Goal: Task Accomplishment & Management: Use online tool/utility

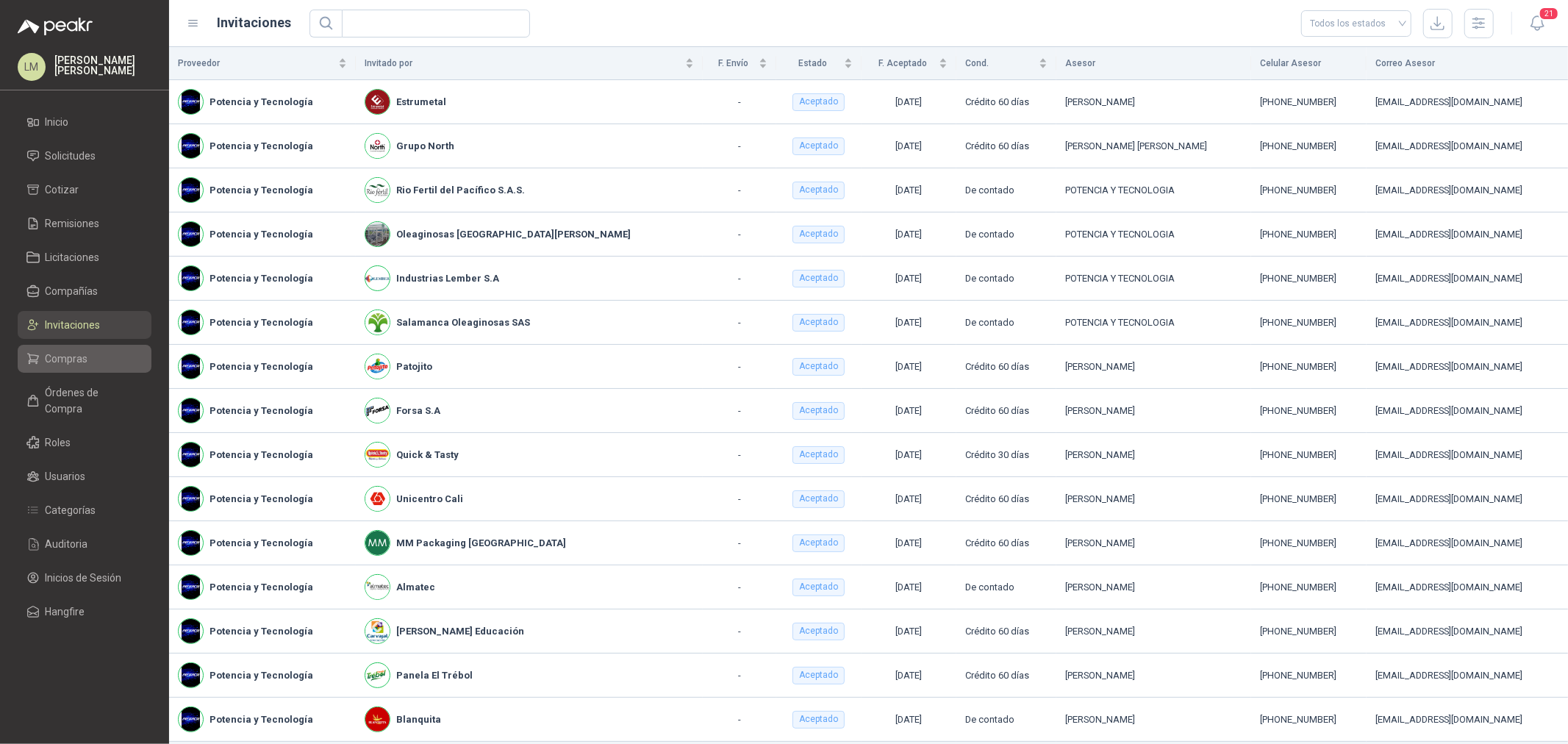
scroll to position [49, 0]
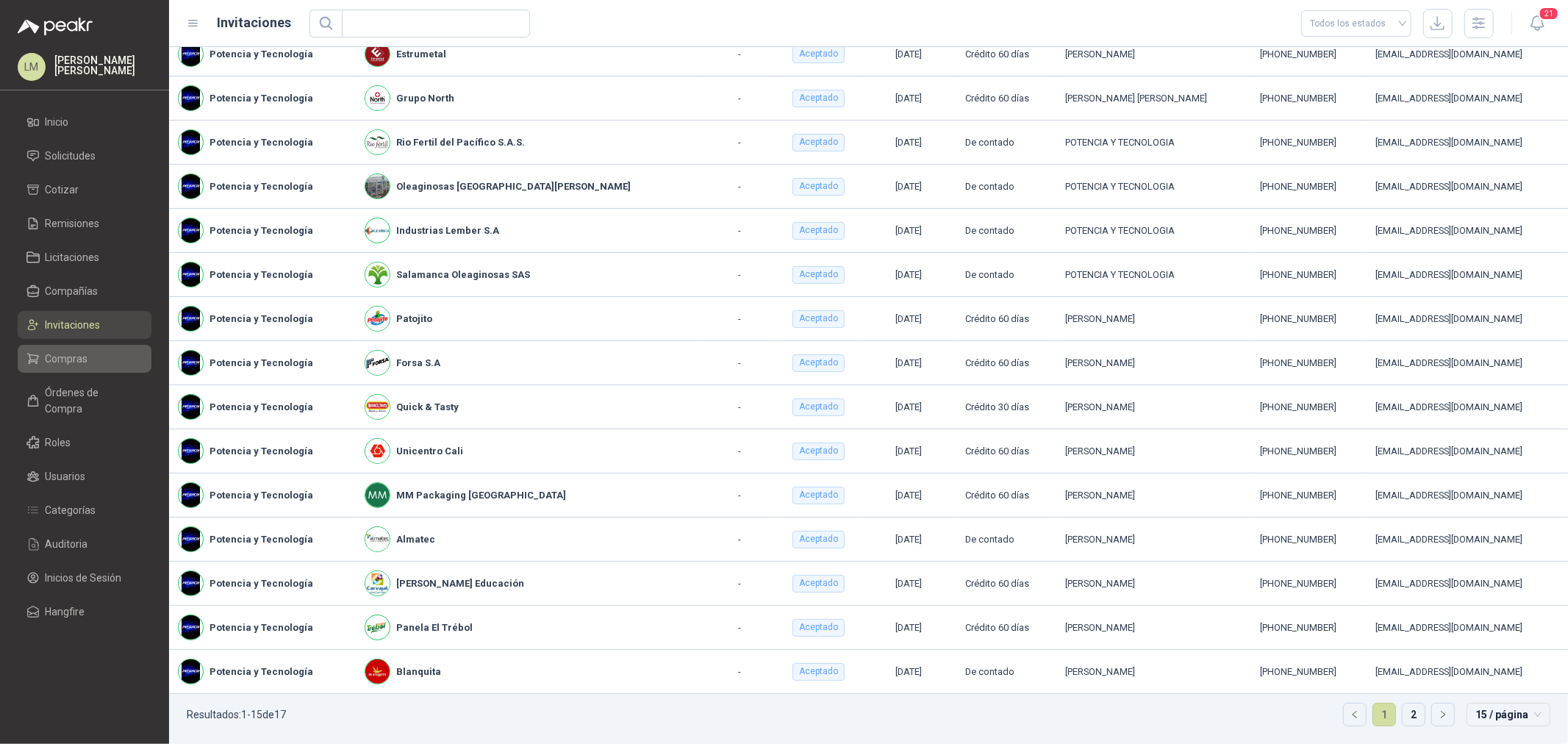
click at [70, 348] on link "Compras" at bounding box center [85, 358] width 133 height 28
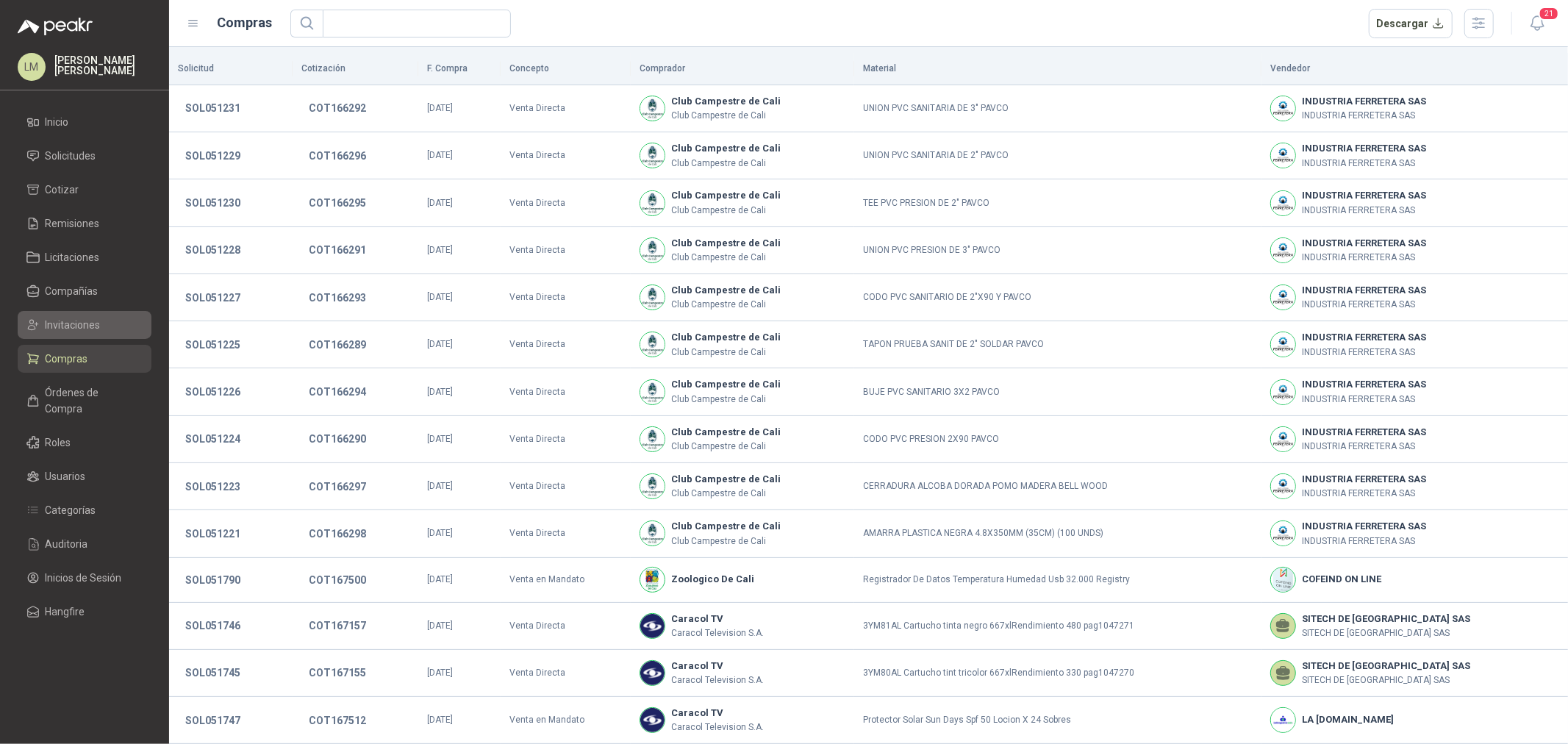
click at [74, 317] on span "Invitaciones" at bounding box center [73, 325] width 55 height 16
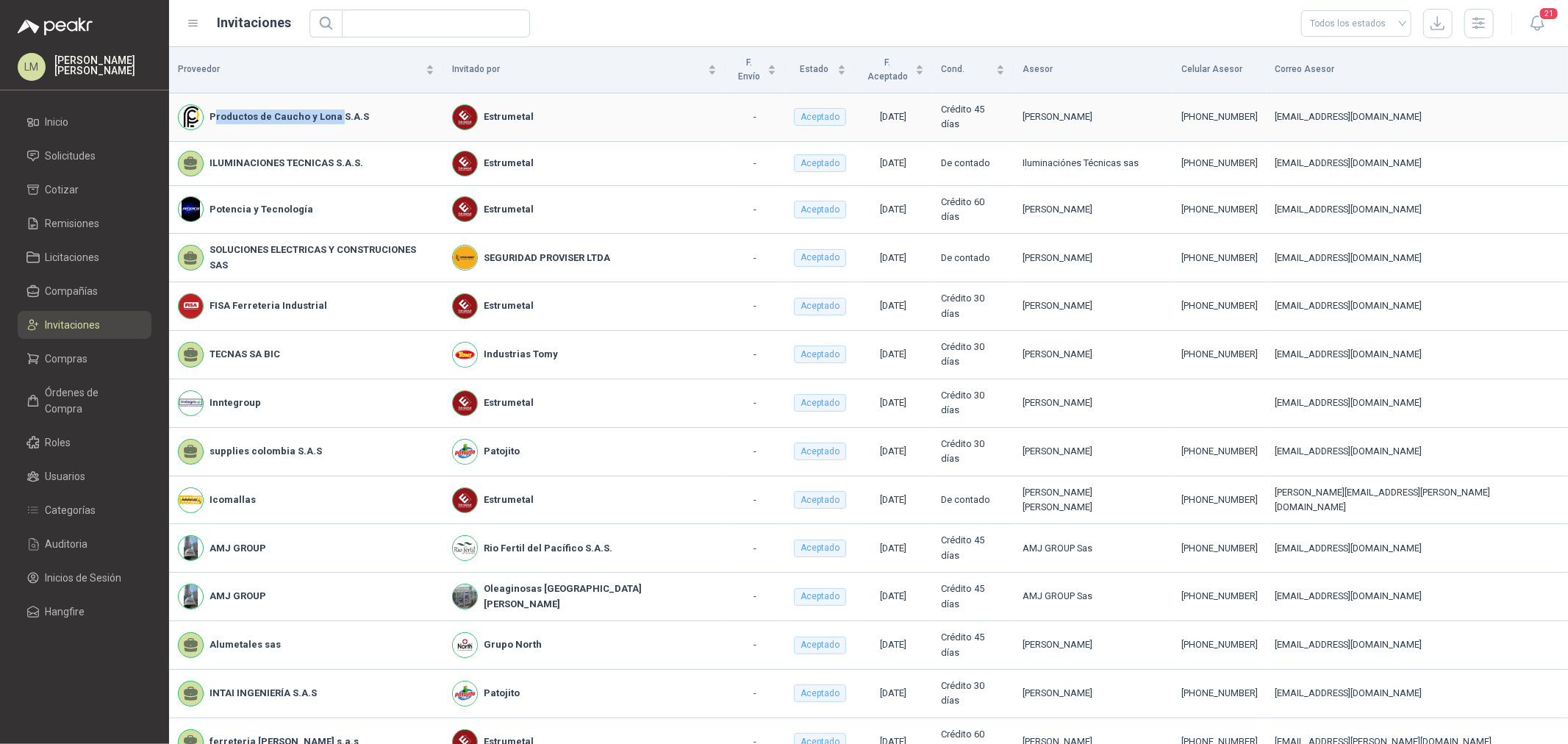
drag, startPoint x: 214, startPoint y: 96, endPoint x: 336, endPoint y: 97, distance: 122.0
click at [336, 109] on b "Productos de Caucho y Lona S.A.S" at bounding box center [289, 116] width 160 height 14
click at [361, 10] on input "text" at bounding box center [430, 23] width 159 height 26
type input "*****"
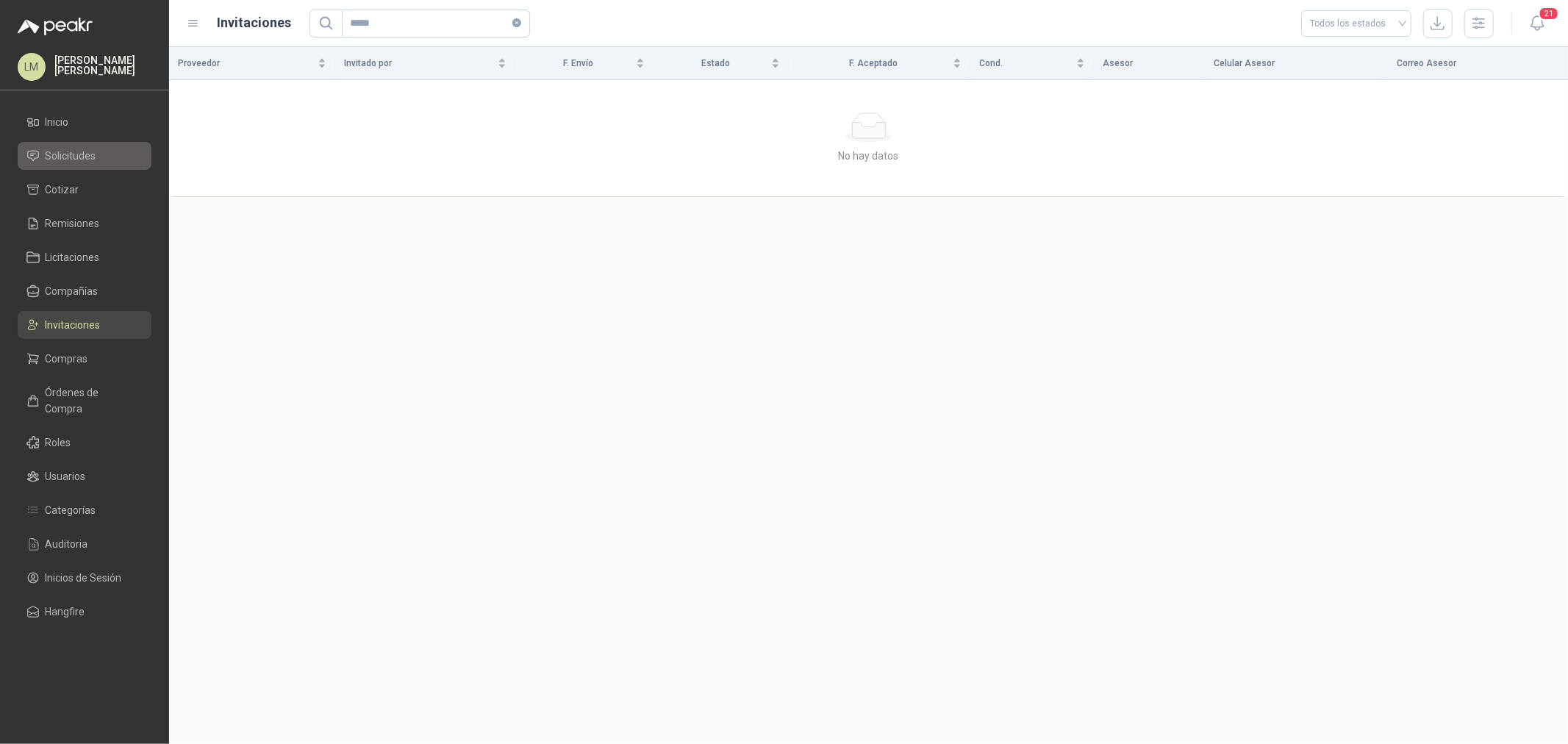
click at [82, 161] on span "Solicitudes" at bounding box center [71, 156] width 50 height 16
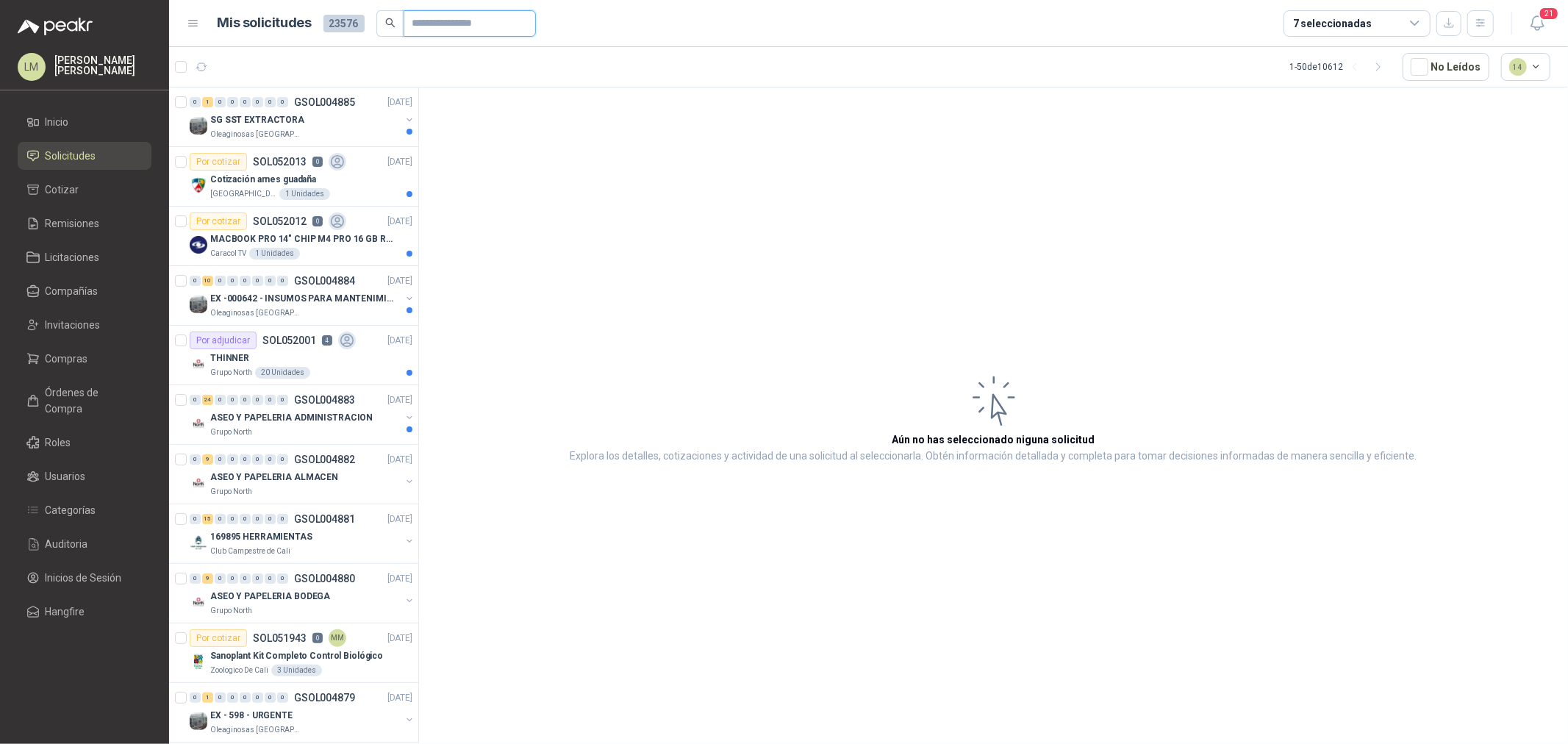
click at [416, 24] on input "text" at bounding box center [463, 23] width 103 height 25
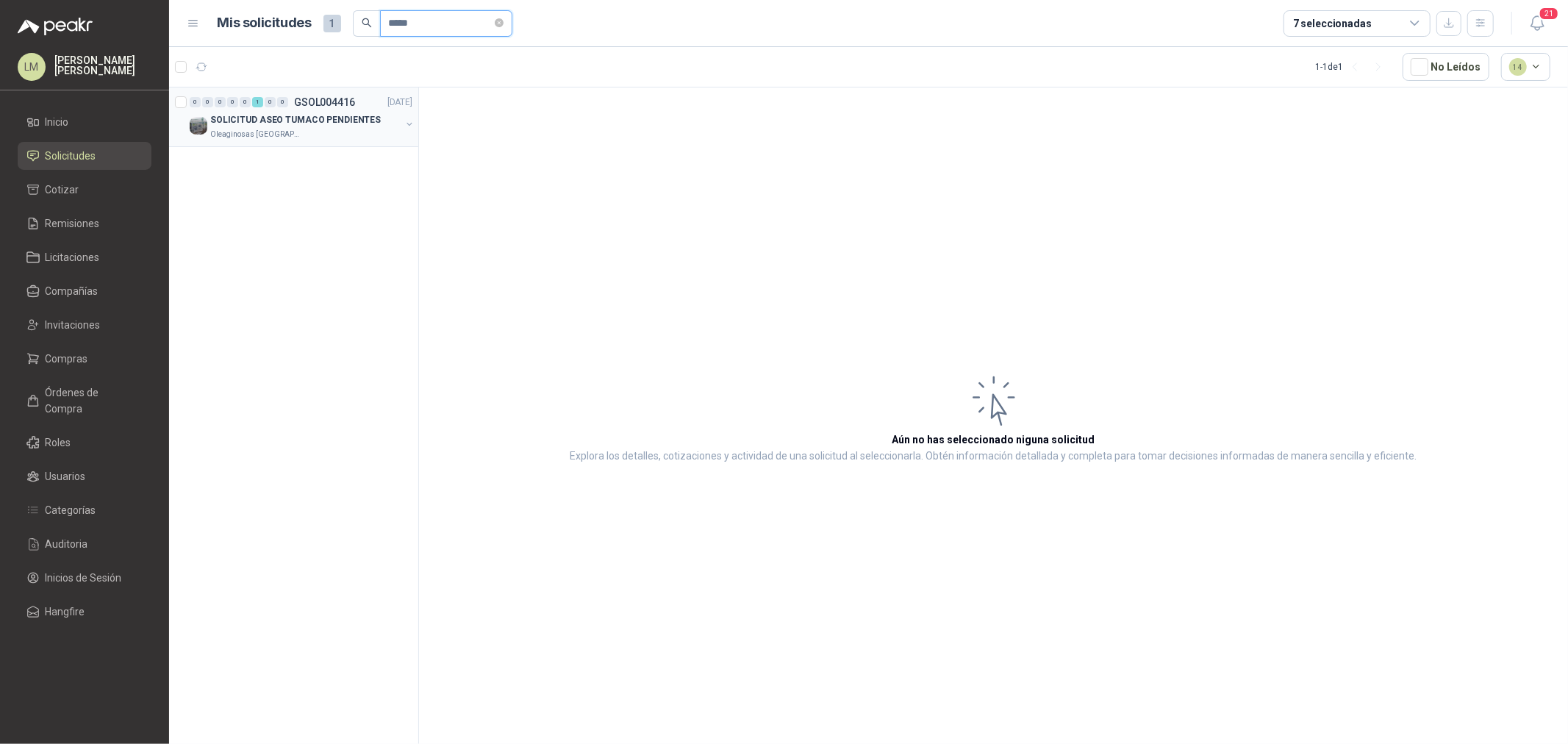
type input "*****"
click at [410, 124] on button "button" at bounding box center [409, 124] width 12 height 12
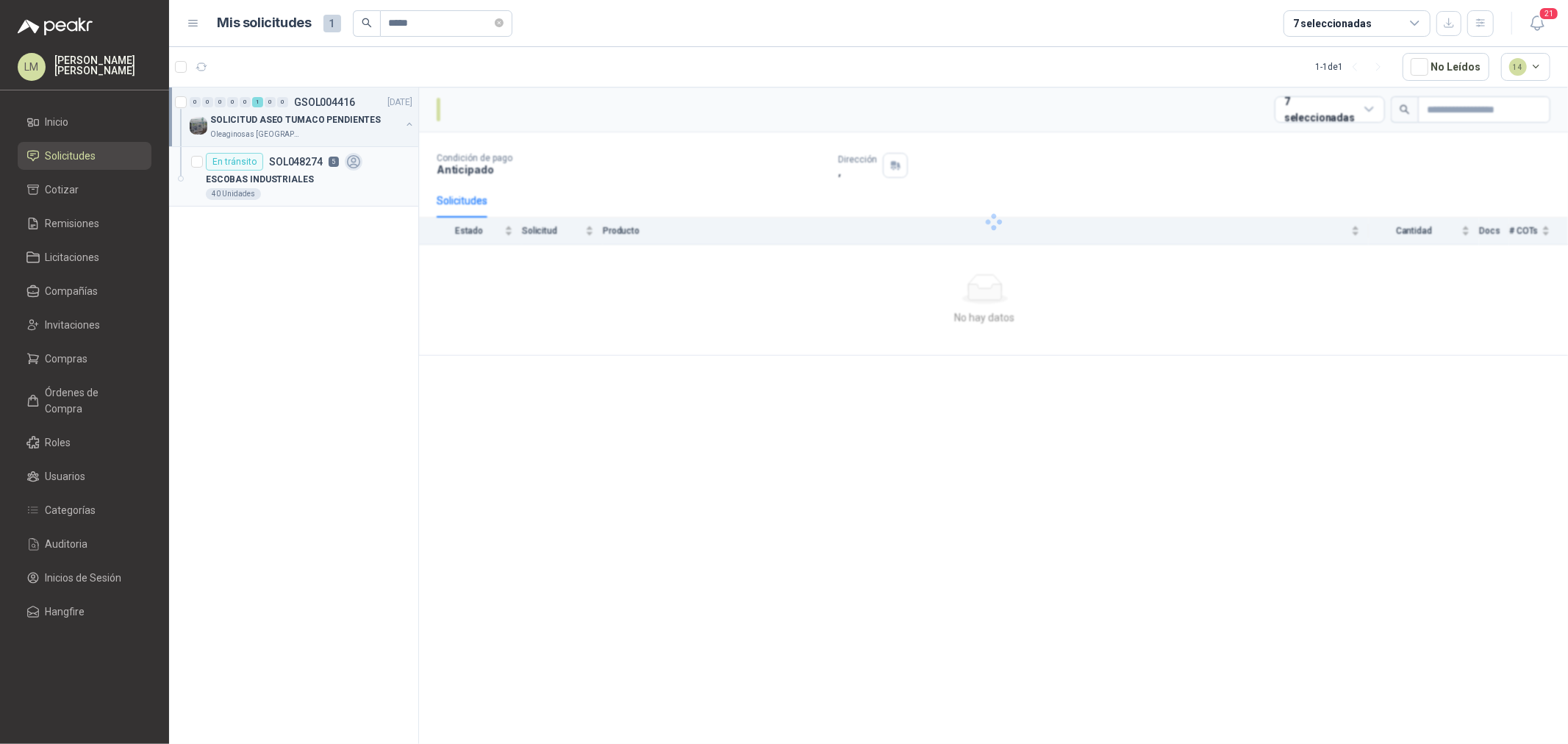
click at [335, 164] on p "5" at bounding box center [333, 161] width 10 height 10
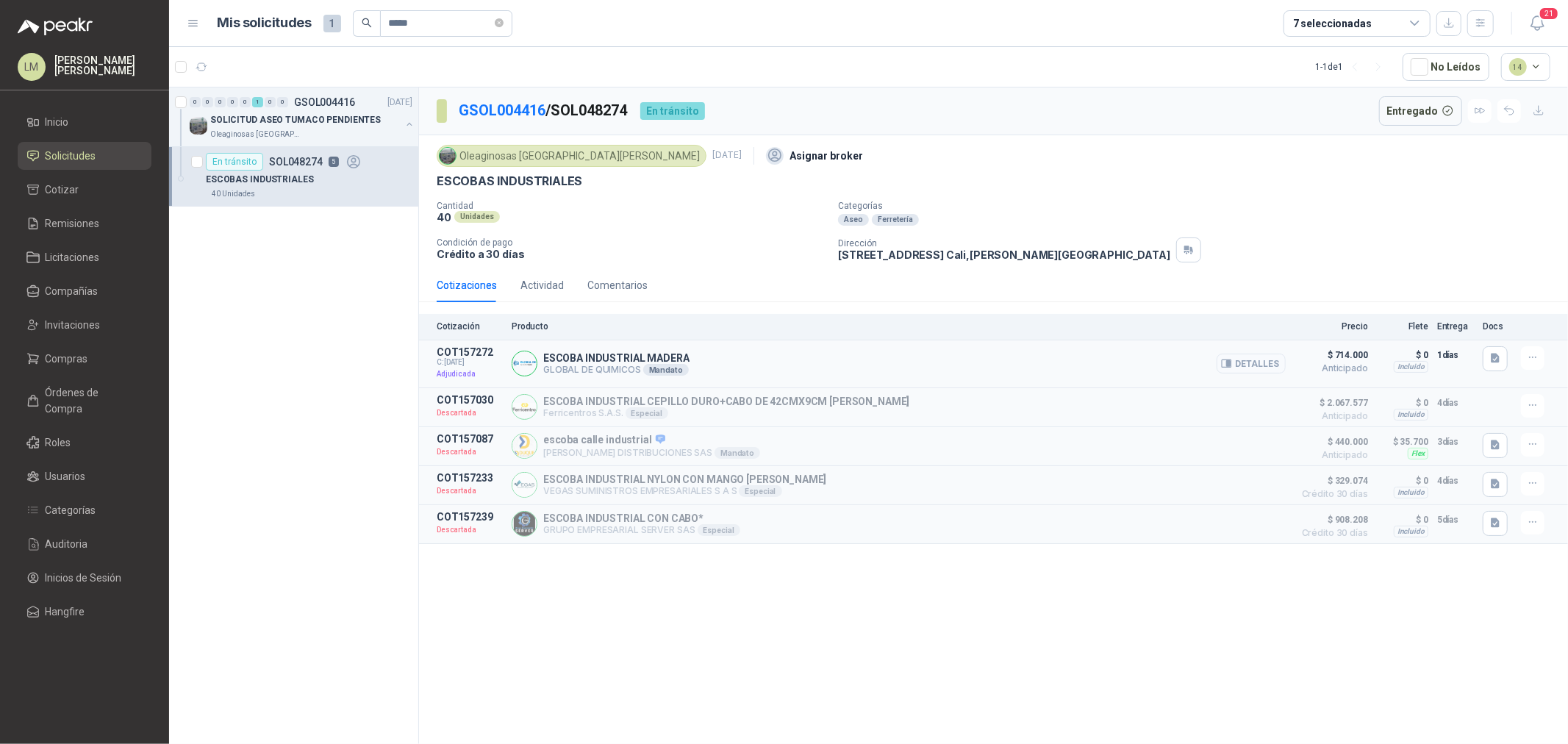
click at [1275, 372] on button "Detalles" at bounding box center [1251, 363] width 69 height 20
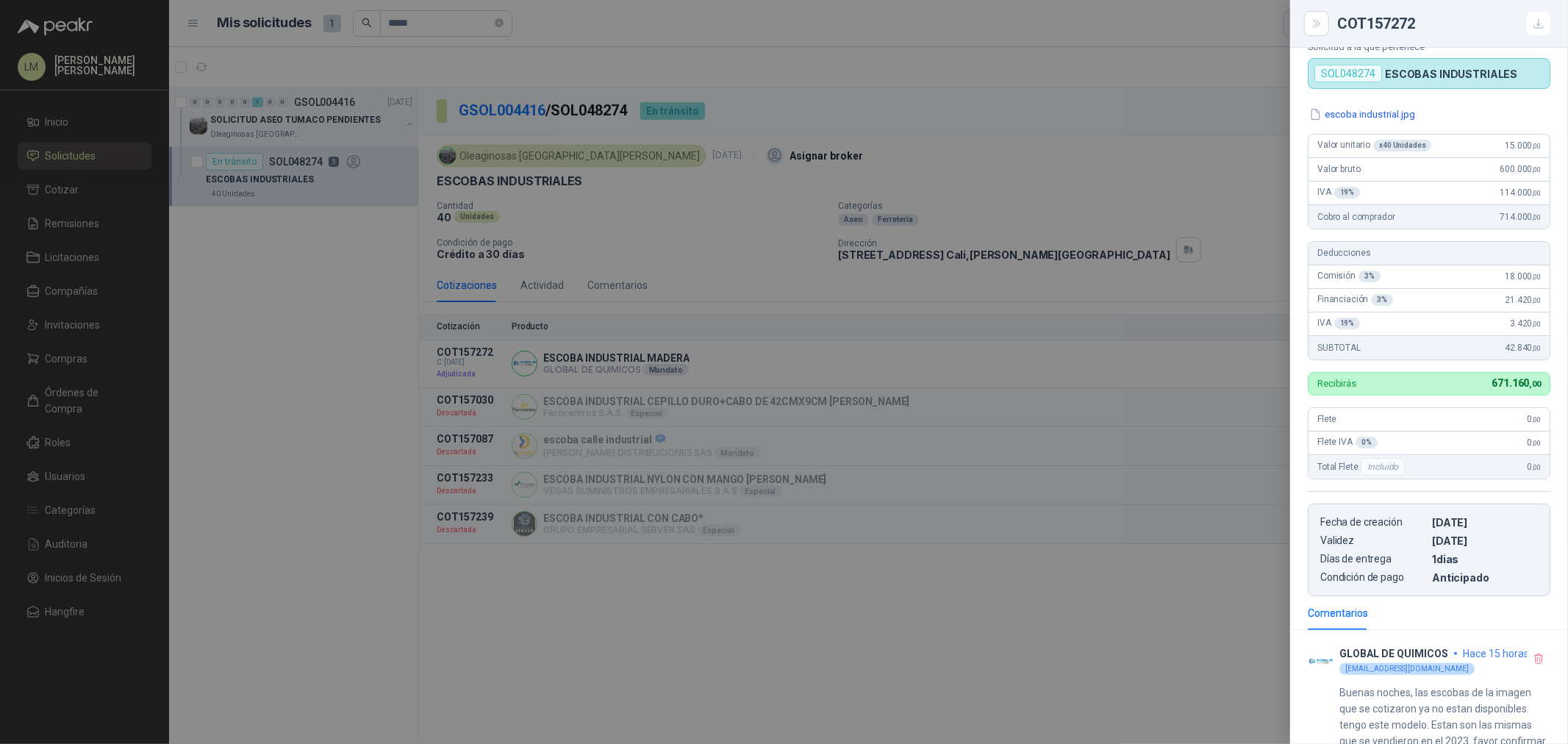
scroll to position [114, 0]
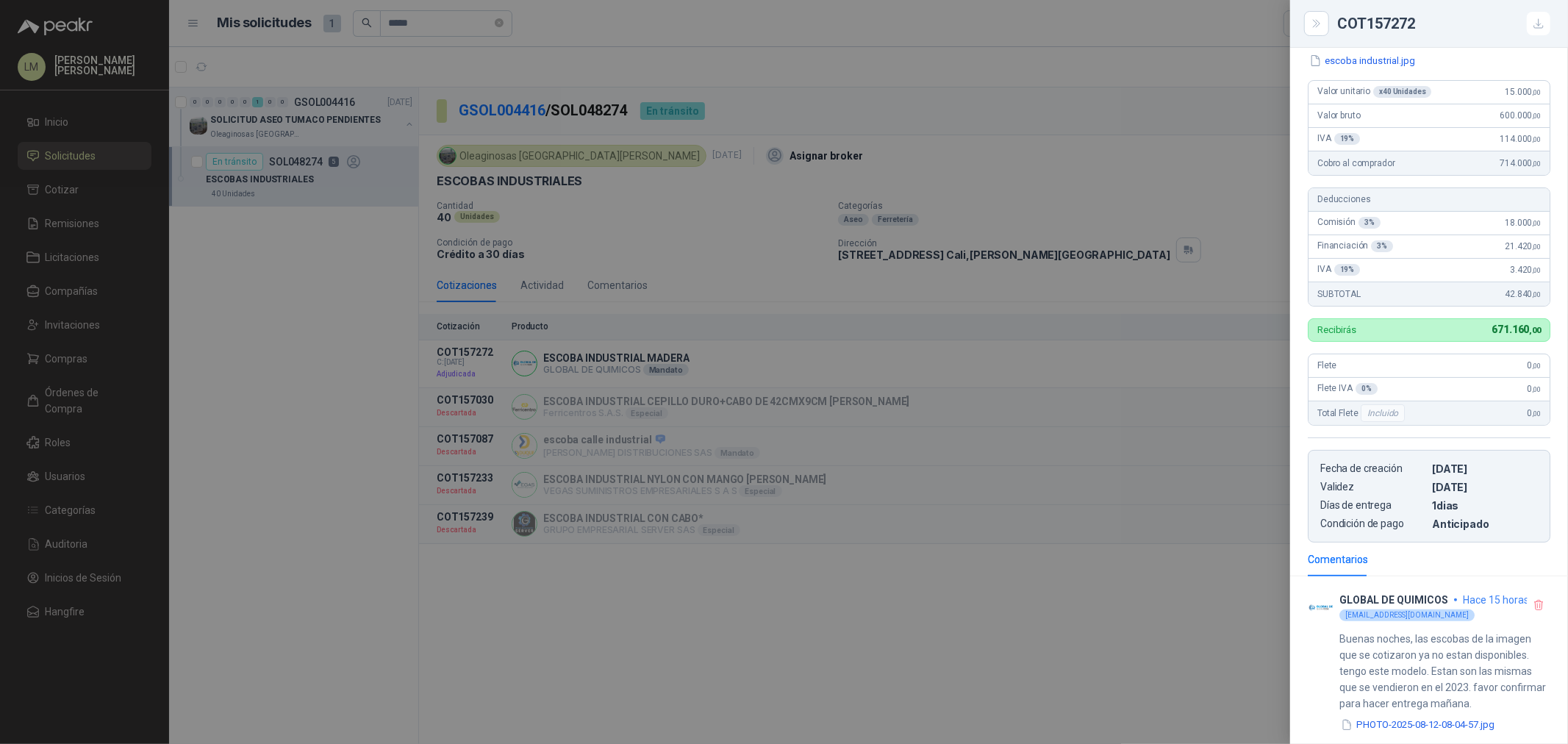
click at [50, 339] on div at bounding box center [784, 372] width 1568 height 744
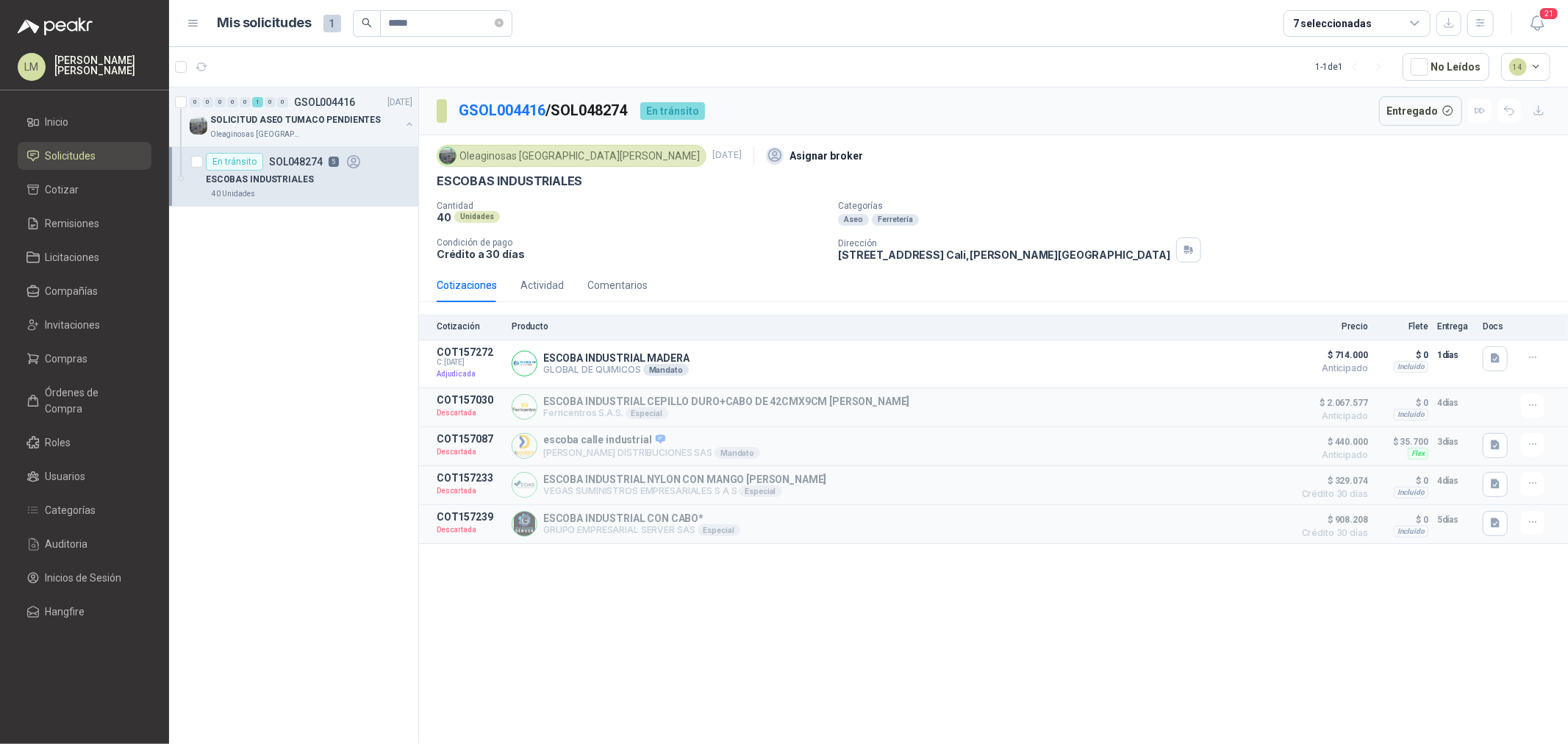
click at [58, 320] on span "Invitaciones" at bounding box center [73, 325] width 55 height 16
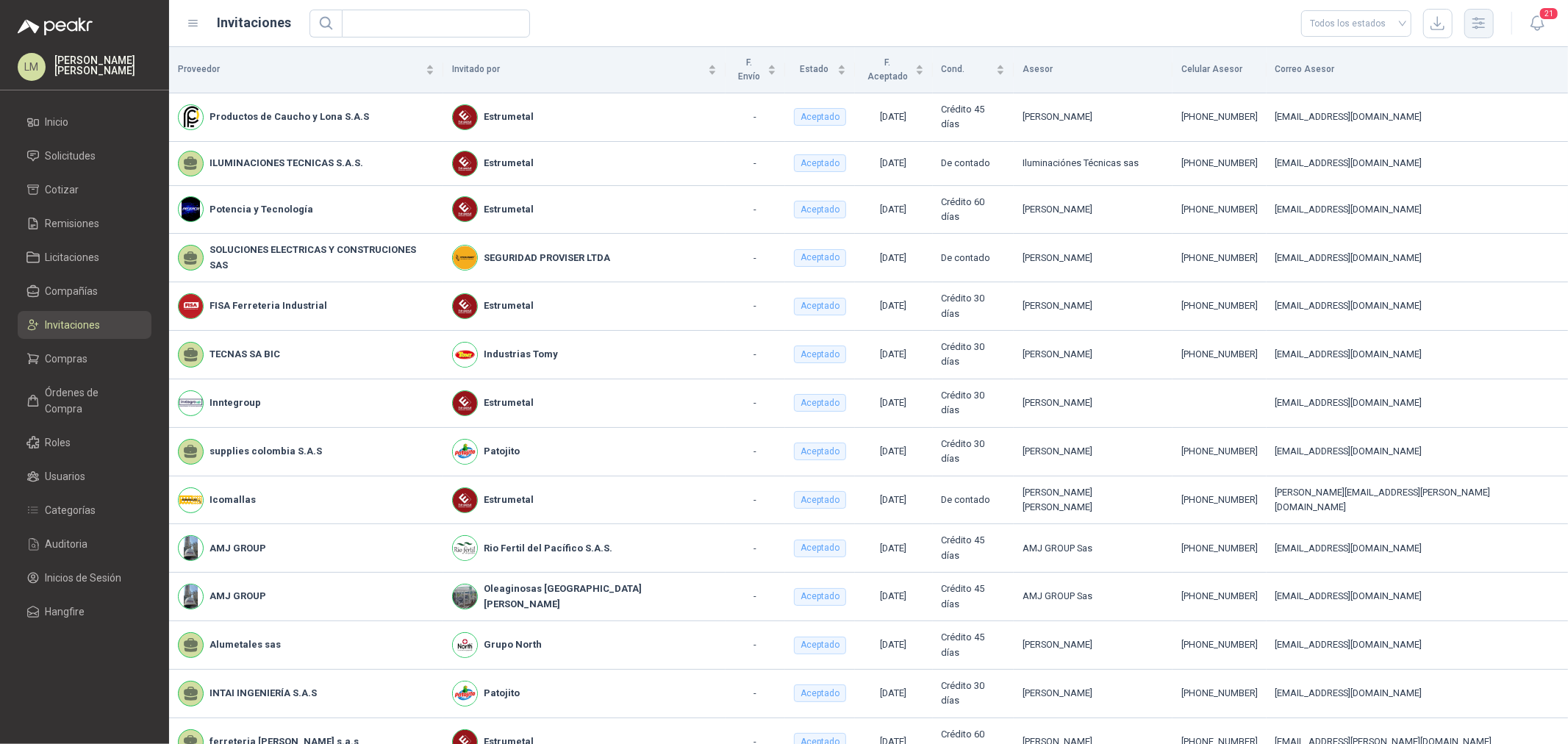
click at [1482, 20] on icon "button" at bounding box center [1478, 23] width 17 height 17
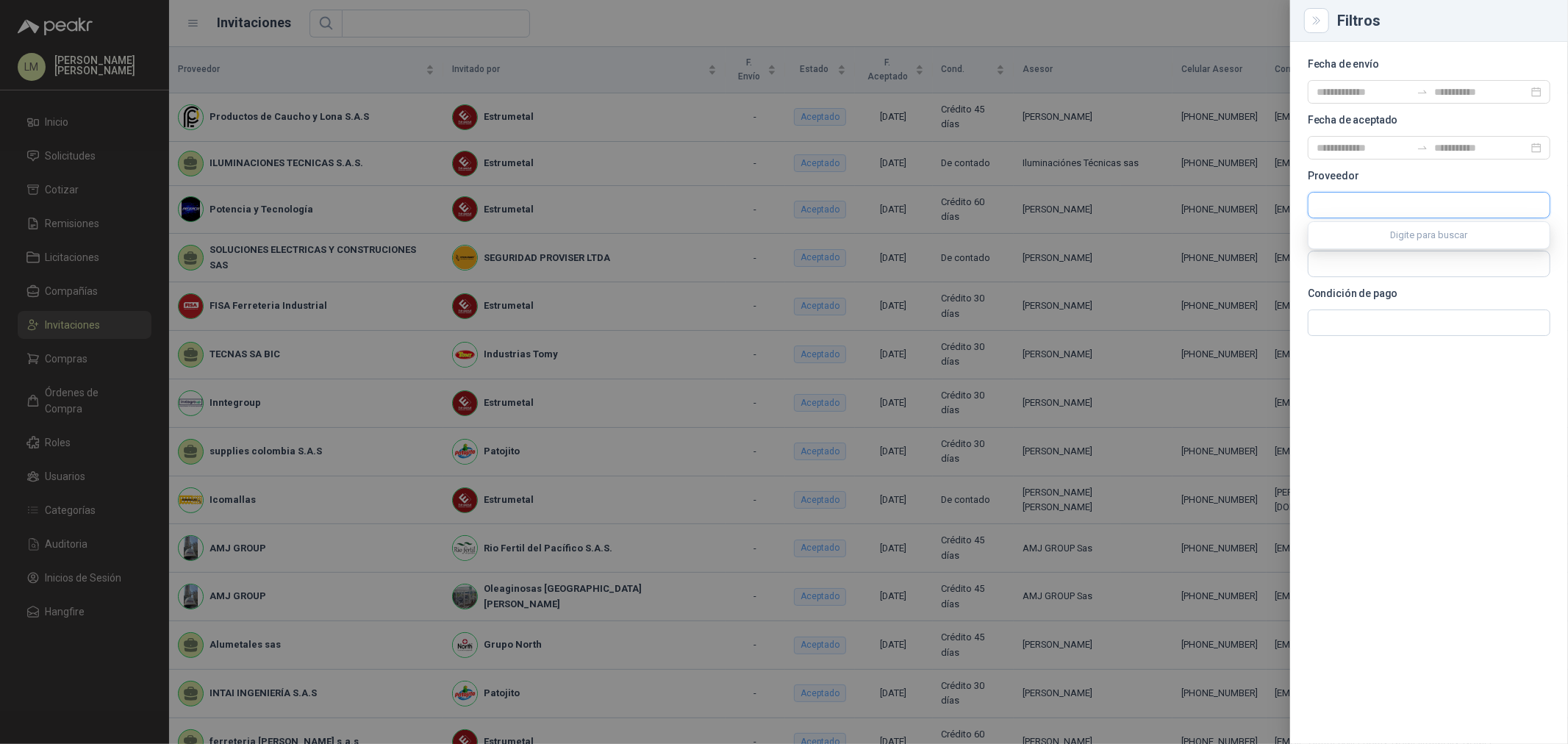
click at [1347, 209] on input "text" at bounding box center [1428, 206] width 241 height 25
type input "***"
click at [1358, 229] on button "AMJ GROUP AMJ GROUP SAS - NIT : 901186298" at bounding box center [1429, 241] width 229 height 25
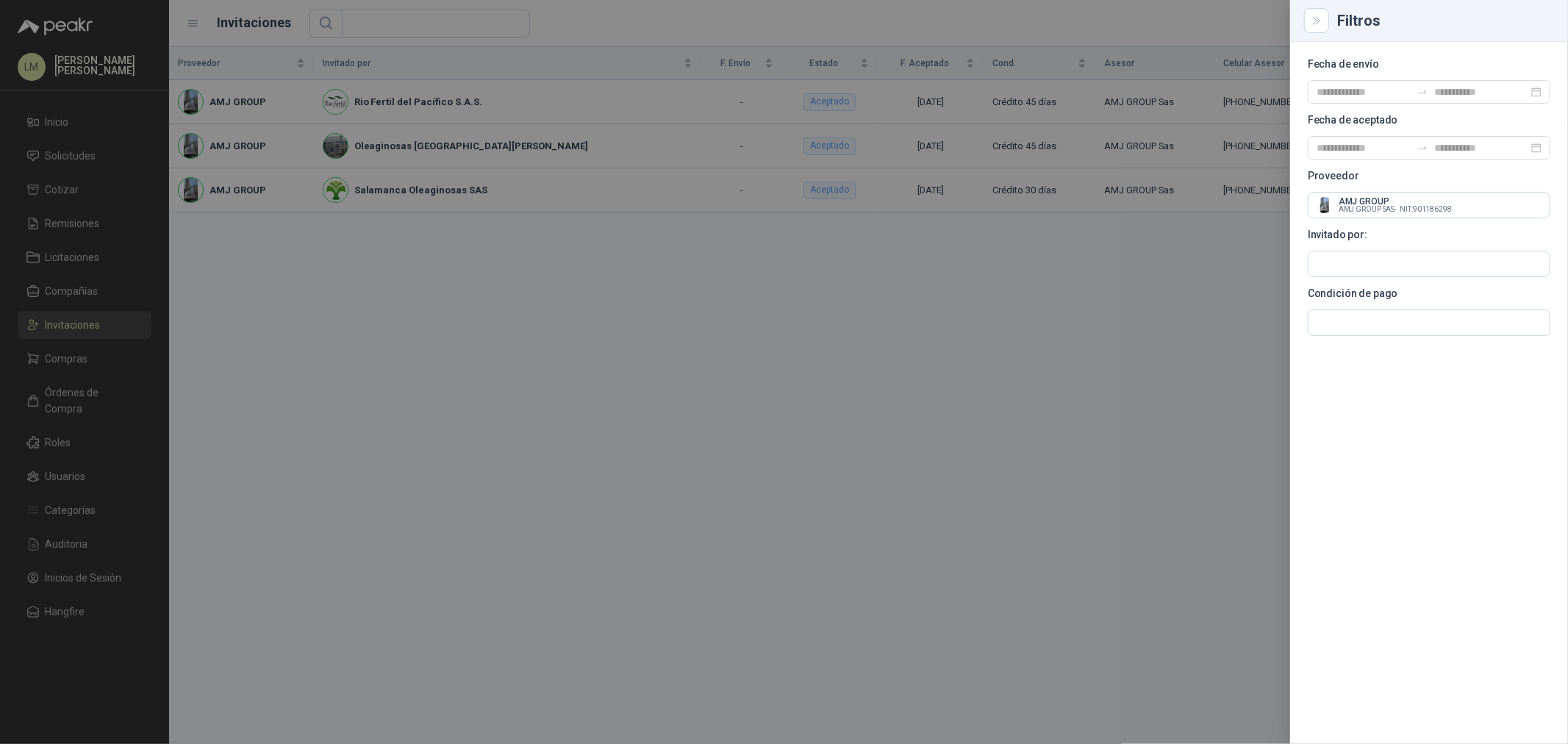
click at [876, 16] on div at bounding box center [784, 372] width 1568 height 744
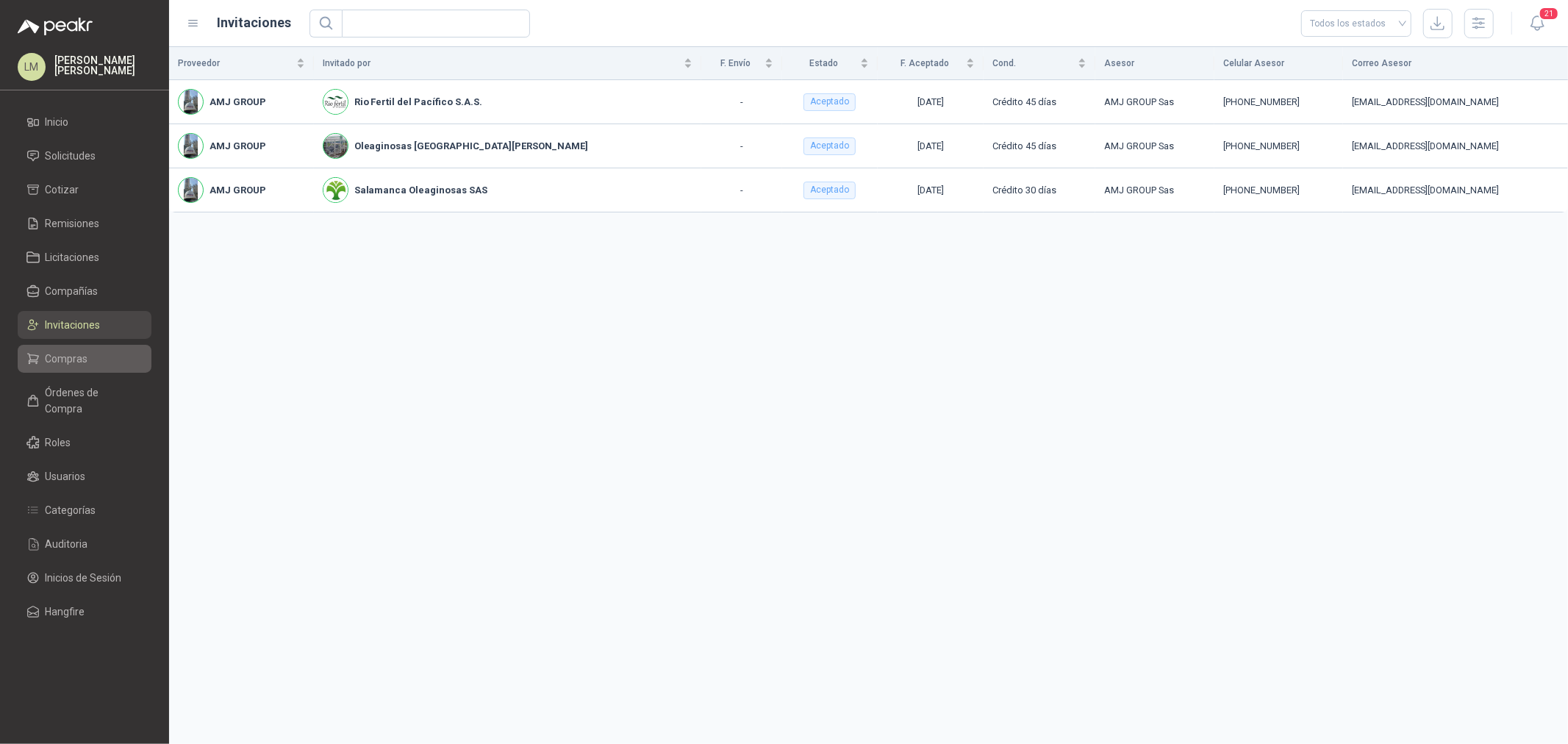
click at [56, 351] on span "Compras" at bounding box center [67, 359] width 42 height 16
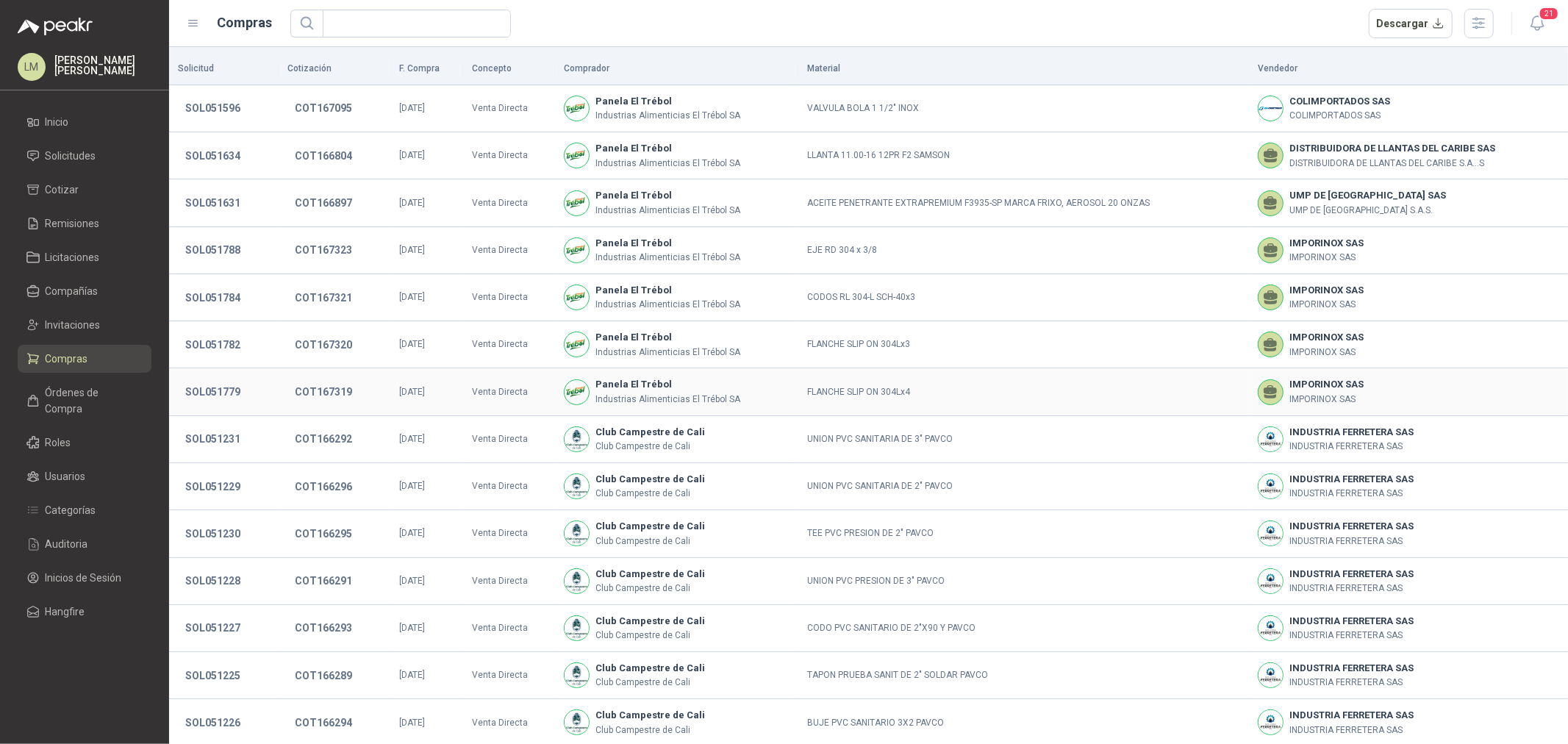
scroll to position [101, 0]
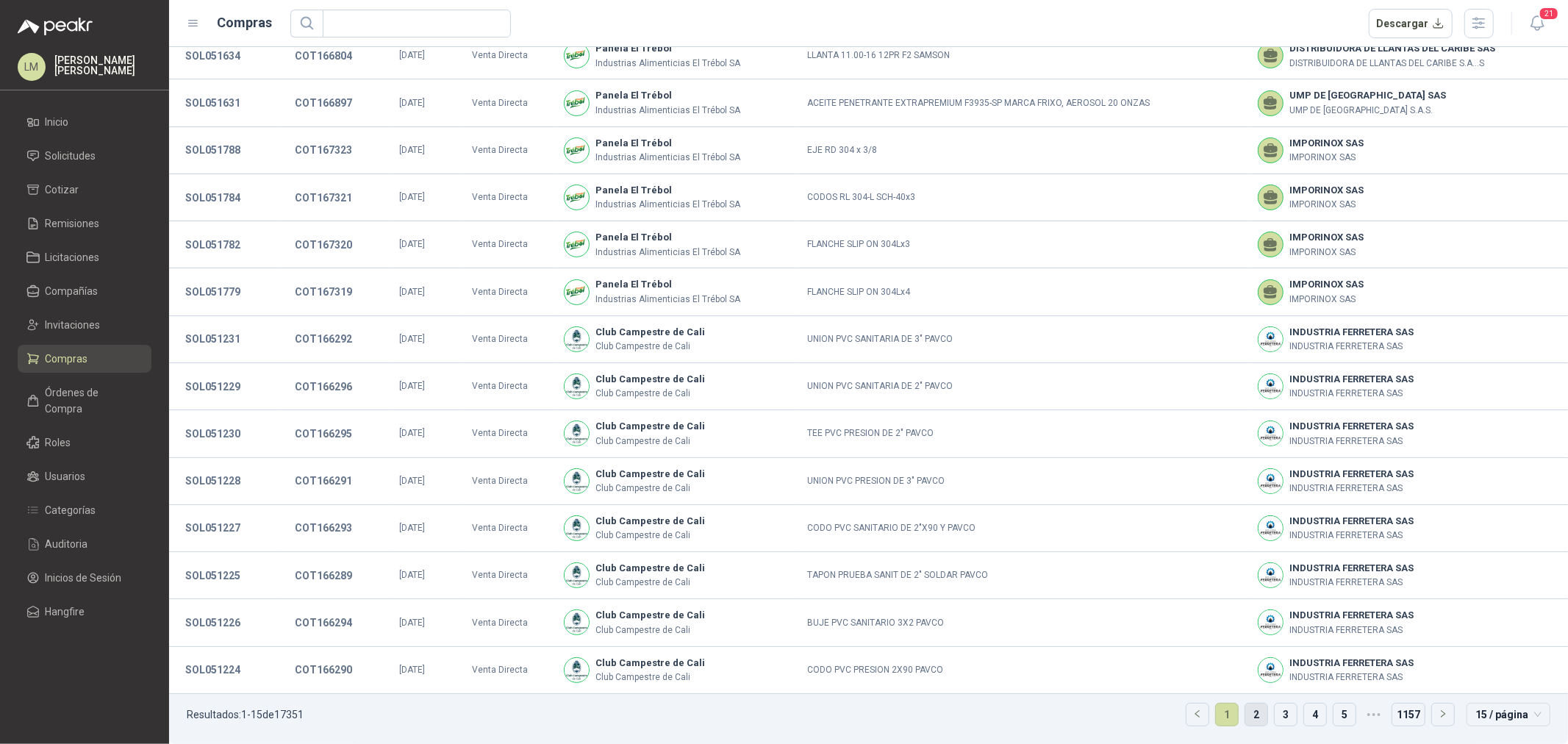
click at [1245, 714] on link "2" at bounding box center [1256, 714] width 22 height 22
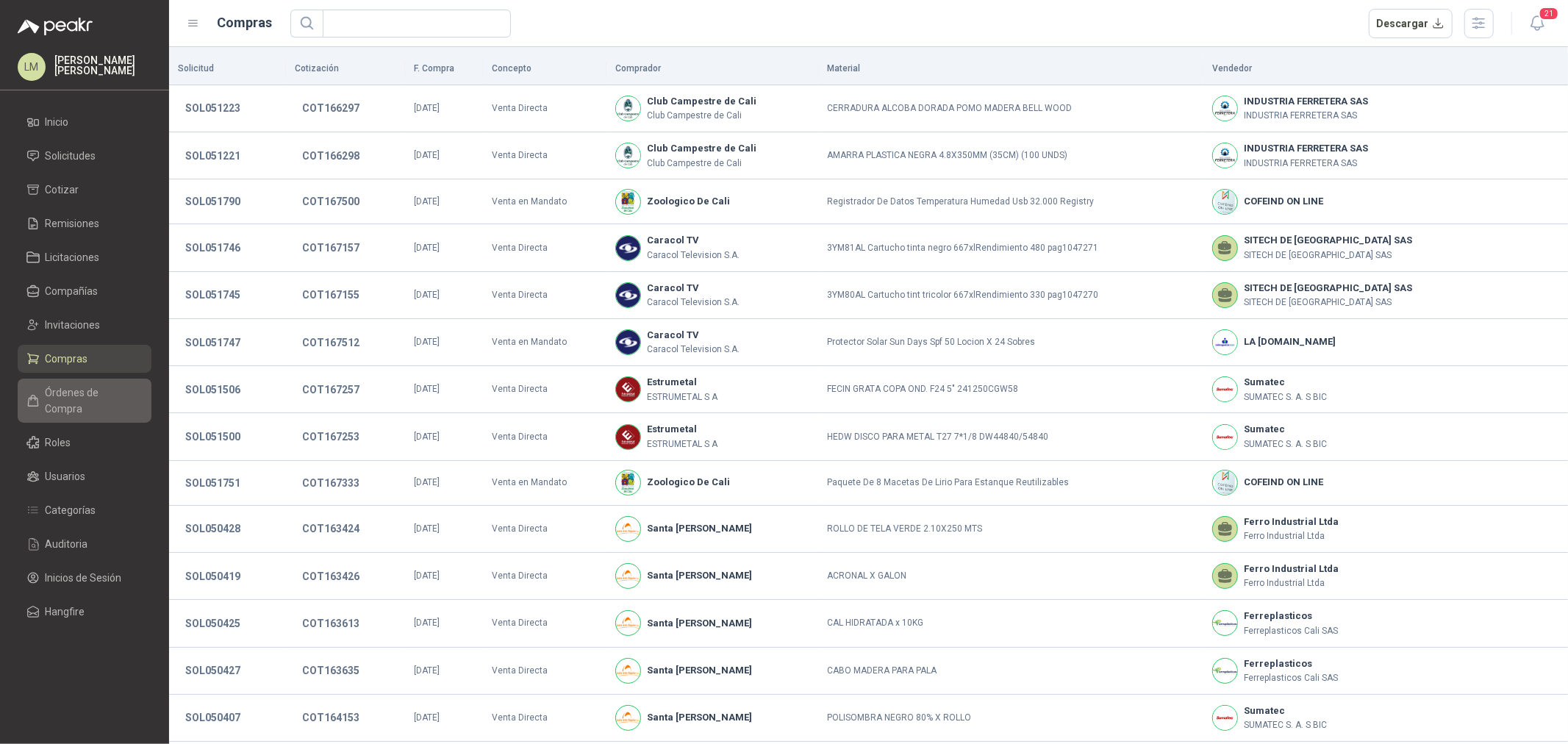
click at [86, 392] on span "Órdenes de Compra" at bounding box center [92, 400] width 92 height 32
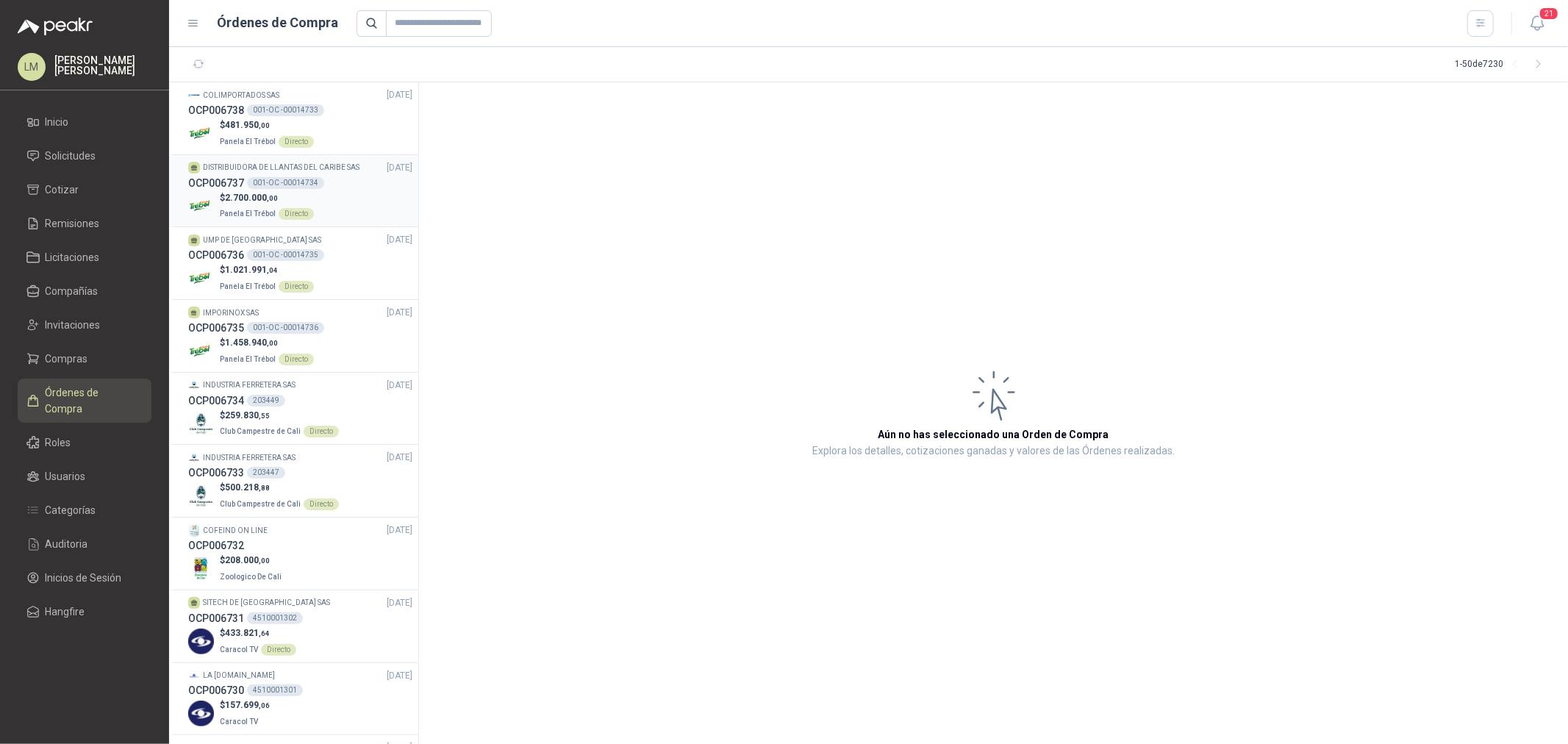
click at [263, 207] on p "Panela El Trébol Directo" at bounding box center [267, 213] width 94 height 16
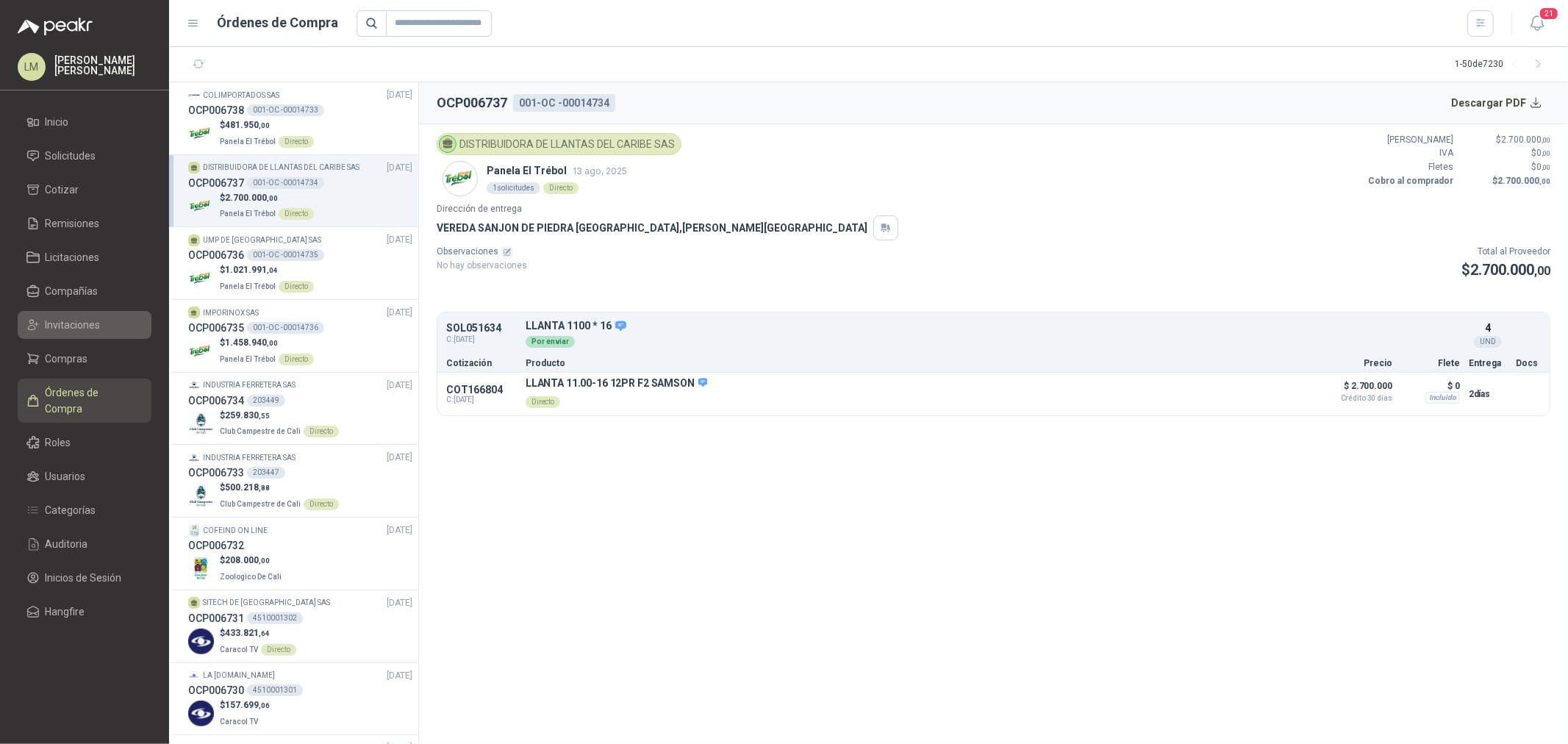
click at [79, 326] on span "Invitaciones" at bounding box center [73, 325] width 55 height 16
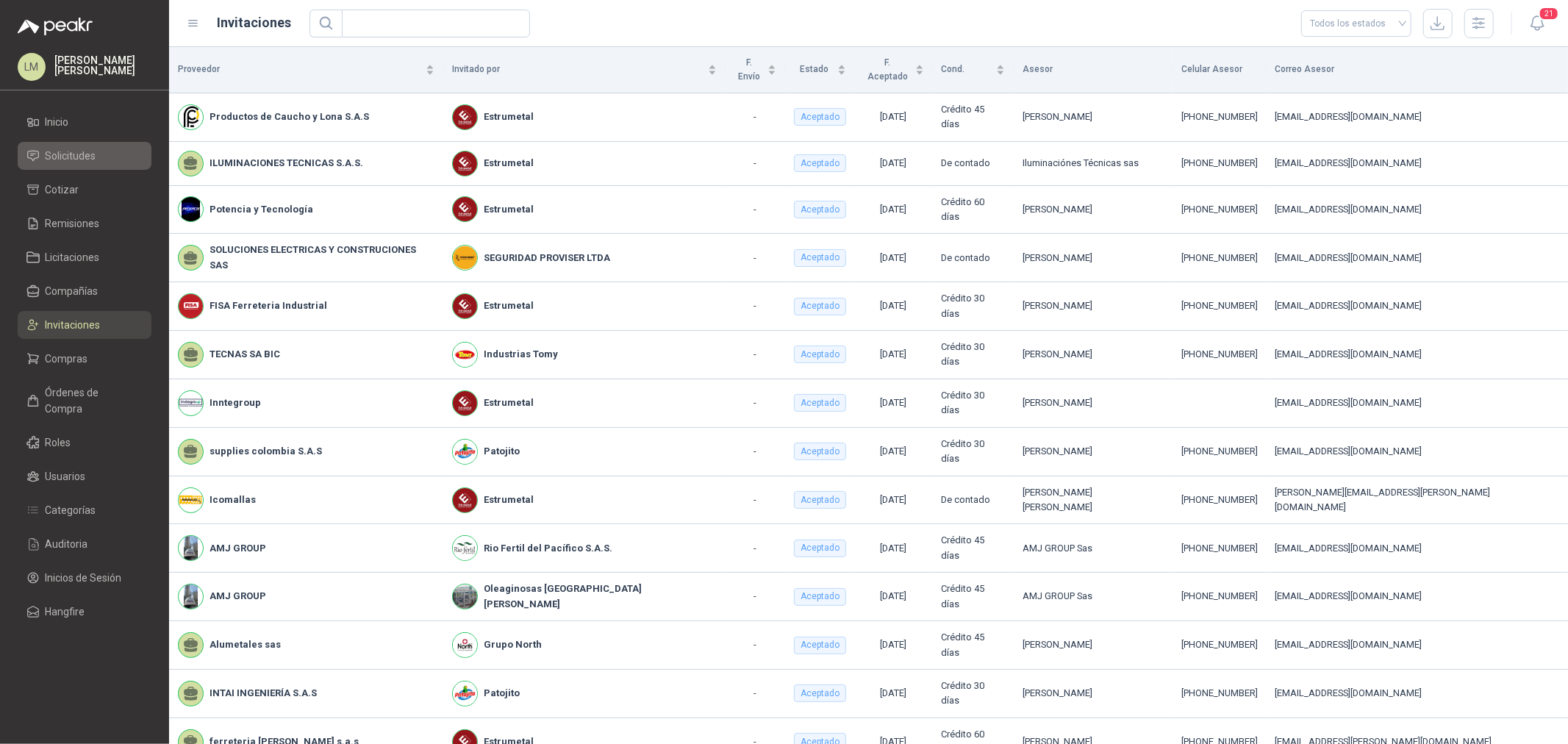
click at [81, 158] on span "Solicitudes" at bounding box center [71, 156] width 50 height 16
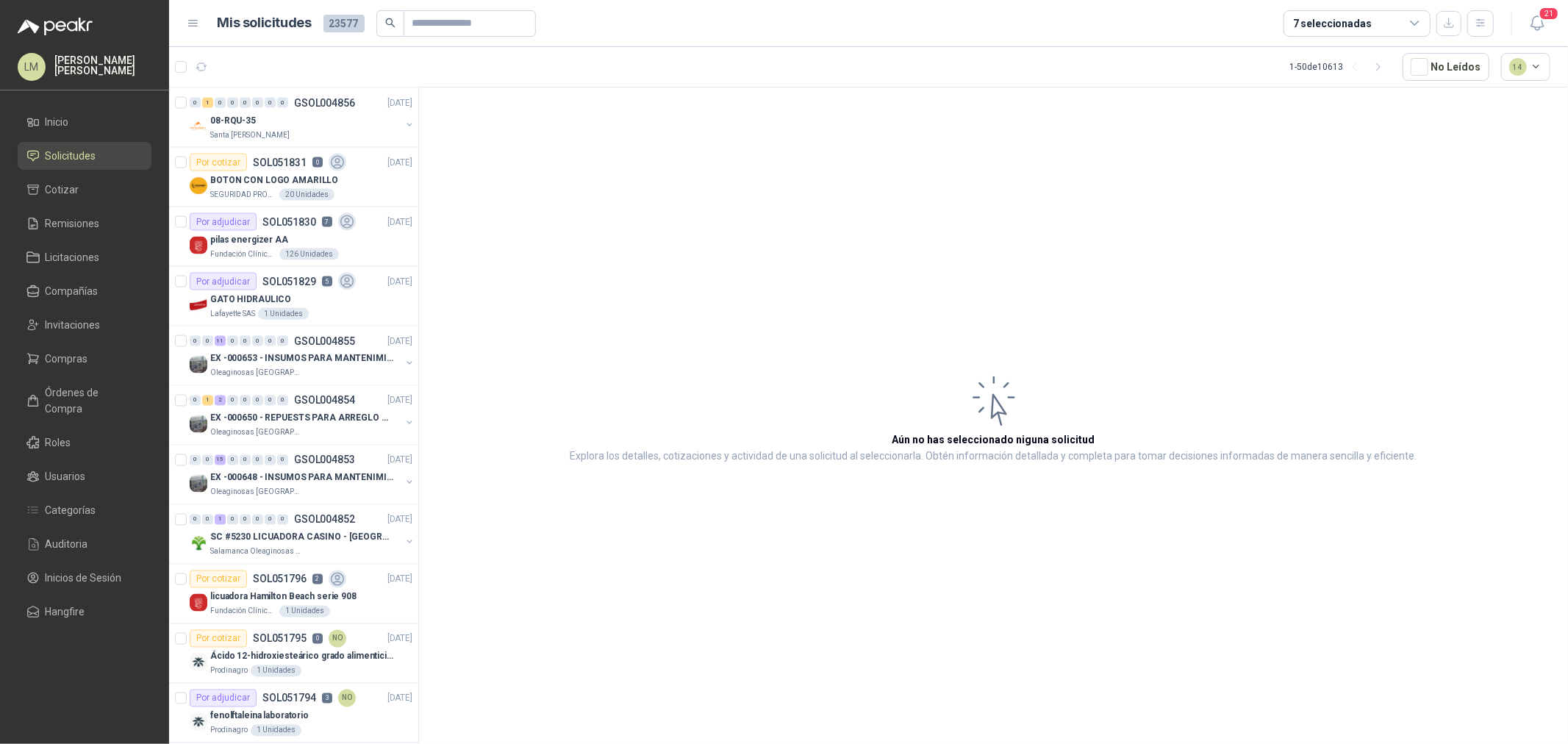
scroll to position [2206, 0]
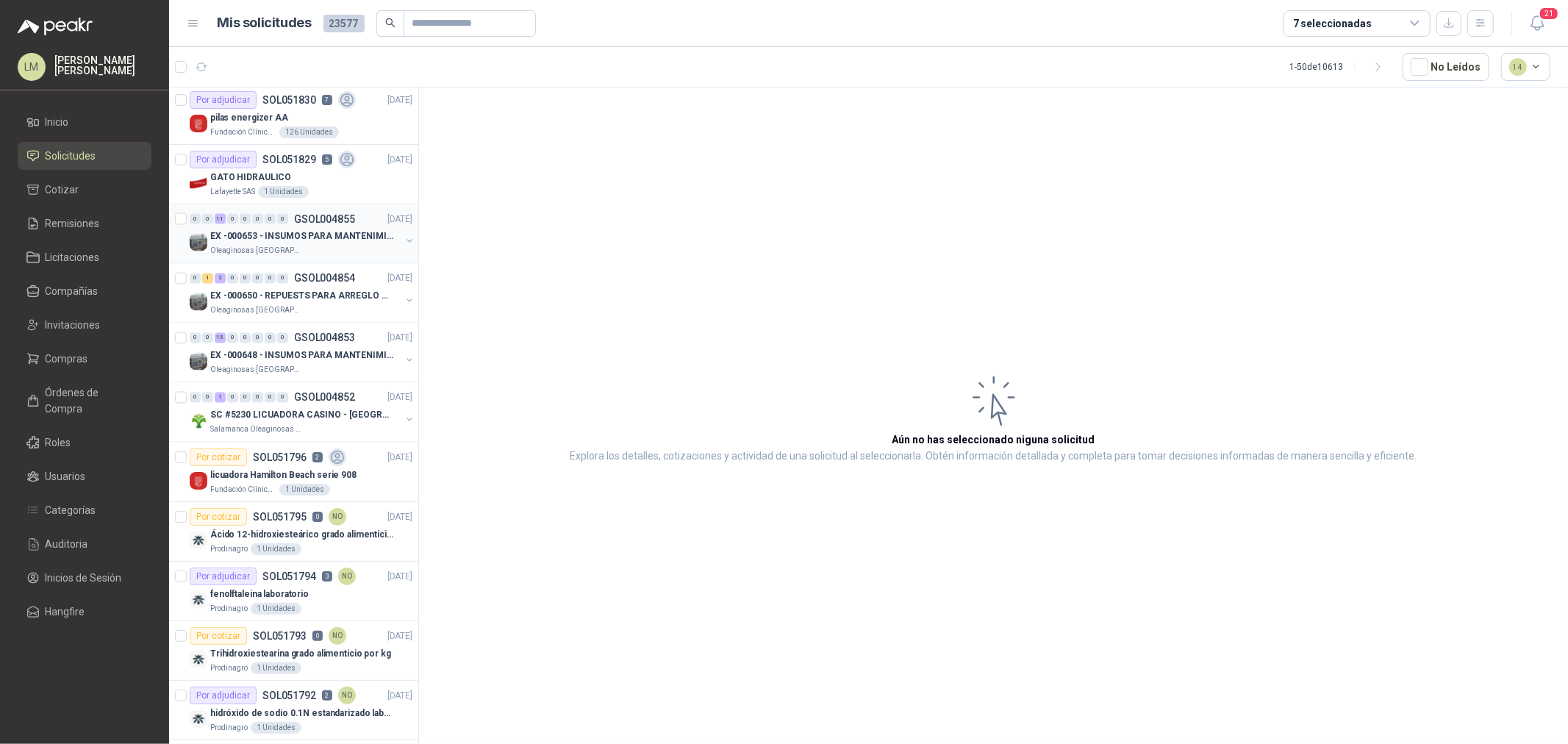
click at [287, 234] on p "EX -000653 - INSUMOS PARA MANTENIMIENTO A CADENAS" at bounding box center [301, 236] width 183 height 14
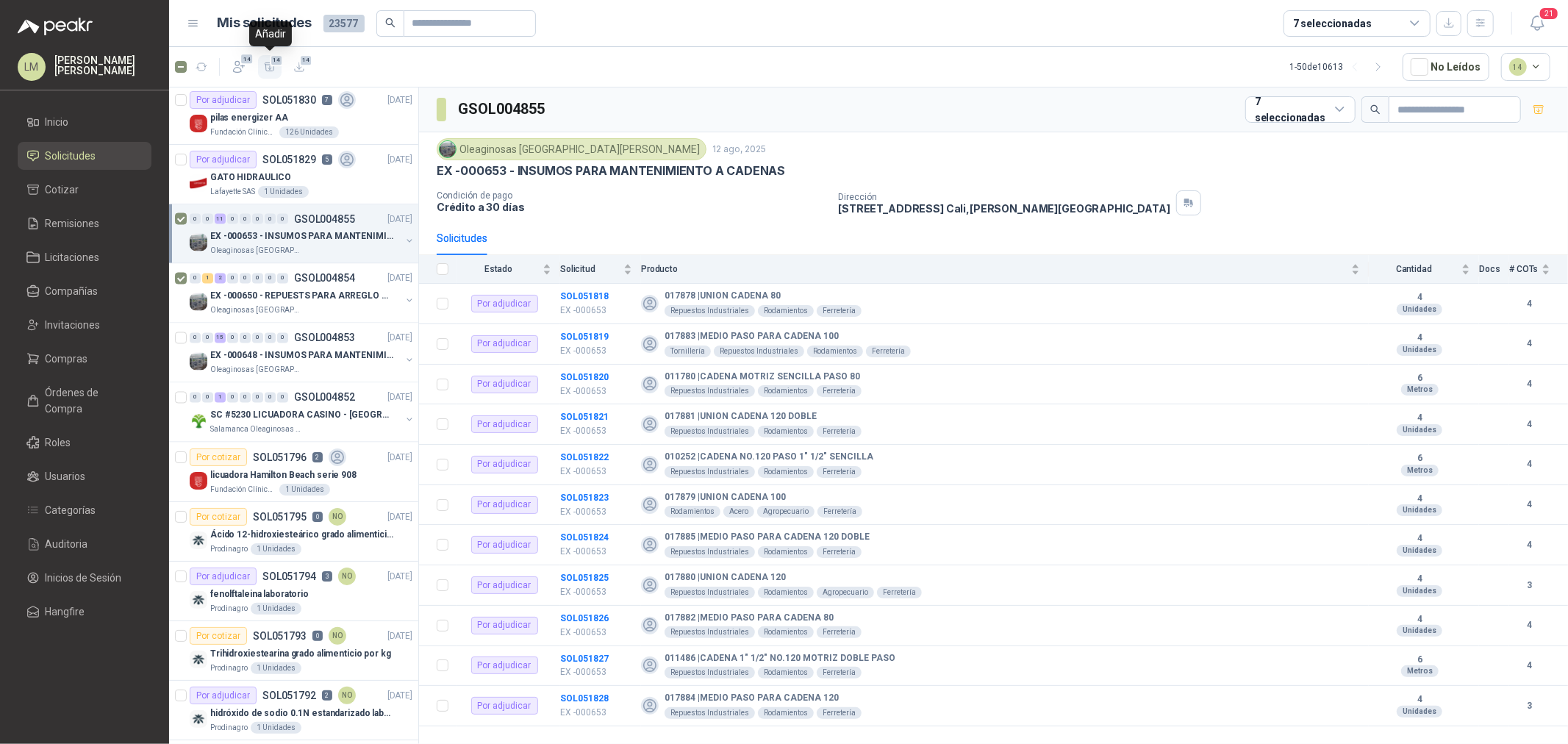
click at [266, 71] on icon "button" at bounding box center [271, 68] width 13 height 13
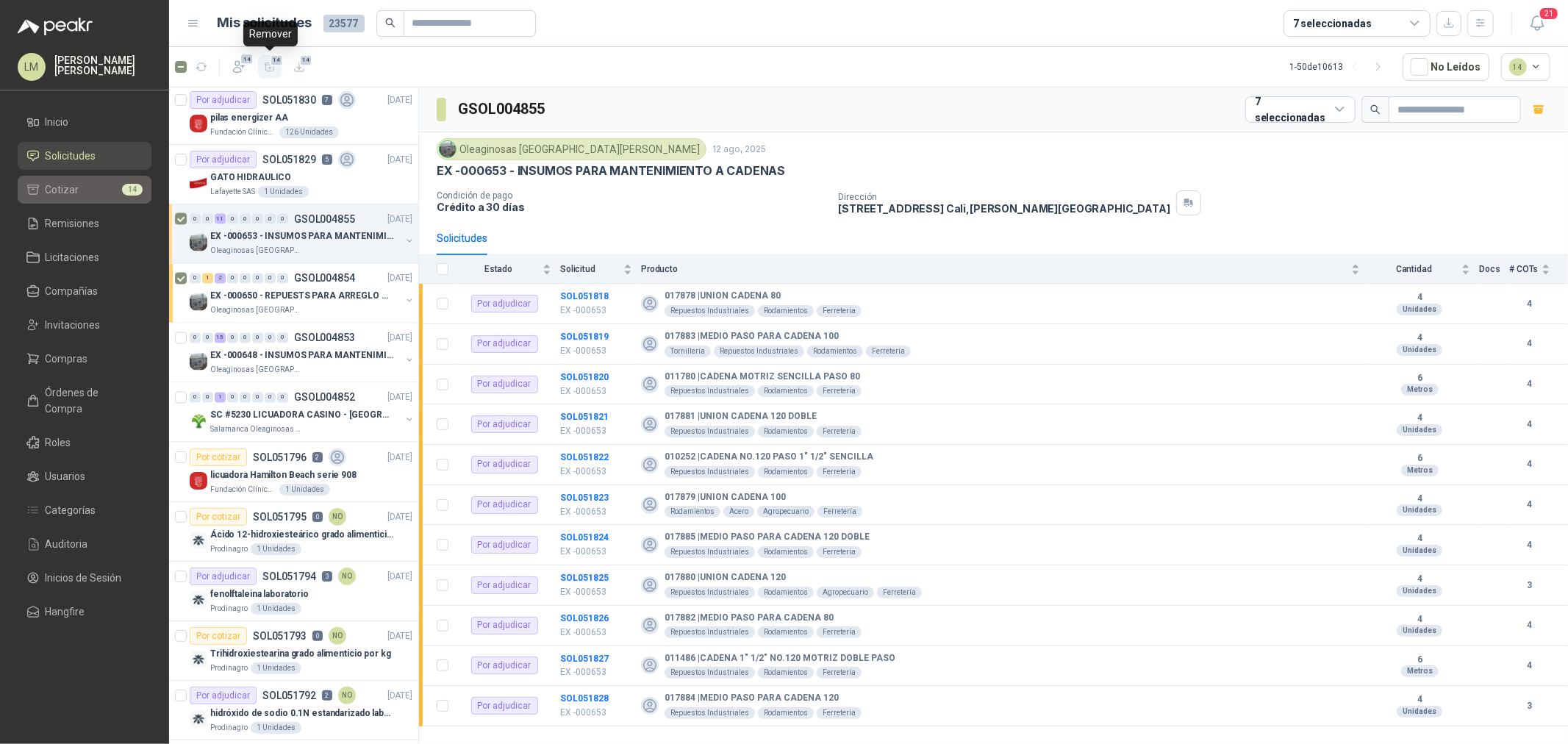
click at [98, 189] on li "Cotizar 14" at bounding box center [84, 189] width 116 height 16
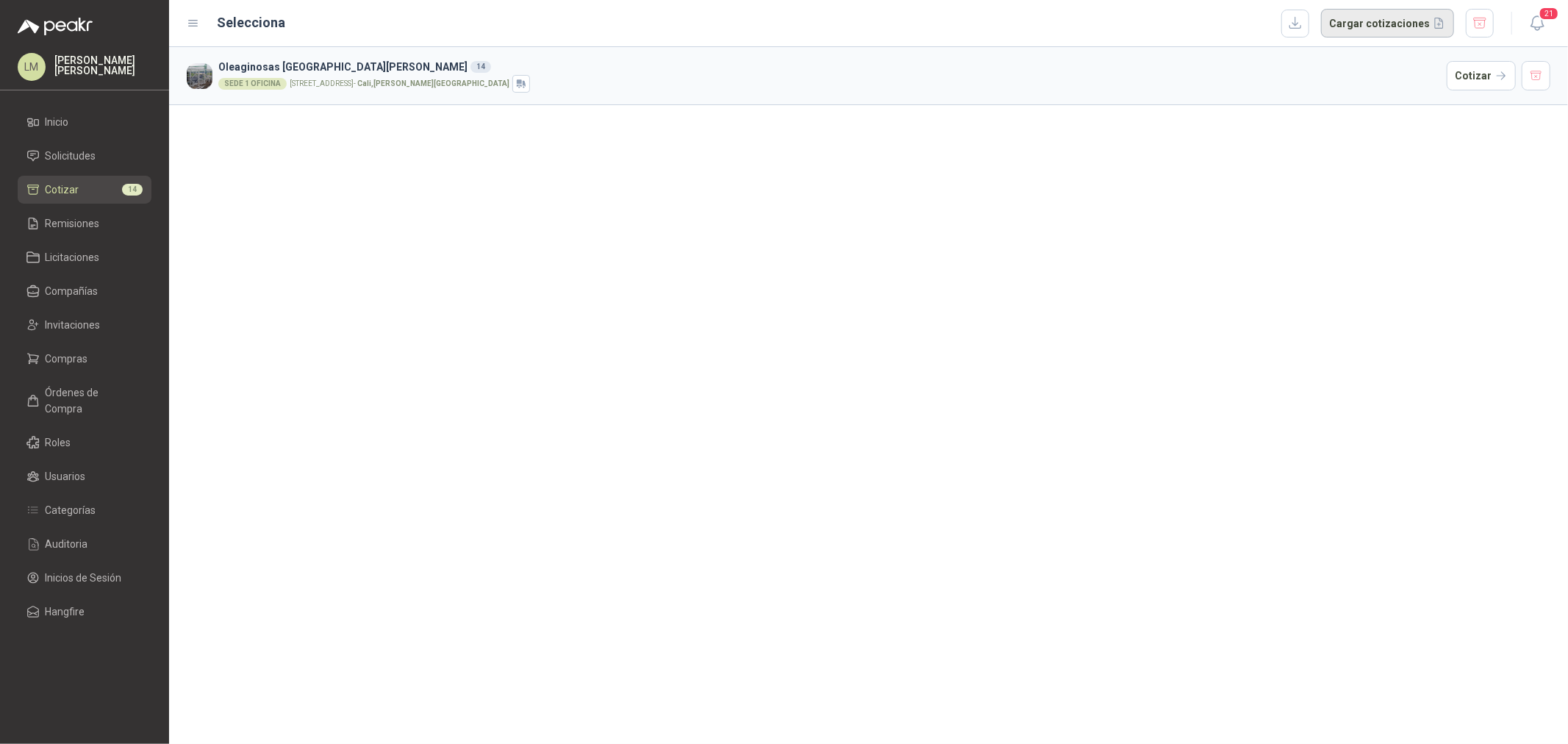
click at [1386, 23] on button "Cargar cotizaciones" at bounding box center [1388, 23] width 133 height 30
click at [1483, 70] on button "Cotizar" at bounding box center [1481, 76] width 69 height 30
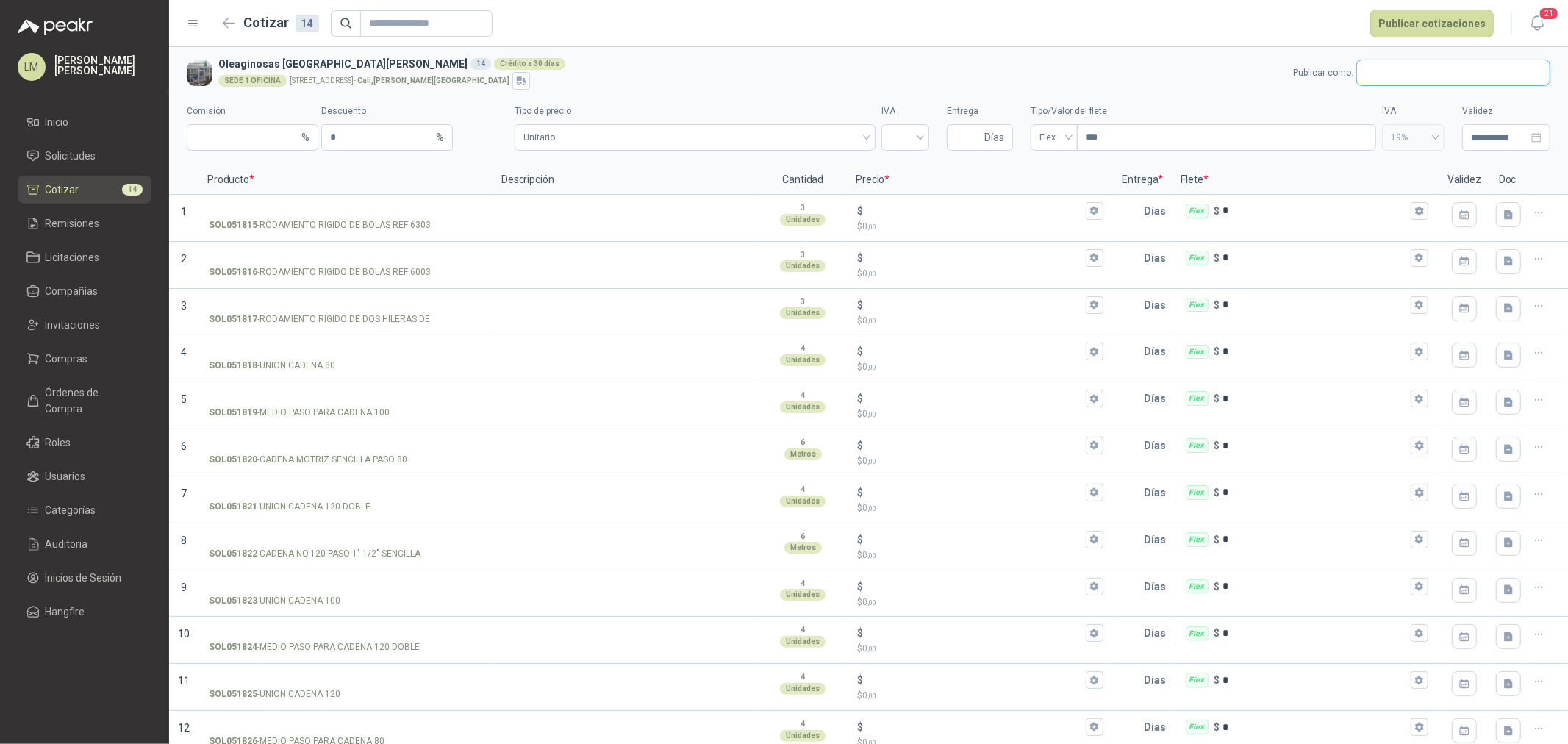
click at [1373, 65] on input "text" at bounding box center [1453, 73] width 193 height 25
type input "******"
click at [1376, 102] on div "Rodiclar Rodiclar S.A.S - NIT : 800236700" at bounding box center [1441, 108] width 170 height 16
type input "*"
type input "**********"
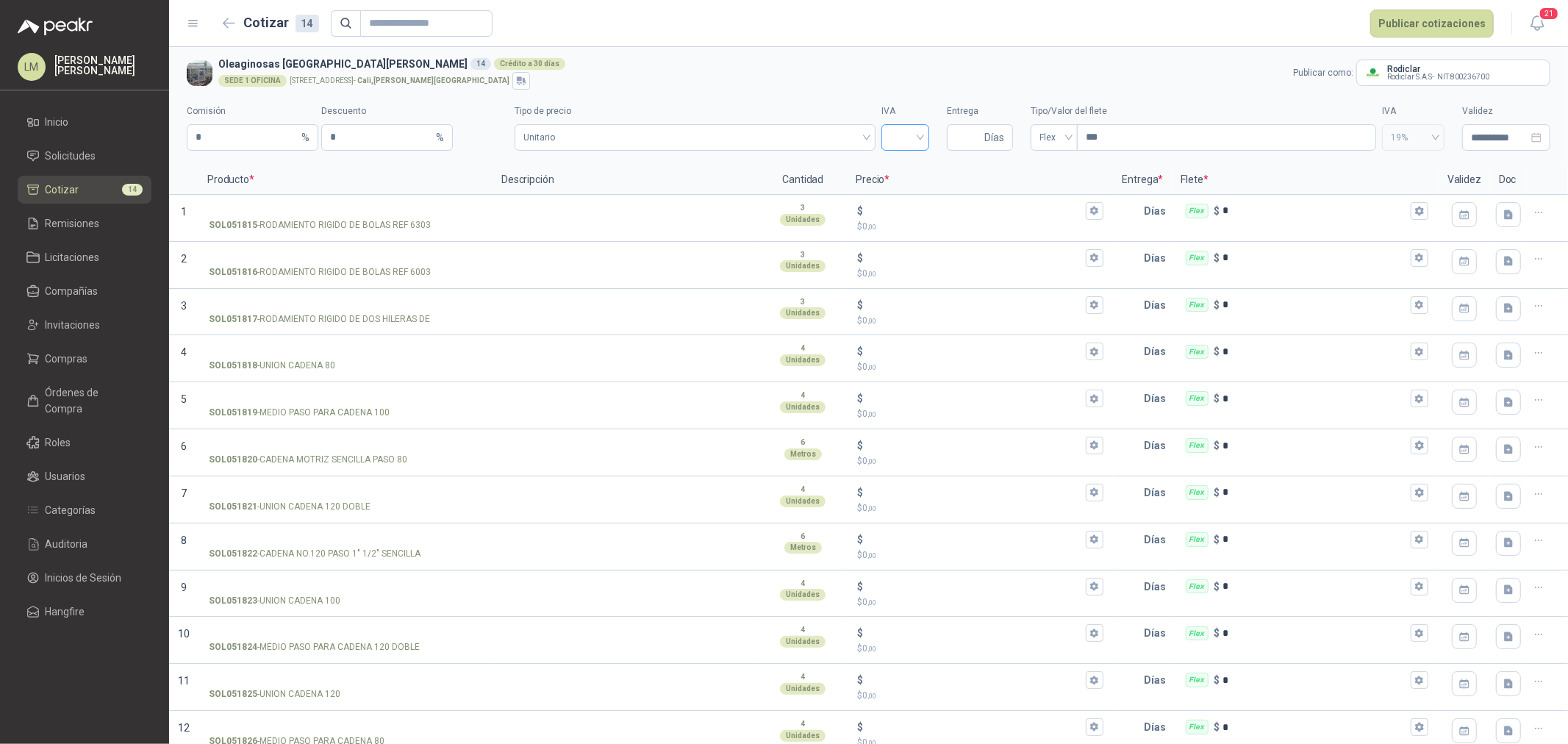
click at [919, 136] on div at bounding box center [904, 137] width 48 height 26
click at [894, 165] on div "19%" at bounding box center [897, 169] width 24 height 16
click at [956, 140] on input "Entrega" at bounding box center [968, 138] width 26 height 25
type input "*"
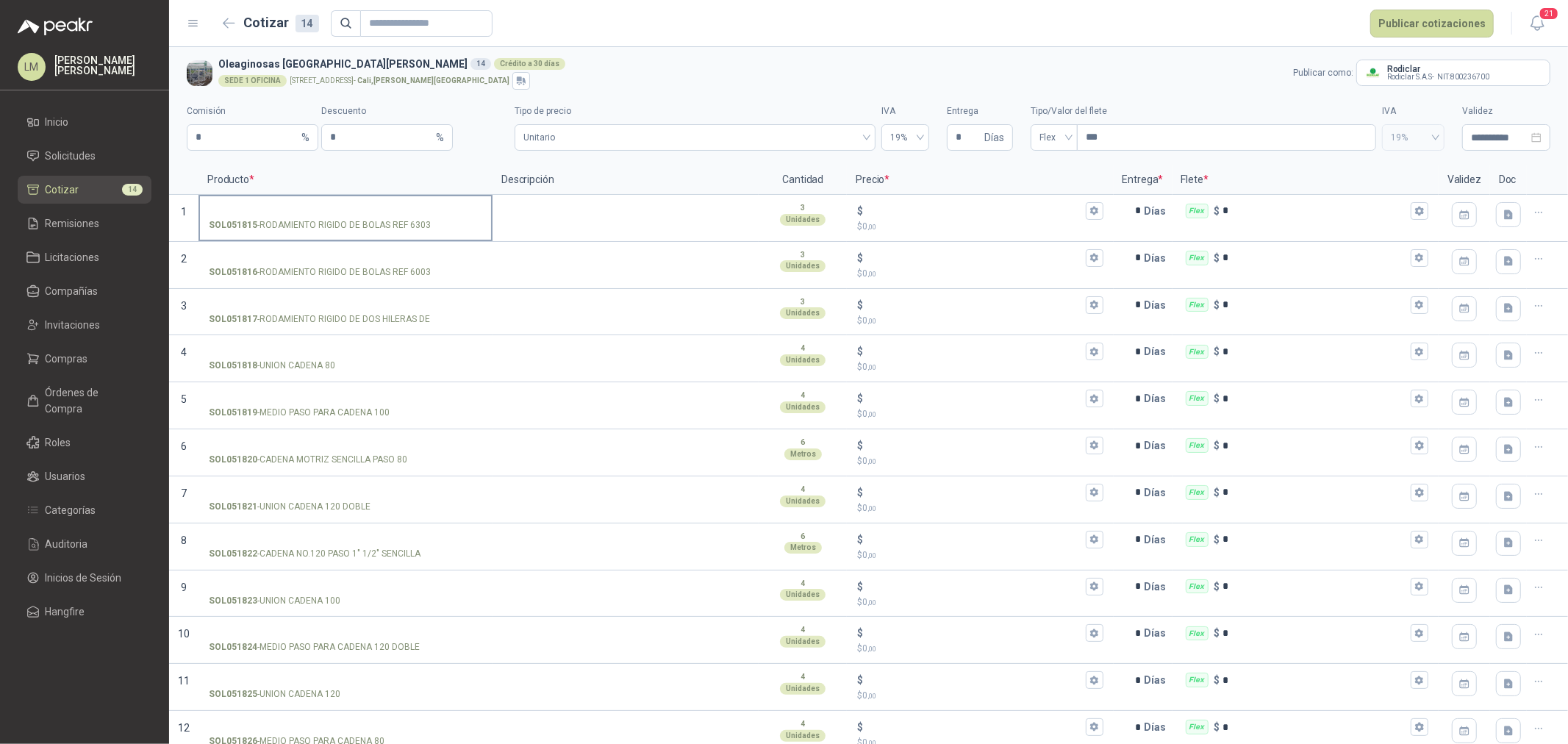
drag, startPoint x: 282, startPoint y: 197, endPoint x: 281, endPoint y: 206, distance: 9.1
click at [282, 197] on label "SOL051815 - RODAMIENTO RIGIDO DE BOLAS REF 6303" at bounding box center [345, 217] width 291 height 41
click at [282, 206] on input "SOL051815 - RODAMIENTO RIGIDO DE BOLAS REF 6303" at bounding box center [345, 211] width 273 height 11
click at [304, 258] on input "SOL051816 - RODAMIENTO RIGIDO DE BOLAS REF 6003" at bounding box center [345, 258] width 273 height 11
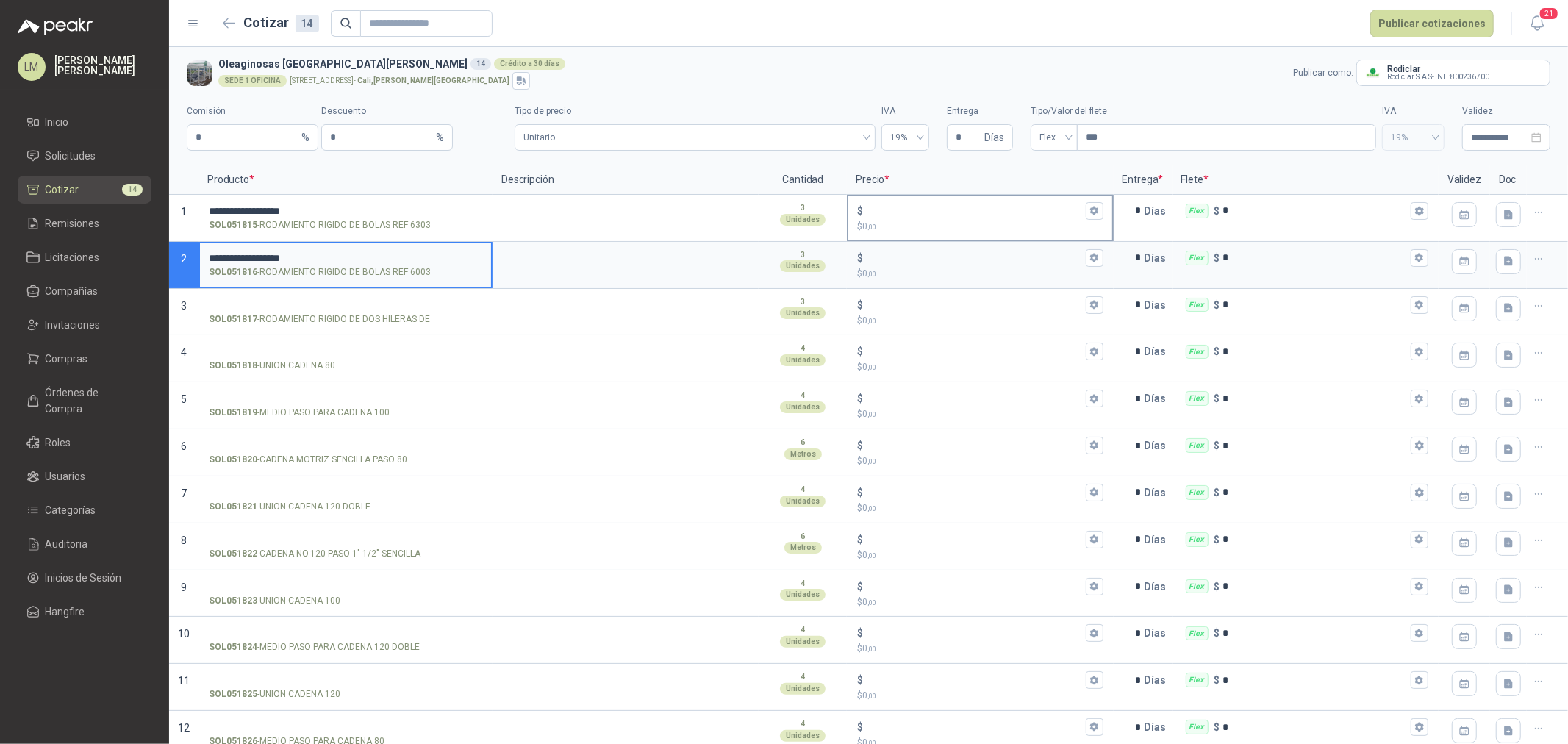
click at [891, 207] on input "$ $ 0 ,00" at bounding box center [974, 210] width 216 height 11
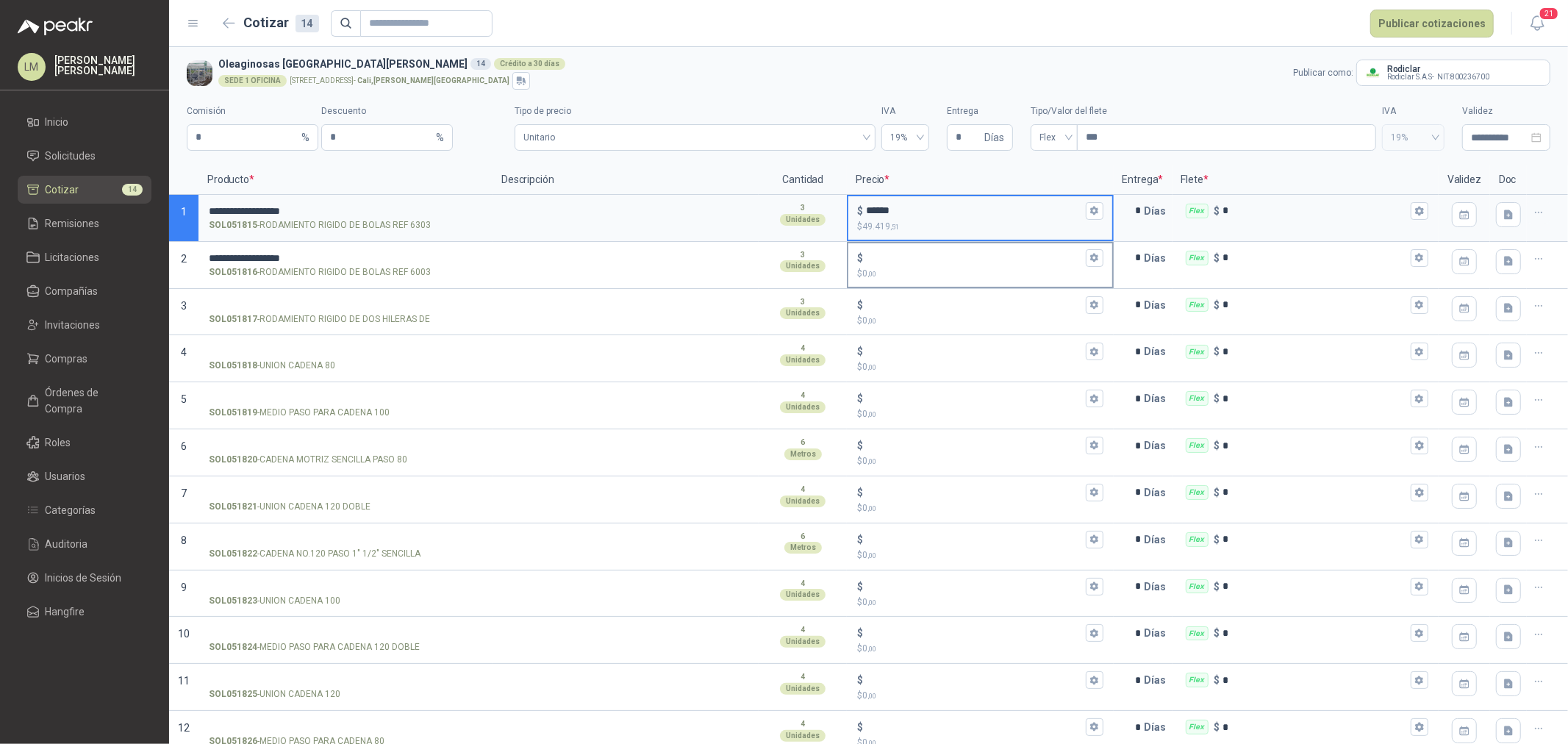
type input "******"
click at [921, 256] on input "$ $ 0 ,00" at bounding box center [974, 258] width 216 height 11
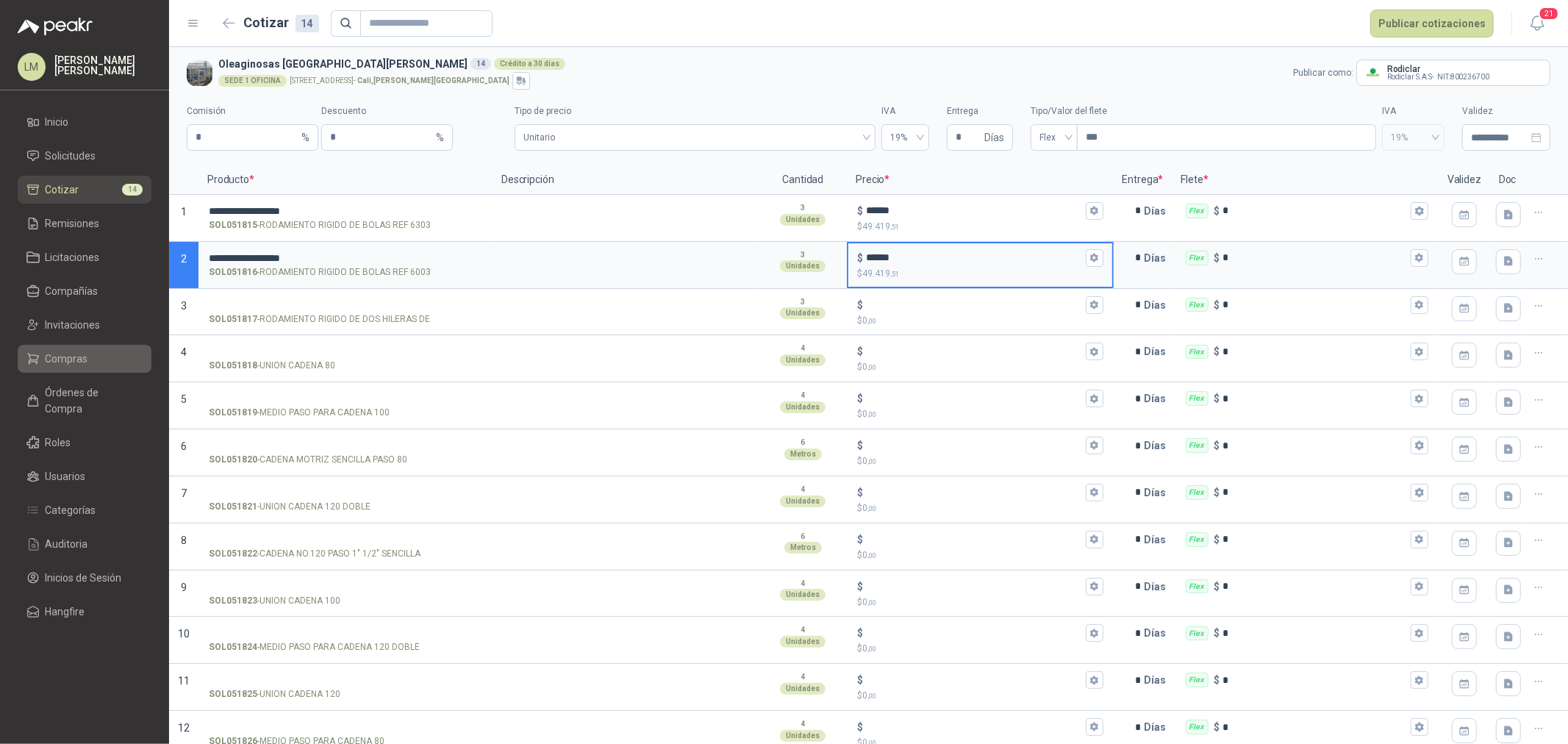
type input "******"
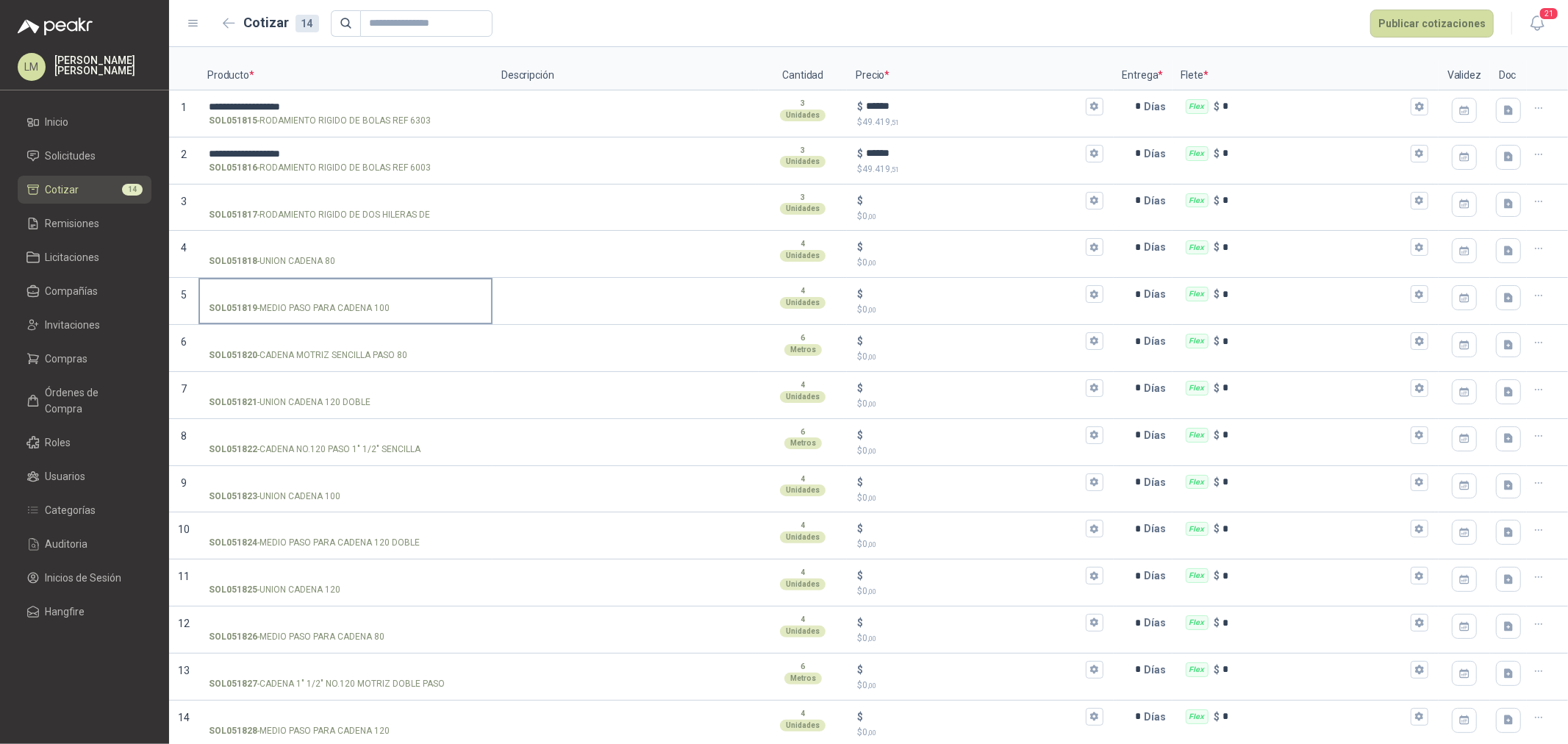
scroll to position [108, 0]
click at [289, 663] on input "SOL051827 - CADENA 1" 1/2" NO.120 MOTRIZ DOBLE PASO" at bounding box center [345, 666] width 273 height 11
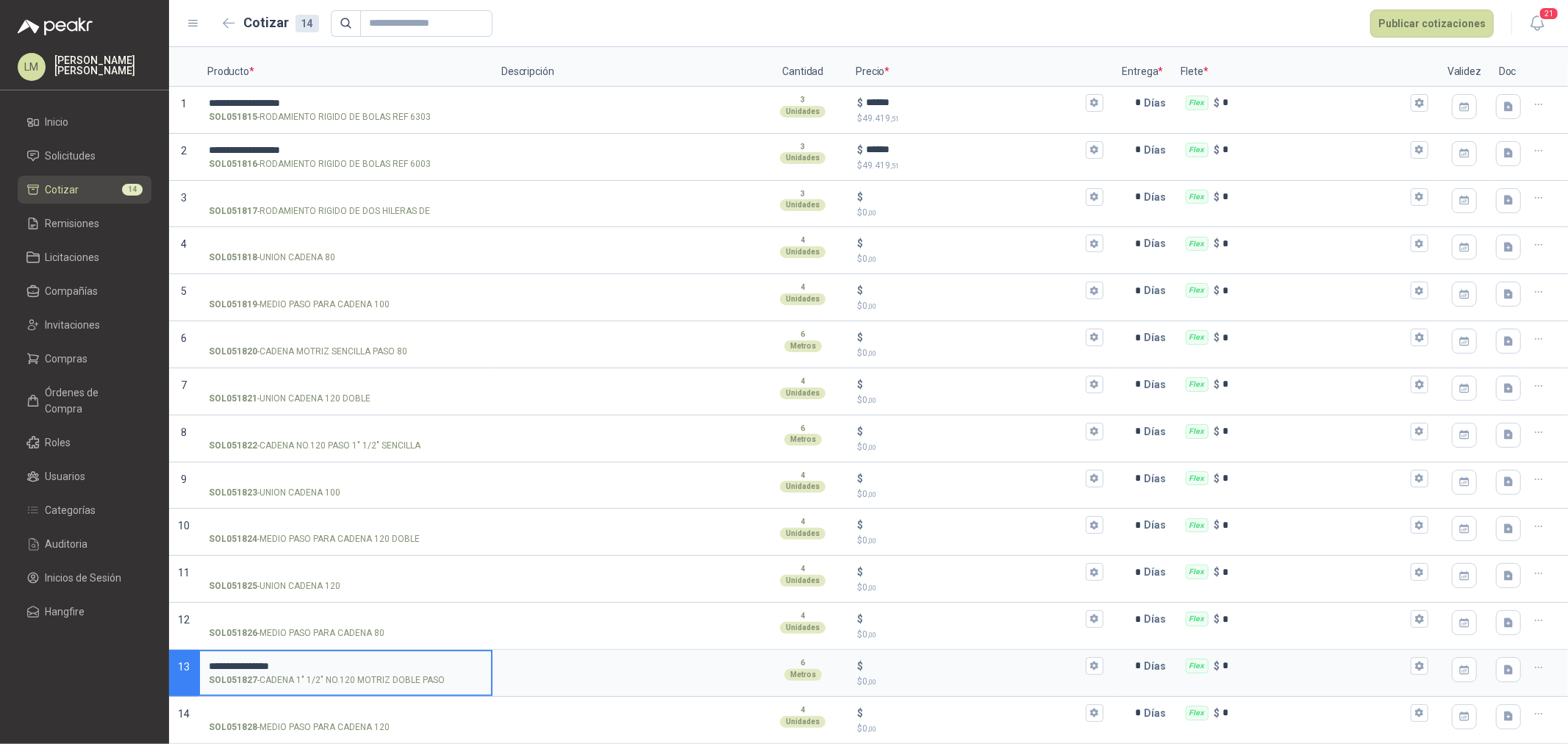
click at [346, 667] on input "**********" at bounding box center [345, 666] width 273 height 11
type input "**********"
click at [875, 669] on input "$ $ 0 ,00" at bounding box center [974, 666] width 216 height 11
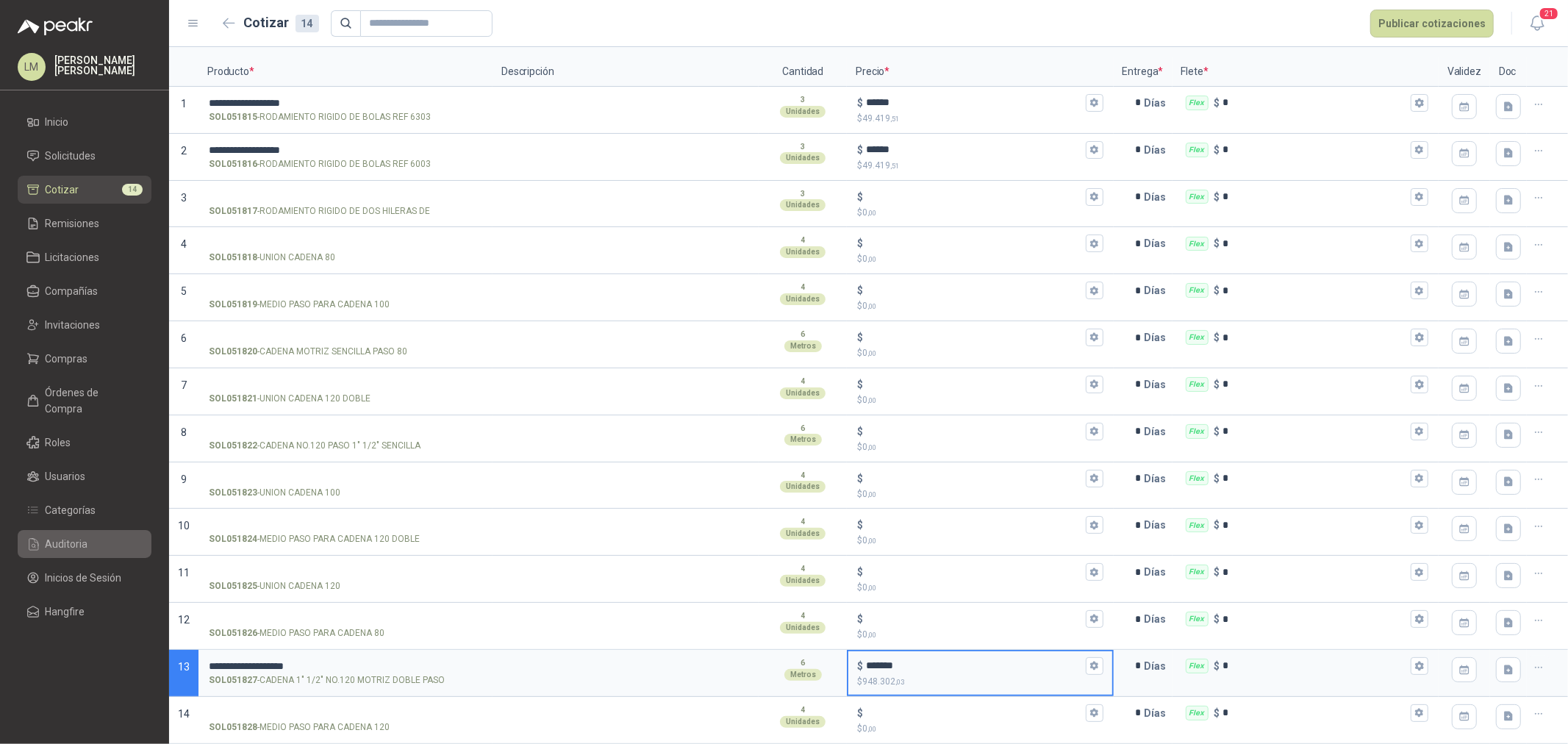
type input "*******"
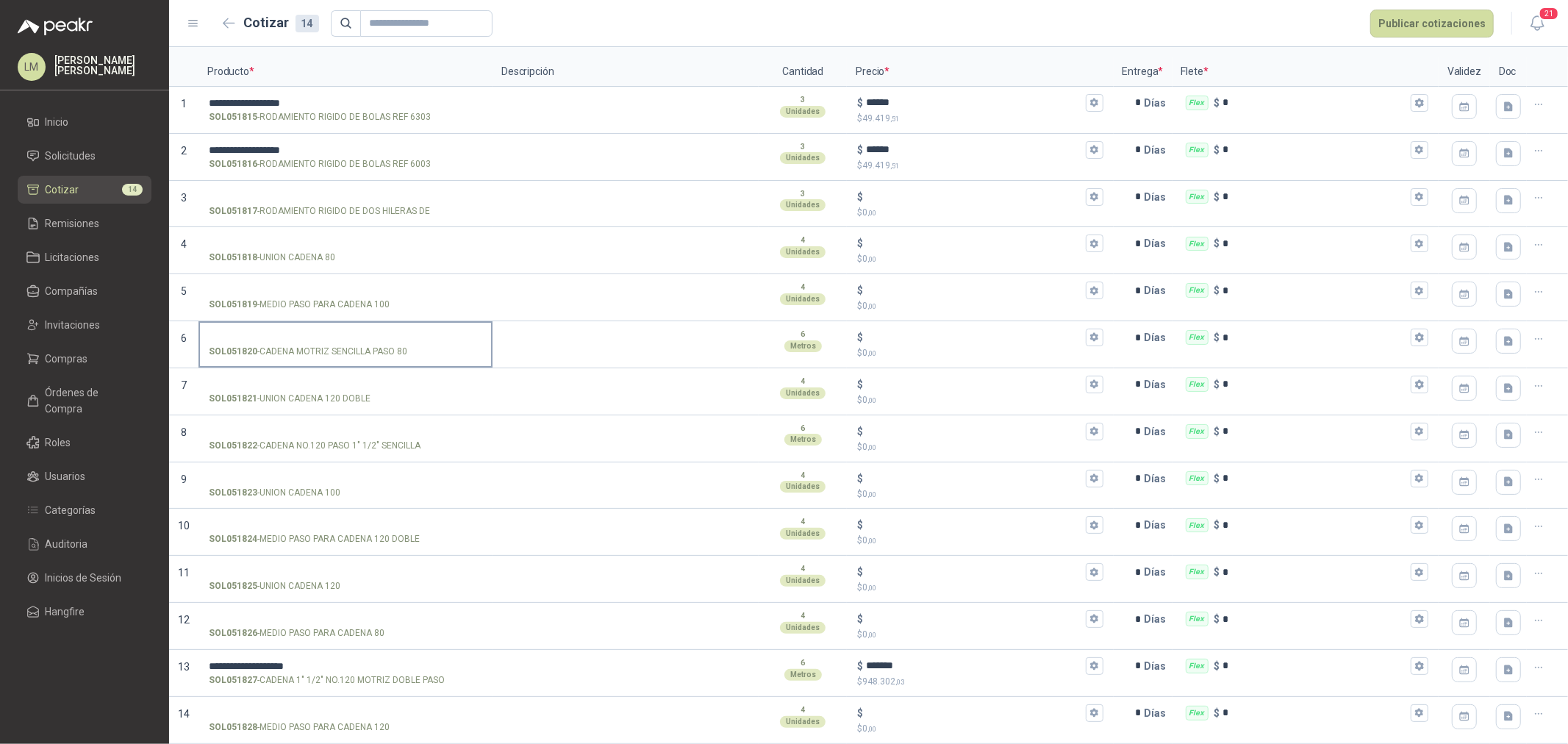
click at [325, 336] on input "SOL051820 - CADENA MOTRIZ SENCILLA PASO 80" at bounding box center [345, 337] width 273 height 11
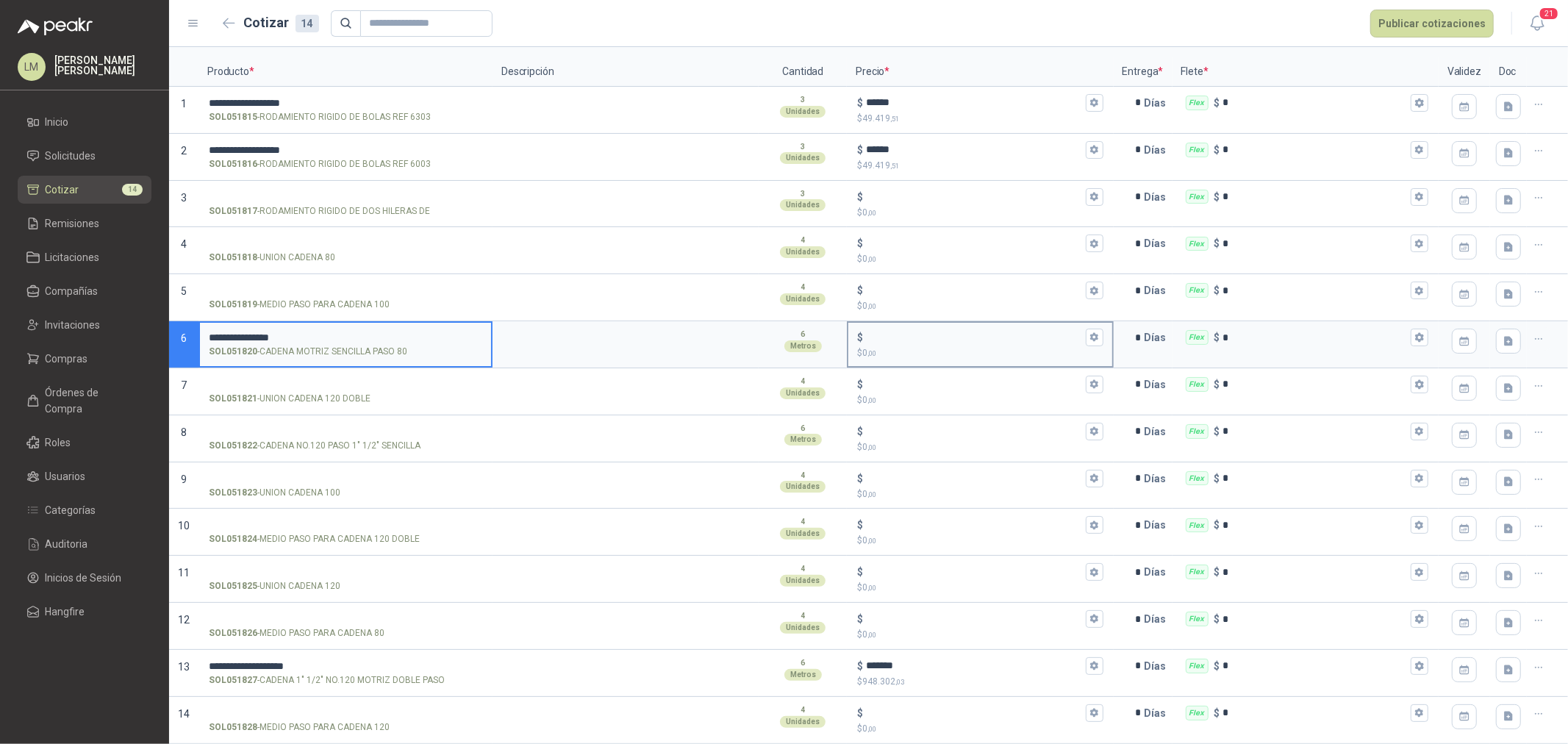
click at [889, 336] on input "$ $ 0 ,00" at bounding box center [974, 337] width 216 height 11
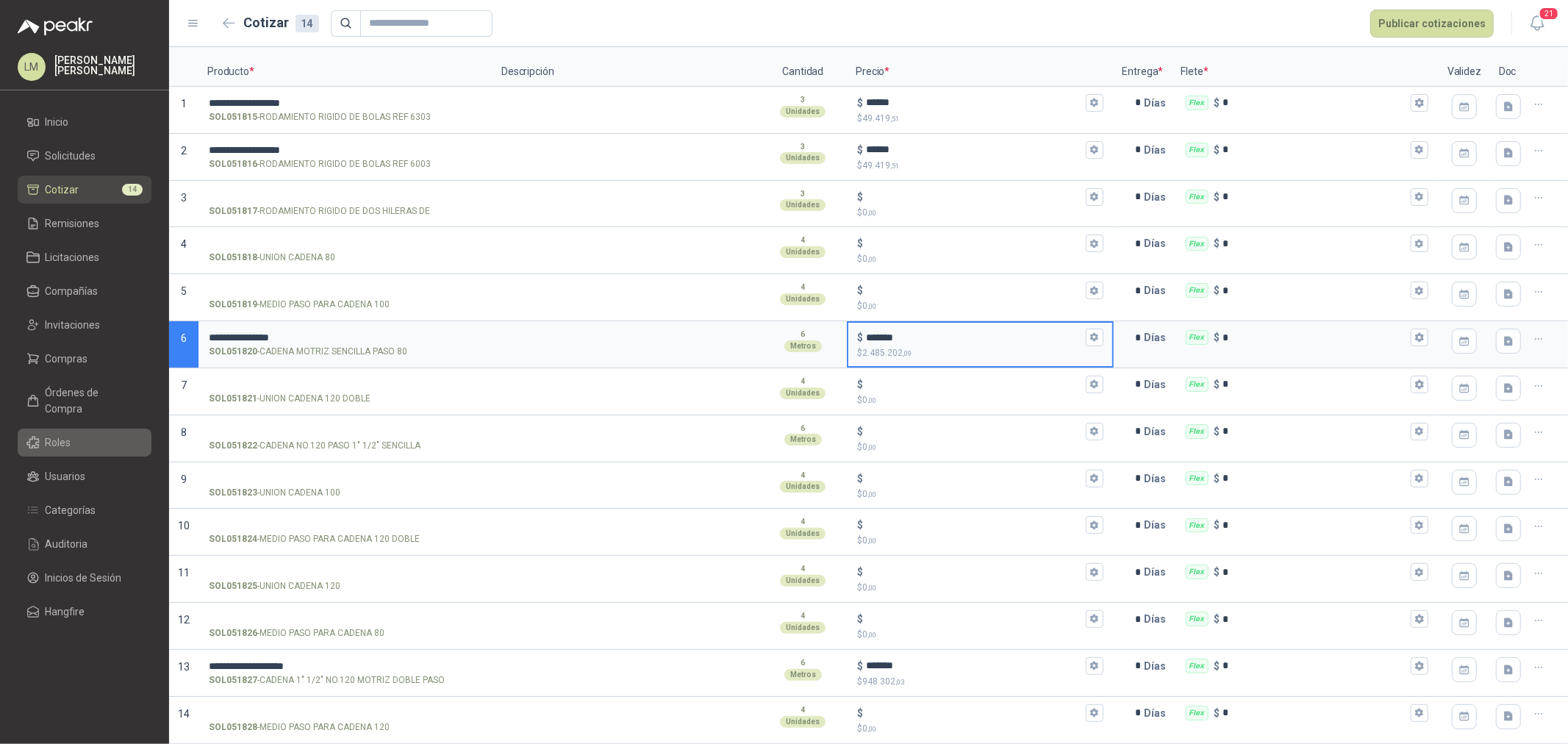
type input "*******"
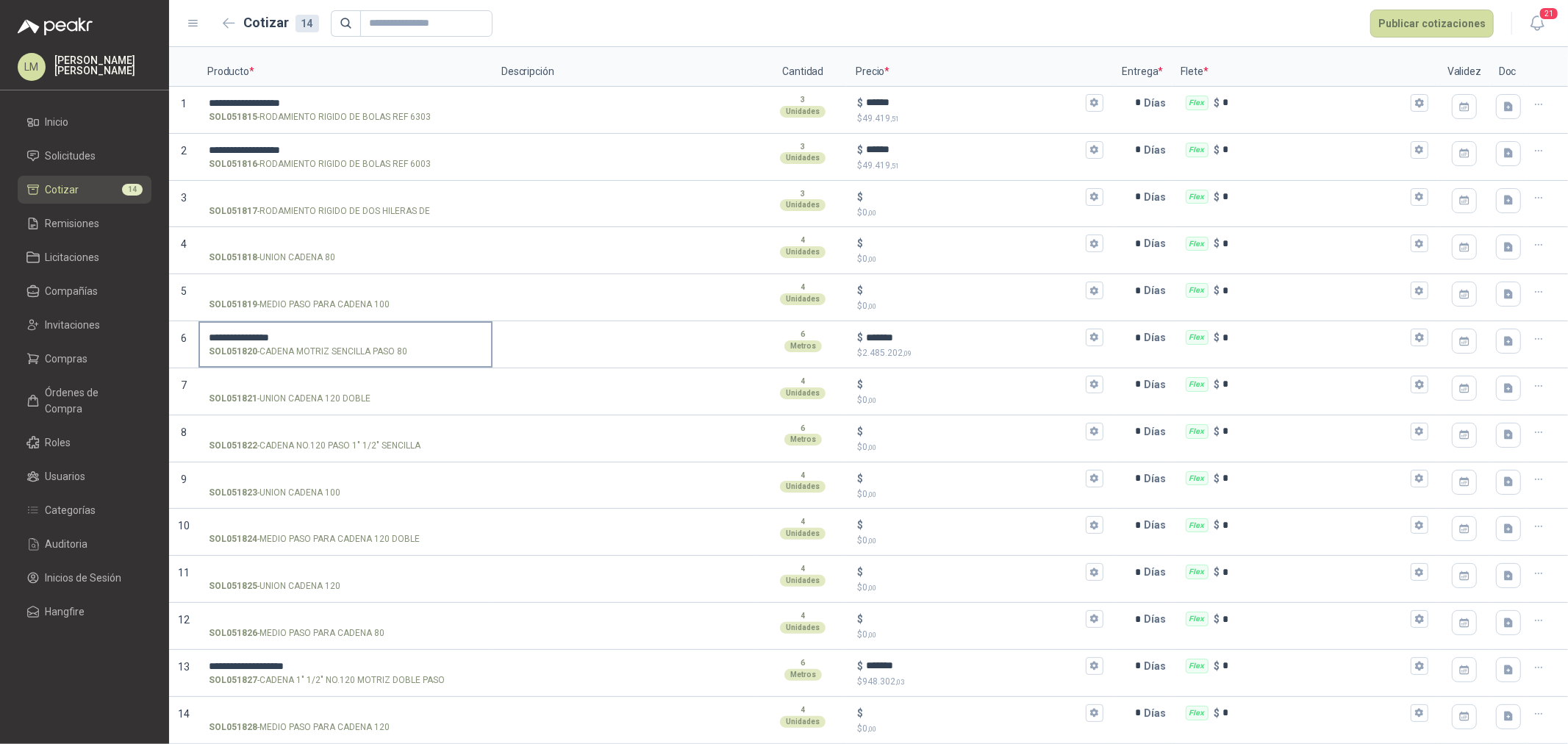
drag, startPoint x: 174, startPoint y: 332, endPoint x: 200, endPoint y: 332, distance: 26.0
click at [198, 332] on div "**********" at bounding box center [345, 344] width 294 height 47
drag, startPoint x: 311, startPoint y: 336, endPoint x: 188, endPoint y: 340, distance: 123.1
click at [188, 340] on section "**********" at bounding box center [868, 344] width 1398 height 47
click at [304, 326] on label "**********" at bounding box center [345, 344] width 291 height 41
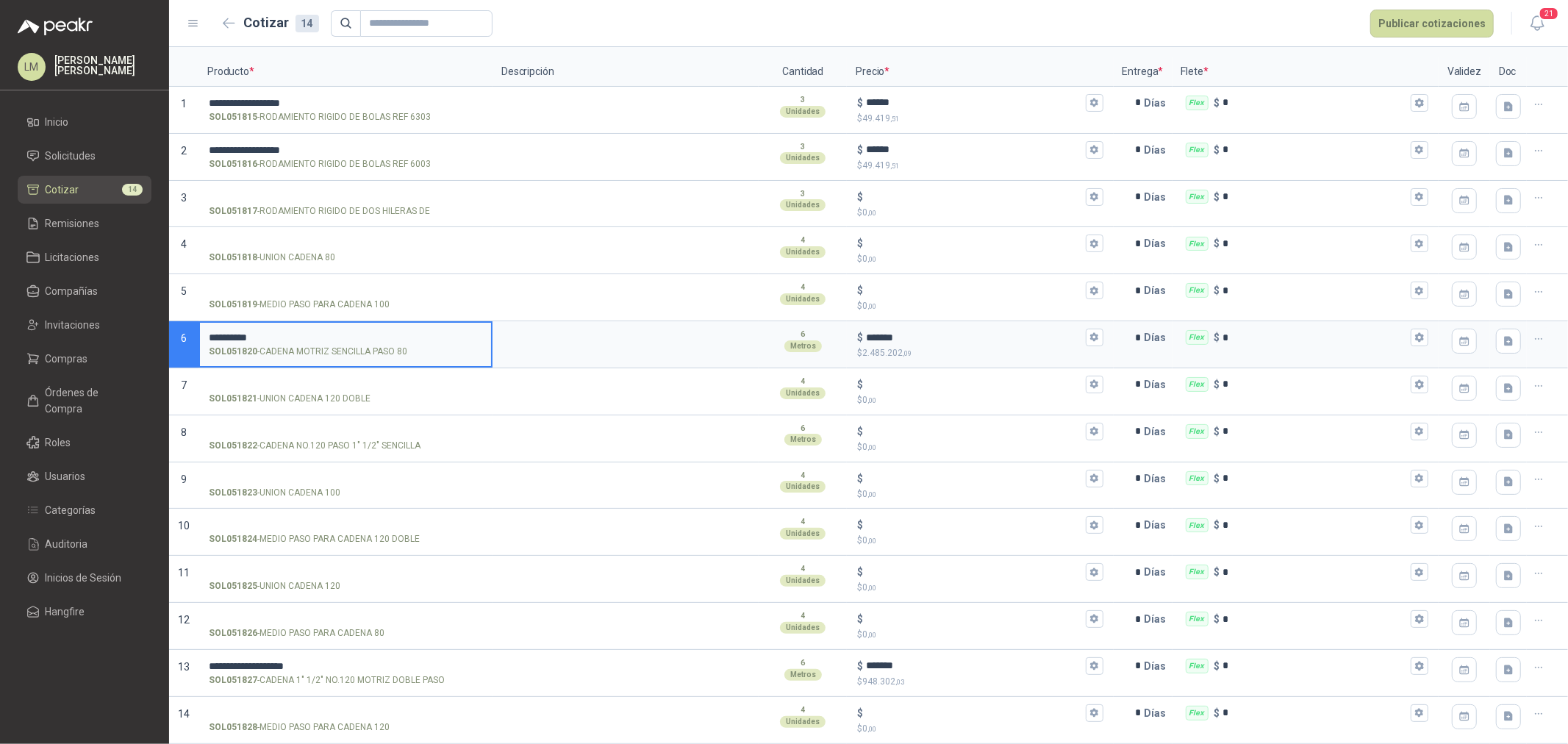
click at [304, 332] on input "**********" at bounding box center [345, 337] width 273 height 11
type input "**********"
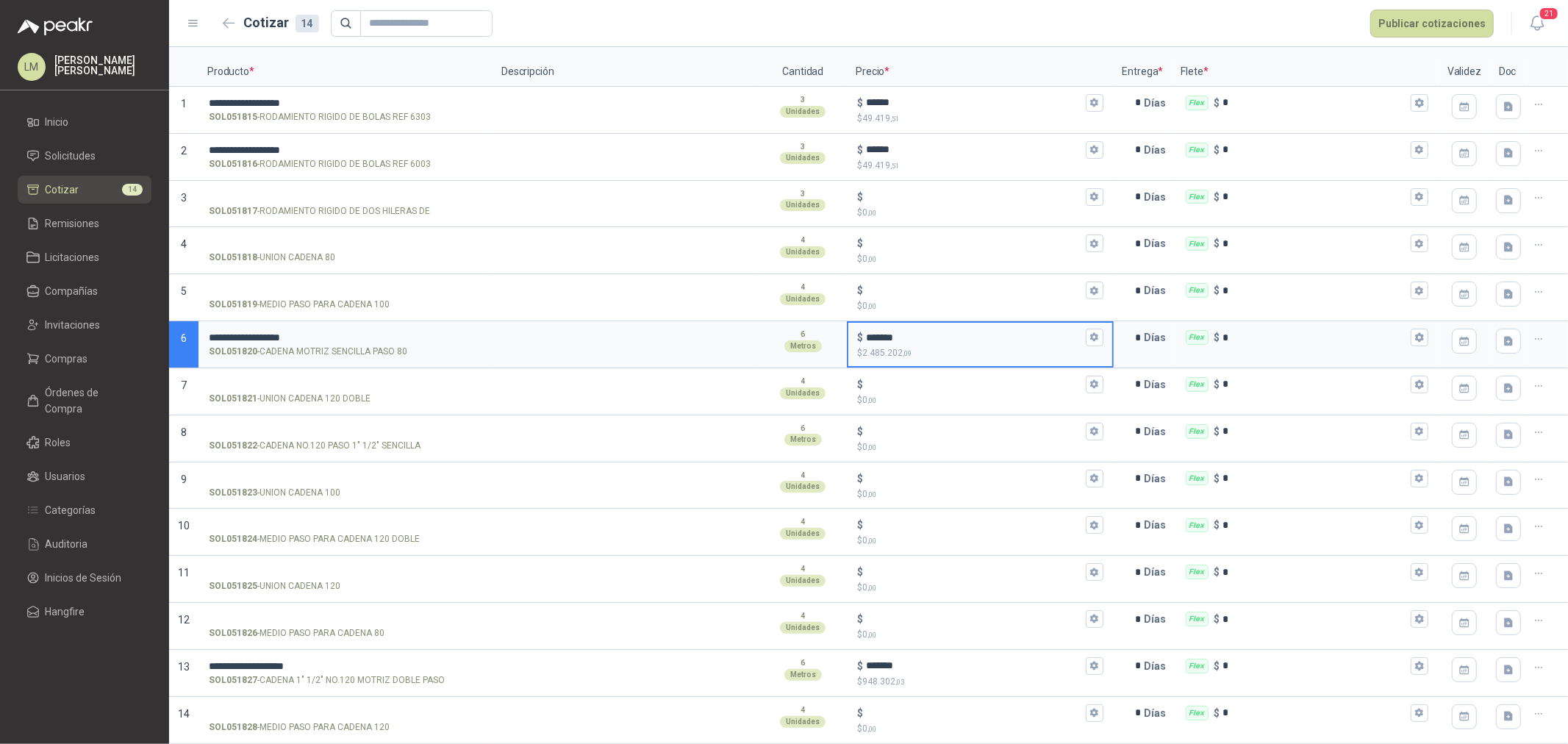
drag, startPoint x: 901, startPoint y: 334, endPoint x: 861, endPoint y: 336, distance: 40.0
click at [861, 336] on div "$ *******" at bounding box center [980, 337] width 245 height 18
type input "*******"
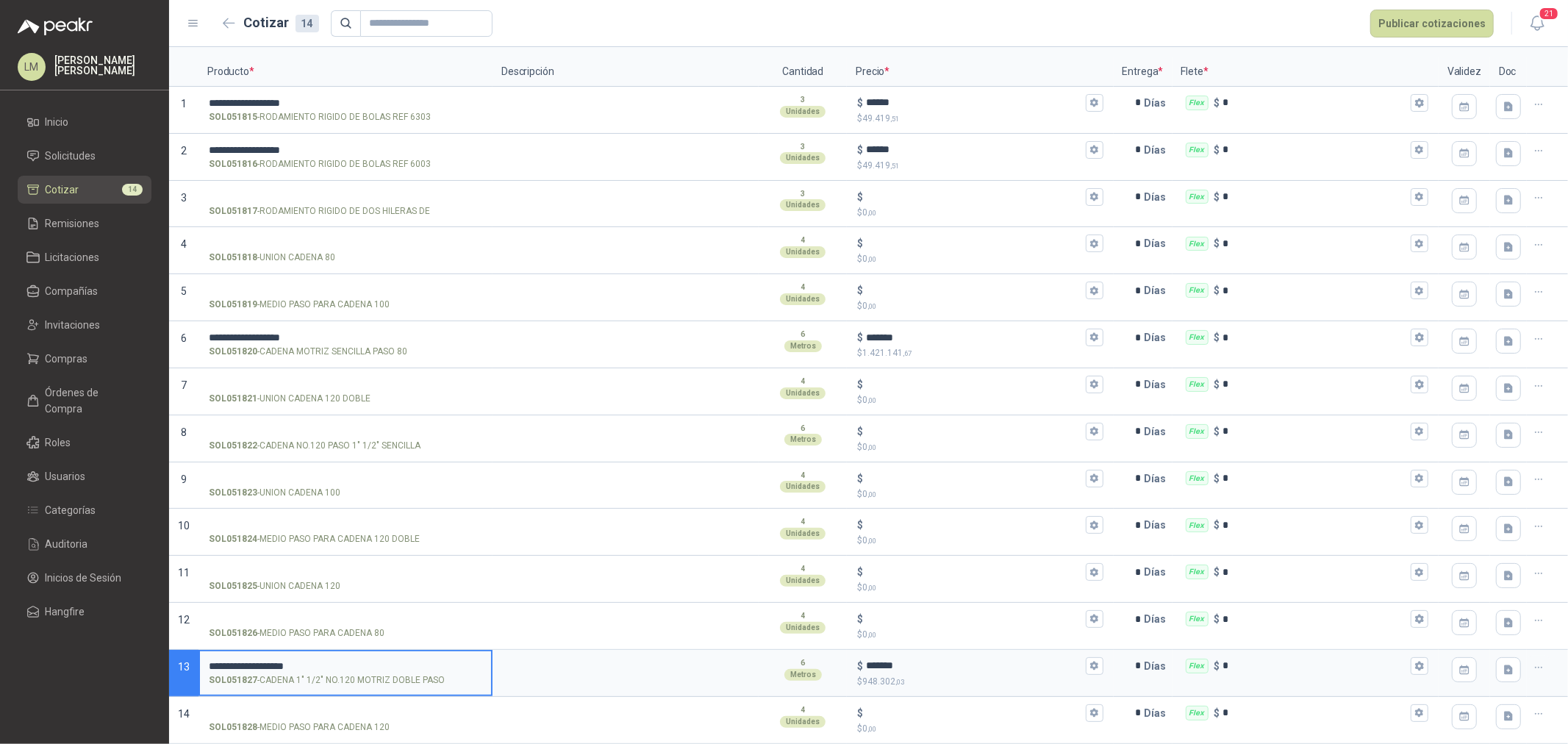
drag, startPoint x: 322, startPoint y: 660, endPoint x: 206, endPoint y: 662, distance: 116.0
click at [206, 662] on label "**********" at bounding box center [345, 672] width 291 height 41
click at [312, 662] on input "**********" at bounding box center [345, 666] width 273 height 11
type input "**********"
click at [914, 619] on input "$ $ 0 ,00" at bounding box center [974, 620] width 216 height 11
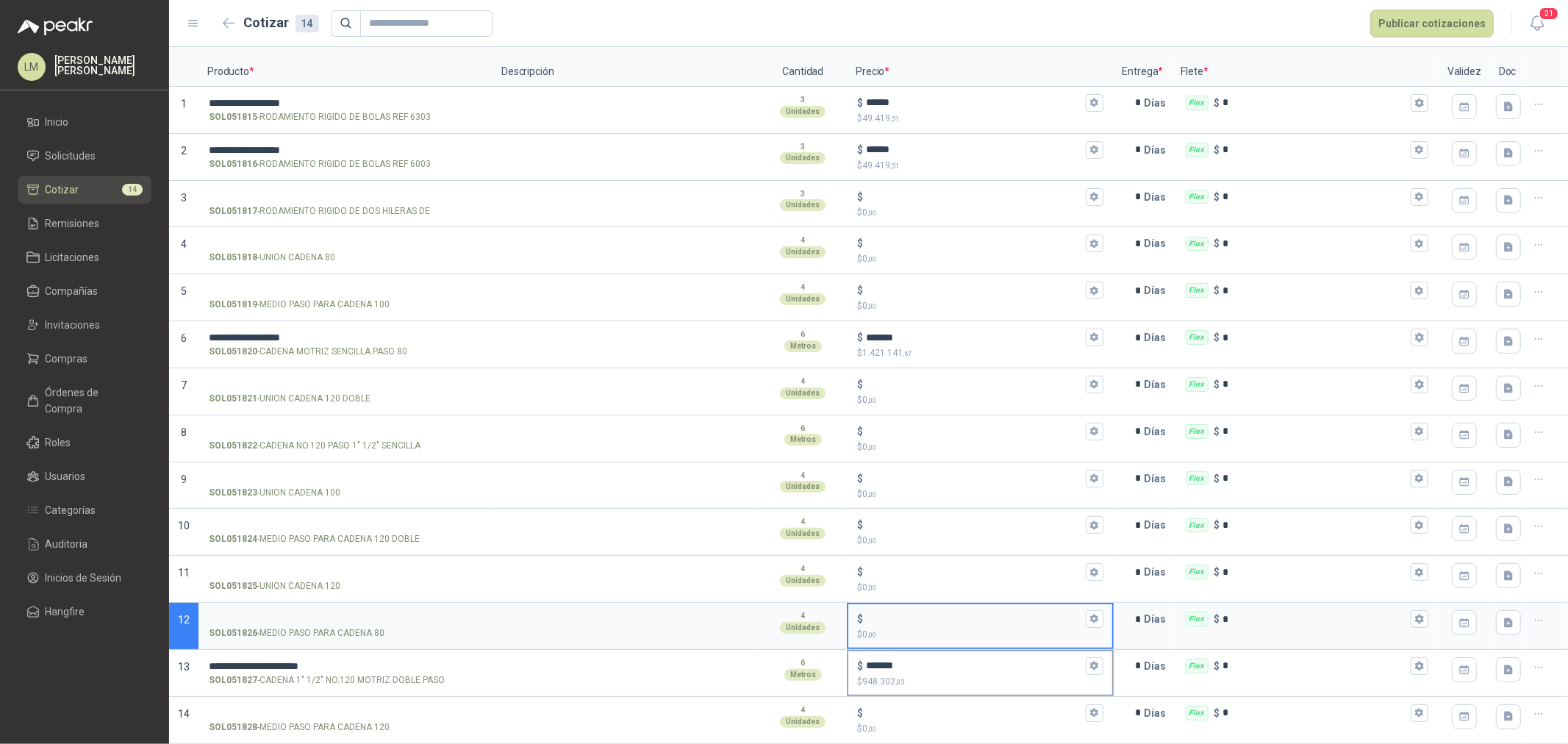
click at [917, 657] on div "$ *******" at bounding box center [980, 666] width 245 height 18
click at [917, 660] on input "*******" at bounding box center [974, 666] width 216 height 11
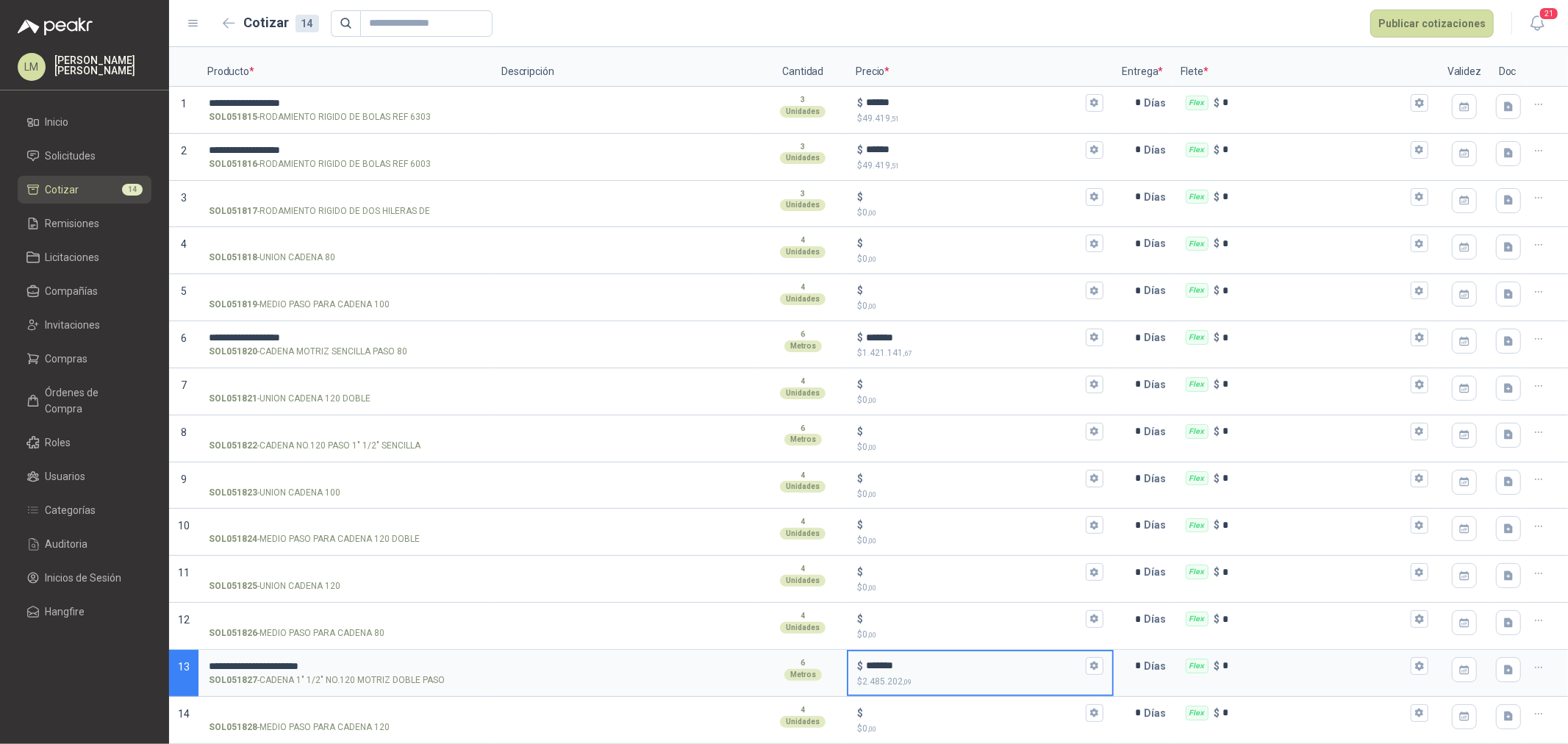
type input "*******"
click at [282, 427] on input "SOL051822 - CADENA NO.120 PASO 1" 1/2" SENCILLA" at bounding box center [345, 432] width 273 height 11
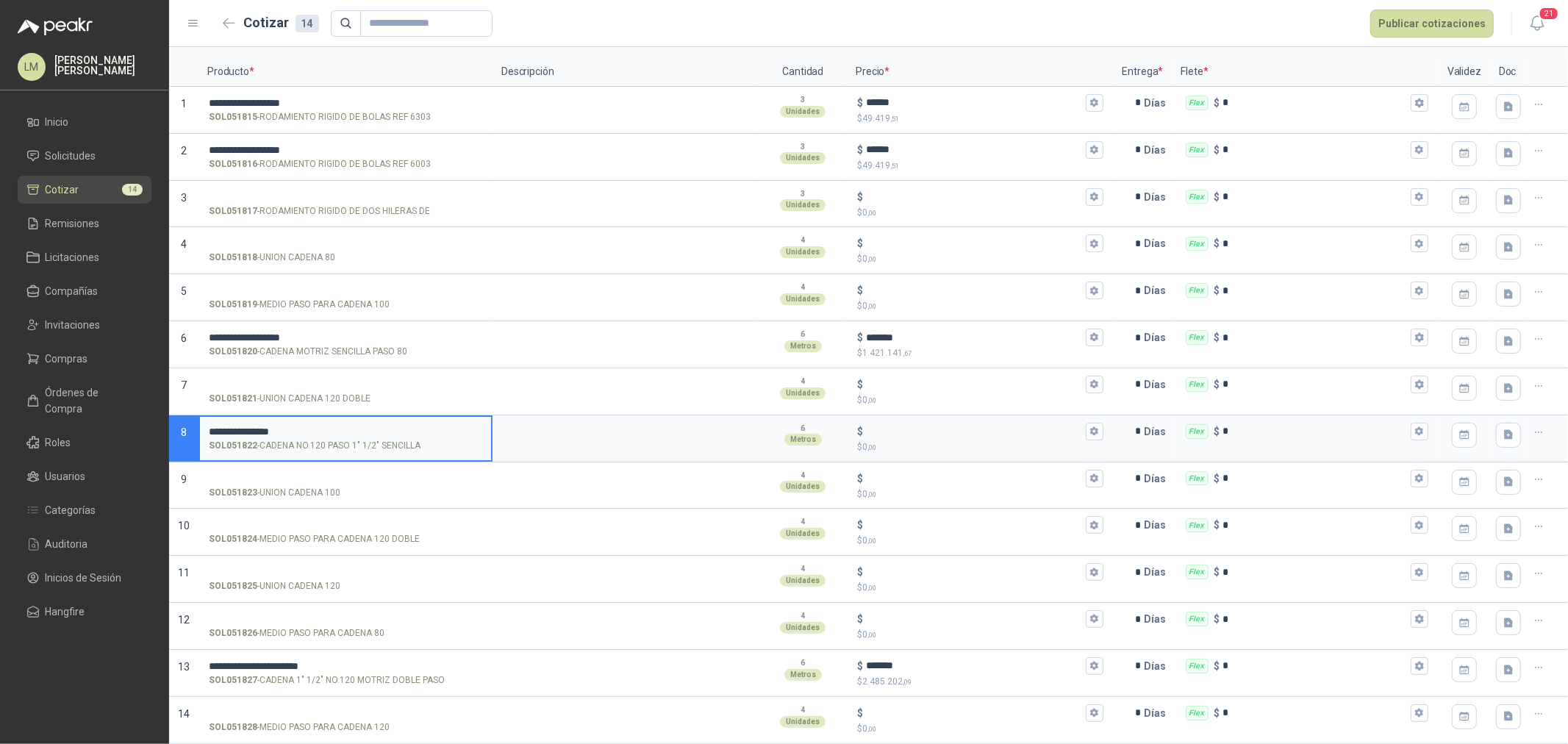
click at [312, 427] on input "**********" at bounding box center [345, 432] width 273 height 11
type input "**********"
click at [877, 426] on input "$ $ 0 ,00" at bounding box center [974, 431] width 216 height 11
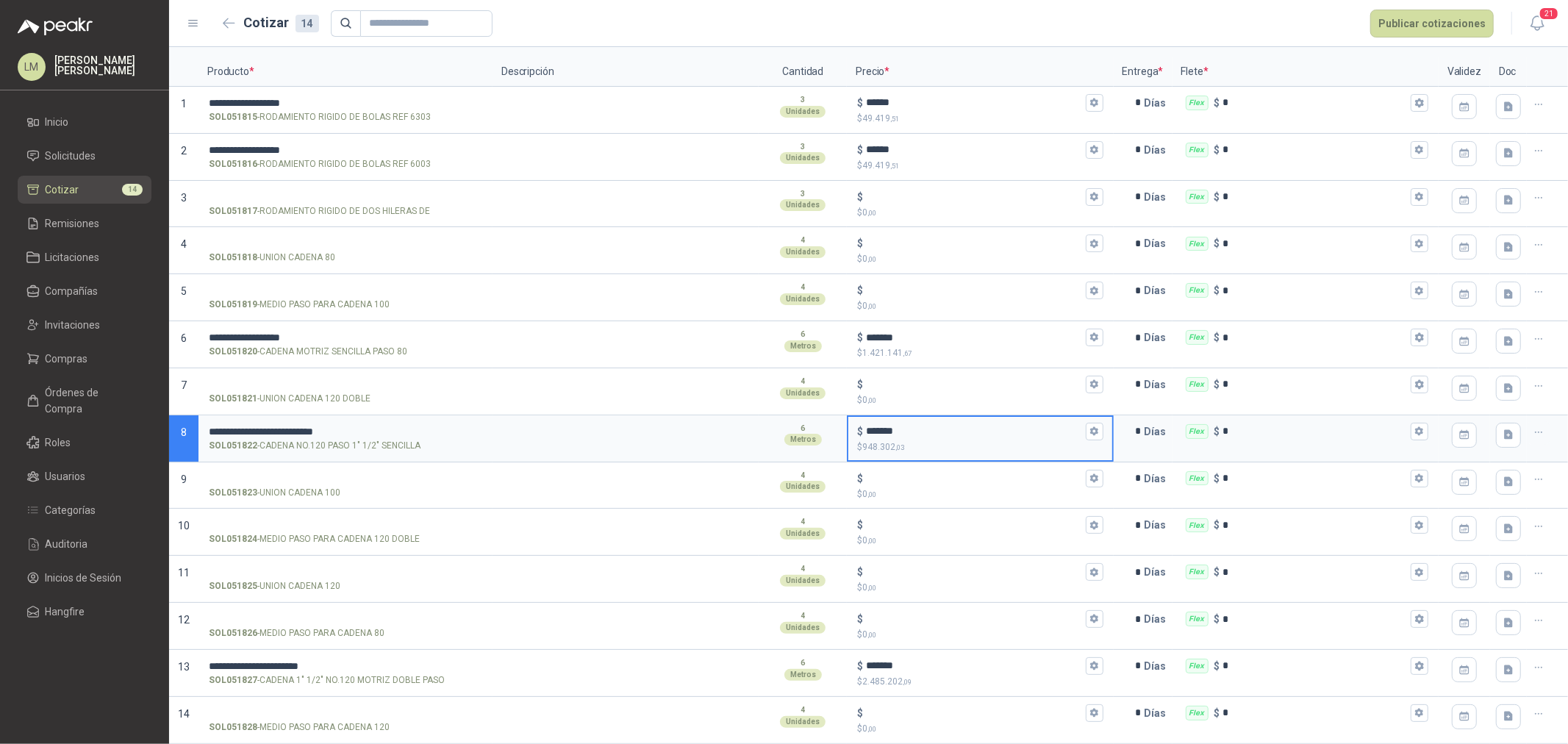
type input "*******"
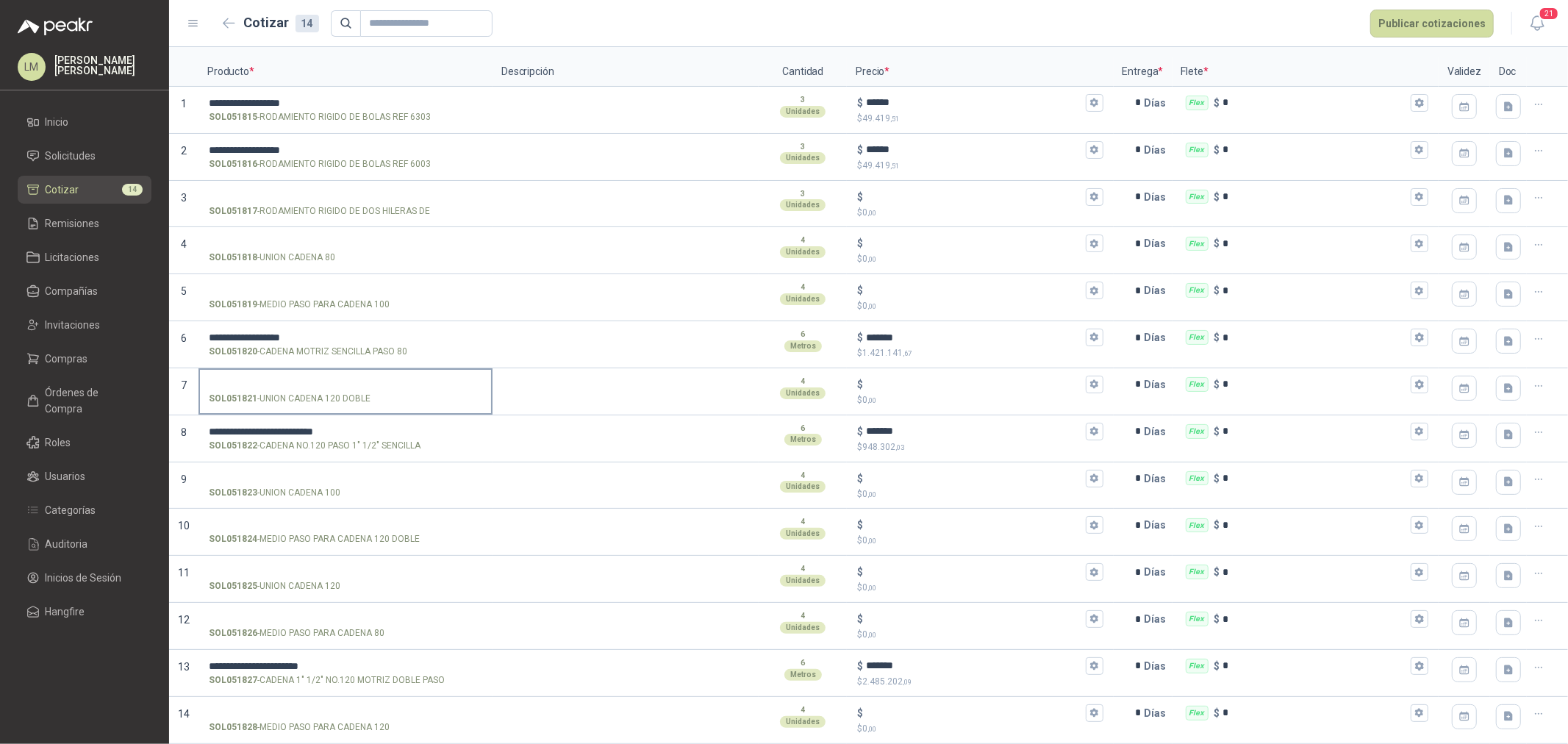
click at [264, 380] on input "SOL051821 - UNION CADENA 120 DOBLE" at bounding box center [345, 385] width 273 height 11
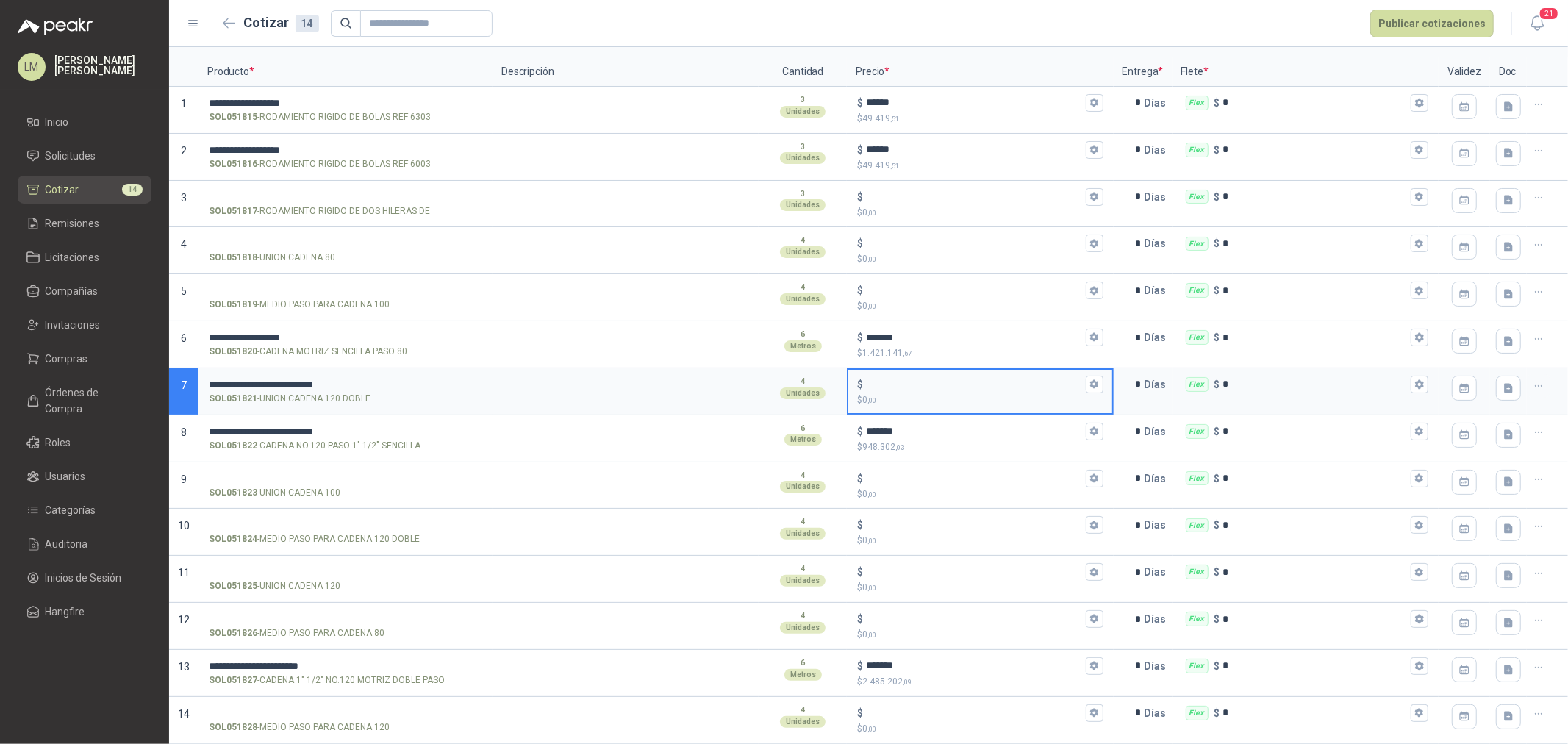
click at [887, 382] on input "$ $ 0 ,00" at bounding box center [974, 384] width 216 height 11
type input "******"
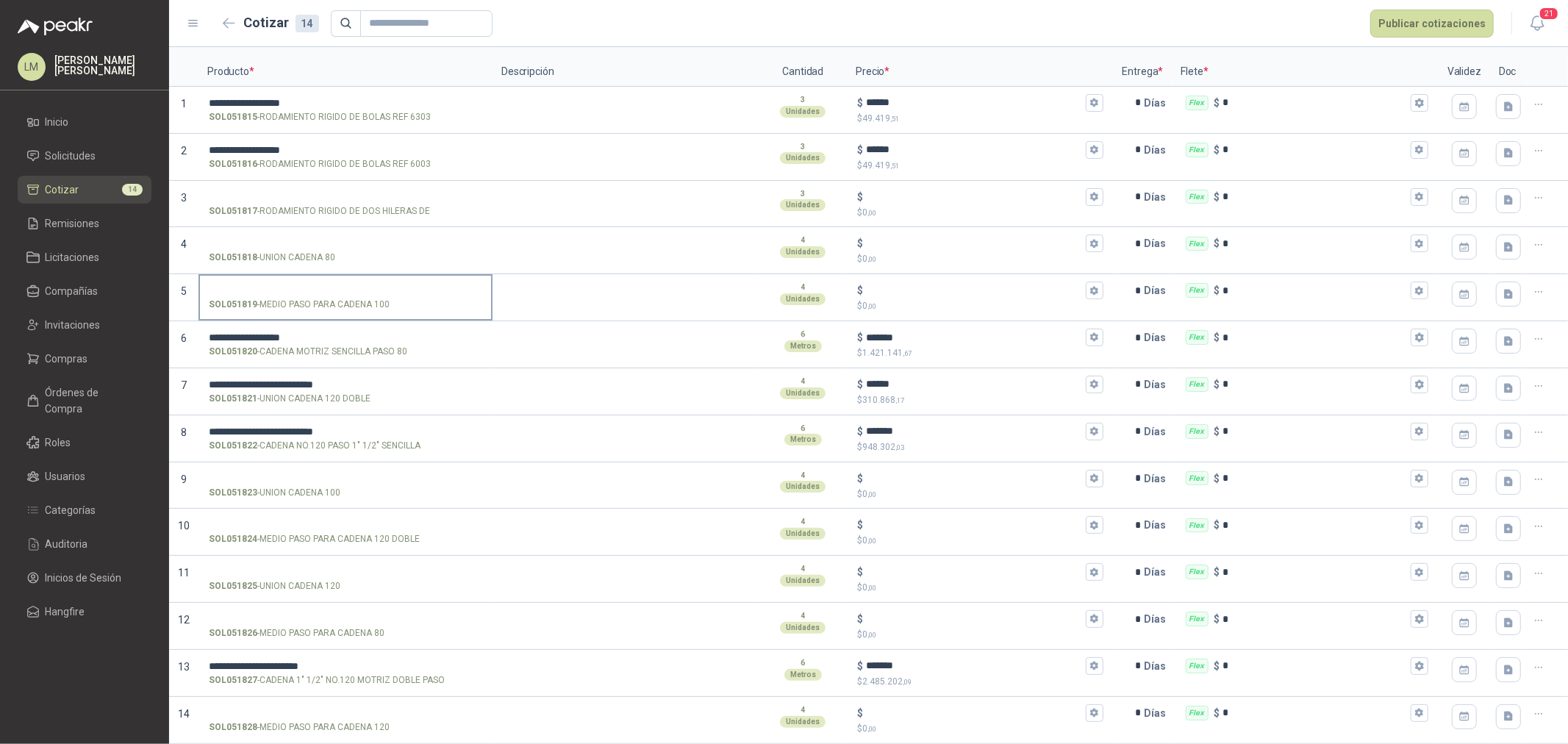
click at [314, 287] on input "SOL051819 - MEDIO PASO PARA CADENA 100" at bounding box center [345, 290] width 273 height 11
click at [268, 475] on input "SOL051823 - UNION CADENA 100" at bounding box center [345, 479] width 273 height 11
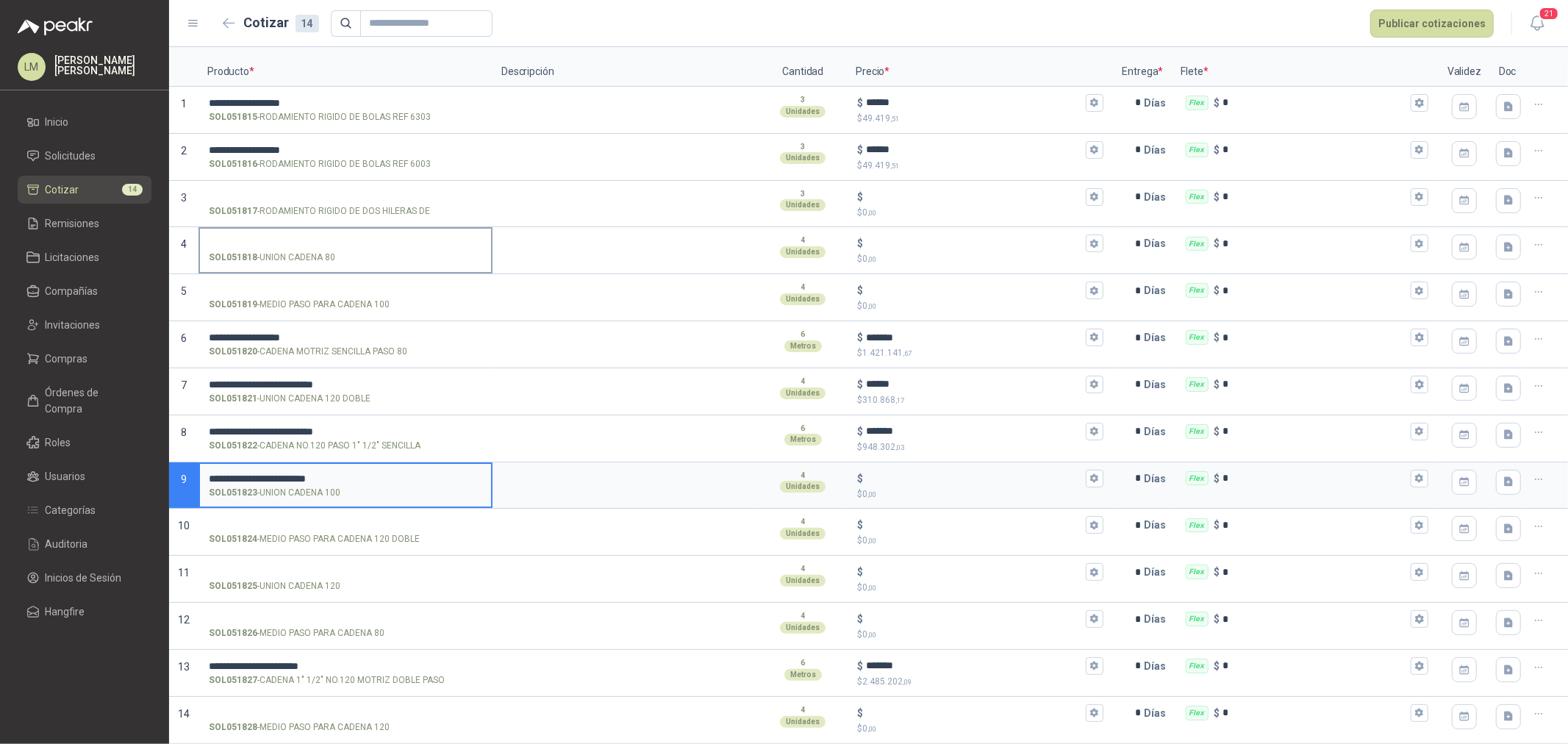
click at [263, 243] on input "SOL051818 - UNION CADENA 80" at bounding box center [345, 243] width 273 height 11
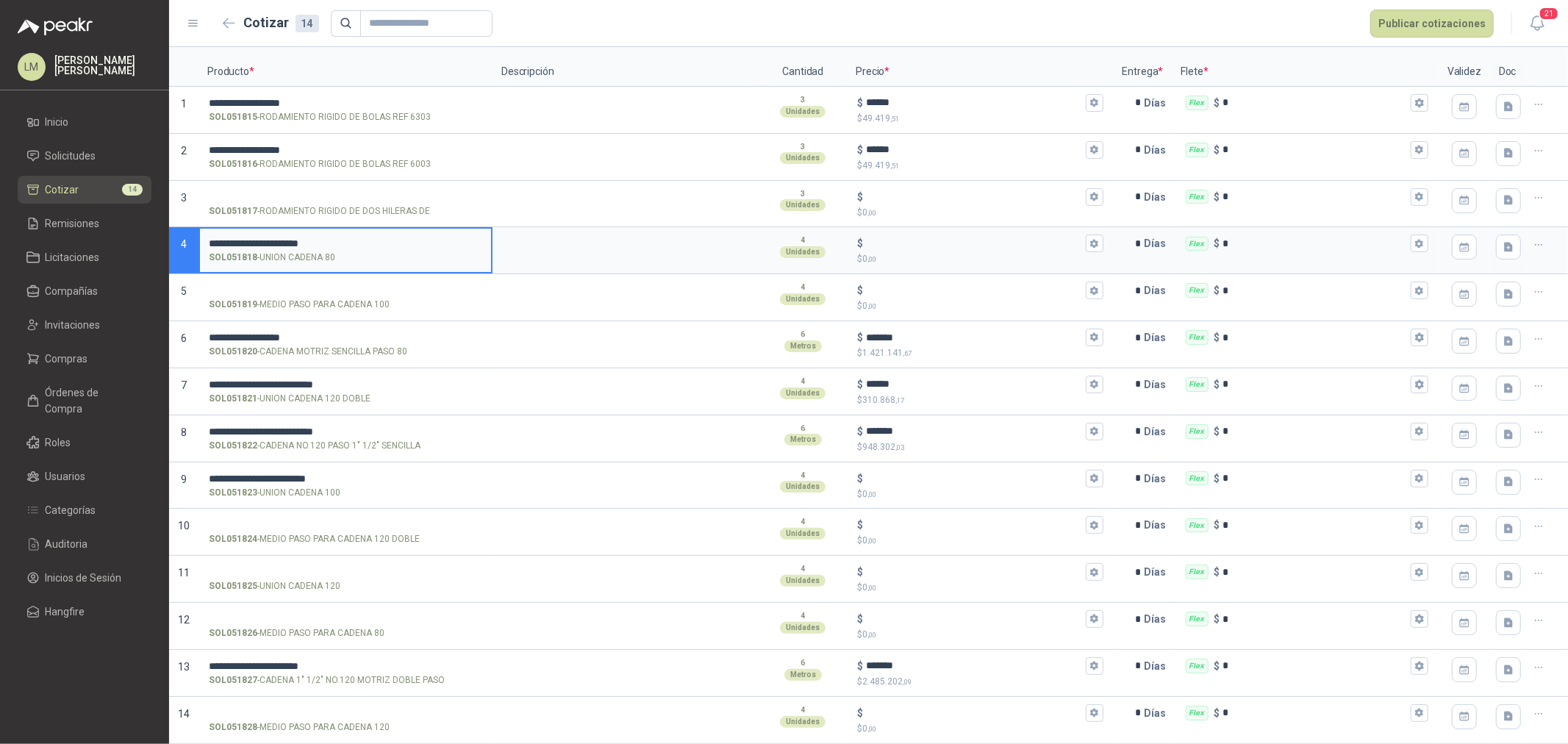
click at [364, 233] on label "**********" at bounding box center [345, 250] width 291 height 41
click at [364, 238] on input "**********" at bounding box center [345, 243] width 273 height 11
type input "**********"
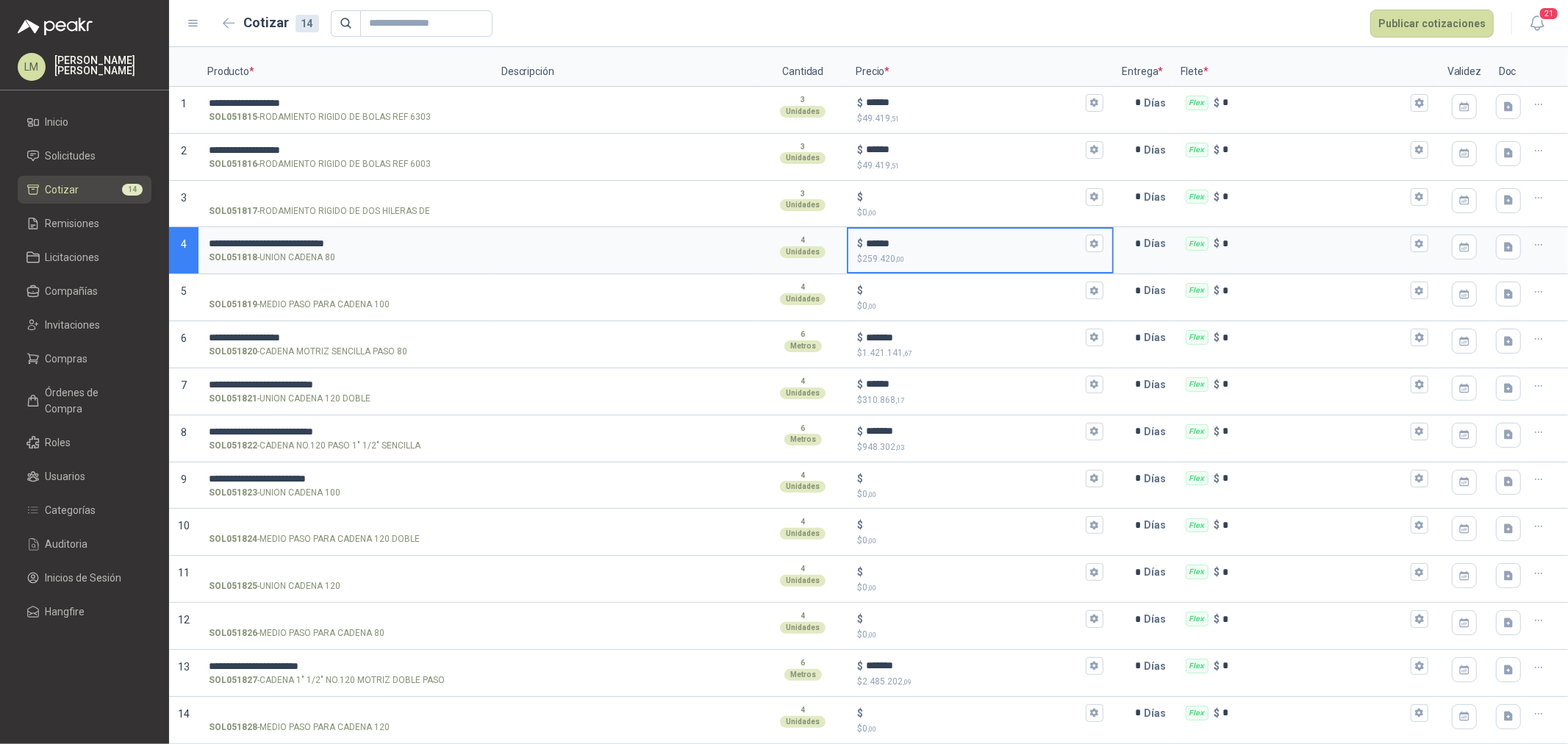
type input "******"
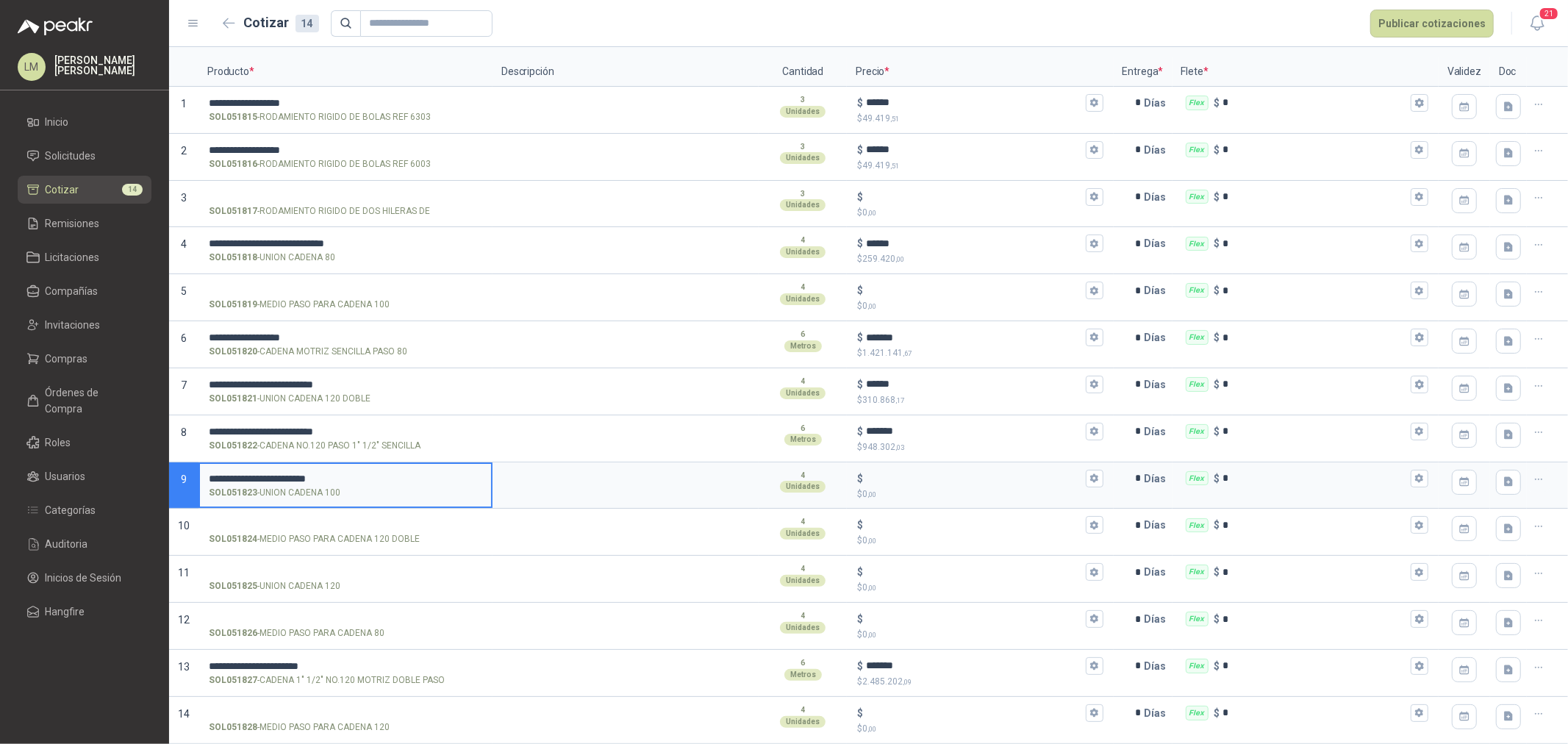
drag, startPoint x: 353, startPoint y: 476, endPoint x: 215, endPoint y: 476, distance: 138.0
click at [215, 476] on input "**********" at bounding box center [345, 479] width 273 height 11
type input "*"
click at [269, 473] on input "SOL051823 - UNION CADENA 100" at bounding box center [345, 479] width 273 height 11
click at [399, 475] on input "**********" at bounding box center [345, 479] width 273 height 11
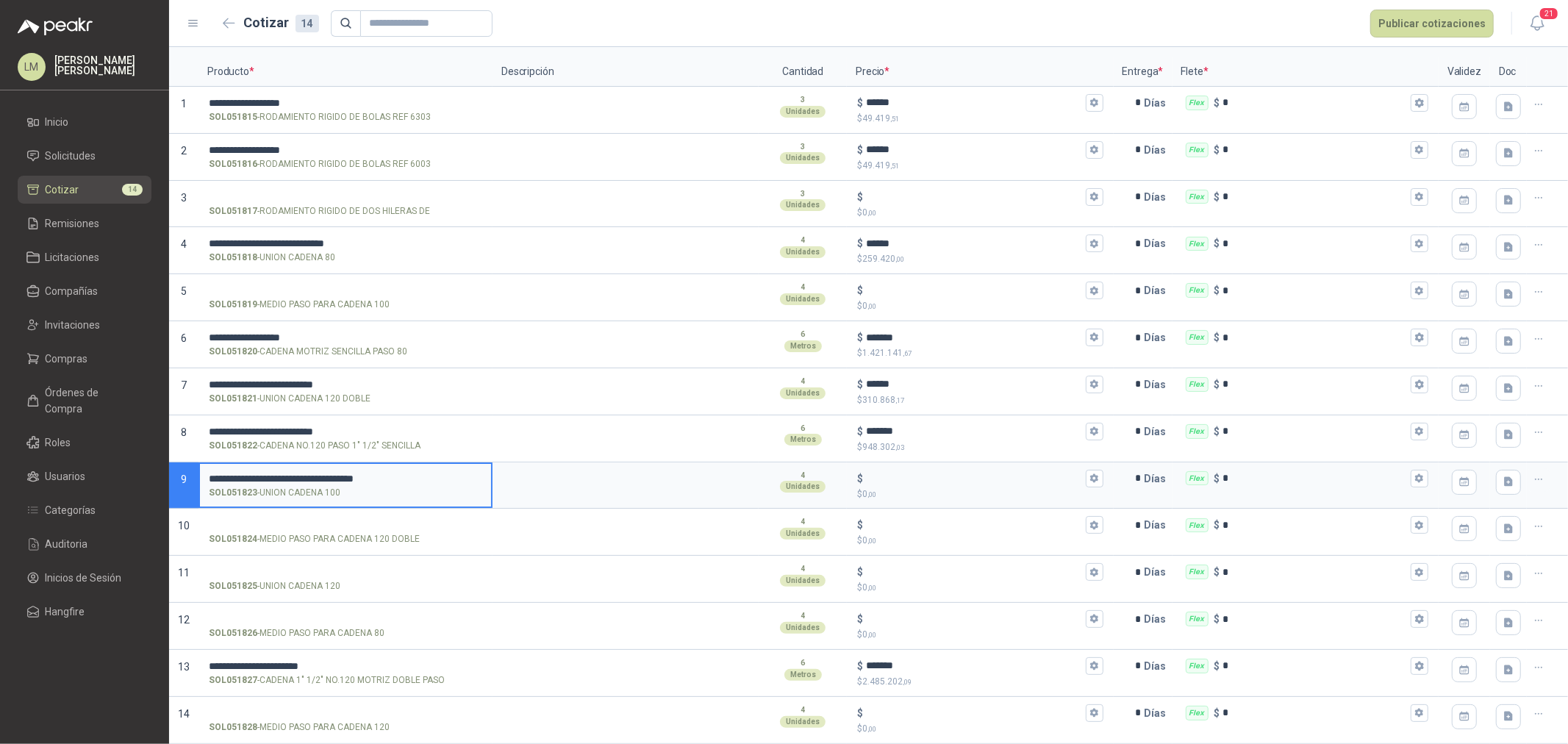
type input "**********"
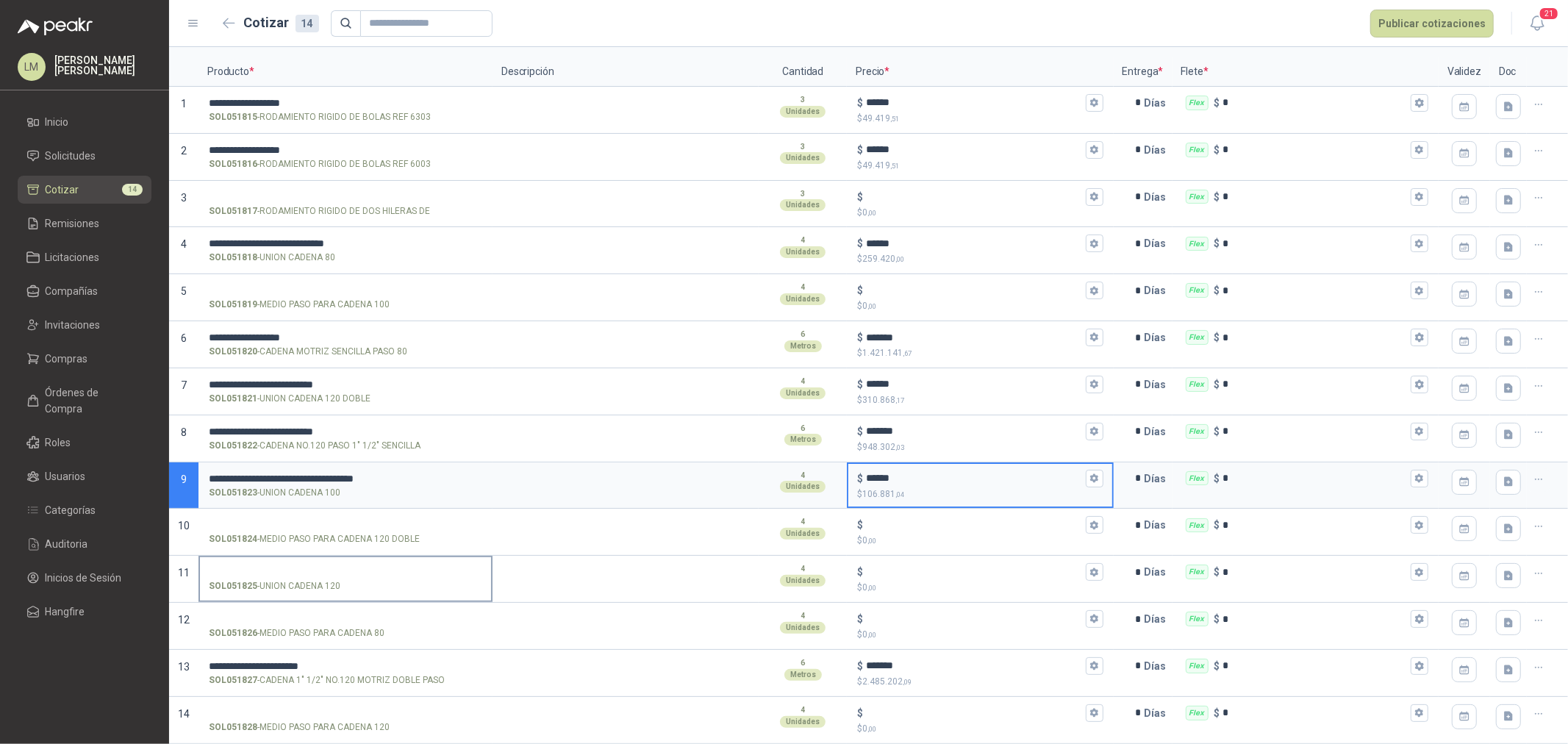
type input "******"
click at [251, 574] on input "SOL051825 - UNION CADENA 120" at bounding box center [345, 573] width 273 height 11
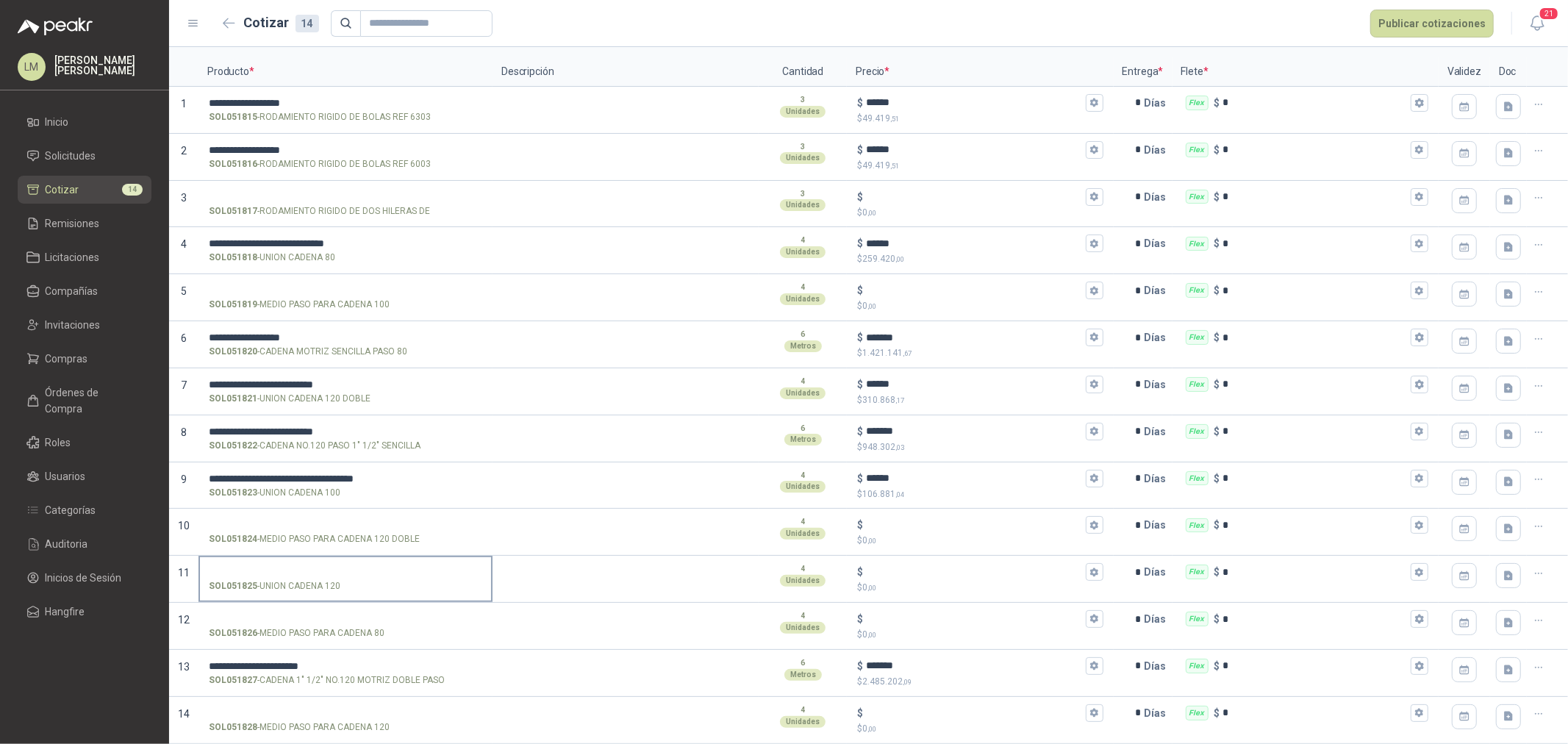
click at [270, 567] on input "SOL051825 - UNION CADENA 120" at bounding box center [345, 573] width 273 height 11
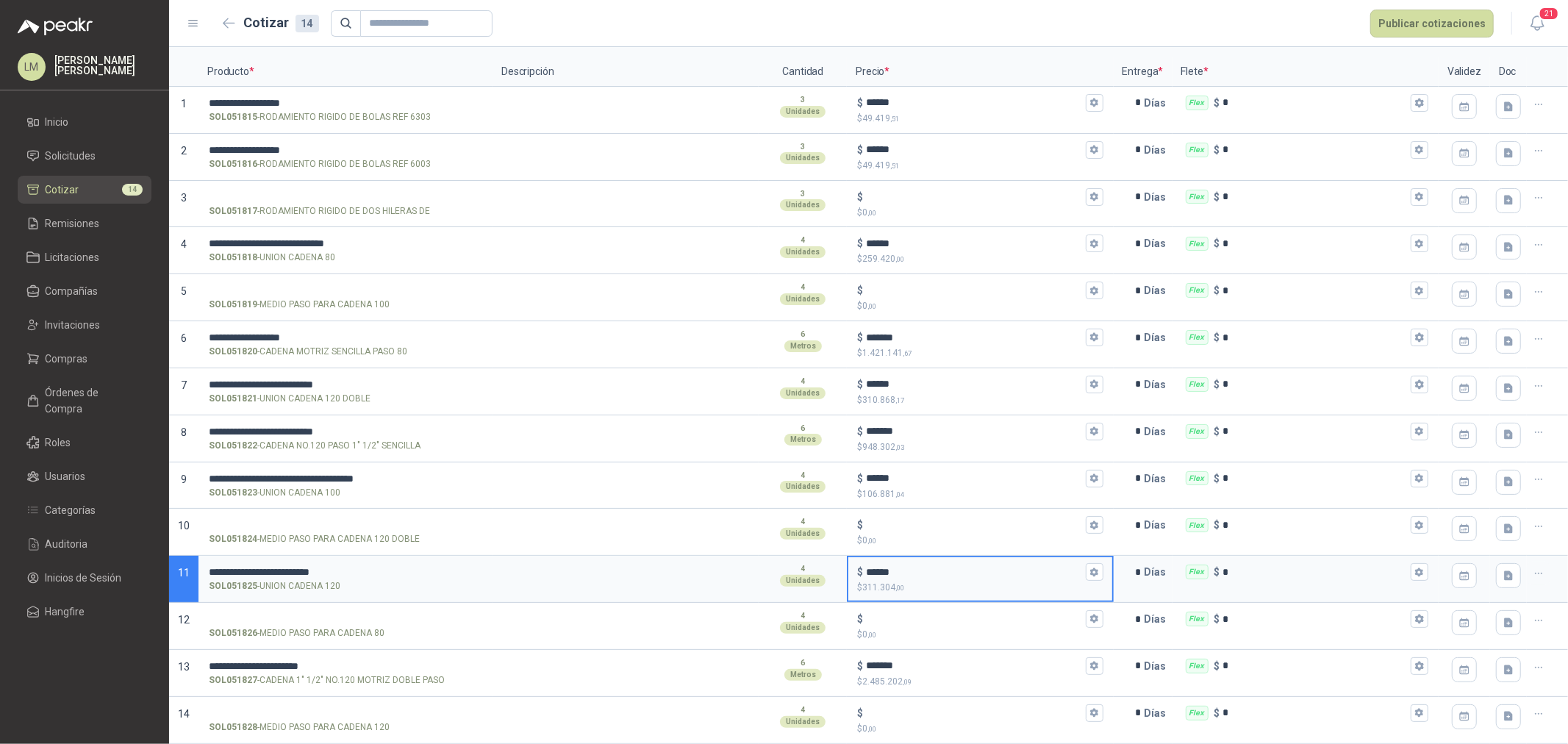
type input "******"
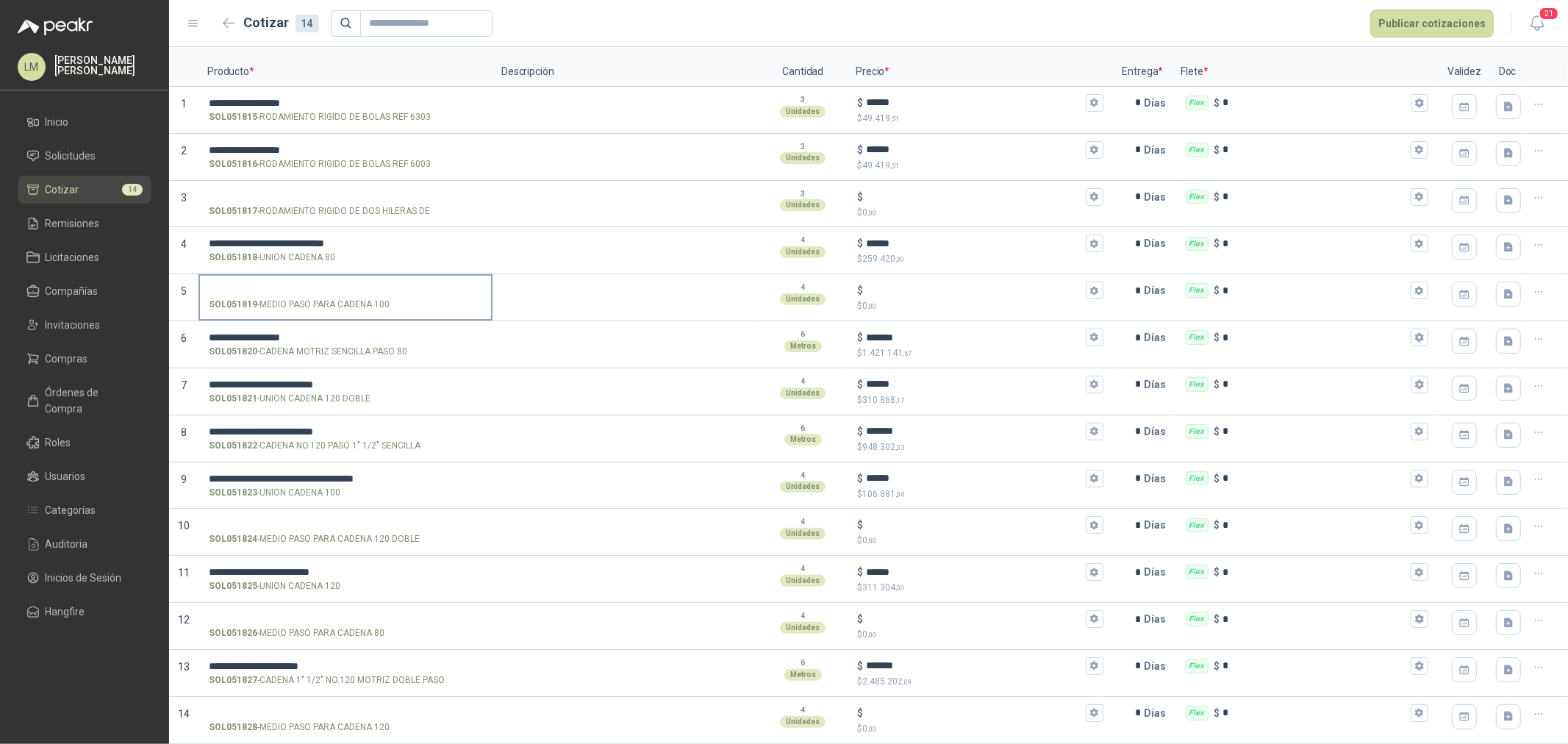
click at [268, 285] on input "SOL051819 - MEDIO PASO PARA CADENA 100" at bounding box center [345, 290] width 273 height 11
click at [368, 291] on input "**********" at bounding box center [345, 290] width 273 height 11
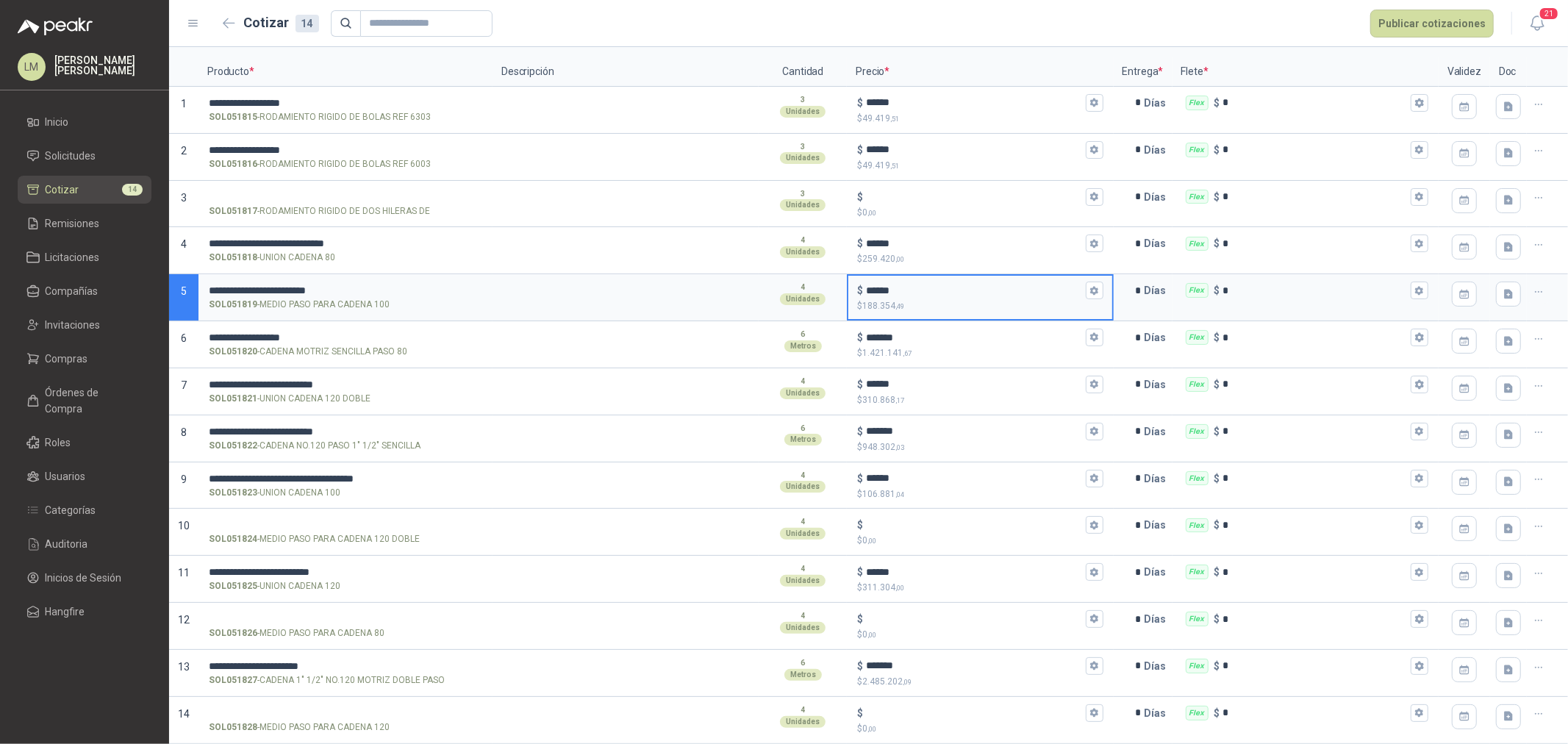
type input "******"
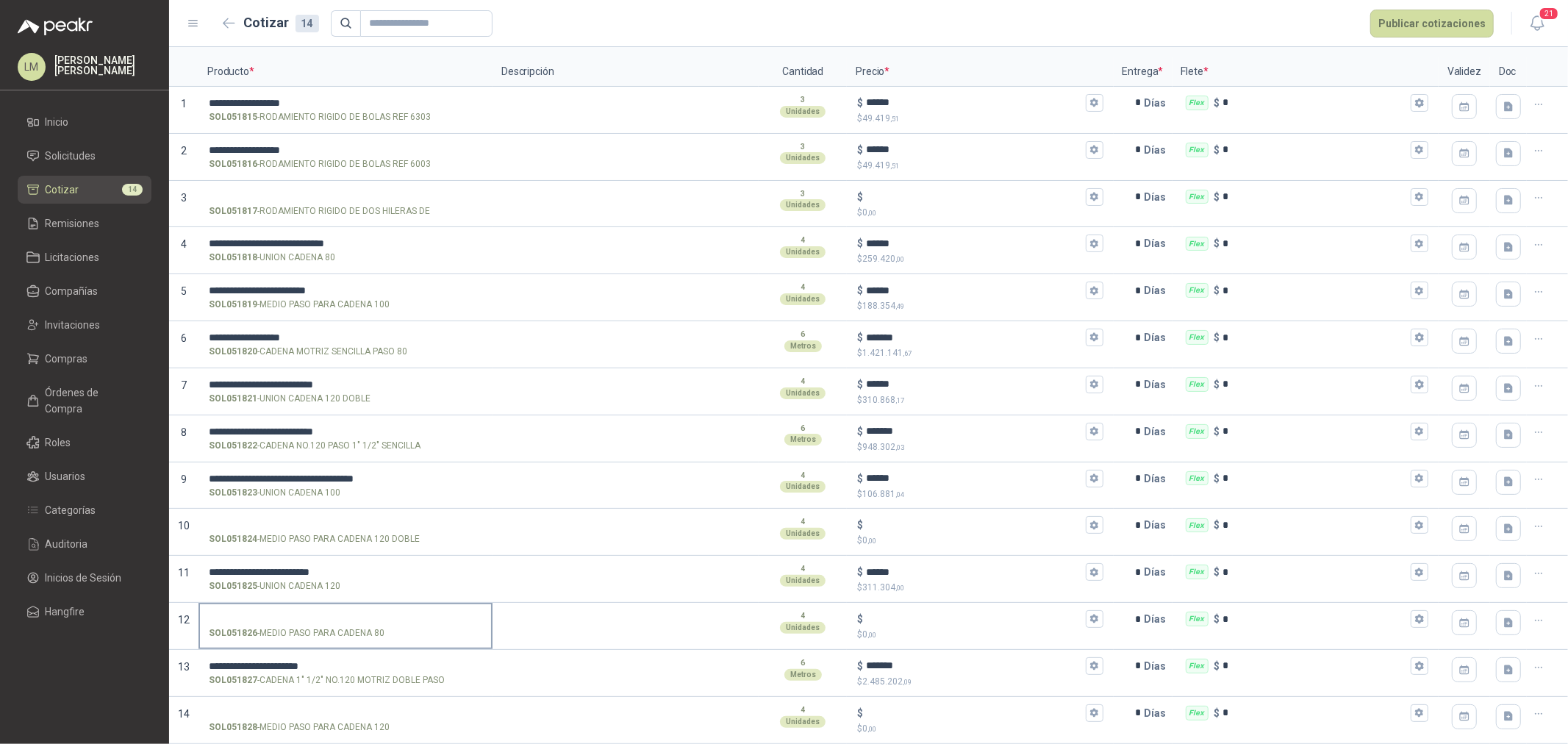
click at [296, 623] on input "SOL051826 - MEDIO PASO PARA CADENA 80" at bounding box center [345, 620] width 273 height 11
click at [881, 619] on input "$ $ 0 ,00" at bounding box center [974, 620] width 216 height 11
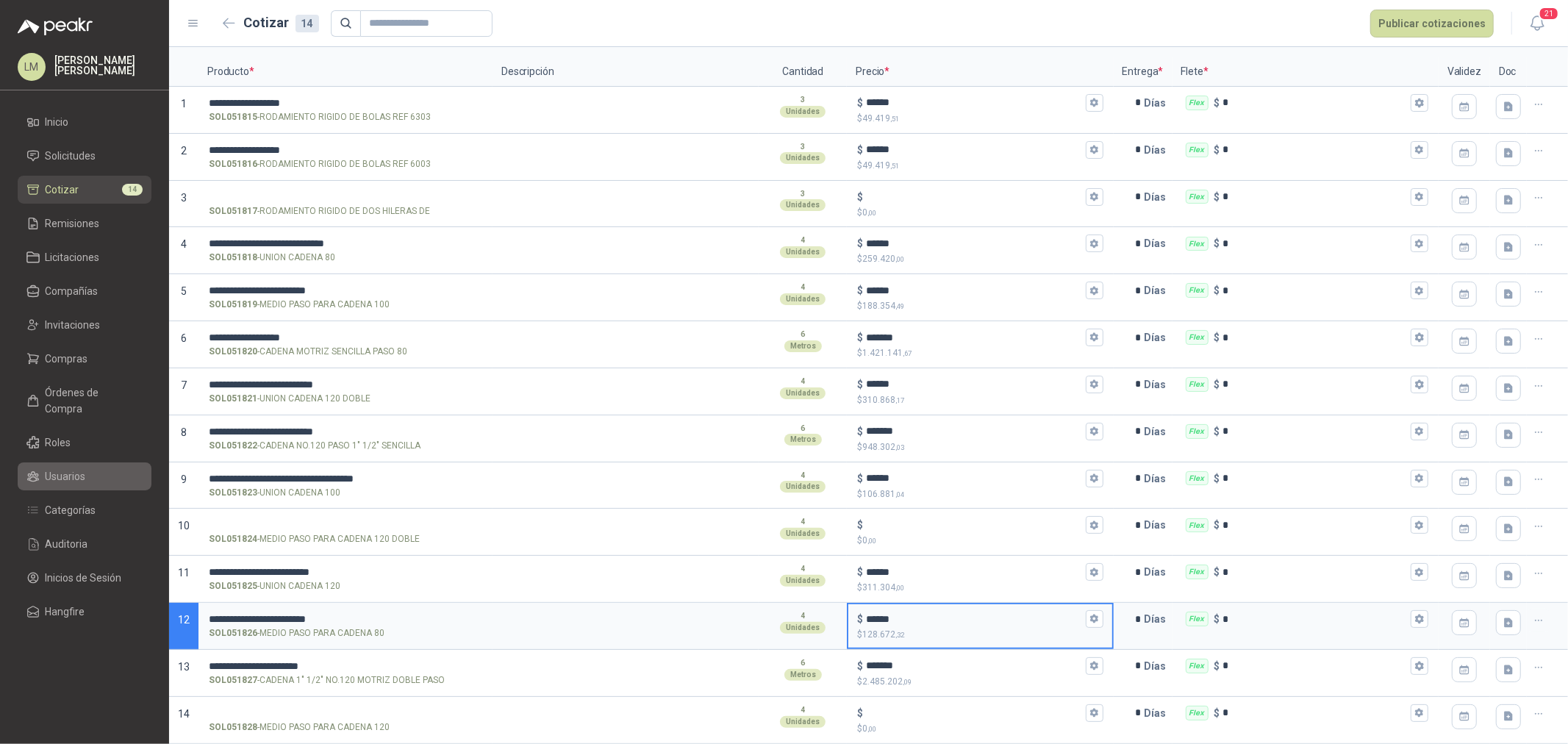
type input "******"
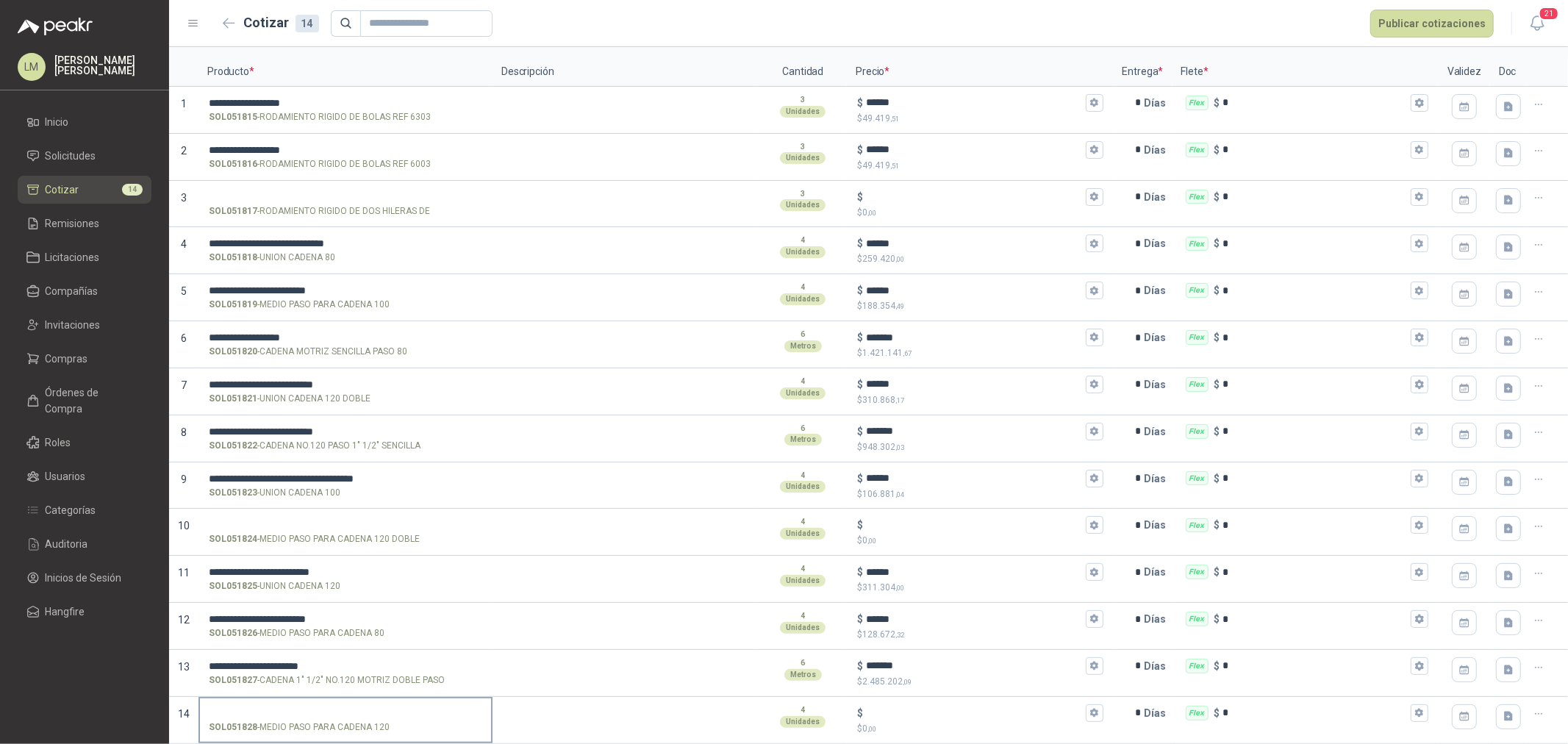
click at [274, 711] on input "SOL051828 - MEDIO PASO PARA CADENA 120" at bounding box center [345, 713] width 273 height 11
click at [328, 709] on input "**********" at bounding box center [345, 713] width 273 height 11
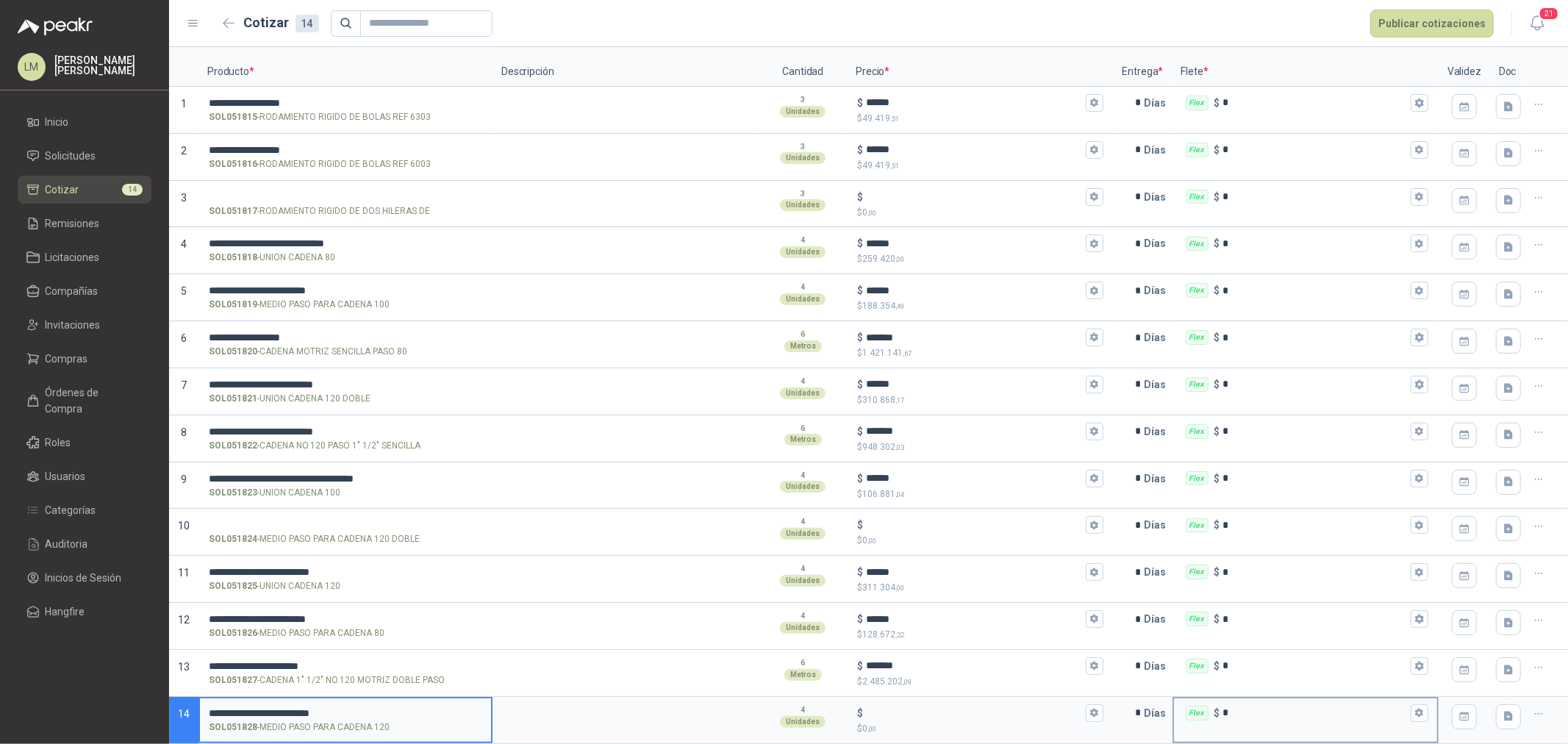
type input "**********"
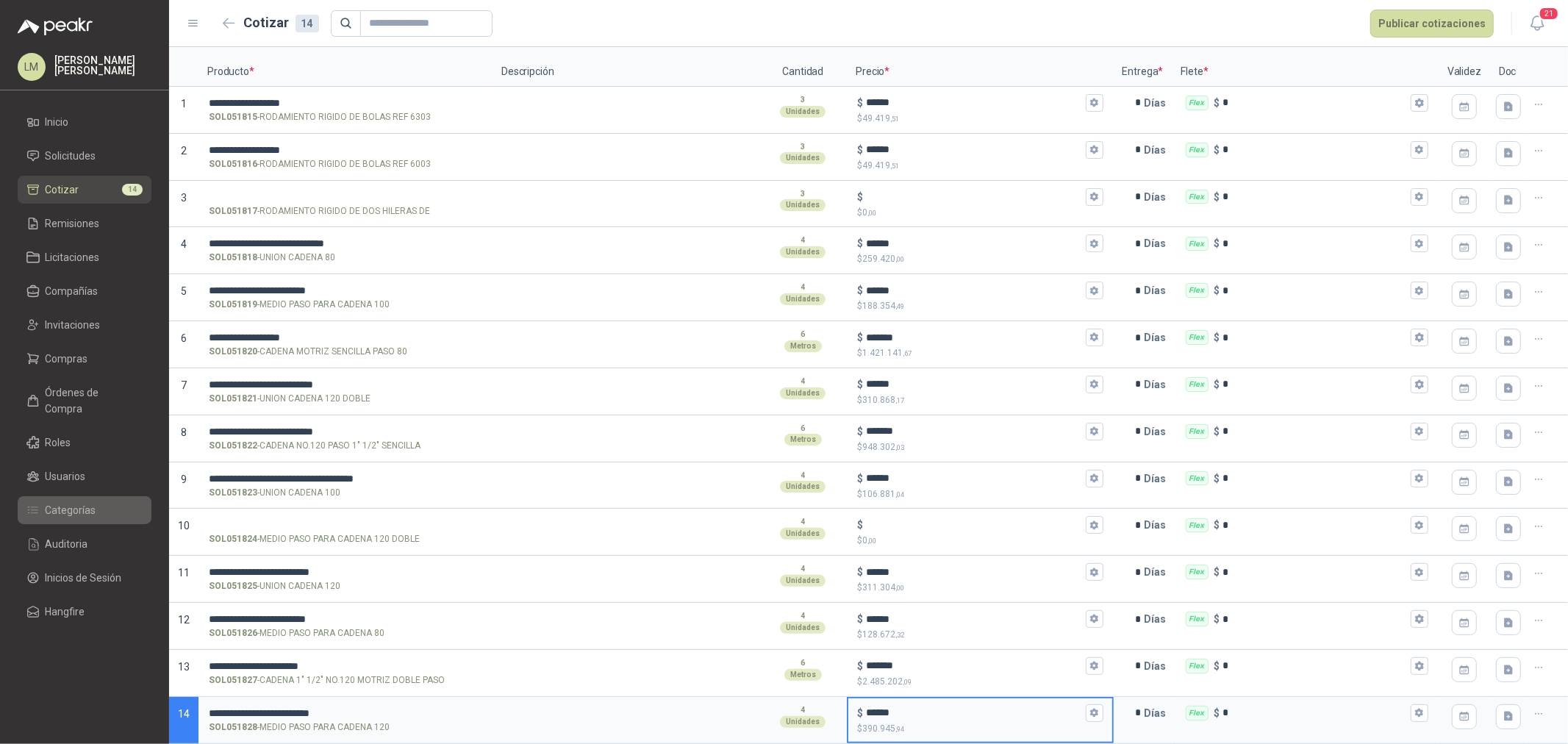
type input "******"
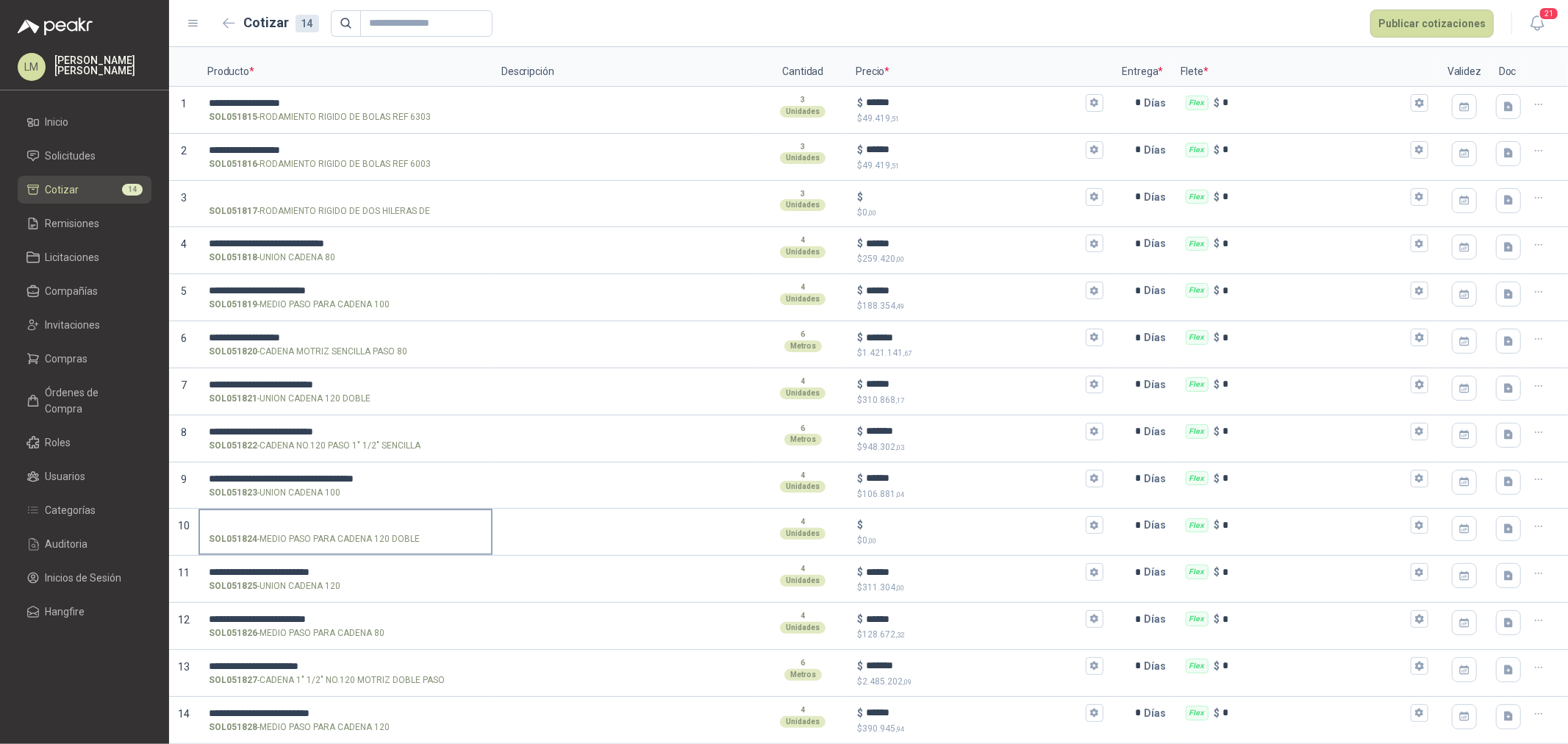
click at [309, 520] on input "SOL051824 - MEDIO PASO PARA CADENA 120 DOBLE" at bounding box center [345, 525] width 273 height 11
click at [353, 522] on input "**********" at bounding box center [345, 525] width 273 height 11
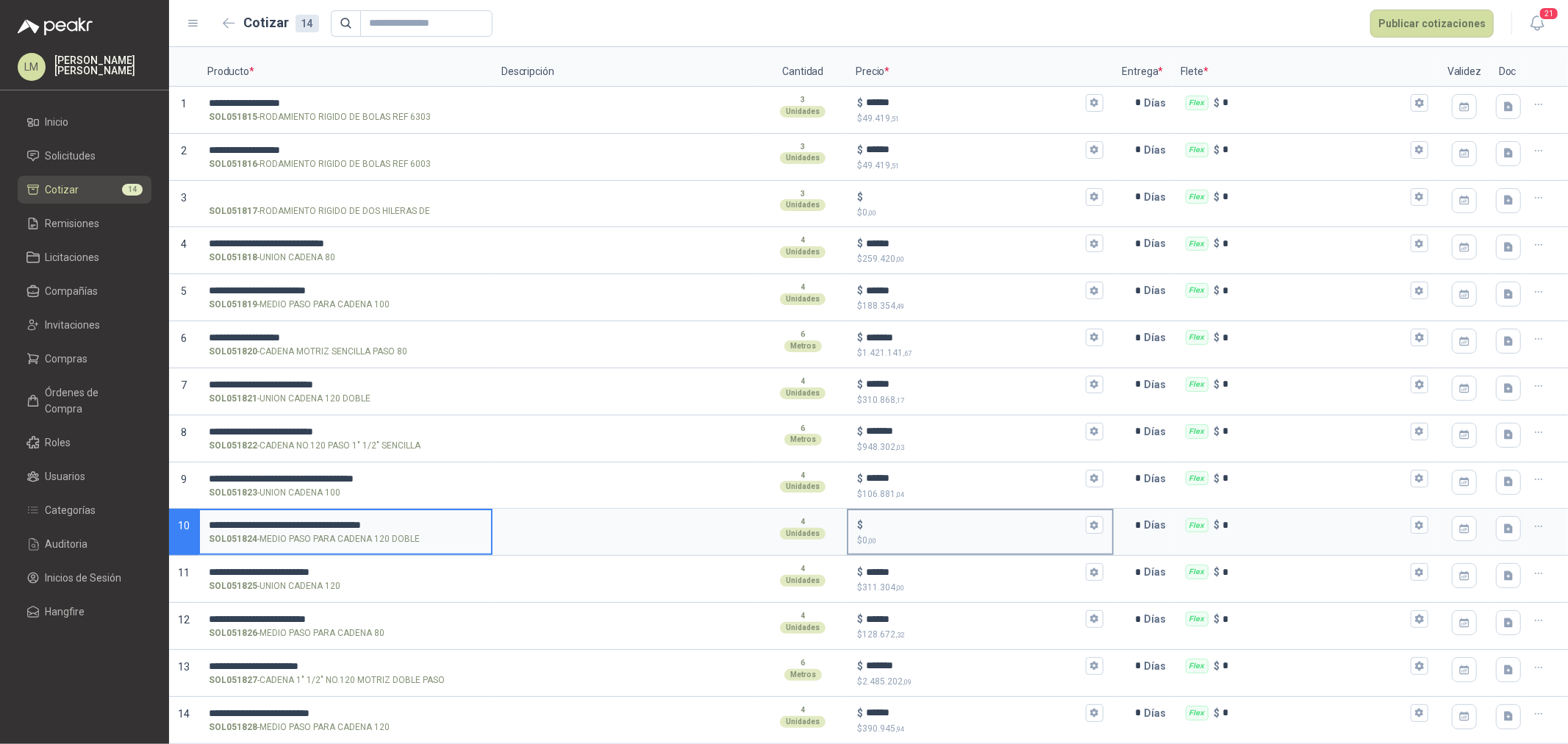
type input "**********"
click at [874, 525] on input "$ $ 0 ,00" at bounding box center [974, 525] width 216 height 11
type input "*******"
click at [384, 614] on input "**********" at bounding box center [345, 620] width 273 height 11
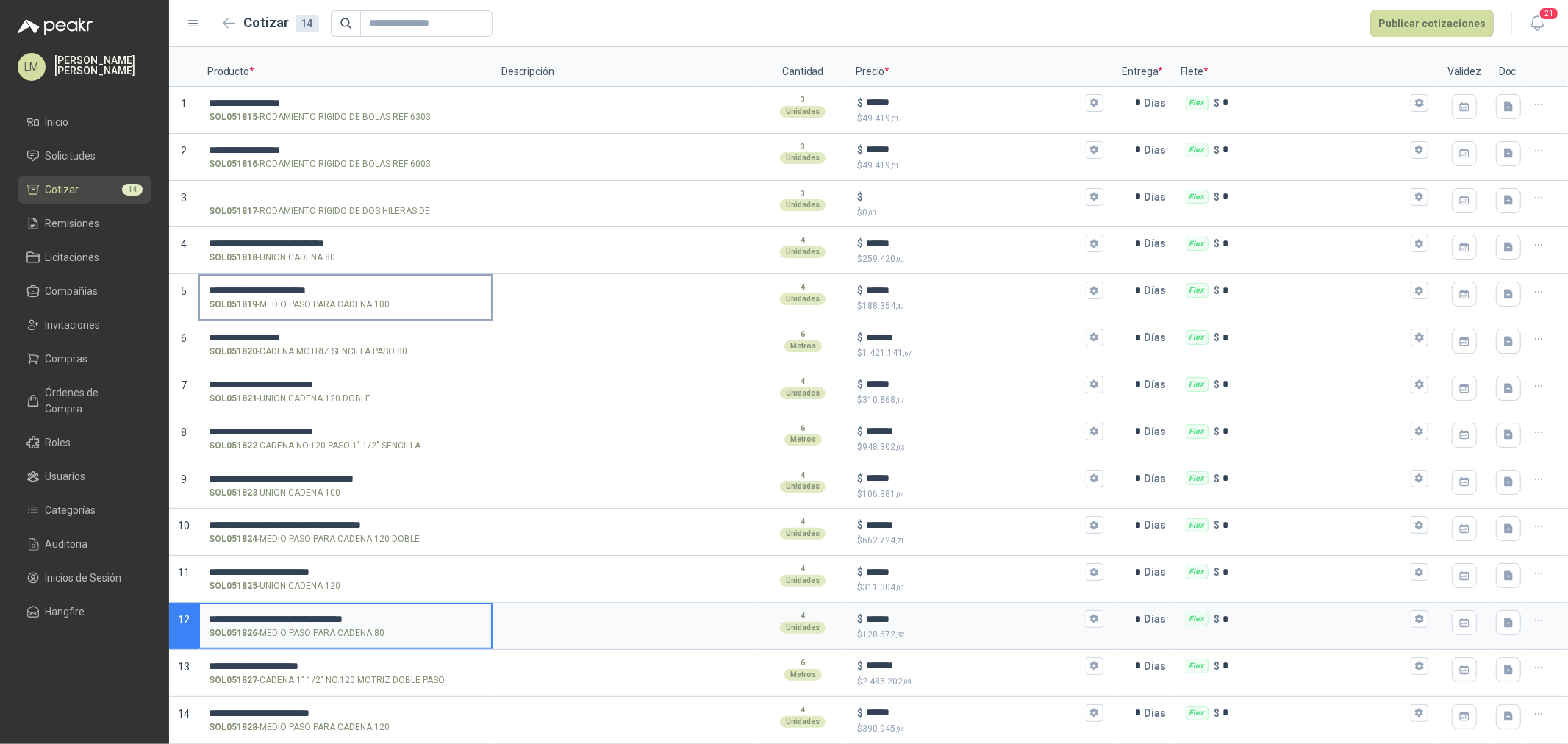
type input "**********"
click at [377, 292] on input "**********" at bounding box center [345, 290] width 273 height 11
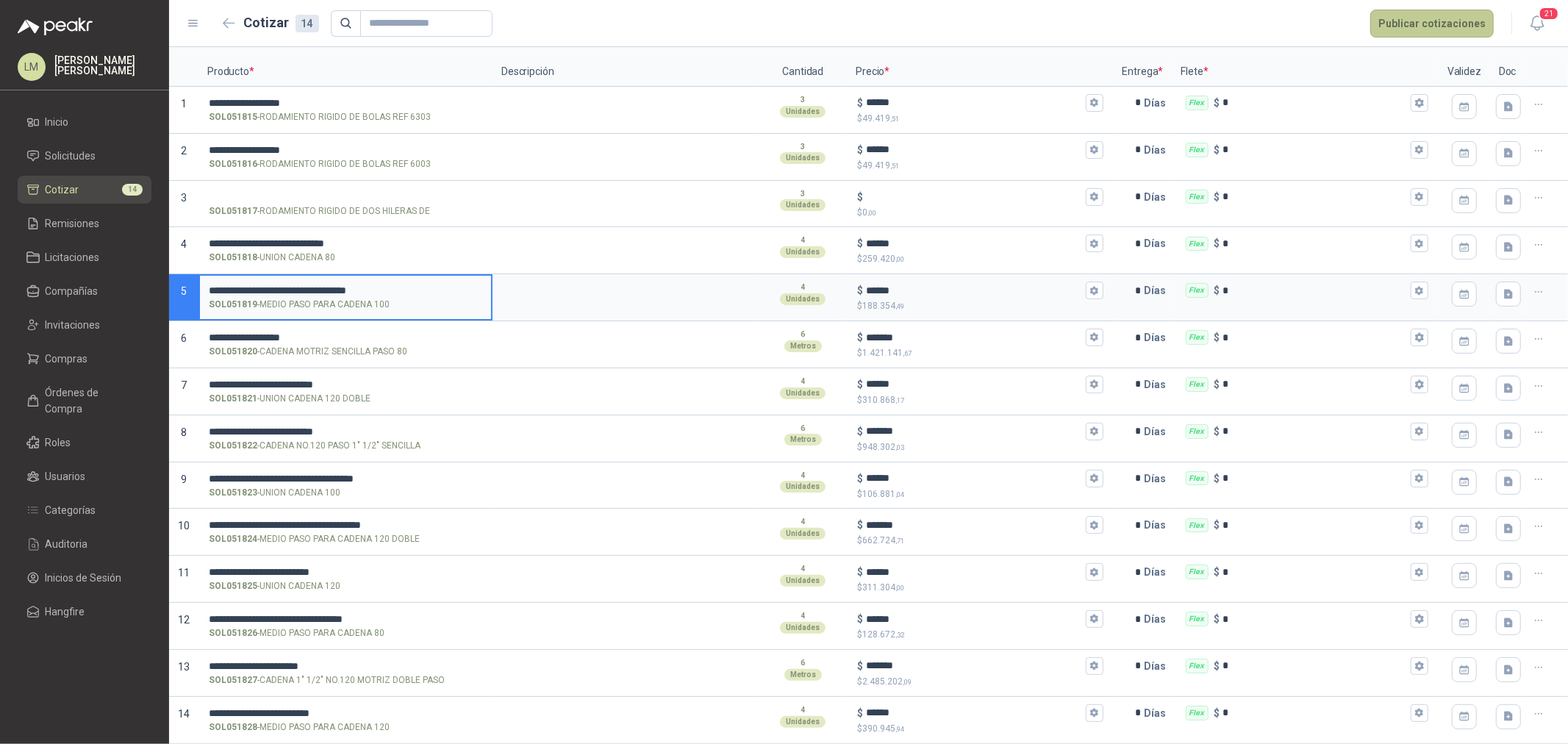
type input "**********"
click at [1427, 26] on button "Publicar cotizaciones" at bounding box center [1432, 23] width 124 height 28
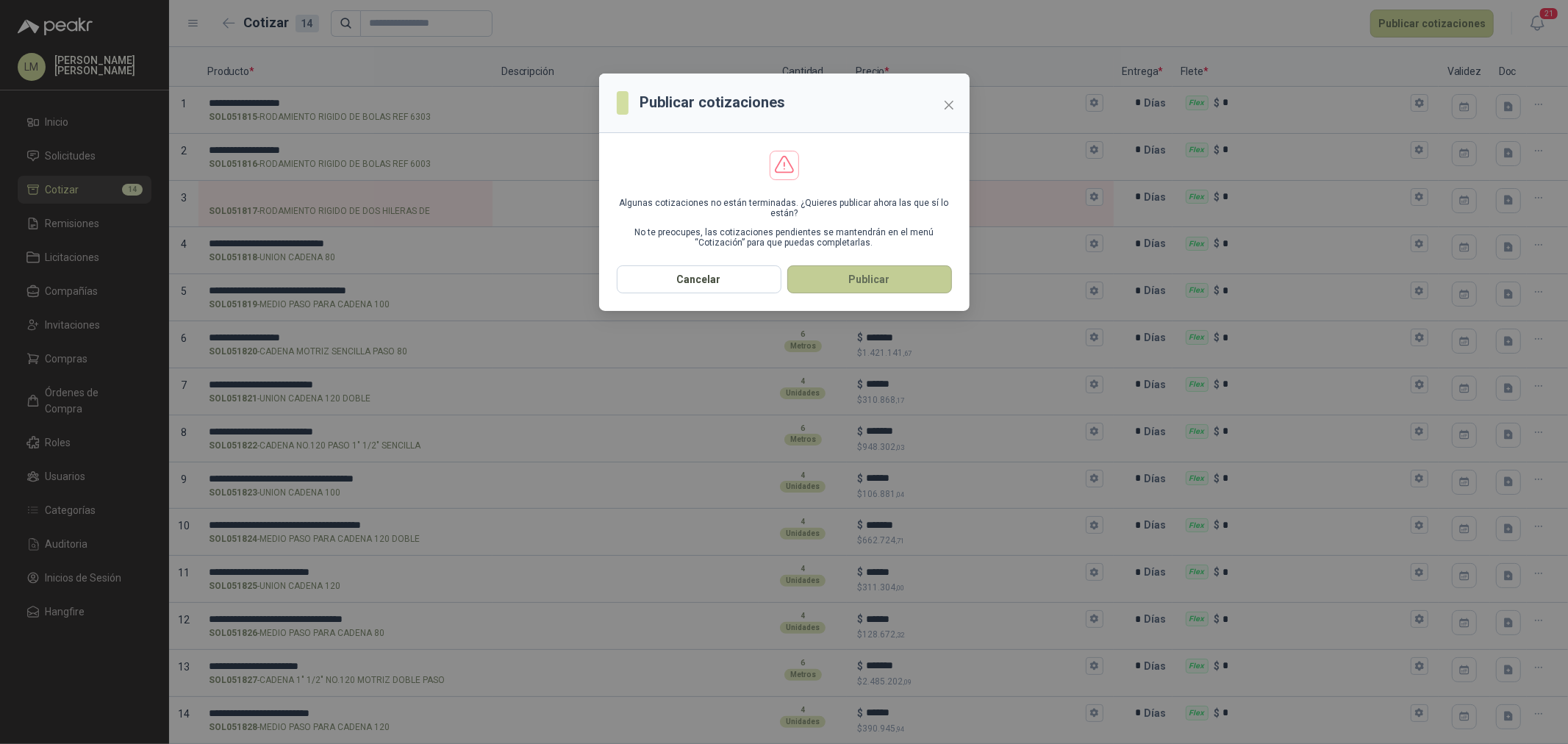
click at [884, 278] on button "Publicar" at bounding box center [869, 279] width 165 height 28
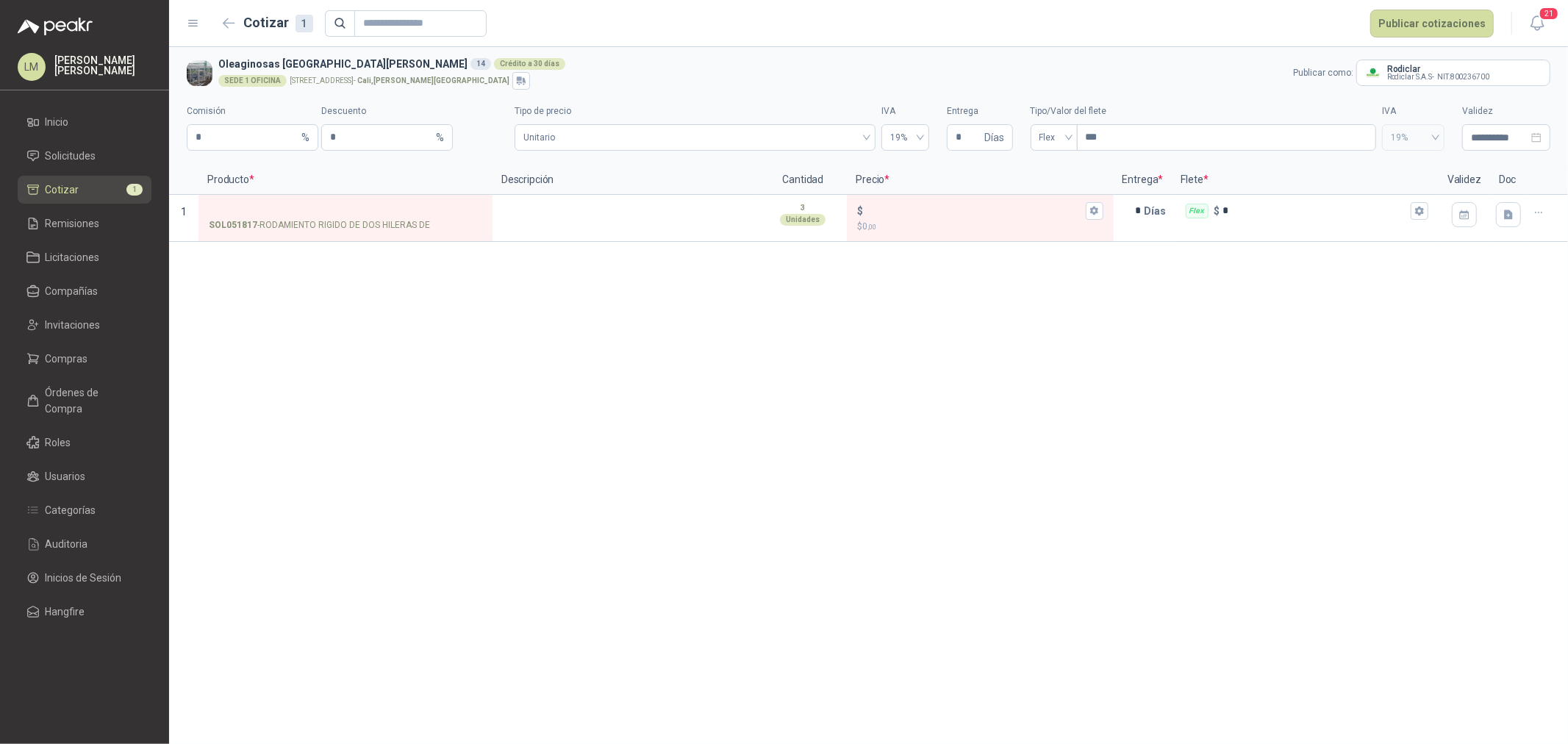
scroll to position [0, 0]
click at [225, 22] on icon "button" at bounding box center [229, 23] width 11 height 9
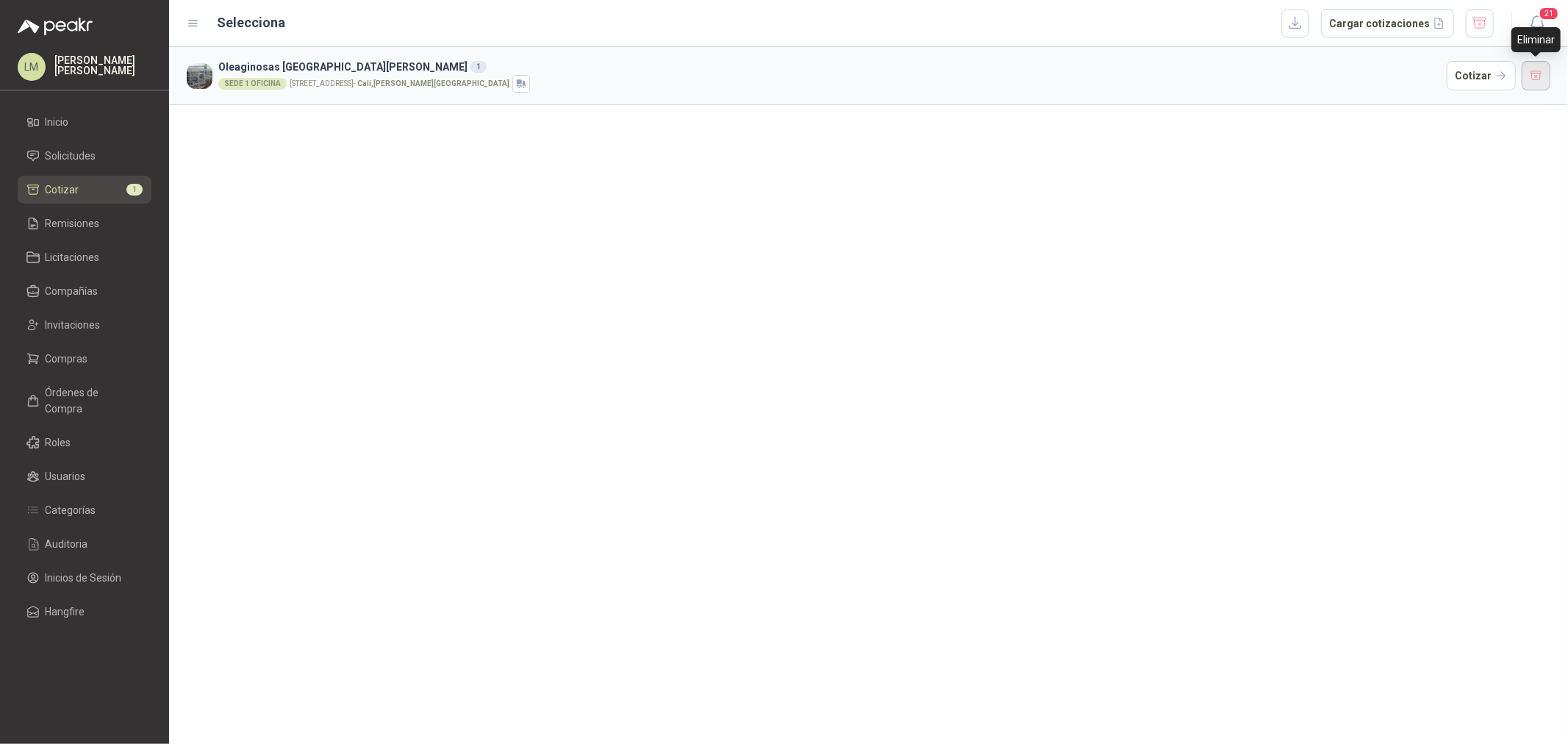
click at [1536, 76] on button "button" at bounding box center [1536, 76] width 30 height 30
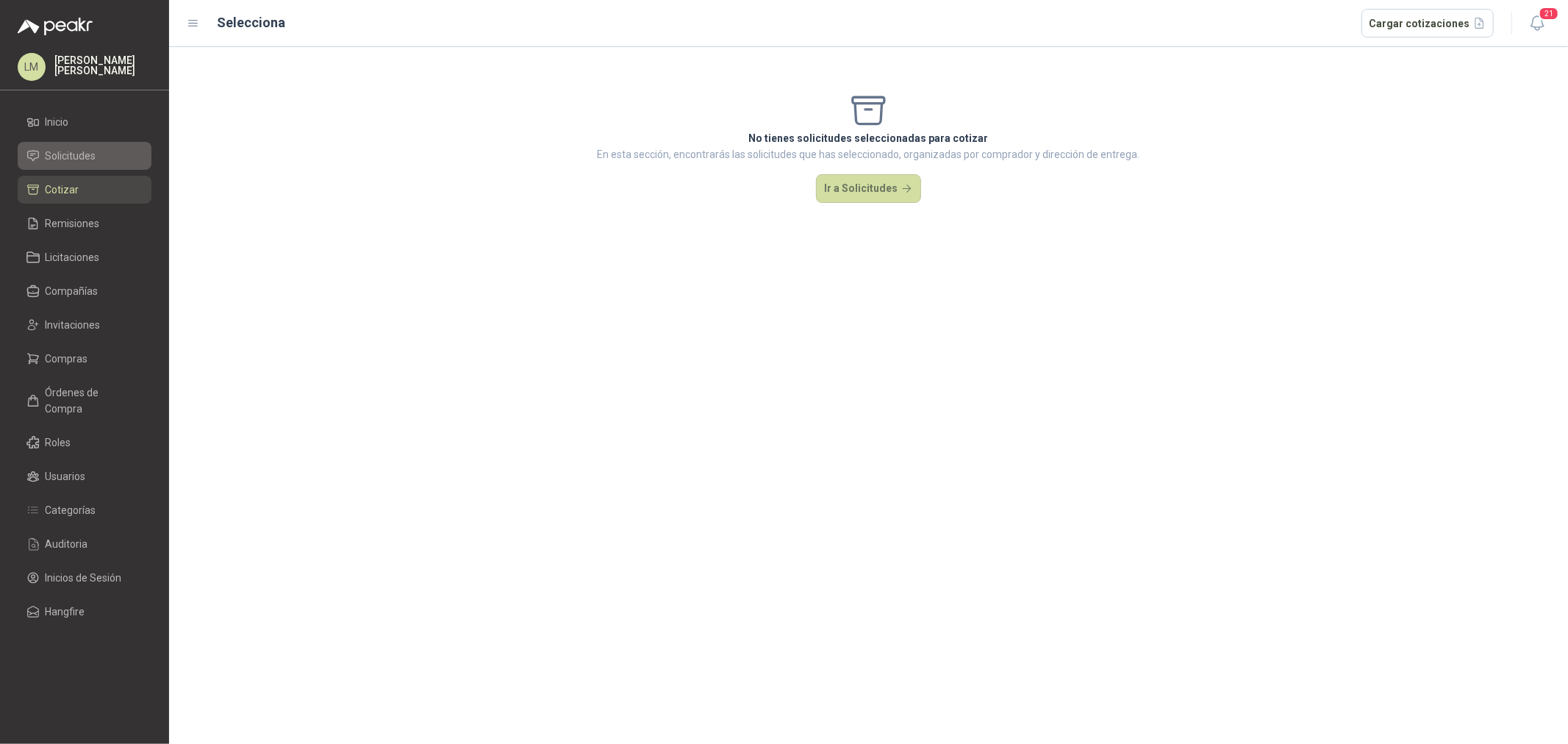
click at [81, 157] on span "Solicitudes" at bounding box center [71, 156] width 50 height 16
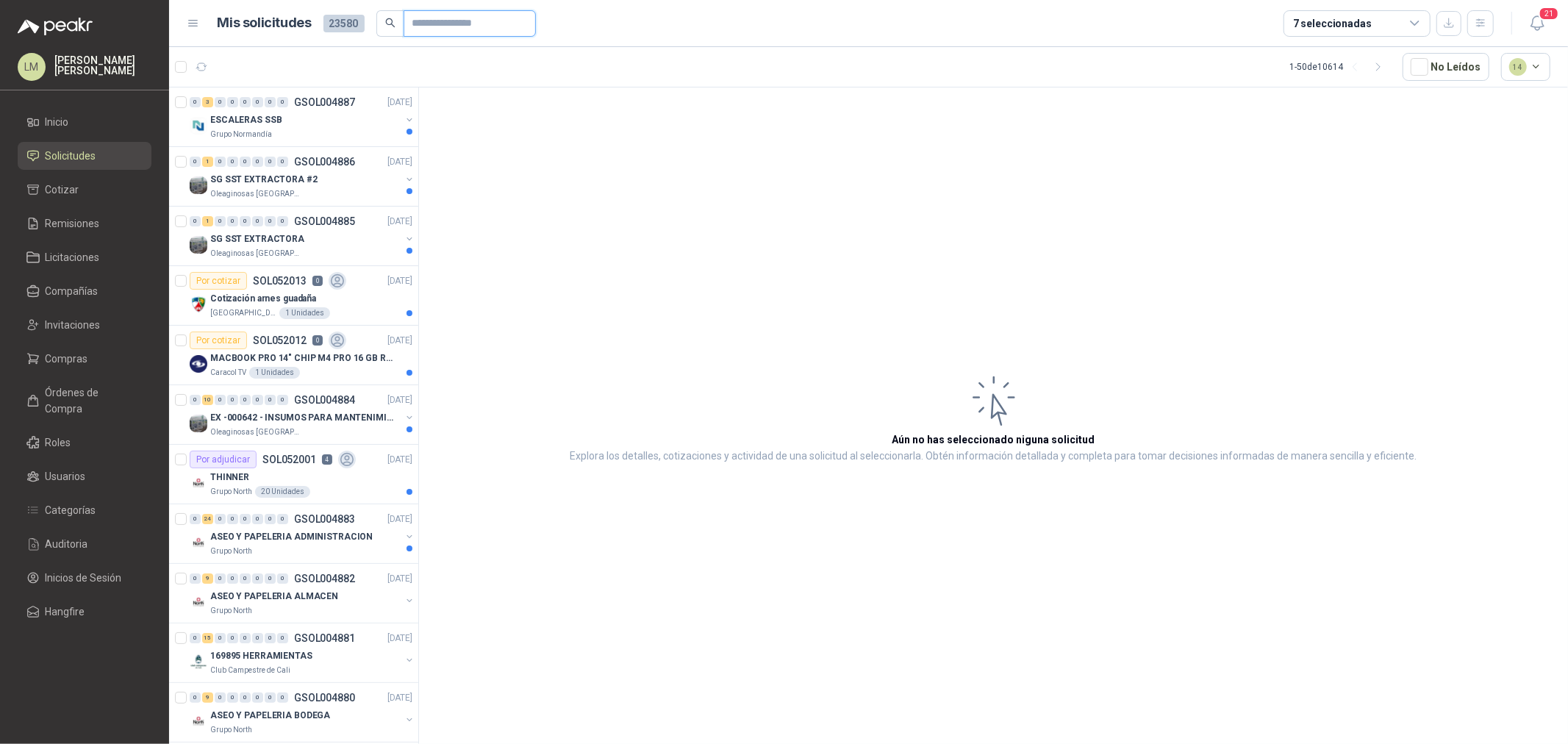
click at [422, 27] on input "text" at bounding box center [463, 23] width 103 height 25
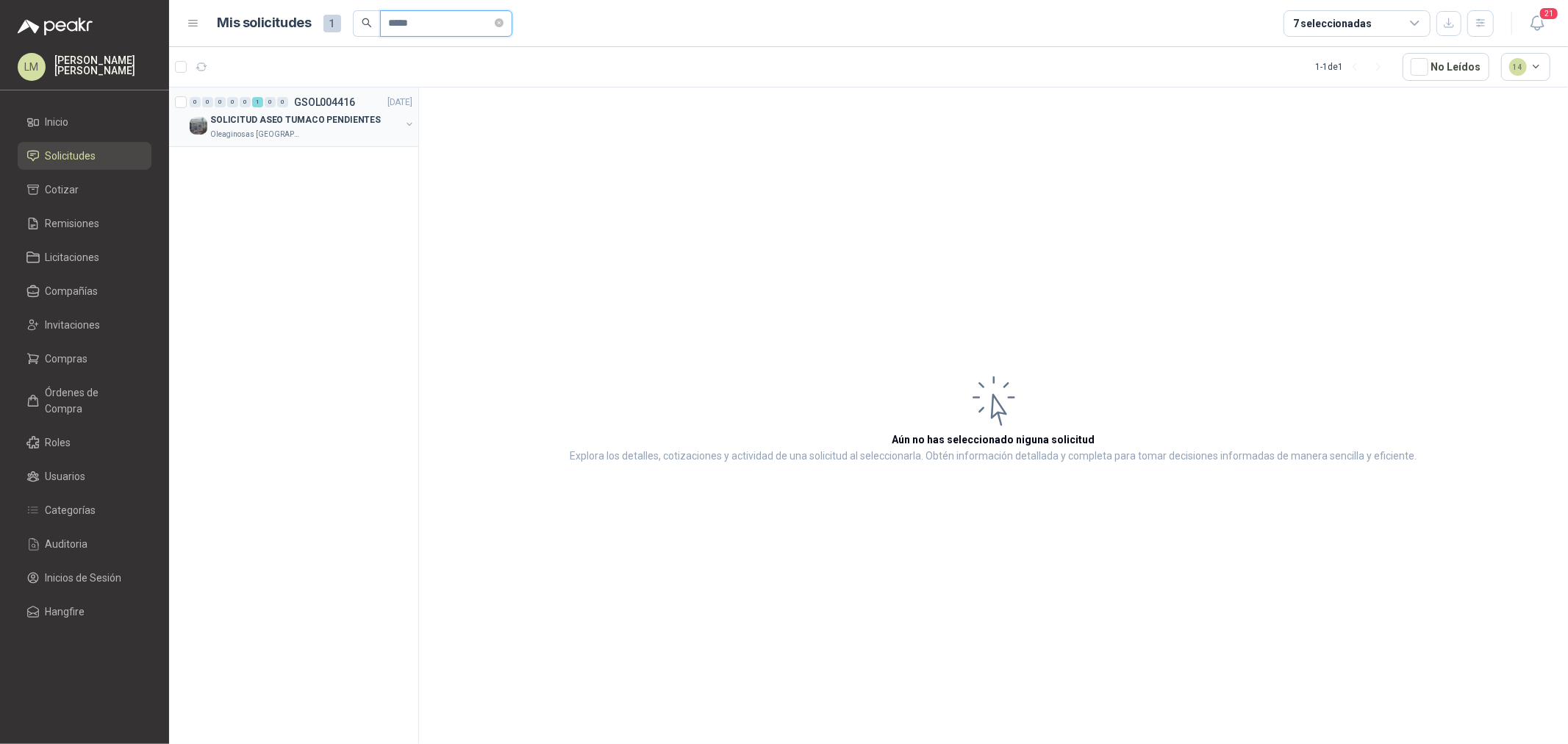
type input "*****"
click at [405, 122] on button "button" at bounding box center [409, 124] width 12 height 12
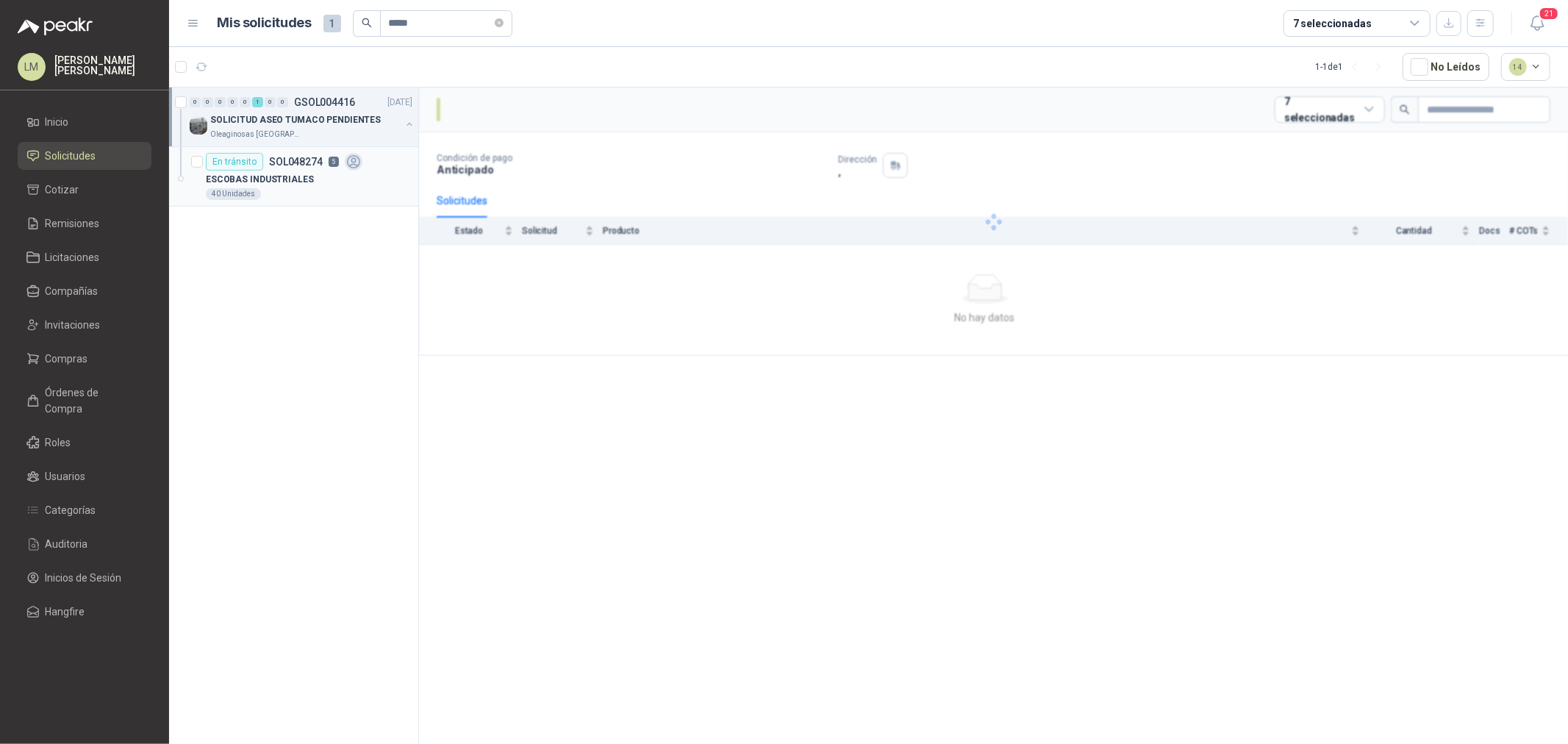
click at [335, 164] on p "5" at bounding box center [333, 161] width 10 height 10
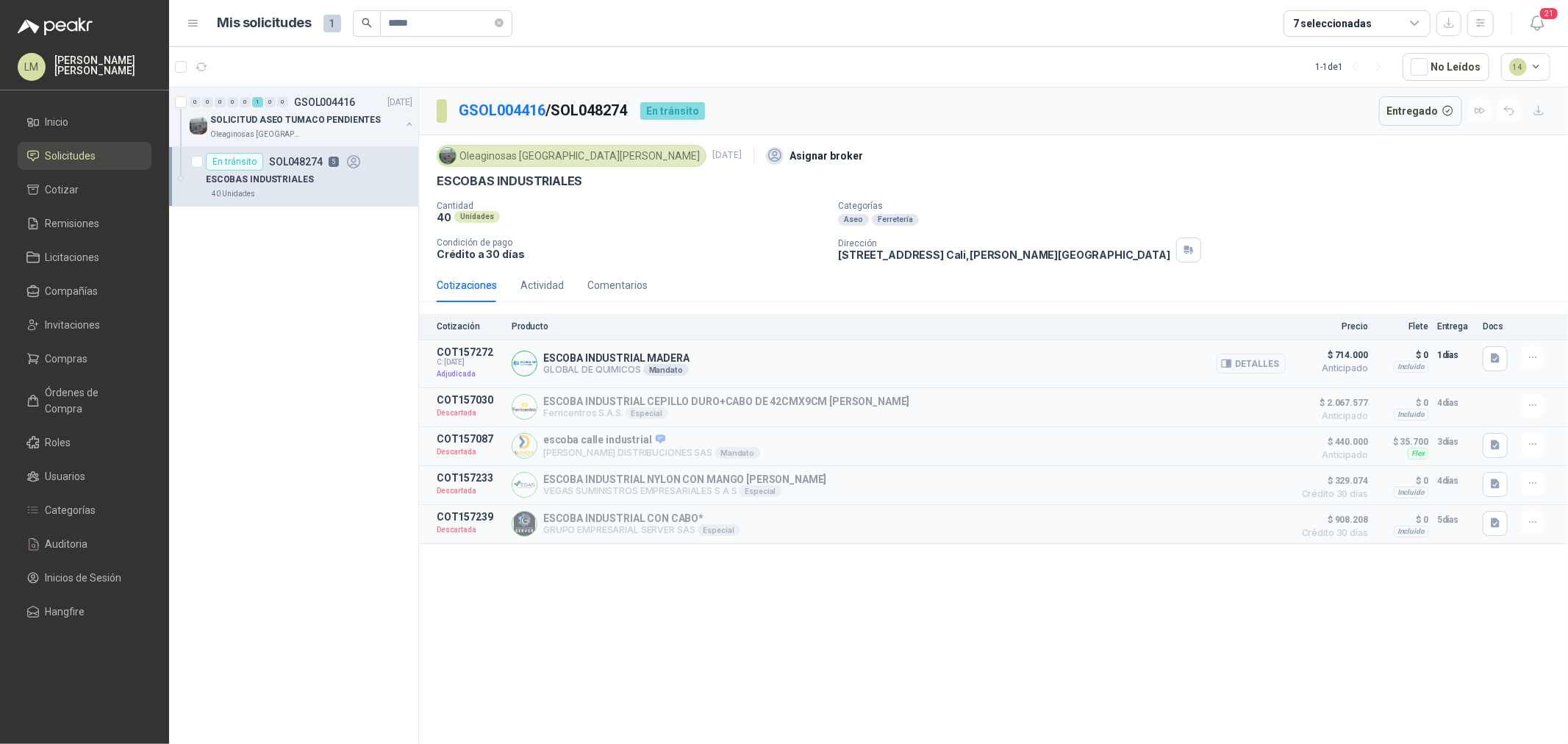
click at [1253, 369] on button "Detalles" at bounding box center [1251, 363] width 69 height 20
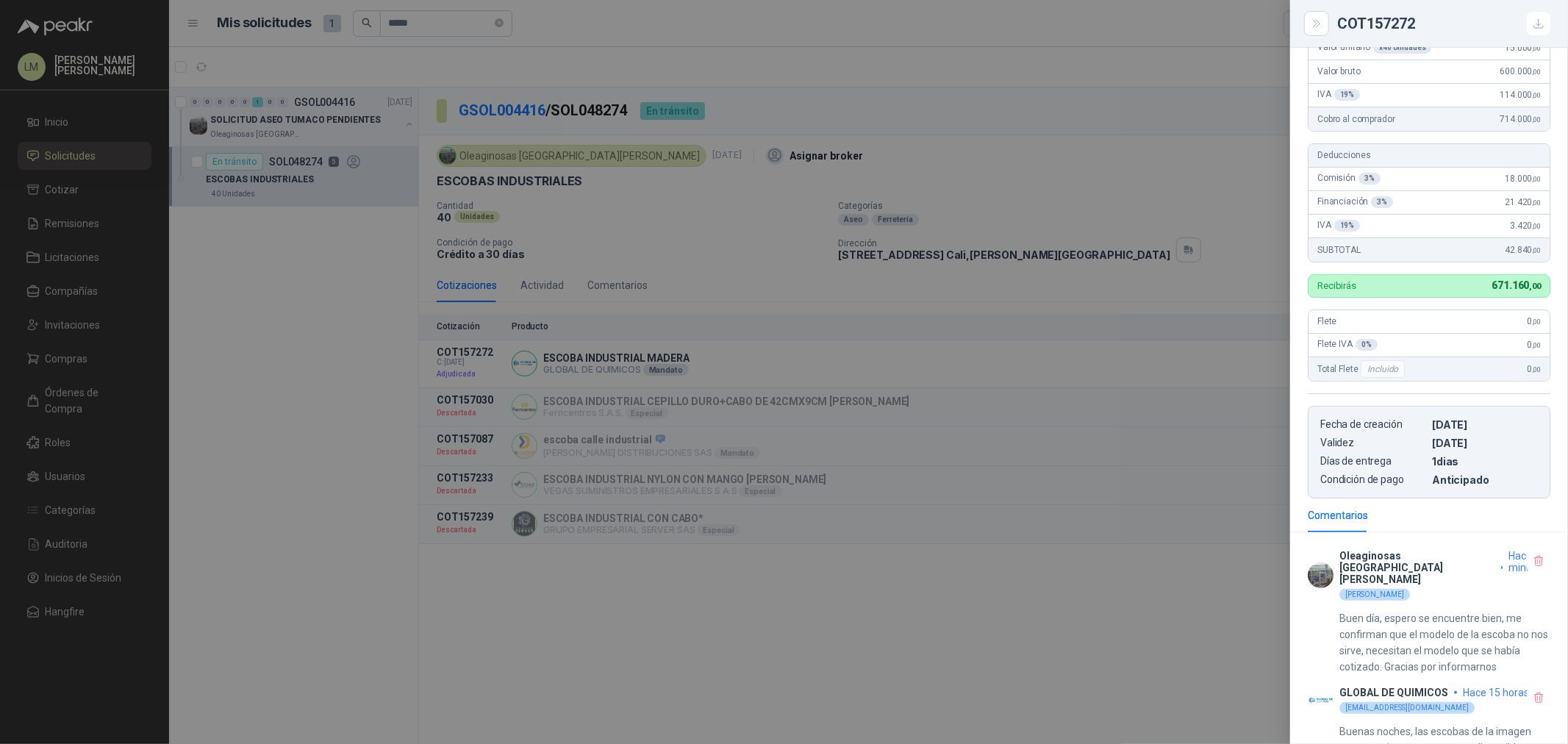
scroll to position [239, 0]
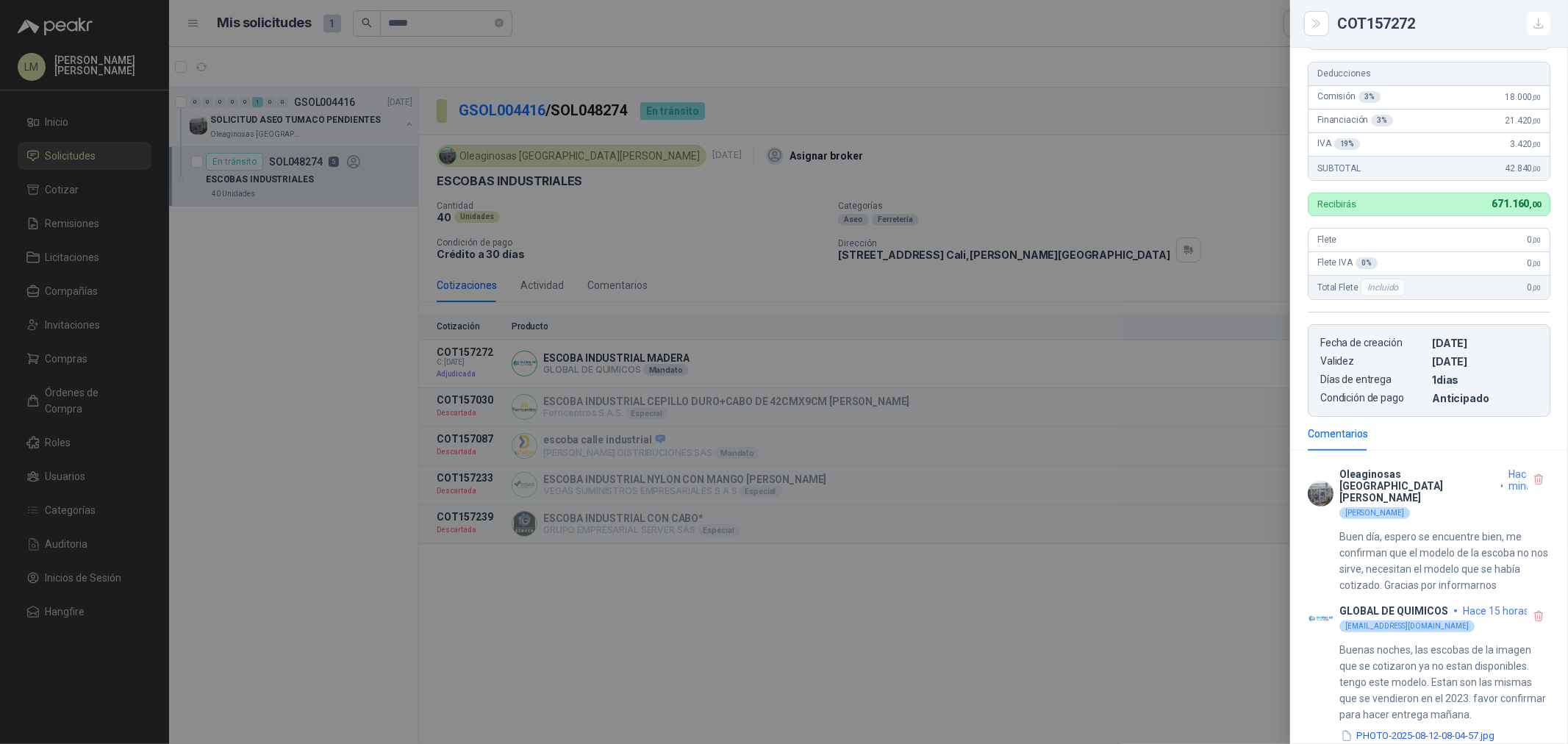
click at [1055, 413] on div at bounding box center [784, 372] width 1568 height 744
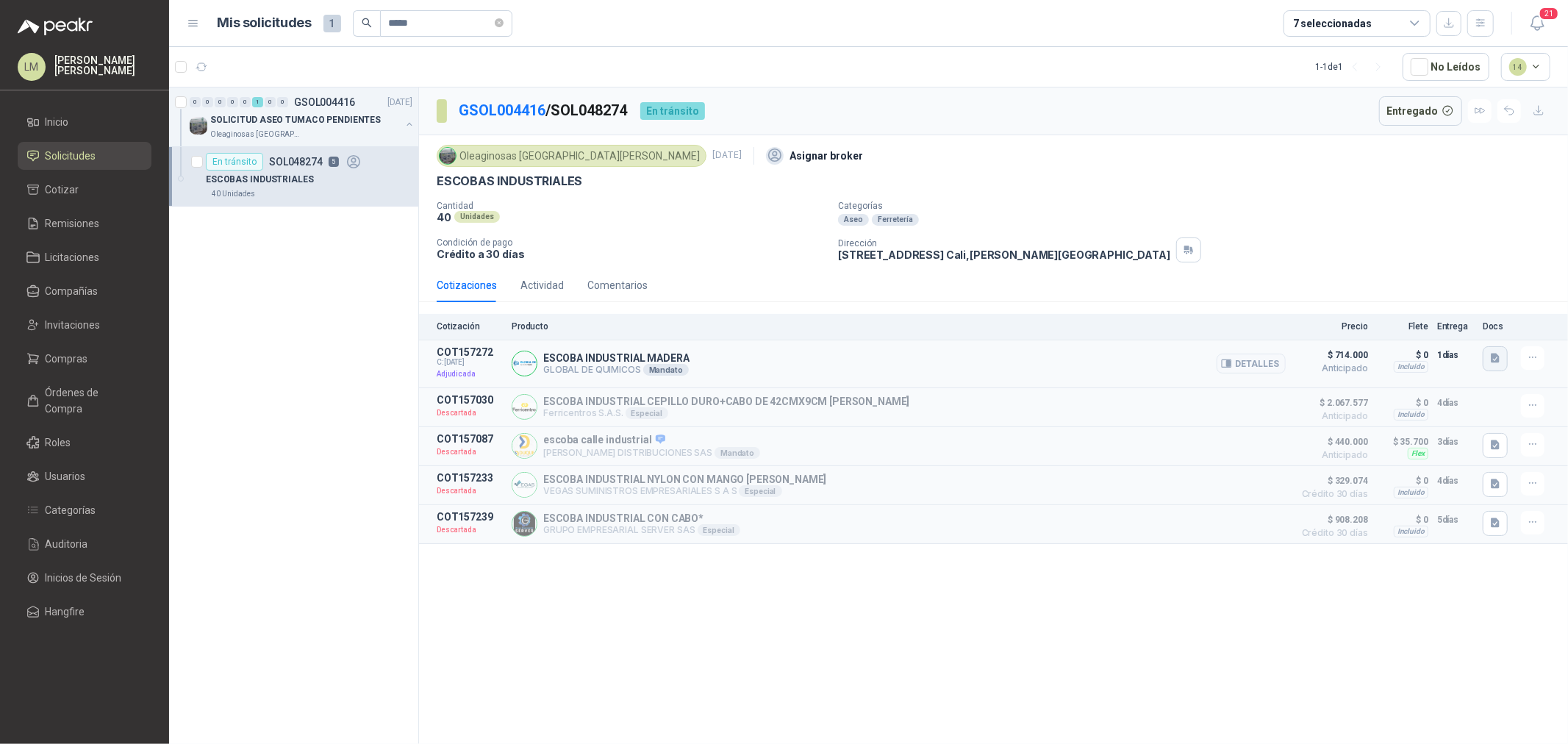
click at [1492, 365] on button "button" at bounding box center [1495, 359] width 25 height 25
click at [1434, 332] on button "escoba industrial.jpg" at bounding box center [1444, 326] width 109 height 15
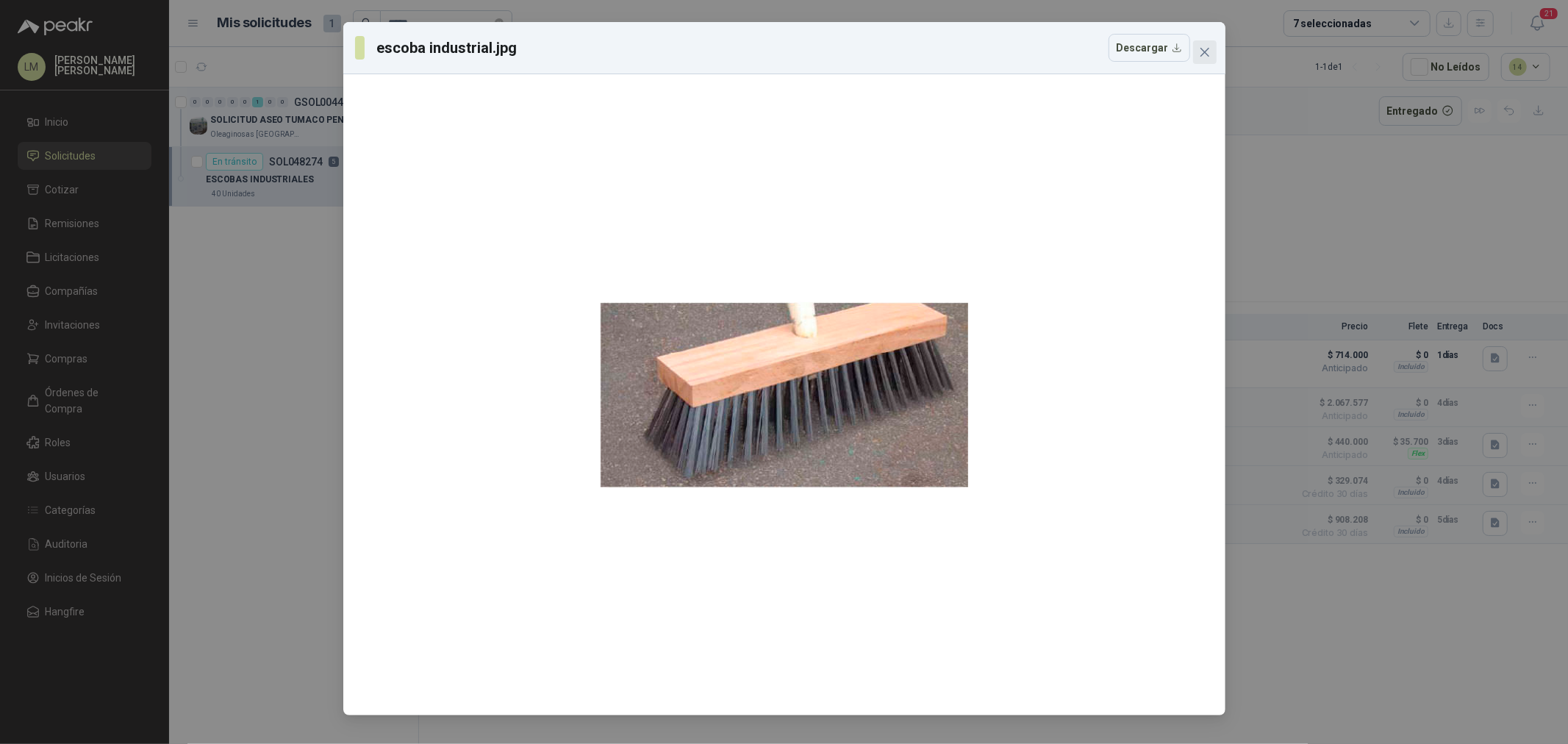
click at [1203, 53] on icon "close" at bounding box center [1204, 52] width 9 height 9
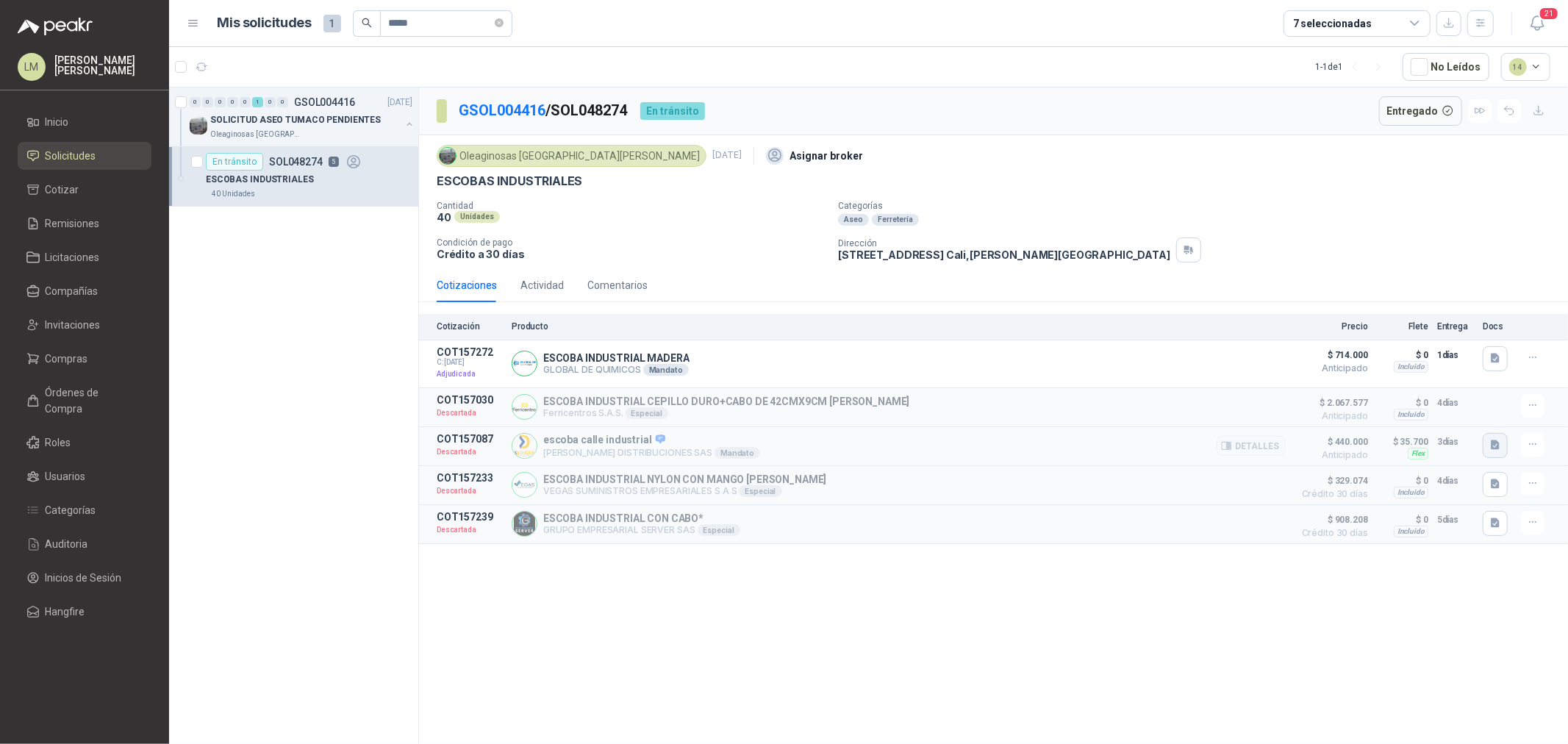
click at [1499, 450] on icon "button" at bounding box center [1495, 445] width 9 height 10
click at [1399, 412] on button "e4082df9-dd8f-4e8d-9d3d-85fd5890ba4b.jpg" at bounding box center [1391, 415] width 213 height 15
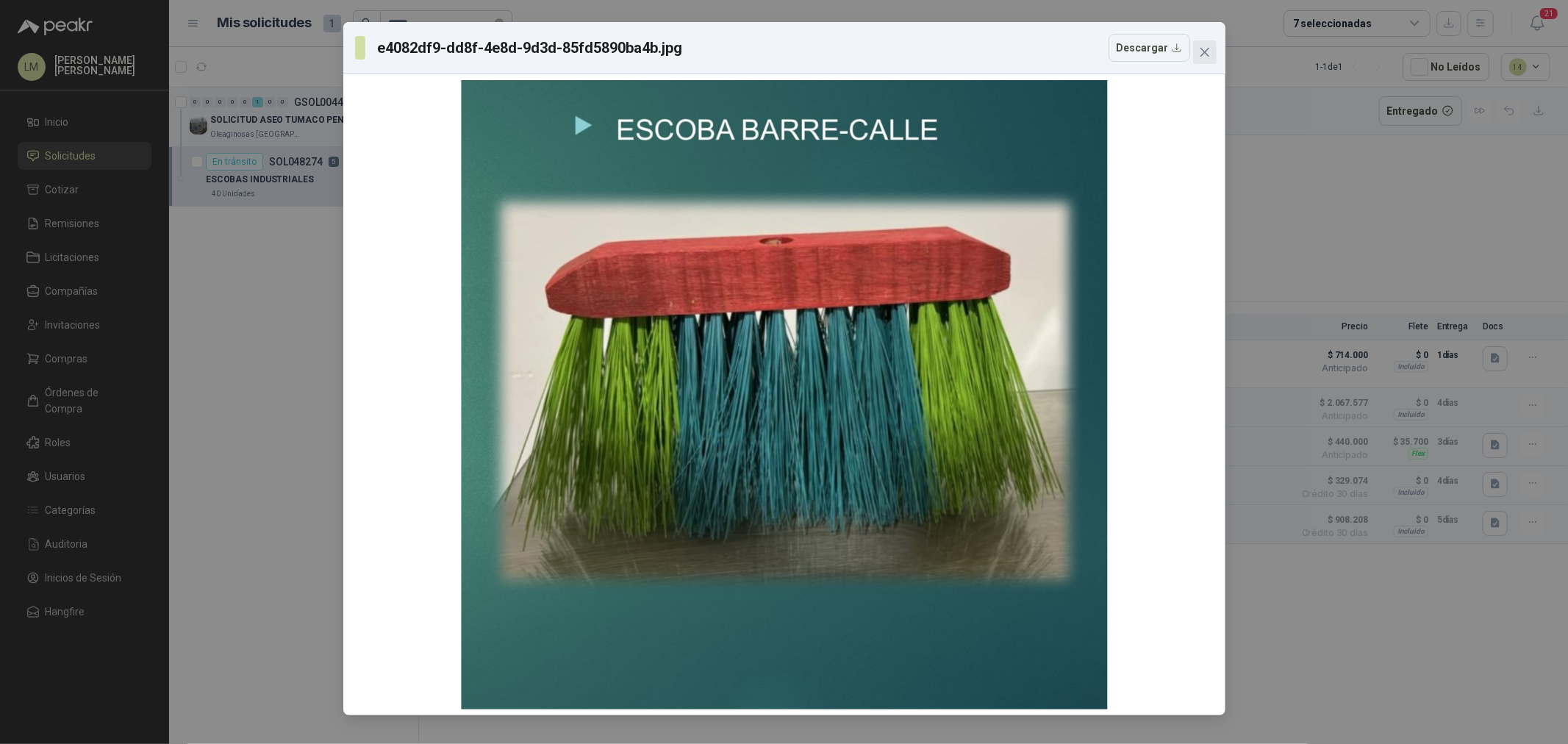
click at [1200, 49] on icon "close" at bounding box center [1204, 52] width 9 height 9
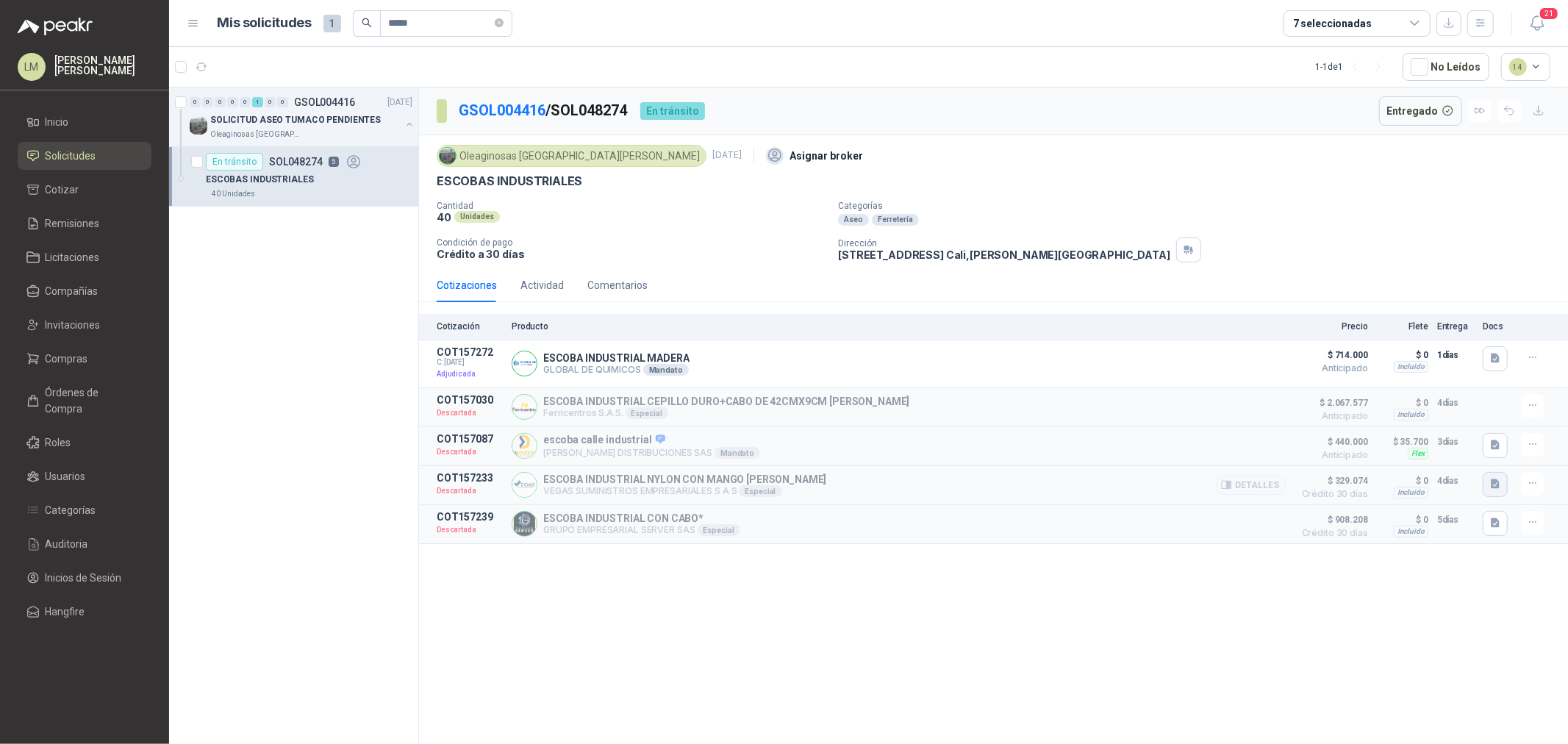
click at [1490, 482] on icon "button" at bounding box center [1495, 484] width 9 height 10
click at [1453, 451] on button "ESCOBA INDUSTRIAL.jpg" at bounding box center [1434, 454] width 127 height 15
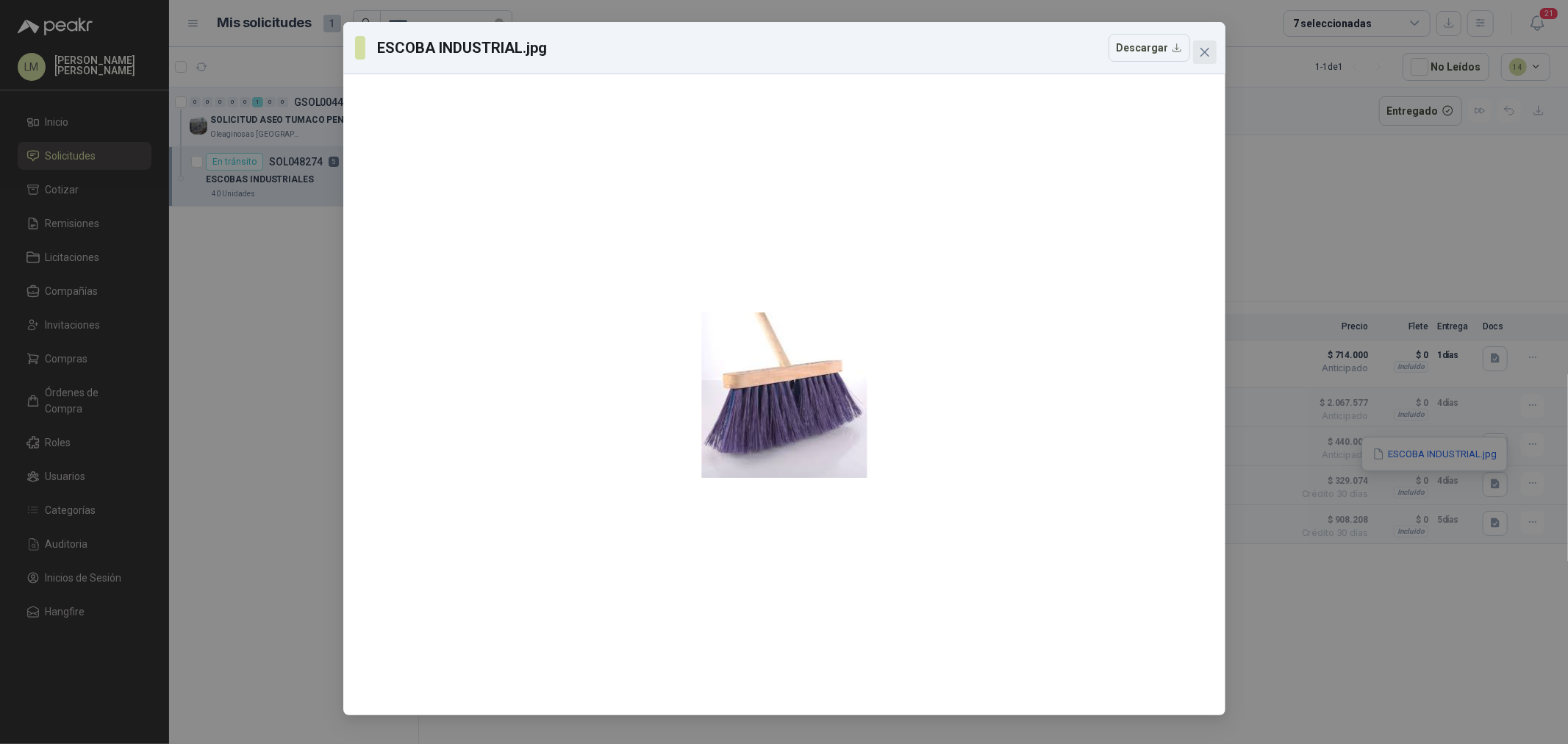
click at [1202, 47] on icon "close" at bounding box center [1205, 51] width 12 height 12
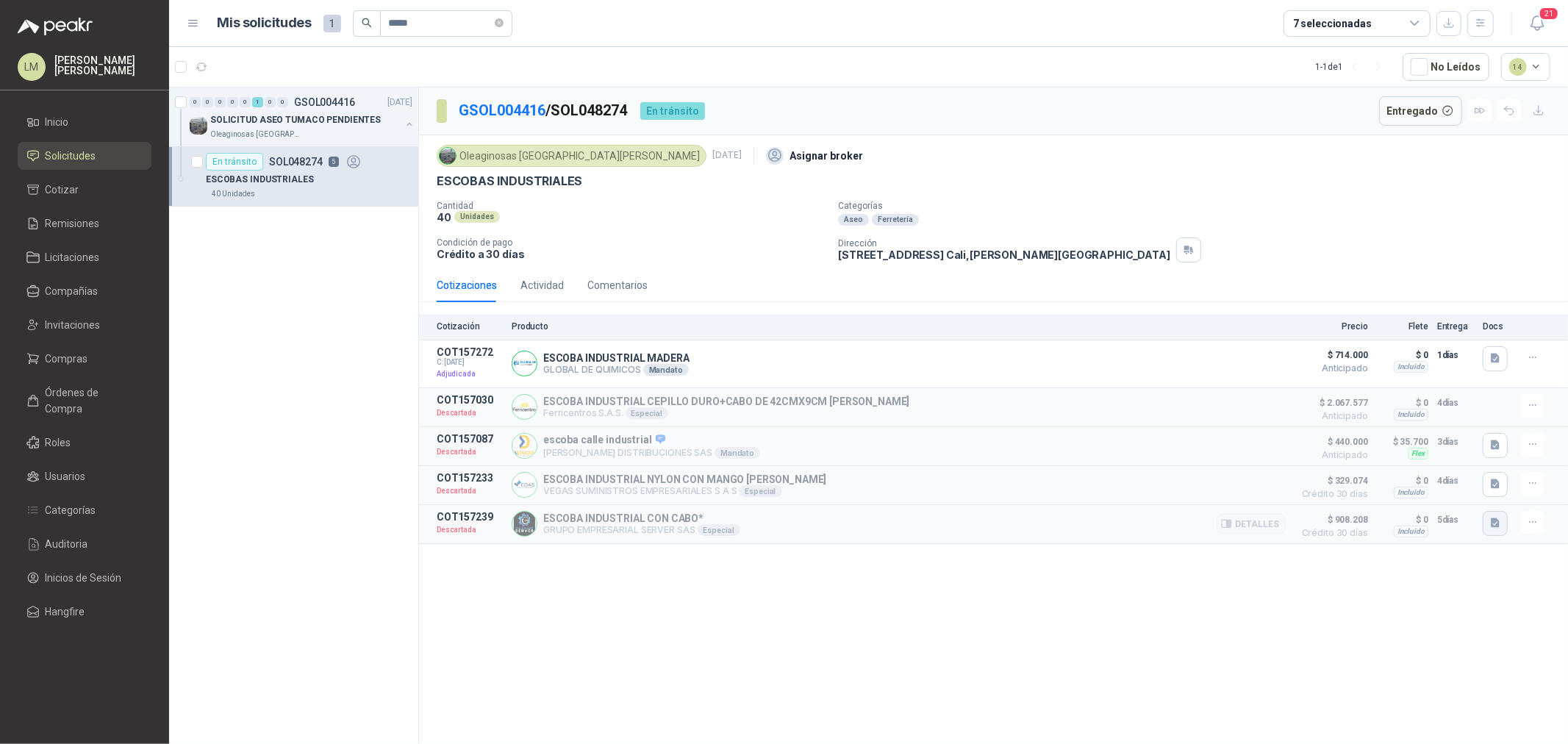
click at [1494, 528] on icon "button" at bounding box center [1495, 523] width 9 height 10
click at [1444, 493] on button "WhatsApp Image 2025-07-09 at 10.21.49 AM.jpeg" at bounding box center [1398, 493] width 199 height 15
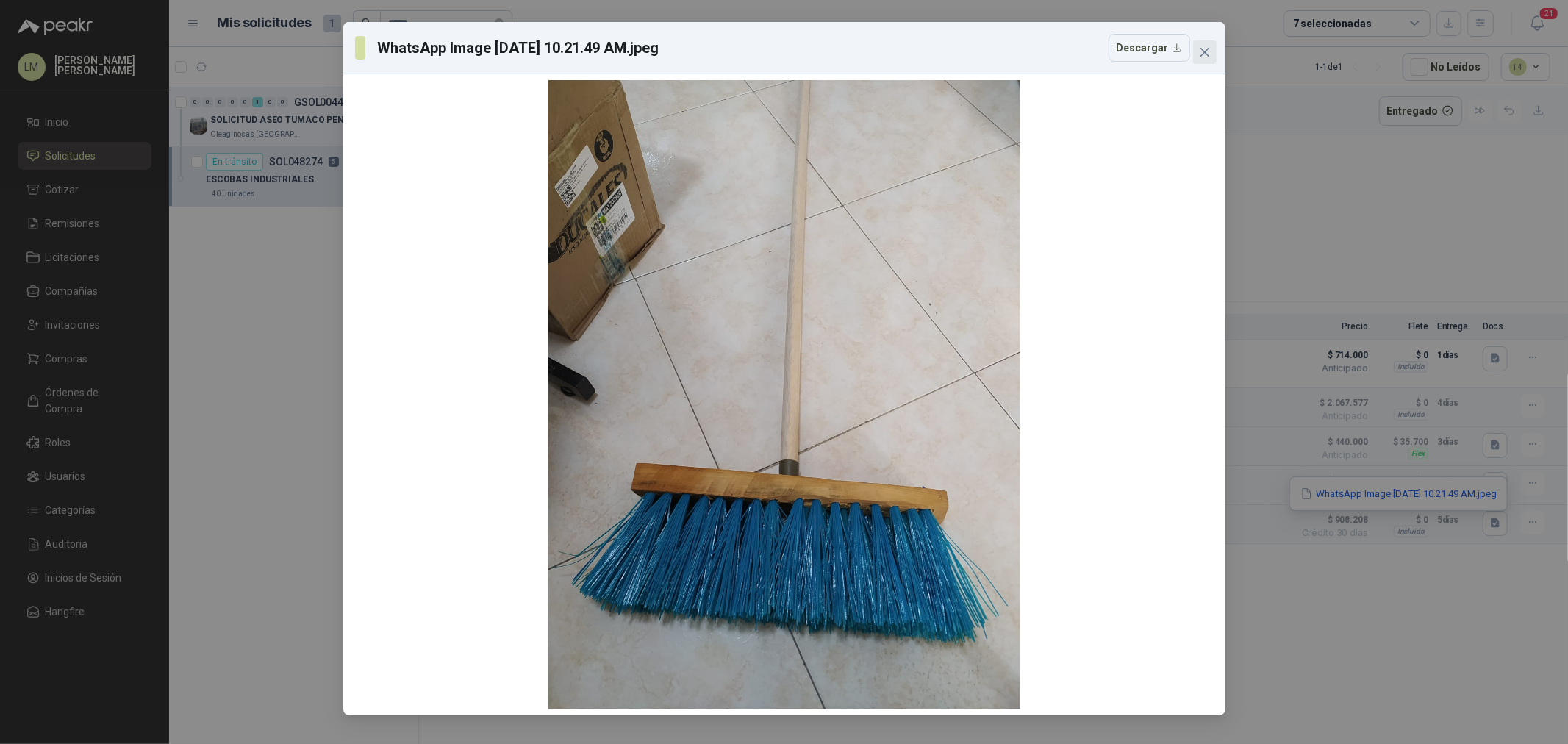
click at [1203, 53] on icon "close" at bounding box center [1204, 52] width 9 height 9
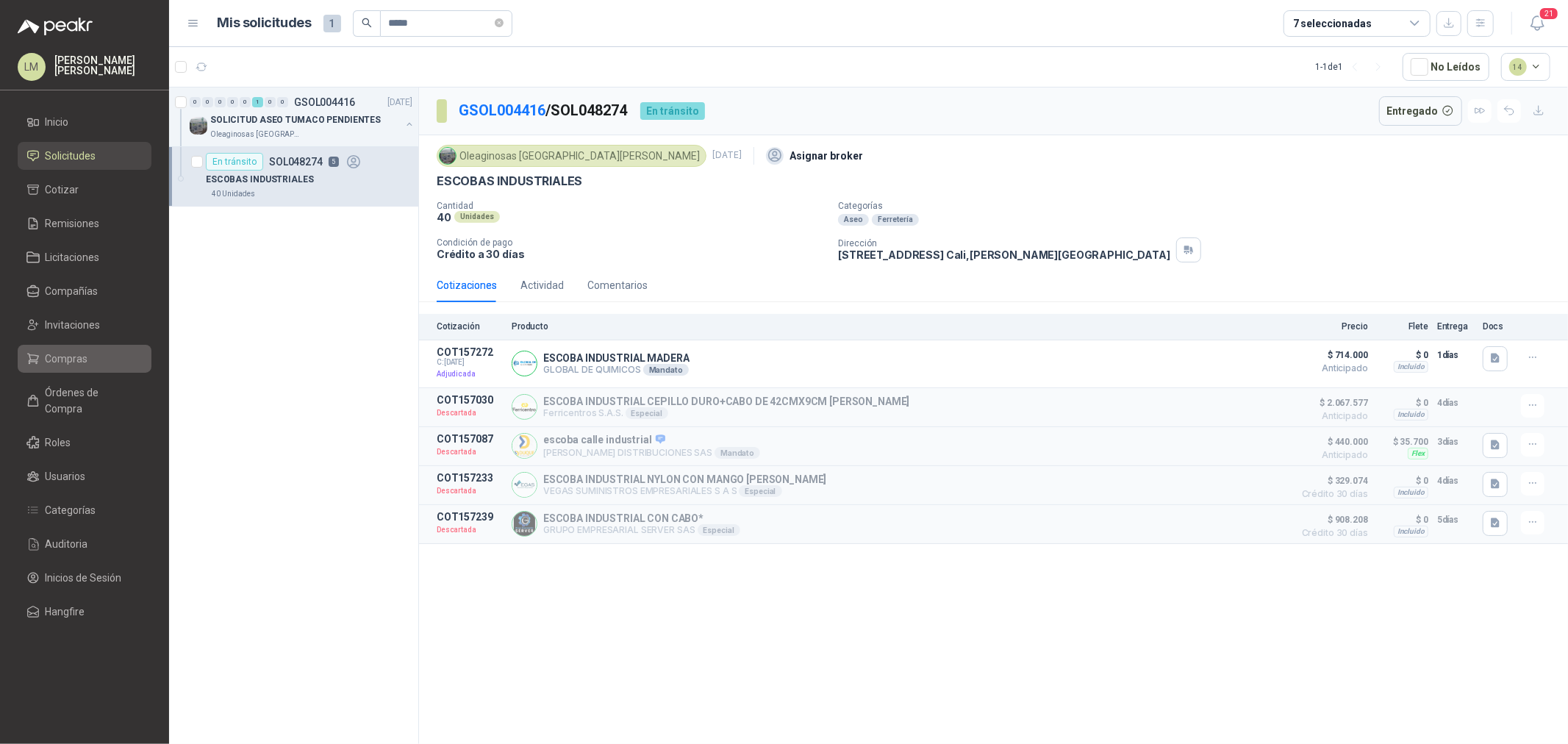
click at [46, 365] on span "Compras" at bounding box center [67, 359] width 42 height 16
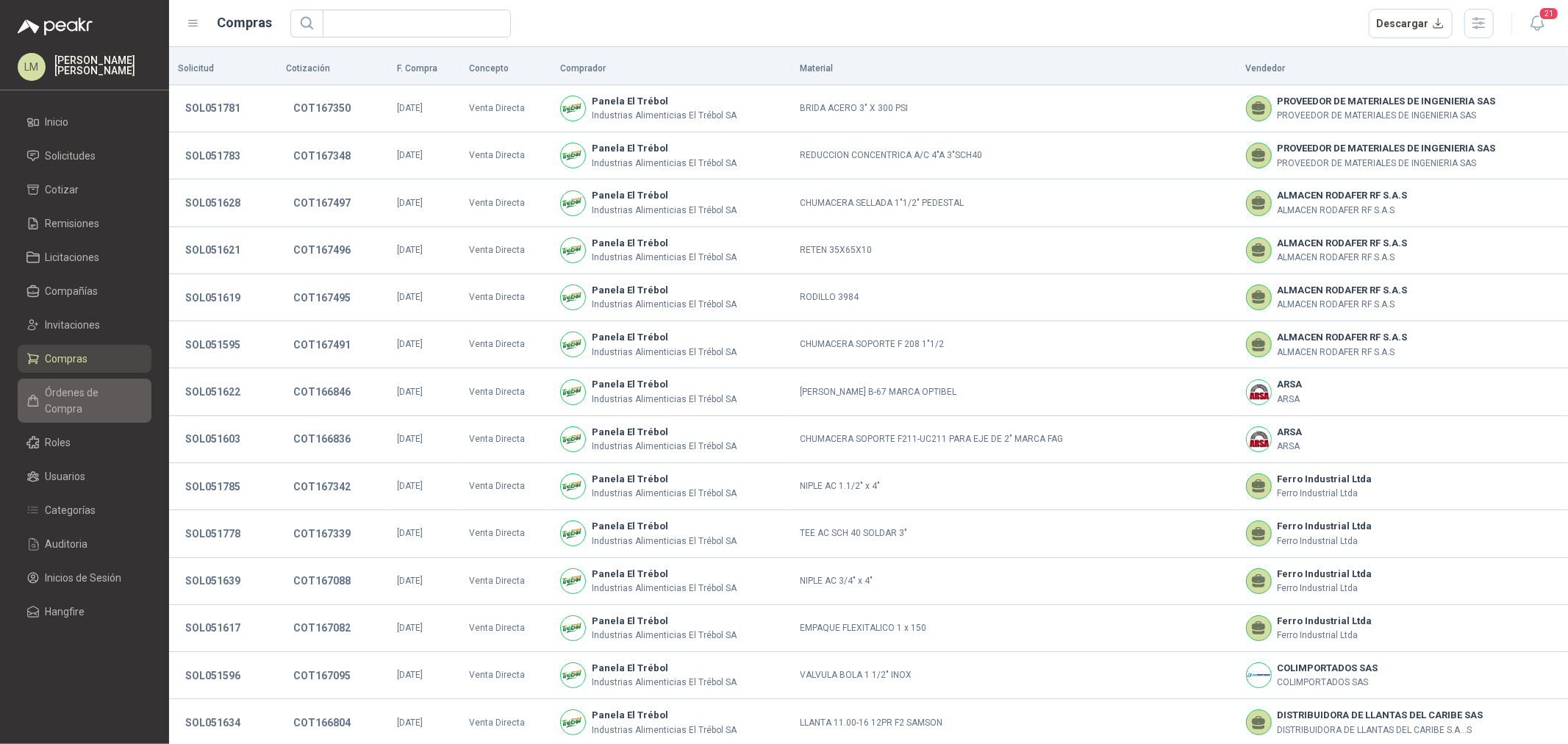
click at [78, 395] on span "Órdenes de Compra" at bounding box center [92, 400] width 92 height 32
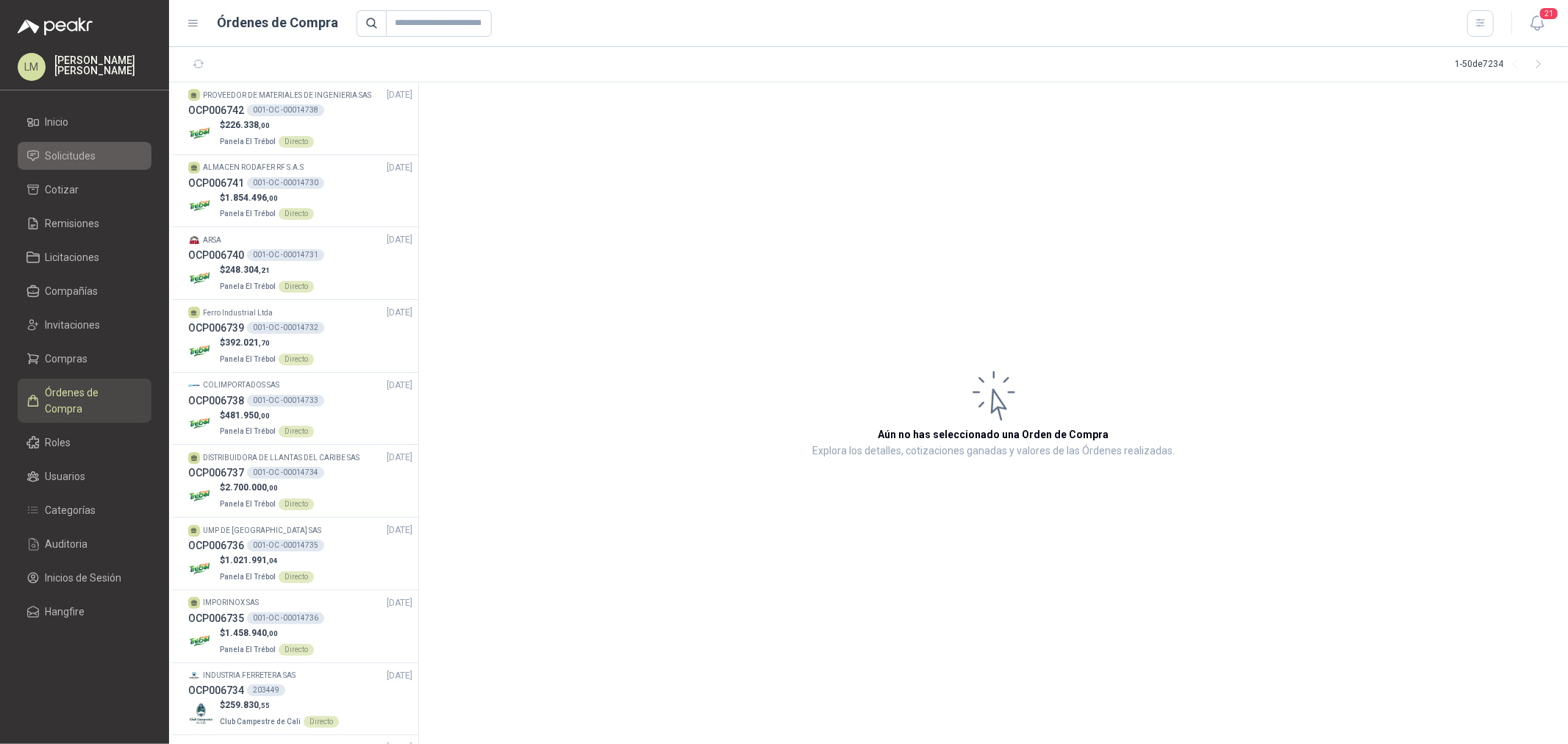
click at [83, 153] on span "Solicitudes" at bounding box center [71, 156] width 50 height 16
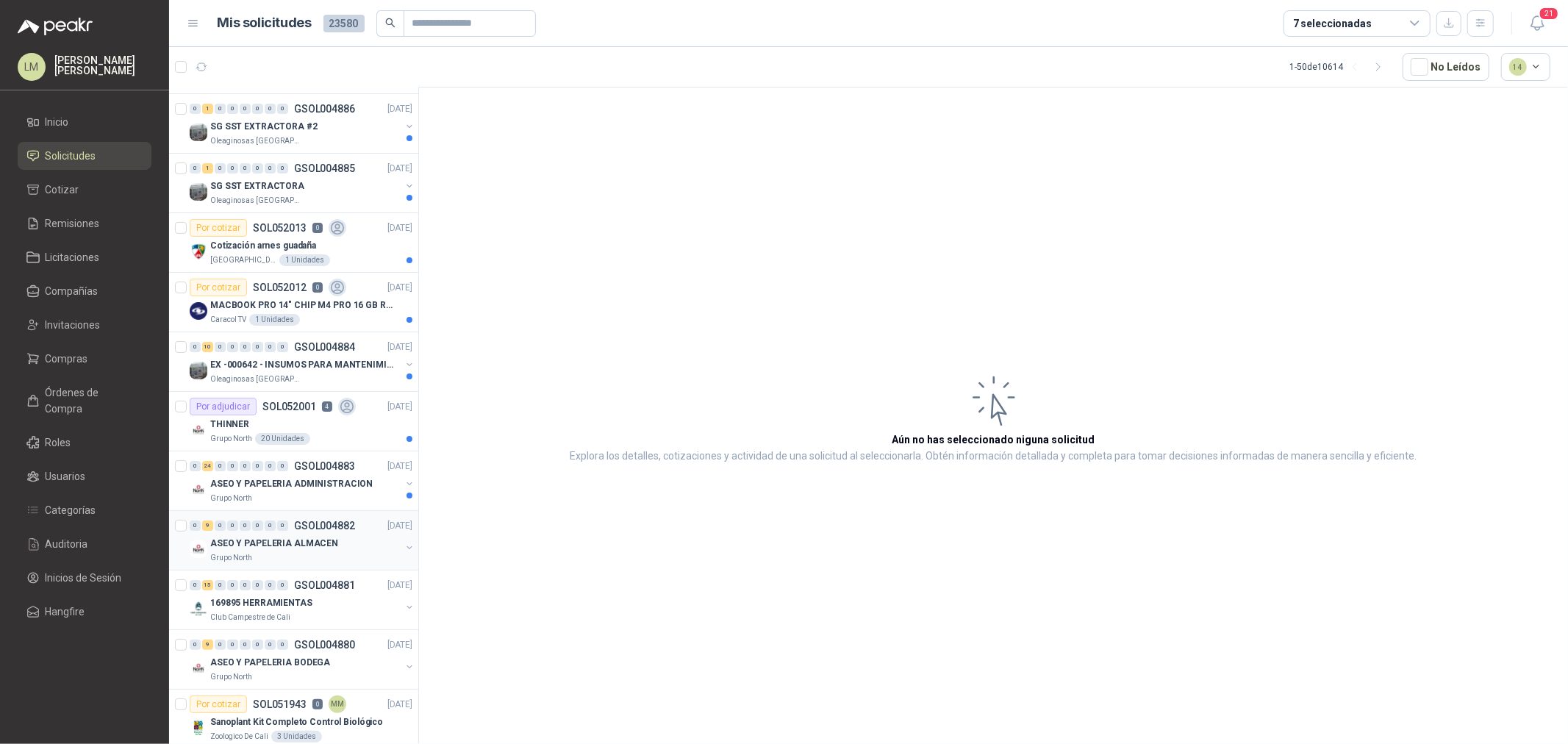
scroll to position [81, 0]
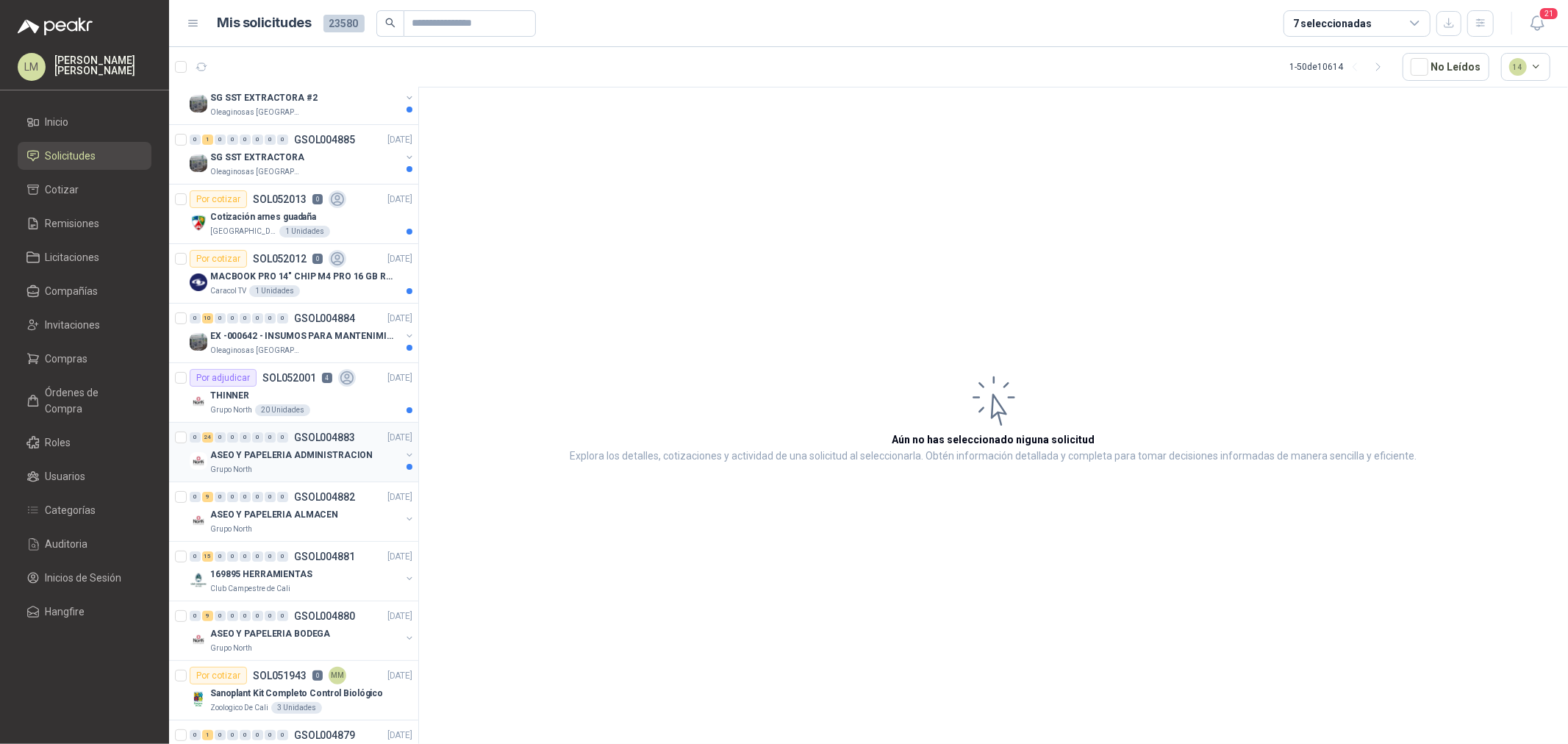
click at [302, 459] on p "ASEO Y PAPELERIA ADMINISTRACION" at bounding box center [291, 455] width 162 height 14
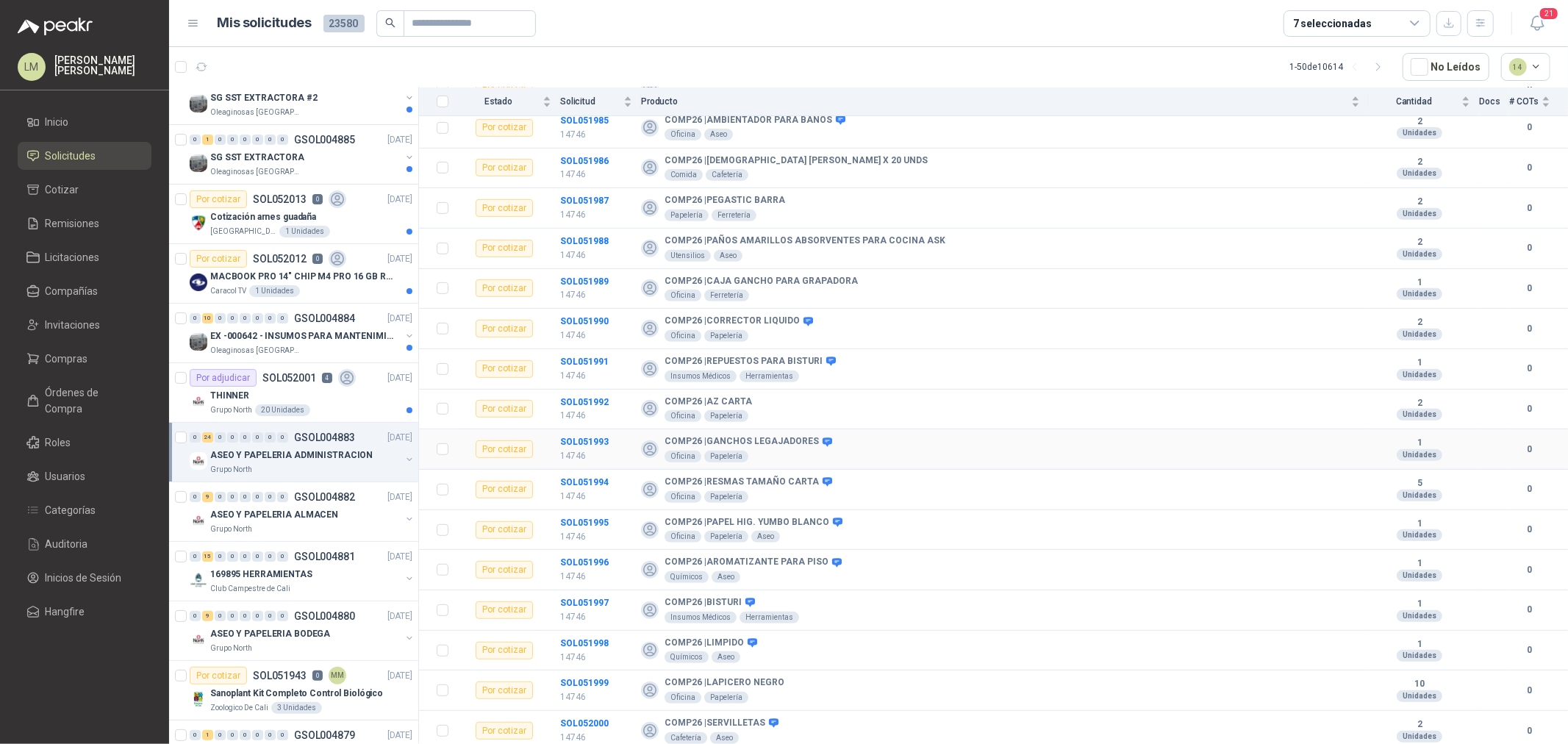
scroll to position [501, 0]
click at [590, 361] on b "SOL051991" at bounding box center [584, 359] width 49 height 10
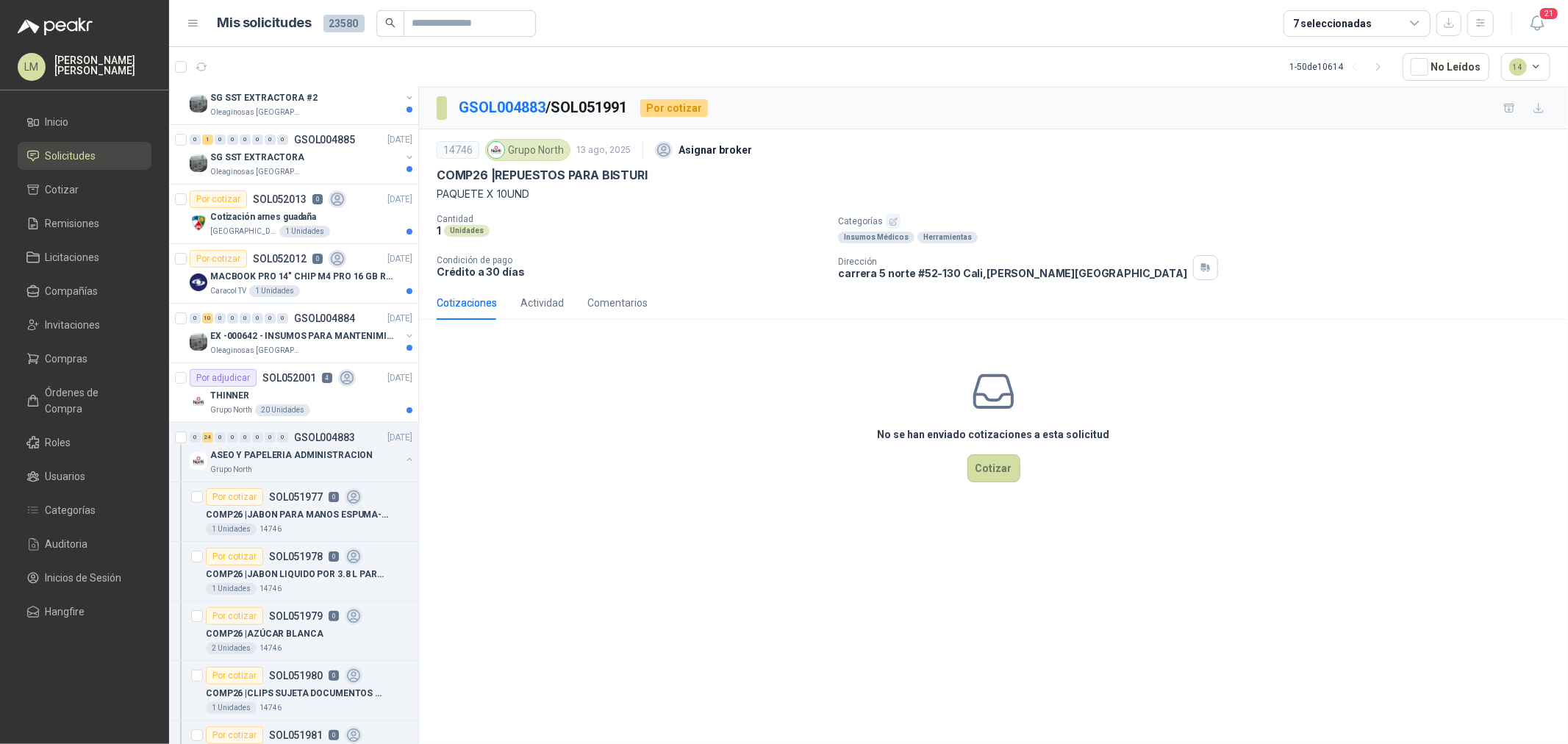
click at [921, 225] on p "Categorías" at bounding box center [1199, 221] width 724 height 14
drag, startPoint x: 844, startPoint y: 221, endPoint x: 874, endPoint y: 216, distance: 30.4
click at [848, 221] on p "Categorías" at bounding box center [1199, 221] width 724 height 14
click at [902, 223] on p "Categorías" at bounding box center [1199, 221] width 724 height 14
click at [889, 223] on icon "button" at bounding box center [894, 221] width 10 height 10
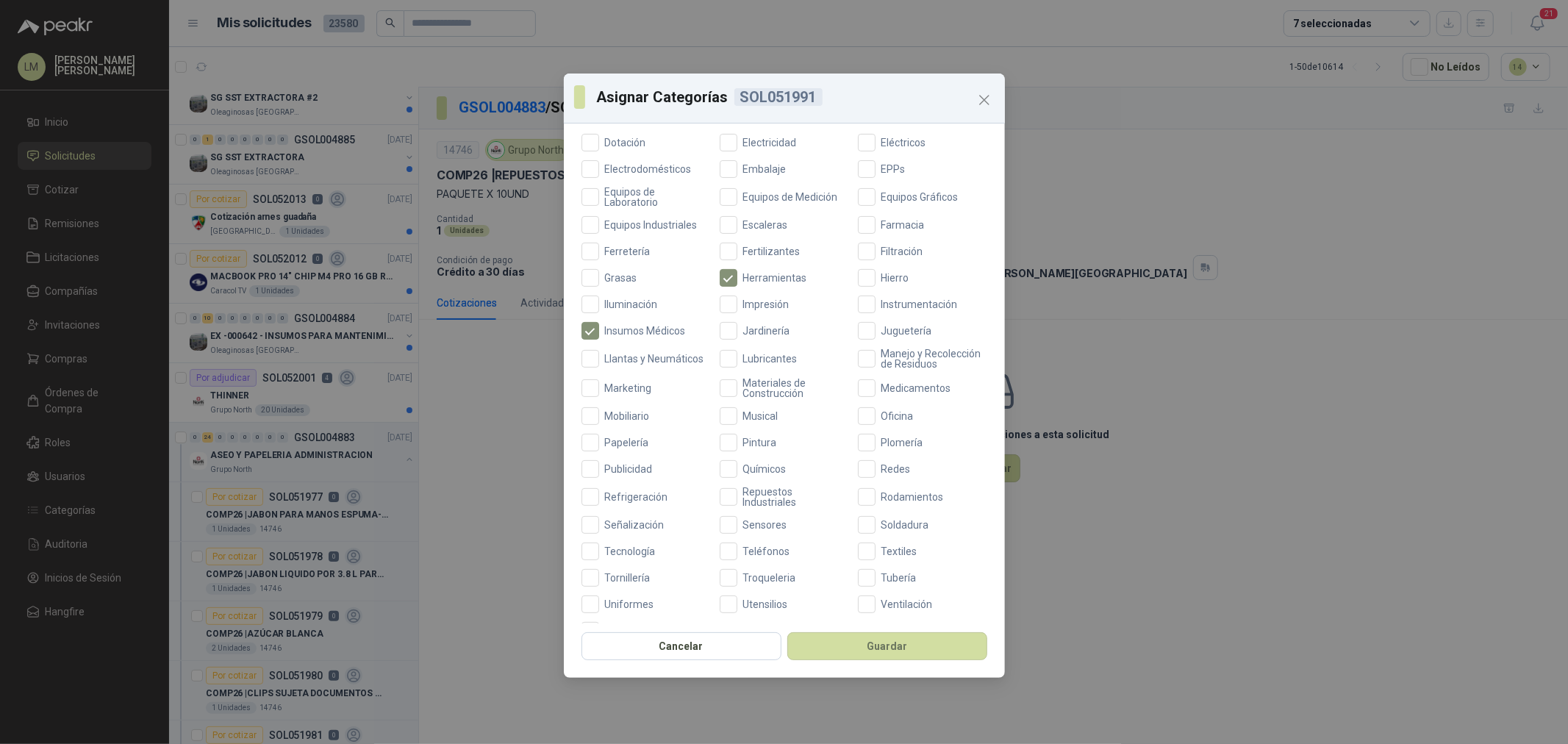
scroll to position [347, 0]
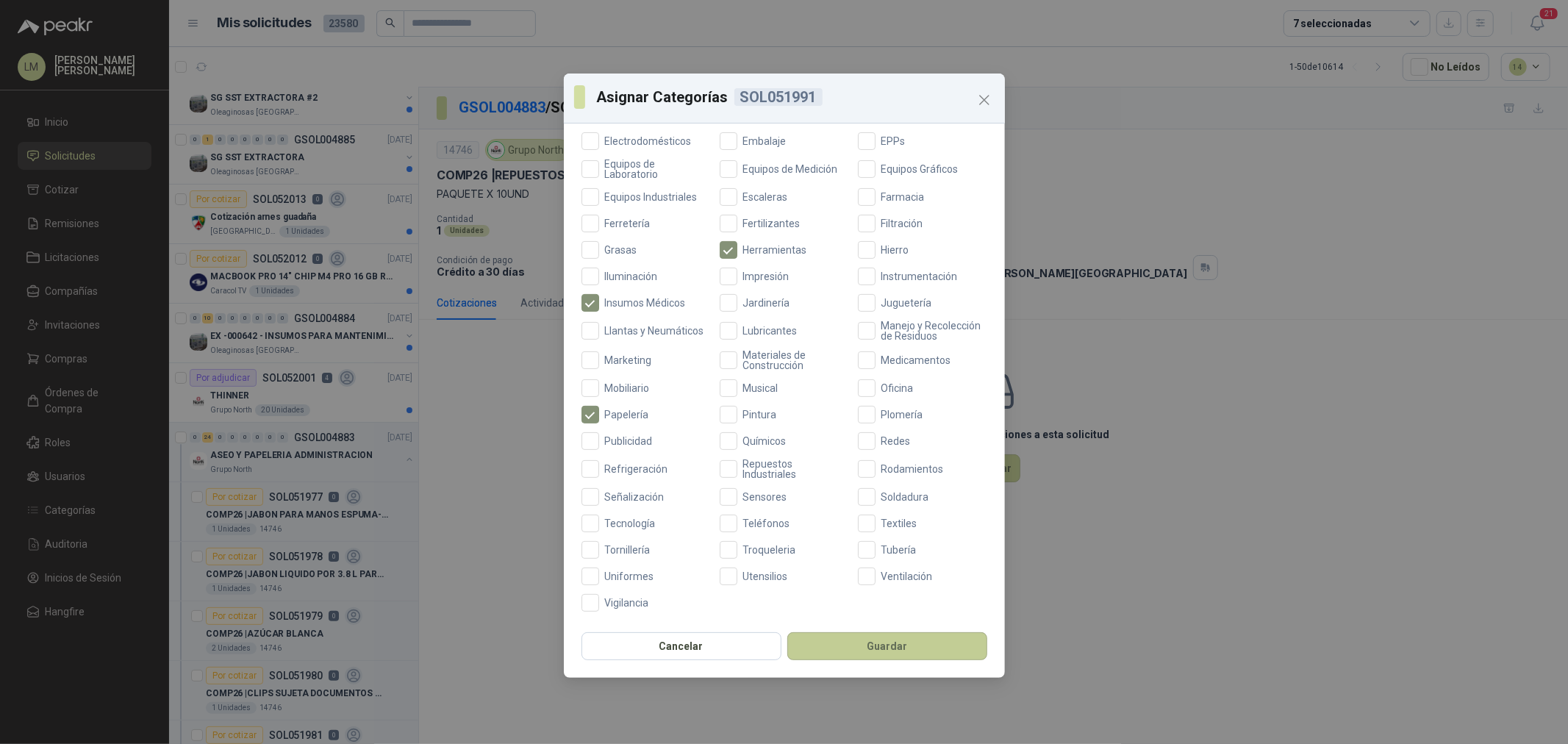
click at [868, 651] on button "Guardar" at bounding box center [887, 646] width 200 height 28
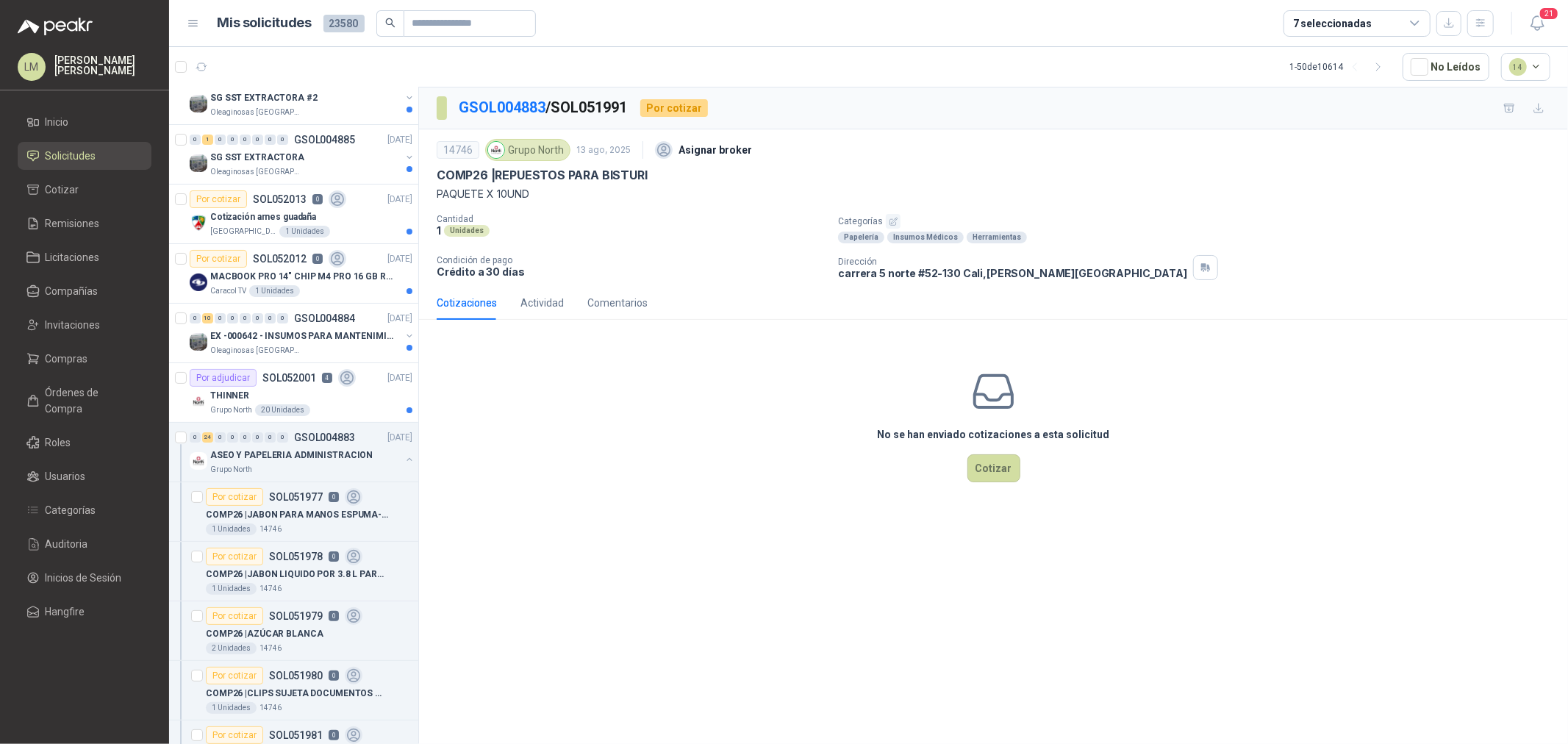
click at [476, 112] on link "GSOL004883" at bounding box center [502, 107] width 87 height 18
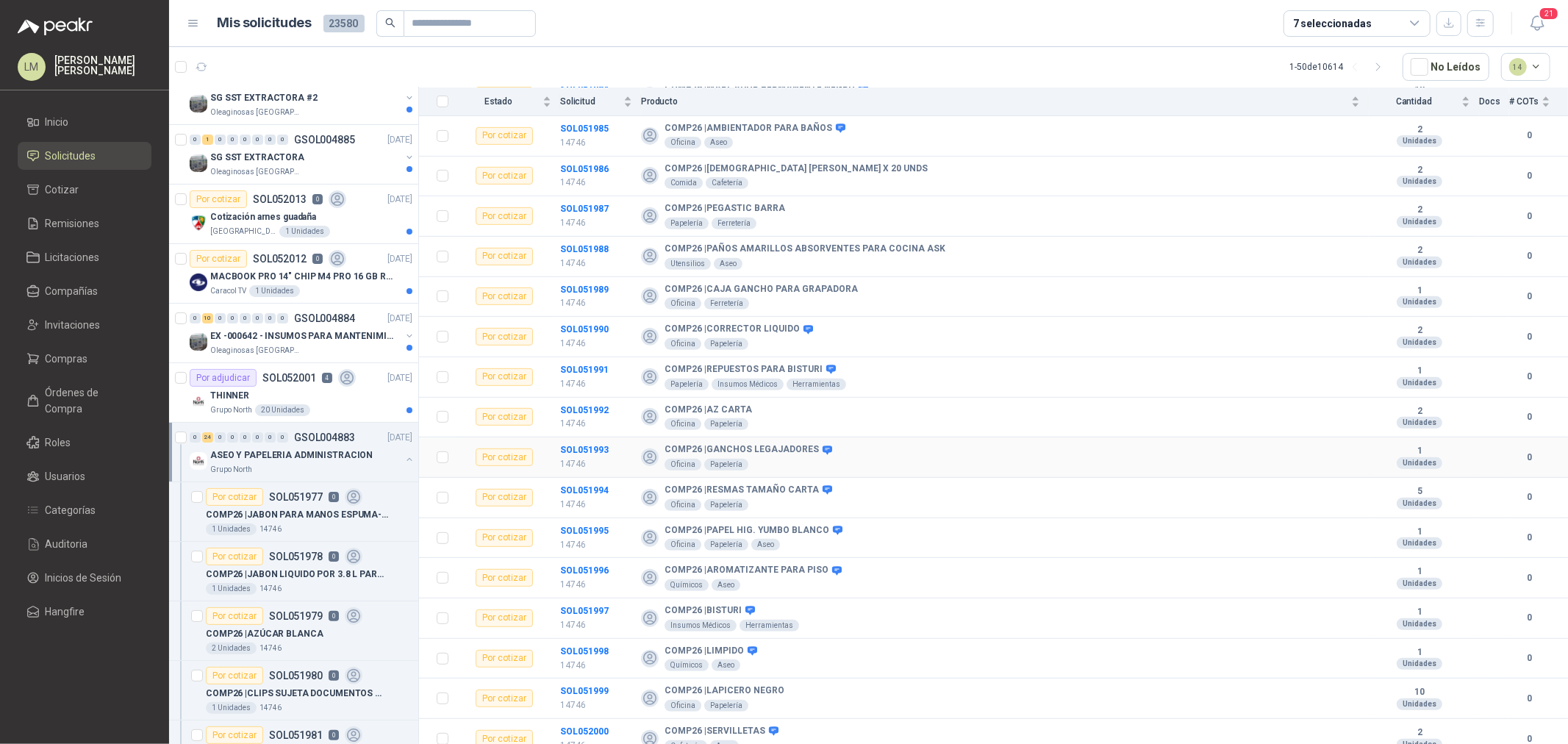
scroll to position [501, 0]
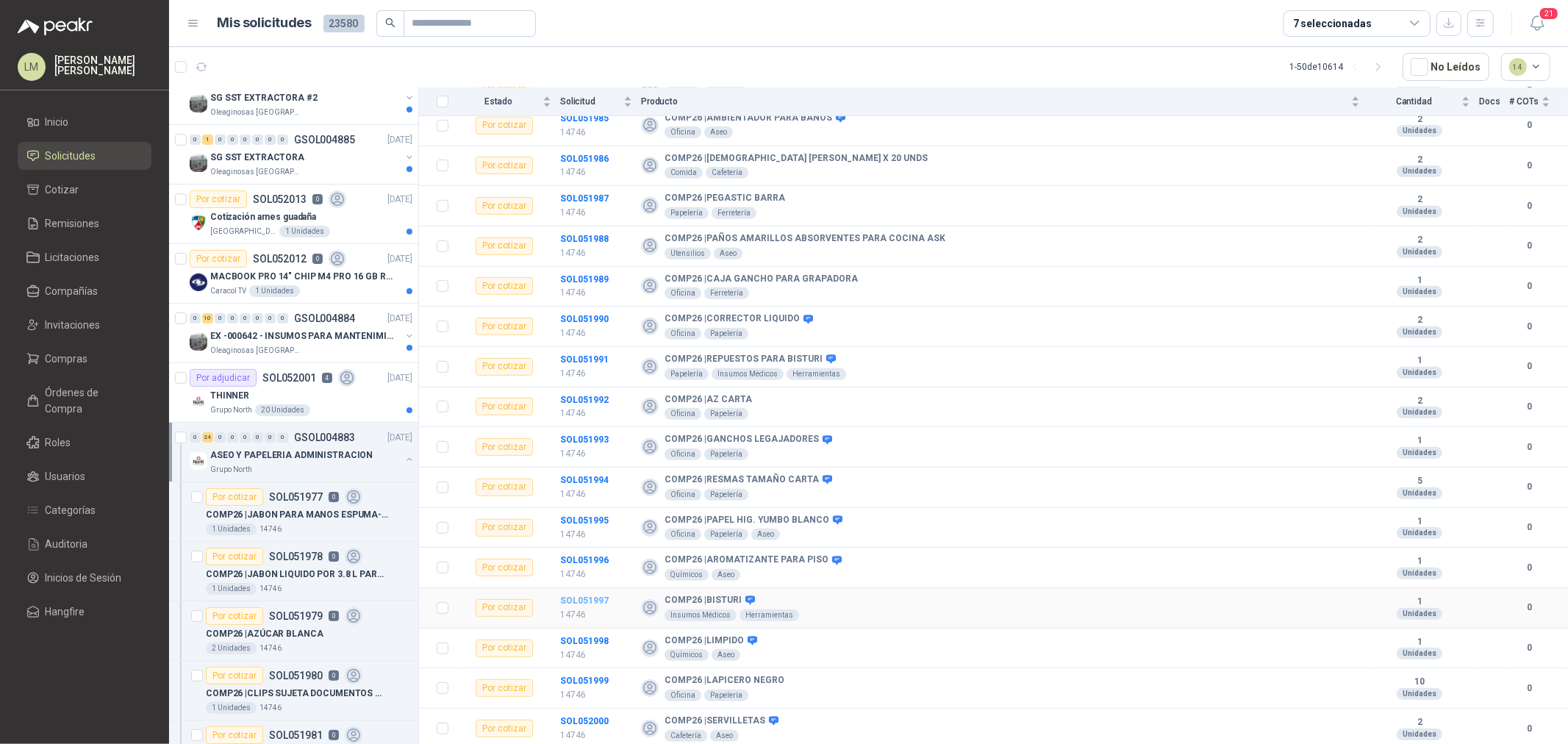
click at [591, 603] on b "SOL051997" at bounding box center [584, 600] width 49 height 10
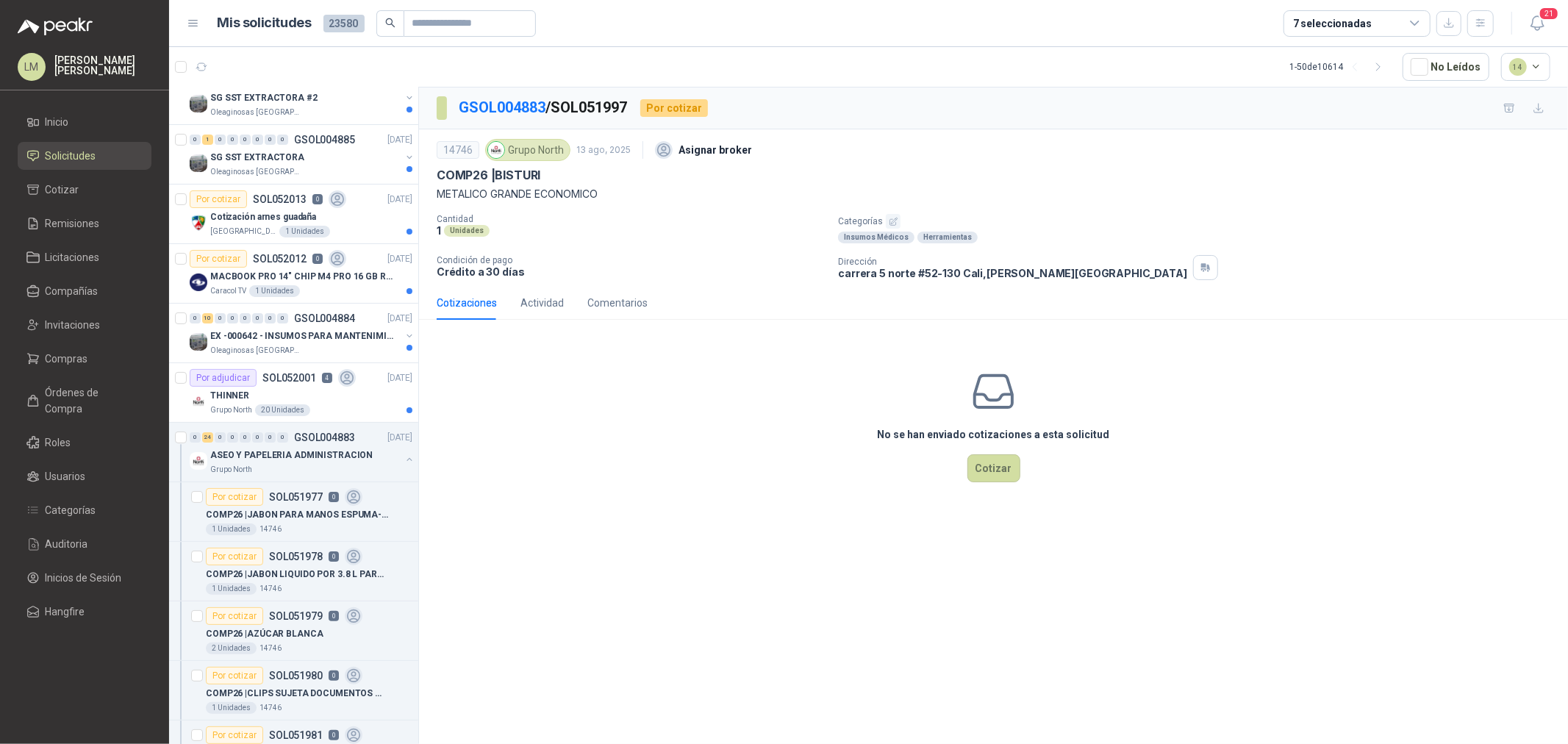
click at [889, 226] on button "button" at bounding box center [893, 221] width 14 height 14
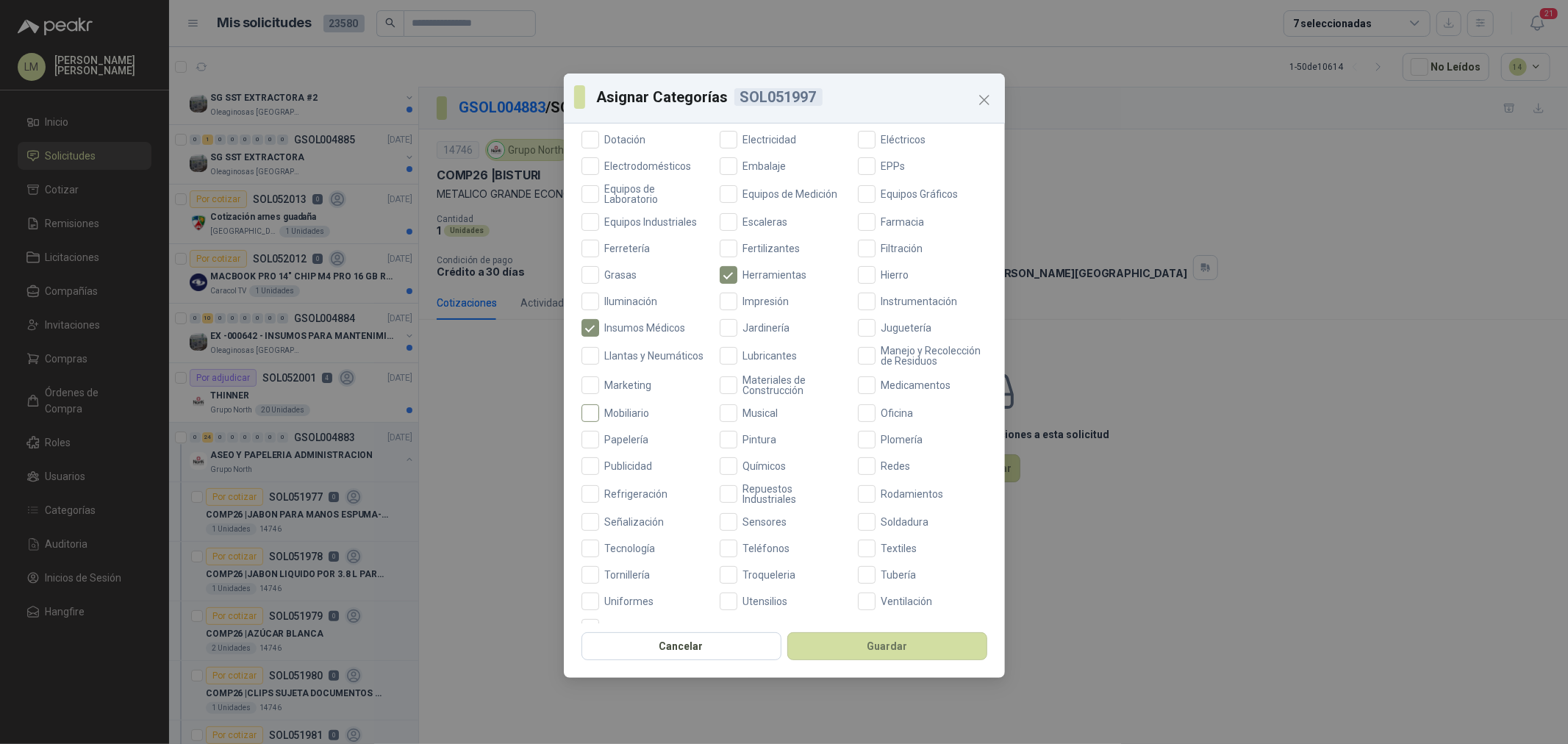
scroll to position [347, 0]
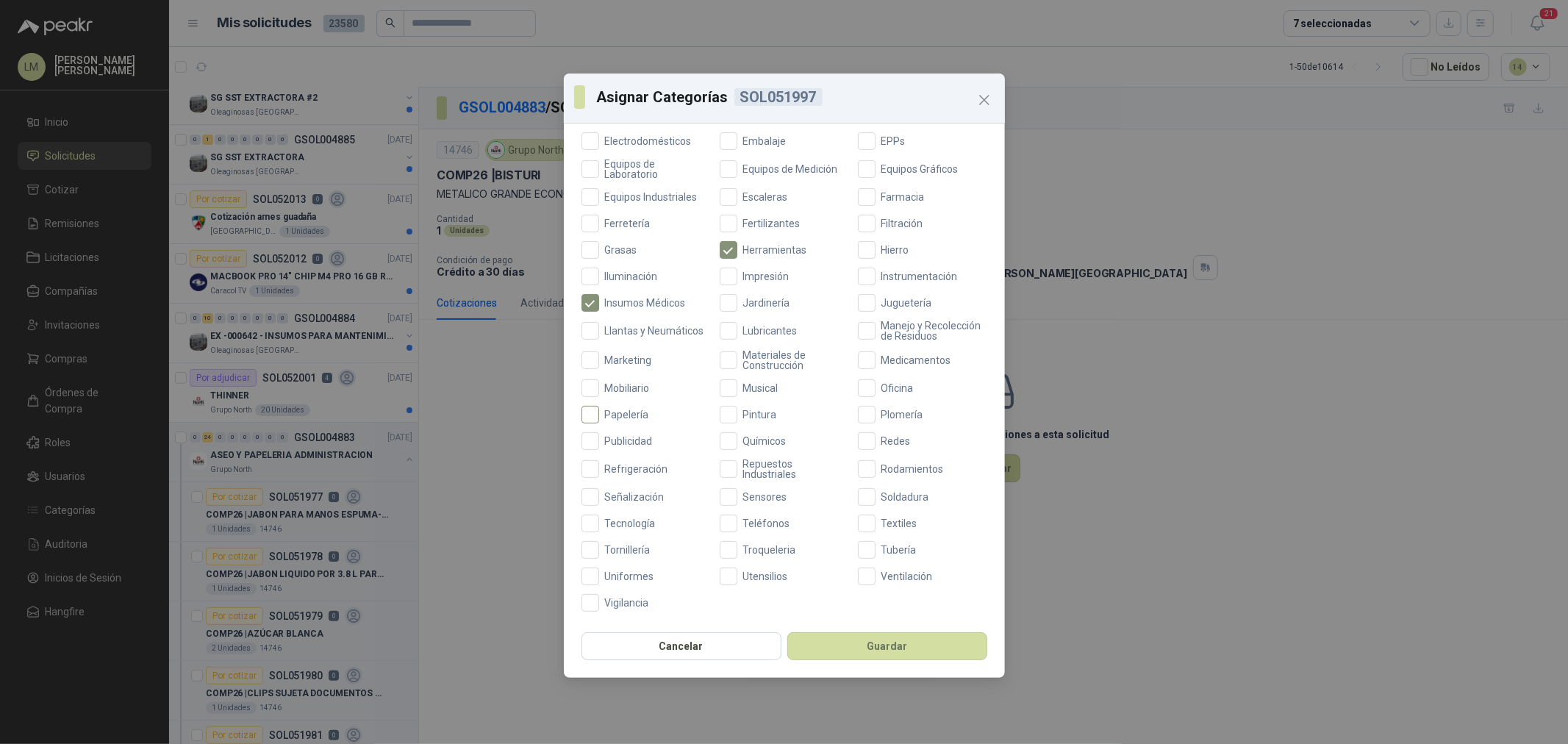
click at [628, 416] on span "Papelería" at bounding box center [627, 414] width 56 height 10
click at [849, 643] on button "Guardar" at bounding box center [887, 646] width 200 height 28
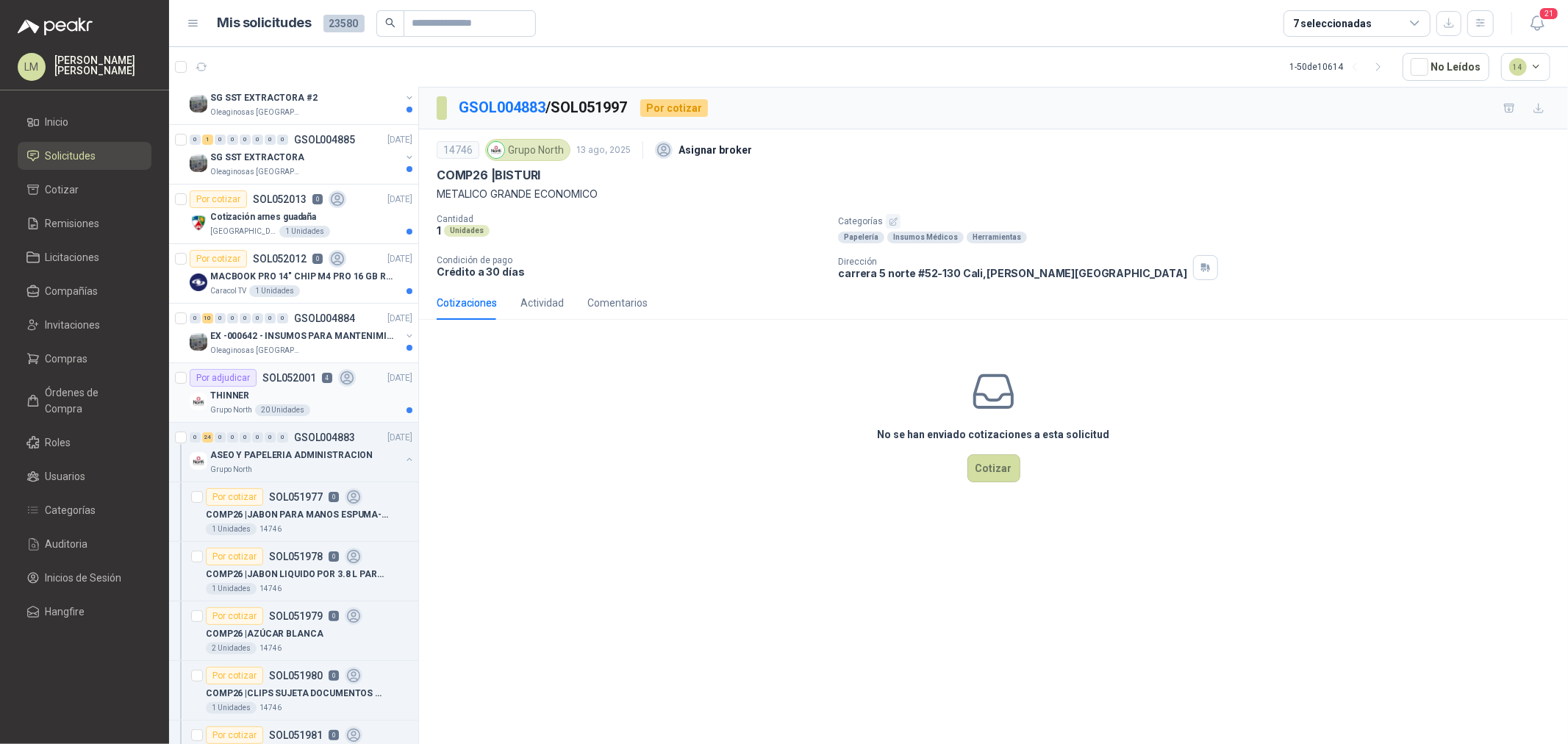
click at [292, 392] on div "THINNER" at bounding box center [311, 396] width 202 height 18
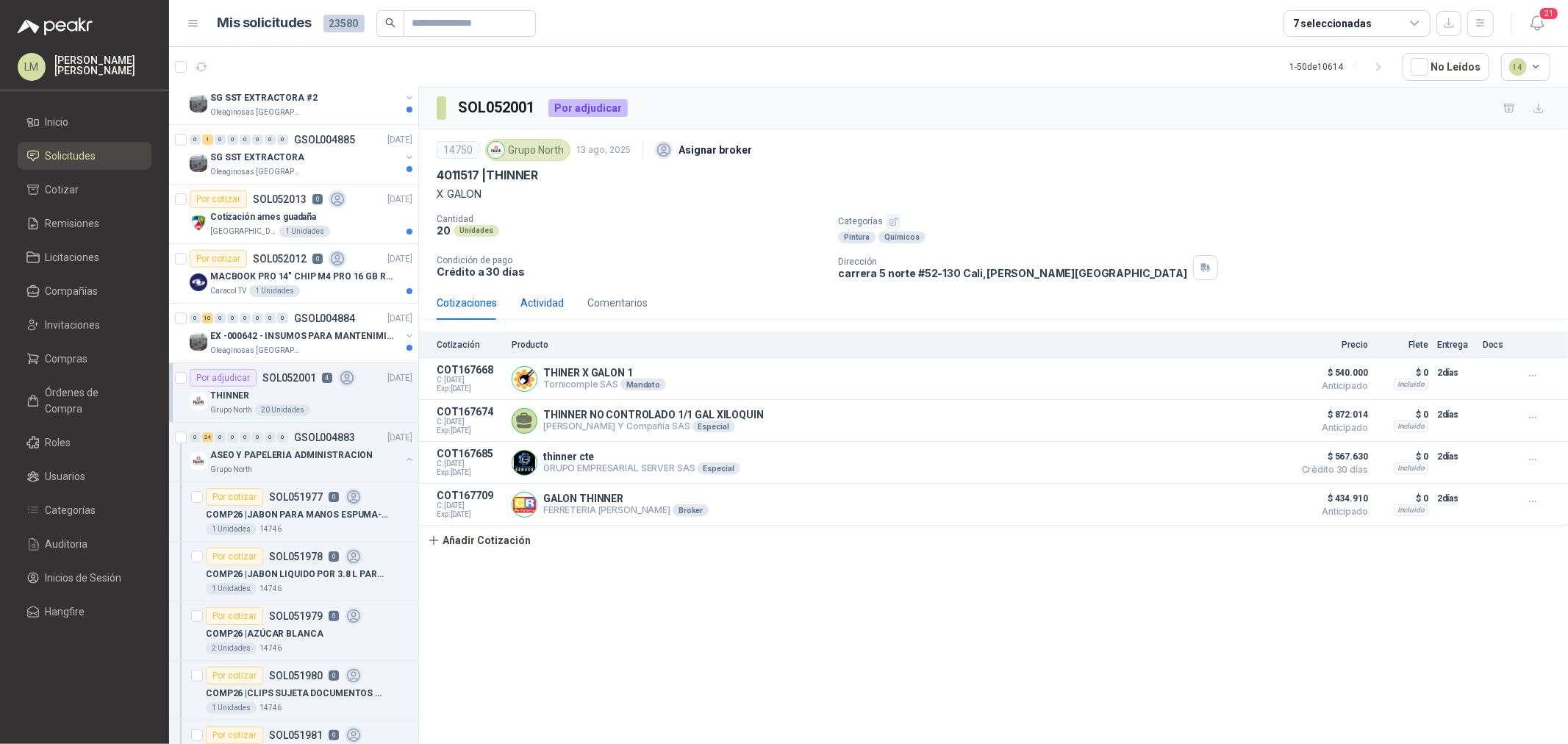
click at [535, 307] on div "Actividad" at bounding box center [542, 303] width 43 height 16
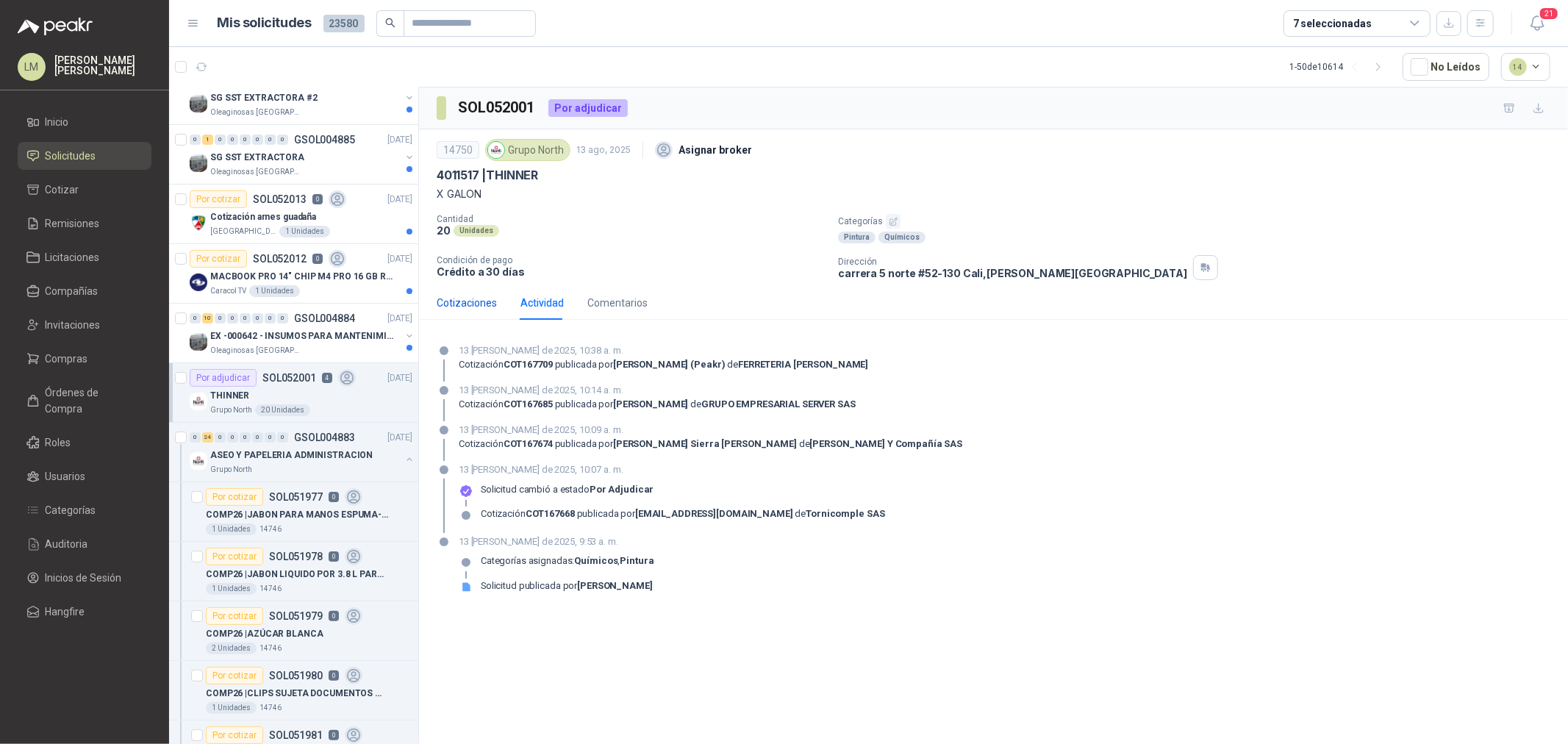
click at [465, 299] on div "Cotizaciones" at bounding box center [466, 303] width 60 height 16
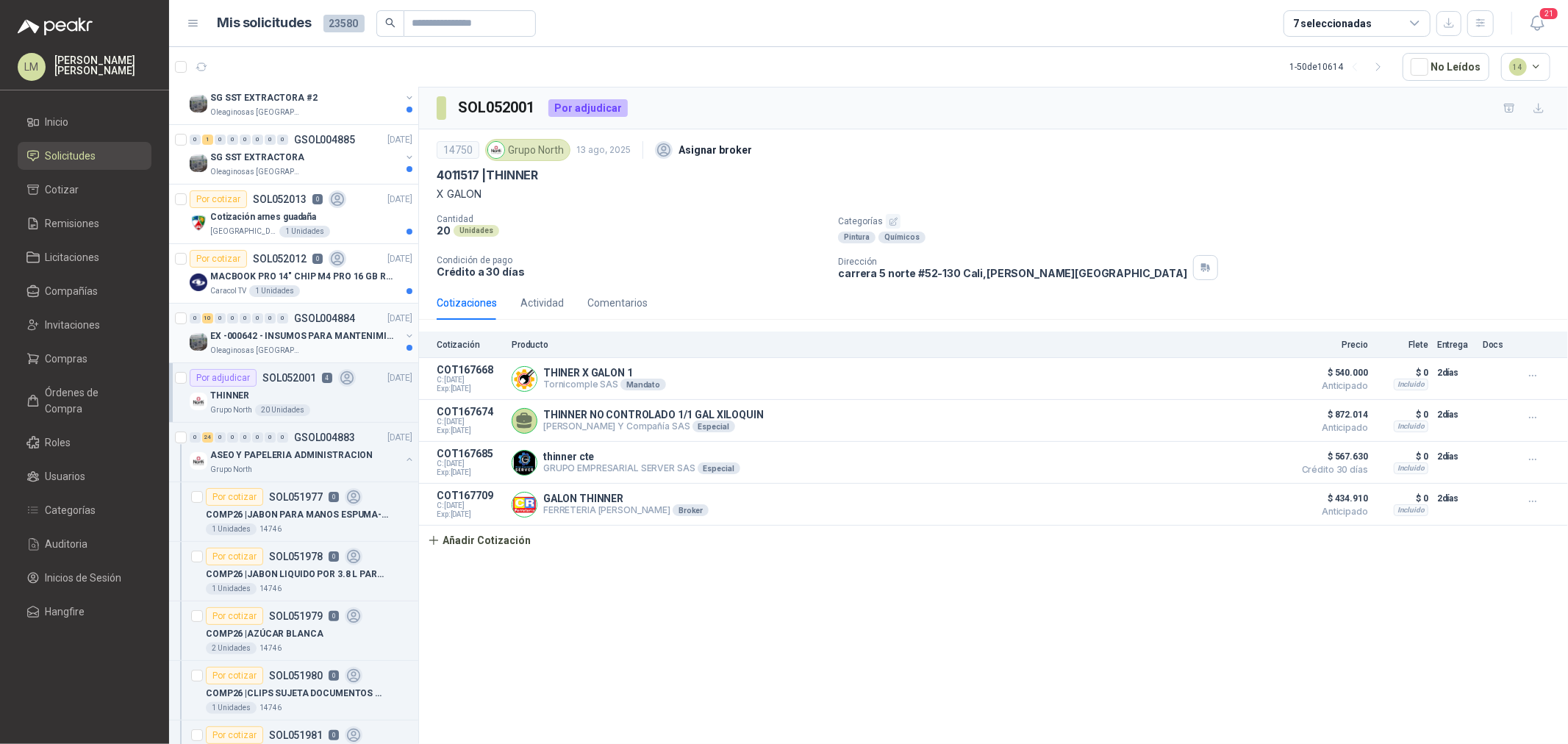
click at [272, 332] on p "EX -000642 - INSUMOS PARA MANTENIMIENTO PREVENTIVO" at bounding box center [301, 335] width 183 height 14
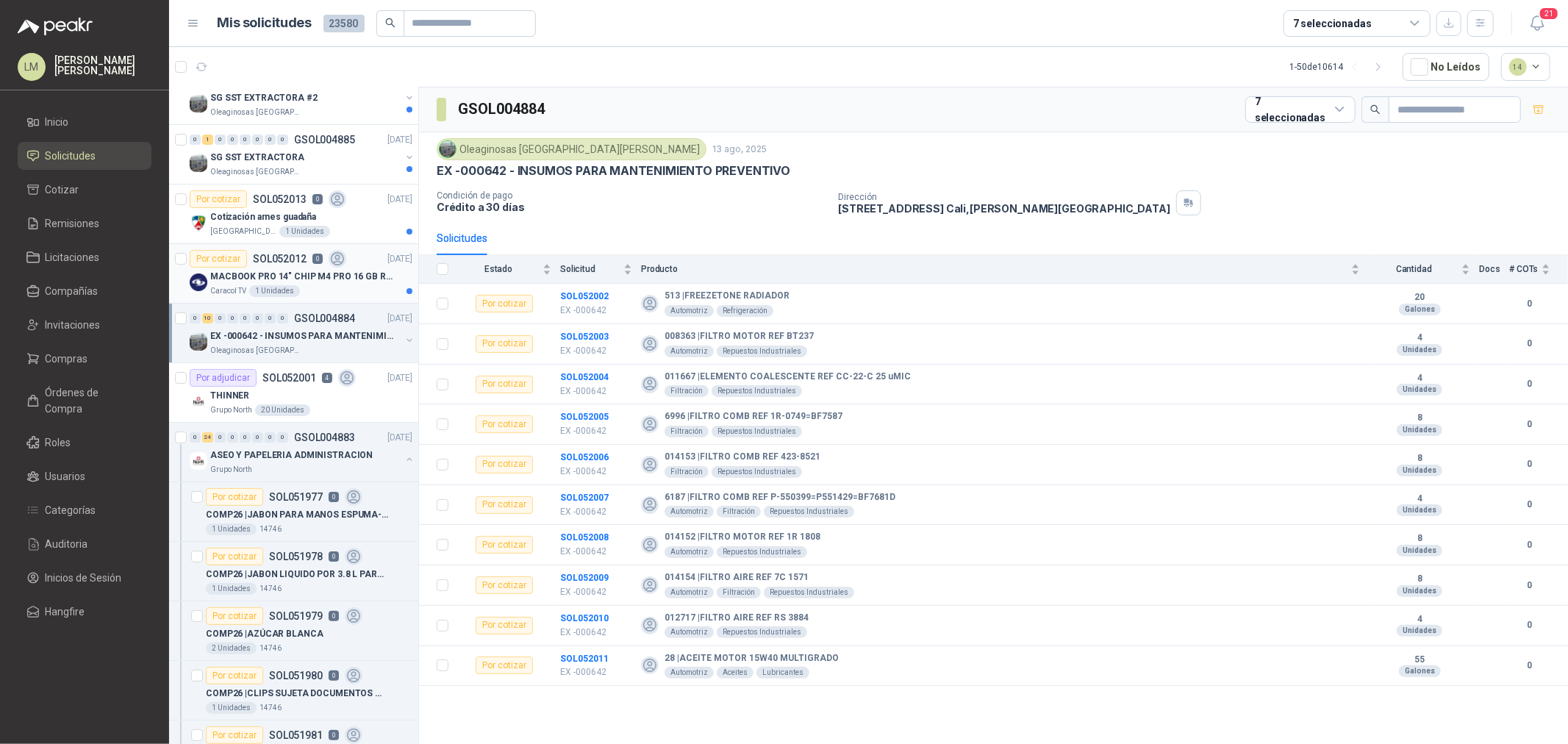
click at [298, 273] on p "MACBOOK PRO 14" CHIP M4 PRO 16 GB RAM 1TB" at bounding box center [301, 276] width 183 height 14
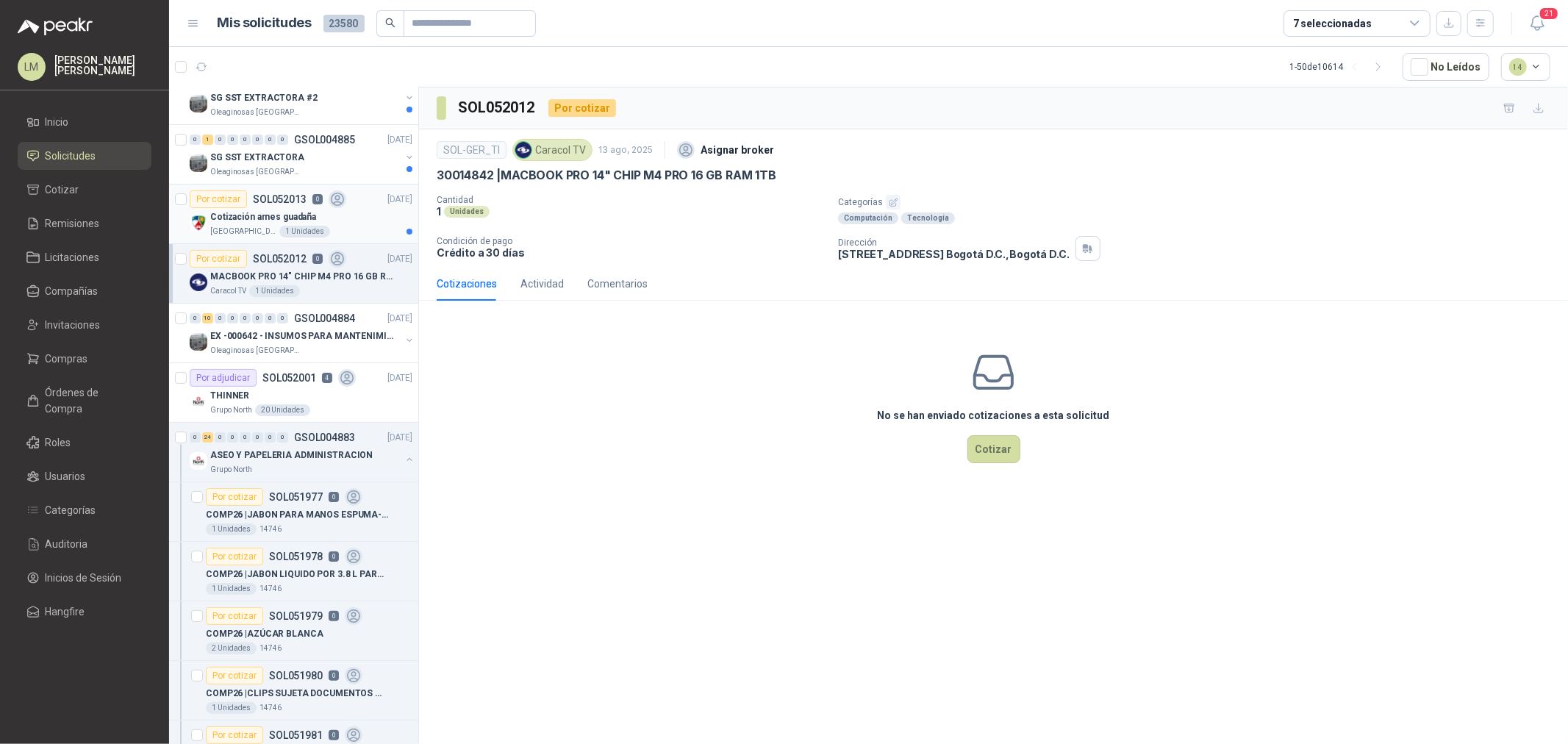
click at [264, 221] on p "Cotización arnes guadaña" at bounding box center [262, 216] width 105 height 14
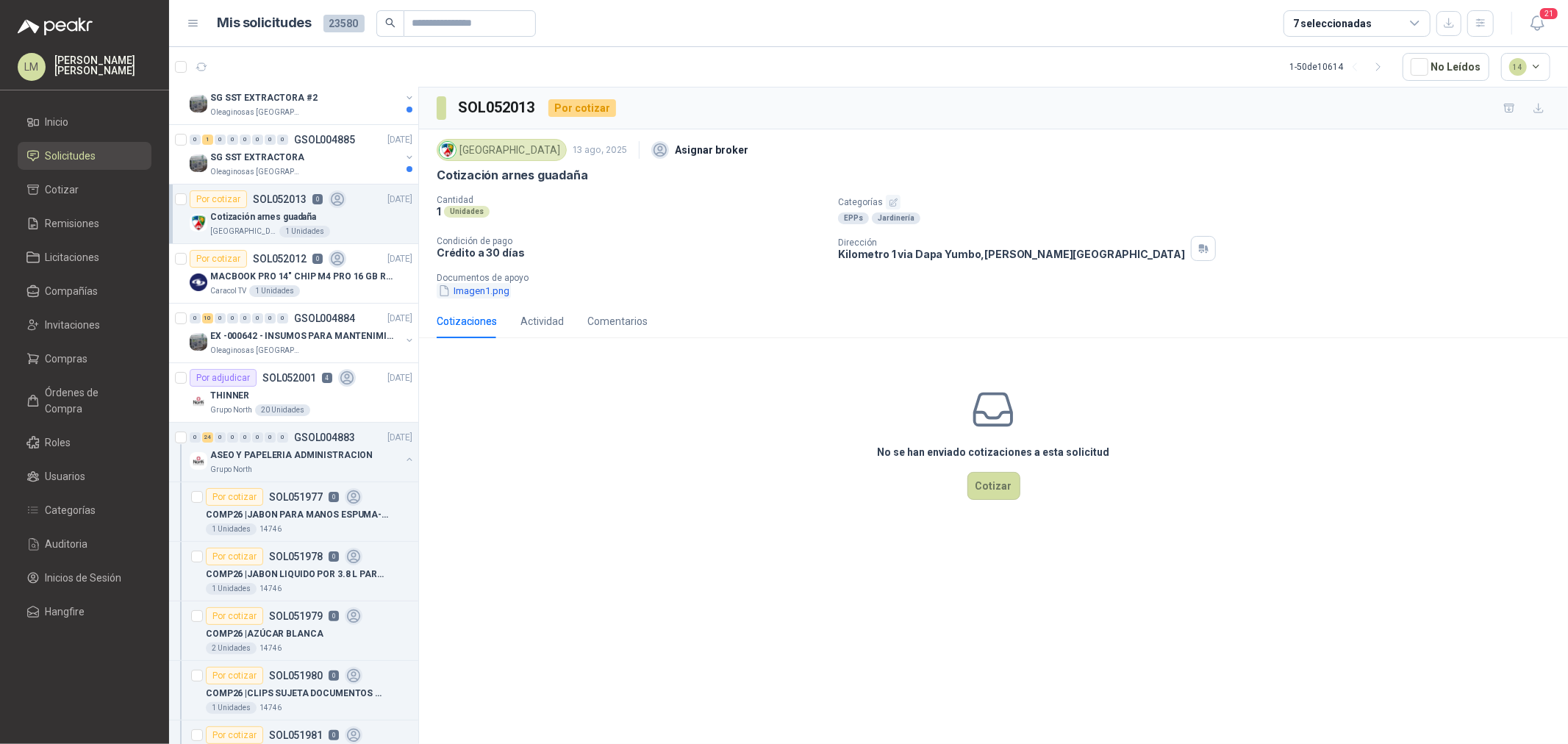
click at [481, 295] on button "Imagen1.png" at bounding box center [473, 290] width 74 height 15
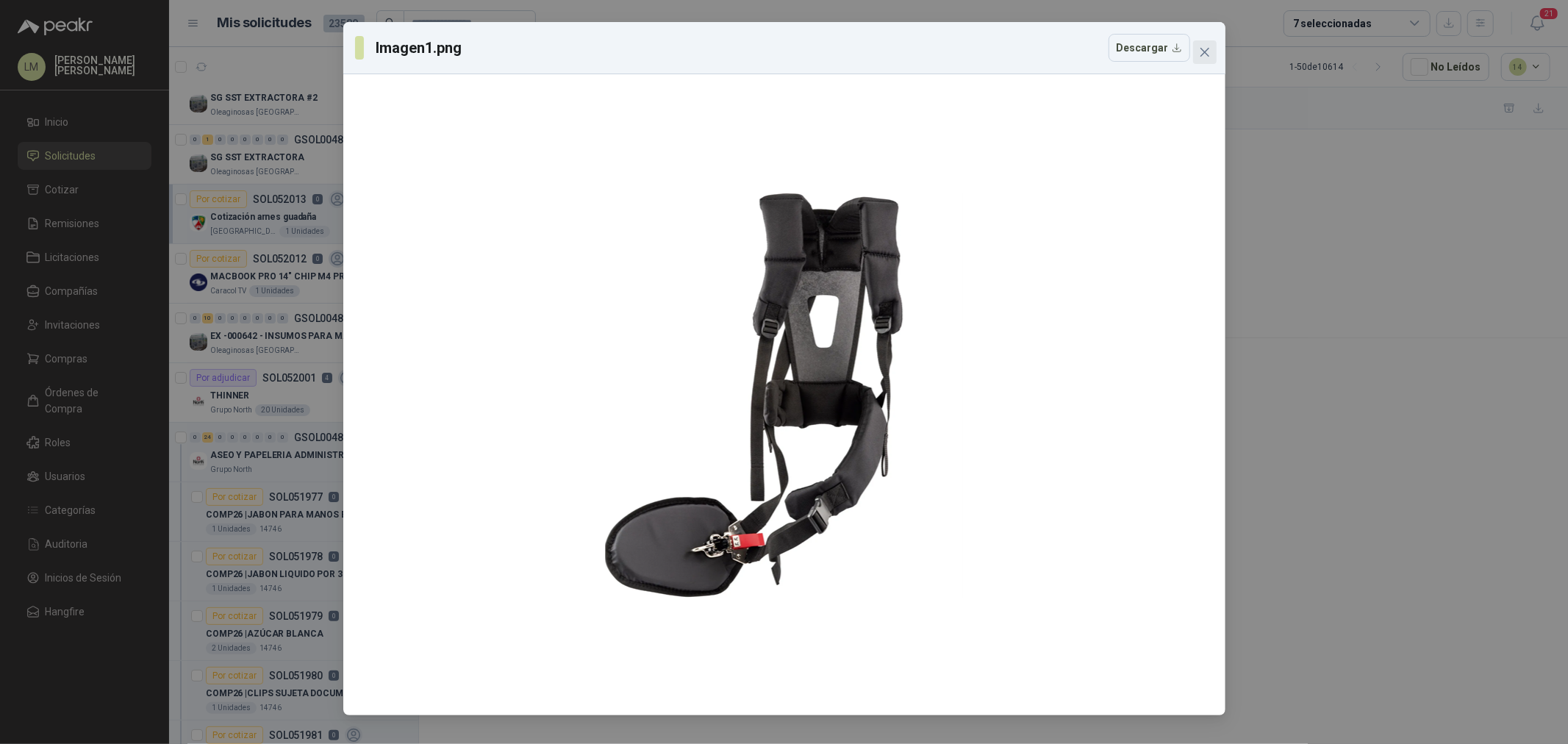
click at [1203, 53] on icon "close" at bounding box center [1204, 52] width 9 height 9
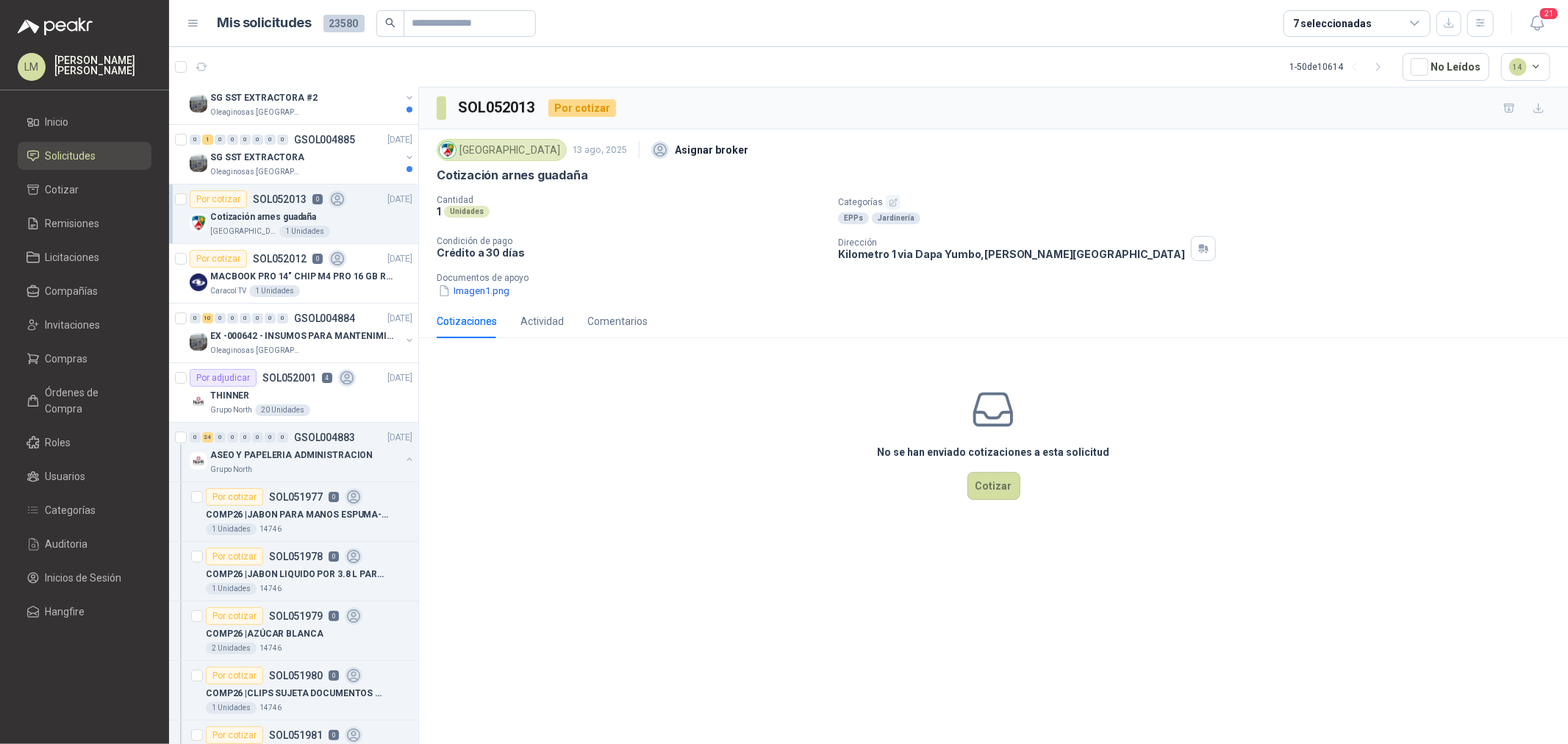
click at [889, 201] on icon "button" at bounding box center [894, 202] width 10 height 10
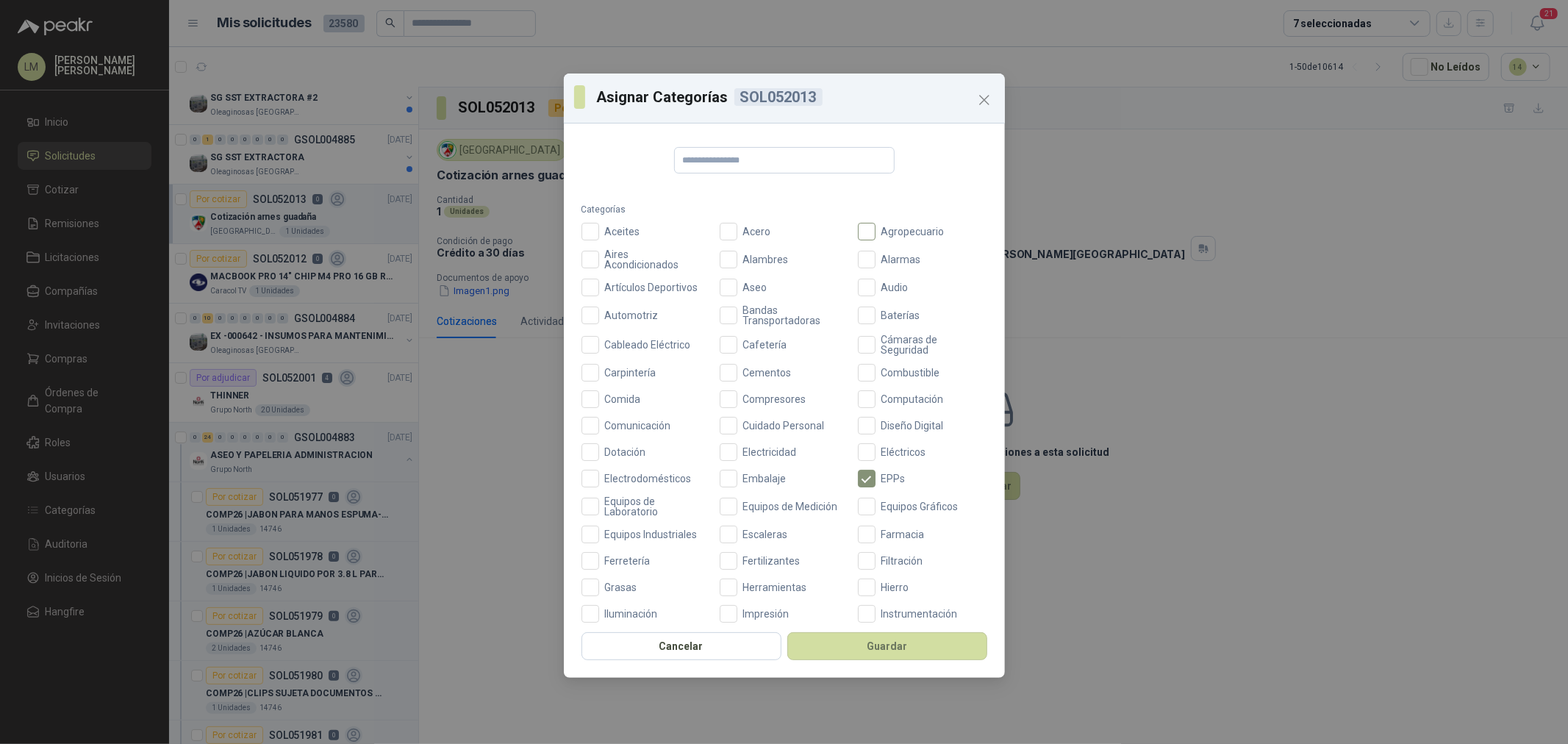
click at [876, 231] on span "Agropecuario" at bounding box center [912, 231] width 75 height 10
click at [846, 650] on button "Guardar" at bounding box center [887, 646] width 200 height 28
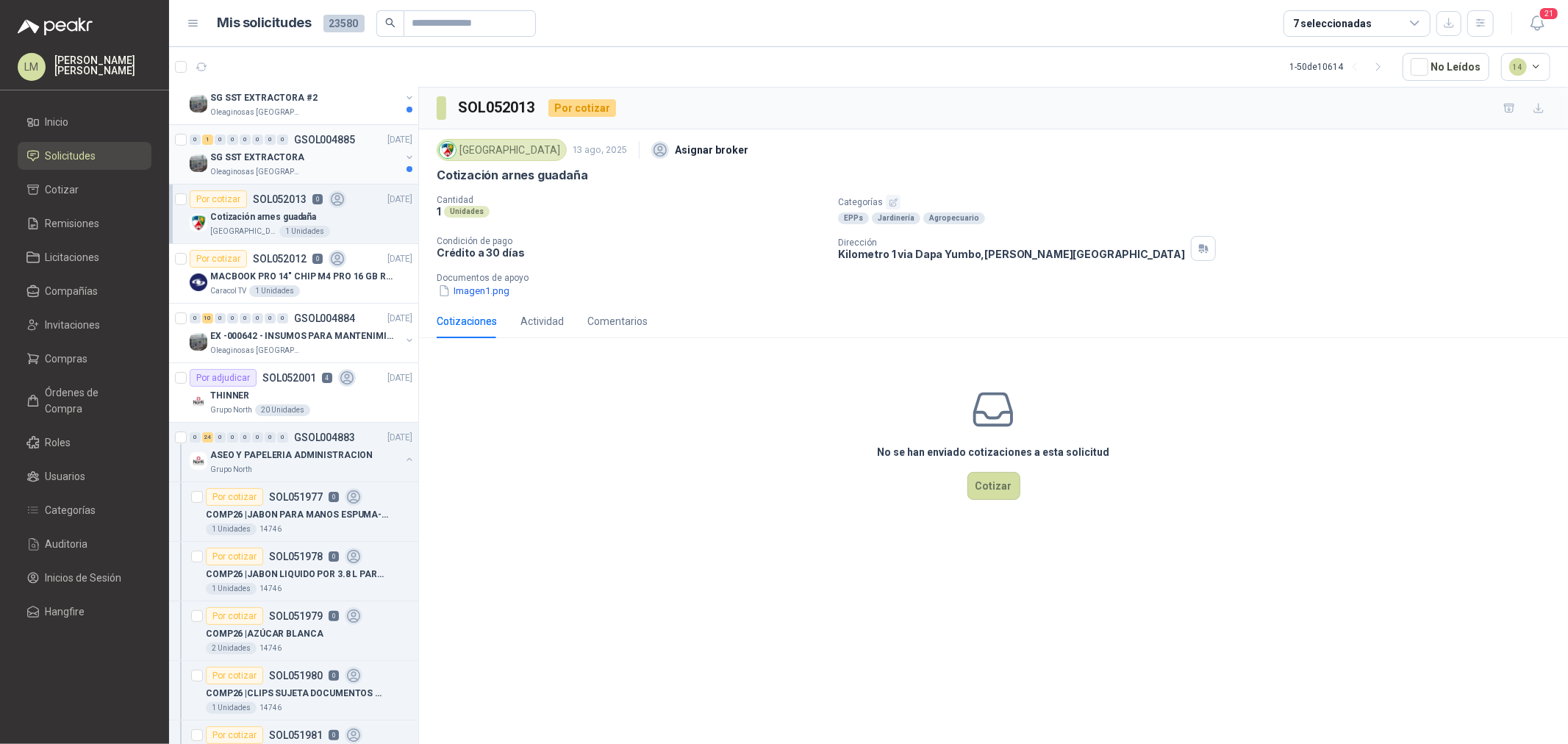
click at [404, 158] on button "button" at bounding box center [409, 157] width 12 height 12
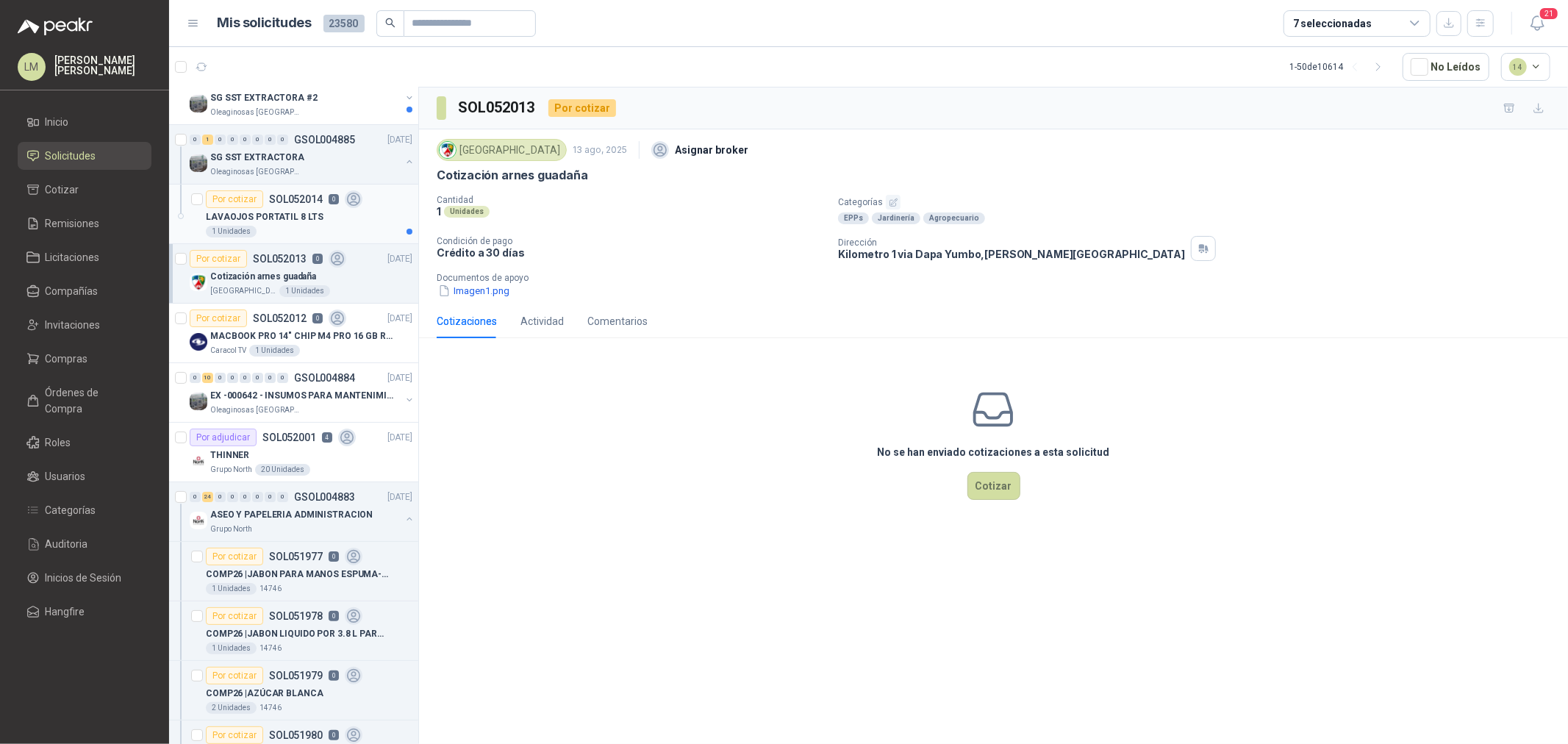
click at [305, 197] on p "SOL052014" at bounding box center [296, 198] width 54 height 10
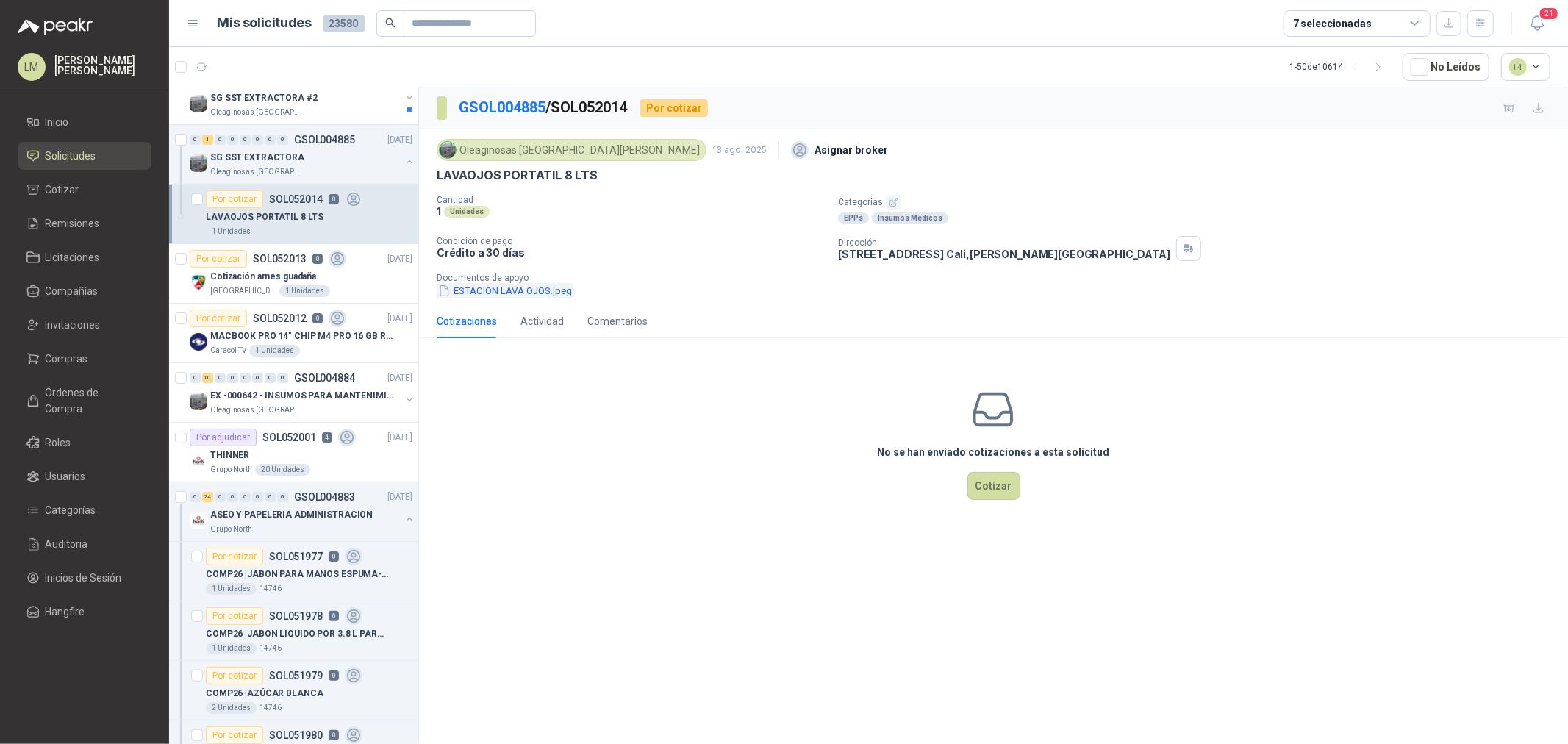
click at [499, 292] on button "ESTACION LAVA OJOS.jpeg" at bounding box center [505, 290] width 137 height 15
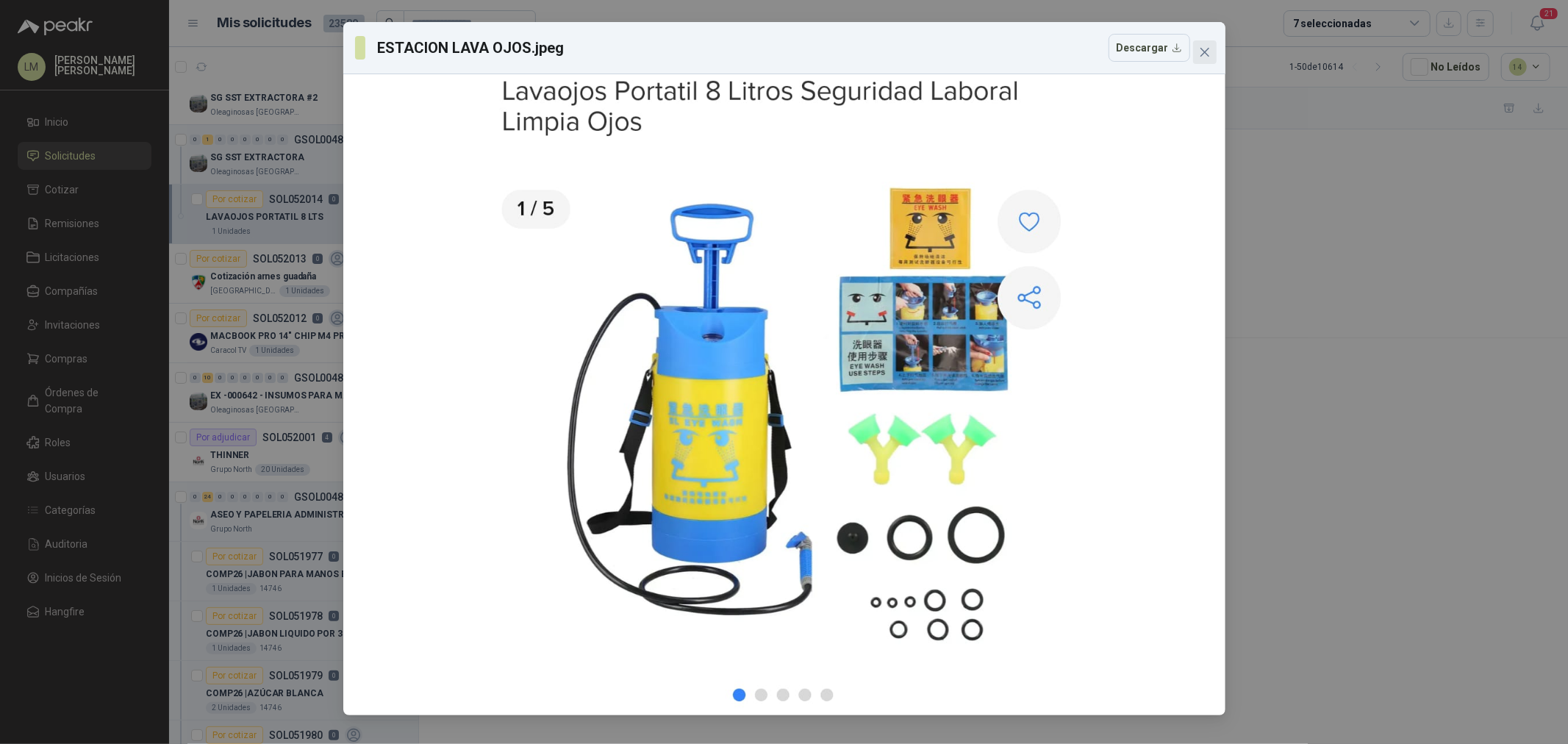
click at [1209, 46] on icon "close" at bounding box center [1205, 51] width 12 height 12
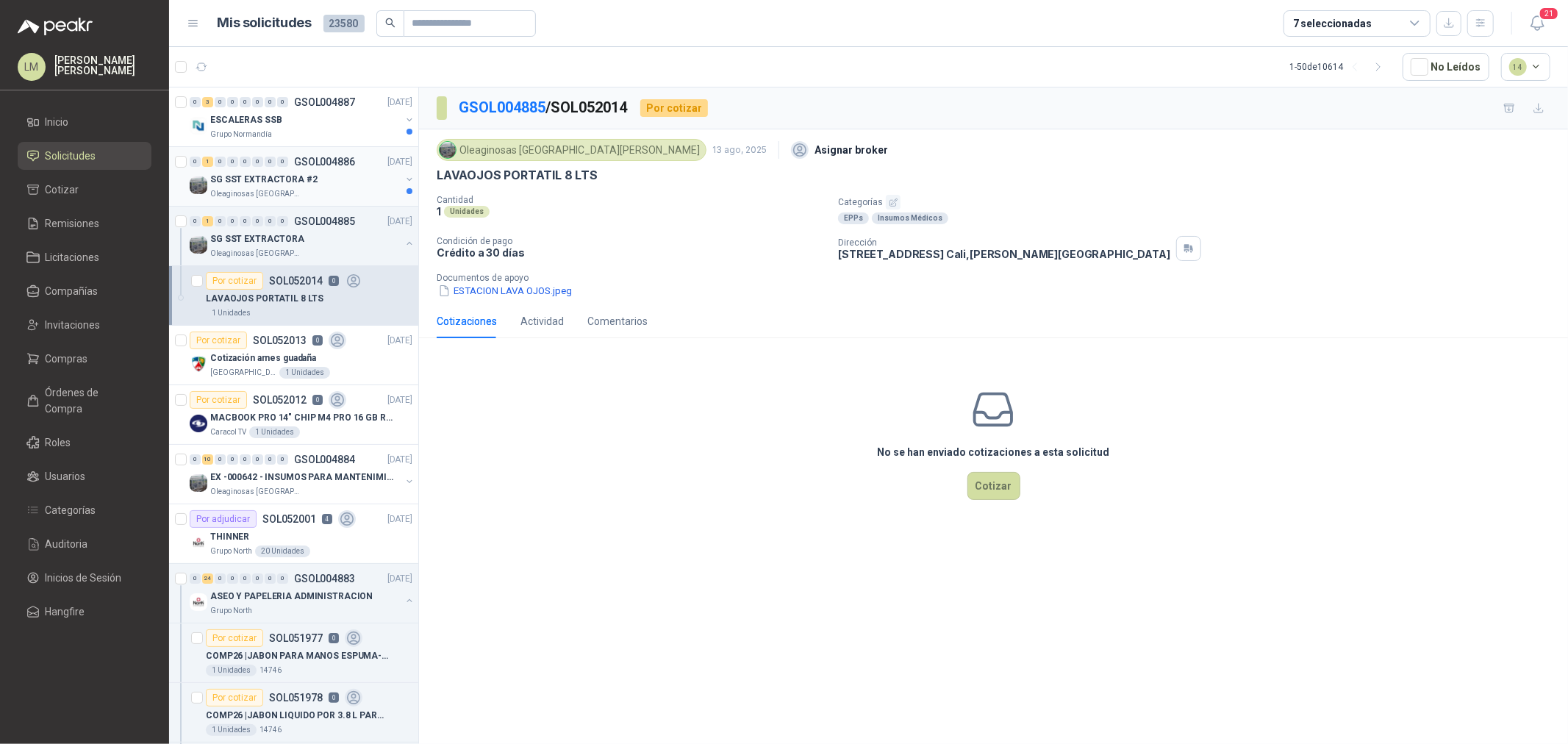
click at [404, 175] on button "button" at bounding box center [409, 179] width 12 height 12
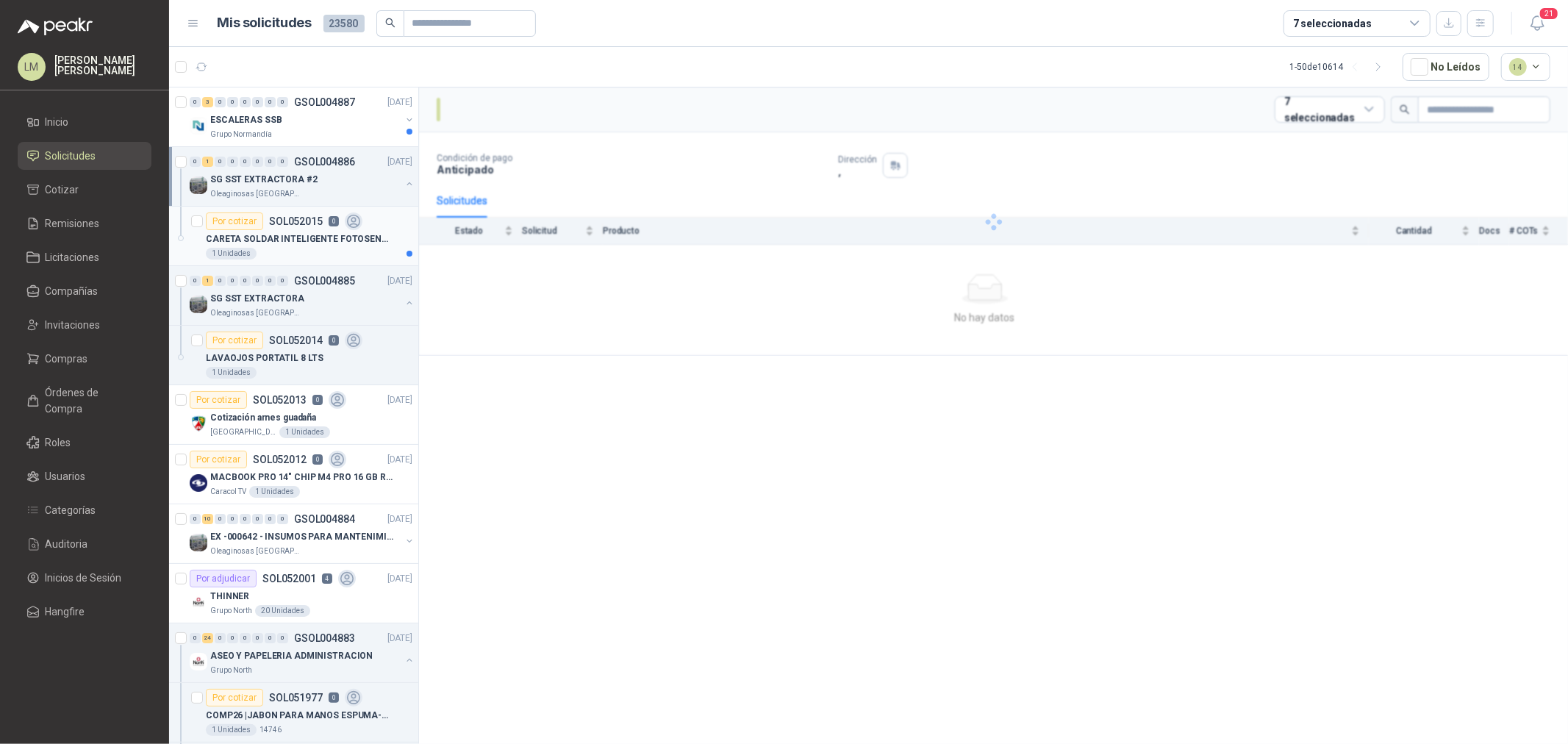
click at [274, 234] on p "CARETA SOLDAR INTELIGENTE FOTOSENSIBLE" at bounding box center [297, 239] width 183 height 14
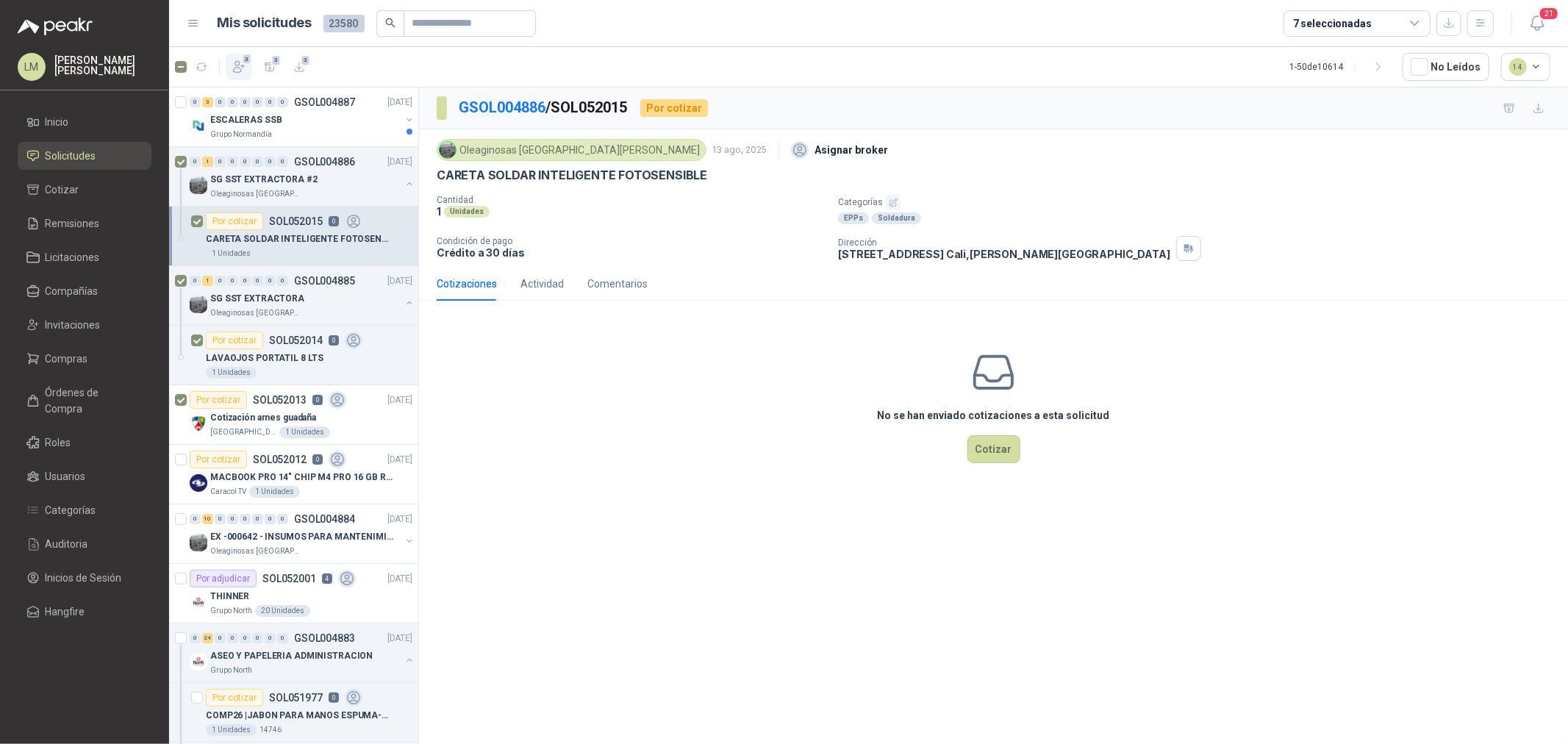
click at [229, 69] on button "3" at bounding box center [238, 67] width 26 height 26
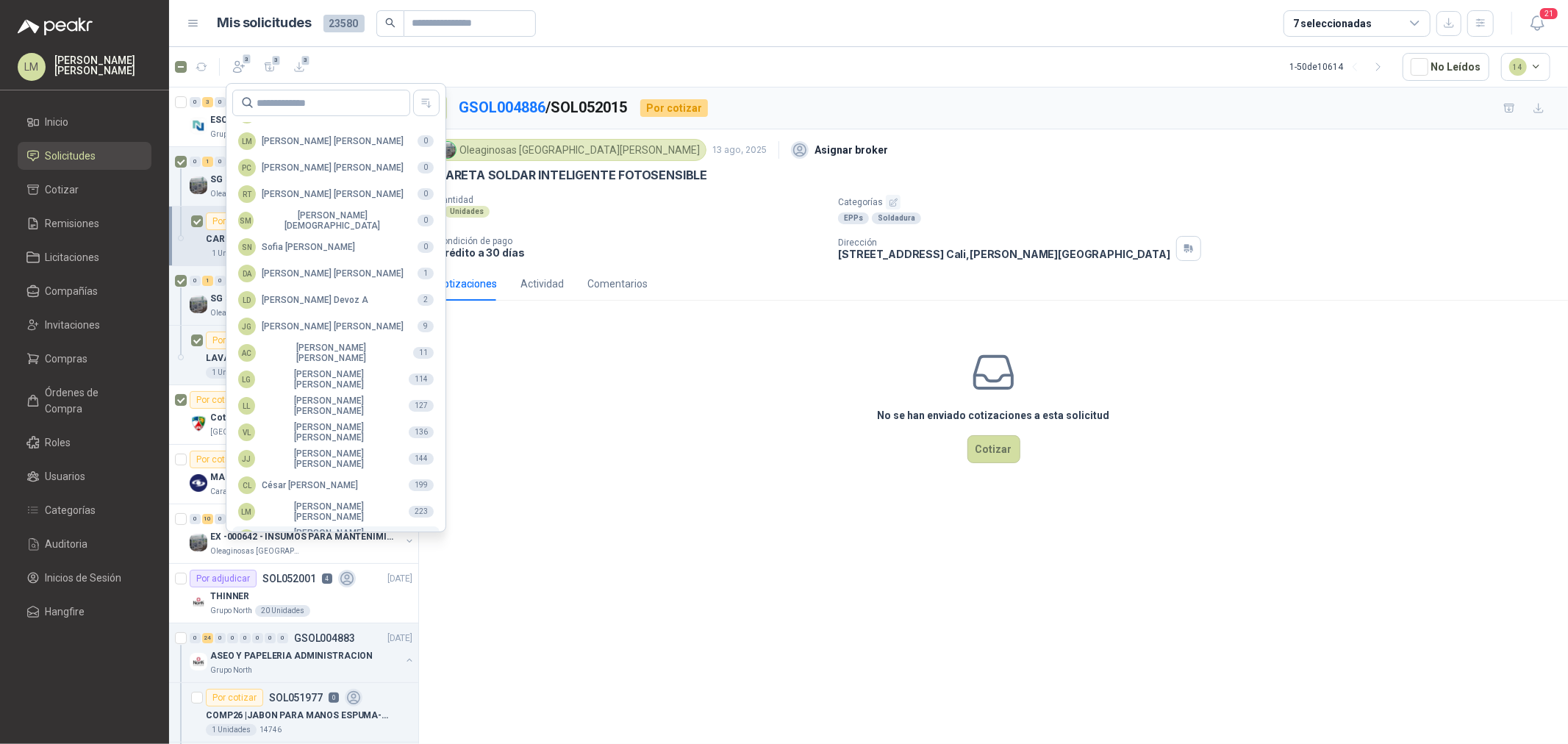
scroll to position [261, 0]
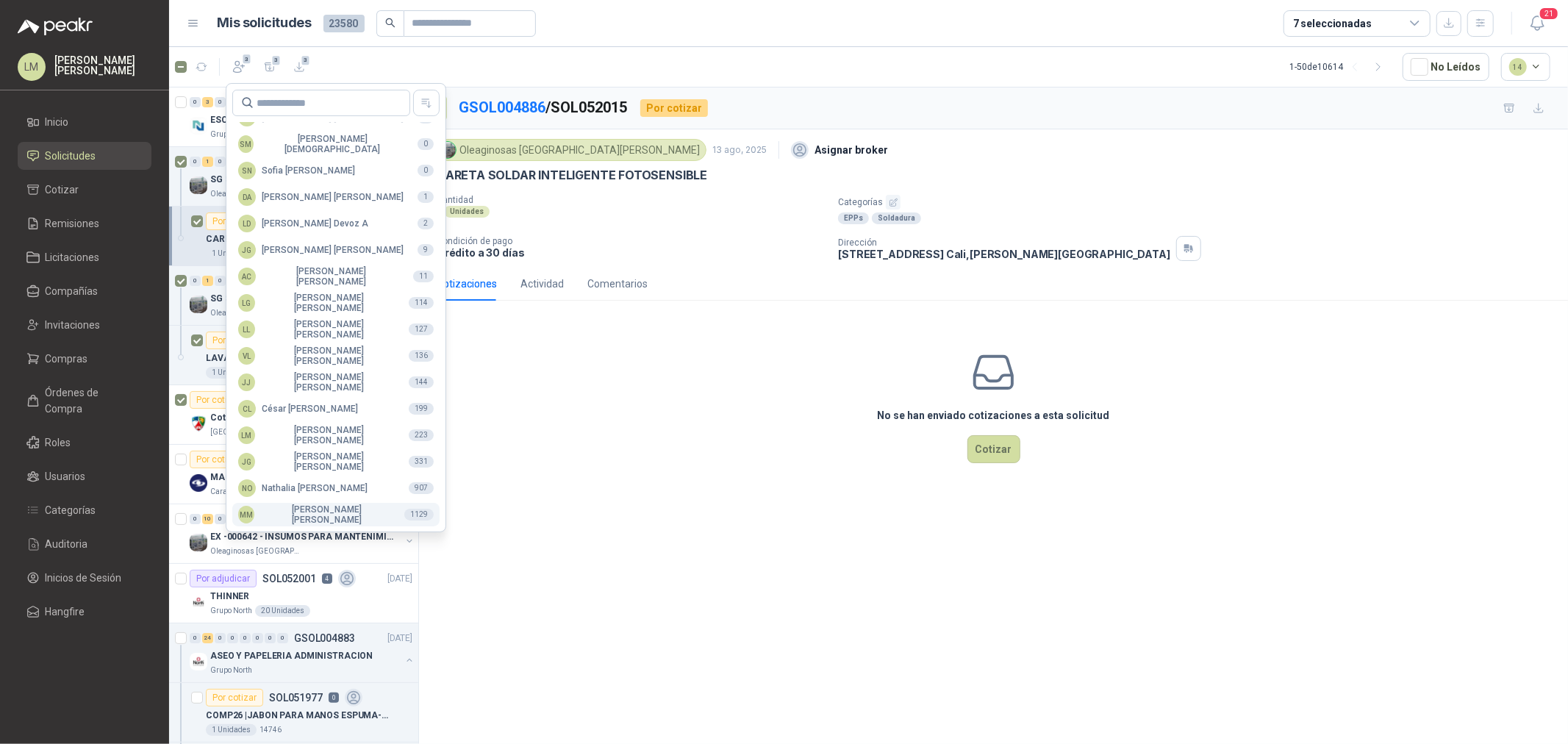
click at [294, 519] on div "MM Mauricio Martinez" at bounding box center [315, 514] width 154 height 21
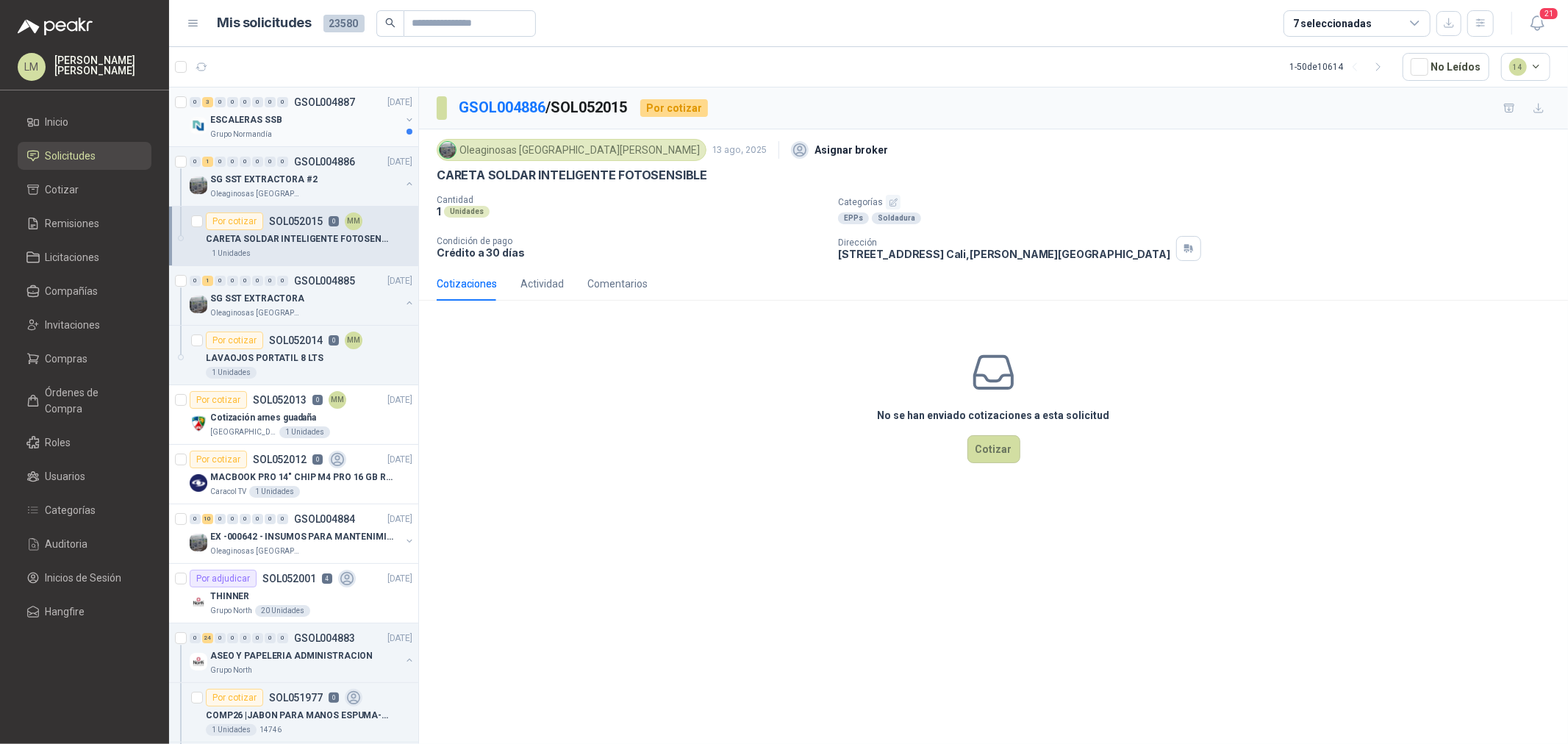
click at [404, 121] on button "button" at bounding box center [409, 119] width 12 height 12
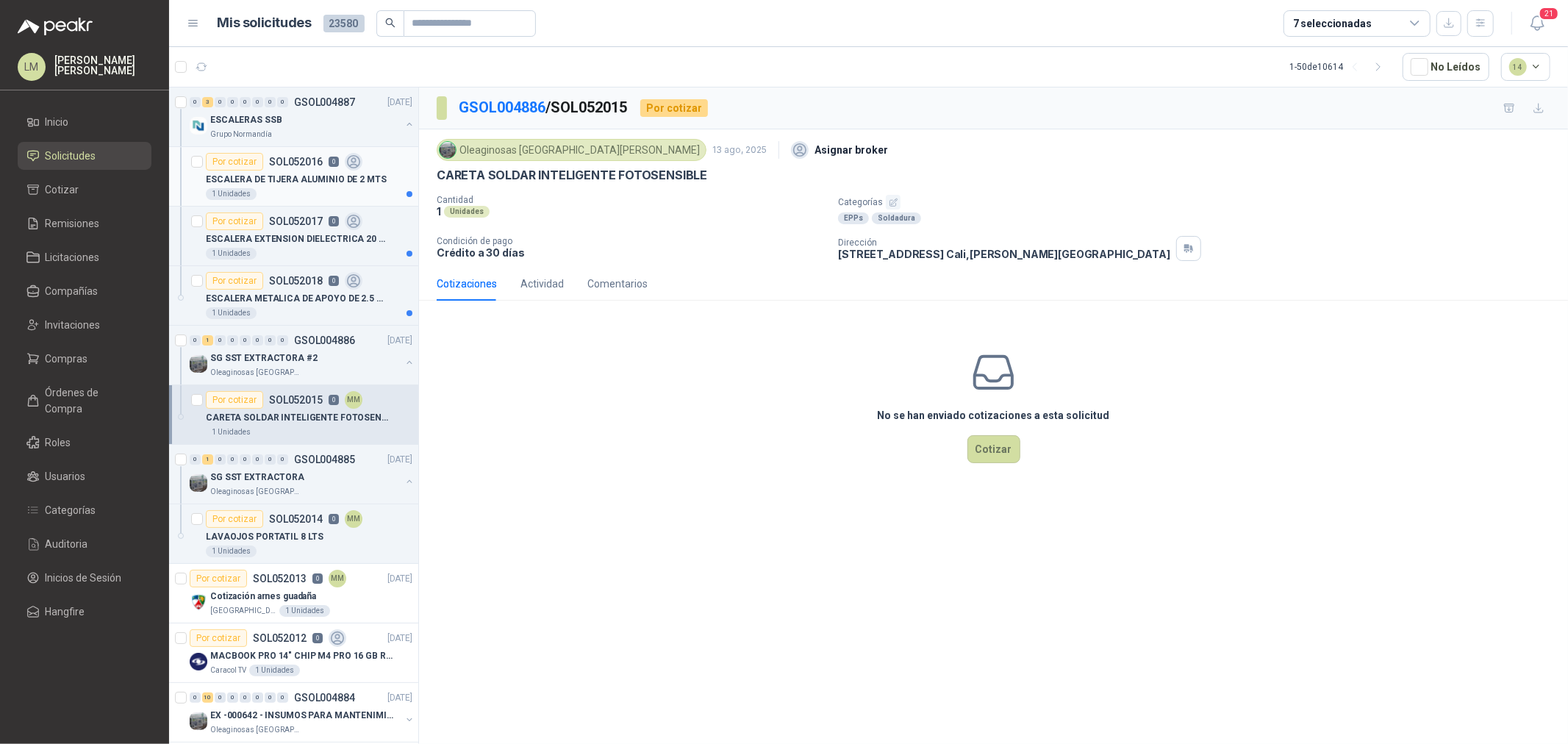
click at [288, 191] on div "1 Unidades" at bounding box center [308, 194] width 206 height 12
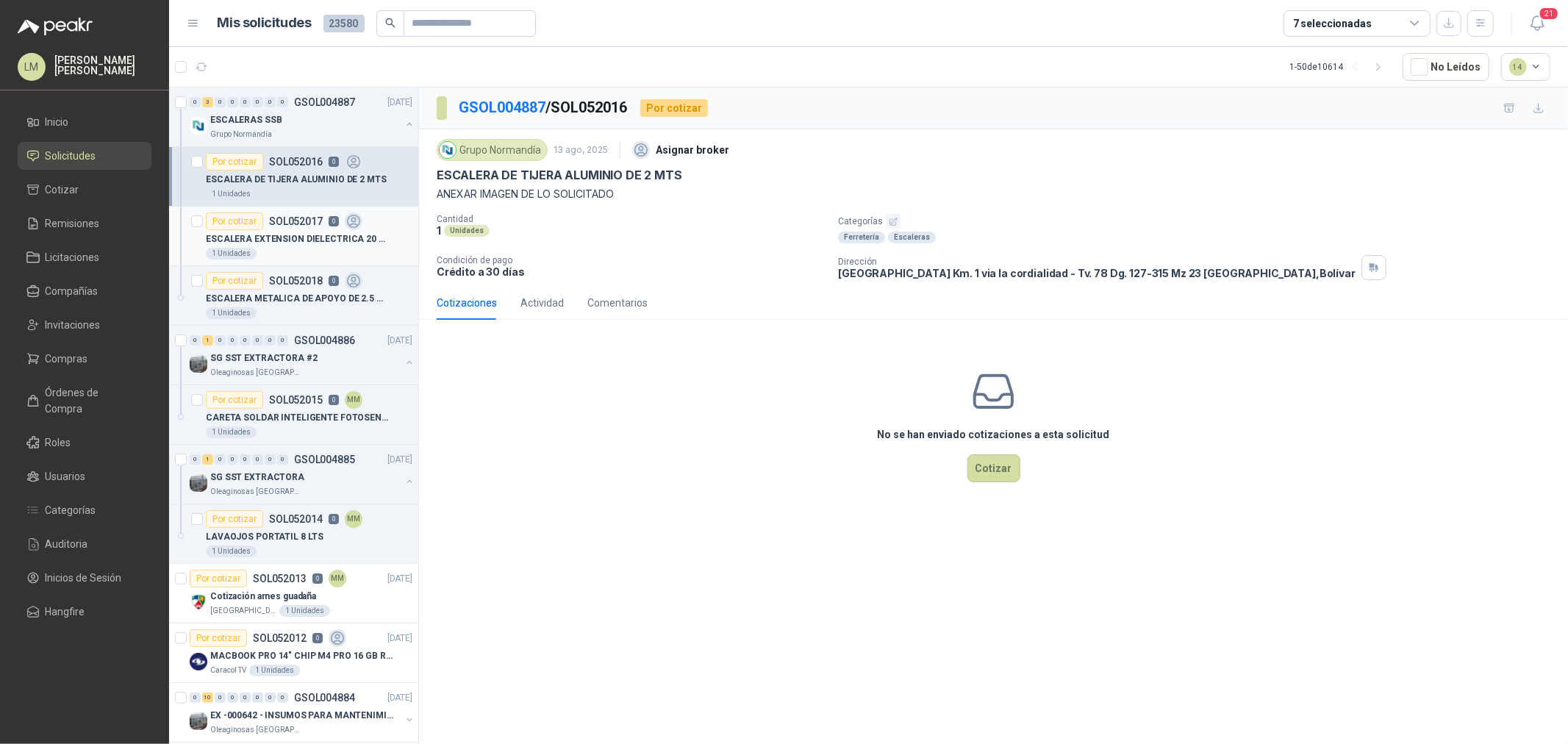
click at [292, 233] on p "ESCALERA EXTENSION DIELECTRICA 20 PASOS / 6 MTS - CERTIFICADA" at bounding box center [297, 239] width 183 height 14
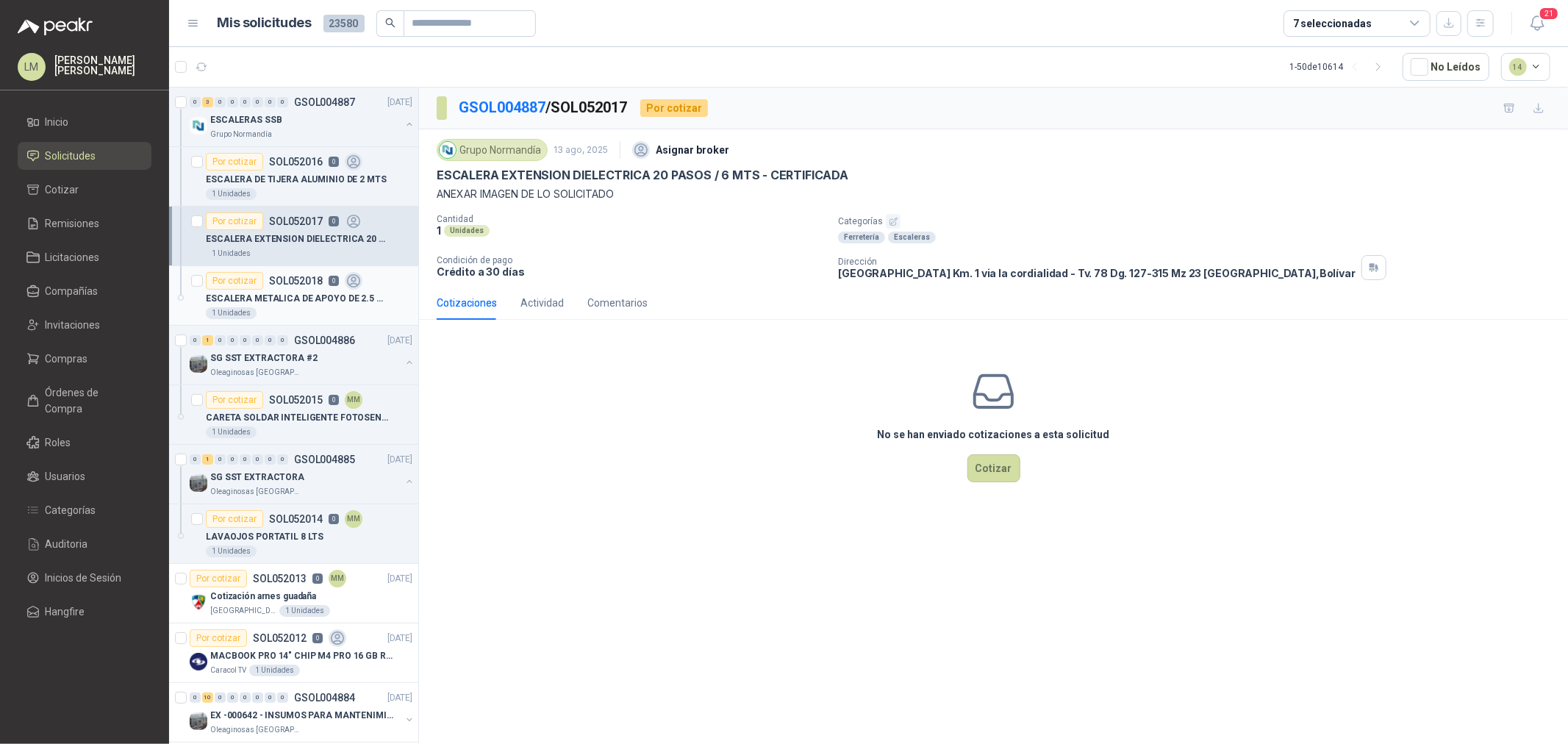
click at [278, 292] on p "ESCALERA METALICA DE APOYO DE 2.5 MTS CON SOPORTE DE AGARRE Y PISO" at bounding box center [297, 299] width 183 height 14
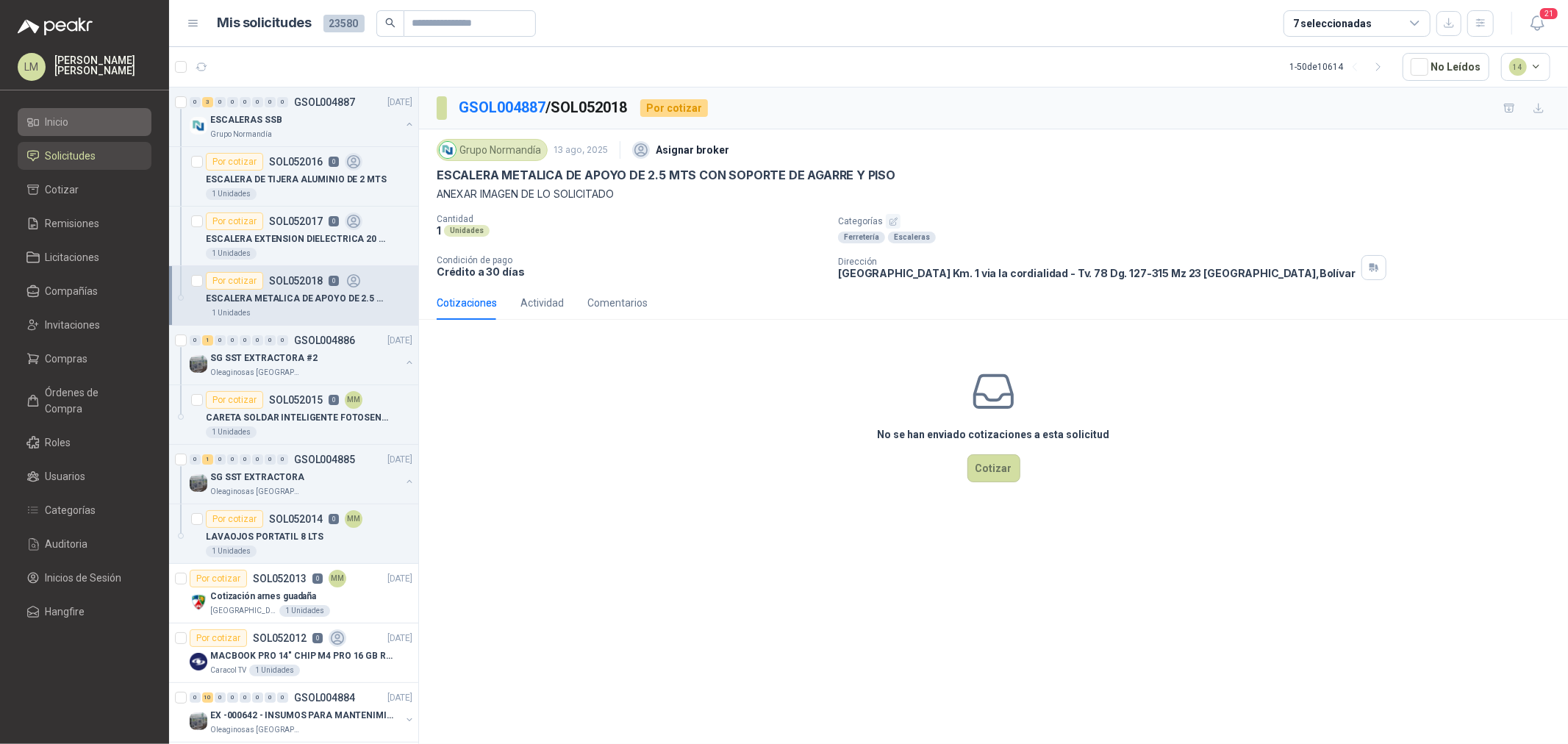
click at [87, 117] on li "Inicio" at bounding box center [84, 122] width 116 height 16
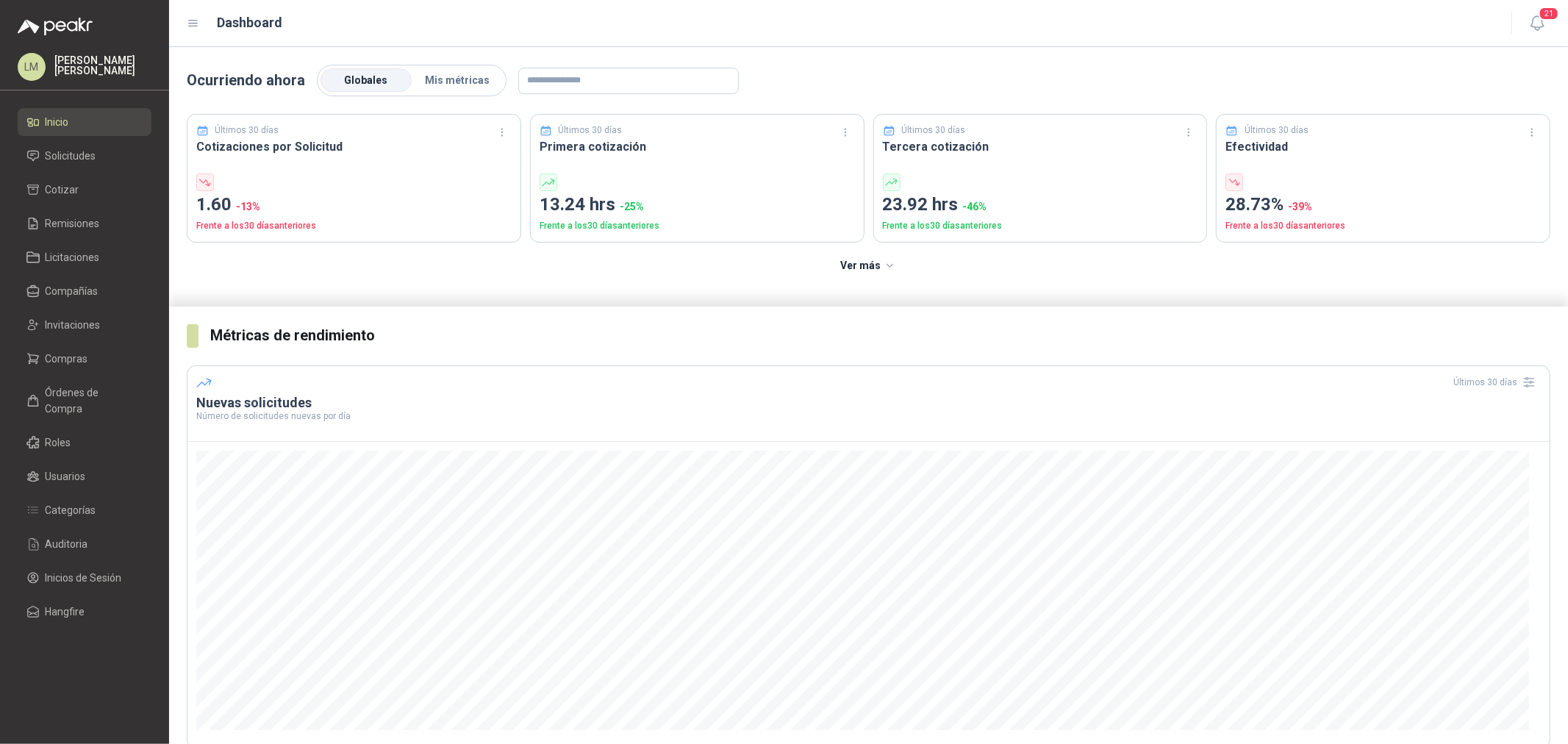
scroll to position [163, 0]
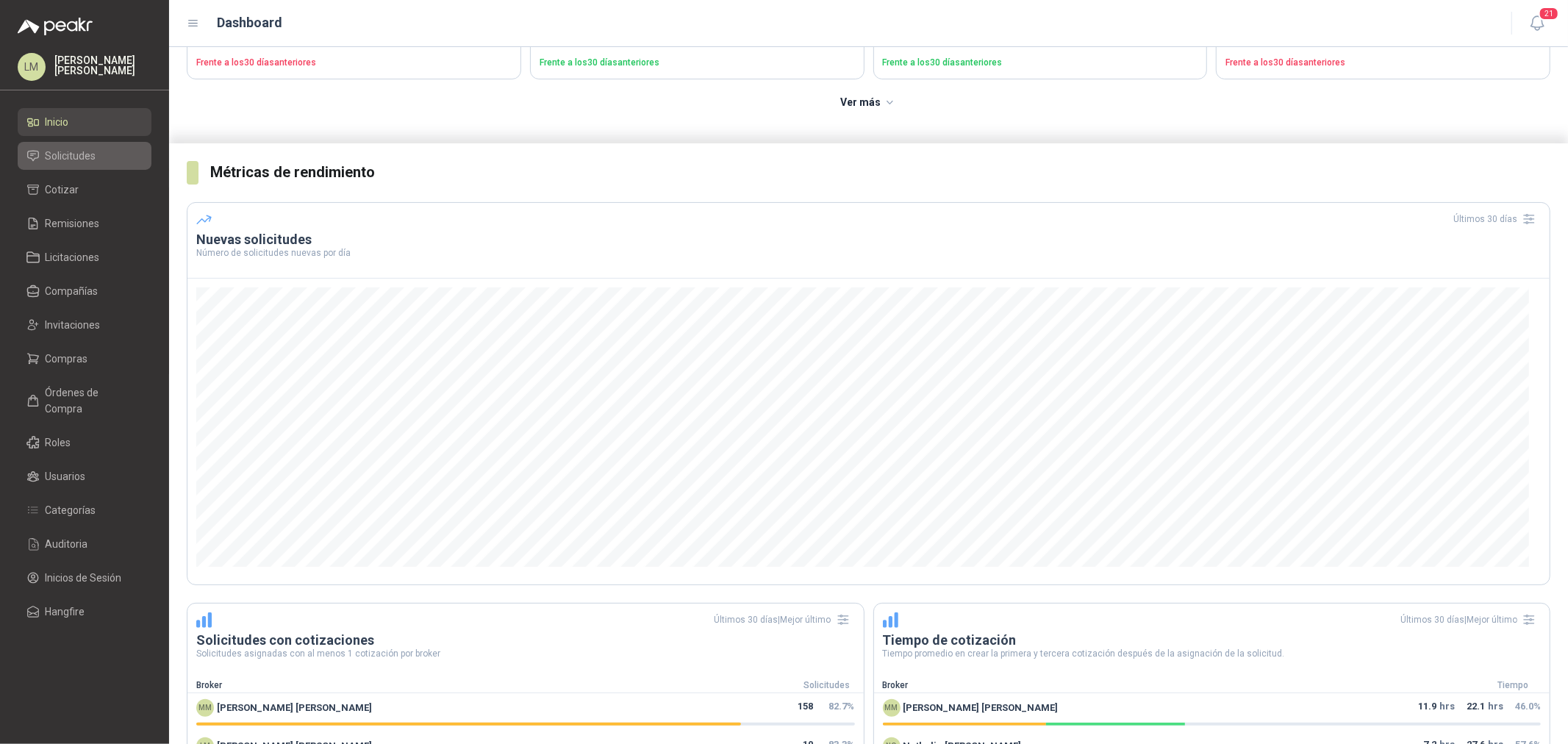
click at [66, 153] on span "Solicitudes" at bounding box center [71, 156] width 50 height 16
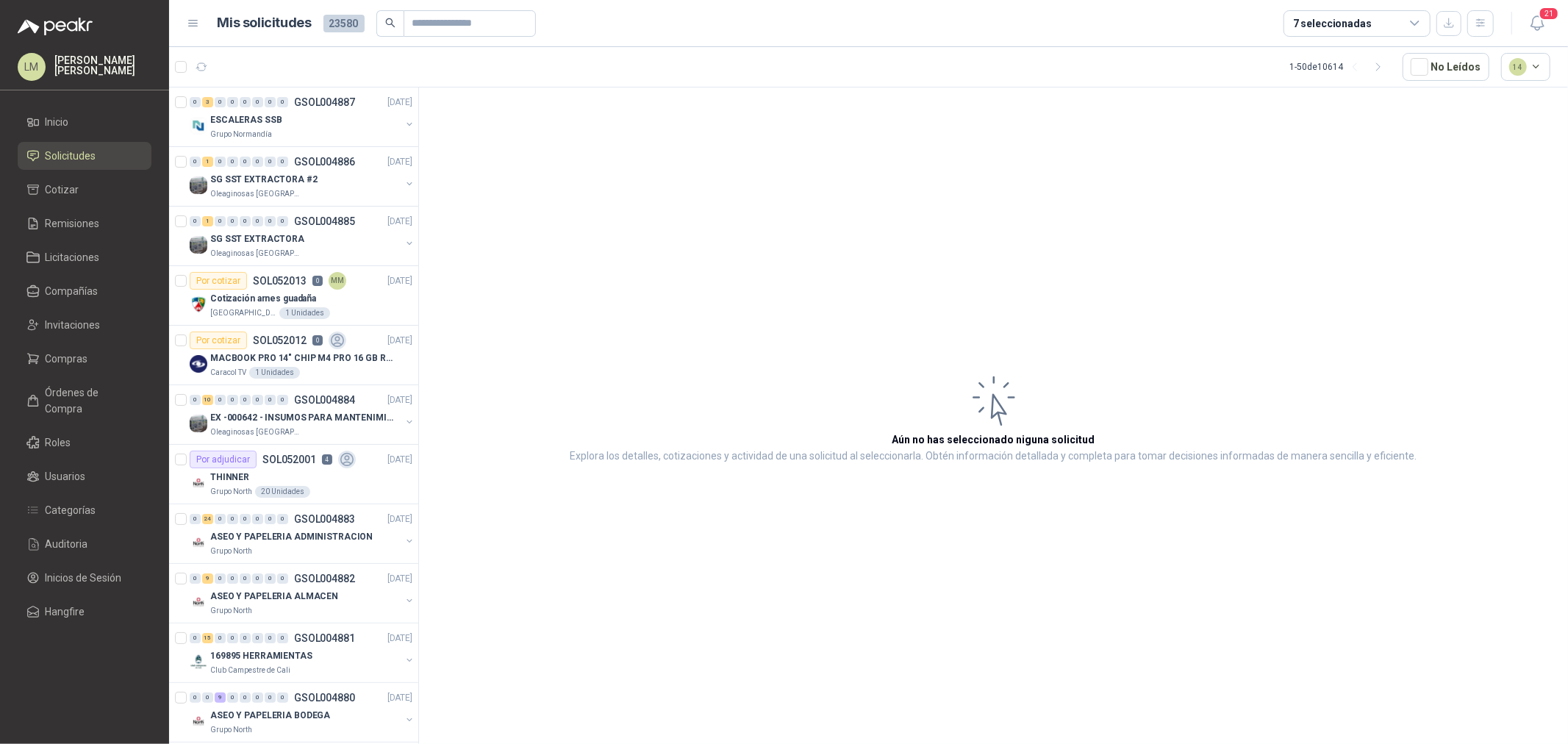
click at [72, 376] on ul "Inicio Solicitudes Cotizar Remisiones Licitaciones Compañías Invitaciones Compr…" at bounding box center [85, 370] width 170 height 523
click at [72, 369] on link "Compras" at bounding box center [85, 358] width 133 height 28
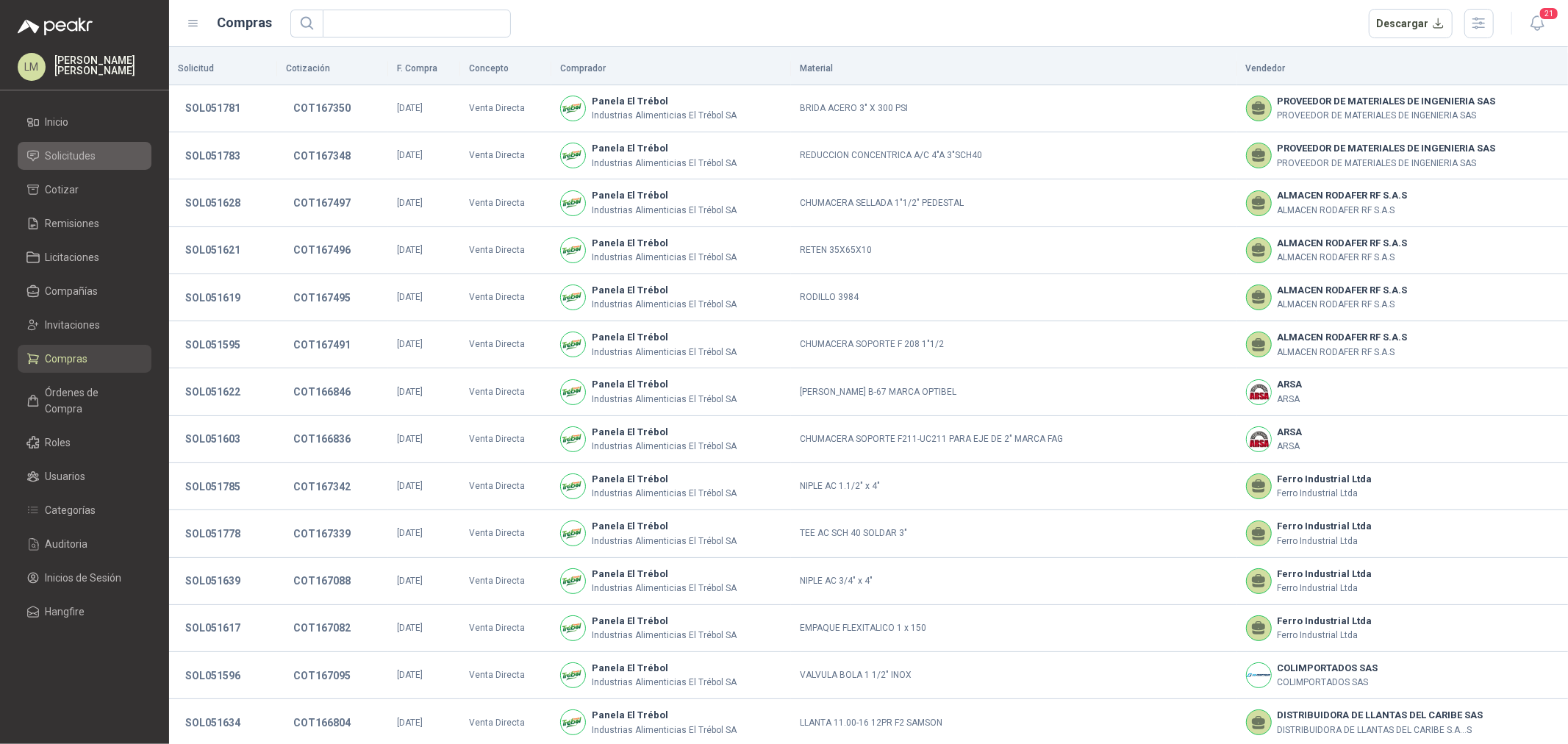
click at [69, 157] on span "Solicitudes" at bounding box center [71, 156] width 50 height 16
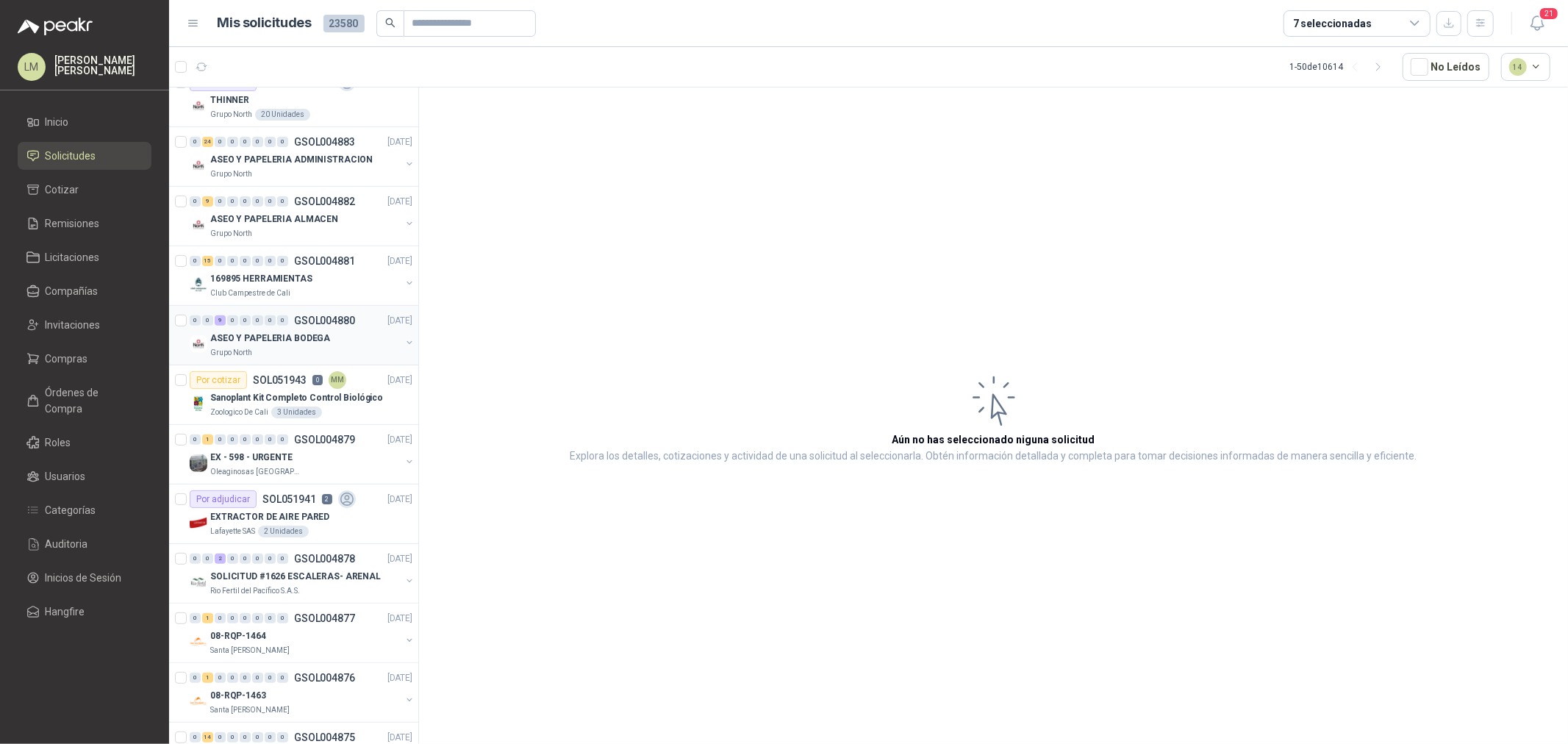
scroll to position [408, 0]
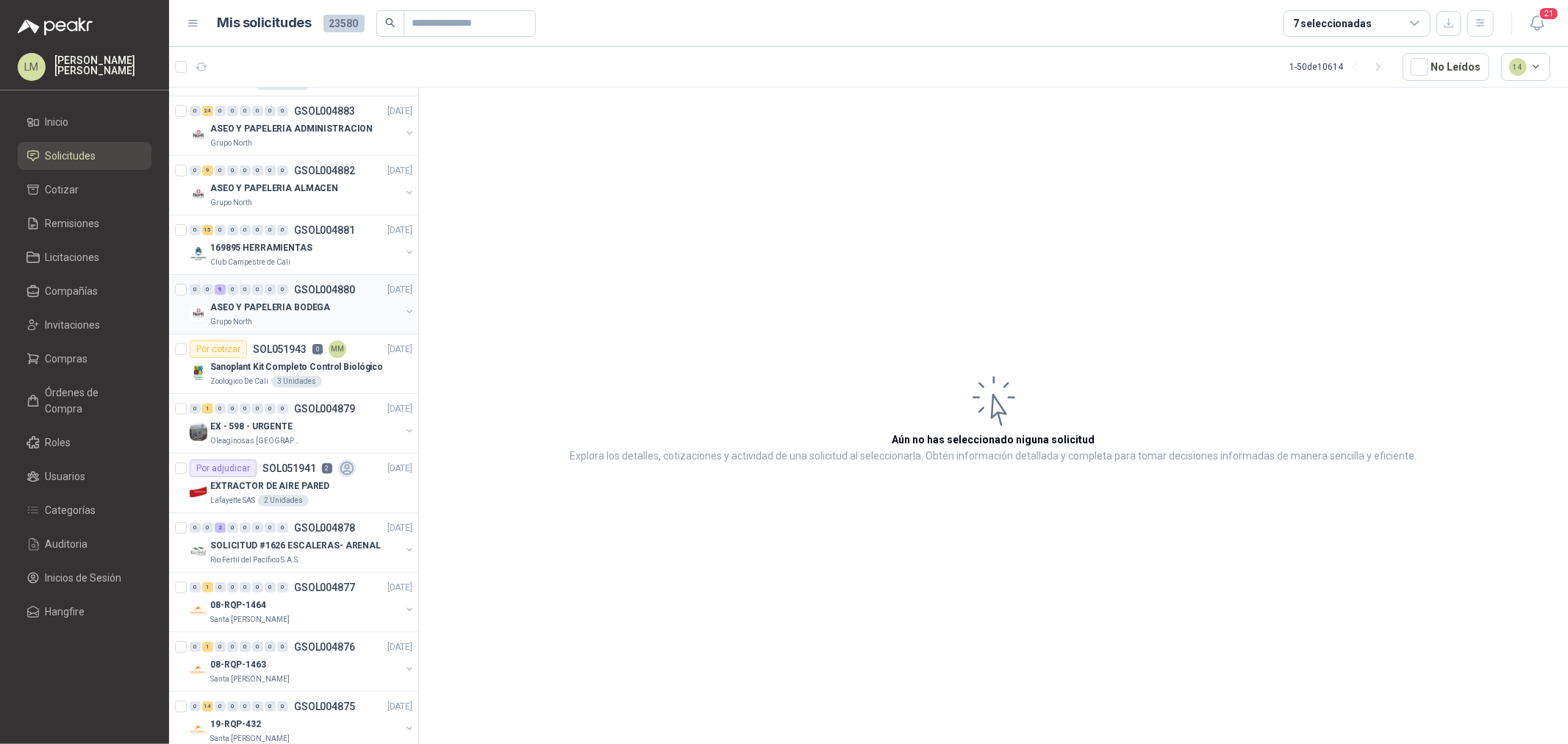
click at [404, 310] on button "button" at bounding box center [409, 311] width 12 height 12
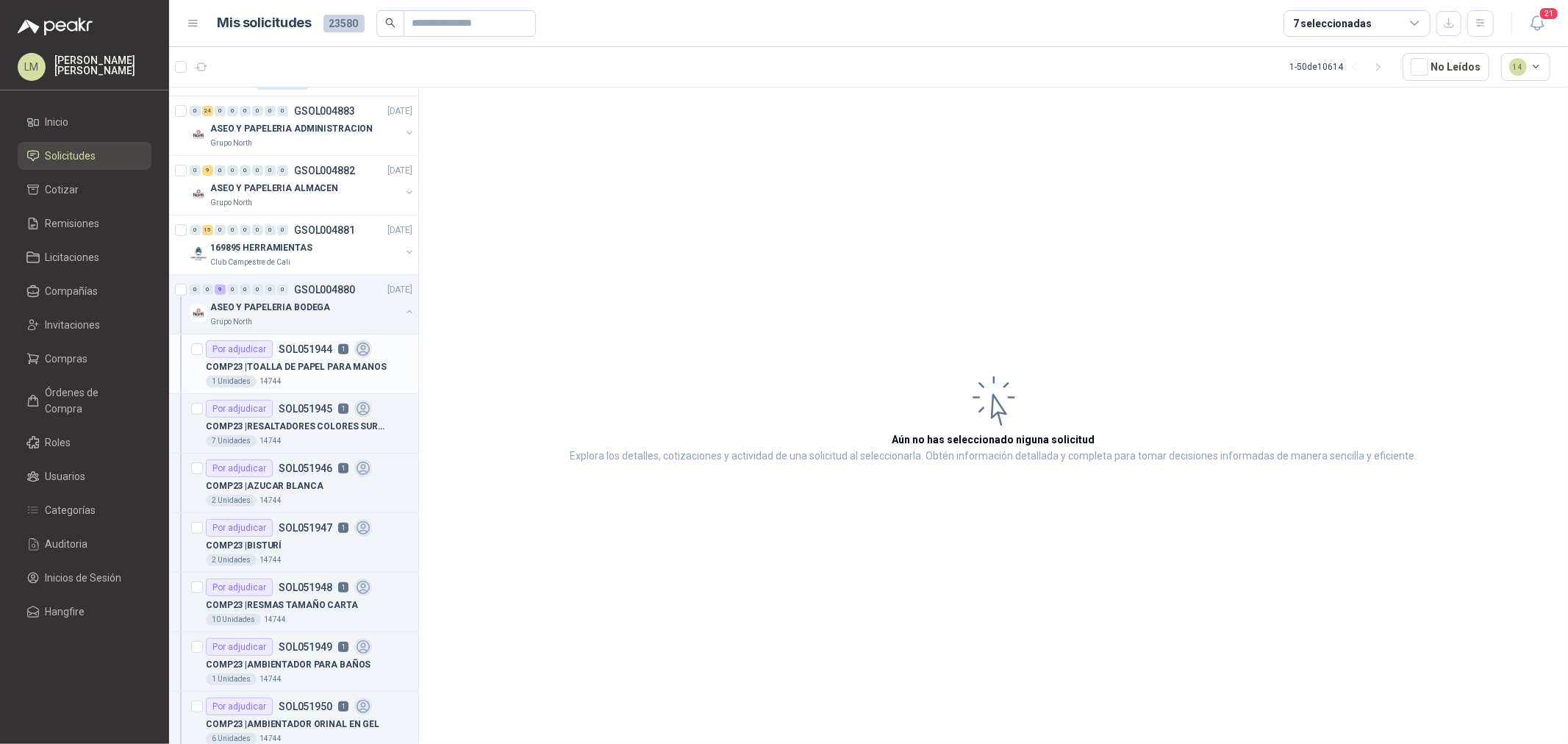
click at [307, 375] on div "COMP23 | TOALLA DE PAPEL PARA MANOS" at bounding box center [308, 367] width 206 height 18
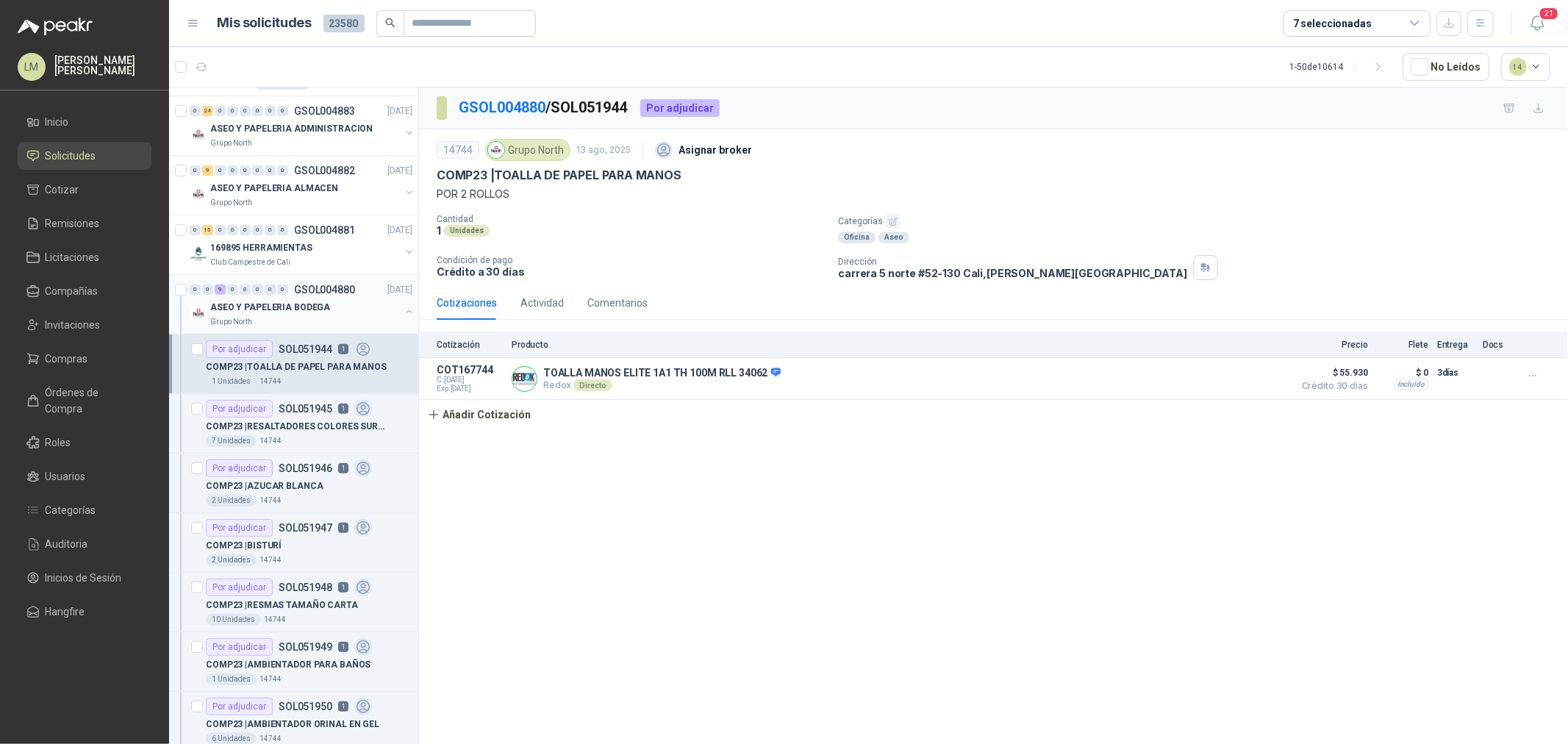
click at [404, 312] on button "button" at bounding box center [409, 311] width 12 height 12
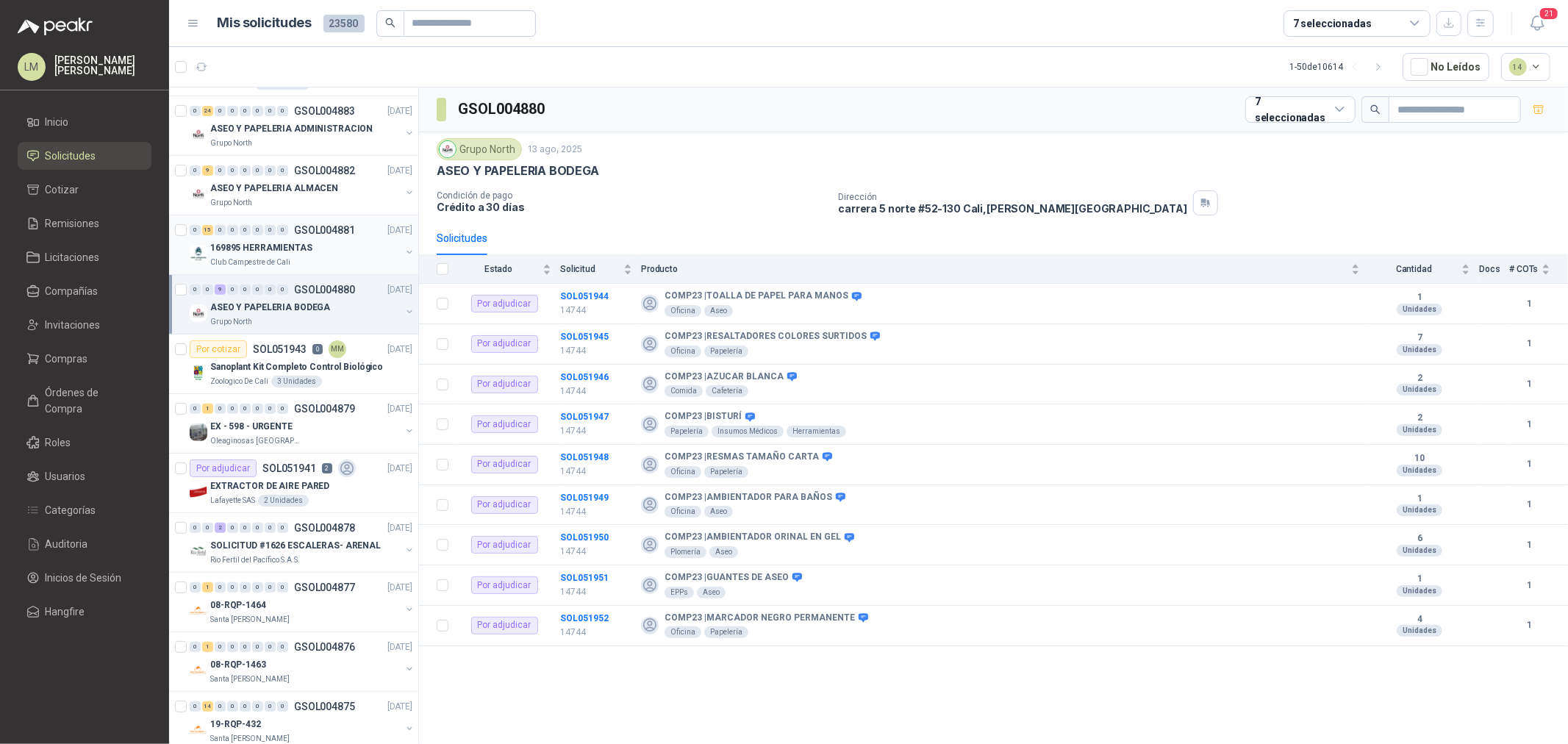
click at [315, 245] on div "169895 HERRAMIENTAS" at bounding box center [305, 248] width 190 height 18
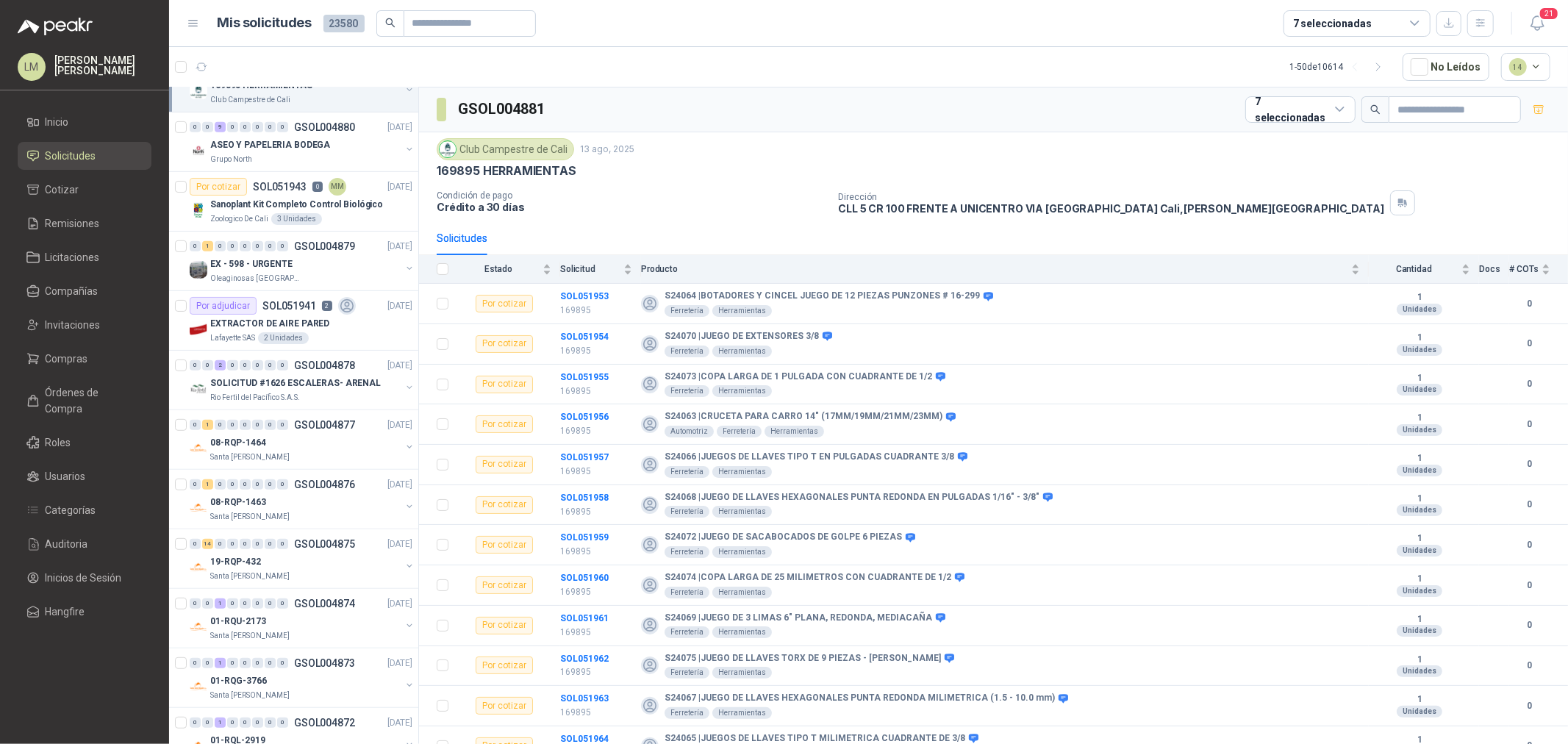
scroll to position [571, 0]
click at [298, 312] on div "Por adjudicar SOL051941 2" at bounding box center [272, 306] width 166 height 18
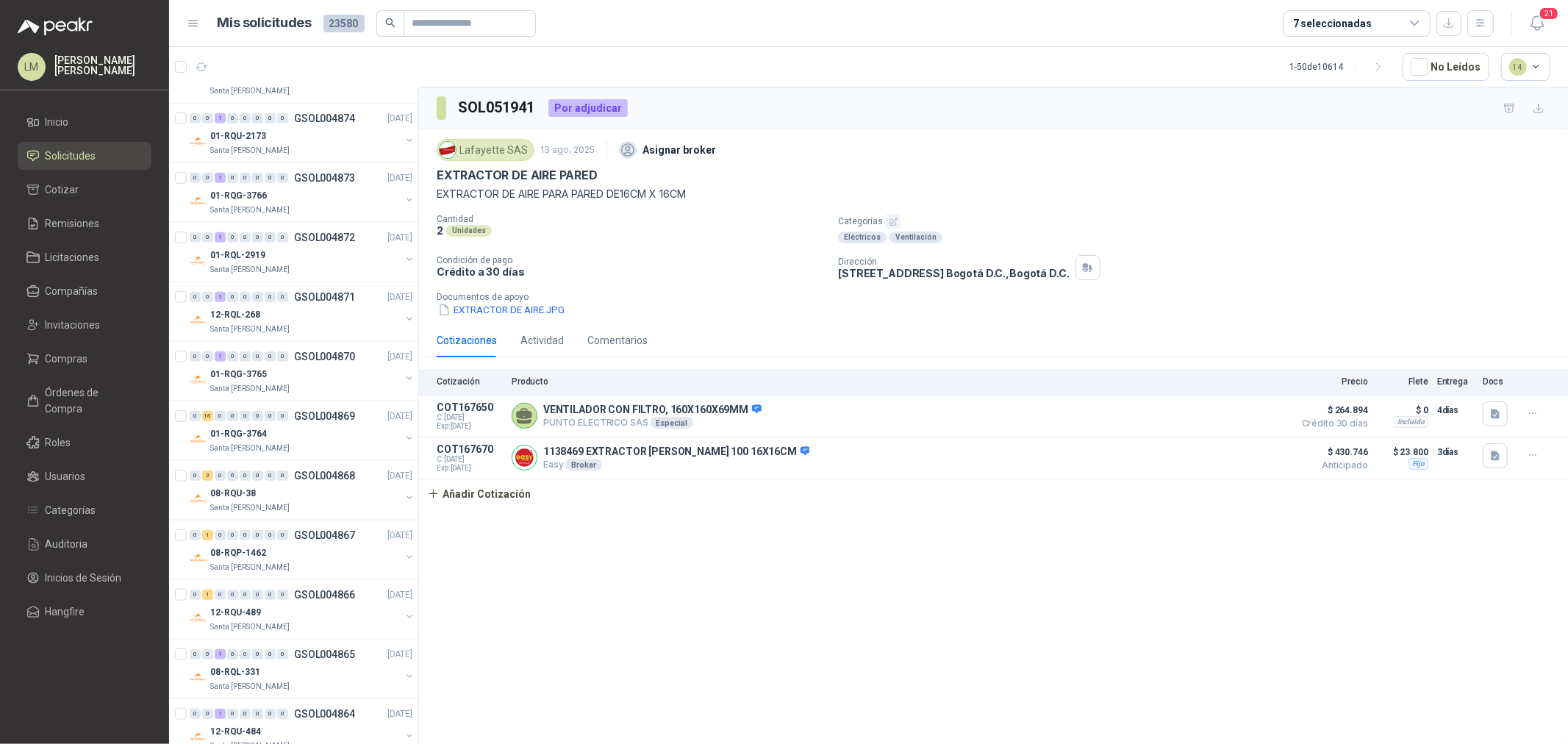
scroll to position [1061, 0]
click at [1312, 17] on div "7 seleccionadas" at bounding box center [1332, 23] width 78 height 16
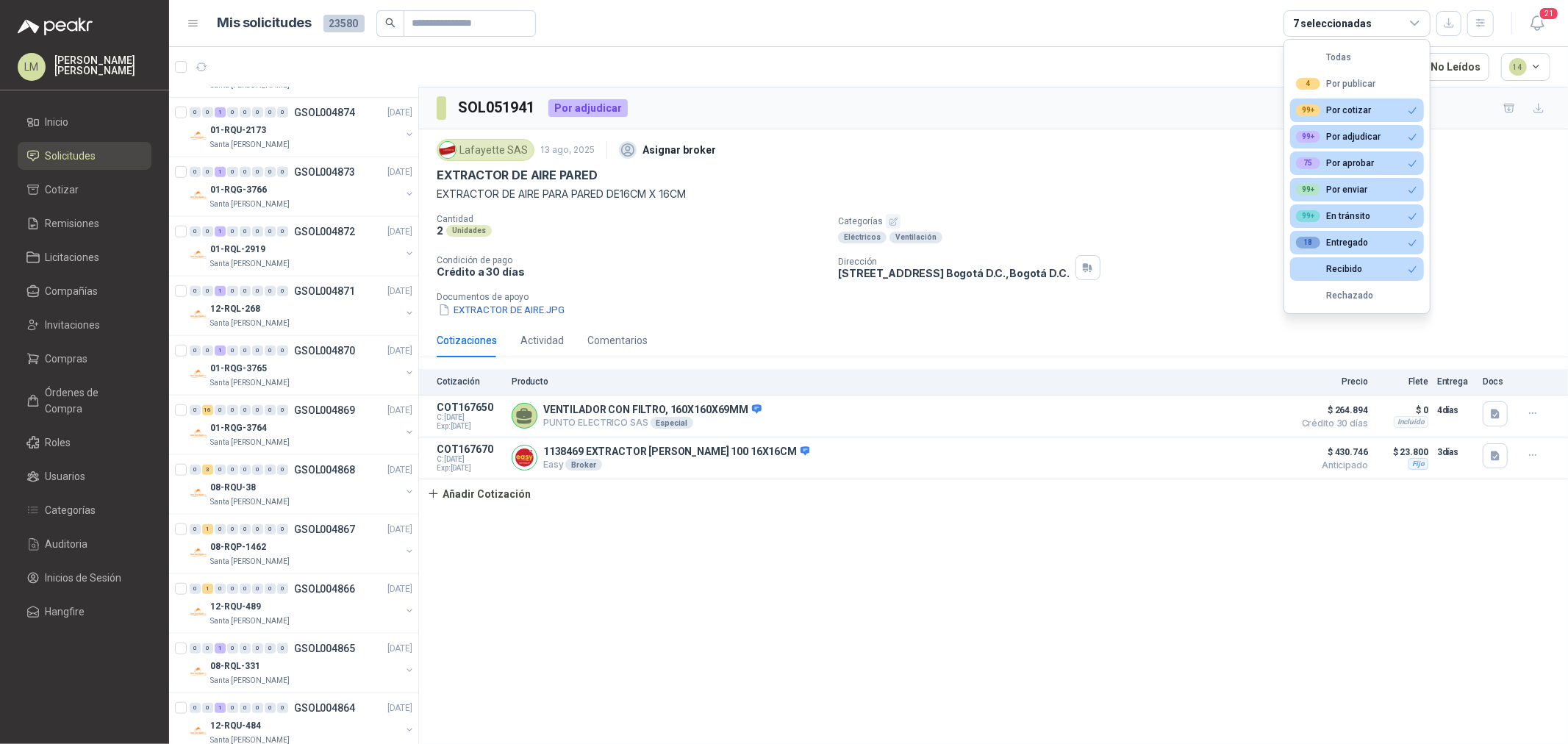
click at [889, 74] on article "1 - 50 de 10614 No Leídos 14" at bounding box center [868, 67] width 1398 height 40
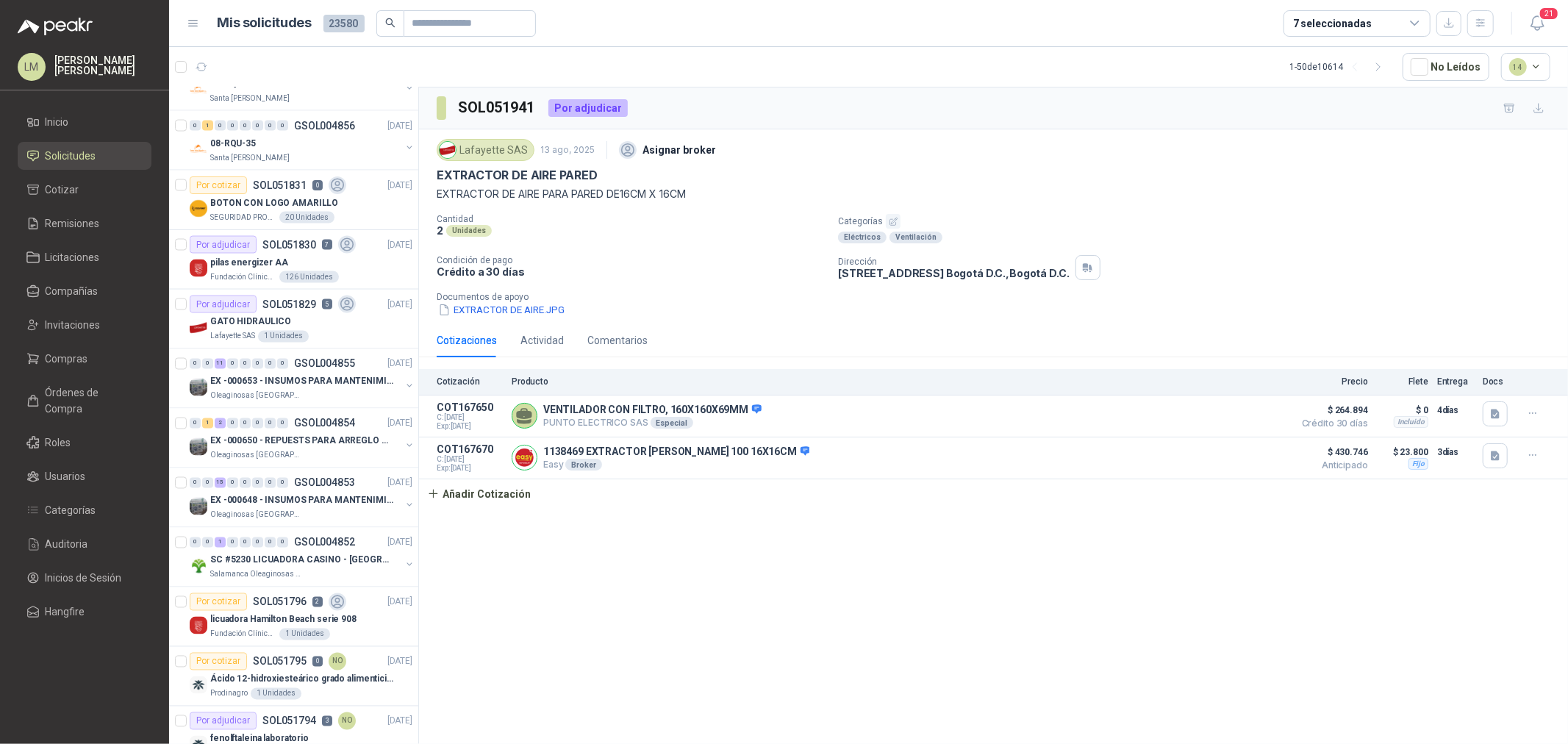
scroll to position [2123, 0]
click at [404, 559] on button "button" at bounding box center [409, 561] width 12 height 12
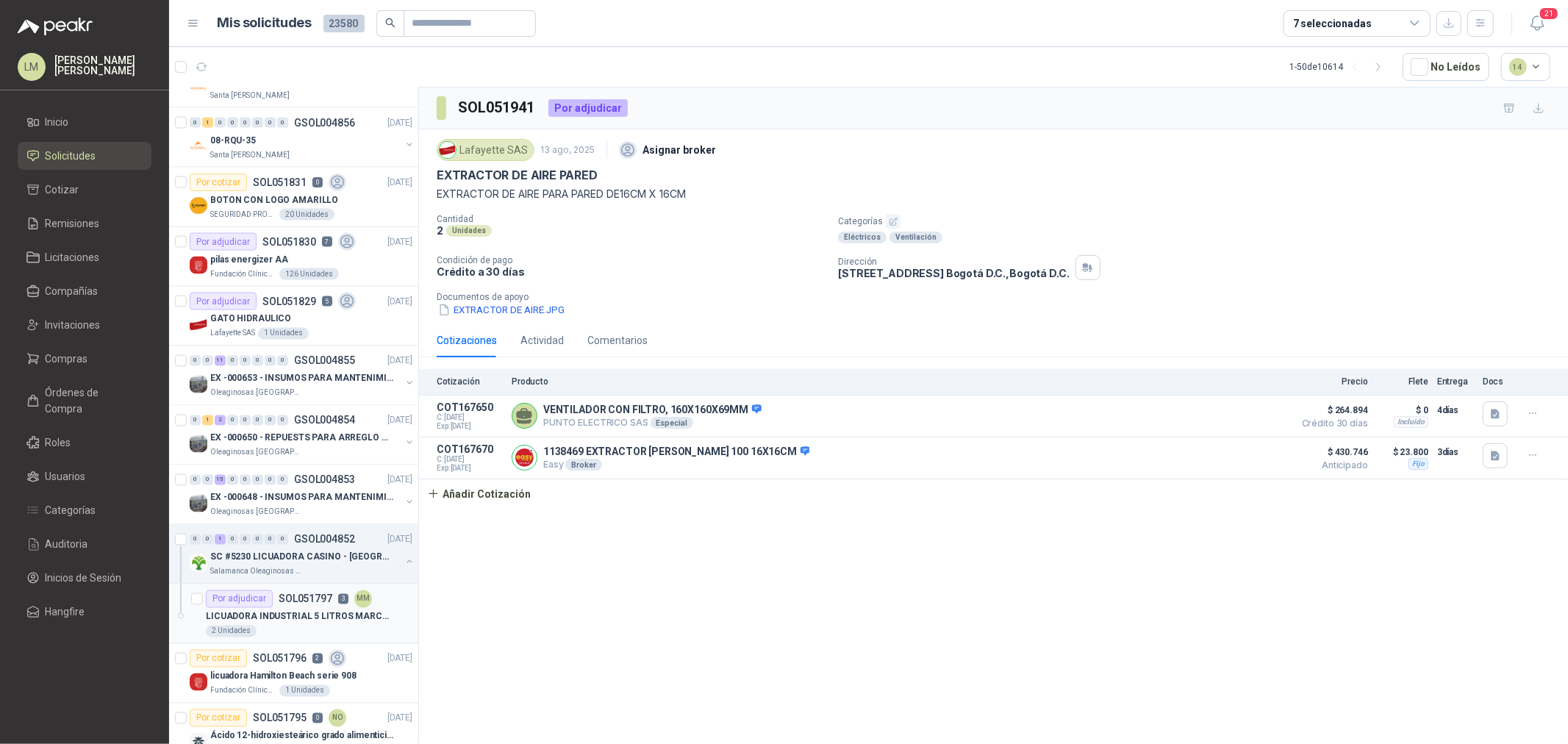
click at [305, 606] on div "Por adjudicar SOL051797 3 MM" at bounding box center [289, 600] width 166 height 18
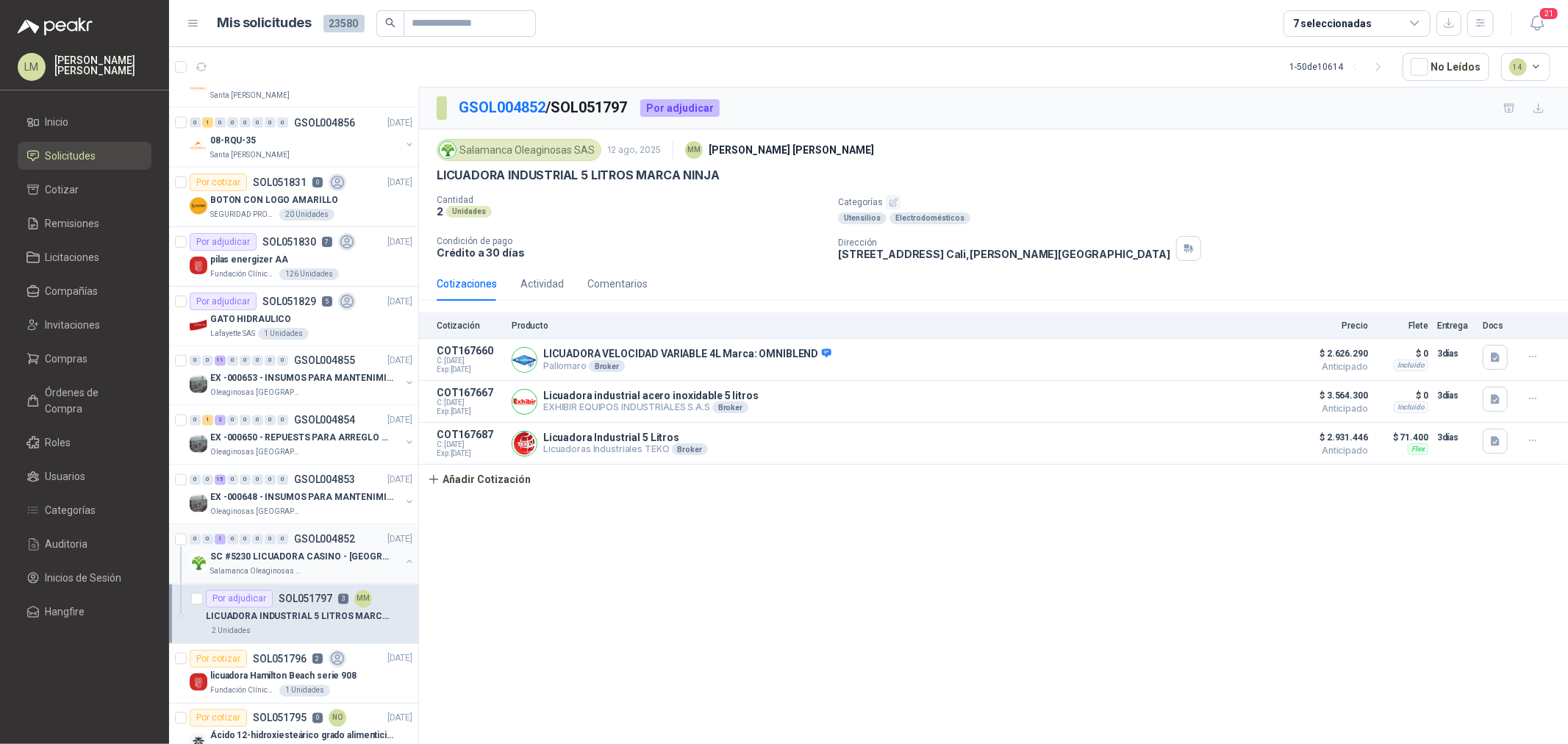
click at [404, 563] on button "button" at bounding box center [409, 561] width 12 height 12
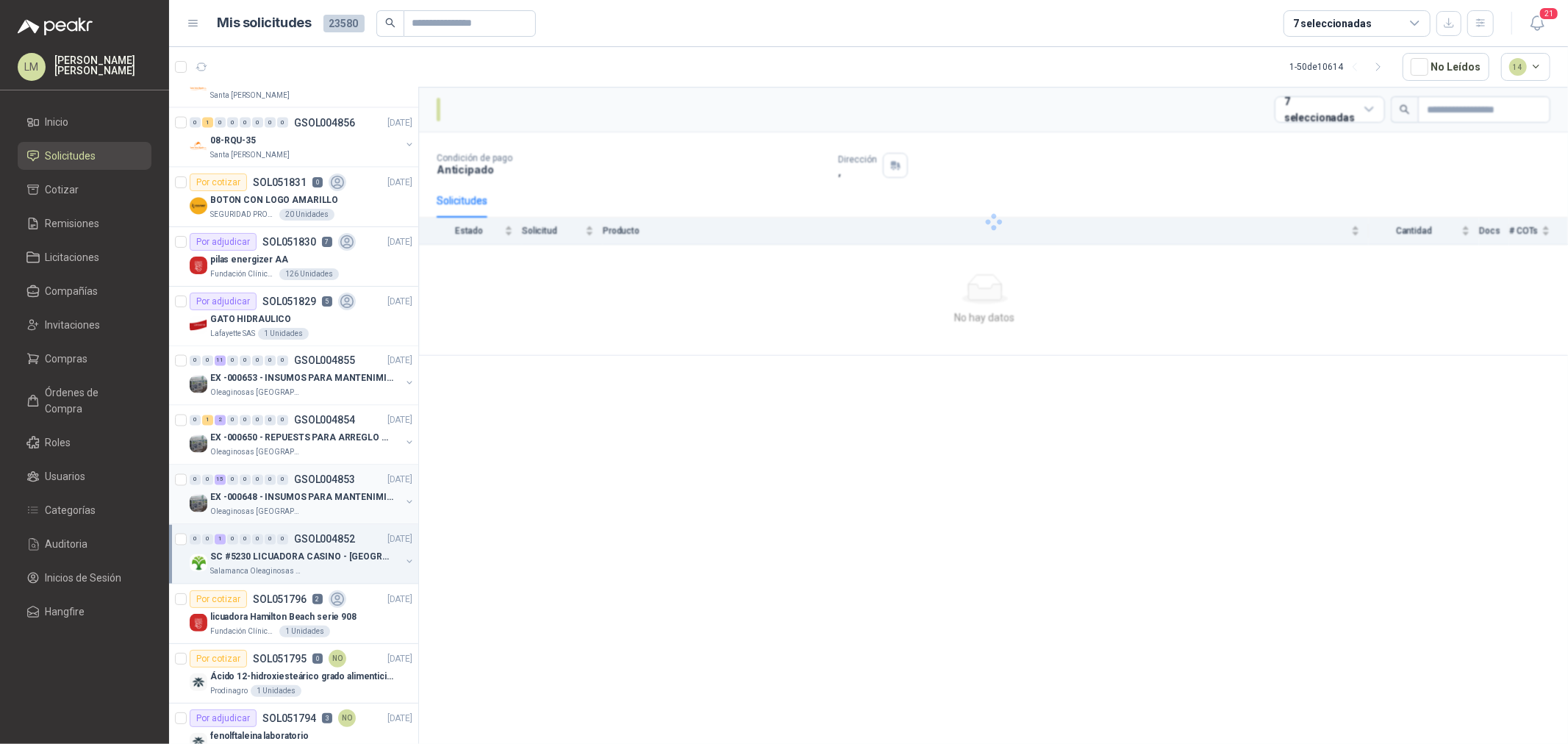
click at [299, 490] on div "EX -000648 - INSUMOS PARA MANTENIMIENITO MECANICO" at bounding box center [305, 498] width 190 height 18
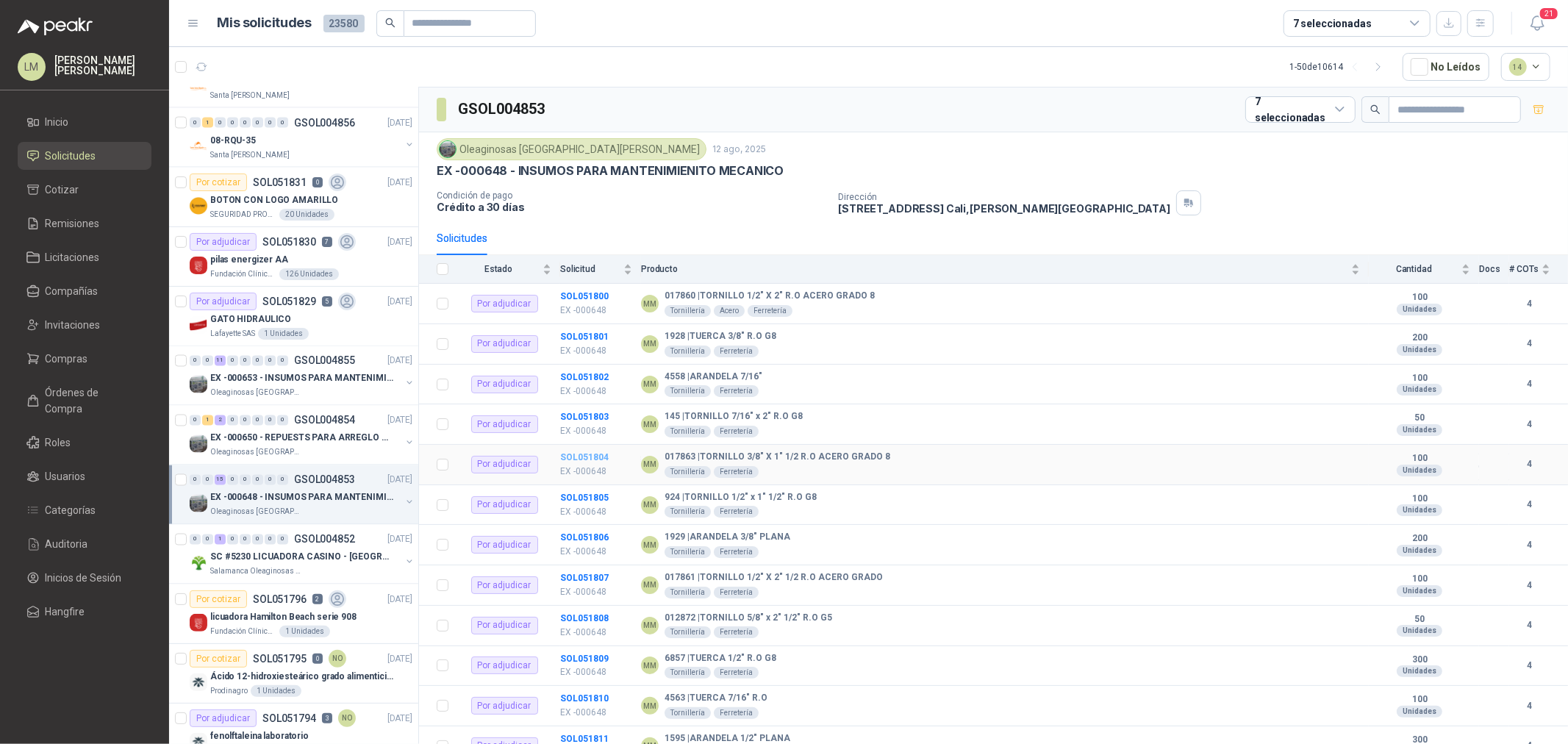
click at [574, 462] on b "SOL051804" at bounding box center [584, 456] width 49 height 10
click at [575, 453] on b "SOL051804" at bounding box center [584, 456] width 49 height 10
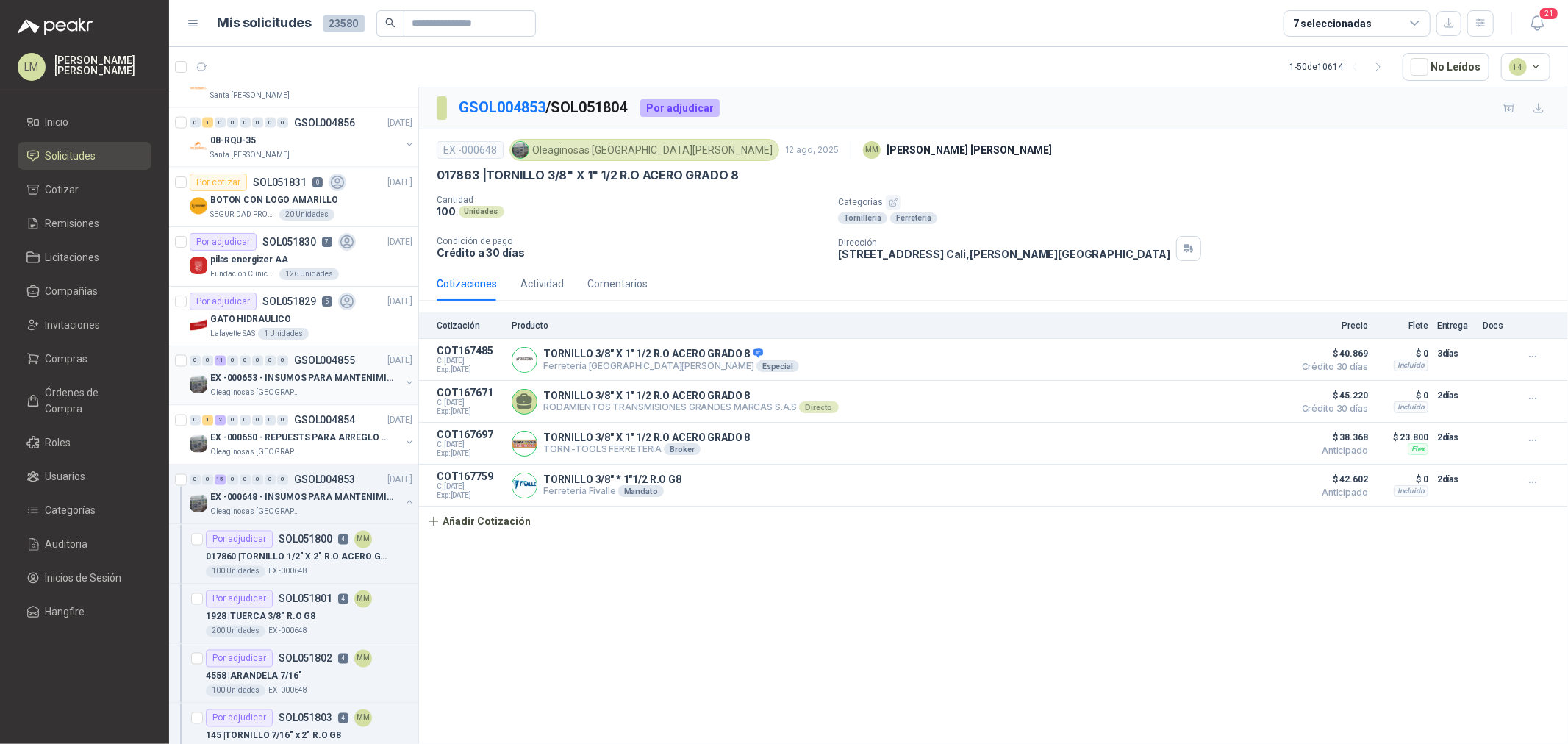
click at [280, 376] on p "EX -000653 - INSUMOS PARA MANTENIMIENTO A CADENAS" at bounding box center [301, 379] width 183 height 14
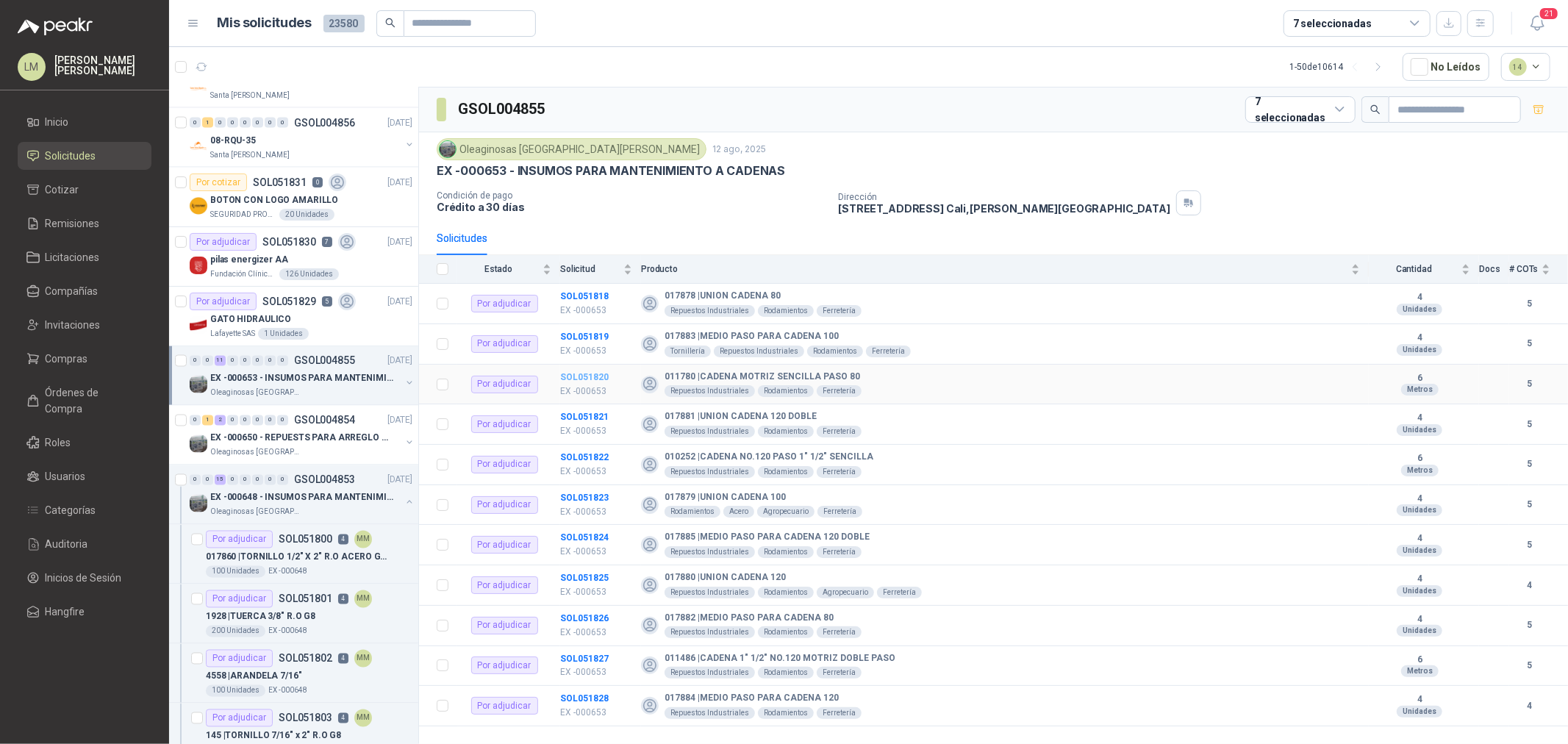
click at [579, 376] on b "SOL051820" at bounding box center [584, 377] width 49 height 10
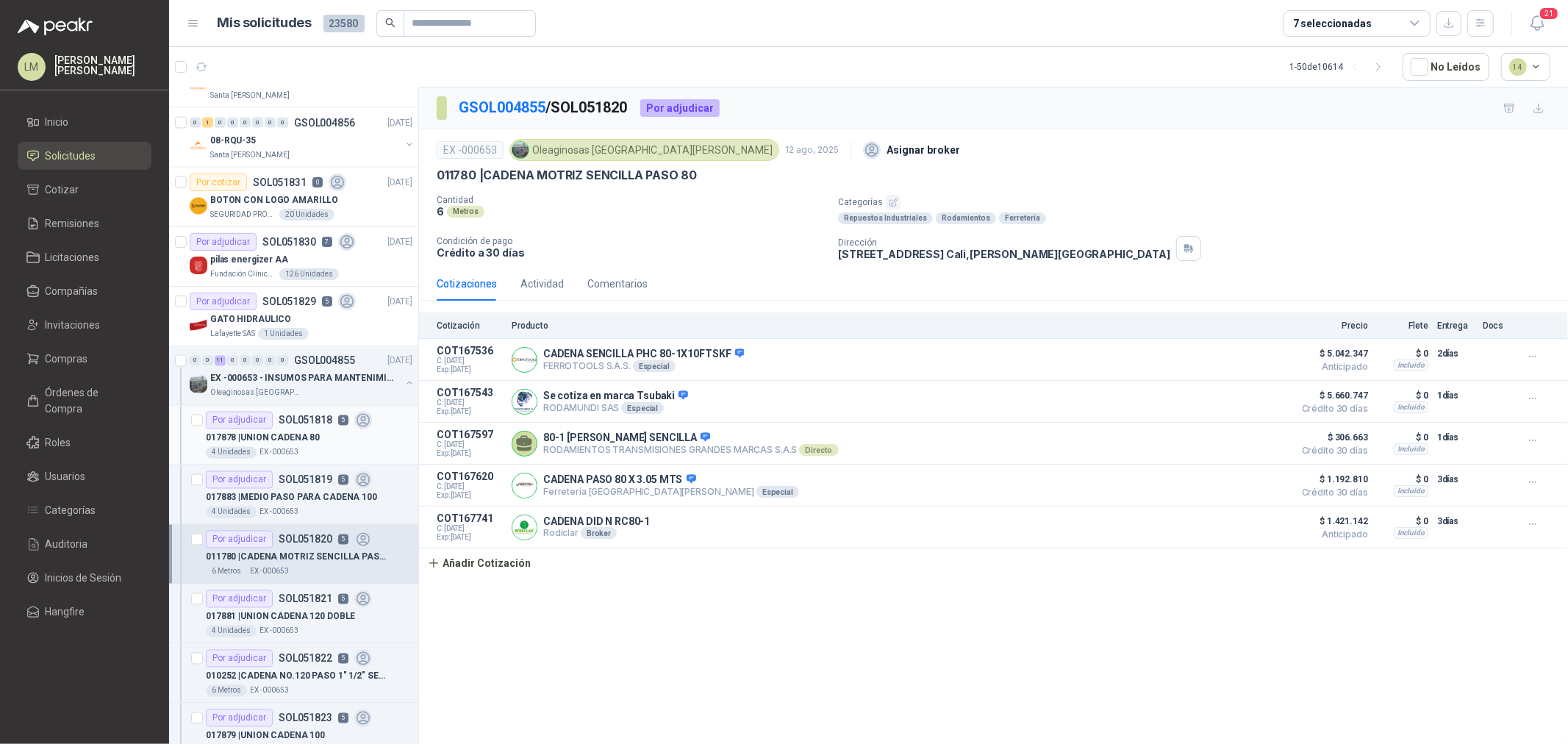
click at [316, 434] on p "017878 | UNION CADENA 80" at bounding box center [262, 438] width 114 height 14
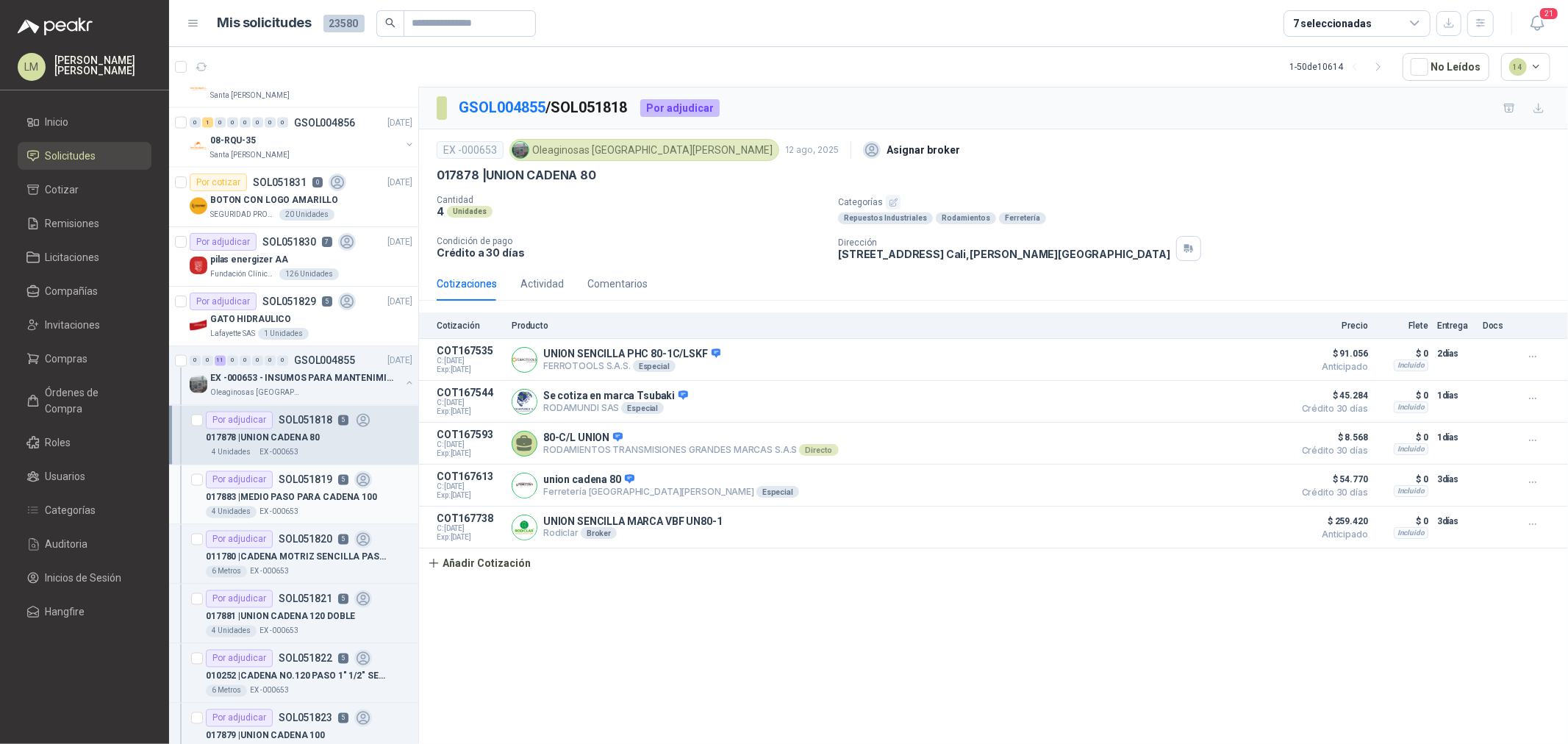
click at [298, 495] on p "017883 | MEDIO PASO PARA CADENA 100" at bounding box center [291, 498] width 171 height 14
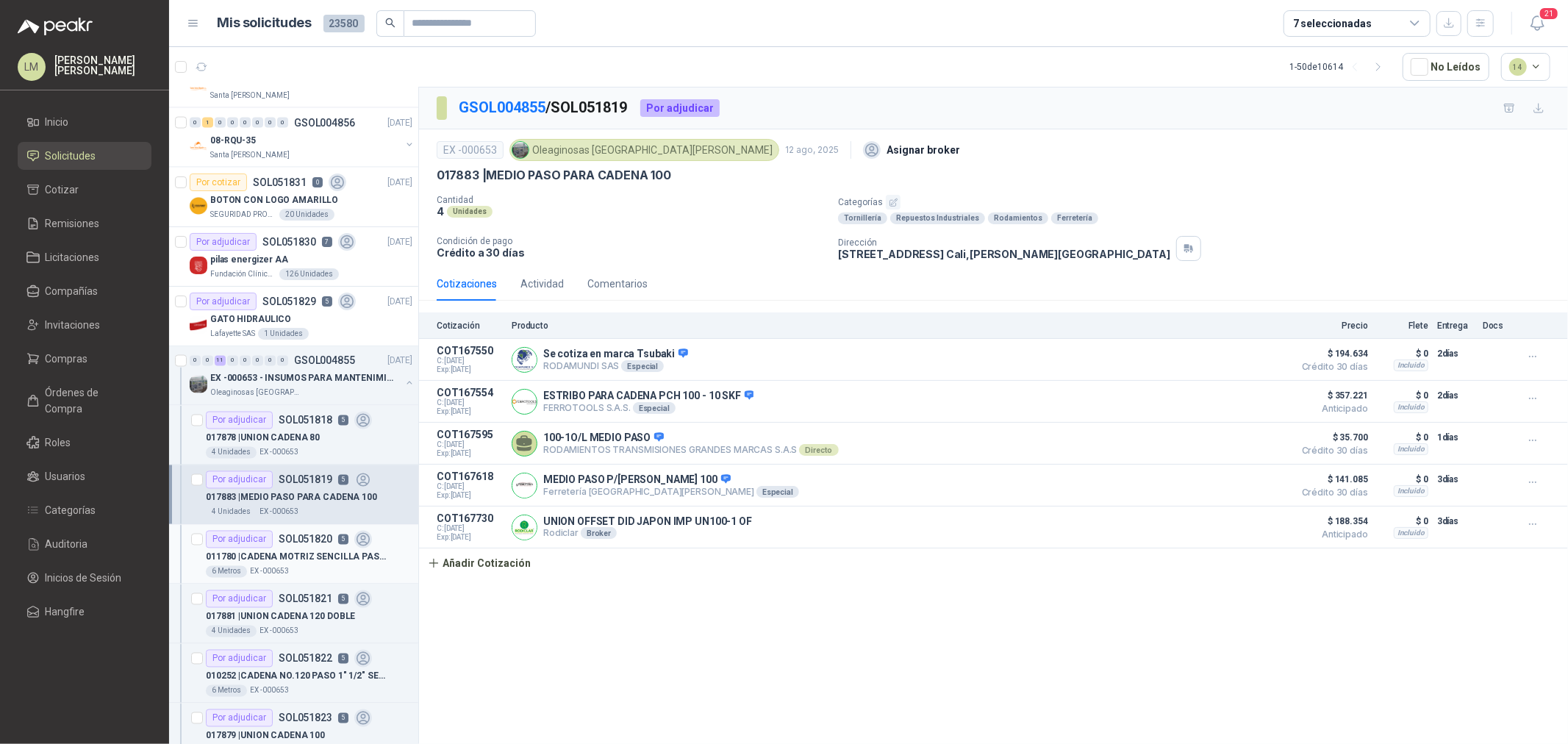
click at [295, 551] on p "011780 | CADENA MOTRIZ SENCILLA PASO 80" at bounding box center [297, 557] width 183 height 14
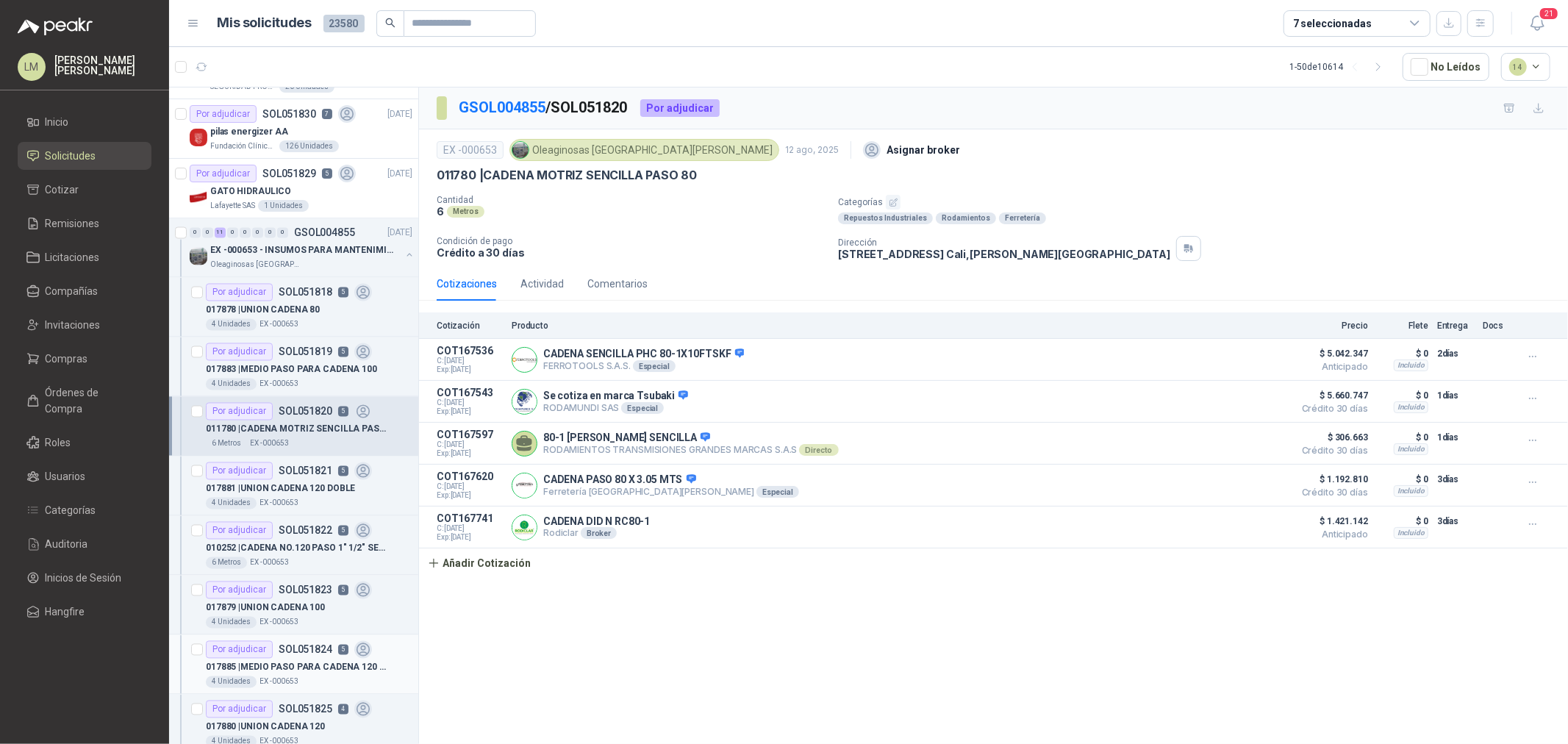
scroll to position [2287, 0]
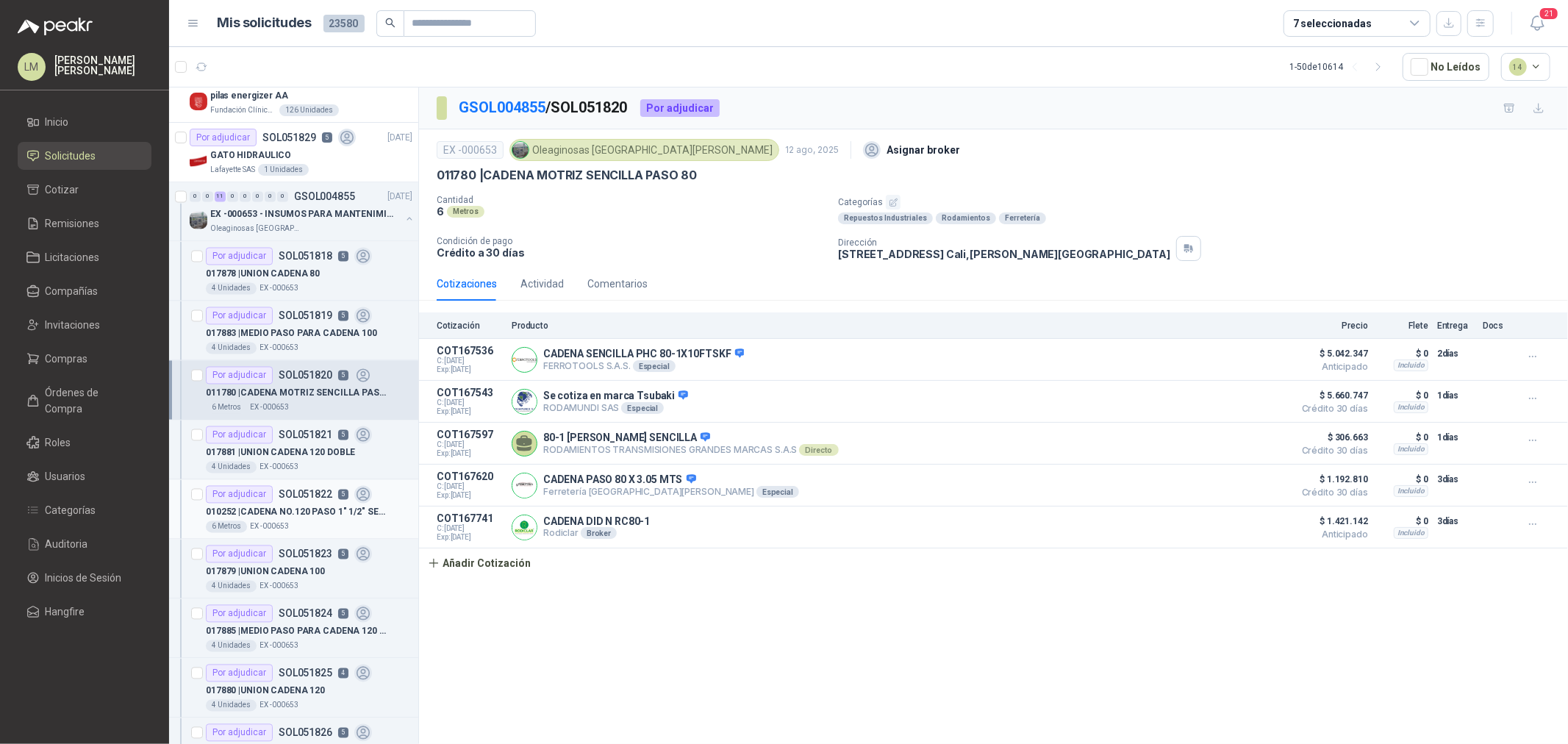
click at [302, 498] on p "SOL051822" at bounding box center [306, 494] width 54 height 10
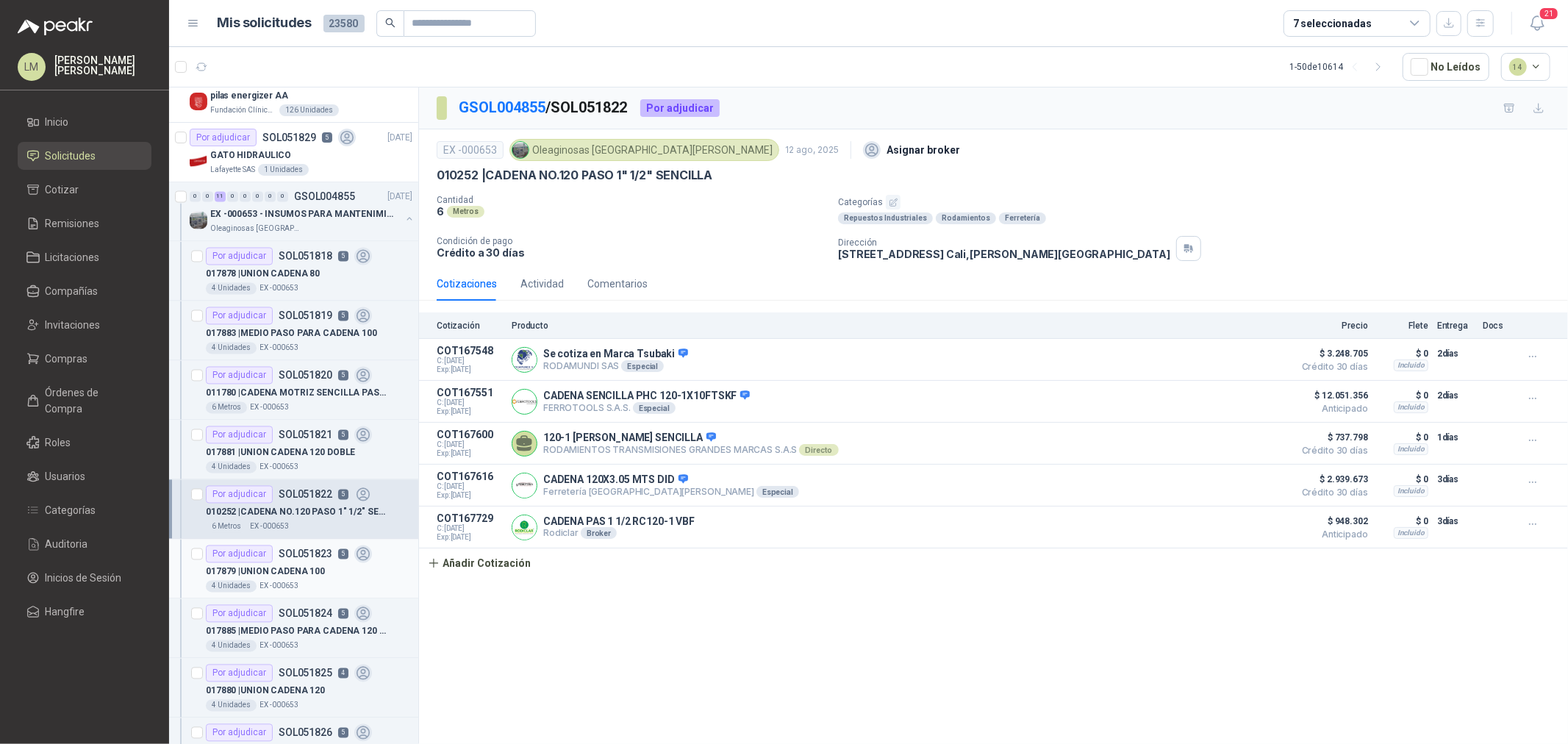
click at [281, 567] on p "017879 | UNION CADENA 100" at bounding box center [265, 572] width 119 height 14
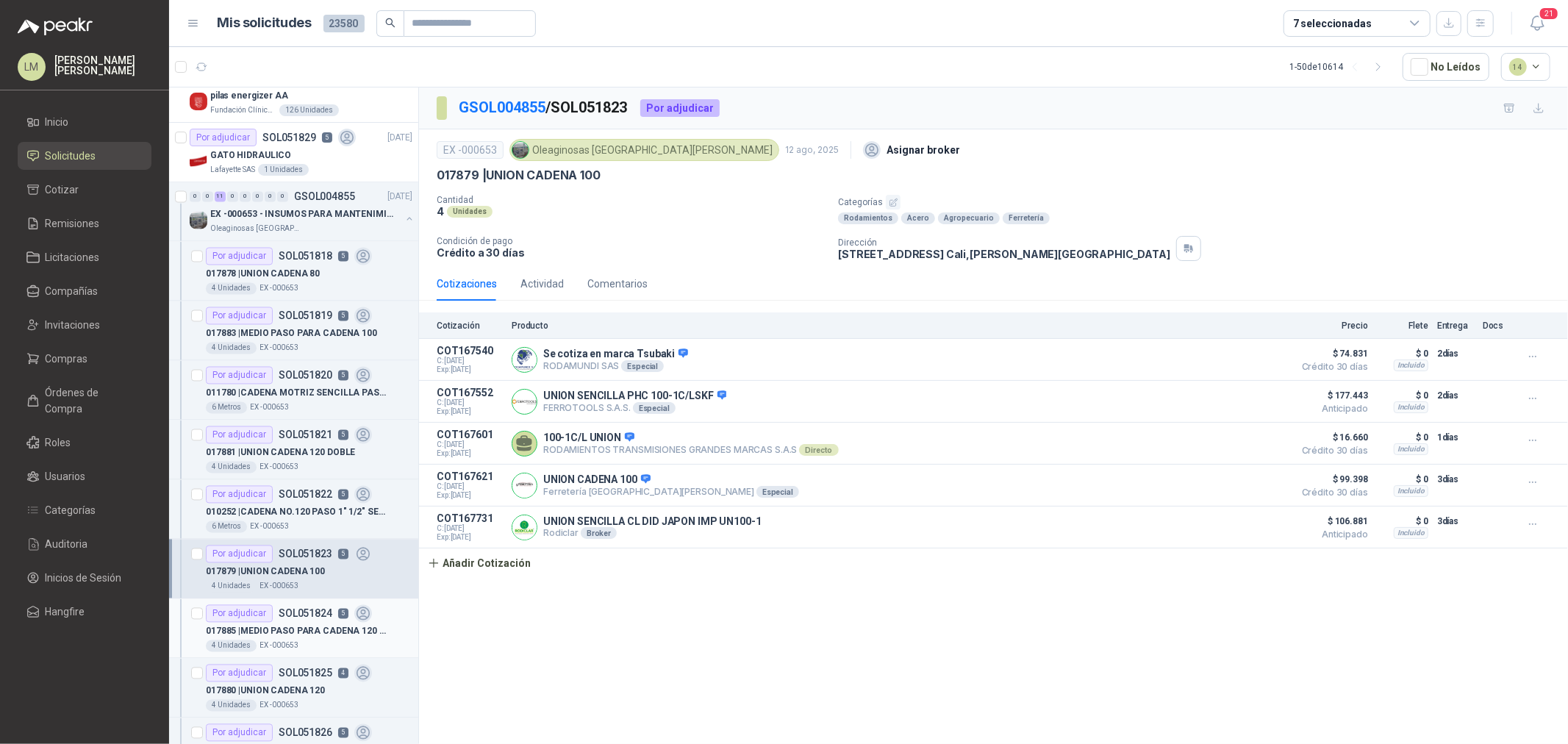
click at [290, 615] on p "SOL051824" at bounding box center [306, 613] width 54 height 10
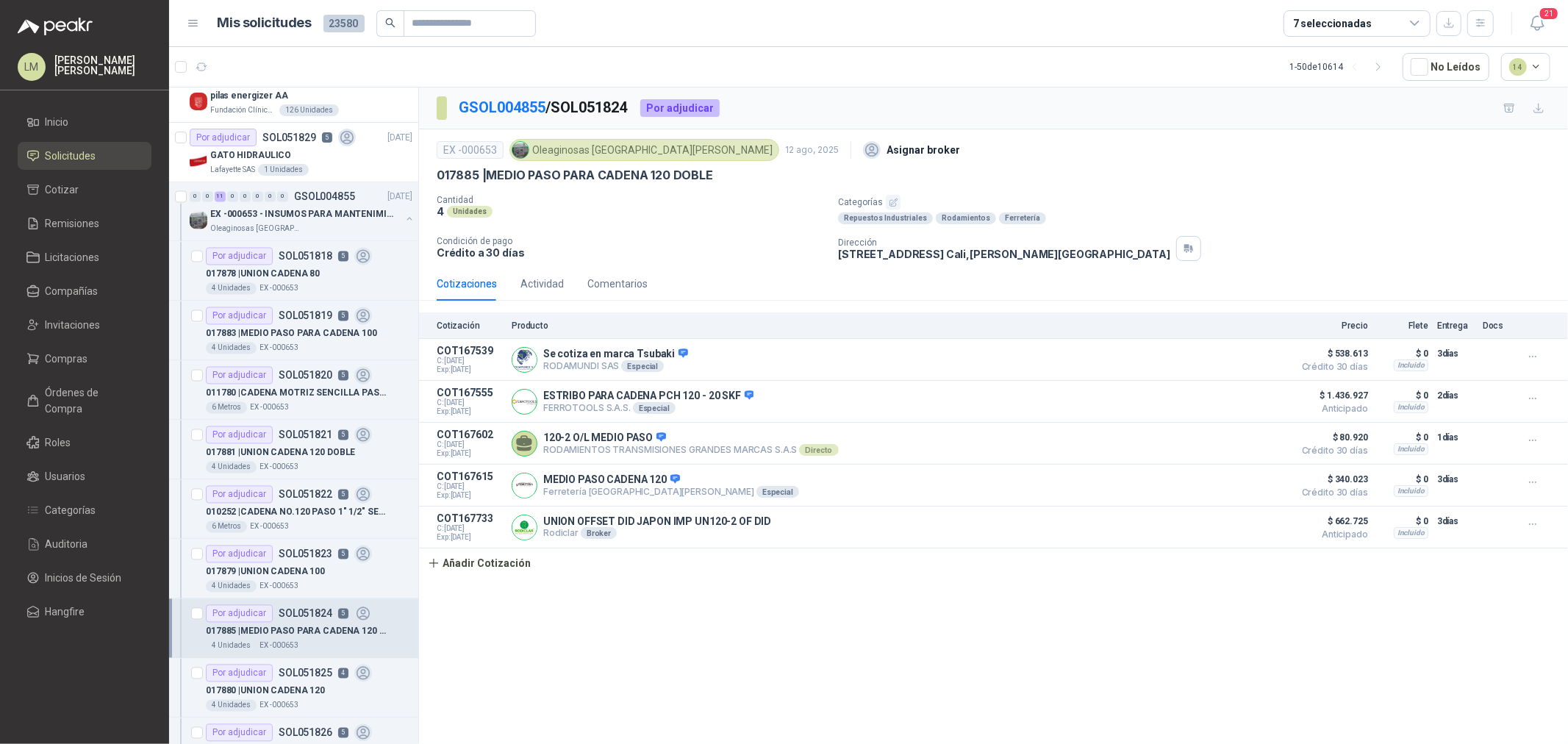
scroll to position [2369, 0]
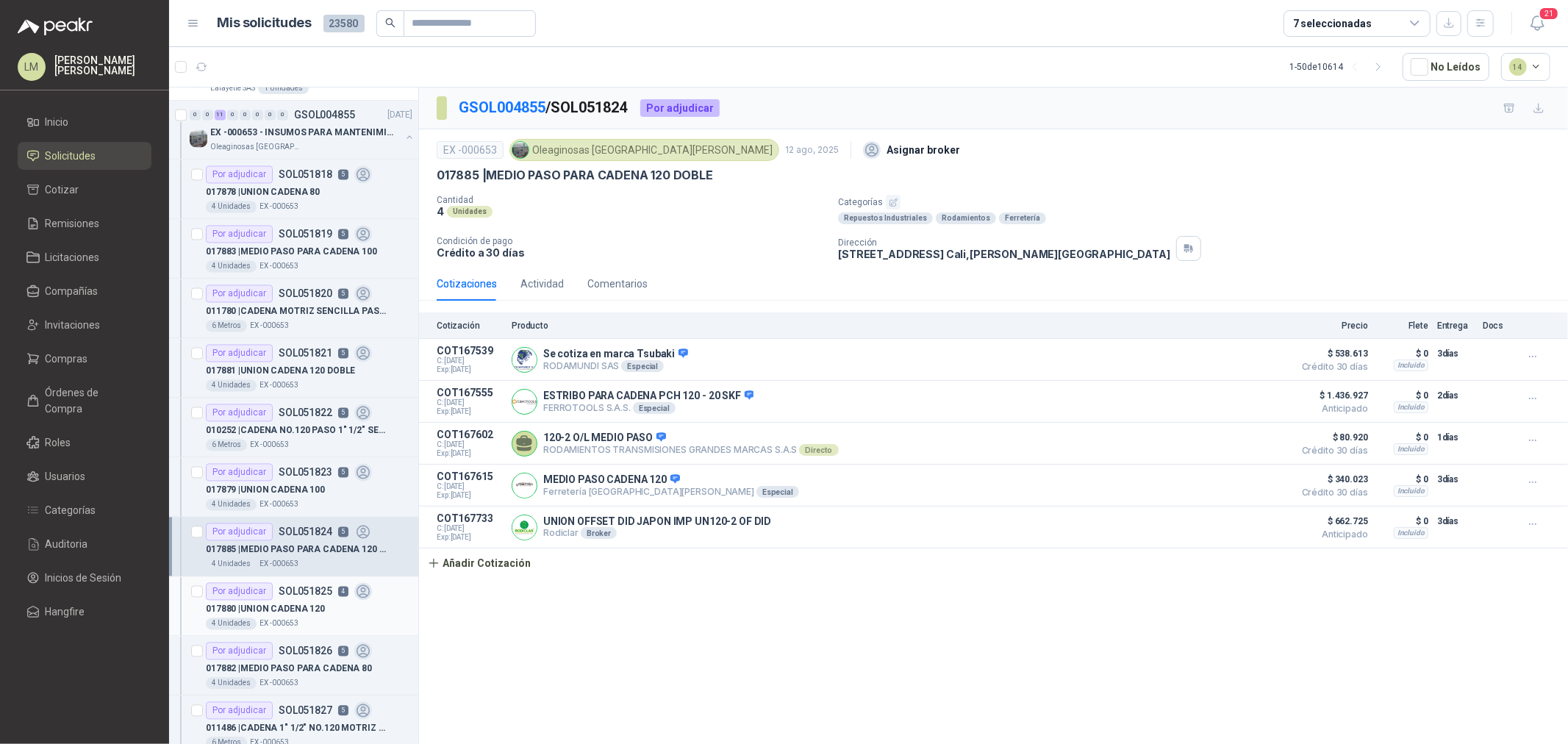
click at [298, 591] on p "SOL051825" at bounding box center [306, 592] width 54 height 10
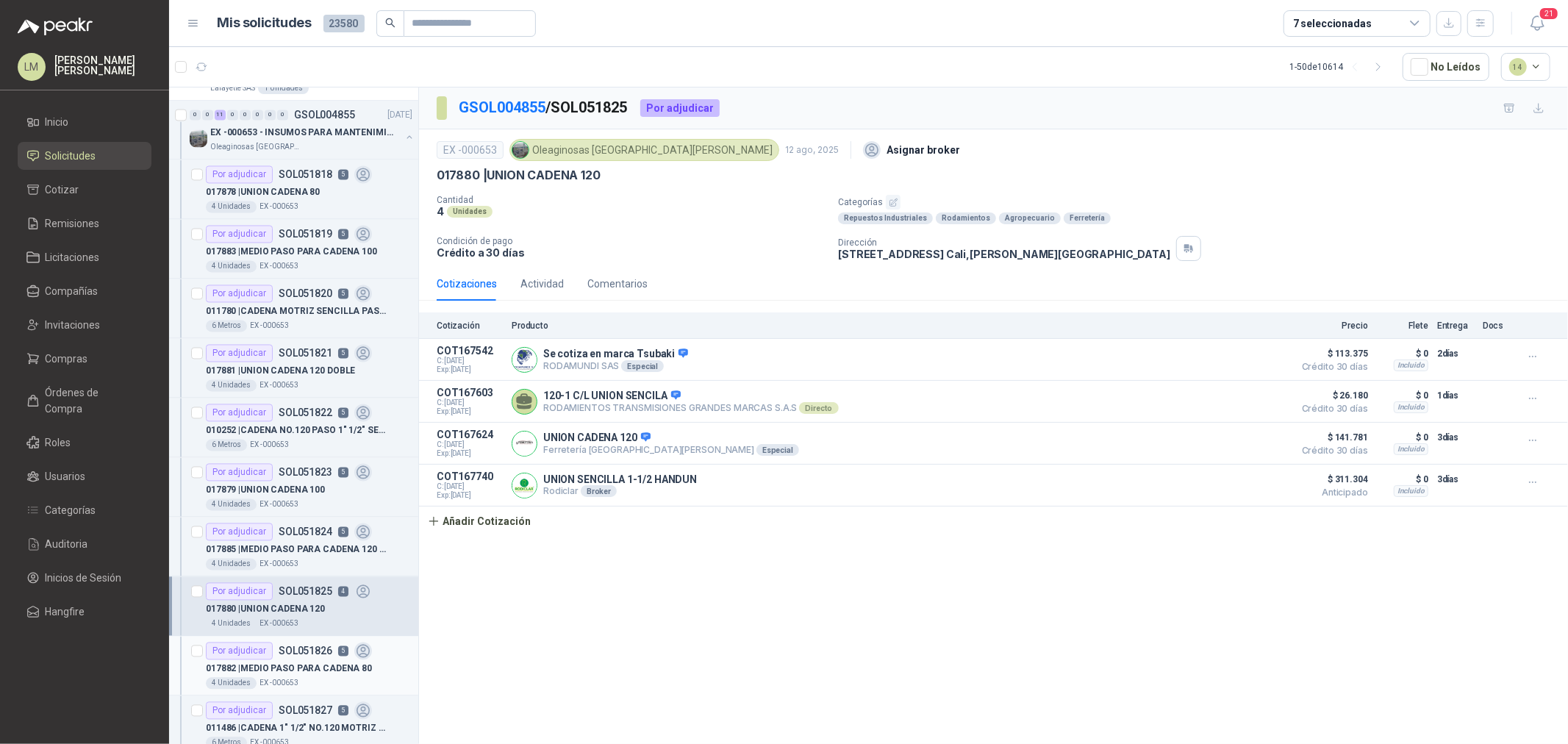
click at [305, 655] on p "SOL051826" at bounding box center [306, 651] width 54 height 10
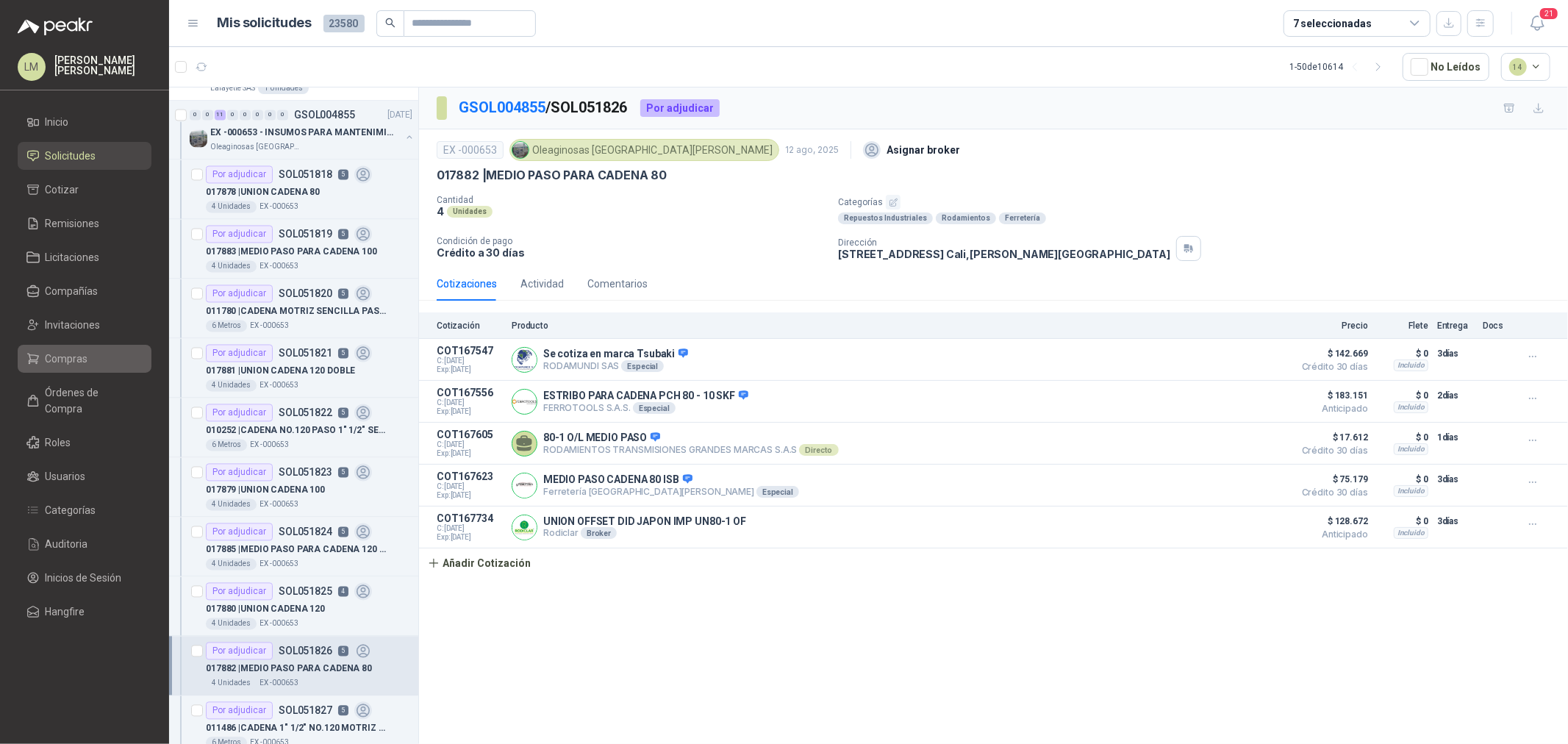
click at [74, 364] on span "Compras" at bounding box center [67, 359] width 42 height 16
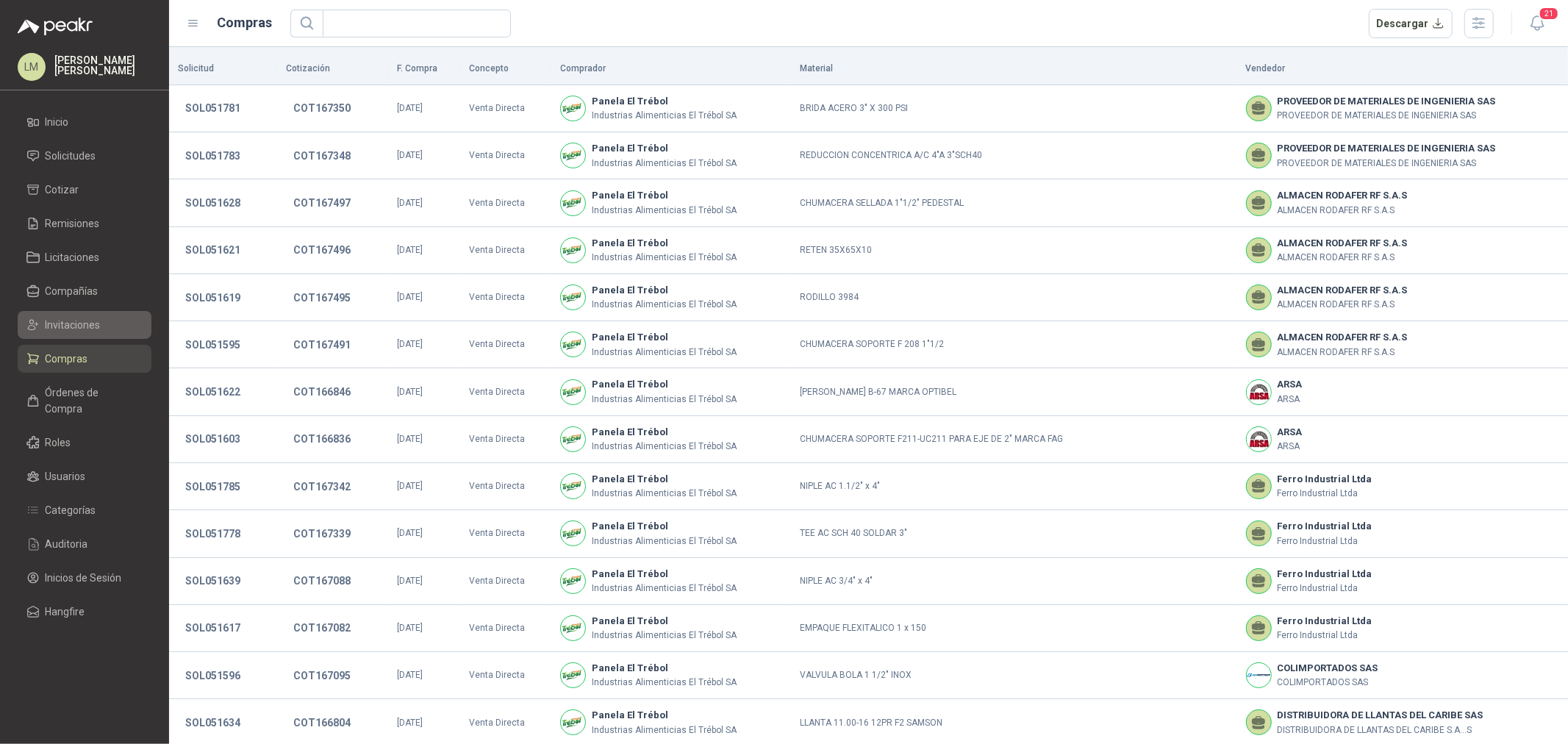
click at [70, 325] on span "Invitaciones" at bounding box center [73, 325] width 55 height 16
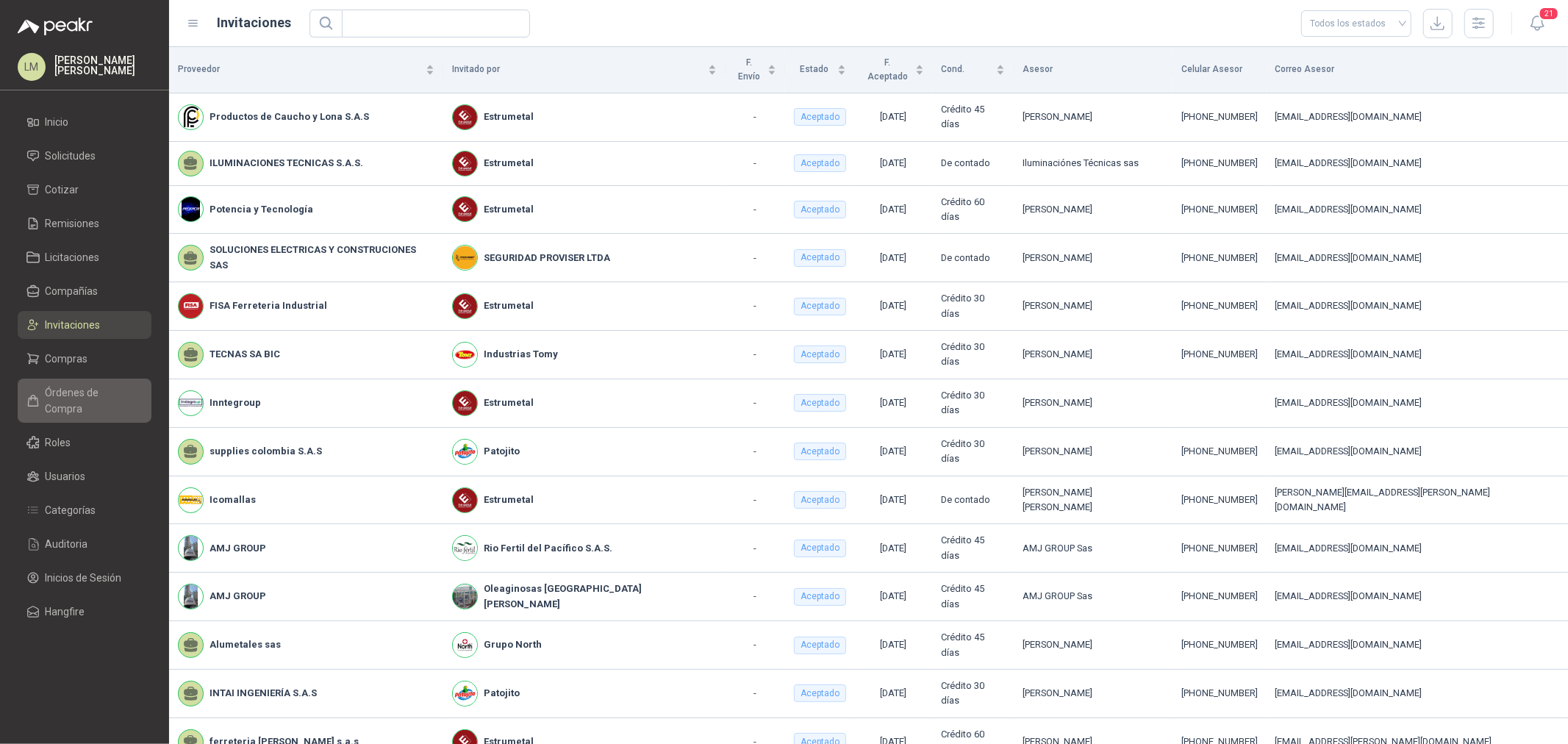
click at [84, 392] on span "Órdenes de Compra" at bounding box center [92, 400] width 92 height 32
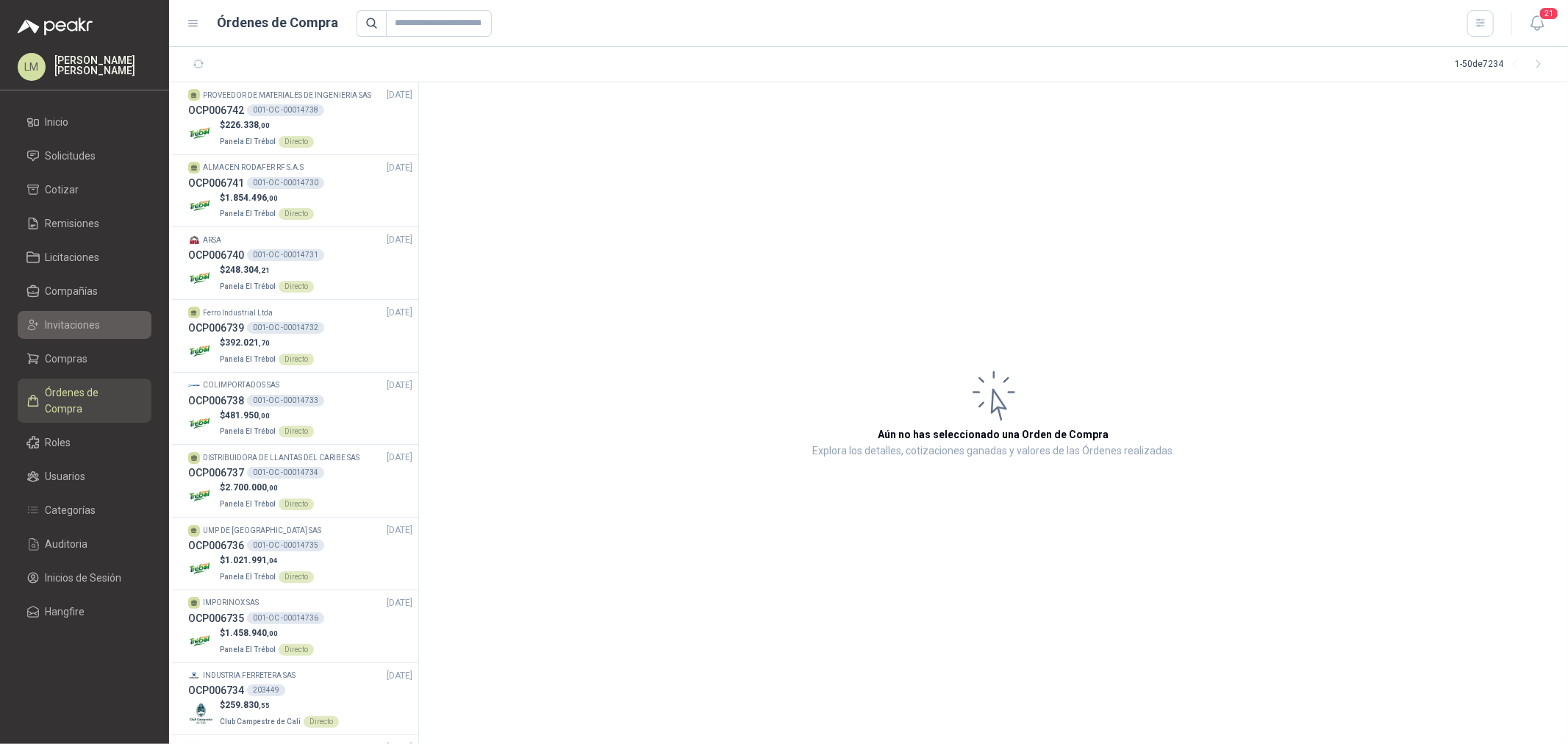
click at [65, 319] on span "Invitaciones" at bounding box center [73, 325] width 55 height 16
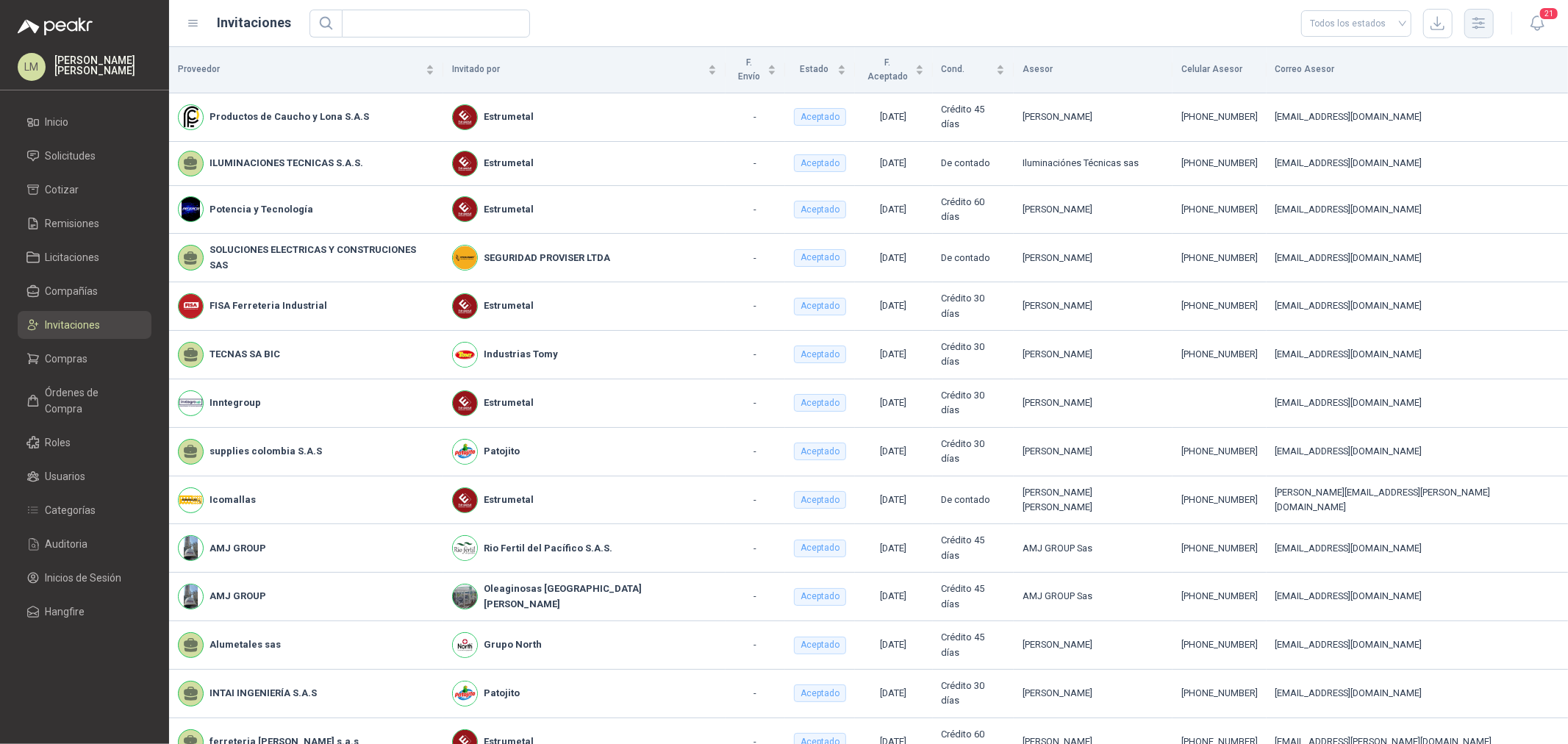
click at [1489, 22] on button "button" at bounding box center [1479, 23] width 30 height 30
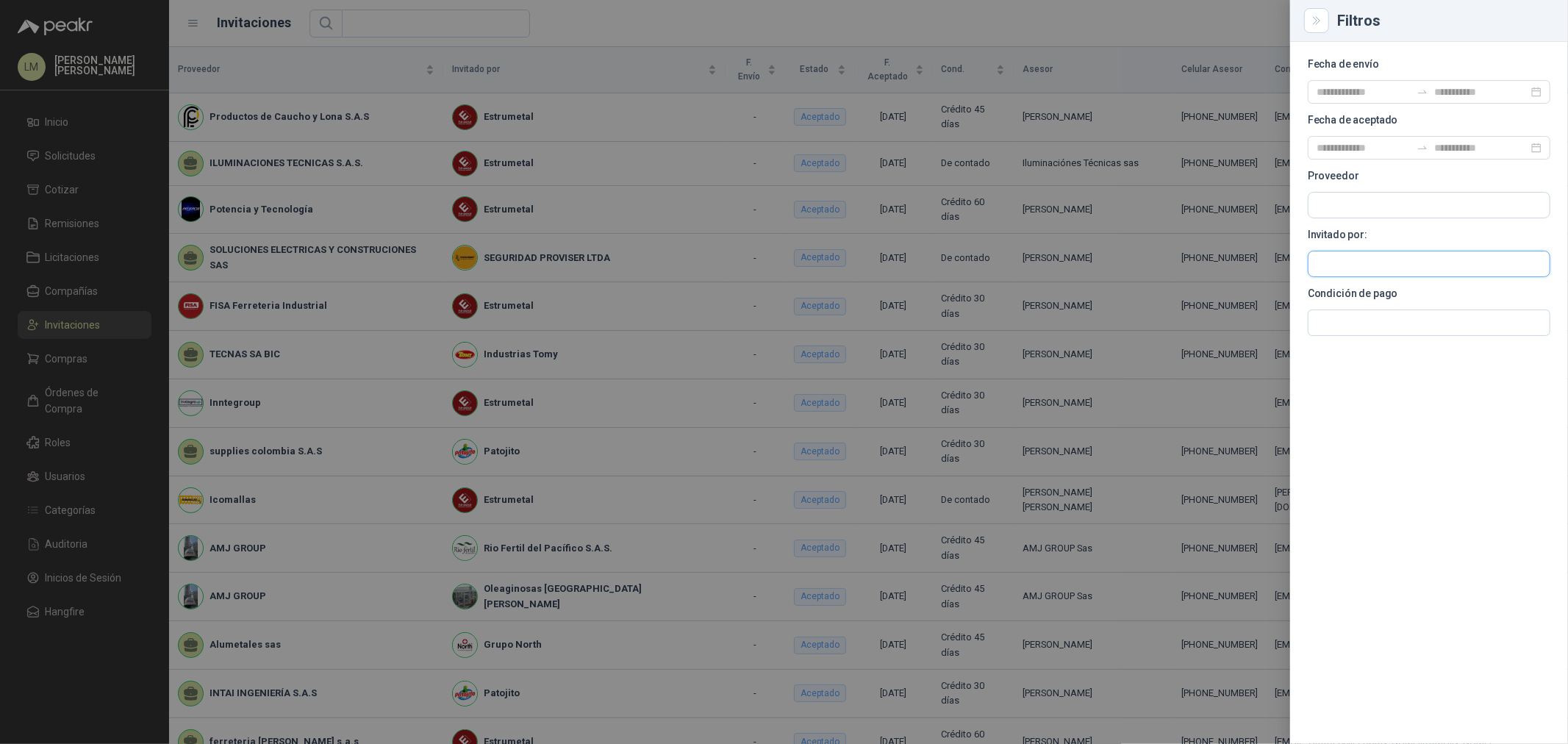
click at [1342, 217] on input "text" at bounding box center [1428, 206] width 241 height 25
type input "***"
click at [1362, 304] on span "METROKIA S.A. -" at bounding box center [1369, 304] width 52 height 7
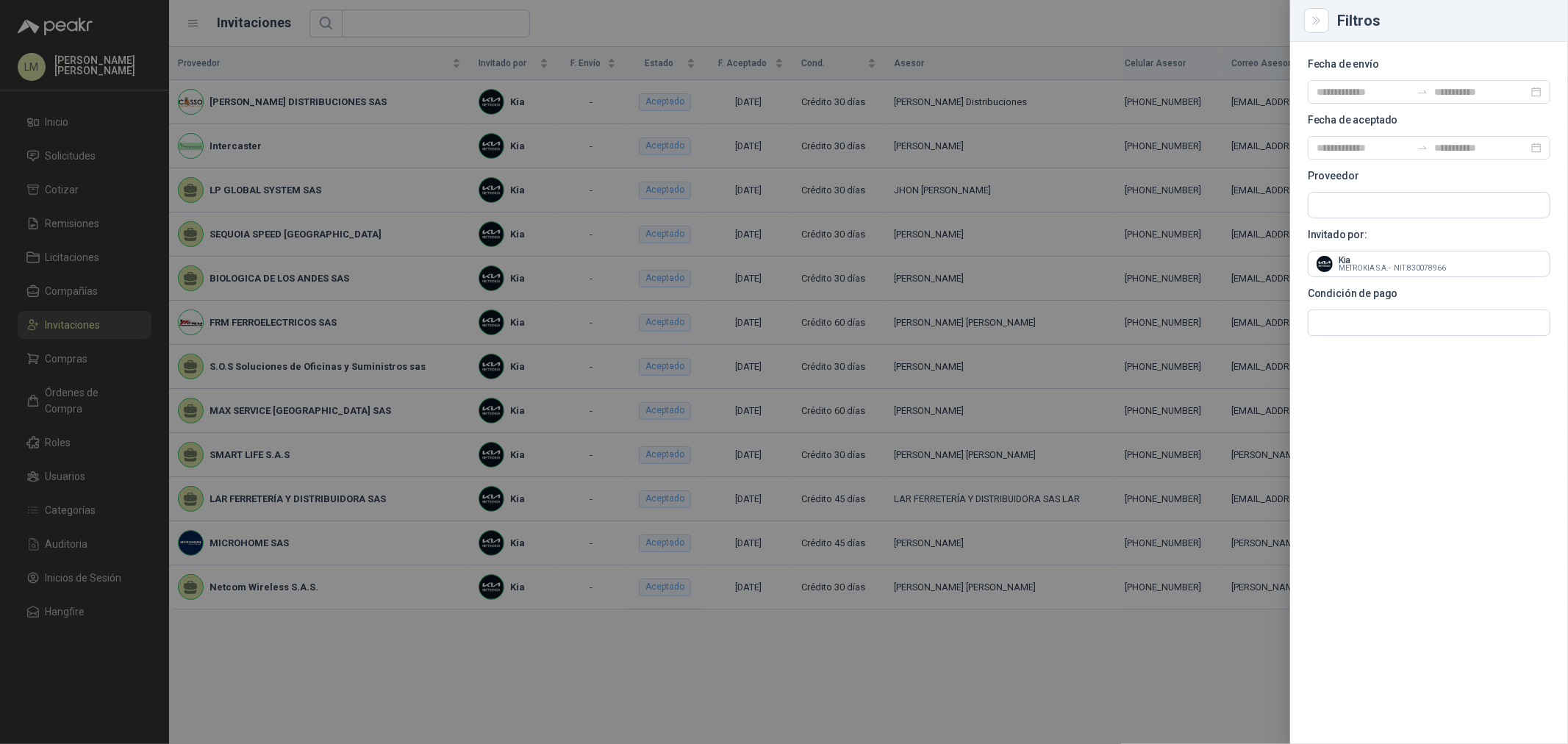
click at [783, 30] on div at bounding box center [784, 372] width 1568 height 744
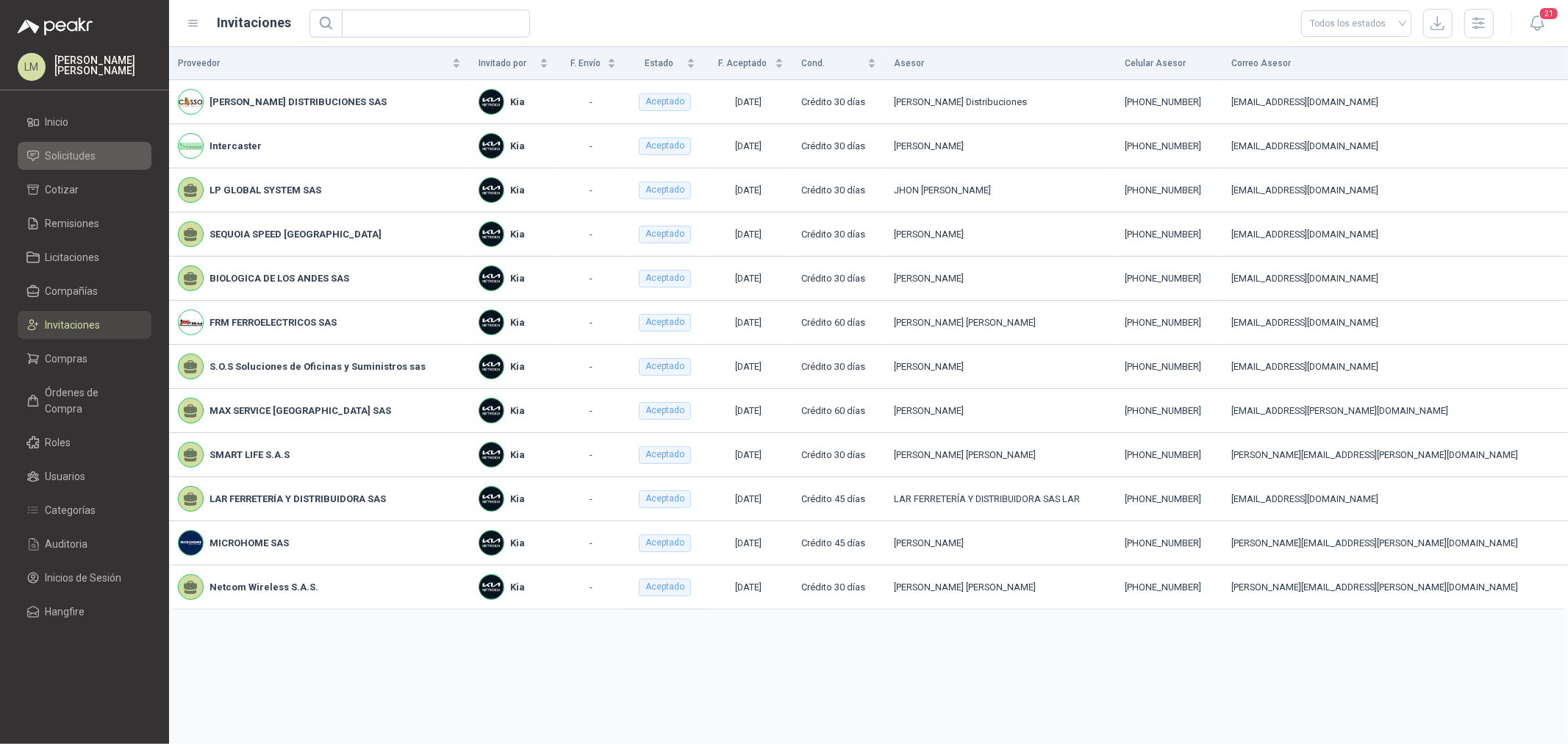
click at [85, 150] on span "Solicitudes" at bounding box center [71, 156] width 50 height 16
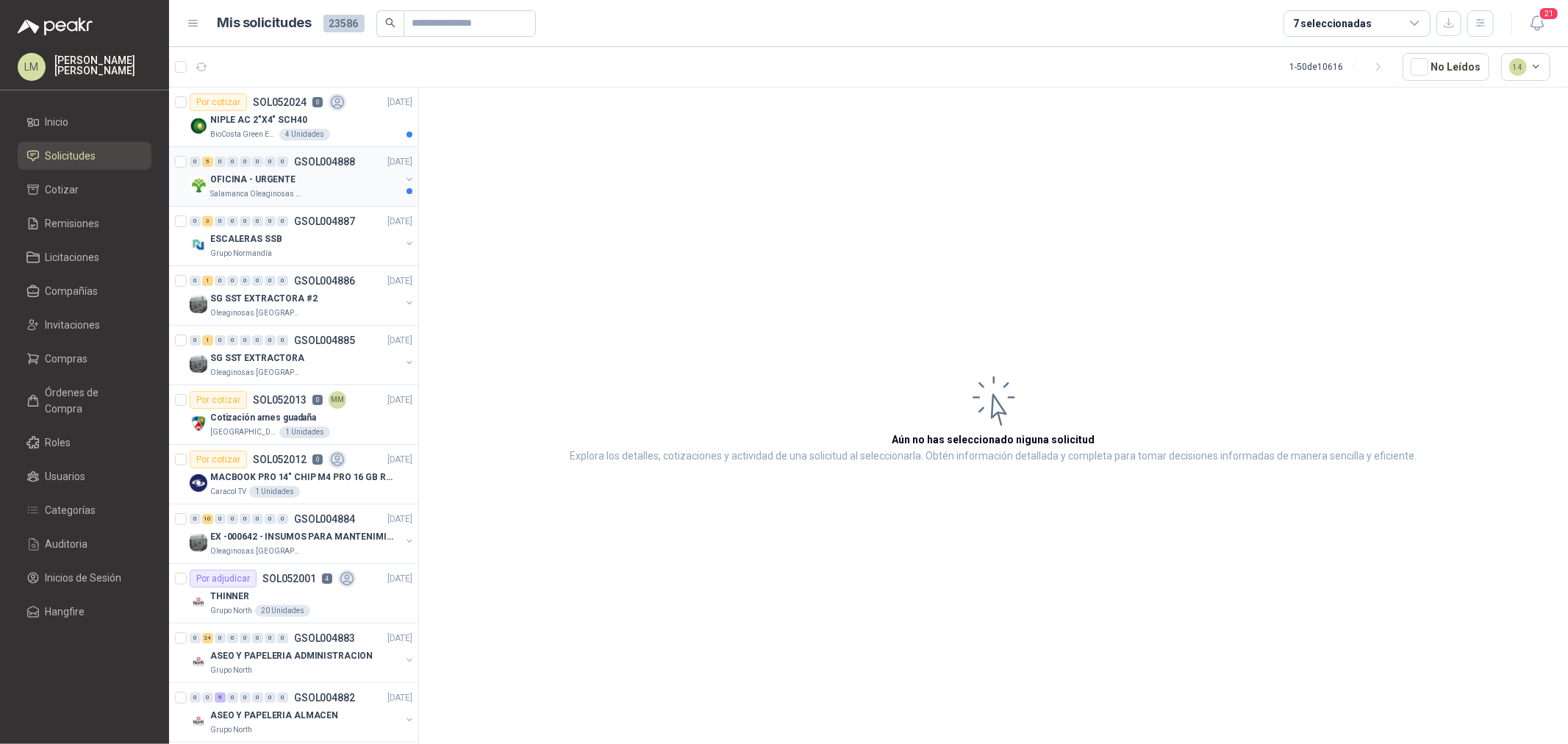
click at [307, 181] on div "OFICINA - URGENTE" at bounding box center [305, 179] width 190 height 18
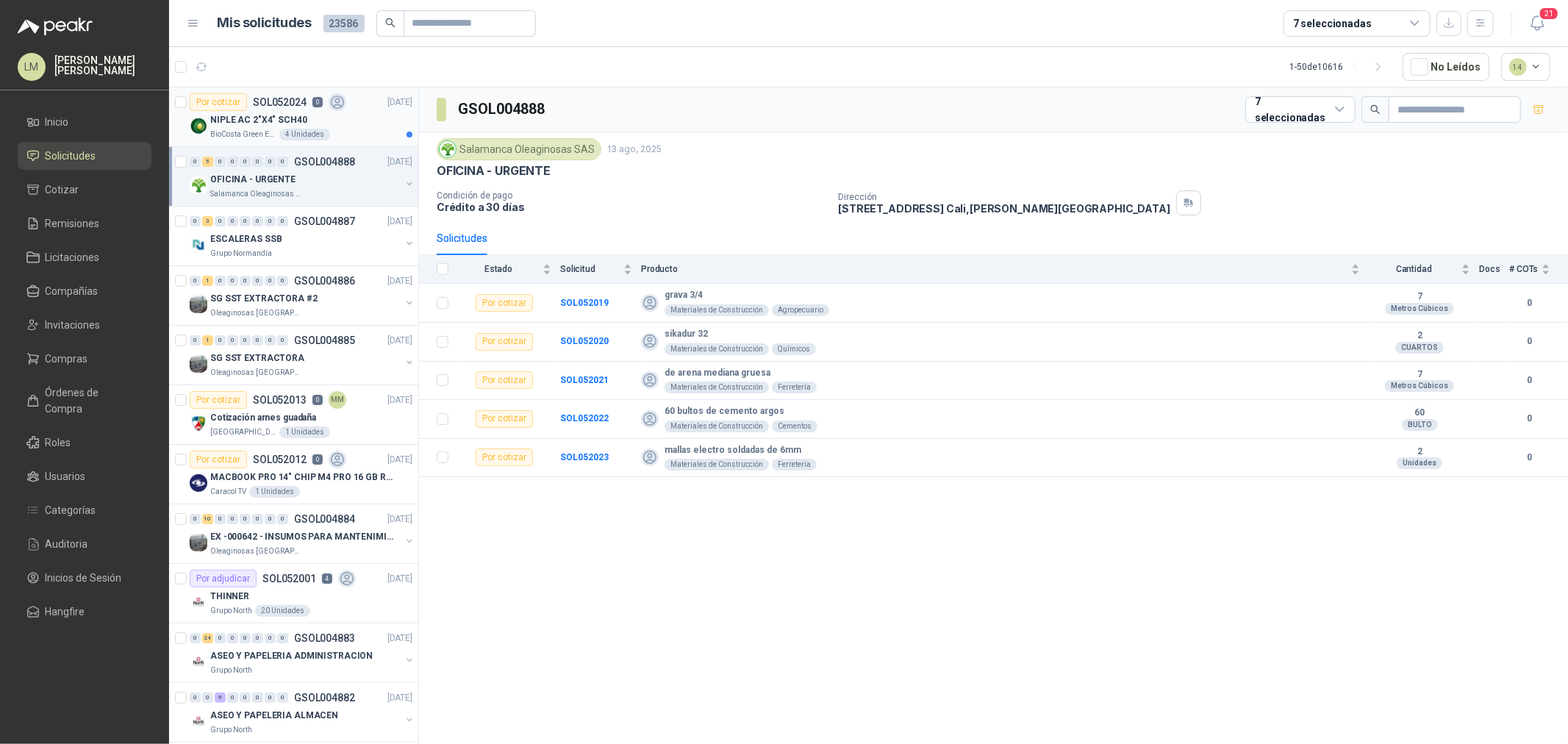
click at [284, 129] on div "4 Unidades" at bounding box center [305, 134] width 50 height 12
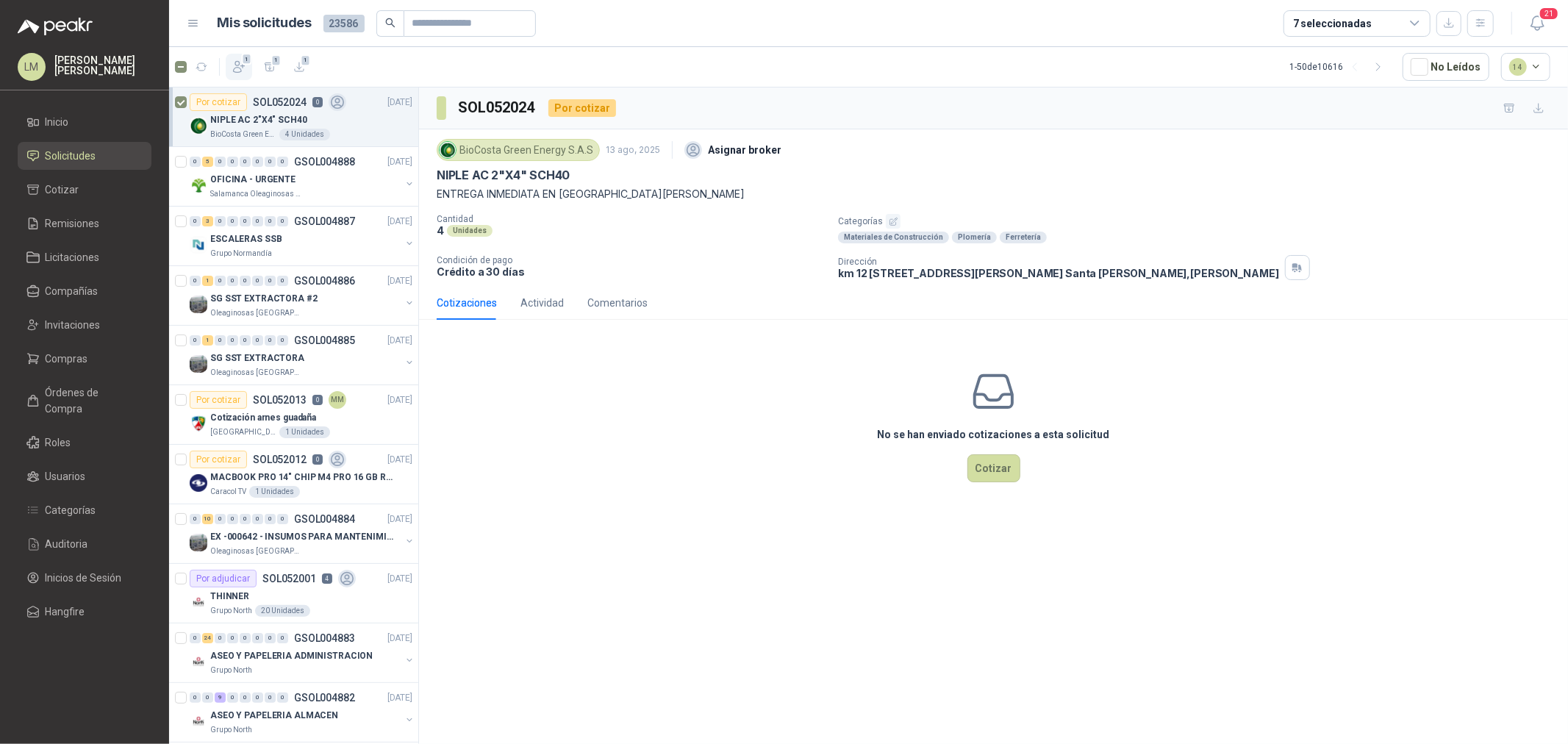
click at [243, 61] on span "1" at bounding box center [246, 59] width 10 height 12
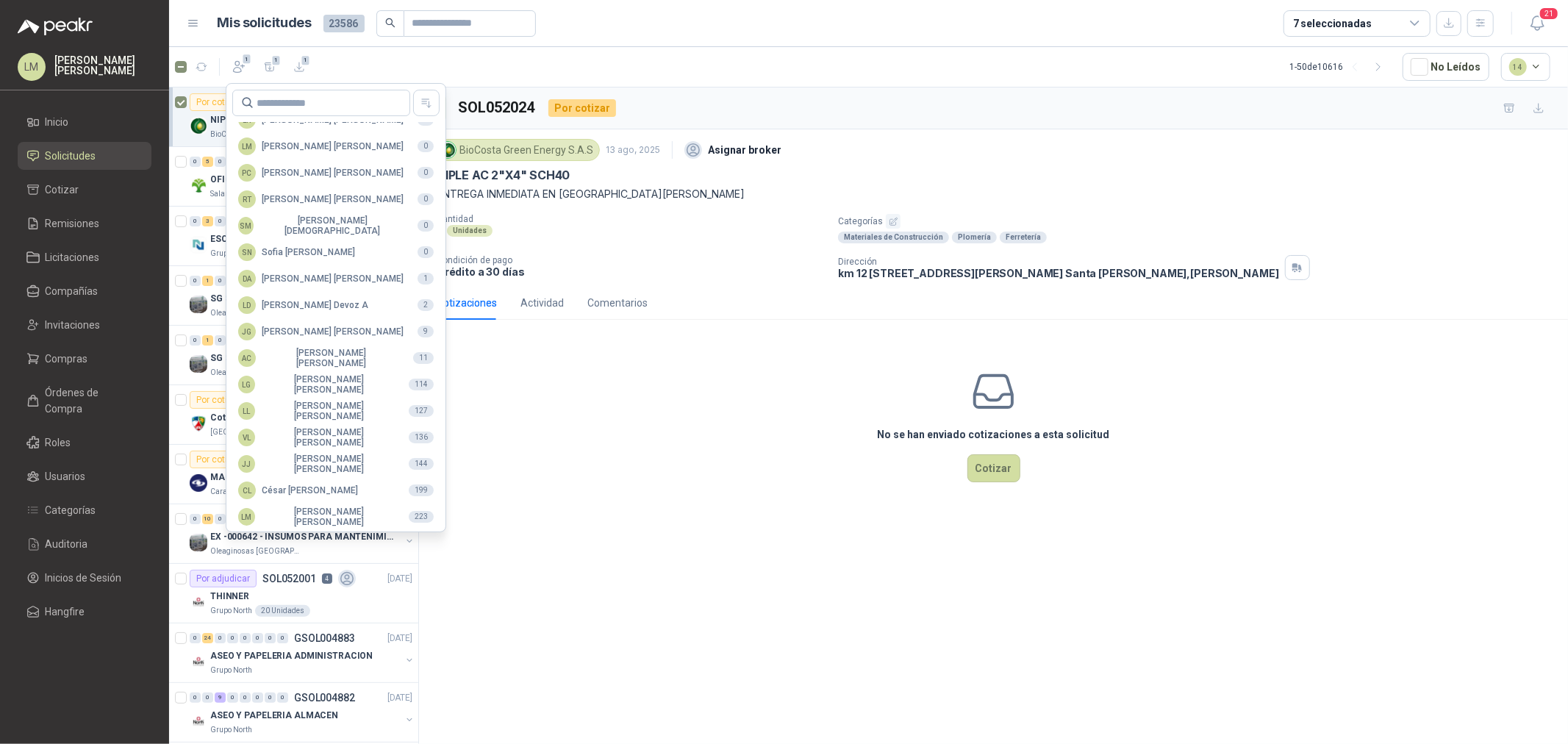
scroll to position [261, 0]
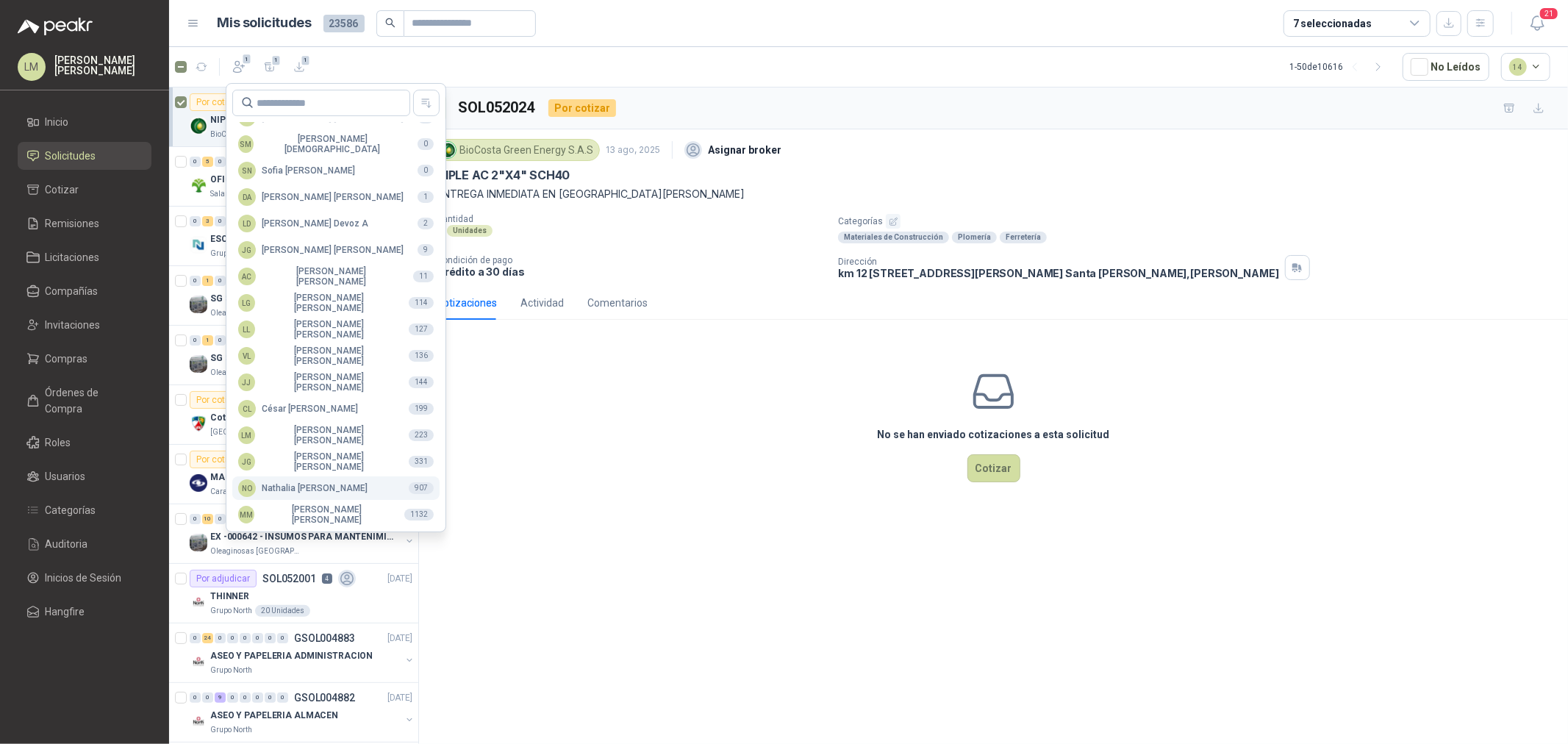
click at [309, 492] on div "NO Nathalia Ortega" at bounding box center [302, 489] width 129 height 18
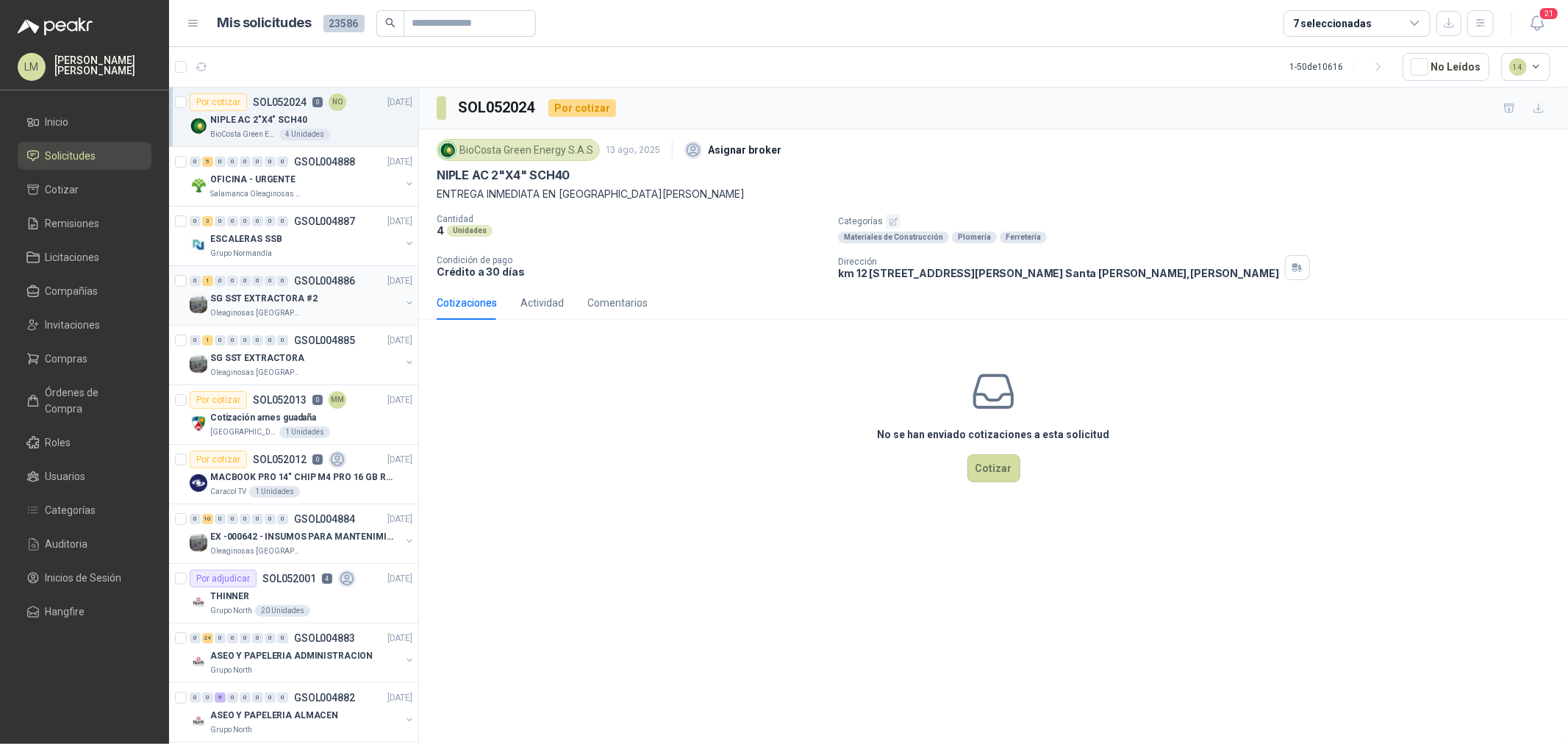
click at [271, 289] on div "0 1 0 0 0 0 0 0 GSOL004886 13/08/25" at bounding box center [302, 281] width 225 height 18
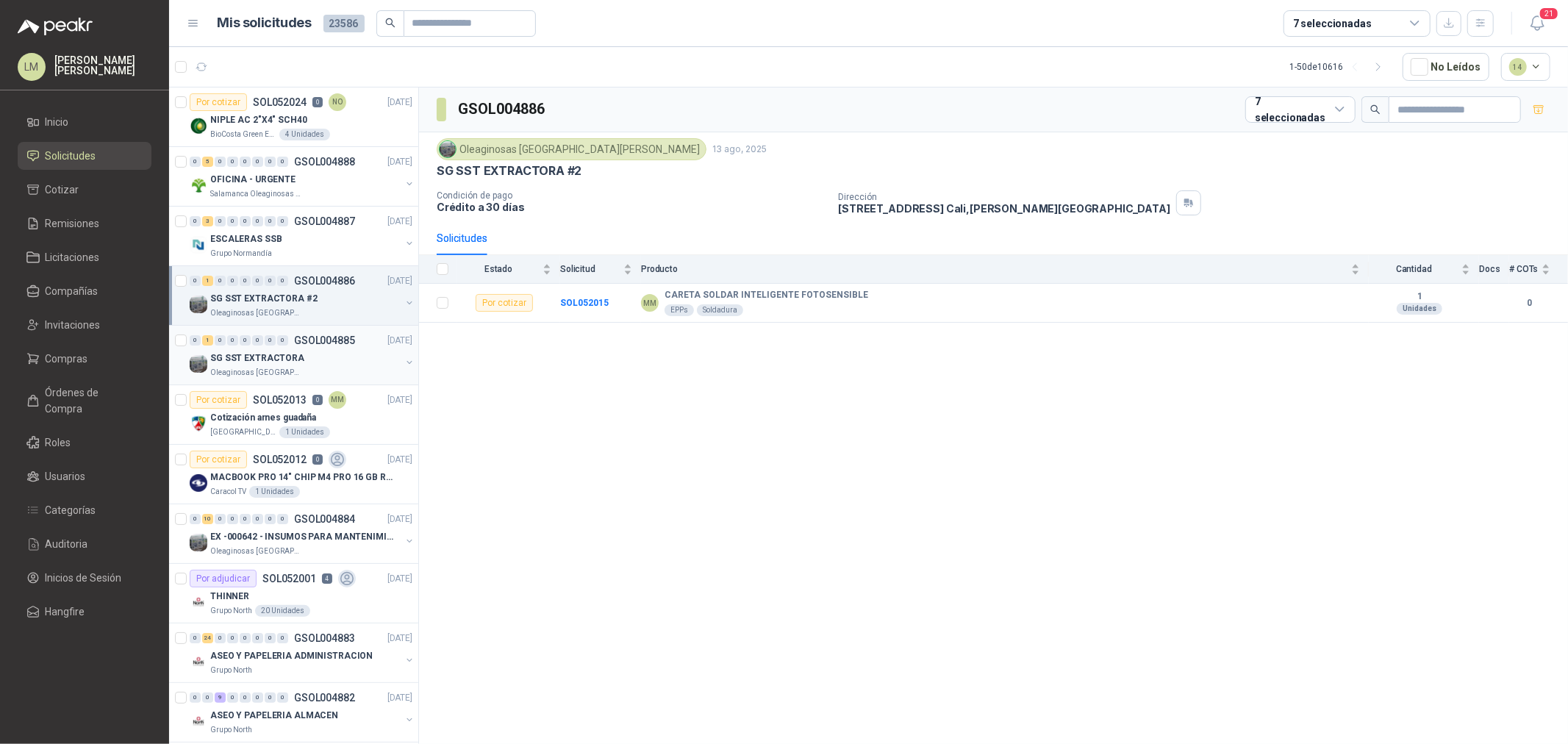
click at [275, 356] on p "SG SST EXTRACTORA" at bounding box center [257, 358] width 94 height 14
click at [281, 544] on p "EX -000642 - INSUMOS PARA MANTENIMIENTO PREVENTIVO" at bounding box center [301, 537] width 183 height 14
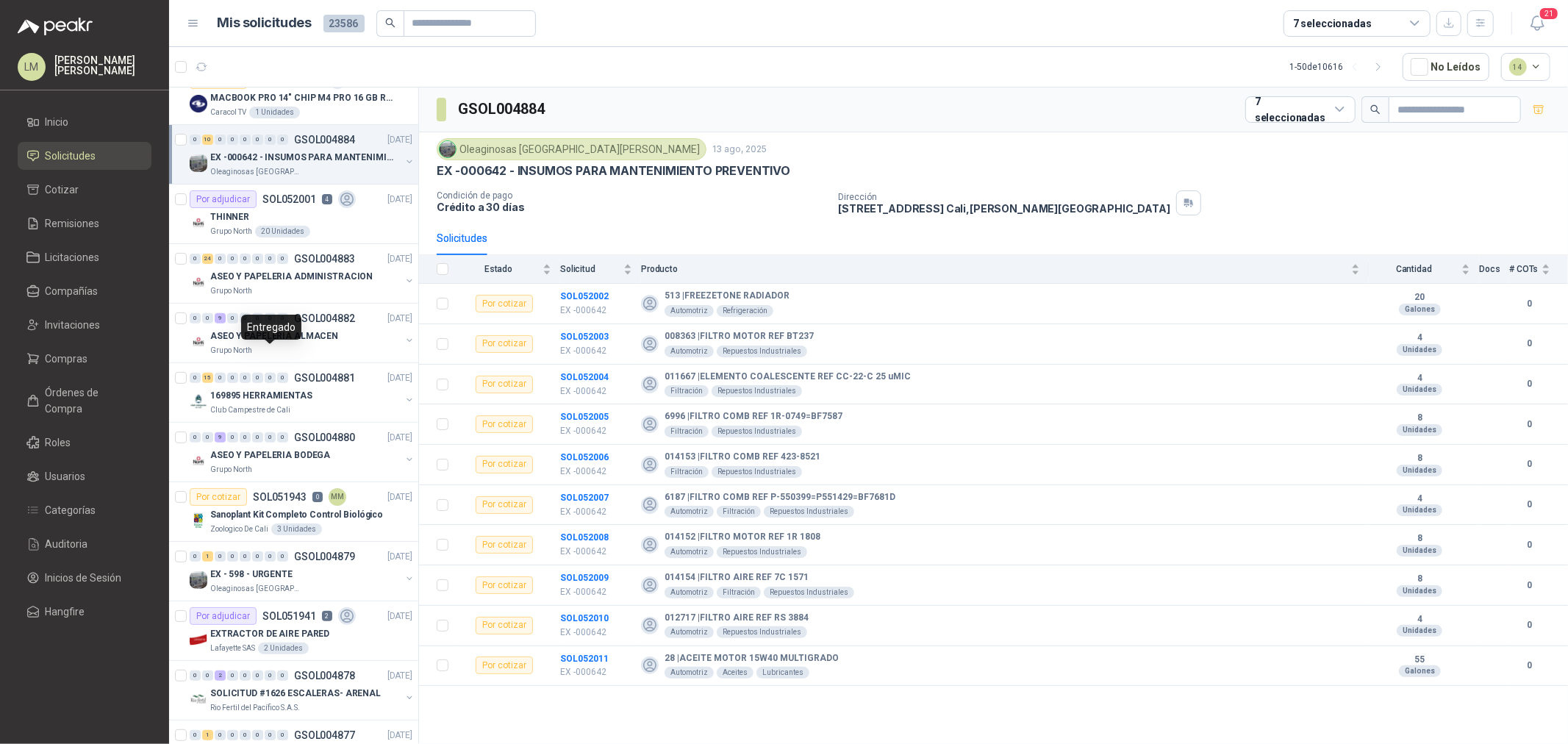
scroll to position [408, 0]
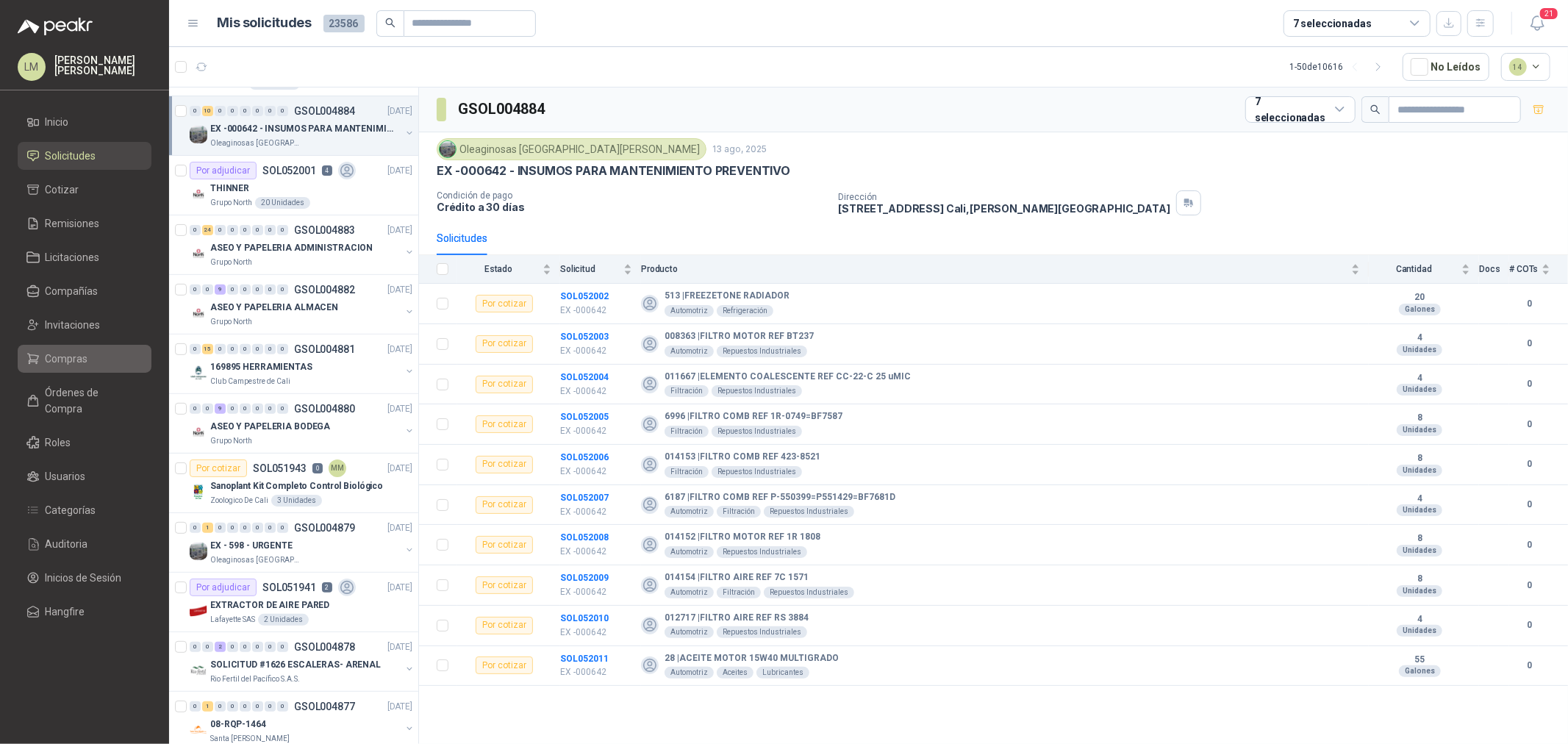
click at [59, 368] on link "Compras" at bounding box center [85, 358] width 133 height 28
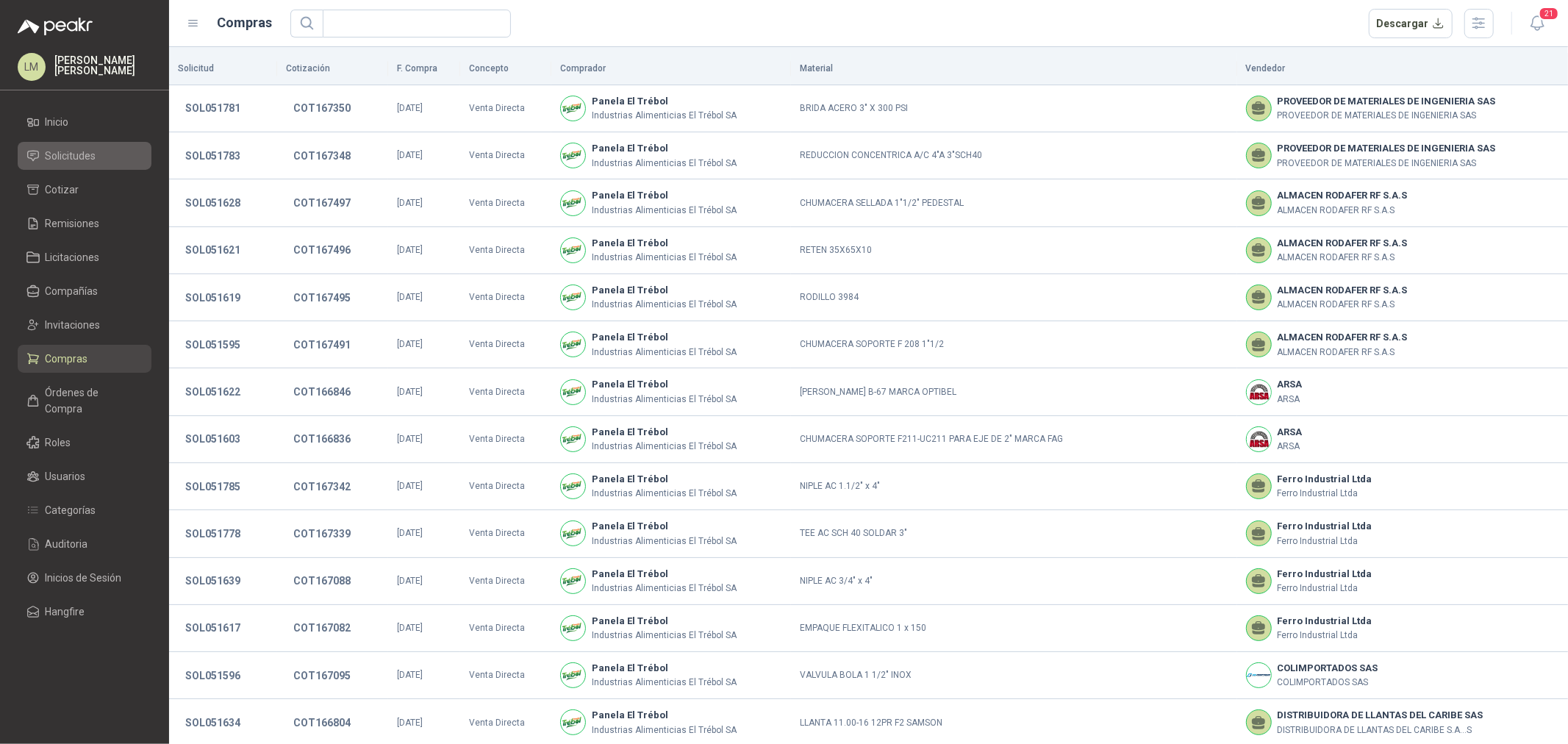
click at [66, 143] on link "Solicitudes" at bounding box center [85, 155] width 133 height 28
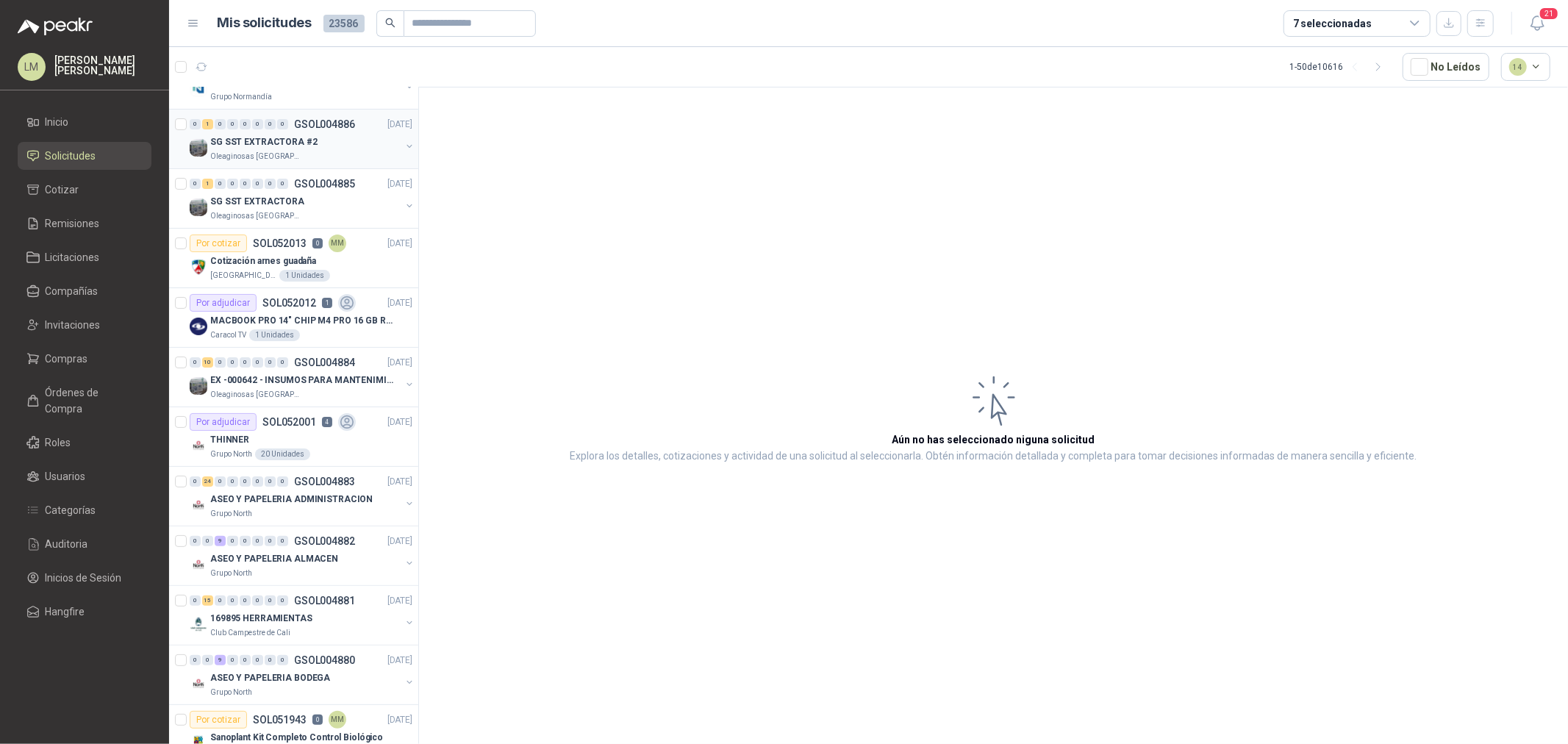
scroll to position [163, 0]
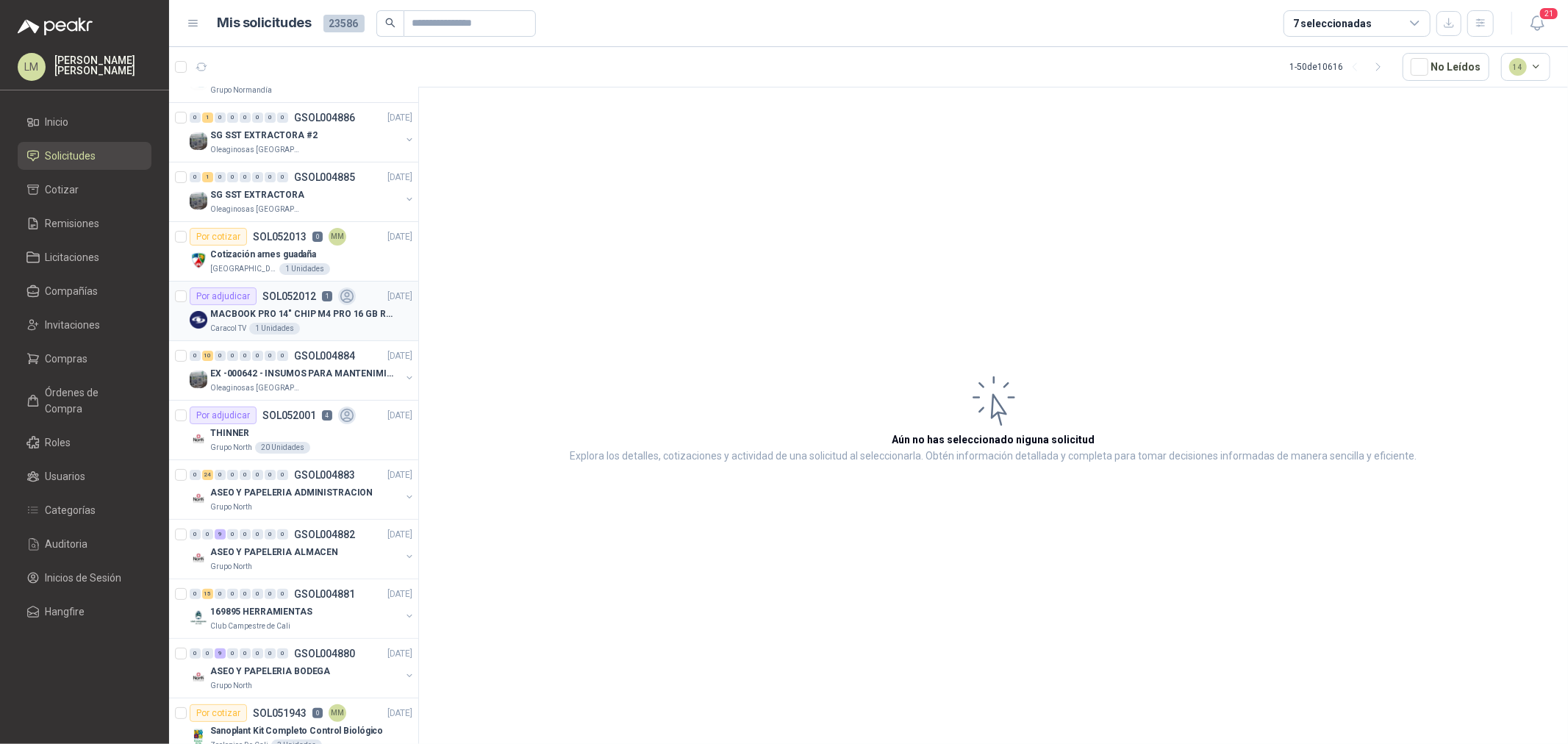
click at [324, 298] on p "1" at bounding box center [326, 296] width 10 height 10
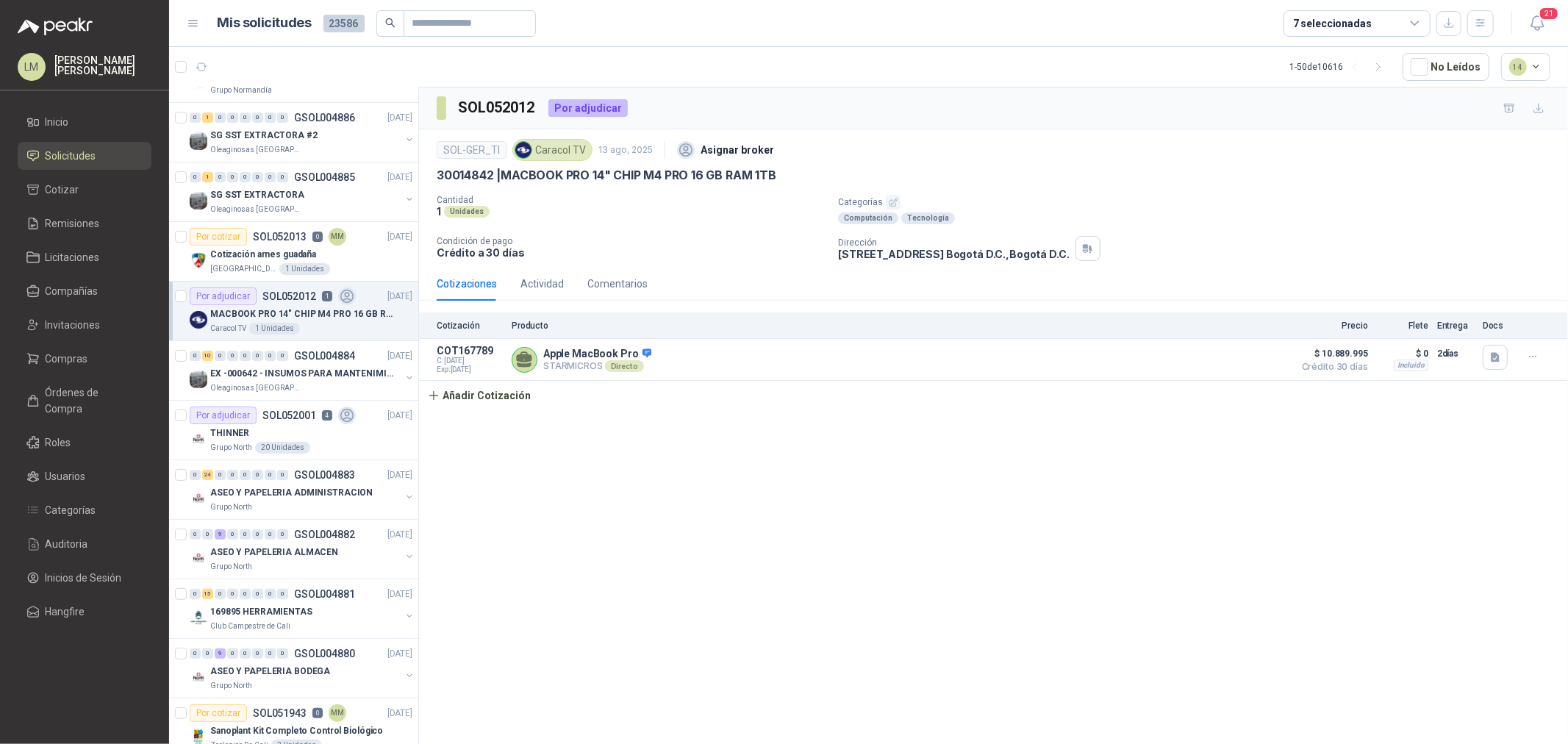
click at [312, 340] on article "Por adjudicar SOL052012 1 13/08/25 MACBOOK PRO 14" CHIP M4 PRO 16 GB RAM 1TB Ca…" at bounding box center [294, 311] width 249 height 60
click at [309, 380] on p "EX -000642 - INSUMOS PARA MANTENIMIENTO PREVENTIVO" at bounding box center [301, 373] width 183 height 14
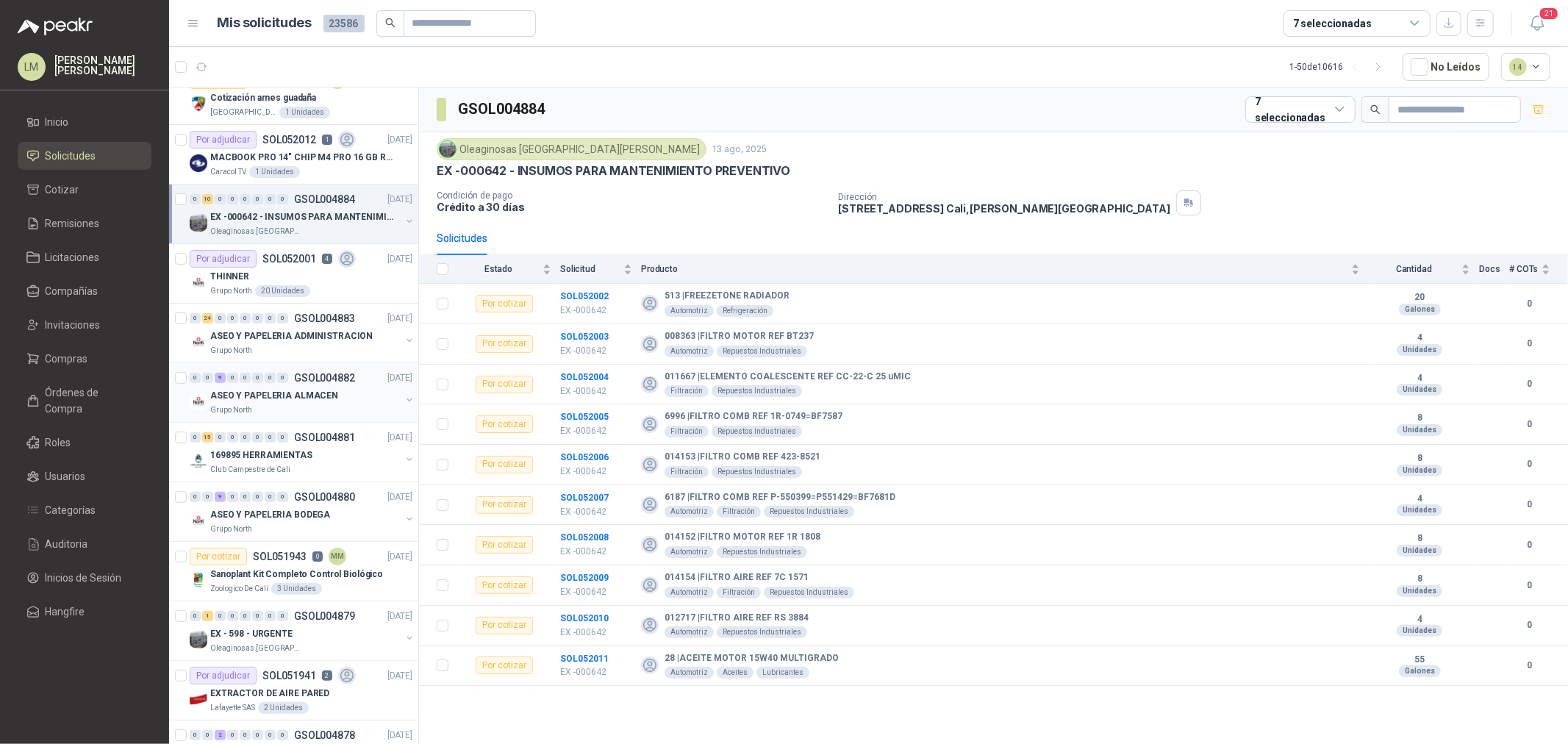
scroll to position [326, 0]
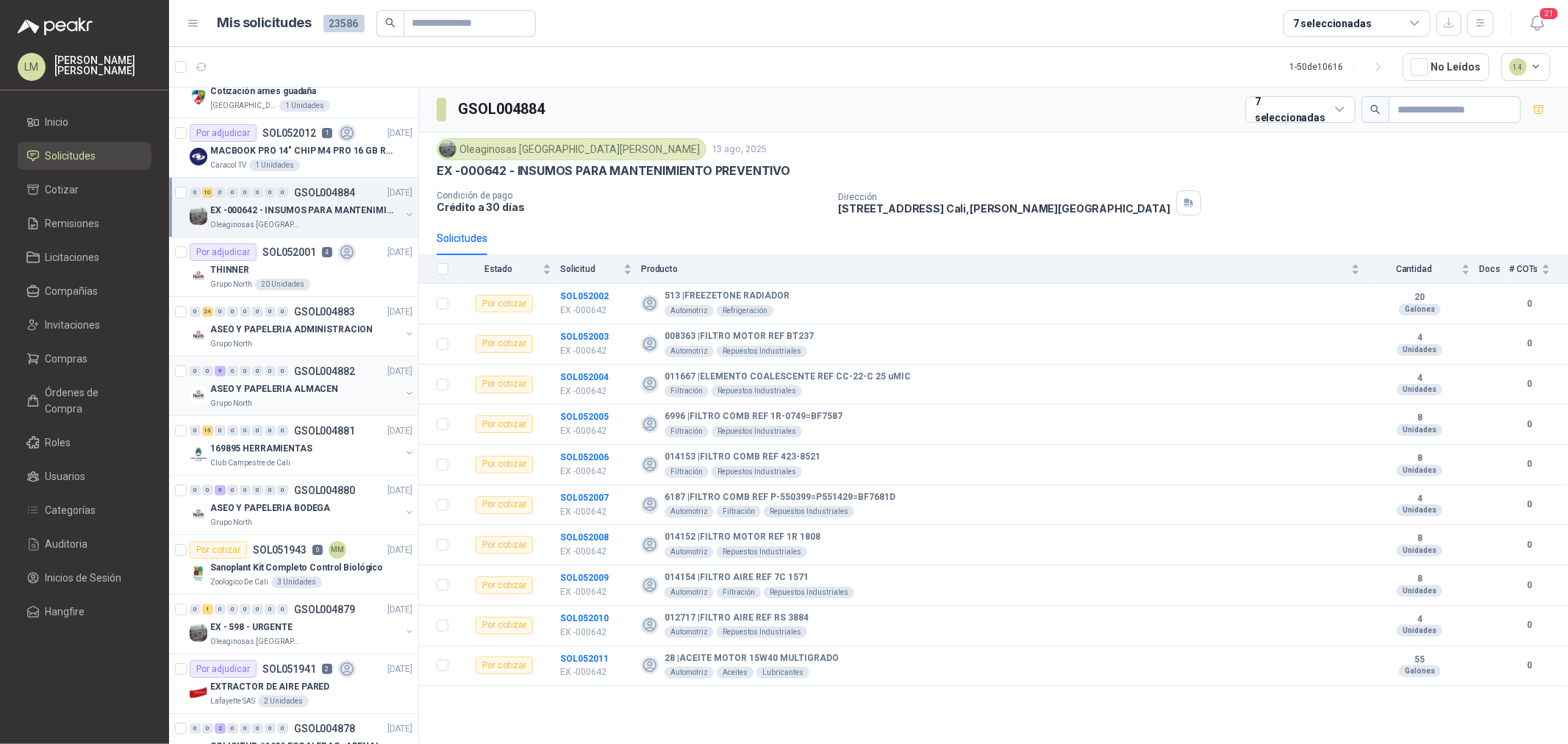
click at [297, 372] on p "GSOL004882" at bounding box center [325, 371] width 61 height 10
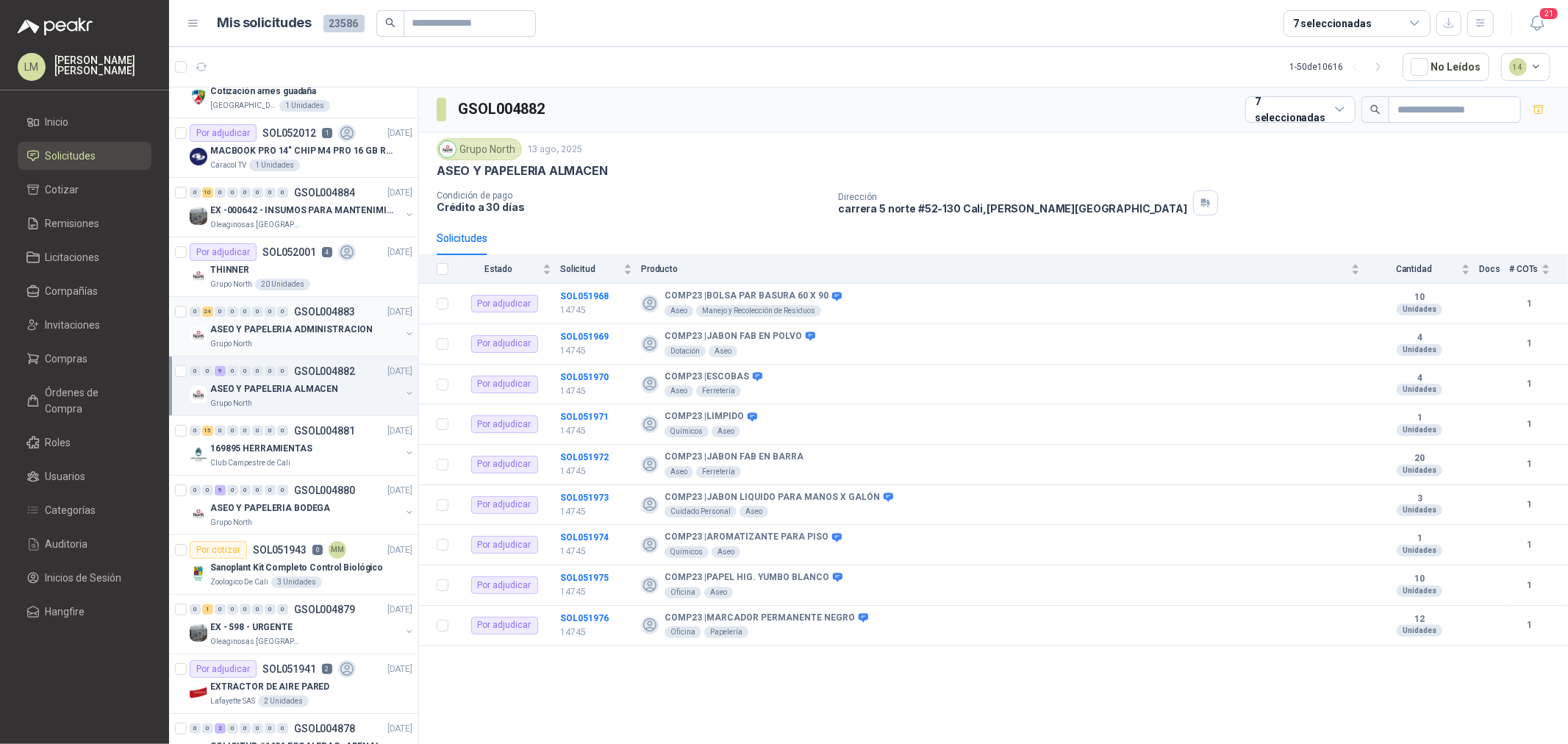
click at [289, 332] on p "ASEO Y PAPELERIA ADMINISTRACION" at bounding box center [291, 329] width 162 height 14
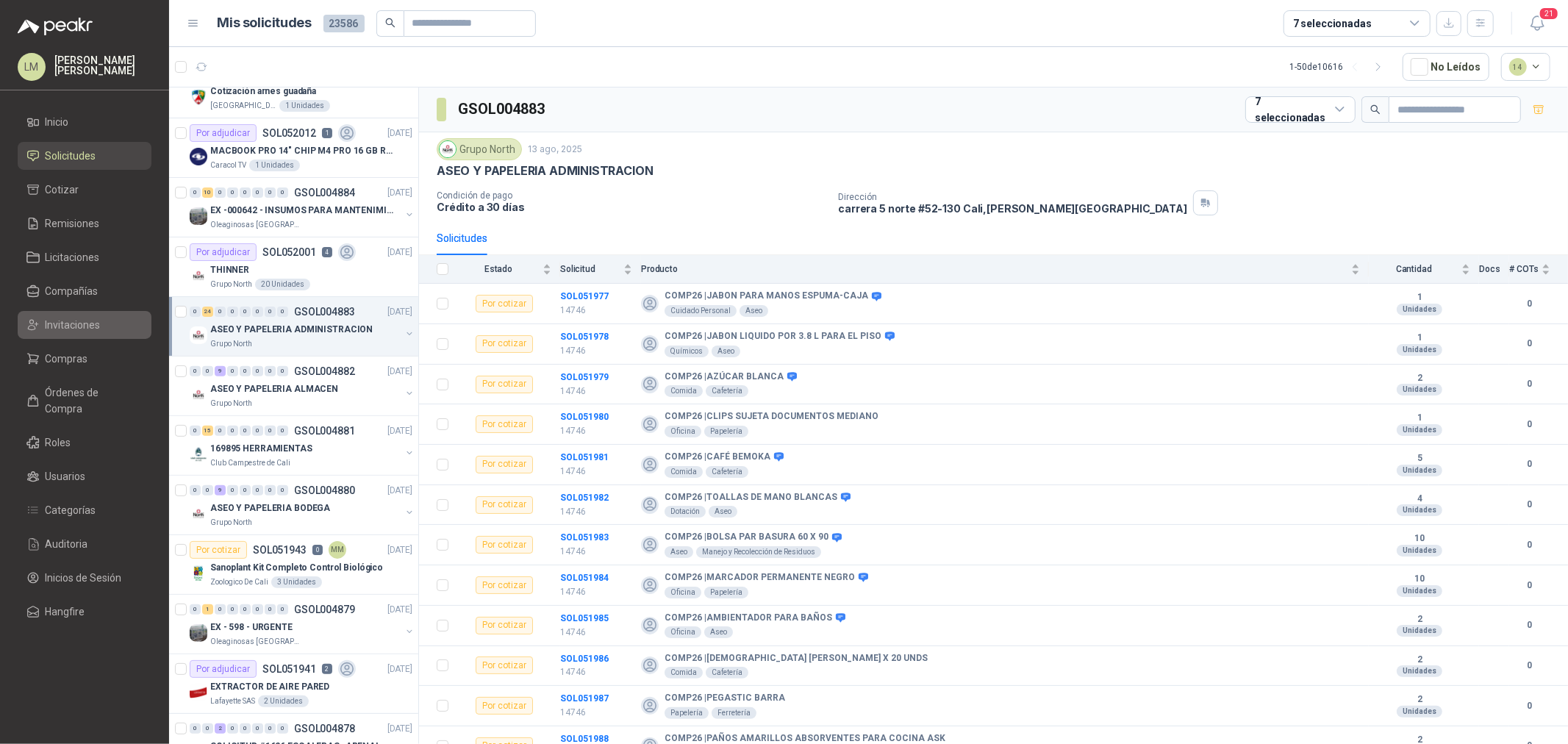
click at [74, 327] on span "Invitaciones" at bounding box center [73, 325] width 55 height 16
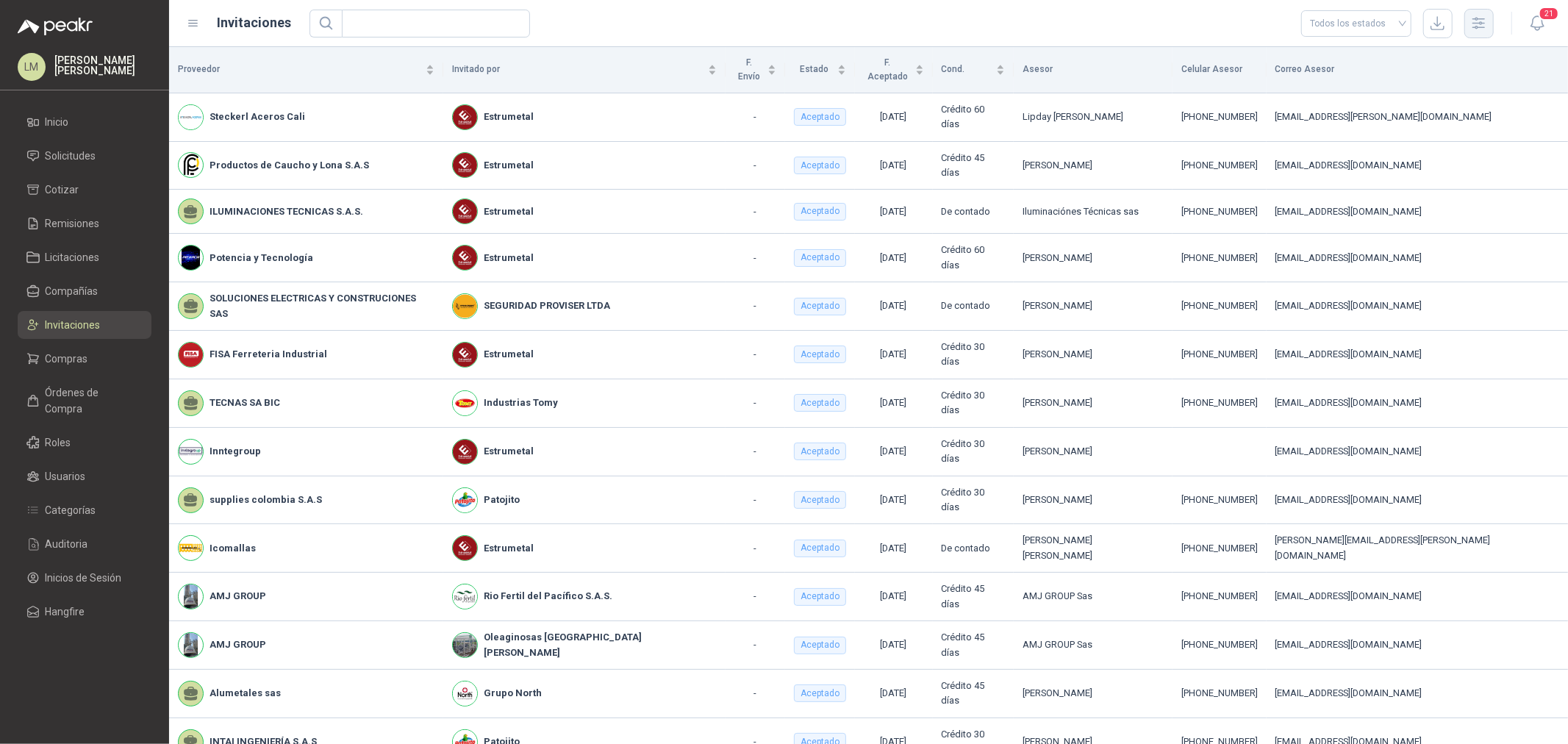
click at [1483, 31] on icon "button" at bounding box center [1478, 23] width 17 height 17
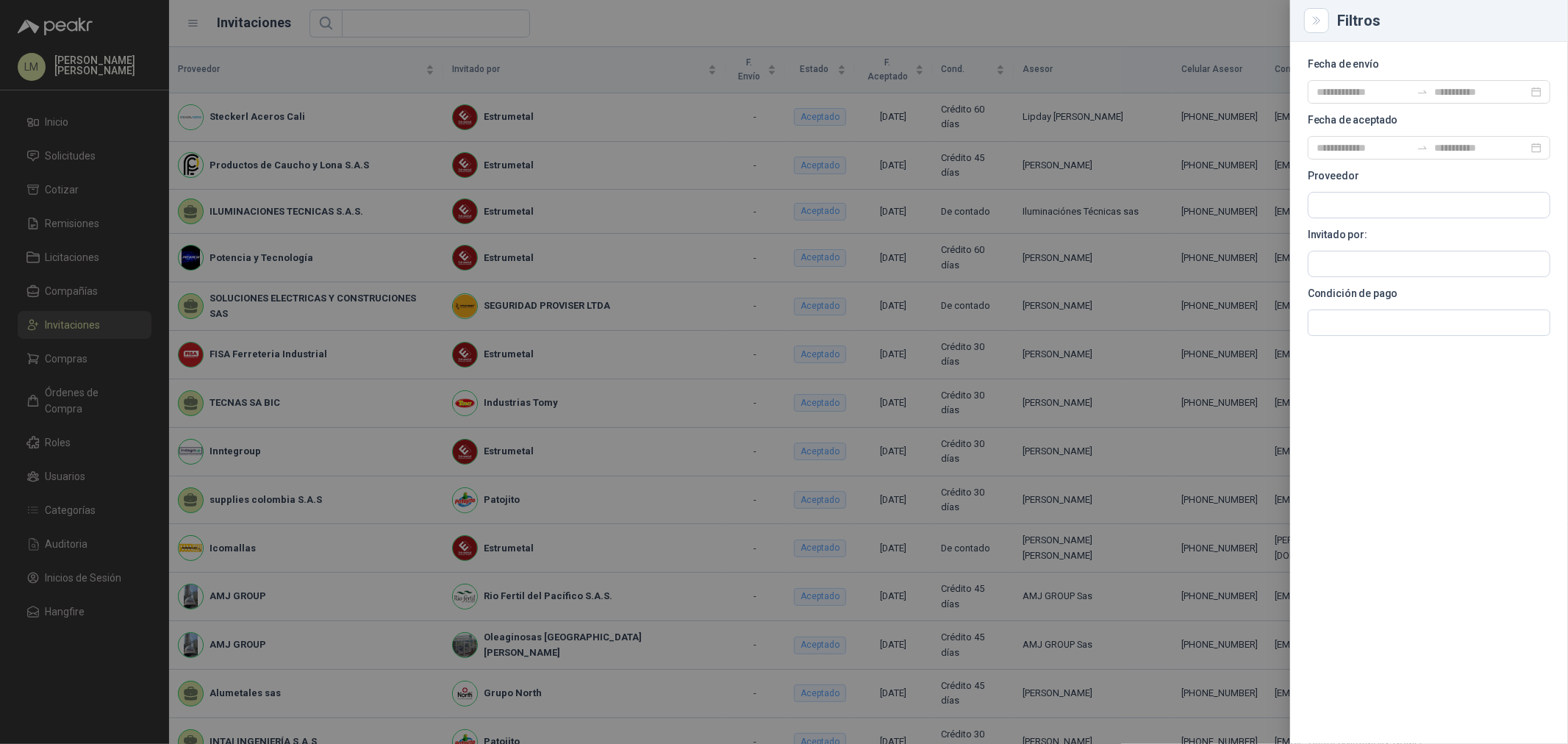
click at [1334, 277] on section "Fecha de envío Fecha de aceptado Proveedor Invitado por: Condición de pago" at bounding box center [1428, 197] width 243 height 277
click at [1335, 267] on input "text" at bounding box center [1428, 264] width 241 height 25
type input "*****"
click at [1348, 292] on p "Grupo North" at bounding box center [1435, 296] width 185 height 9
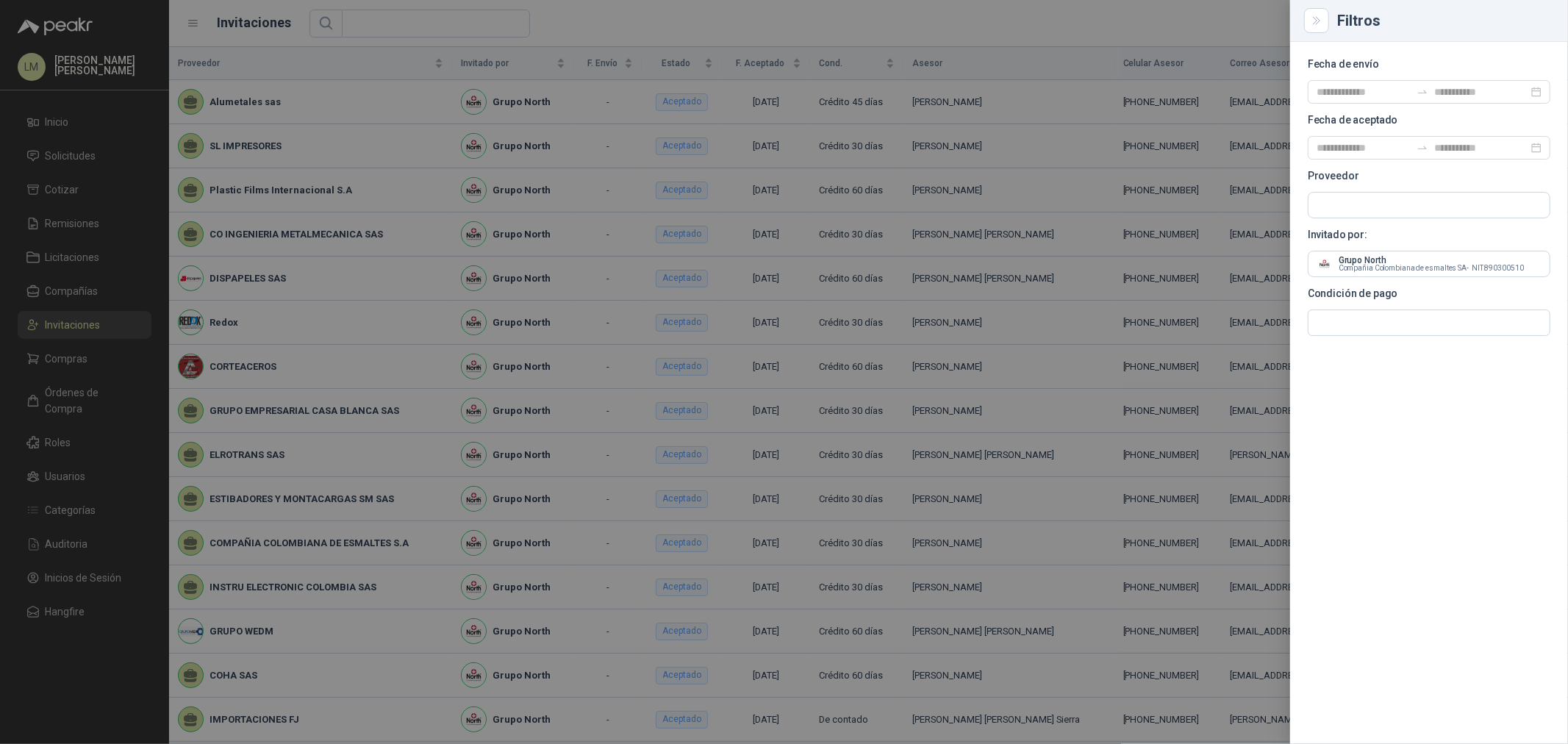
click at [873, 32] on div at bounding box center [784, 372] width 1568 height 744
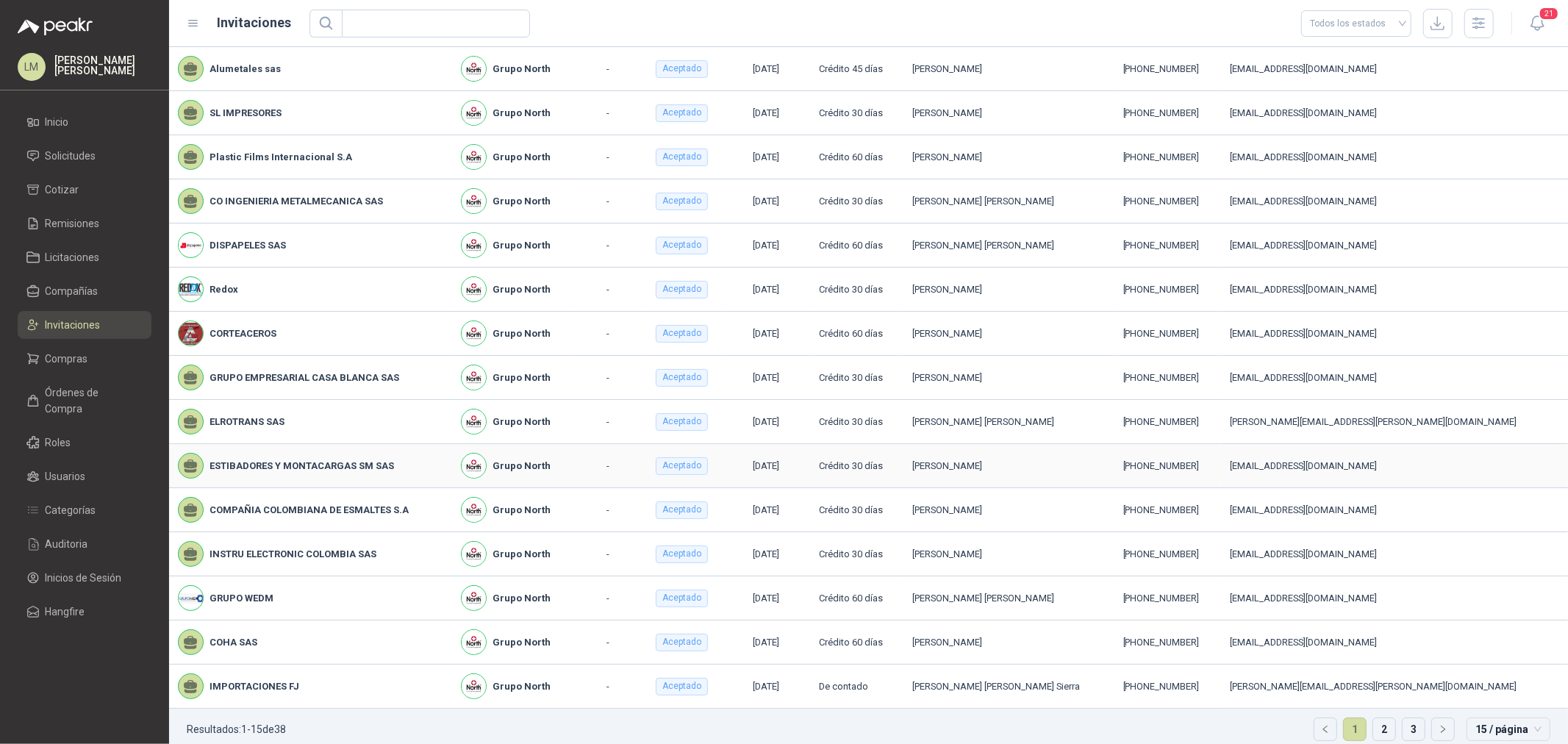
scroll to position [49, 0]
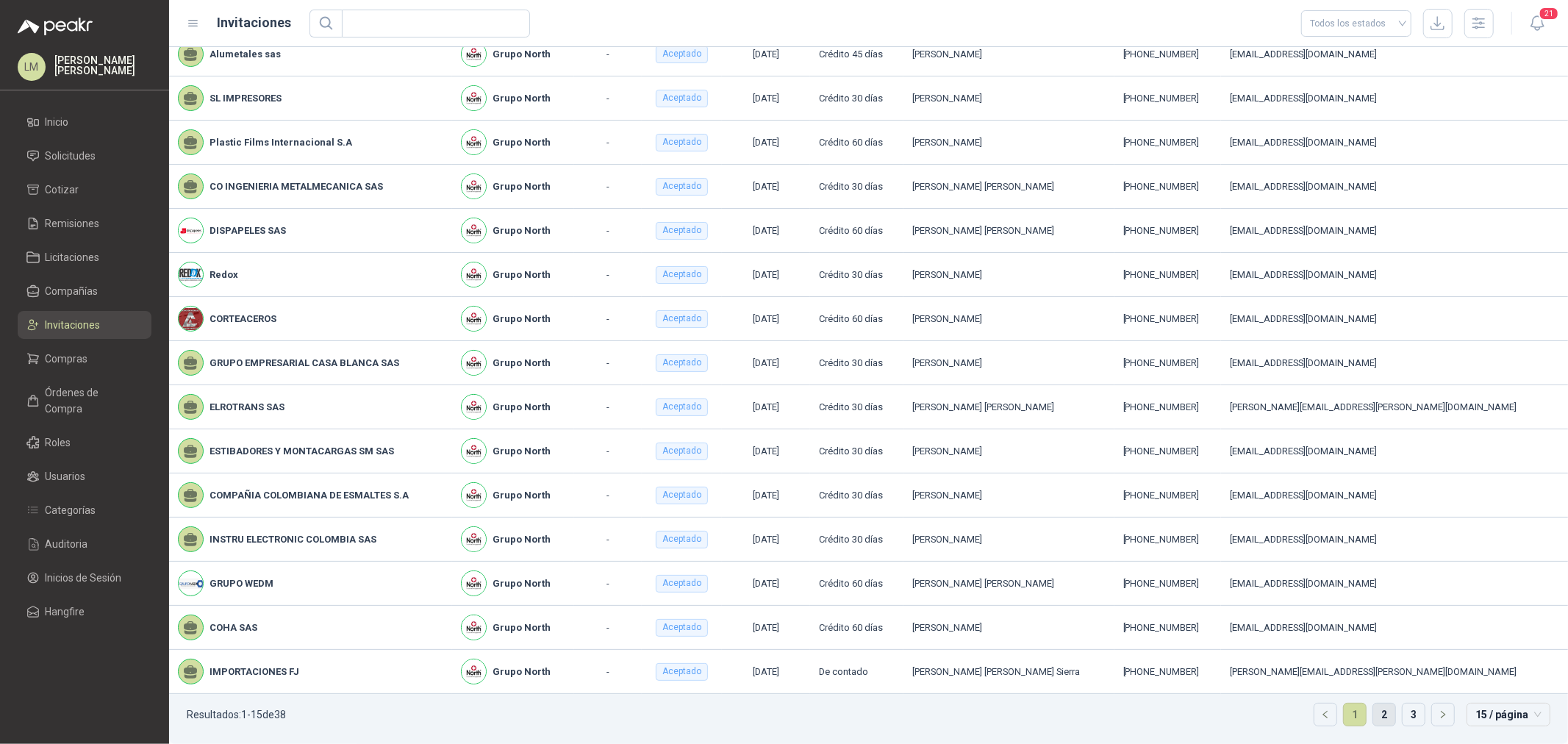
click at [1373, 712] on link "2" at bounding box center [1384, 714] width 22 height 22
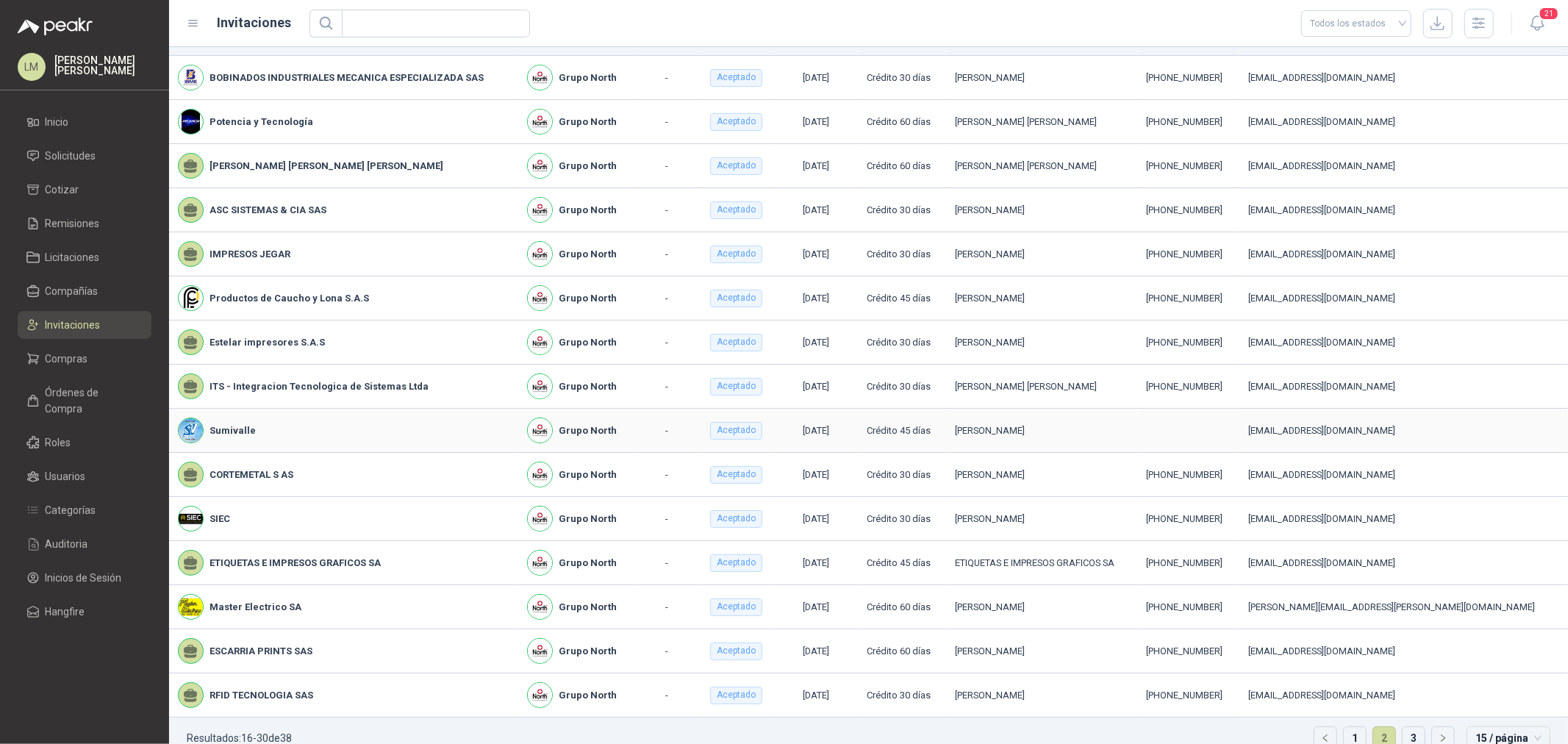
scroll to position [49, 0]
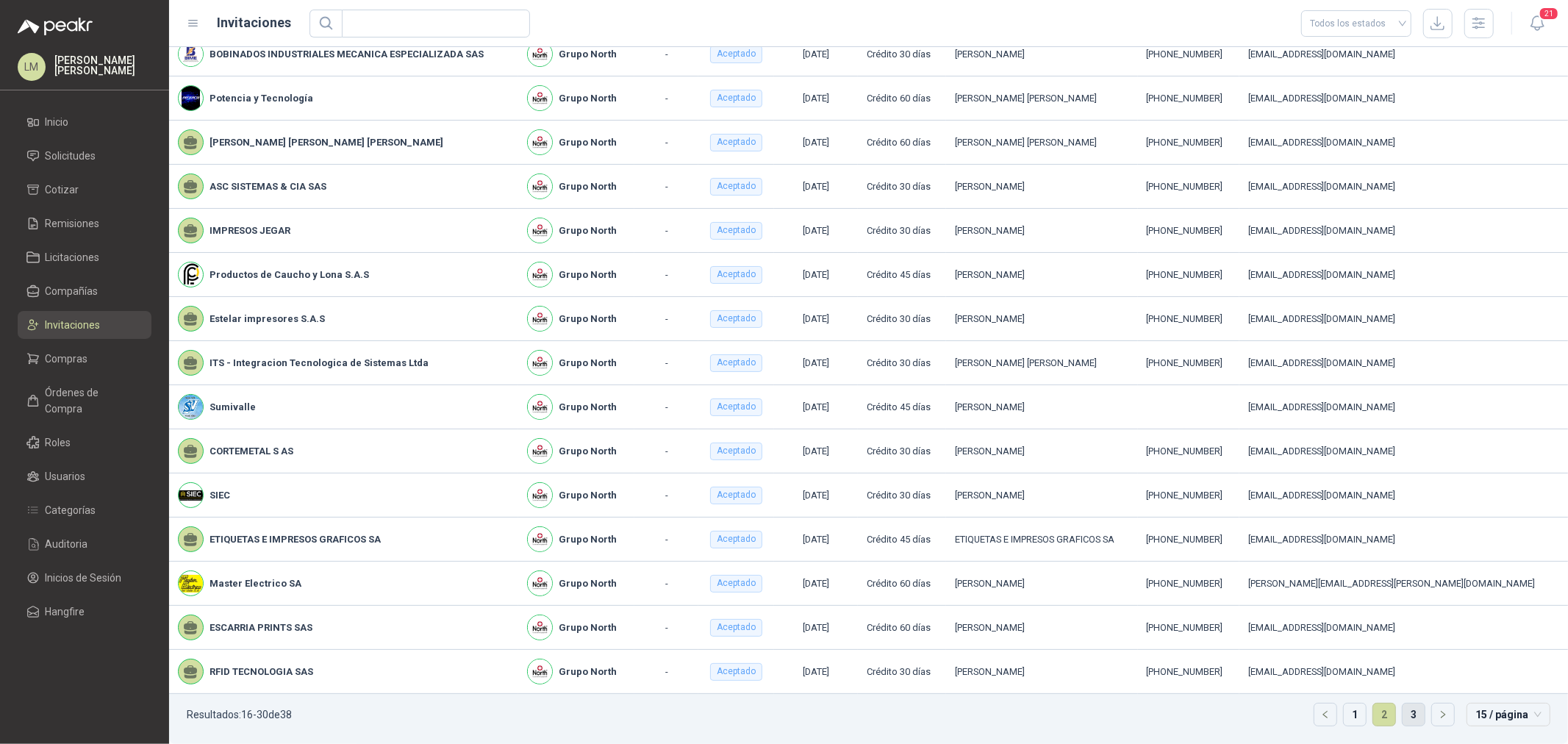
click at [1402, 719] on link "3" at bounding box center [1413, 714] width 22 height 22
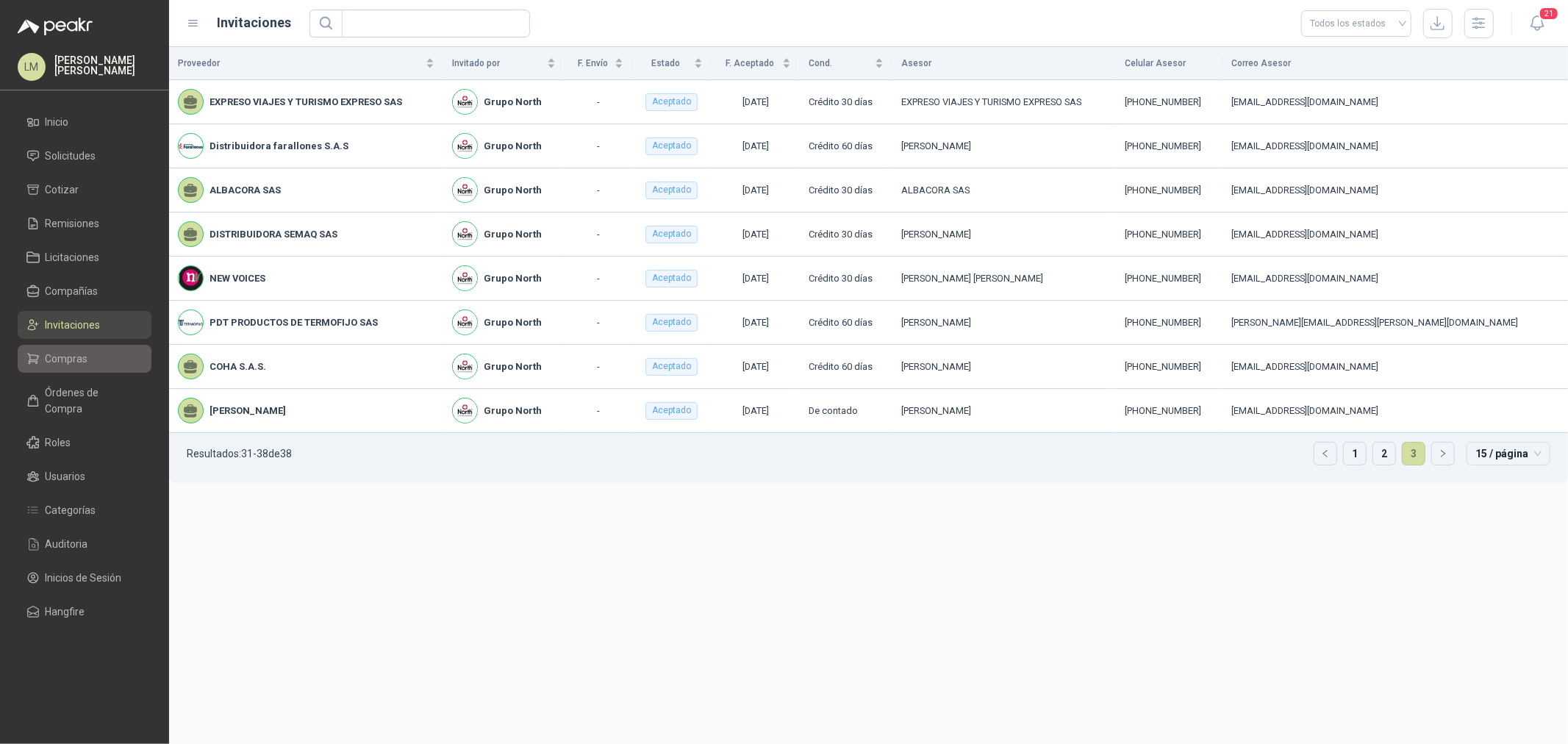
click at [72, 358] on span "Compras" at bounding box center [67, 359] width 42 height 16
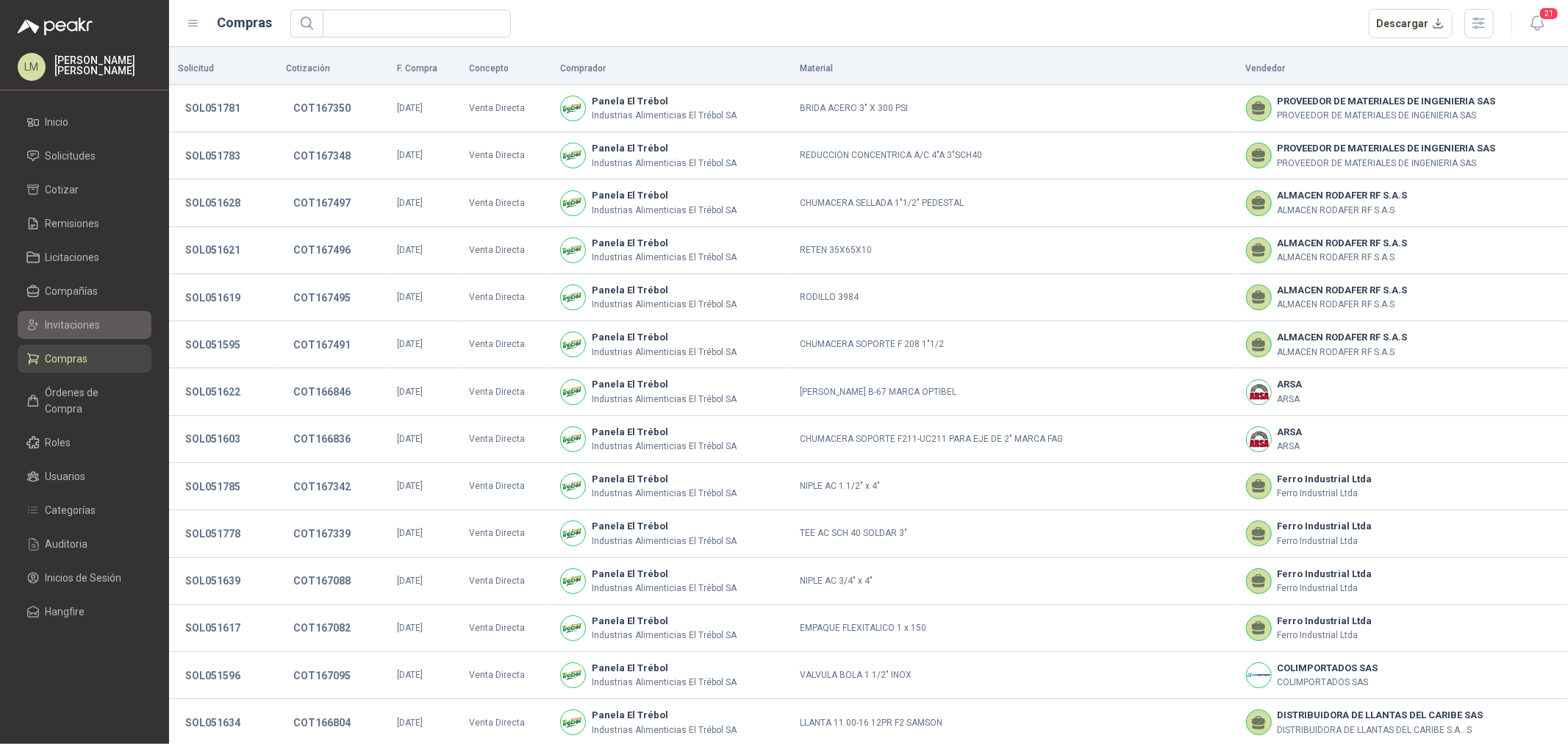
click at [97, 328] on span "Invitaciones" at bounding box center [73, 325] width 55 height 16
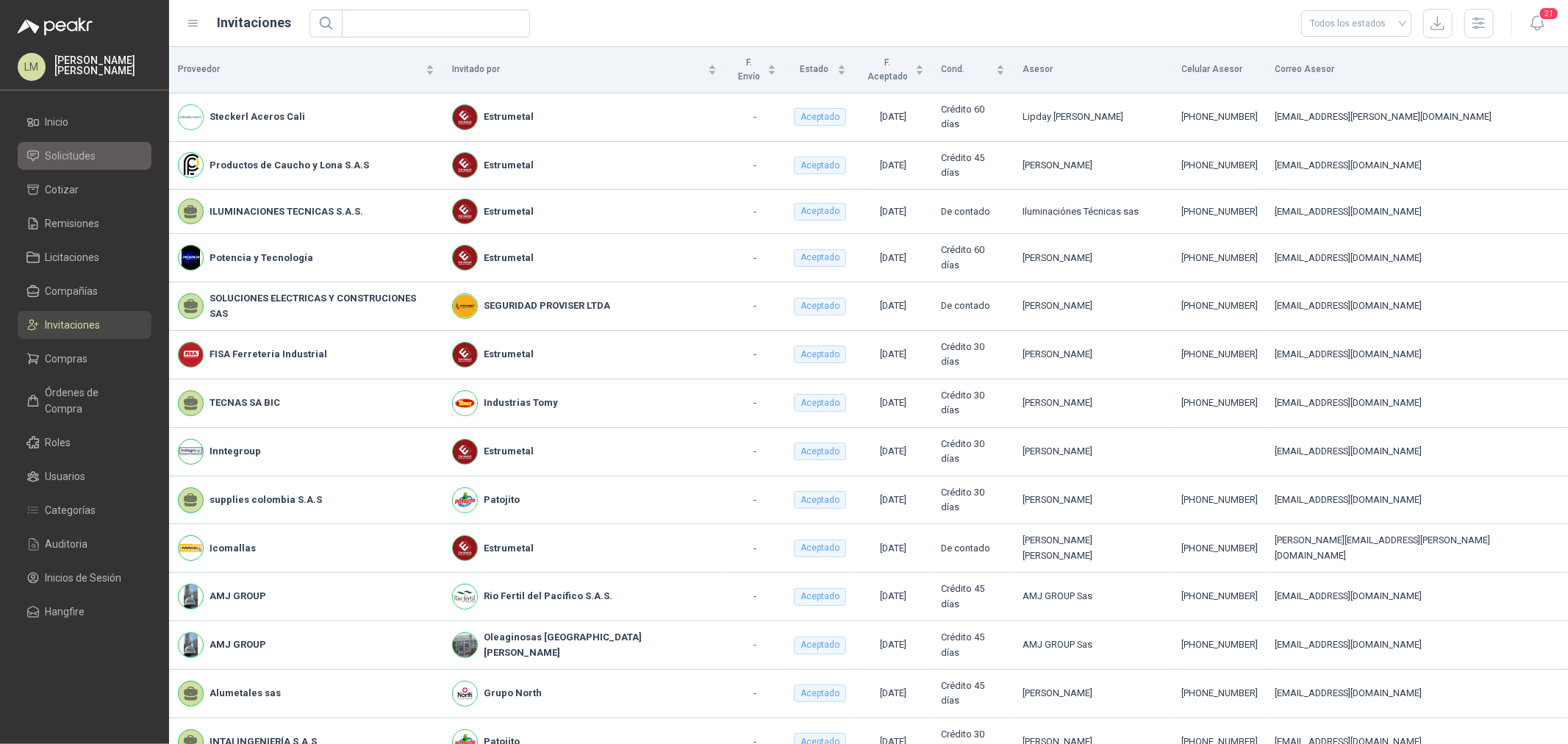
click at [78, 159] on span "Solicitudes" at bounding box center [71, 156] width 50 height 16
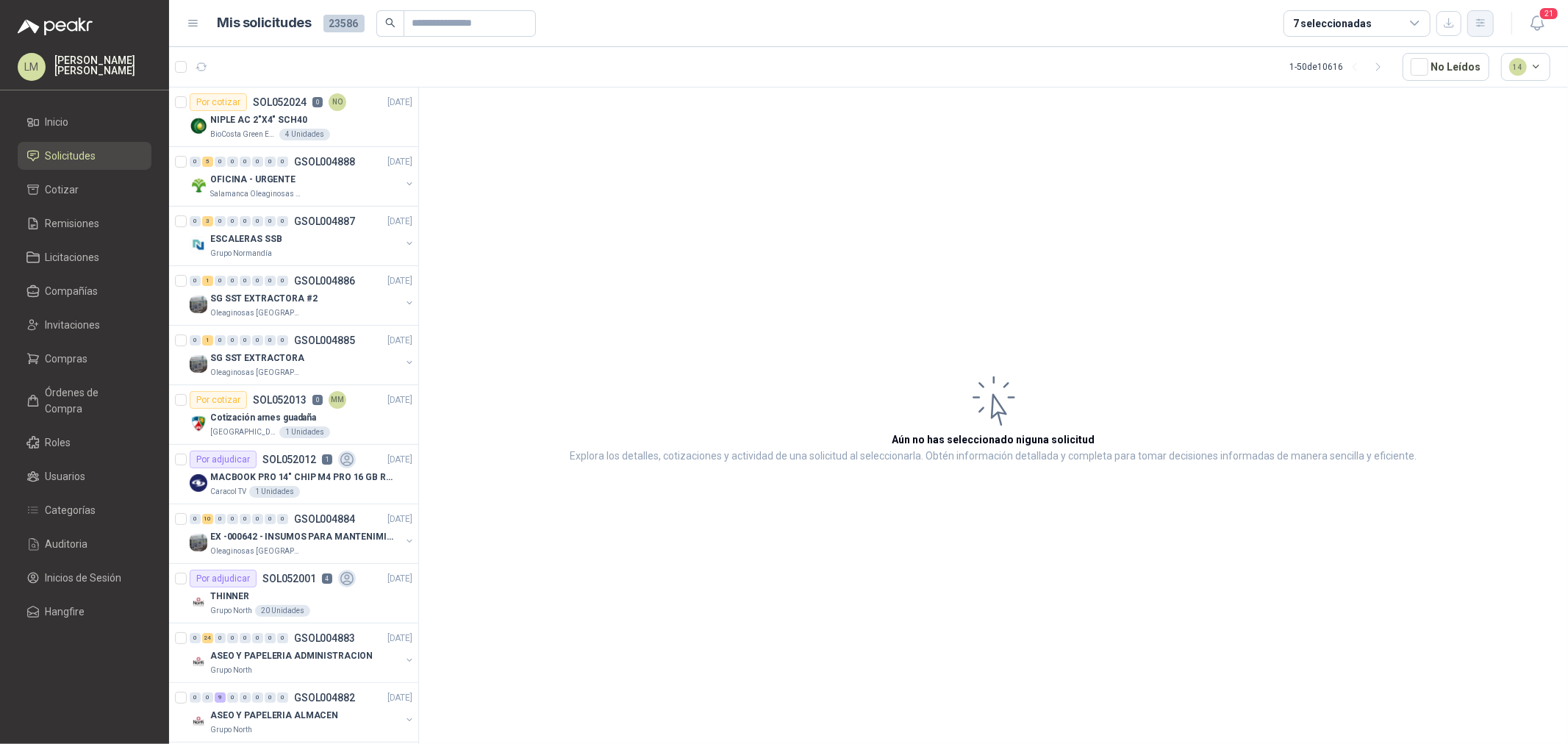
click at [1482, 20] on icon "button" at bounding box center [1480, 23] width 8 height 7
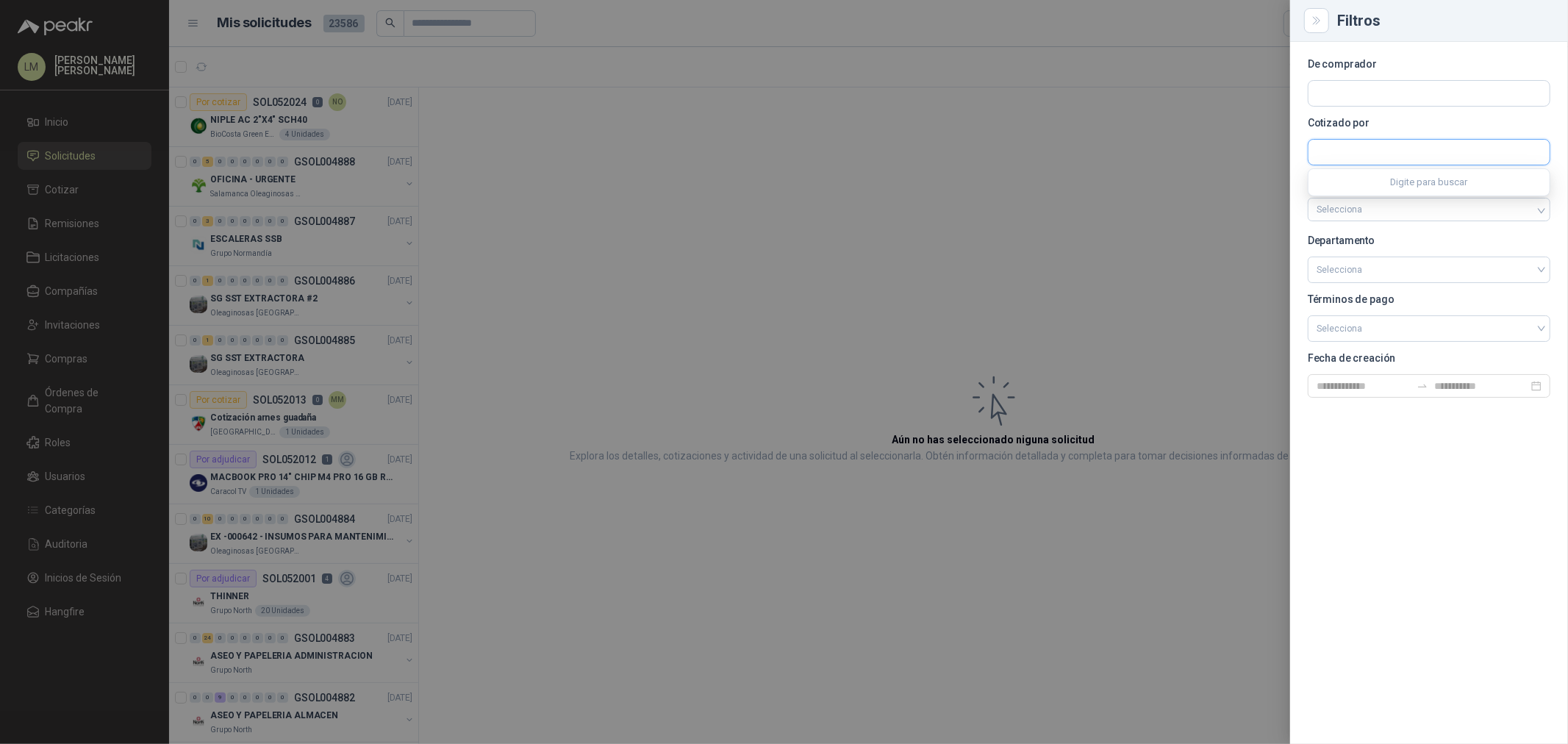
click at [1341, 149] on input "text" at bounding box center [1428, 152] width 241 height 25
type input "***"
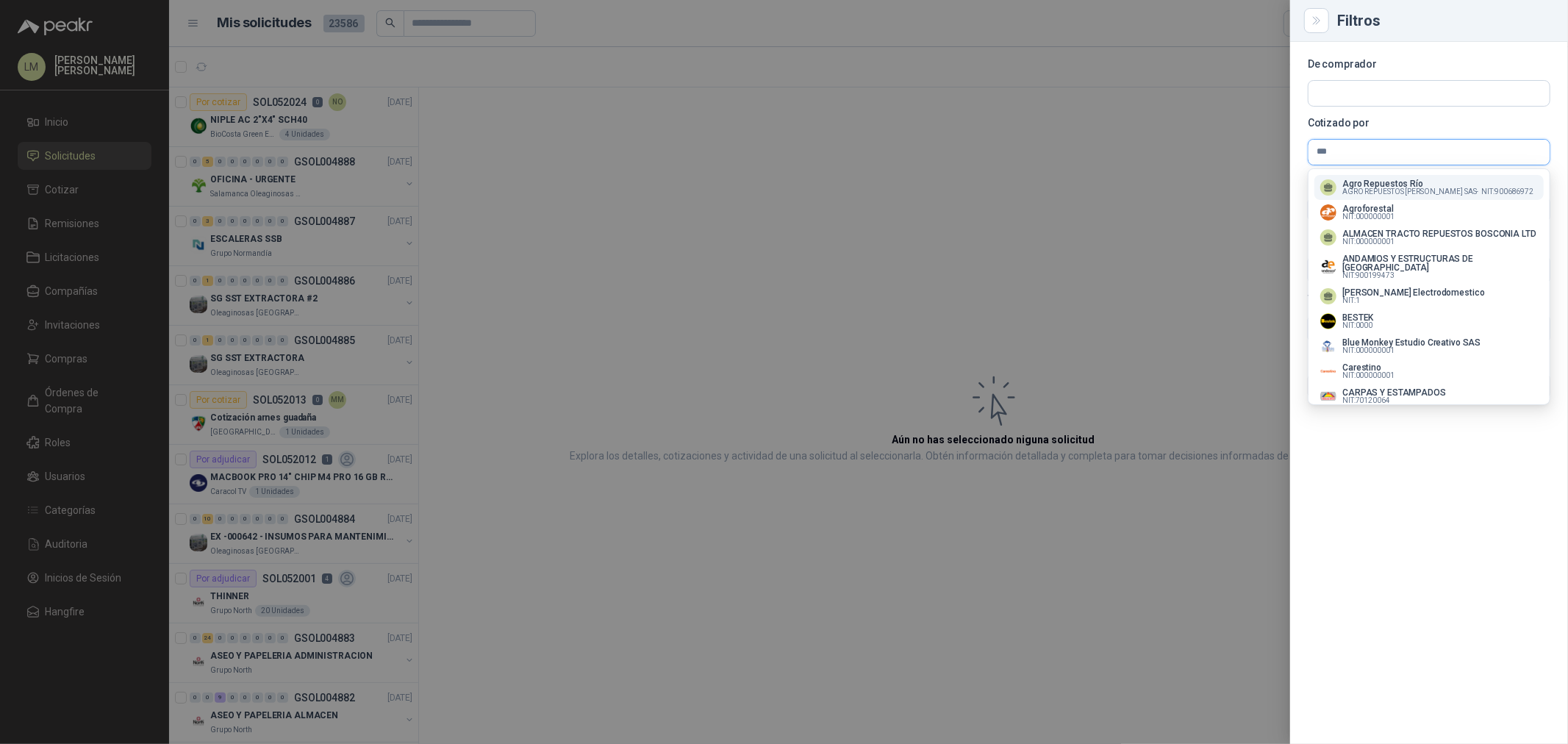
drag, startPoint x: 1353, startPoint y: 150, endPoint x: 1273, endPoint y: 145, distance: 80.2
click at [1275, 145] on div "Filtros De comprador Cotizado por *** Categorías Selecciona Departamento Selecc…" at bounding box center [784, 372] width 1568 height 744
click at [1379, 83] on input "text" at bounding box center [1428, 94] width 241 height 25
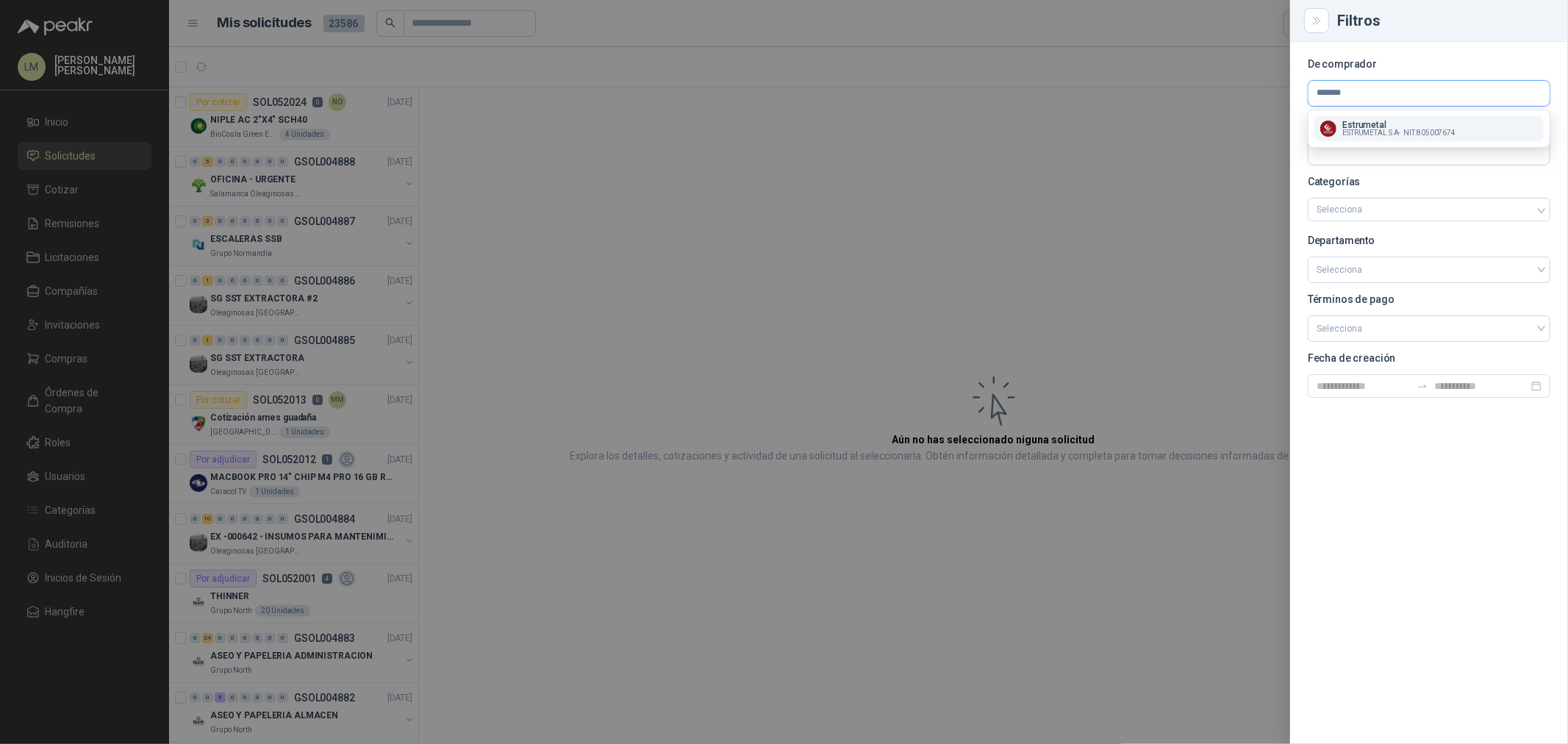
type input "*******"
click at [1364, 133] on span "ESTRUMETAL S A -" at bounding box center [1371, 133] width 58 height 7
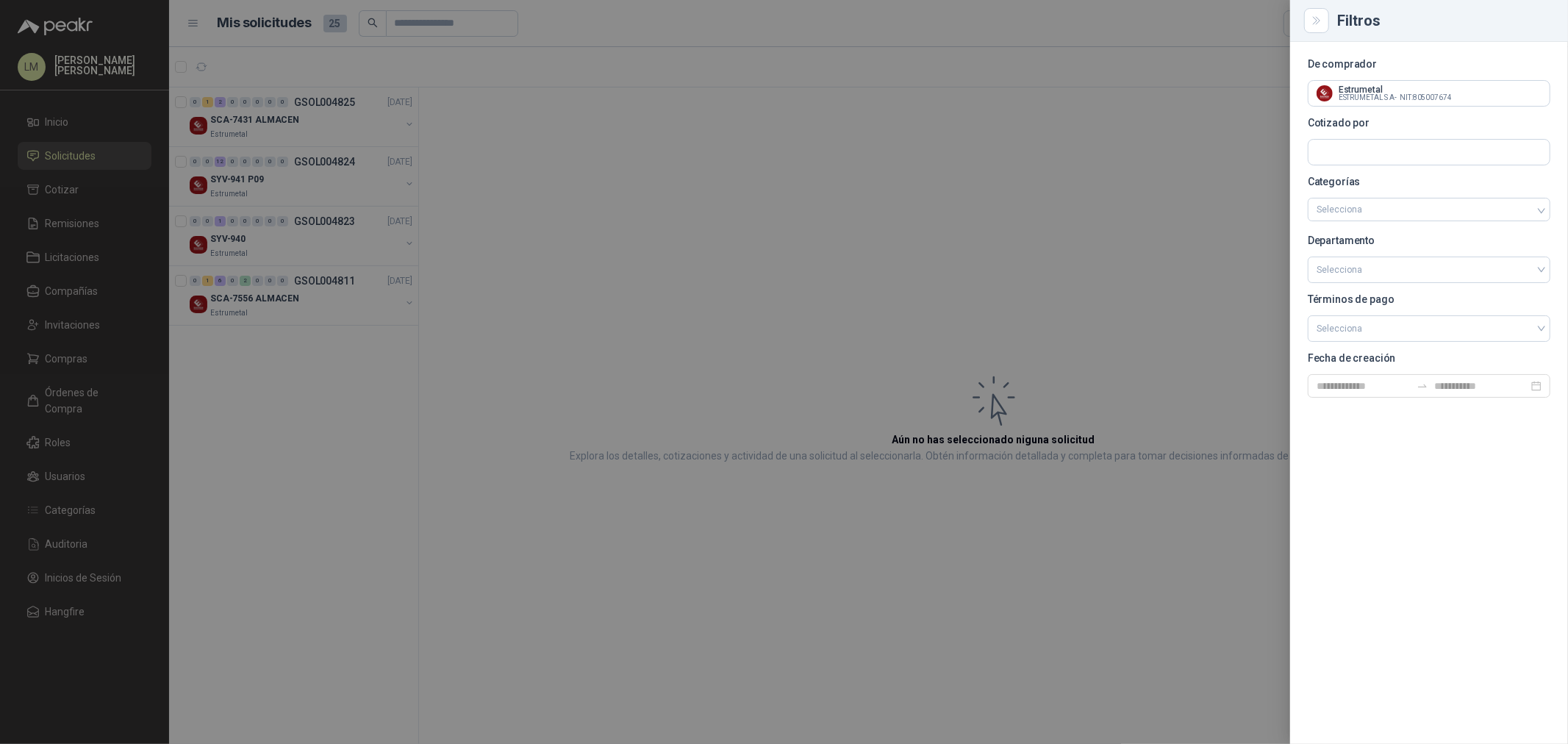
click at [515, 167] on div at bounding box center [784, 372] width 1568 height 744
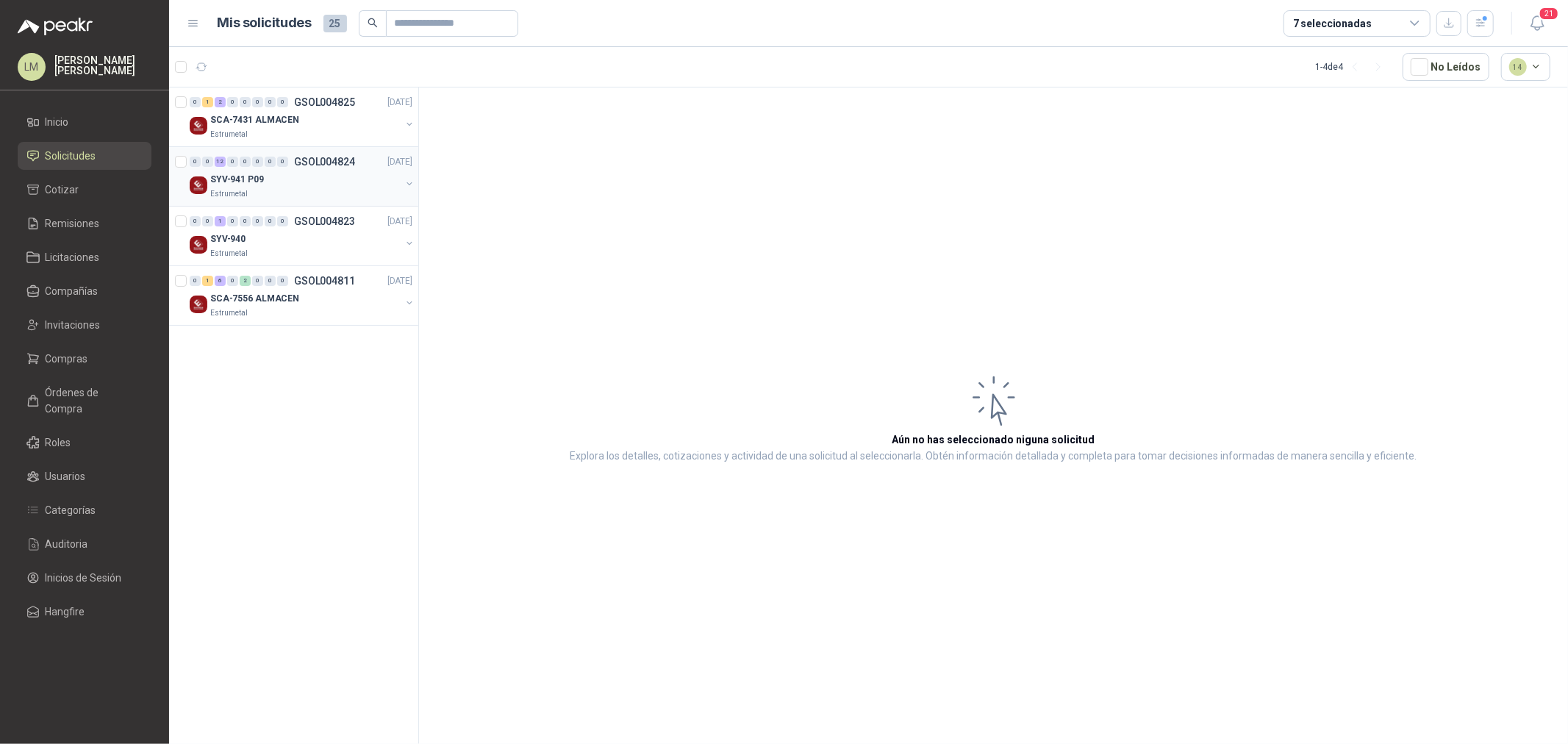
click at [325, 179] on div "SYV-941 P09" at bounding box center [305, 179] width 190 height 18
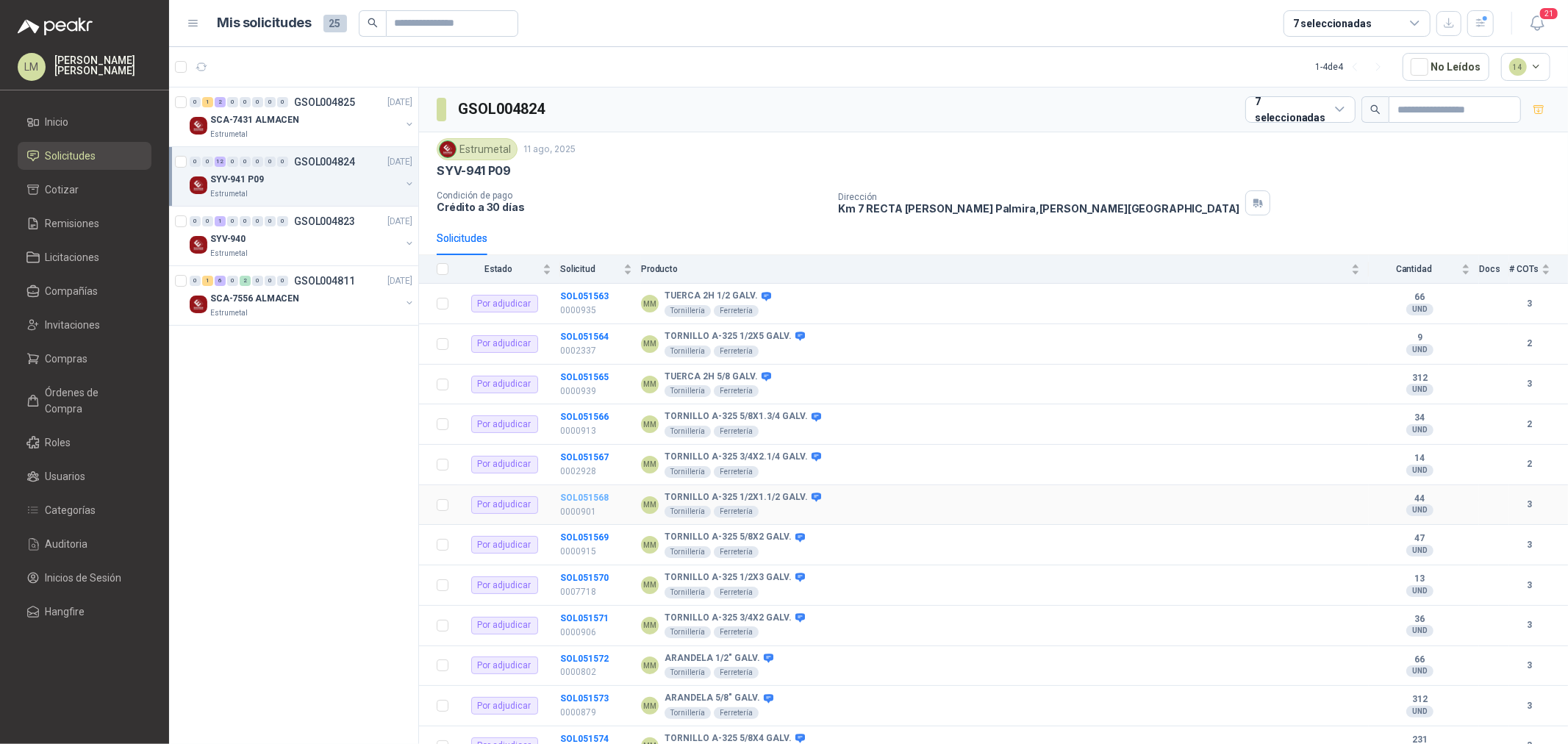
click at [603, 497] on b "SOL051568" at bounding box center [584, 497] width 49 height 10
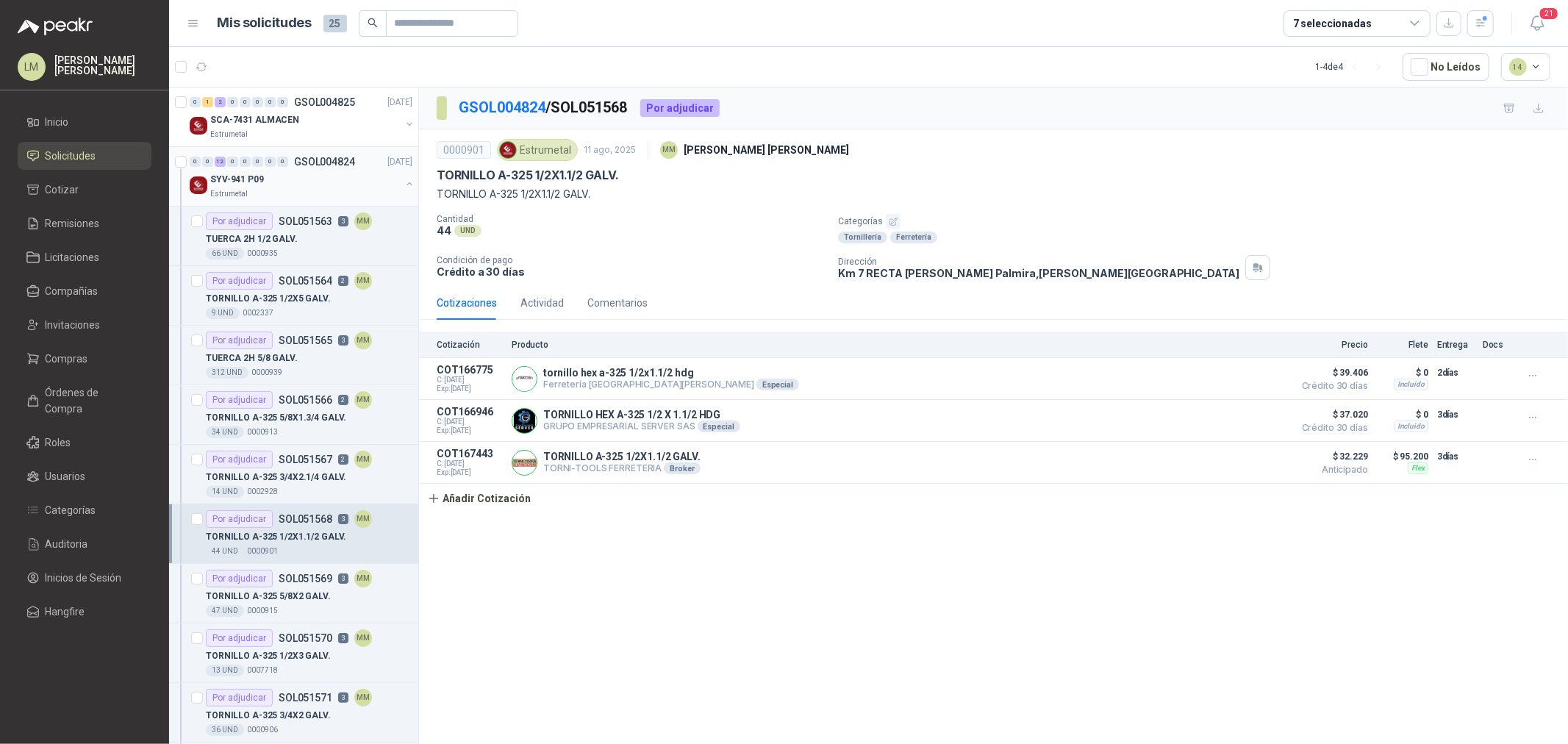
click at [404, 181] on button "button" at bounding box center [409, 183] width 12 height 12
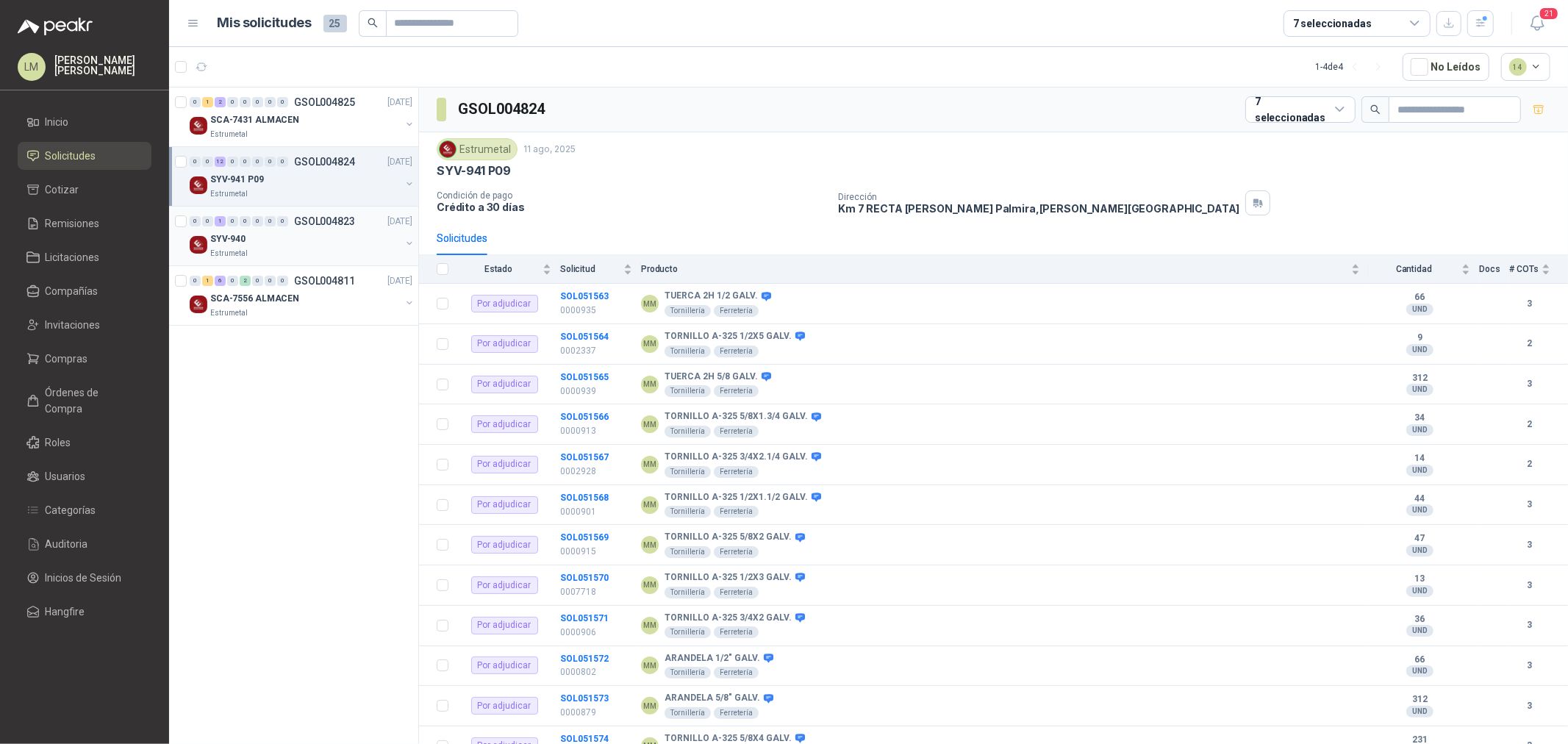
click at [408, 241] on button "button" at bounding box center [409, 243] width 12 height 12
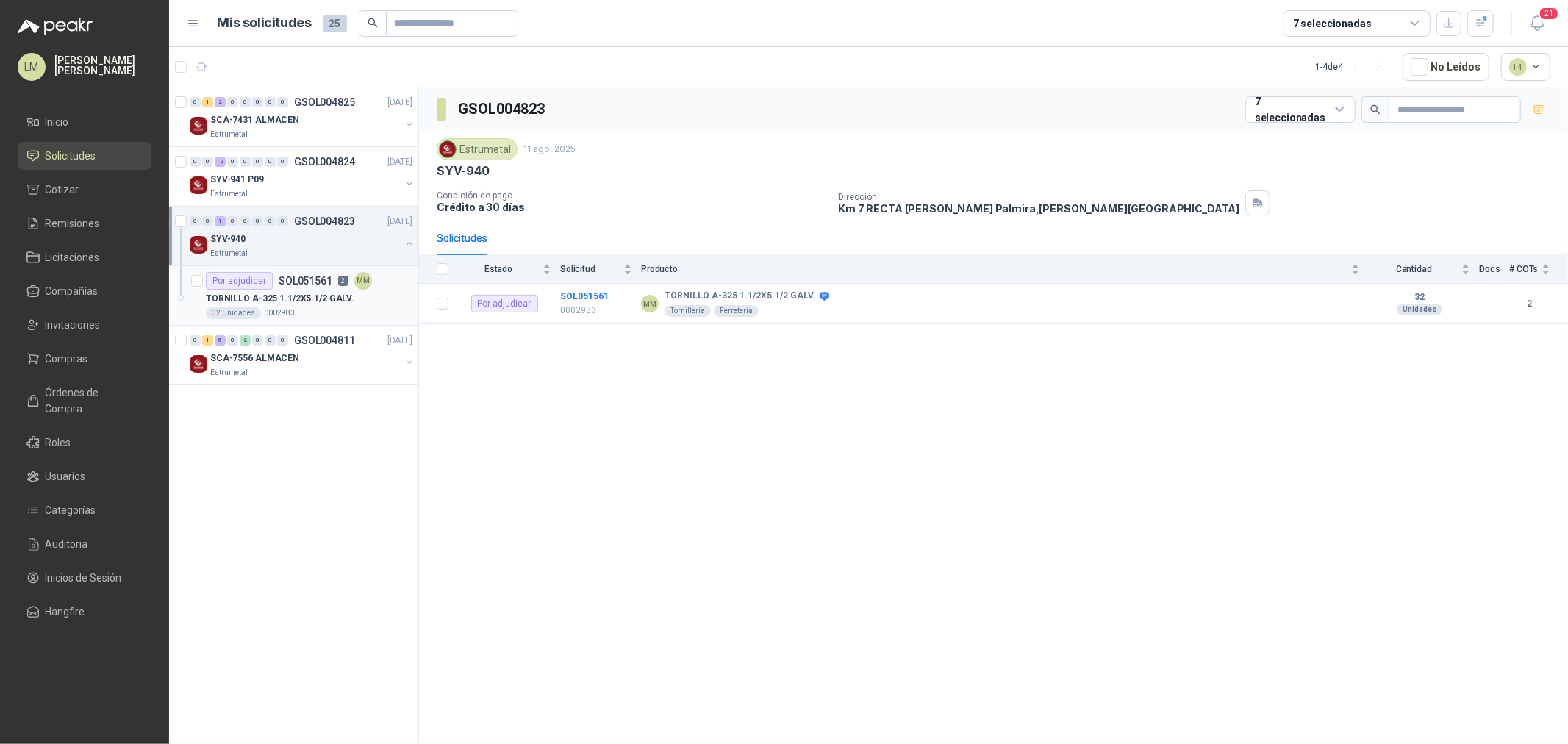
click at [341, 272] on div "Por adjudicar SOL051561 2 MM" at bounding box center [289, 281] width 166 height 18
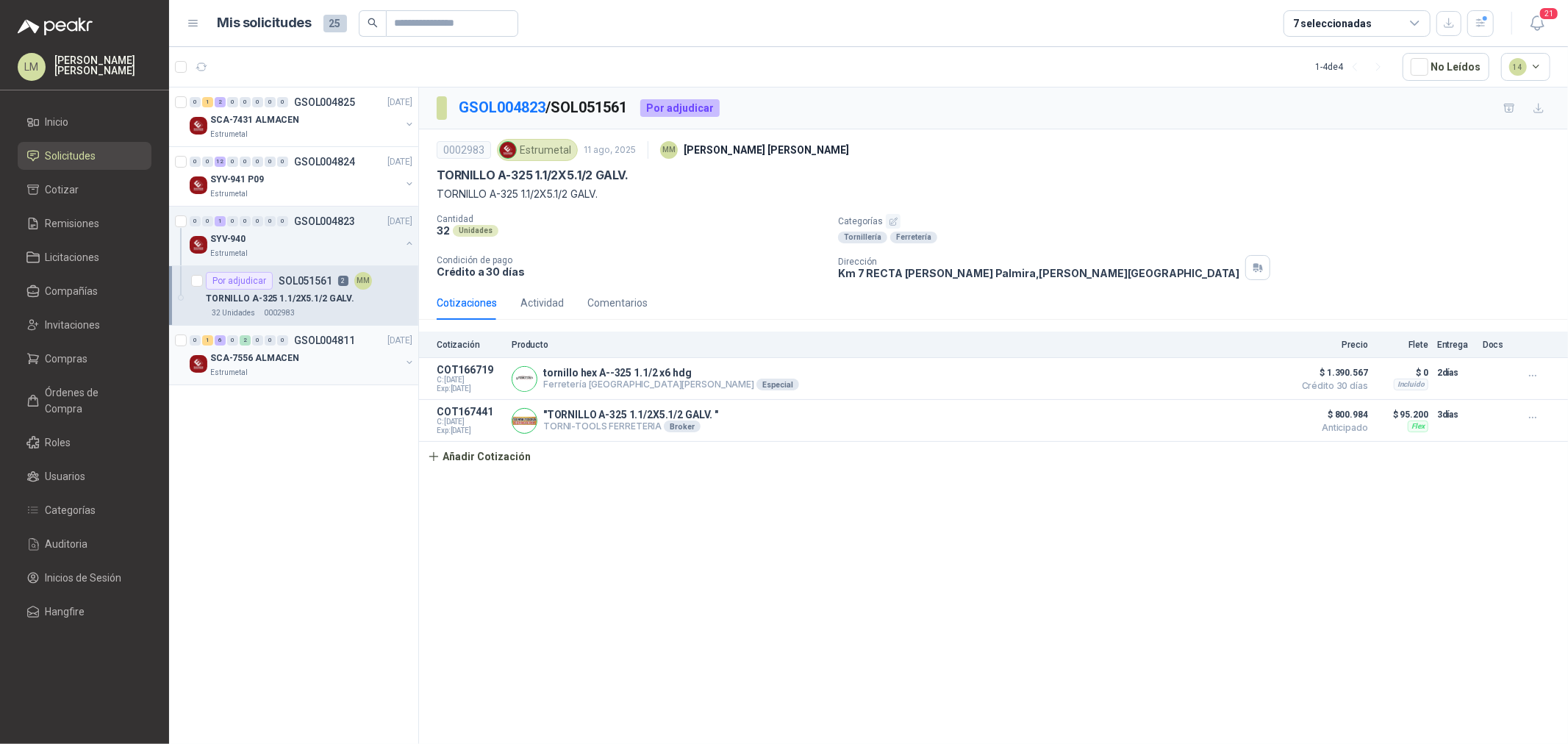
click at [409, 360] on button "button" at bounding box center [409, 362] width 12 height 12
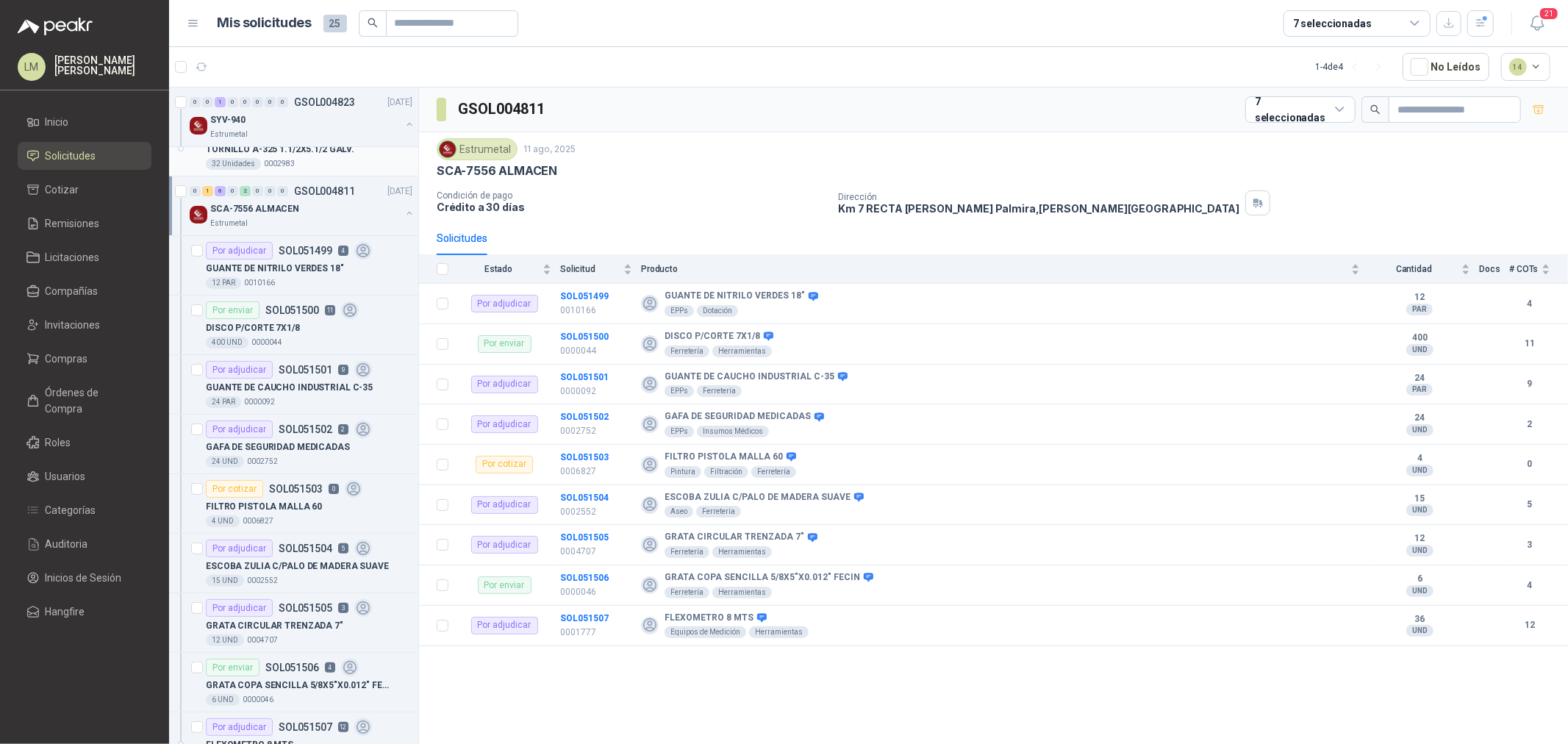
scroll to position [163, 0]
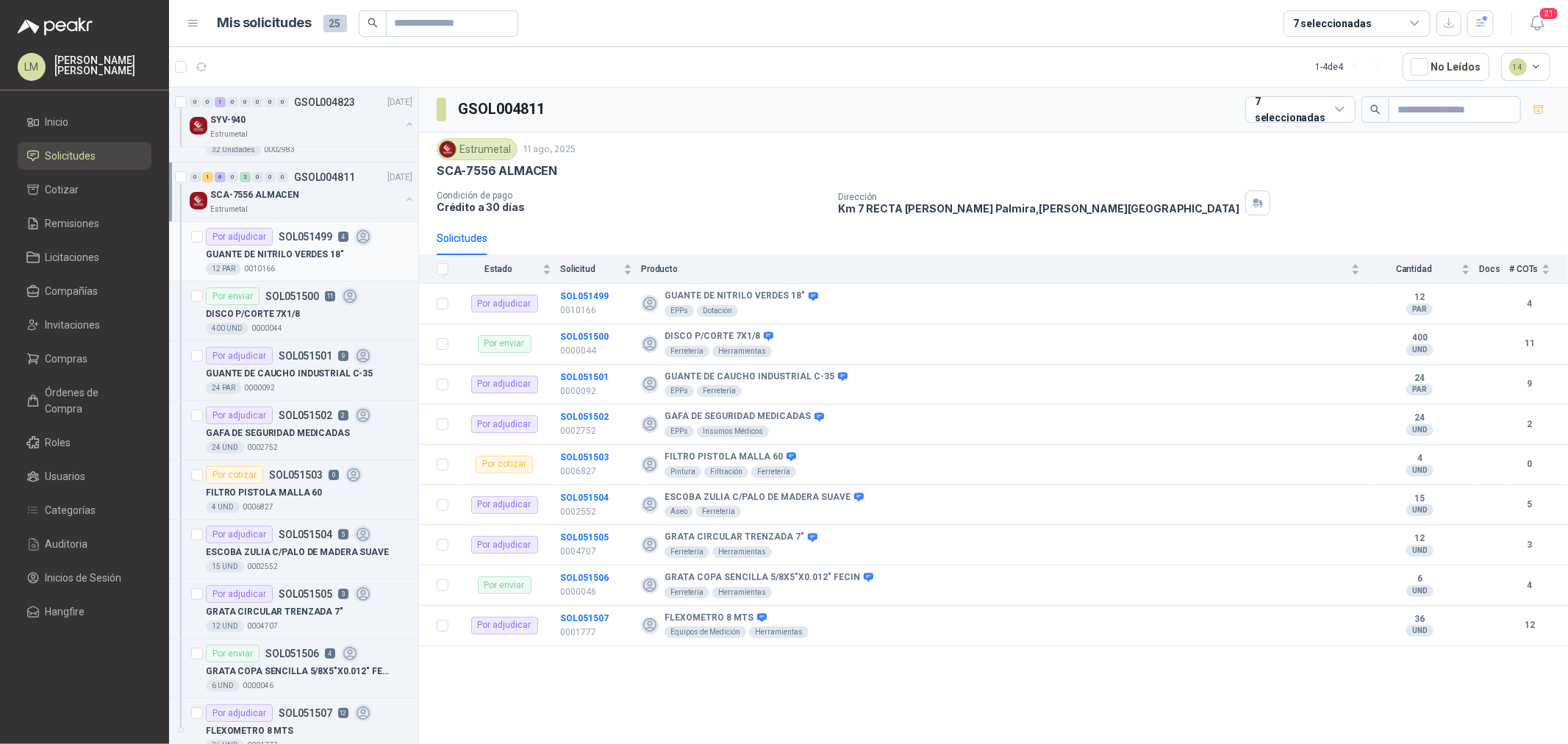
click at [291, 248] on p "GUANTE DE NITRILO VERDES 18"" at bounding box center [274, 254] width 138 height 14
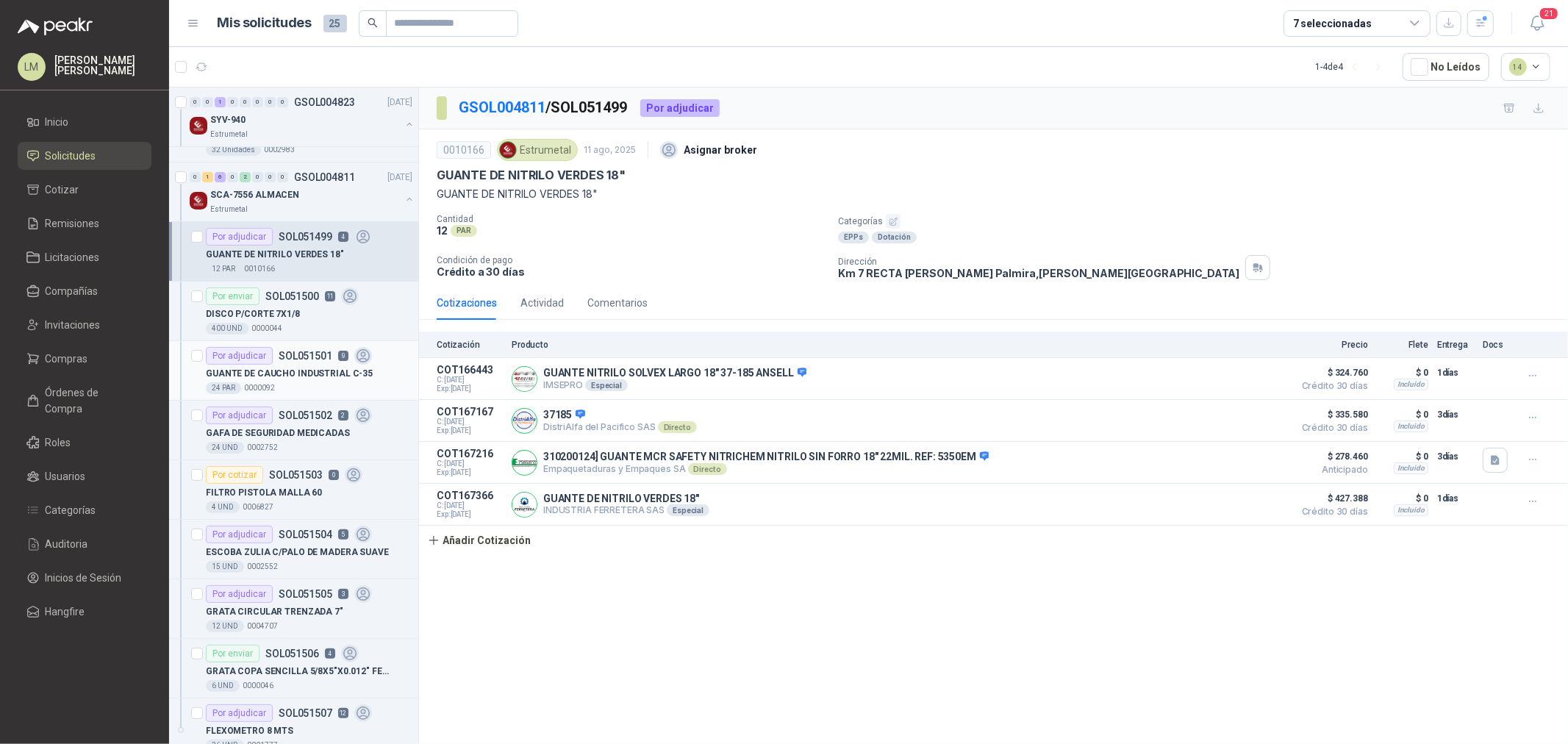
click at [278, 362] on div "Por adjudicar SOL051501 9" at bounding box center [289, 356] width 166 height 18
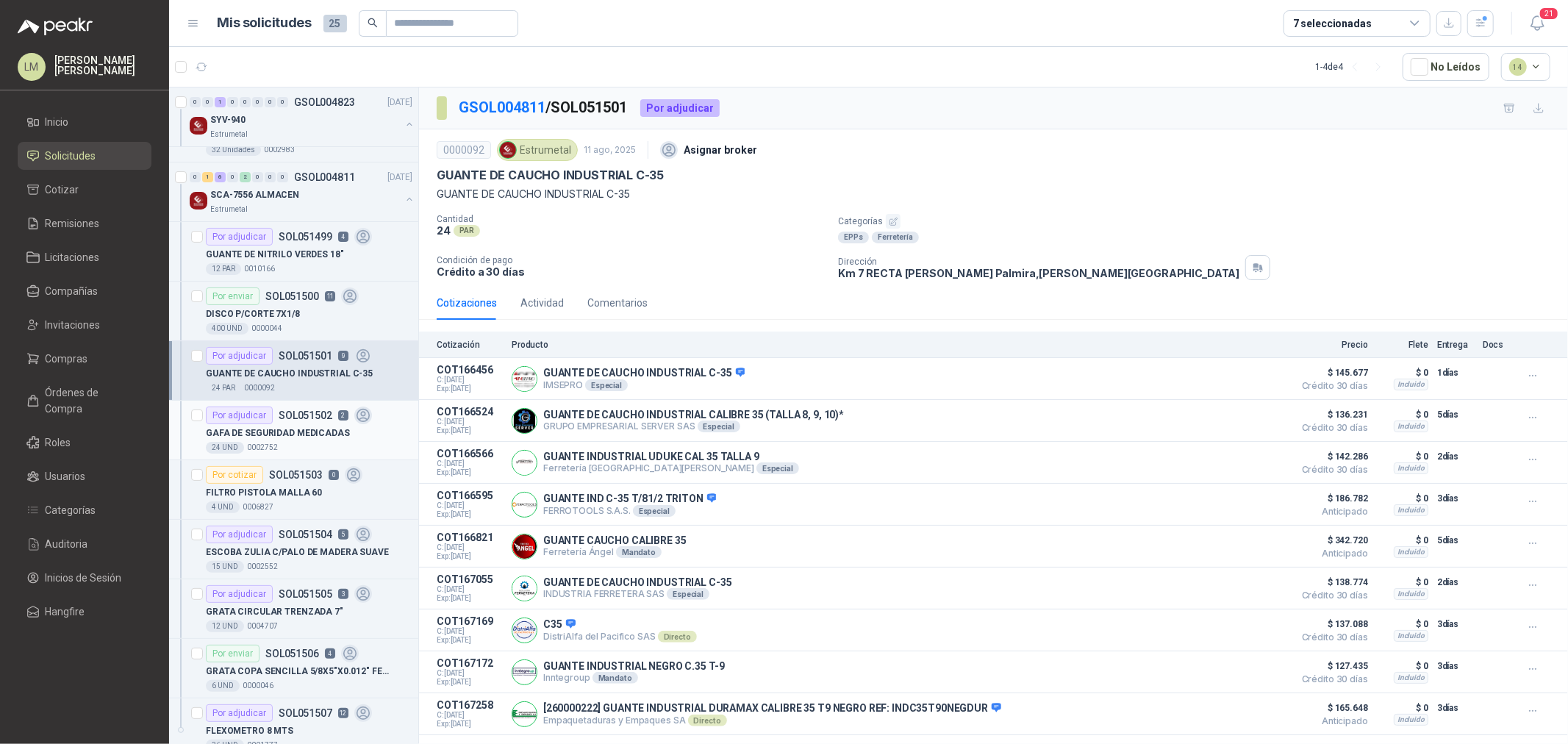
click at [299, 430] on p "GAFA DE SEGURIDAD MEDICADAS" at bounding box center [278, 433] width 144 height 14
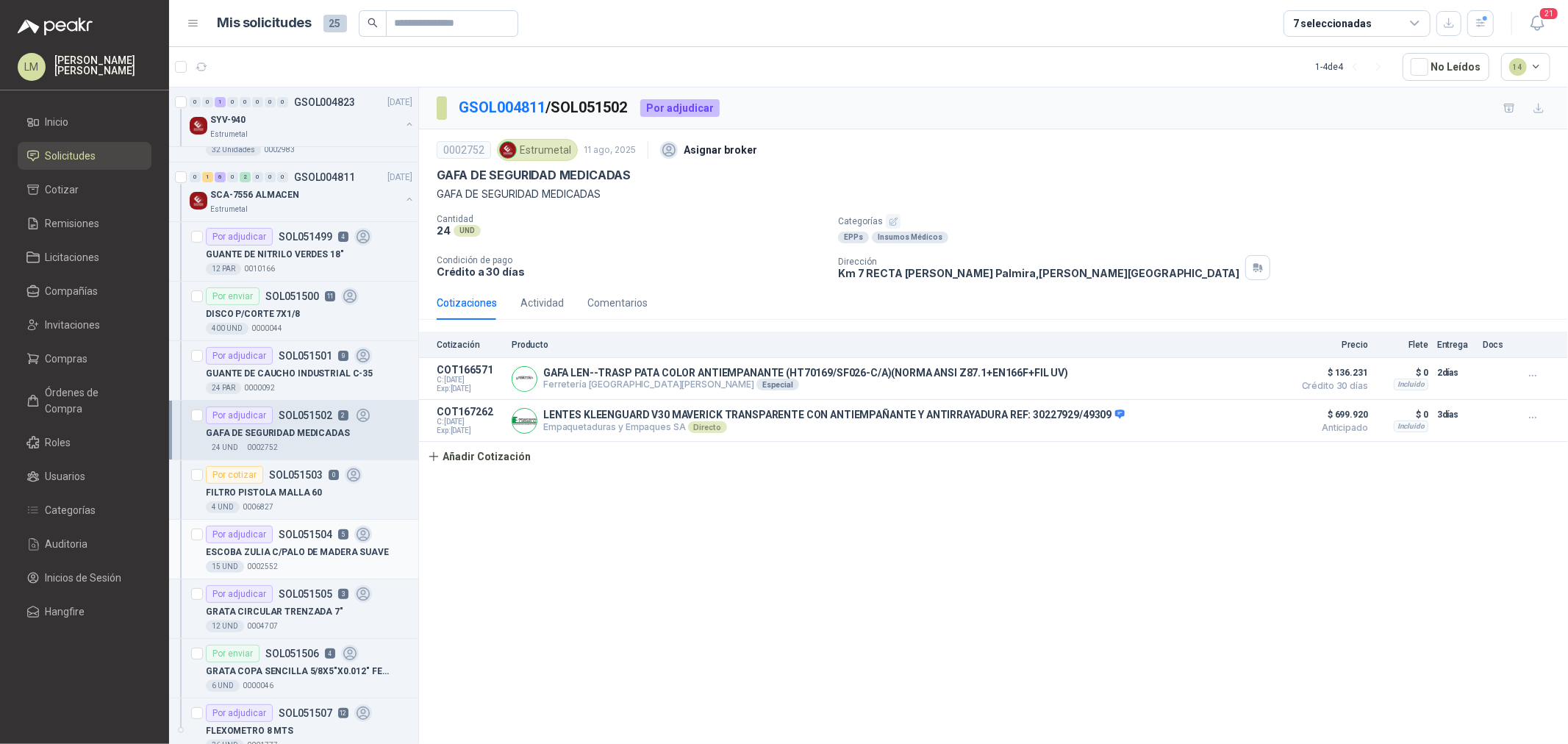
click at [290, 533] on p "SOL051504" at bounding box center [306, 534] width 54 height 10
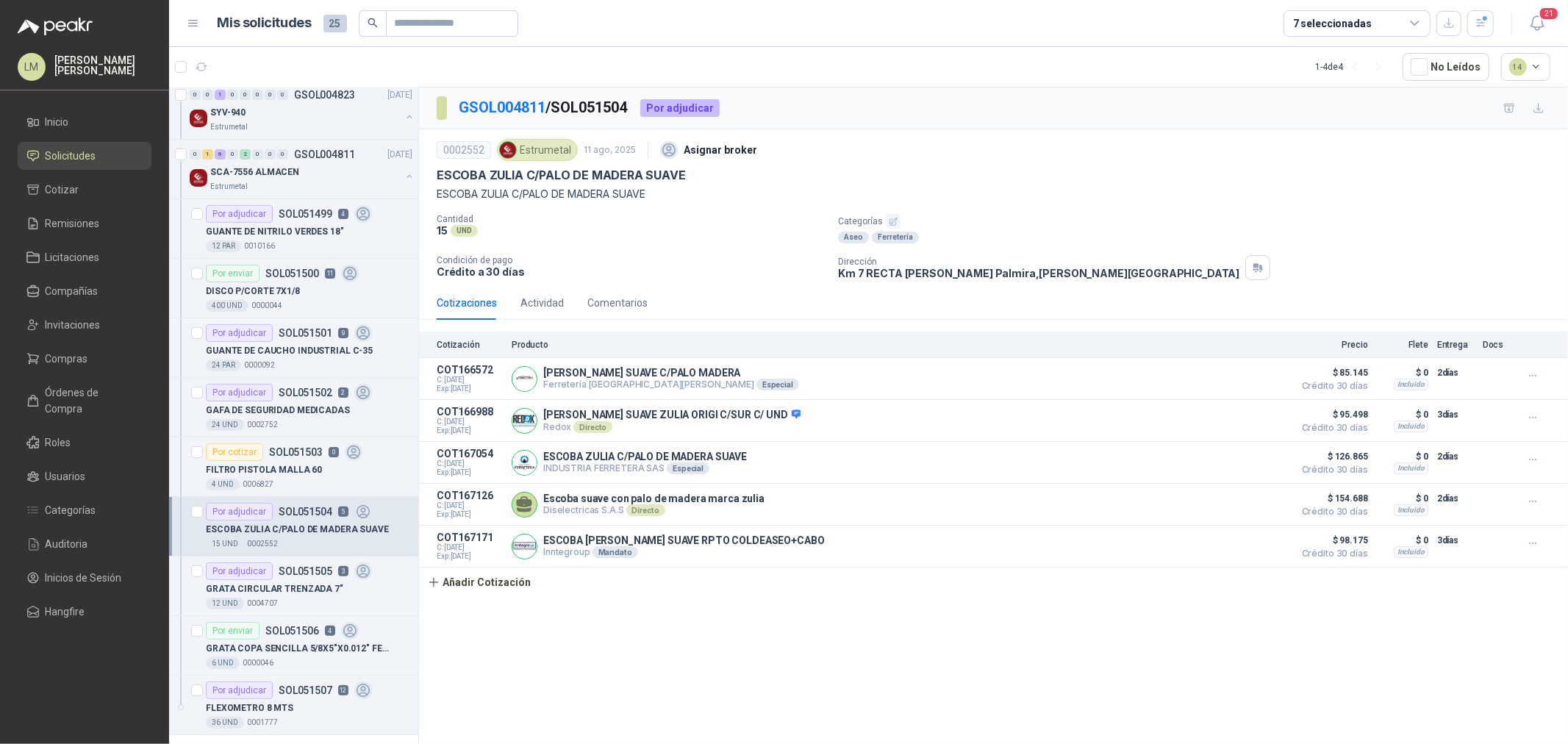
scroll to position [193, 0]
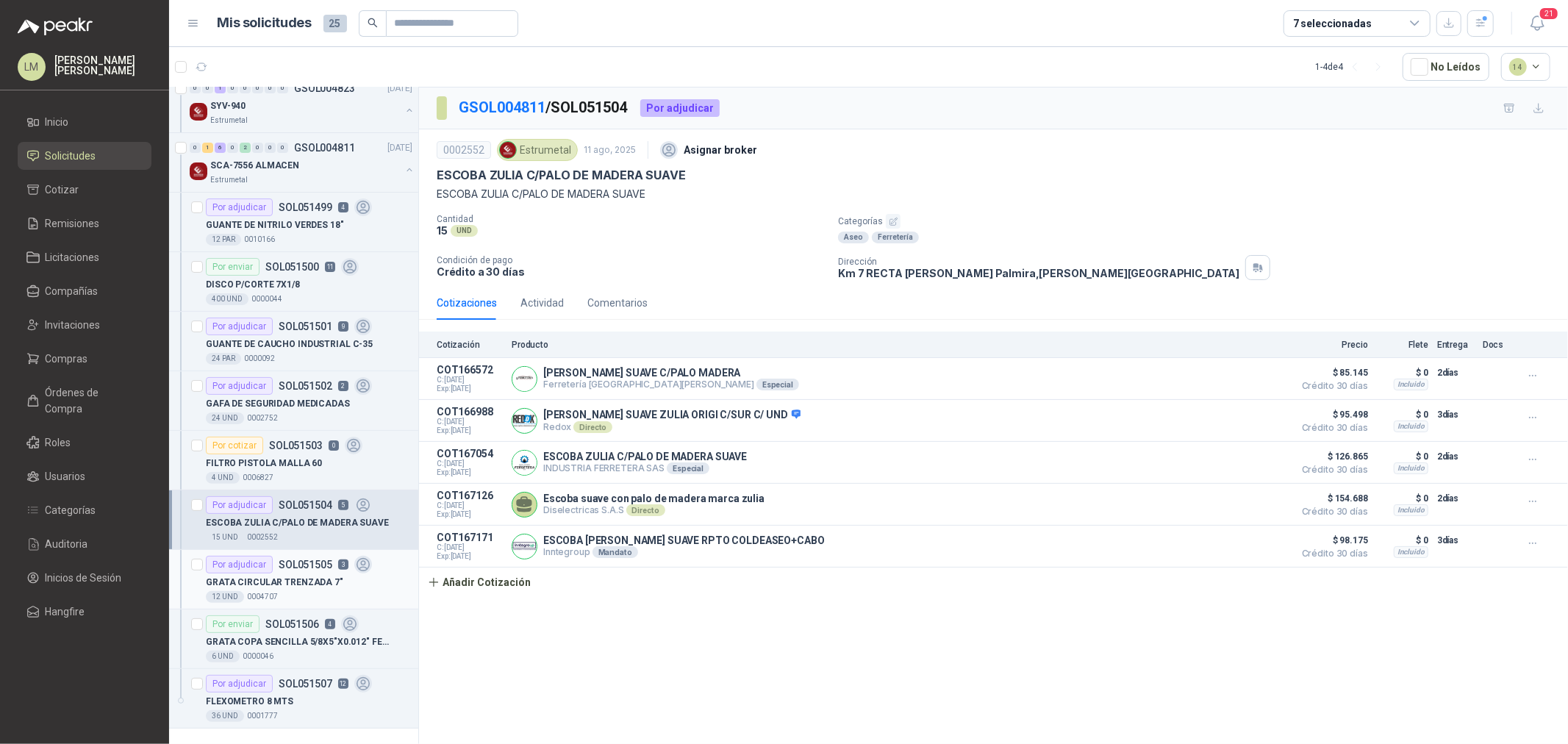
click at [272, 575] on p "GRATA CIRCULAR TRENZADA 7"" at bounding box center [274, 582] width 137 height 14
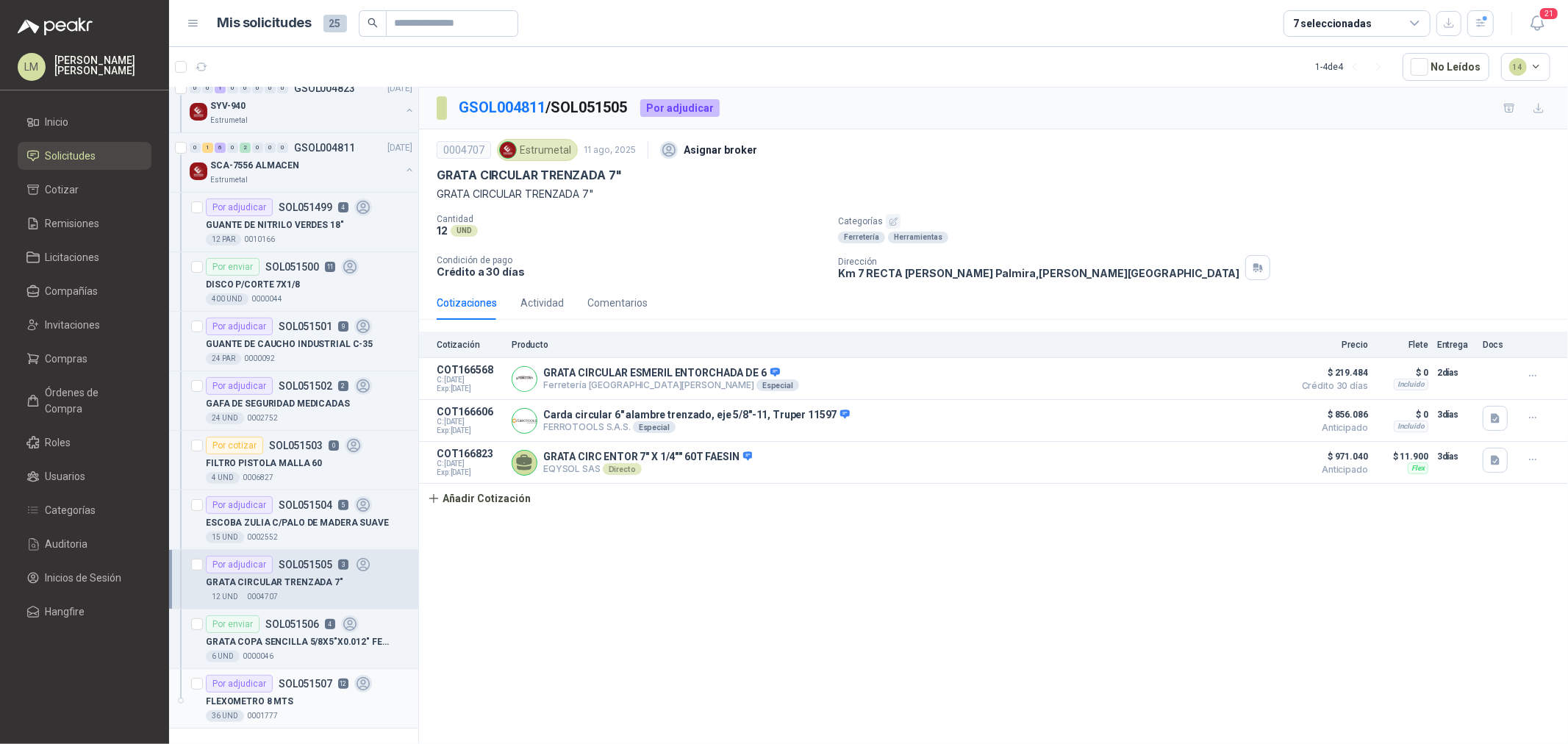
click at [282, 690] on div "Por adjudicar SOL051507 12" at bounding box center [289, 684] width 166 height 18
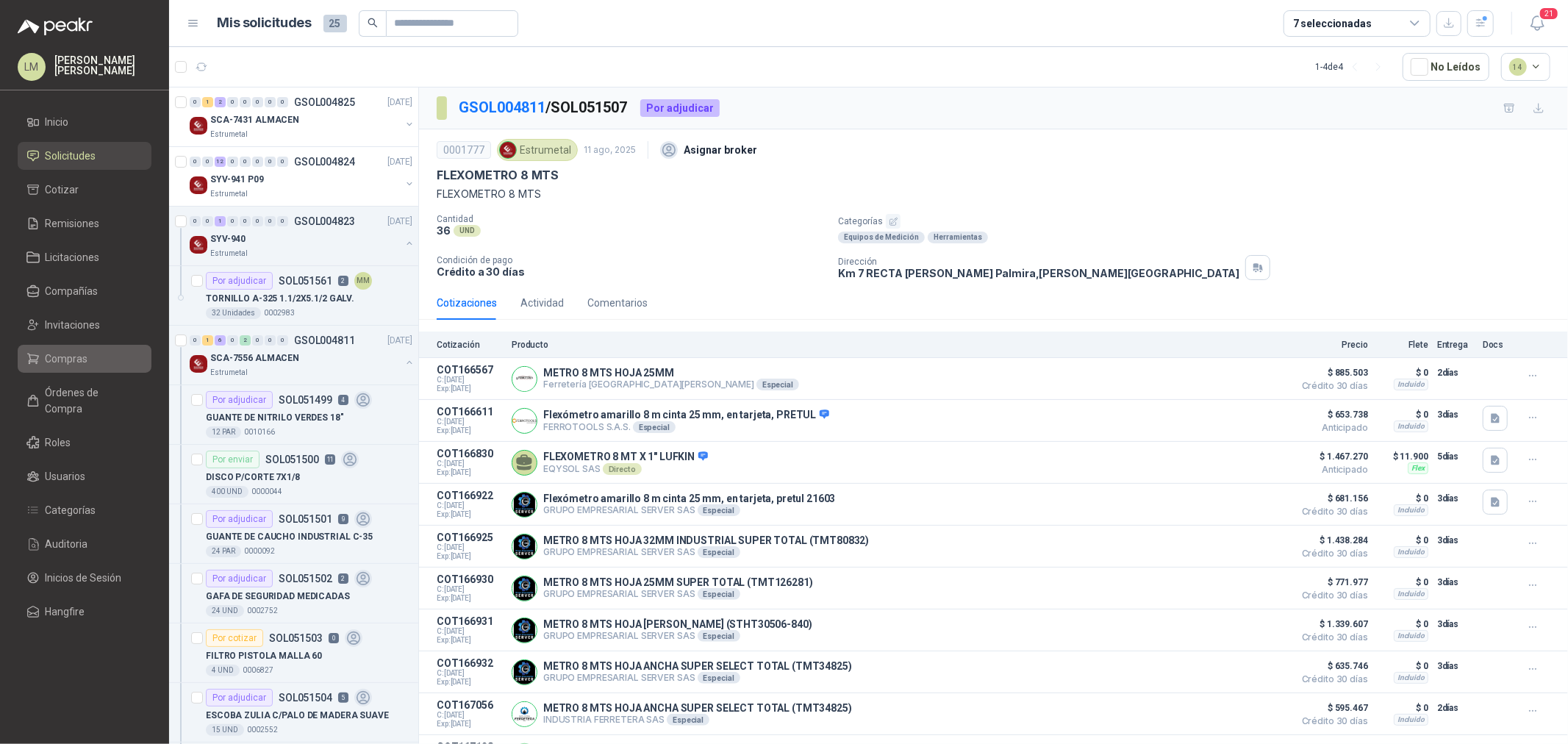
click at [58, 363] on span "Compras" at bounding box center [67, 359] width 42 height 16
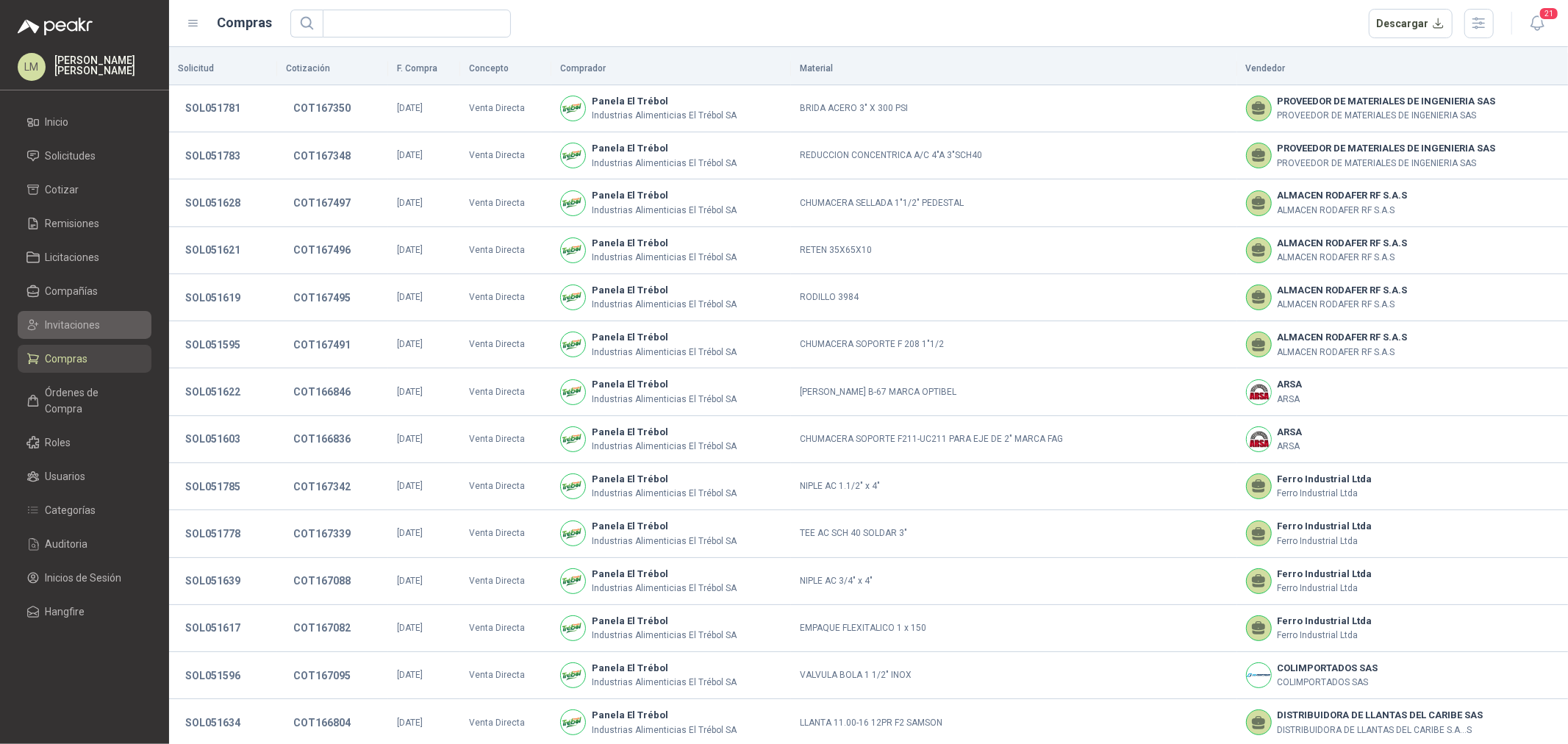
click at [78, 320] on span "Invitaciones" at bounding box center [73, 325] width 55 height 16
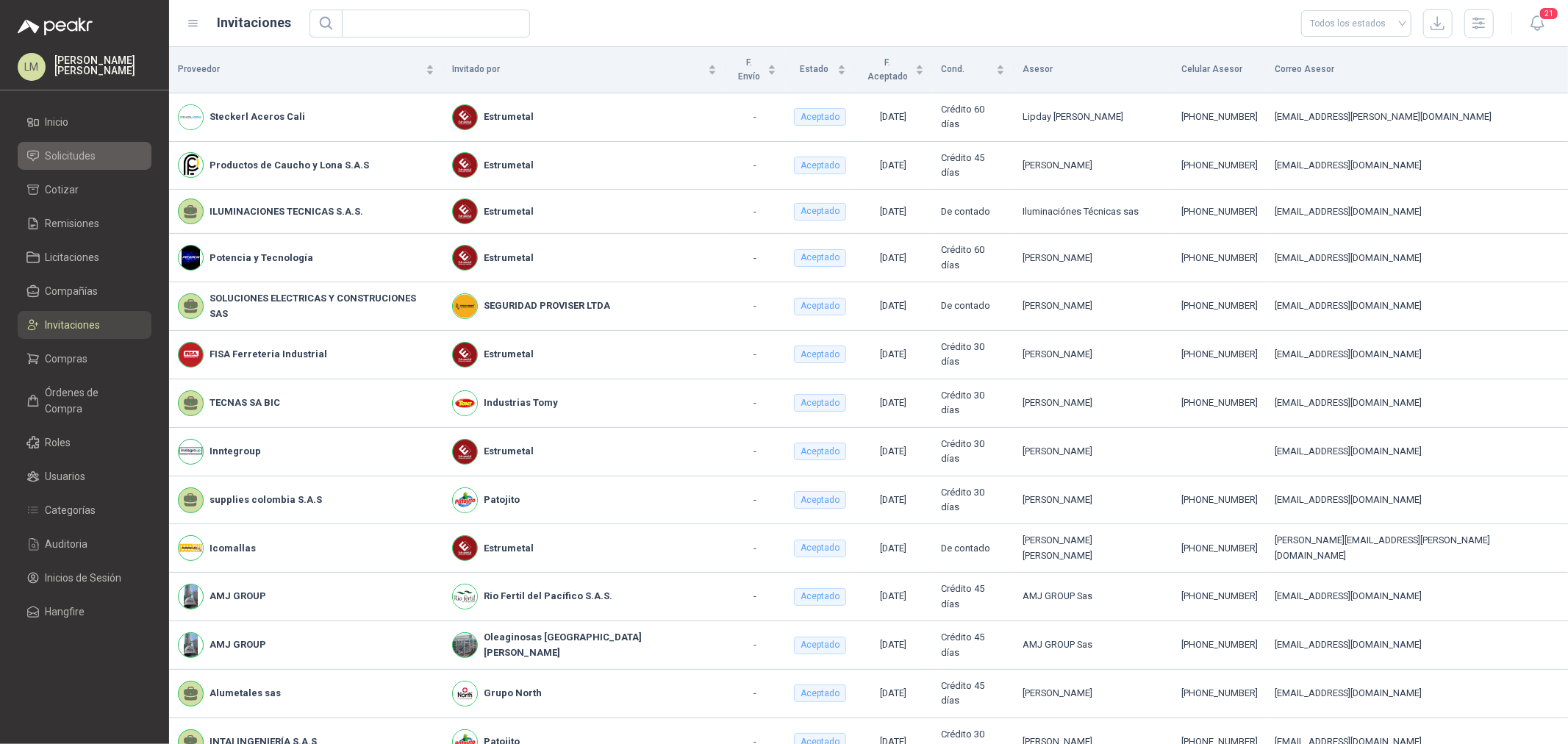
click at [74, 150] on span "Solicitudes" at bounding box center [71, 156] width 50 height 16
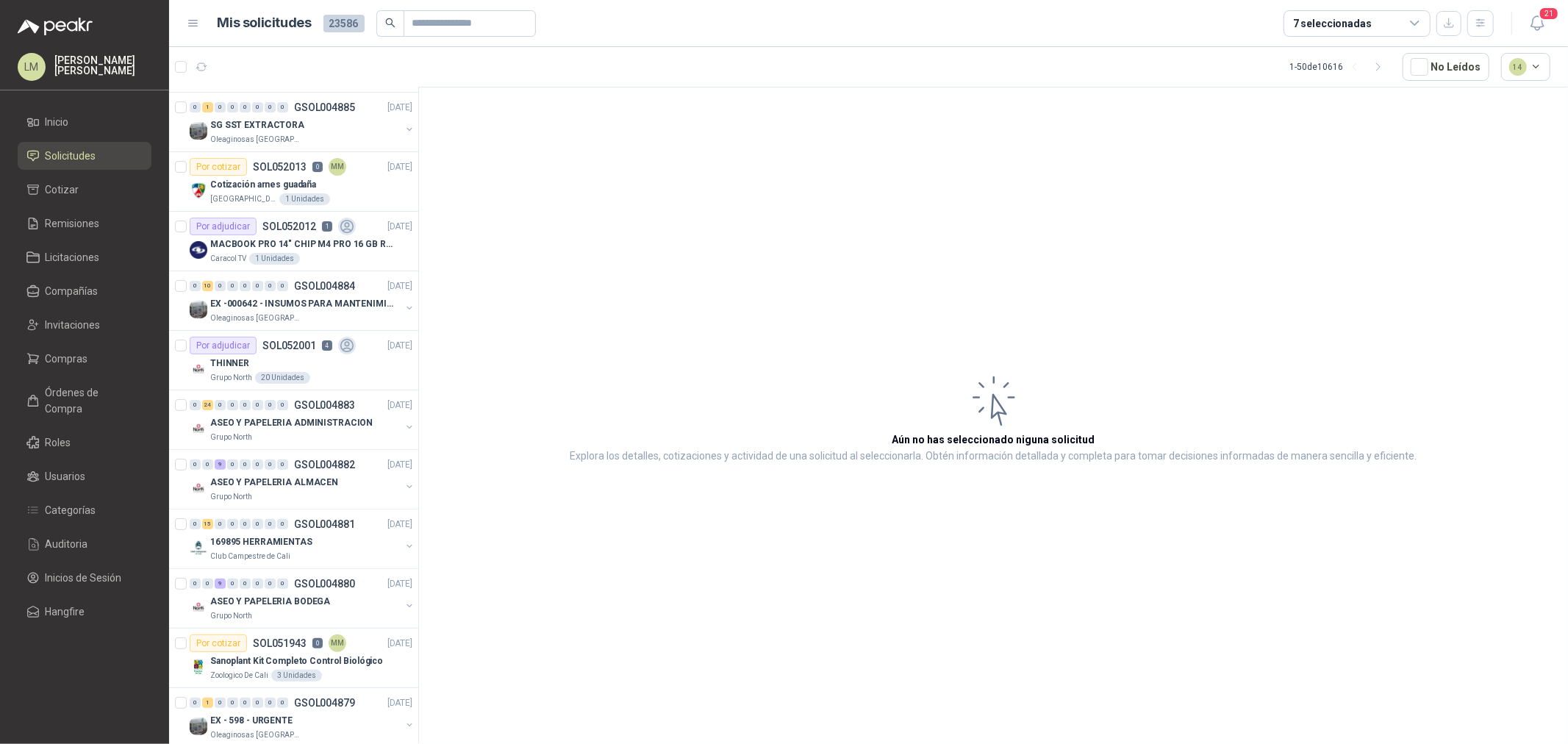
scroll to position [244, 0]
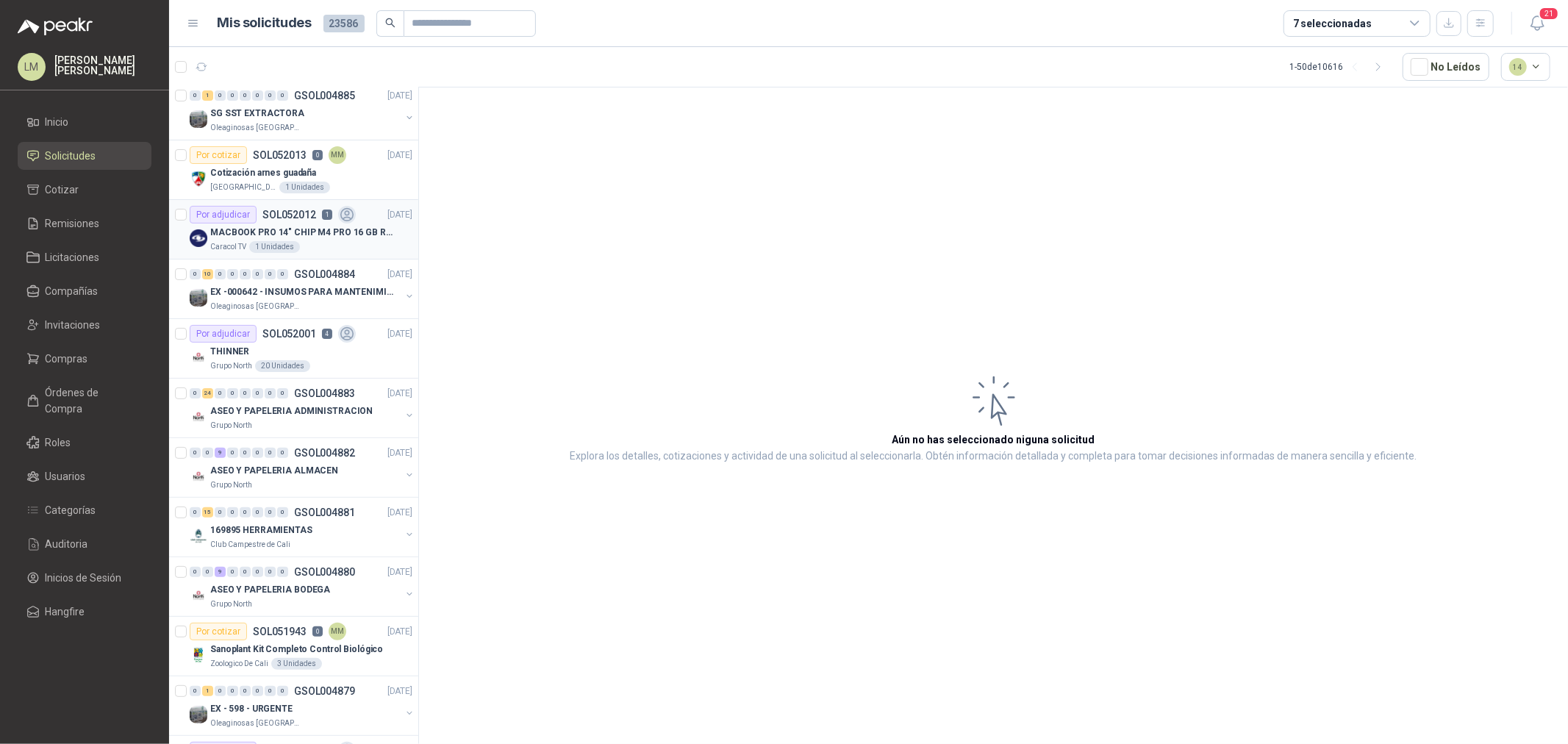
click at [282, 221] on div "Por adjudicar SOL052012 1" at bounding box center [272, 215] width 166 height 18
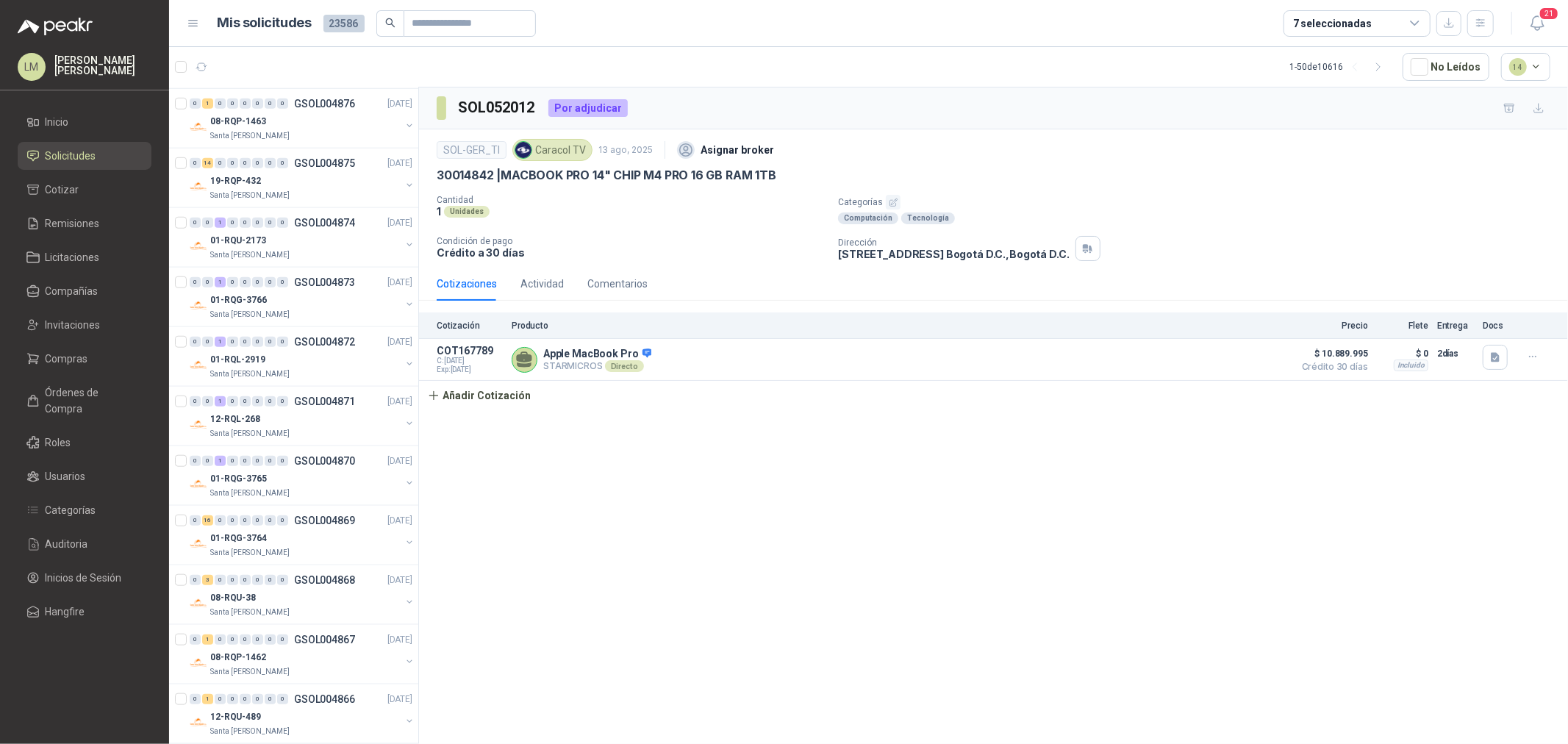
scroll to position [1144, 0]
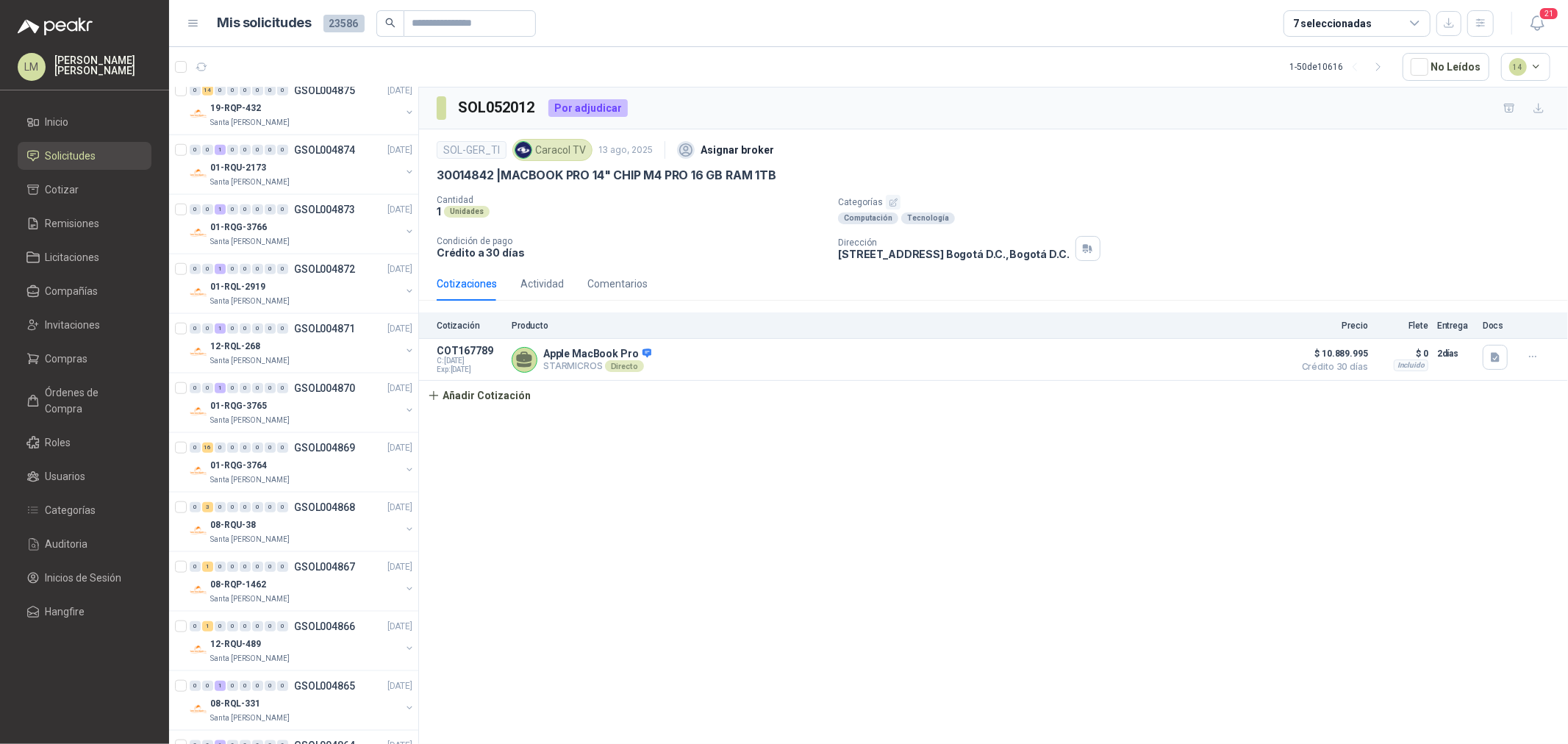
click at [1364, 23] on div "7 seleccionadas" at bounding box center [1332, 23] width 78 height 16
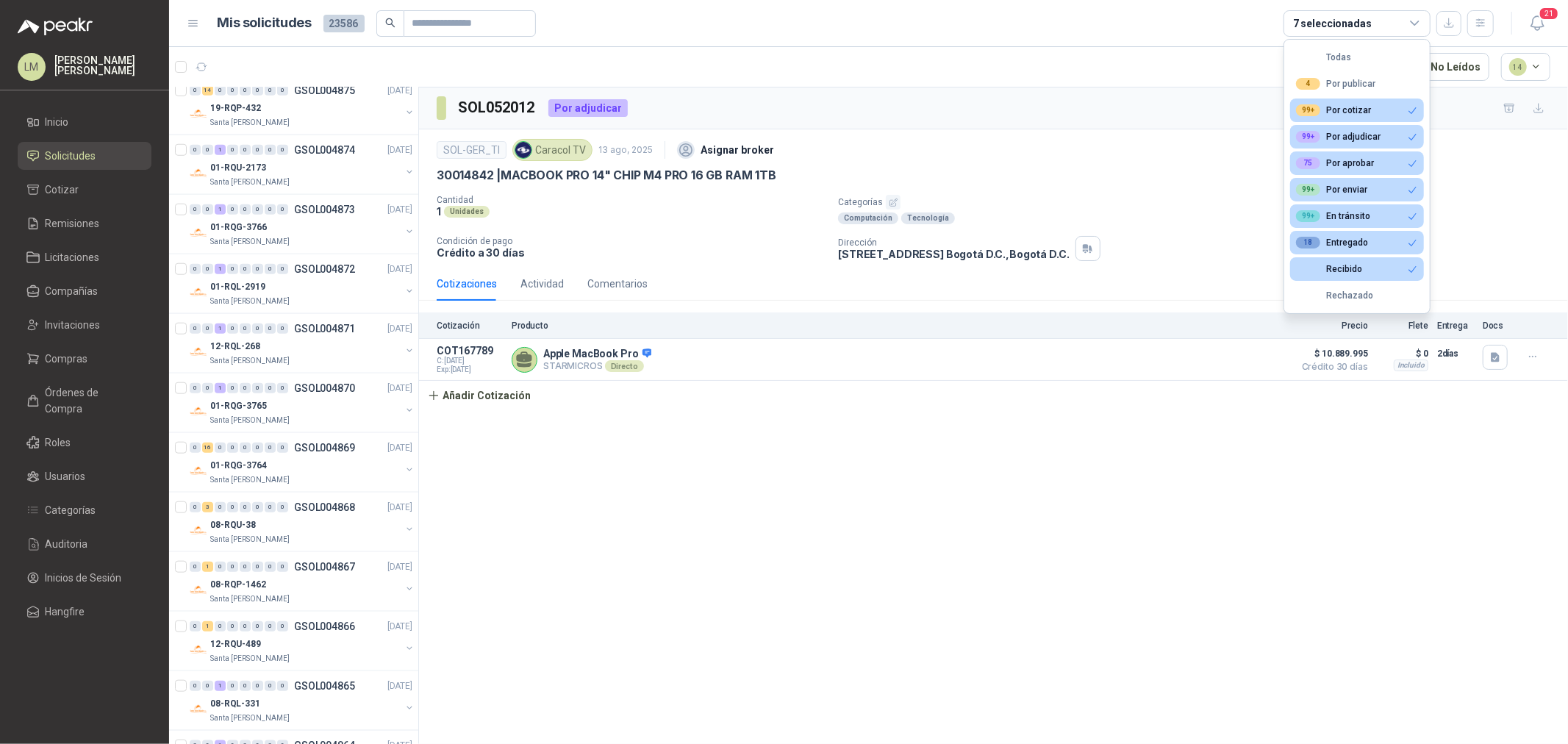
click at [730, 87] on div "SOL052012 Por adjudicar" at bounding box center [994, 108] width 1149 height 41
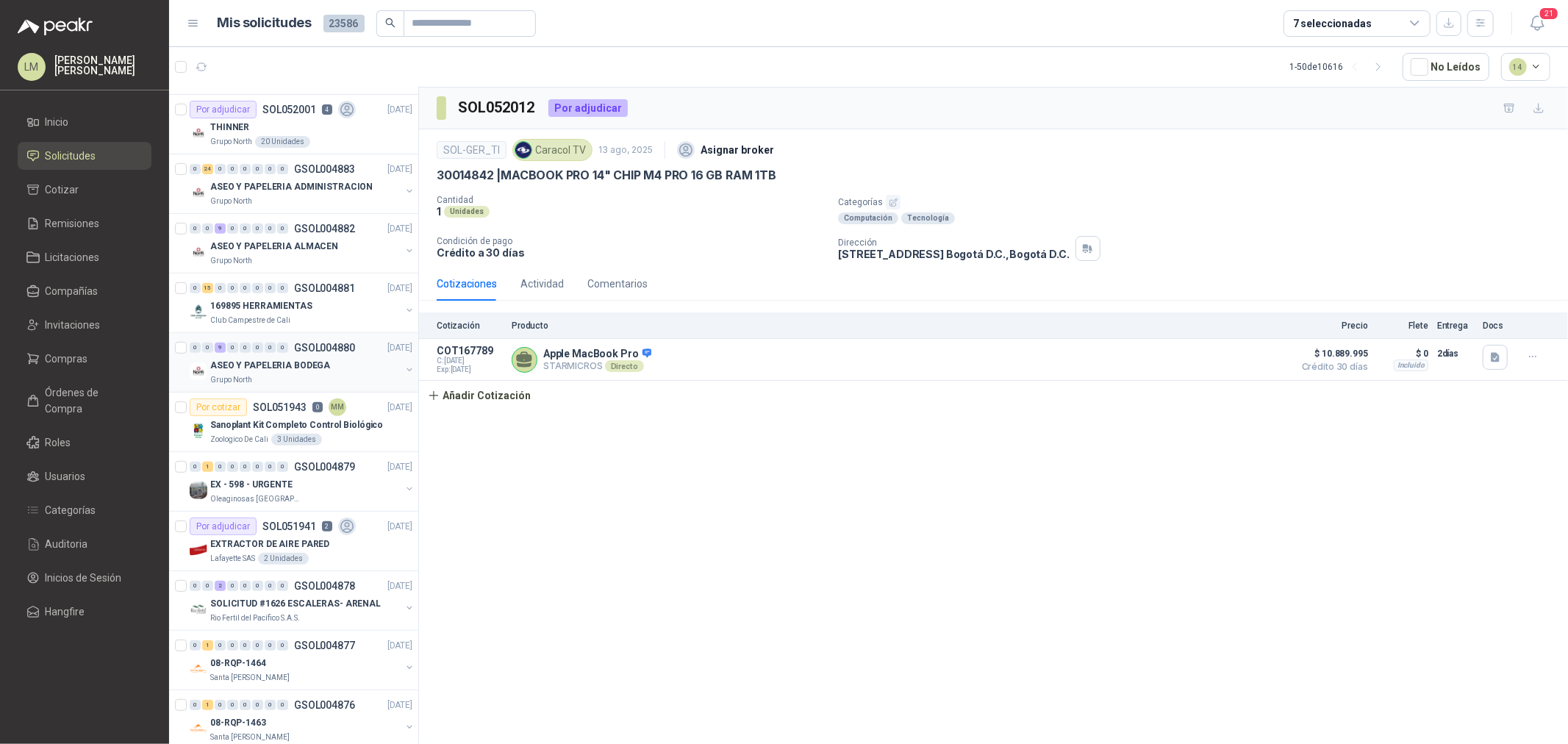
scroll to position [0, 0]
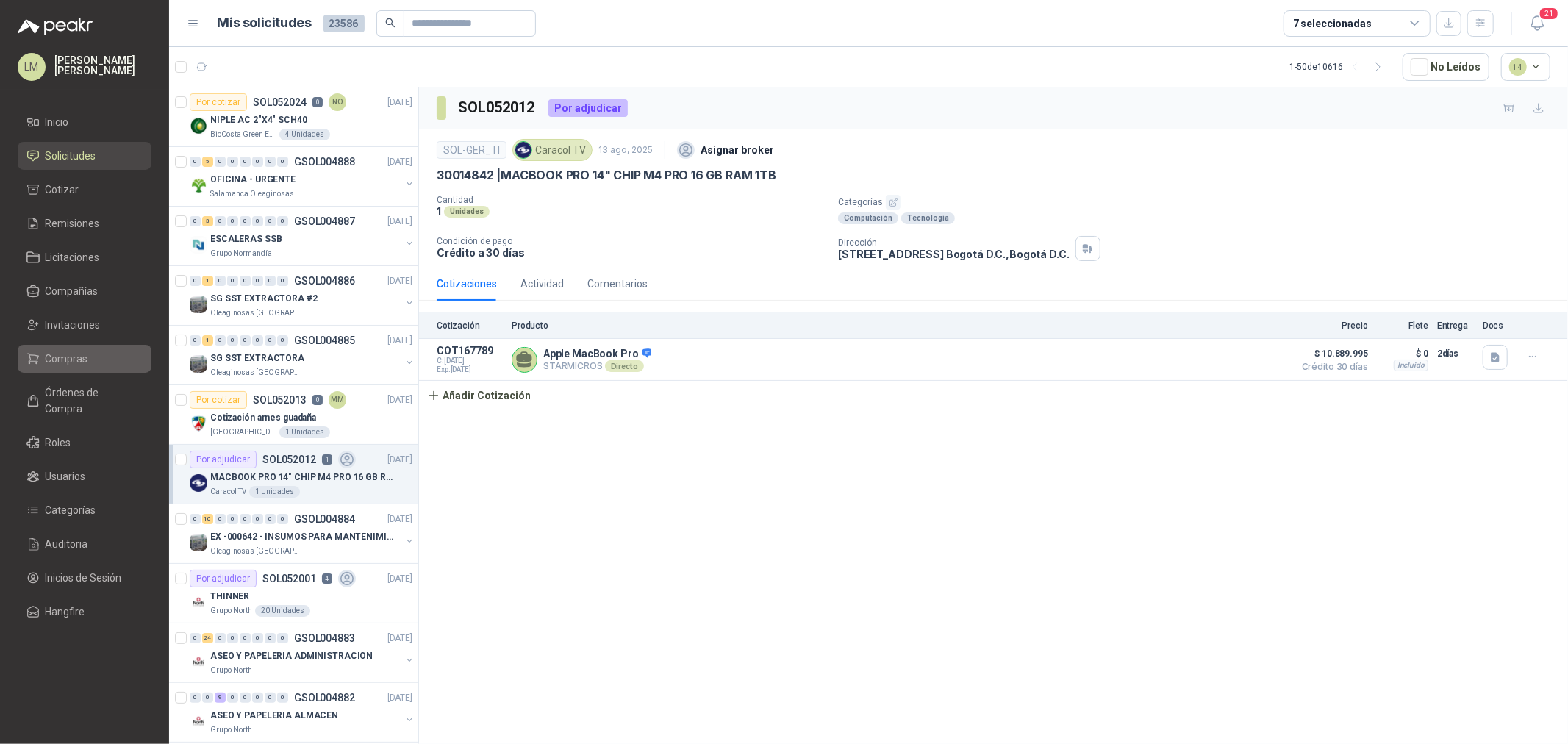
click at [71, 361] on span "Compras" at bounding box center [67, 359] width 42 height 16
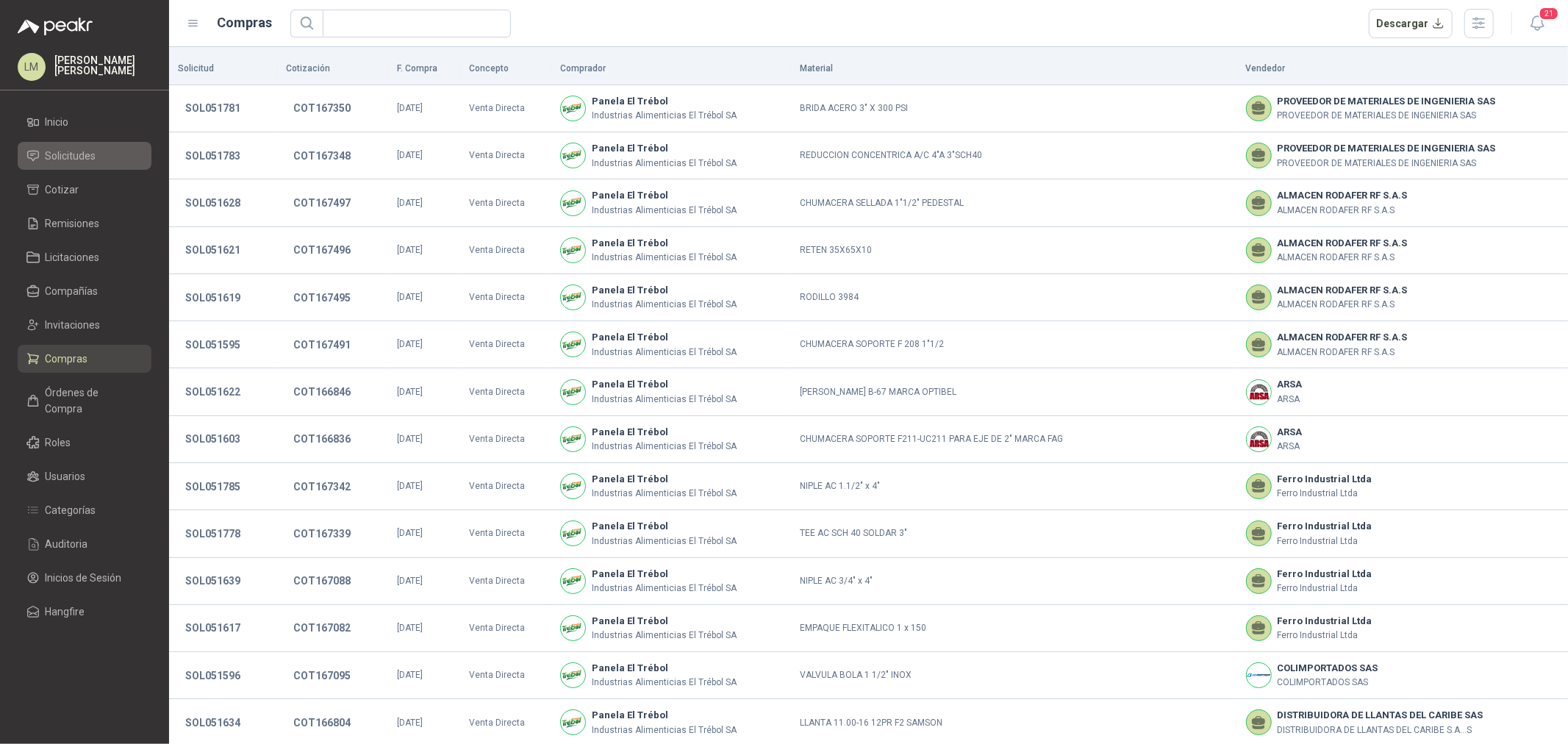
click at [65, 152] on span "Solicitudes" at bounding box center [71, 156] width 50 height 16
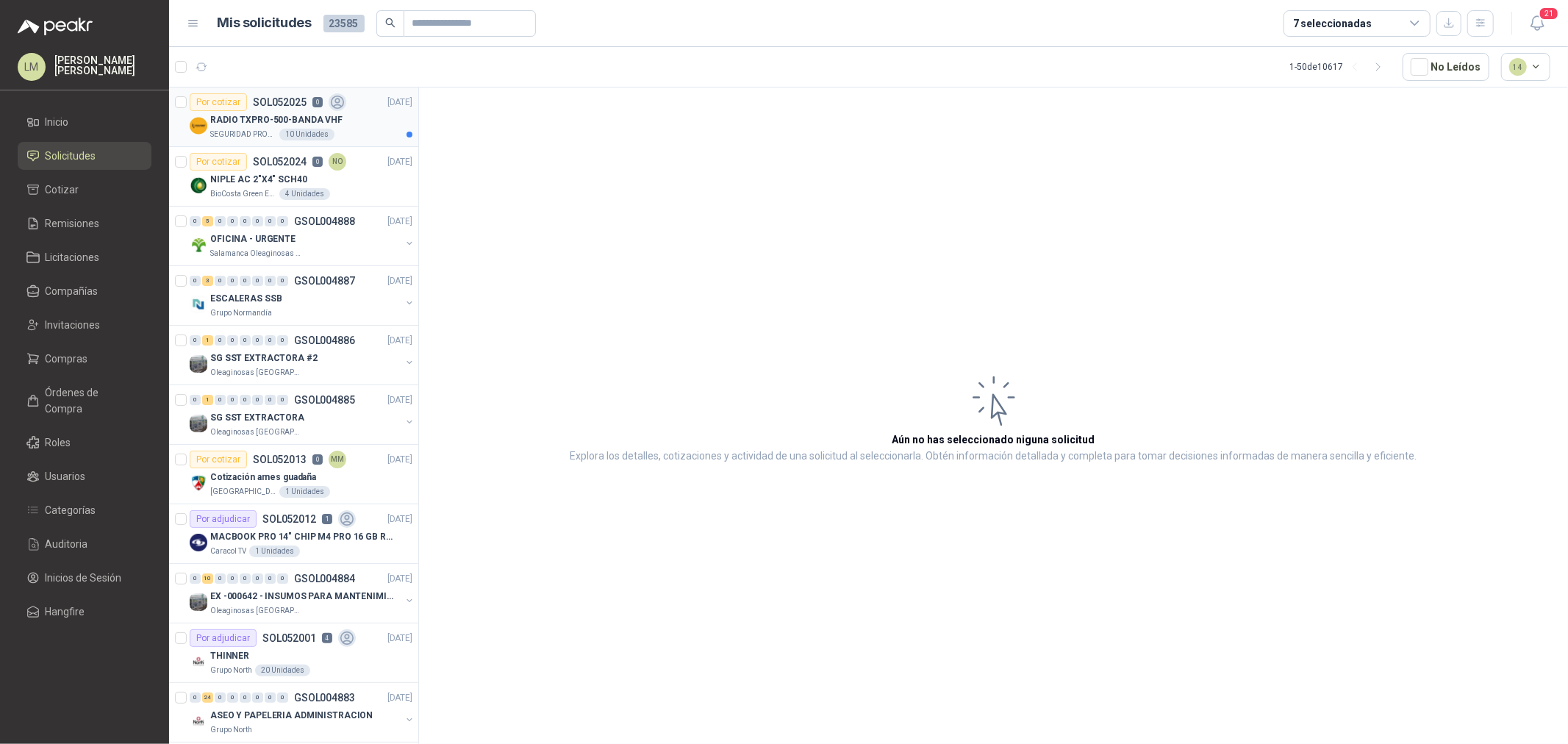
click at [259, 106] on p "SOL052025" at bounding box center [280, 102] width 54 height 10
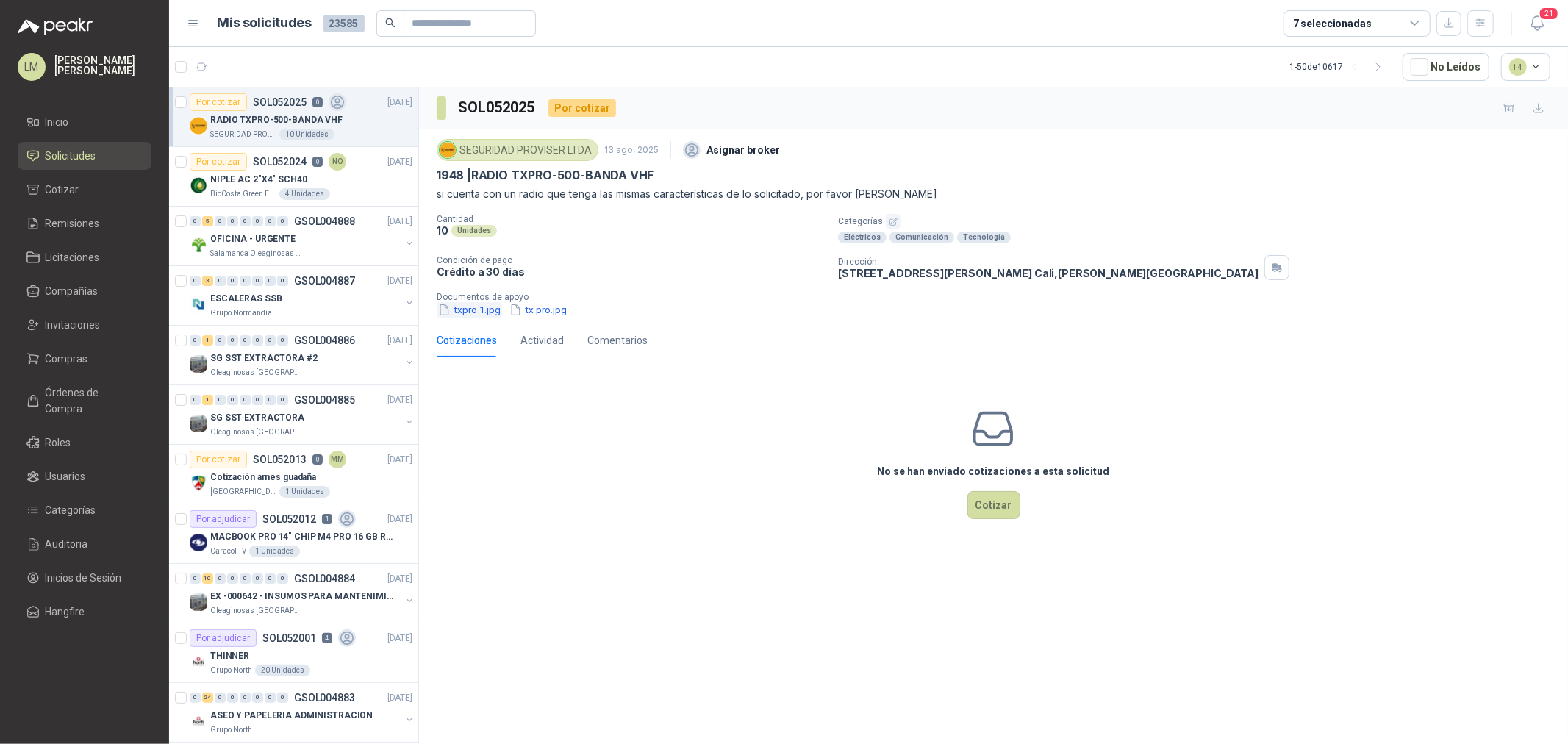
click at [480, 306] on button "txpro 1.jpg" at bounding box center [469, 309] width 66 height 15
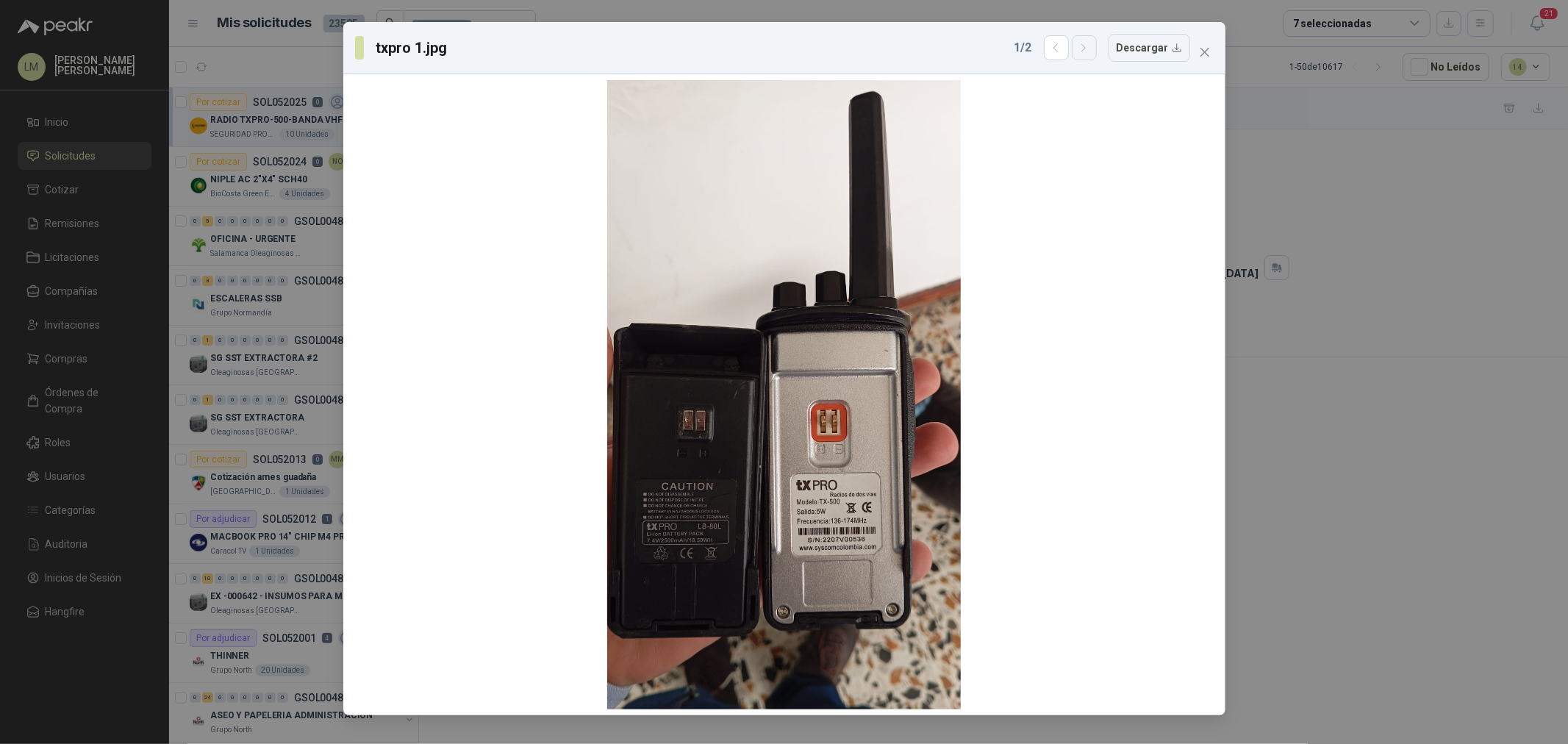
click at [1088, 49] on icon "button" at bounding box center [1084, 48] width 13 height 13
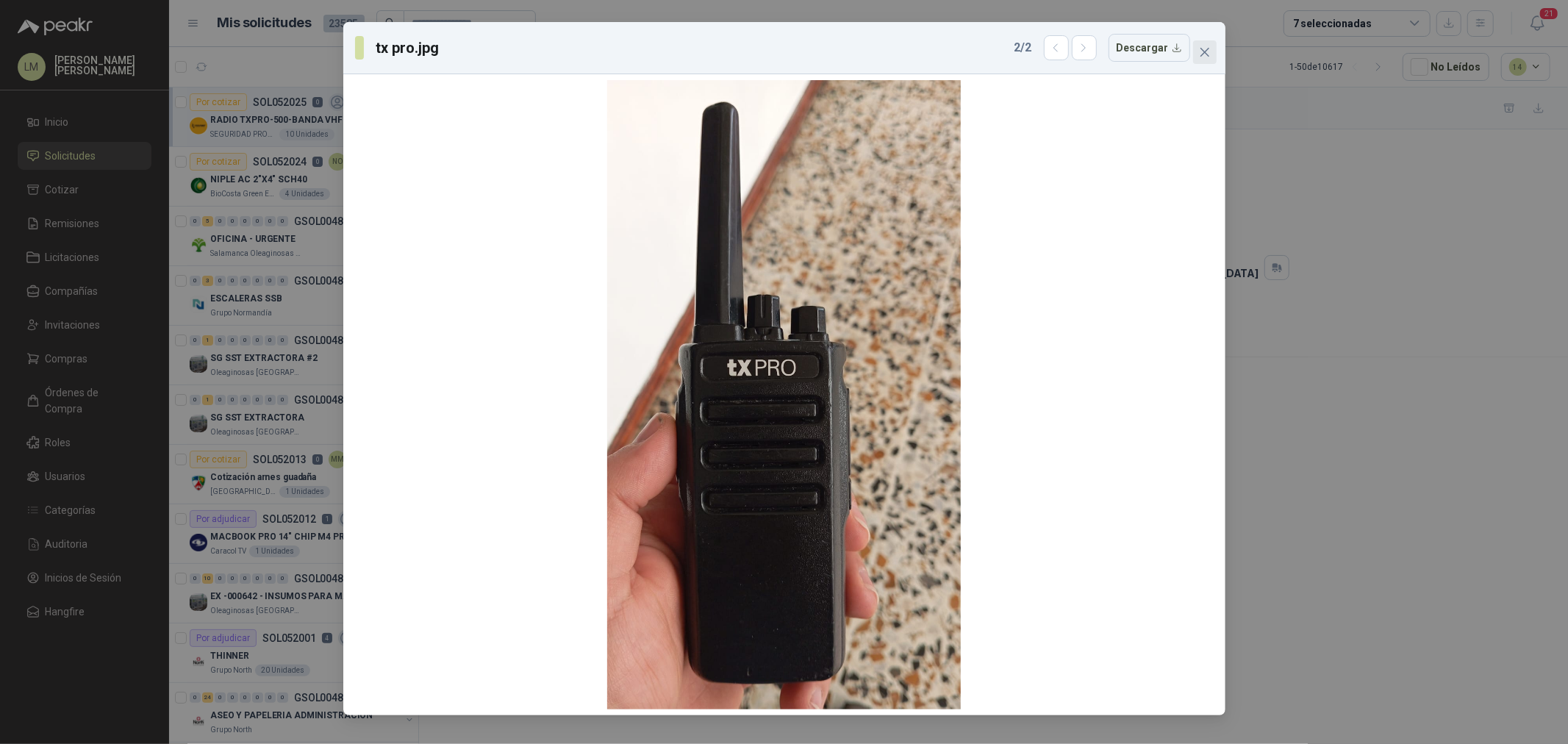
click at [1209, 50] on icon "close" at bounding box center [1205, 51] width 12 height 12
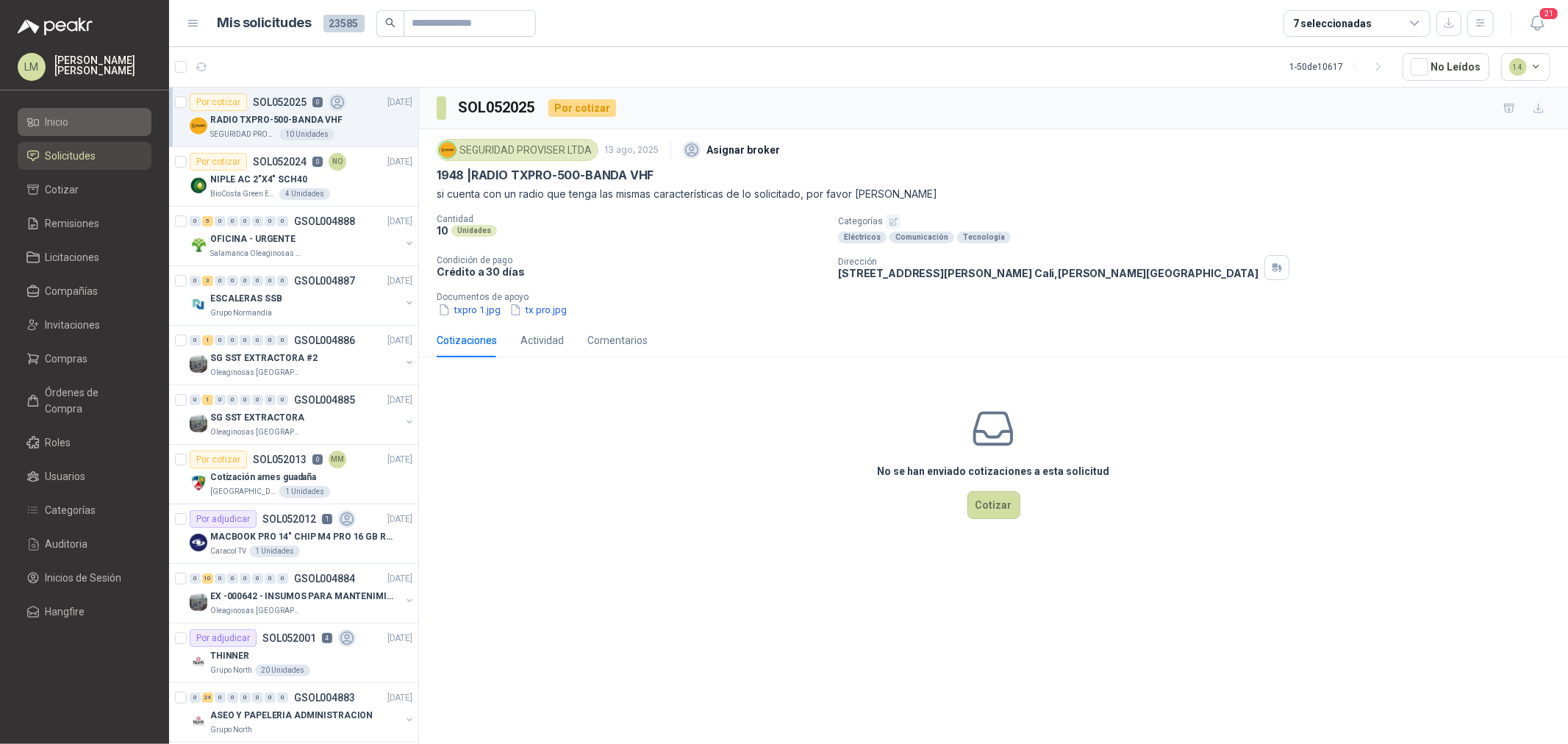
click at [84, 128] on li "Inicio" at bounding box center [84, 122] width 116 height 16
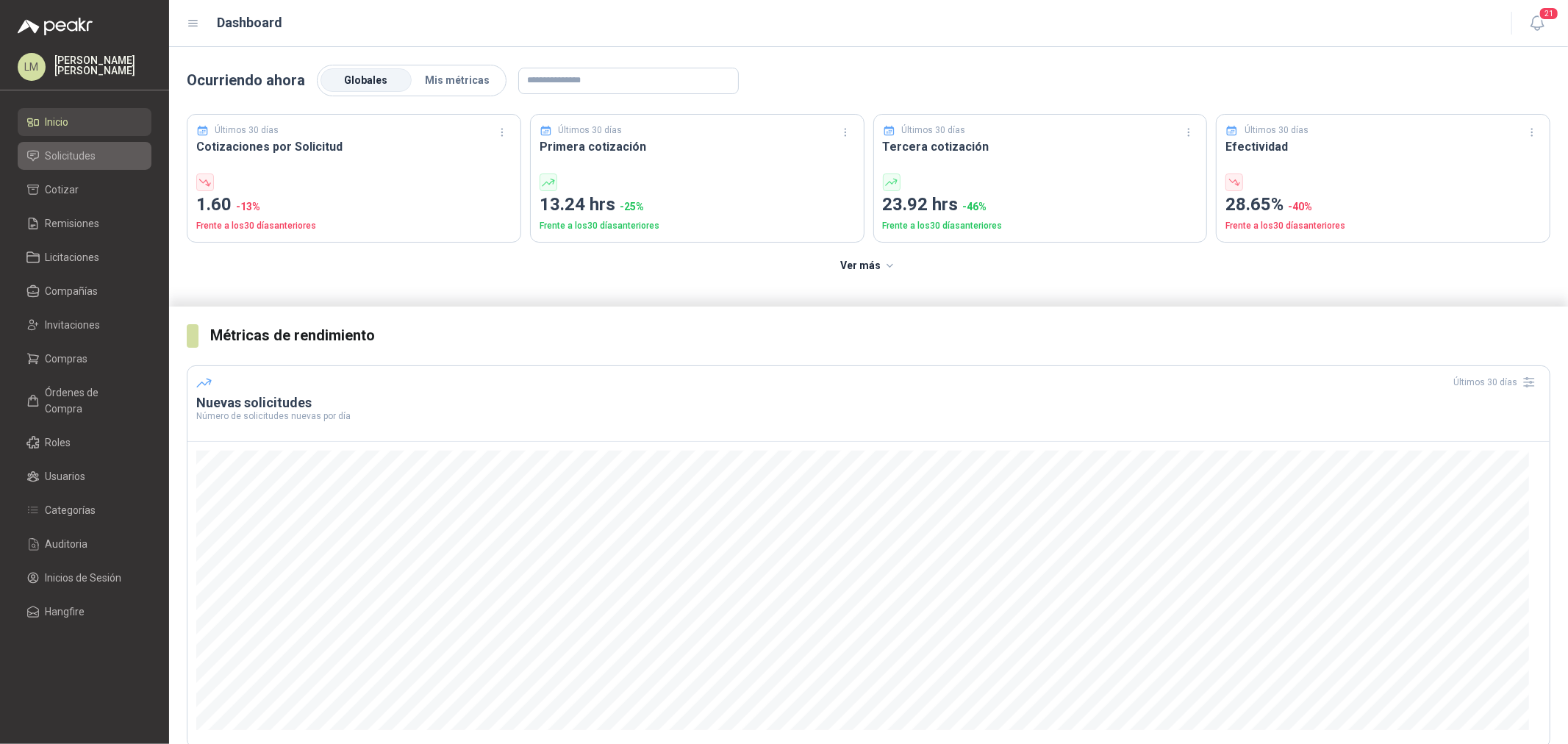
click at [86, 148] on span "Solicitudes" at bounding box center [71, 156] width 50 height 16
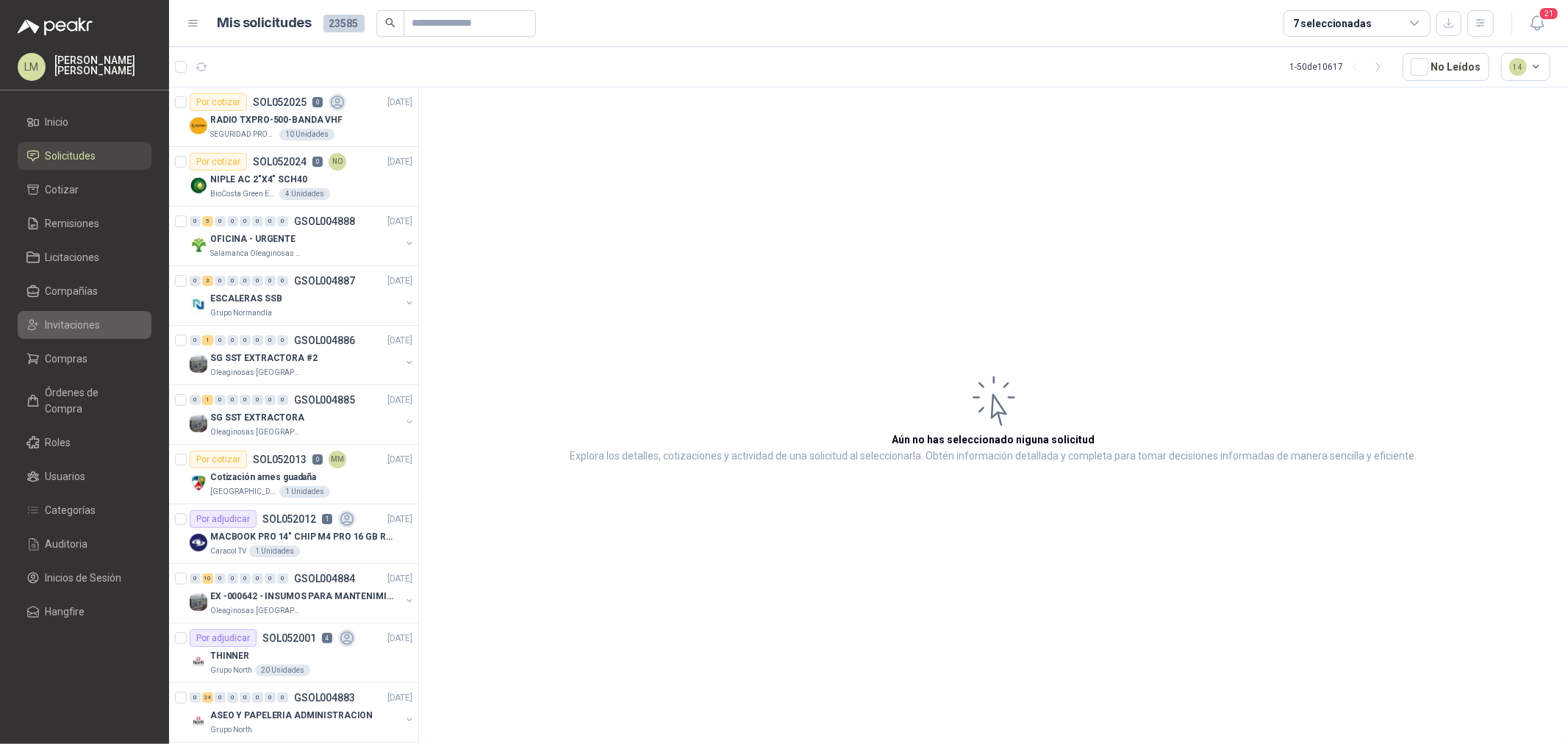
click at [66, 328] on span "Invitaciones" at bounding box center [73, 325] width 55 height 16
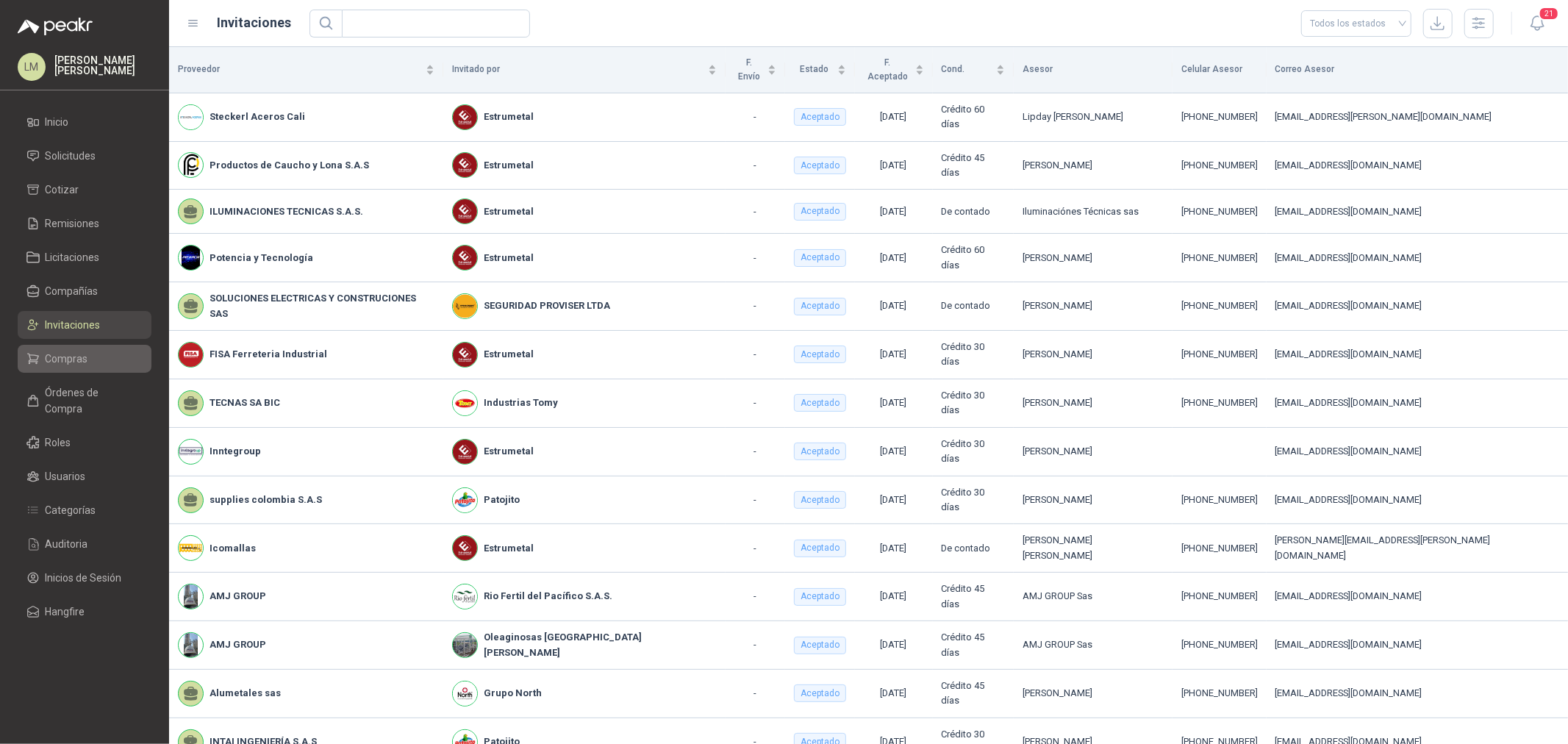
click at [66, 356] on span "Compras" at bounding box center [67, 359] width 42 height 16
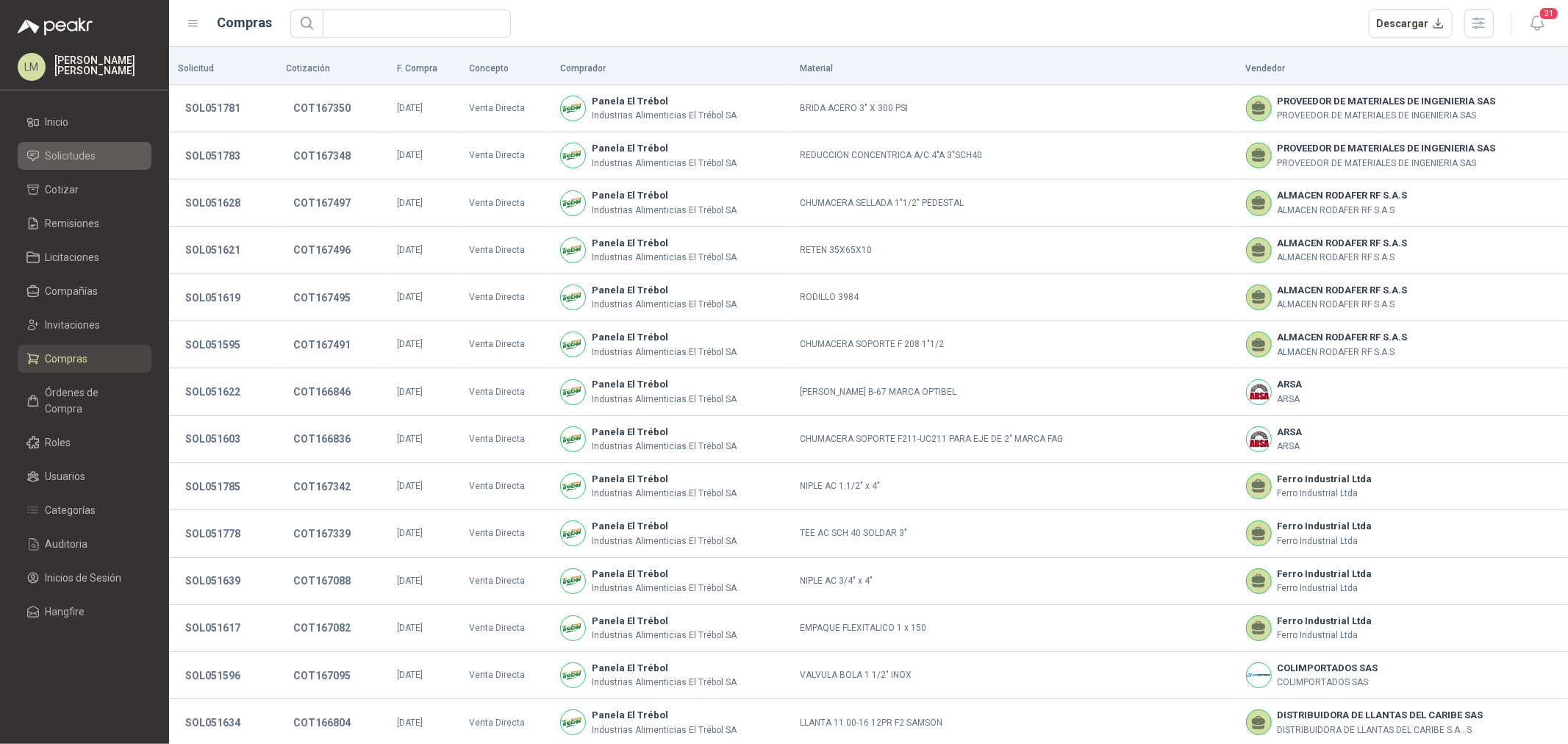
click at [65, 158] on span "Solicitudes" at bounding box center [71, 156] width 50 height 16
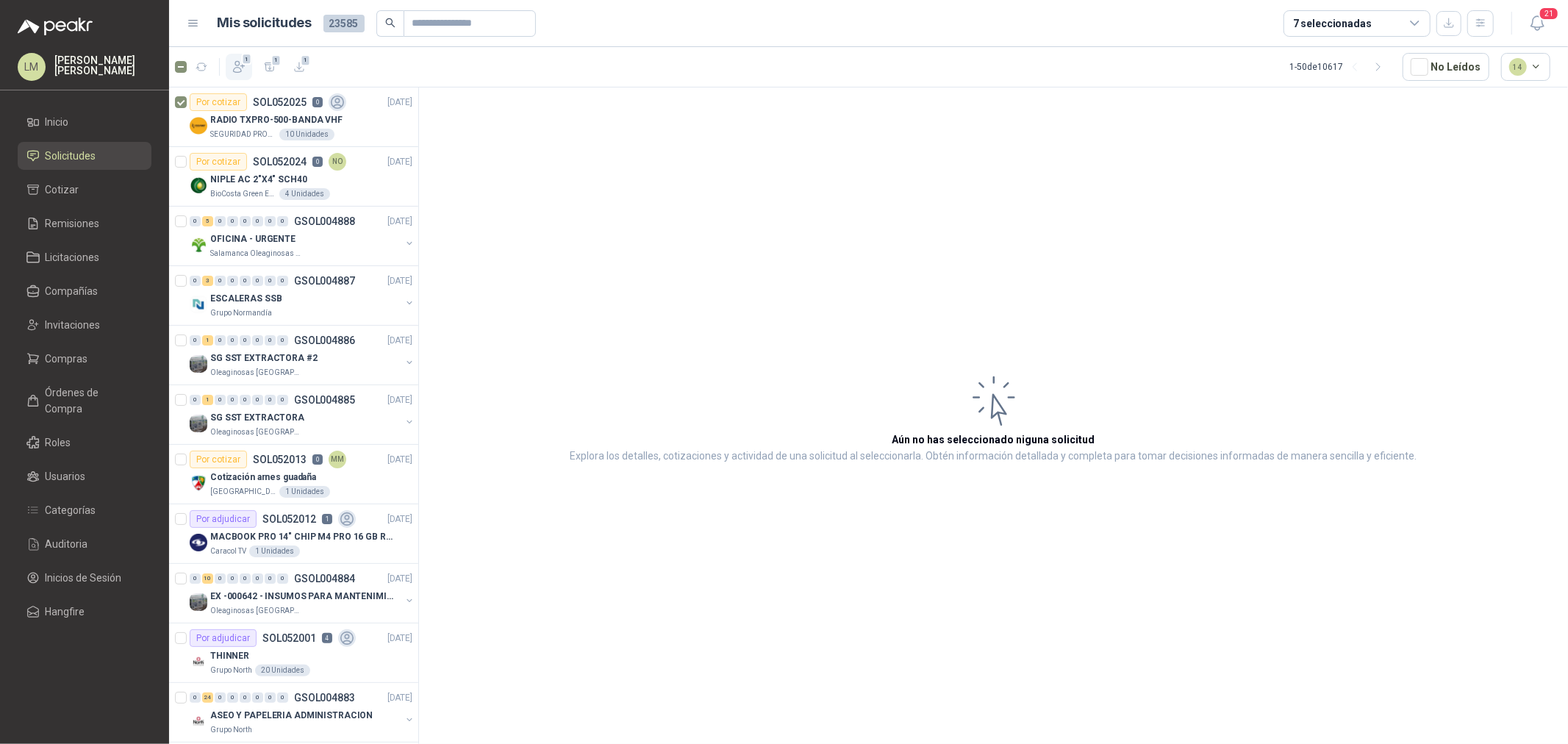
click at [238, 69] on icon "button" at bounding box center [239, 67] width 14 height 14
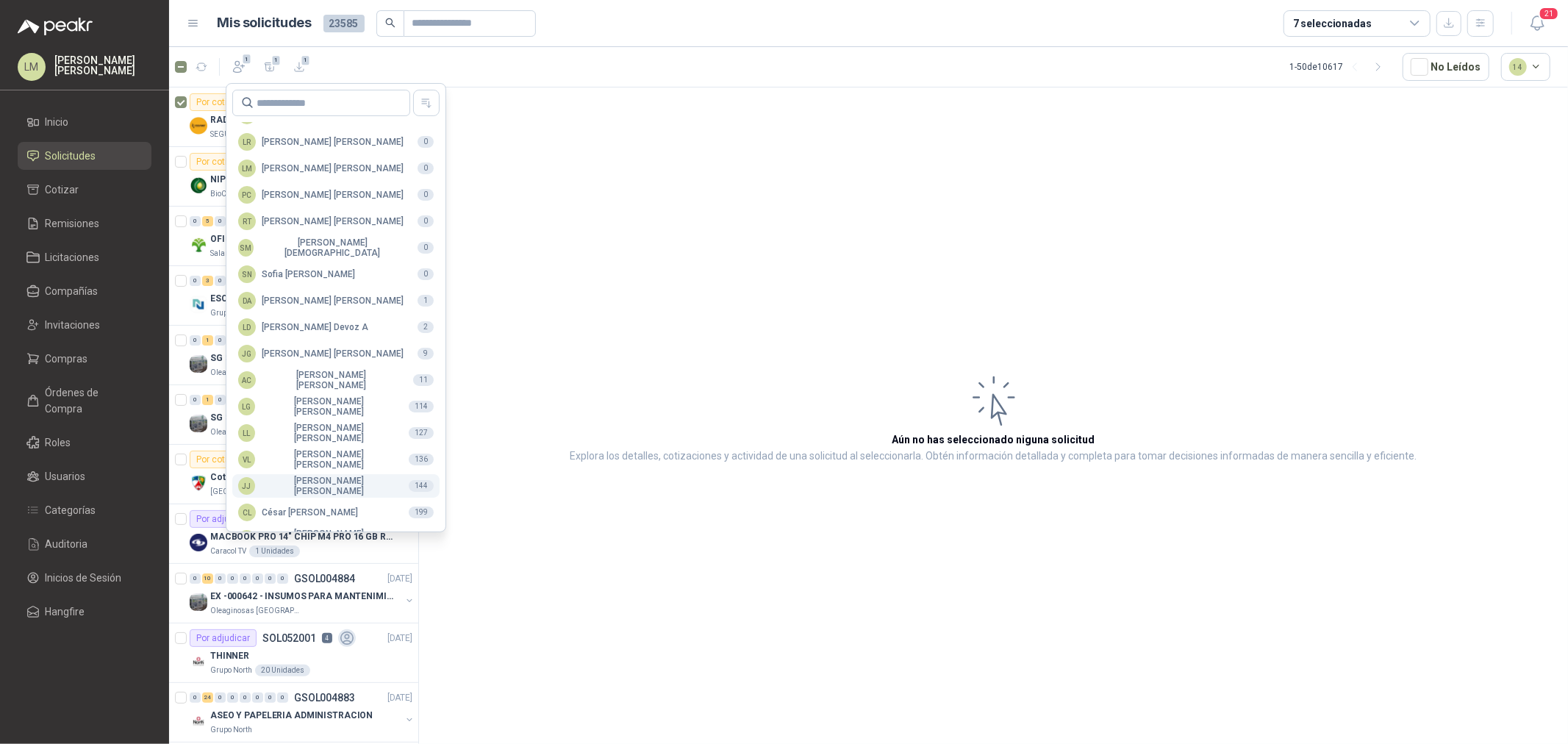
scroll to position [261, 0]
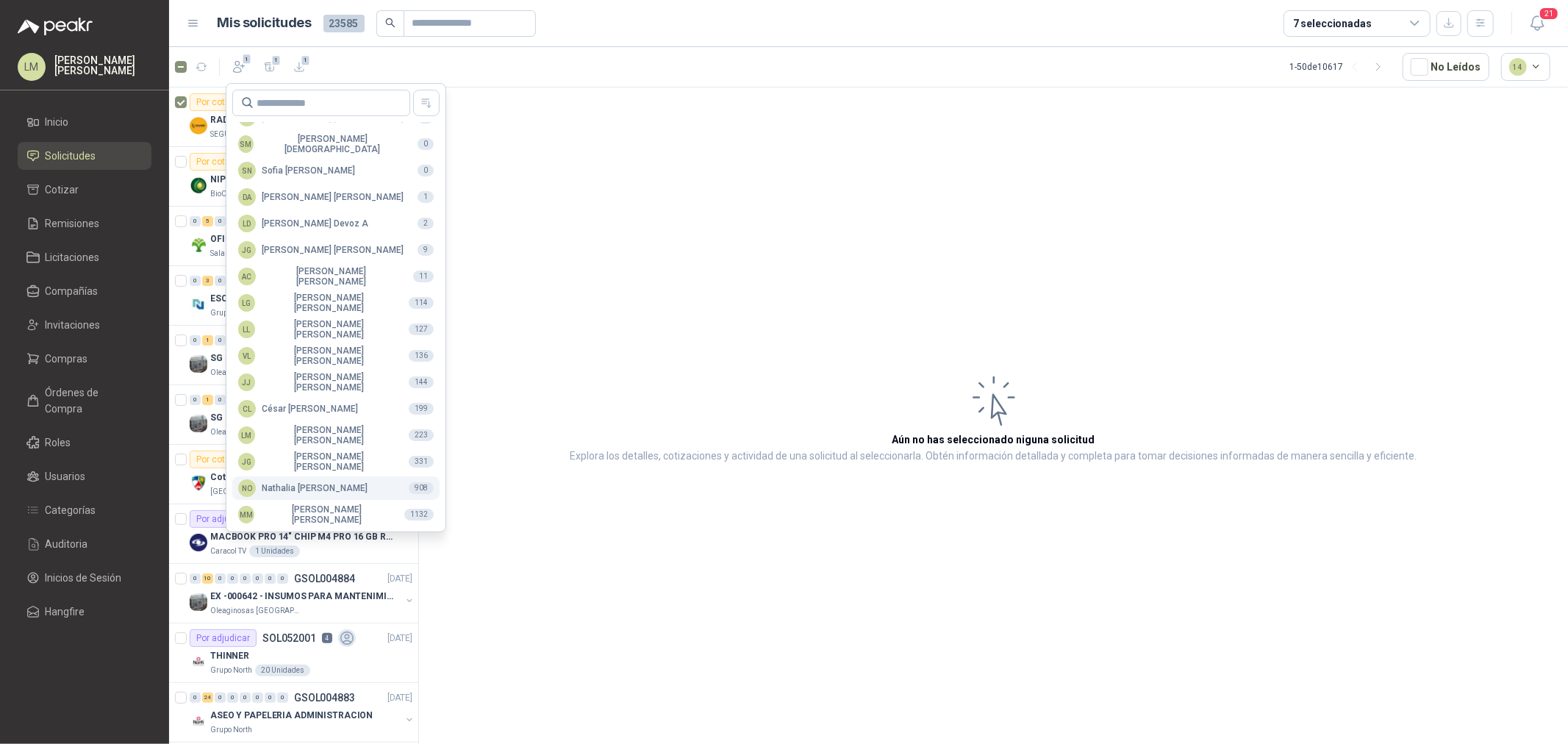
click at [307, 485] on div "NO Nathalia Ortega" at bounding box center [302, 489] width 129 height 18
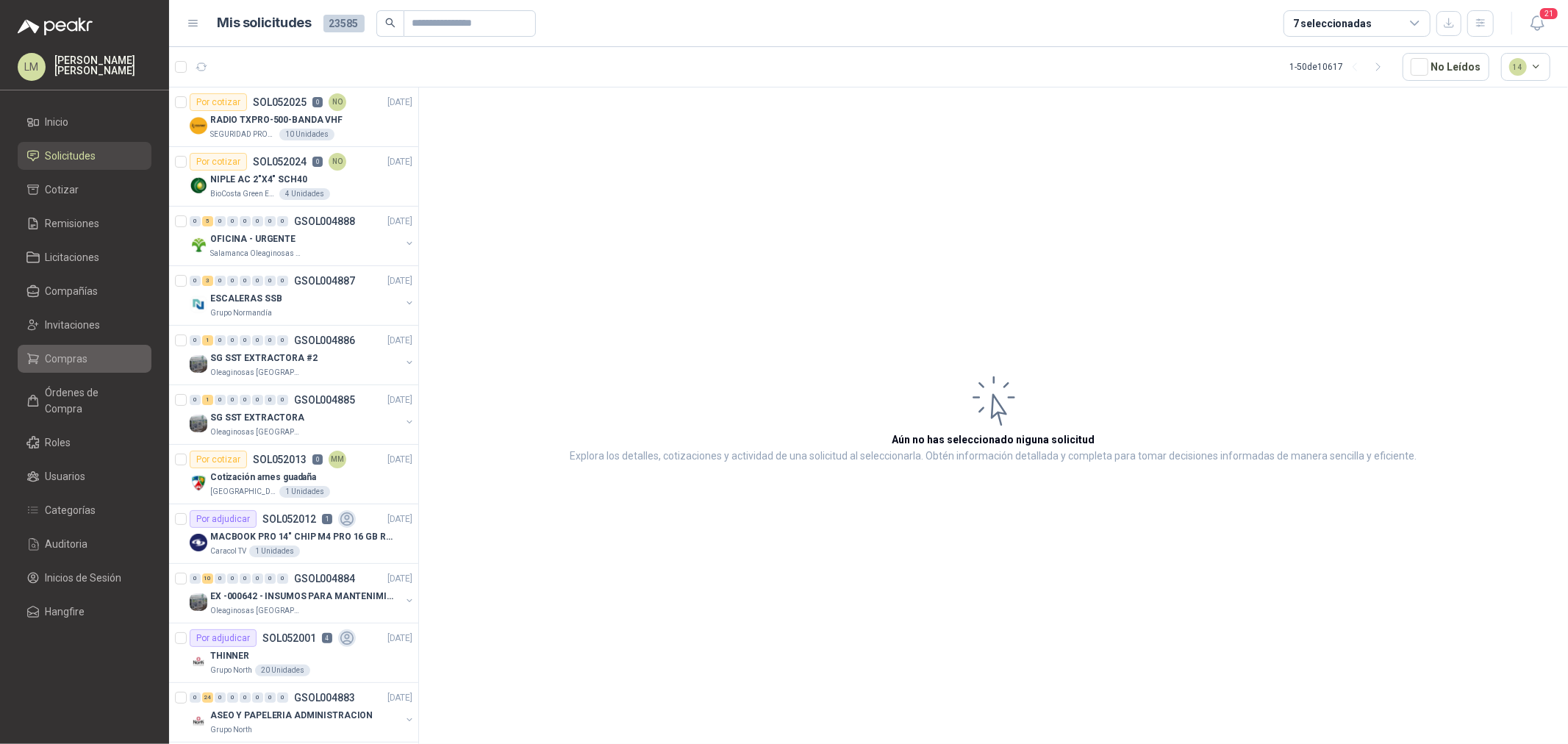
click at [62, 362] on span "Compras" at bounding box center [67, 359] width 42 height 16
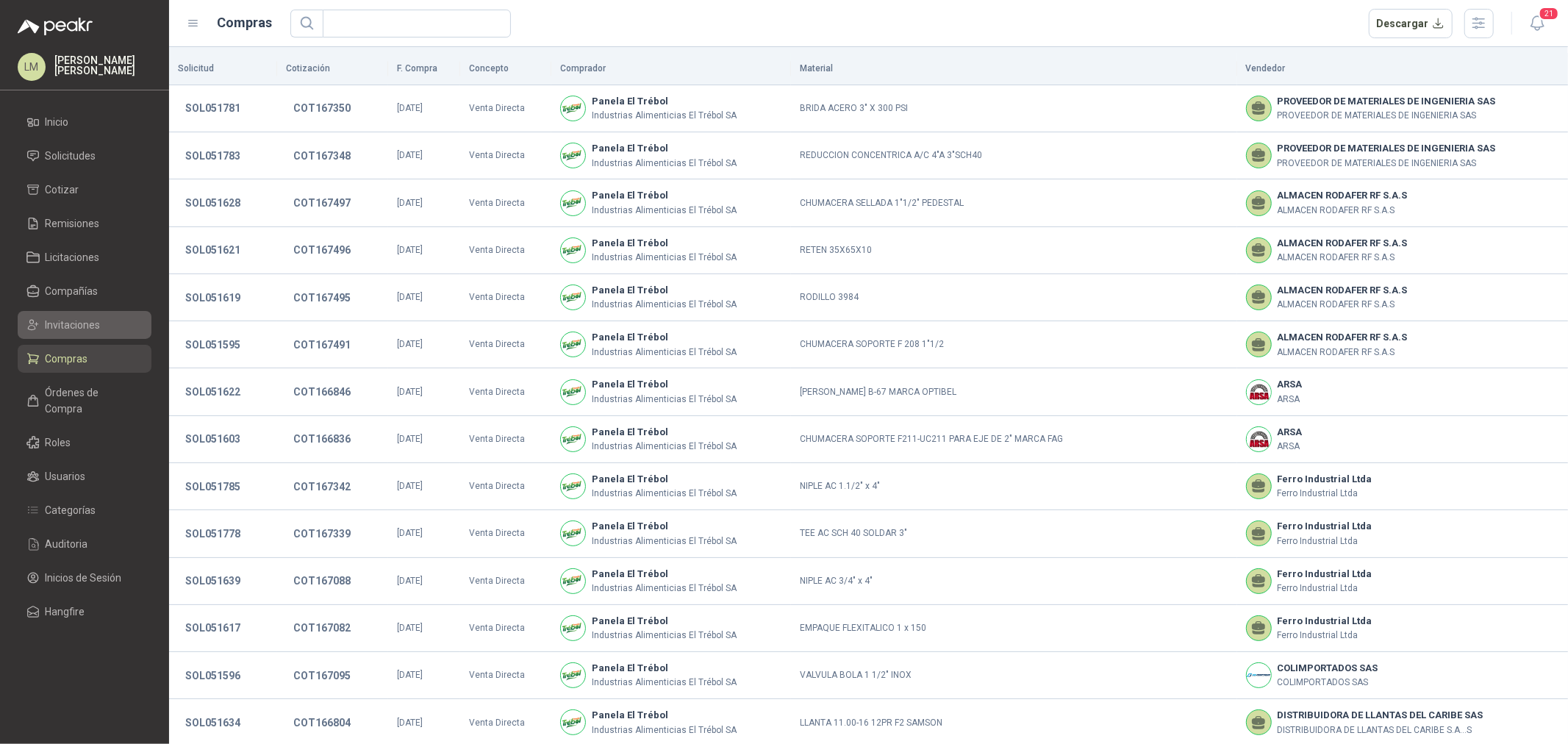
click at [78, 317] on span "Invitaciones" at bounding box center [73, 325] width 55 height 16
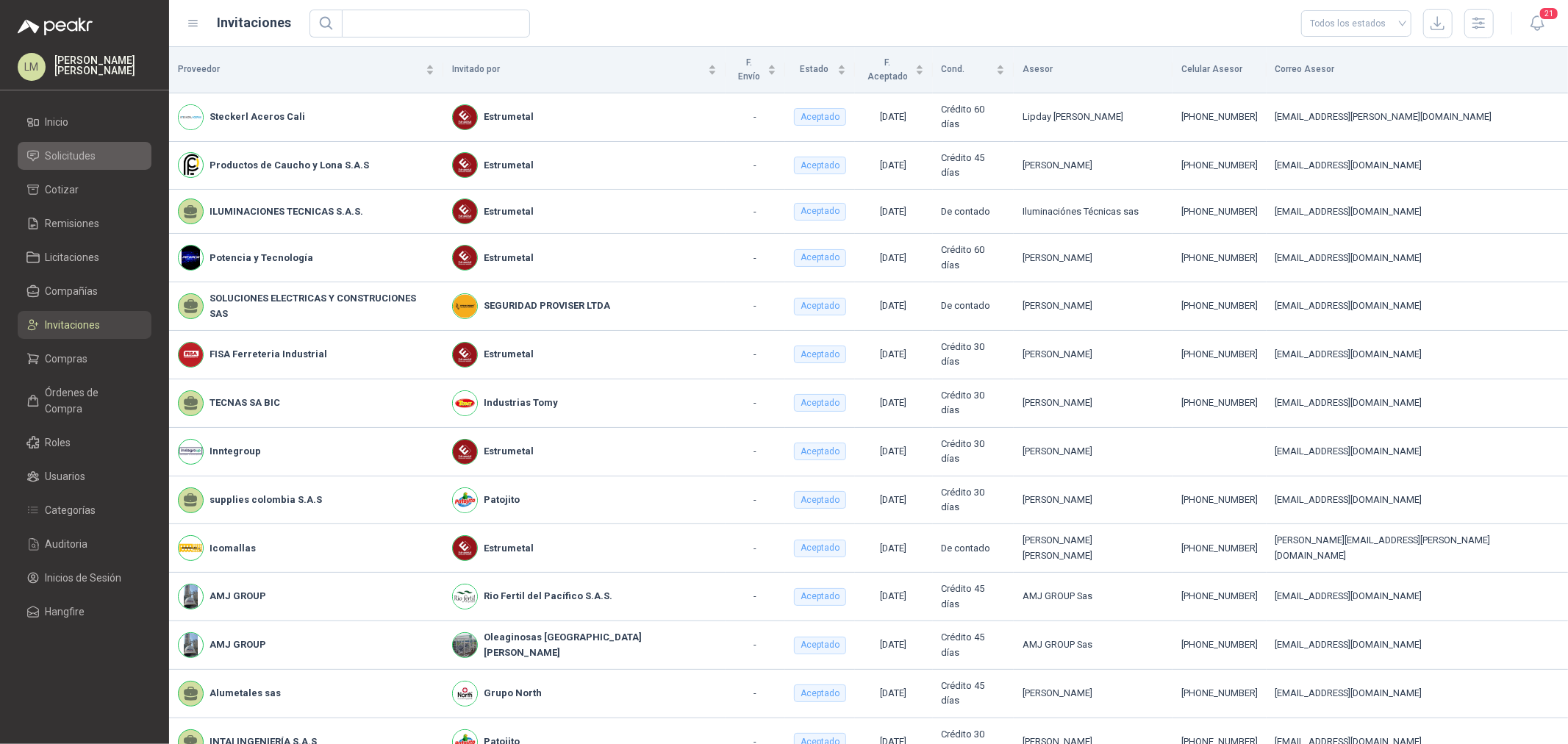
click at [86, 157] on span "Solicitudes" at bounding box center [71, 156] width 50 height 16
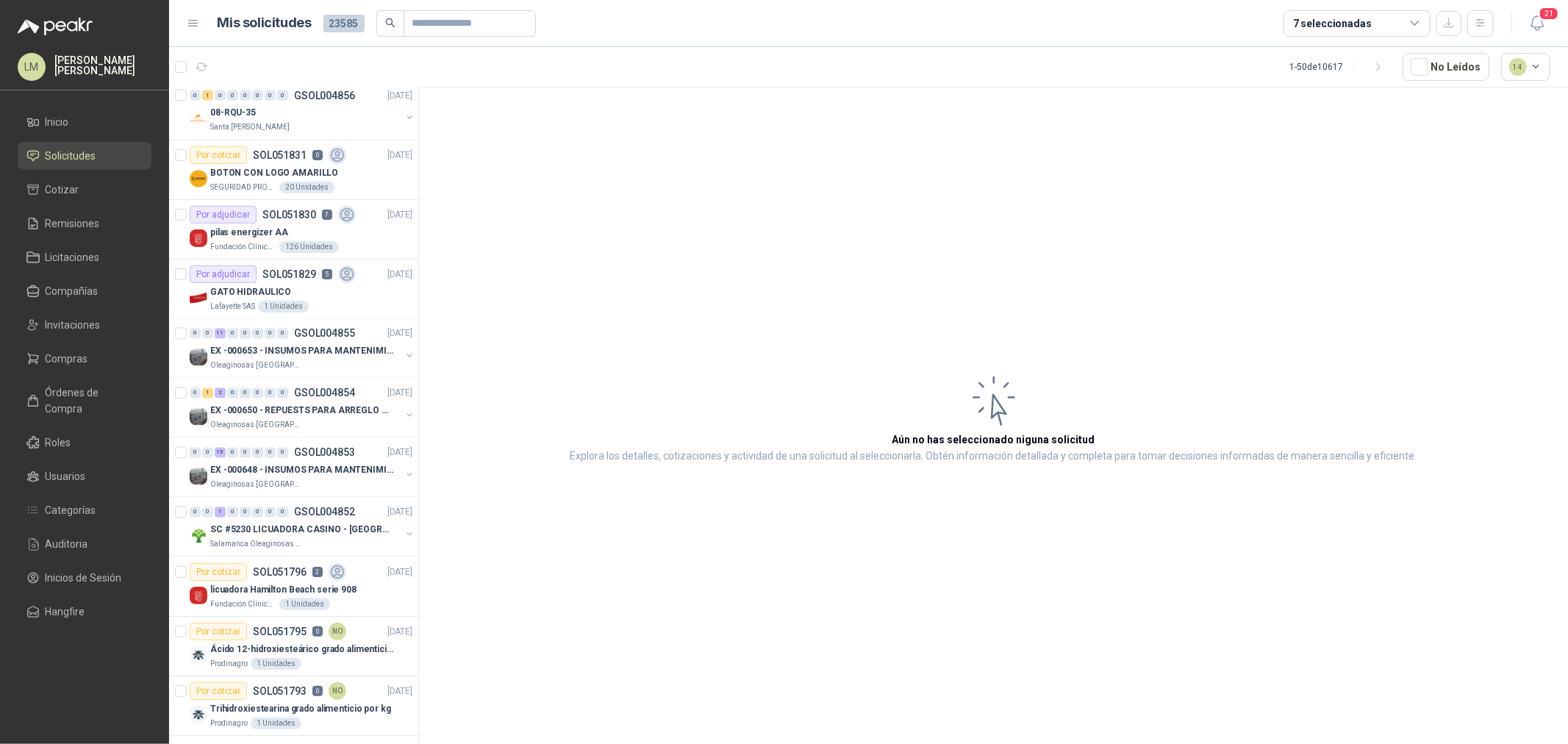
scroll to position [2349, 0]
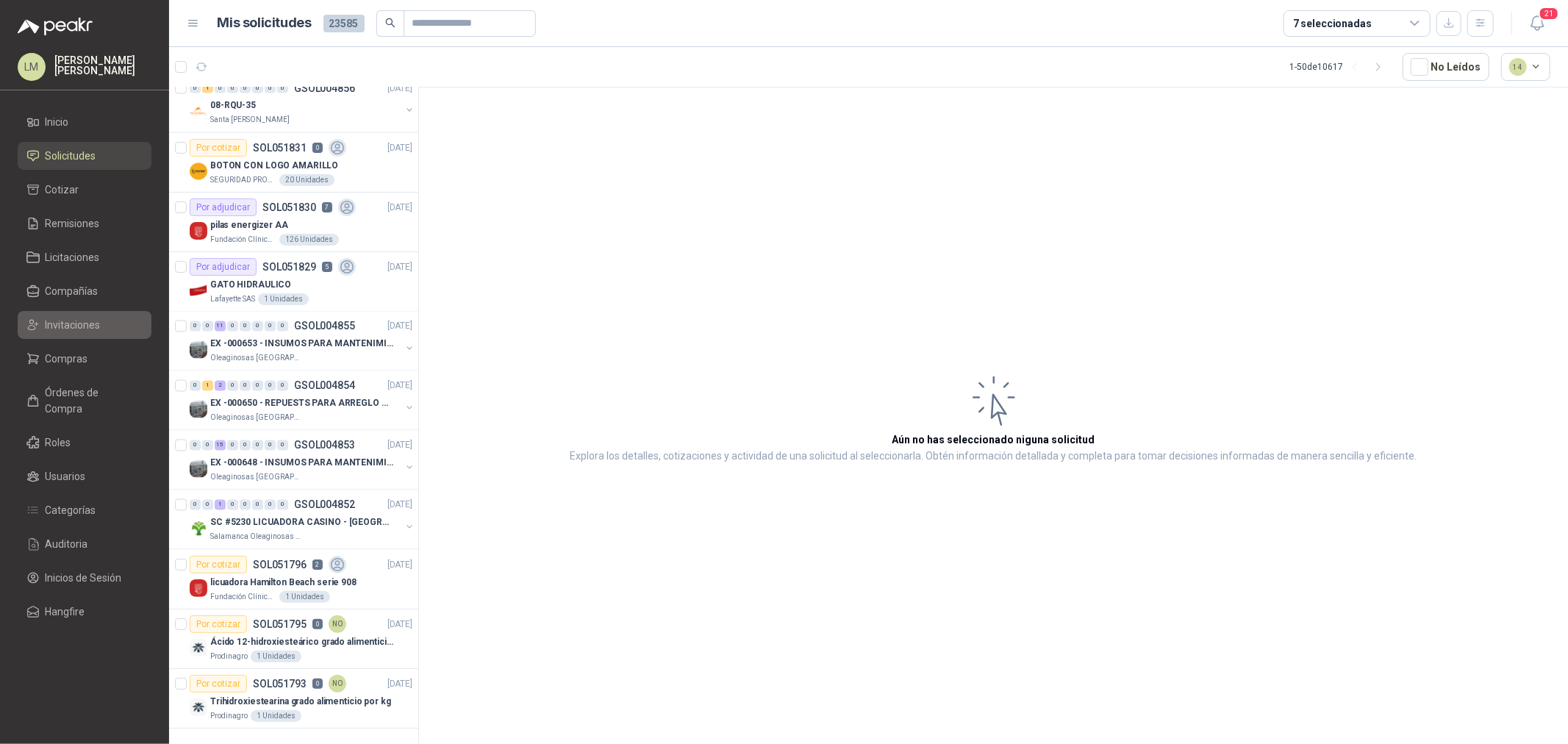
click at [78, 317] on span "Invitaciones" at bounding box center [73, 325] width 55 height 16
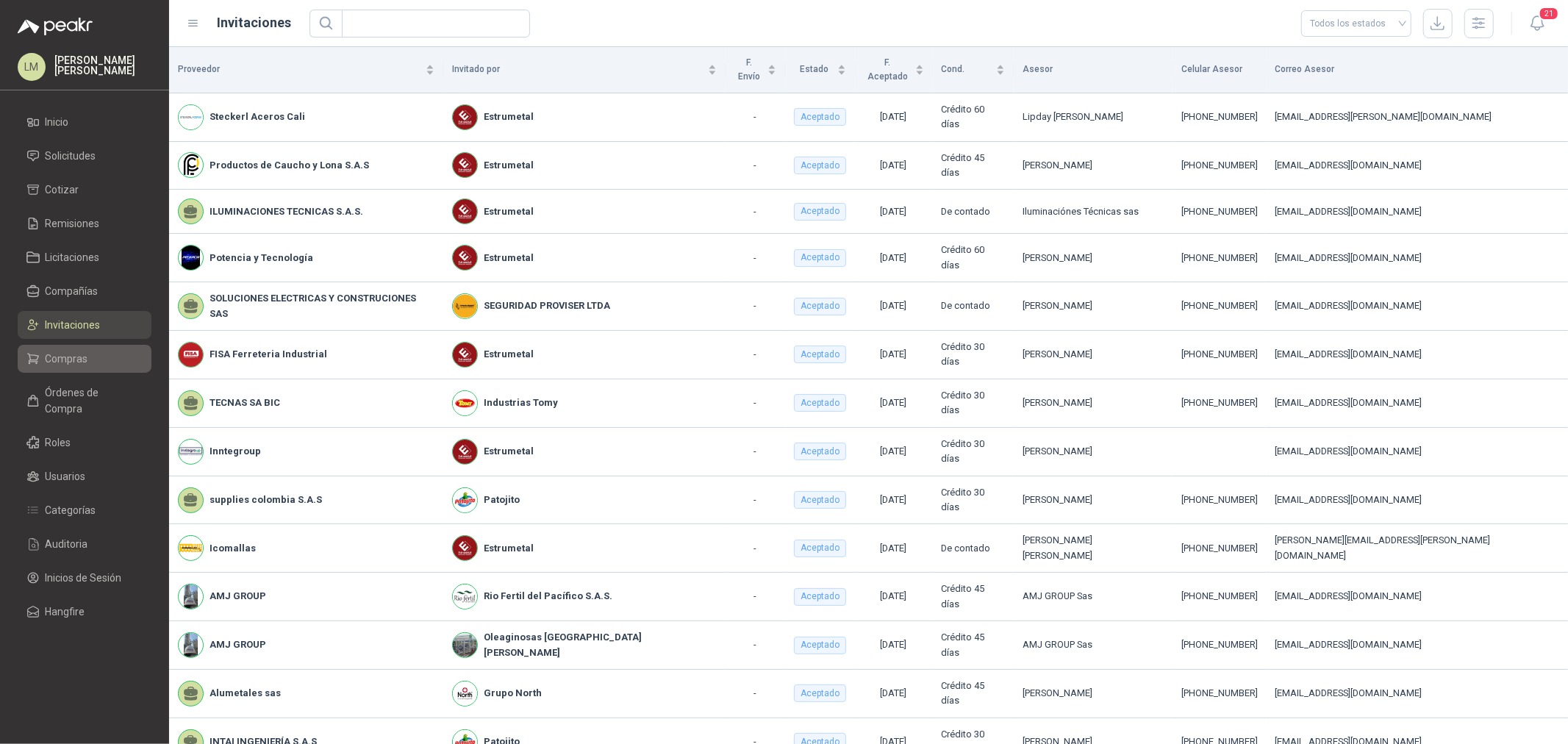
click at [70, 356] on span "Compras" at bounding box center [67, 359] width 42 height 16
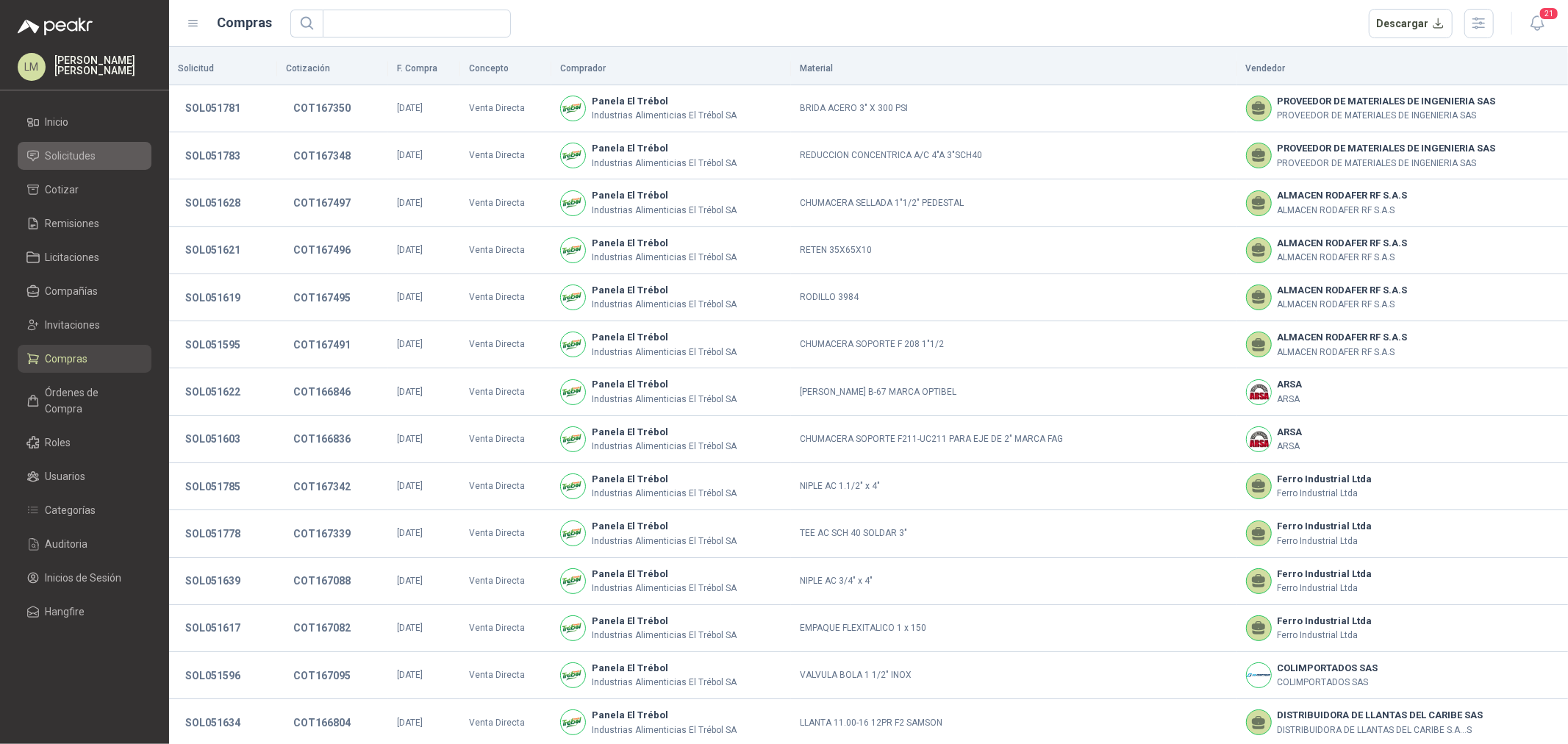
click at [67, 155] on span "Solicitudes" at bounding box center [71, 156] width 50 height 16
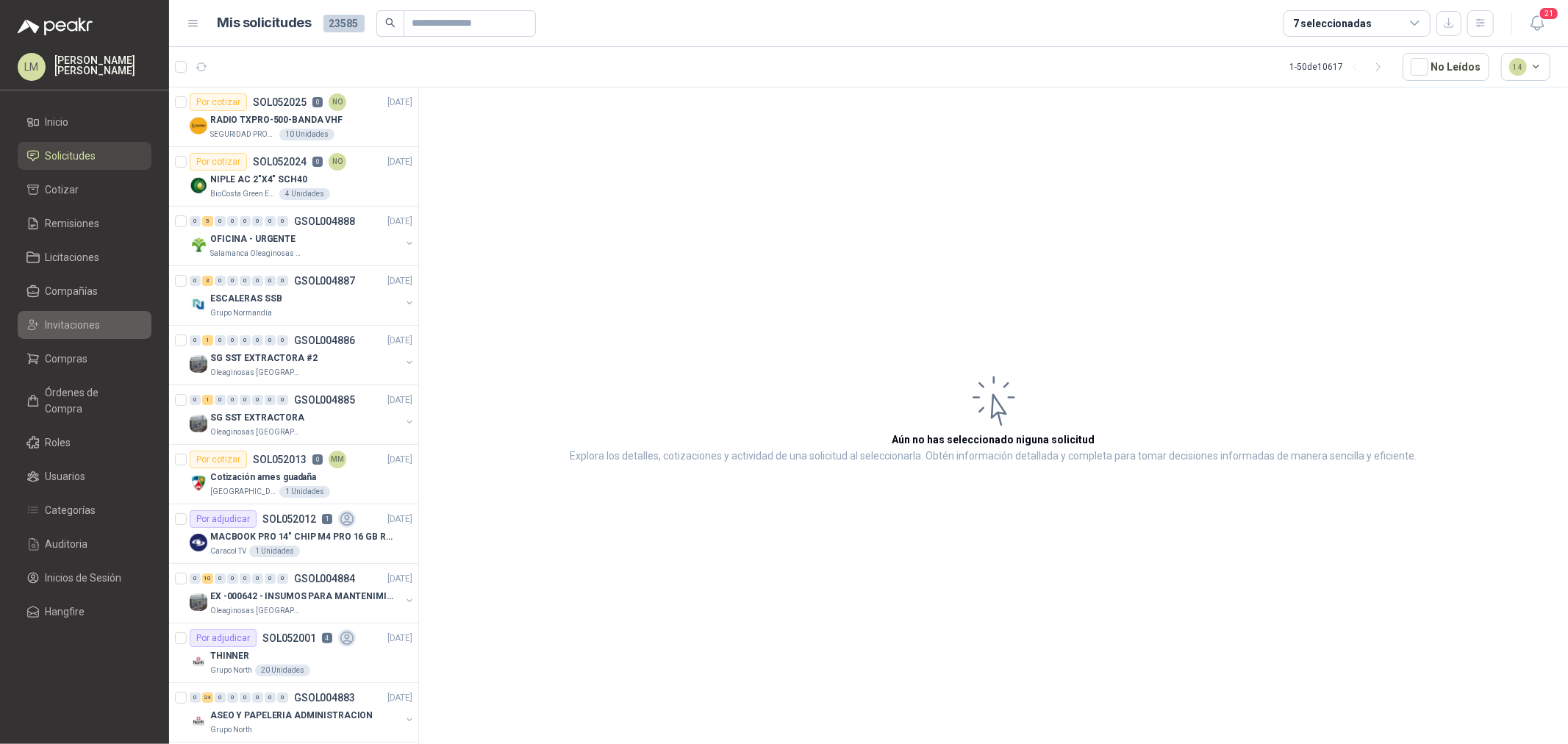
click at [74, 327] on span "Invitaciones" at bounding box center [73, 325] width 55 height 16
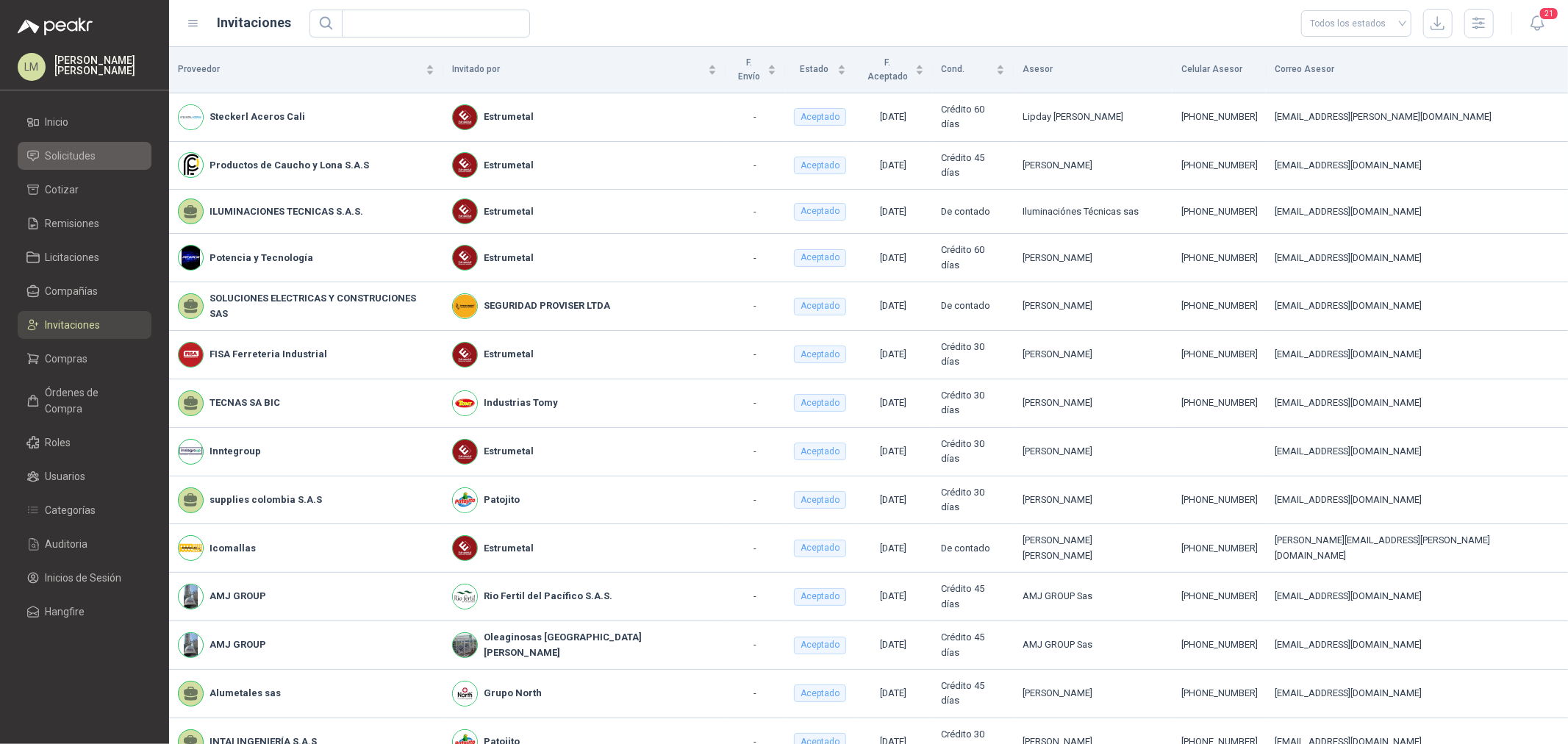
click at [78, 148] on span "Solicitudes" at bounding box center [71, 156] width 50 height 16
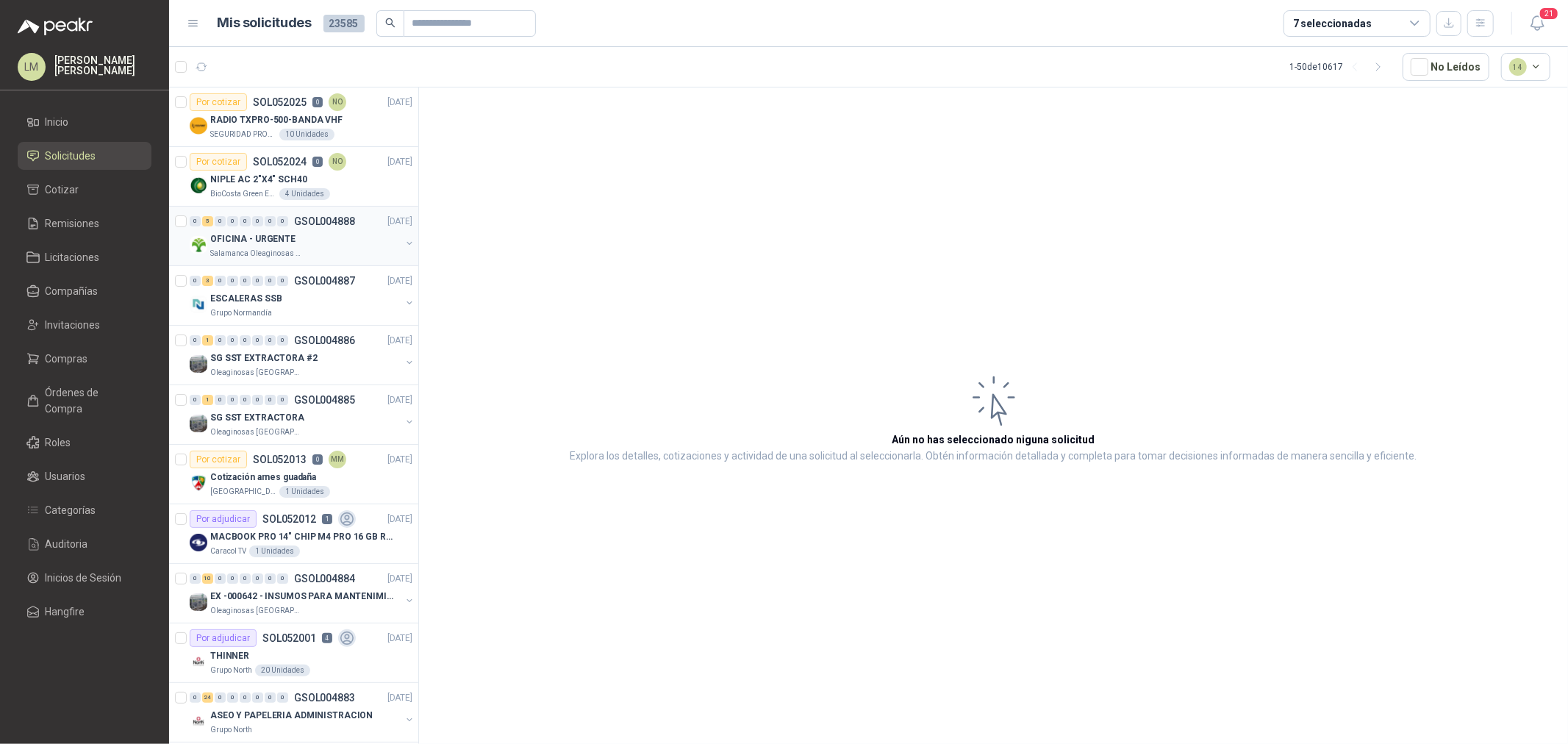
click at [272, 244] on p "OFICINA - URGENTE" at bounding box center [252, 239] width 86 height 14
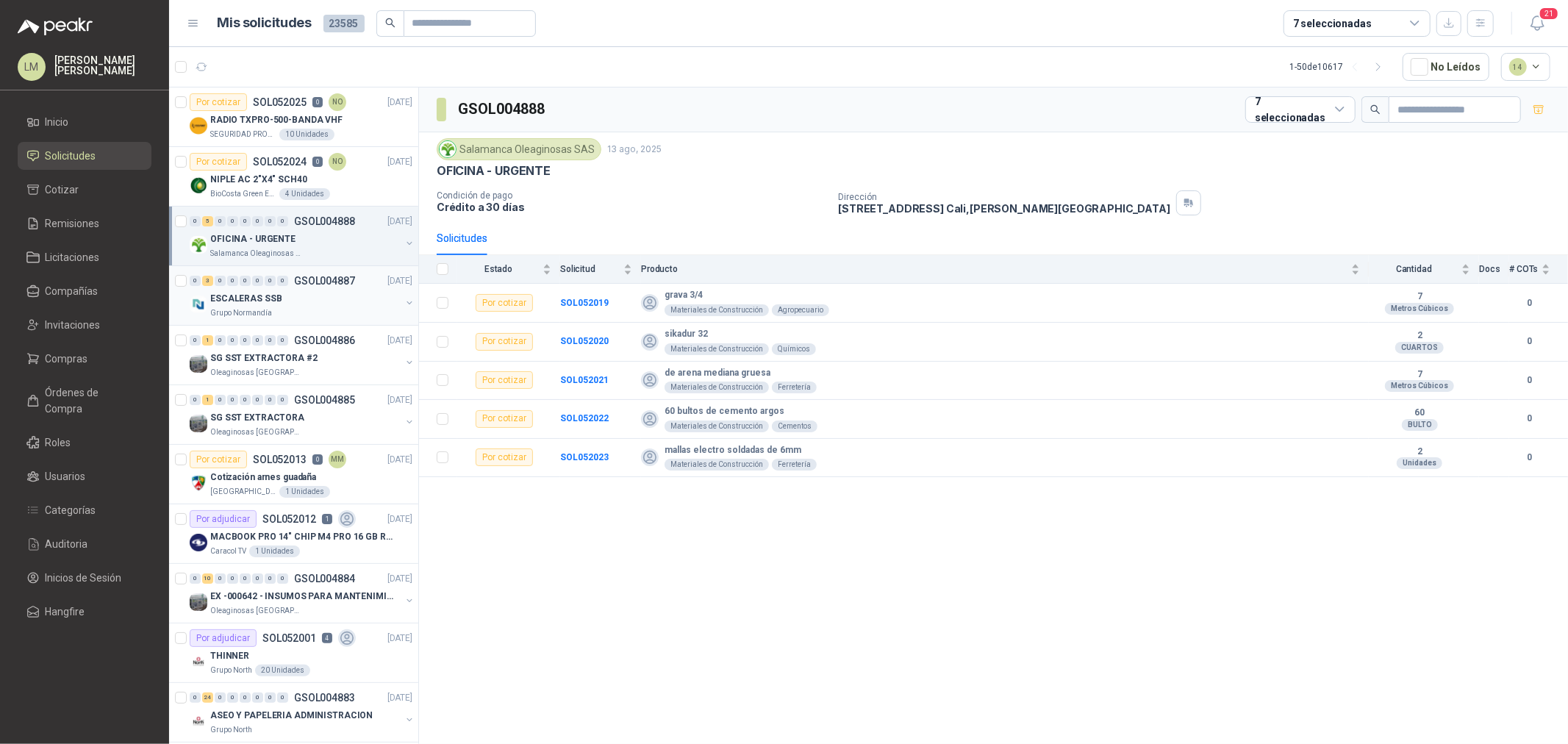
click at [259, 284] on div "0" at bounding box center [258, 280] width 11 height 10
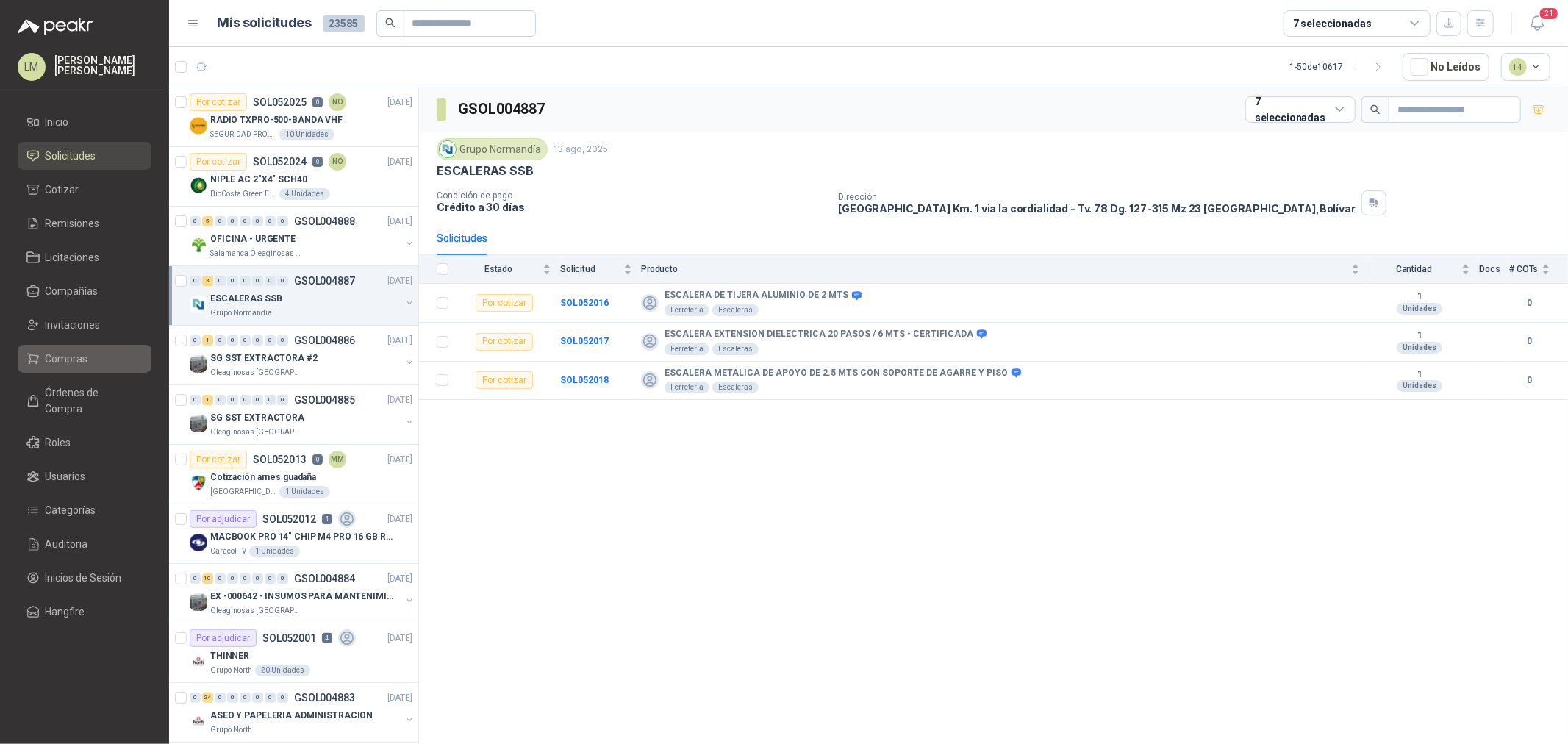
click at [67, 354] on span "Compras" at bounding box center [67, 359] width 42 height 16
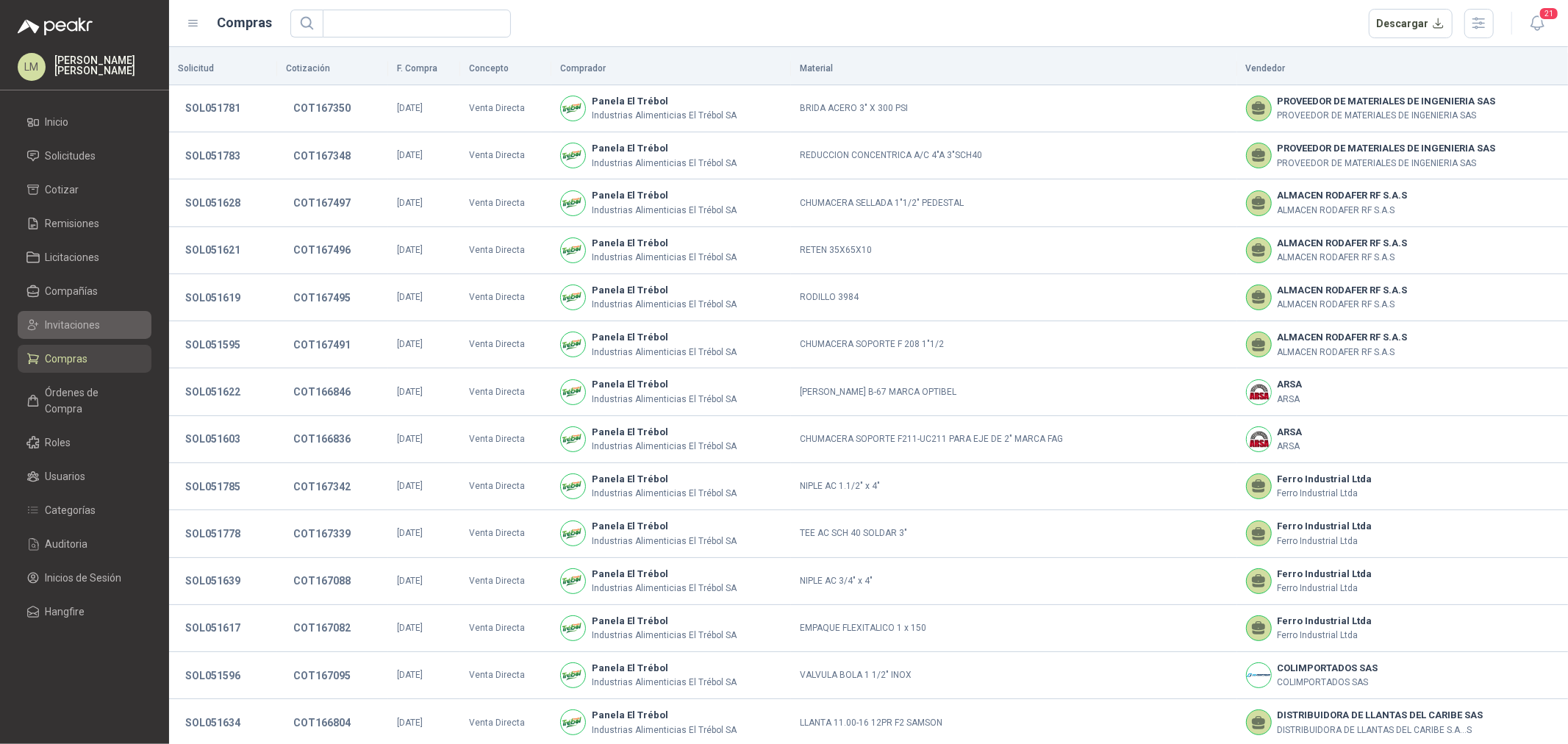
click at [86, 319] on span "Invitaciones" at bounding box center [73, 325] width 55 height 16
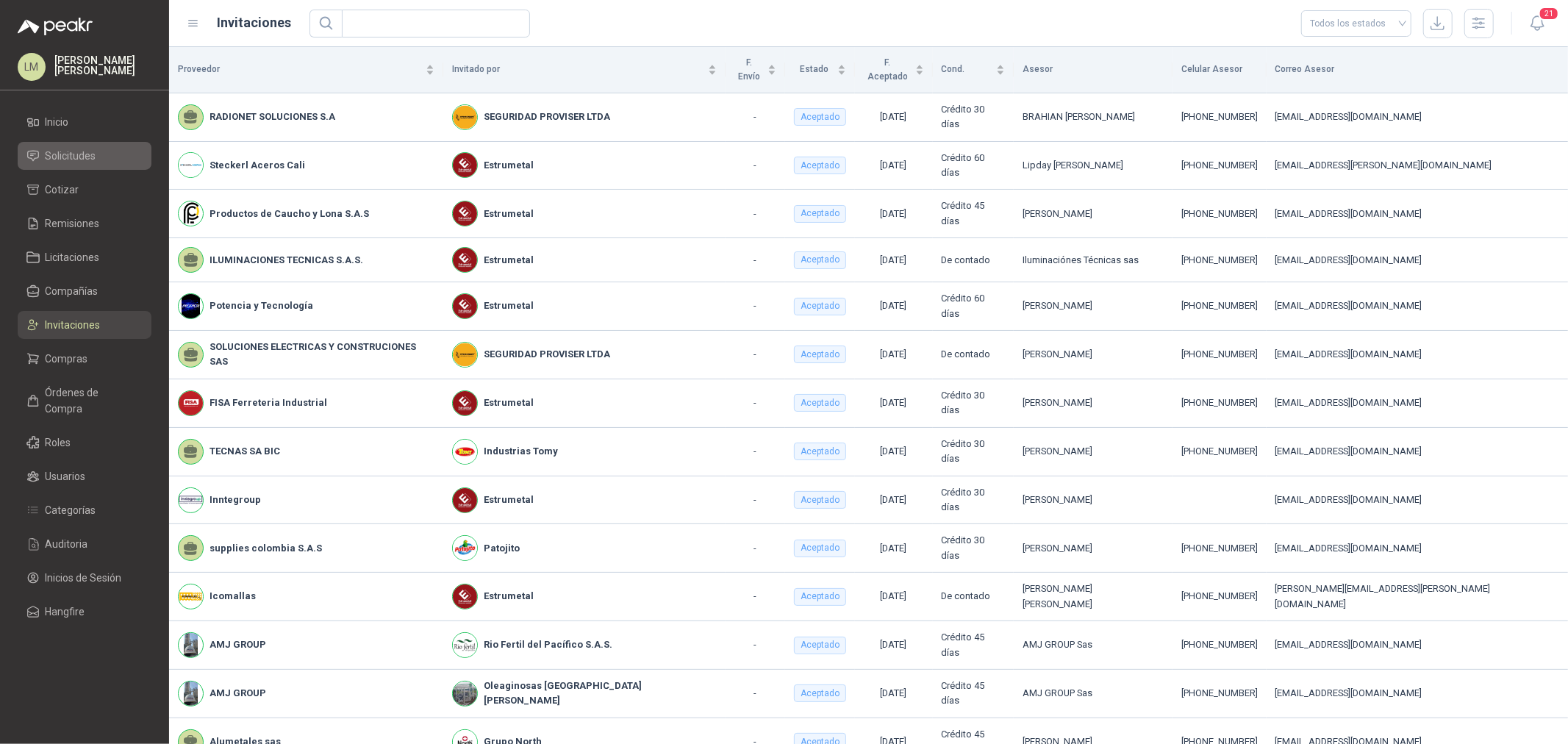
click at [84, 157] on span "Solicitudes" at bounding box center [71, 156] width 50 height 16
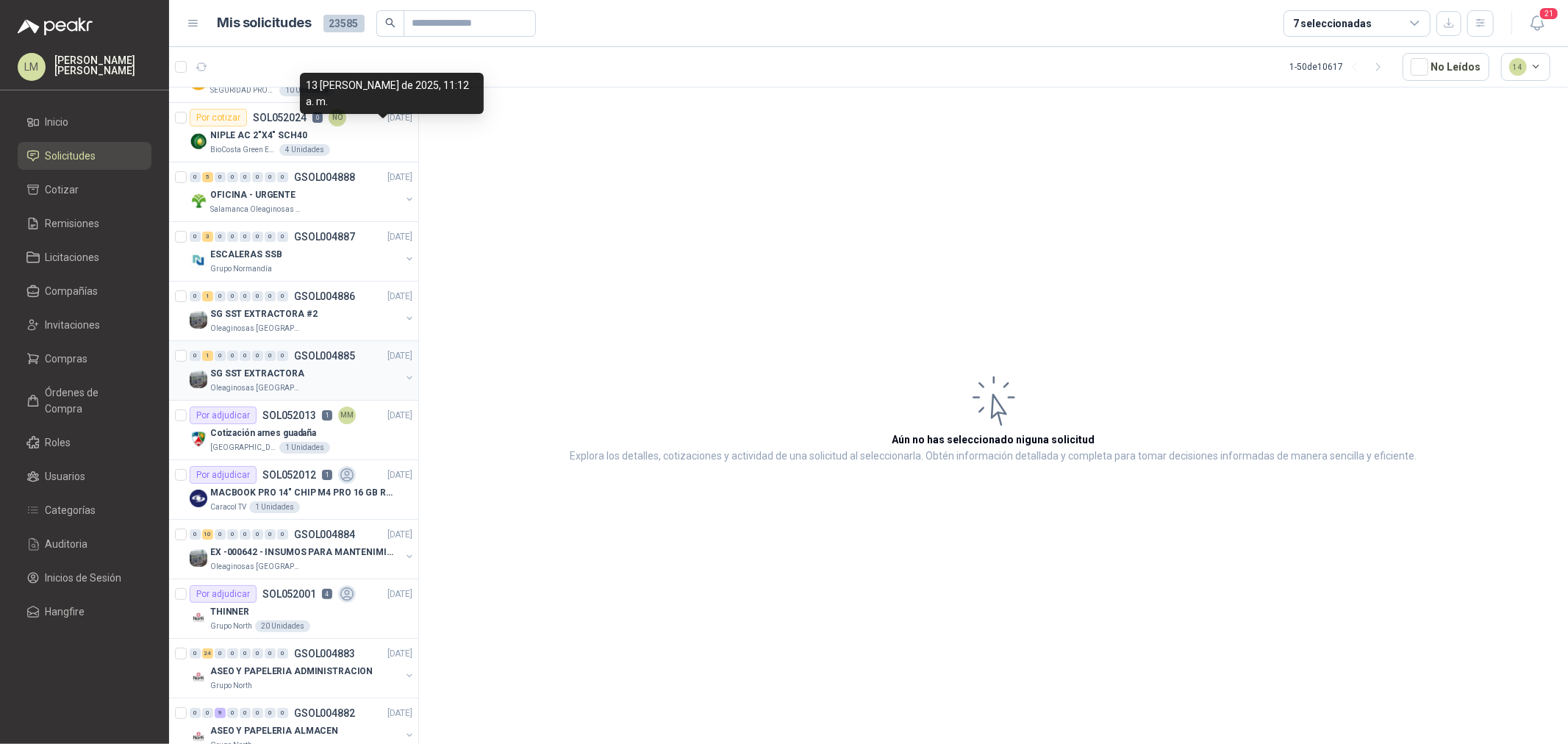
scroll to position [81, 0]
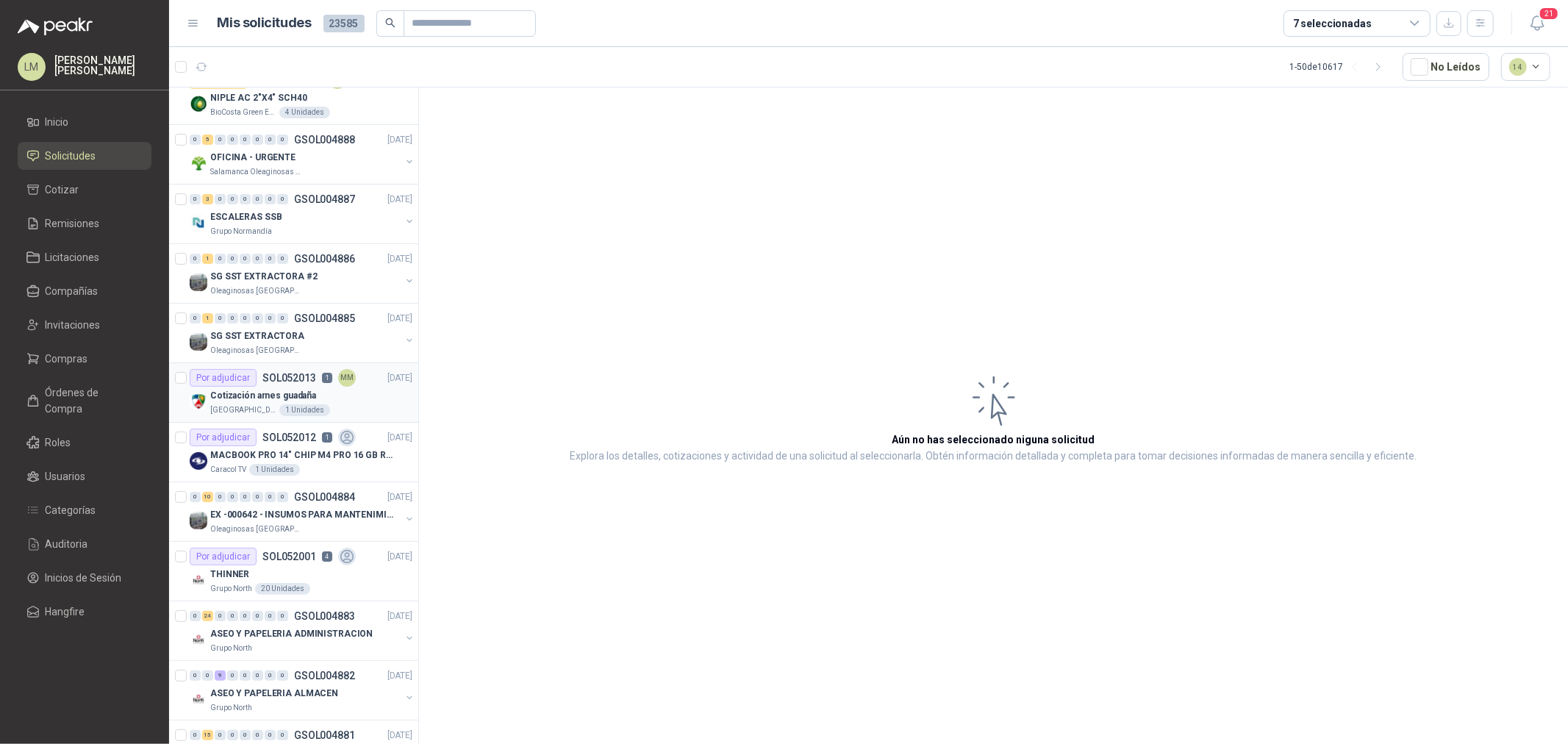
click at [285, 399] on p "Cotización arnes guadaña" at bounding box center [262, 395] width 105 height 14
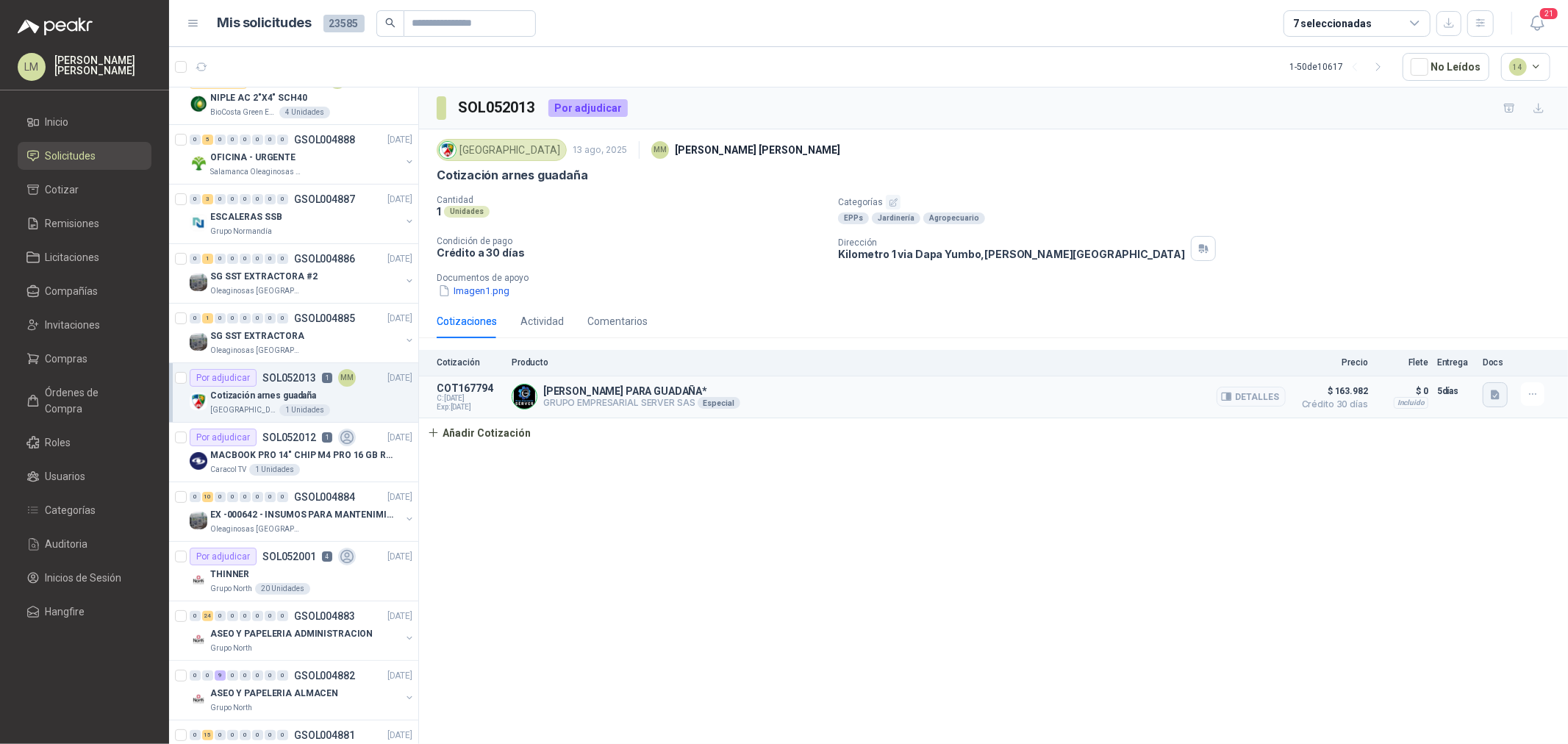
click at [1496, 395] on icon "button" at bounding box center [1495, 394] width 9 height 10
click at [1470, 363] on button "WhatsApp Image 2025-08-13 at 11.33.37 AM.jpeg" at bounding box center [1398, 363] width 199 height 15
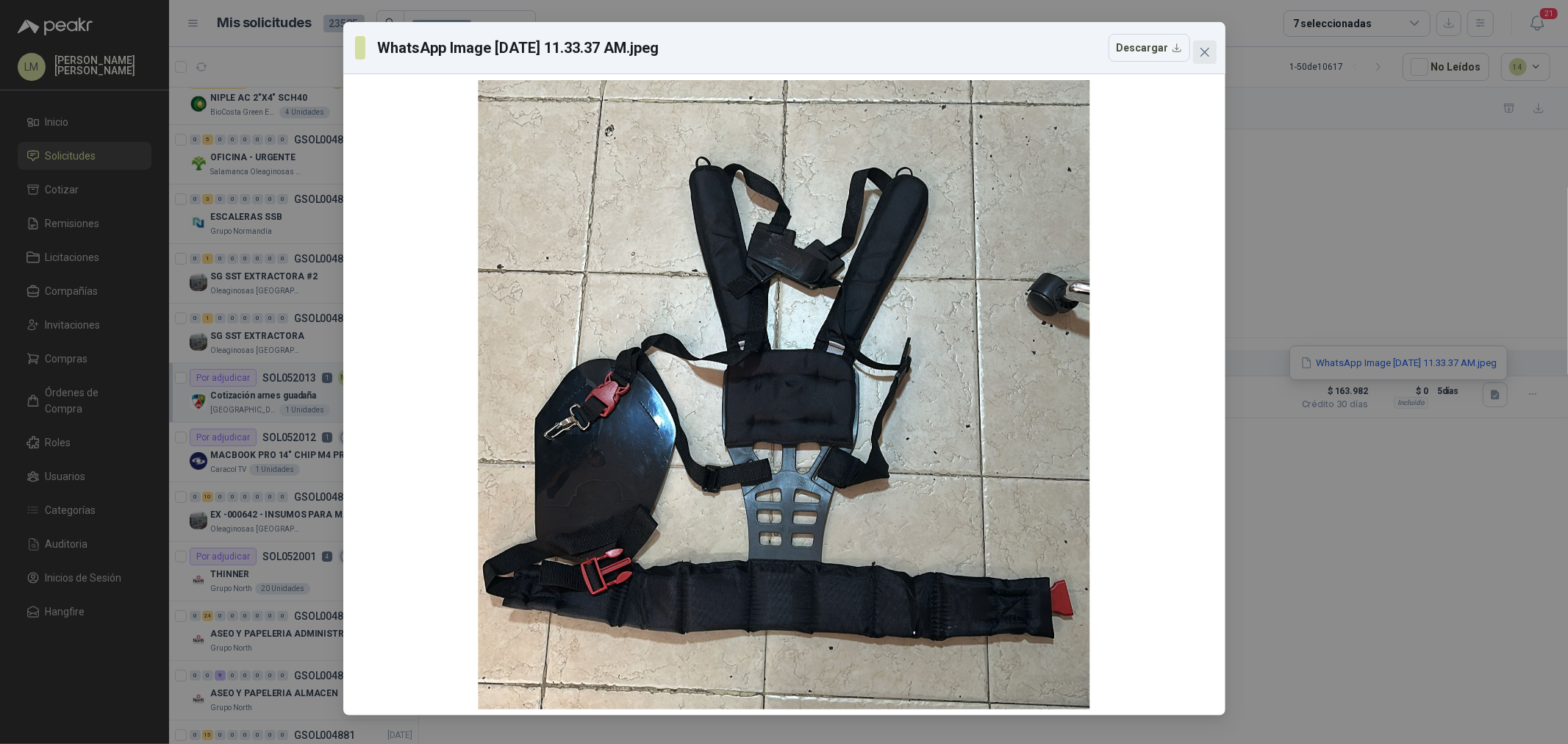
click at [1203, 48] on icon "close" at bounding box center [1205, 51] width 12 height 12
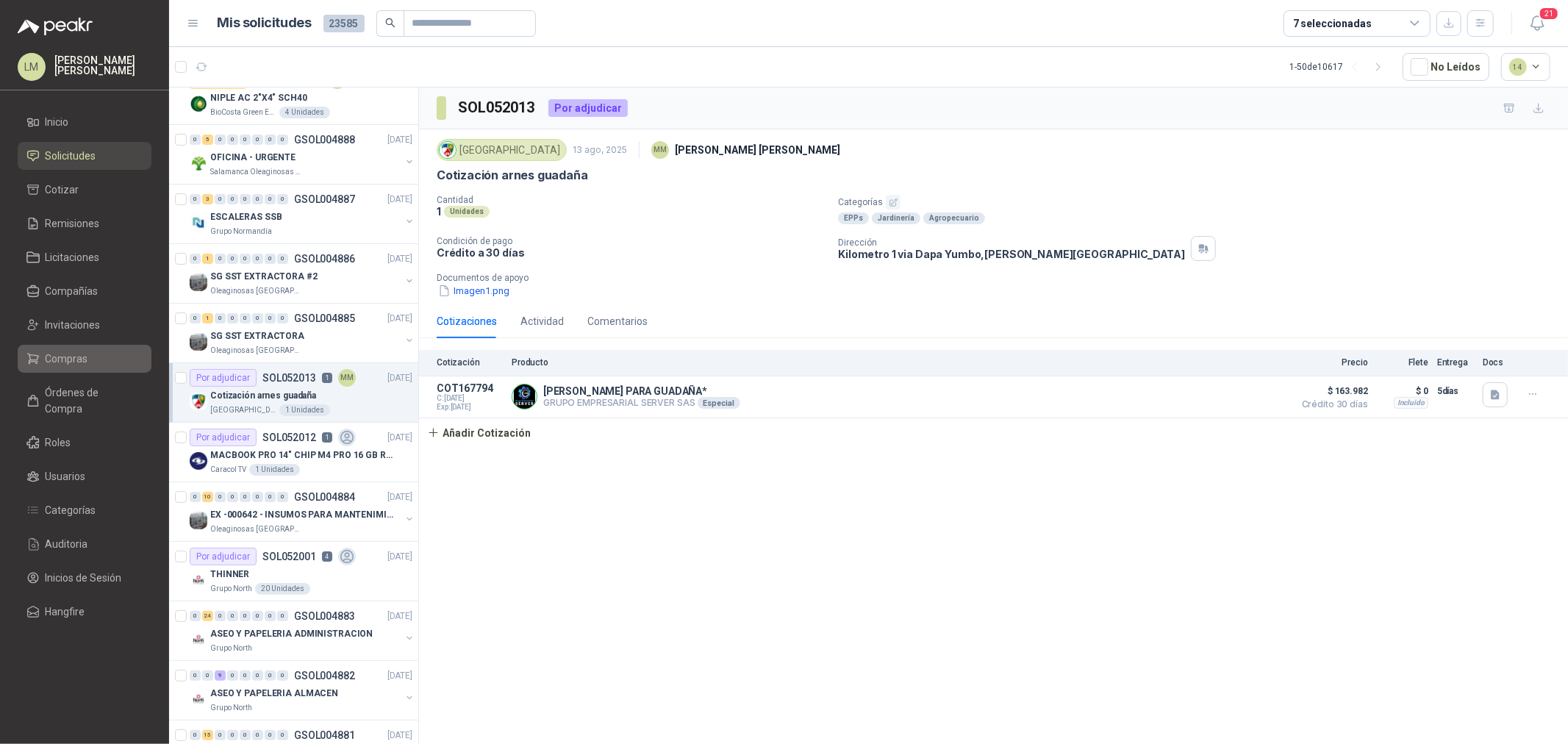
click at [71, 362] on span "Compras" at bounding box center [67, 359] width 42 height 16
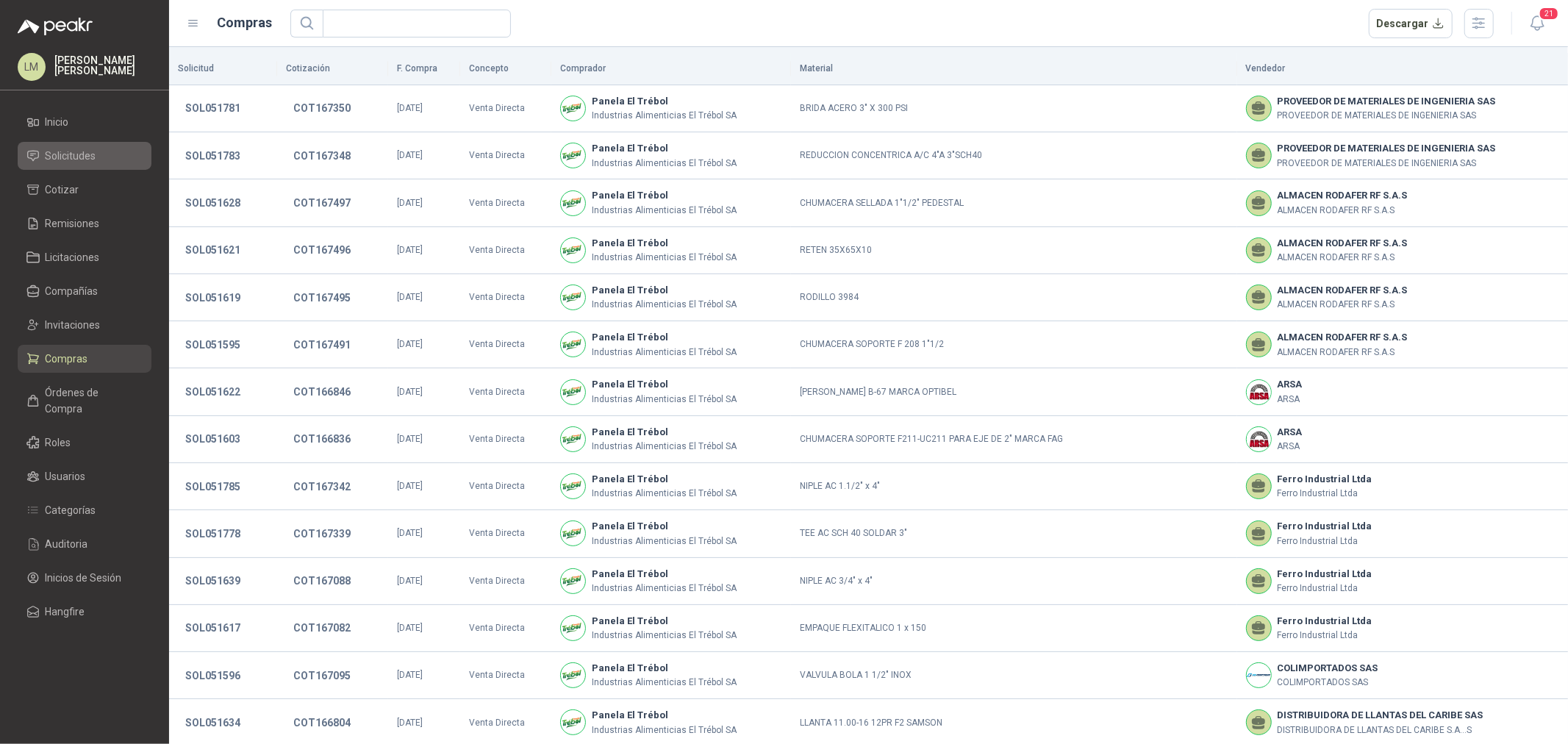
click at [61, 150] on span "Solicitudes" at bounding box center [71, 156] width 50 height 16
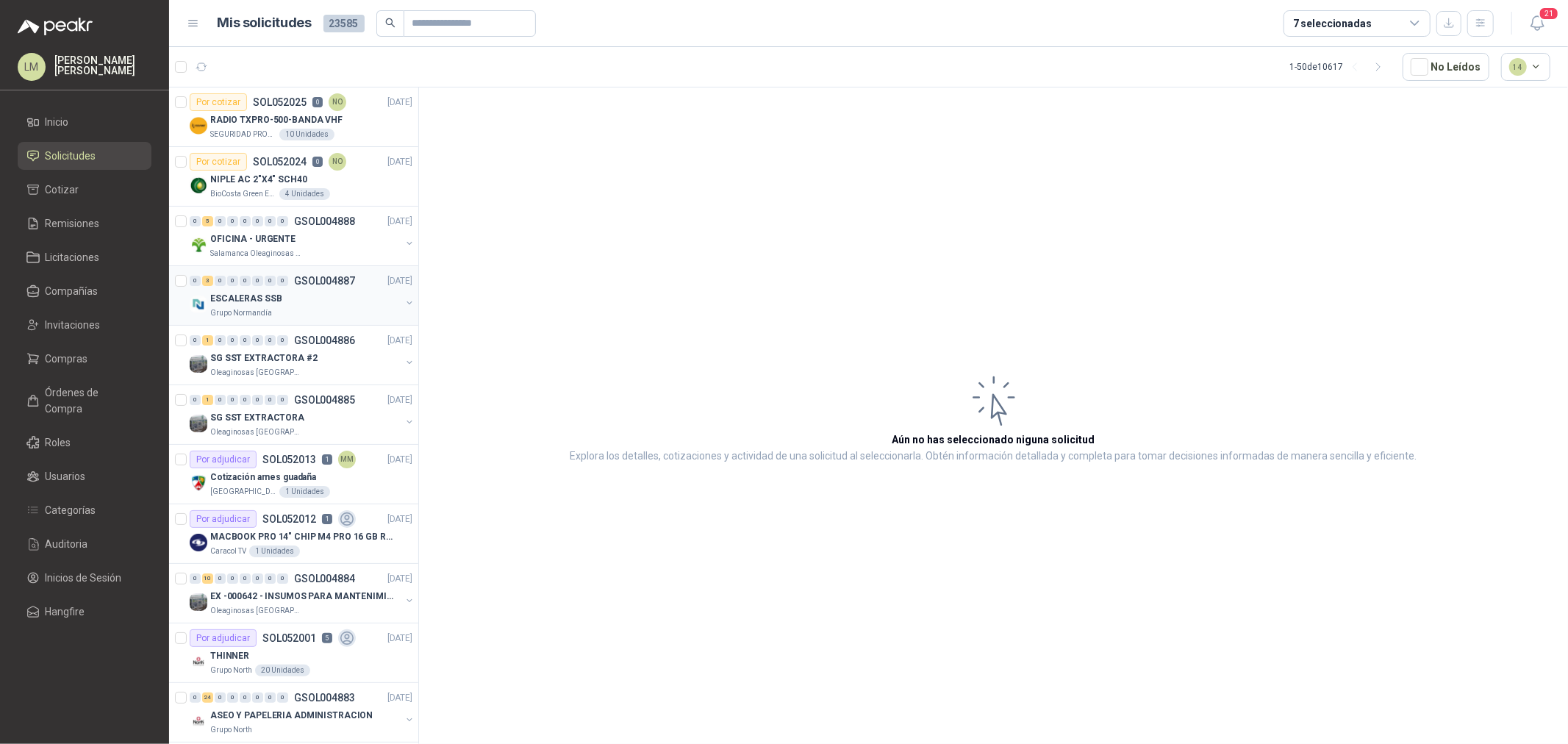
click at [274, 305] on p "ESCALERAS SSB" at bounding box center [245, 299] width 71 height 14
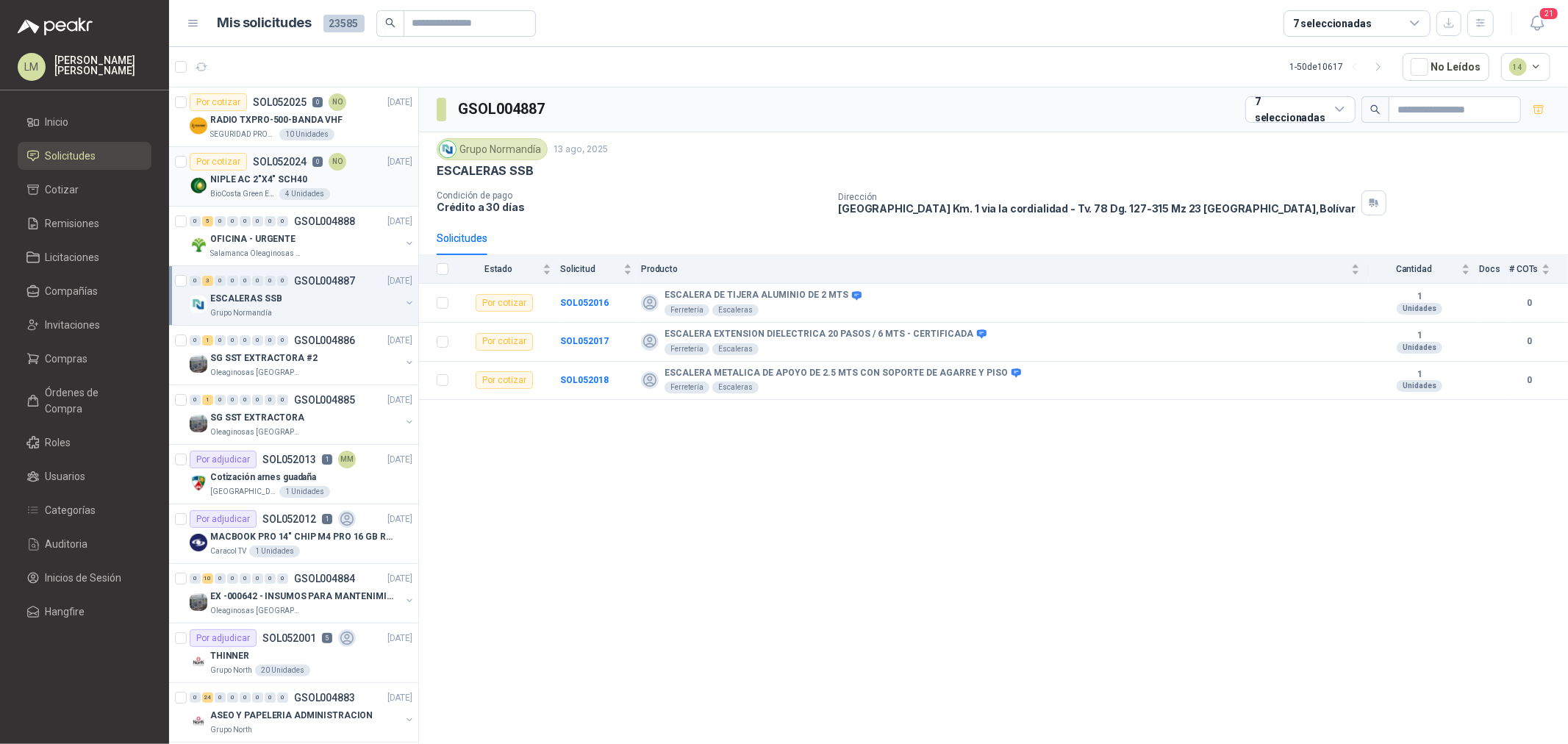
click at [282, 179] on p "NIPLE AC 2"X4" SCH40" at bounding box center [259, 179] width 97 height 14
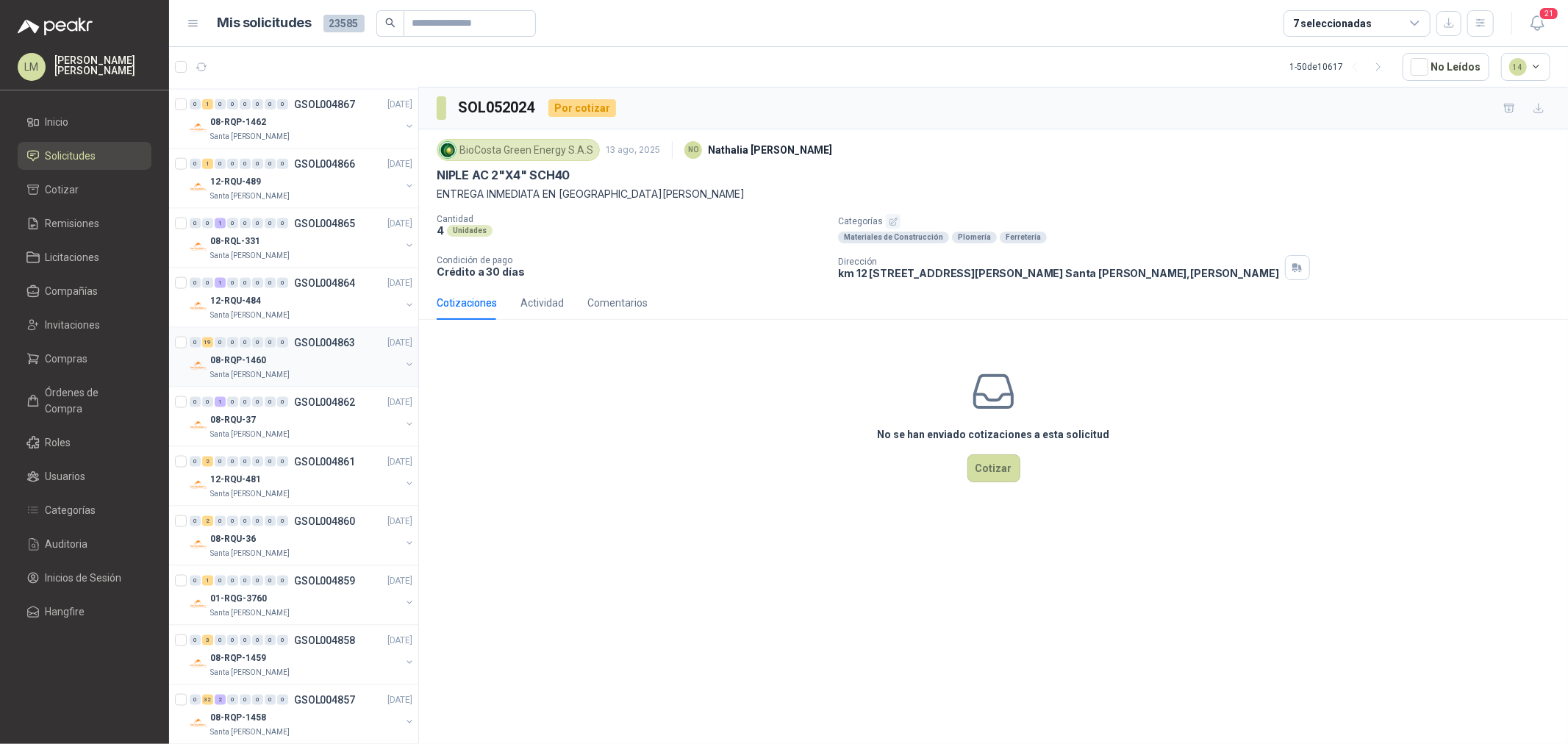
scroll to position [1715, 0]
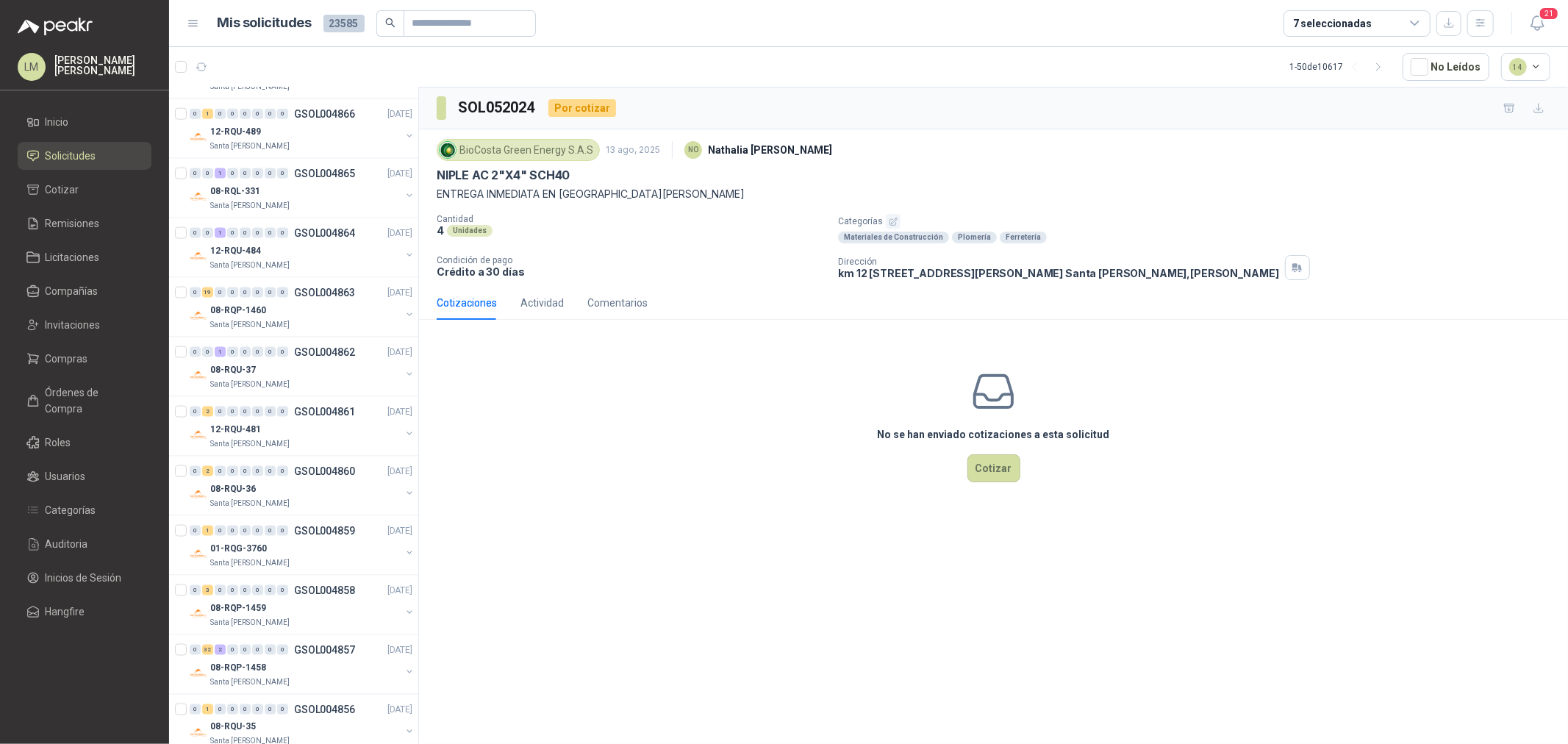
click at [1339, 16] on div "7 seleccionadas" at bounding box center [1332, 23] width 78 height 16
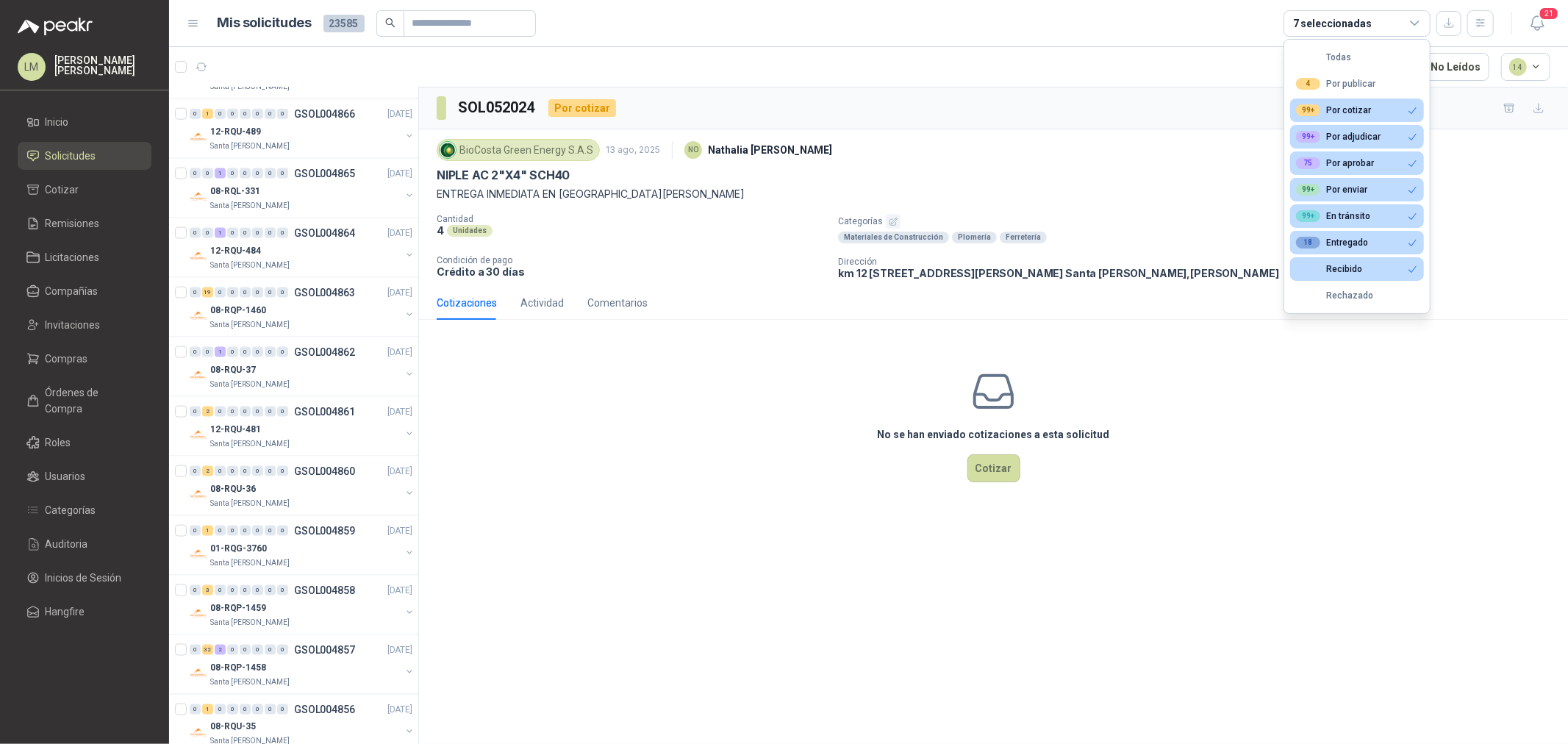
click at [1019, 50] on article "1 - 50 de 10617 No Leídos 14" at bounding box center [868, 67] width 1398 height 40
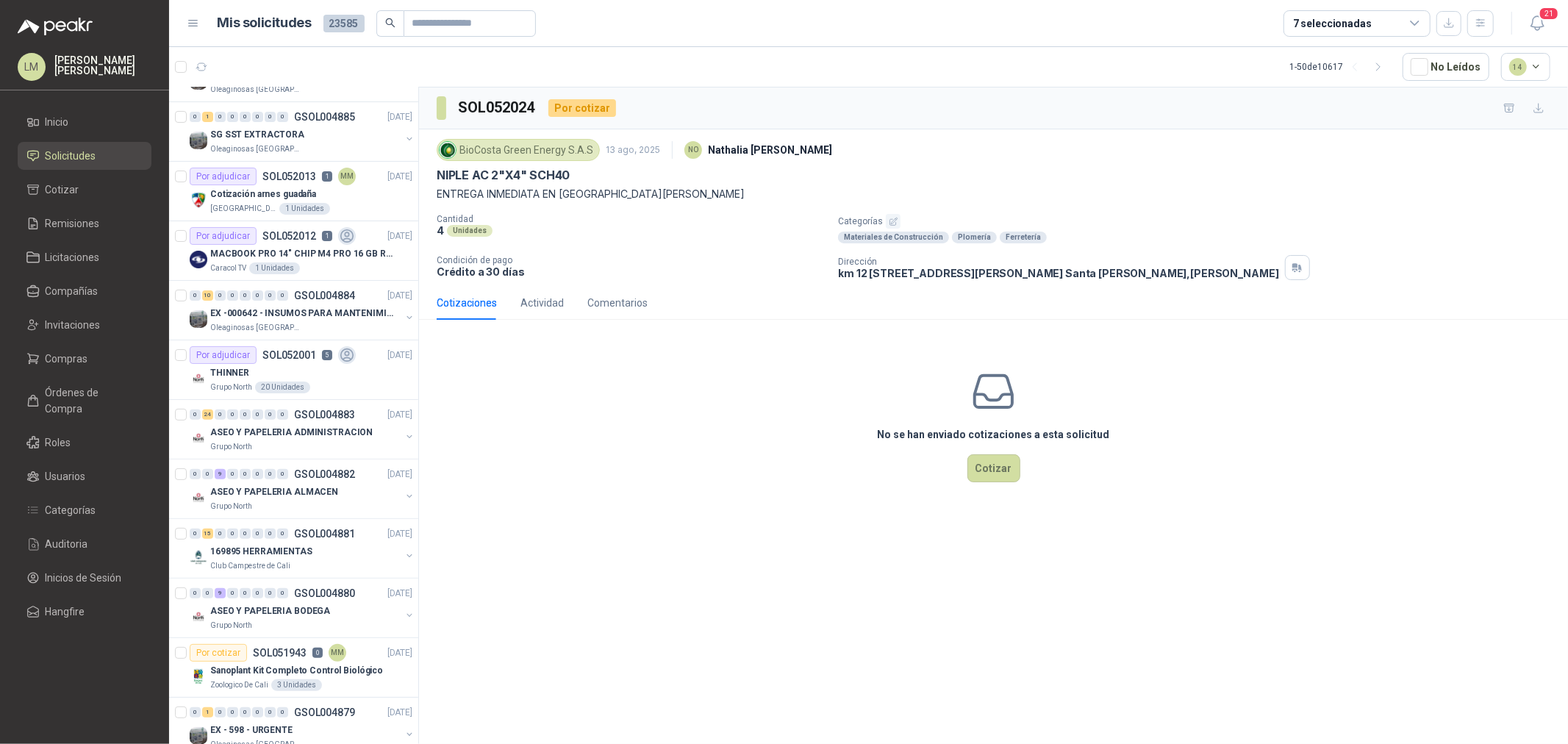
scroll to position [163, 0]
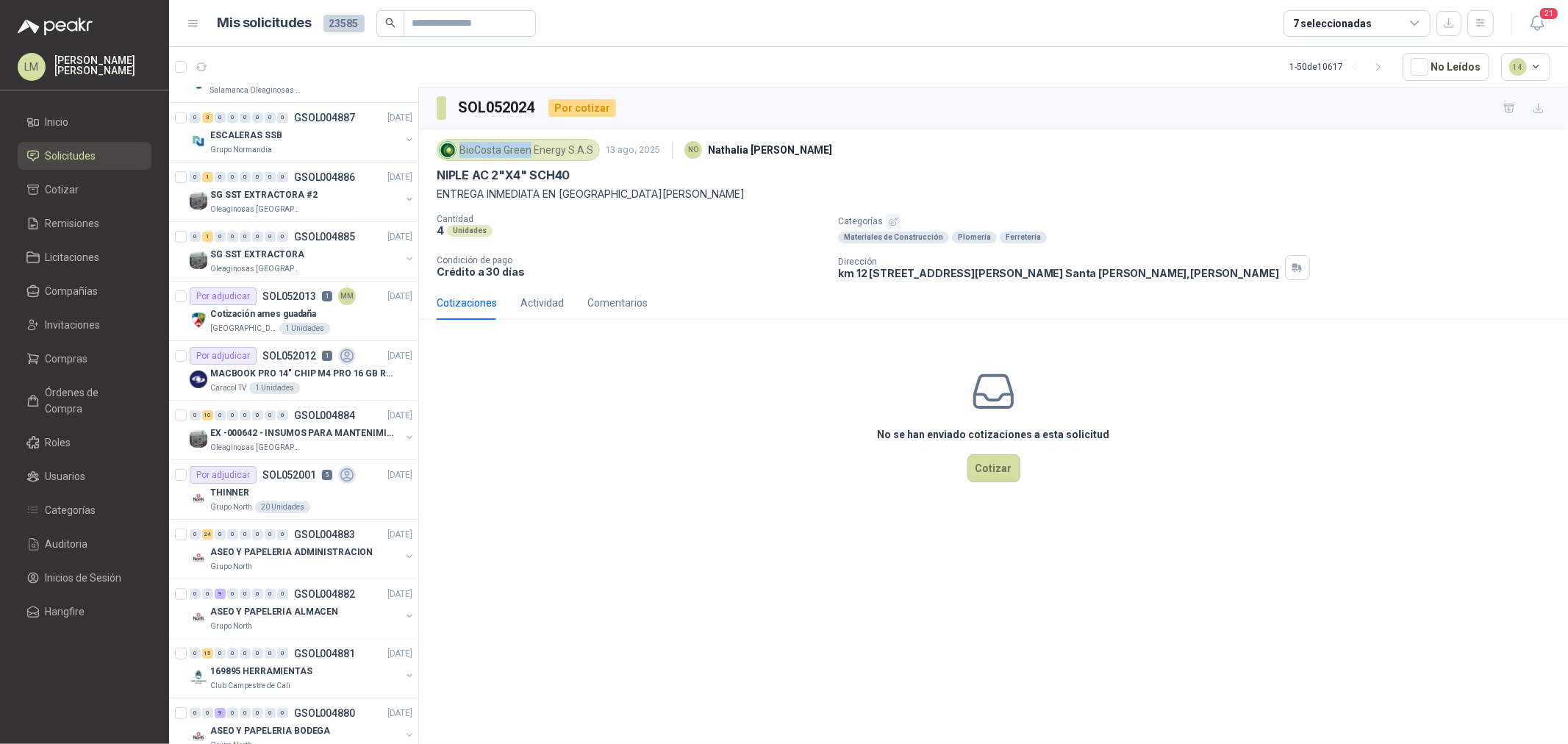
drag, startPoint x: 481, startPoint y: 152, endPoint x: 556, endPoint y: 149, distance: 75.1
click at [551, 150] on div "BioCosta Green Energy S.A.S" at bounding box center [518, 150] width 163 height 22
click at [559, 149] on div "BioCosta Green Energy S.A.S" at bounding box center [518, 150] width 163 height 22
drag, startPoint x: 438, startPoint y: 173, endPoint x: 570, endPoint y: 177, distance: 132.1
click at [570, 177] on p "NIPLE AC 2"X4" SCH40" at bounding box center [503, 175] width 133 height 15
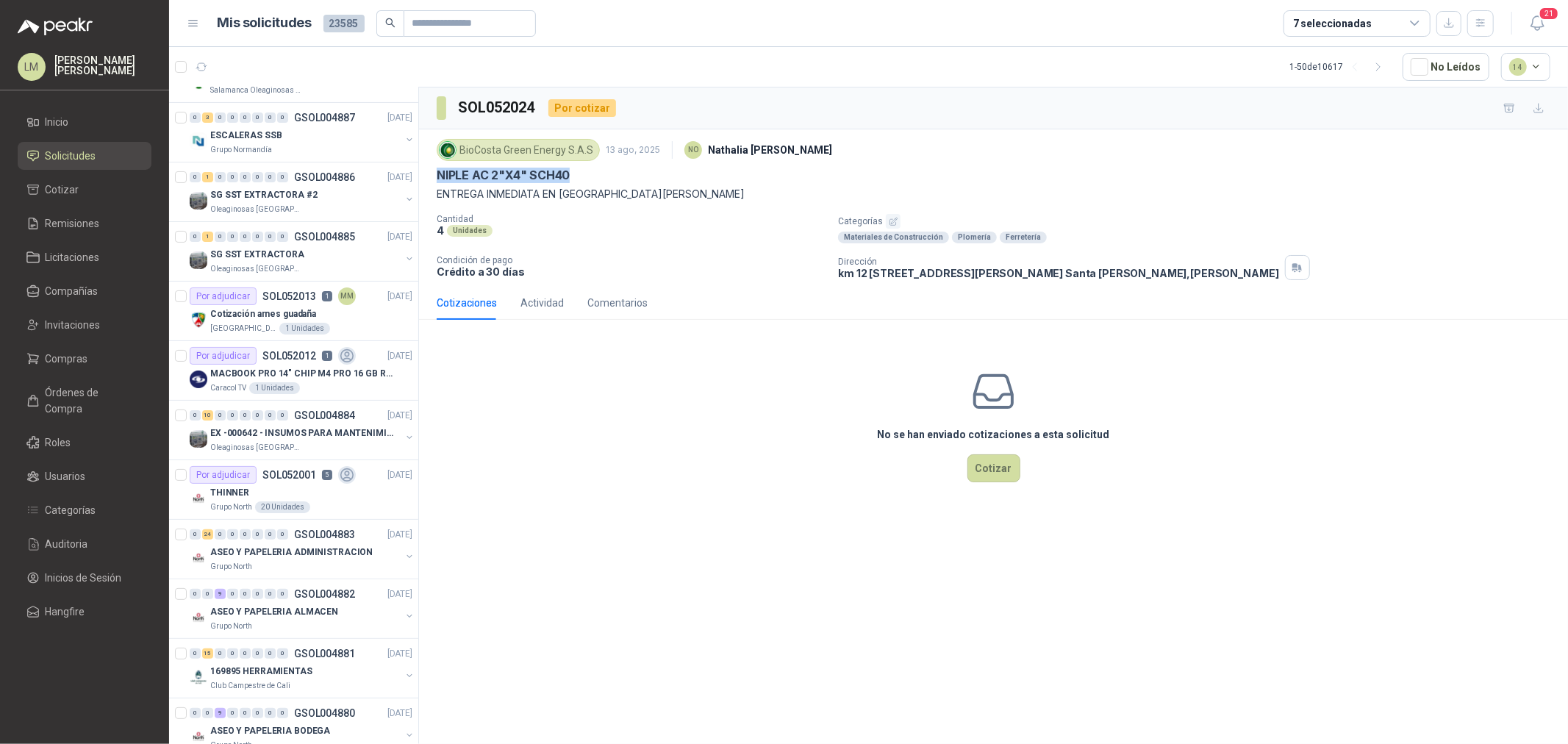
click at [570, 177] on p "NIPLE AC 2"X4" SCH40" at bounding box center [503, 175] width 133 height 15
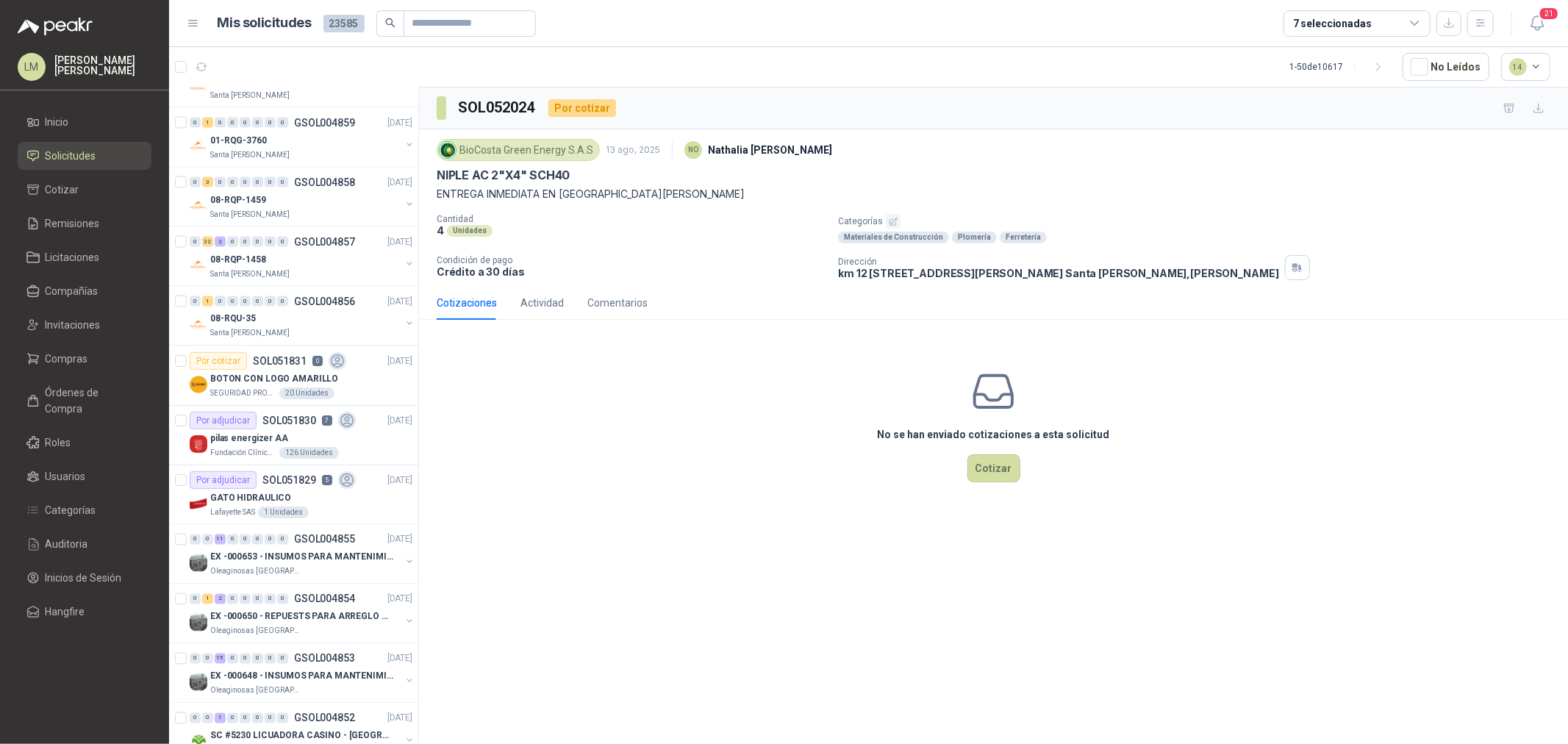
scroll to position [2349, 0]
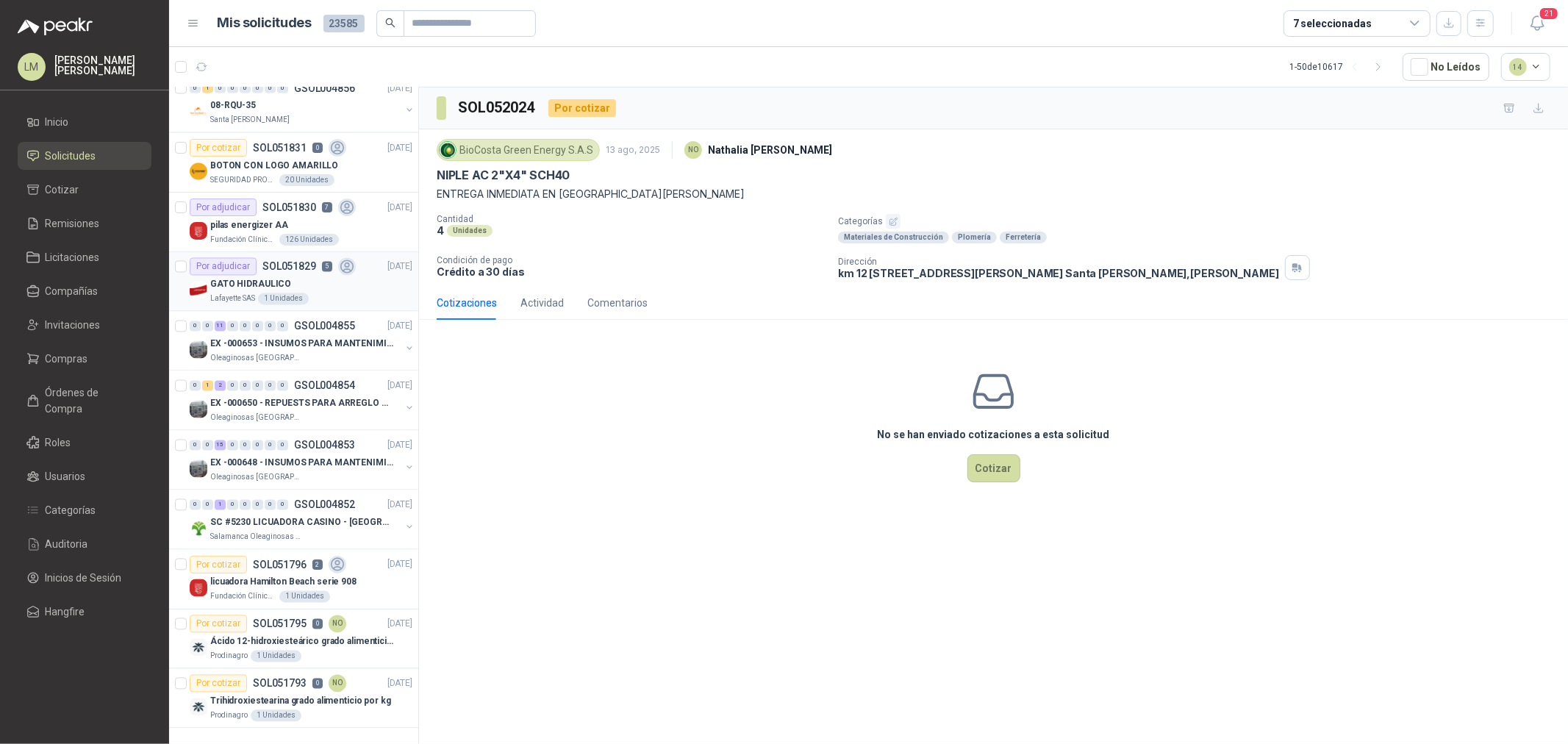
click at [285, 278] on div "GATO HIDRAULICO" at bounding box center [311, 285] width 202 height 18
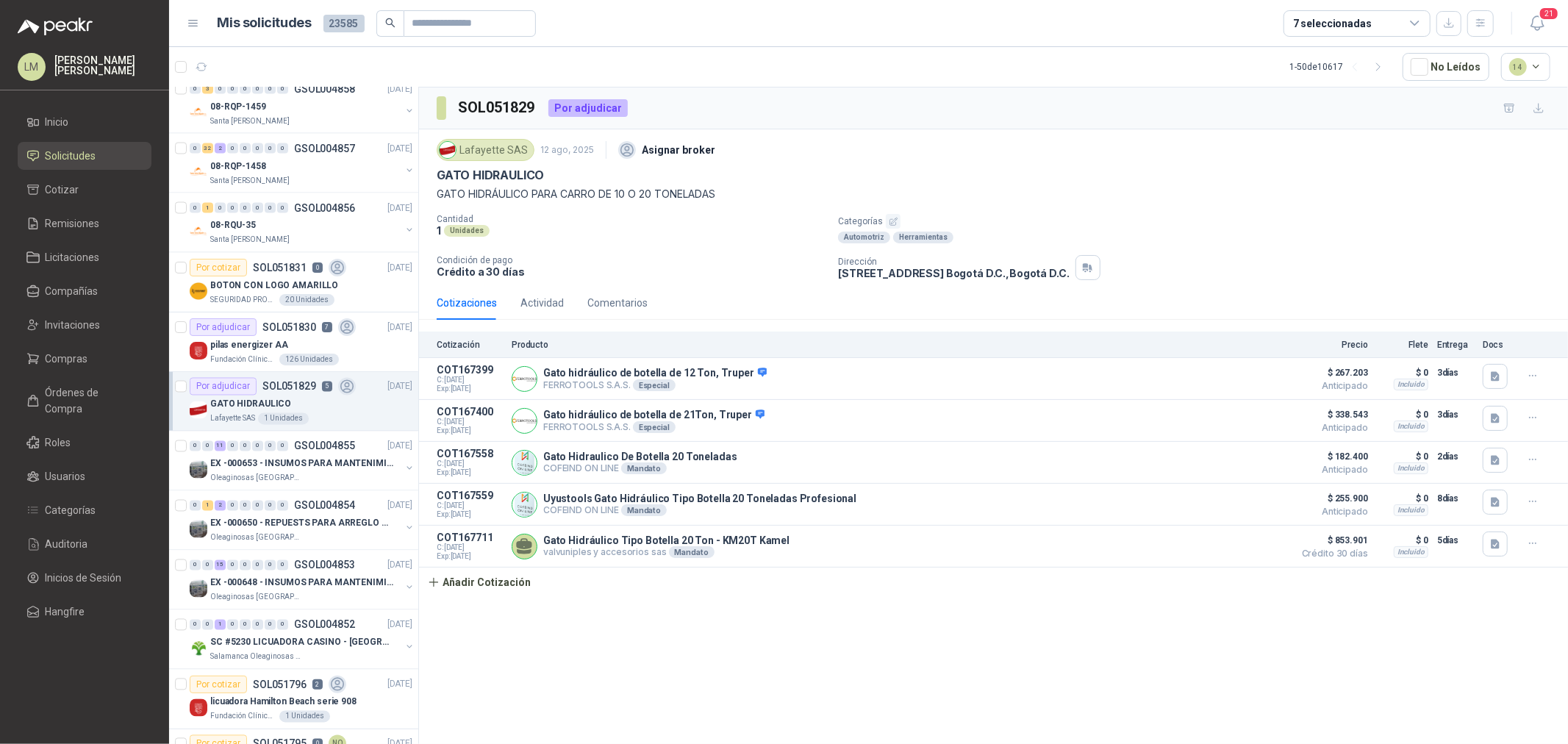
scroll to position [2349, 0]
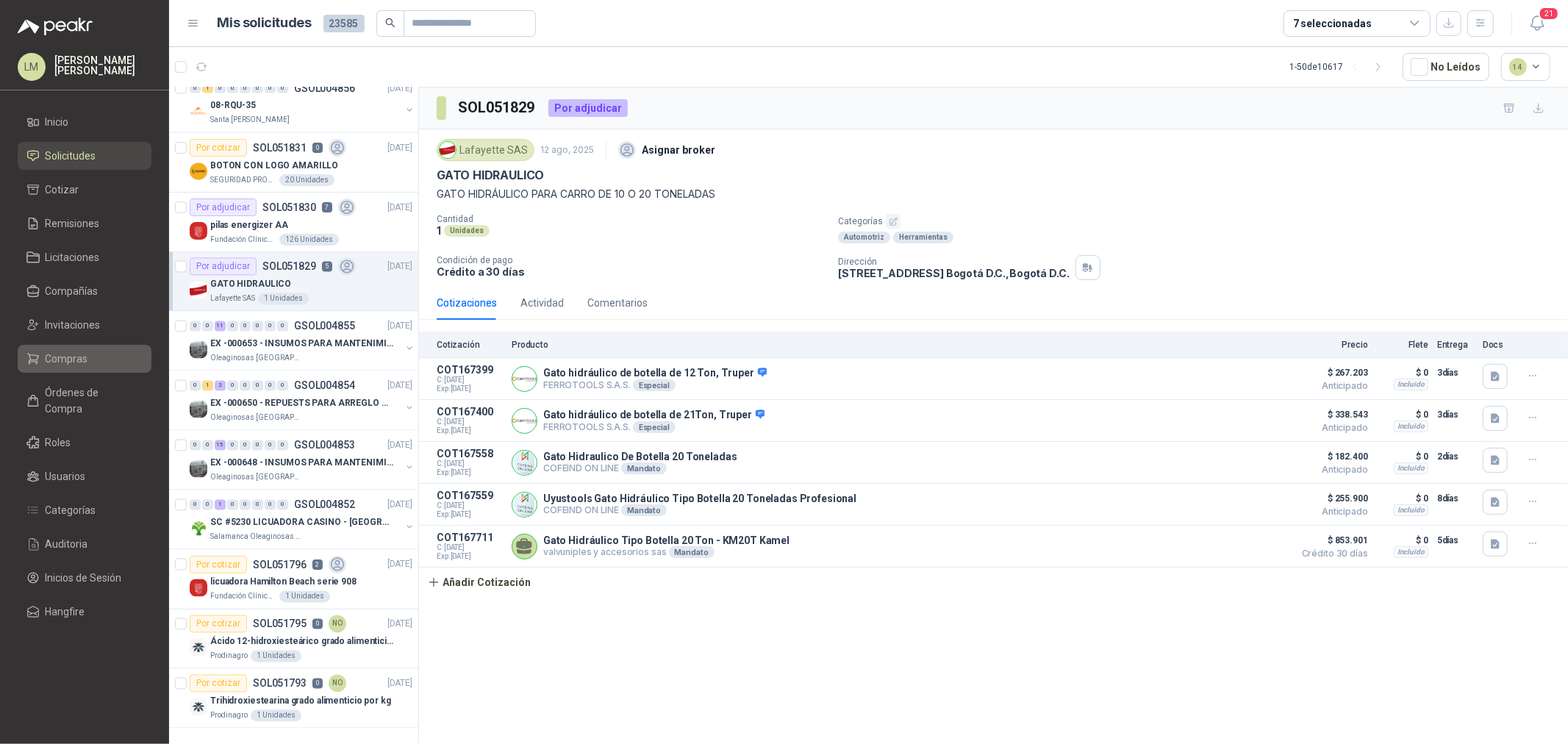
click at [71, 369] on link "Compras" at bounding box center [85, 358] width 133 height 28
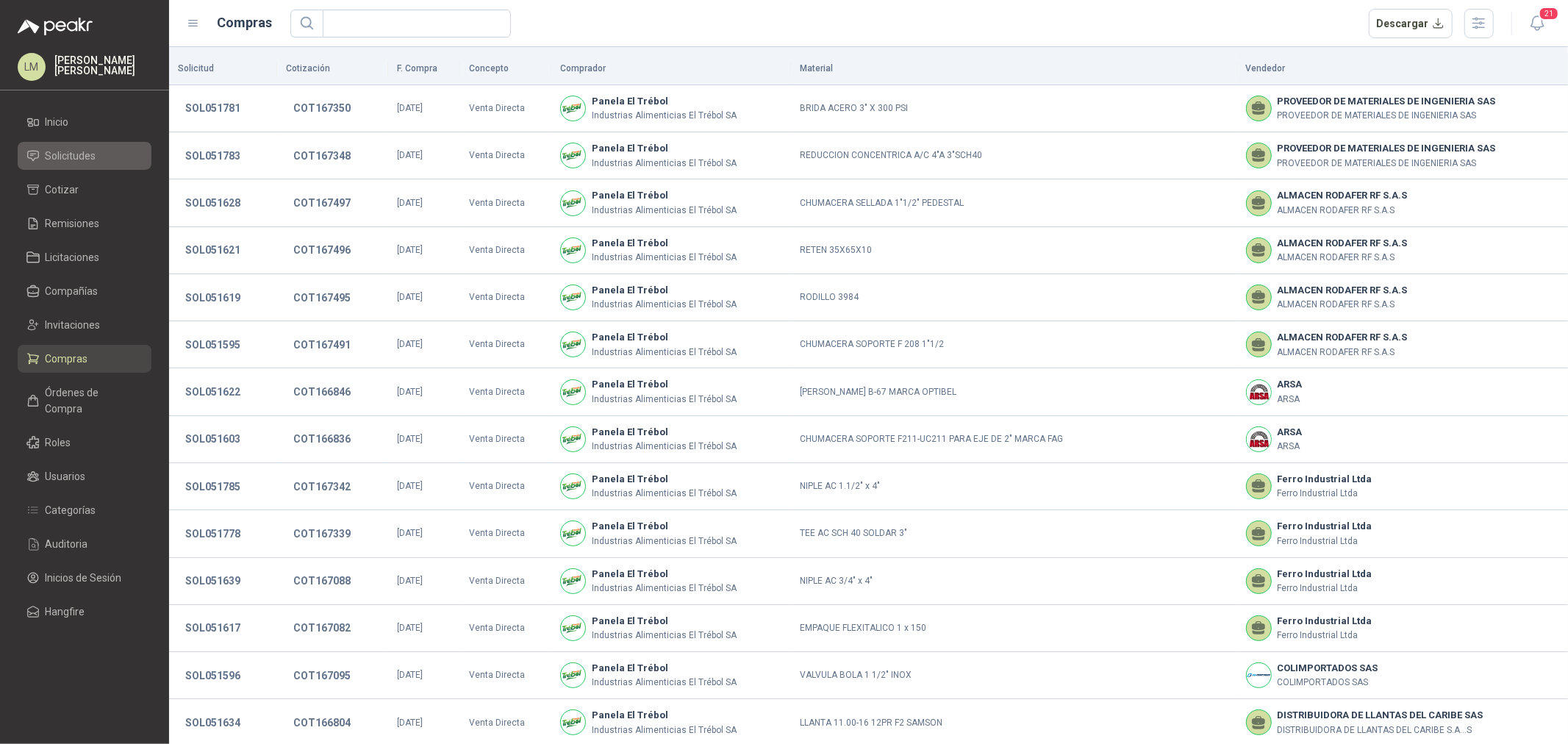
click at [76, 157] on span "Solicitudes" at bounding box center [71, 156] width 50 height 16
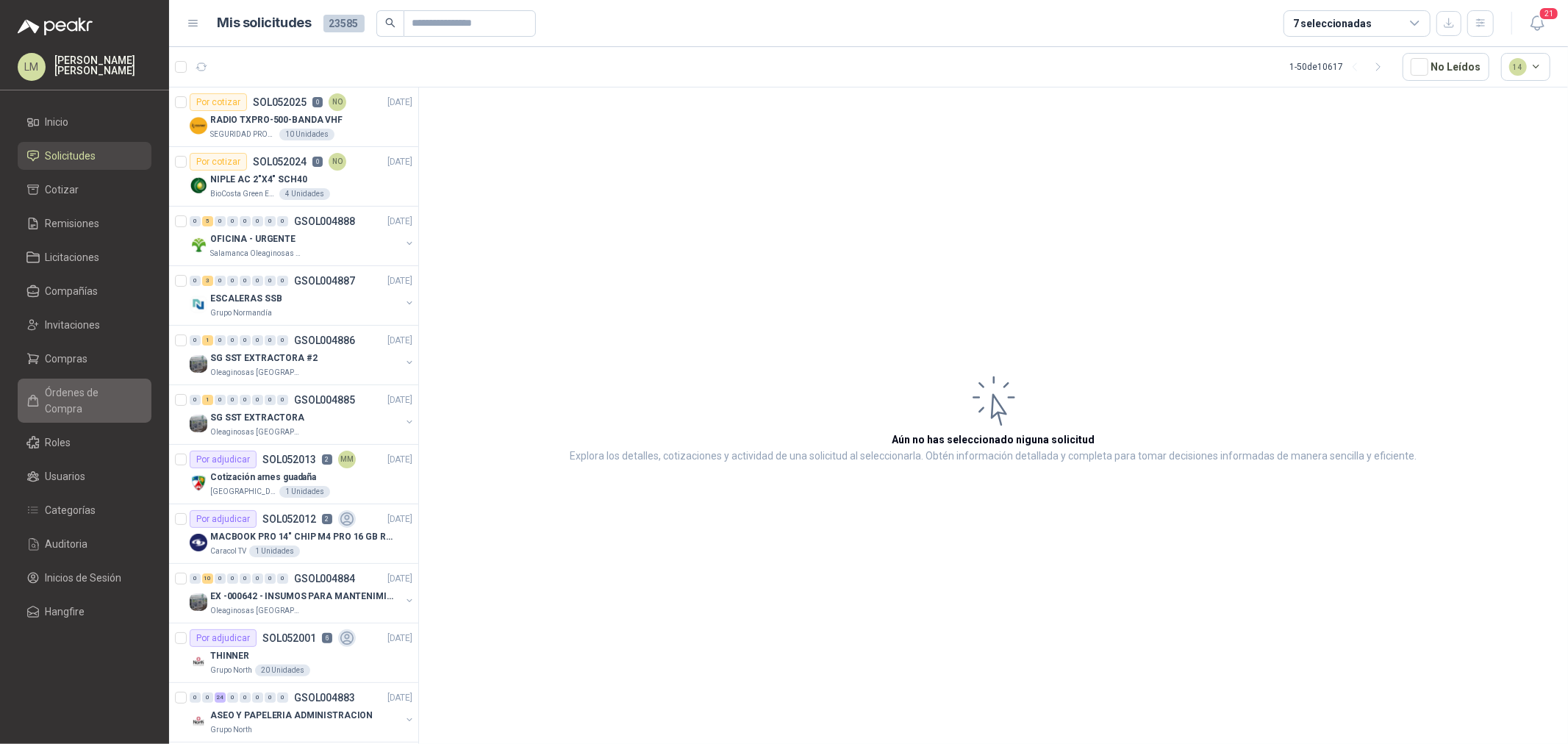
click at [67, 387] on span "Órdenes de Compra" at bounding box center [92, 400] width 92 height 32
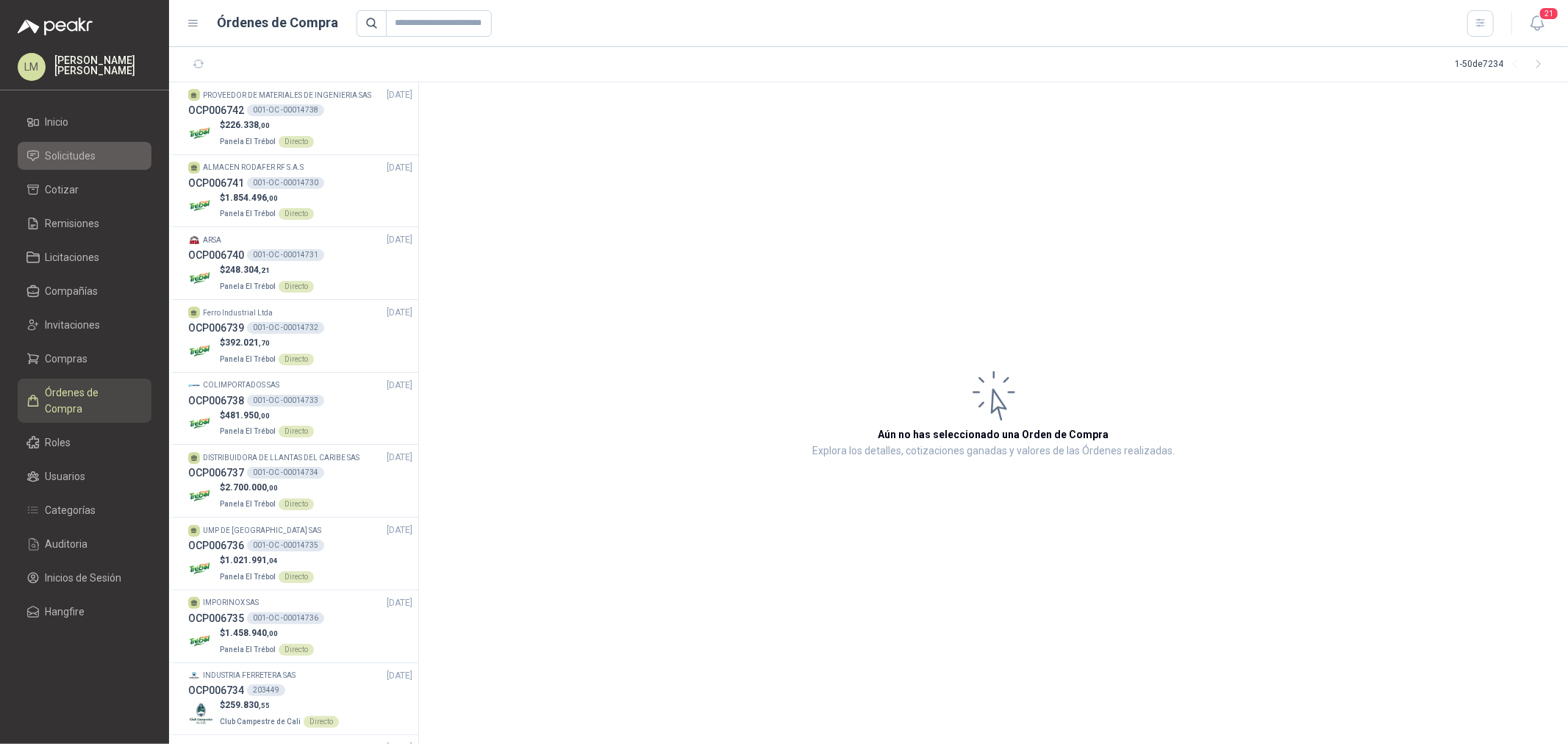
click at [84, 153] on span "Solicitudes" at bounding box center [71, 156] width 50 height 16
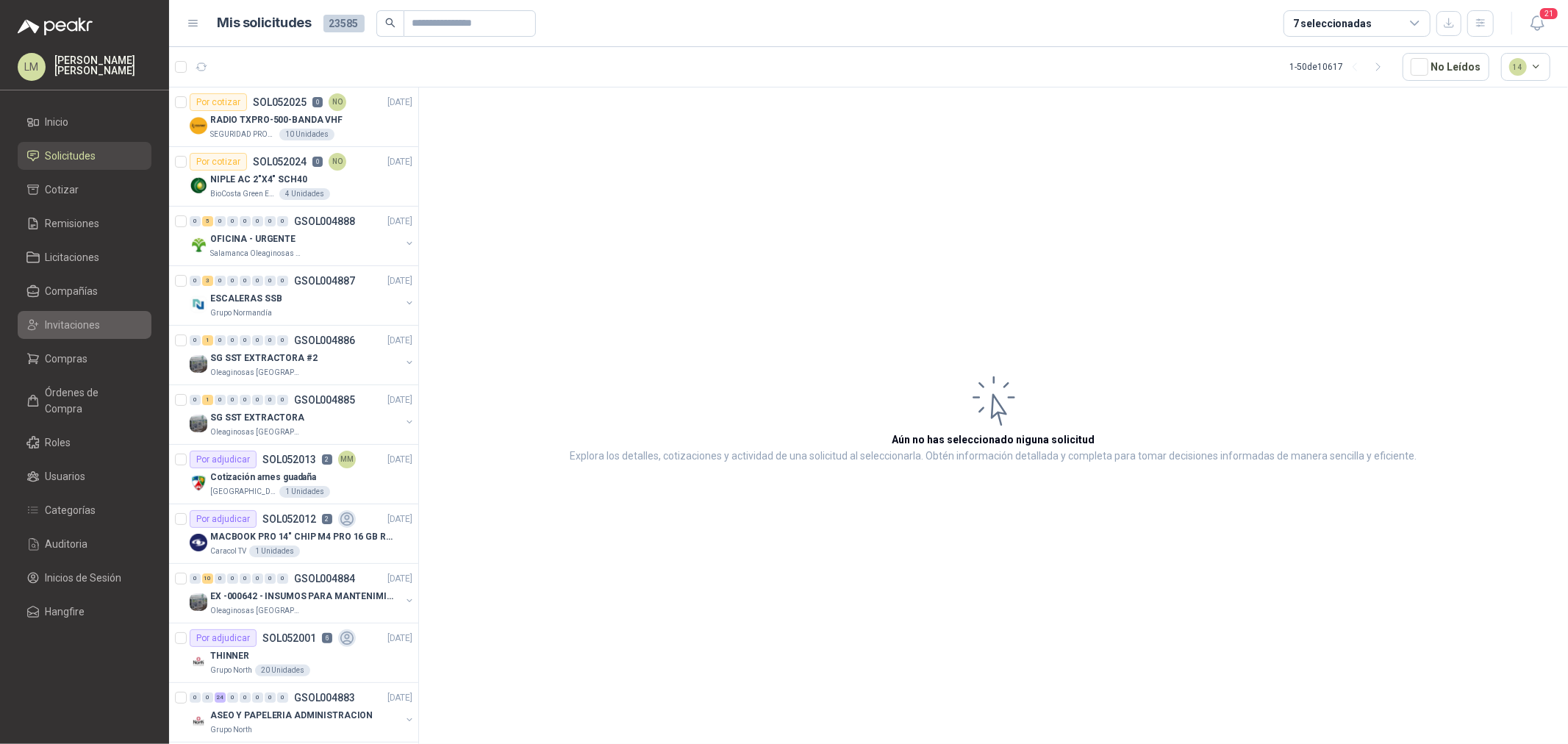
click at [74, 325] on span "Invitaciones" at bounding box center [73, 325] width 55 height 16
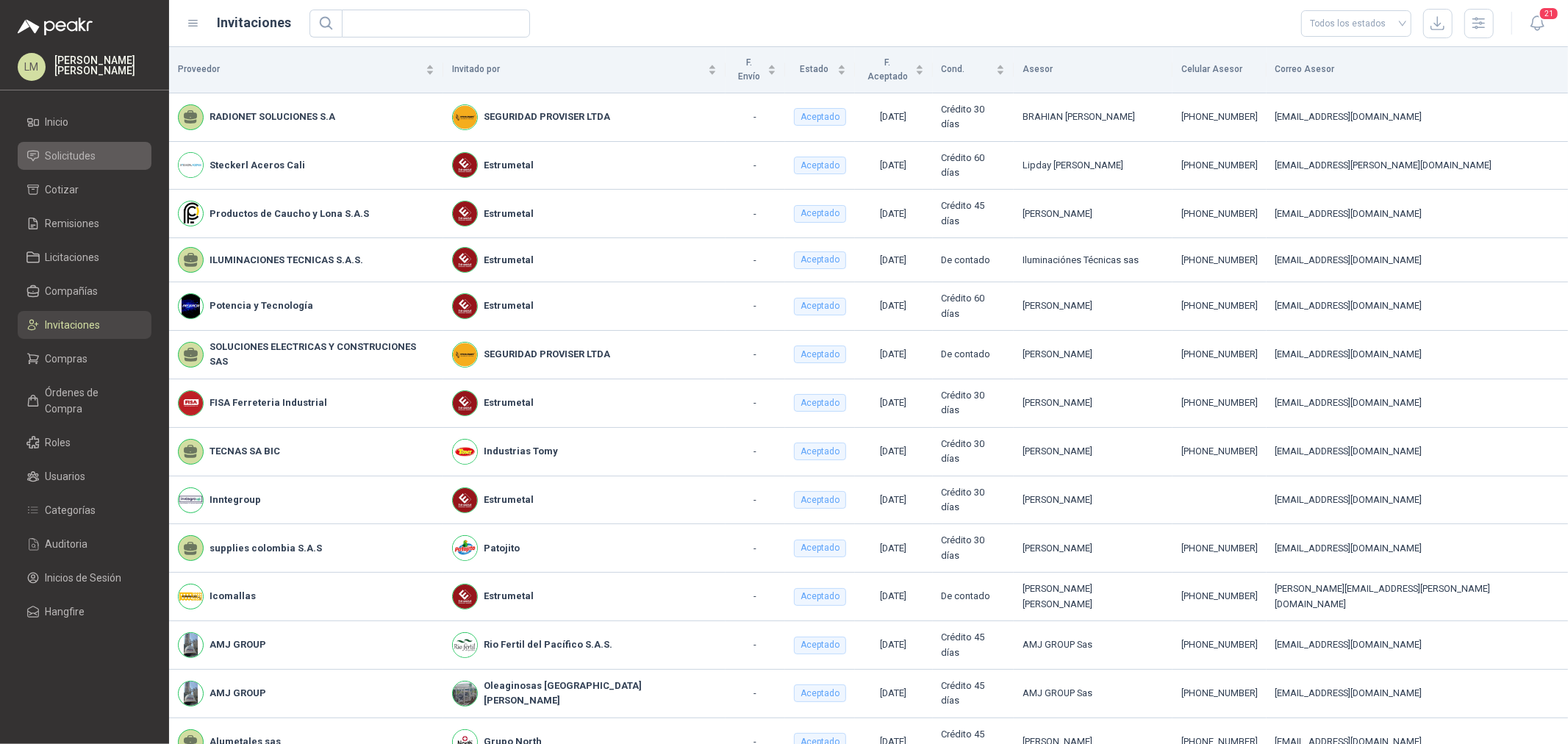
click at [83, 161] on span "Solicitudes" at bounding box center [71, 156] width 50 height 16
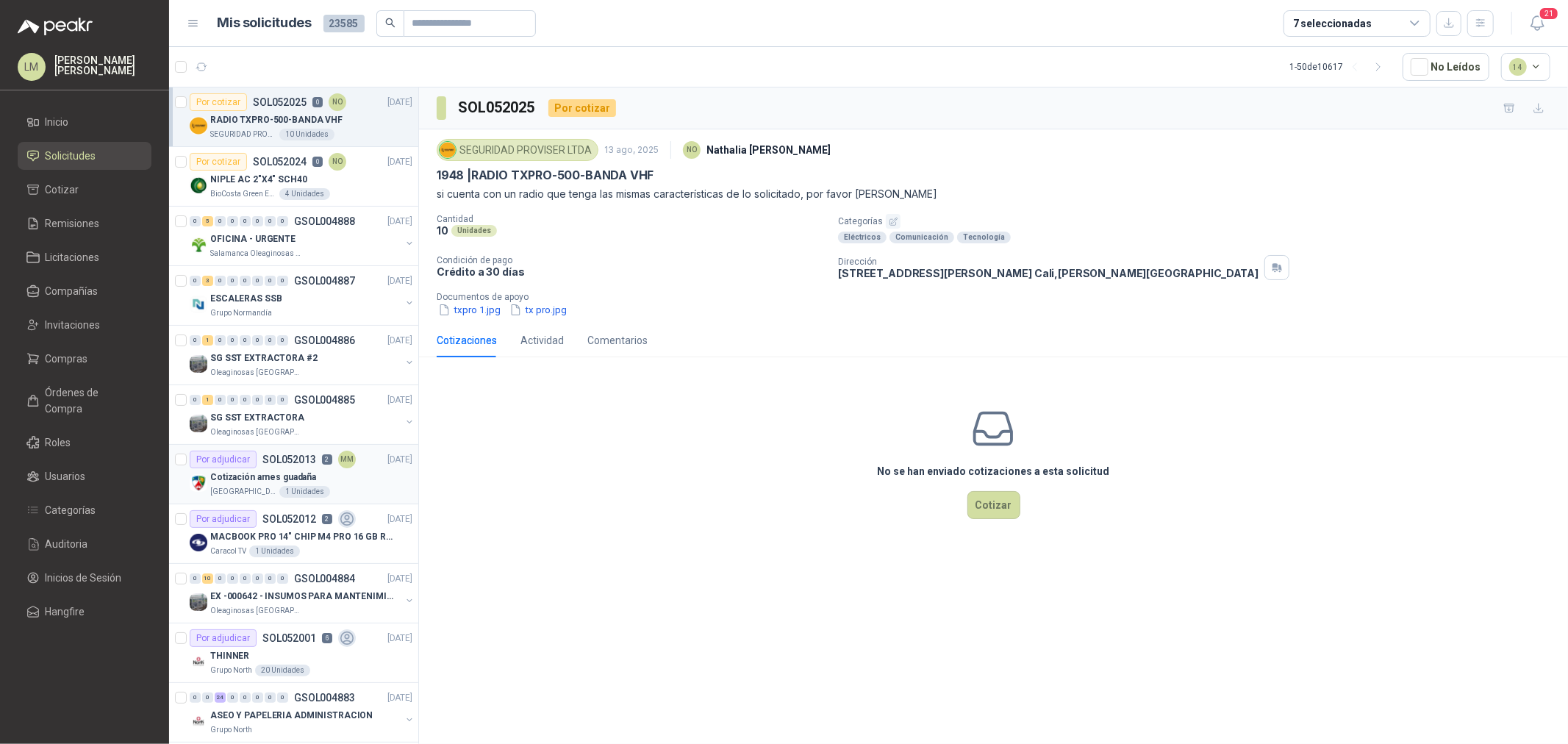
click at [287, 457] on p "SOL052013" at bounding box center [289, 459] width 54 height 10
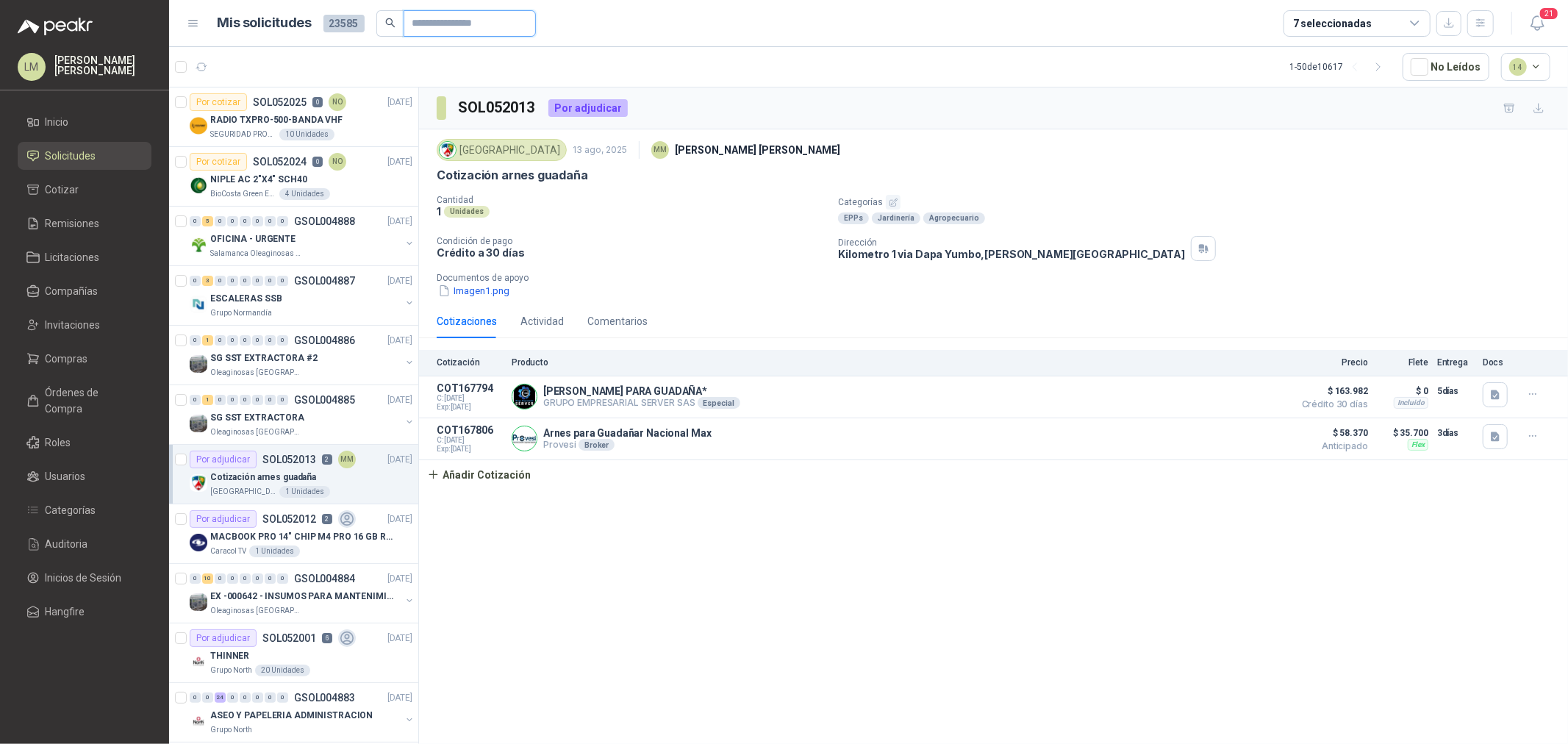
click at [419, 18] on input "text" at bounding box center [463, 23] width 103 height 25
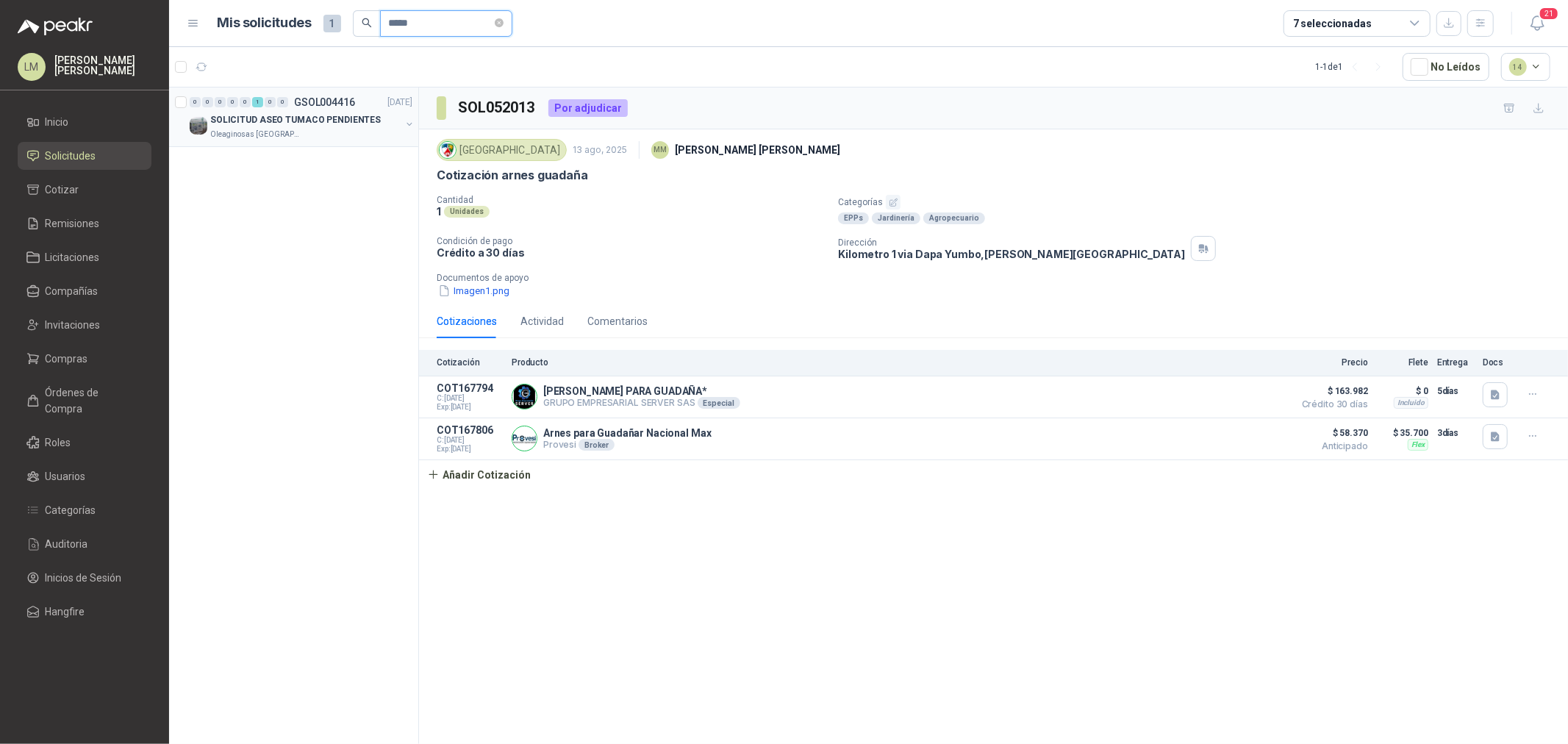
type input "*****"
click at [406, 122] on button "button" at bounding box center [409, 124] width 12 height 12
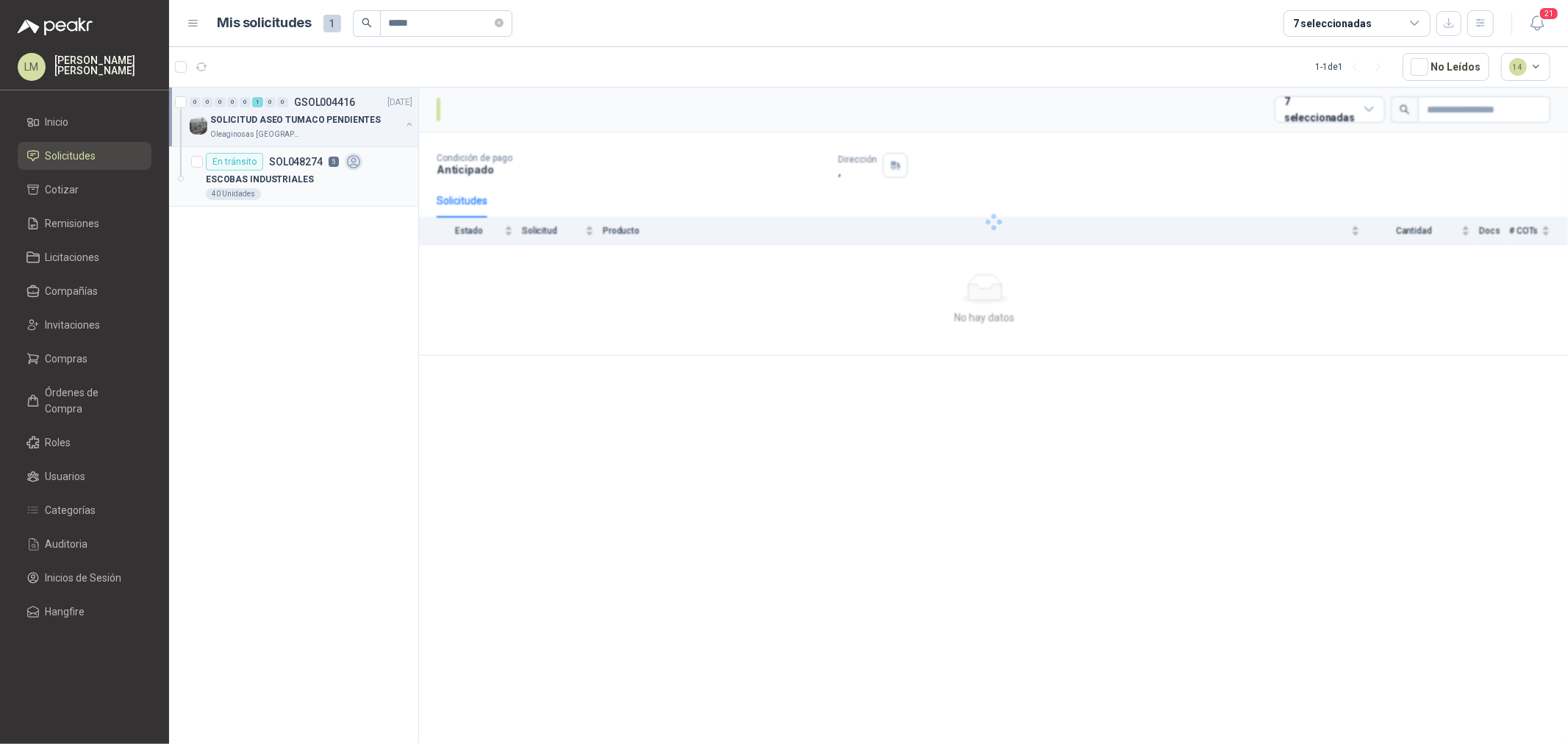
click at [314, 184] on div "ESCOBAS INDUSTRIALES" at bounding box center [308, 179] width 206 height 18
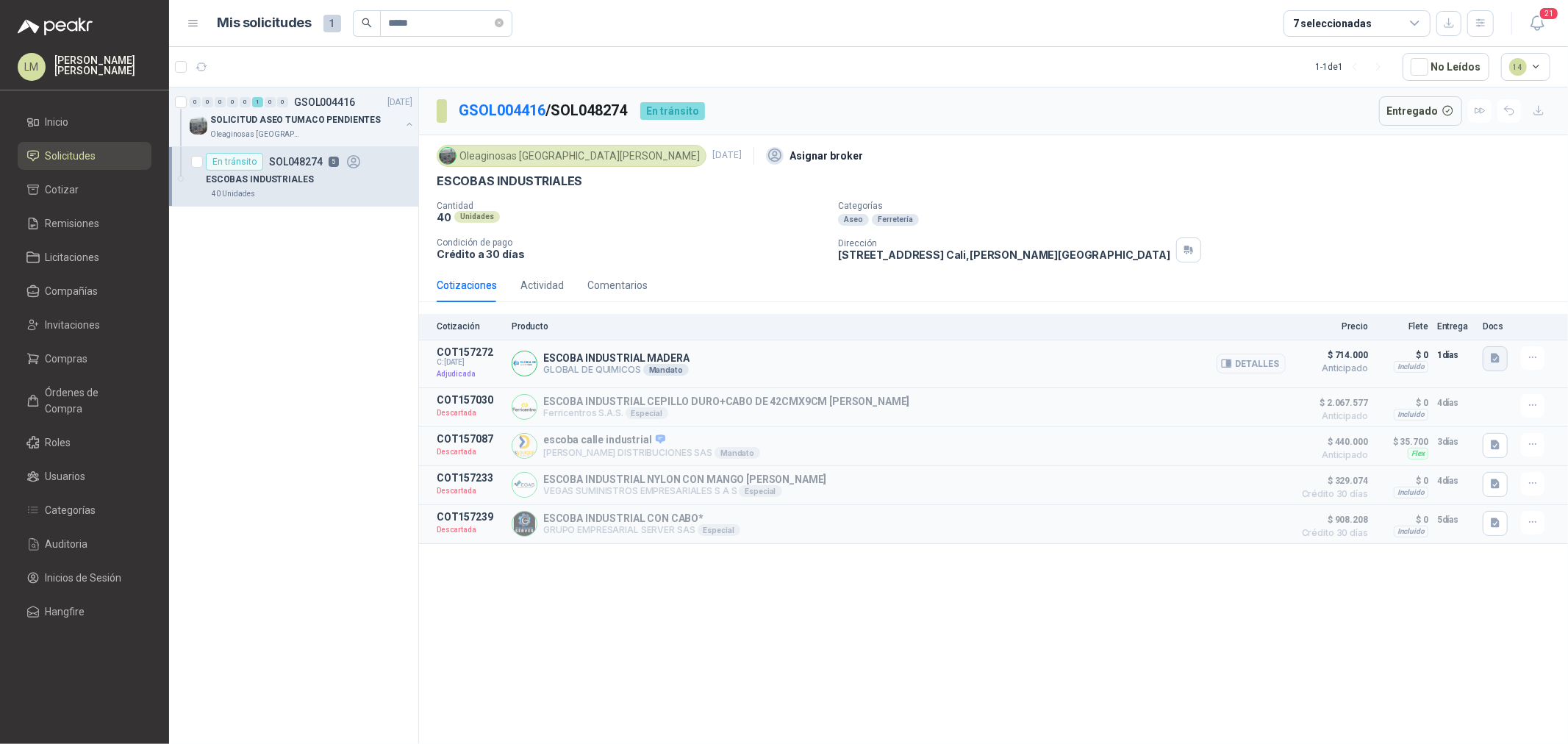
click at [1490, 363] on icon "button" at bounding box center [1496, 358] width 13 height 13
click at [1451, 332] on button "escoba industrial.jpg" at bounding box center [1444, 326] width 109 height 15
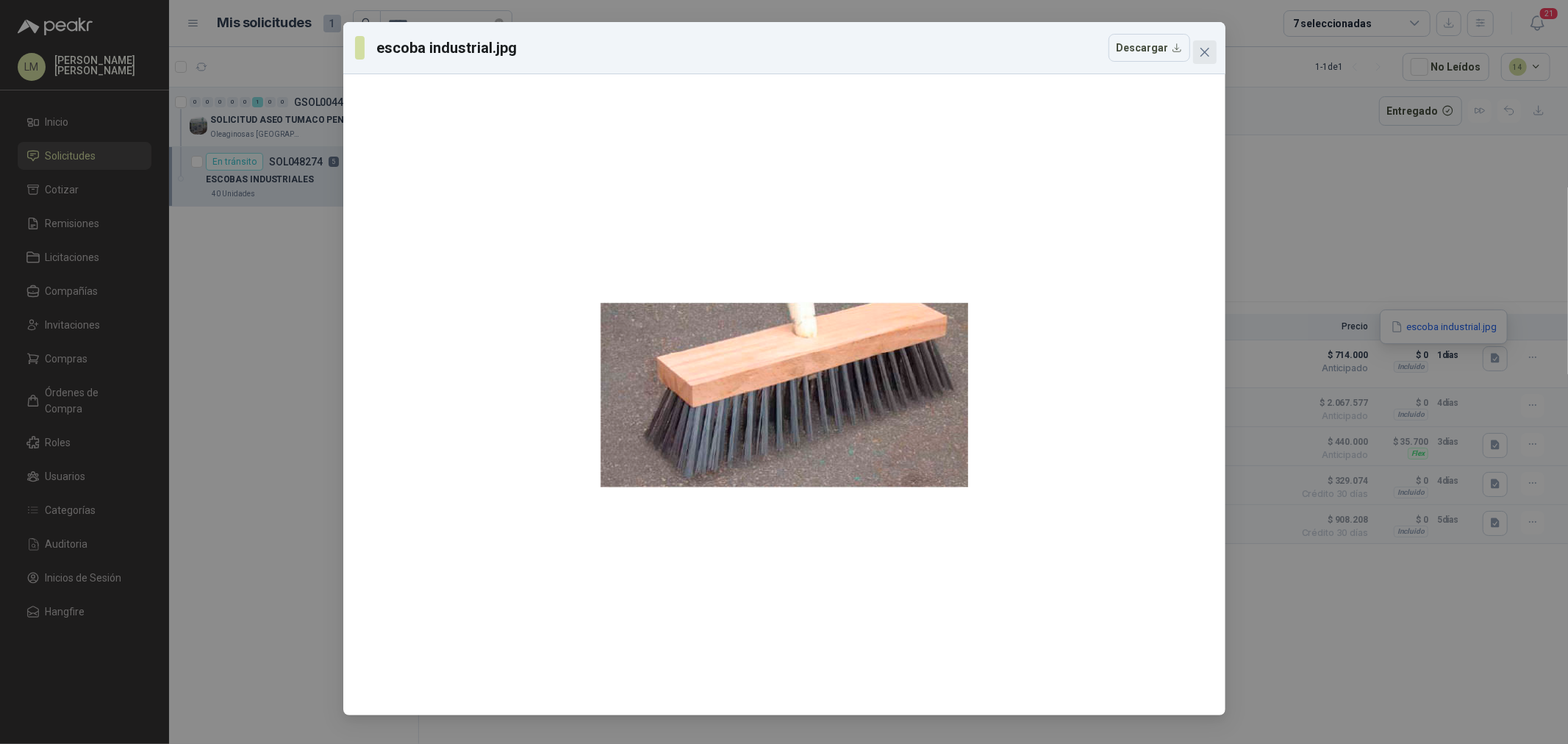
click at [1208, 55] on icon "close" at bounding box center [1205, 51] width 12 height 12
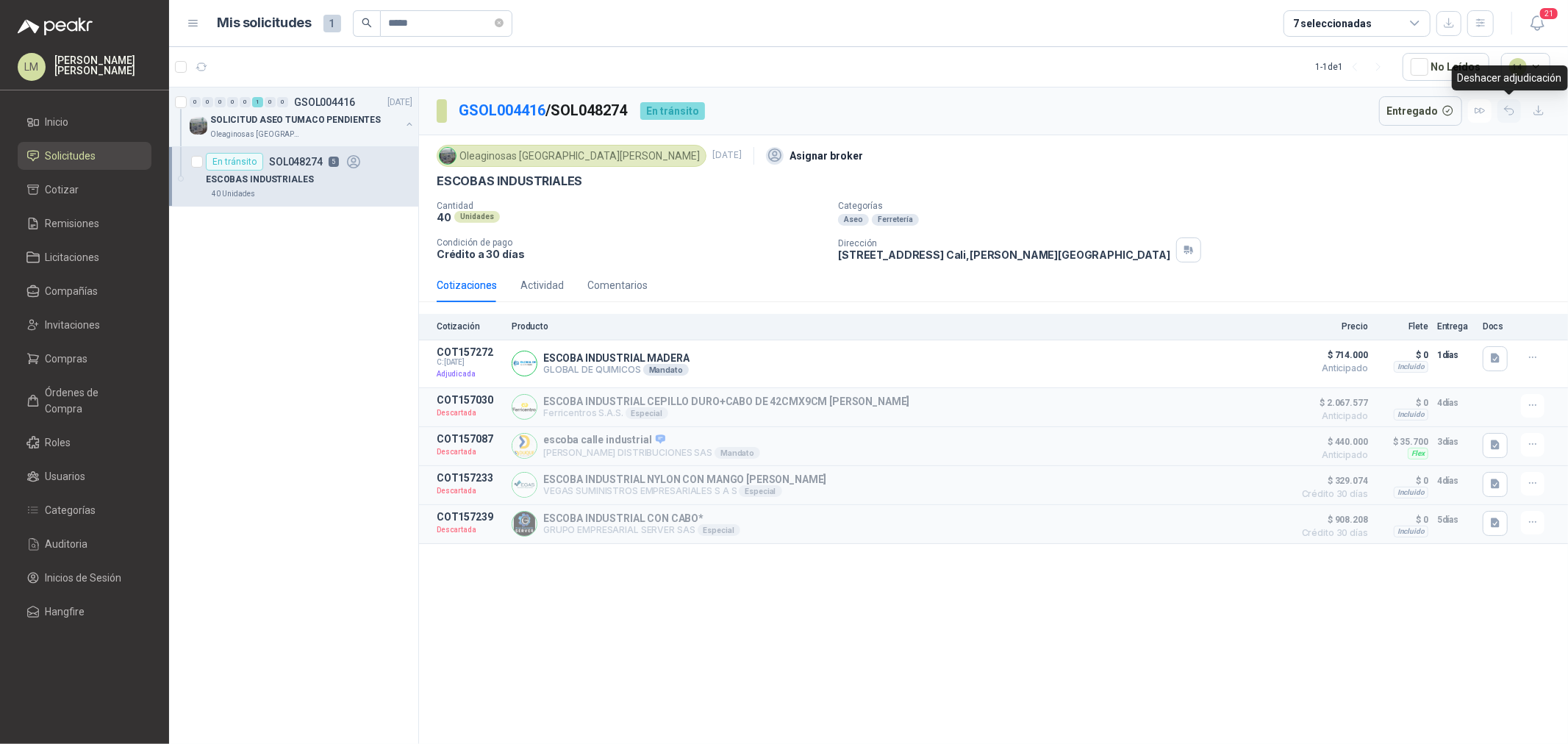
click at [1510, 110] on icon "button" at bounding box center [1509, 111] width 13 height 13
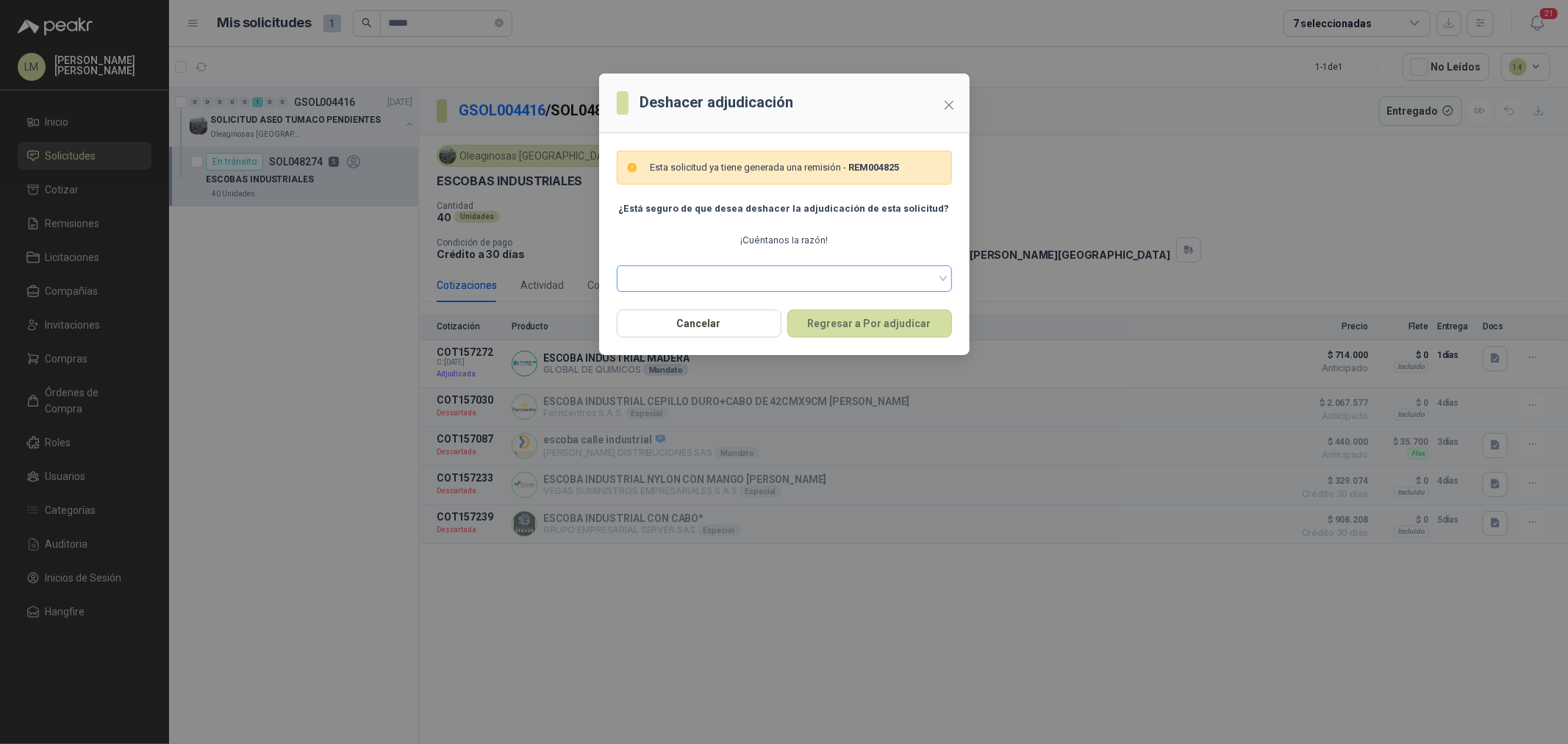
click at [711, 275] on span at bounding box center [784, 279] width 317 height 22
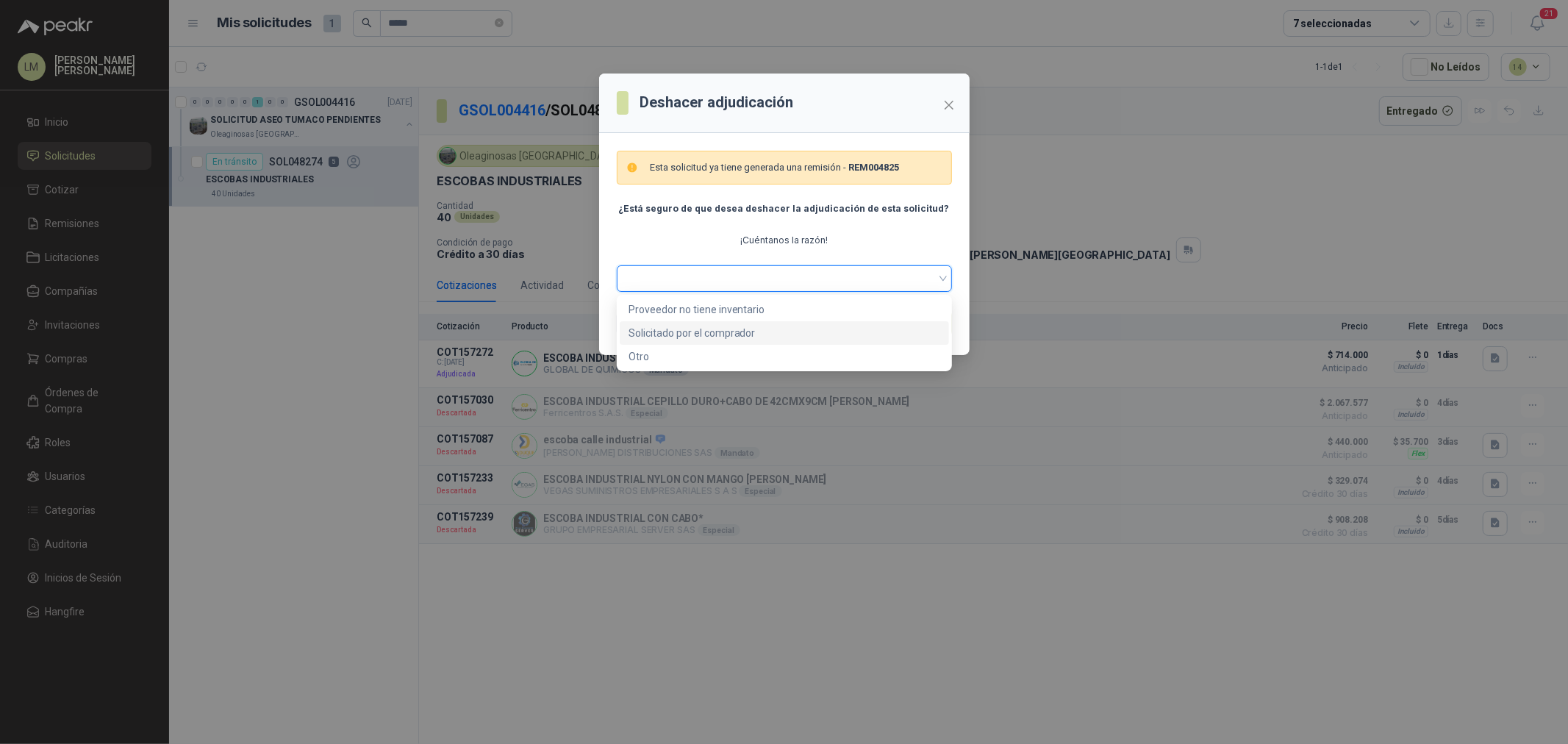
click at [708, 305] on div "Proveedor no tiene inventario" at bounding box center [784, 309] width 312 height 16
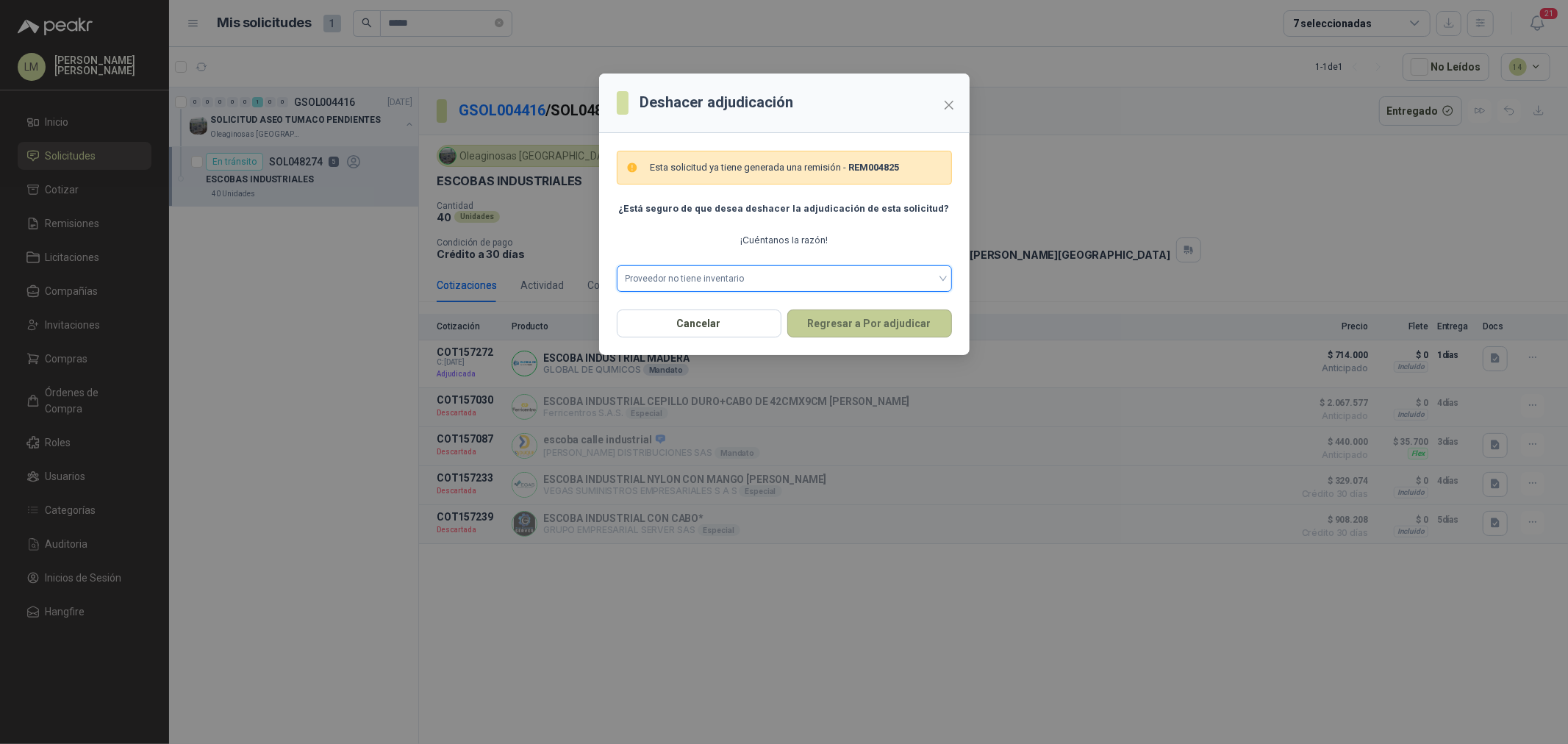
click at [838, 314] on button "Regresar a Por adjudicar" at bounding box center [869, 323] width 165 height 28
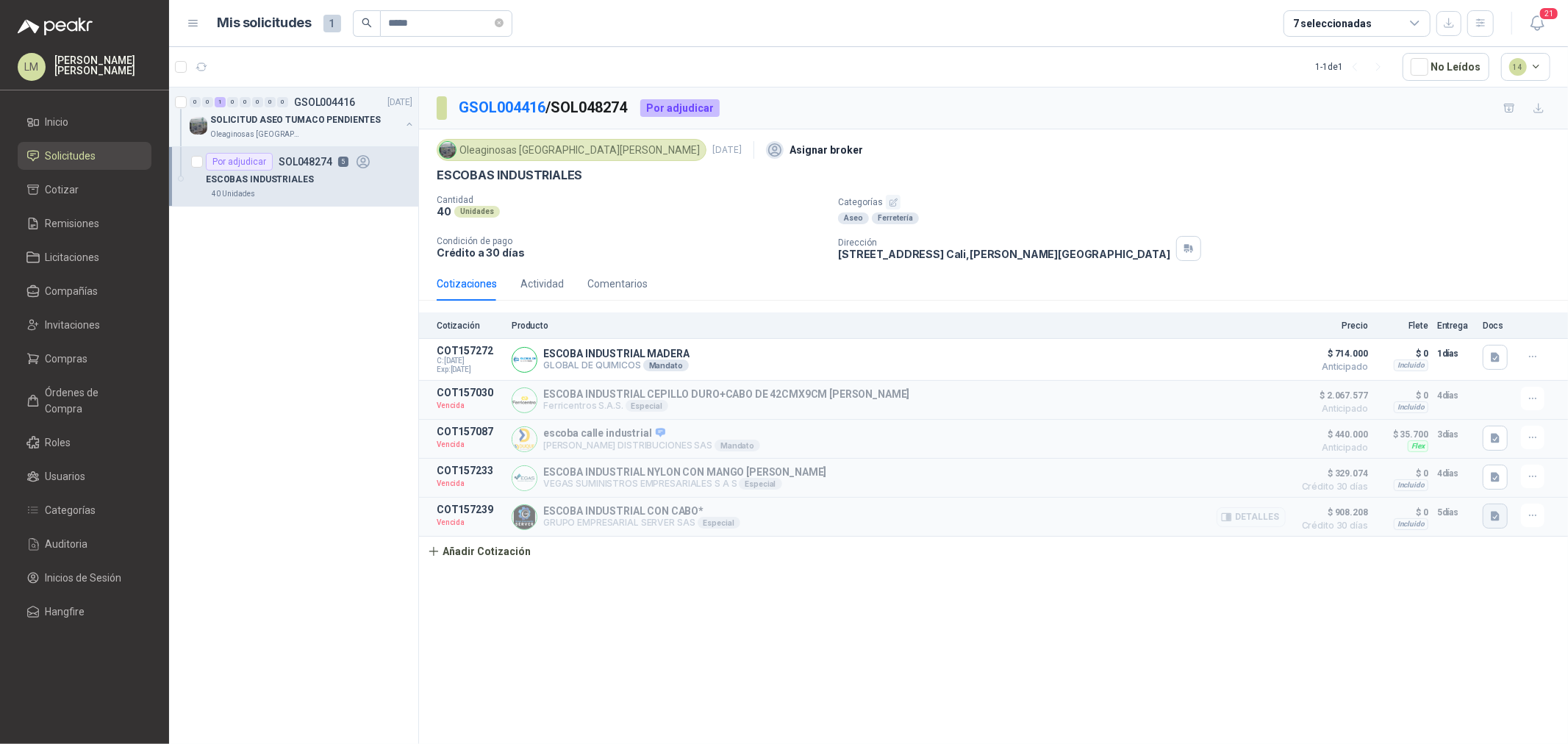
click at [1490, 512] on icon "button" at bounding box center [1496, 517] width 13 height 13
click at [1425, 480] on button "WhatsApp Image [DATE] 10.21.49 AM.jpeg" at bounding box center [1387, 486] width 199 height 15
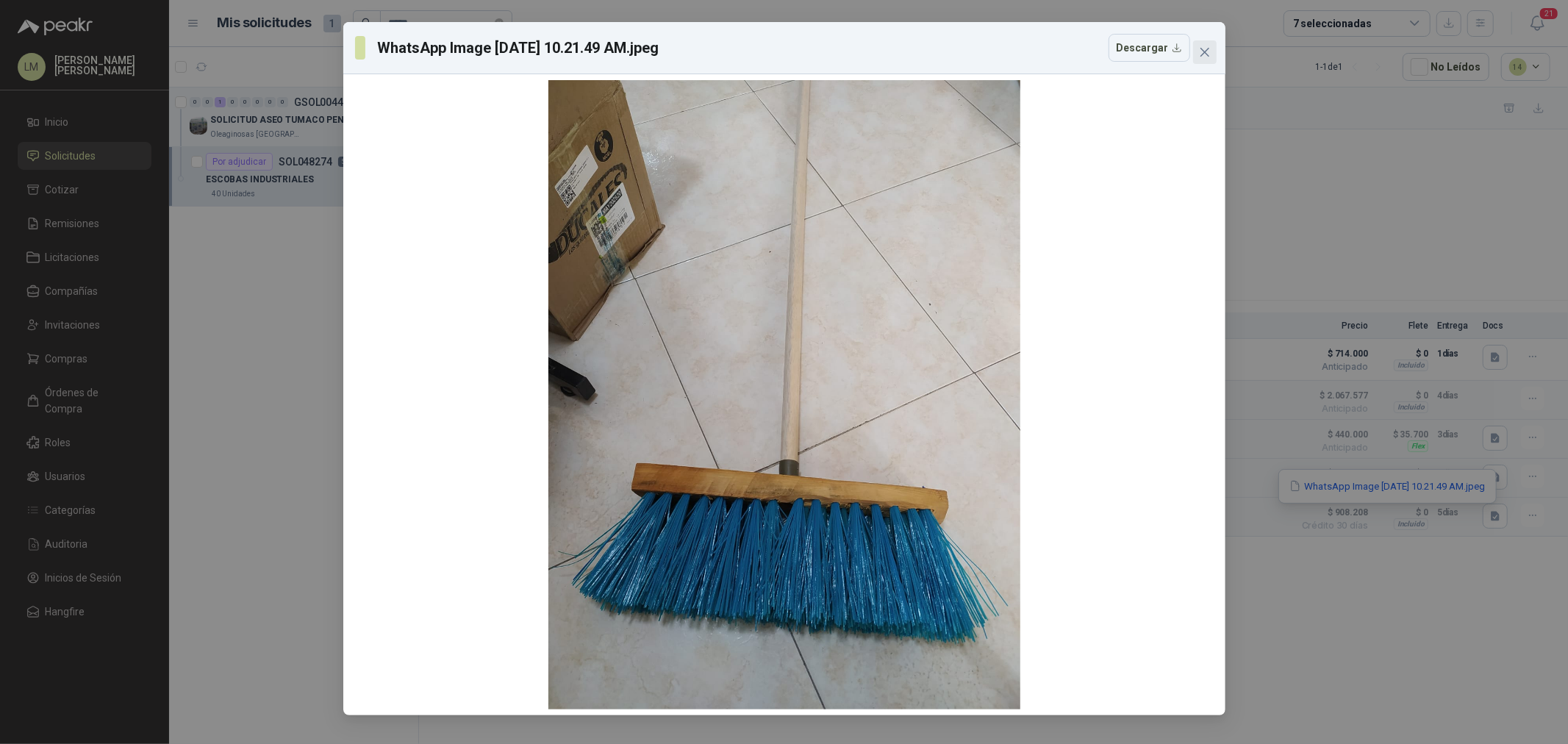
click at [1207, 52] on icon "close" at bounding box center [1205, 51] width 12 height 12
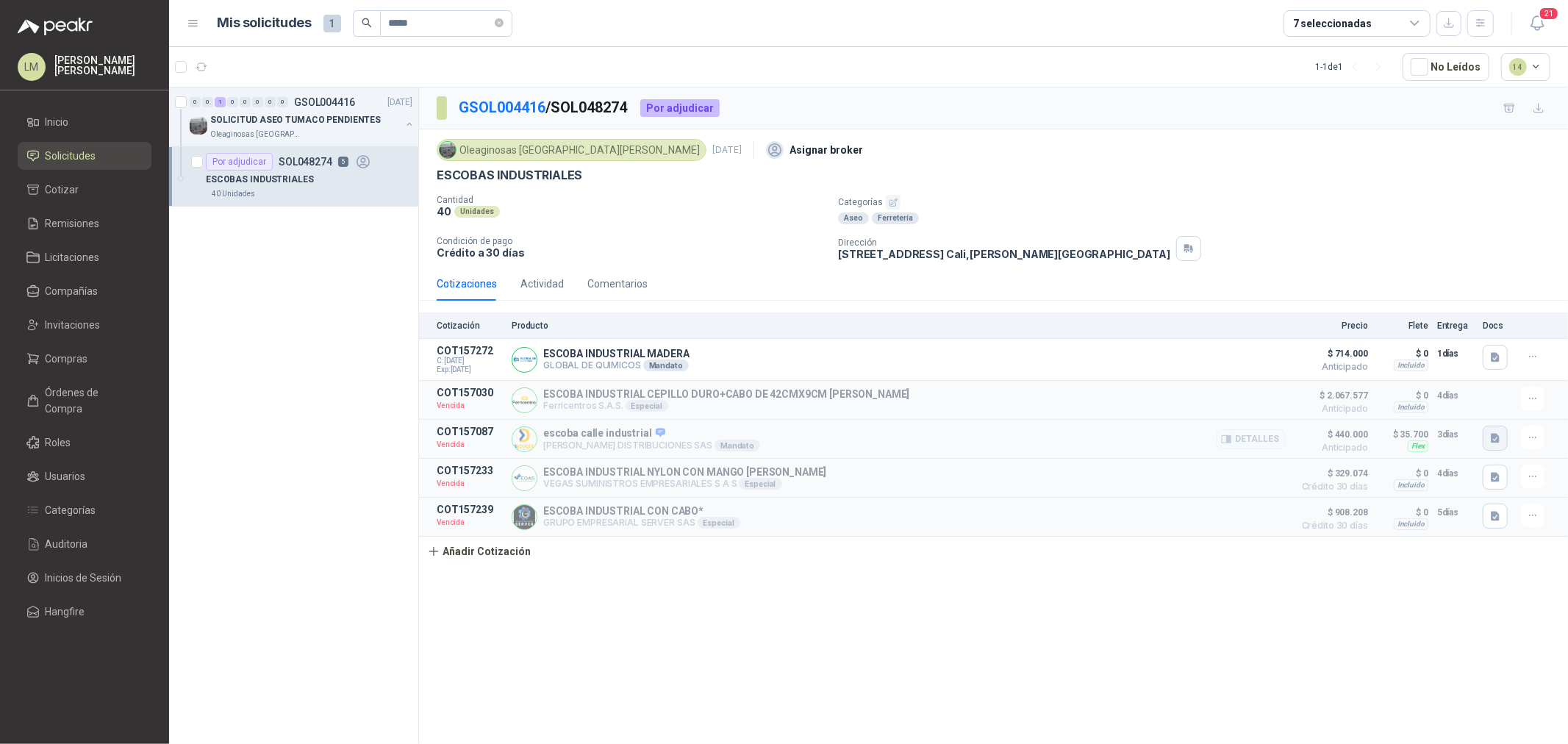
click at [1490, 443] on icon "button" at bounding box center [1496, 438] width 13 height 13
click at [1437, 406] on button "e4082df9-dd8f-4e8d-9d3d-85fd5890ba4b.jpg" at bounding box center [1380, 407] width 213 height 15
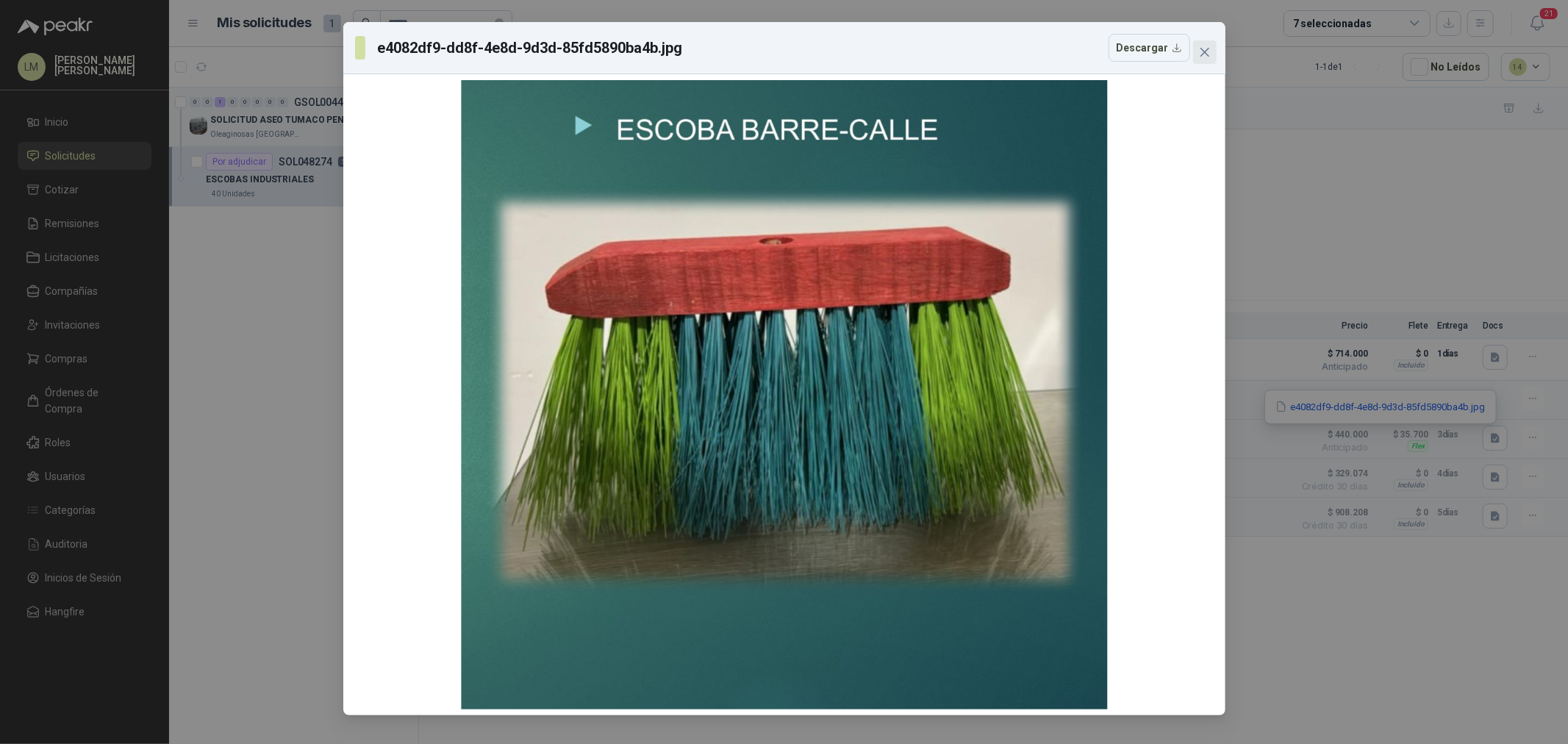
click at [1208, 50] on icon "close" at bounding box center [1205, 51] width 12 height 12
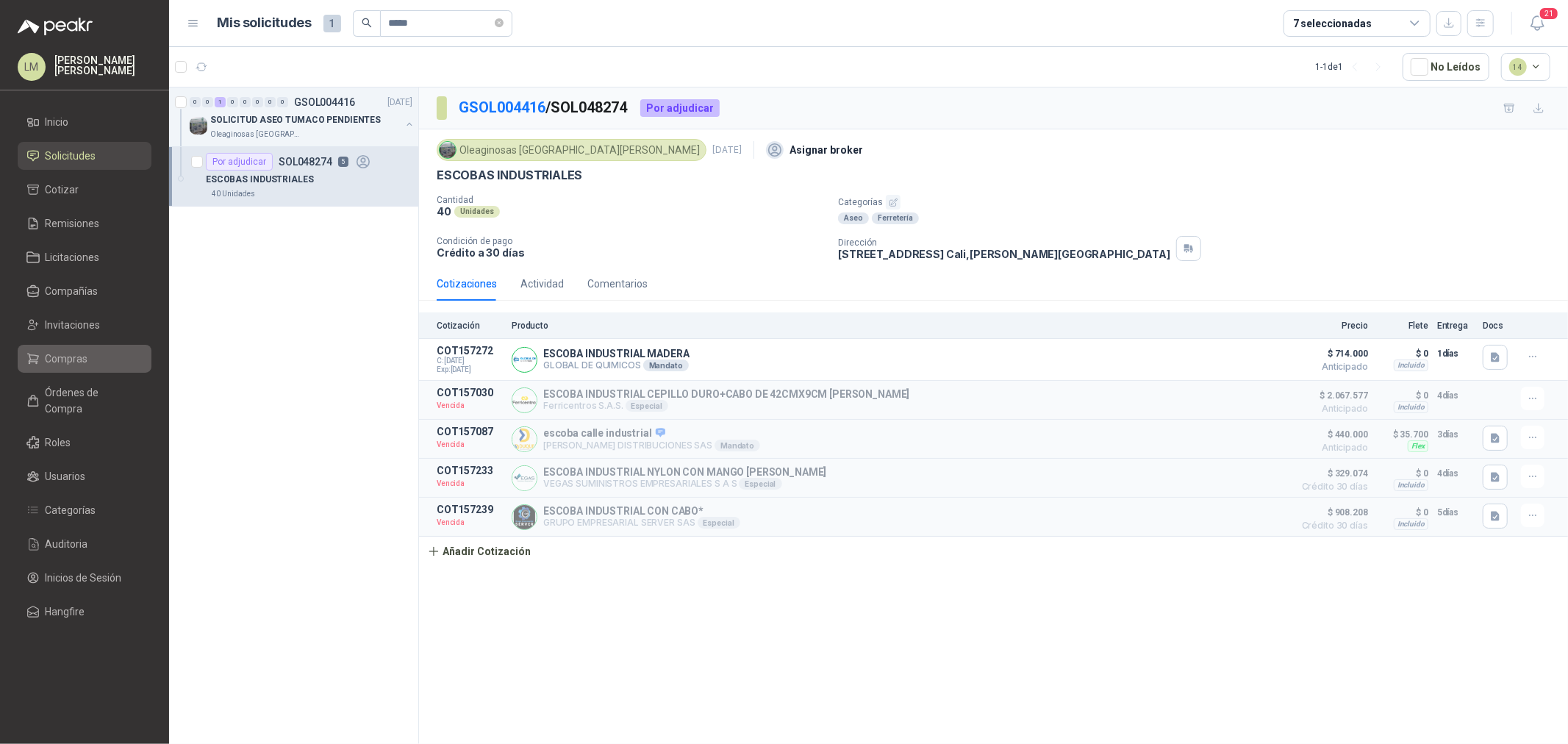
click at [72, 344] on link "Compras" at bounding box center [85, 358] width 133 height 28
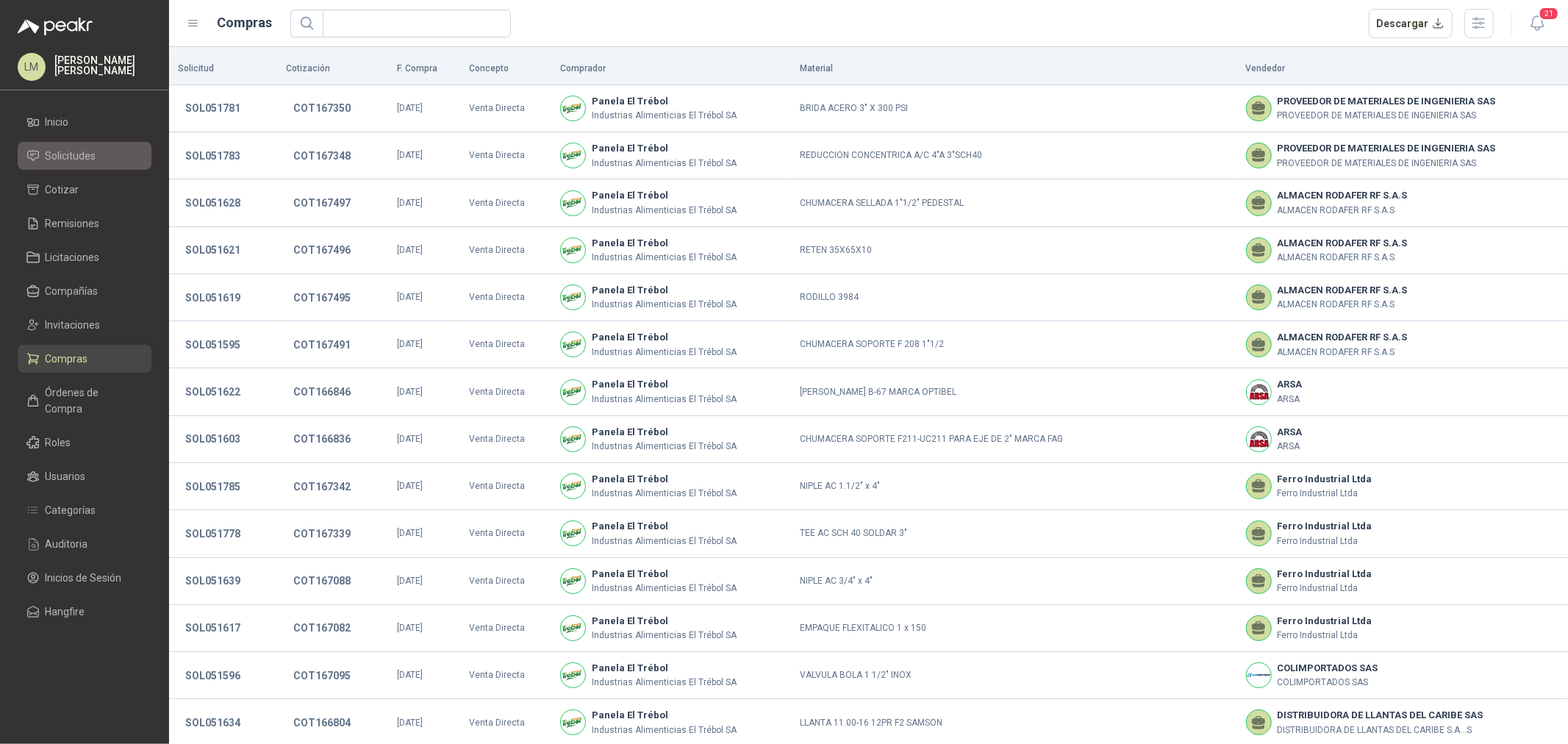
click at [72, 160] on span "Solicitudes" at bounding box center [71, 156] width 50 height 16
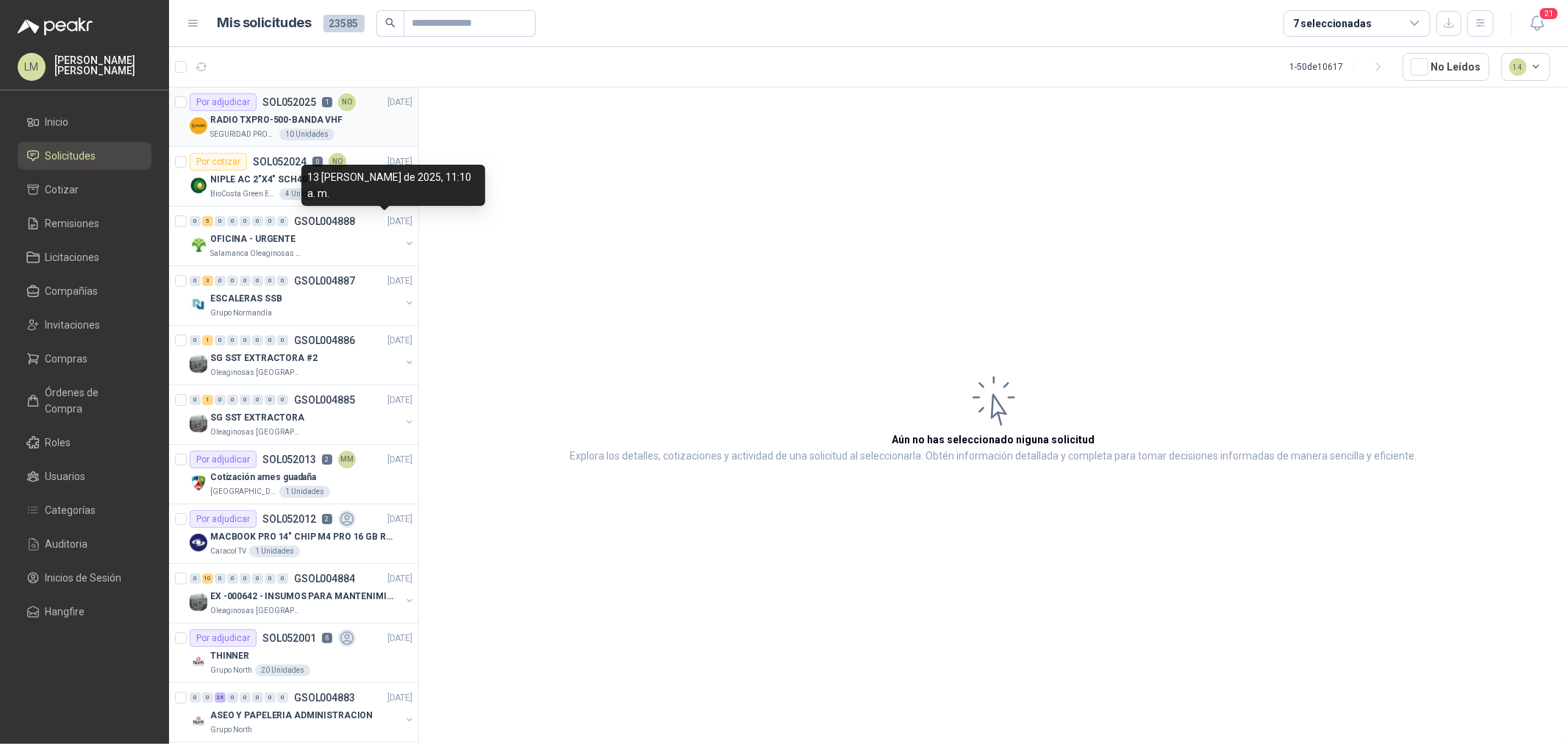
click at [275, 100] on p "SOL052025" at bounding box center [289, 102] width 54 height 10
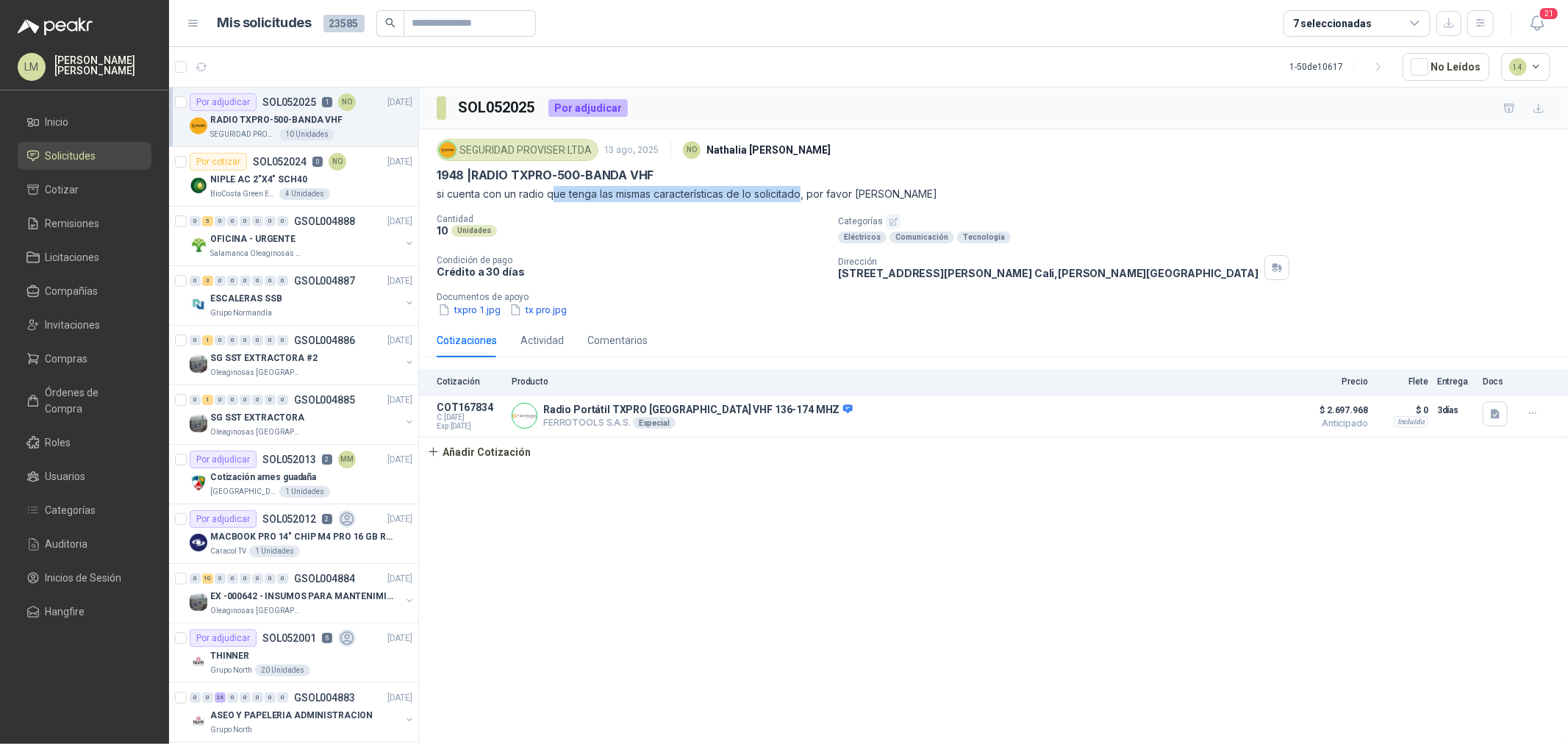
drag, startPoint x: 554, startPoint y: 197, endPoint x: 809, endPoint y: 197, distance: 255.0
click at [803, 197] on p "si cuenta con un radio que tenga las mismas características de lo solicitado, p…" at bounding box center [993, 194] width 1114 height 16
drag, startPoint x: 864, startPoint y: 197, endPoint x: 890, endPoint y: 197, distance: 26.0
click at [888, 197] on p "si cuenta con un radio que tenga las mismas características de lo solicitado, p…" at bounding box center [993, 194] width 1114 height 16
click at [890, 197] on p "si cuenta con un radio que tenga las mismas características de lo solicitado, p…" at bounding box center [993, 194] width 1114 height 16
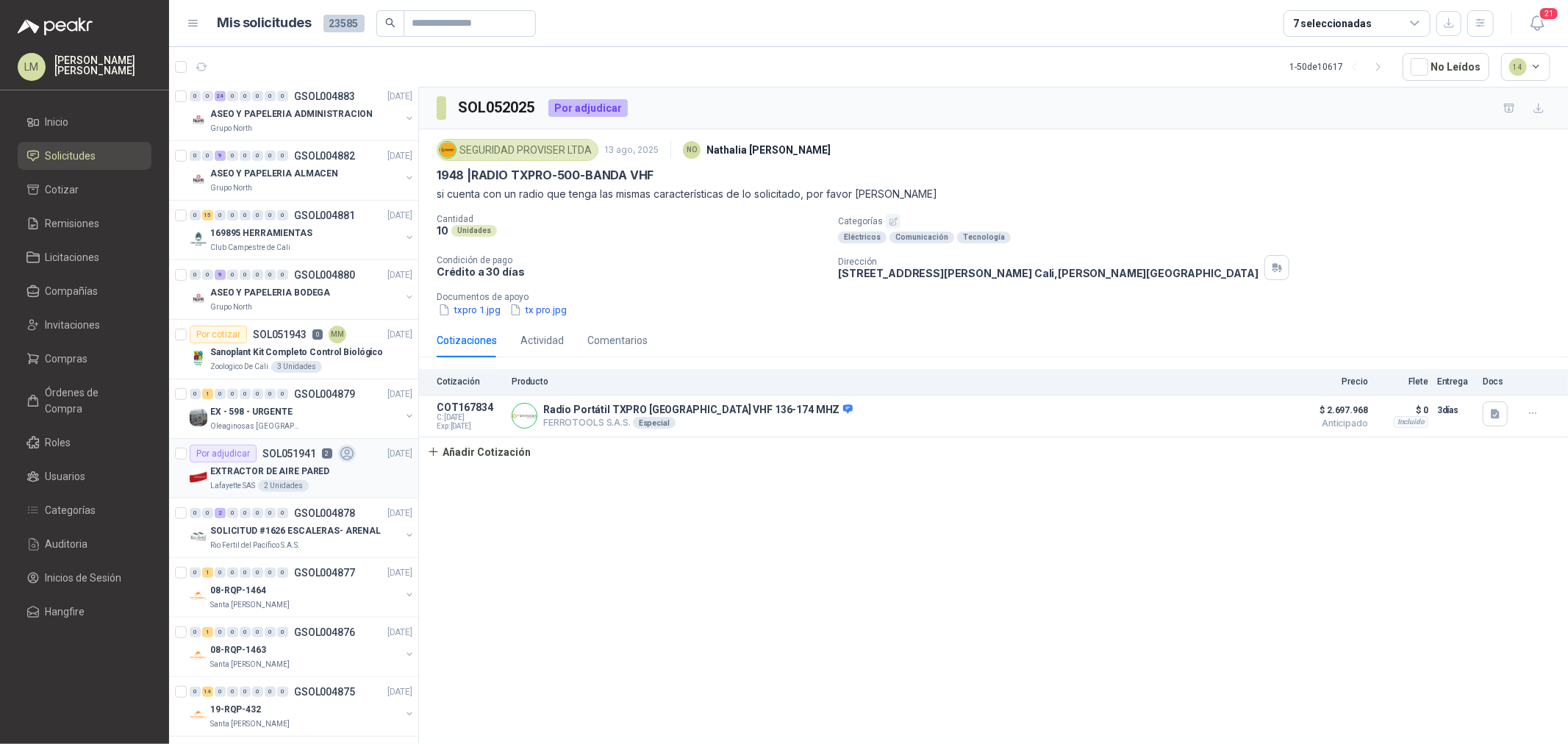
scroll to position [653, 0]
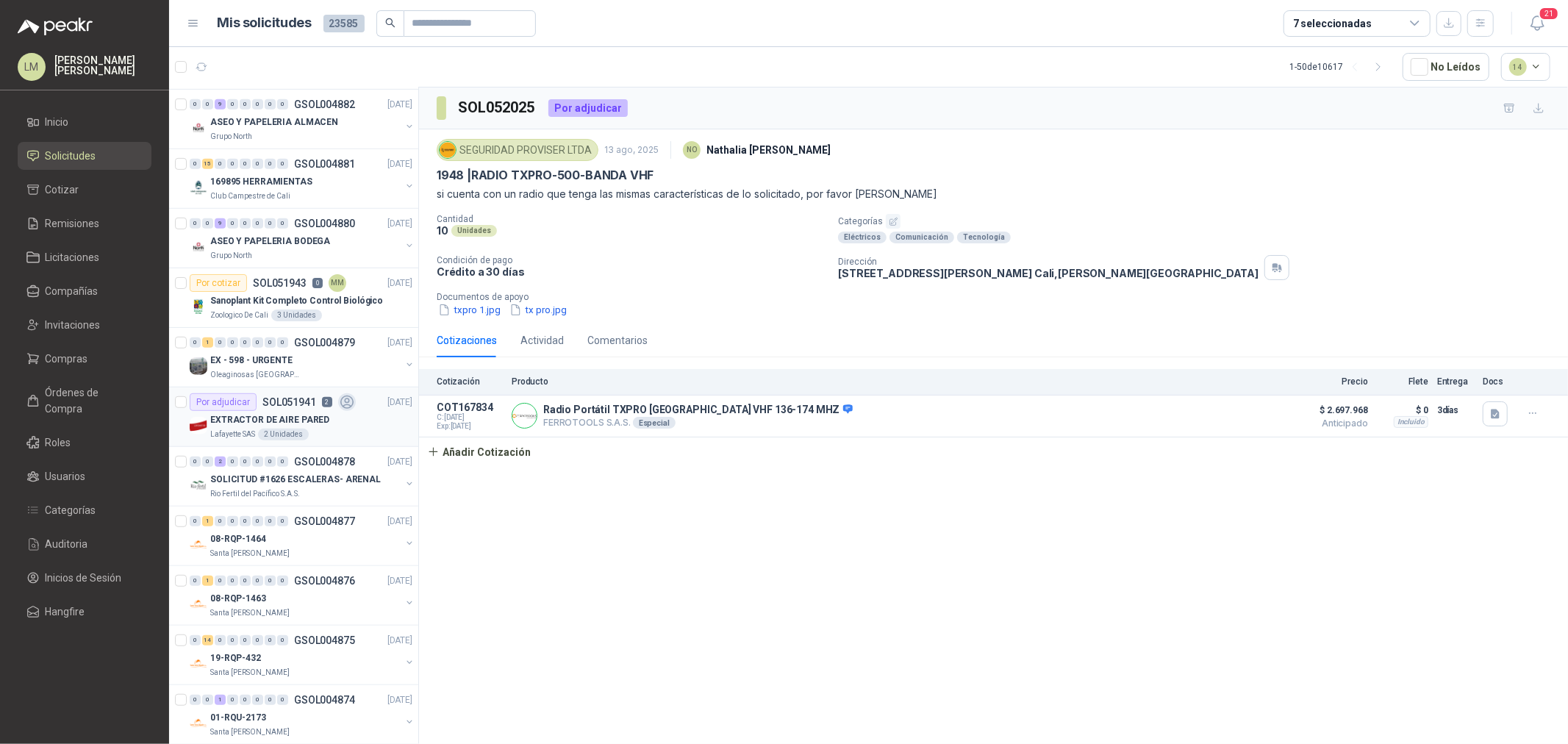
click at [266, 427] on p "EXTRACTOR DE AIRE PARED" at bounding box center [270, 419] width 119 height 14
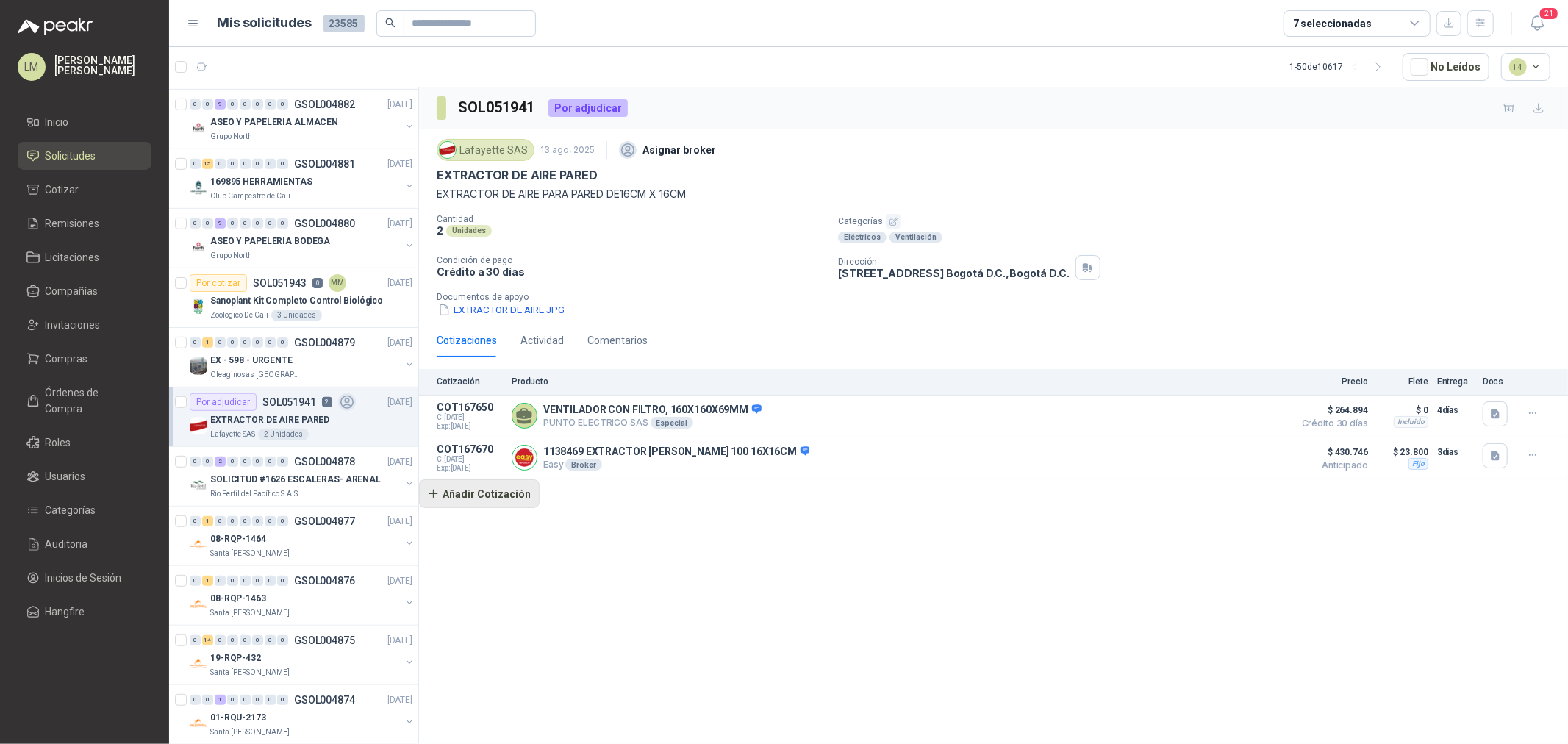
click at [490, 497] on button "Añadir Cotización" at bounding box center [480, 494] width 121 height 30
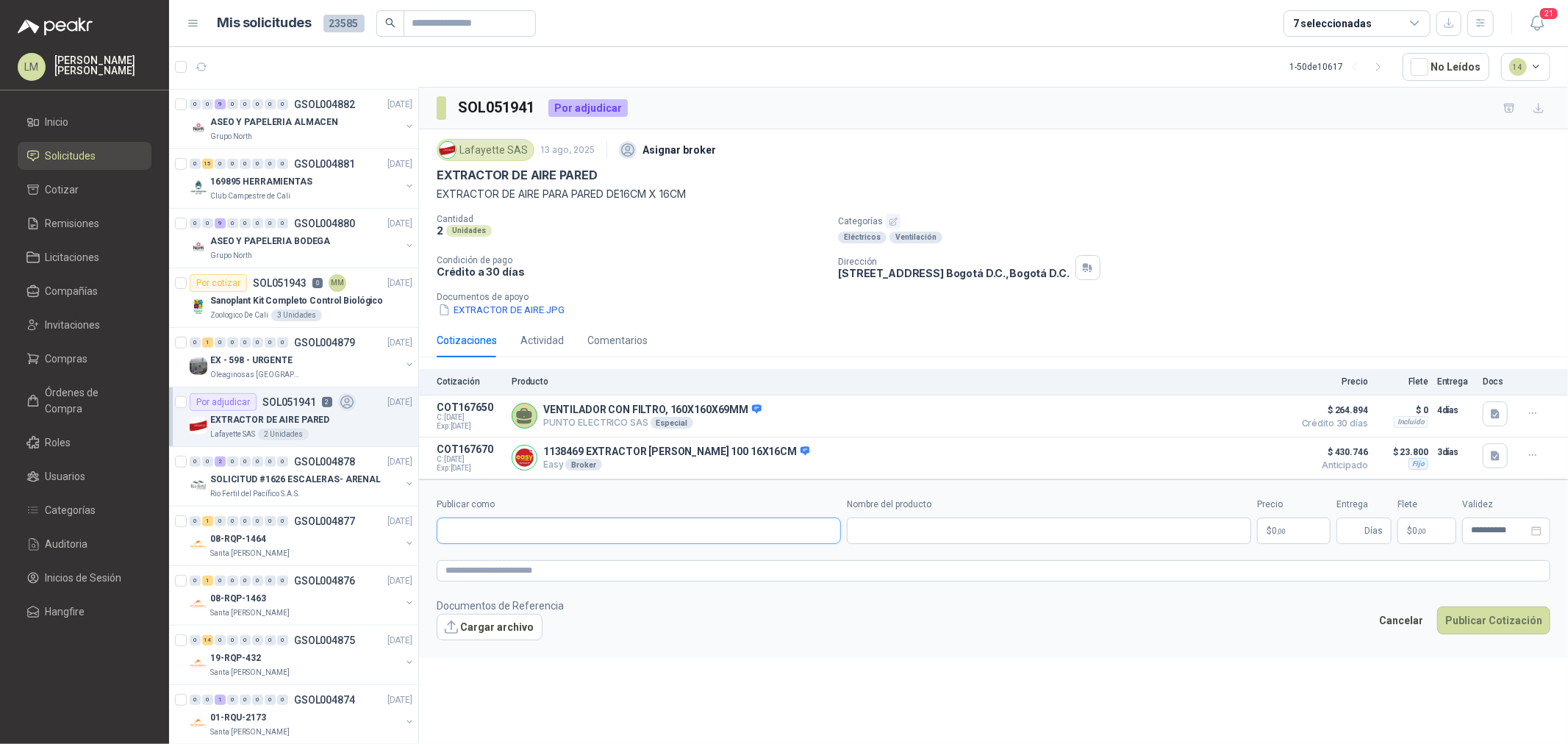
click at [535, 531] on input "Publicar como" at bounding box center [638, 531] width 403 height 25
type input "******"
click at [546, 560] on div "Homecenter NIT : 800242106" at bounding box center [638, 567] width 380 height 16
type input "**********"
click at [875, 539] on input "Nombre del producto" at bounding box center [1049, 530] width 404 height 26
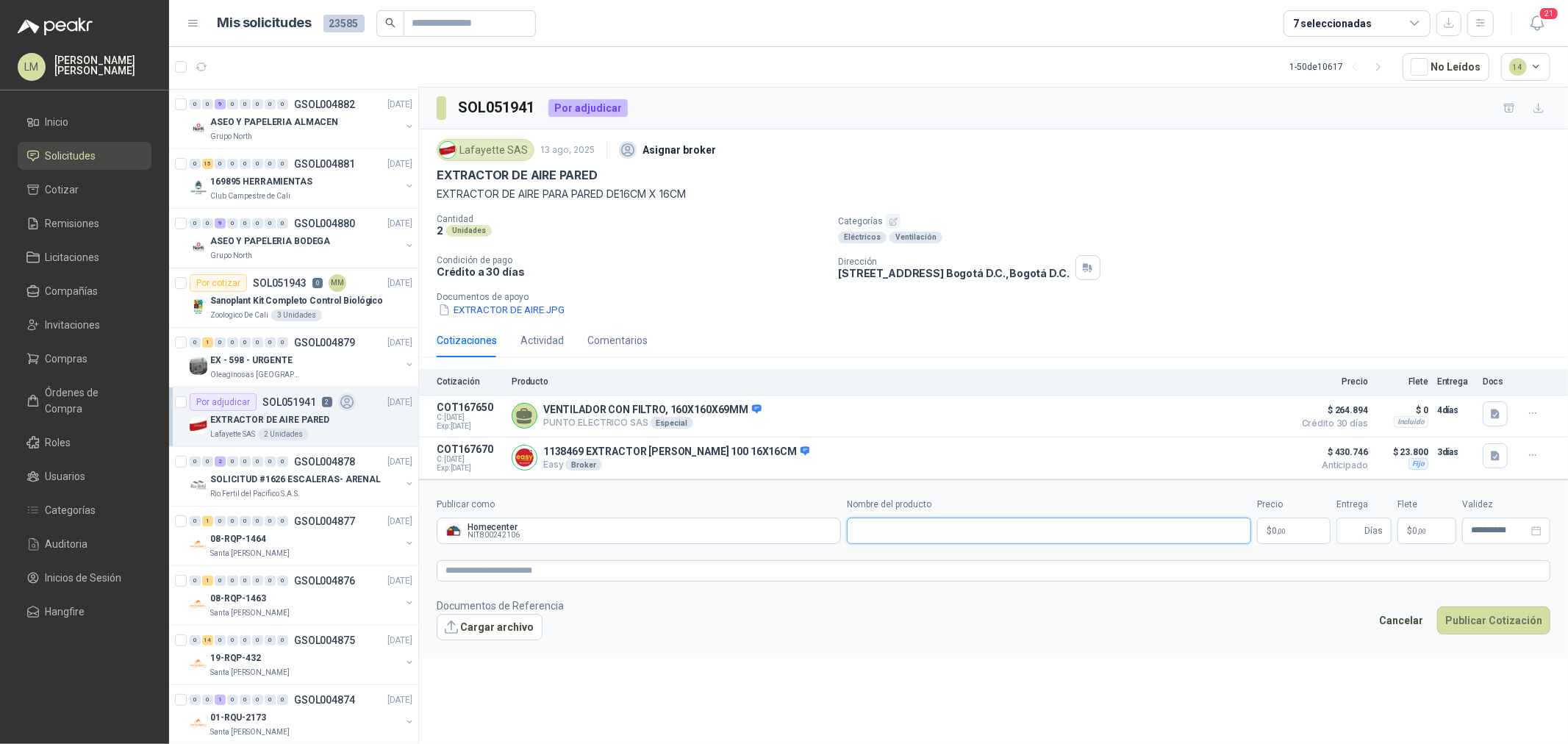
paste input "**********"
type input "**********"
click at [692, 571] on textarea at bounding box center [993, 571] width 1114 height 22
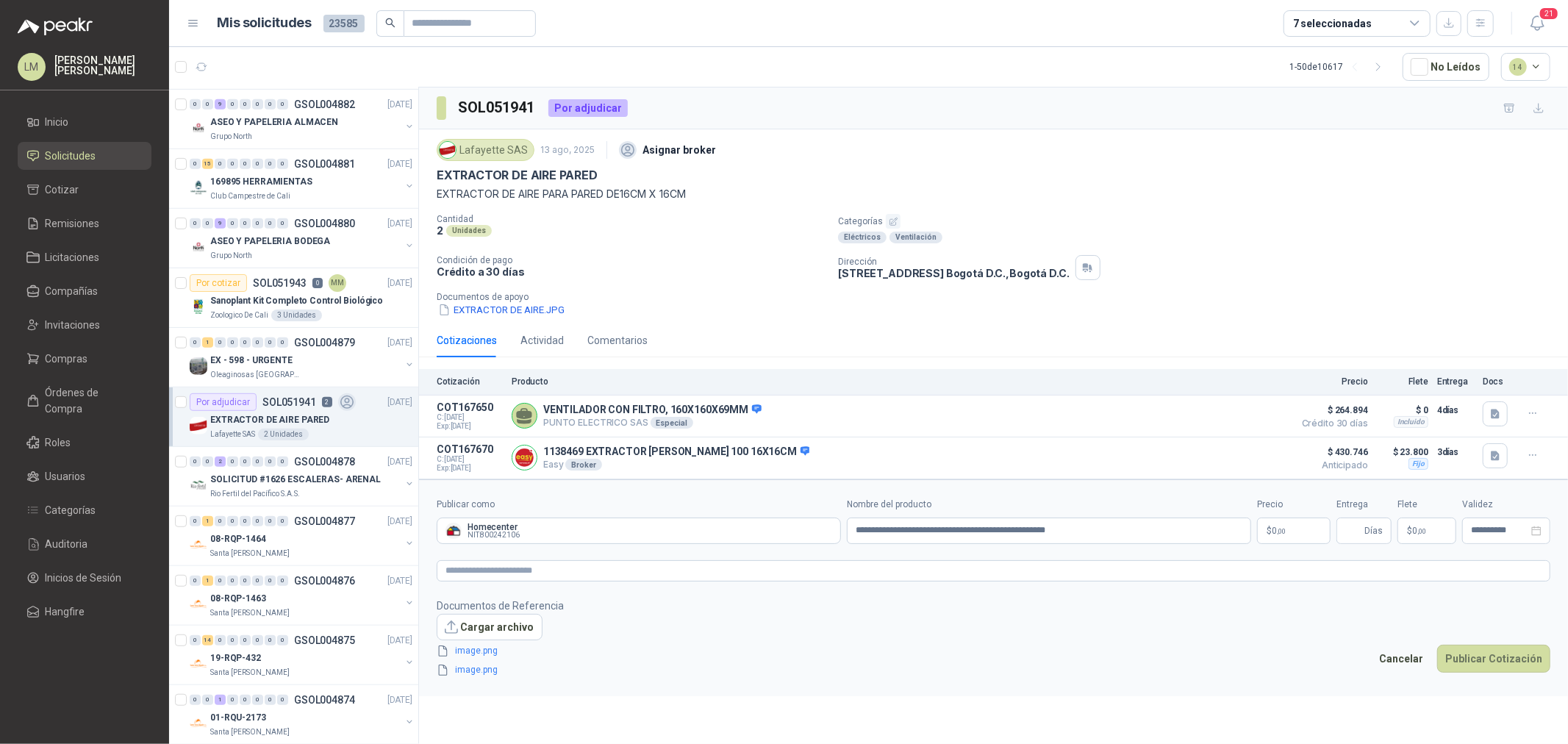
click at [1429, 653] on button "Cancelar" at bounding box center [1400, 658] width 60 height 28
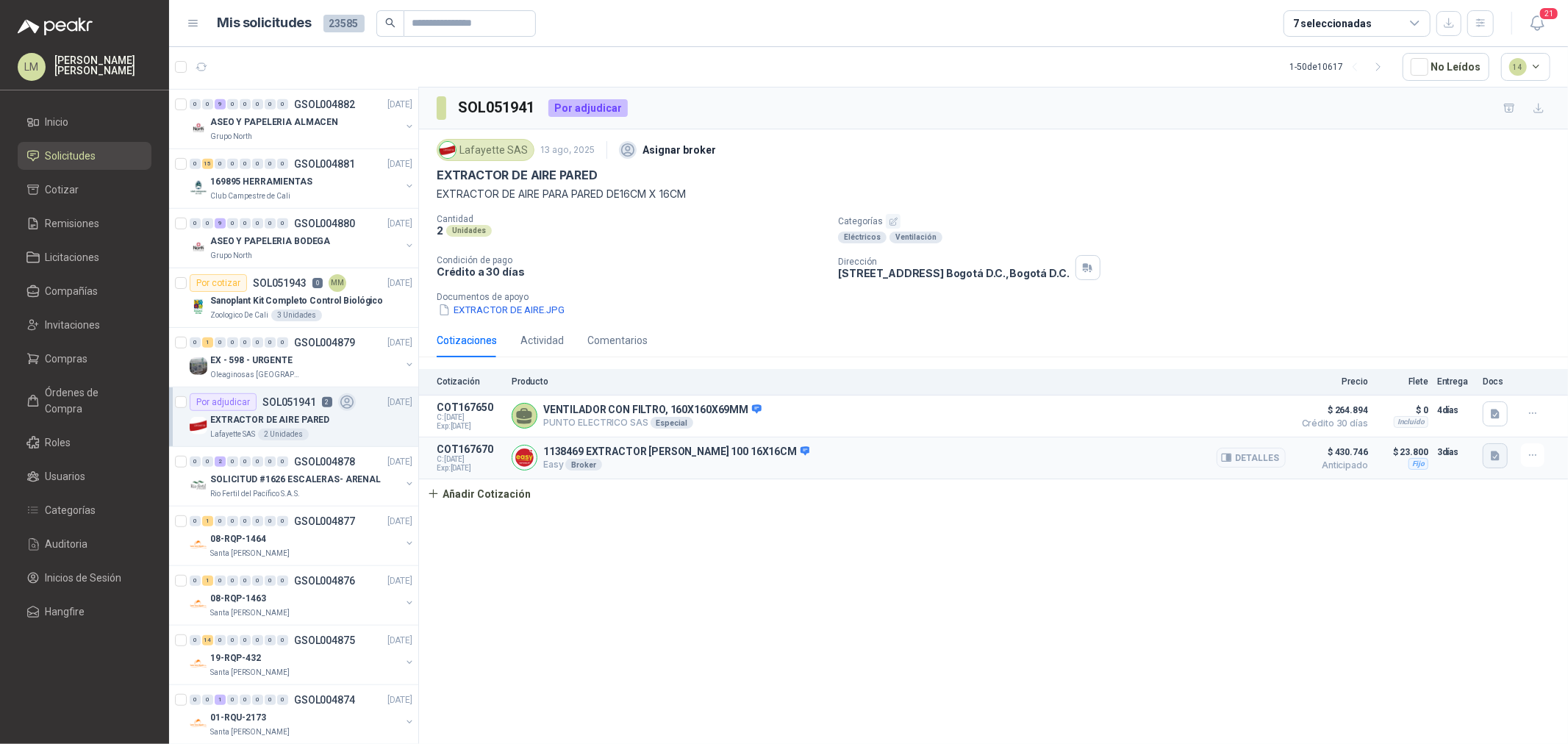
click at [1493, 459] on icon "button" at bounding box center [1495, 455] width 9 height 10
click at [1444, 424] on button "Captura de pantalla [DATE] a la(s) 10.08.00 a.m..png" at bounding box center [1379, 424] width 238 height 15
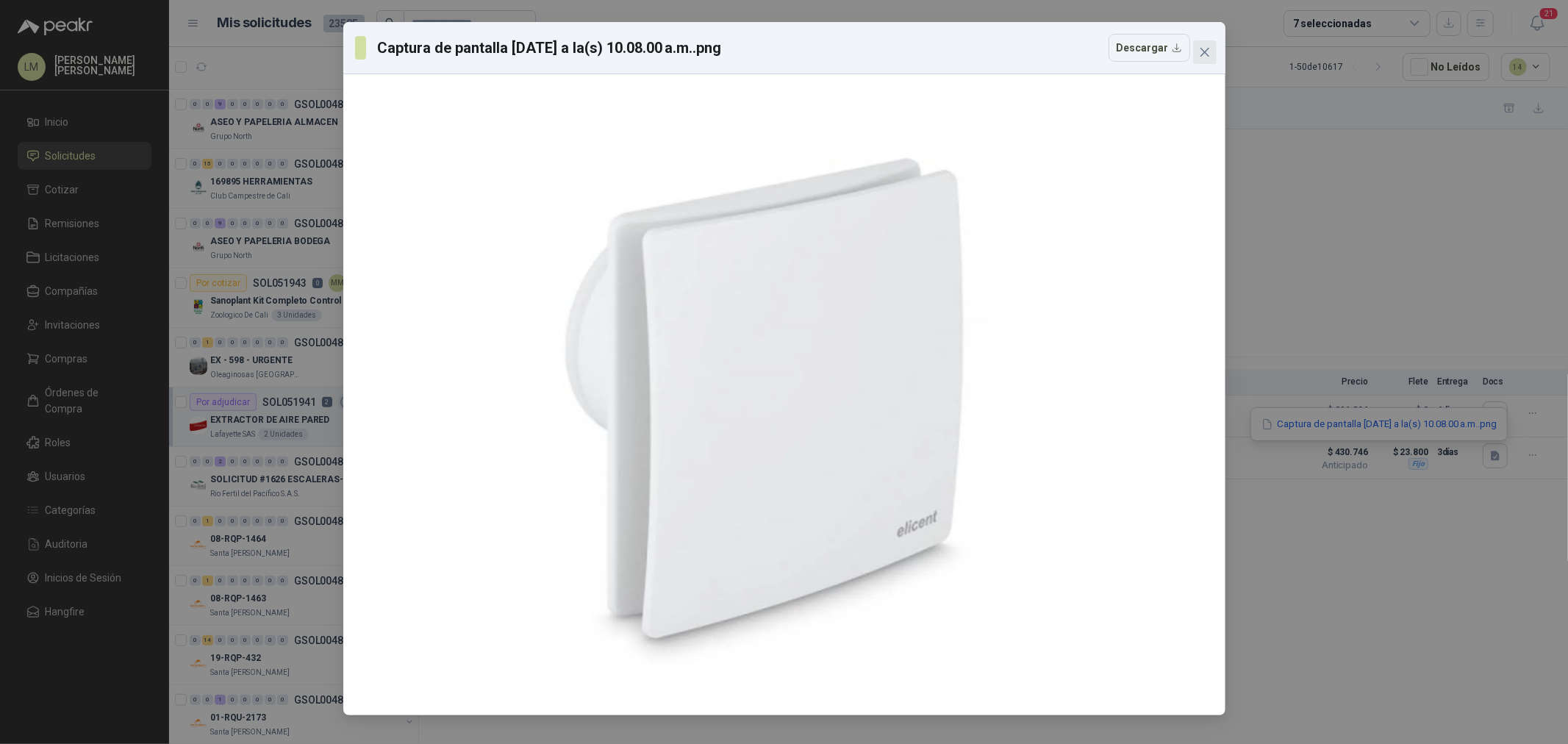
click at [1206, 54] on icon "close" at bounding box center [1205, 51] width 12 height 12
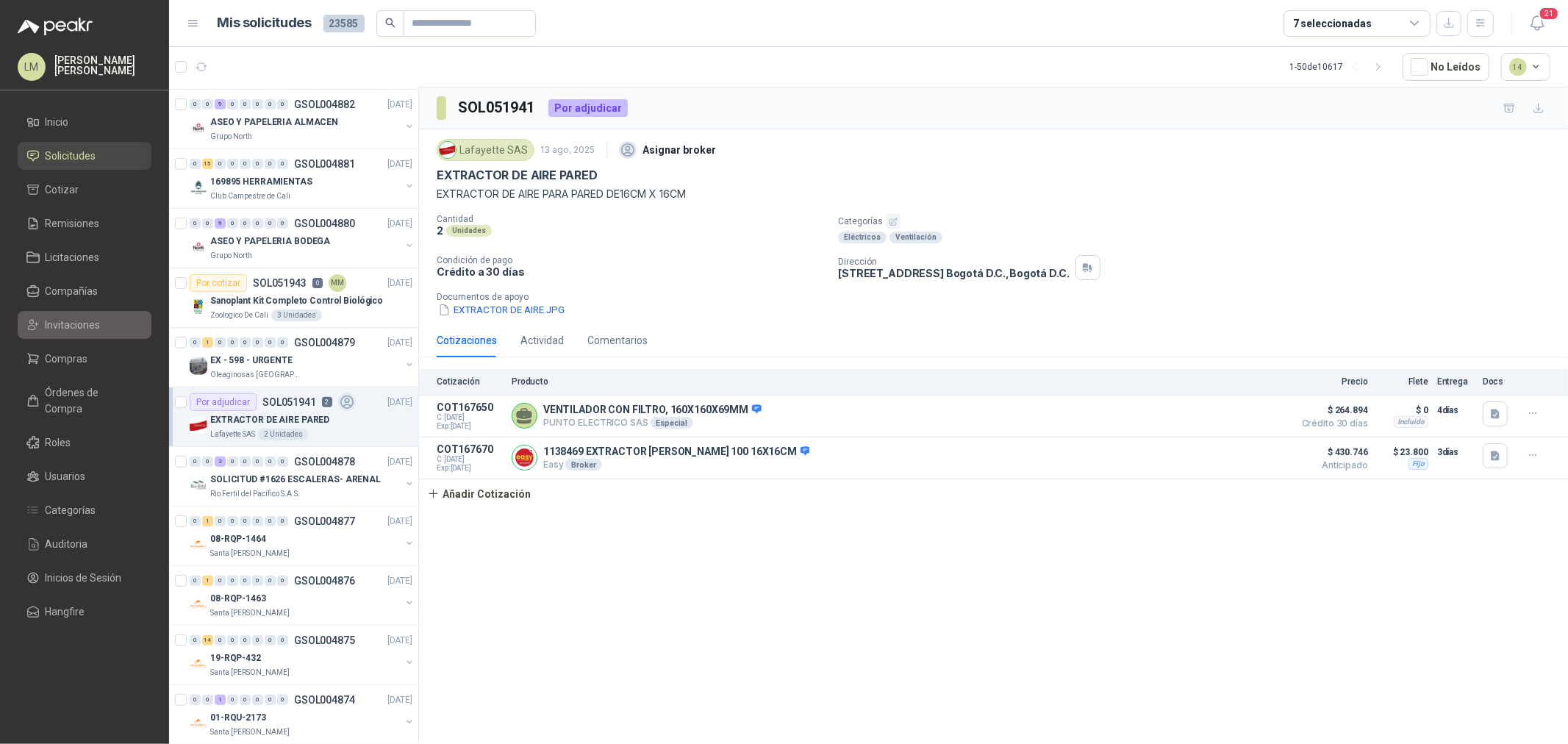
click at [65, 320] on span "Invitaciones" at bounding box center [73, 325] width 55 height 16
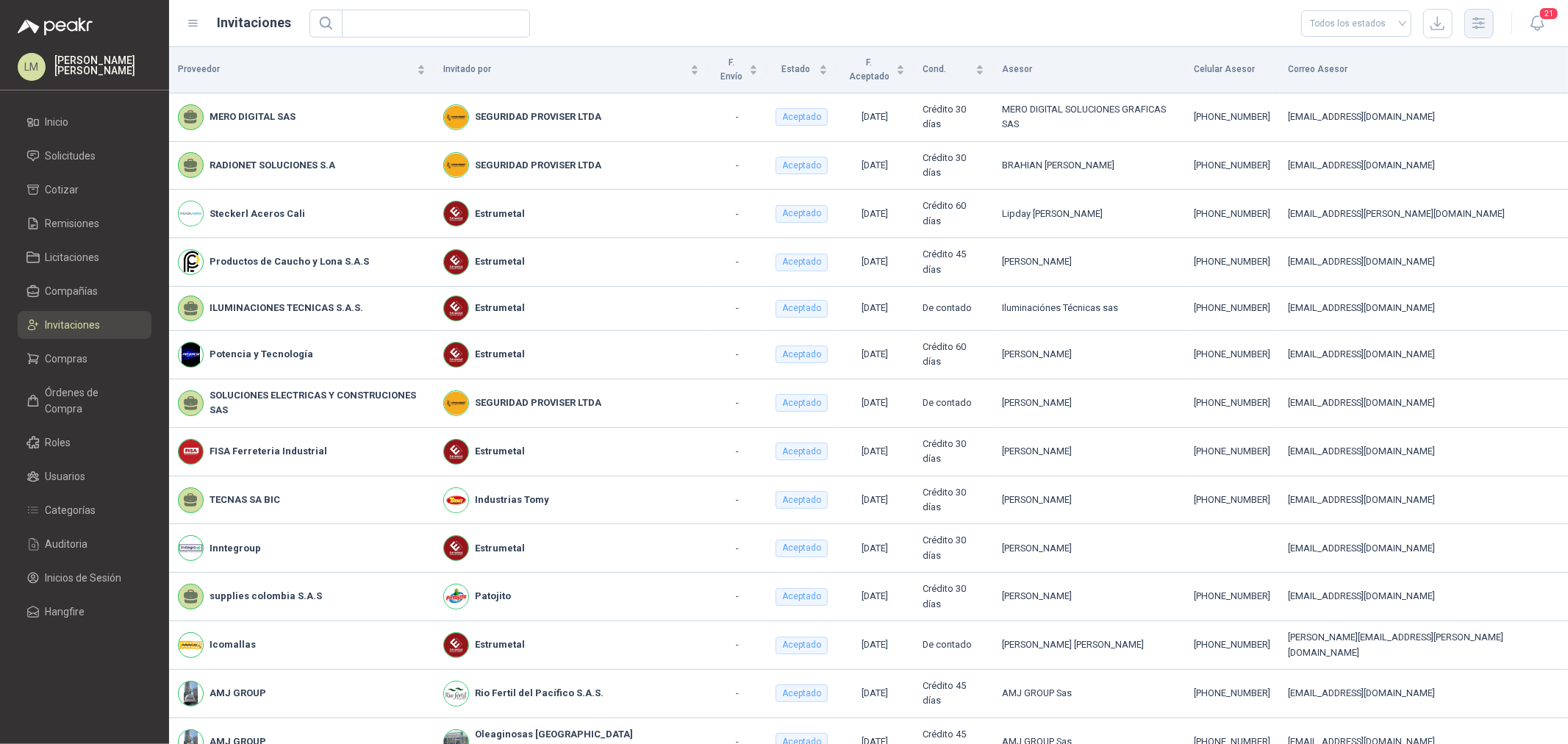
click at [1473, 19] on icon "button" at bounding box center [1478, 23] width 17 height 17
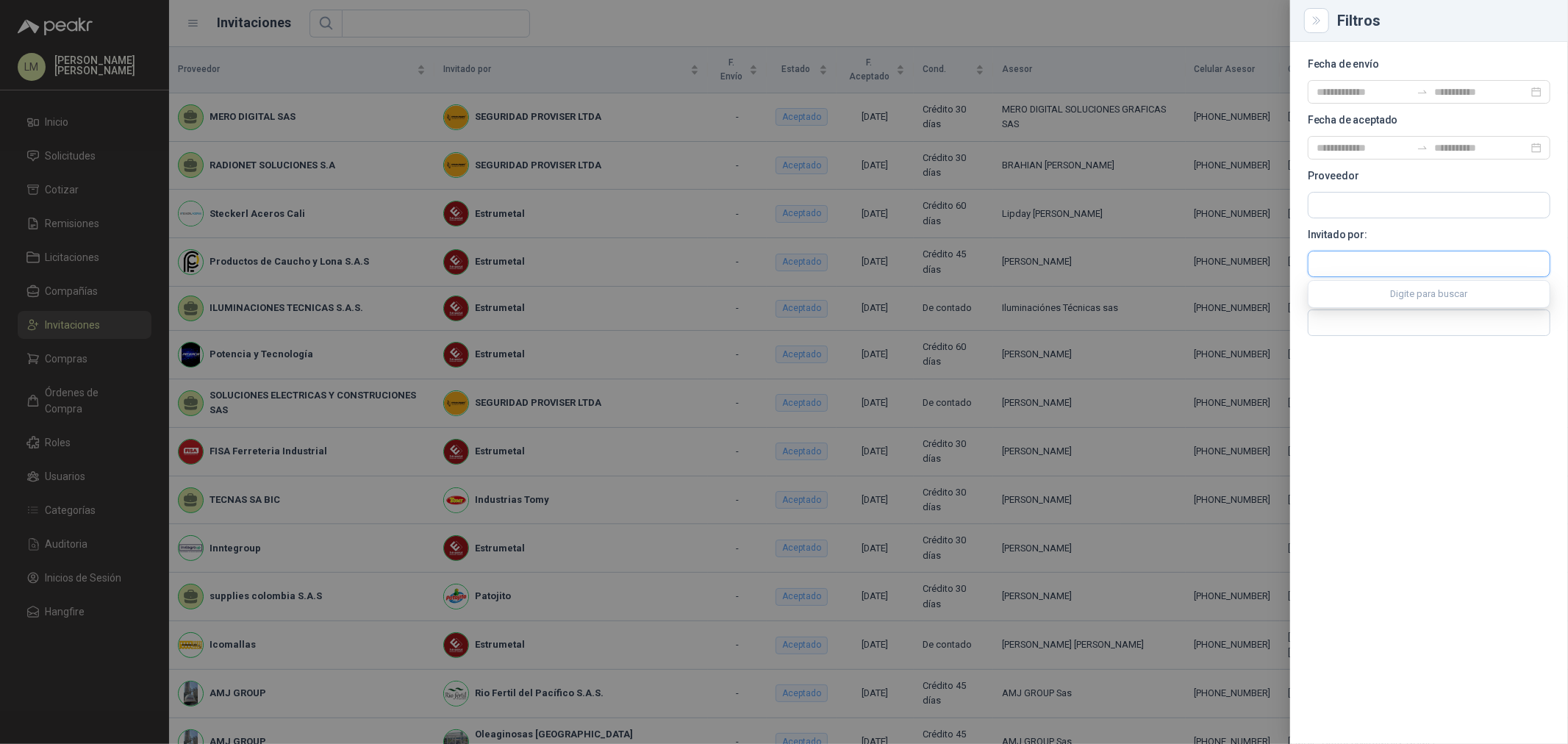
click at [1335, 259] on input "text" at bounding box center [1428, 264] width 241 height 25
type input "*"
type input "********"
click at [1356, 292] on p "SEGURIDAD PROVISER LTDA" at bounding box center [1471, 296] width 257 height 9
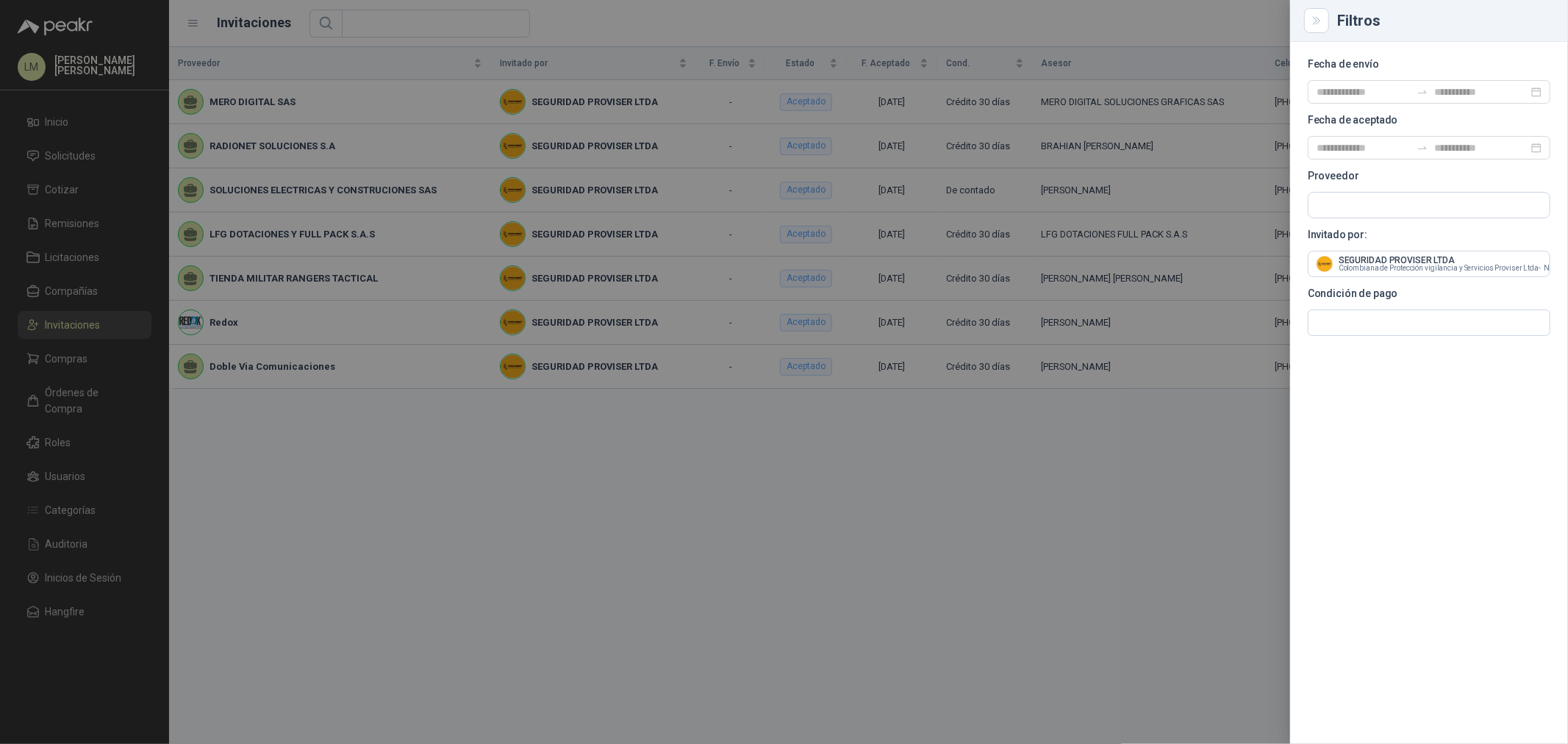
click at [930, 15] on div at bounding box center [784, 372] width 1568 height 744
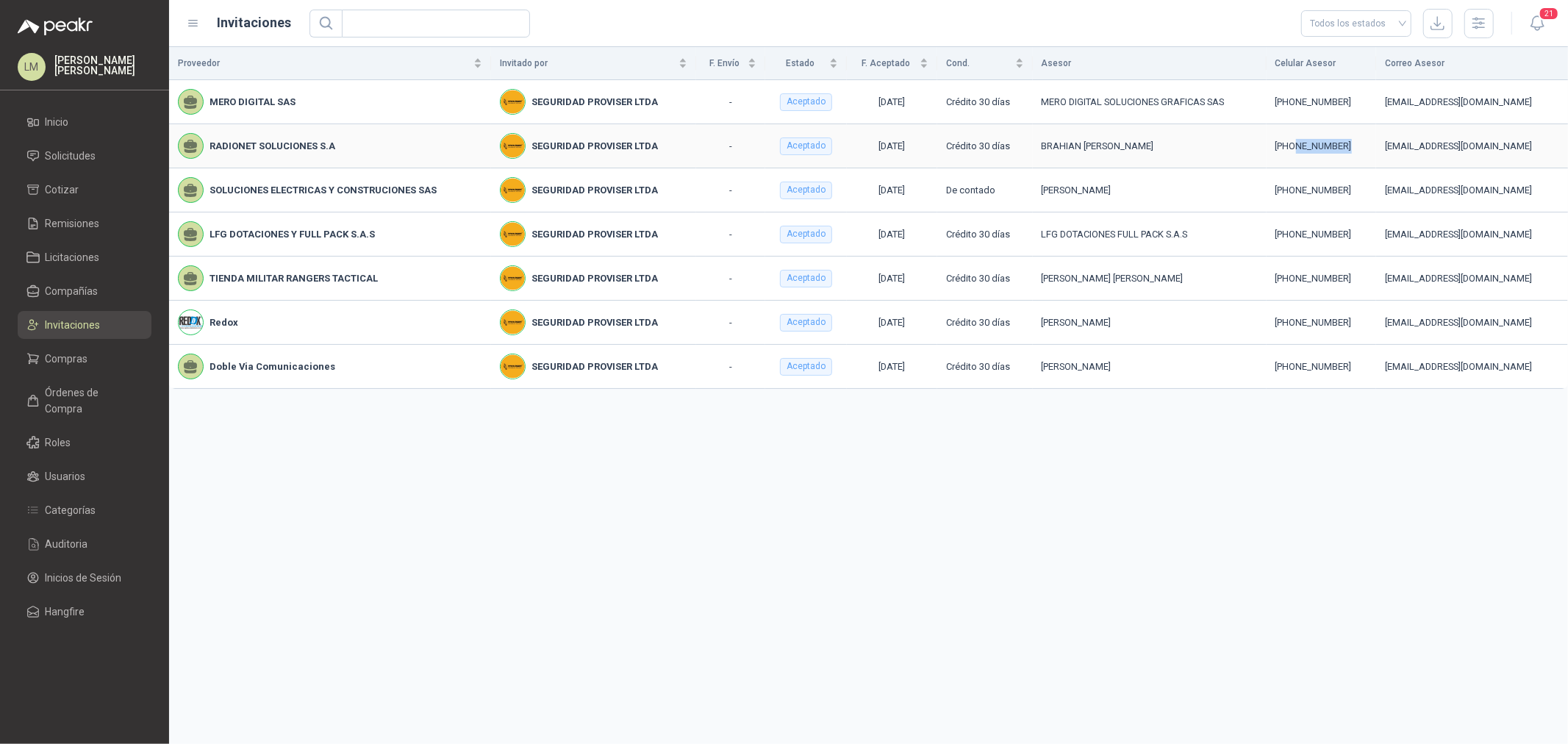
drag, startPoint x: 1326, startPoint y: 145, endPoint x: 1272, endPoint y: 145, distance: 54.0
click at [1275, 145] on div "[PHONE_NUMBER]" at bounding box center [1321, 146] width 92 height 14
copy div "3043447911"
click at [76, 284] on span "Compañías" at bounding box center [72, 291] width 53 height 16
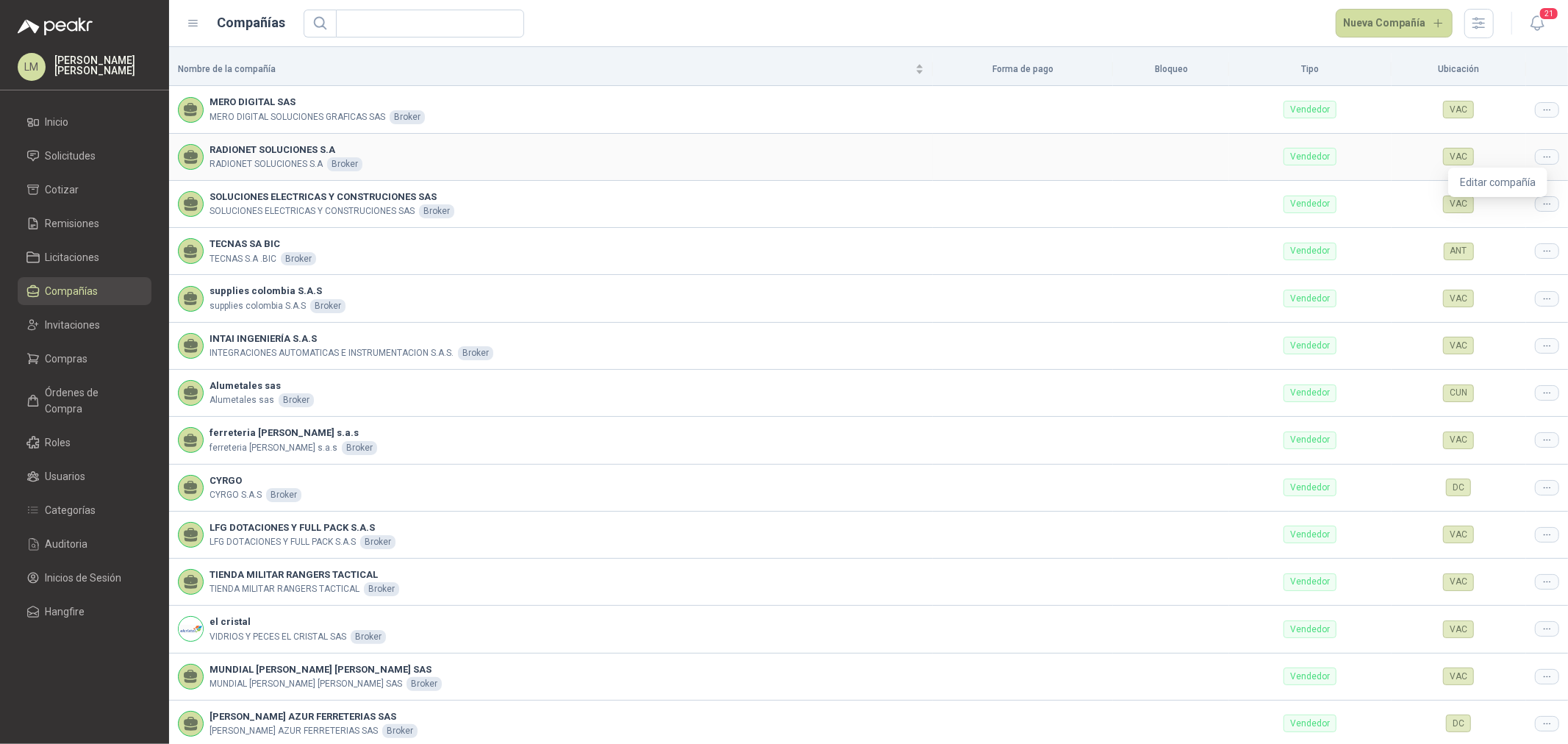
click at [1535, 163] on div at bounding box center [1546, 156] width 24 height 15
click at [1494, 185] on td "VAC" at bounding box center [1458, 205] width 134 height 47
click at [1535, 162] on div at bounding box center [1546, 156] width 24 height 15
click at [1523, 185] on span "Editar compañía" at bounding box center [1498, 182] width 76 height 16
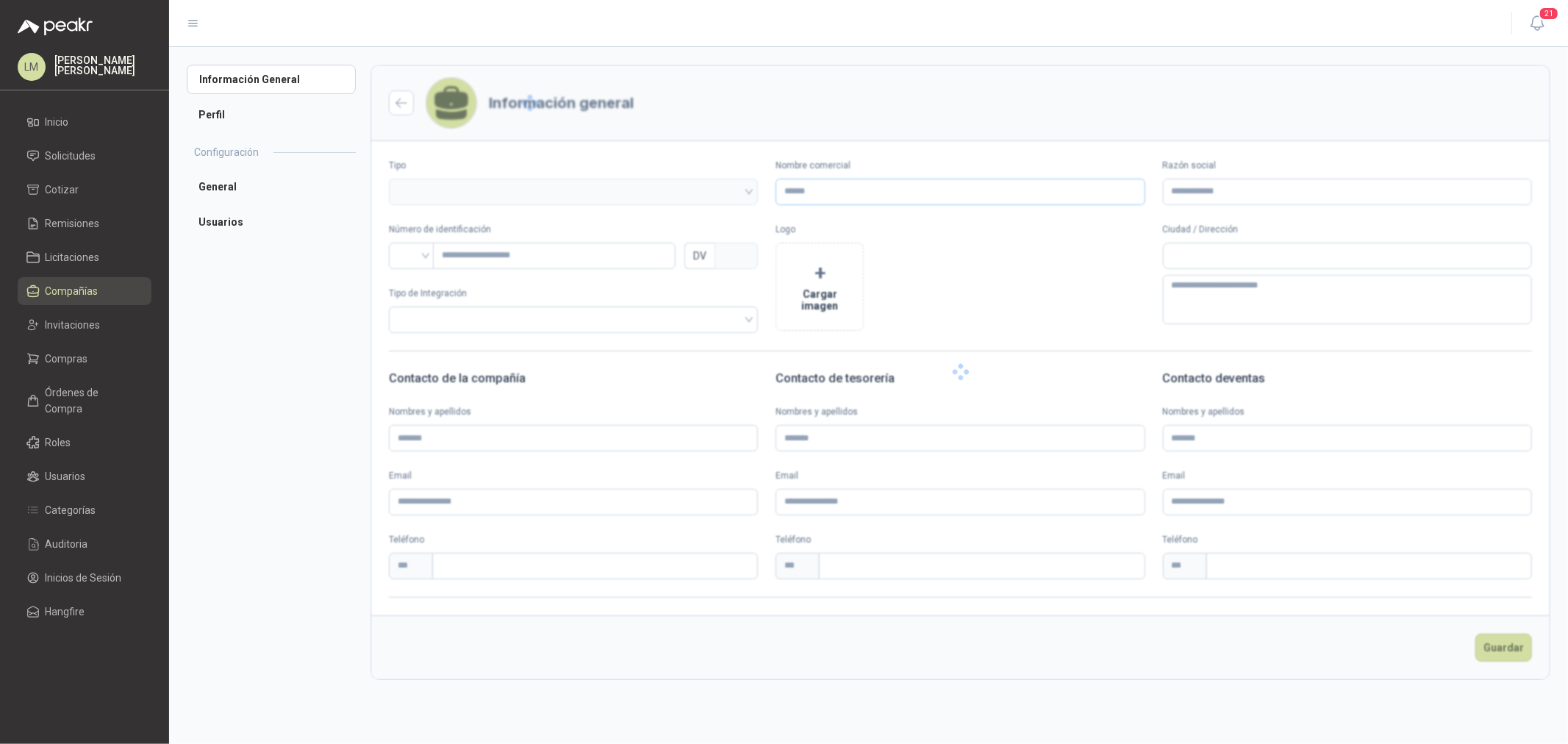
type input "**********"
type input "*********"
type input "*"
type textarea "**********"
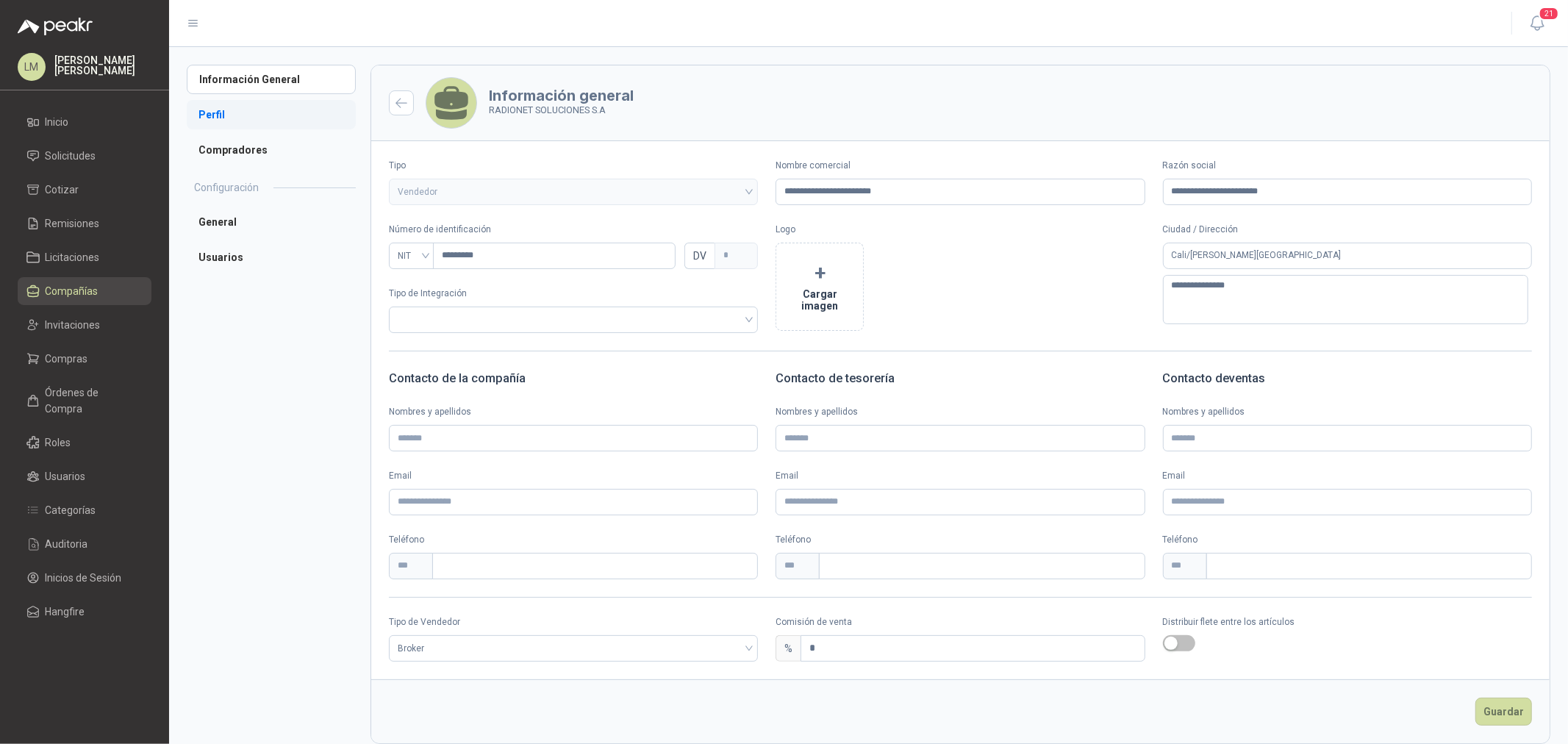
click at [209, 120] on li "Perfil" at bounding box center [271, 115] width 170 height 30
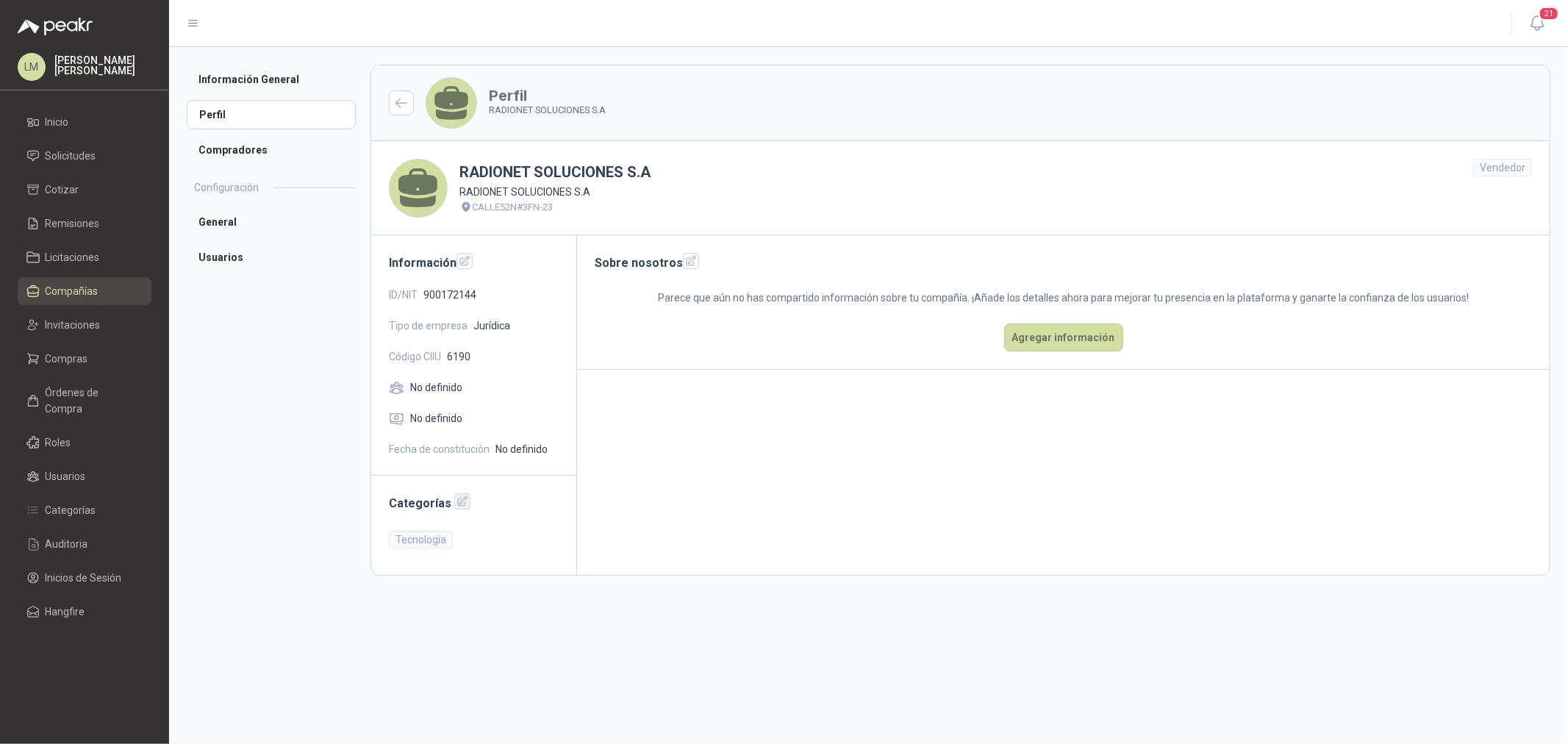
click at [458, 497] on icon "button" at bounding box center [463, 501] width 13 height 13
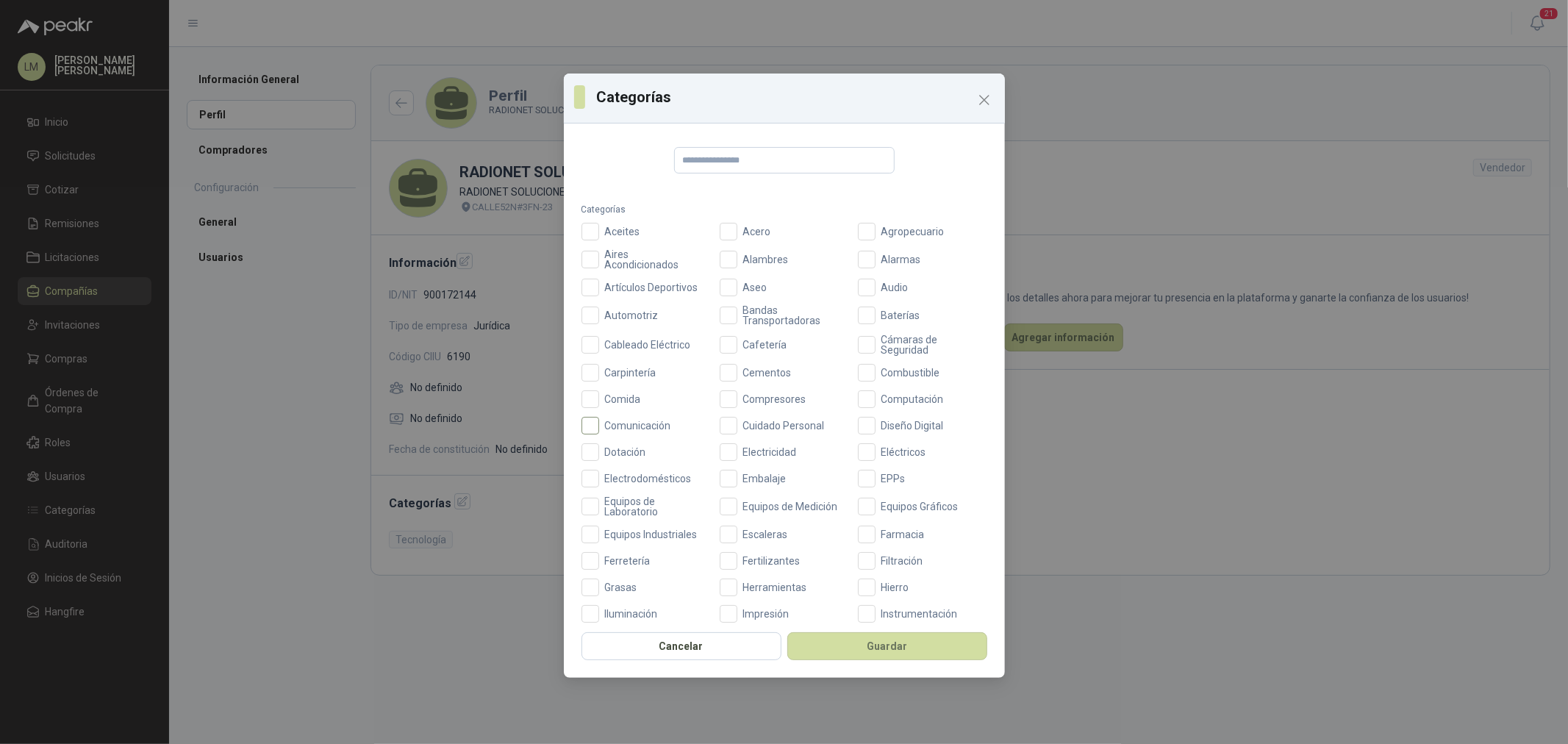
click at [615, 425] on span "Comunicación" at bounding box center [637, 425] width 78 height 10
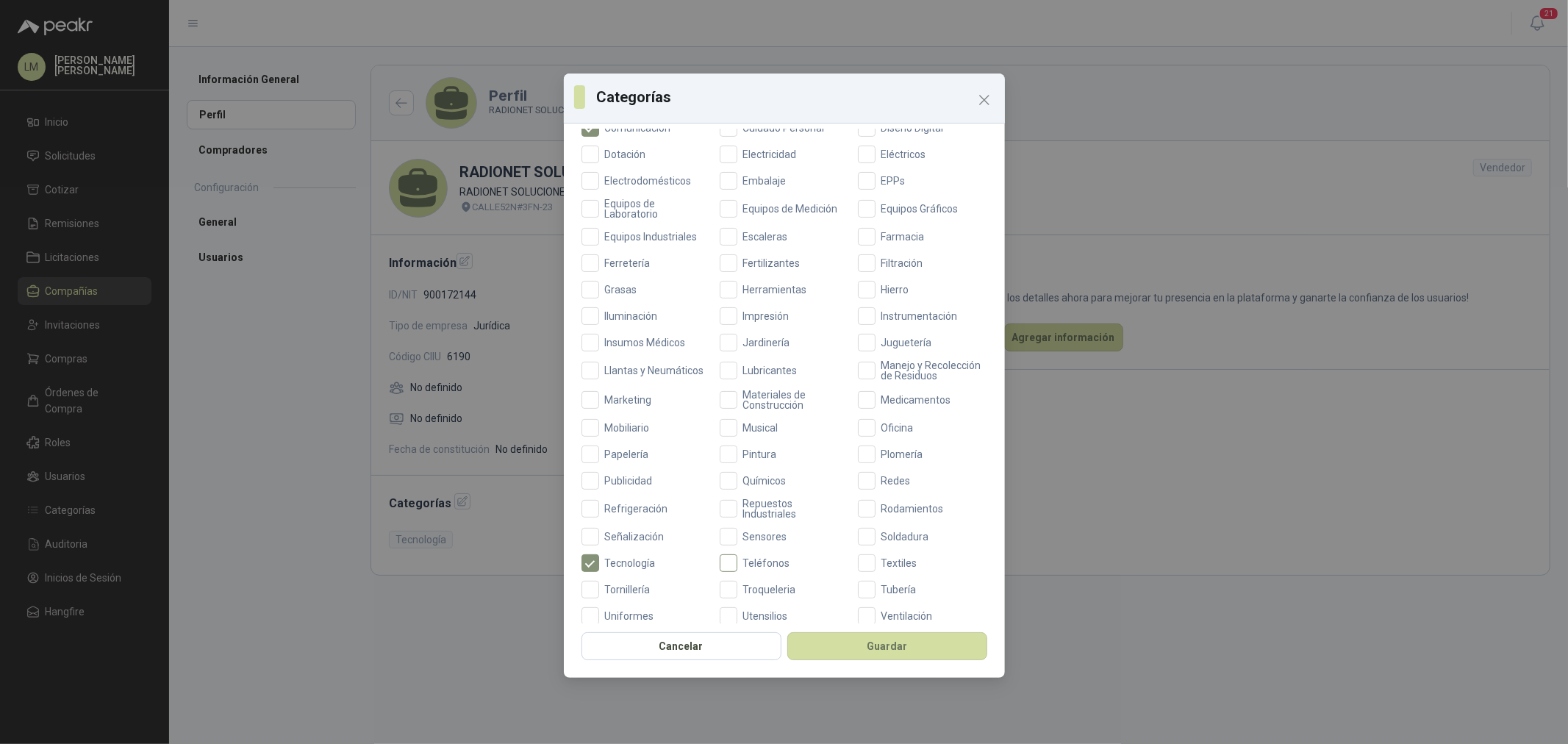
scroll to position [347, 0]
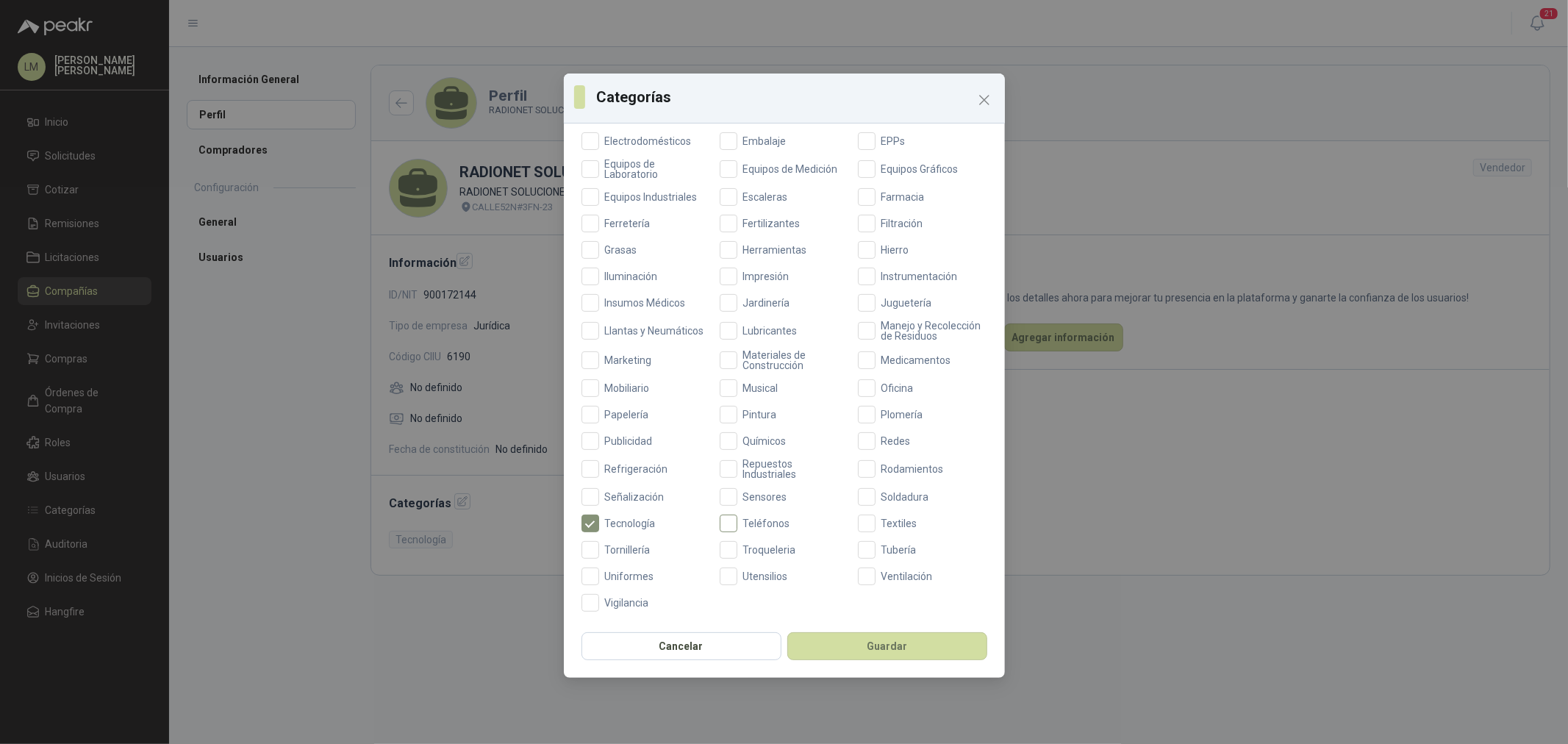
click at [766, 519] on span "Teléfonos" at bounding box center [766, 523] width 59 height 10
click at [853, 650] on button "Guardar" at bounding box center [887, 646] width 200 height 28
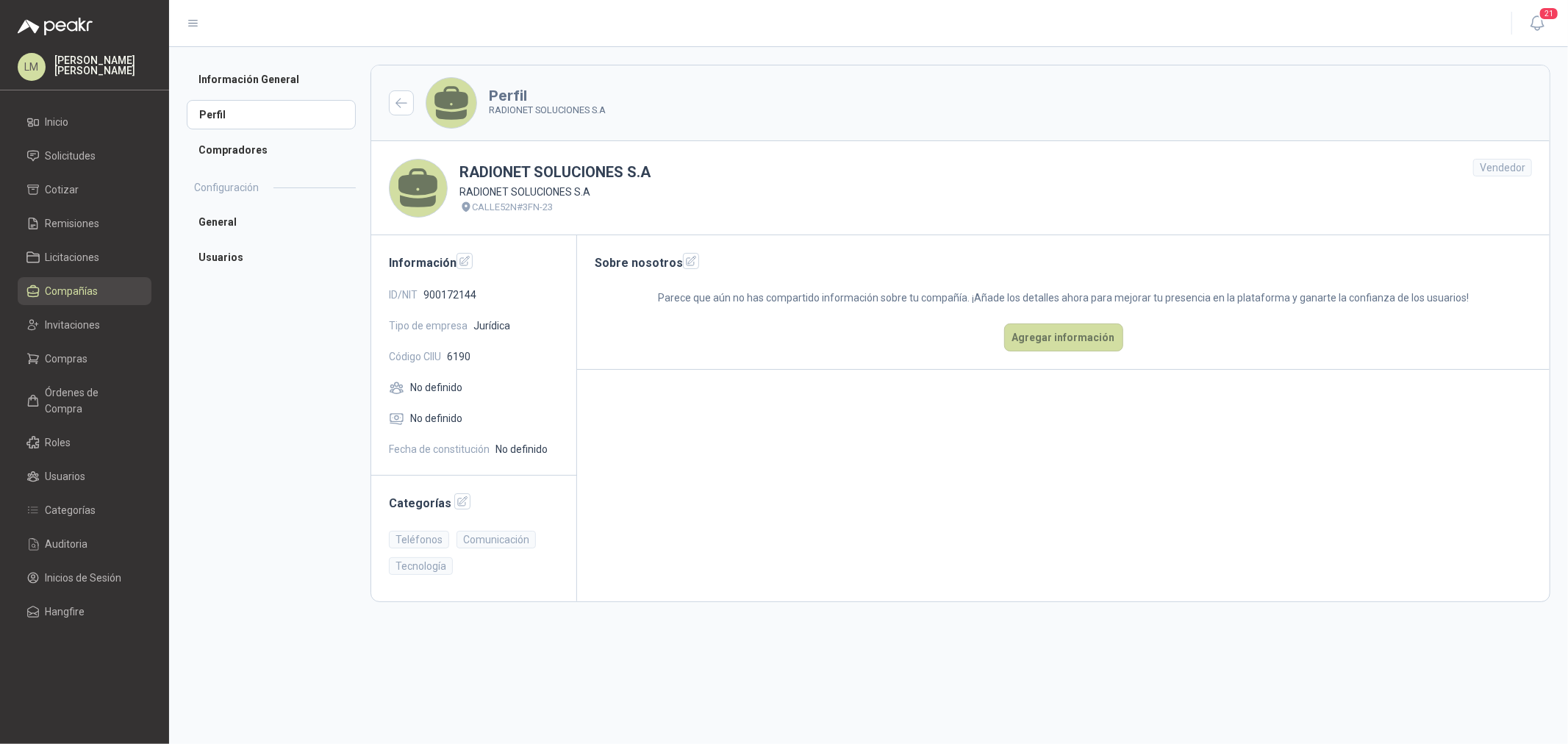
click at [63, 289] on span "Compañías" at bounding box center [72, 291] width 53 height 16
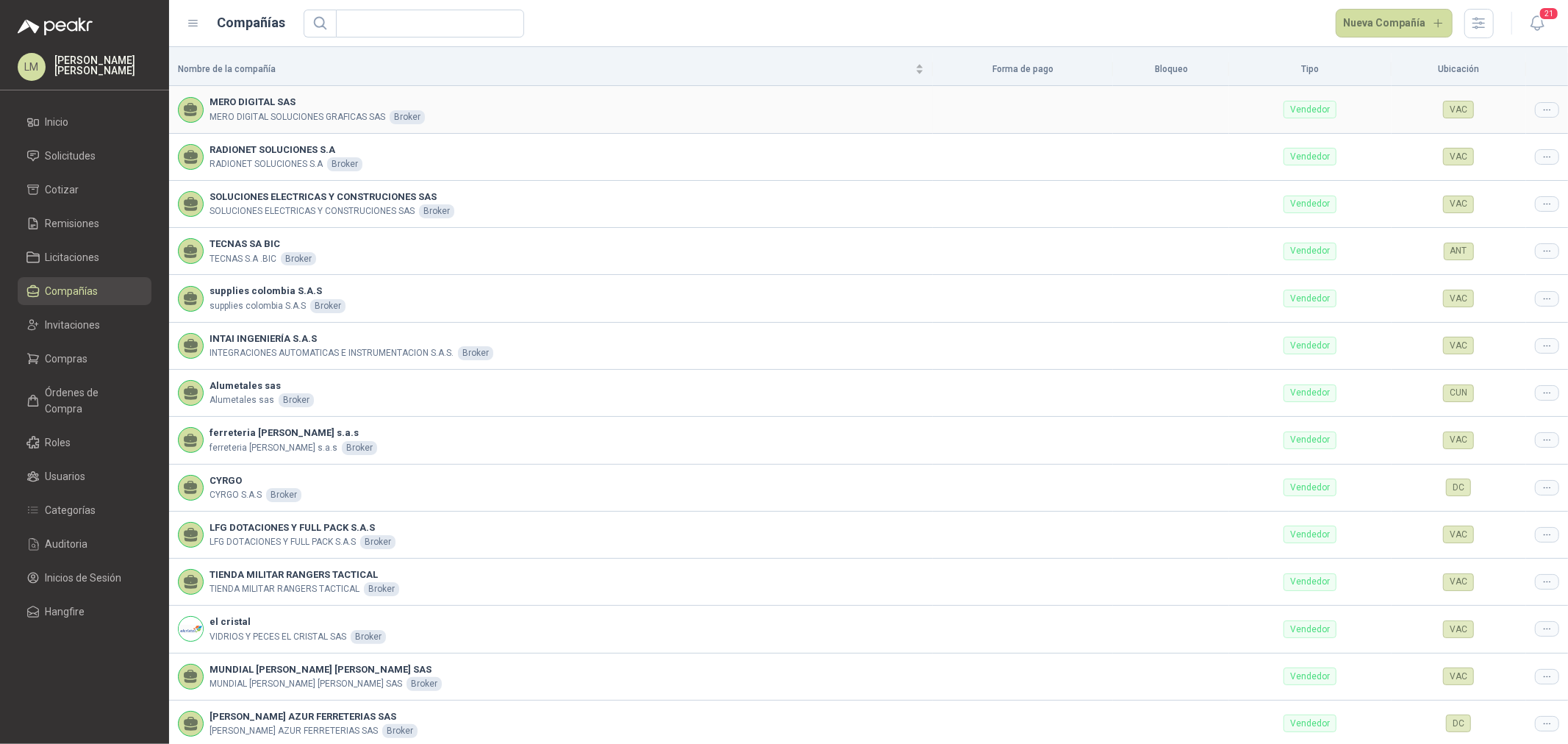
click at [1535, 111] on div at bounding box center [1546, 109] width 24 height 15
click at [1527, 133] on span "Editar compañía" at bounding box center [1498, 135] width 76 height 16
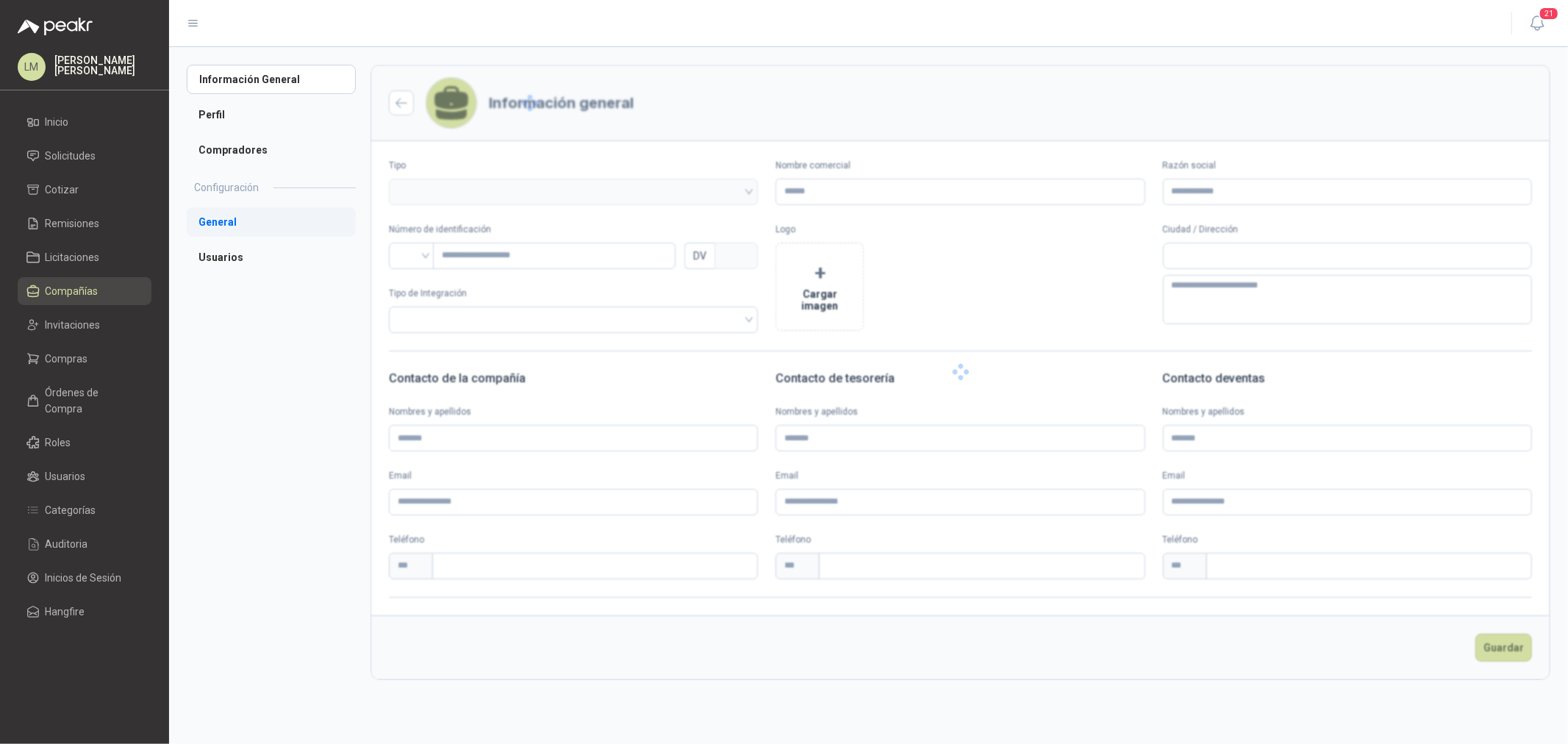
type input "**********"
type input "*********"
type input "*"
type textarea "**********"
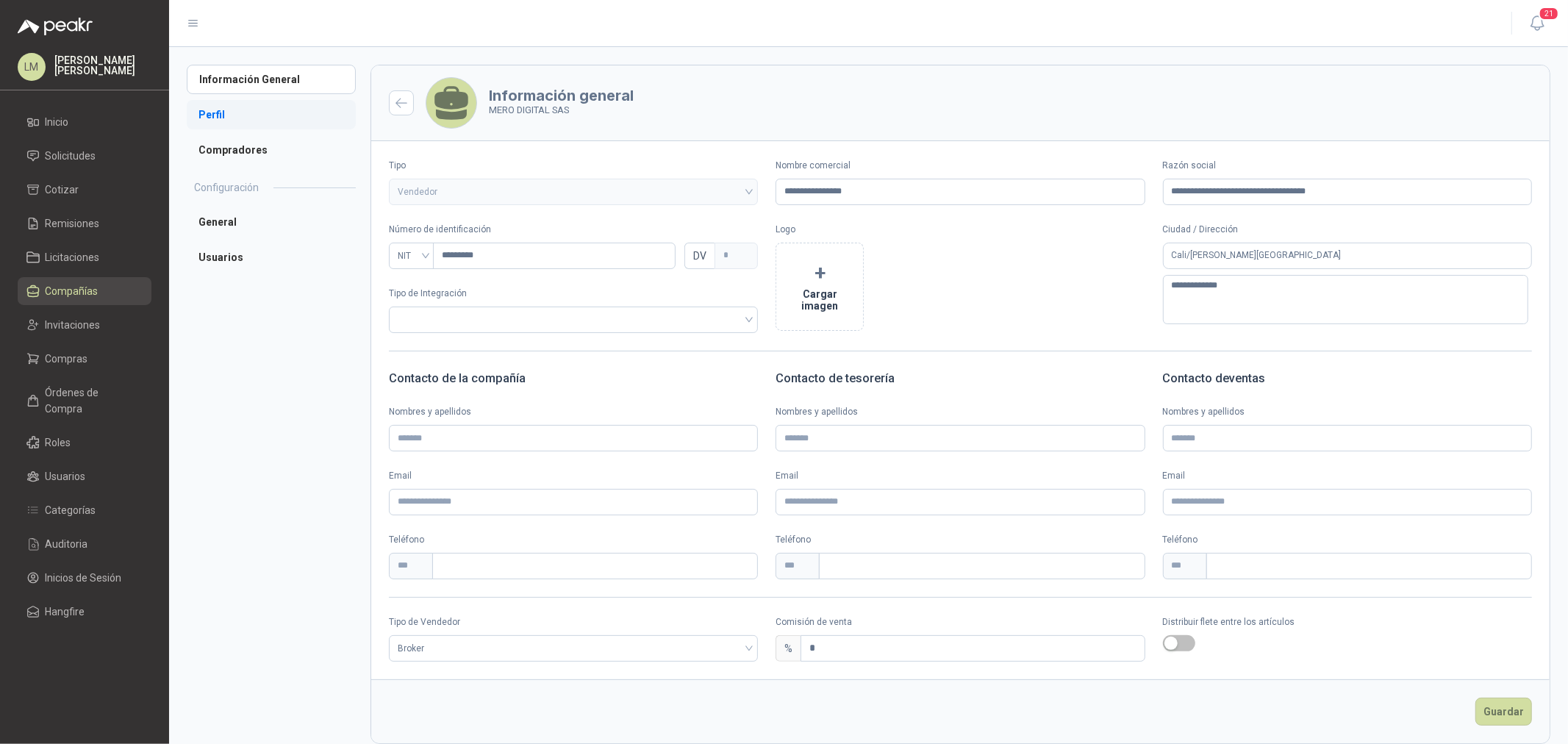
click at [229, 113] on li "Perfil" at bounding box center [271, 115] width 170 height 30
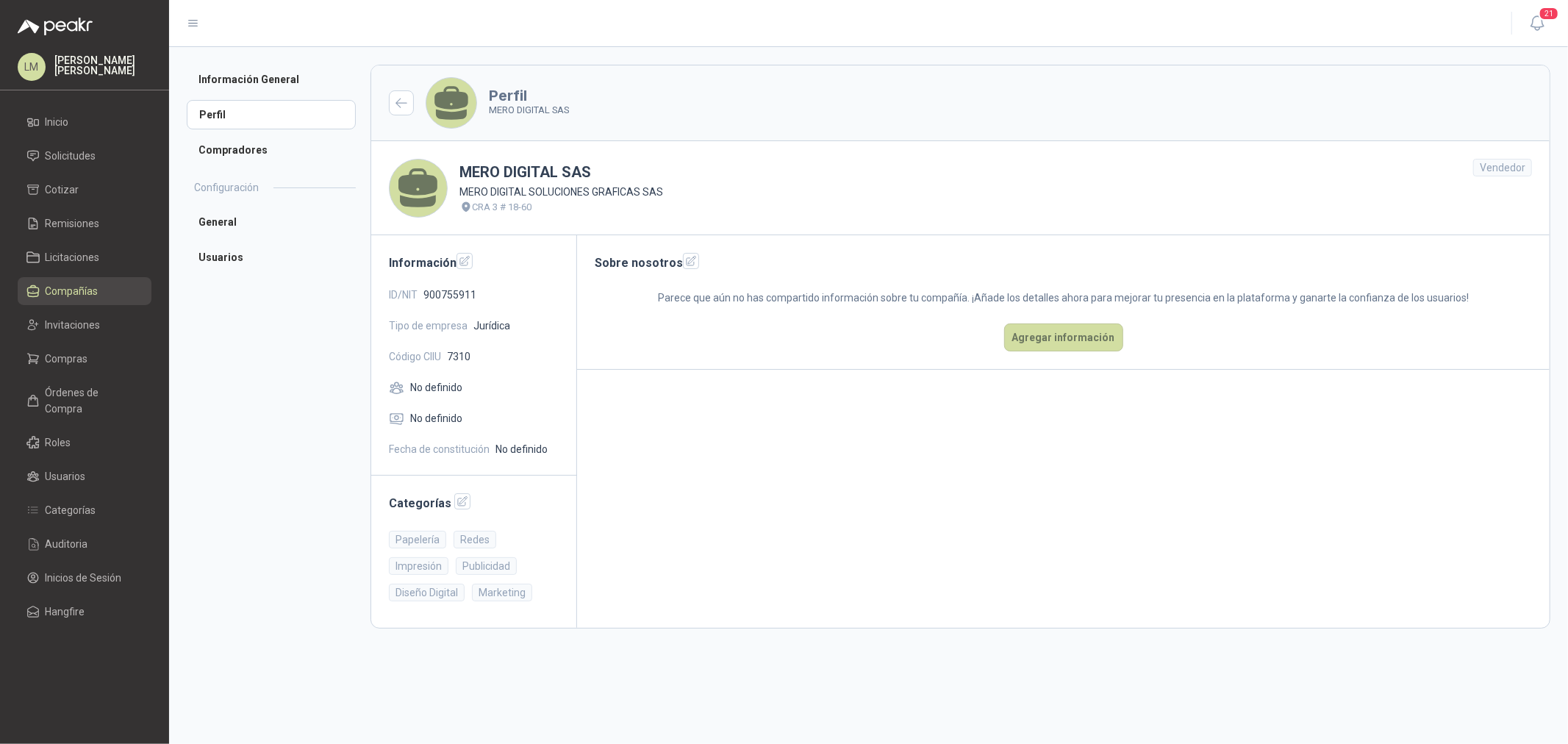
click at [67, 280] on link "Compañías" at bounding box center [85, 290] width 133 height 28
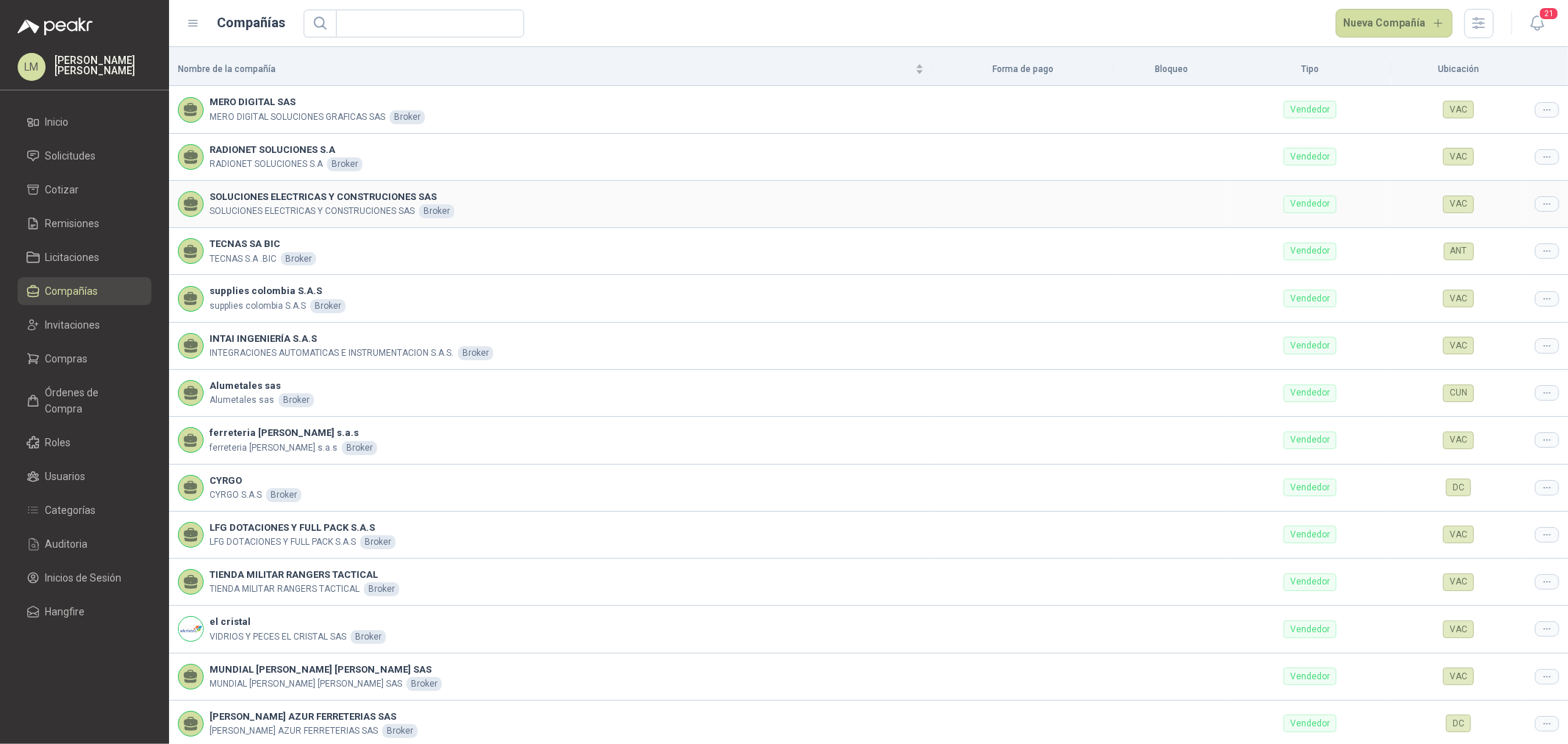
click at [1545, 204] on div at bounding box center [1546, 204] width 24 height 15
click at [1531, 230] on span "Editar compañía" at bounding box center [1498, 229] width 76 height 16
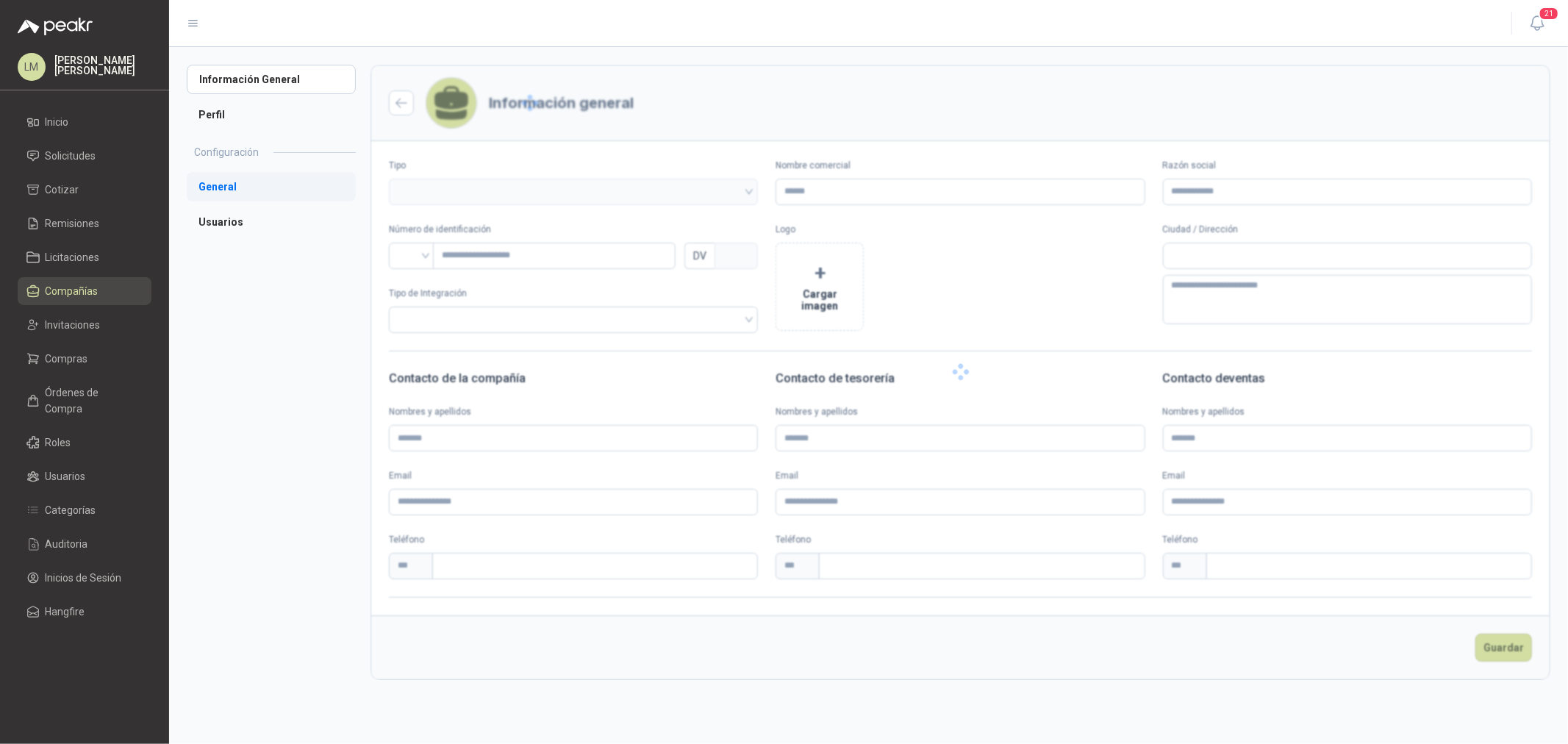
type input "**********"
type input "*********"
type input "*"
type textarea "**********"
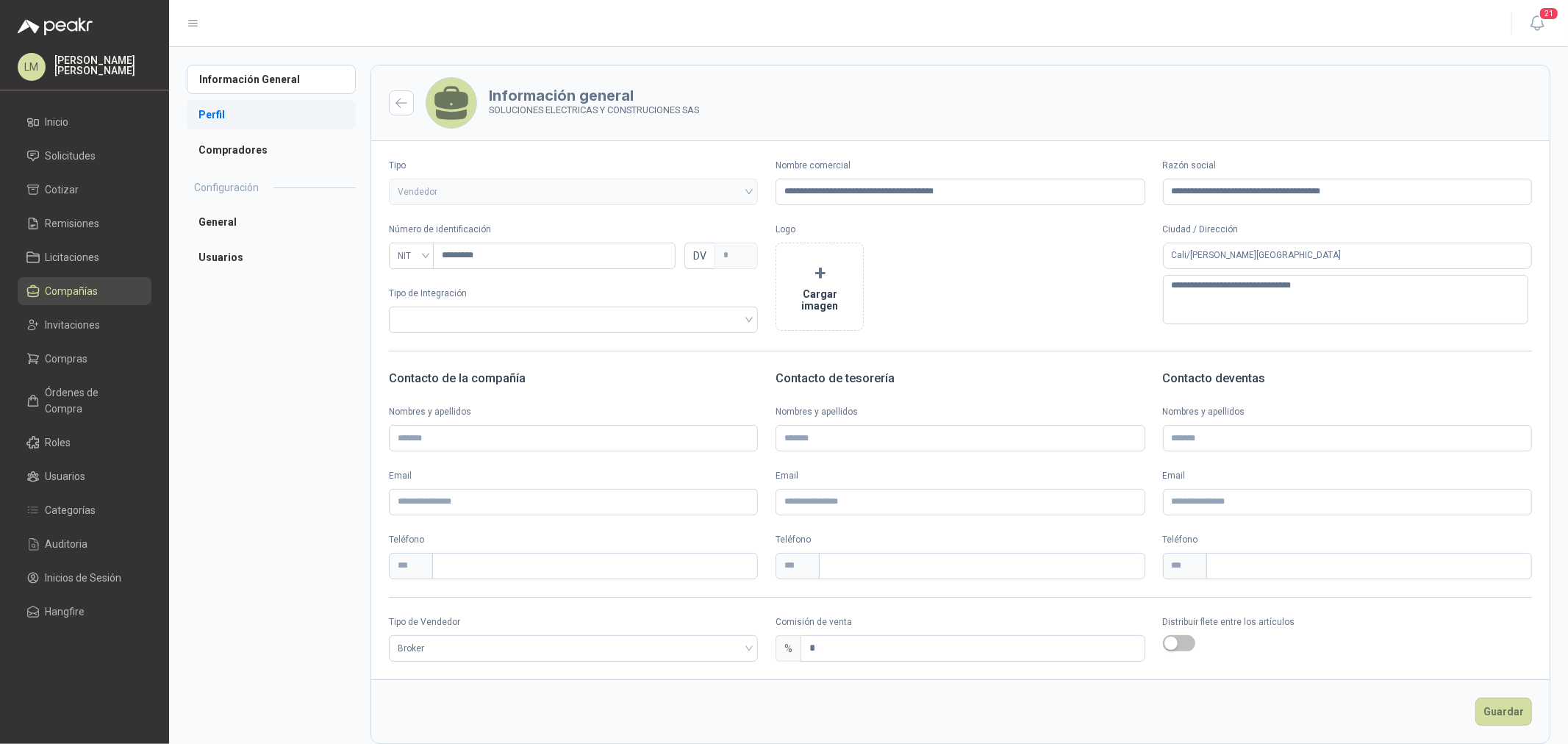
click at [252, 110] on li "Perfil" at bounding box center [271, 115] width 170 height 30
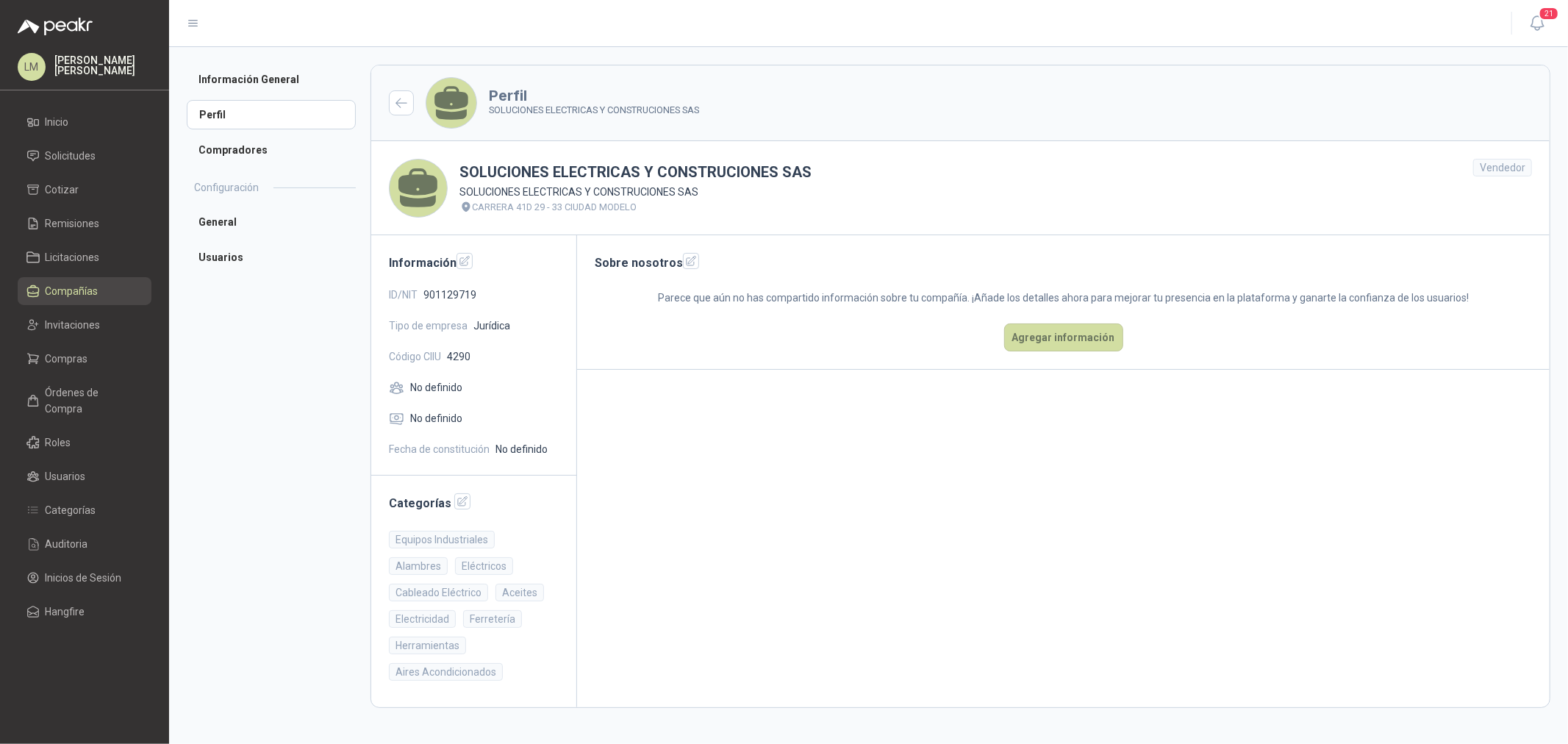
click at [64, 295] on span "Compañías" at bounding box center [72, 291] width 53 height 16
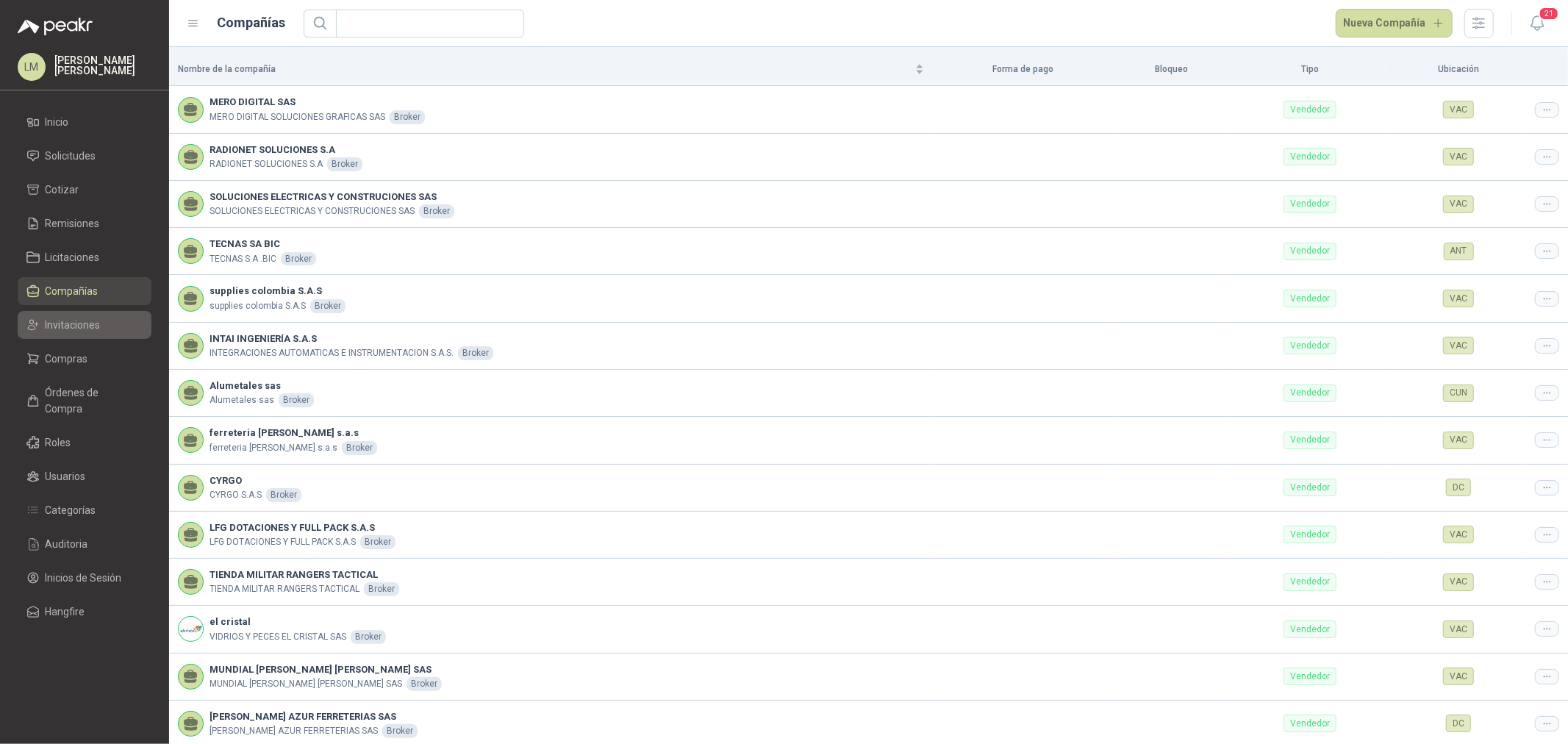
click at [60, 327] on span "Invitaciones" at bounding box center [73, 325] width 55 height 16
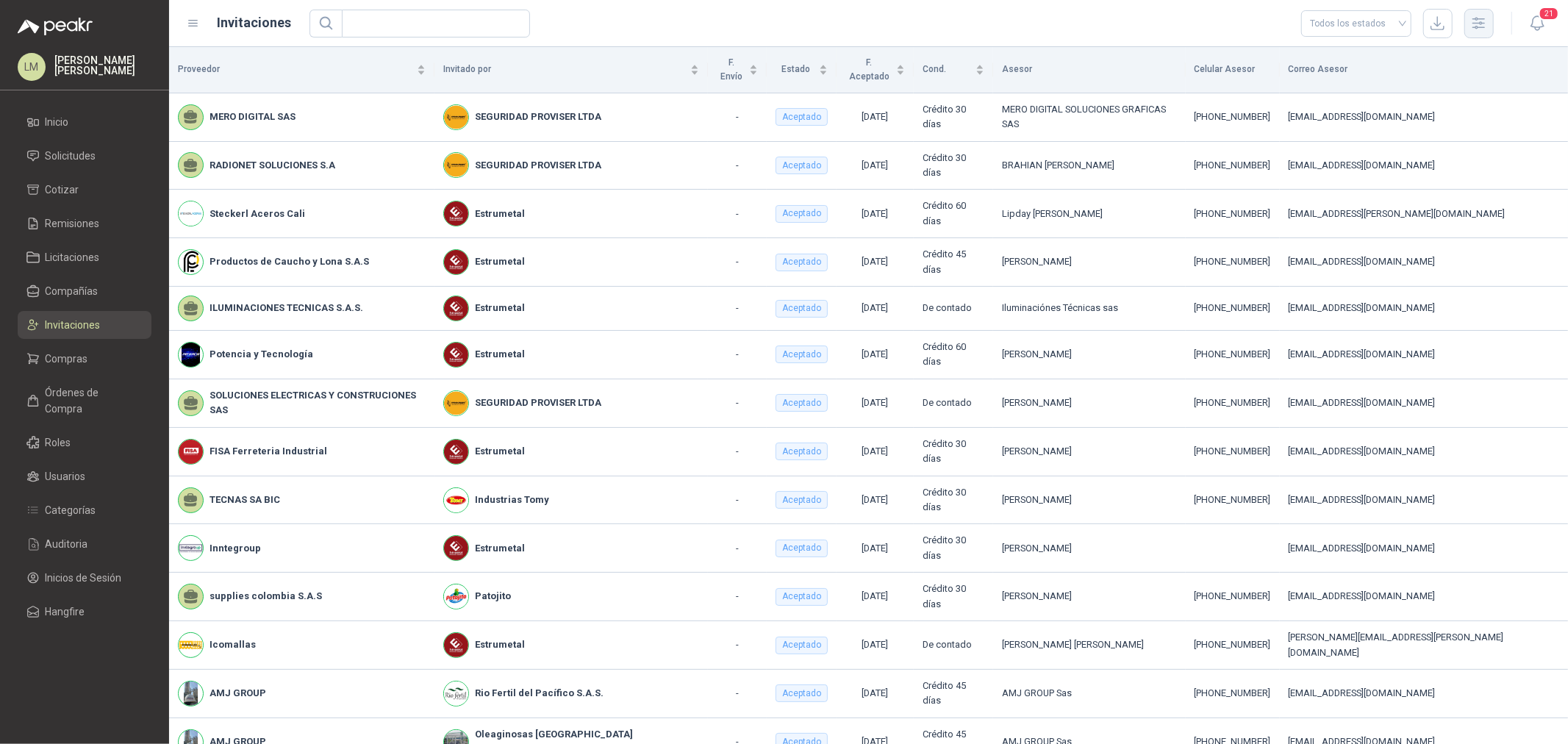
click at [1475, 16] on icon "button" at bounding box center [1478, 23] width 17 height 17
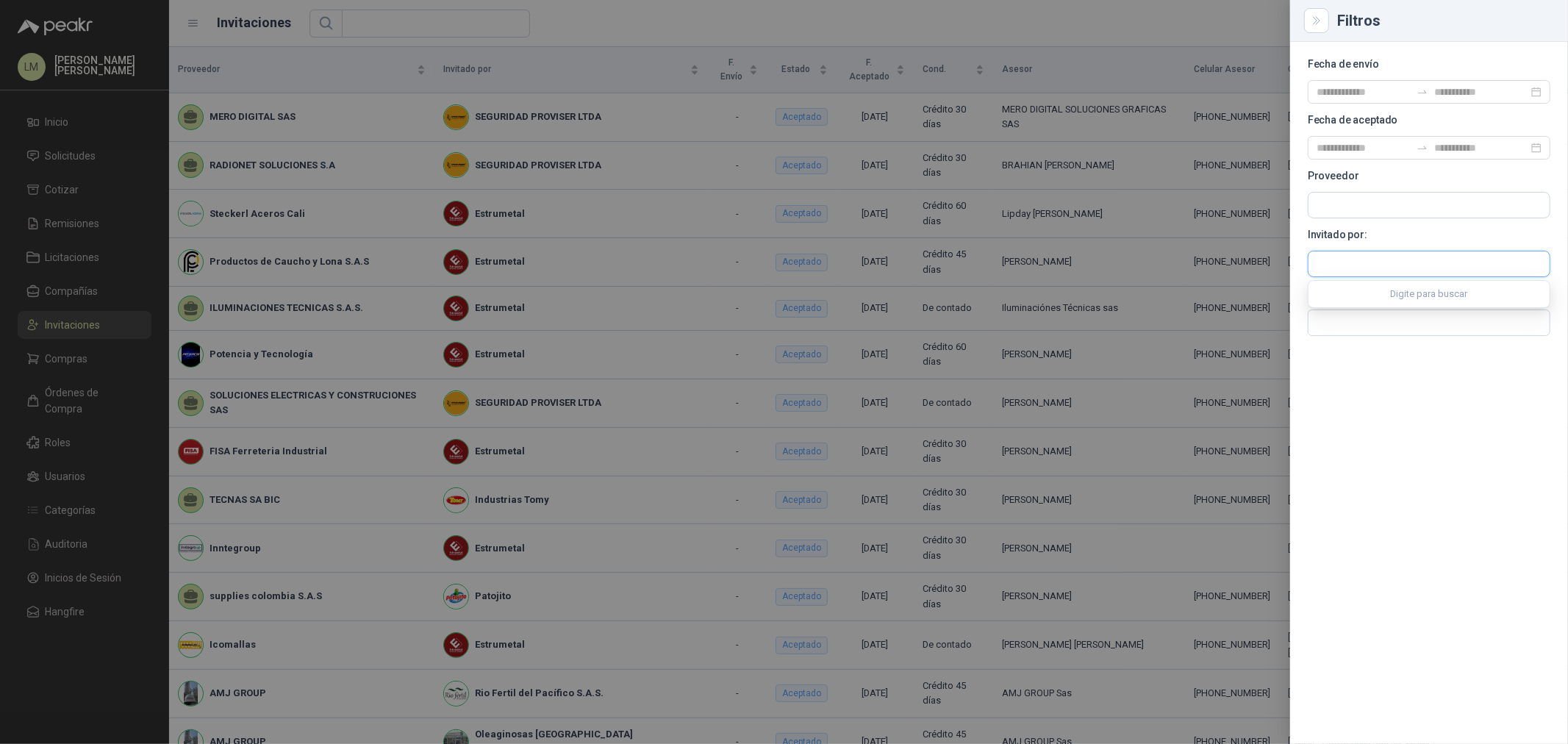
click at [1350, 268] on input "text" at bounding box center [1428, 264] width 241 height 25
drag, startPoint x: 1351, startPoint y: 269, endPoint x: 1313, endPoint y: 277, distance: 38.8
click at [1313, 277] on div "*******" at bounding box center [1428, 263] width 243 height 26
type input "****"
click at [1420, 305] on span "Colombiana de Protección vigilancia y Servicios Proviser Ltda -" at bounding box center [1444, 304] width 202 height 7
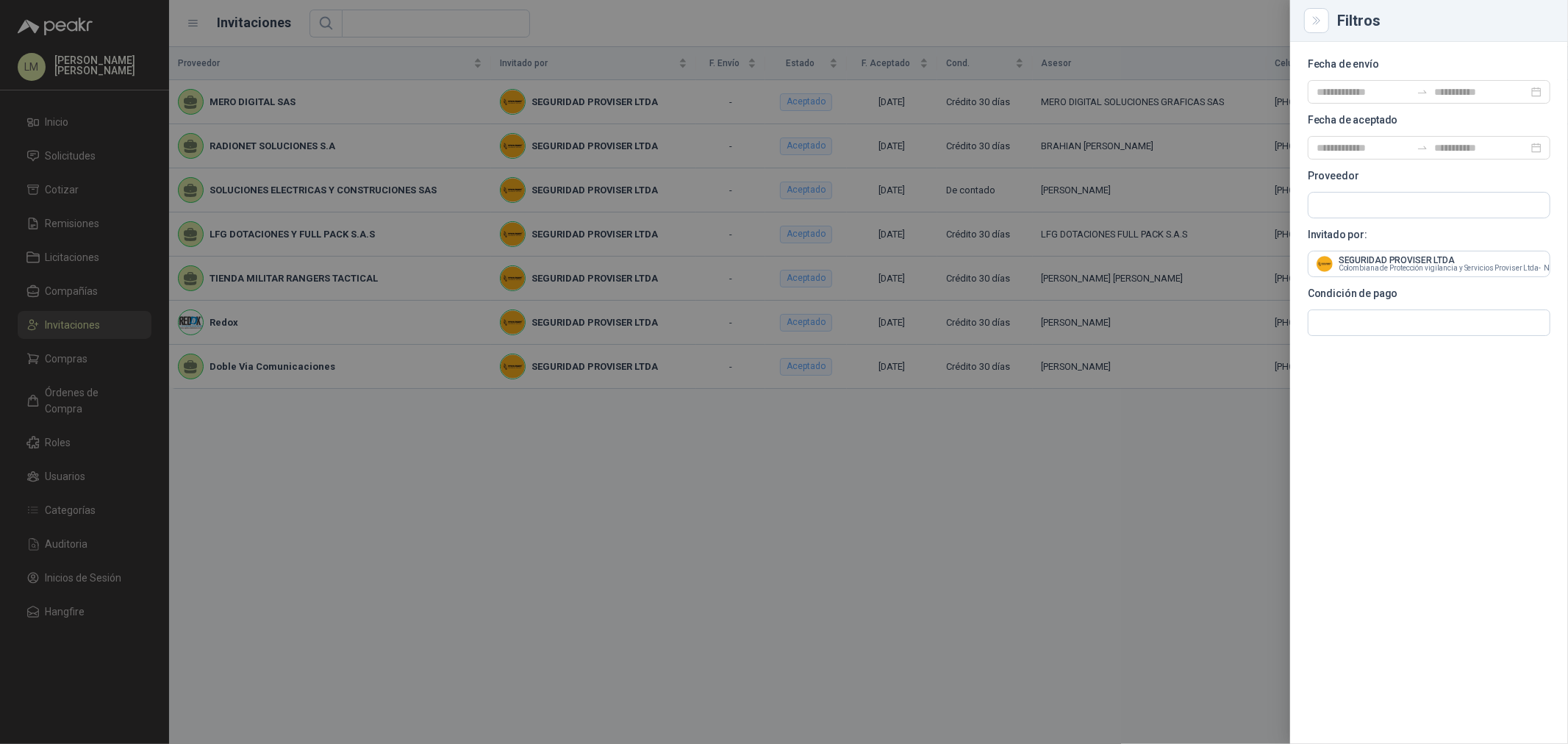
click at [386, 106] on div at bounding box center [784, 372] width 1568 height 744
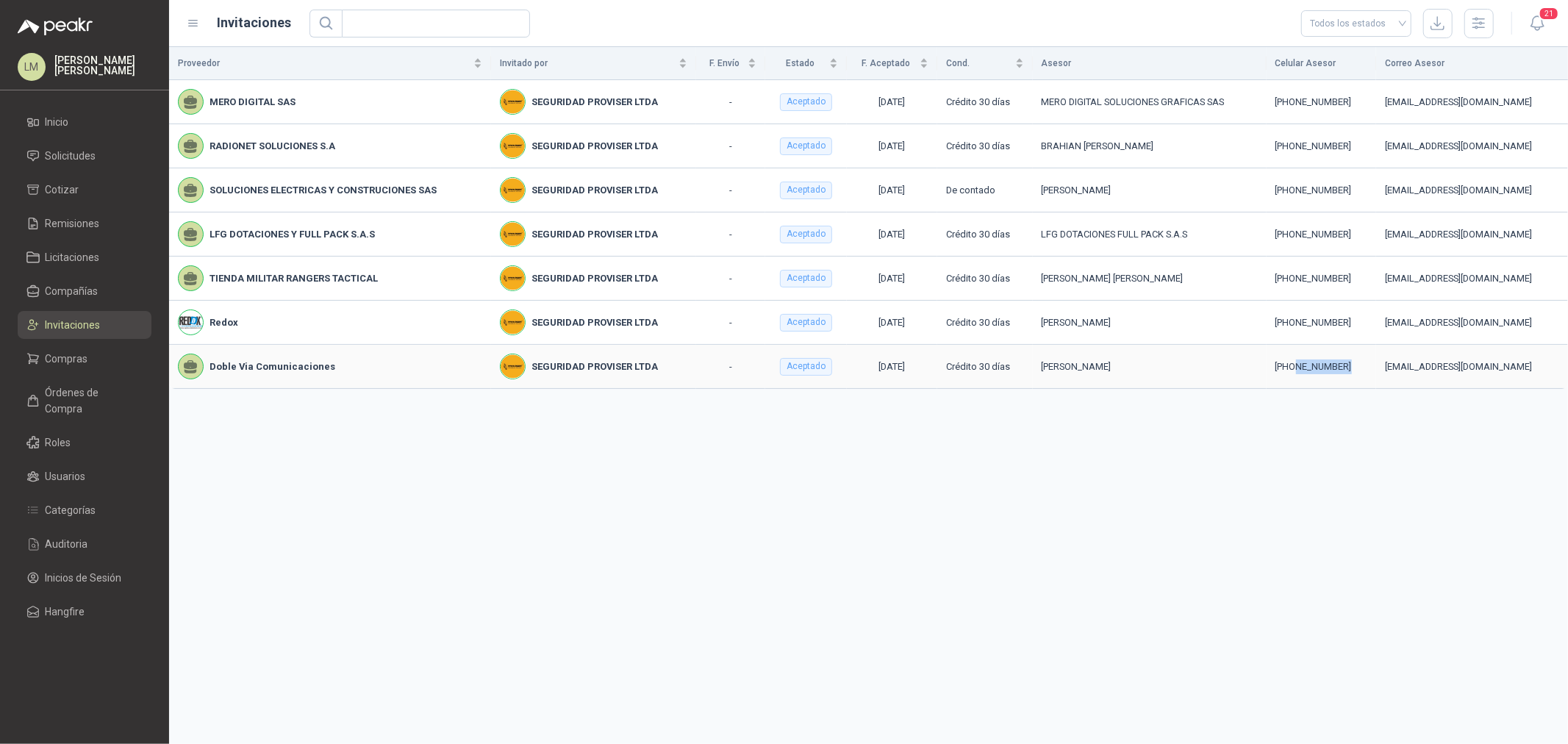
drag, startPoint x: 1272, startPoint y: 363, endPoint x: 1327, endPoint y: 361, distance: 55.0
click at [1327, 361] on div "+57 3012371520" at bounding box center [1321, 367] width 92 height 14
copy div "3012371520"
click at [67, 148] on span "Solicitudes" at bounding box center [71, 156] width 50 height 16
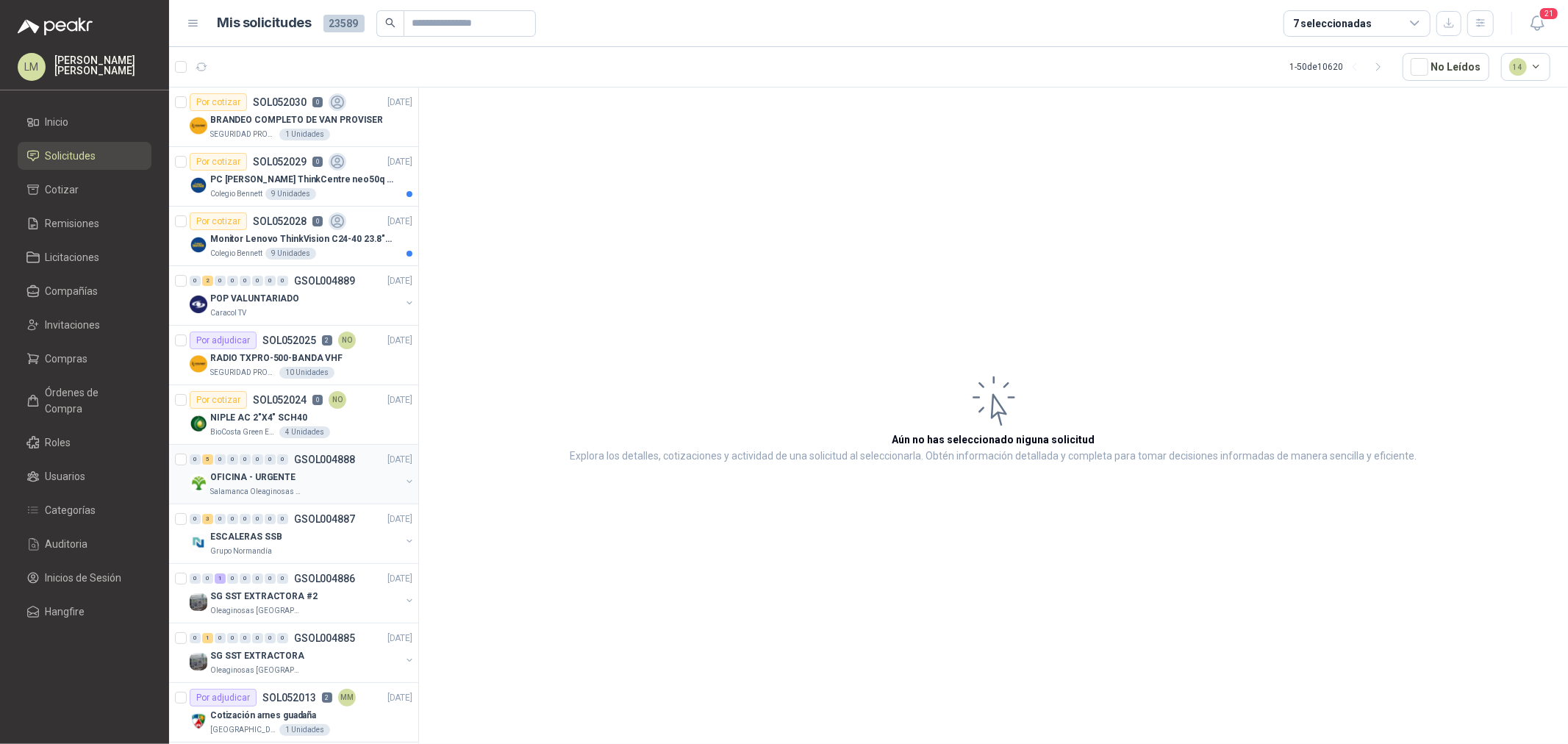
click at [284, 486] on p "Salamanca Oleaginosas SAS" at bounding box center [256, 491] width 93 height 12
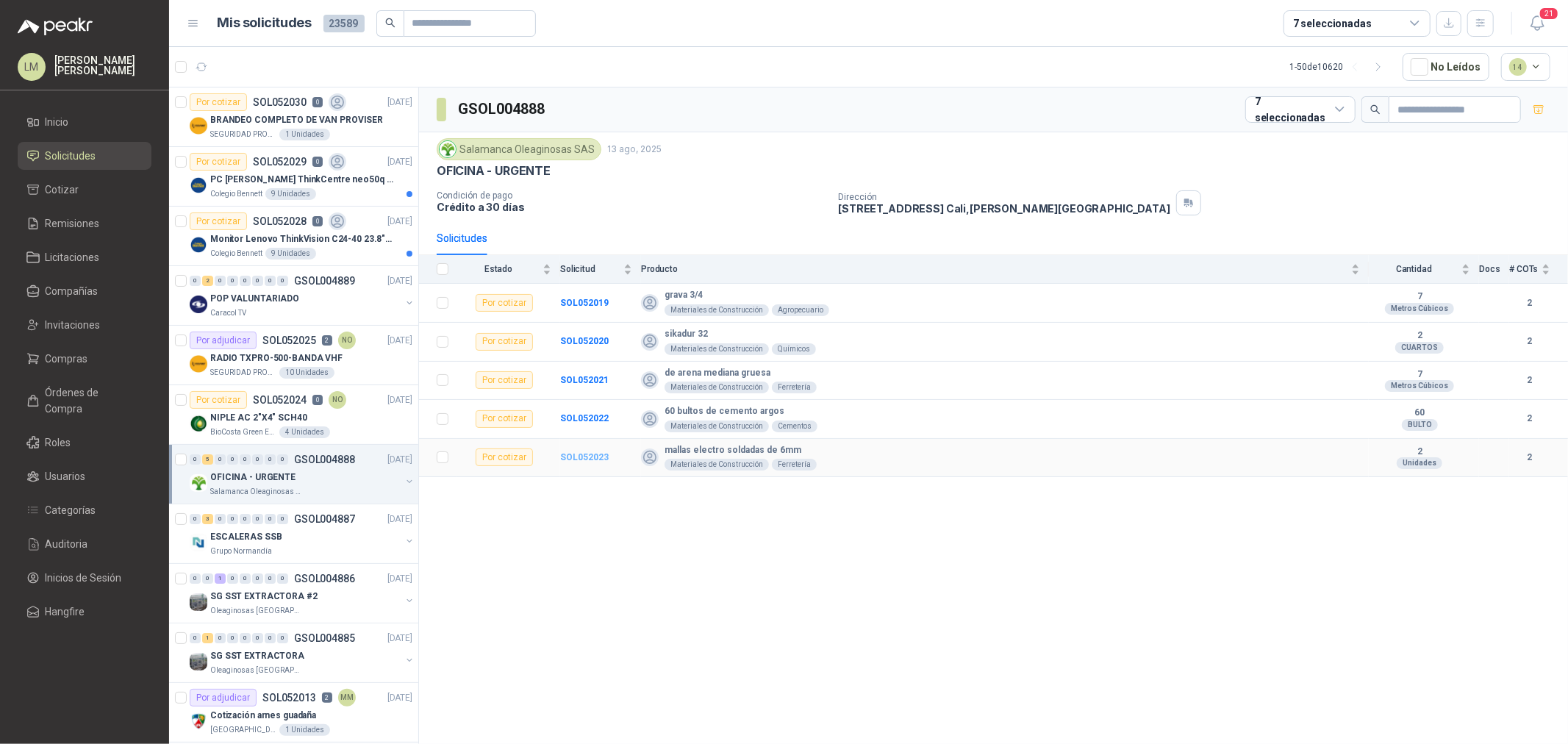
click at [600, 454] on b "SOL052023" at bounding box center [584, 456] width 49 height 10
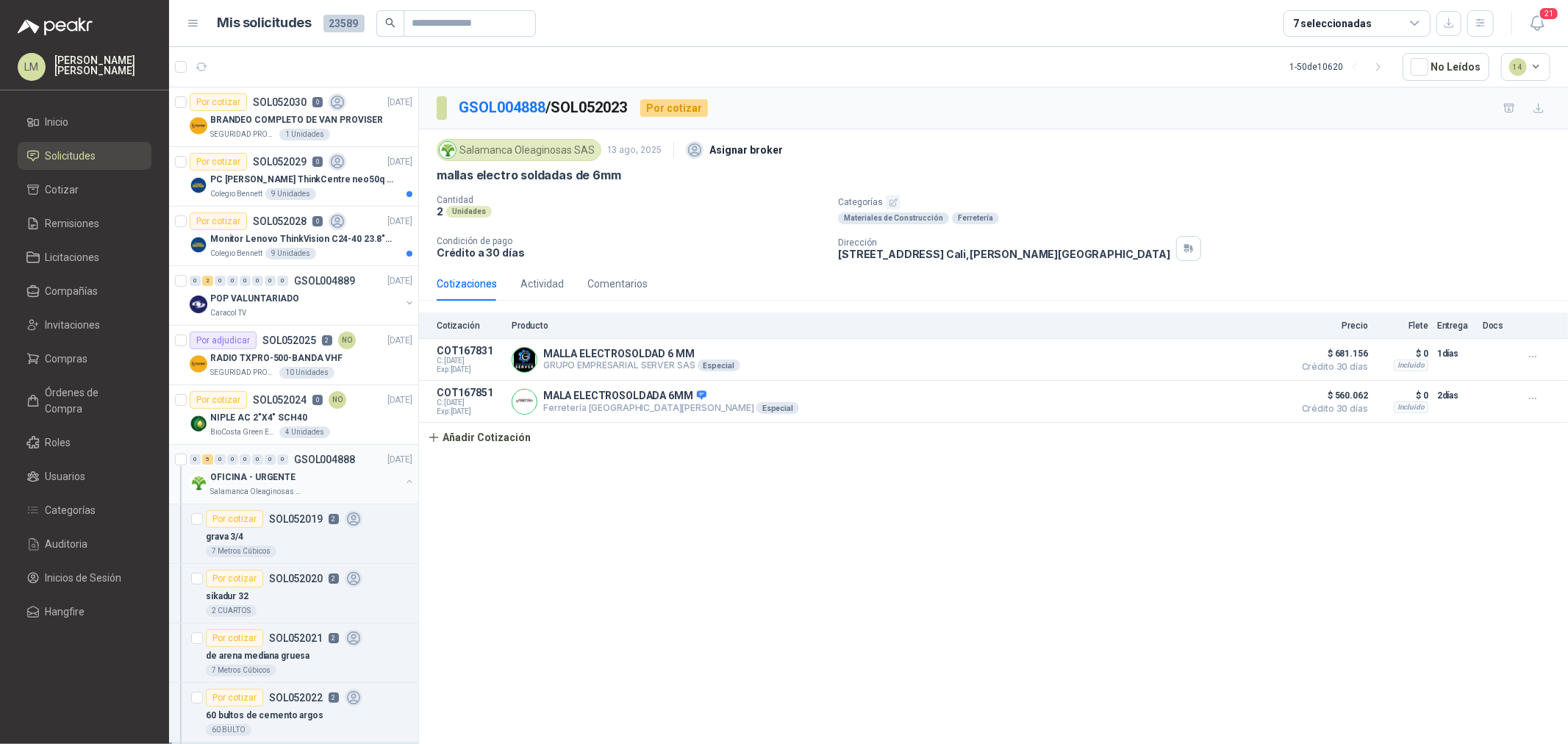
scroll to position [163, 0]
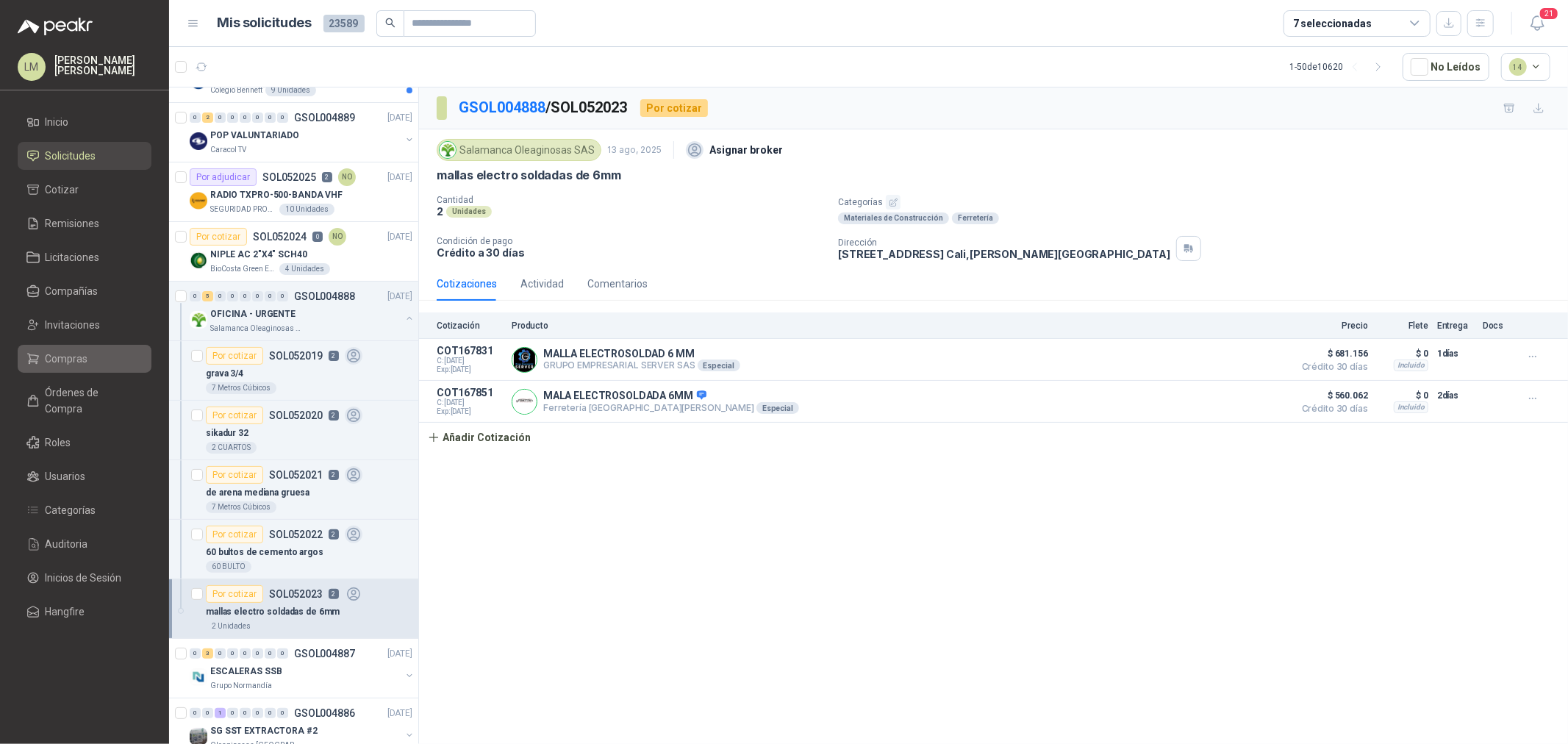
click at [58, 368] on link "Compras" at bounding box center [85, 358] width 133 height 28
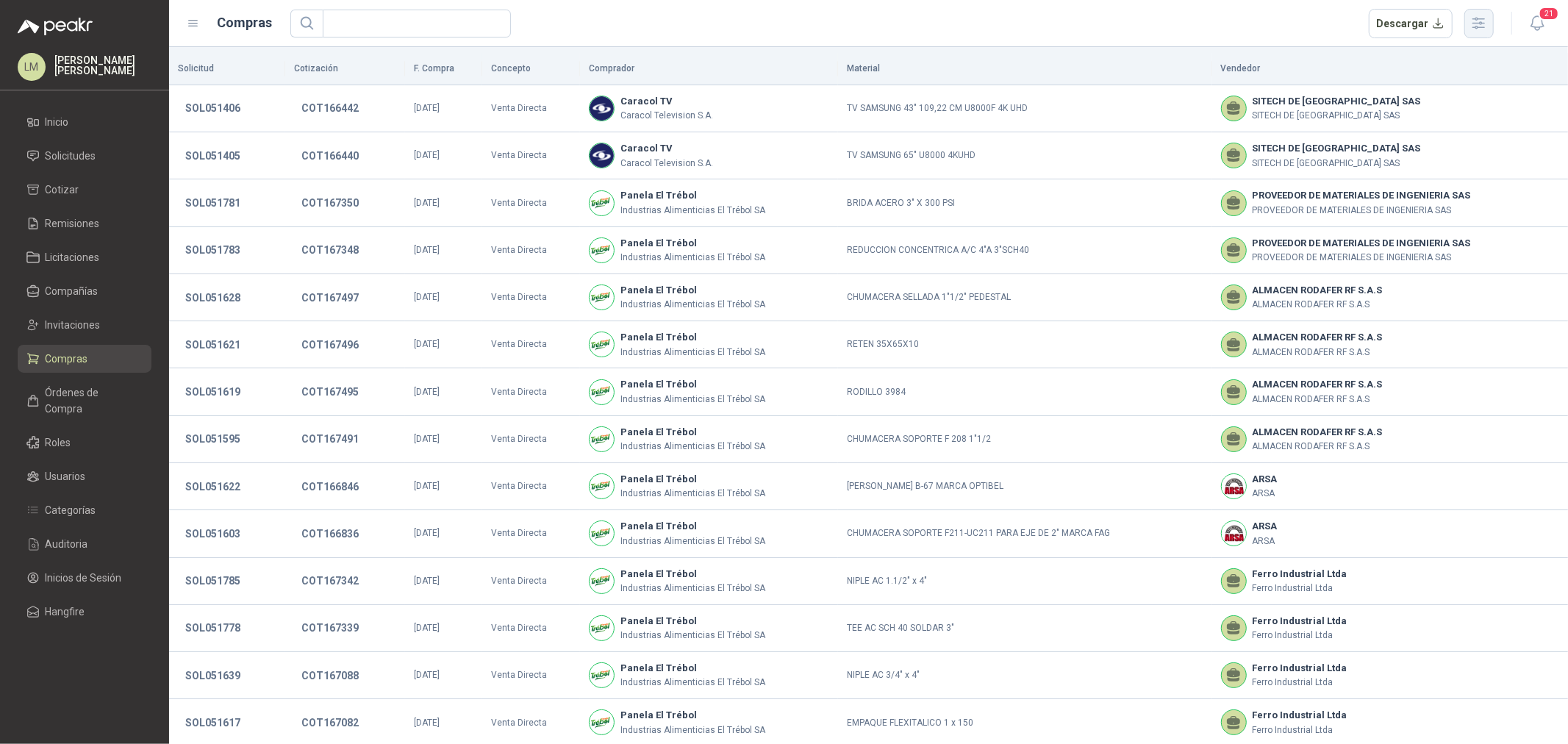
click at [1481, 20] on icon "button" at bounding box center [1478, 23] width 17 height 17
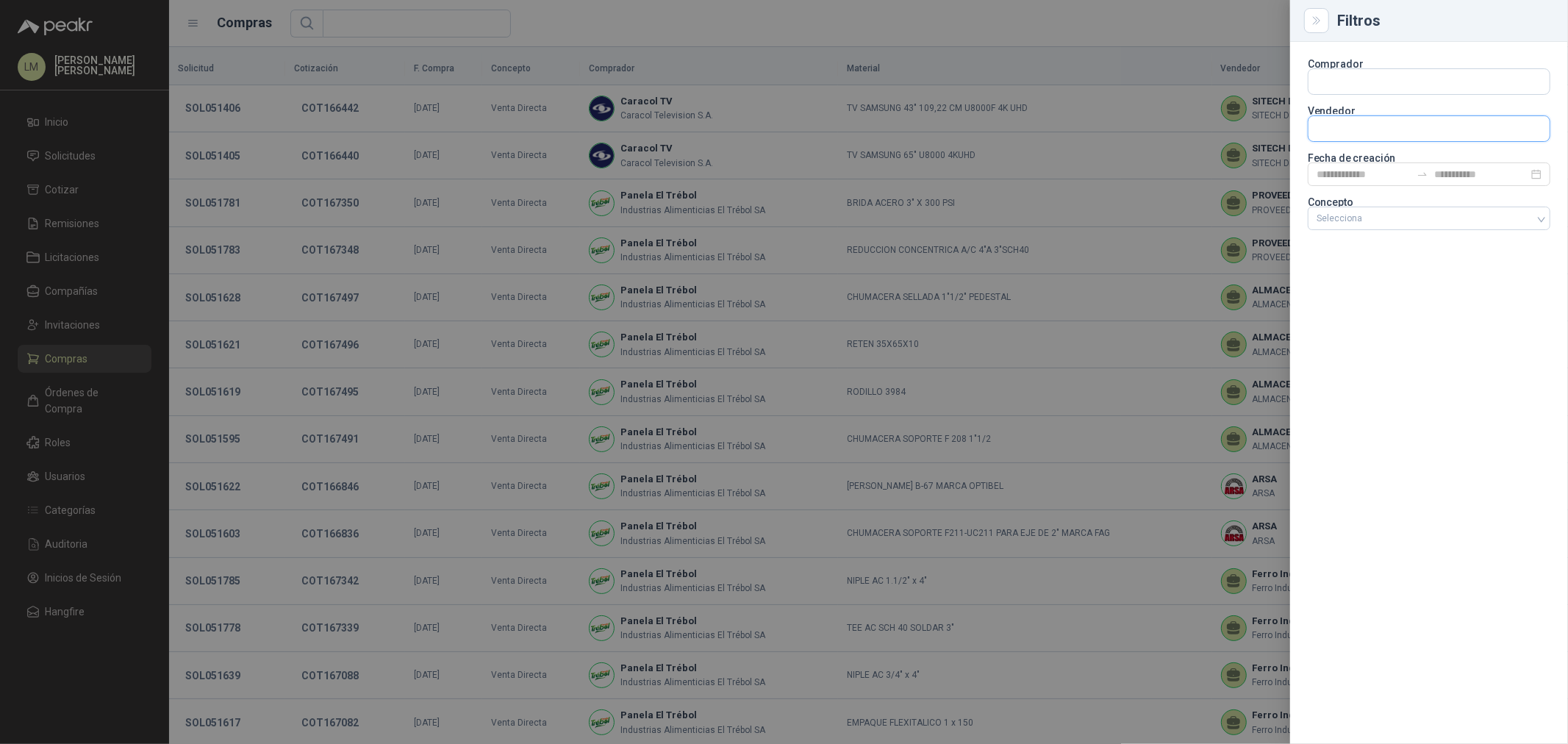
click at [1343, 133] on input "text" at bounding box center [1428, 129] width 241 height 25
type input "********"
click at [1367, 170] on span "FERRETERIA SUMINISTROS INDUSTRIALES DEL VALLE -" at bounding box center [1433, 169] width 180 height 7
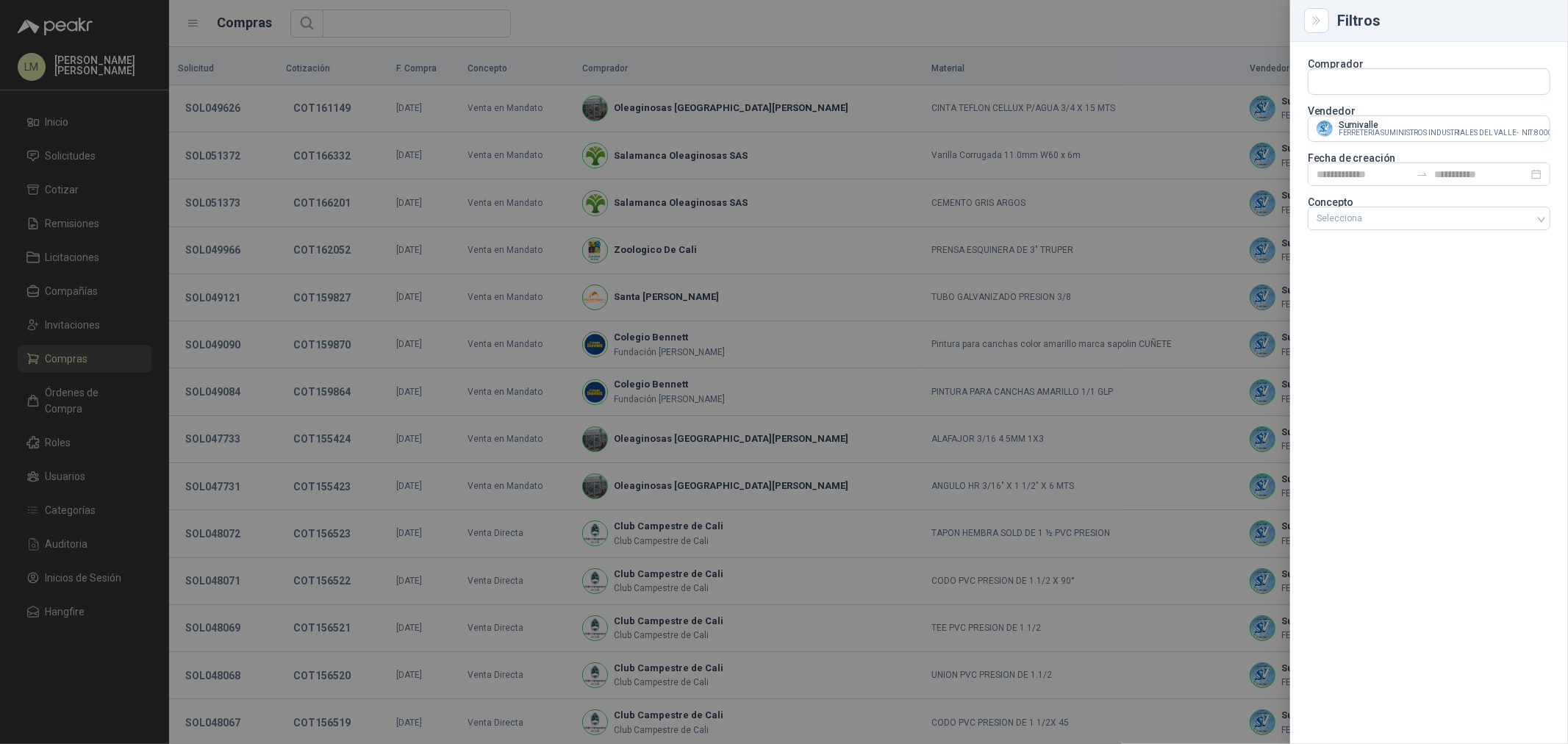
click at [780, 104] on div at bounding box center [784, 372] width 1568 height 744
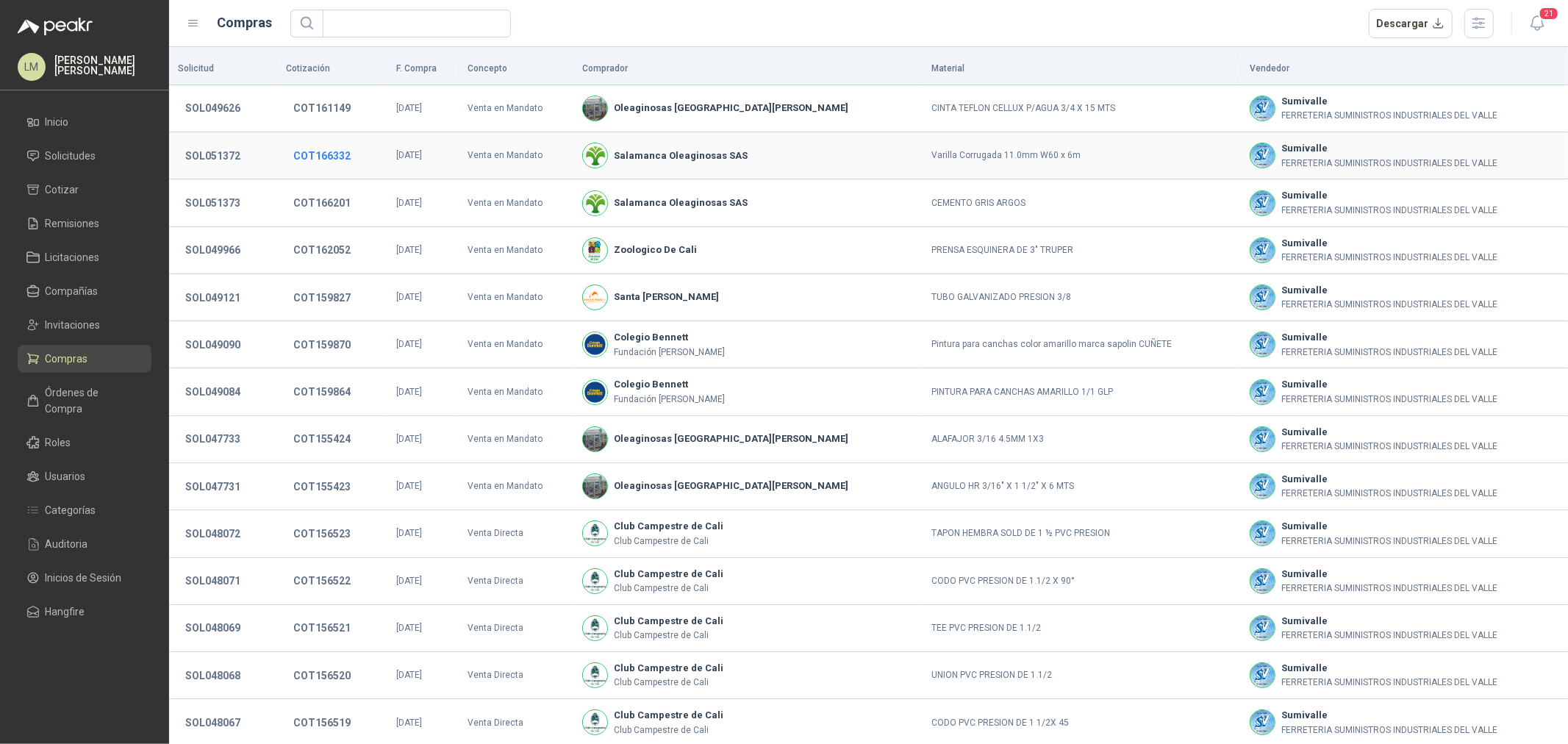
click at [327, 149] on button "COT166332" at bounding box center [322, 155] width 72 height 26
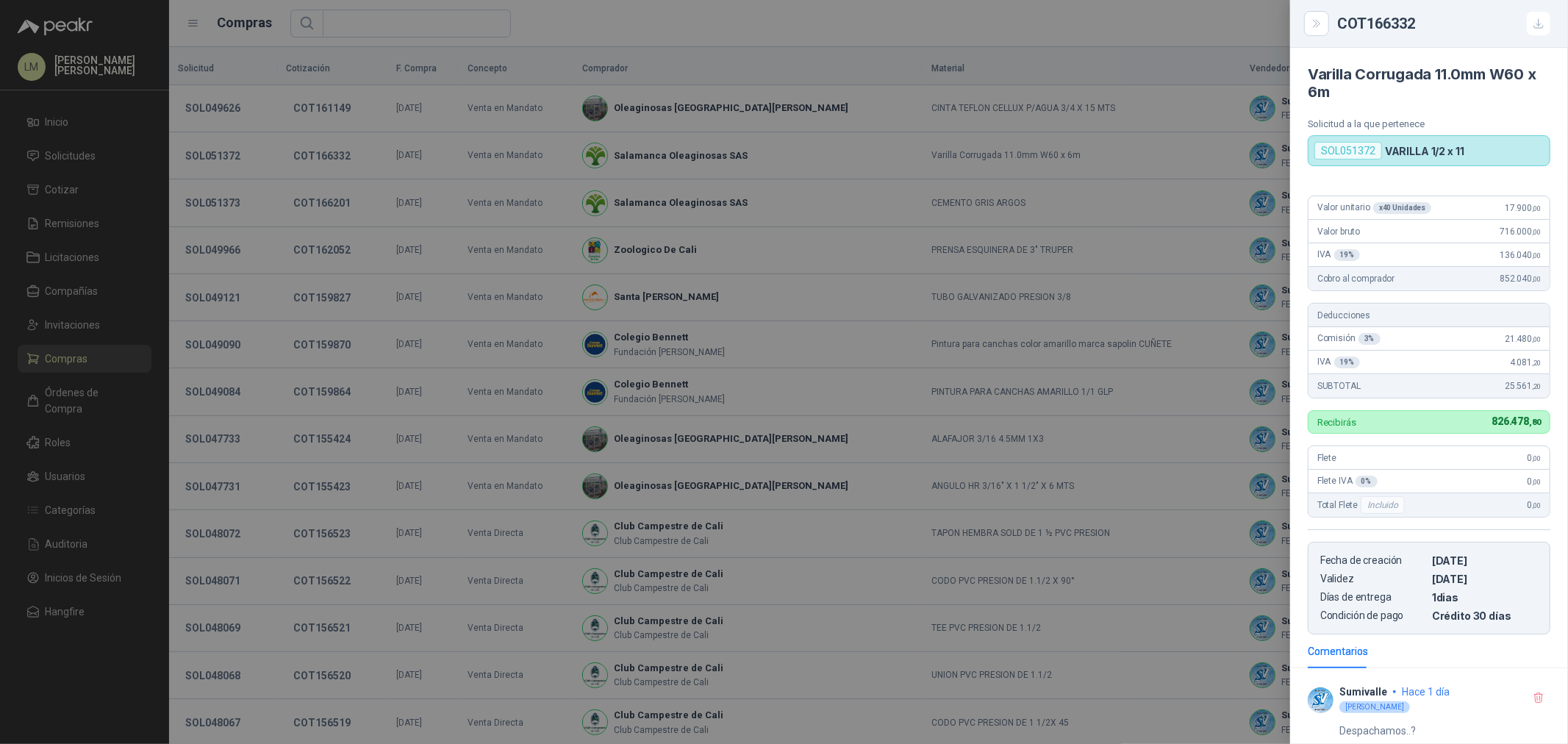
scroll to position [197, 0]
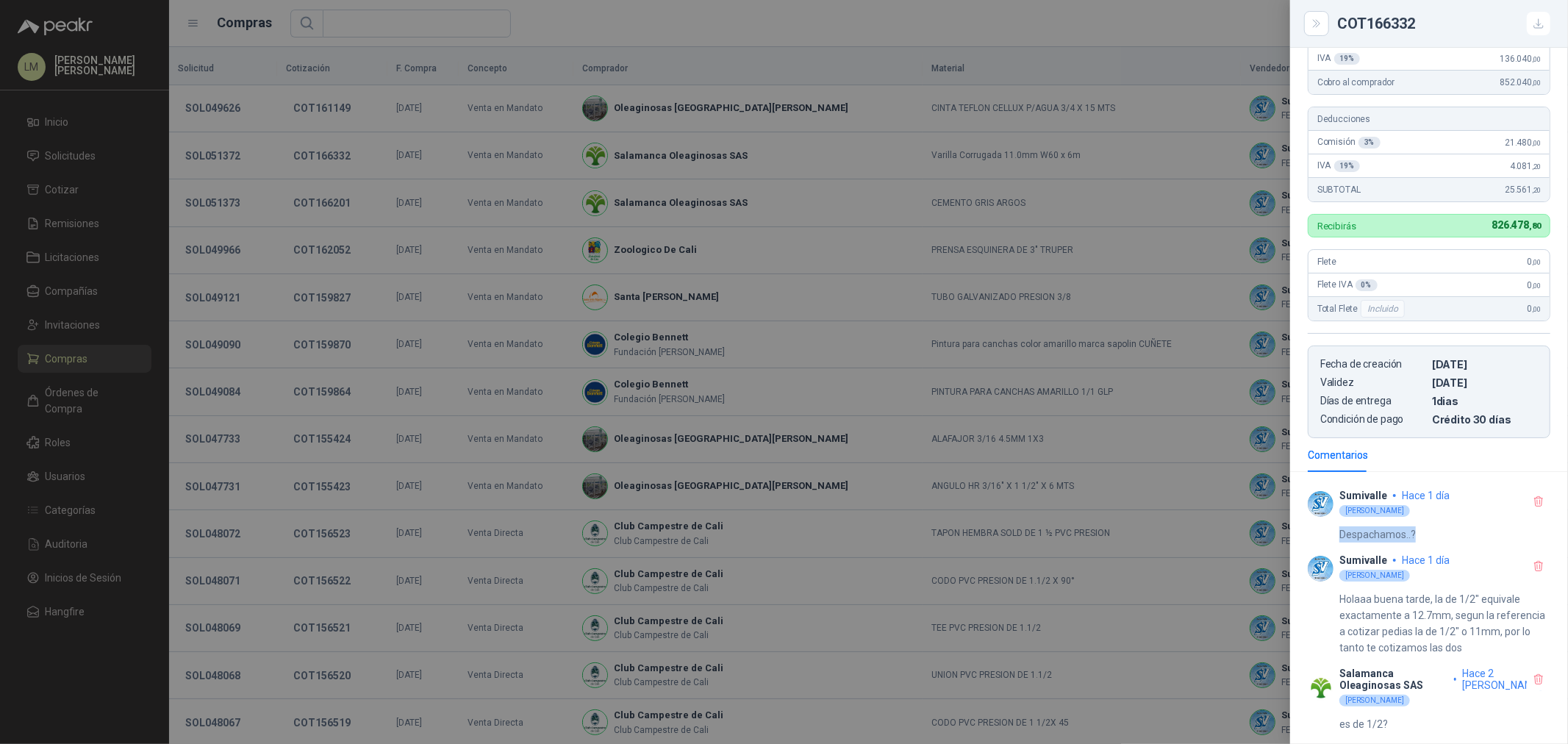
drag, startPoint x: 1340, startPoint y: 532, endPoint x: 1426, endPoint y: 532, distance: 86.0
click at [1426, 532] on div "Despachamos..?" at bounding box center [1428, 530] width 243 height 25
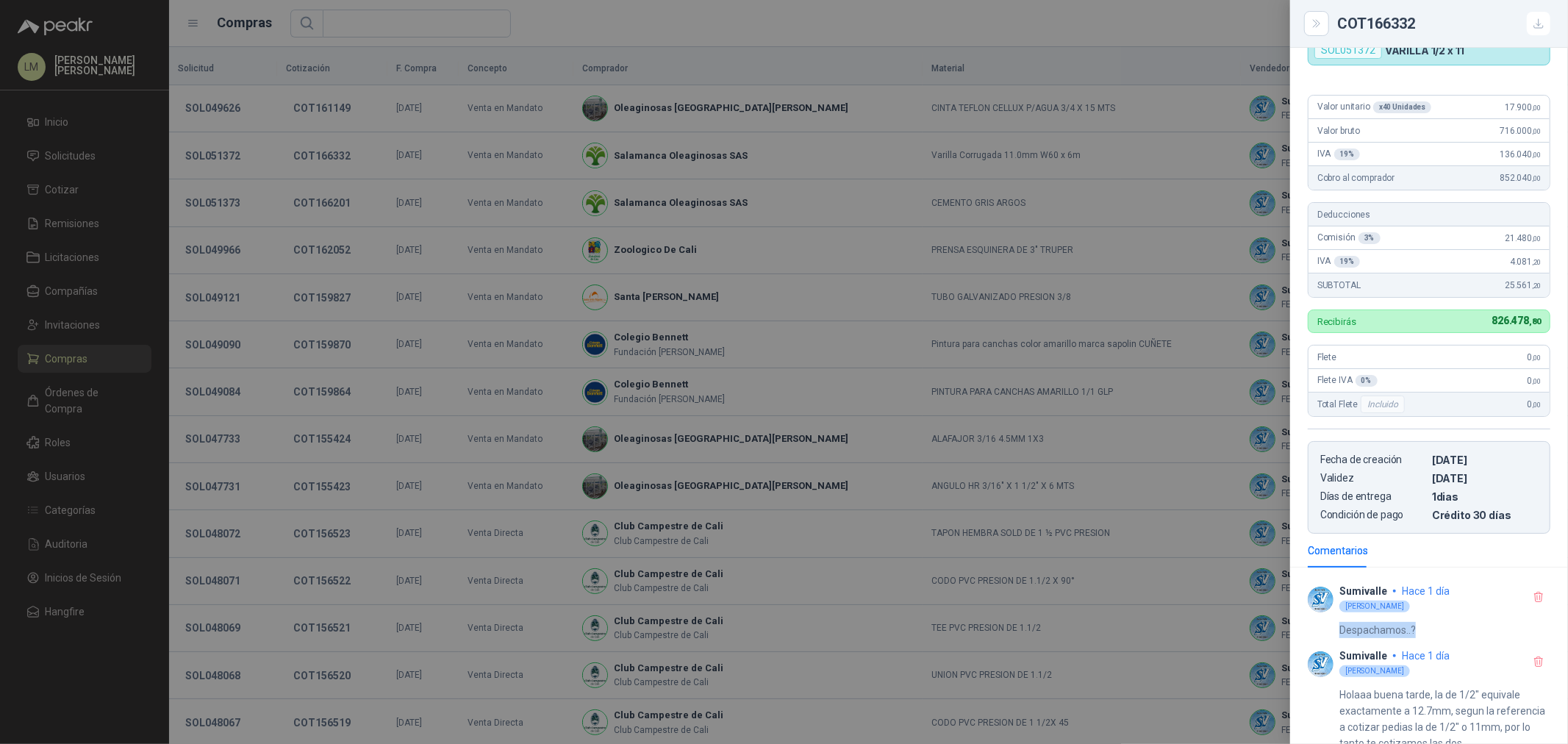
scroll to position [0, 0]
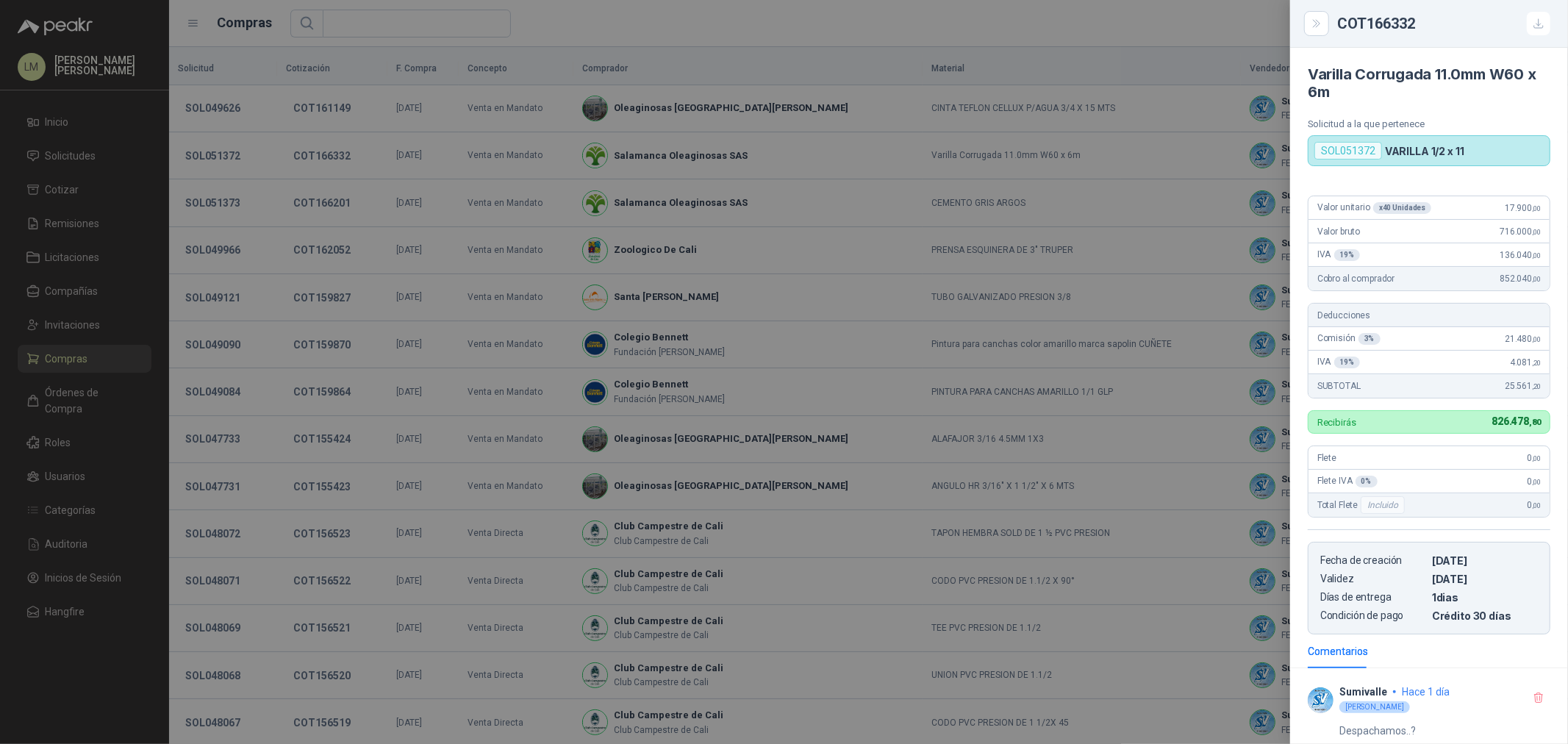
click at [497, 177] on div at bounding box center [784, 372] width 1568 height 744
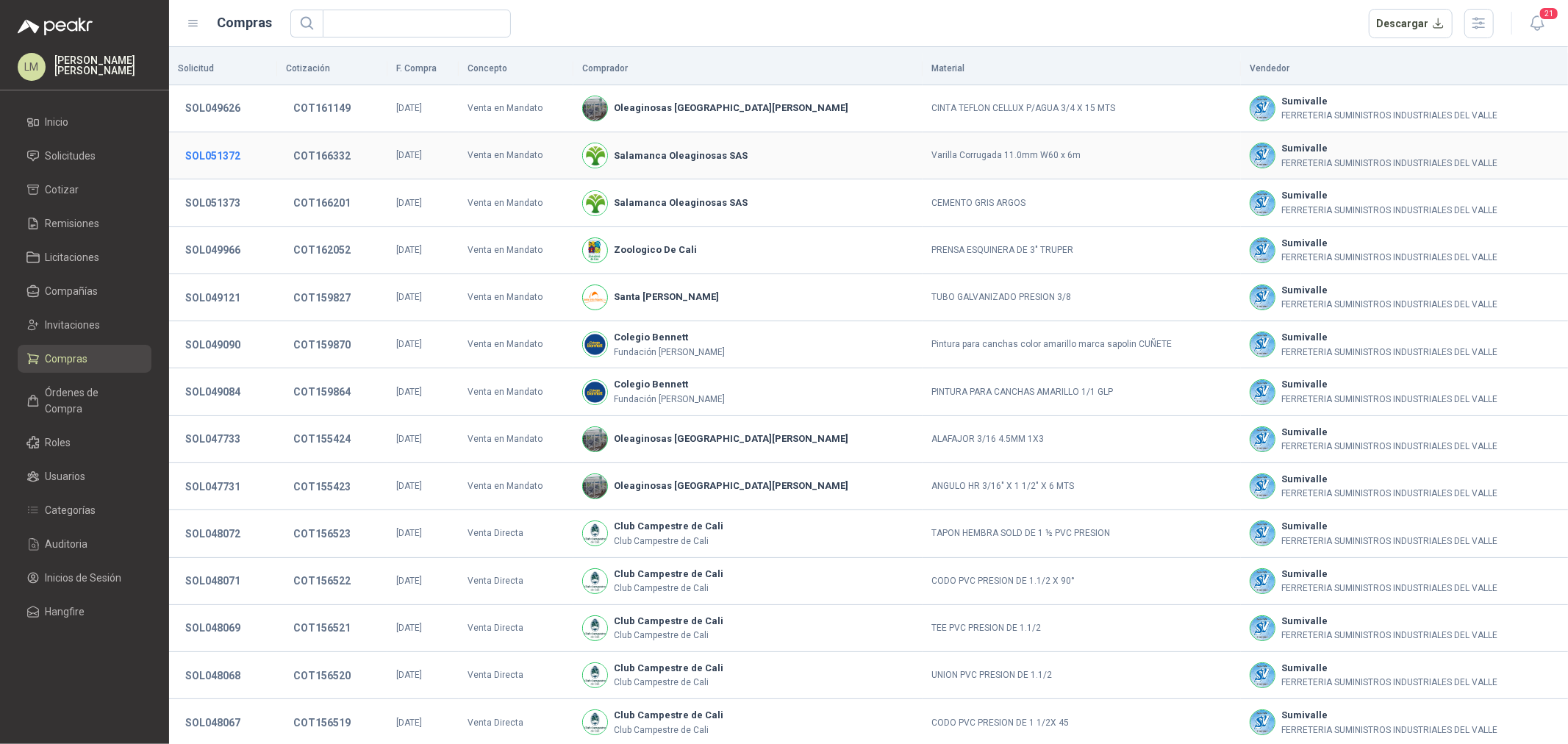
click at [204, 156] on button "SOL051372" at bounding box center [212, 155] width 69 height 26
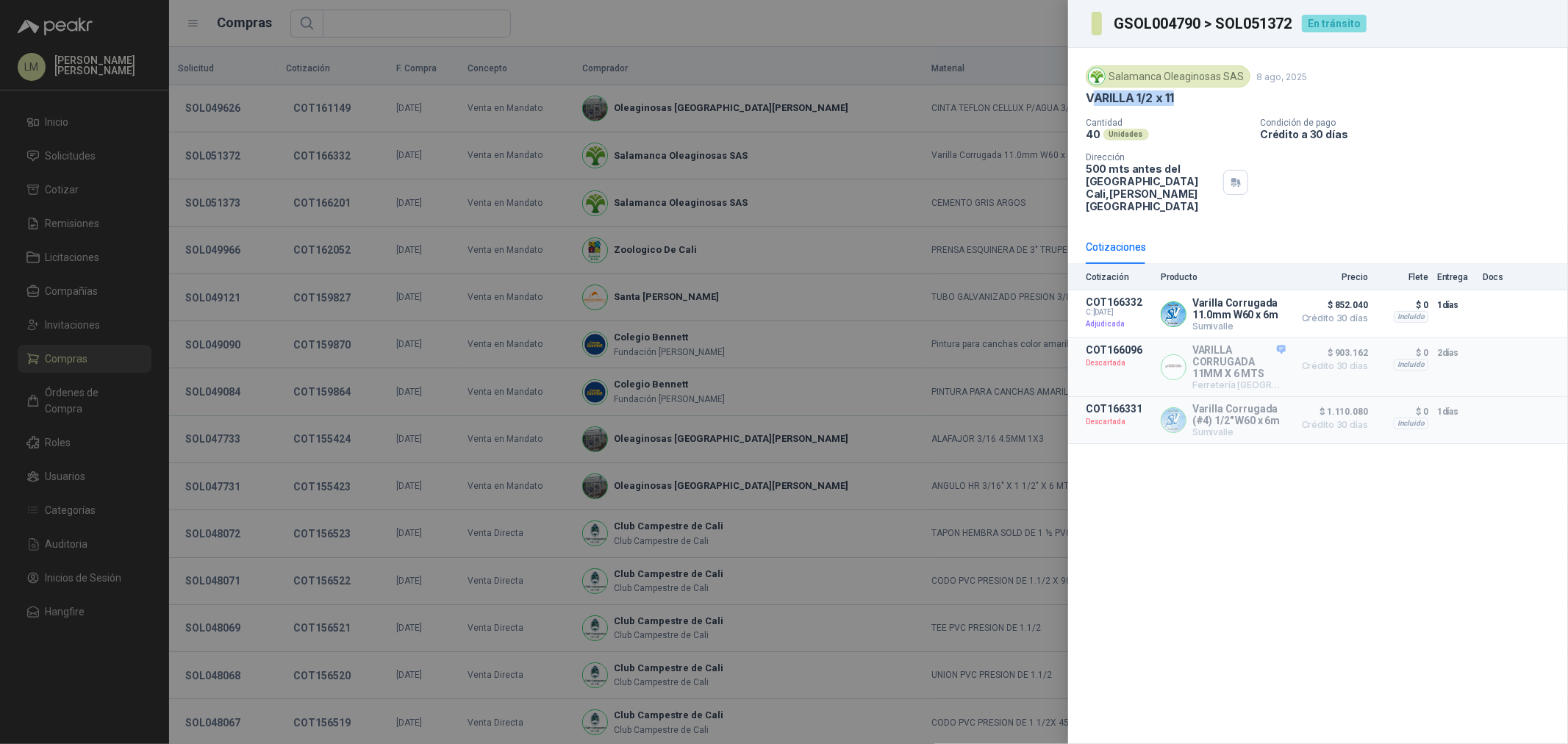
drag, startPoint x: 1096, startPoint y: 100, endPoint x: 1198, endPoint y: 100, distance: 102.0
click at [1198, 100] on div "VARILLA 1/2 x 11" at bounding box center [1317, 97] width 464 height 15
drag, startPoint x: 1215, startPoint y: 413, endPoint x: 1230, endPoint y: 413, distance: 15.0
click at [1230, 413] on p "Varilla Corrugada (#4) 1/2" W60 x 6m" at bounding box center [1239, 415] width 94 height 23
click at [1274, 469] on div "Salamanca Oleaginosas SAS 8 ago, 2025 VARILLA 1/2 x 11 Cantidad 40 Unidades Con…" at bounding box center [1318, 396] width 500 height 696
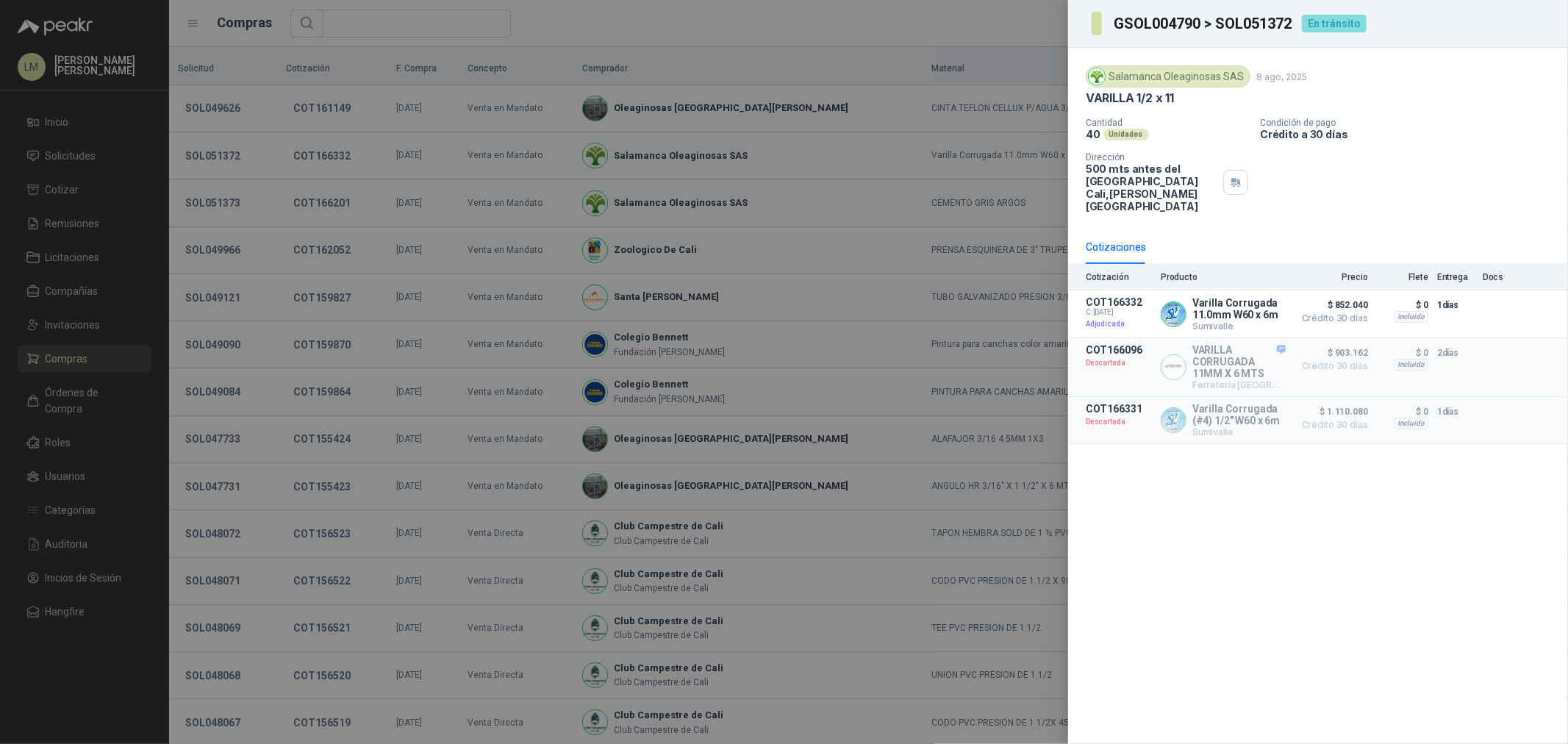
click at [326, 136] on div at bounding box center [784, 372] width 1568 height 744
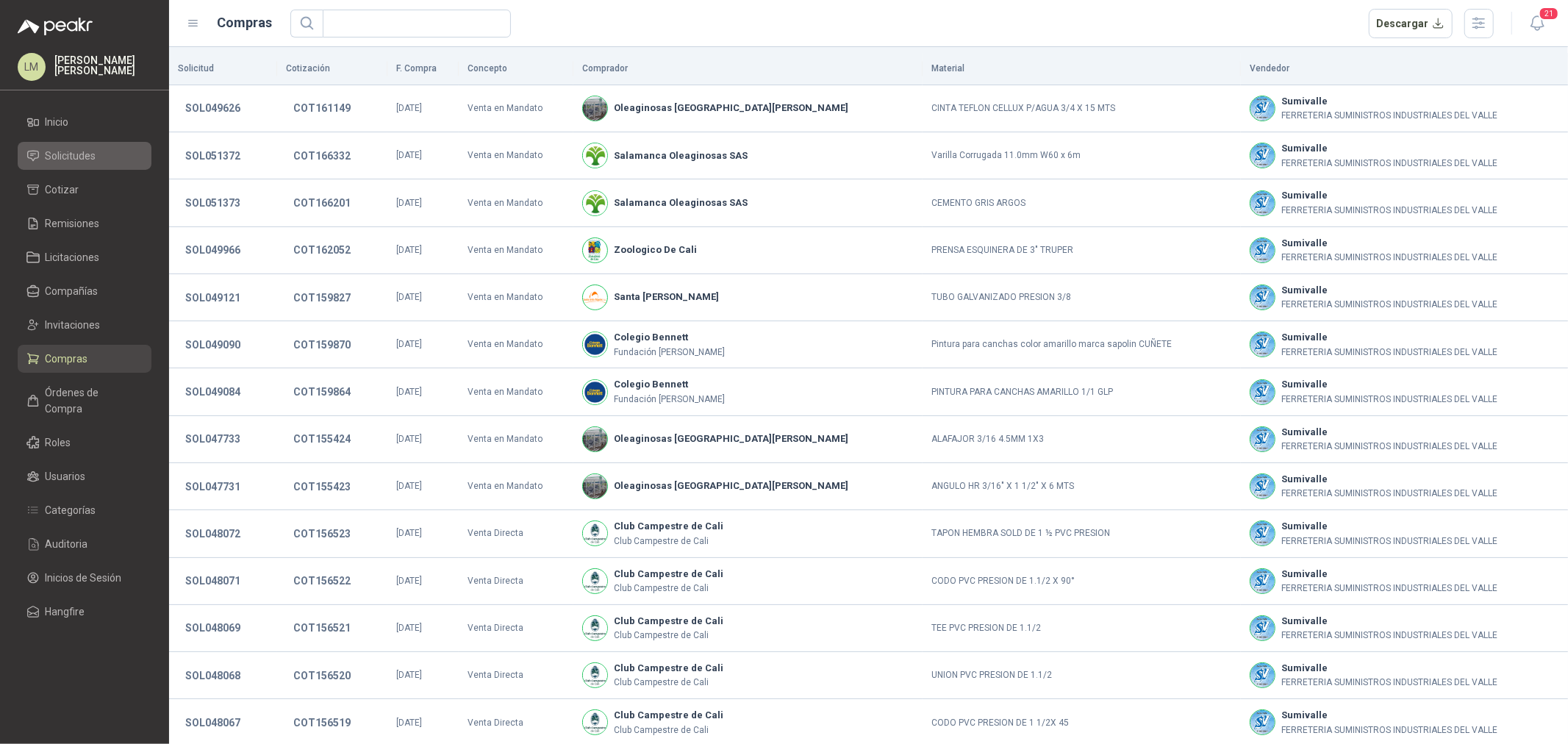
click at [55, 159] on span "Solicitudes" at bounding box center [71, 156] width 50 height 16
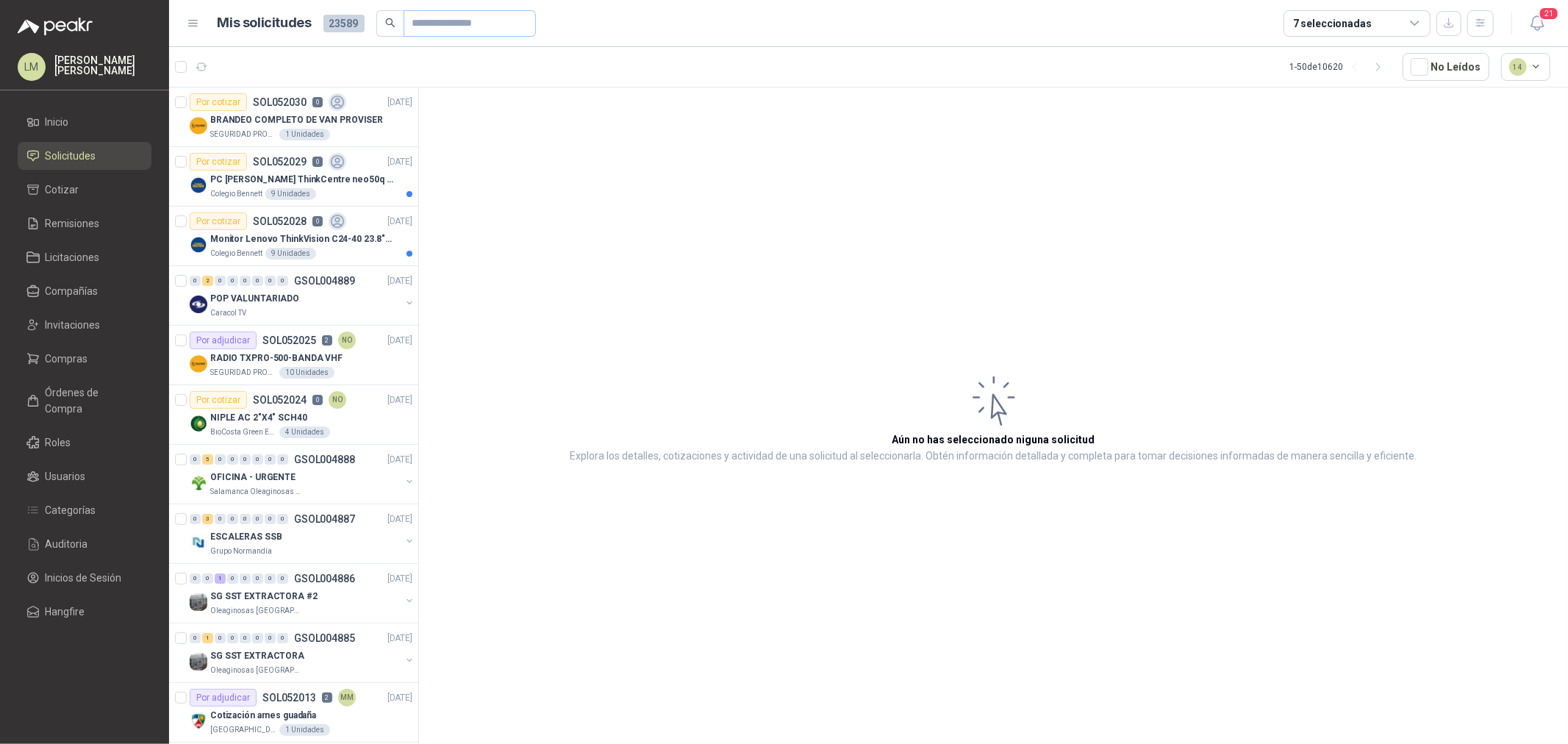
click at [404, 28] on span at bounding box center [470, 23] width 133 height 26
click at [432, 30] on input "text" at bounding box center [463, 23] width 103 height 25
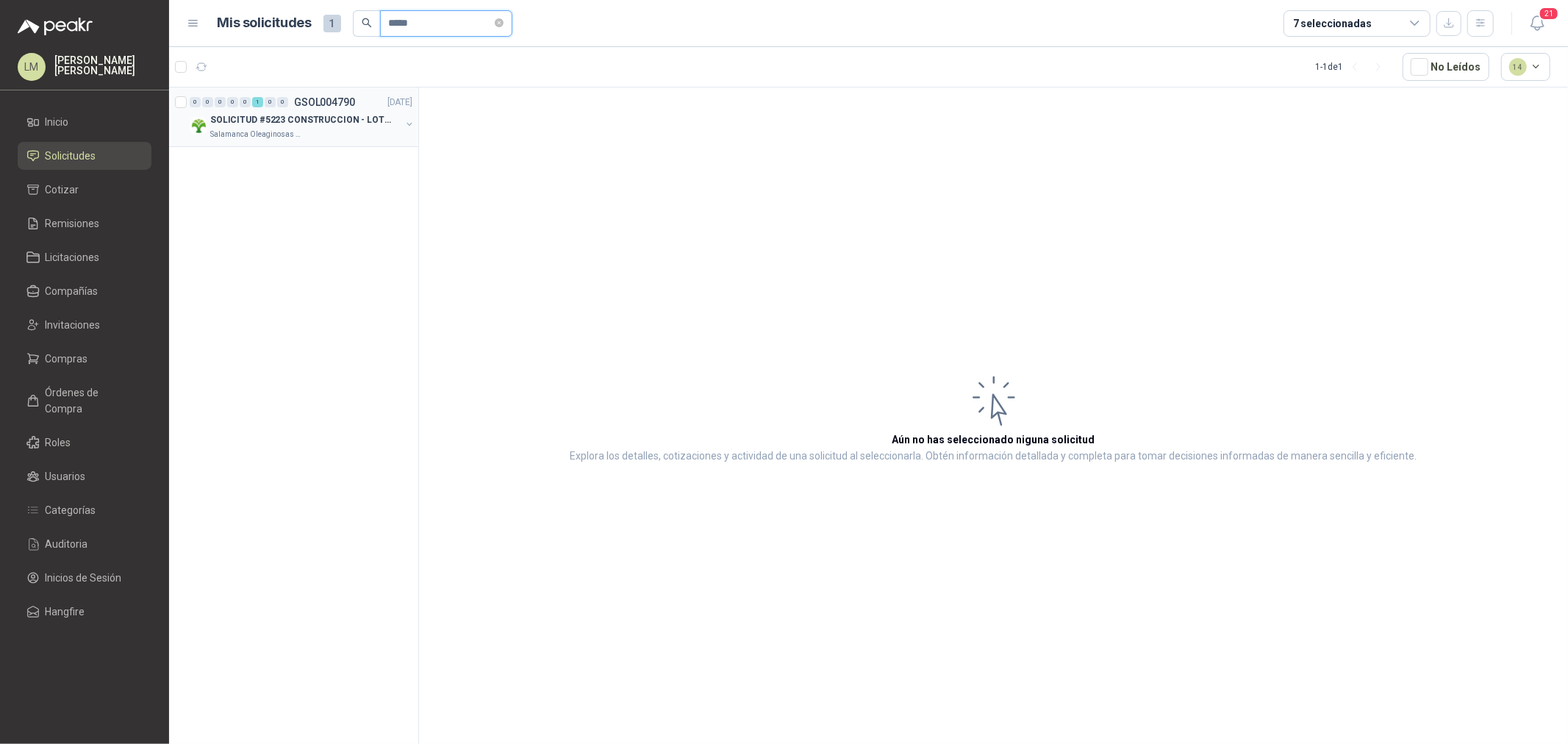
type input "*****"
click at [405, 125] on button "button" at bounding box center [409, 124] width 12 height 12
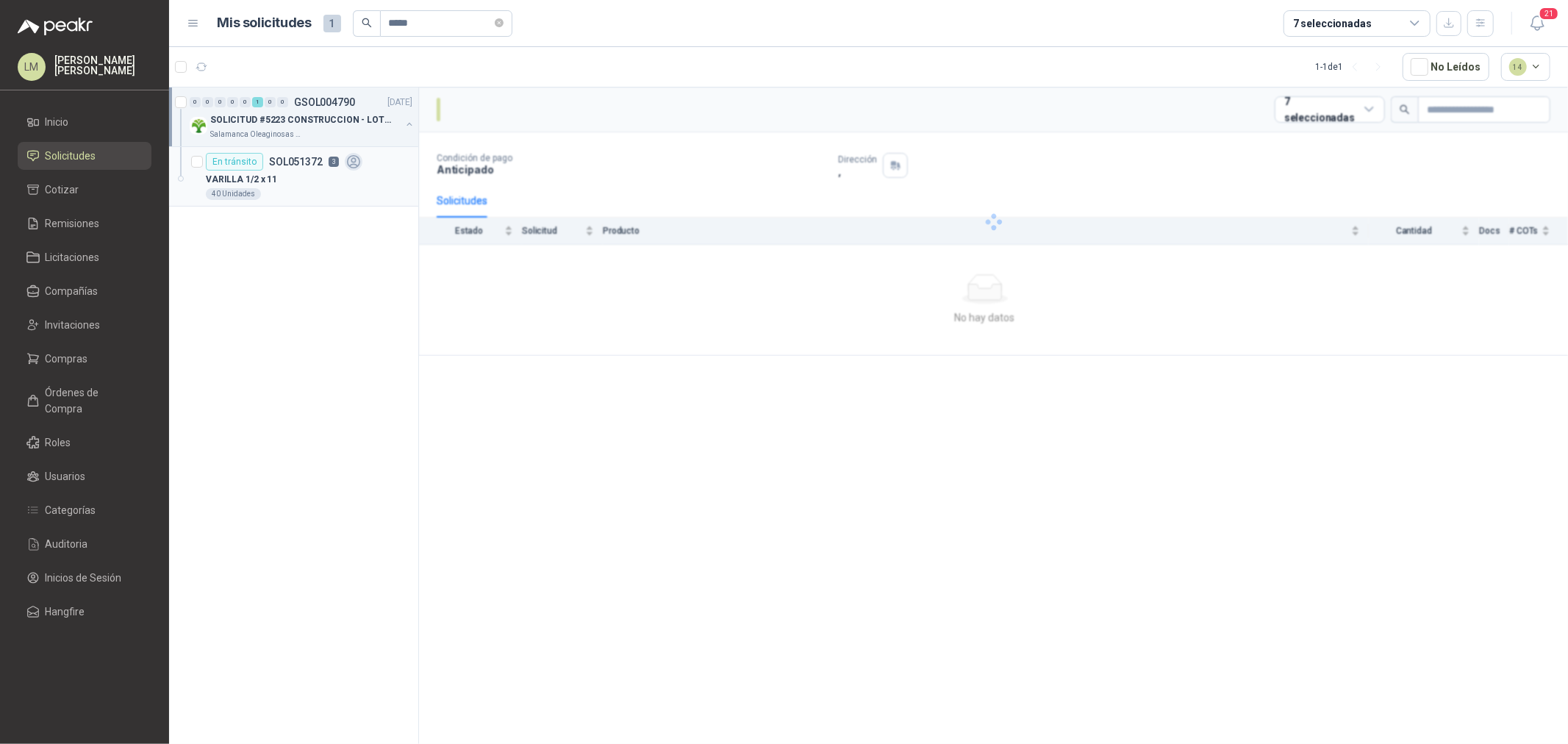
click at [280, 170] on div "En tránsito SOL051372 3" at bounding box center [284, 162] width 157 height 18
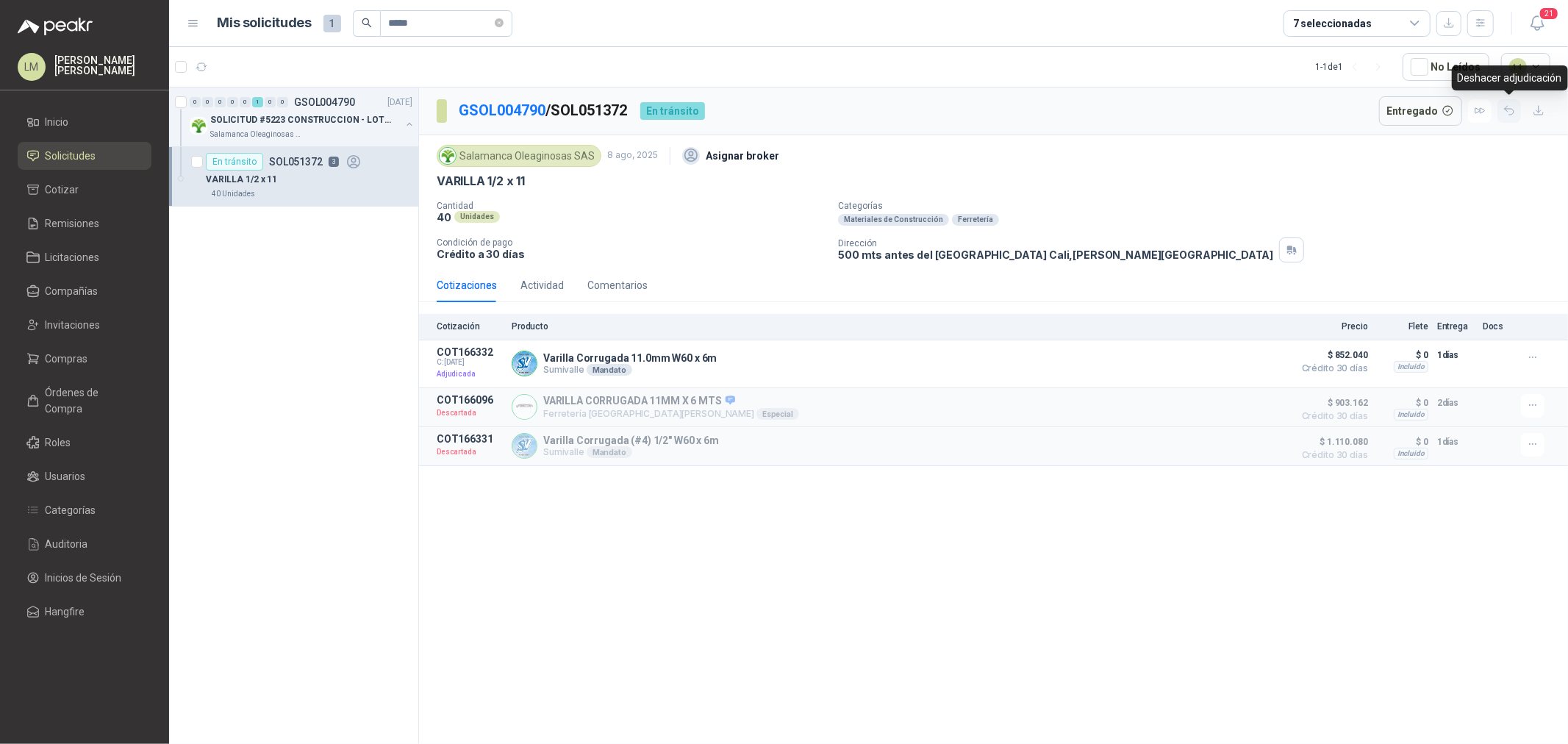
click at [1508, 115] on icon "button" at bounding box center [1509, 111] width 13 height 13
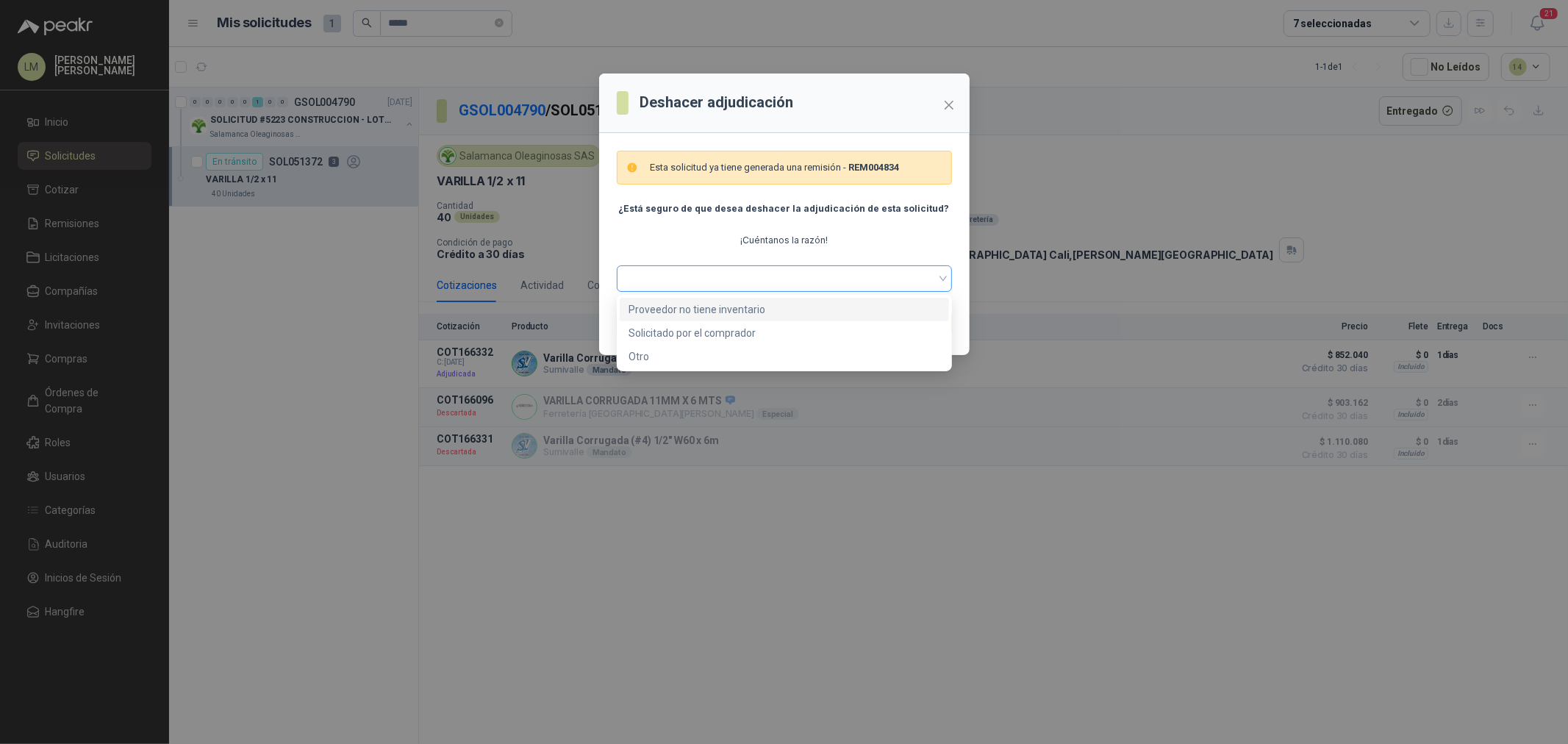
click at [725, 274] on span at bounding box center [784, 279] width 317 height 22
click at [693, 334] on div "Solicitado por el comprador" at bounding box center [784, 333] width 312 height 16
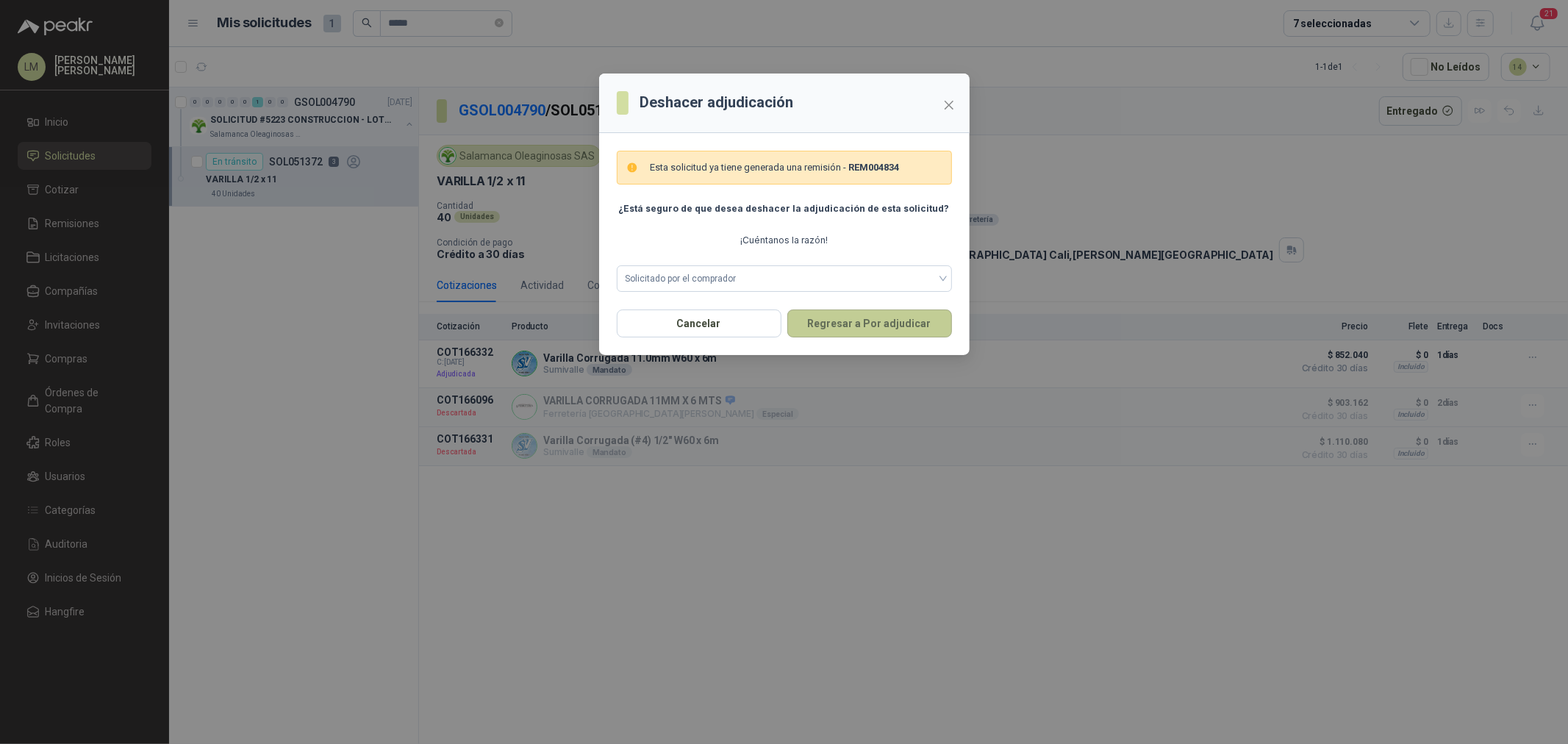
click at [870, 325] on button "Regresar a Por adjudicar" at bounding box center [869, 323] width 165 height 28
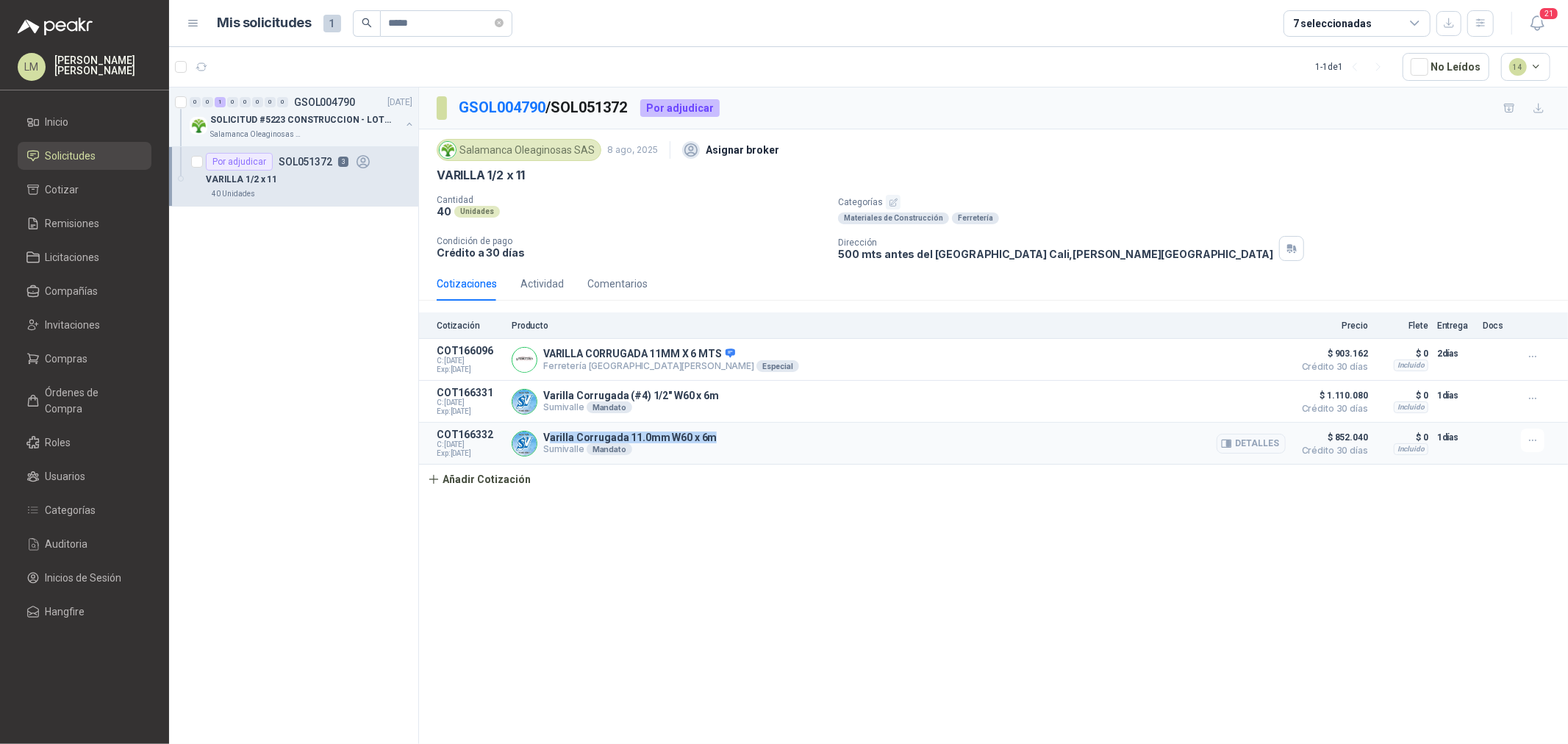
drag, startPoint x: 546, startPoint y: 442, endPoint x: 713, endPoint y: 436, distance: 167.1
click at [713, 436] on div "Varilla Corrugada 11.0mm W60 x 6m Sumivalle Mandato Detalles" at bounding box center [898, 443] width 774 height 30
click at [717, 243] on p "Condición de pago" at bounding box center [631, 241] width 390 height 10
click at [75, 361] on span "Compras" at bounding box center [67, 359] width 42 height 16
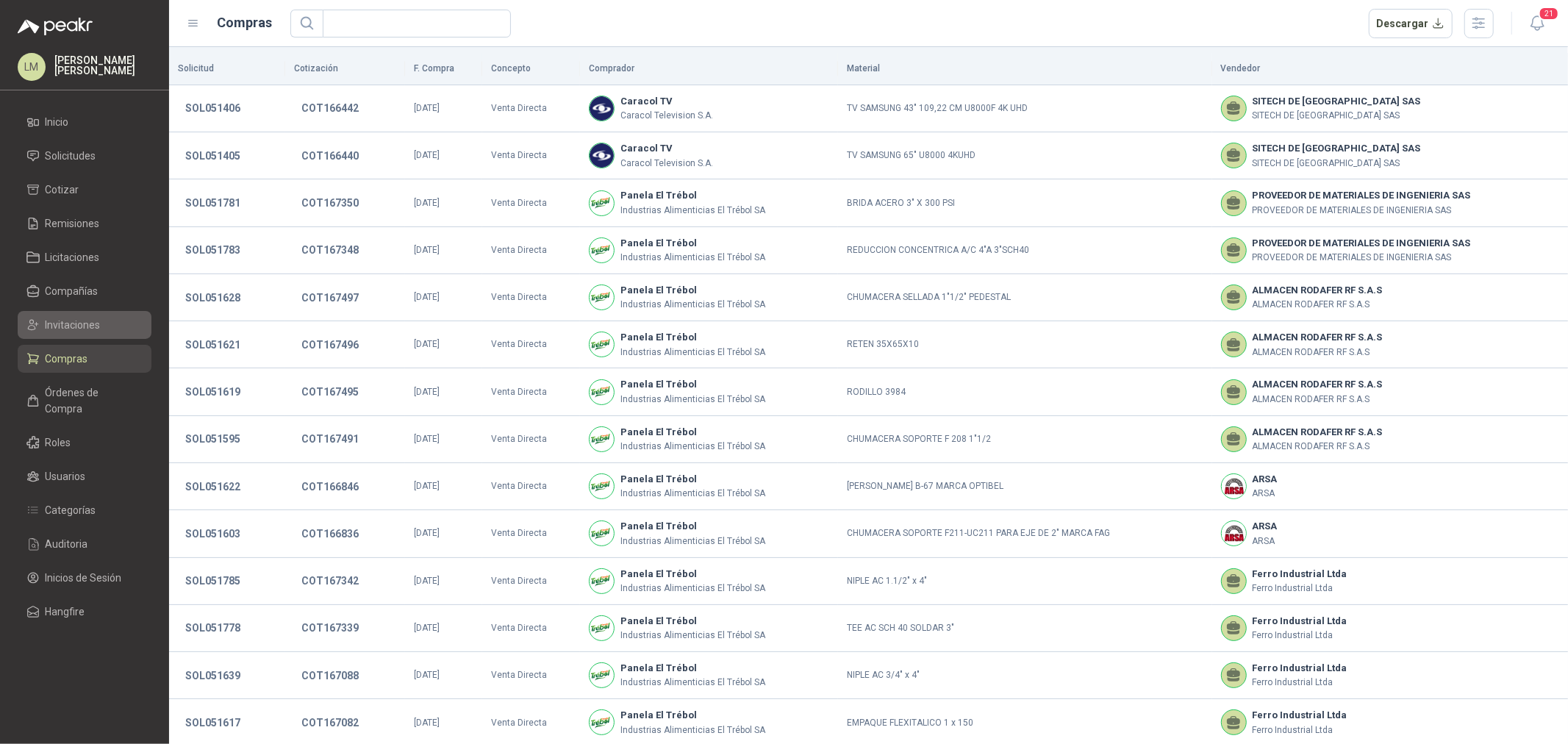
click at [74, 329] on span "Invitaciones" at bounding box center [73, 325] width 55 height 16
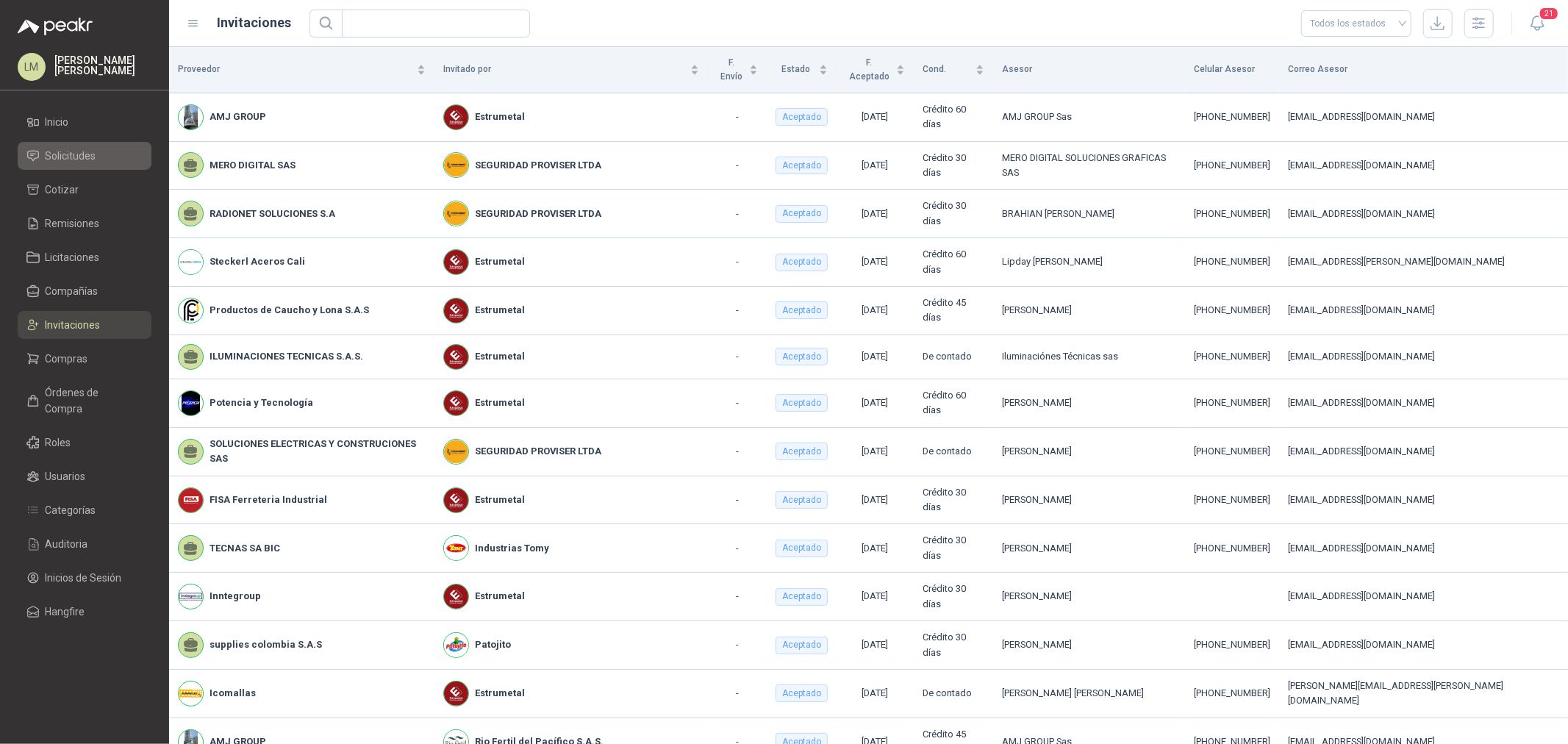
click at [72, 161] on span "Solicitudes" at bounding box center [71, 156] width 50 height 16
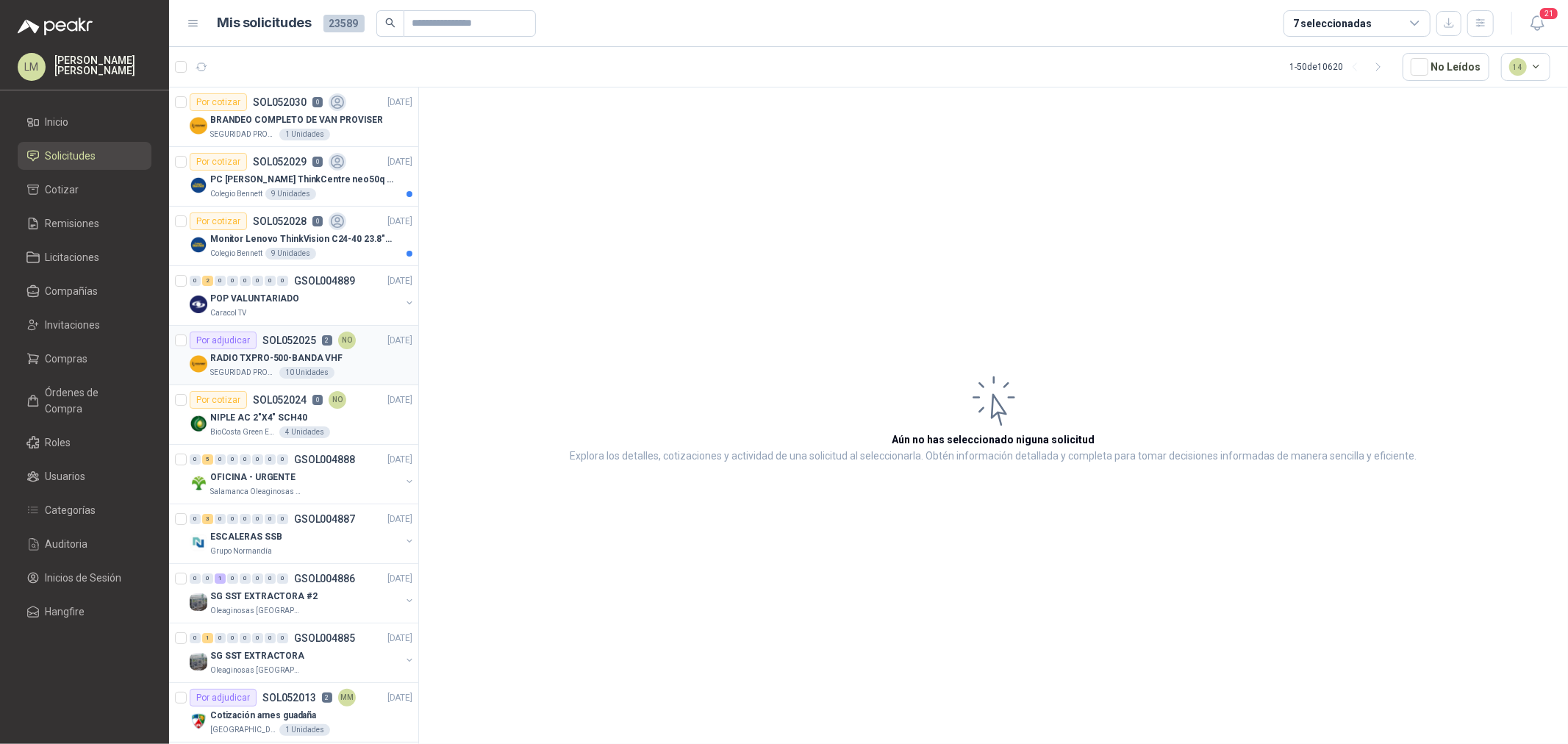
click at [290, 367] on div "10 Unidades" at bounding box center [307, 372] width 55 height 12
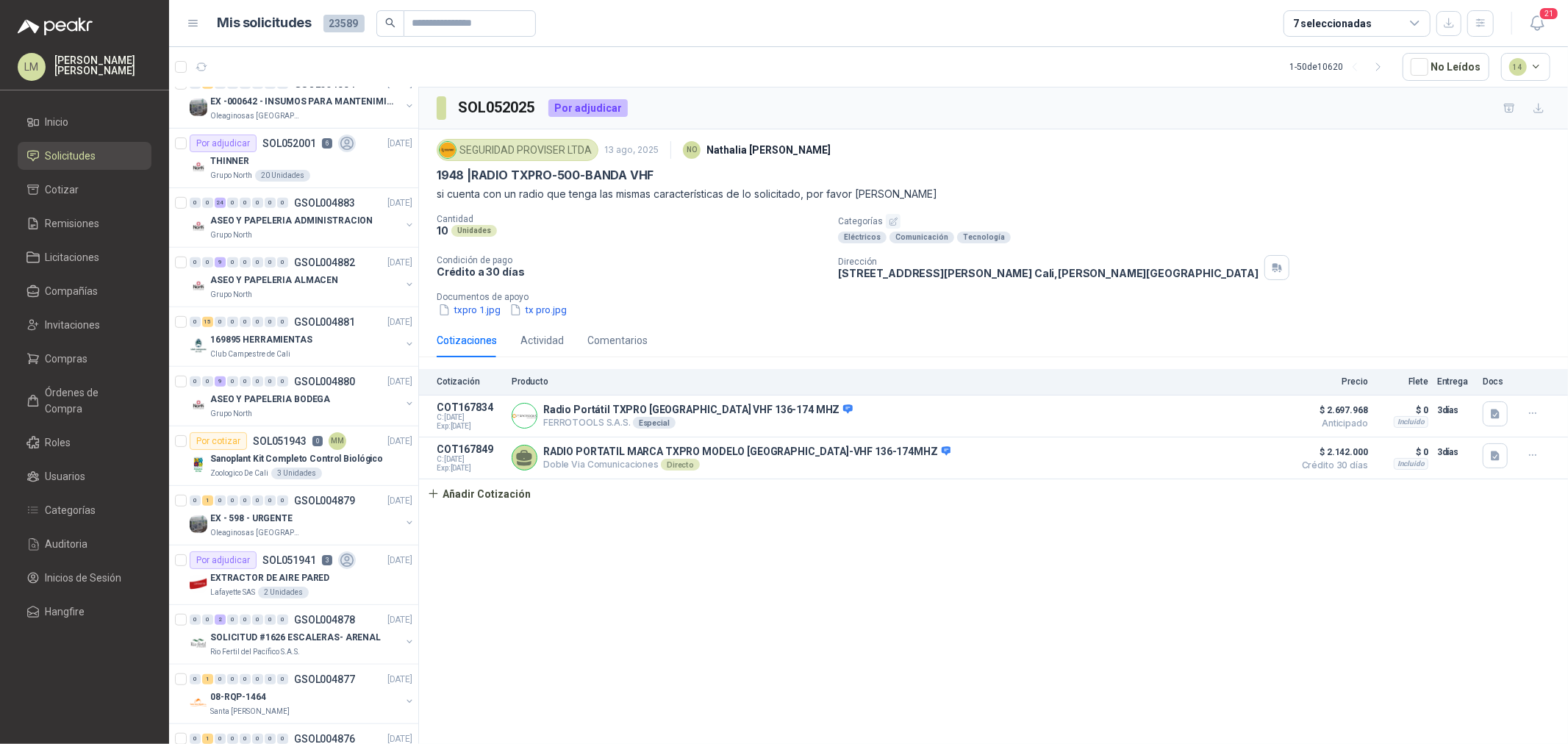
scroll to position [735, 0]
click at [280, 511] on p "EX - 598 - URGENTE" at bounding box center [251, 516] width 82 height 14
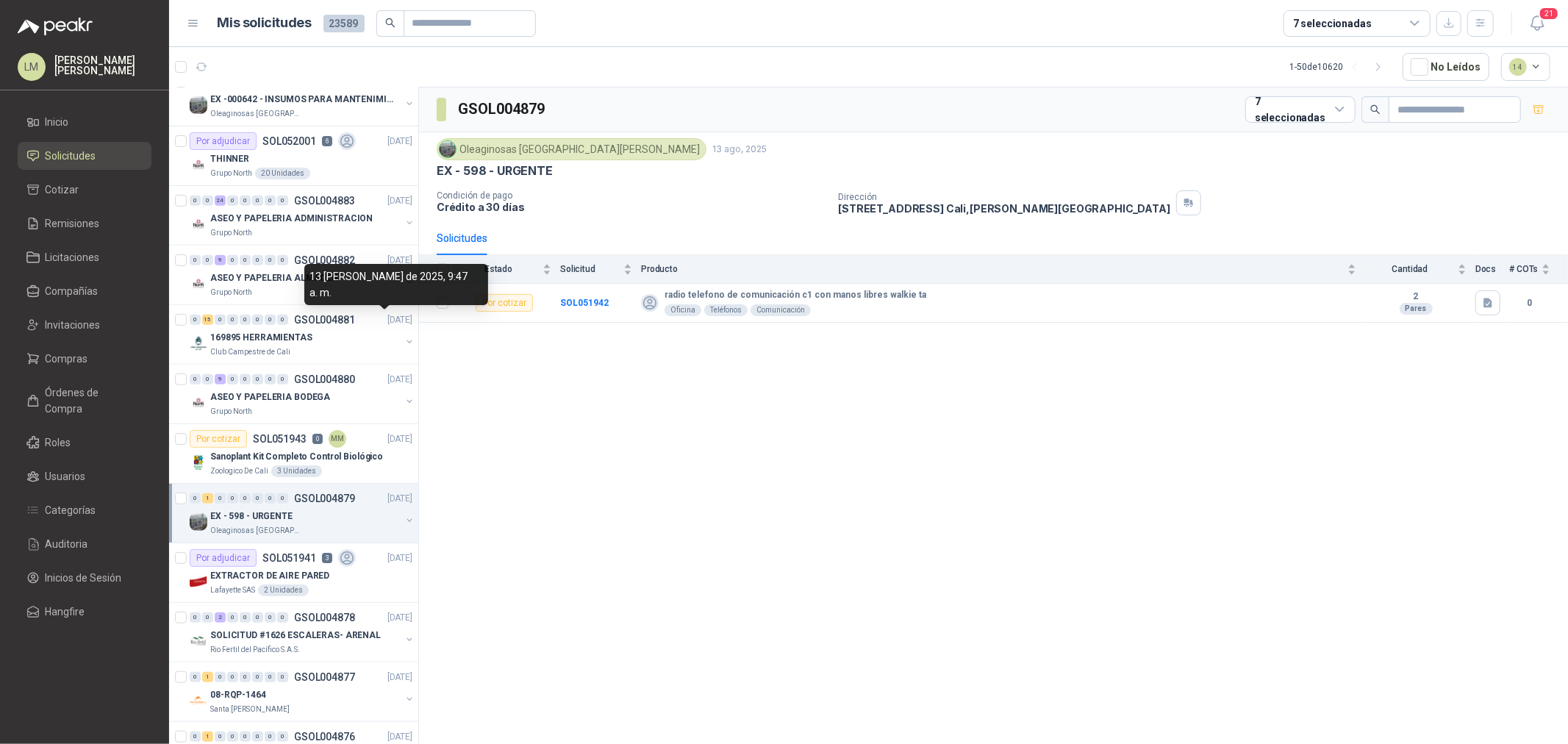
click at [309, 297] on div "13 de agosto de 2025, 9:47 a. m." at bounding box center [397, 285] width 184 height 41
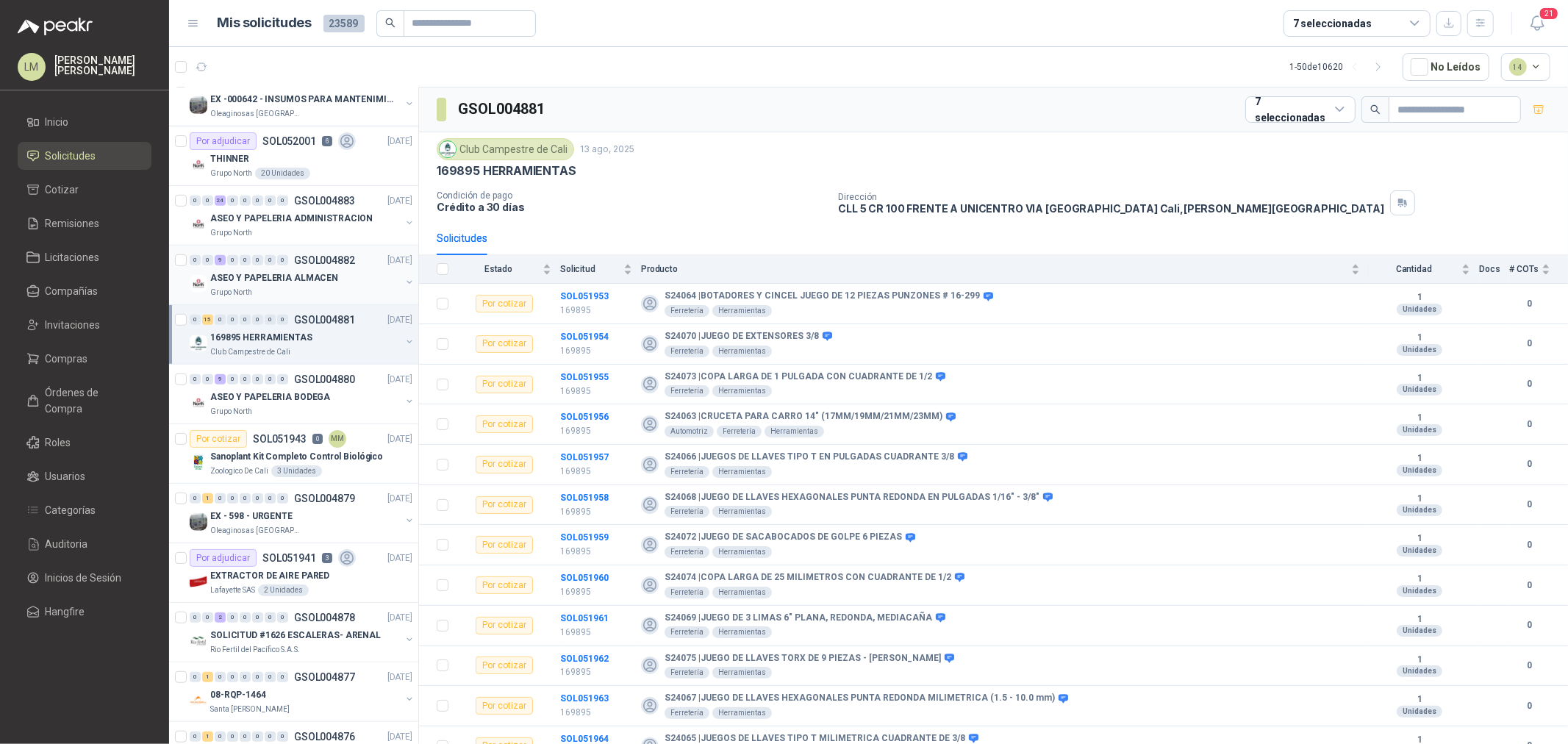
click at [243, 284] on p "ASEO Y PAPELERIA ALMACEN" at bounding box center [274, 278] width 128 height 14
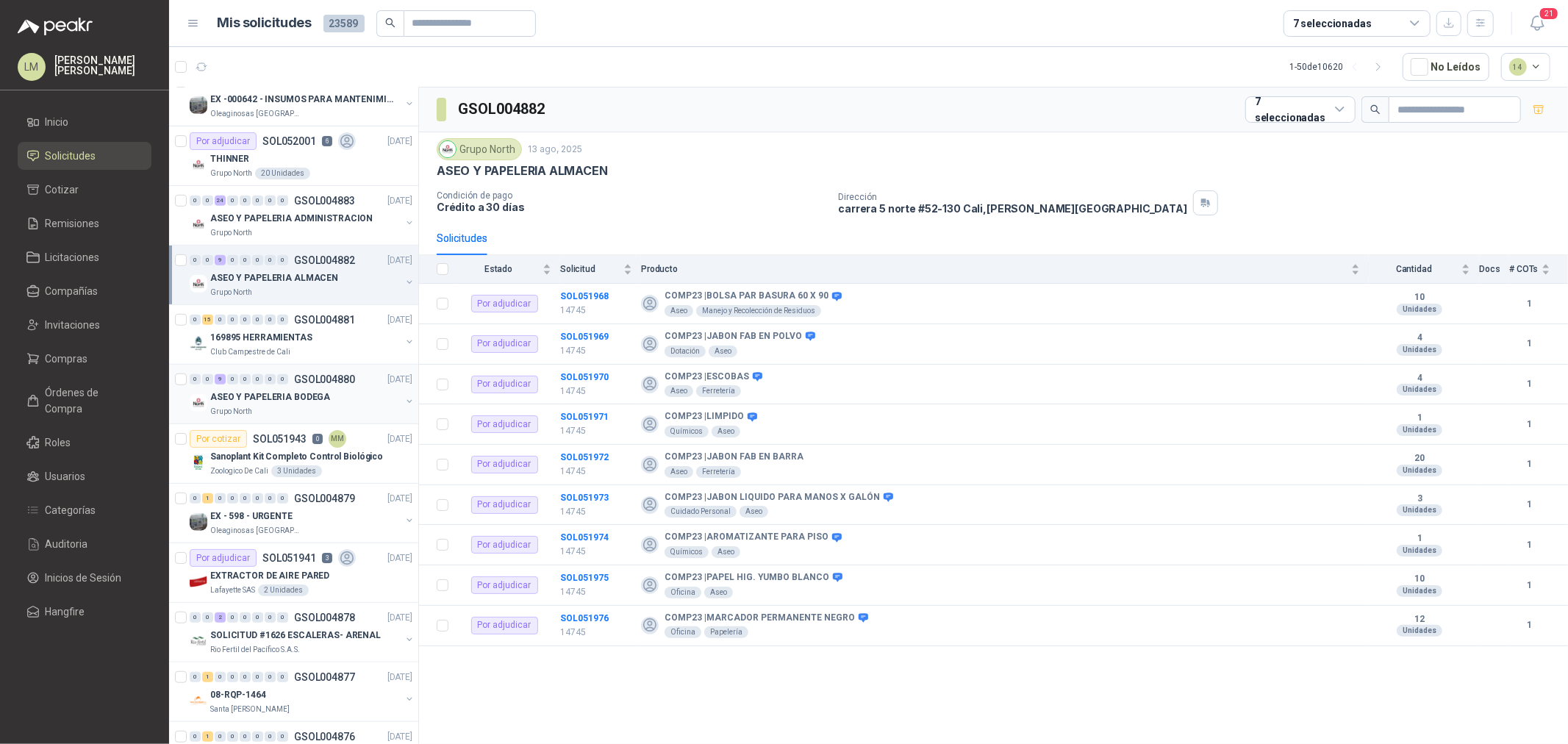
click at [261, 401] on p "ASEO Y PAPELERIA BODEGA" at bounding box center [270, 397] width 120 height 14
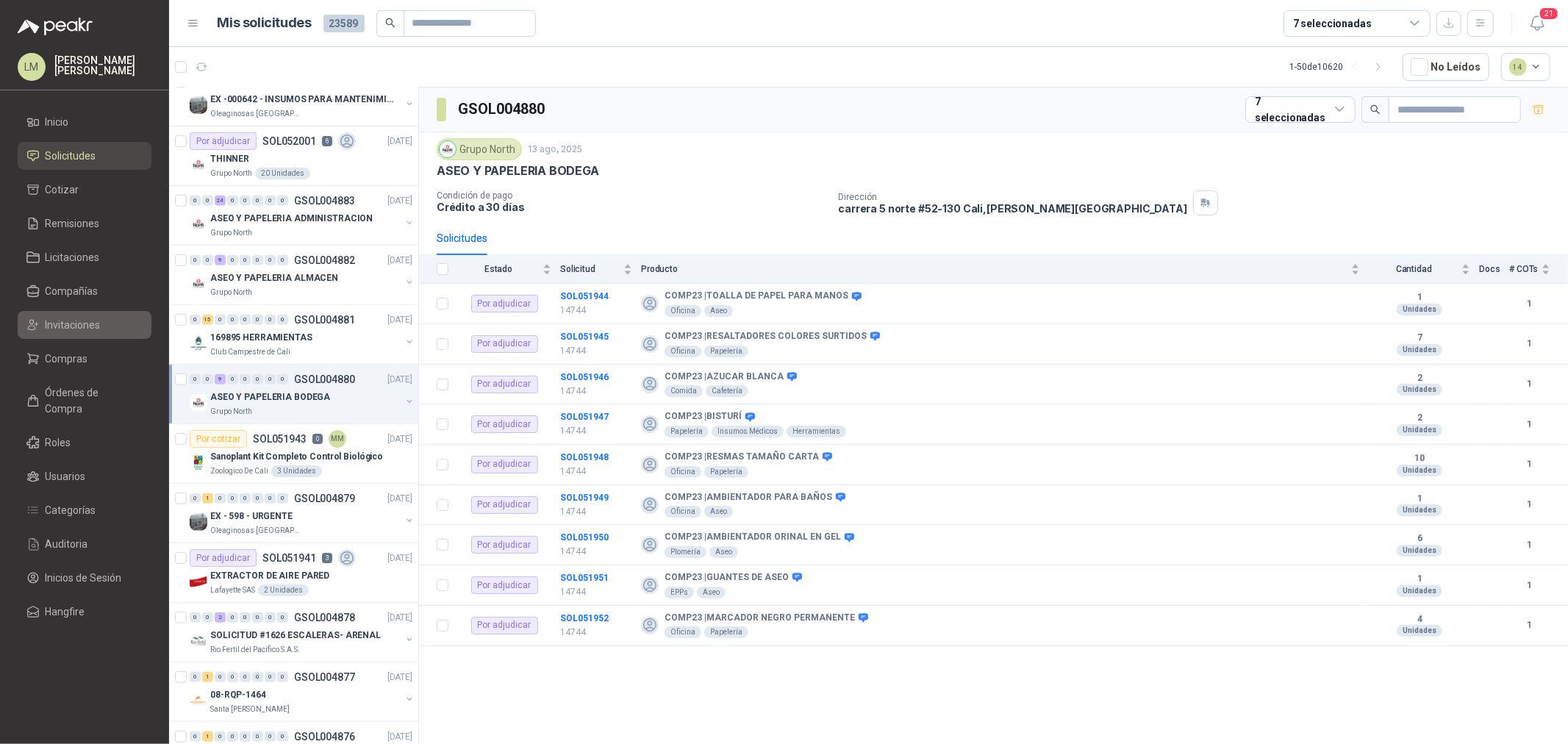
click at [69, 326] on span "Invitaciones" at bounding box center [73, 325] width 55 height 16
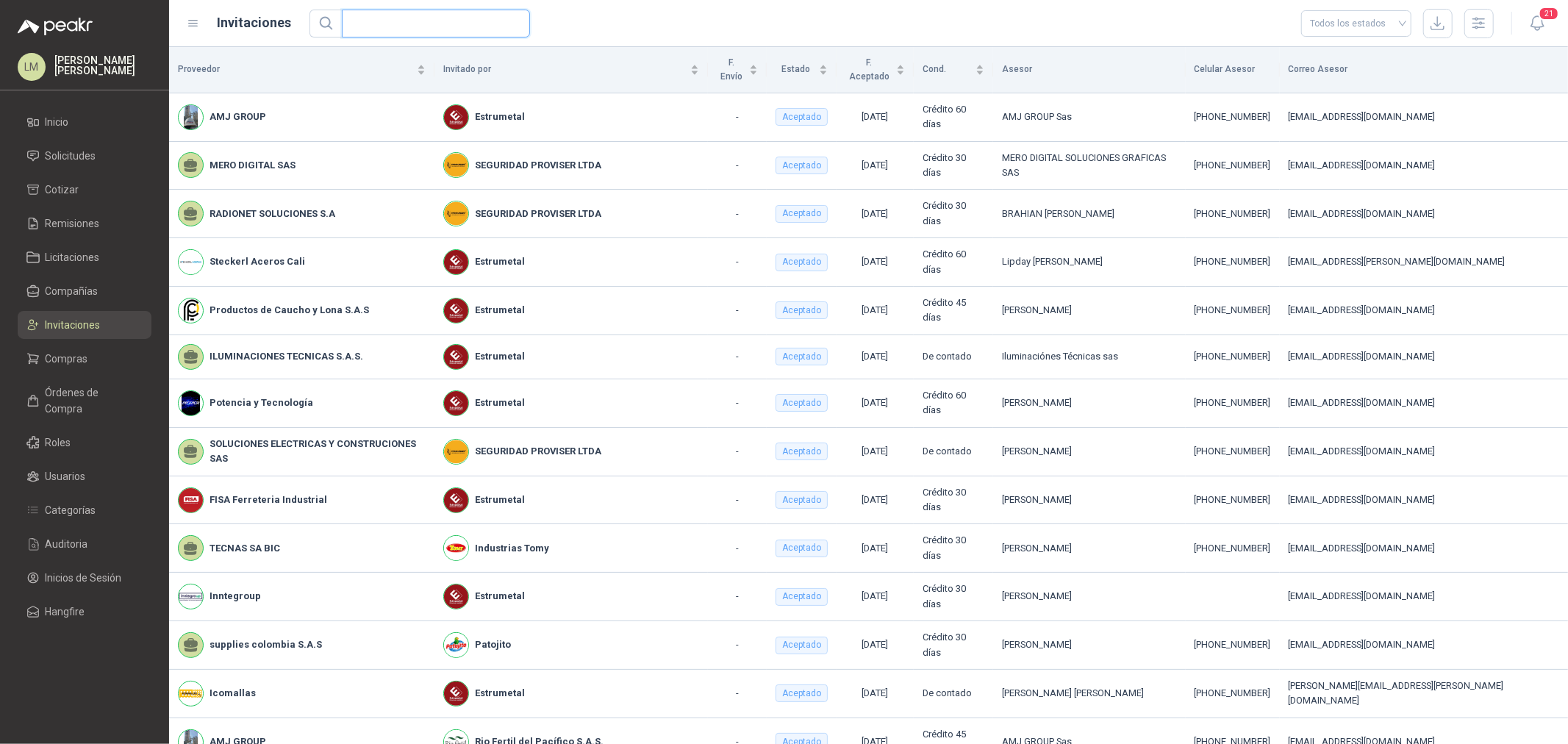
click at [394, 22] on input "text" at bounding box center [430, 23] width 159 height 26
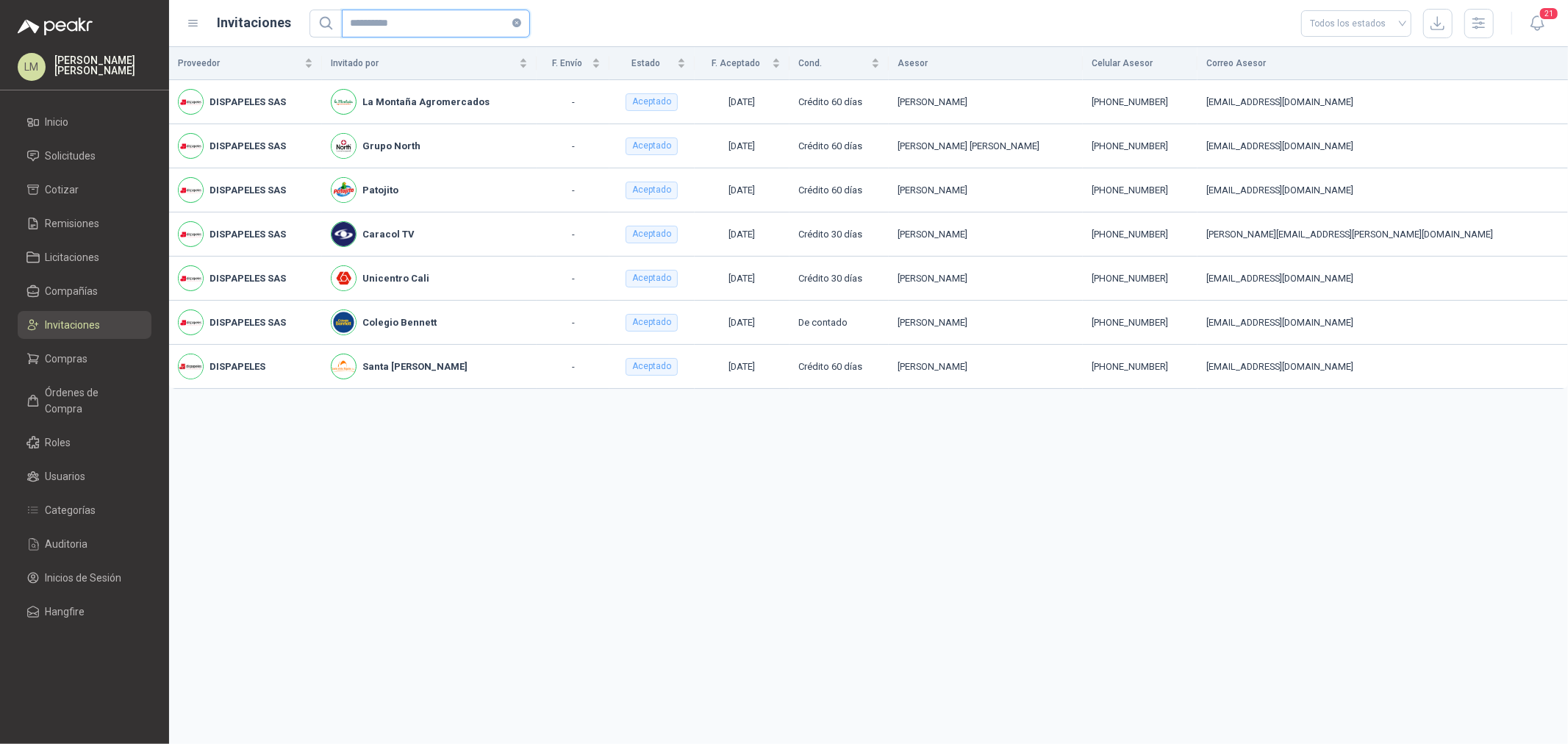
type input "**********"
click at [78, 295] on span "Compañías" at bounding box center [72, 291] width 53 height 16
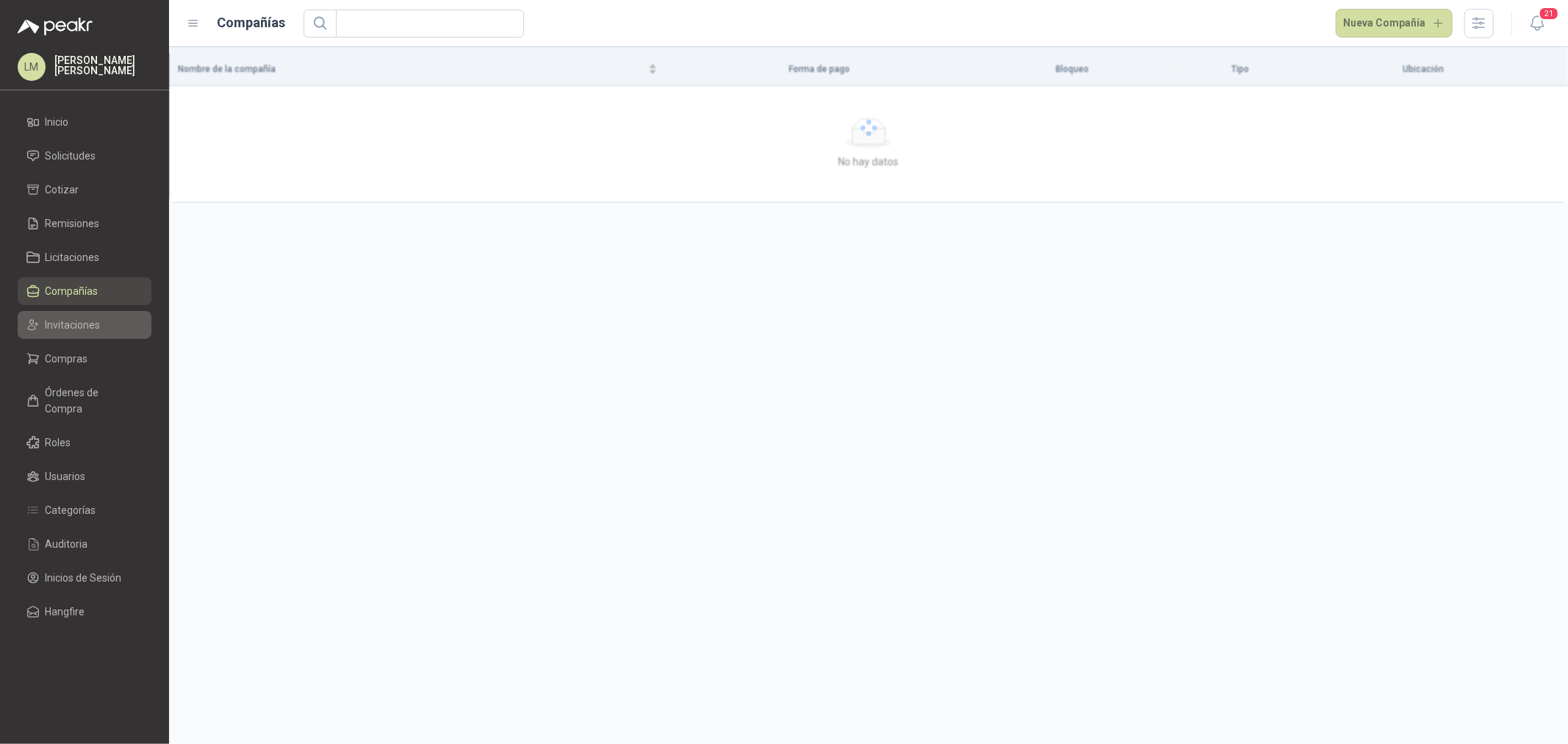
click at [78, 322] on span "Invitaciones" at bounding box center [73, 325] width 55 height 16
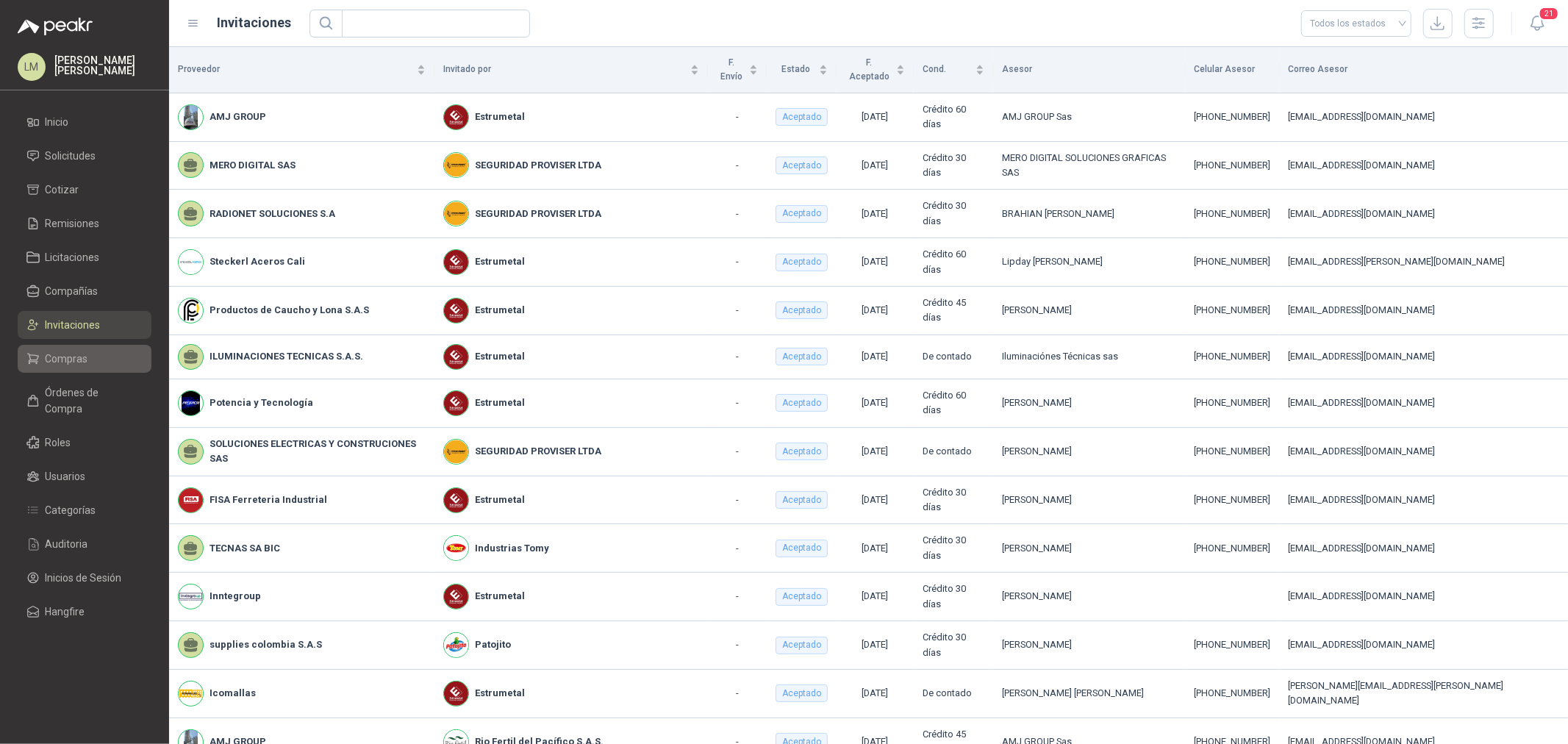
click at [50, 351] on span "Compras" at bounding box center [67, 359] width 42 height 16
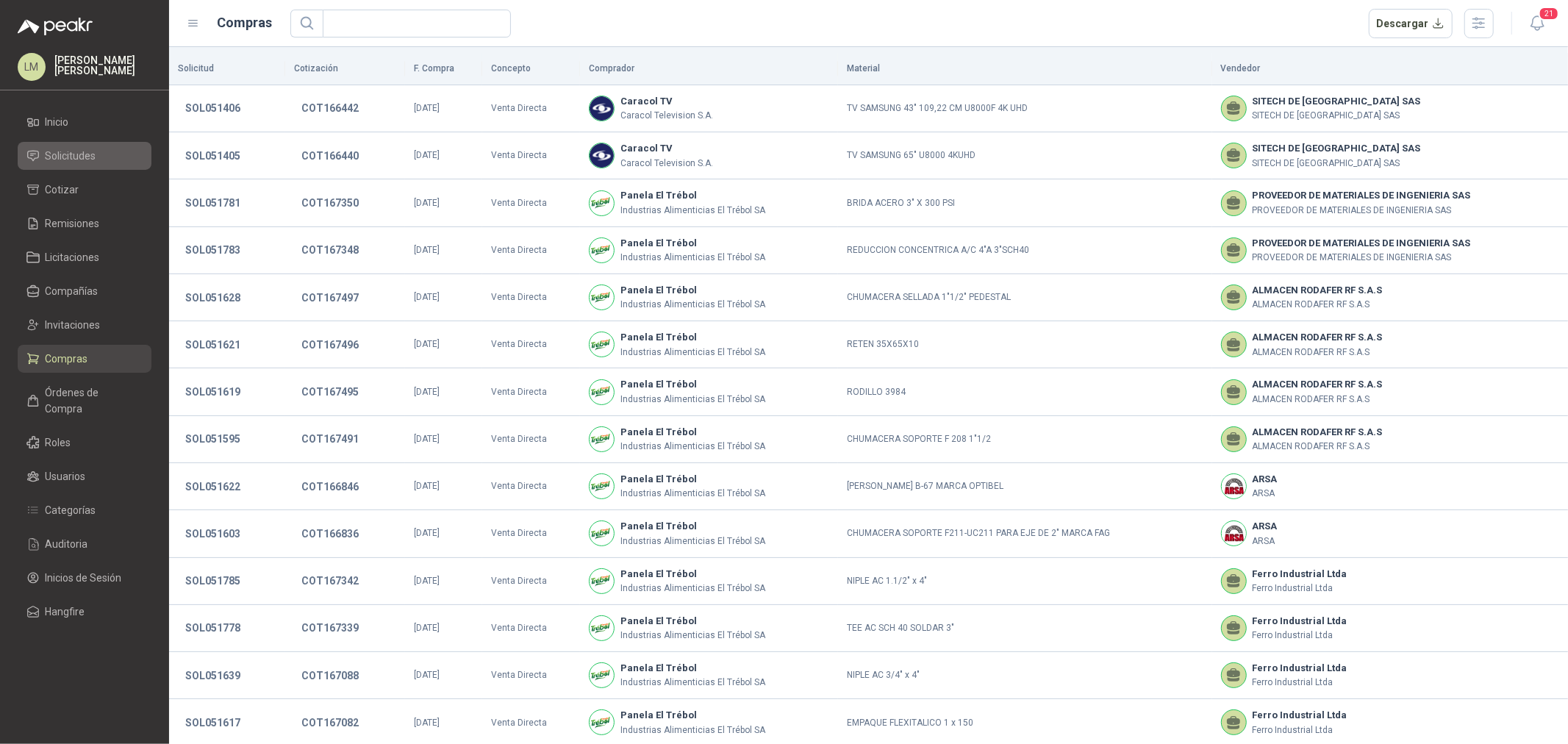
click at [90, 160] on span "Solicitudes" at bounding box center [71, 156] width 50 height 16
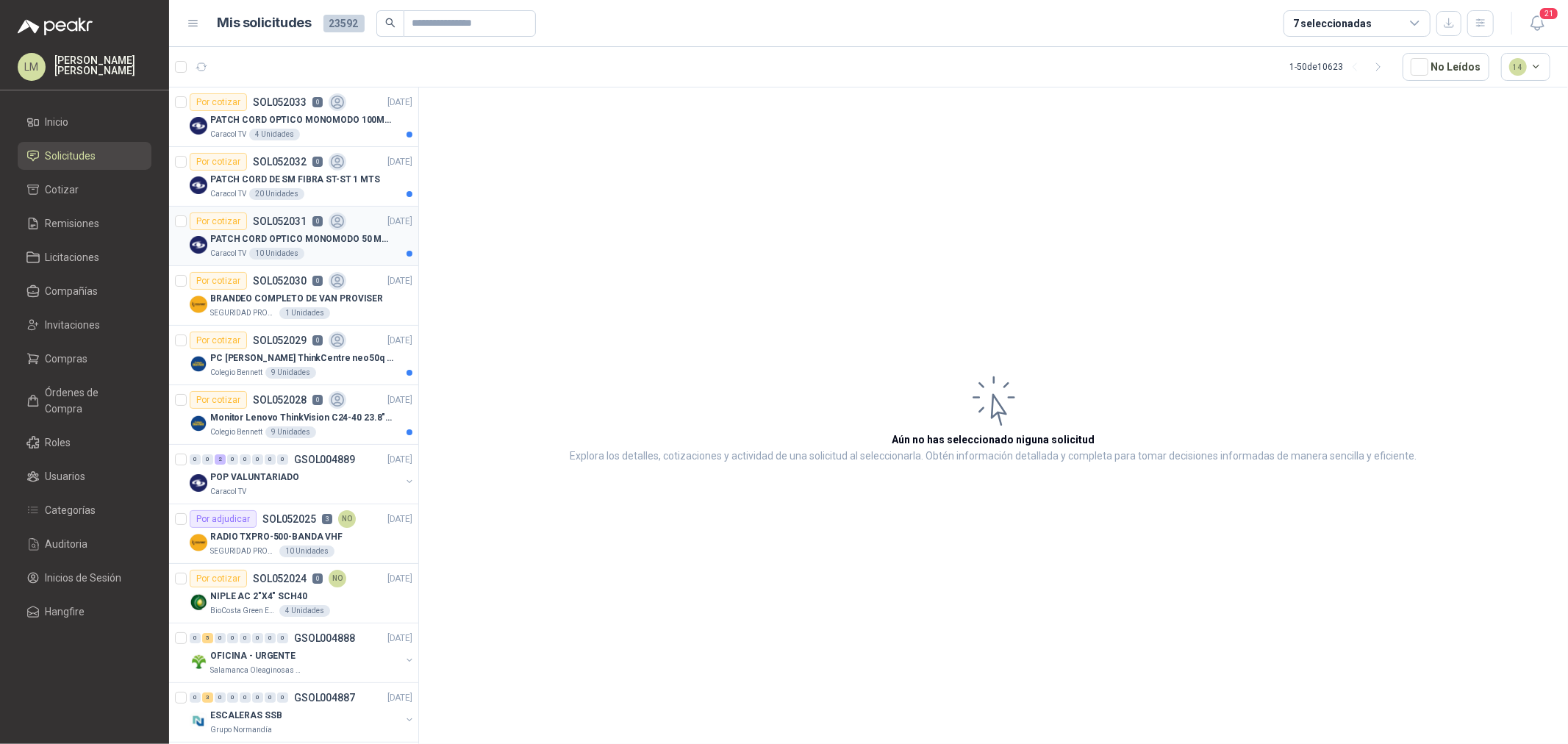
click at [298, 249] on div "10 Unidades" at bounding box center [276, 253] width 55 height 12
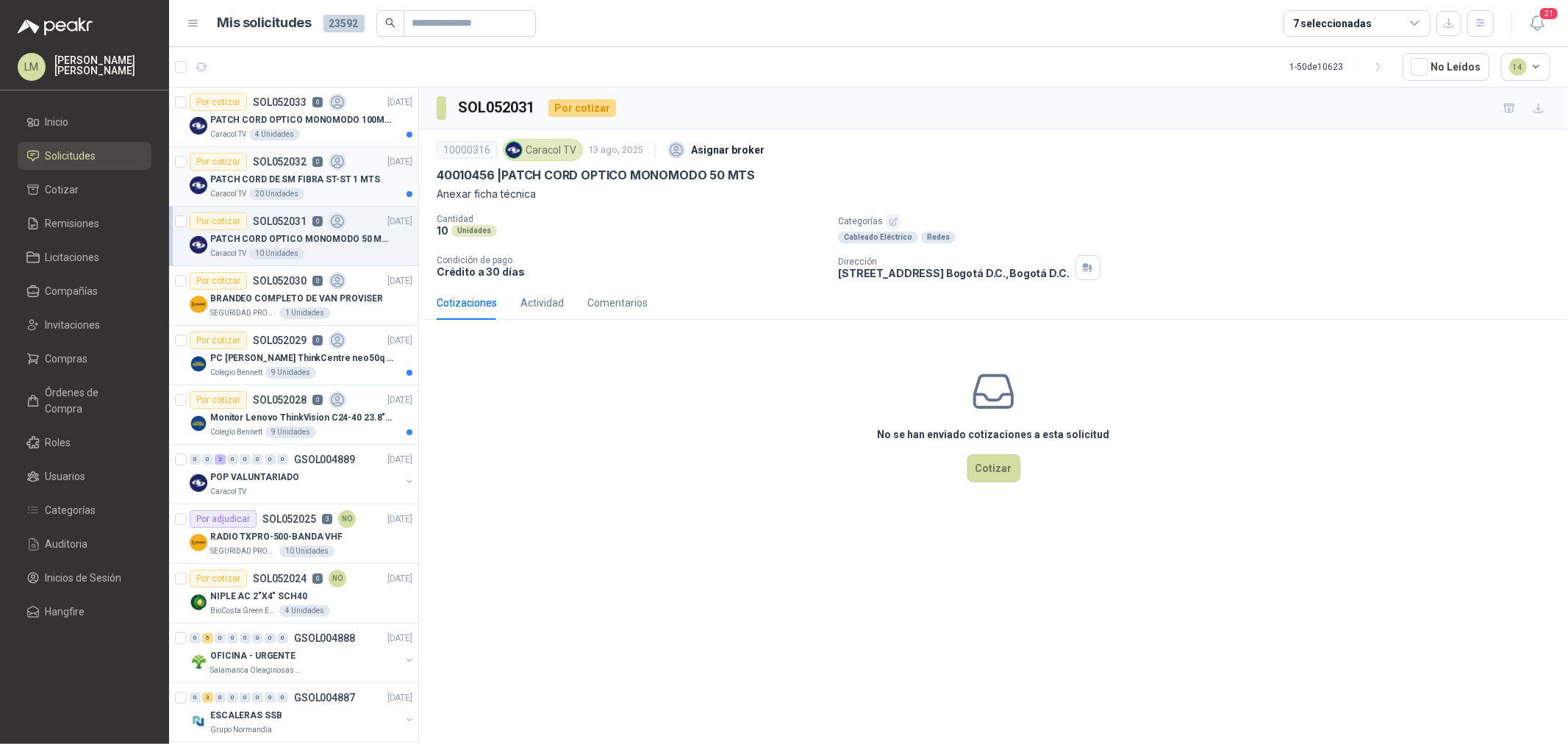
click at [280, 187] on div "PATCH CORD DE SM FIBRA ST-ST 1 MTS" at bounding box center [311, 179] width 202 height 18
click at [271, 123] on p "PATCH CORD OPTICO MONOMODO 100MTS" at bounding box center [301, 120] width 183 height 14
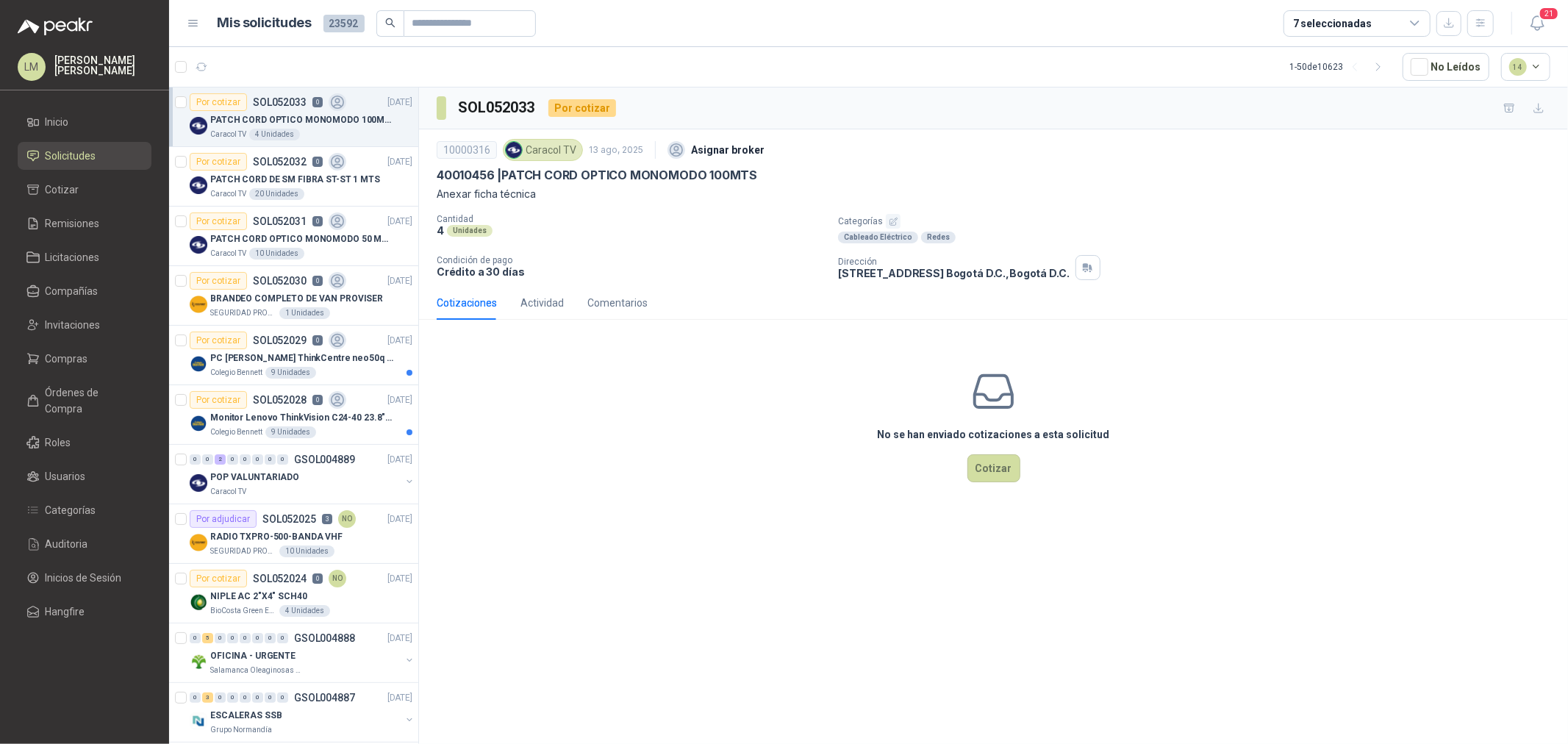
click at [892, 221] on icon "button" at bounding box center [894, 221] width 10 height 10
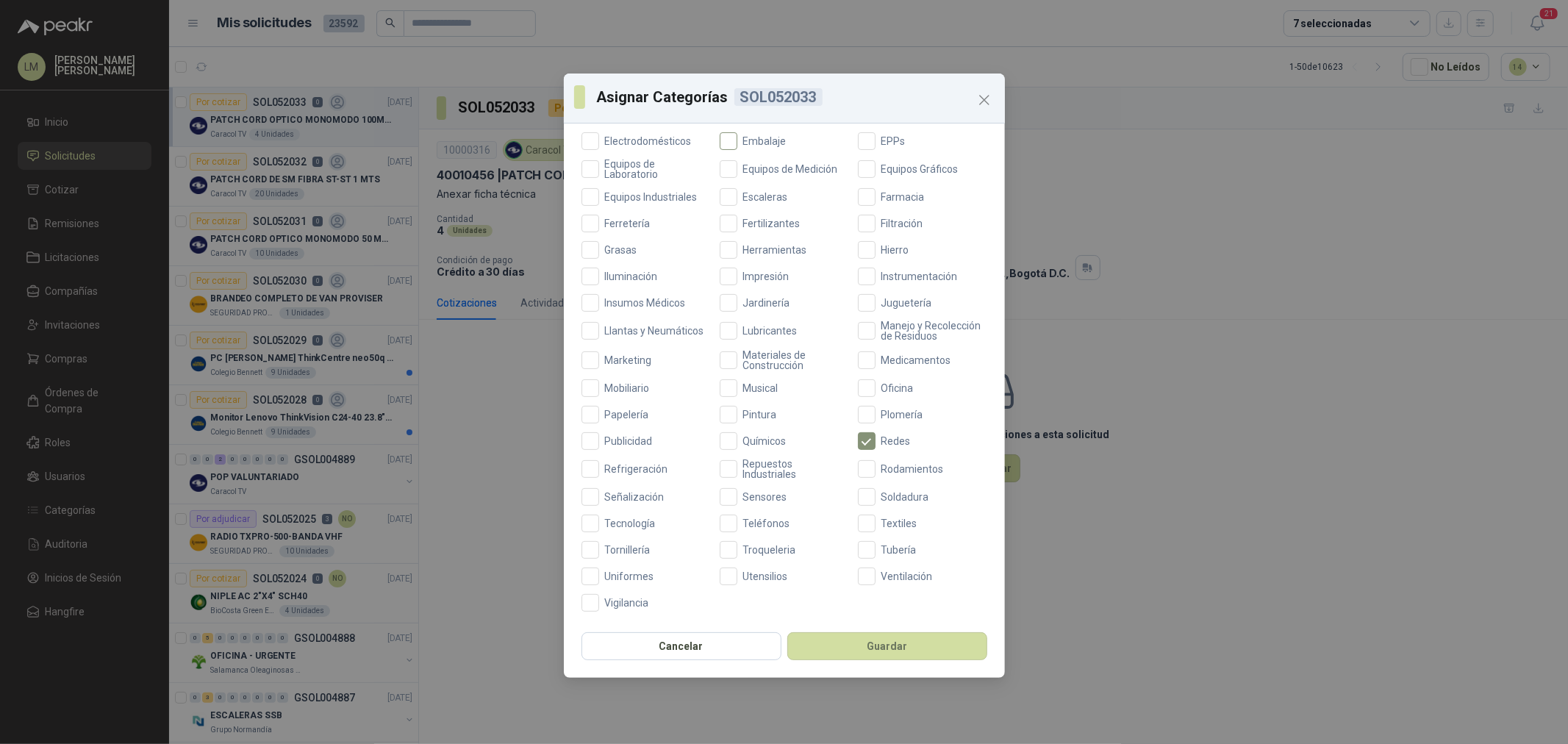
scroll to position [347, 0]
click at [746, 519] on span "Teléfonos" at bounding box center [766, 523] width 59 height 10
click at [612, 520] on span "Tecnología" at bounding box center [629, 523] width 62 height 10
click at [842, 643] on button "Guardar" at bounding box center [887, 646] width 200 height 28
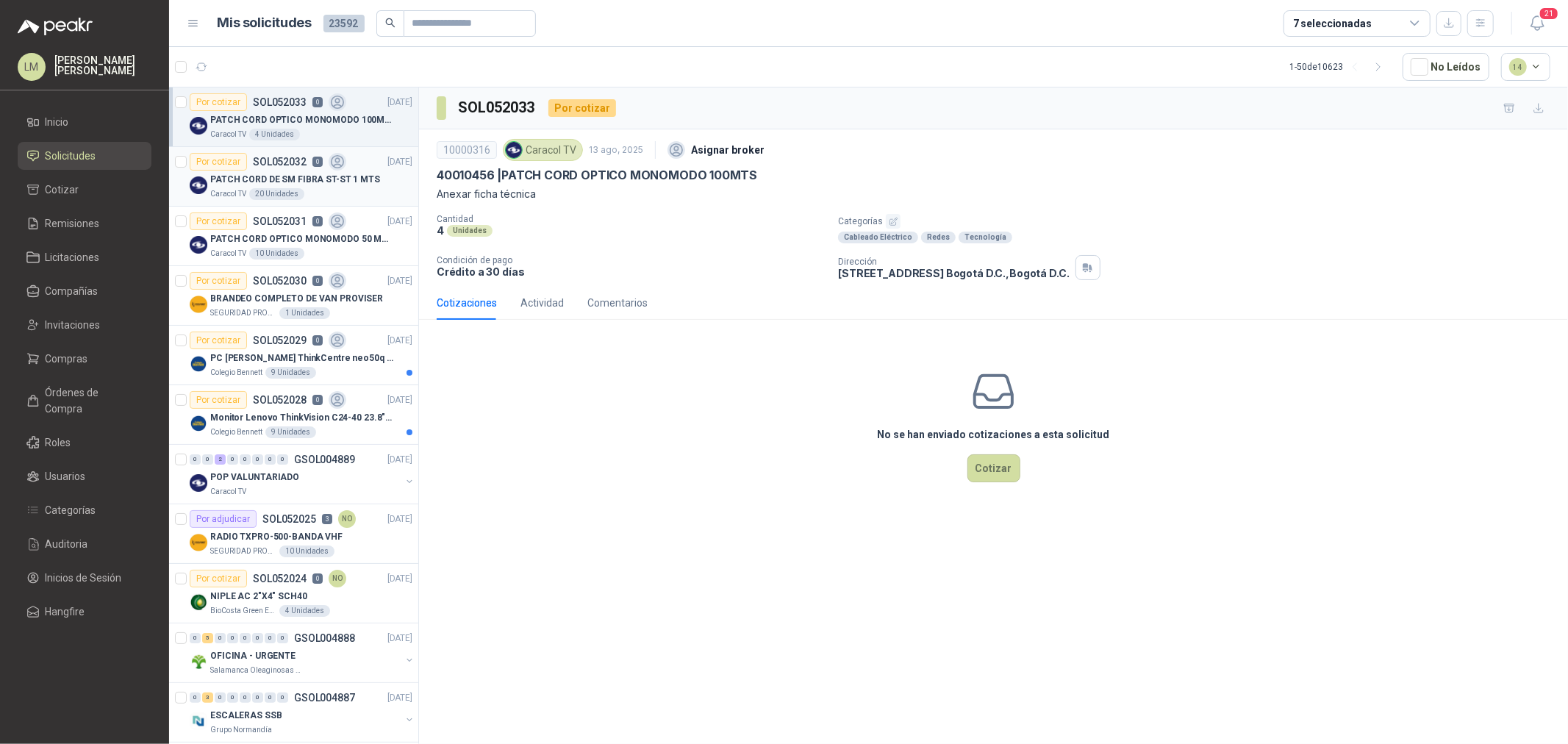
click at [305, 178] on p "PATCH CORD DE SM FIBRA ST-ST 1 MTS" at bounding box center [295, 179] width 170 height 14
click at [889, 221] on icon "button" at bounding box center [894, 221] width 10 height 10
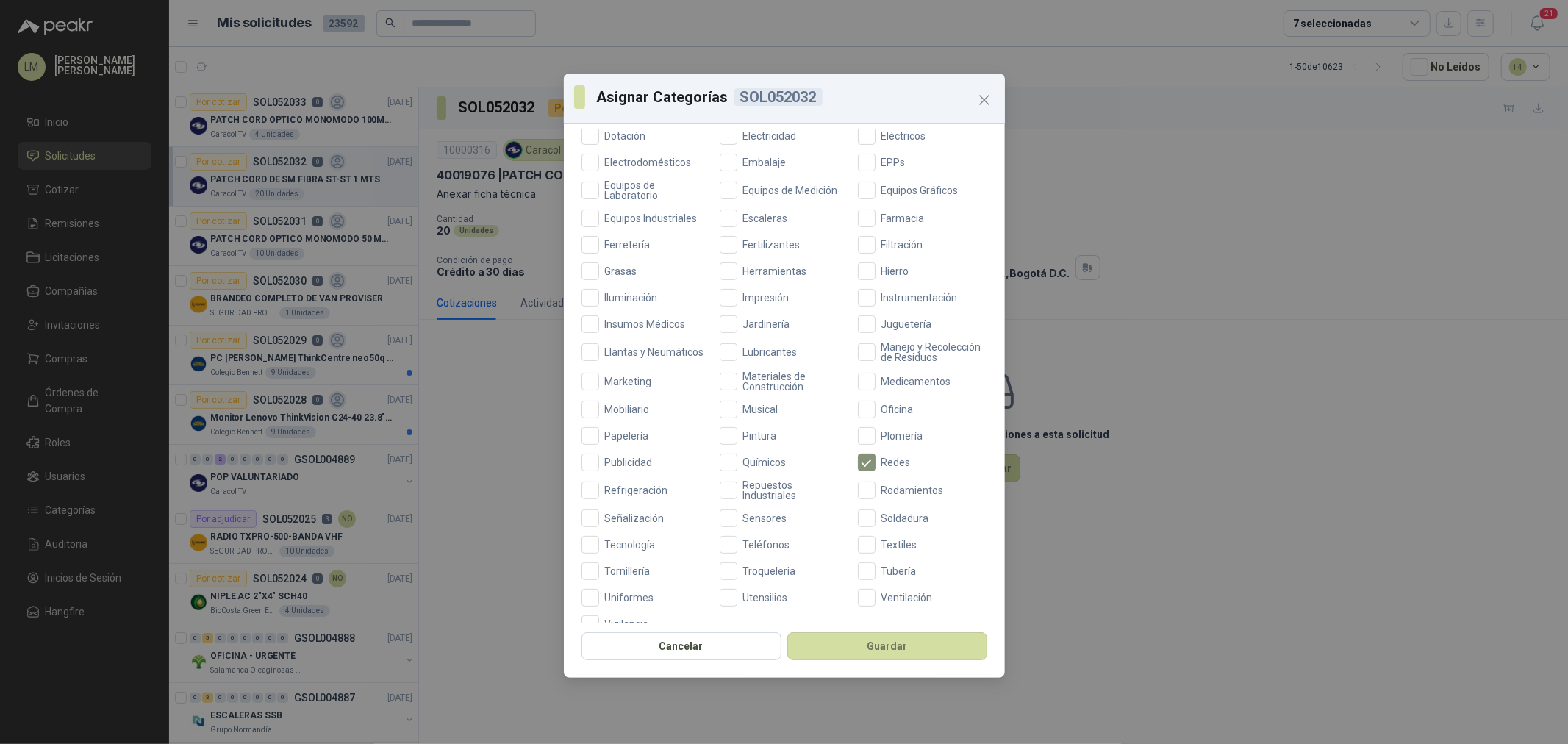
scroll to position [347, 0]
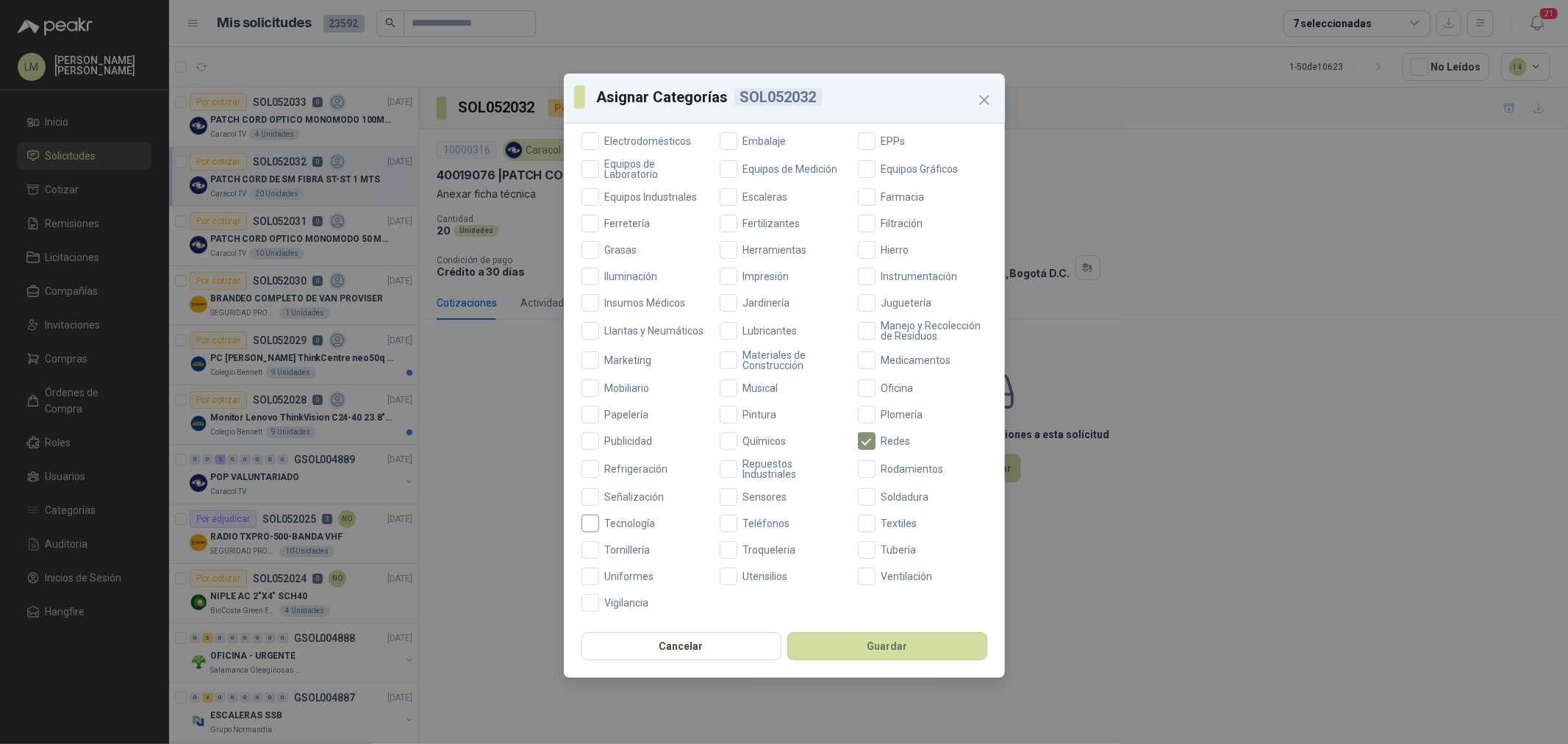
click at [627, 525] on span "Tecnología" at bounding box center [629, 523] width 62 height 10
click at [811, 642] on button "Guardar" at bounding box center [887, 646] width 200 height 28
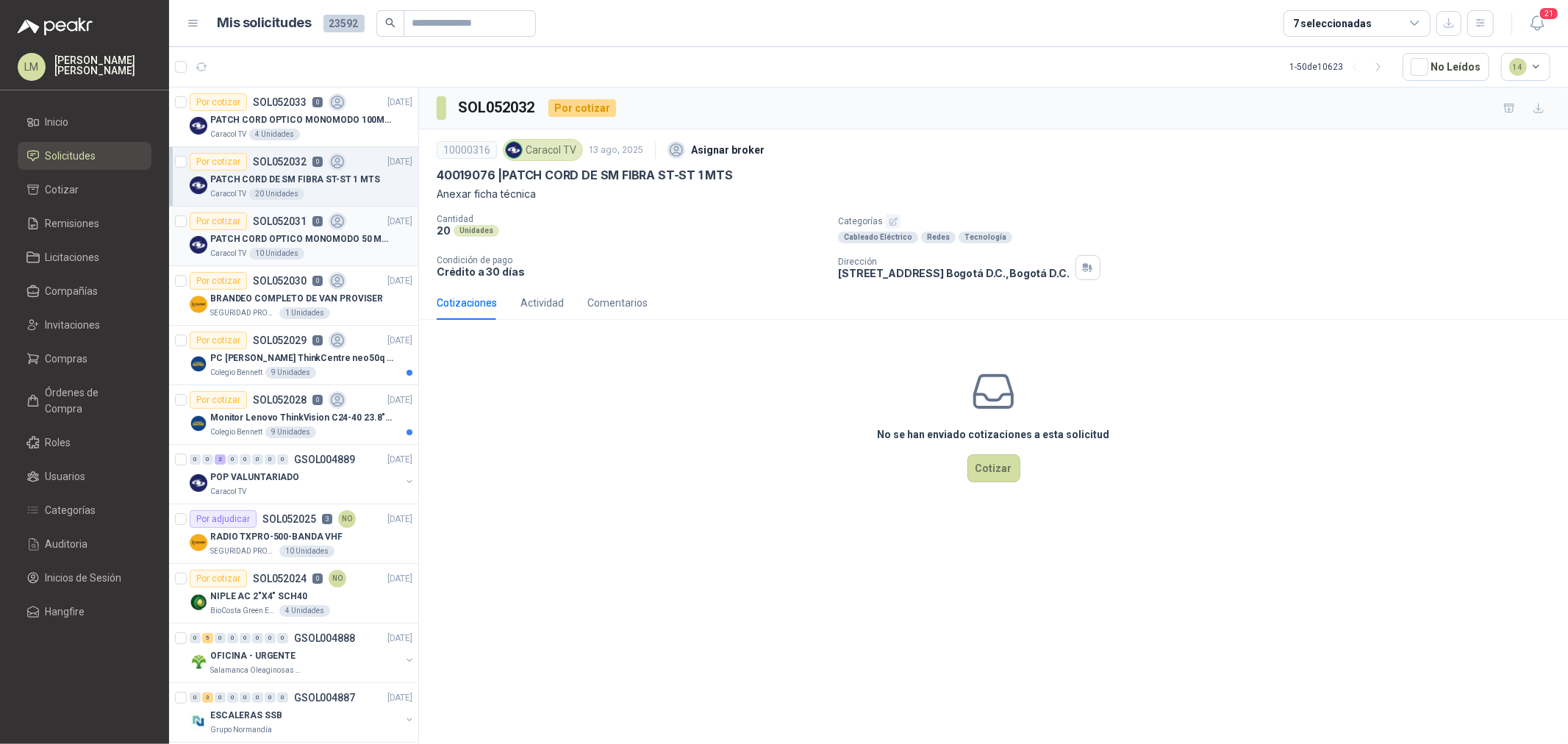
click at [289, 233] on p "PATCH CORD OPTICO MONOMODO 50 MTS" at bounding box center [301, 239] width 183 height 14
click at [889, 224] on icon "button" at bounding box center [893, 221] width 7 height 7
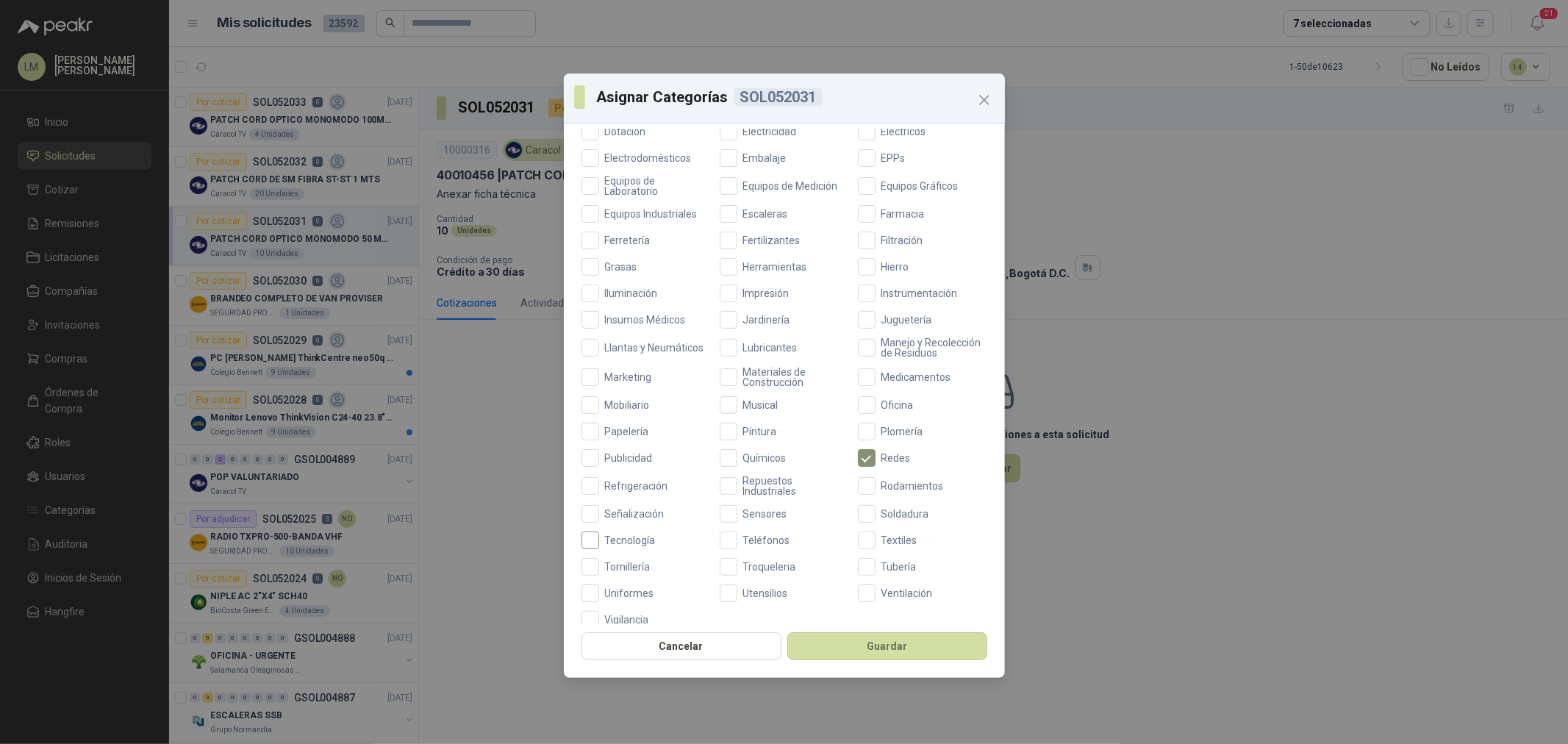
scroll to position [347, 0]
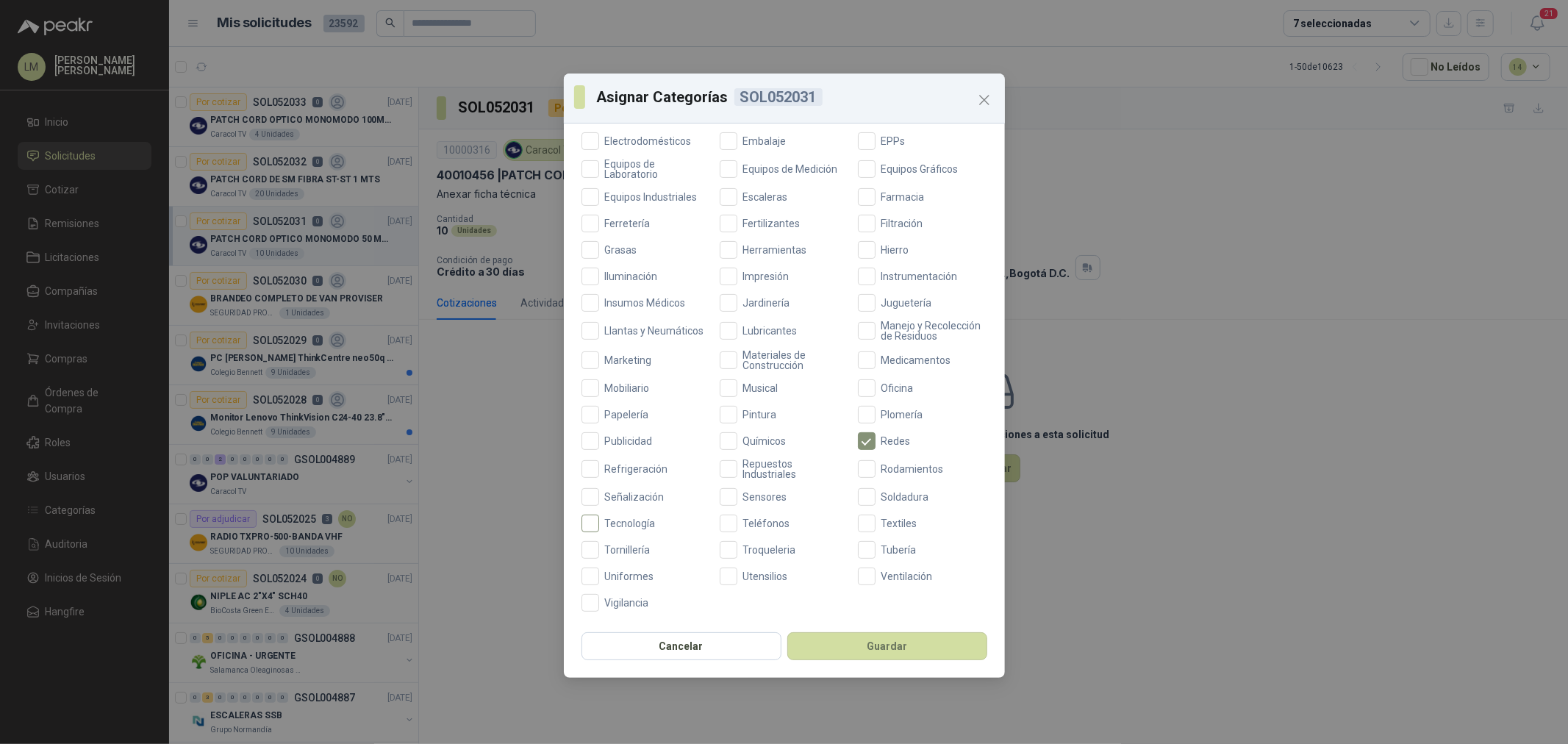
click at [630, 520] on span "Tecnología" at bounding box center [629, 523] width 62 height 10
click at [869, 650] on button "Guardar" at bounding box center [887, 646] width 200 height 28
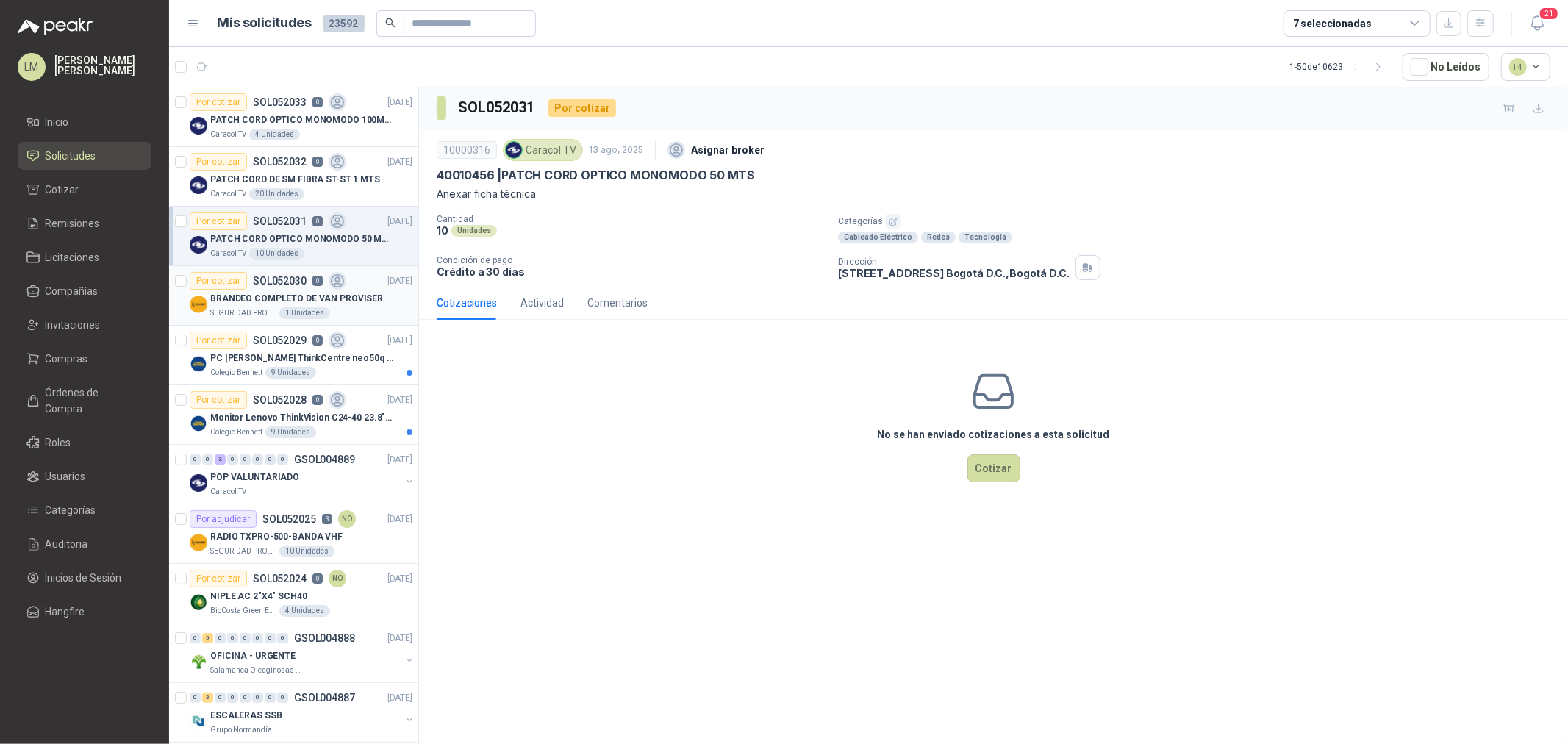
click at [307, 298] on p "BRANDEO COMPLETO DE VAN PROVISER" at bounding box center [297, 299] width 173 height 14
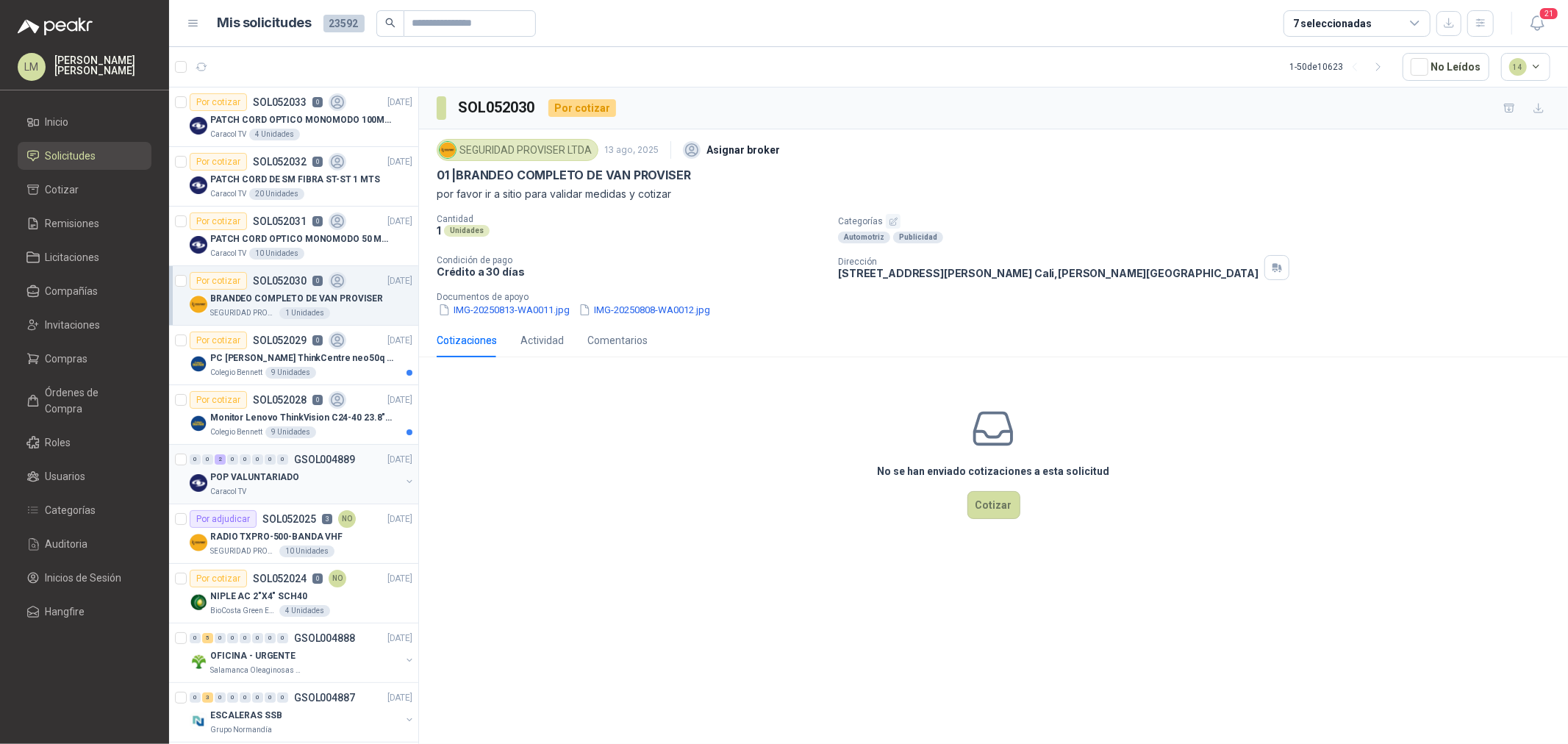
click at [278, 485] on div "POP VALUNTARIADO" at bounding box center [305, 477] width 190 height 18
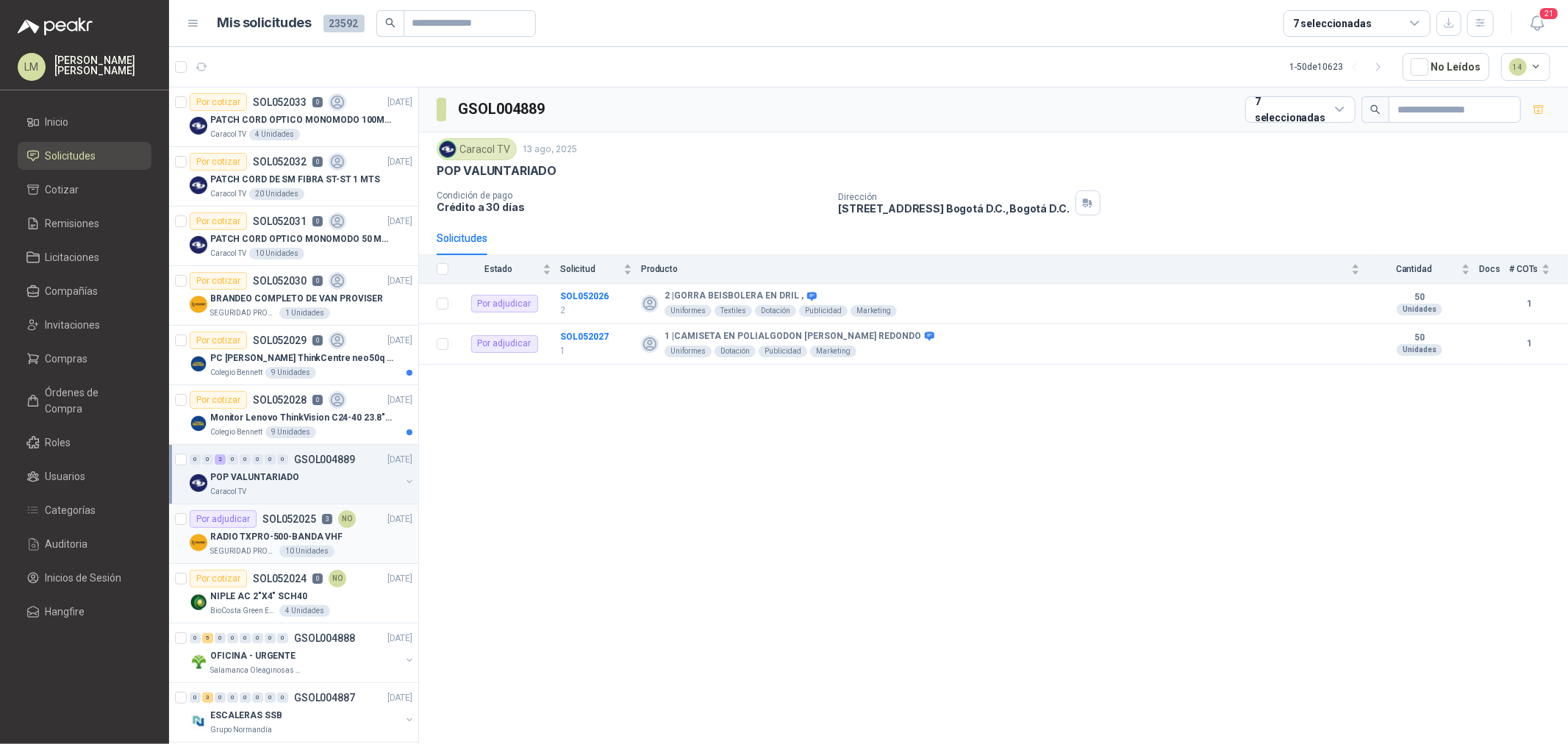
click at [278, 533] on p "RADIO TXPRO-500-BANDA VHF" at bounding box center [276, 537] width 133 height 14
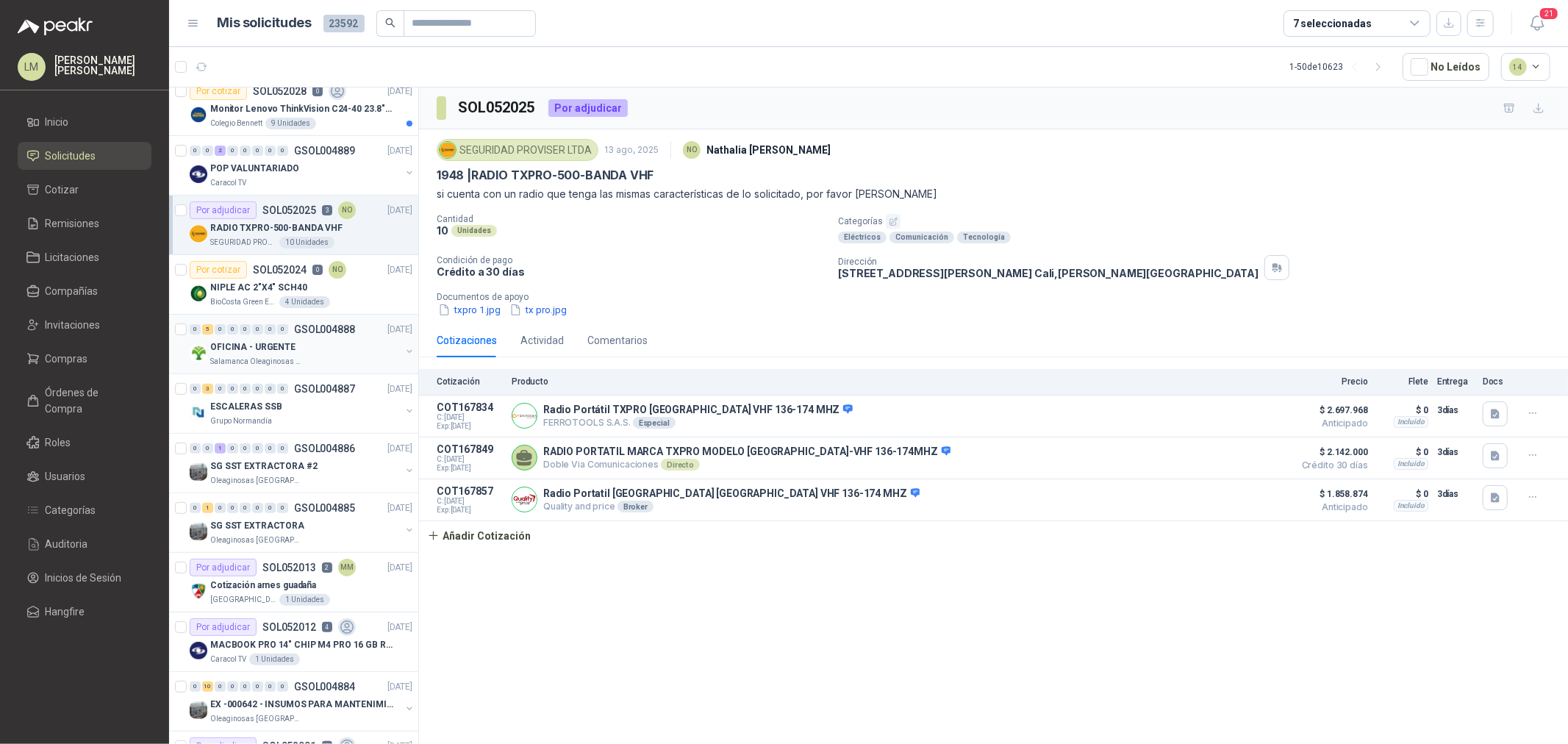
scroll to position [326, 0]
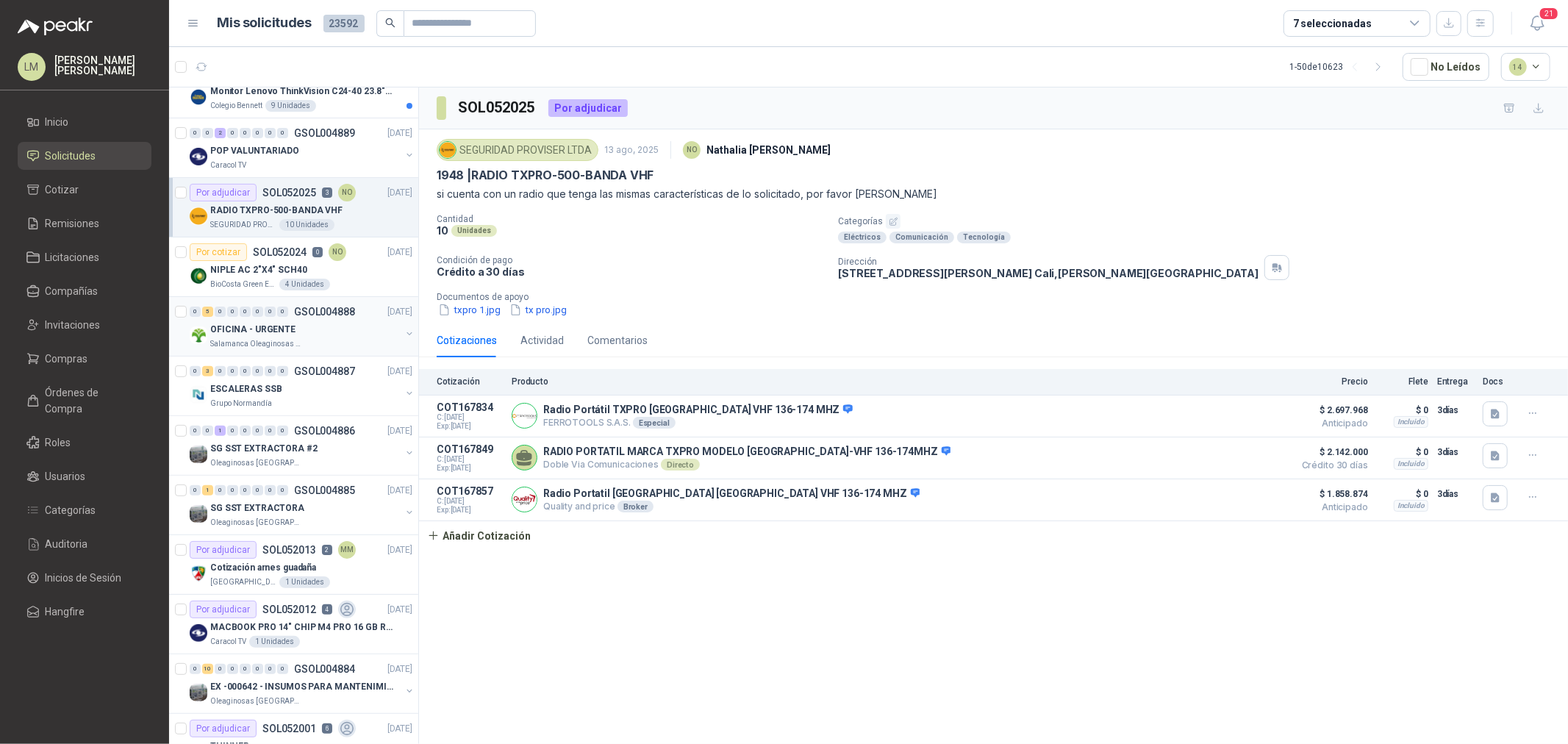
click at [275, 318] on div "0 5 0 0 0 0 0 0 GSOL004888 13/08/25" at bounding box center [302, 312] width 225 height 18
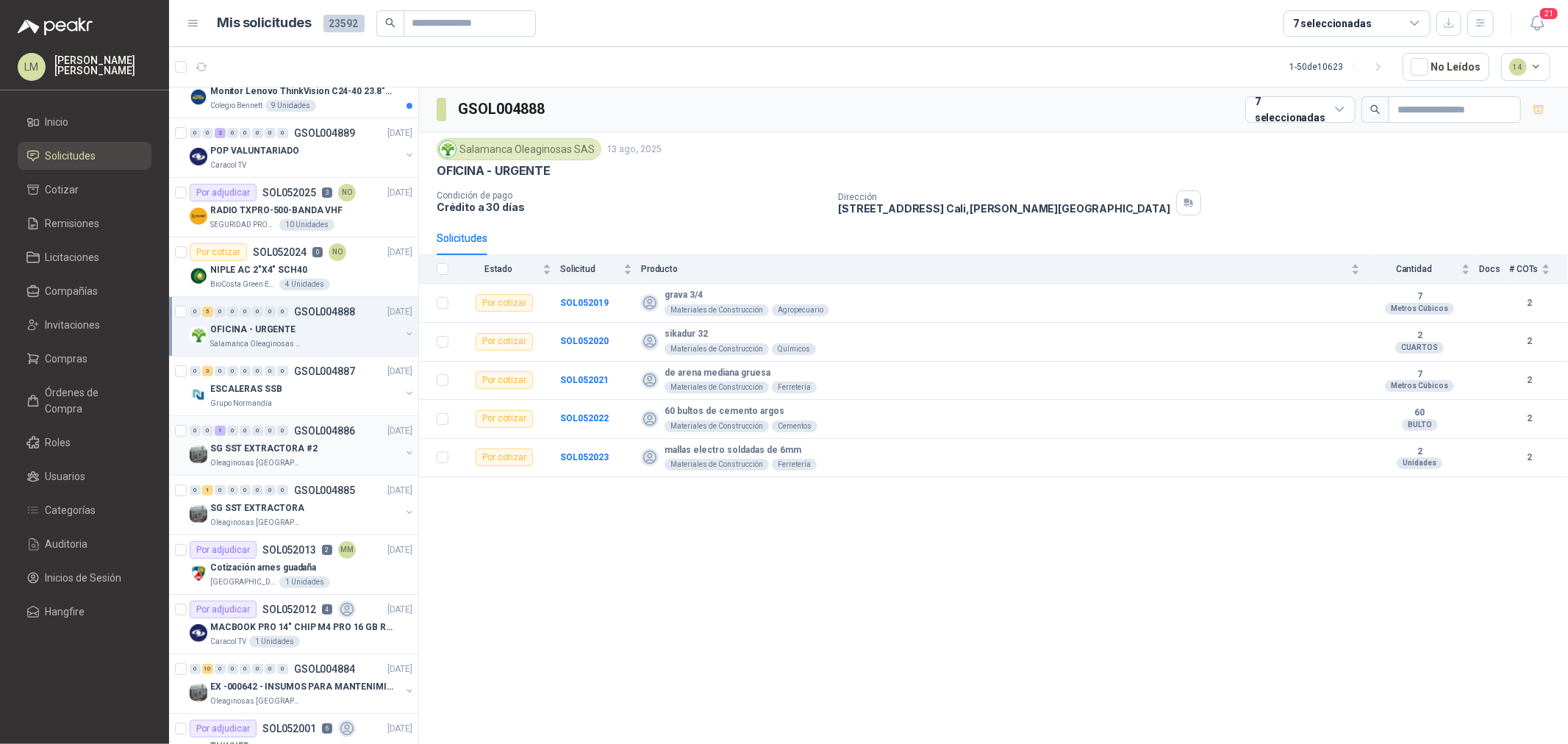
click at [284, 447] on p "SG SST EXTRACTORA #2" at bounding box center [263, 448] width 107 height 14
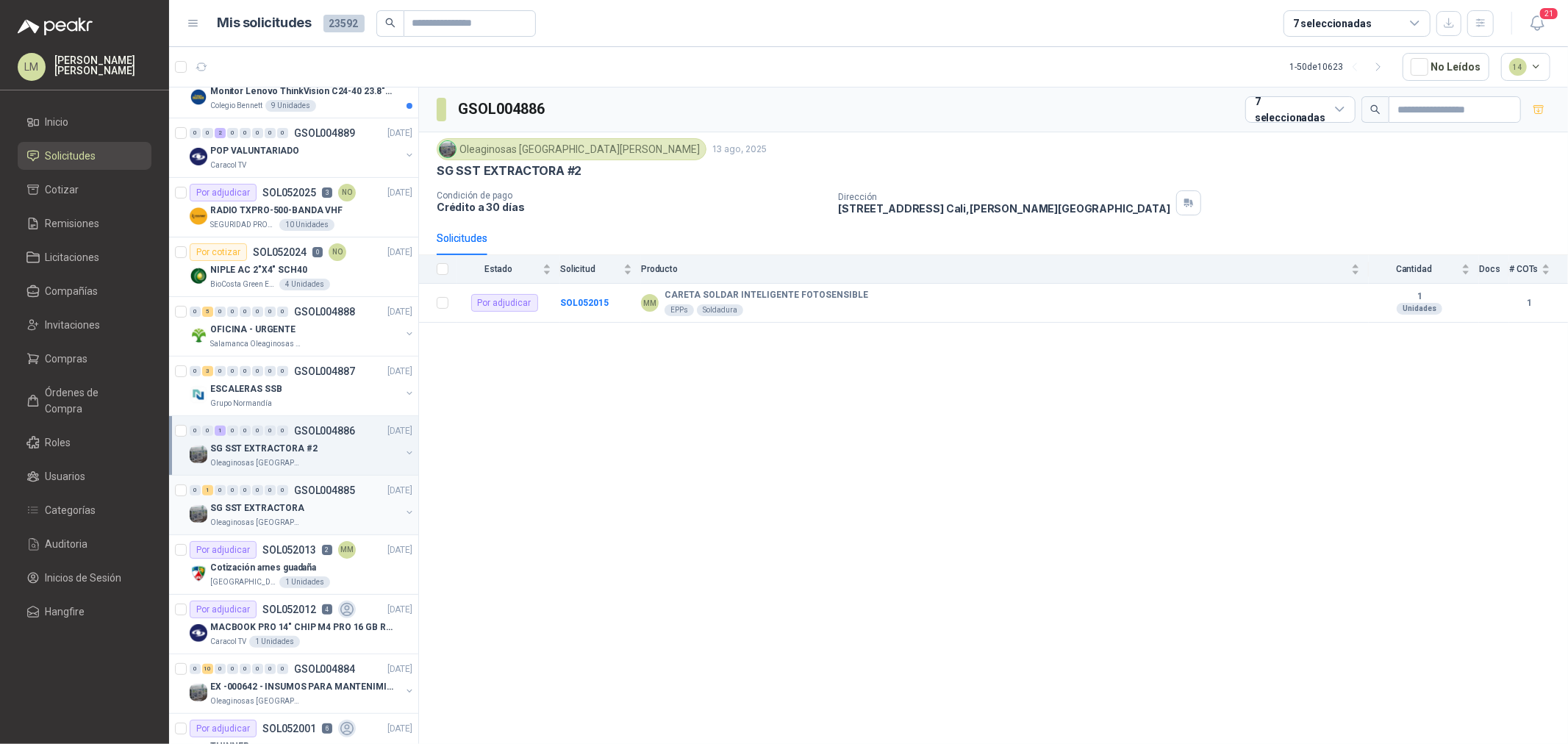
click at [273, 500] on div "SG SST EXTRACTORA" at bounding box center [305, 509] width 190 height 18
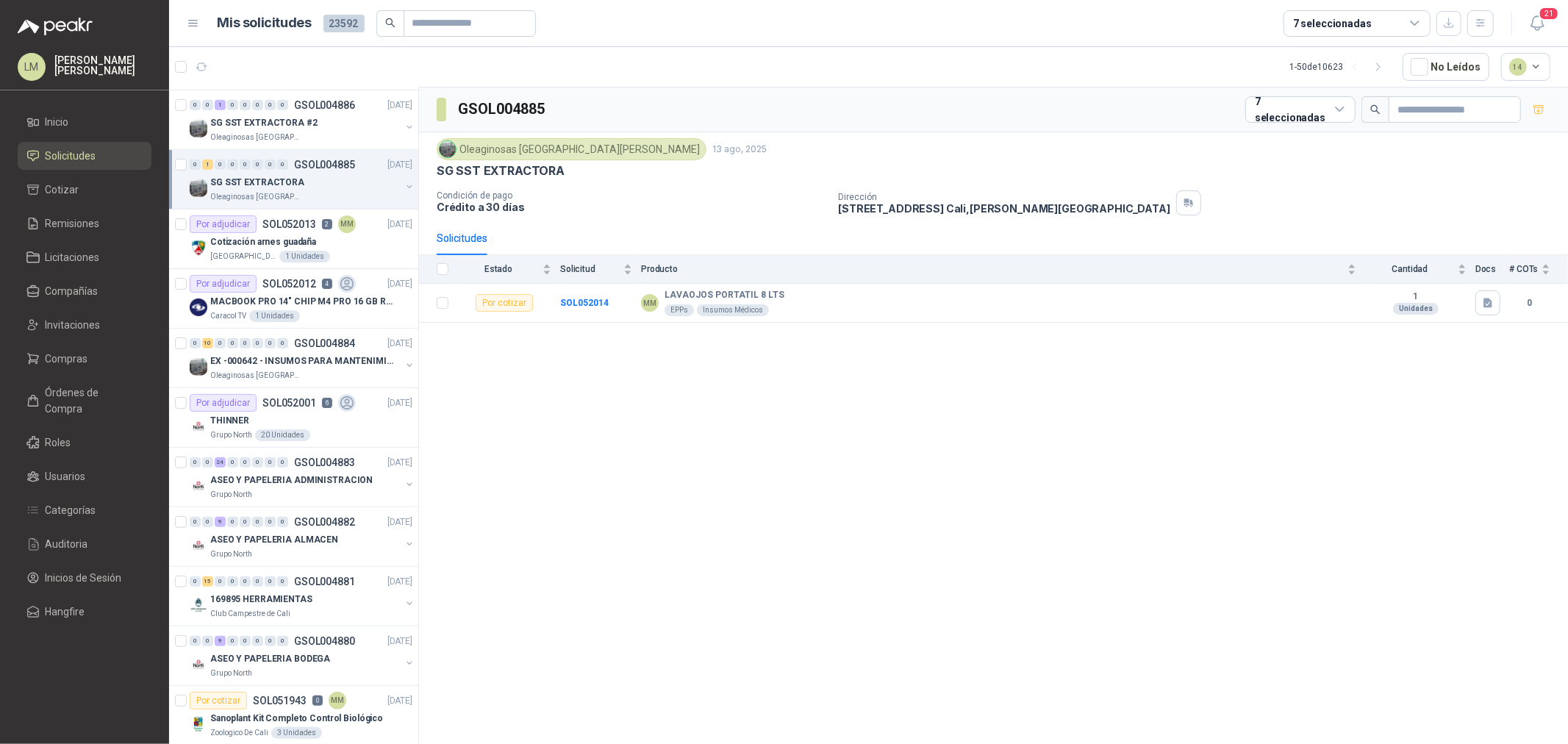
scroll to position [653, 0]
click at [290, 305] on p "MACBOOK PRO 14" CHIP M4 PRO 16 GB RAM 1TB" at bounding box center [301, 300] width 183 height 14
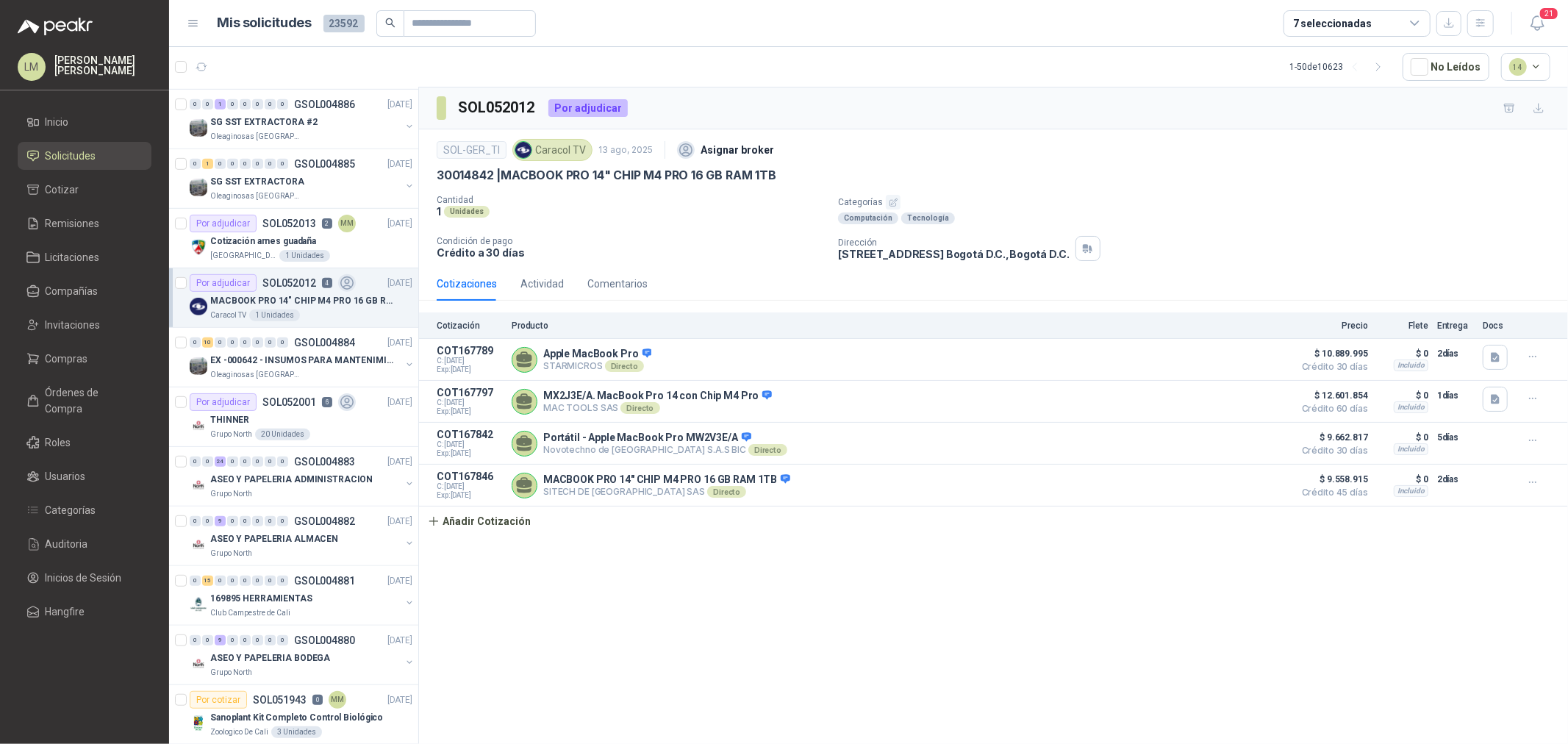
scroll to position [817, 0]
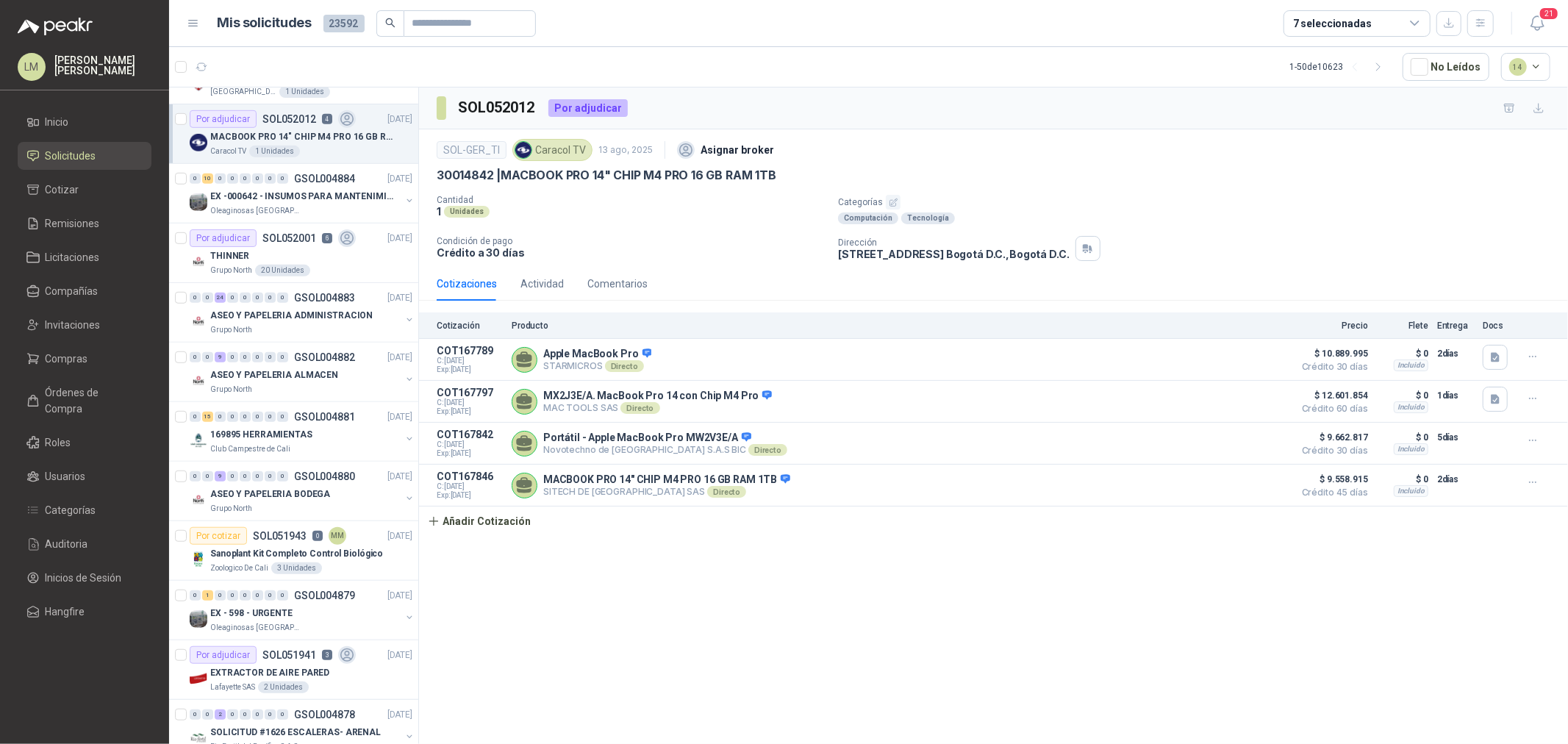
click at [264, 301] on div "0" at bounding box center [270, 297] width 11 height 10
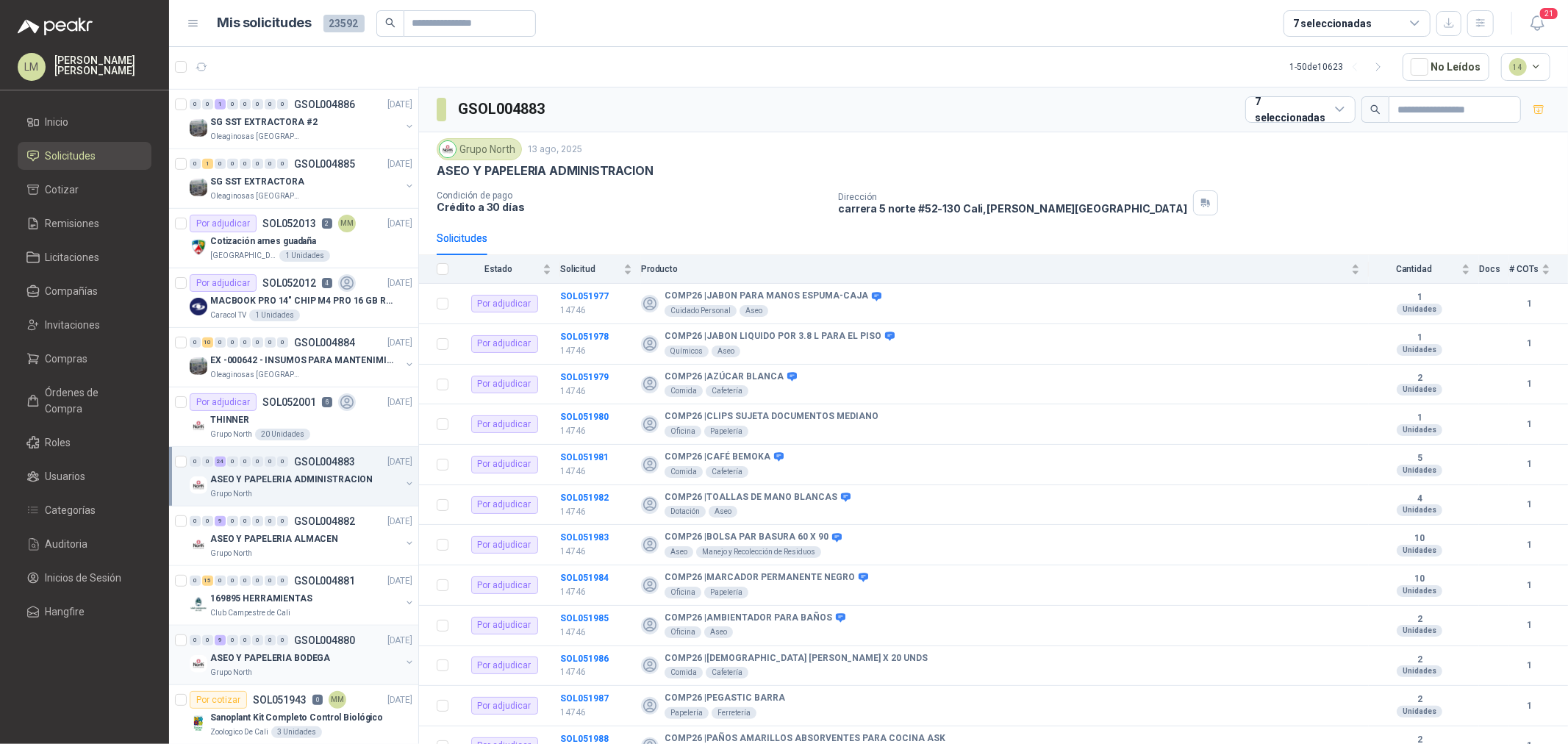
scroll to position [81, 0]
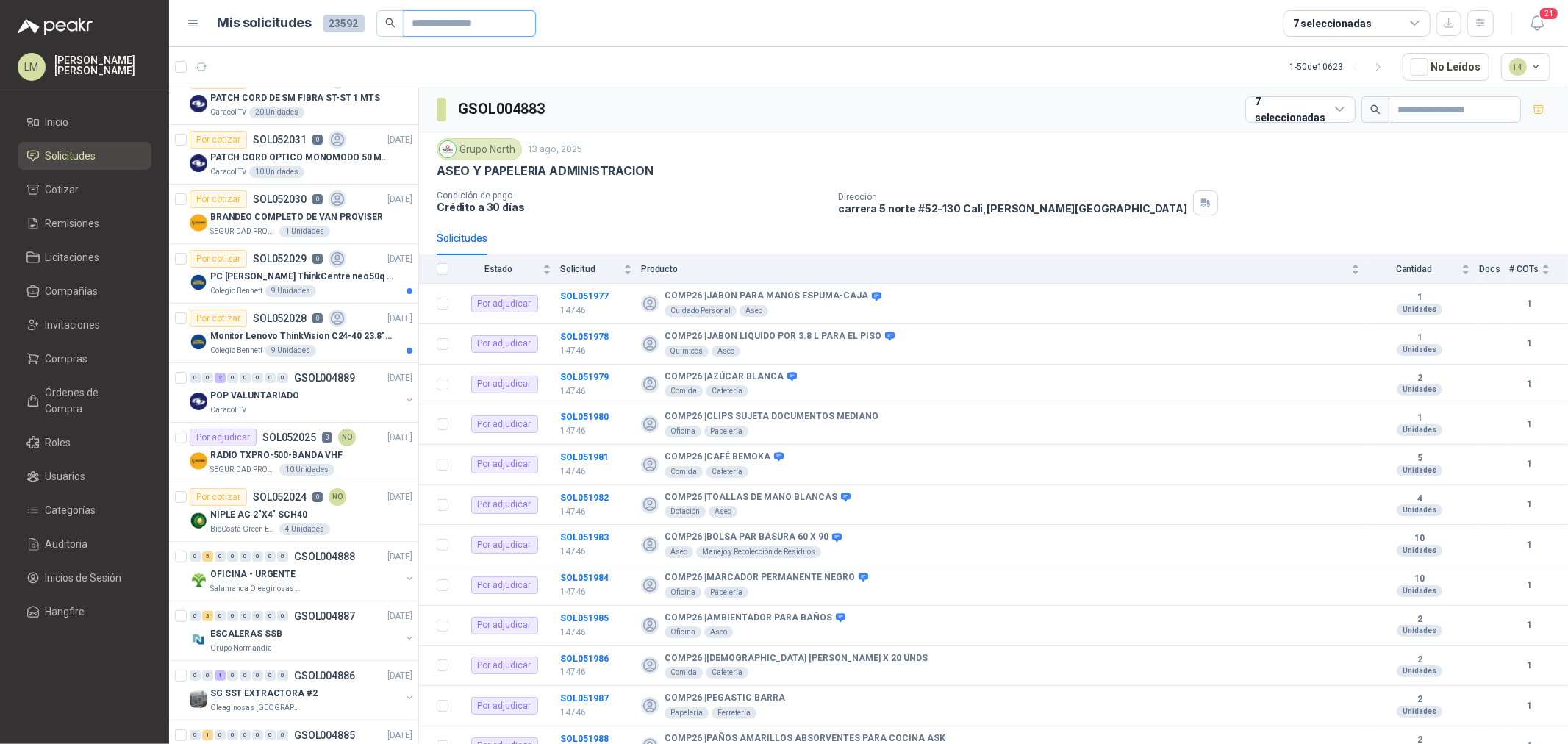
click at [427, 23] on input "text" at bounding box center [463, 23] width 103 height 25
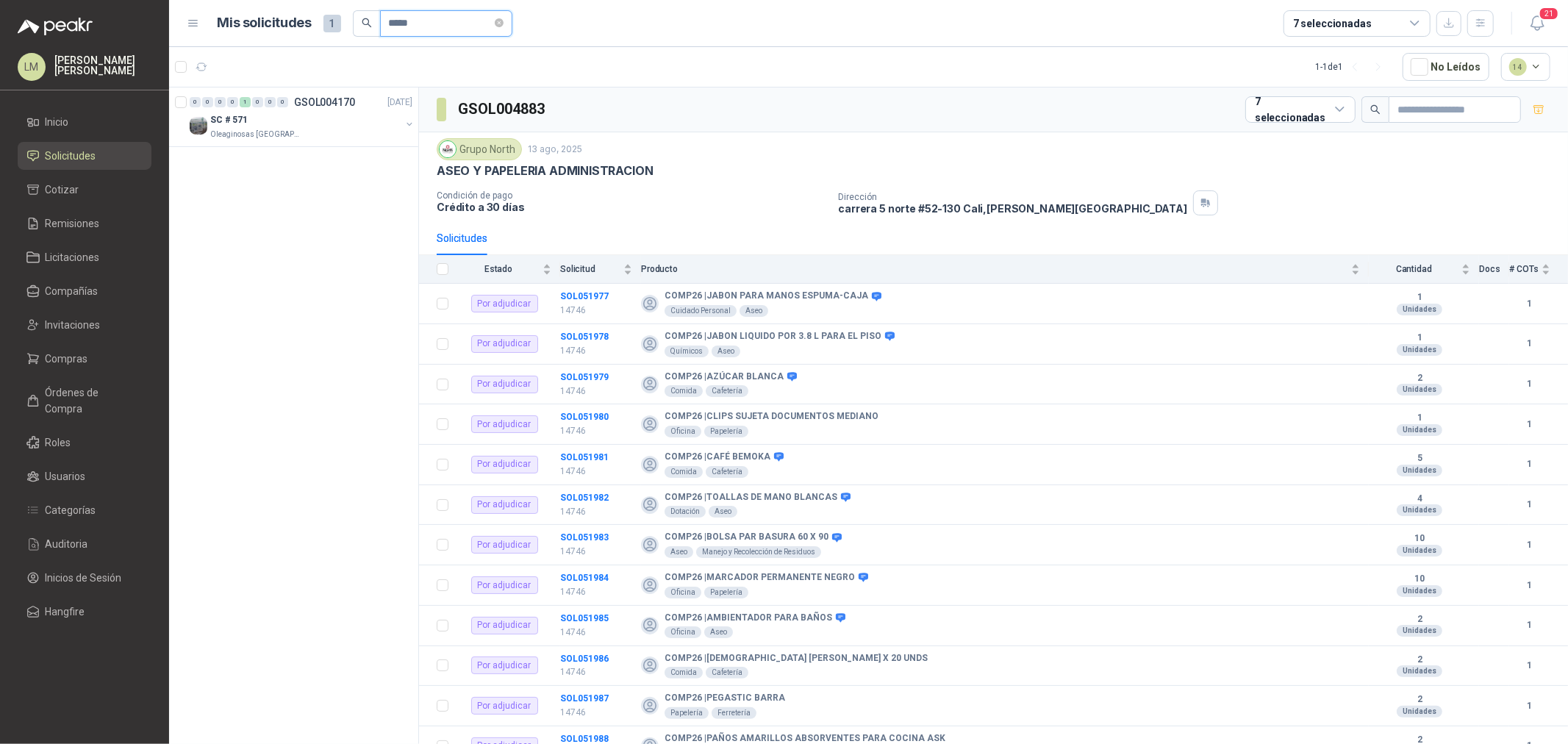
scroll to position [0, 0]
click at [408, 122] on button "button" at bounding box center [409, 124] width 12 height 12
click at [317, 174] on p "JUNTAS FLEXIBLES METALICAS DE 4"" at bounding box center [285, 179] width 160 height 14
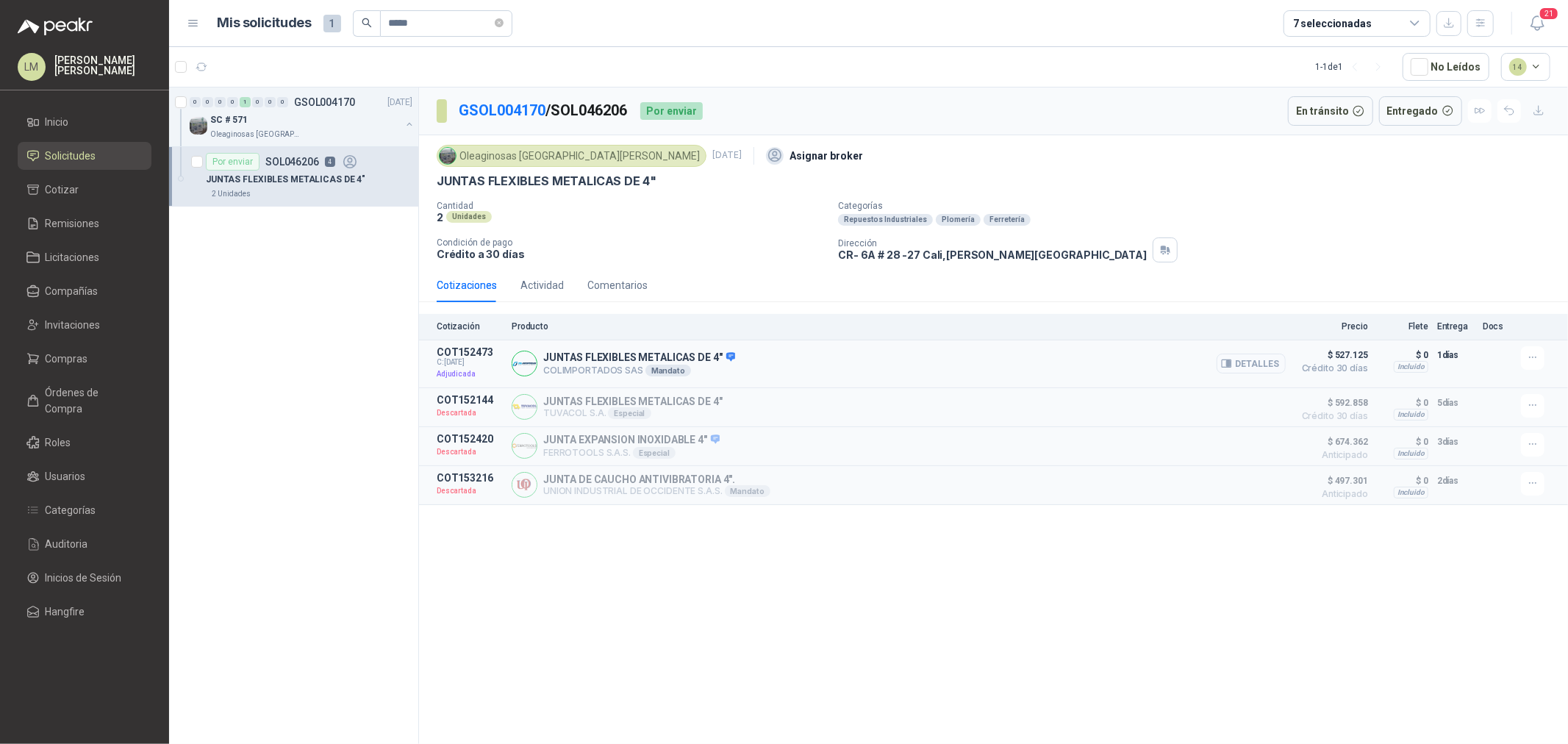
click at [1261, 365] on button "Detalles" at bounding box center [1251, 363] width 69 height 20
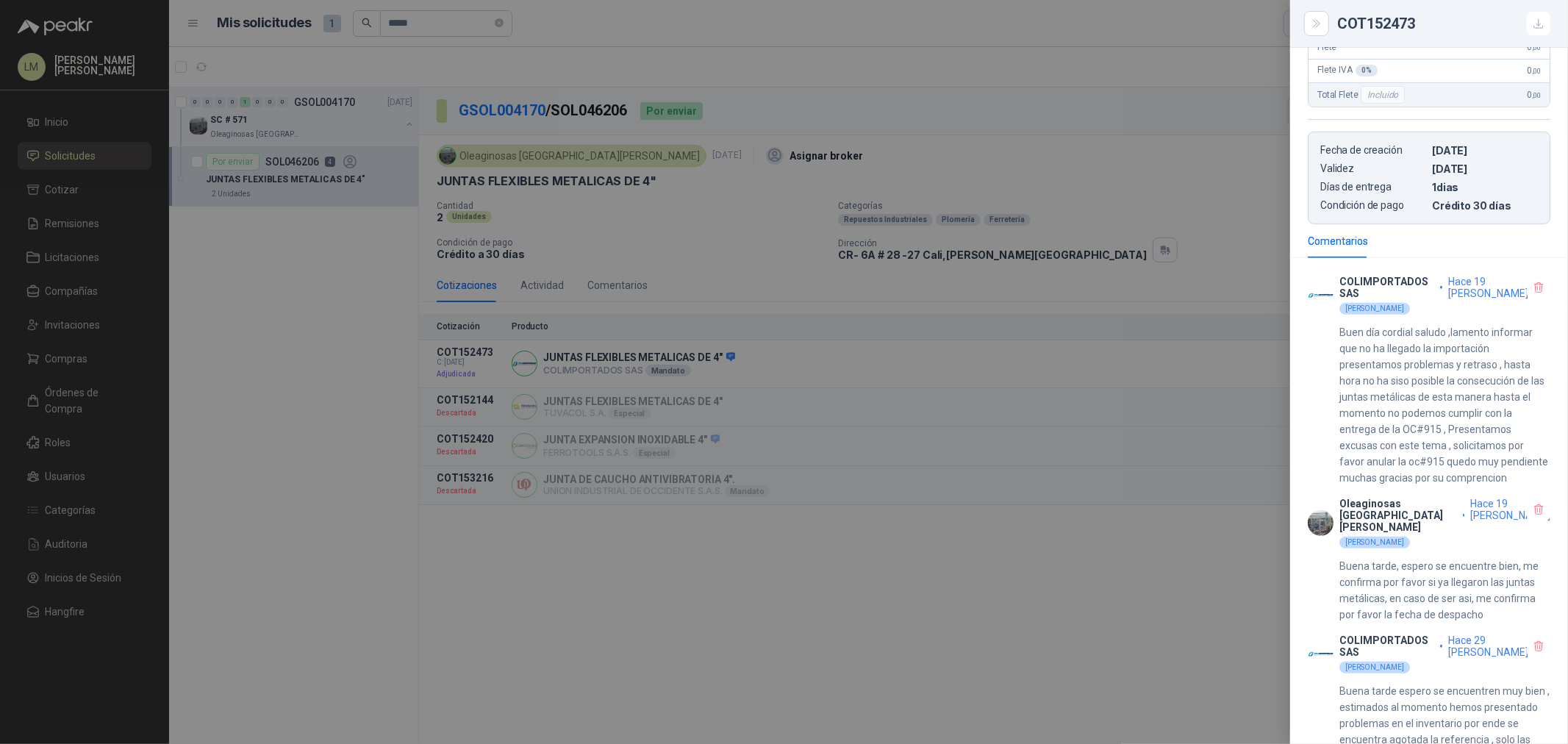
scroll to position [571, 0]
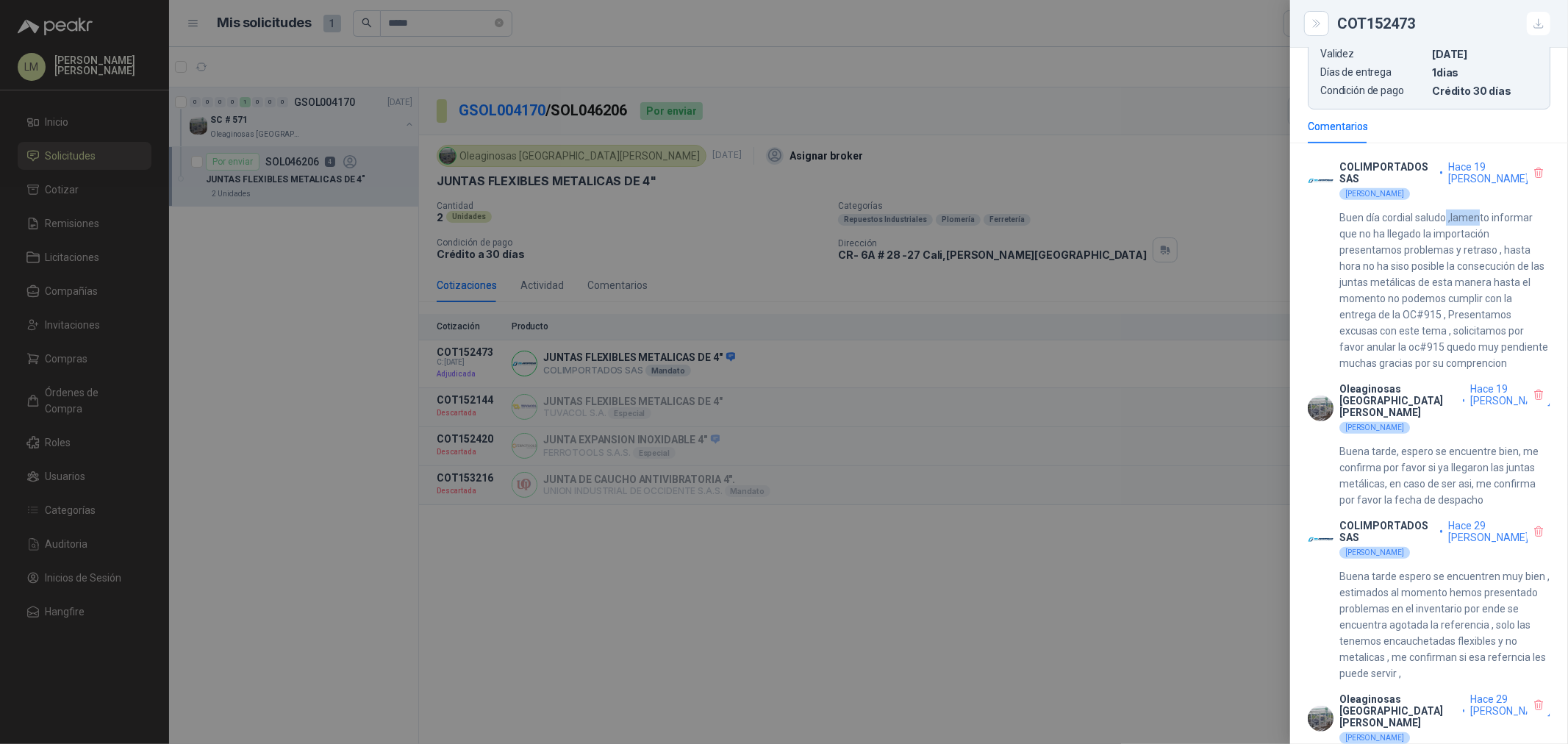
drag, startPoint x: 1474, startPoint y: 209, endPoint x: 1469, endPoint y: 225, distance: 16.8
click at [1482, 209] on p "Buen día cordial saludo ,lamento informar que no ha llegado la importación pres…" at bounding box center [1444, 289] width 211 height 161
drag, startPoint x: 1416, startPoint y: 225, endPoint x: 1502, endPoint y: 364, distance: 163.5
click at [1502, 364] on p "Buen día cordial saludo ,lamento informar que no ha llegado la importación pres…" at bounding box center [1444, 289] width 211 height 161
click at [1092, 345] on div at bounding box center [784, 372] width 1568 height 744
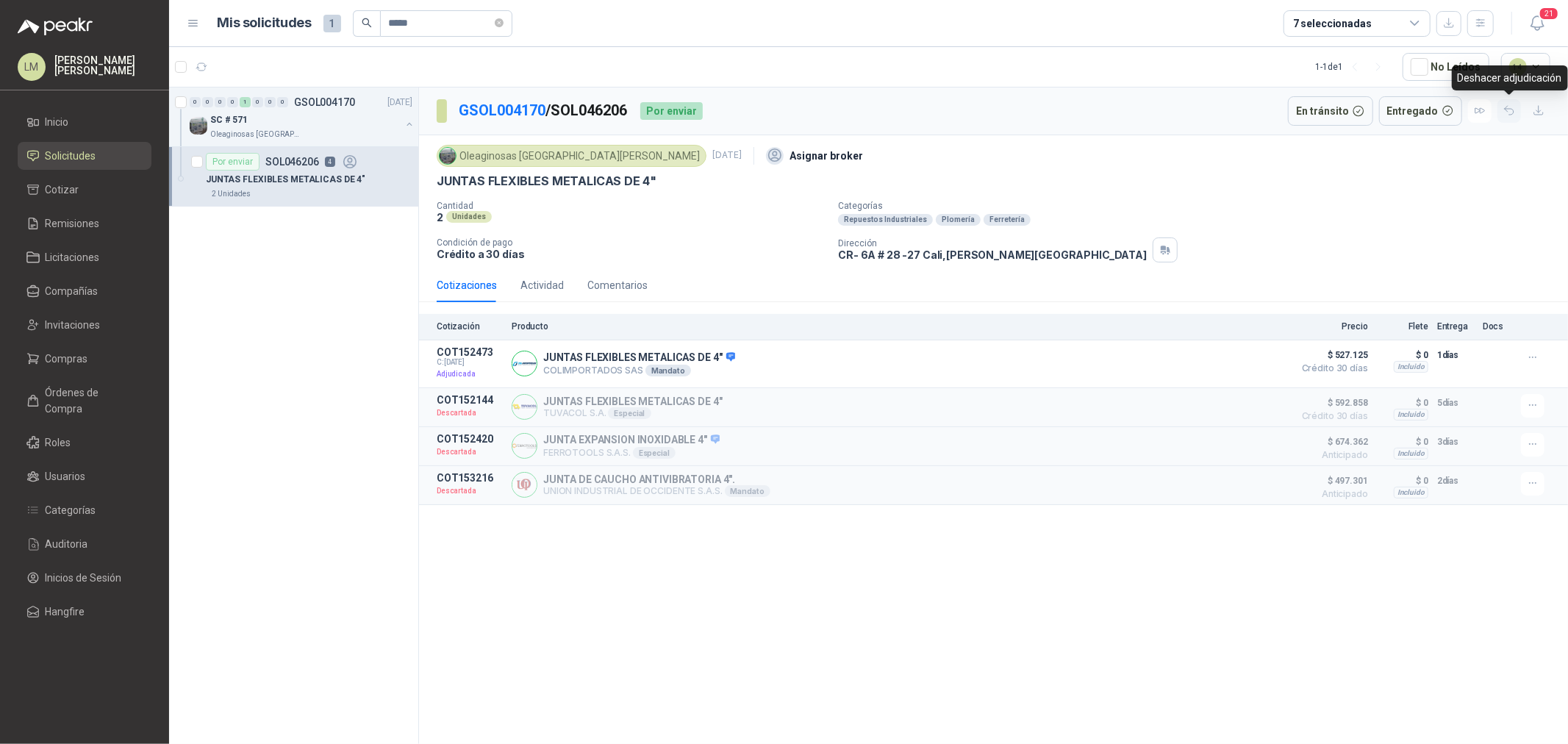
click at [1498, 113] on button "button" at bounding box center [1509, 111] width 23 height 23
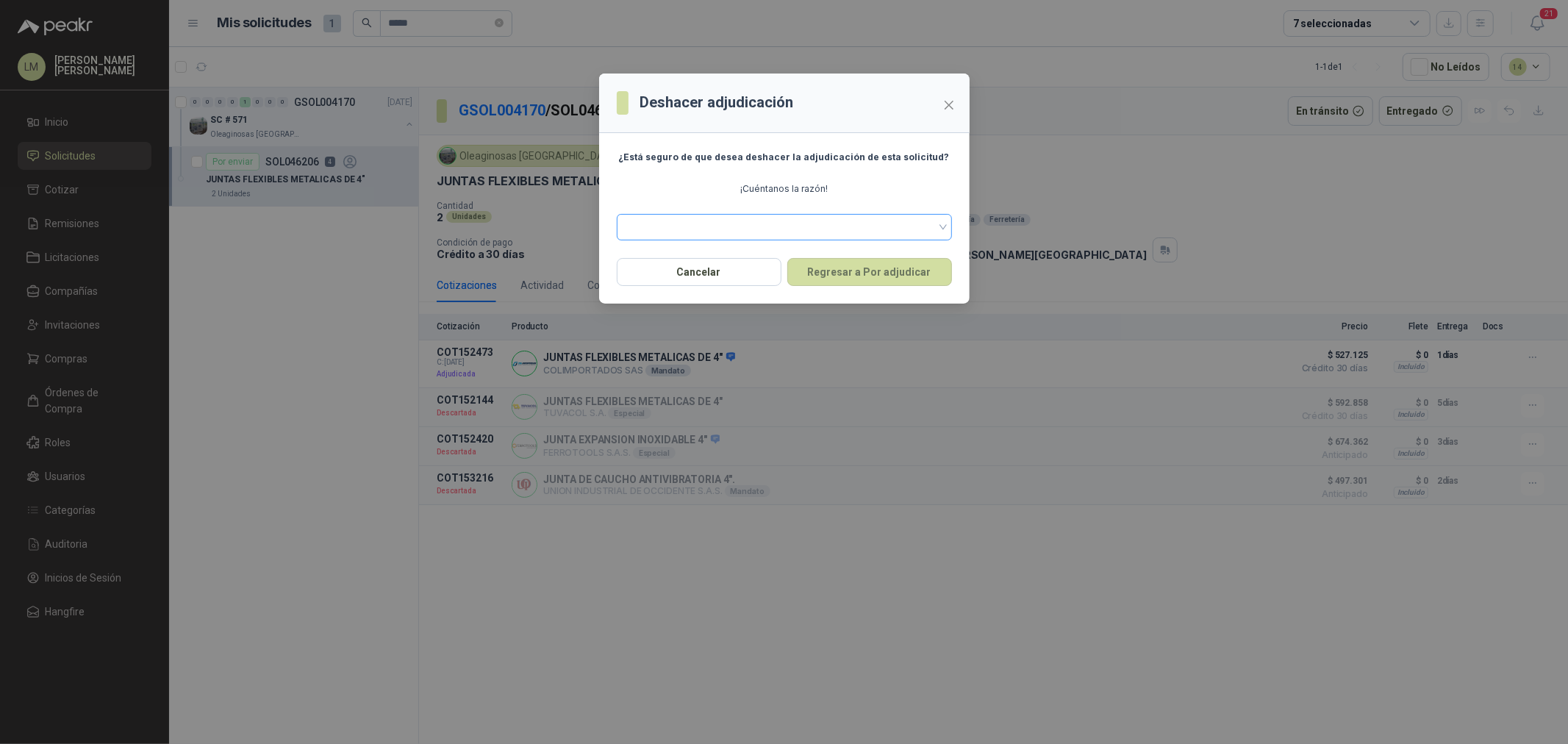
click at [802, 226] on span at bounding box center [784, 227] width 317 height 22
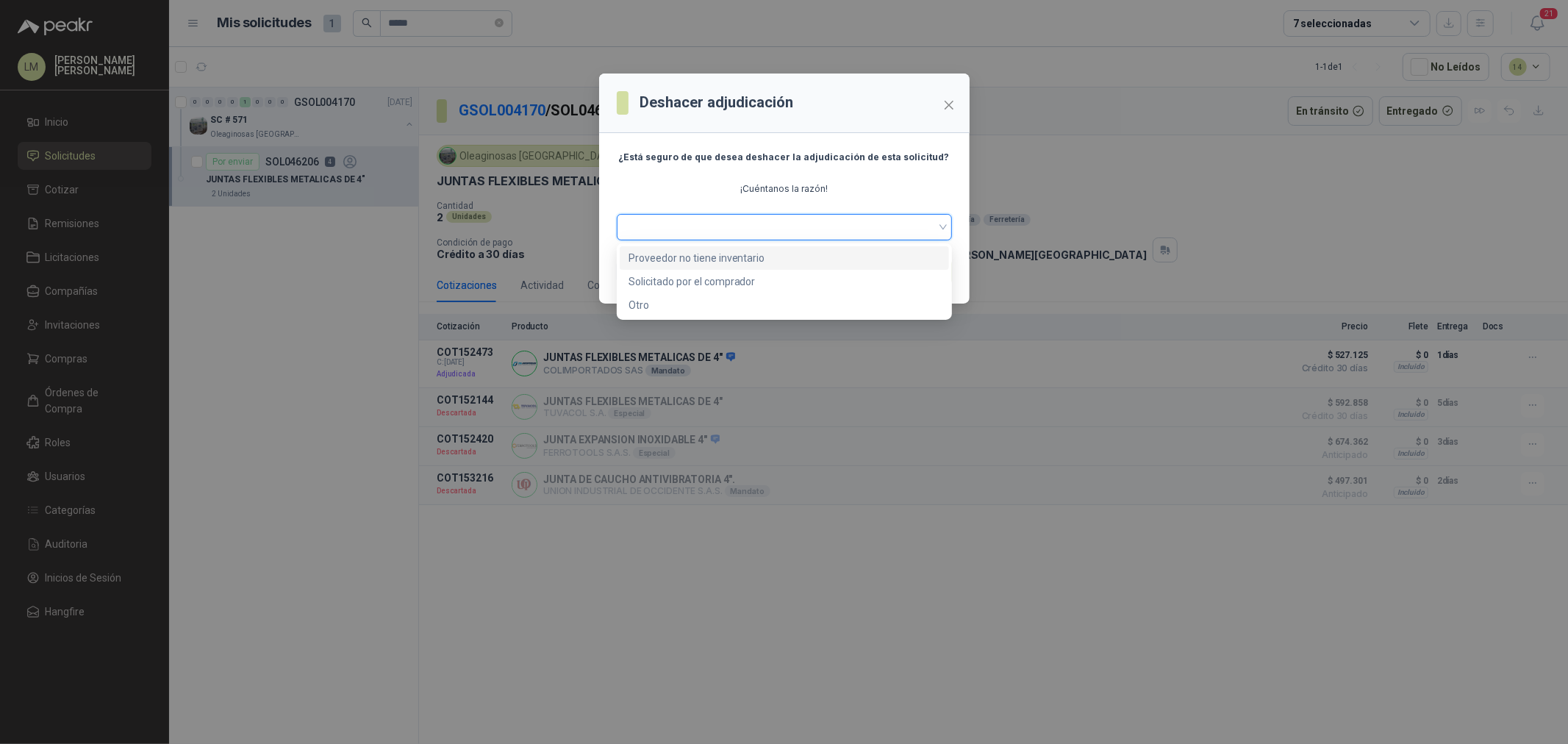
click at [702, 256] on div "Proveedor no tiene inventario" at bounding box center [784, 258] width 312 height 16
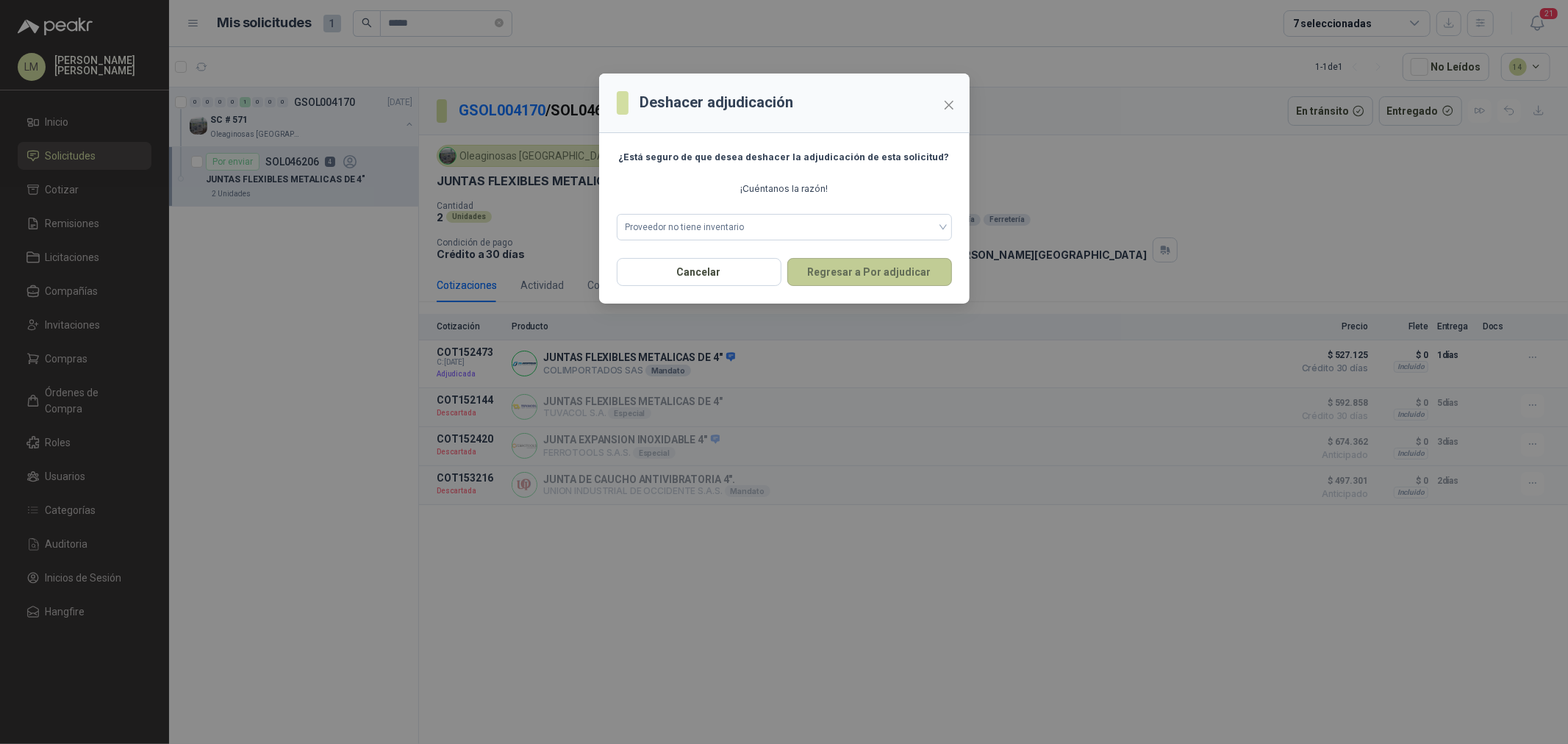
click at [807, 274] on button "Regresar a Por adjudicar" at bounding box center [869, 271] width 165 height 28
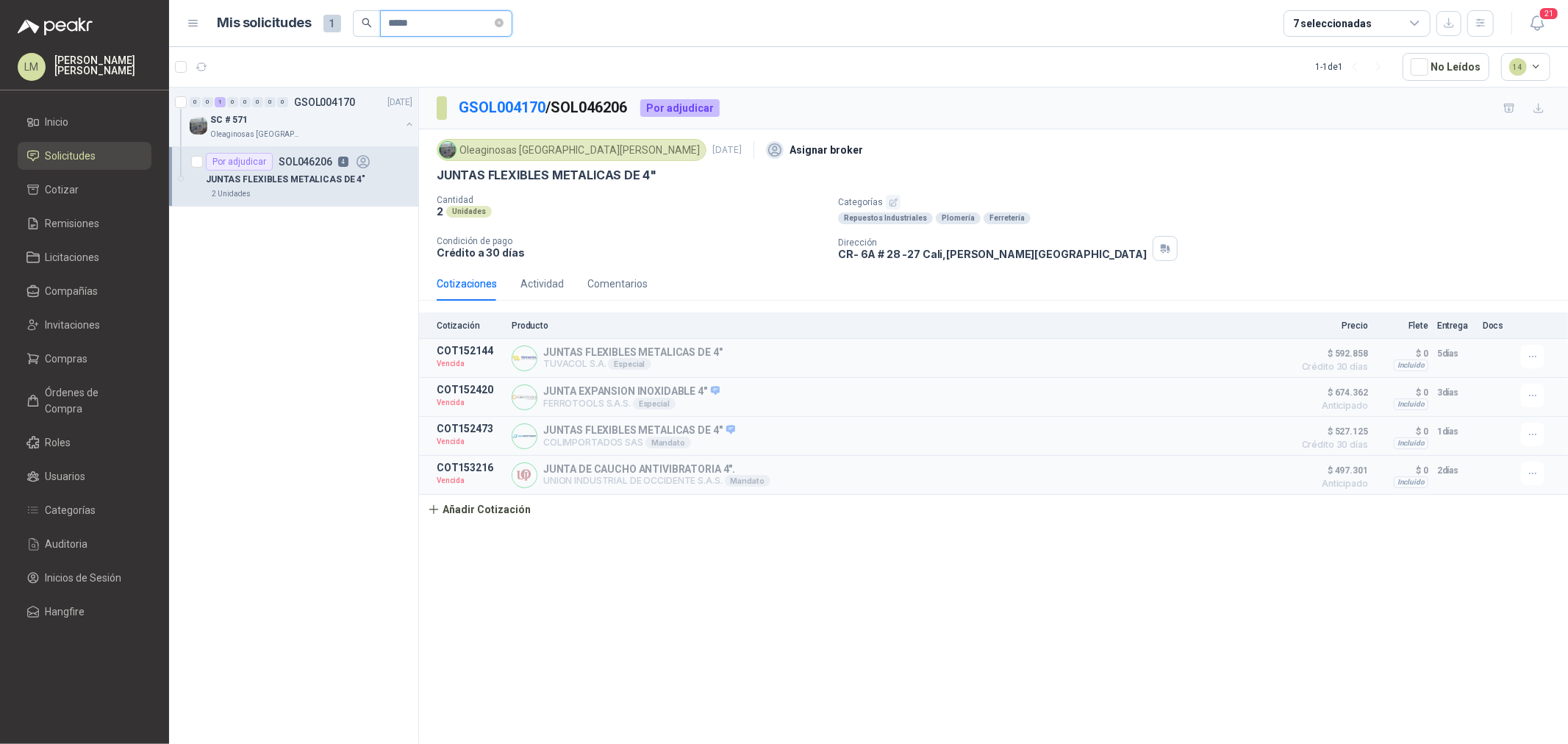
drag, startPoint x: 435, startPoint y: 22, endPoint x: 399, endPoint y: 30, distance: 36.9
click at [399, 30] on input "*****" at bounding box center [440, 23] width 103 height 25
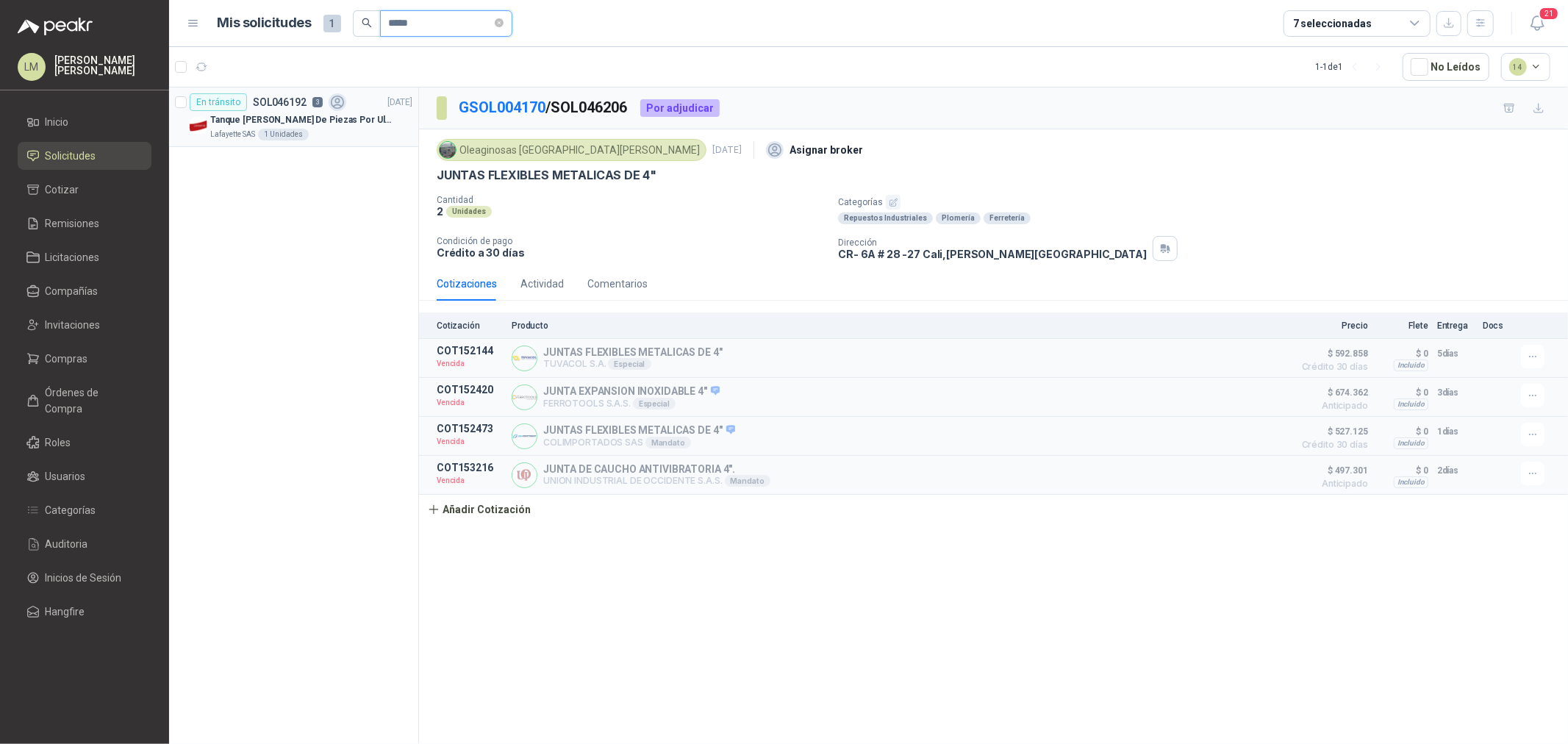
type input "*****"
click at [265, 120] on p "Tanque De Lavado De Piezas Por Ultrasonidos 2000ml CT80" at bounding box center [301, 120] width 183 height 14
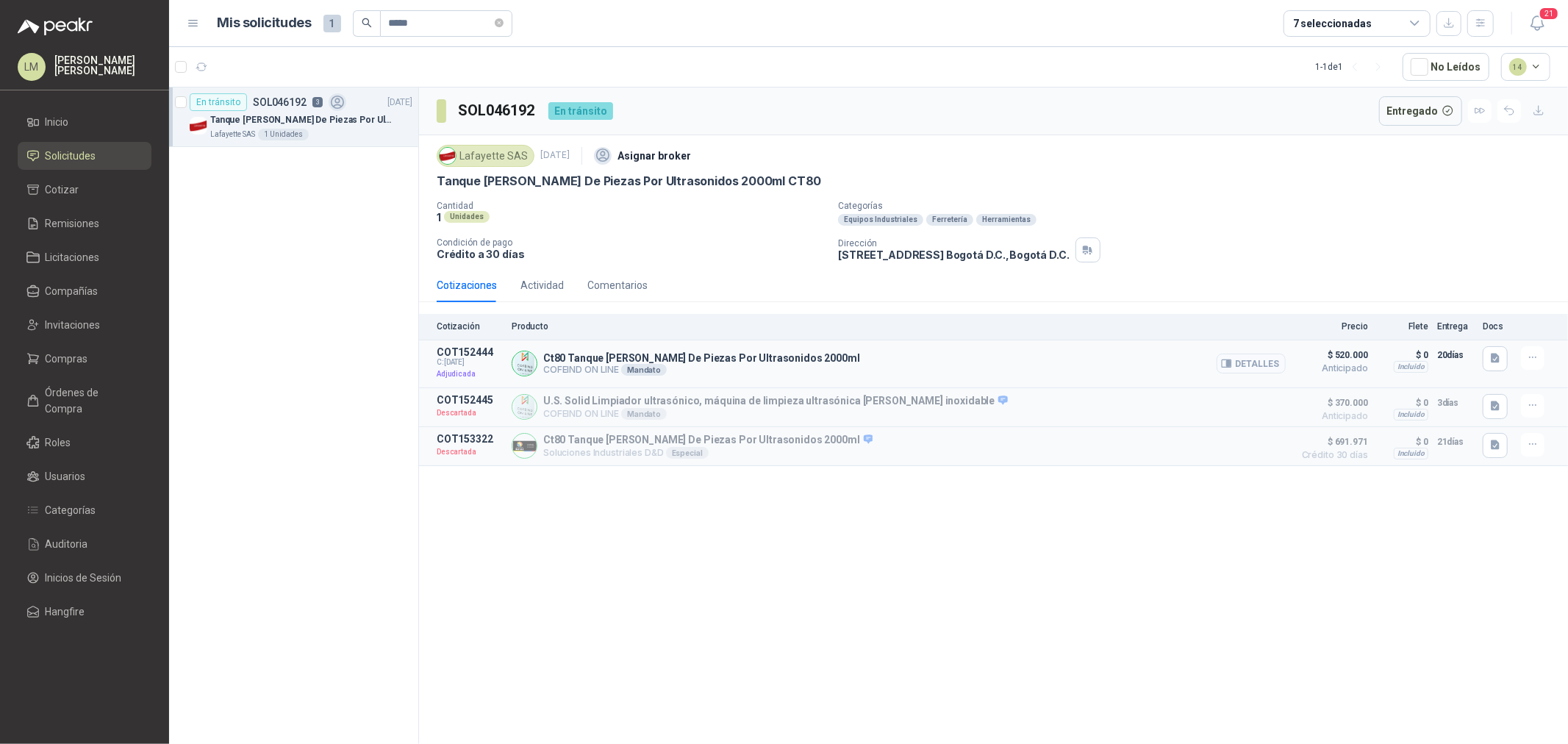
click at [1243, 368] on button "Detalles" at bounding box center [1251, 363] width 69 height 20
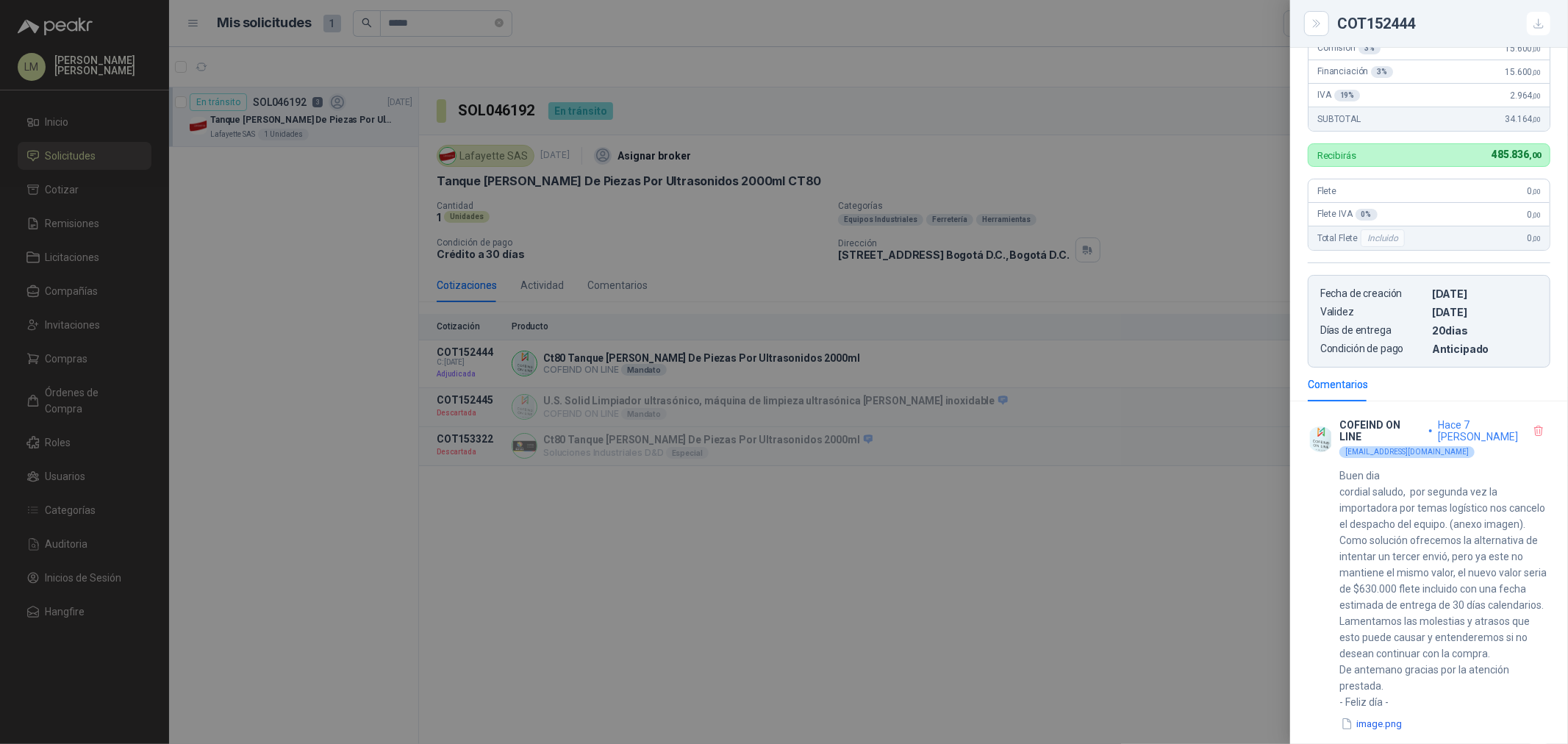
scroll to position [432, 0]
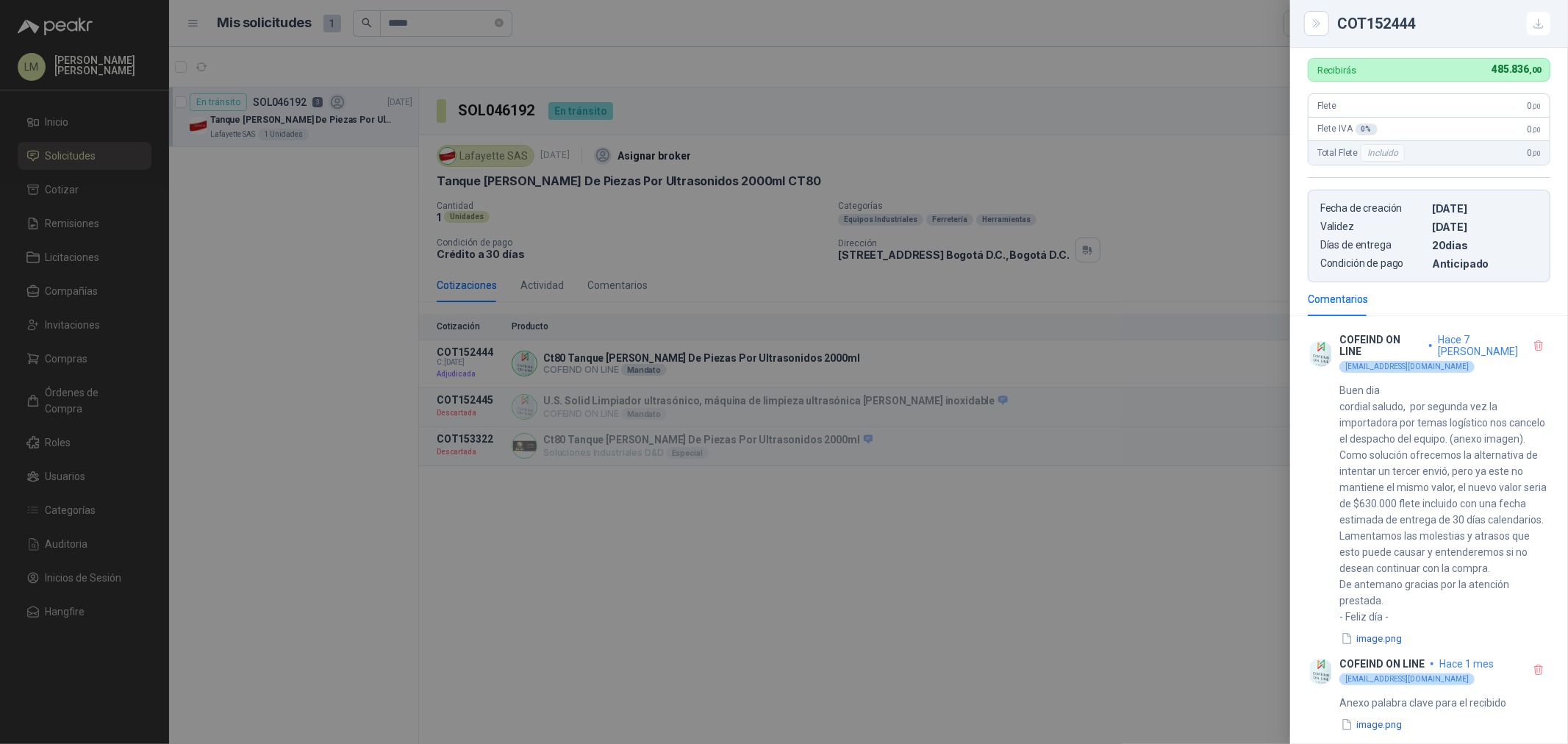
click at [754, 217] on div at bounding box center [784, 372] width 1568 height 744
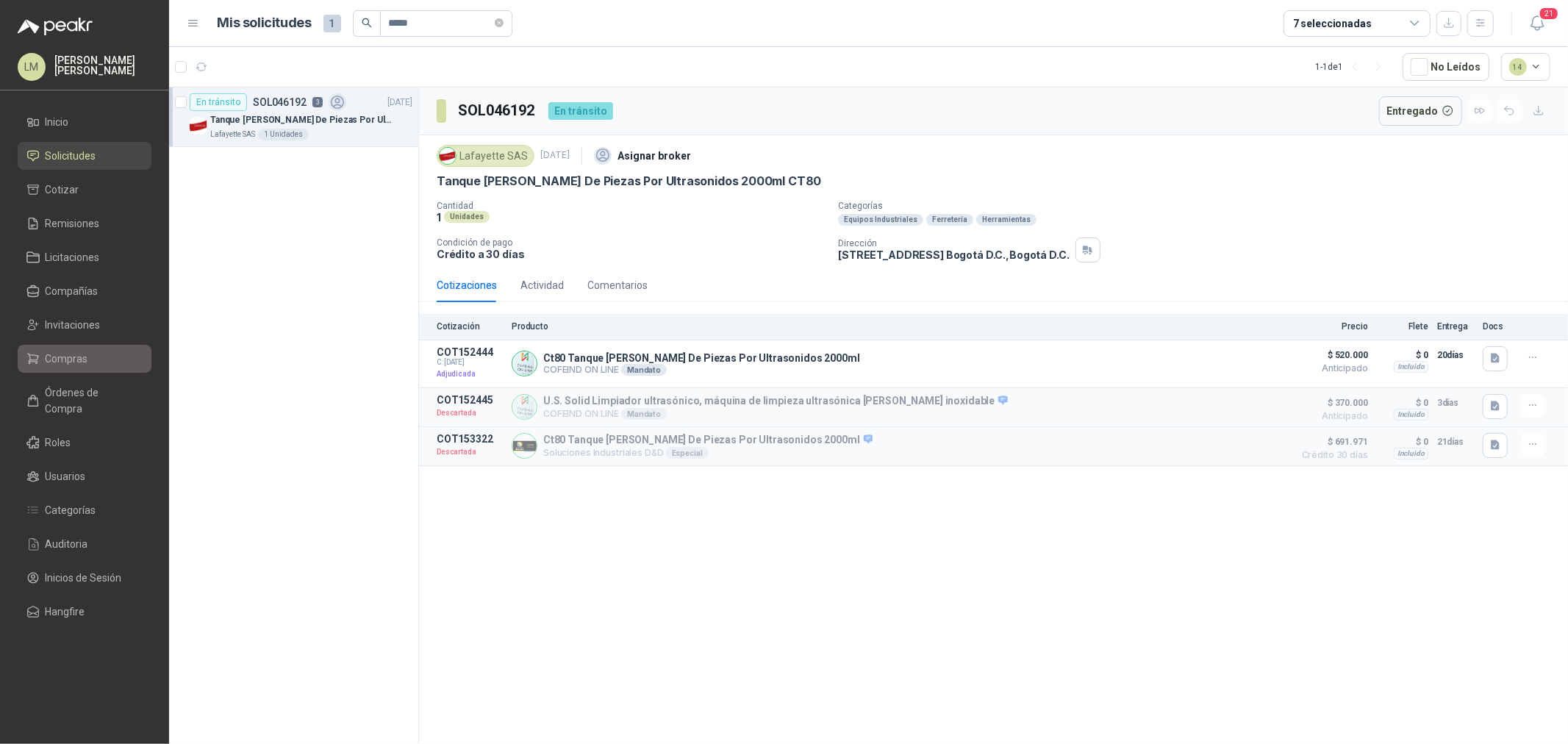
click at [59, 351] on span "Compras" at bounding box center [67, 359] width 42 height 16
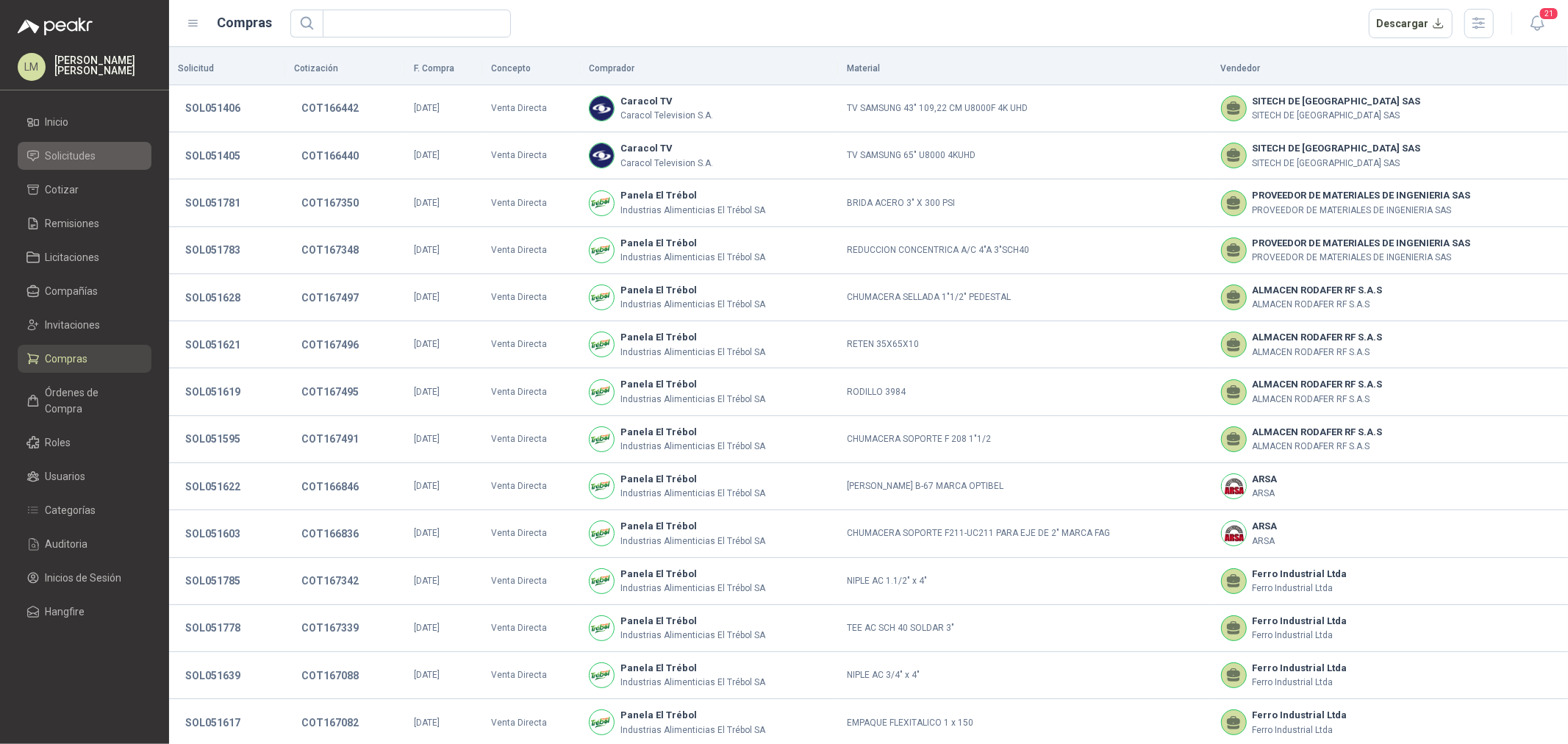
click at [71, 156] on span "Solicitudes" at bounding box center [71, 156] width 50 height 16
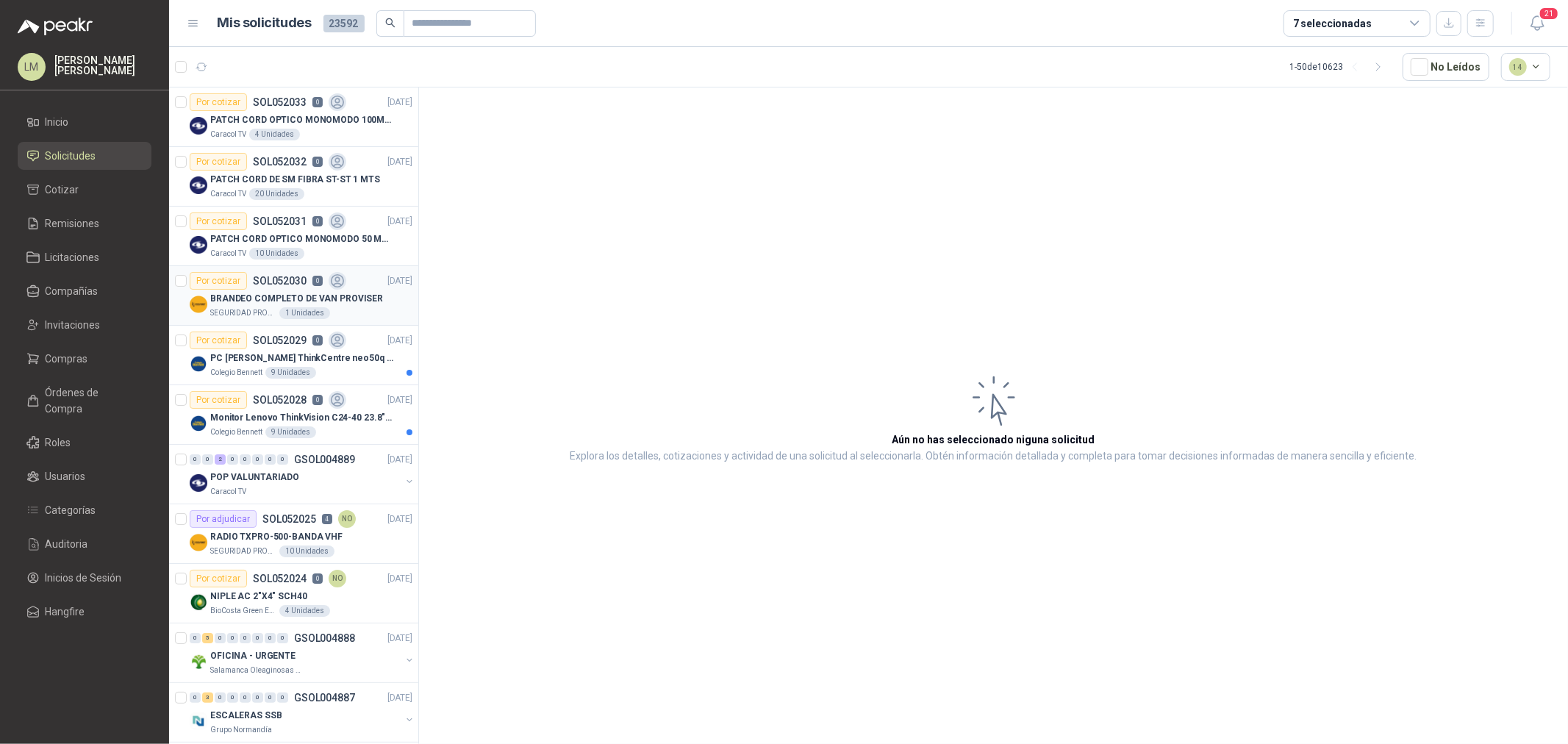
click at [263, 284] on p "SOL052030" at bounding box center [280, 280] width 54 height 10
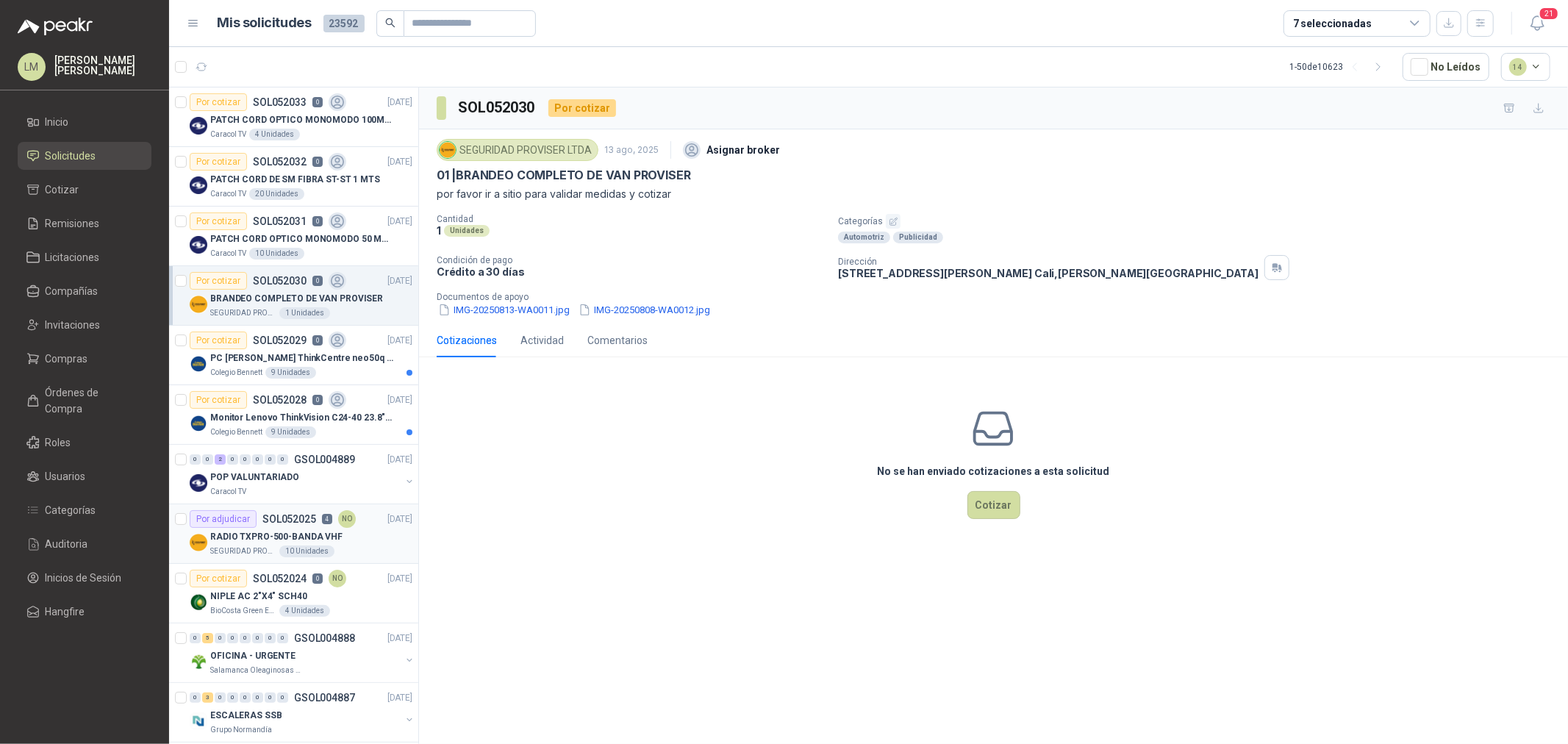
click at [305, 517] on p "SOL052025" at bounding box center [289, 519] width 54 height 10
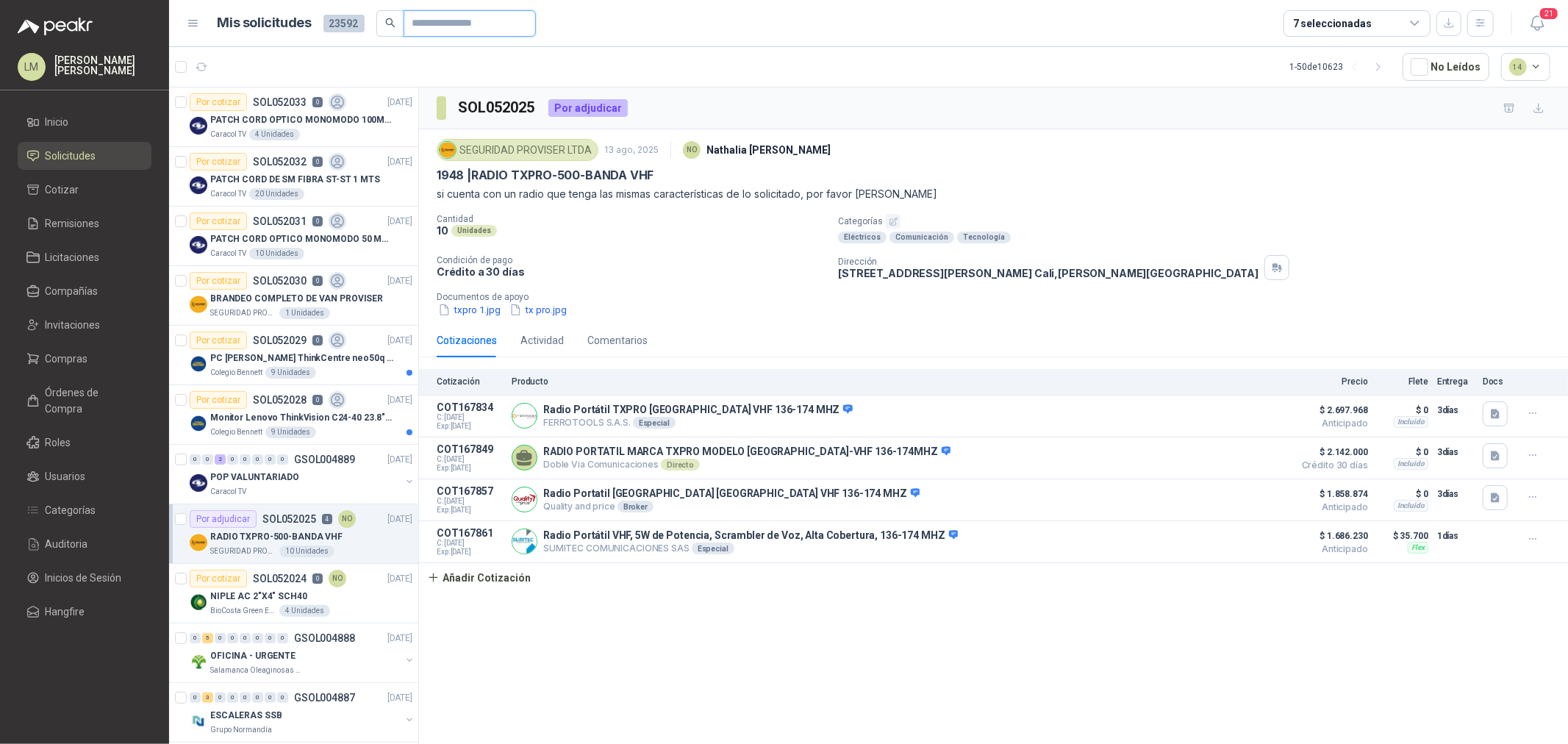
click at [436, 23] on input "text" at bounding box center [463, 23] width 103 height 25
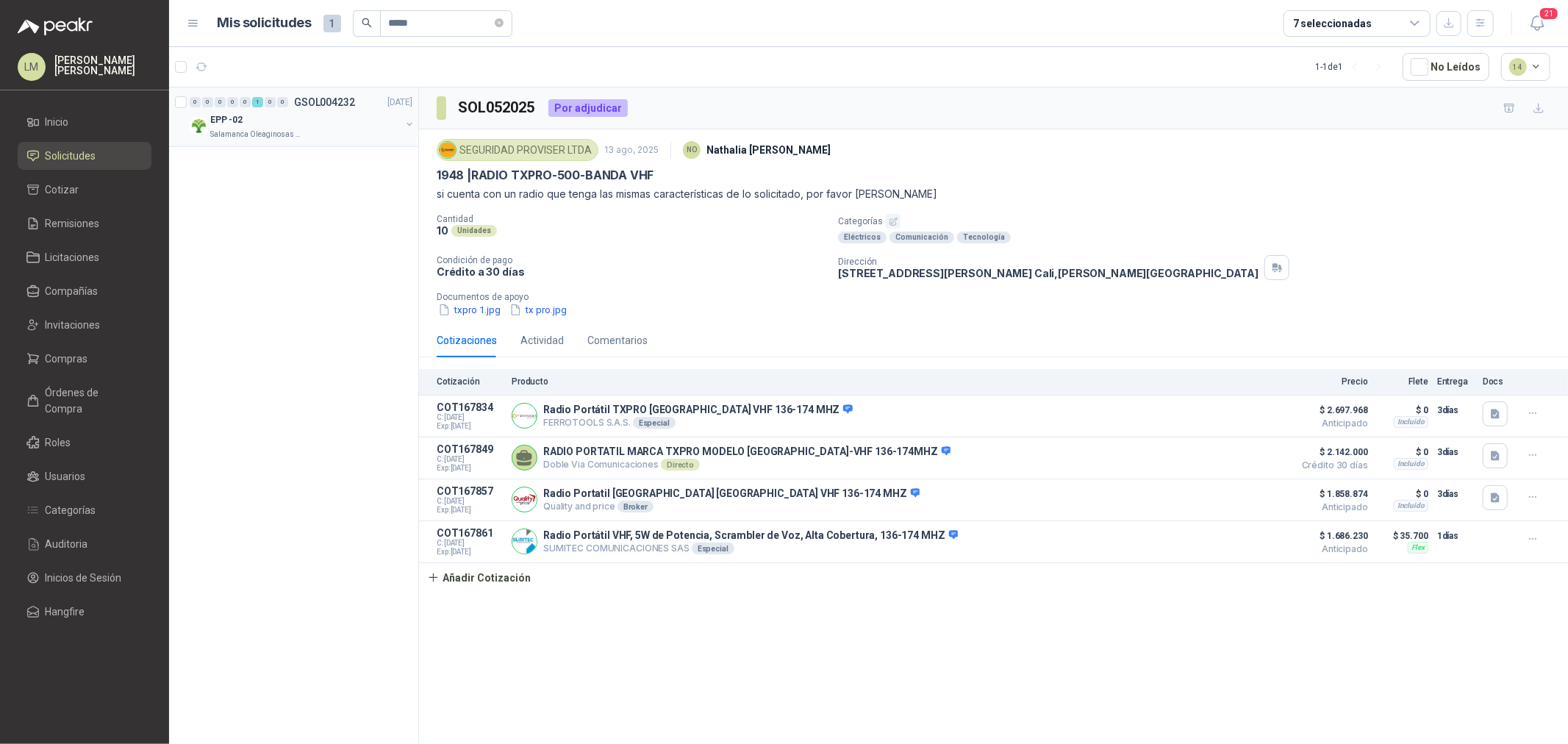
click at [408, 123] on button "button" at bounding box center [409, 124] width 12 height 12
click at [319, 167] on div "En tránsito SOL046774 4" at bounding box center [284, 162] width 157 height 18
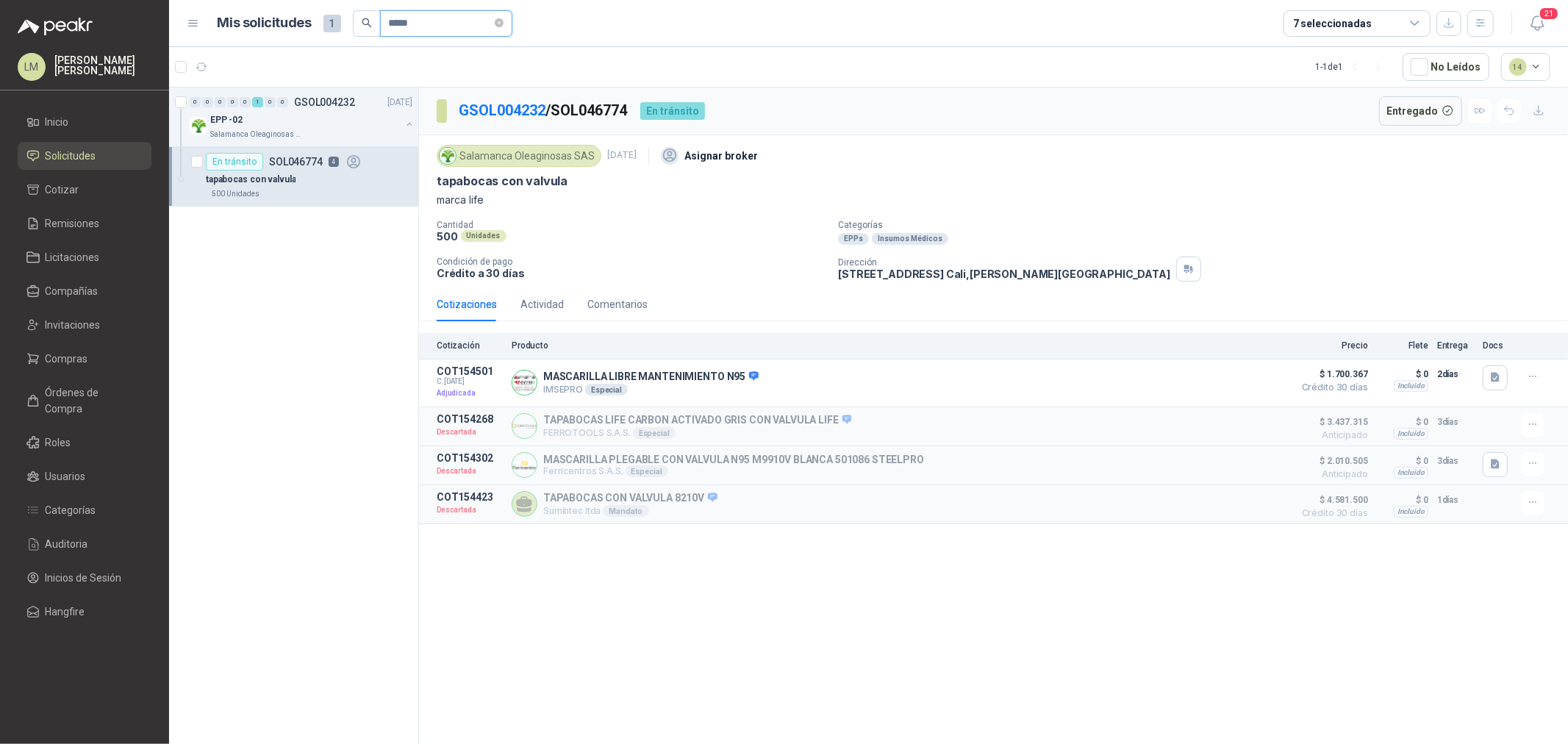
drag, startPoint x: 457, startPoint y: 24, endPoint x: 364, endPoint y: 26, distance: 93.0
click at [371, 24] on span "*****" at bounding box center [432, 23] width 160 height 26
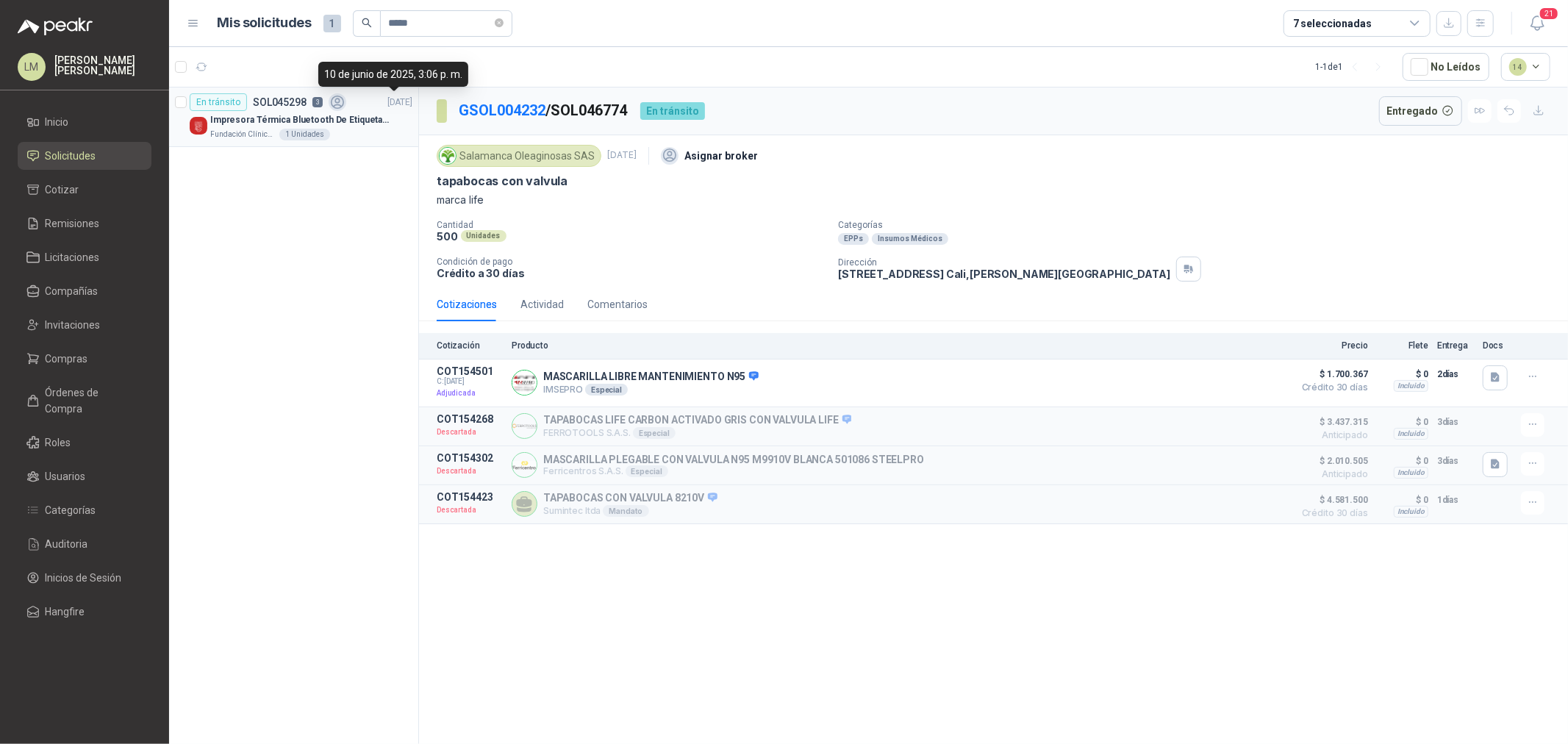
click at [338, 111] on div "Impresora Térmica Bluetooth De Etiquetas De Envío Vretti" at bounding box center [311, 120] width 202 height 18
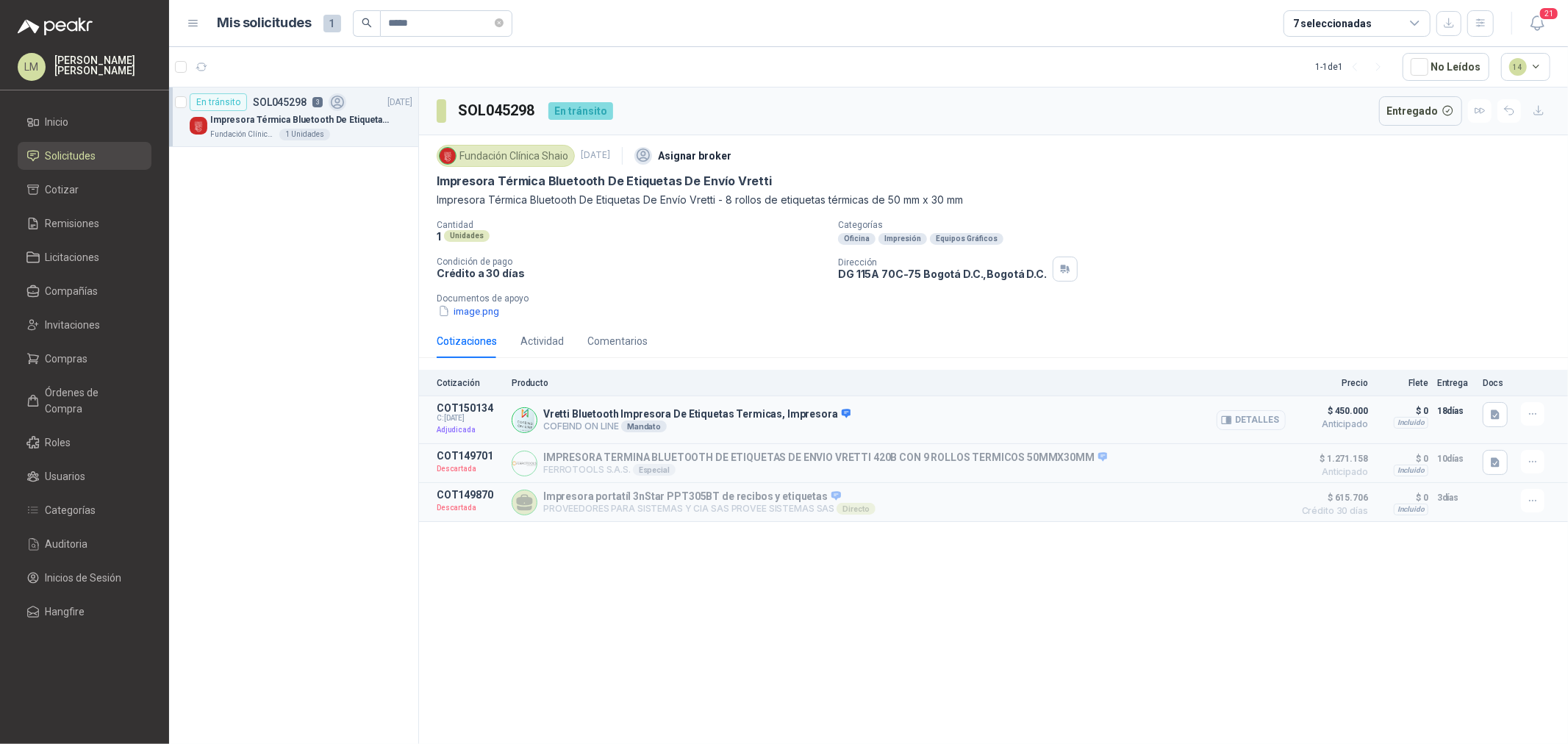
click at [1277, 420] on button "Detalles" at bounding box center [1251, 420] width 69 height 20
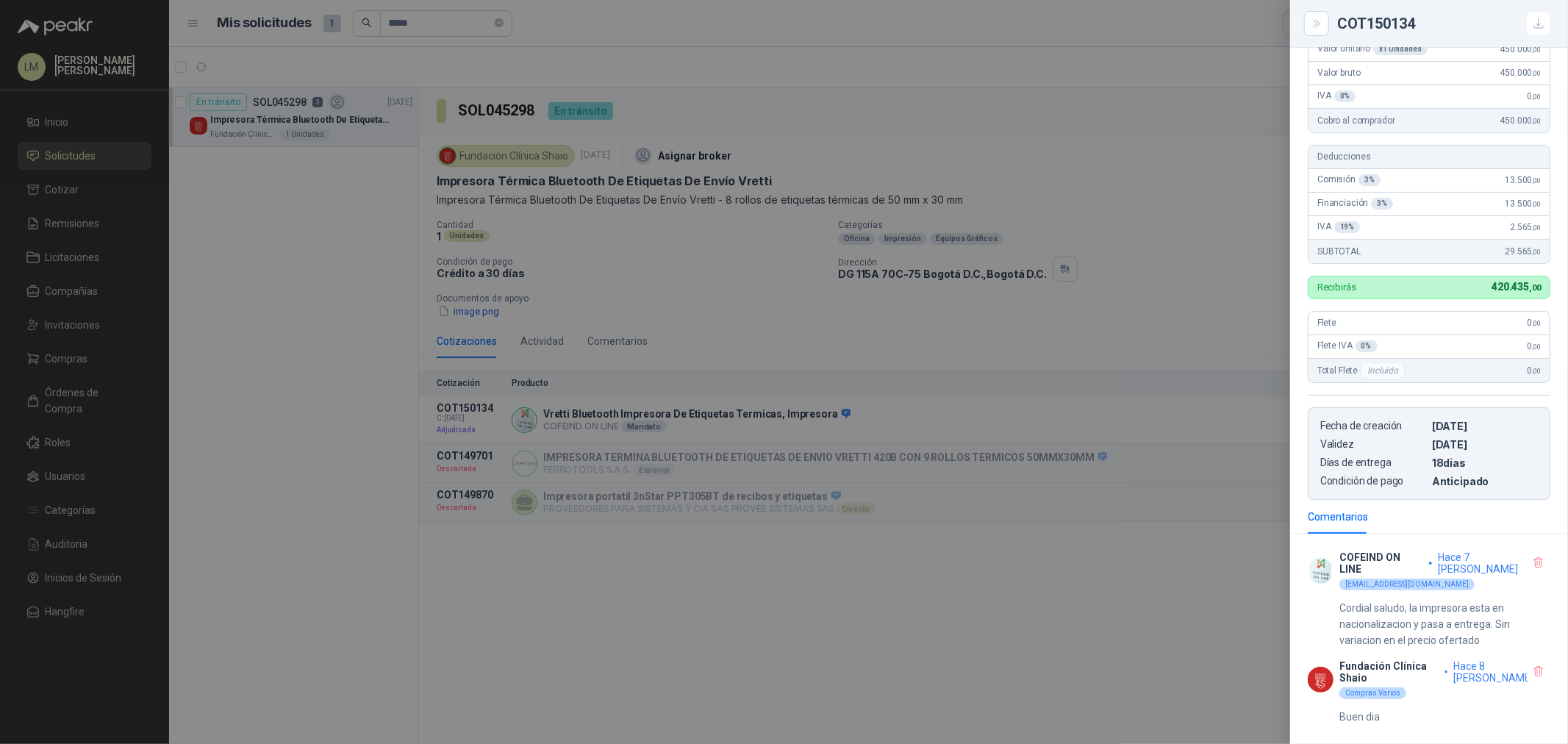
scroll to position [408, 0]
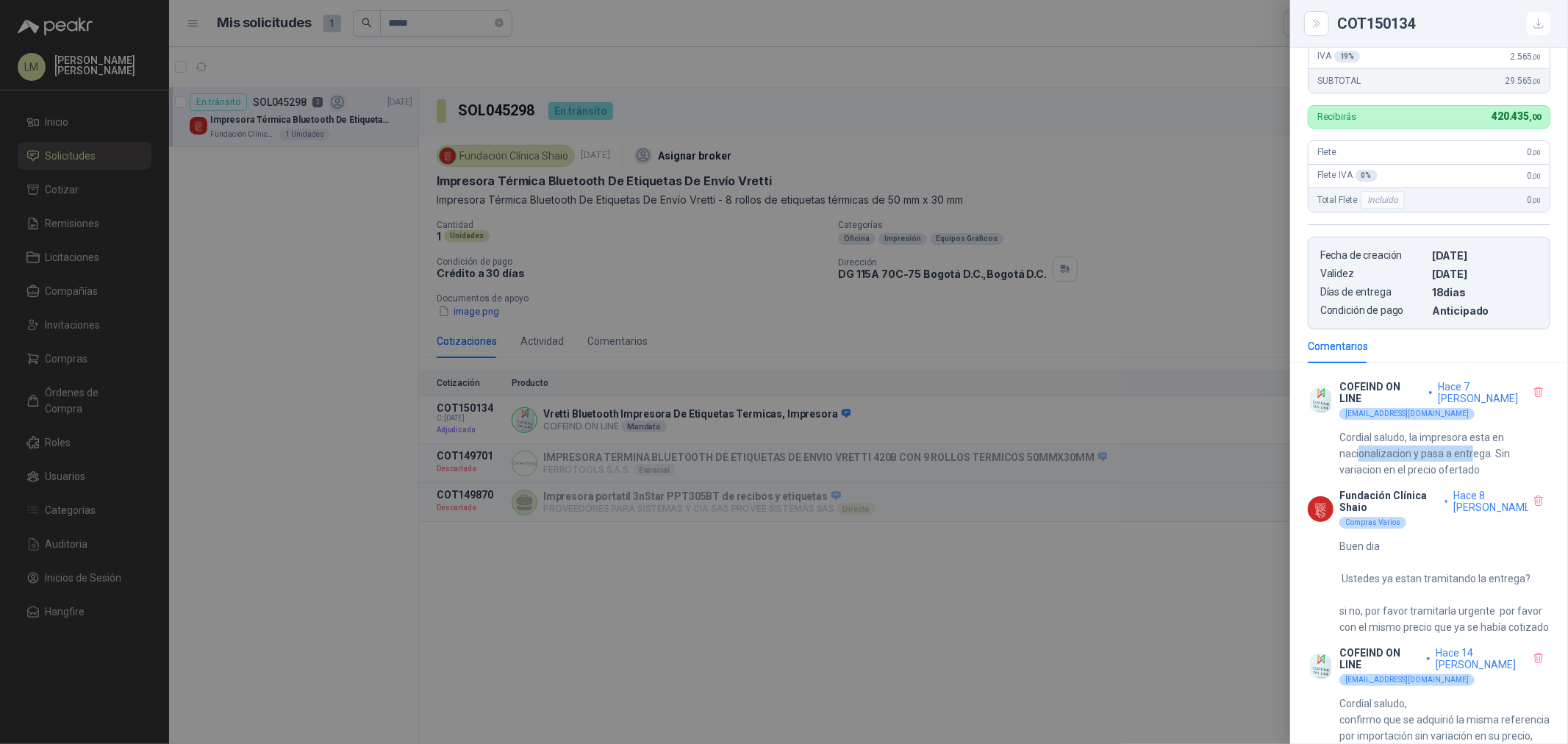
drag, startPoint x: 1358, startPoint y: 438, endPoint x: 1472, endPoint y: 439, distance: 114.0
click at [1472, 439] on p "Cordial saludo, la impresora esta en nacionalizacion y pasa a entrega. Sin vari…" at bounding box center [1444, 454] width 211 height 49
drag, startPoint x: 1376, startPoint y: 455, endPoint x: 1450, endPoint y: 459, distance: 74.1
click at [1445, 459] on p "Cordial saludo, la impresora esta en nacionalizacion y pasa a entrega. Sin vari…" at bounding box center [1444, 454] width 211 height 49
click at [1450, 459] on p "Cordial saludo, la impresora esta en nacionalizacion y pasa a entrega. Sin vari…" at bounding box center [1444, 454] width 211 height 49
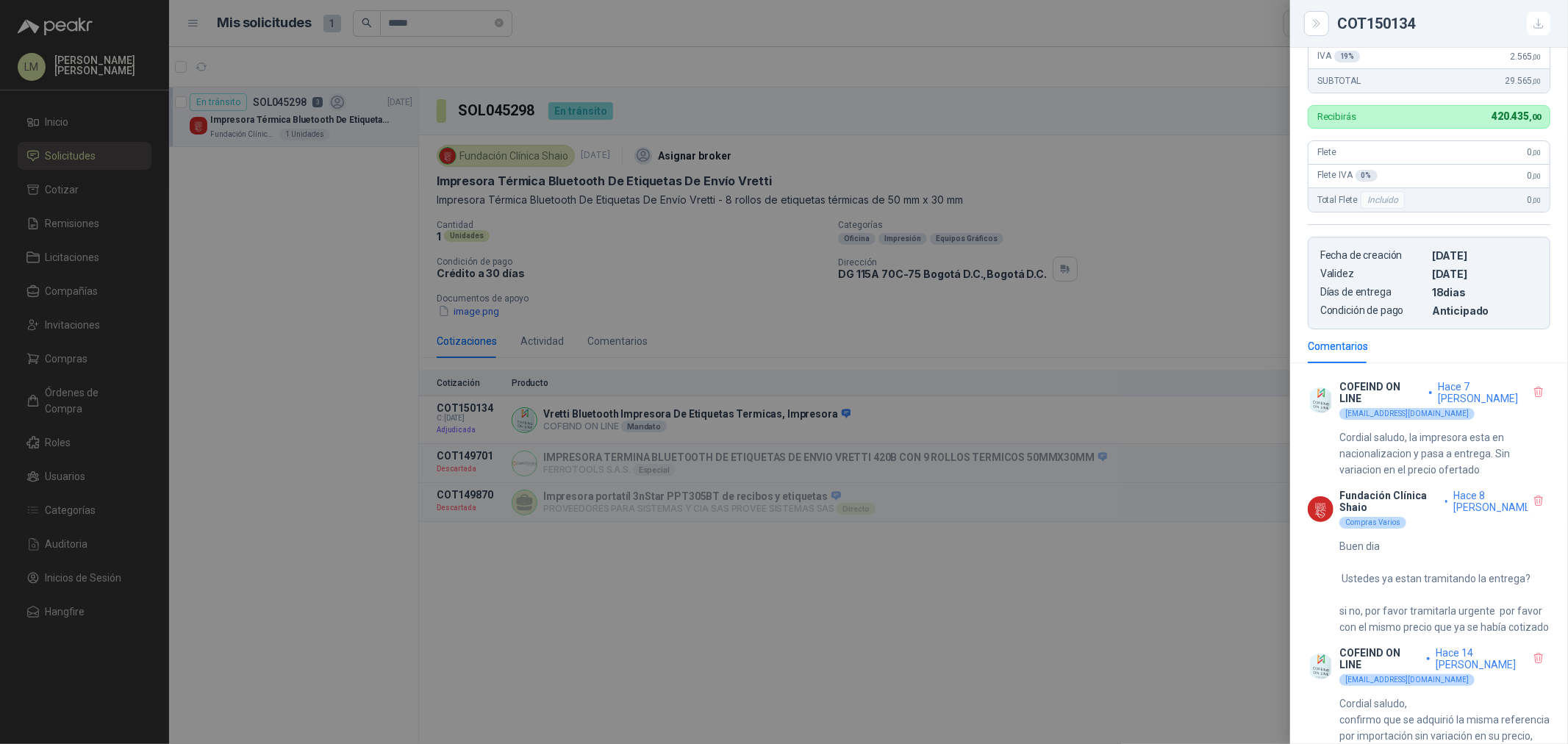
click at [750, 282] on div at bounding box center [784, 372] width 1568 height 744
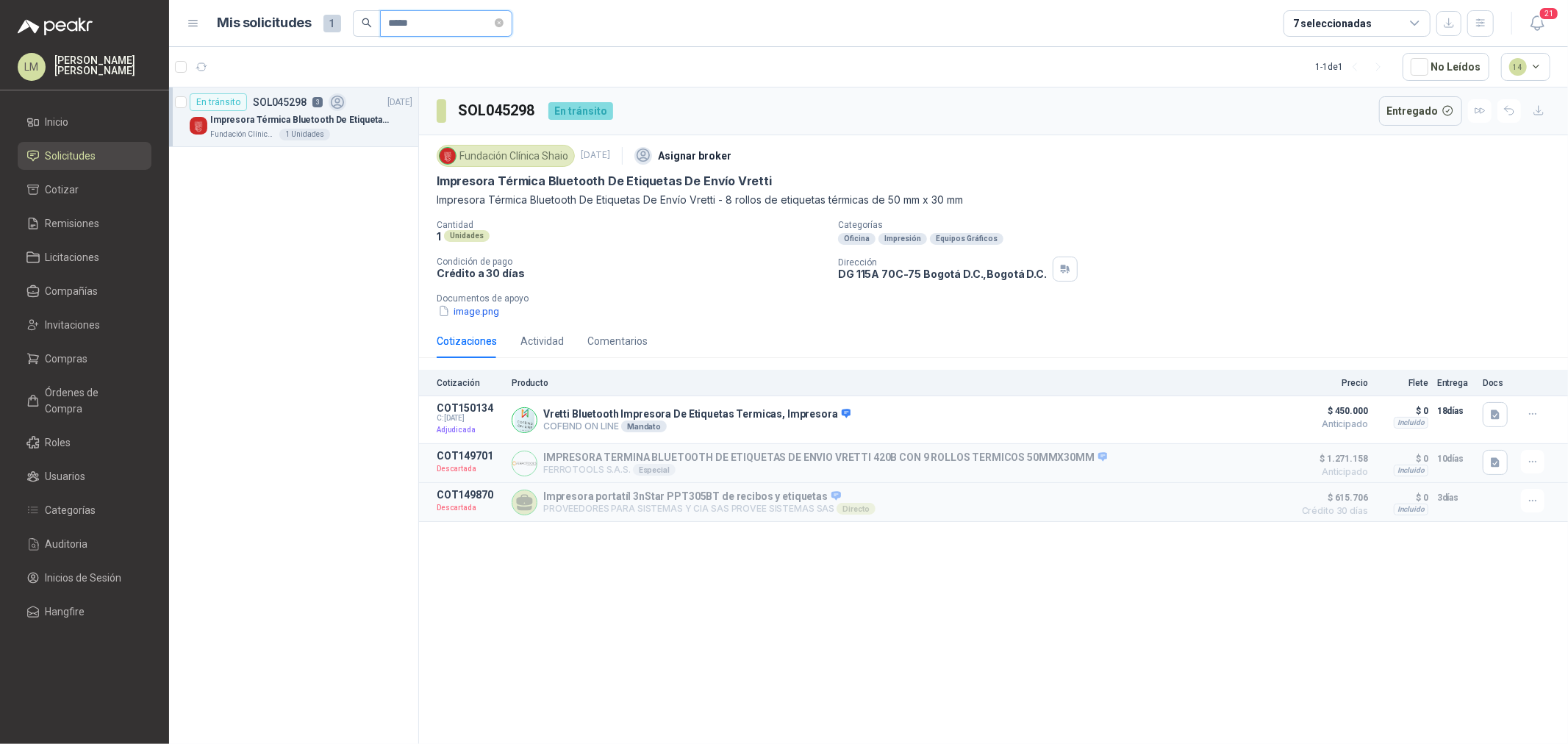
drag, startPoint x: 427, startPoint y: 23, endPoint x: 382, endPoint y: 35, distance: 46.6
click at [382, 35] on span "*****" at bounding box center [445, 23] width 133 height 26
drag, startPoint x: 430, startPoint y: 21, endPoint x: 380, endPoint y: 22, distance: 50.0
click at [380, 22] on span "*****" at bounding box center [445, 23] width 133 height 26
drag, startPoint x: 427, startPoint y: 14, endPoint x: 385, endPoint y: 19, distance: 42.3
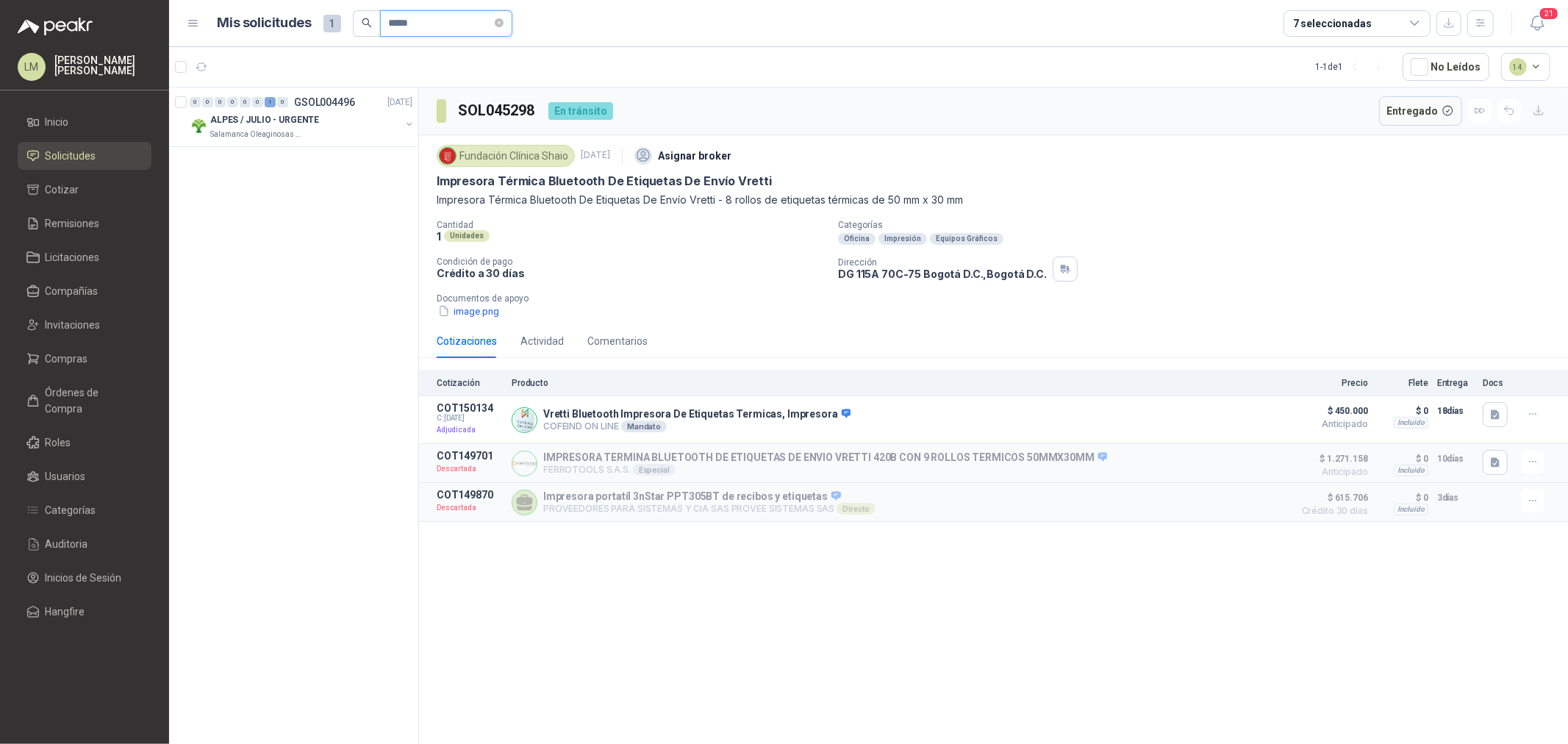
click at [385, 19] on span "*****" at bounding box center [445, 23] width 133 height 26
click at [408, 122] on button "button" at bounding box center [409, 124] width 12 height 12
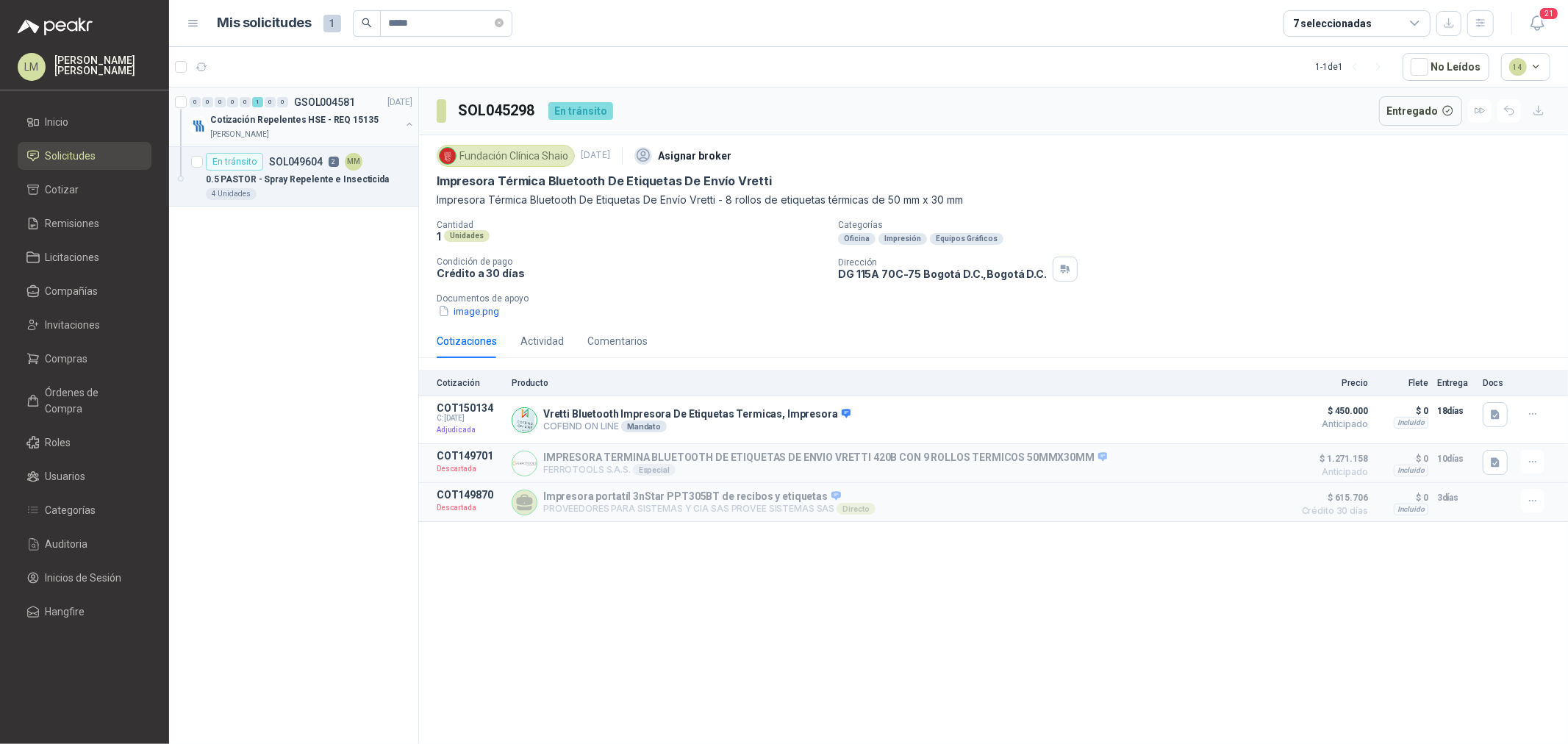
click at [316, 181] on p "0.5 PASTOR - Spray Repelente e Insecticida" at bounding box center [297, 179] width 183 height 14
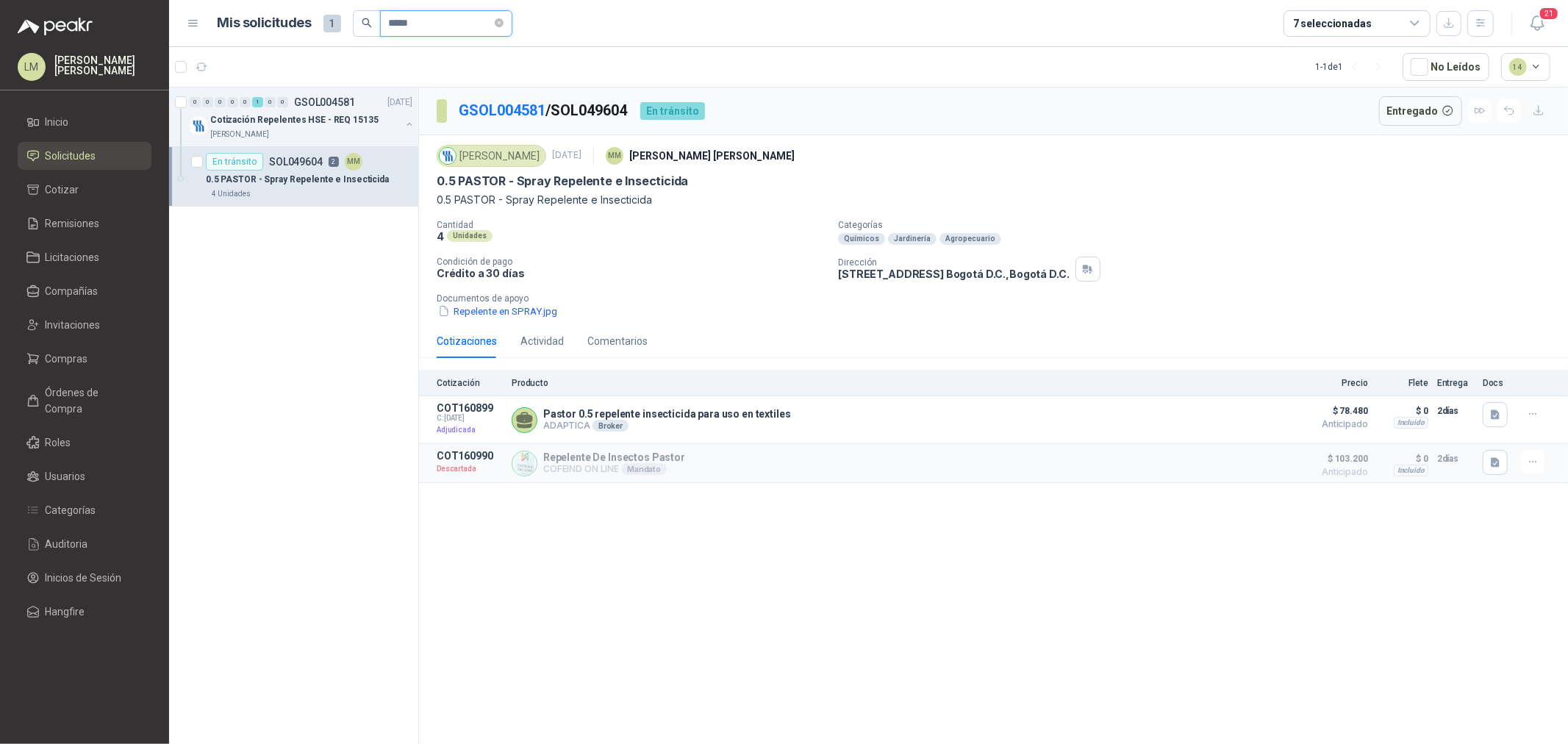
drag, startPoint x: 416, startPoint y: 22, endPoint x: 407, endPoint y: 20, distance: 9.2
click at [407, 20] on input "*****" at bounding box center [440, 23] width 103 height 25
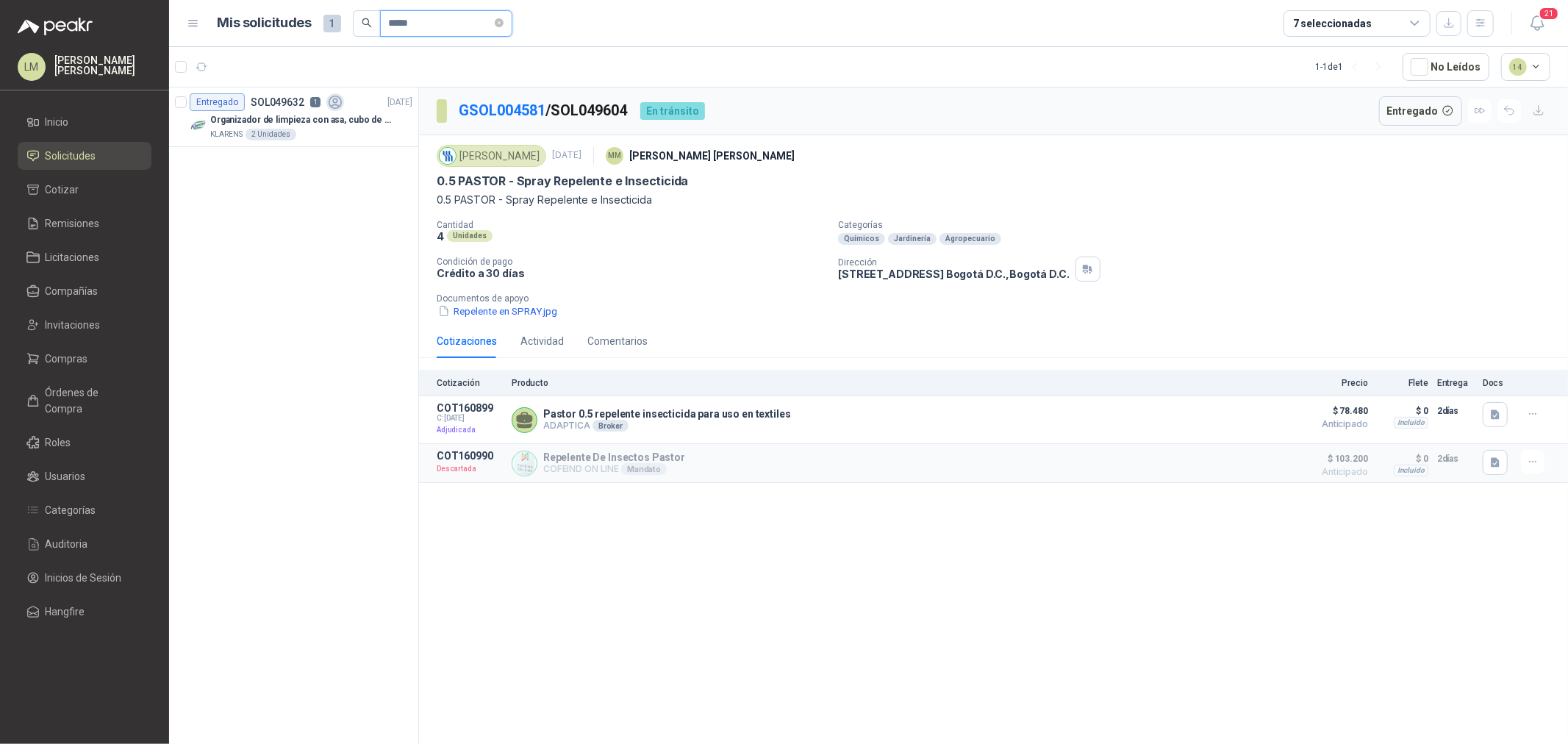
click at [444, 18] on input "*****" at bounding box center [440, 23] width 103 height 25
click at [261, 114] on p "Diadema para portatil" at bounding box center [252, 120] width 86 height 14
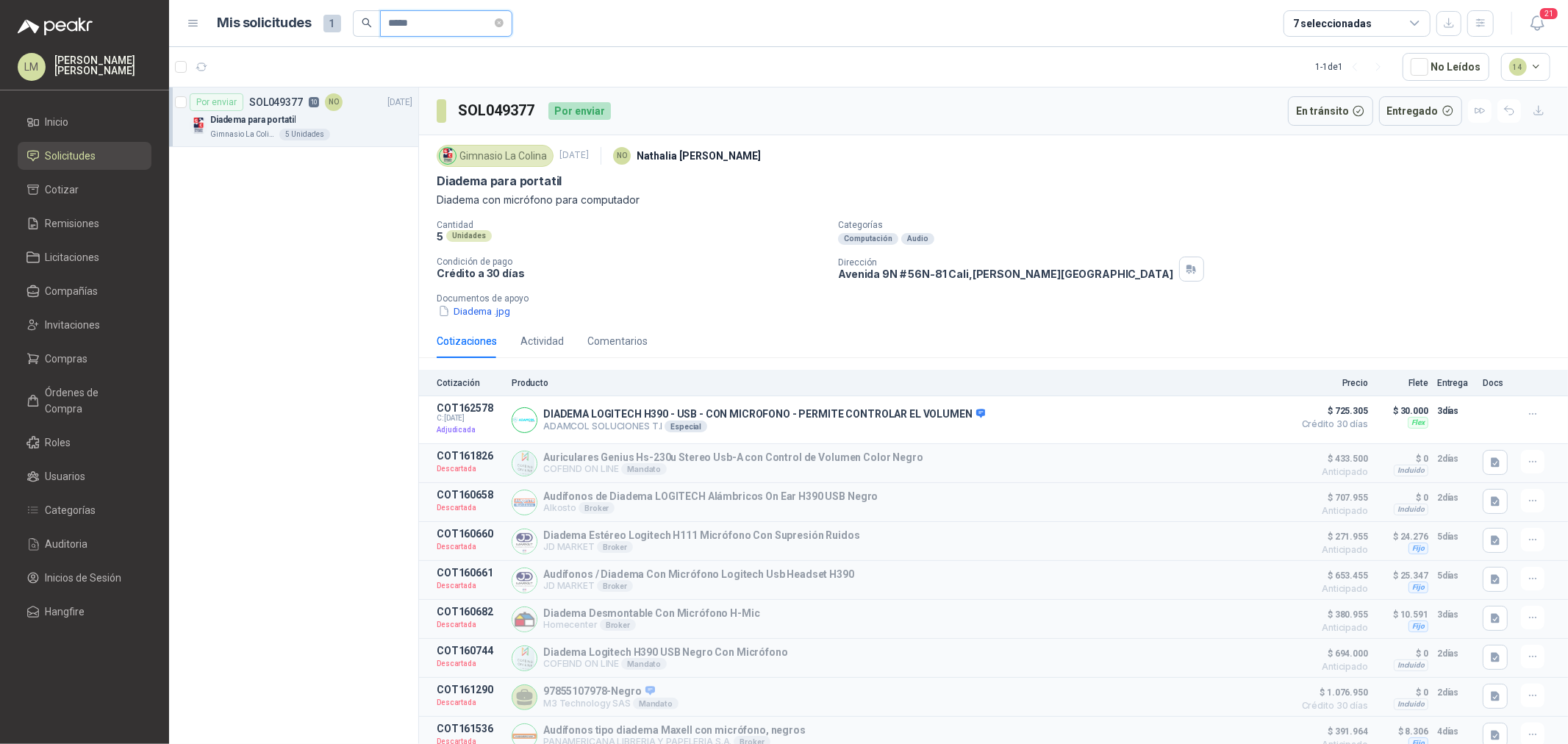
drag, startPoint x: 456, startPoint y: 21, endPoint x: 364, endPoint y: 15, distance: 92.2
click at [364, 15] on span "*****" at bounding box center [432, 23] width 160 height 26
type input "*****"
click at [311, 106] on p "3" at bounding box center [313, 102] width 10 height 10
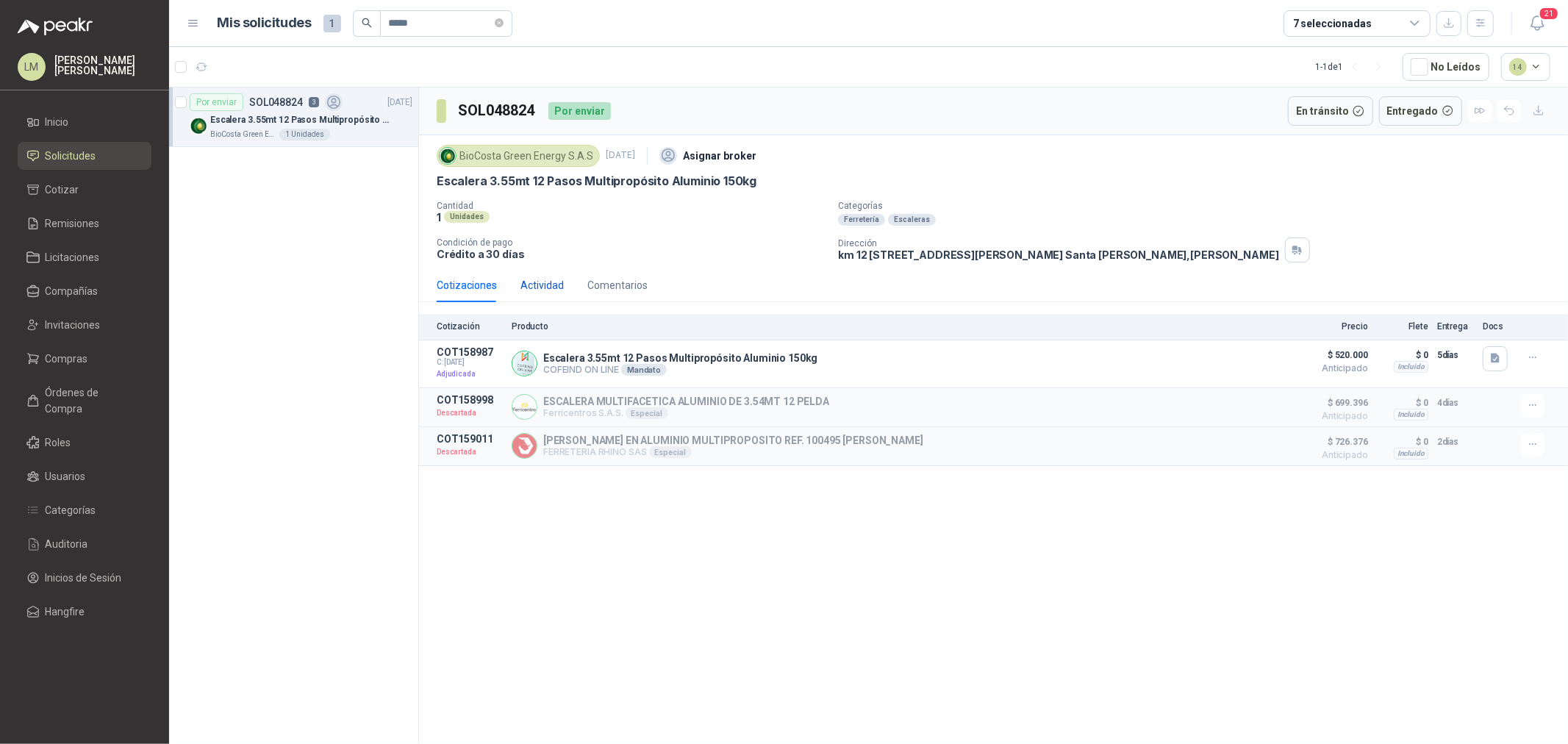
click at [549, 290] on div "Actividad" at bounding box center [542, 285] width 43 height 16
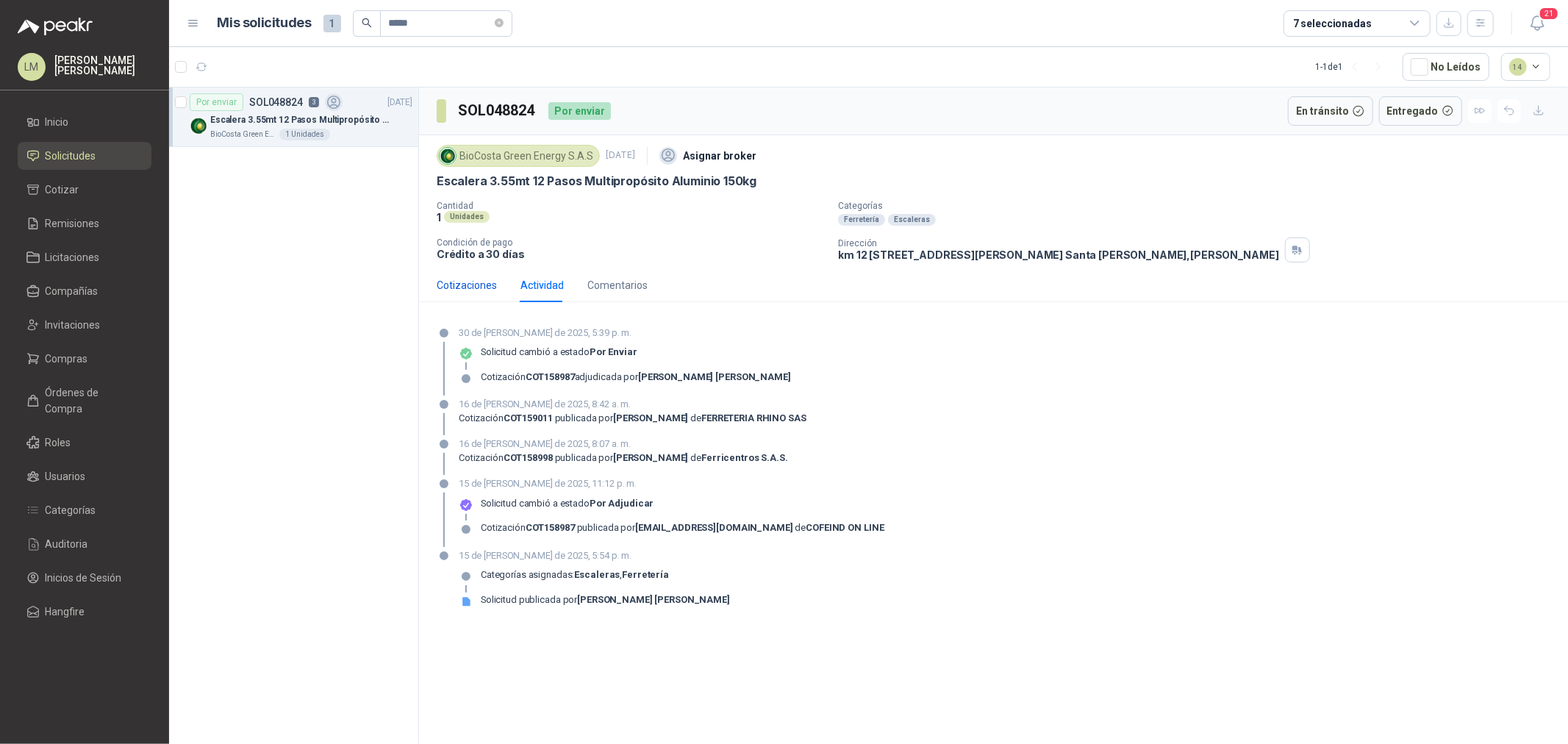
click at [463, 284] on div "Cotizaciones" at bounding box center [466, 285] width 60 height 16
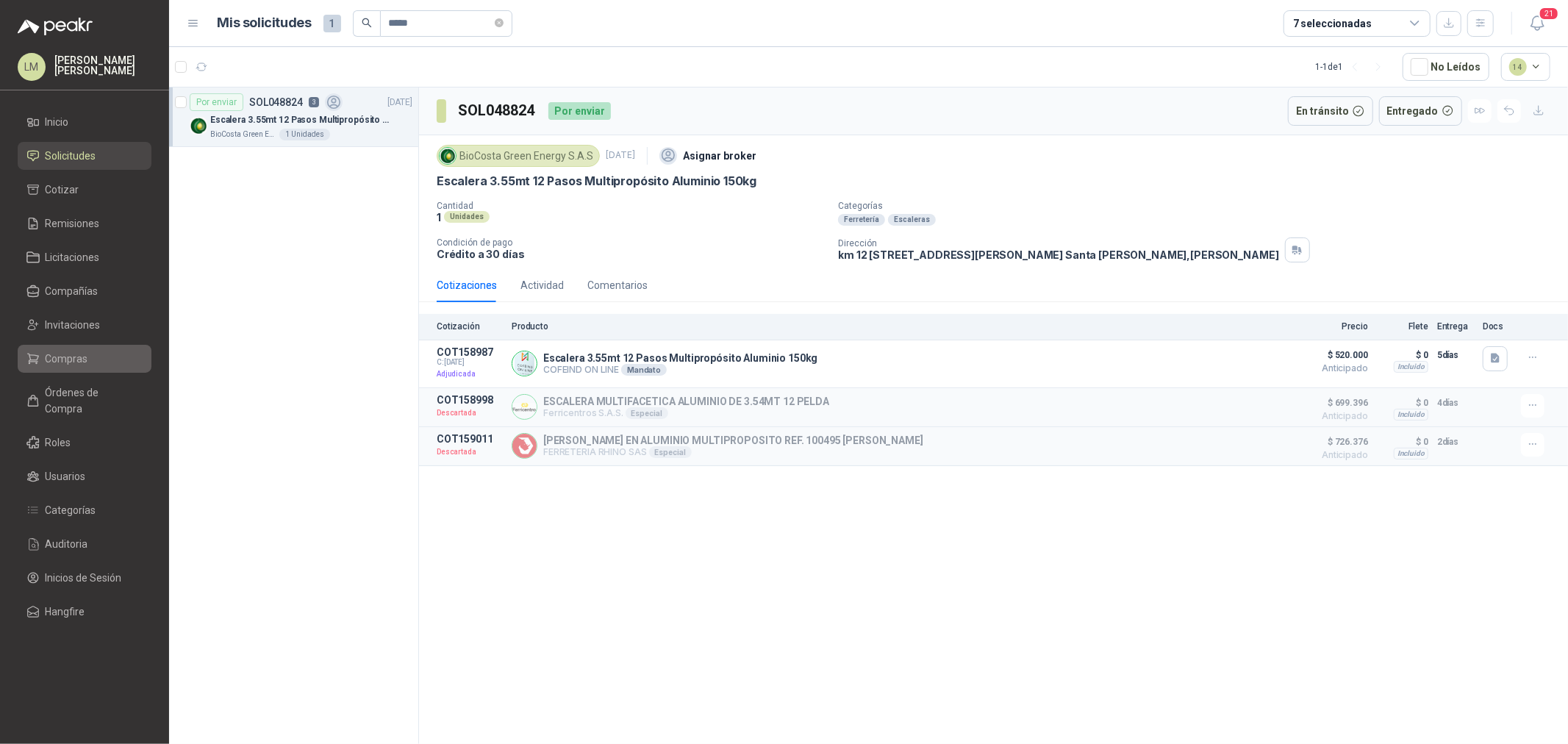
click at [79, 356] on span "Compras" at bounding box center [67, 359] width 42 height 16
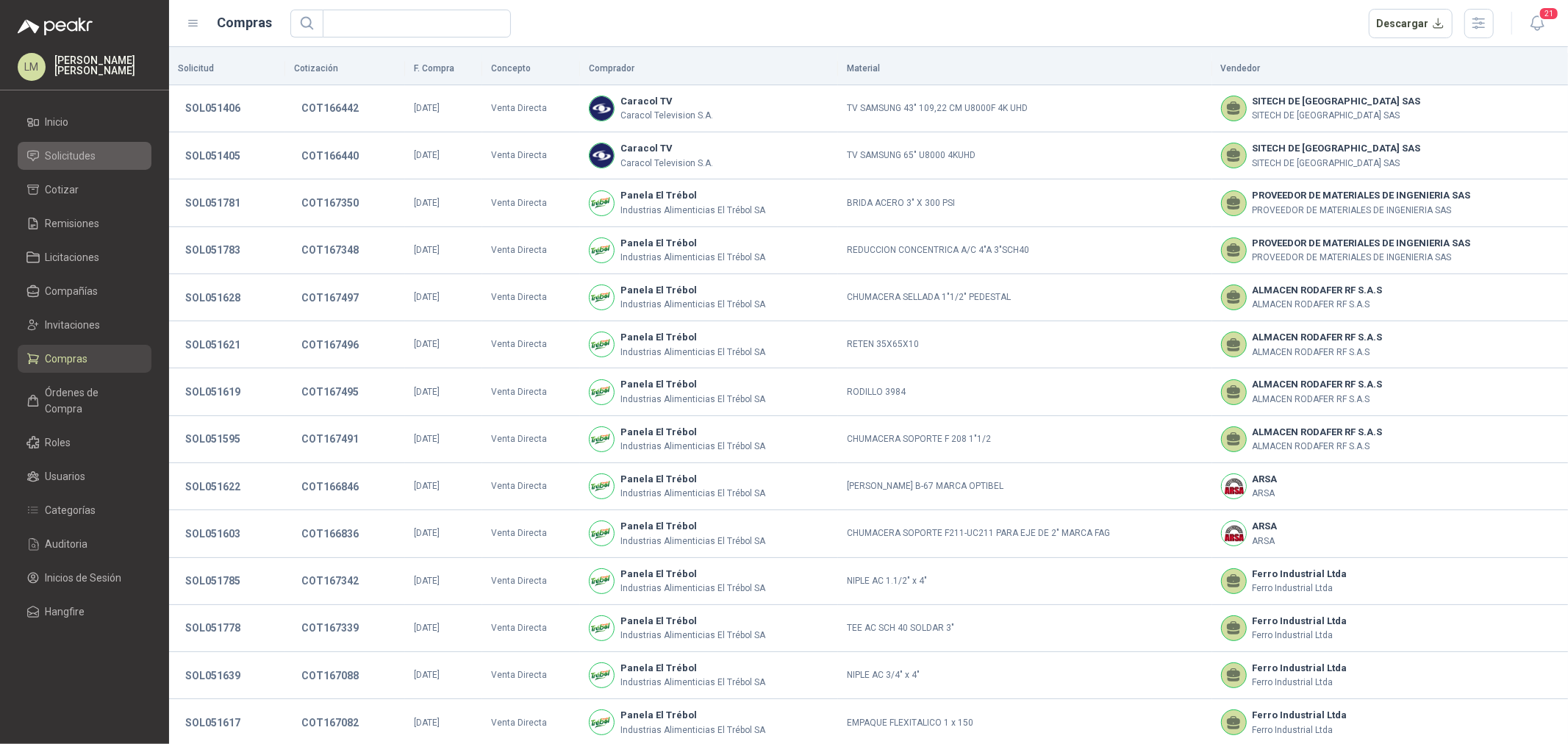
click at [78, 160] on span "Solicitudes" at bounding box center [71, 156] width 50 height 16
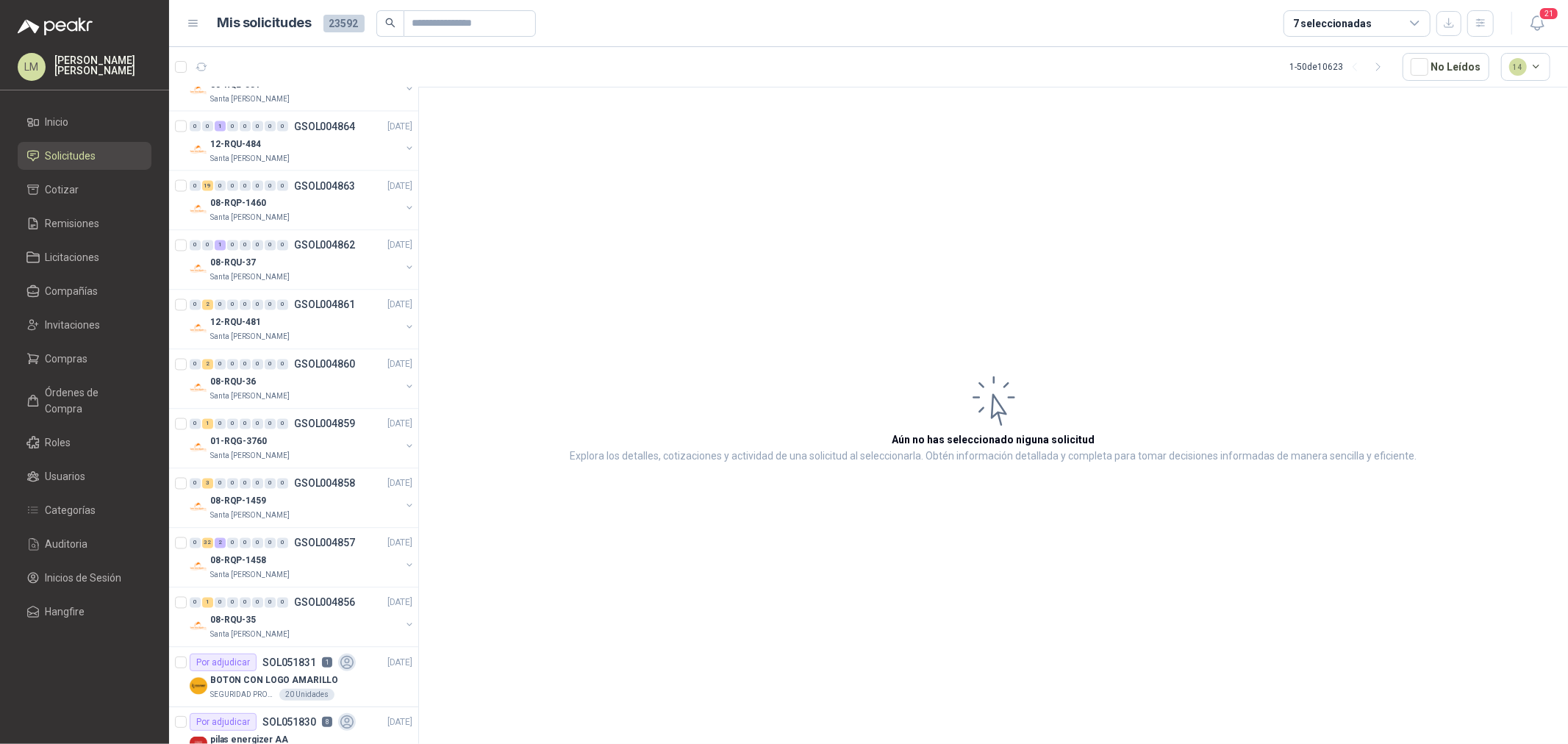
scroll to position [2349, 0]
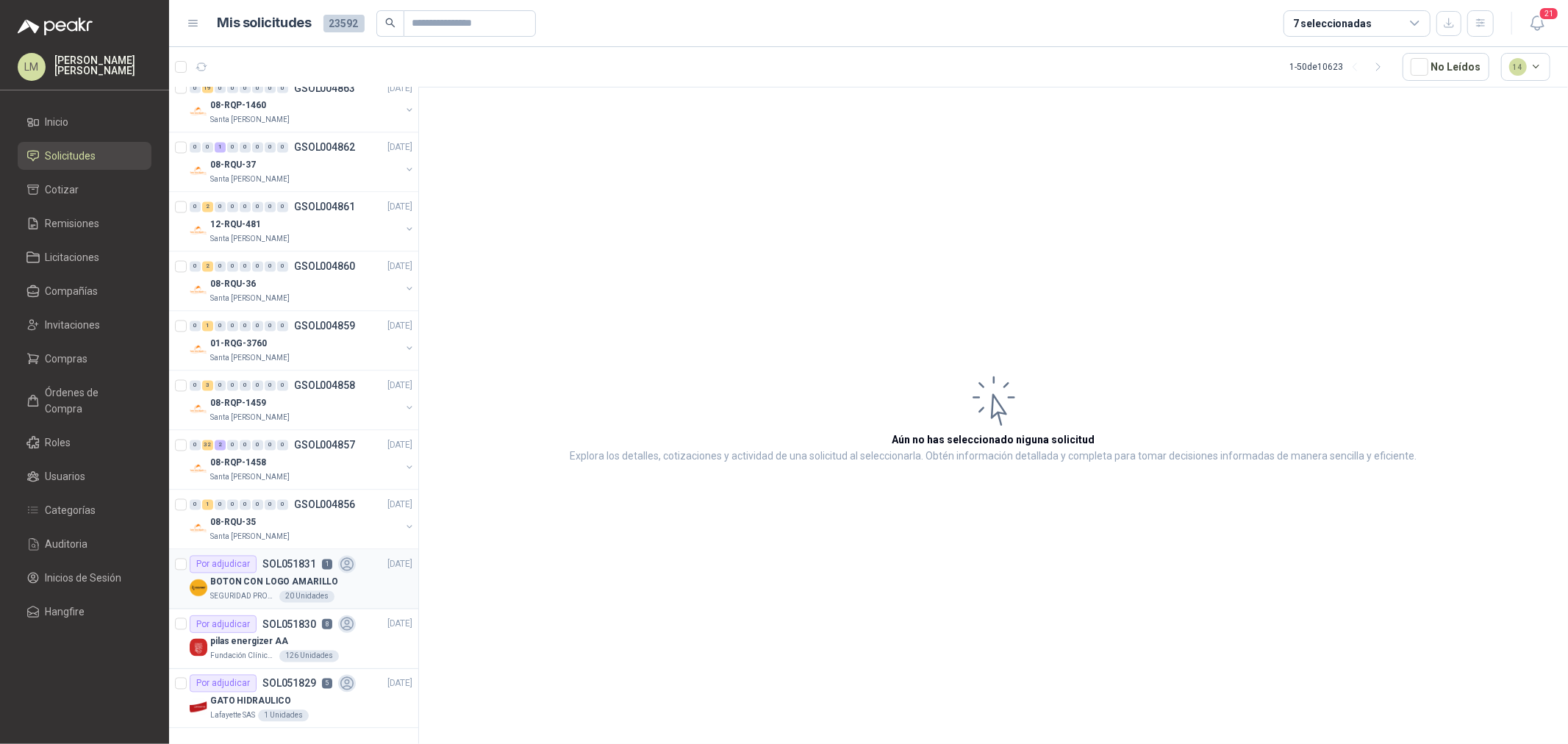
click at [243, 556] on div "Por adjudicar" at bounding box center [223, 565] width 67 height 18
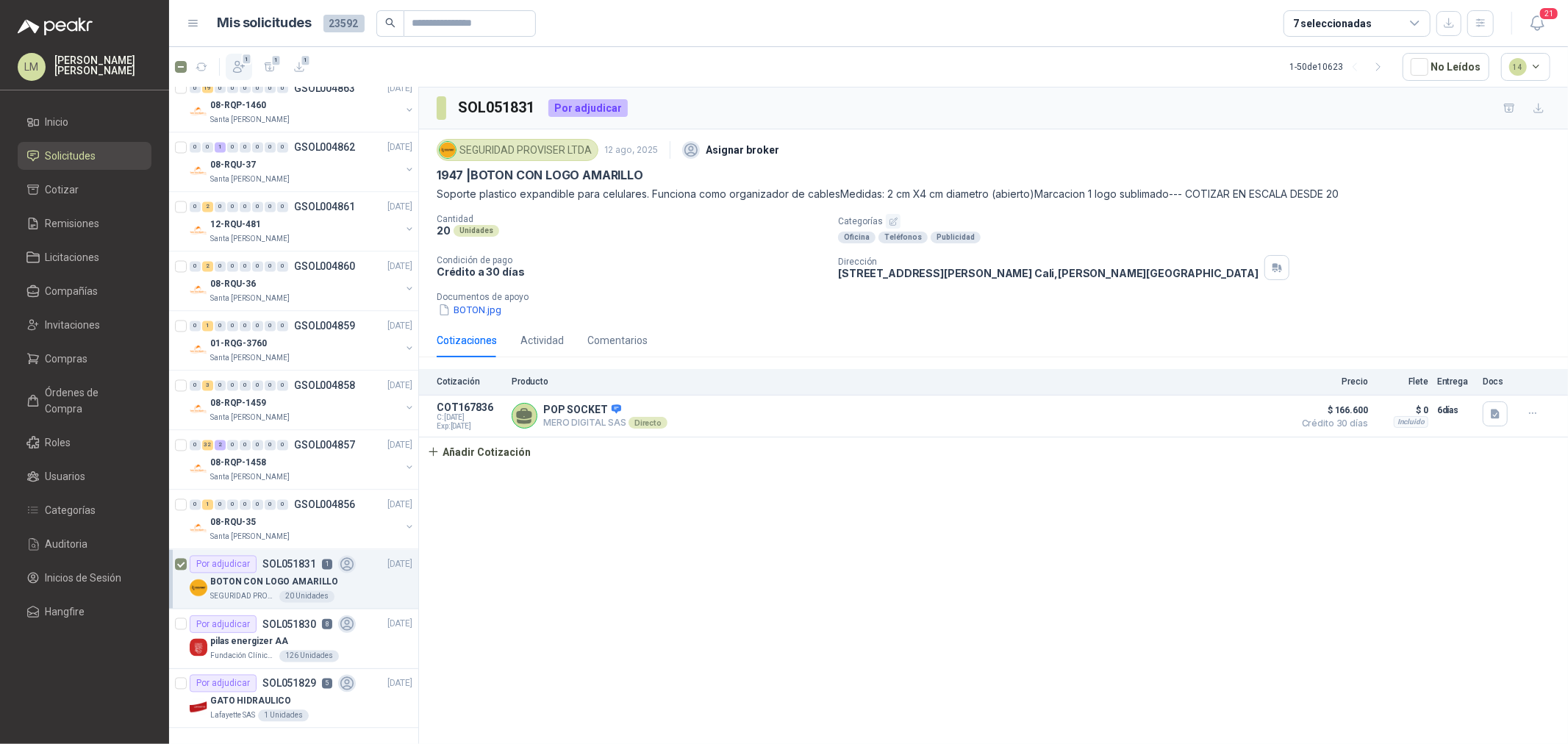
click at [236, 67] on icon "button" at bounding box center [239, 67] width 14 height 14
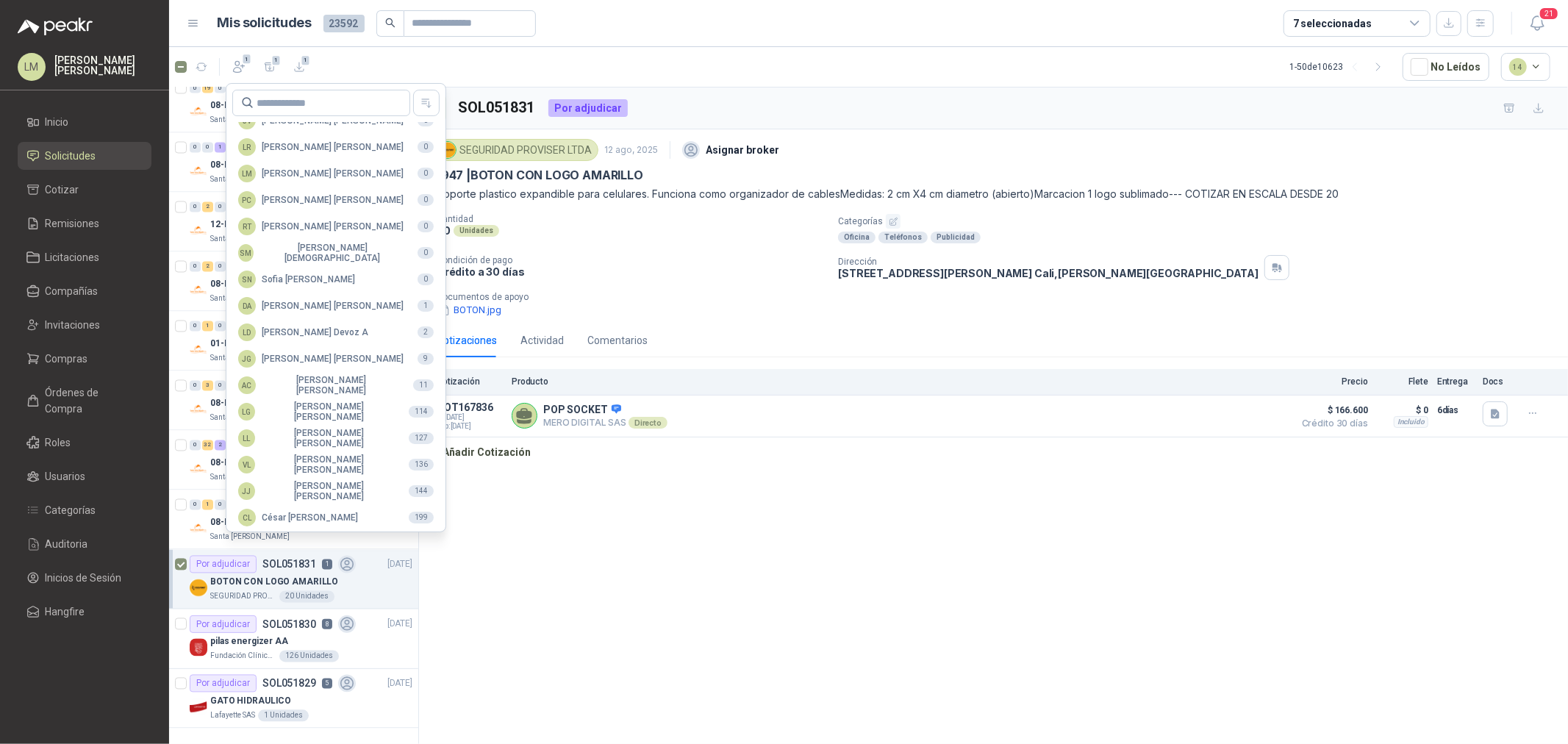
scroll to position [261, 0]
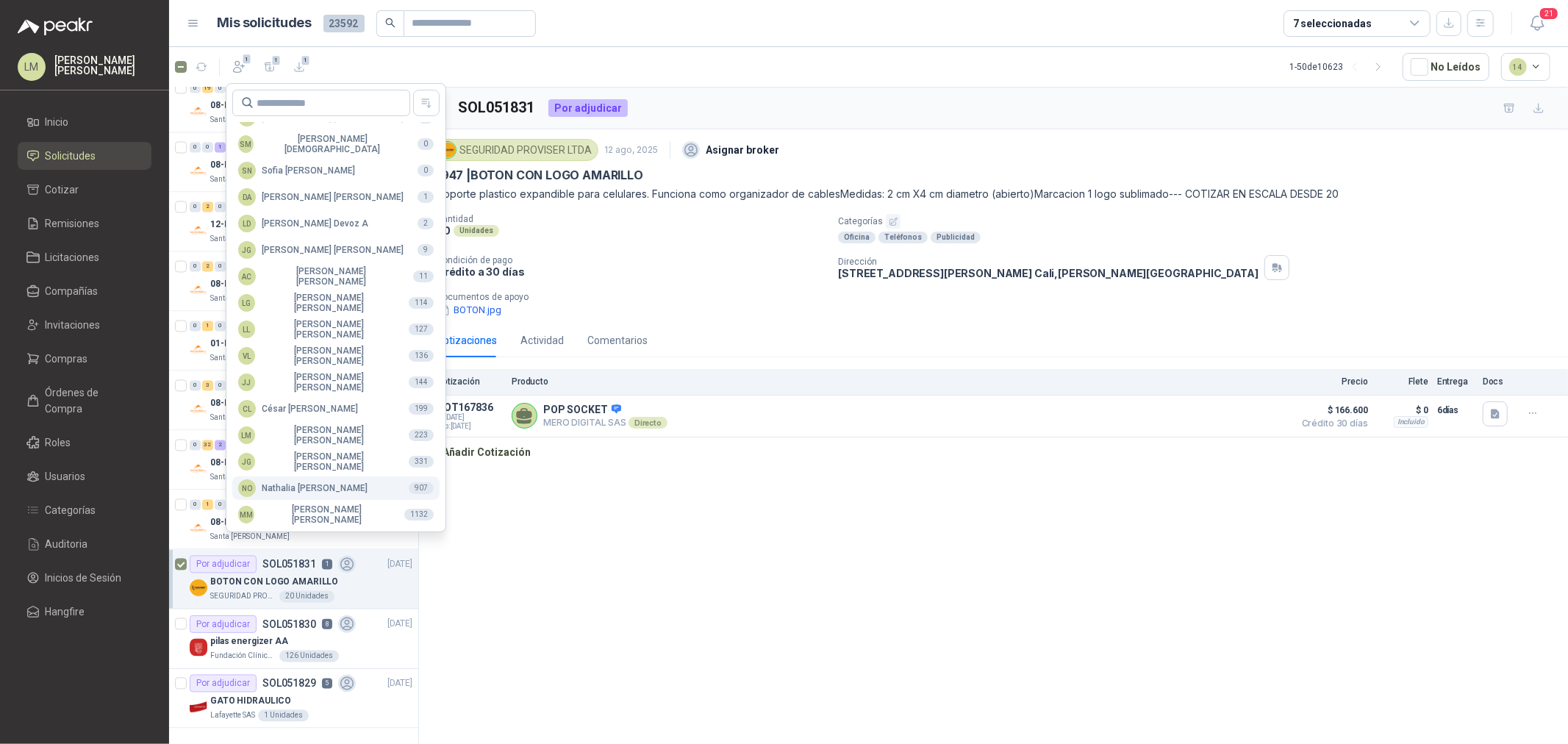
click at [292, 491] on div "NO Nathalia Ortega" at bounding box center [302, 489] width 129 height 18
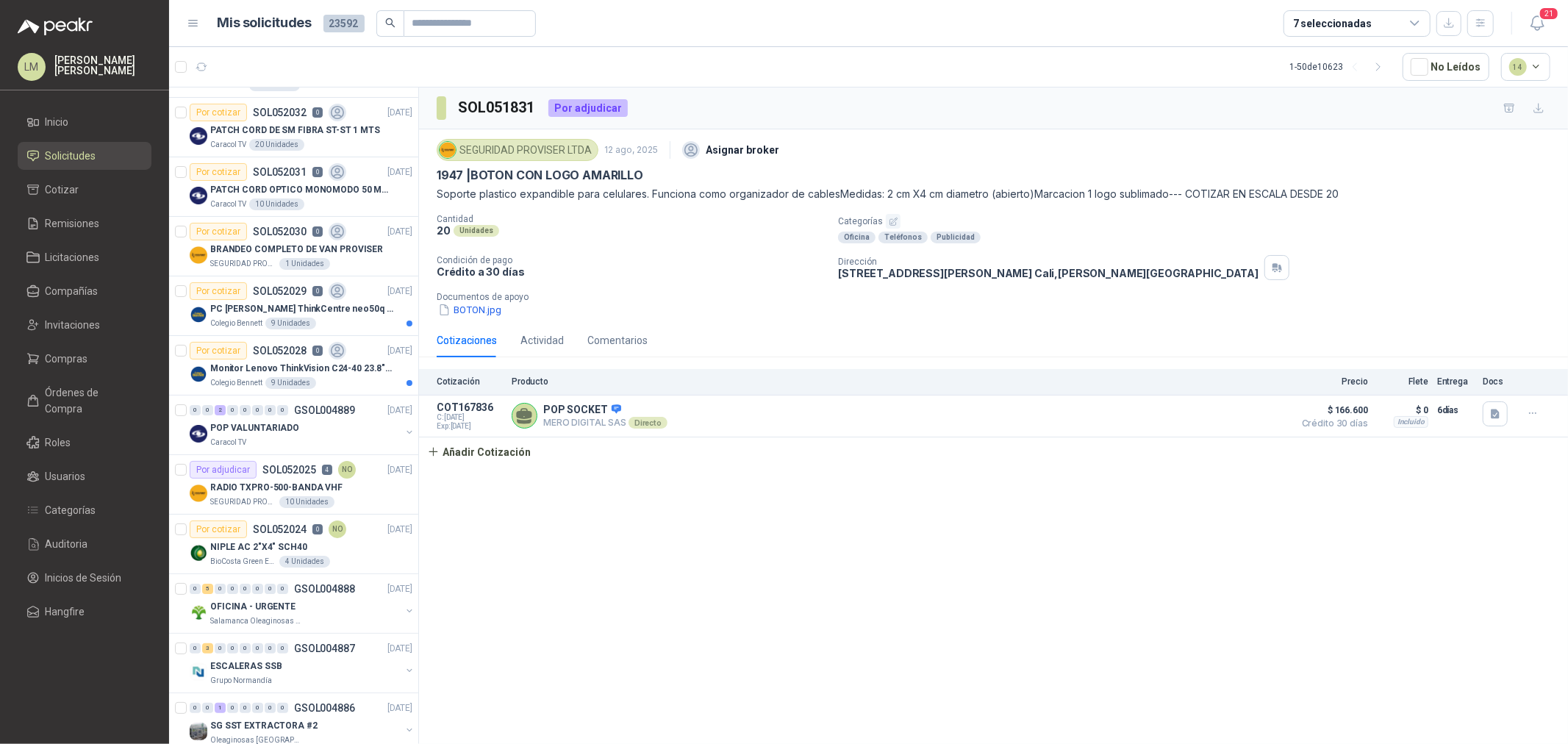
scroll to position [0, 0]
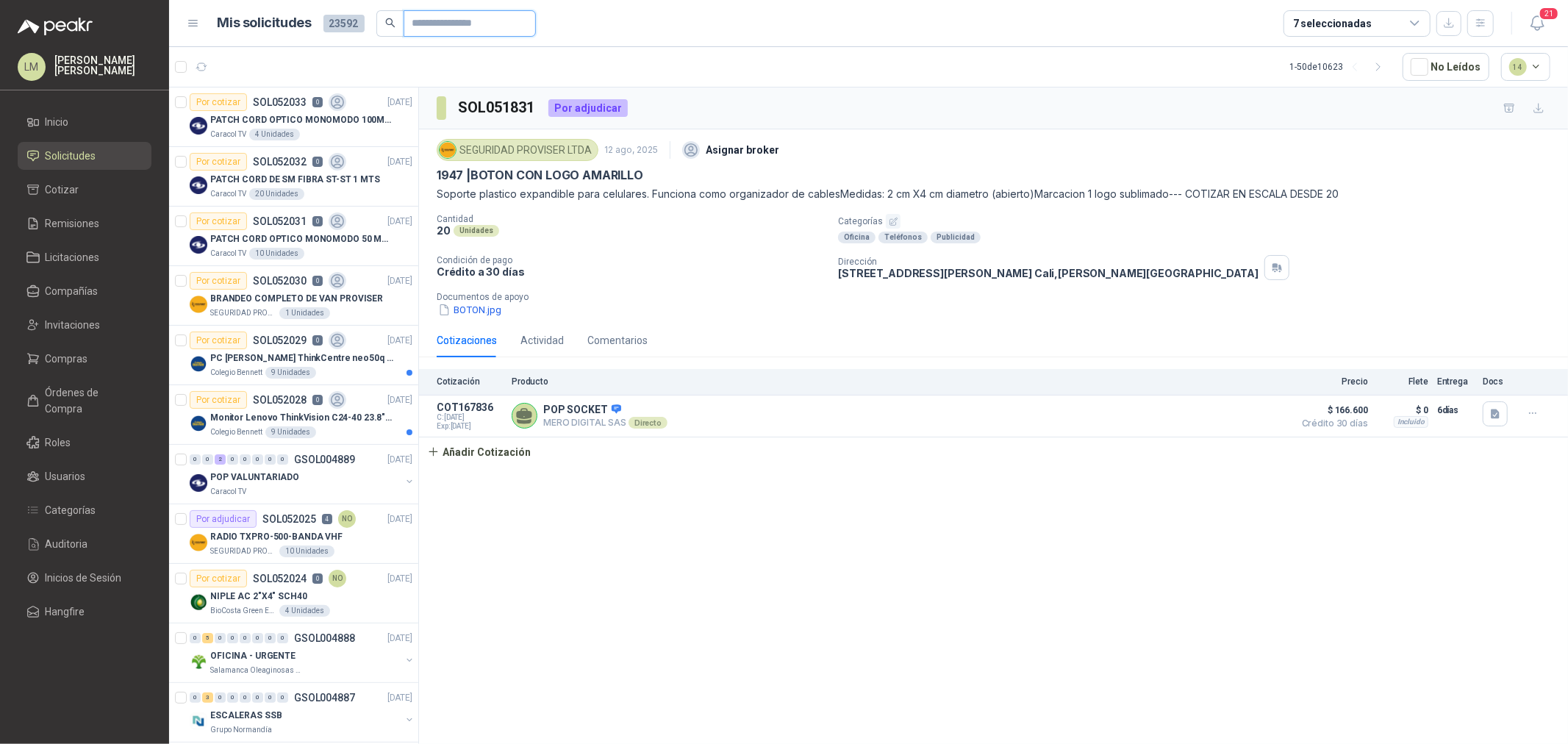
click at [441, 16] on input "text" at bounding box center [463, 23] width 103 height 25
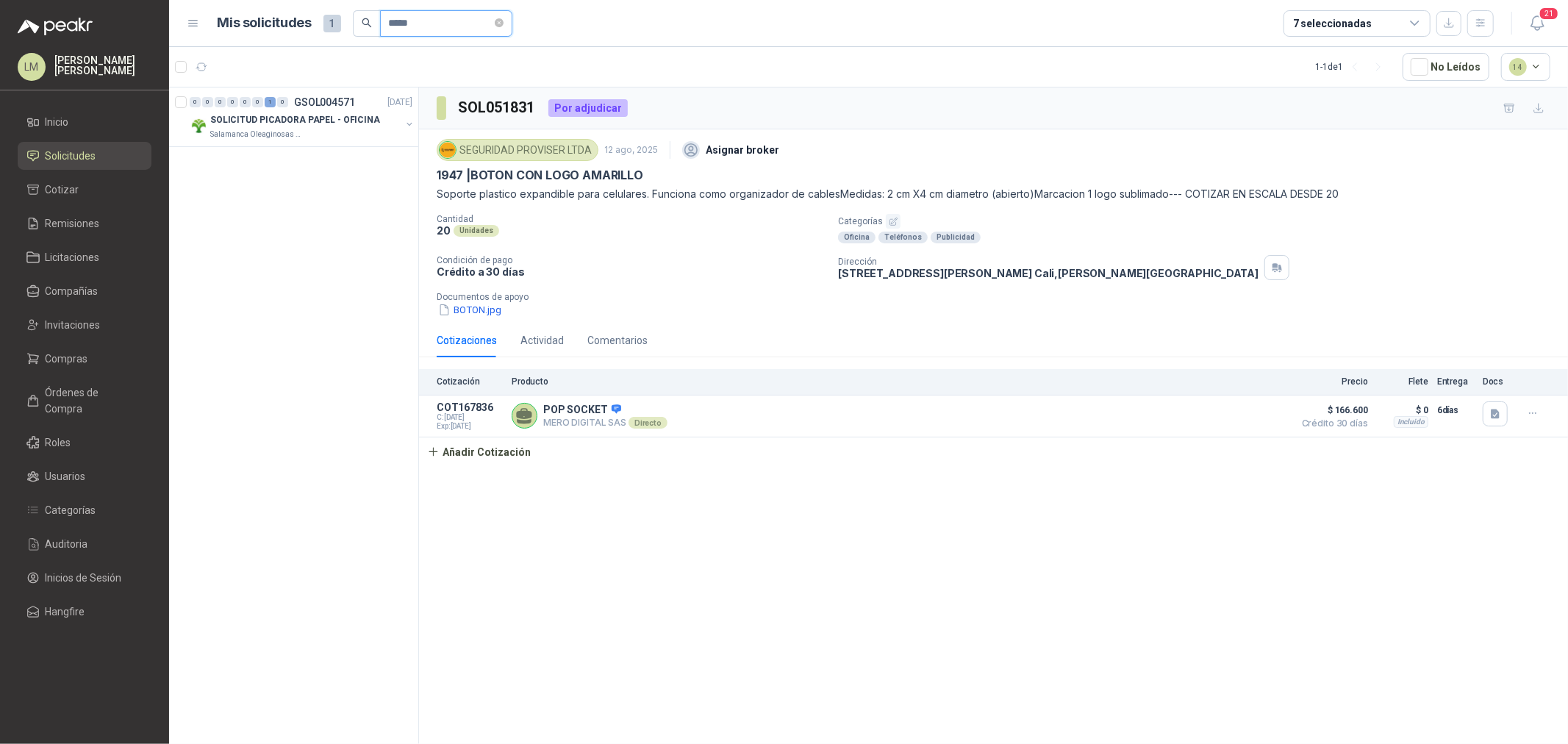
drag, startPoint x: 424, startPoint y: 25, endPoint x: 371, endPoint y: 22, distance: 53.1
click at [380, 22] on span "*****" at bounding box center [445, 23] width 133 height 26
click at [270, 100] on p "SOL050729" at bounding box center [276, 102] width 54 height 10
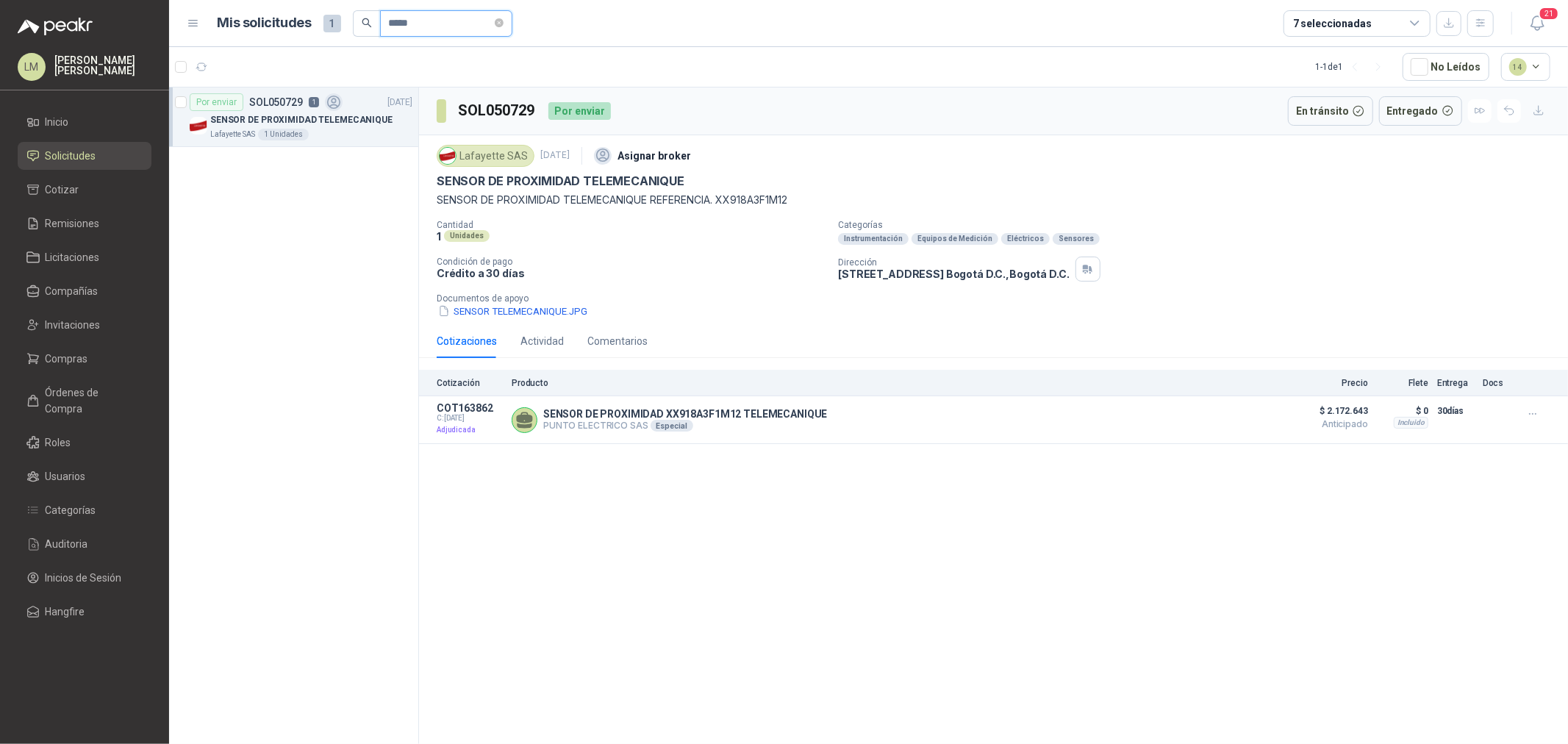
drag, startPoint x: 416, startPoint y: 22, endPoint x: 359, endPoint y: 26, distance: 57.1
click at [359, 26] on span "*****" at bounding box center [432, 23] width 160 height 26
click at [432, 24] on input "*****" at bounding box center [440, 23] width 103 height 25
click at [332, 119] on div "GRAMERA 6000G" at bounding box center [311, 120] width 202 height 18
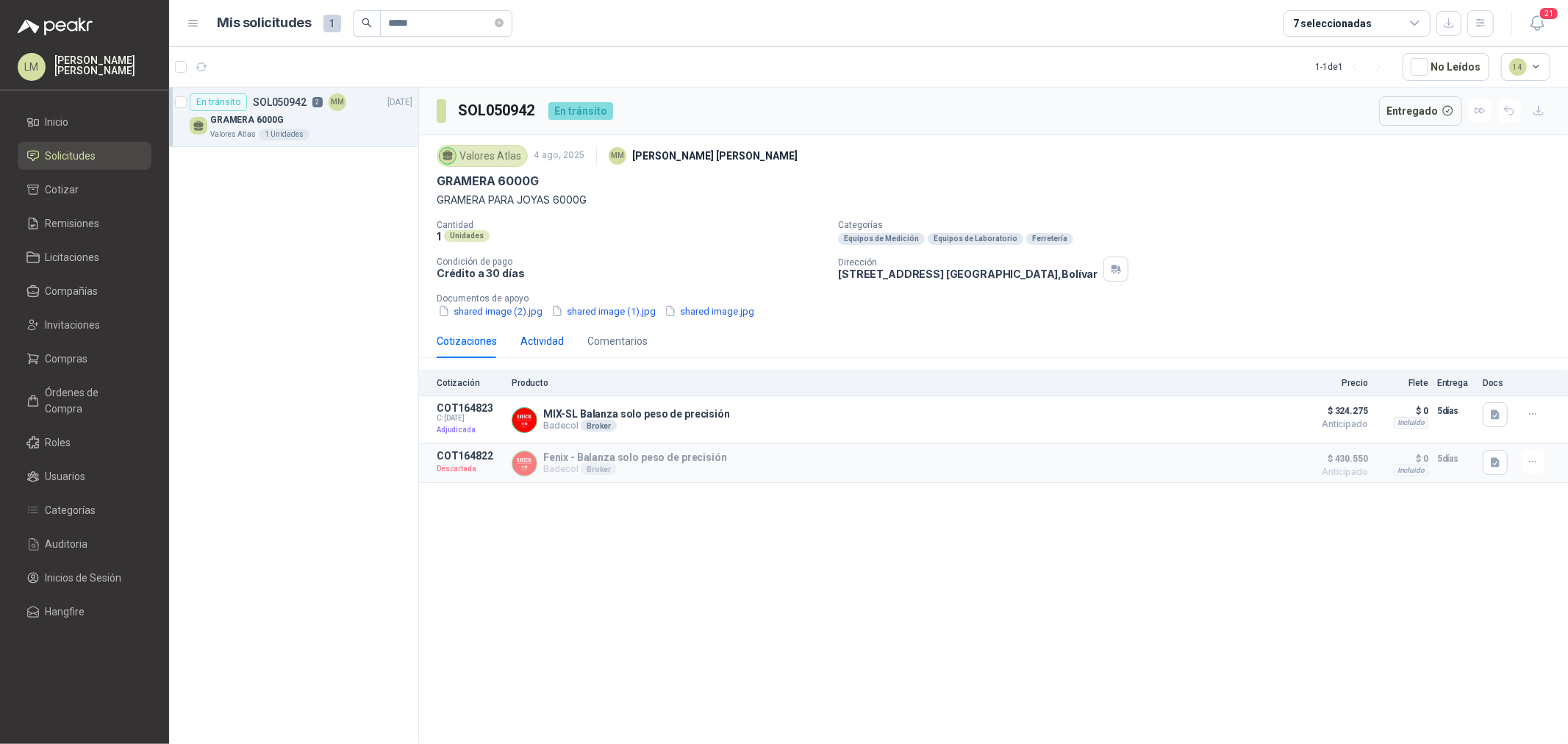
click at [525, 343] on div "Actividad" at bounding box center [542, 341] width 43 height 16
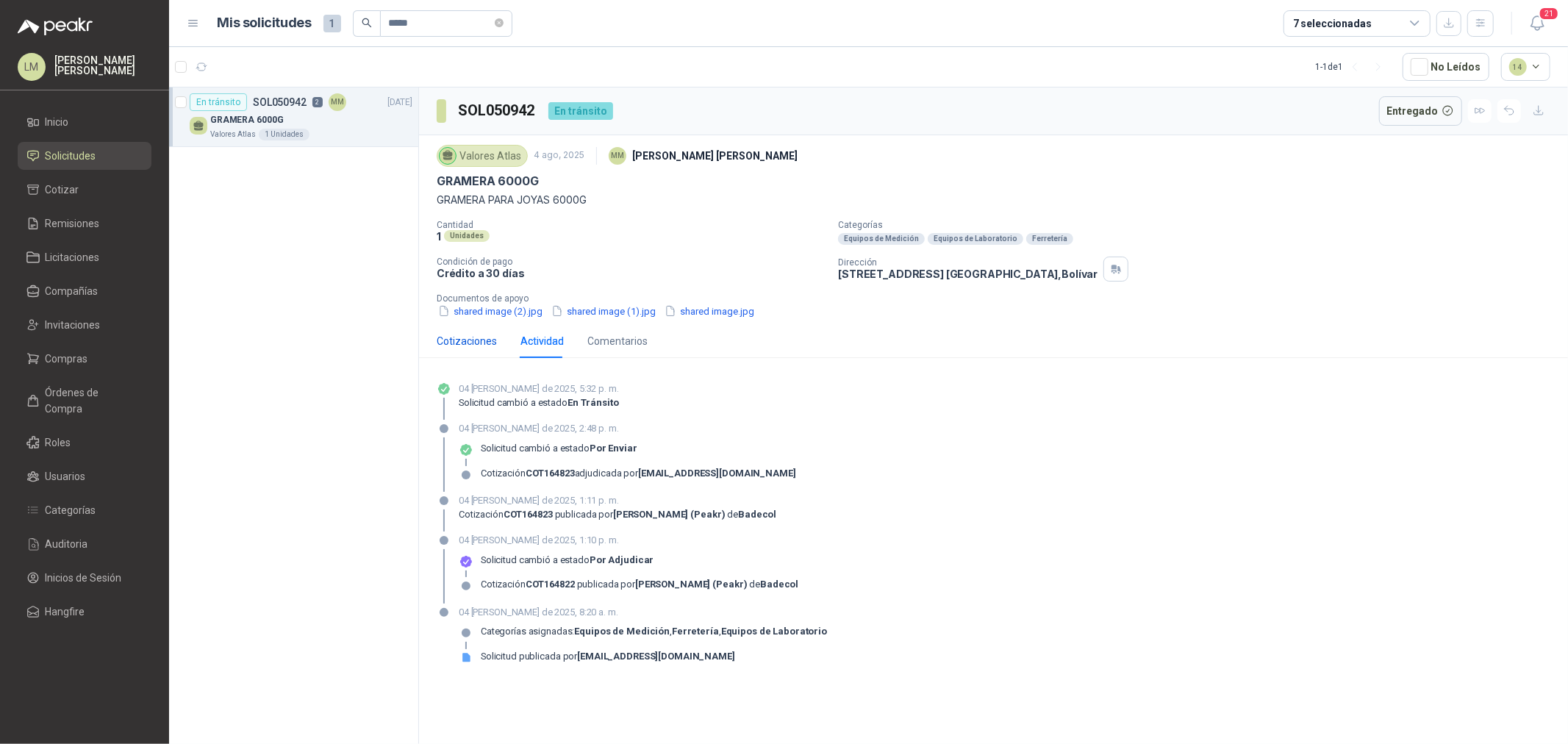
click at [444, 341] on div "Cotizaciones" at bounding box center [466, 341] width 60 height 16
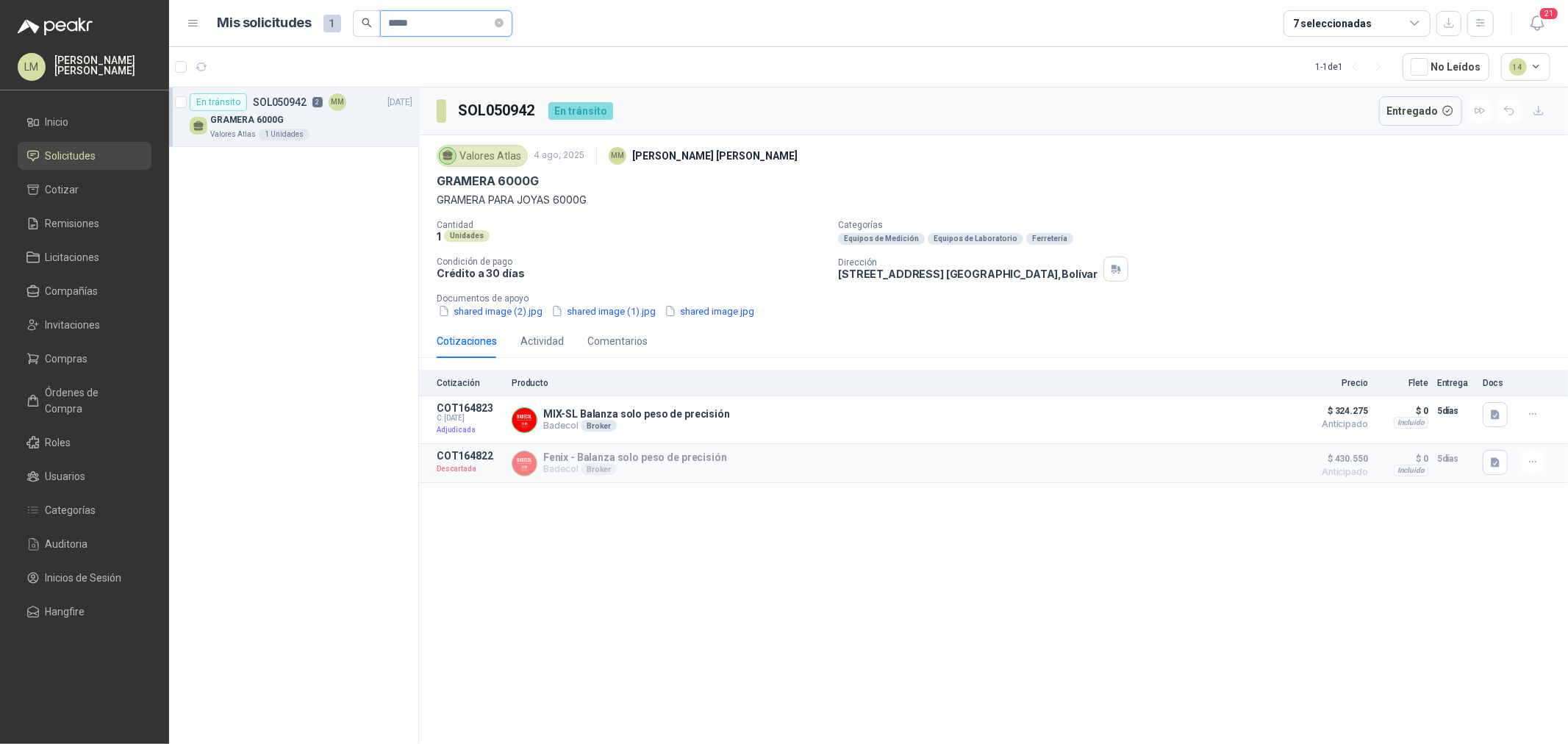
drag, startPoint x: 427, startPoint y: 23, endPoint x: 404, endPoint y: 23, distance: 23.0
click at [404, 23] on input "*****" at bounding box center [440, 23] width 103 height 25
click at [338, 129] on div "KLARENS 1 Unidades" at bounding box center [311, 134] width 202 height 12
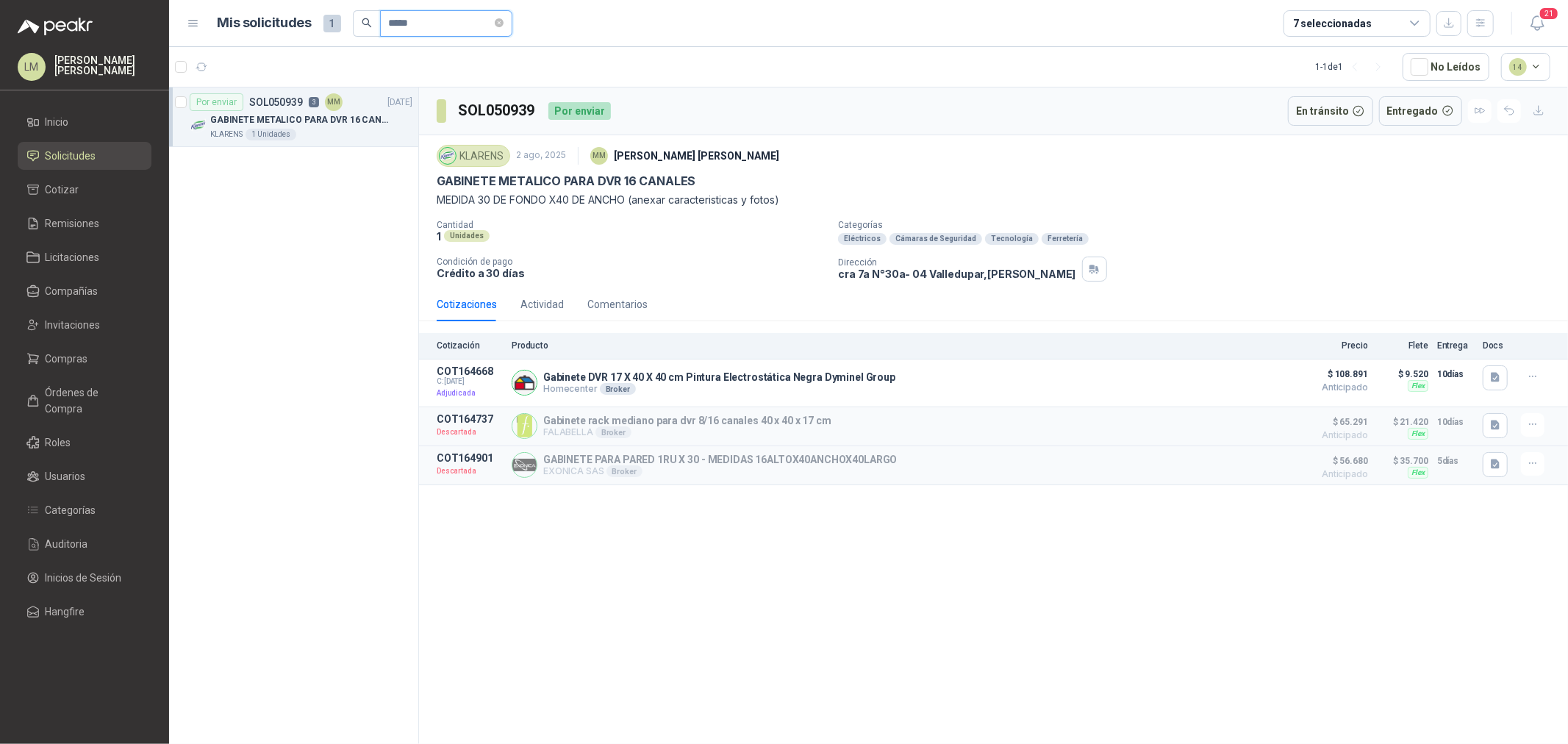
drag, startPoint x: 417, startPoint y: 26, endPoint x: 409, endPoint y: 26, distance: 8.0
click at [409, 26] on input "*****" at bounding box center [440, 23] width 103 height 25
type input "*****"
click at [405, 121] on button "button" at bounding box center [409, 124] width 12 height 12
click at [294, 189] on div "5 Unidades" at bounding box center [308, 194] width 206 height 12
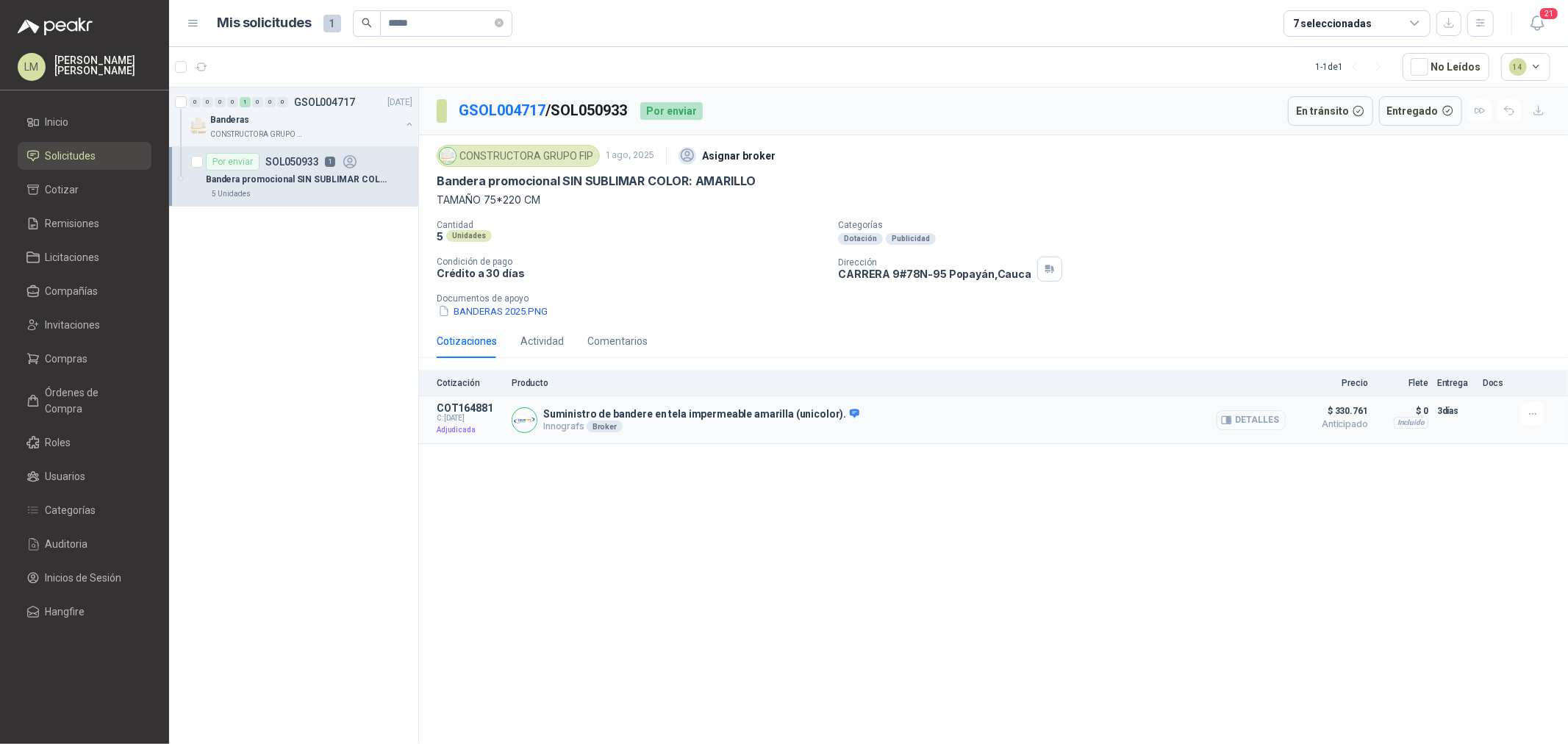
click at [1250, 413] on button "Detalles" at bounding box center [1251, 420] width 69 height 20
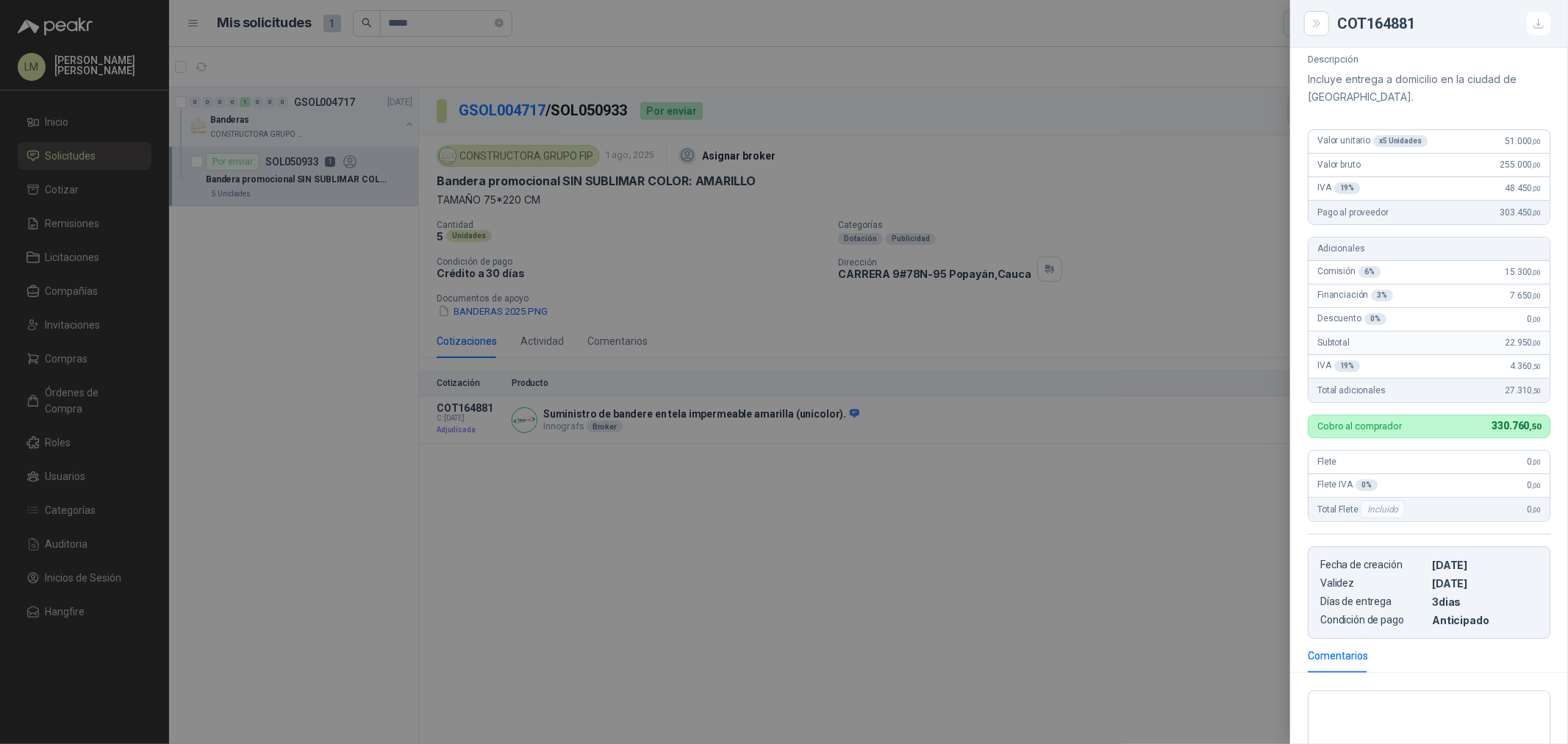
scroll to position [363, 0]
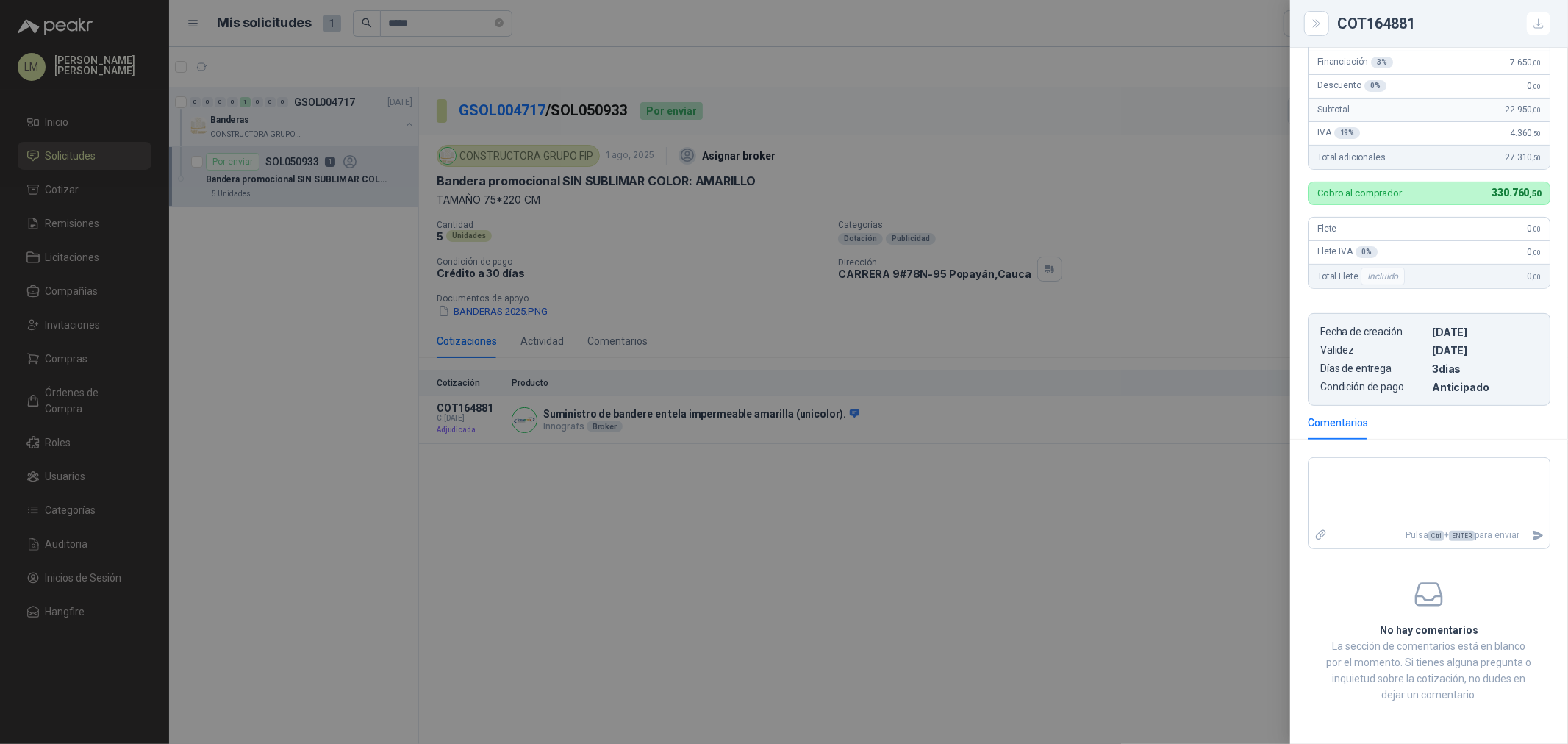
click at [426, 23] on div at bounding box center [784, 372] width 1568 height 744
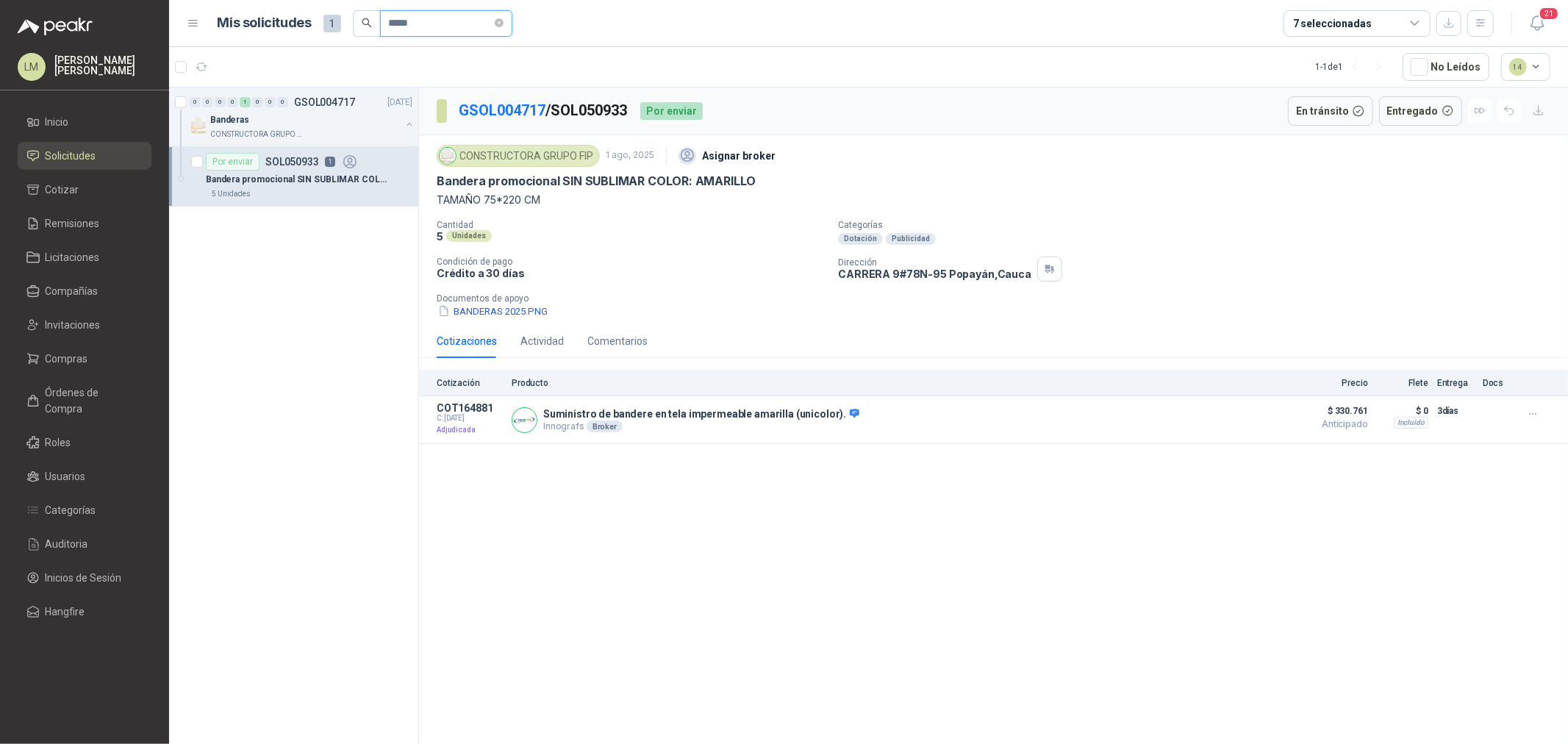
click at [429, 23] on input "*****" at bounding box center [440, 23] width 103 height 25
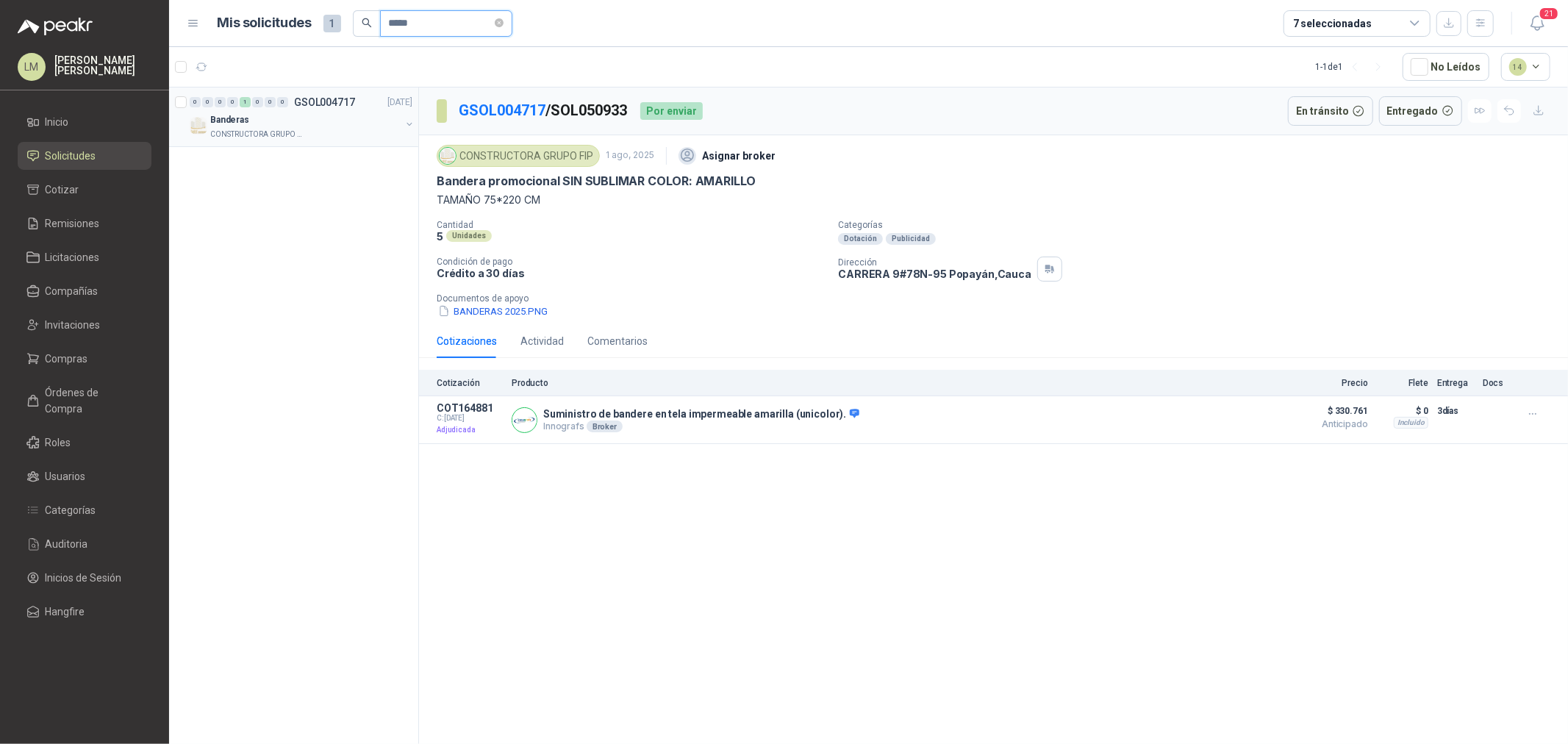
type input "*****"
click at [407, 124] on button "button" at bounding box center [409, 124] width 12 height 12
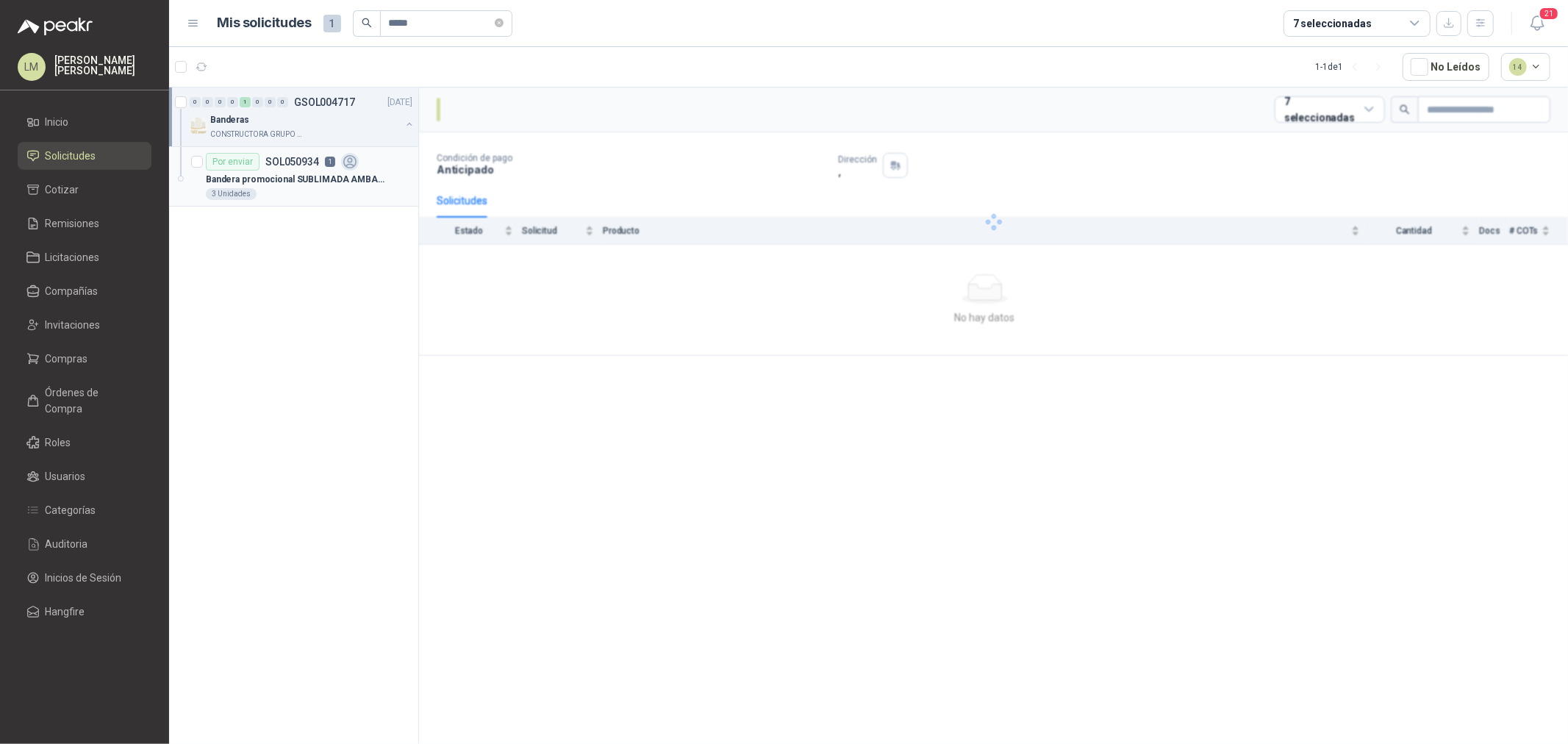
click at [311, 179] on p "Bandera promocional SUBLIMADA AMBAS CARAS COLOR: BLANCO" at bounding box center [297, 179] width 183 height 14
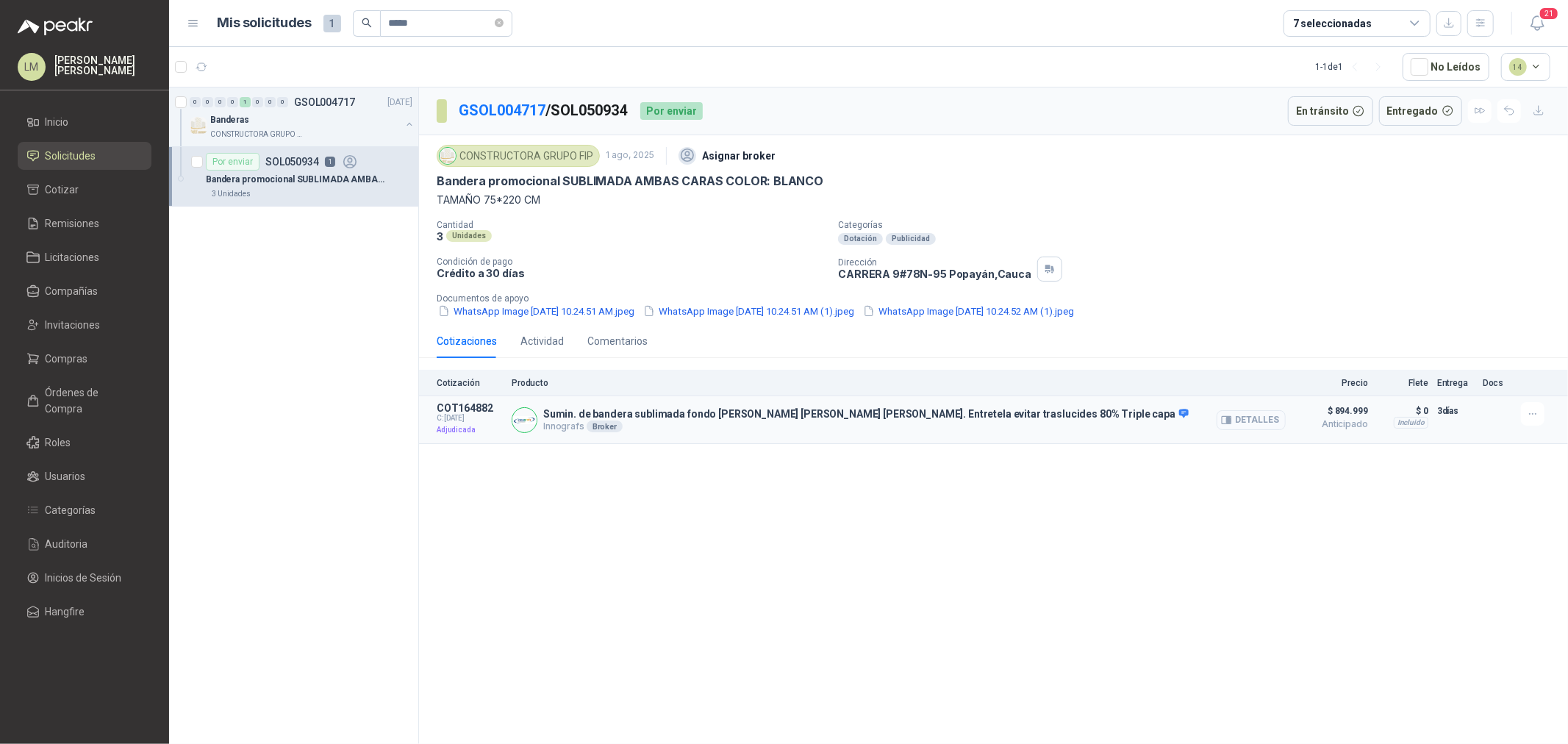
click at [1262, 417] on button "Detalles" at bounding box center [1251, 420] width 69 height 20
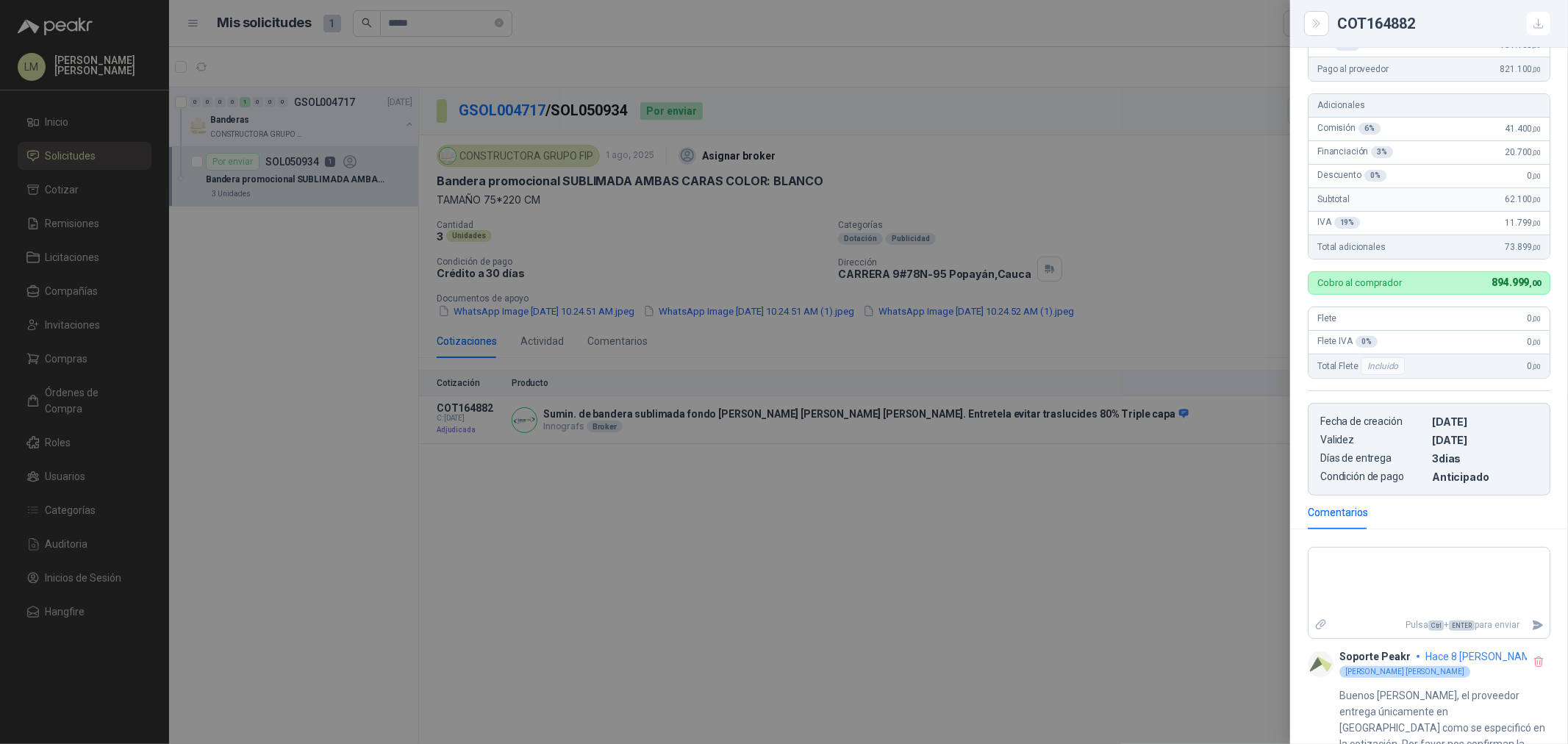
scroll to position [328, 0]
click at [1391, 564] on textarea at bounding box center [1428, 579] width 241 height 61
type textarea "*"
type textarea "**"
type textarea "***"
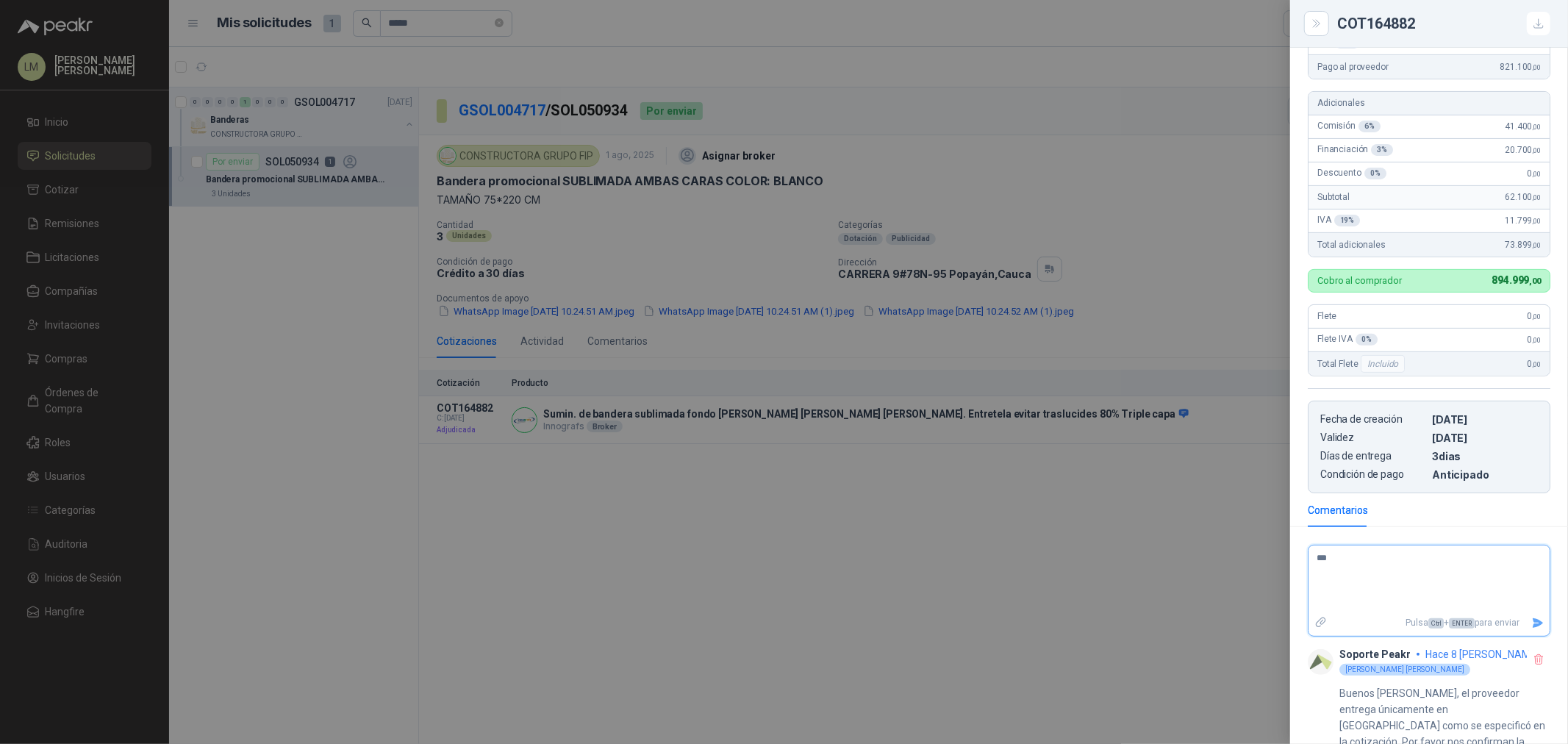
type textarea "****"
type textarea "*****"
type textarea "******"
type textarea "********"
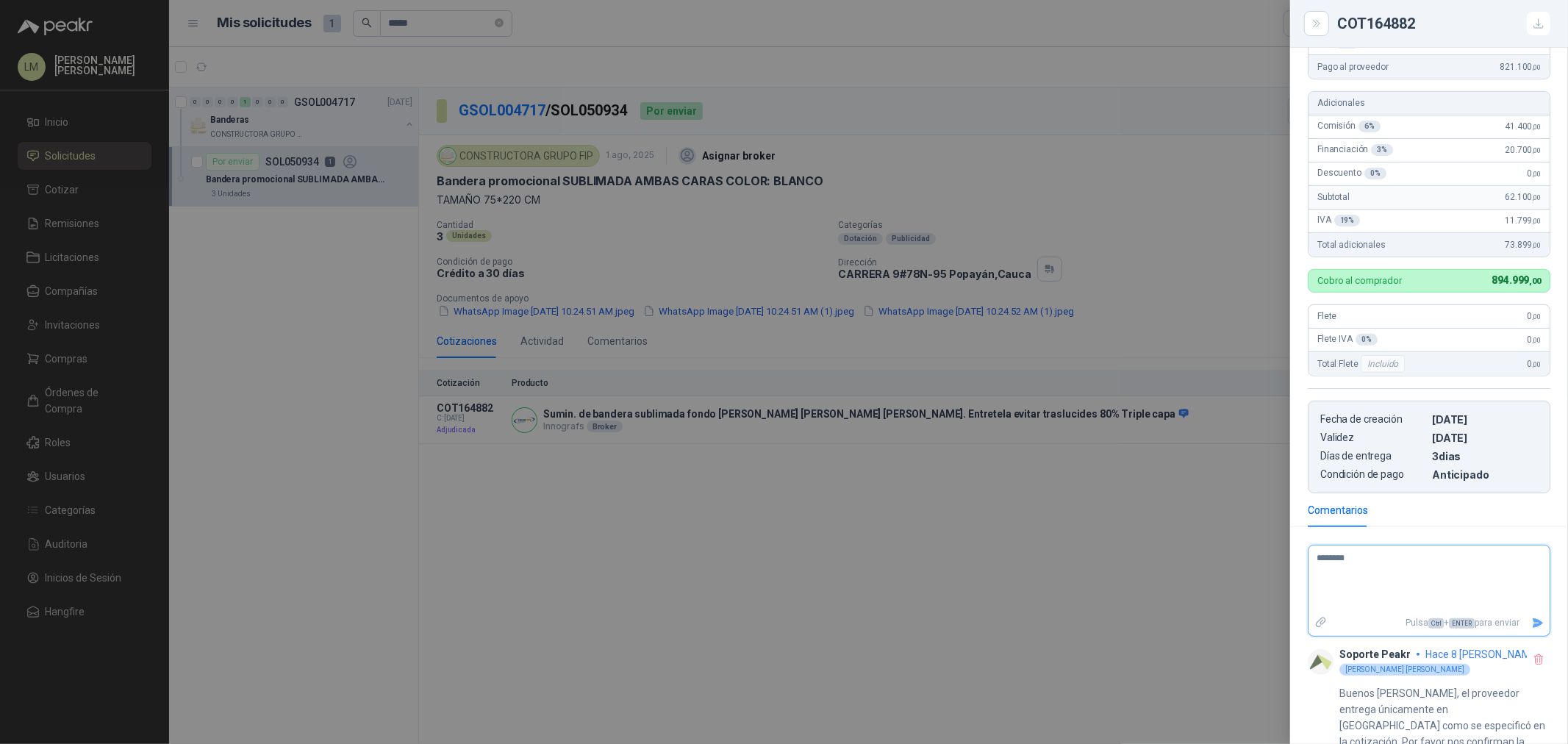
type textarea "*********"
type textarea "**********"
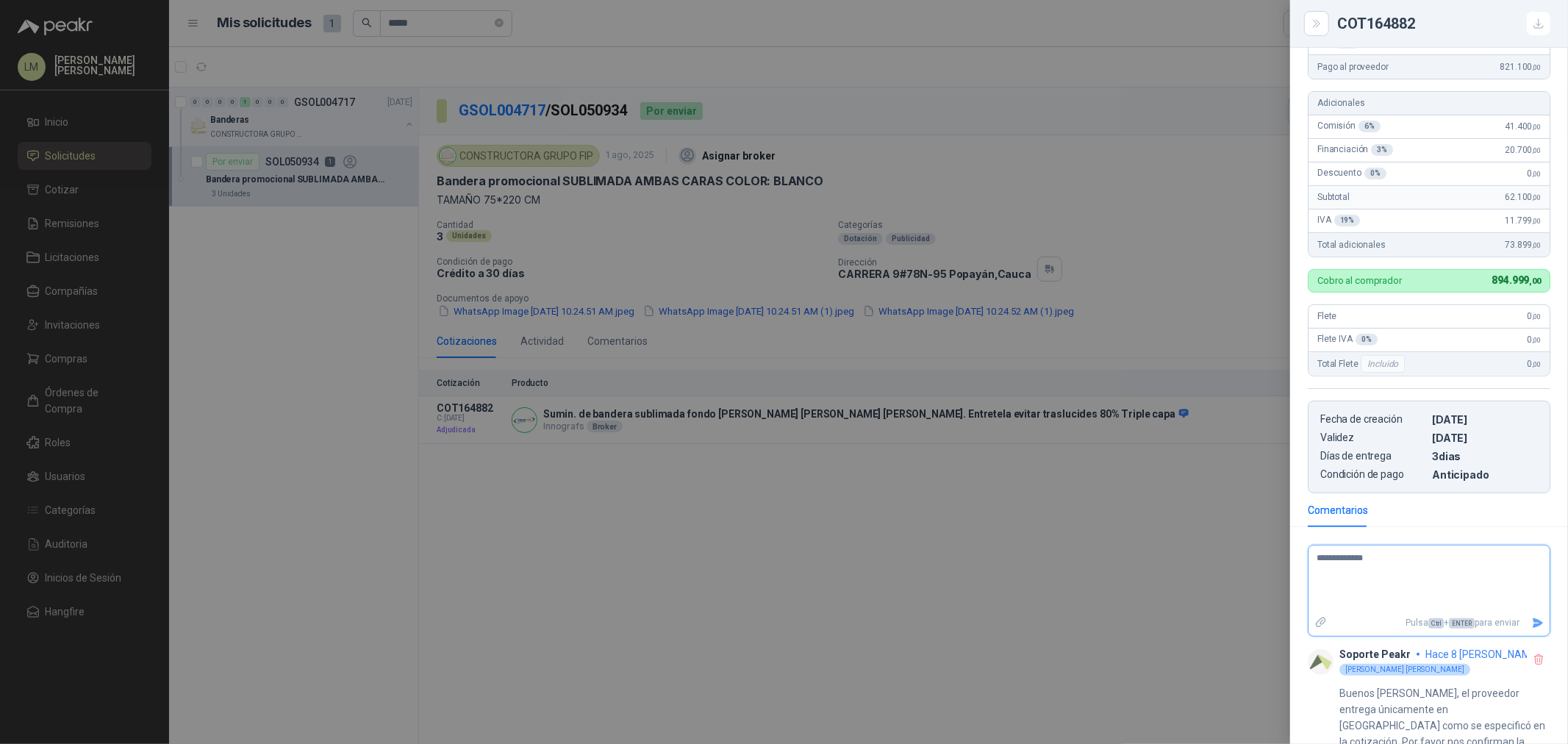
type textarea "**********"
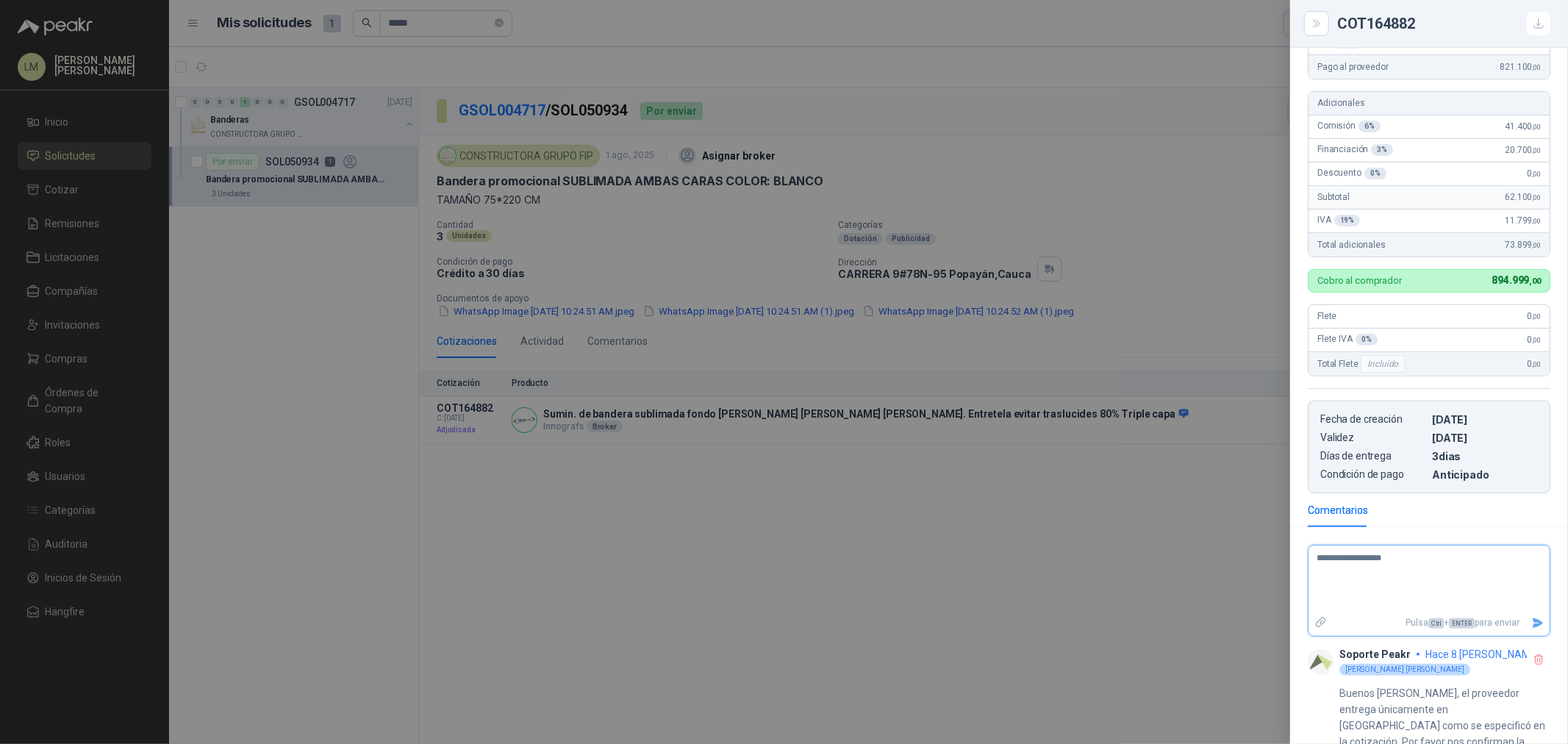
type textarea "**********"
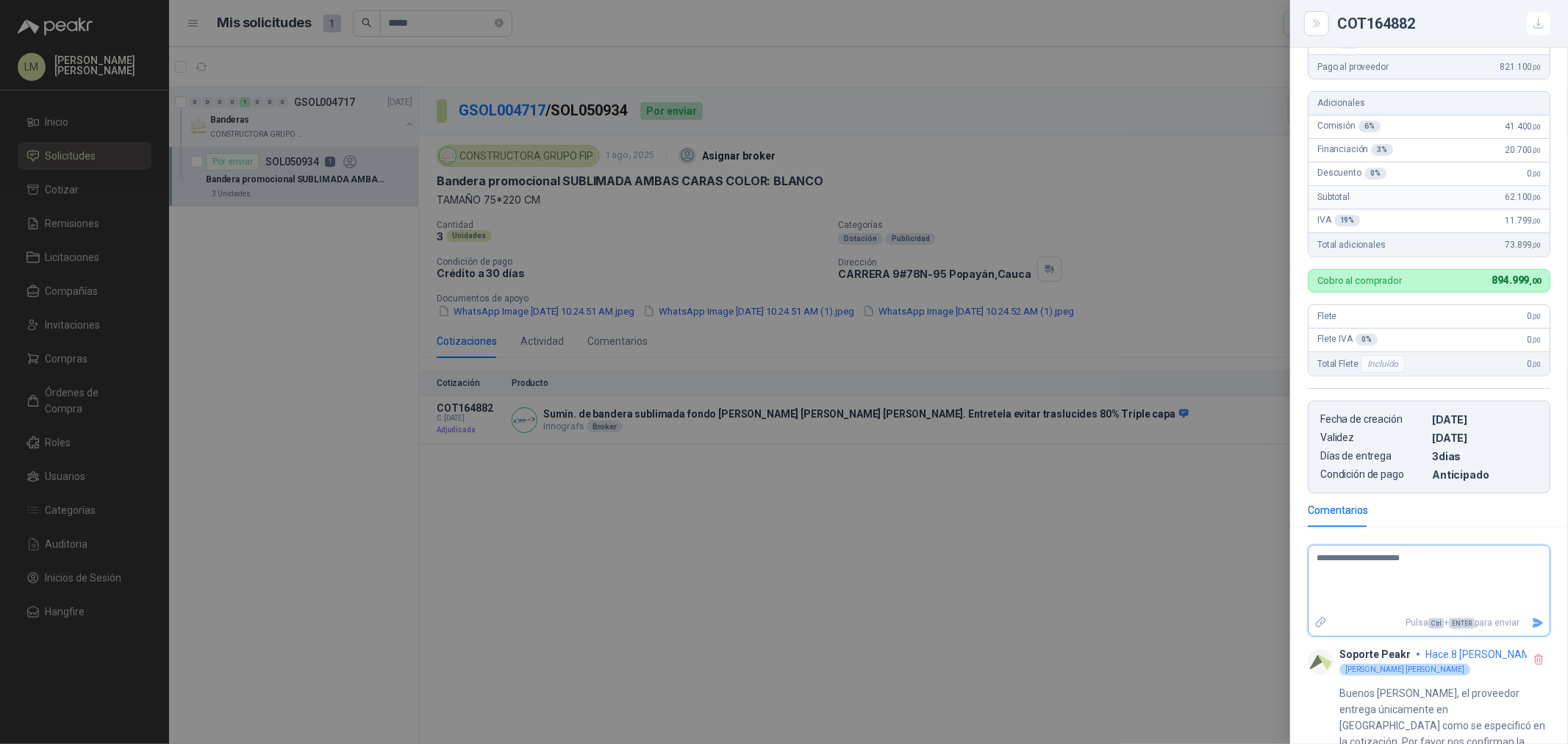
type textarea "**********"
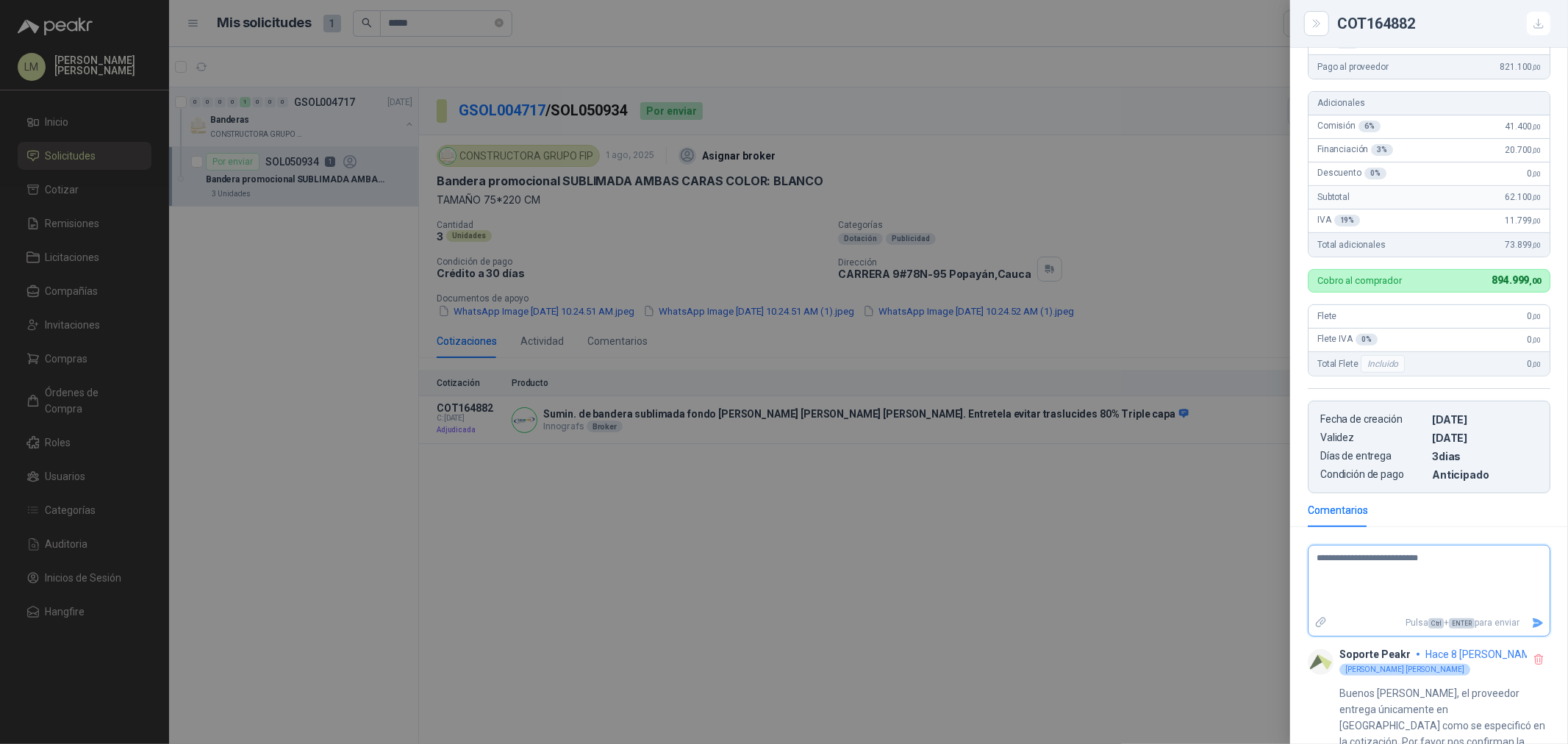
type textarea "**********"
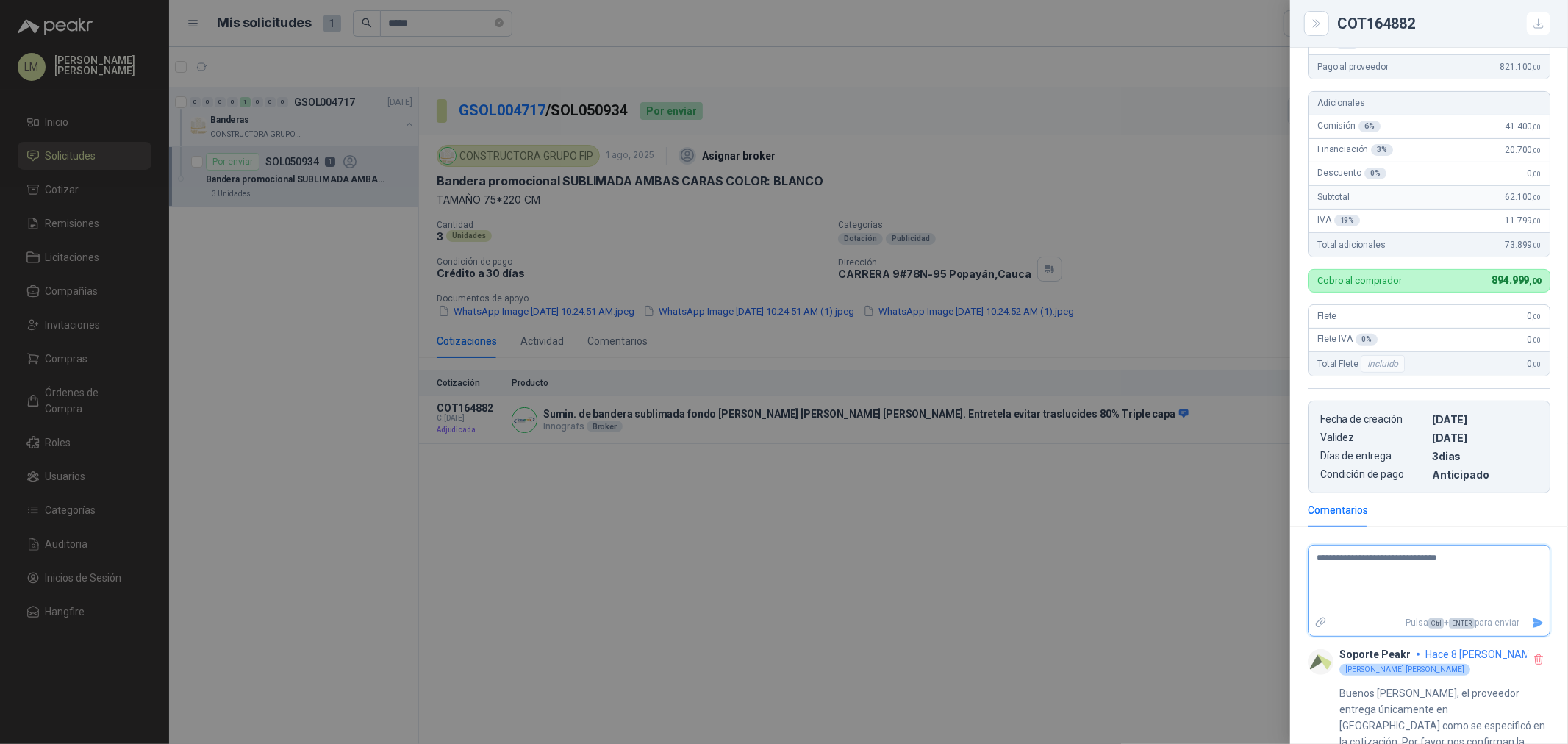
type textarea "**********"
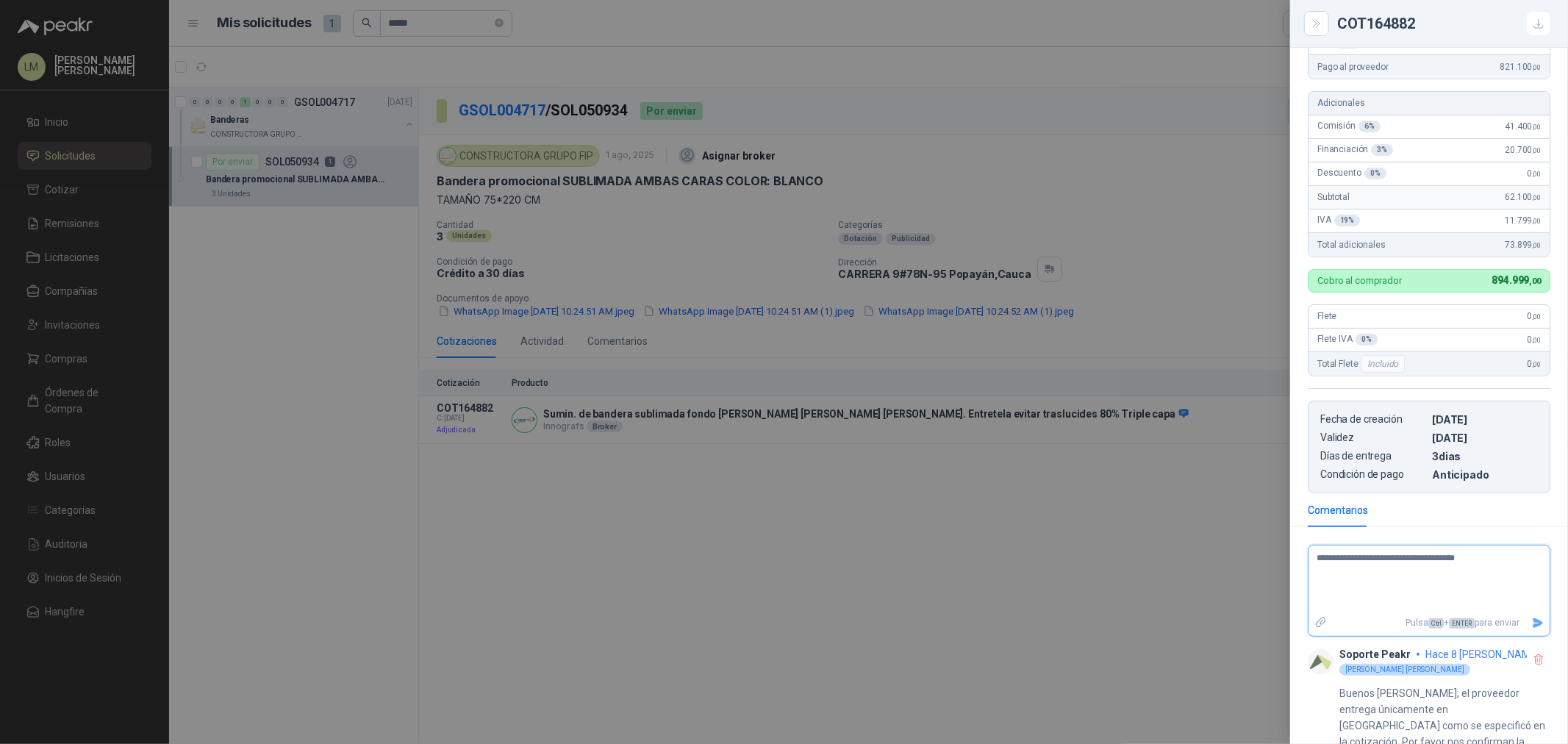
type textarea "**********"
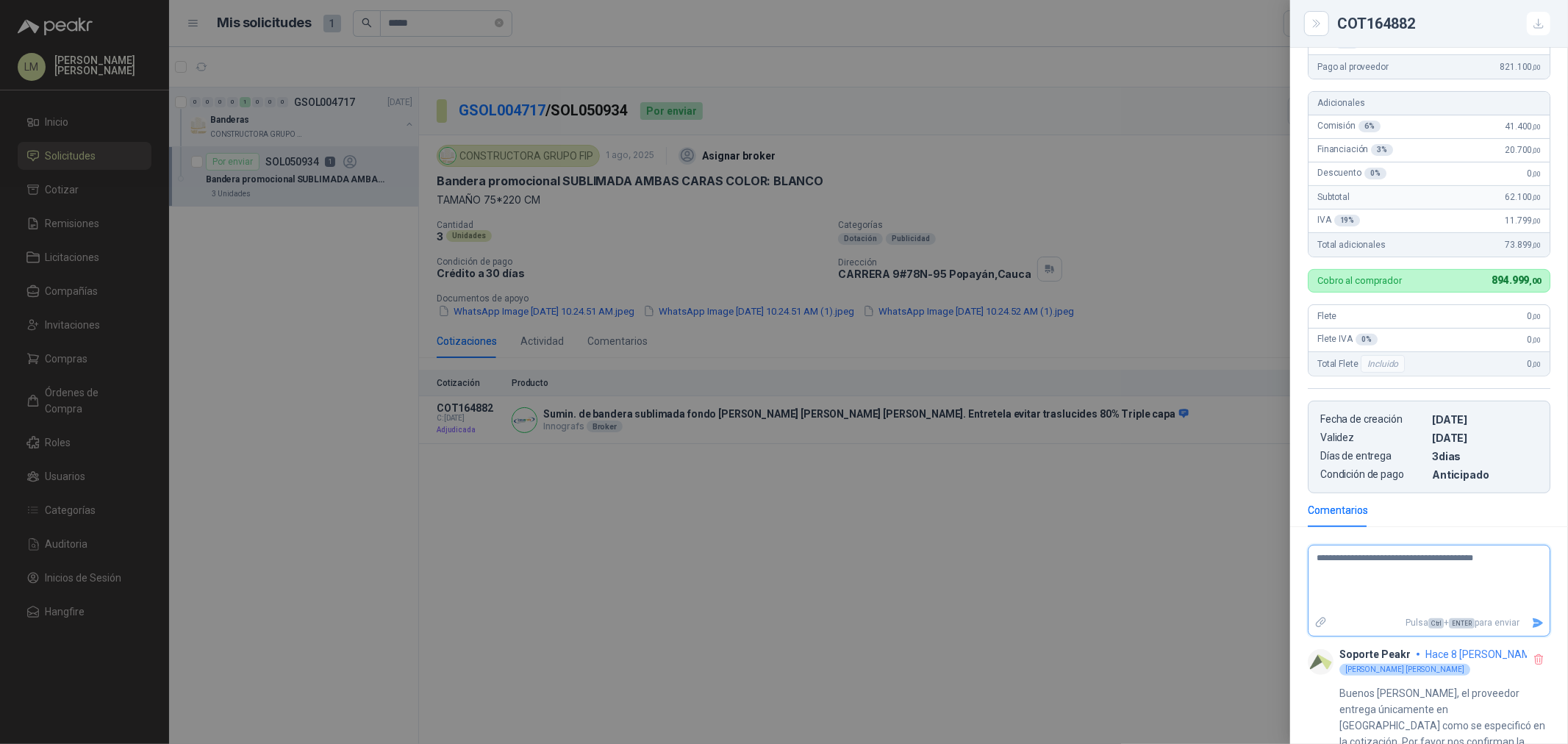
type textarea "**********"
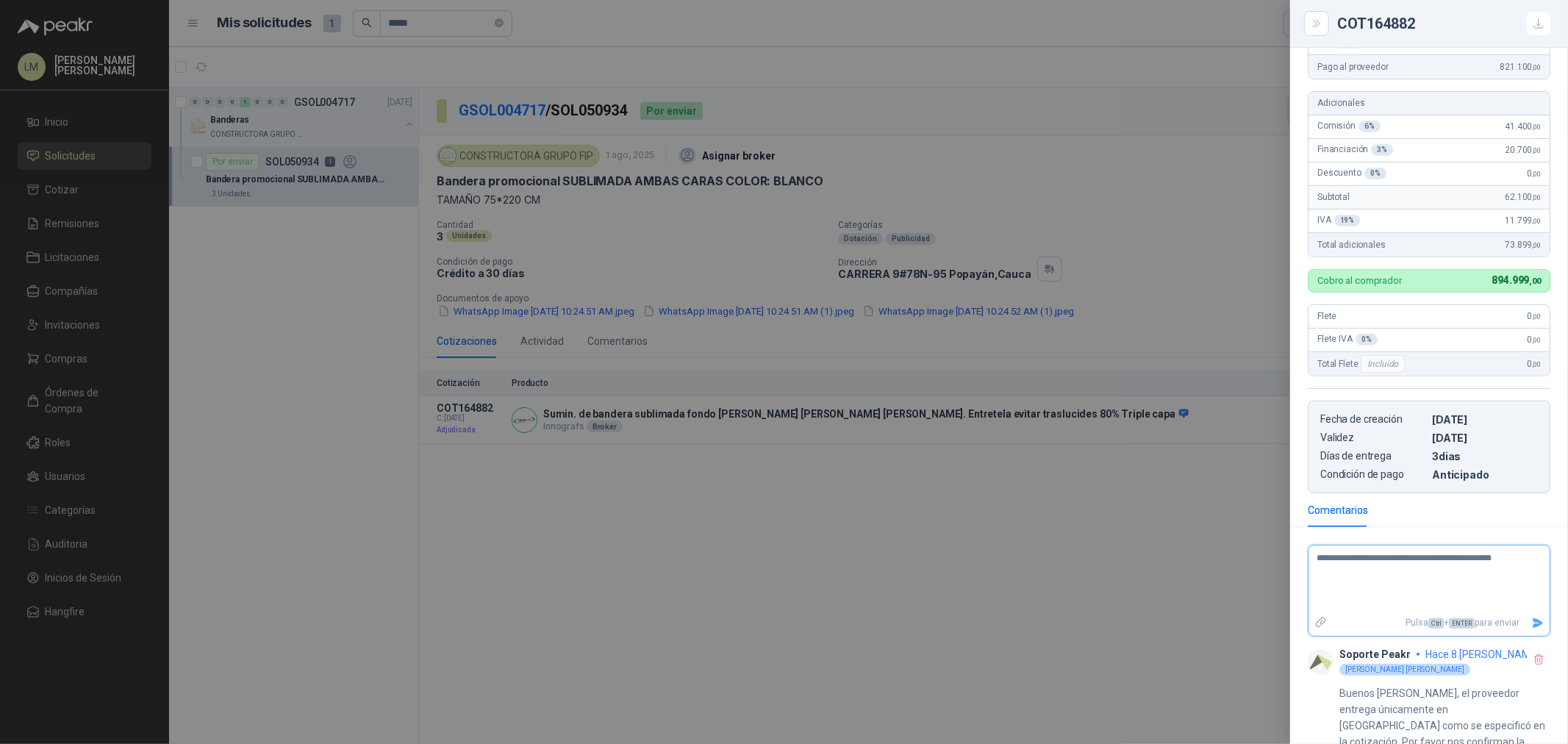
type textarea "**********"
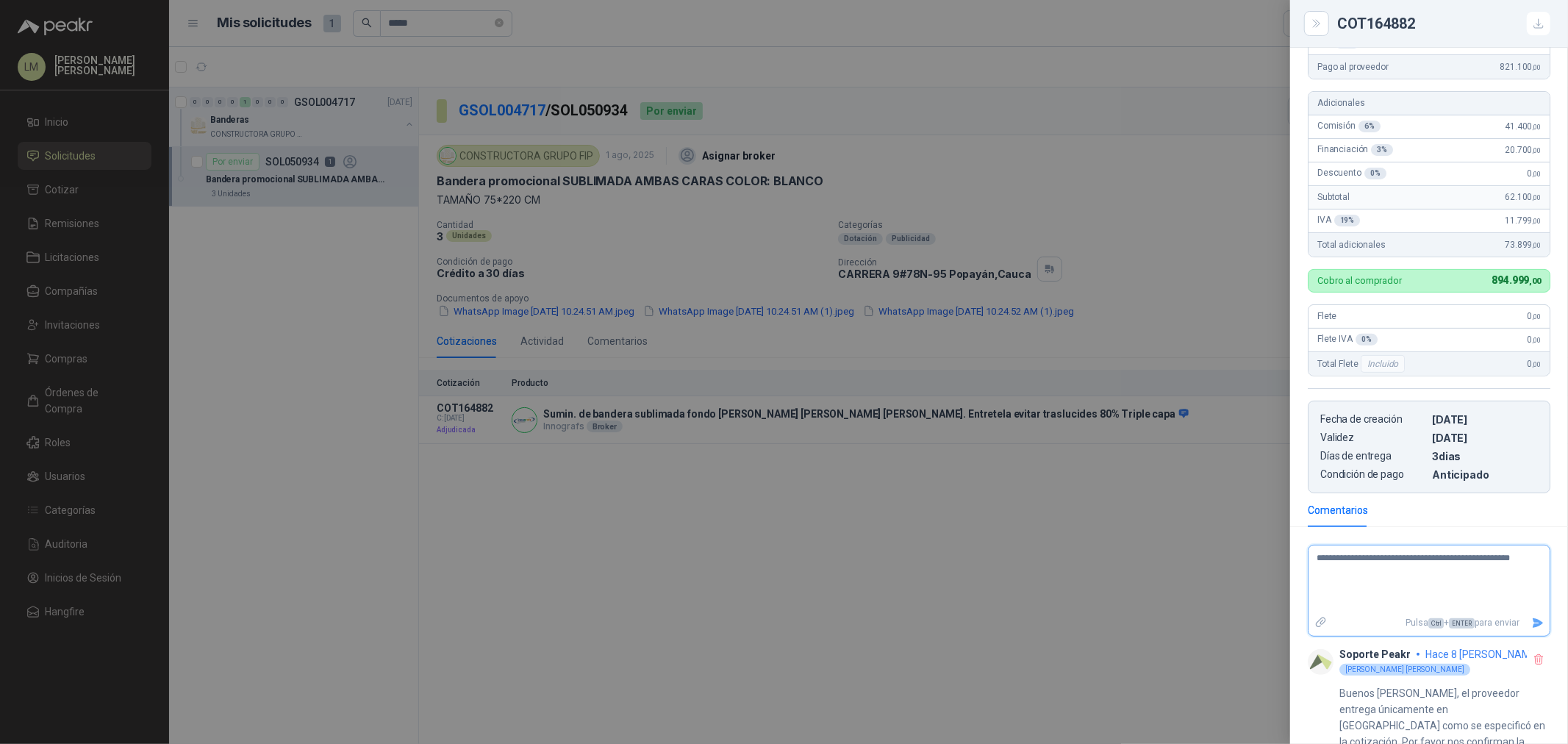
type textarea "**********"
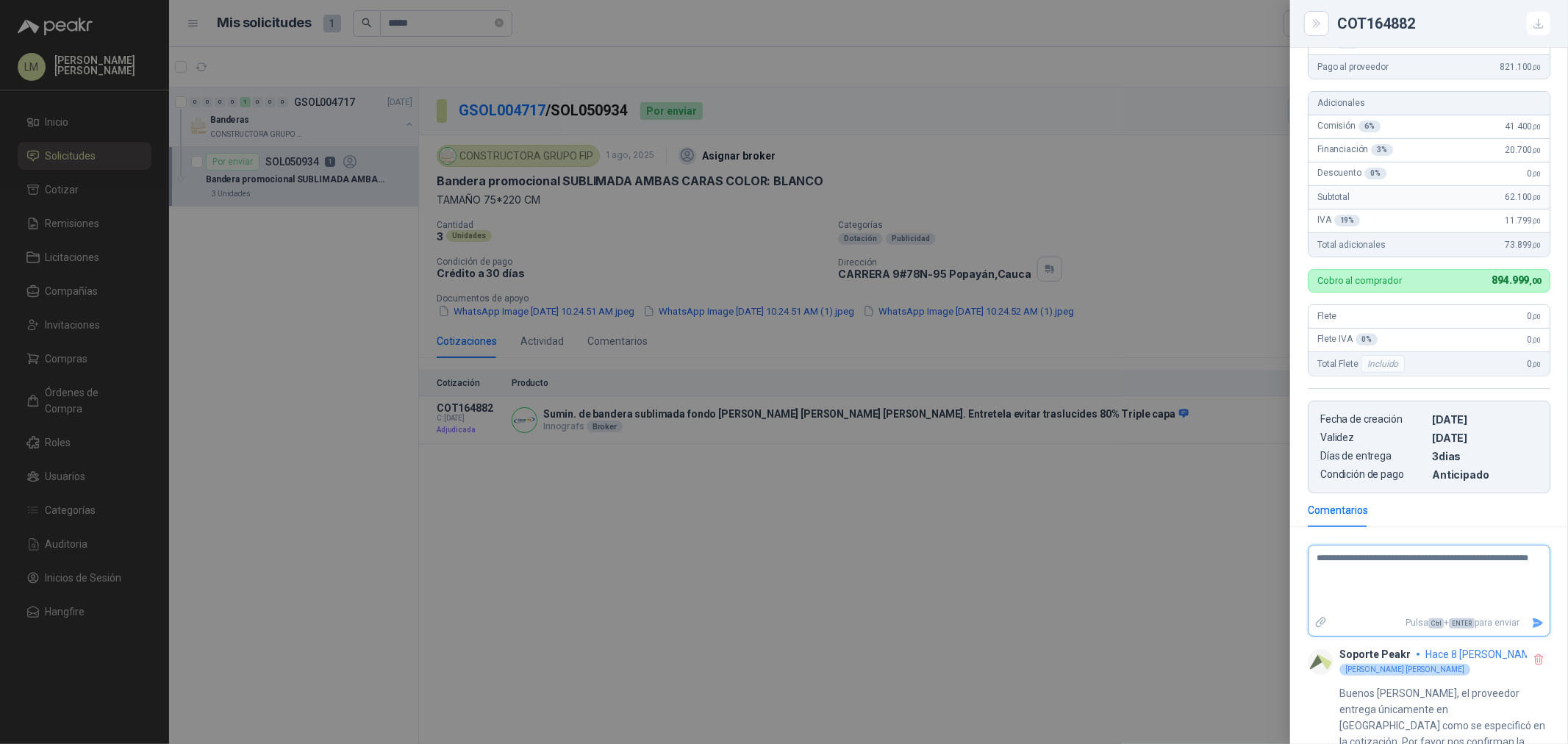
type textarea "**********"
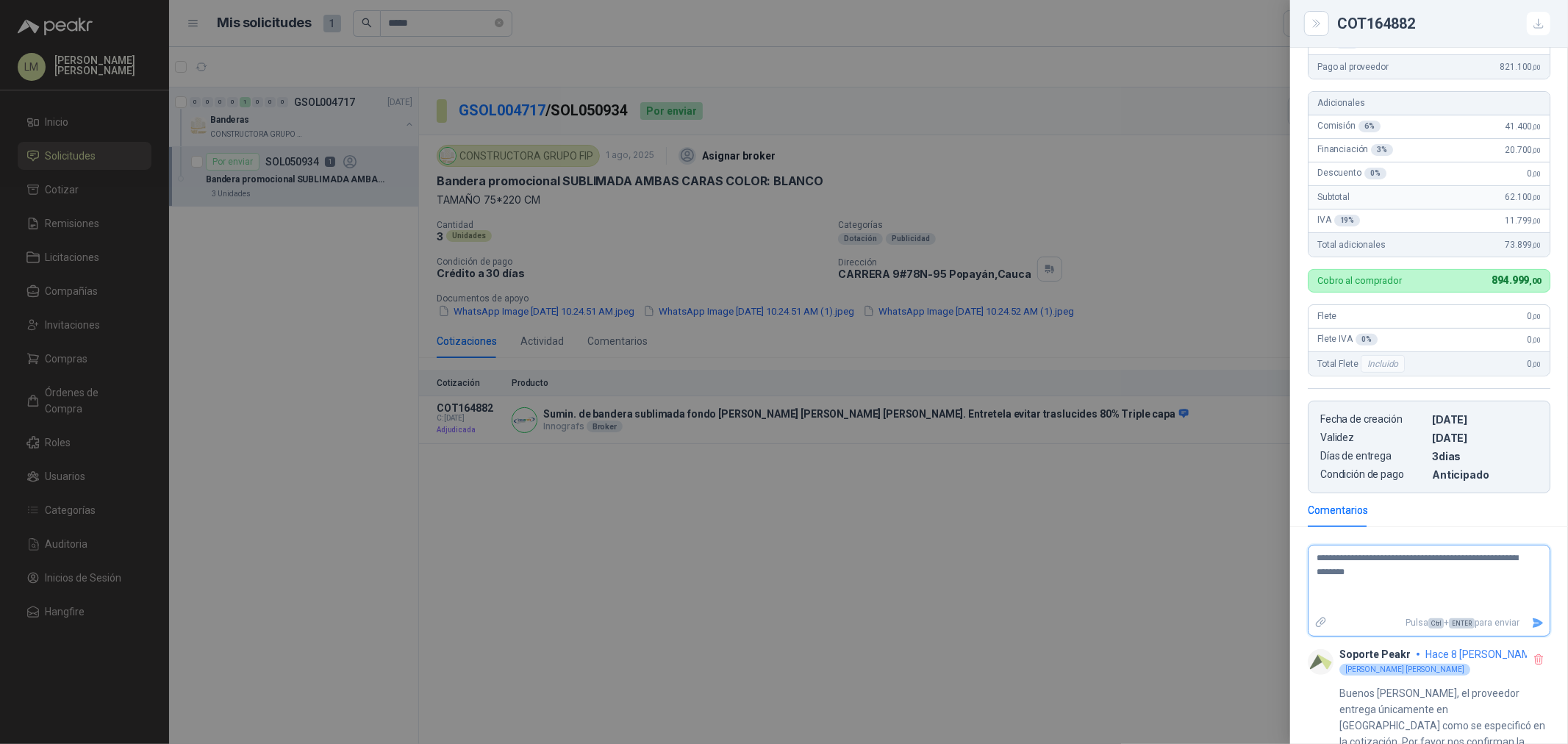
type textarea "**********"
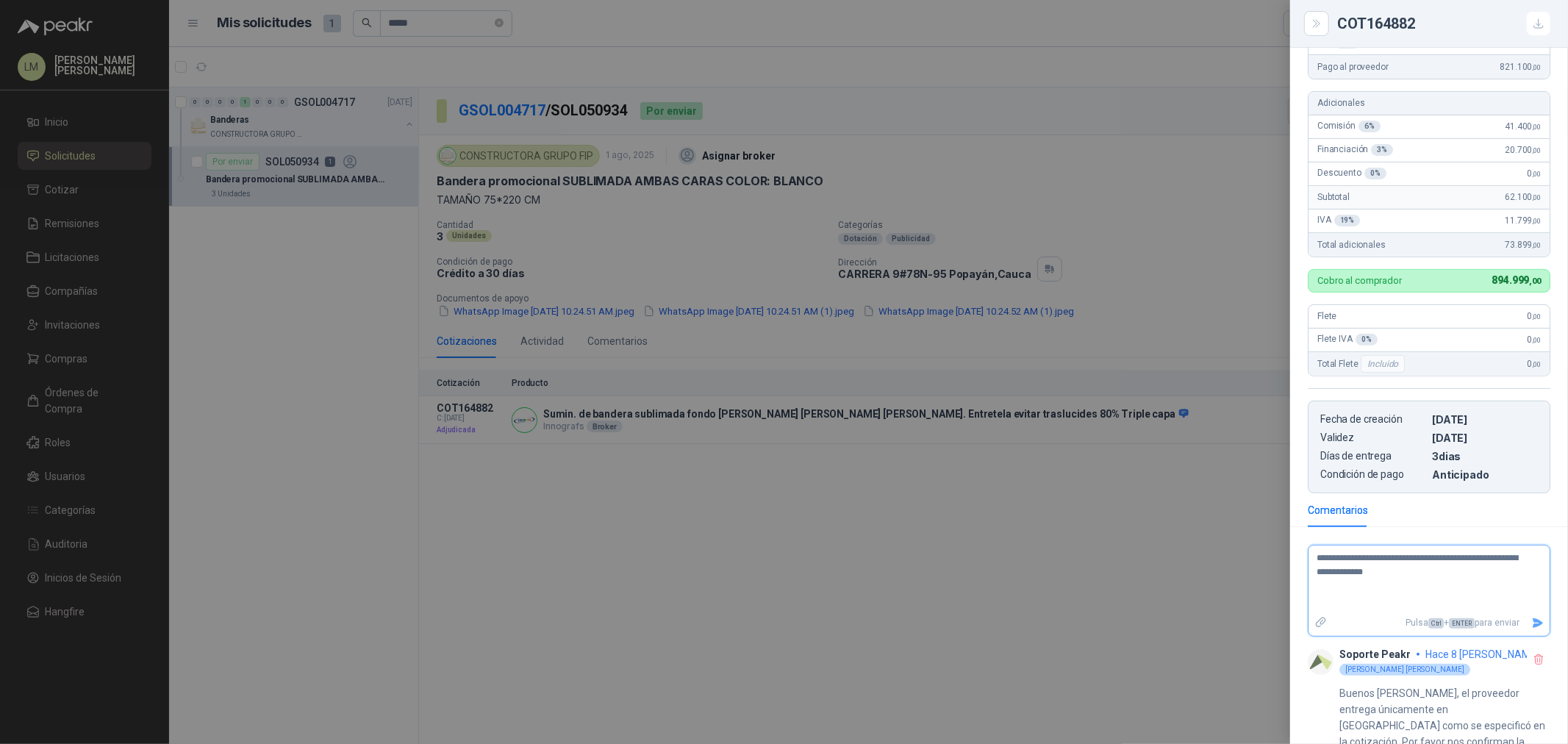
type textarea "**********"
click at [1533, 619] on icon "Enviar" at bounding box center [1537, 623] width 10 height 10
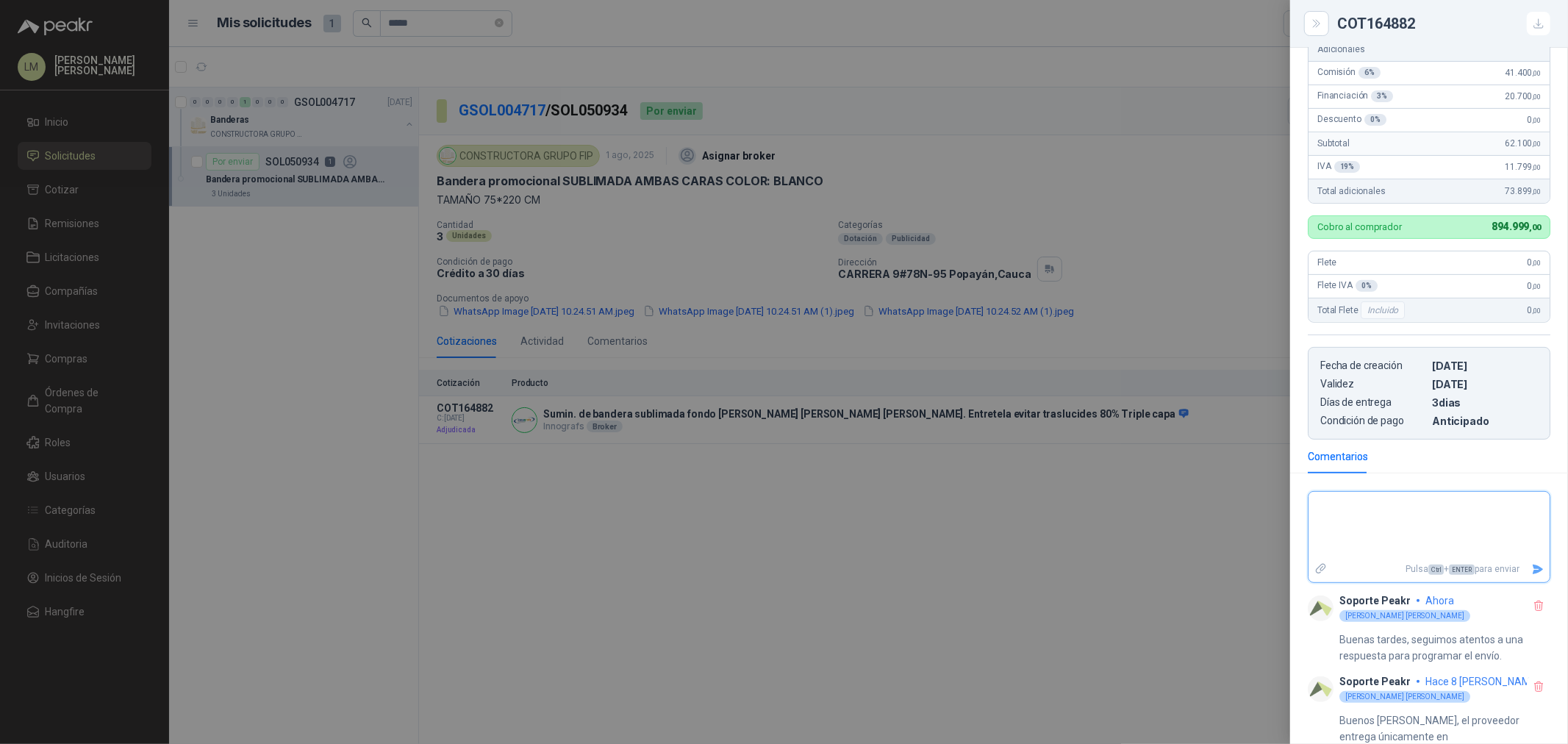
scroll to position [410, 0]
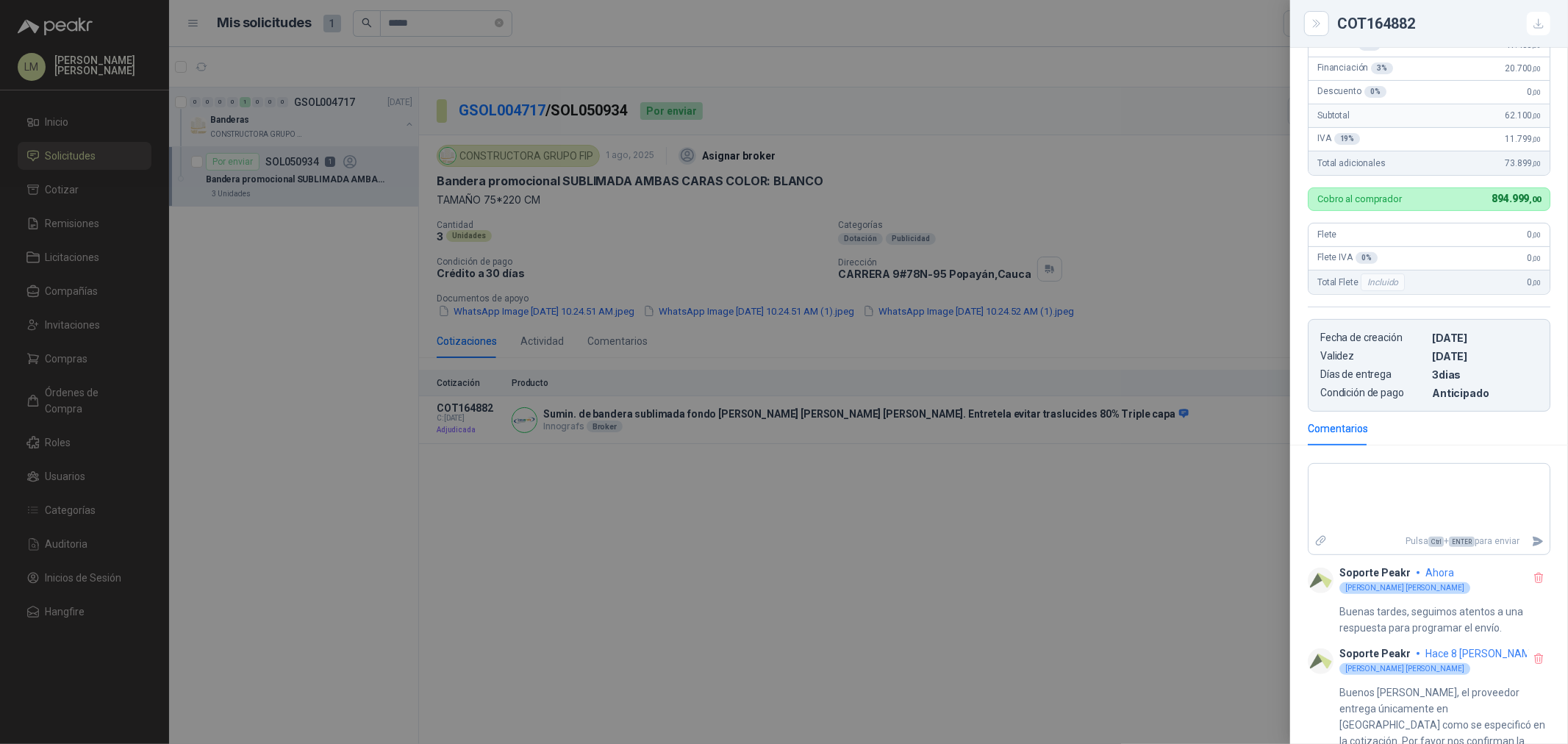
click at [396, 23] on div at bounding box center [784, 372] width 1568 height 744
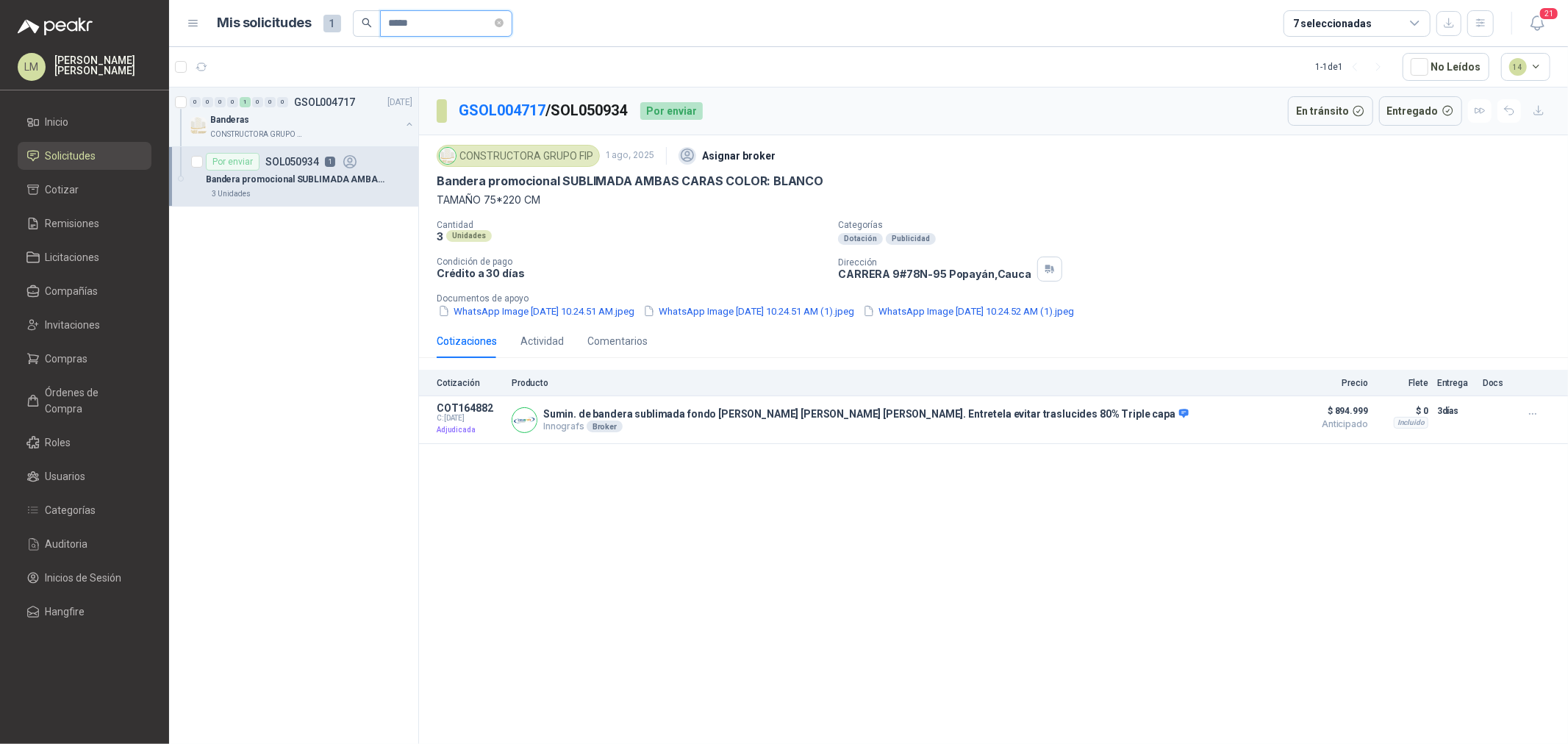
drag, startPoint x: 446, startPoint y: 23, endPoint x: 394, endPoint y: 33, distance: 53.0
click at [394, 33] on input "*****" at bounding box center [440, 23] width 103 height 25
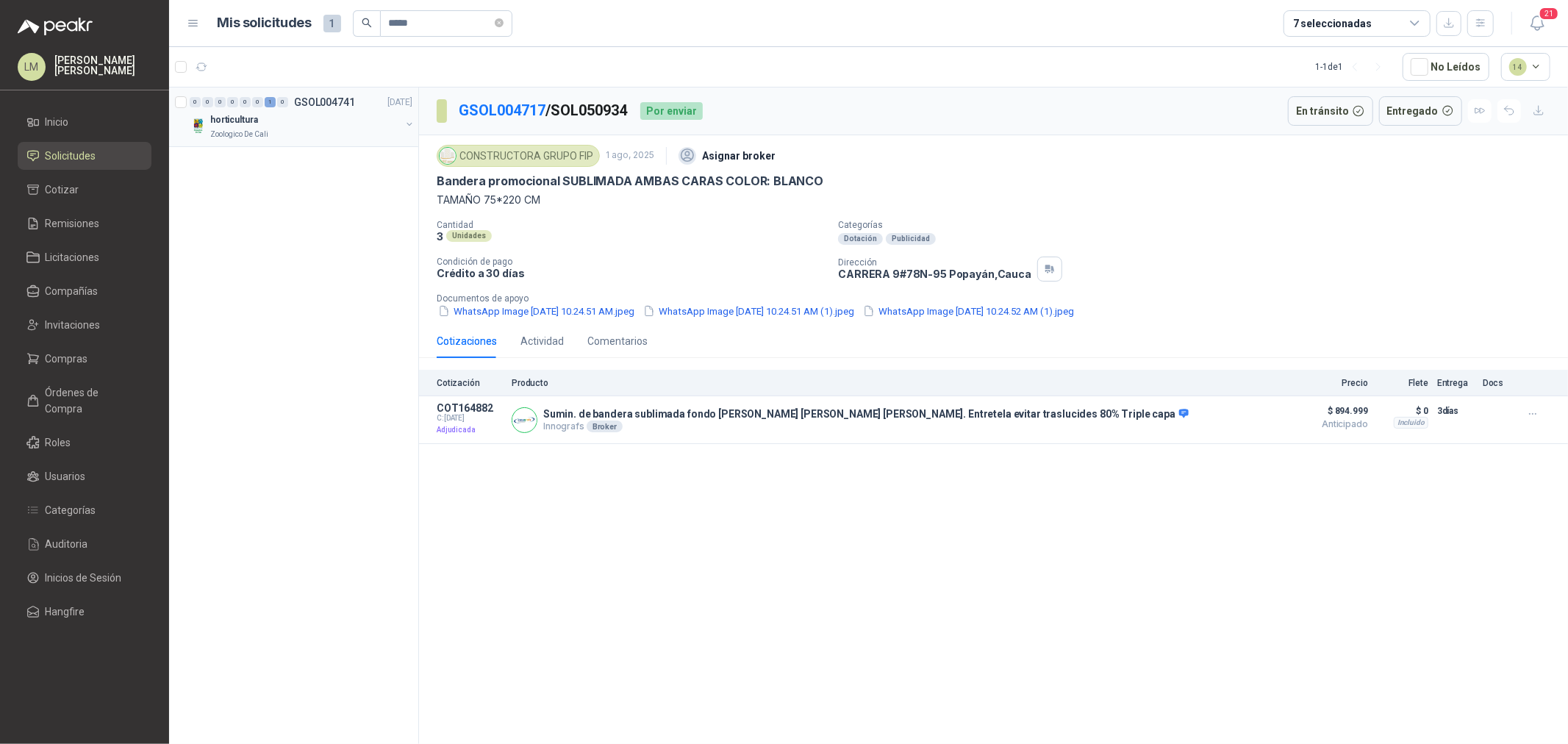
click at [320, 115] on div "horticultura" at bounding box center [305, 120] width 190 height 18
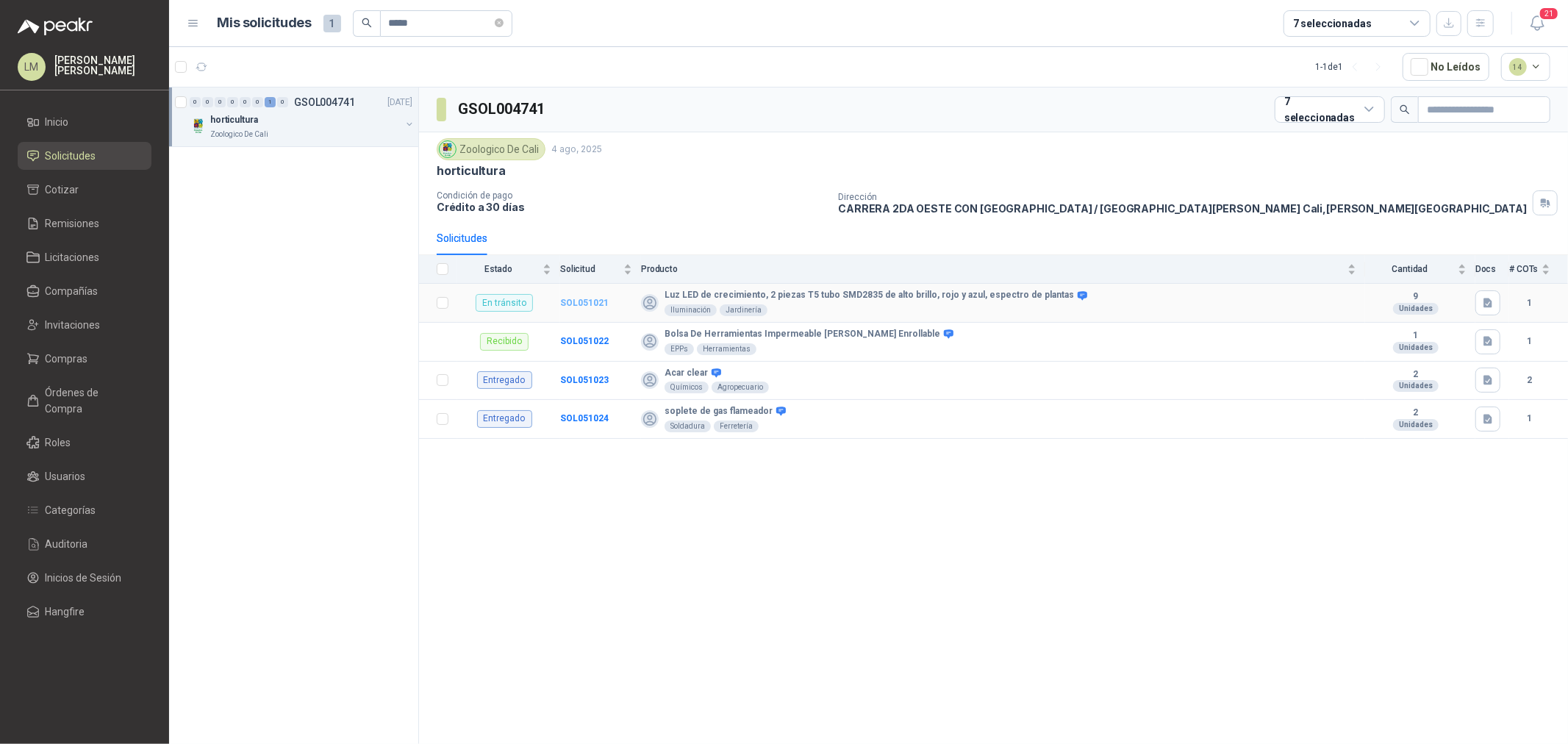
click at [600, 303] on b "SOL051021" at bounding box center [584, 302] width 49 height 10
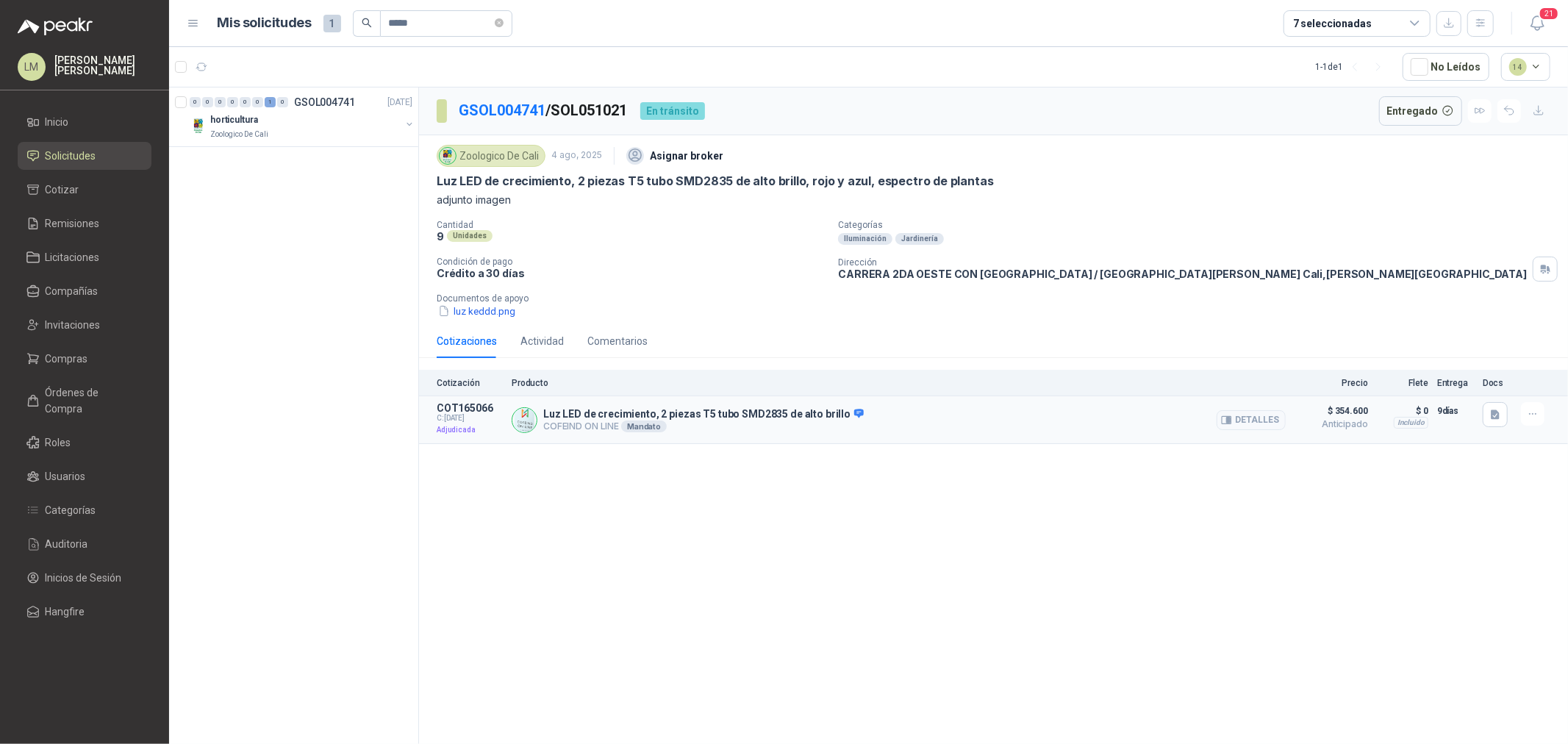
click at [1292, 427] on article "COT165066 C: 04/08/2025 Adjudicada Luz LED de crecimiento, 2 piezas T5 tubo SMD…" at bounding box center [994, 419] width 1149 height 48
click at [1278, 423] on button "Detalles" at bounding box center [1251, 420] width 69 height 20
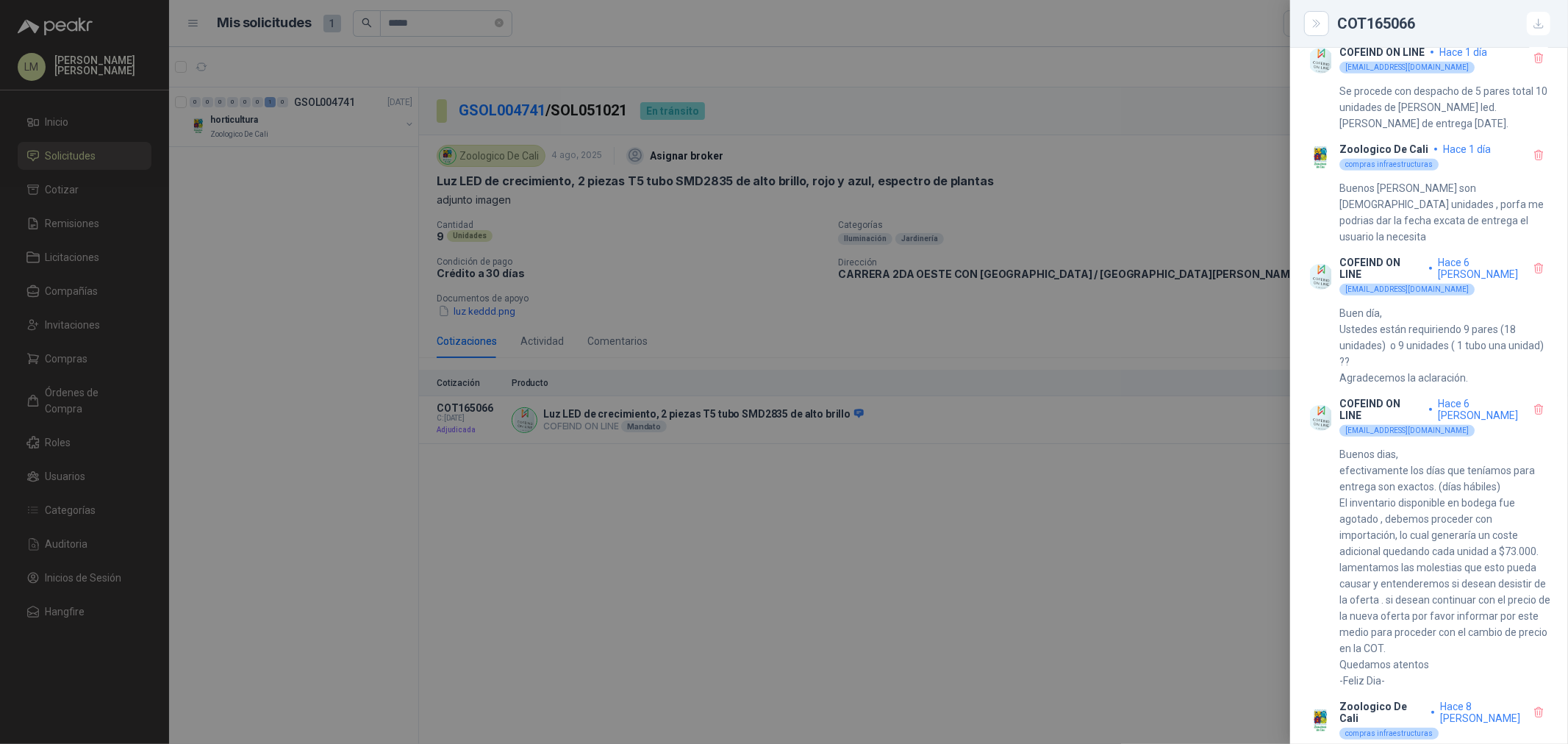
scroll to position [432, 0]
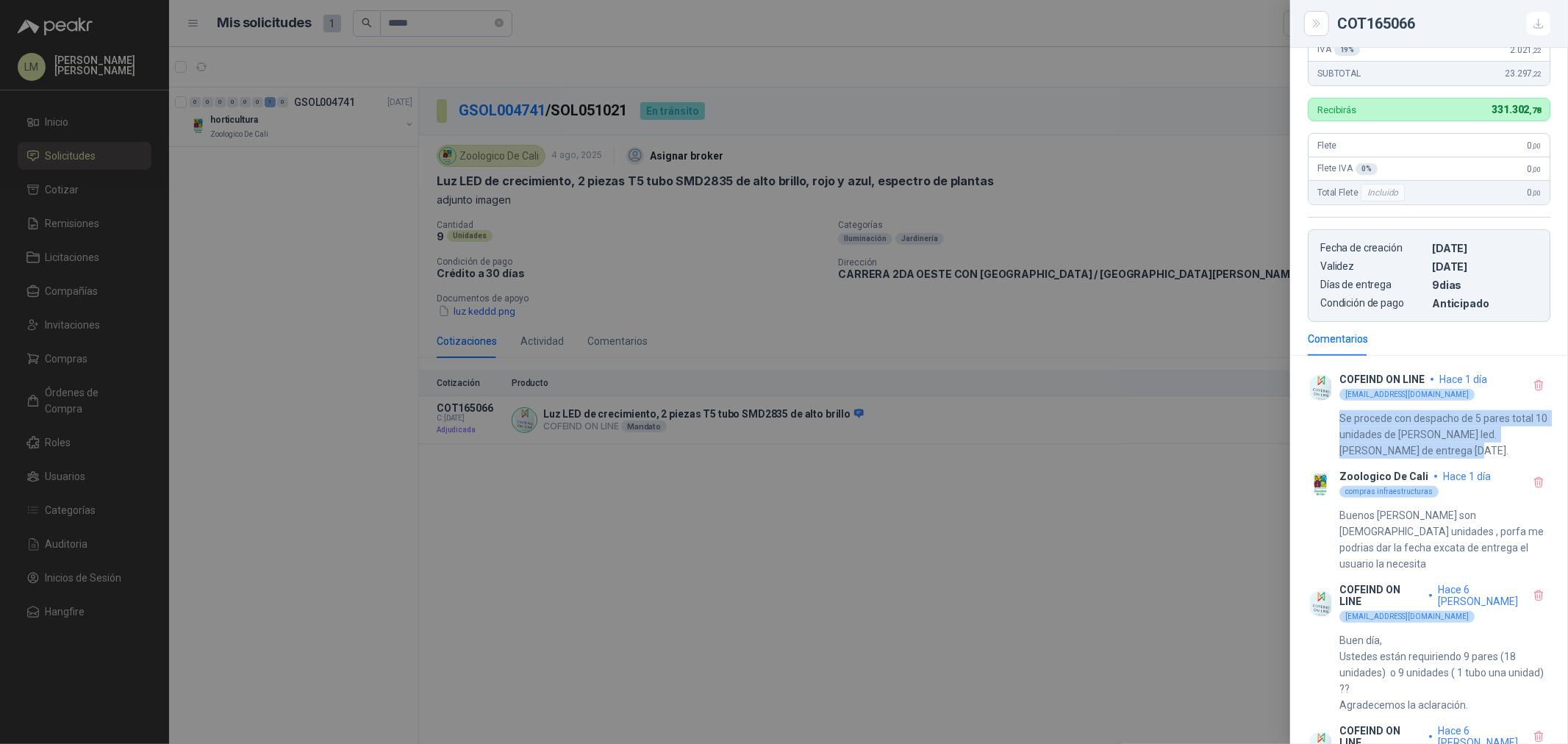
drag, startPoint x: 1340, startPoint y: 418, endPoint x: 1514, endPoint y: 454, distance: 177.7
click at [1514, 454] on p "Se procede con despacho de 5 pares total 10 unidades de luz led. feche estimada…" at bounding box center [1444, 435] width 211 height 49
click at [424, 19] on div at bounding box center [784, 372] width 1568 height 744
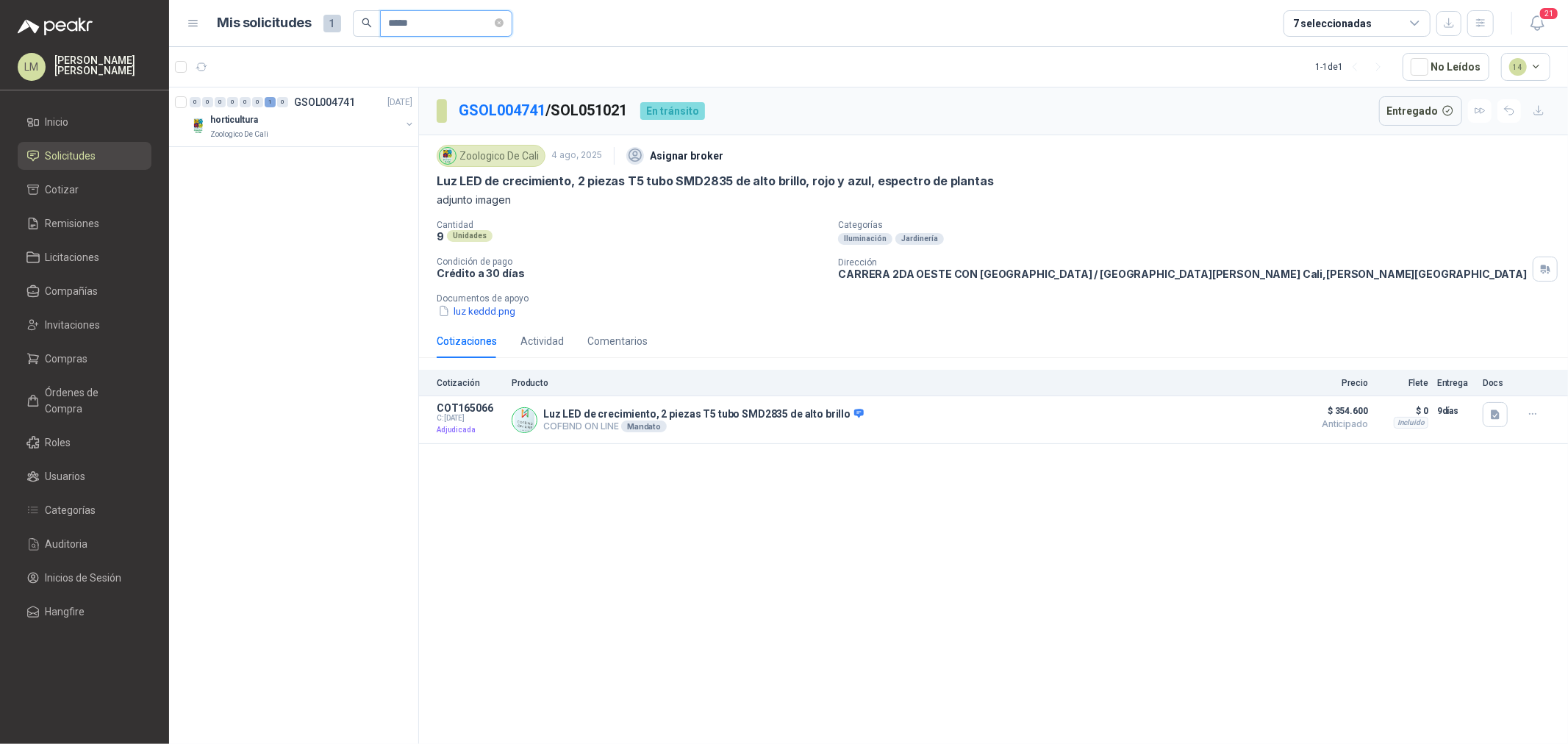
drag, startPoint x: 434, startPoint y: 21, endPoint x: 380, endPoint y: 21, distance: 54.0
click at [380, 21] on span "*****" at bounding box center [445, 23] width 133 height 26
drag, startPoint x: 417, startPoint y: 16, endPoint x: 388, endPoint y: 23, distance: 29.8
click at [389, 23] on input "*****" at bounding box center [440, 23] width 103 height 25
click at [348, 122] on p "Llave bristol de bola 1.5-10mm (9 piezas)" at bounding box center [296, 120] width 171 height 14
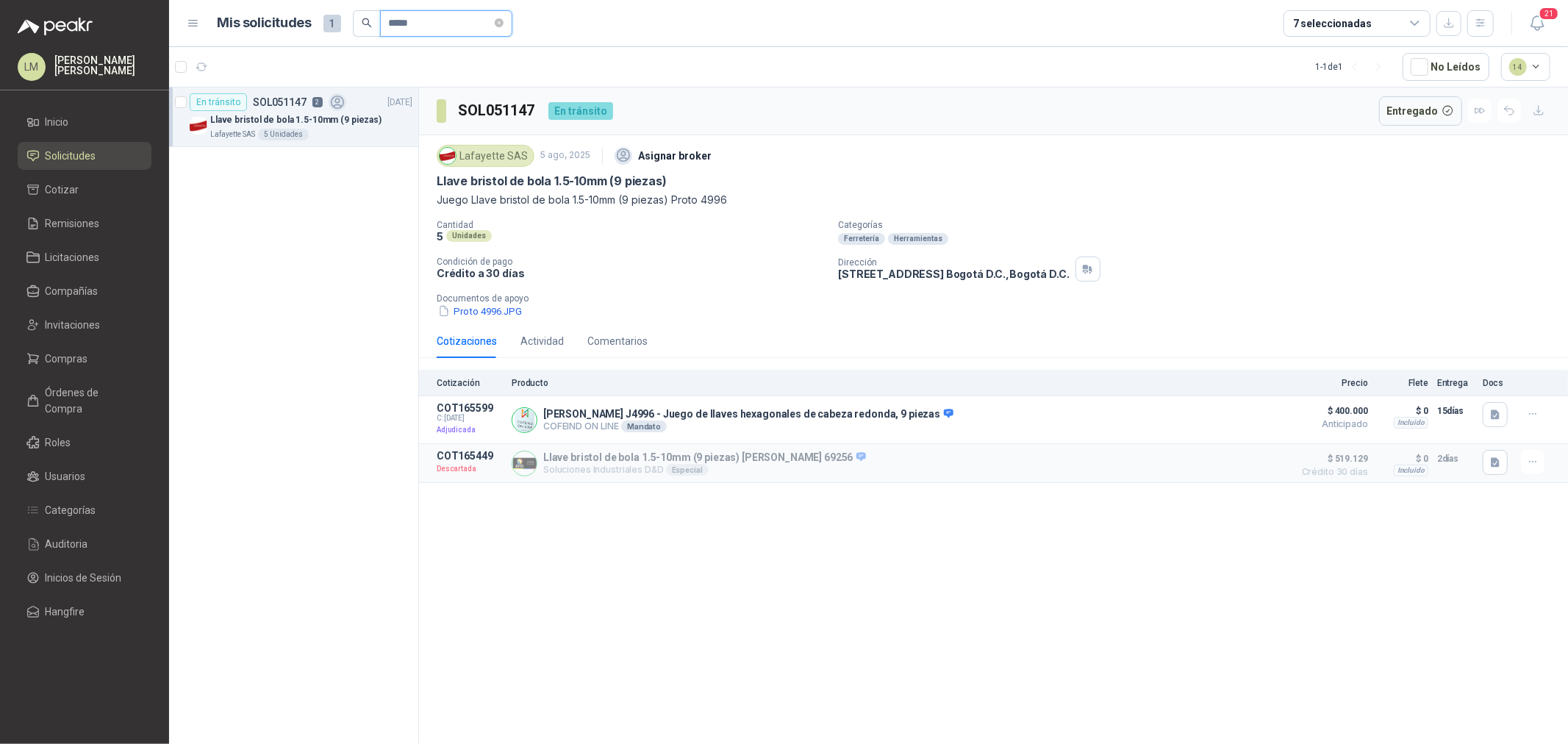
drag, startPoint x: 426, startPoint y: 23, endPoint x: 397, endPoint y: 24, distance: 29.0
click at [397, 24] on input "*****" at bounding box center [440, 23] width 103 height 25
drag, startPoint x: 422, startPoint y: 23, endPoint x: 398, endPoint y: 28, distance: 24.5
click at [398, 28] on input "*****" at bounding box center [440, 23] width 103 height 25
click at [407, 125] on button "button" at bounding box center [409, 124] width 12 height 12
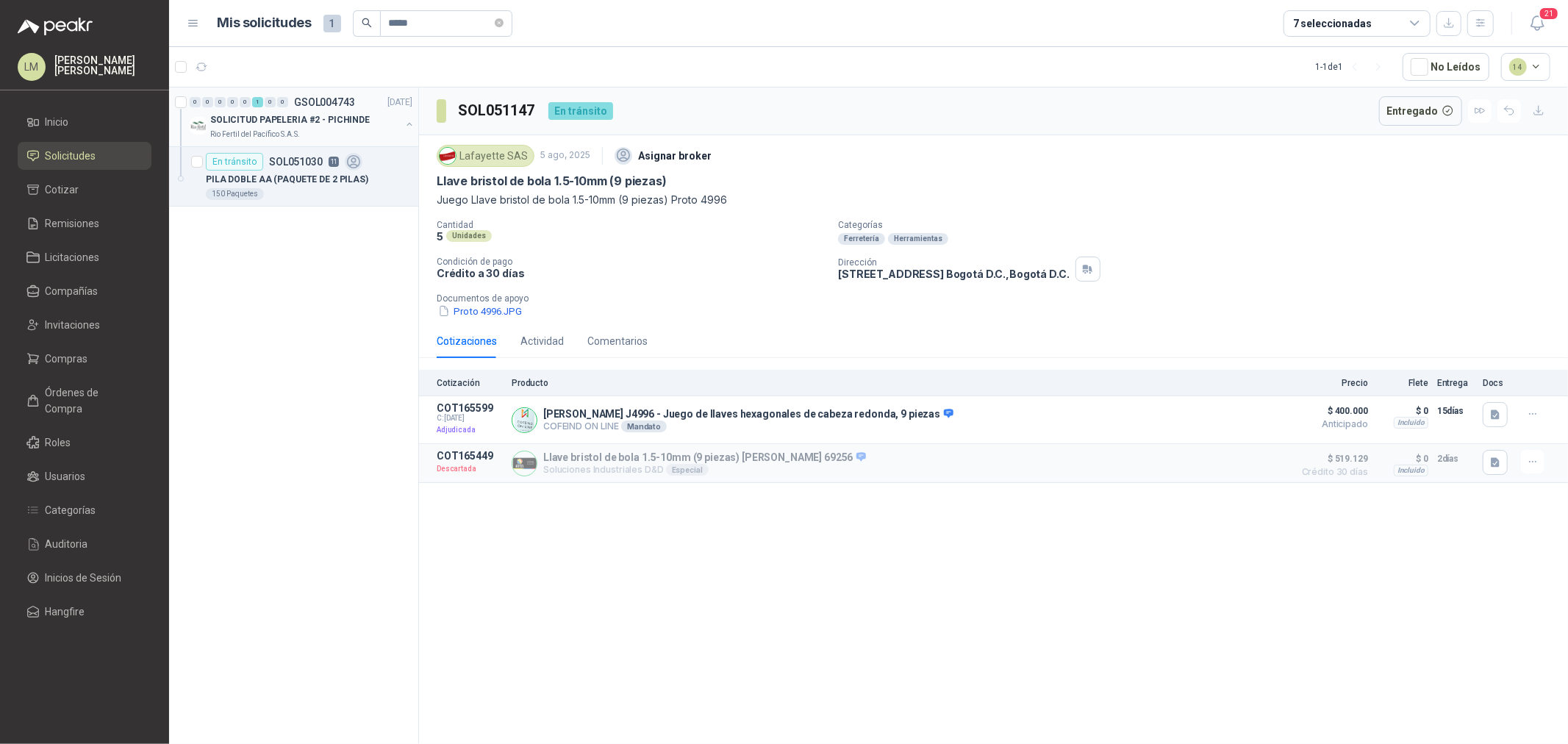
click at [364, 172] on div "PILA DOBLE AA (PAQUETE DE 2 PILAS)" at bounding box center [308, 179] width 206 height 18
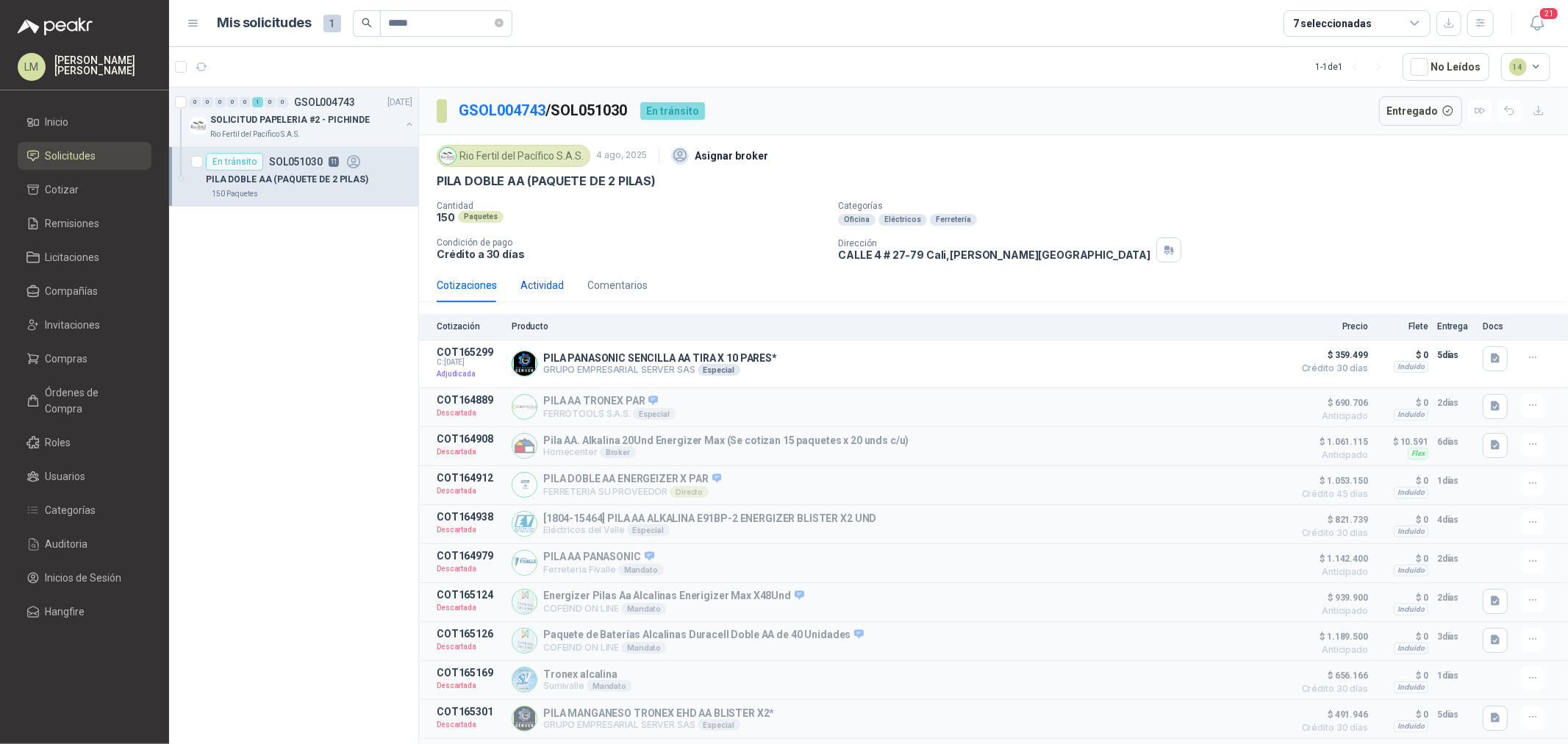
click at [520, 283] on div "Actividad" at bounding box center [542, 285] width 43 height 16
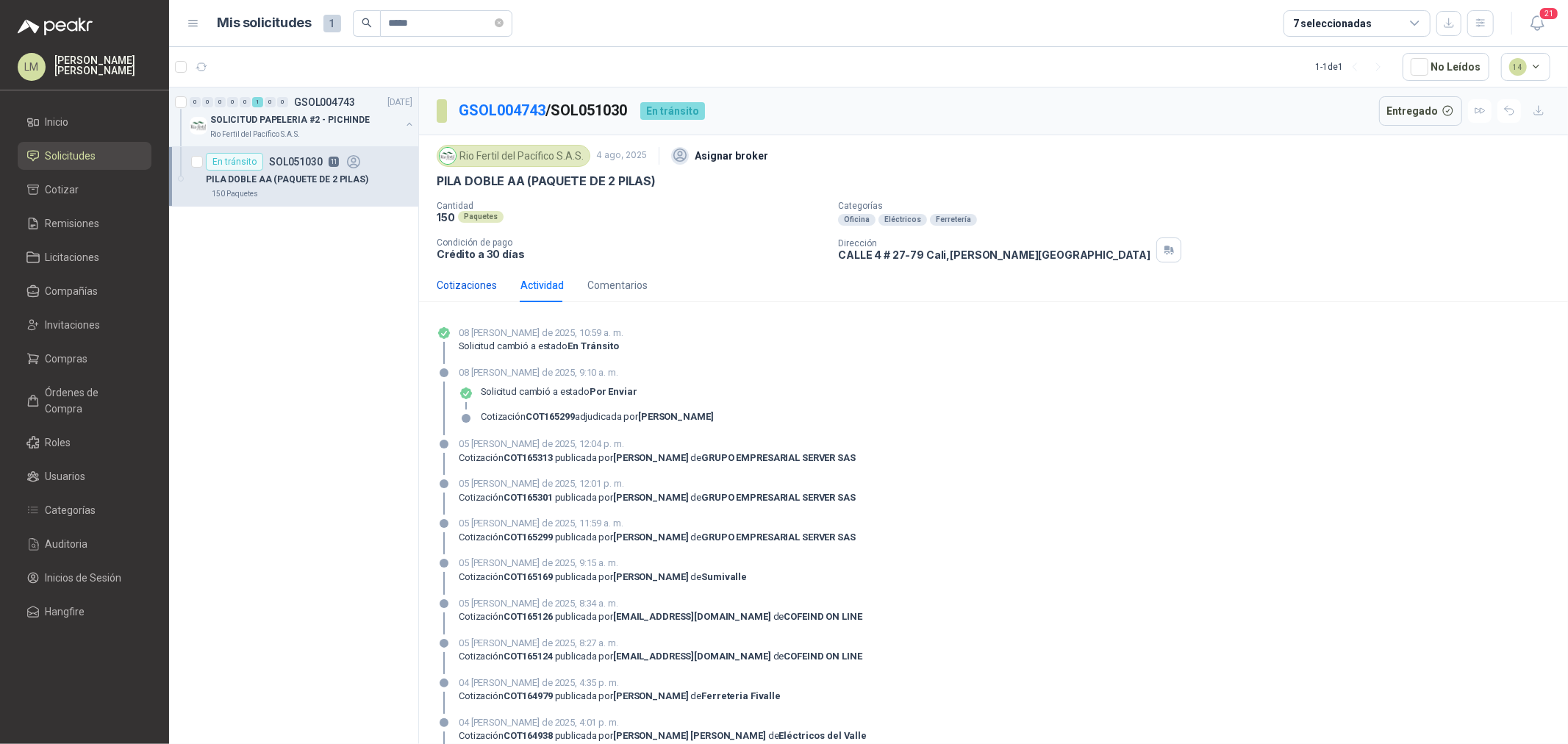
click at [478, 283] on div "Cotizaciones" at bounding box center [466, 285] width 60 height 16
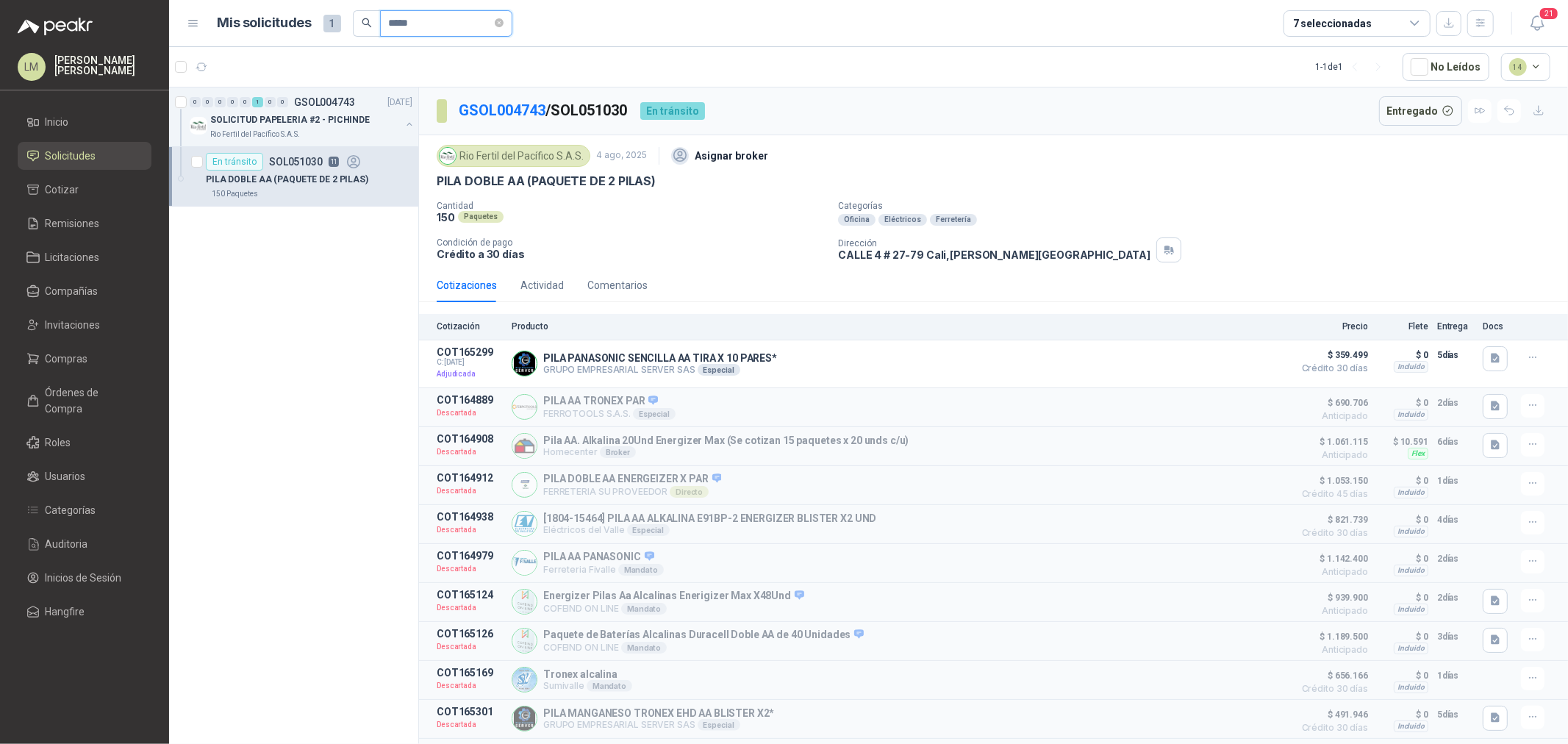
drag, startPoint x: 429, startPoint y: 23, endPoint x: 379, endPoint y: 39, distance: 52.5
click at [379, 39] on header "Mis solicitudes 1 ***** 7 seleccionadas 21" at bounding box center [868, 23] width 1398 height 47
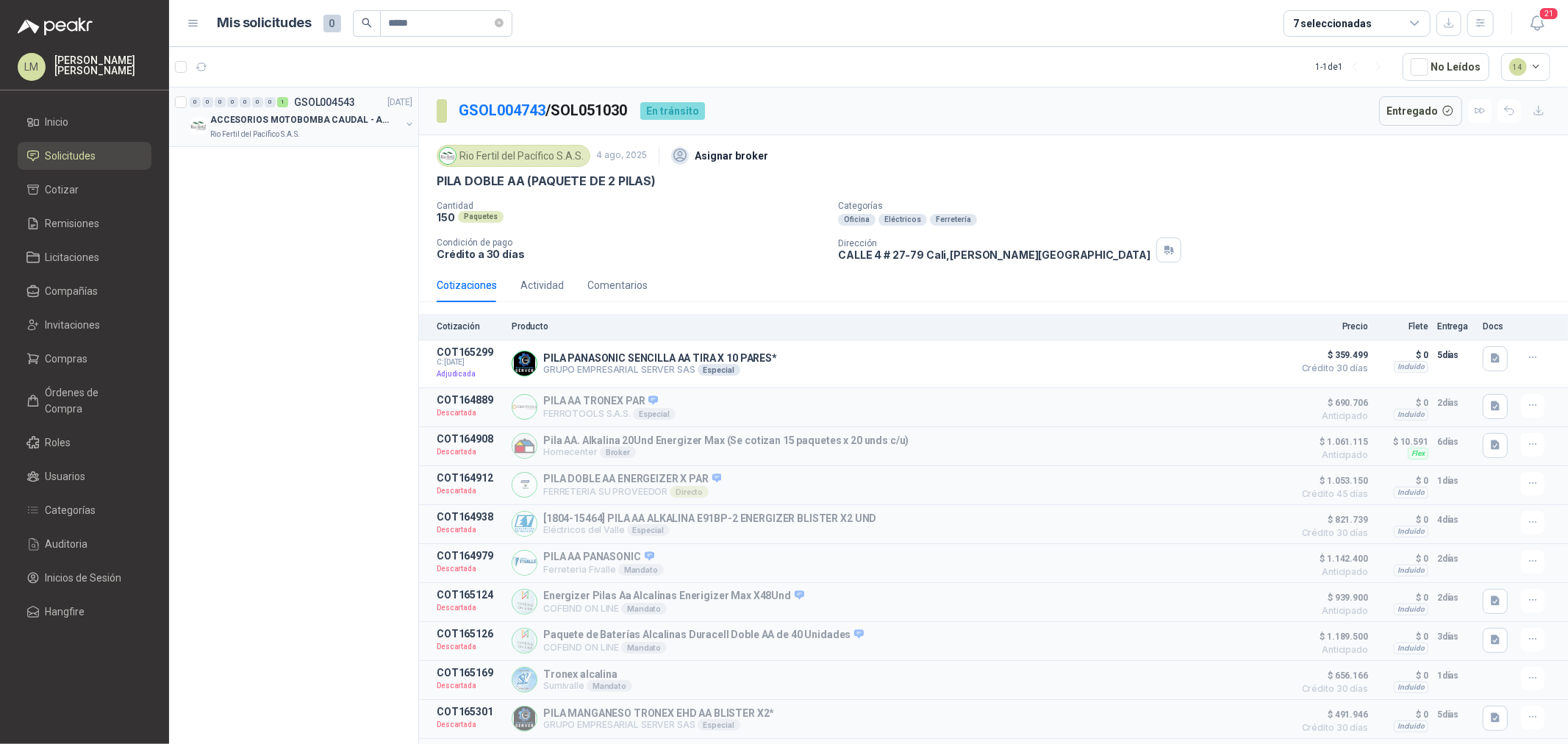
click at [328, 120] on p "ACCESORIOS MOTOBOMBA CAUDAL - ARENAL" at bounding box center [301, 120] width 183 height 14
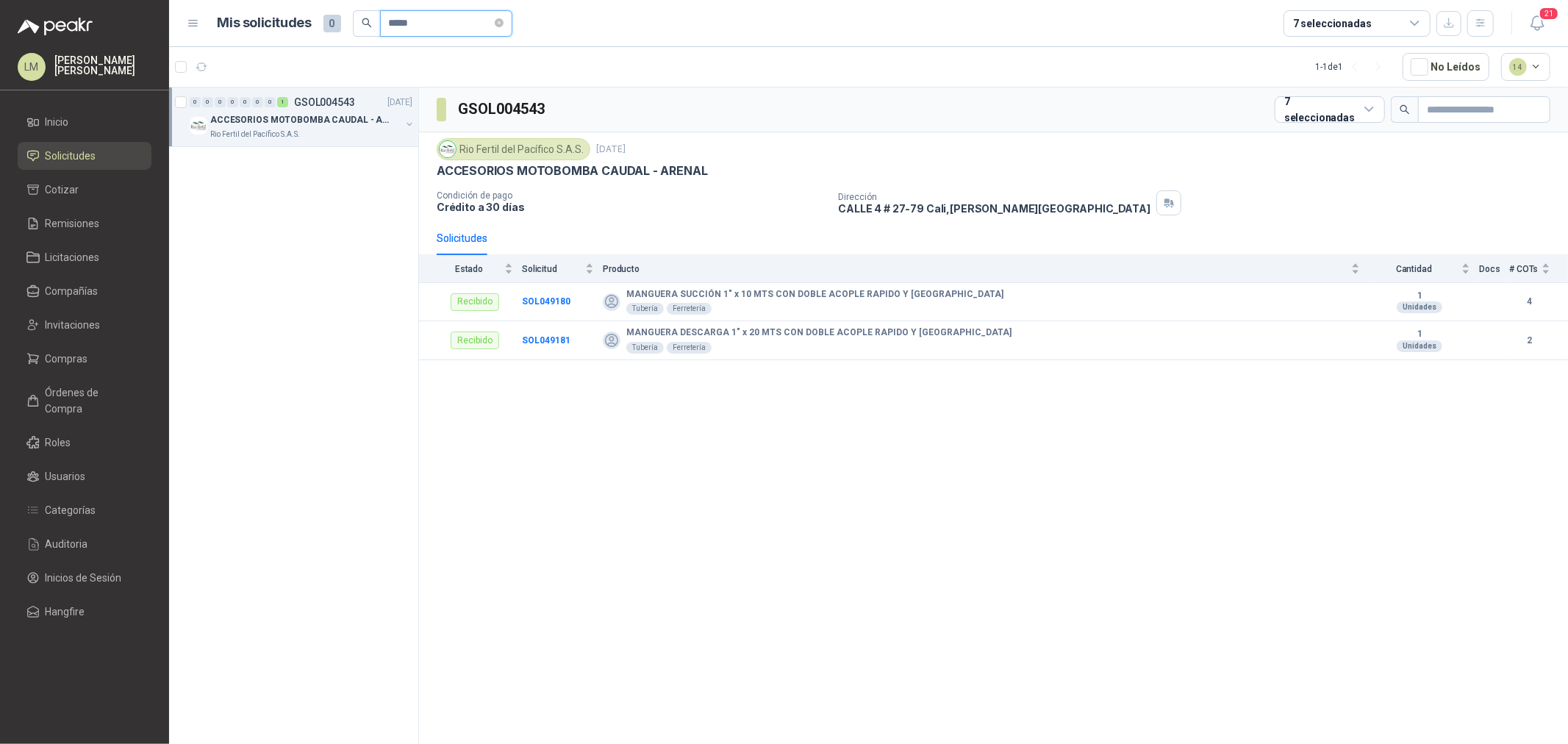
drag, startPoint x: 436, startPoint y: 27, endPoint x: 375, endPoint y: 30, distance: 61.1
click at [376, 30] on span "*****" at bounding box center [432, 23] width 160 height 26
click at [407, 125] on button "button" at bounding box center [409, 124] width 12 height 12
click at [334, 167] on div "En tránsito SOL051141 2" at bounding box center [284, 162] width 157 height 18
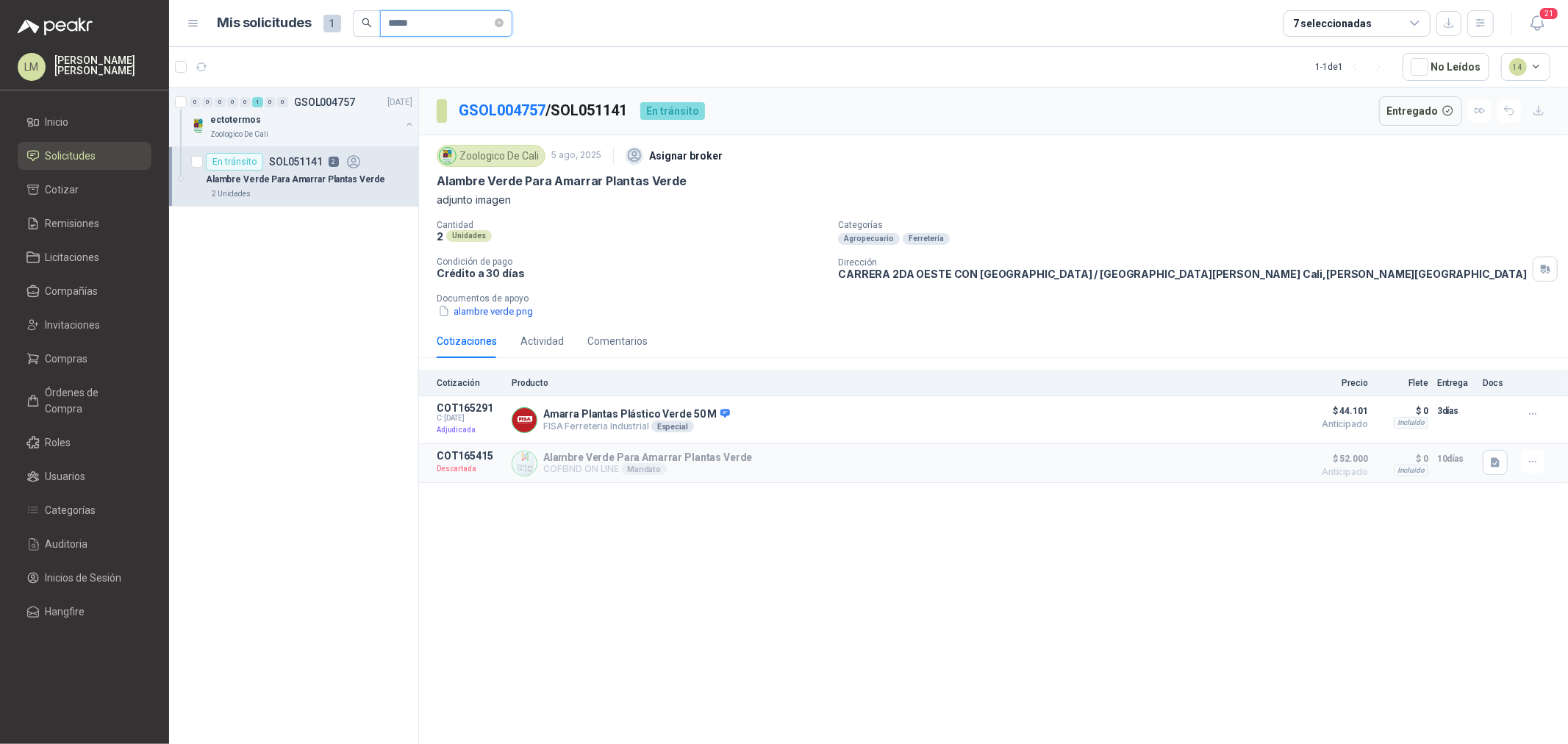
drag, startPoint x: 431, startPoint y: 32, endPoint x: 399, endPoint y: 30, distance: 32.1
click at [399, 30] on input "*****" at bounding box center [440, 23] width 103 height 25
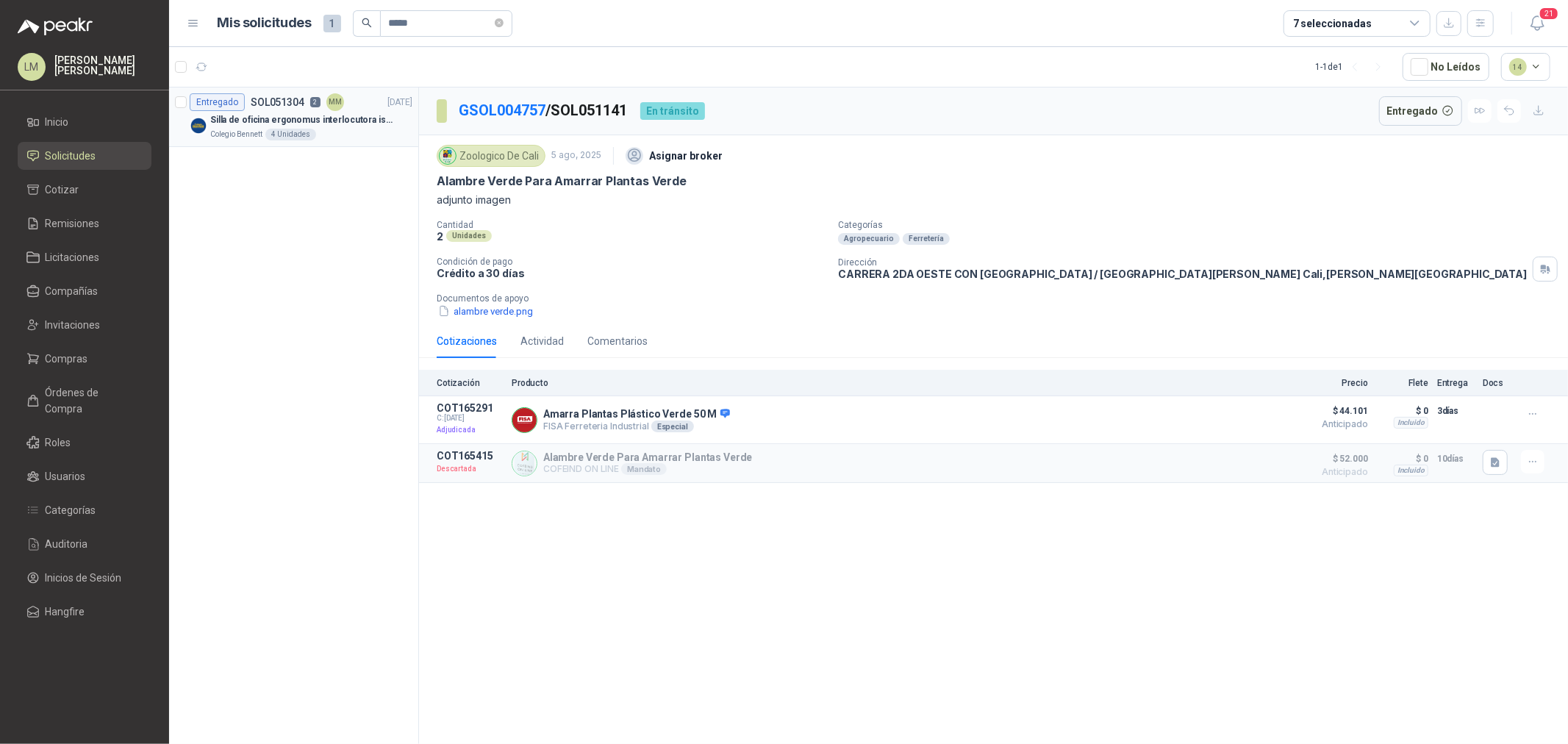
click at [289, 112] on div "Silla de oficina ergonomus interlocutora isósceles azul" at bounding box center [311, 120] width 202 height 18
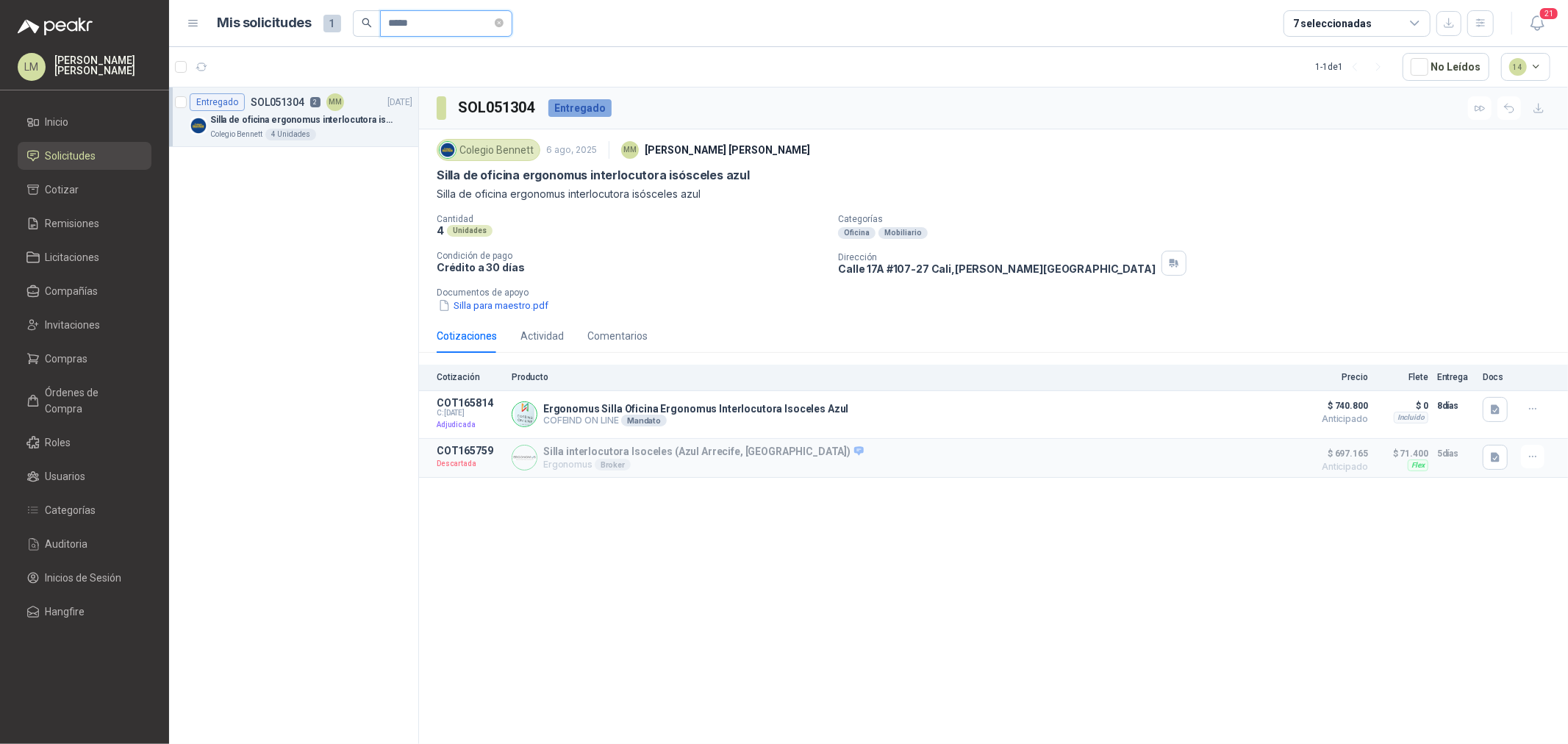
drag, startPoint x: 438, startPoint y: 23, endPoint x: 400, endPoint y: 25, distance: 38.1
click at [400, 25] on input "*****" at bounding box center [440, 23] width 103 height 25
type input "*****"
click at [306, 121] on p "Monitor HP 27" pulgadas 527sh FHD plano negro" at bounding box center [301, 120] width 183 height 14
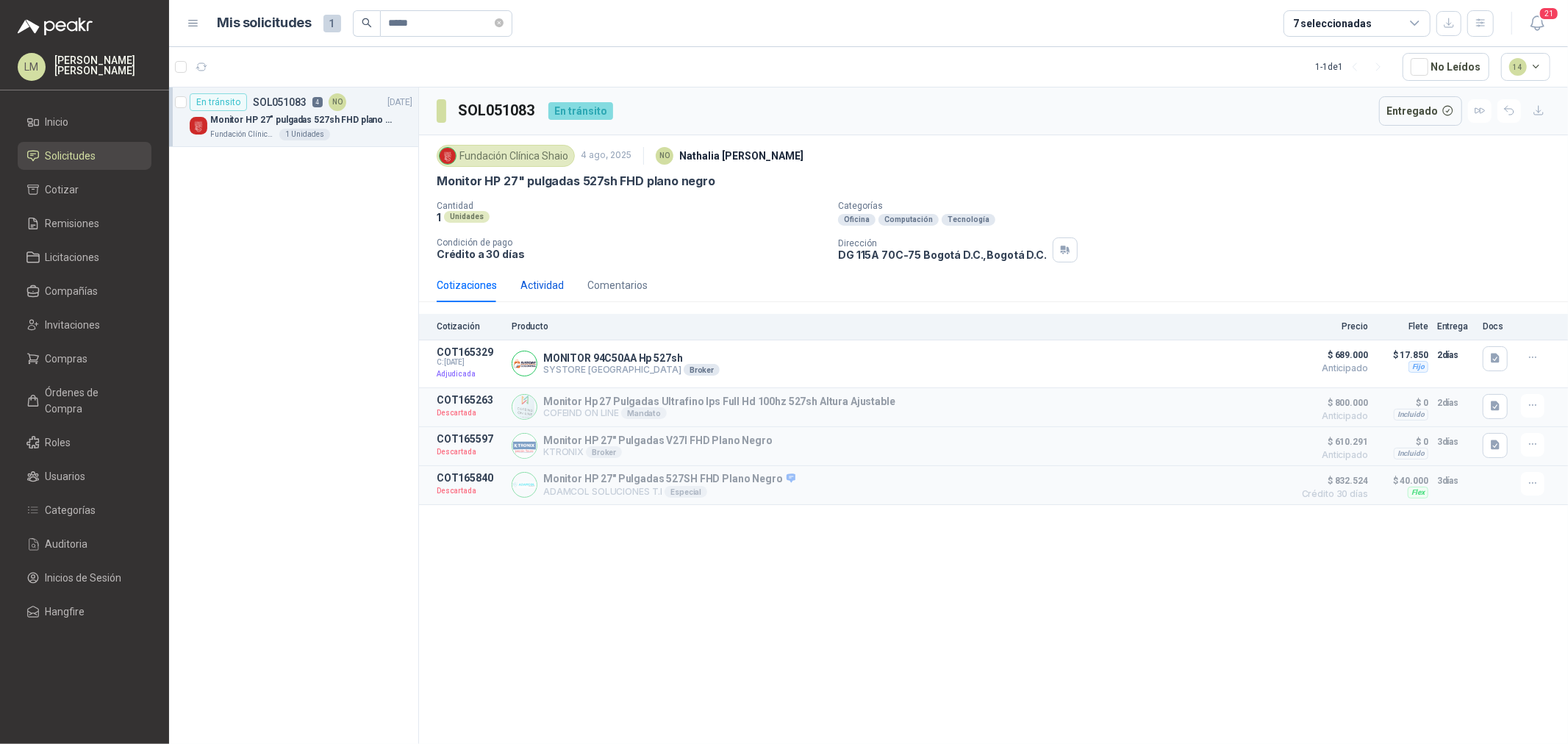
click at [549, 284] on div "Actividad" at bounding box center [542, 285] width 43 height 16
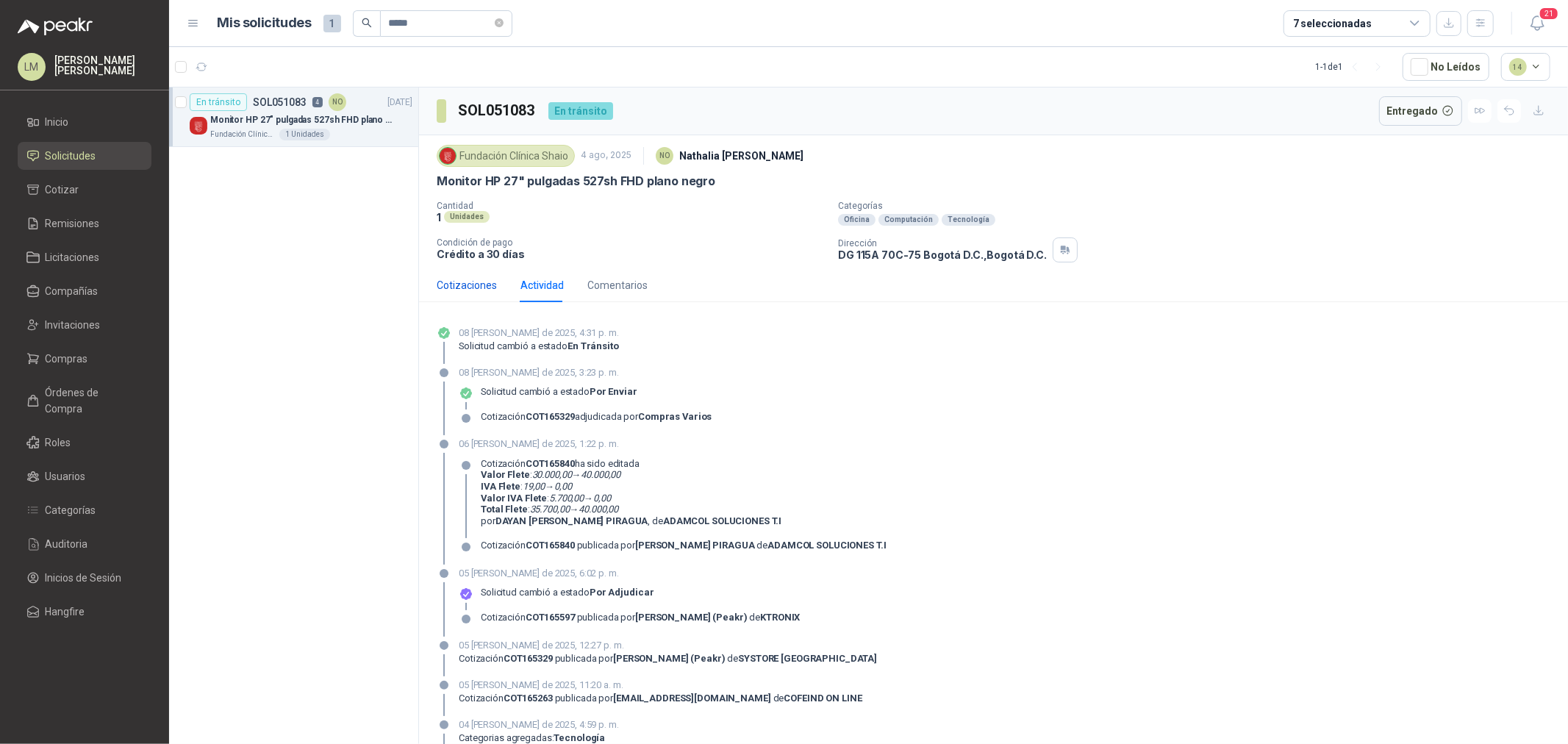
click at [475, 288] on div "Cotizaciones" at bounding box center [466, 285] width 60 height 16
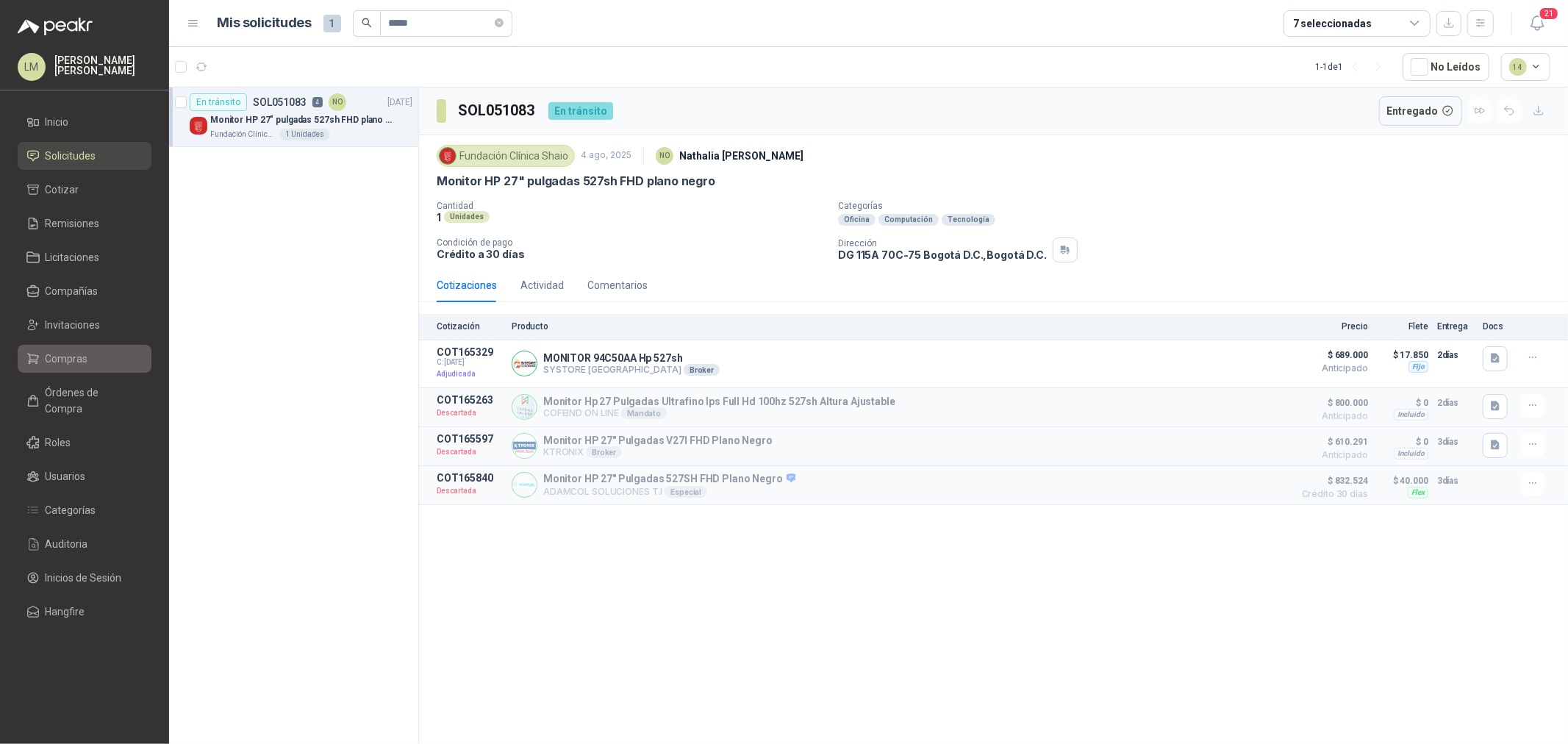
click at [93, 351] on li "Compras" at bounding box center [84, 359] width 116 height 16
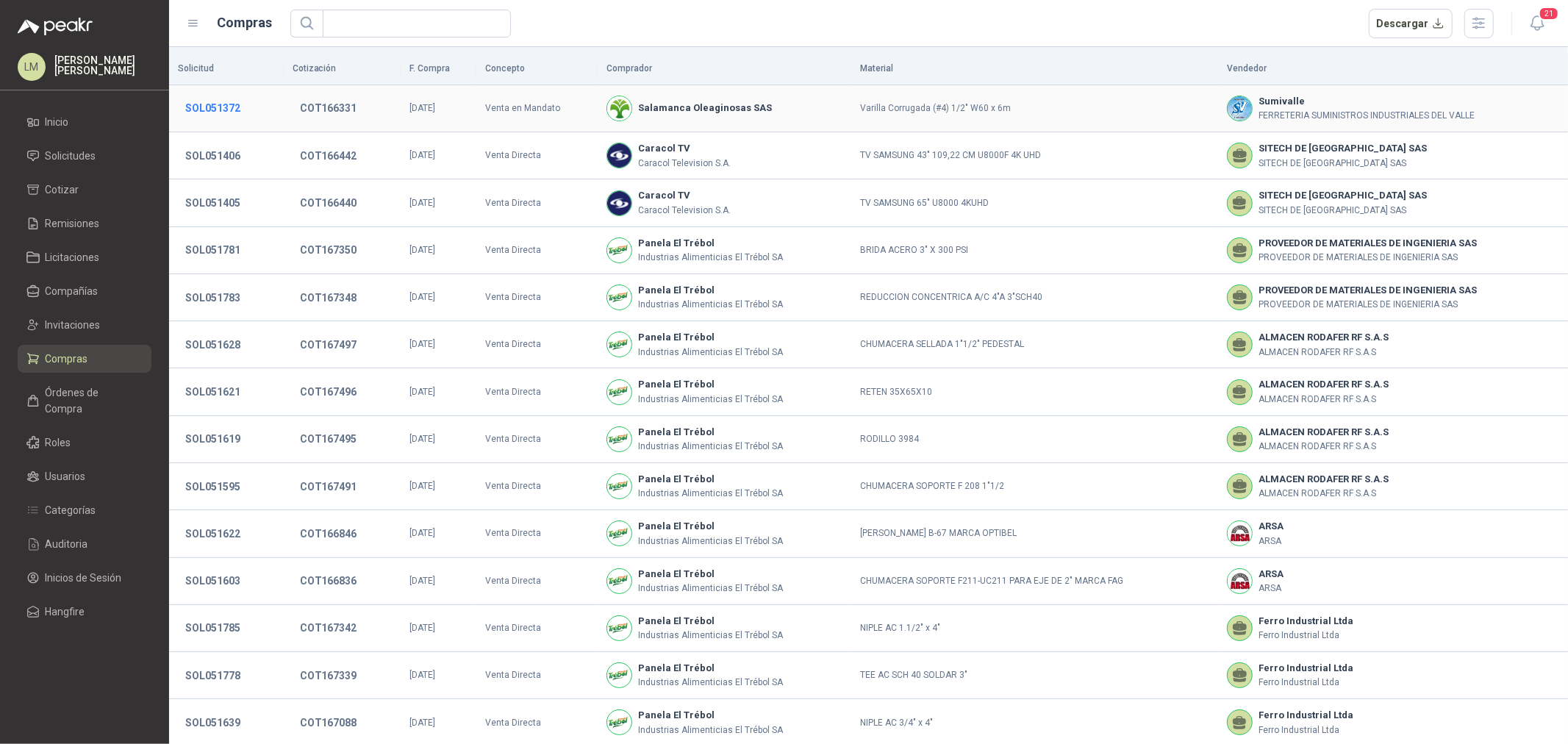
click at [216, 106] on button "SOL051372" at bounding box center [212, 107] width 69 height 26
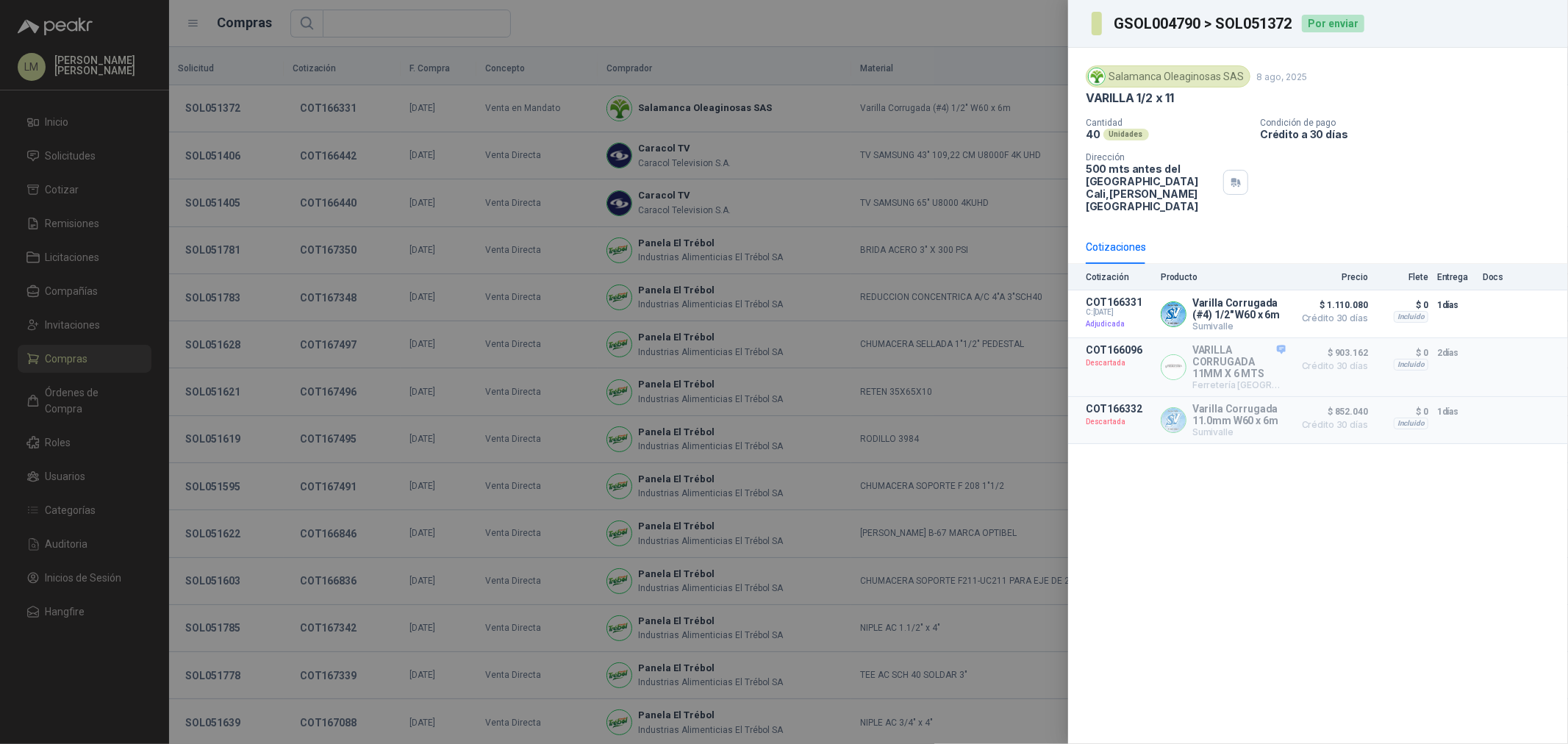
click at [783, 200] on div at bounding box center [784, 372] width 1568 height 744
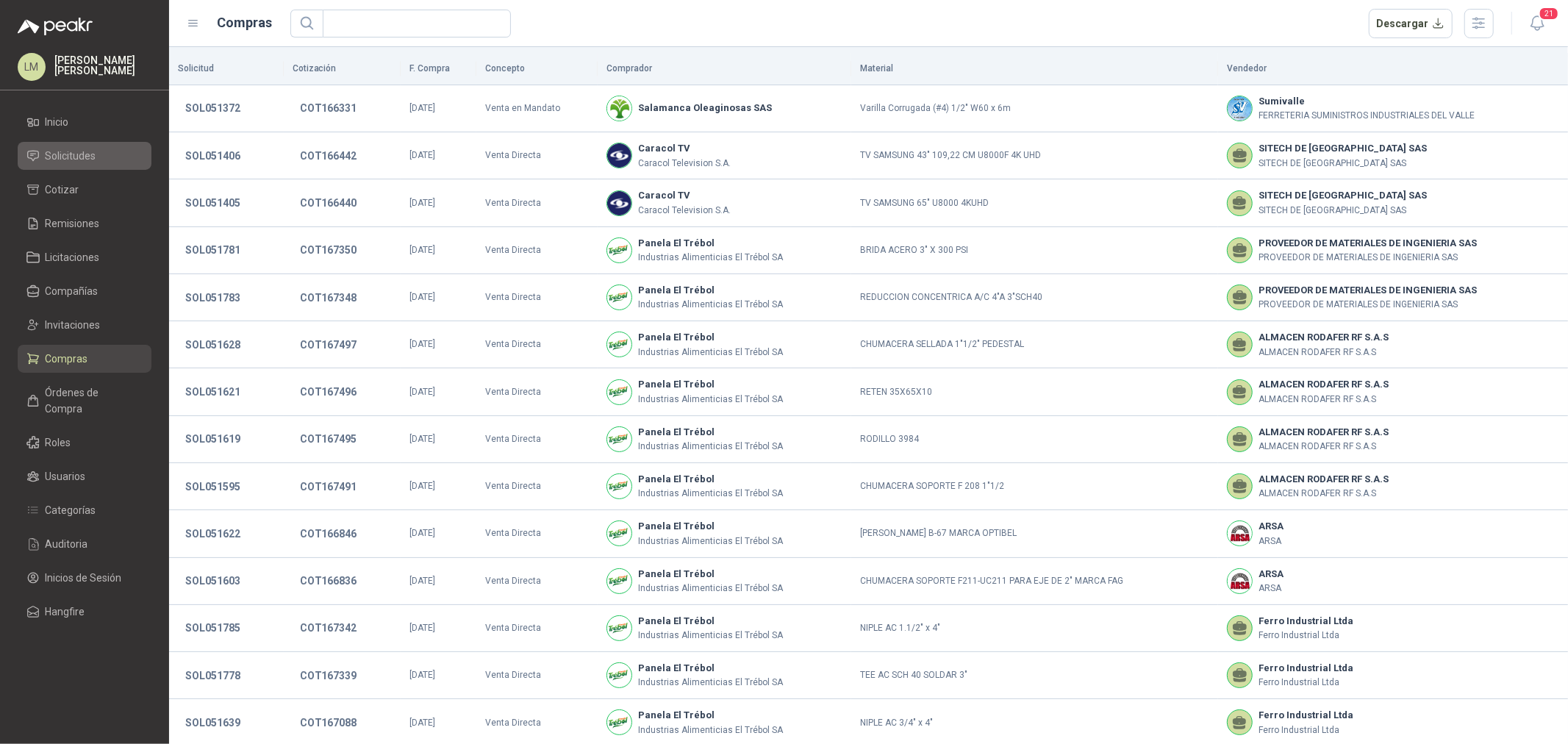
click at [82, 150] on span "Solicitudes" at bounding box center [71, 156] width 50 height 16
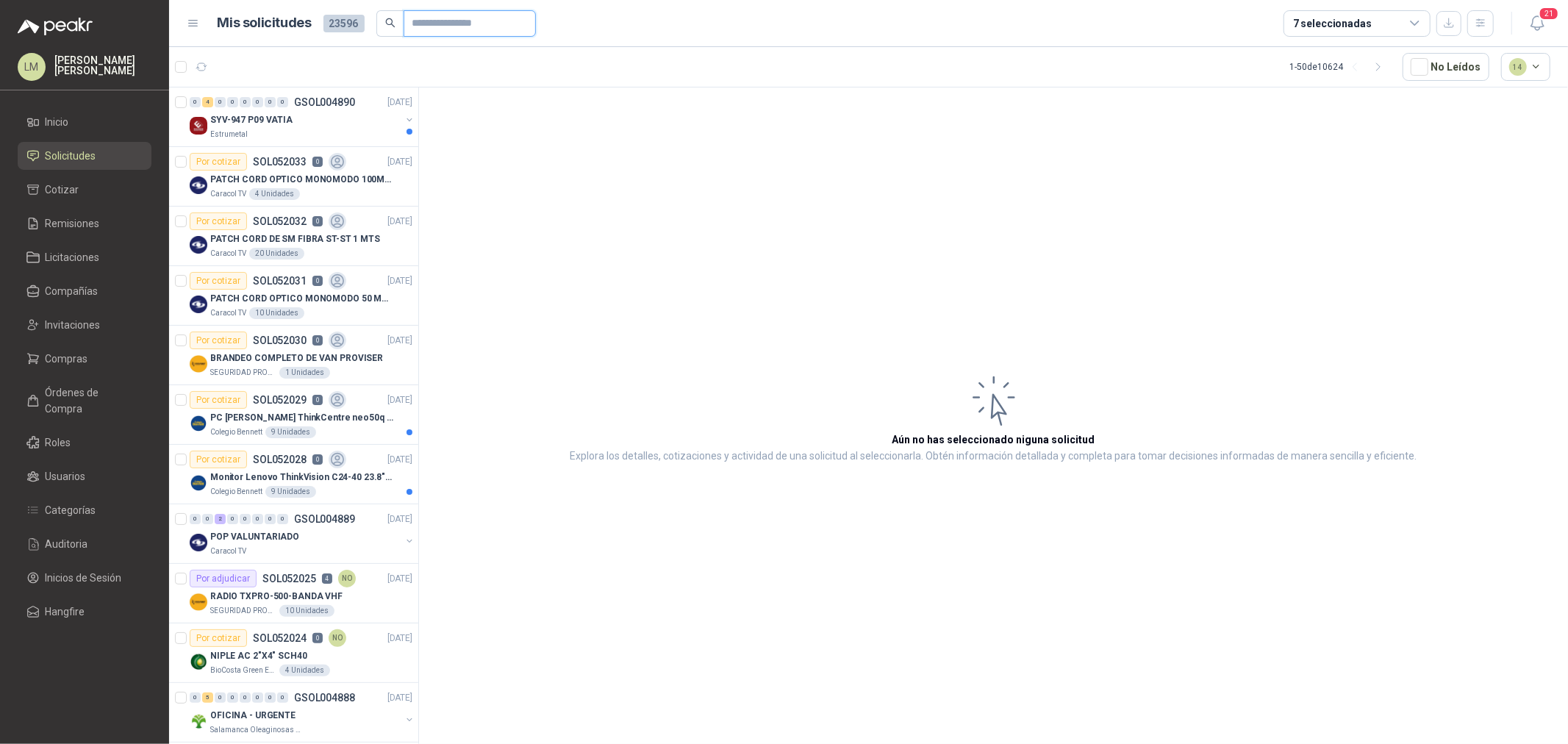
click at [434, 22] on input "text" at bounding box center [463, 23] width 103 height 25
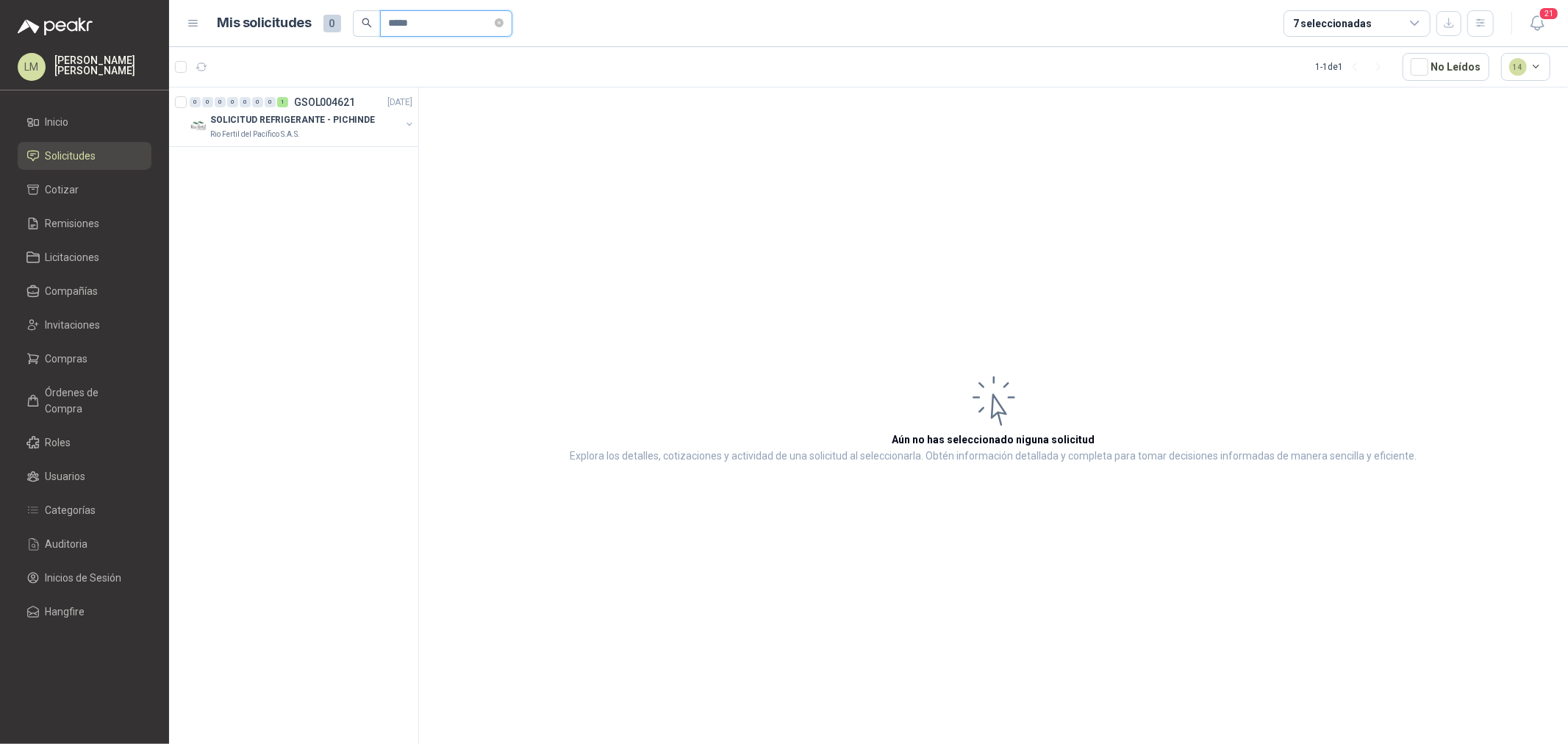
drag, startPoint x: 432, startPoint y: 26, endPoint x: 390, endPoint y: 30, distance: 42.2
click at [392, 30] on input "*****" at bounding box center [440, 23] width 103 height 25
type input "*****"
click at [324, 114] on p "SOLICITUD HUMBERTO CHILITO OFICINA - CALI" at bounding box center [301, 120] width 183 height 14
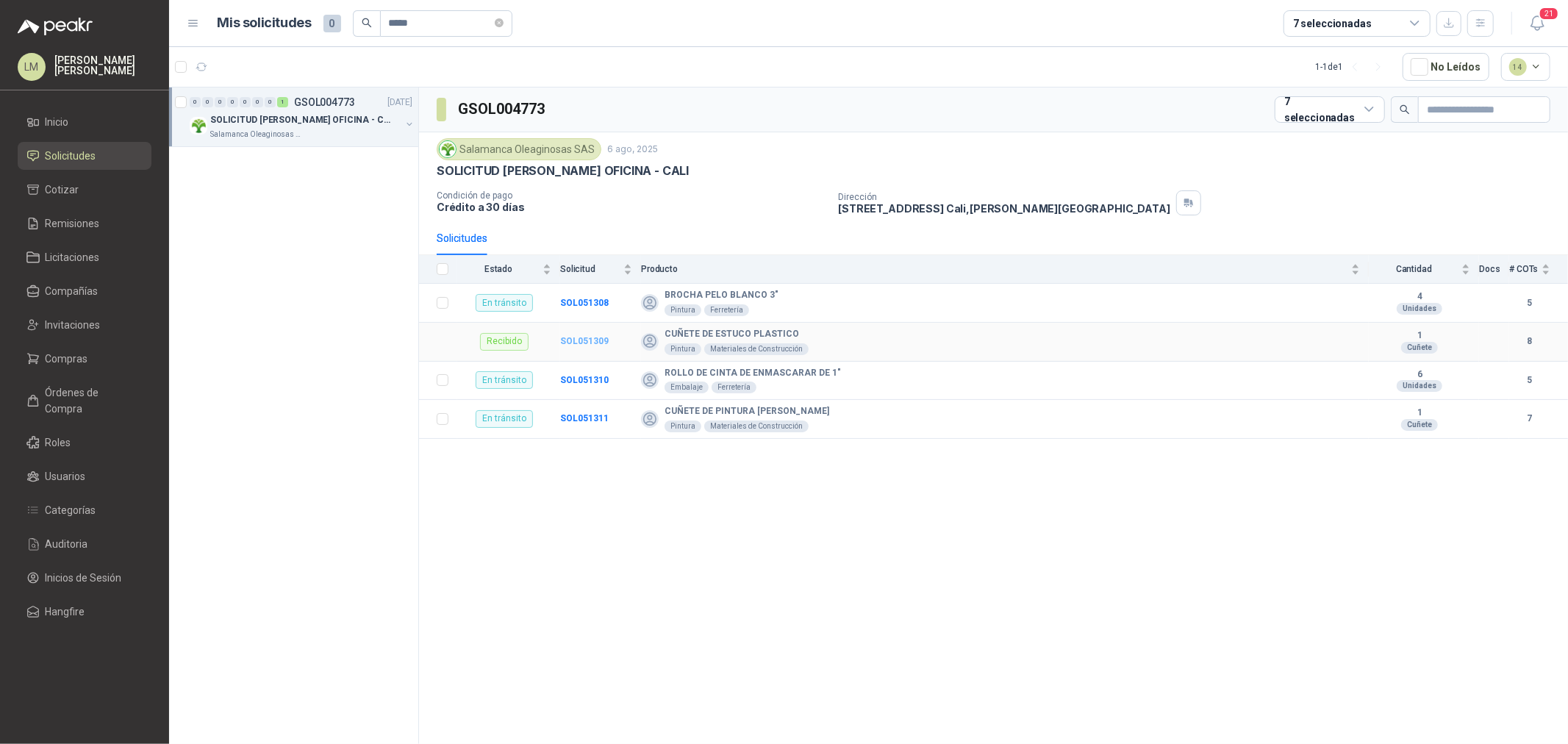
click at [568, 344] on b "SOL051309" at bounding box center [584, 341] width 49 height 10
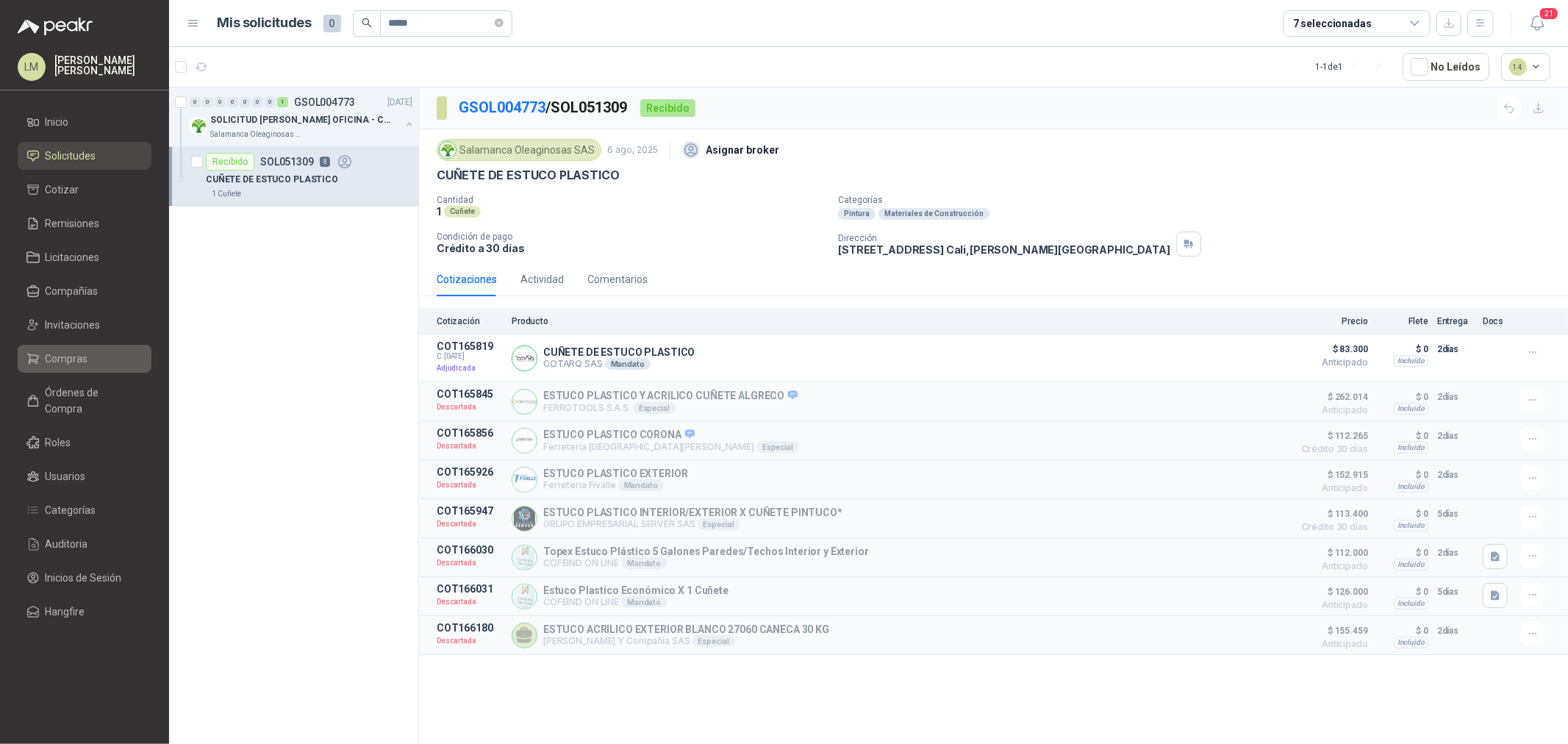
click at [50, 363] on span "Compras" at bounding box center [67, 359] width 42 height 16
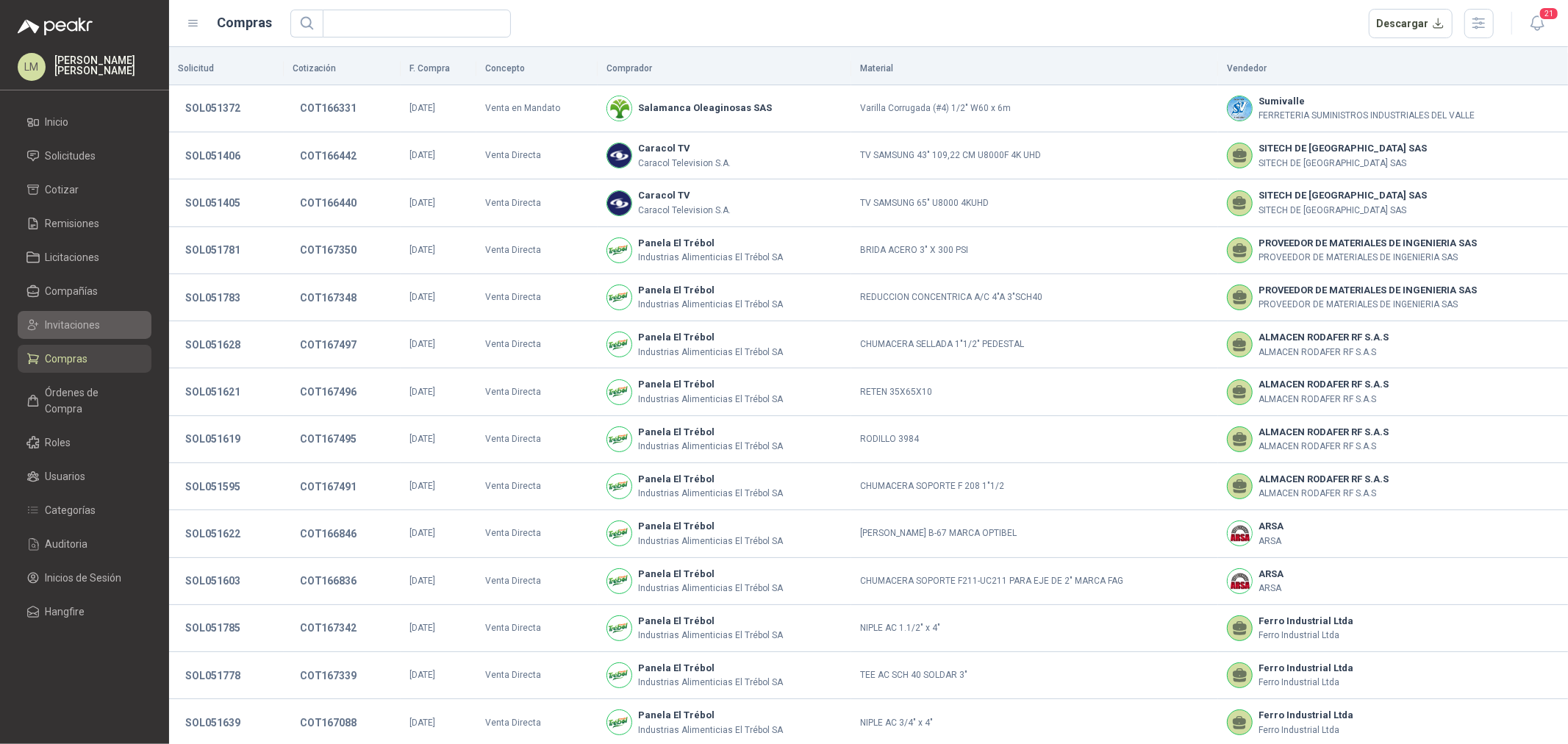
click at [83, 321] on span "Invitaciones" at bounding box center [73, 325] width 55 height 16
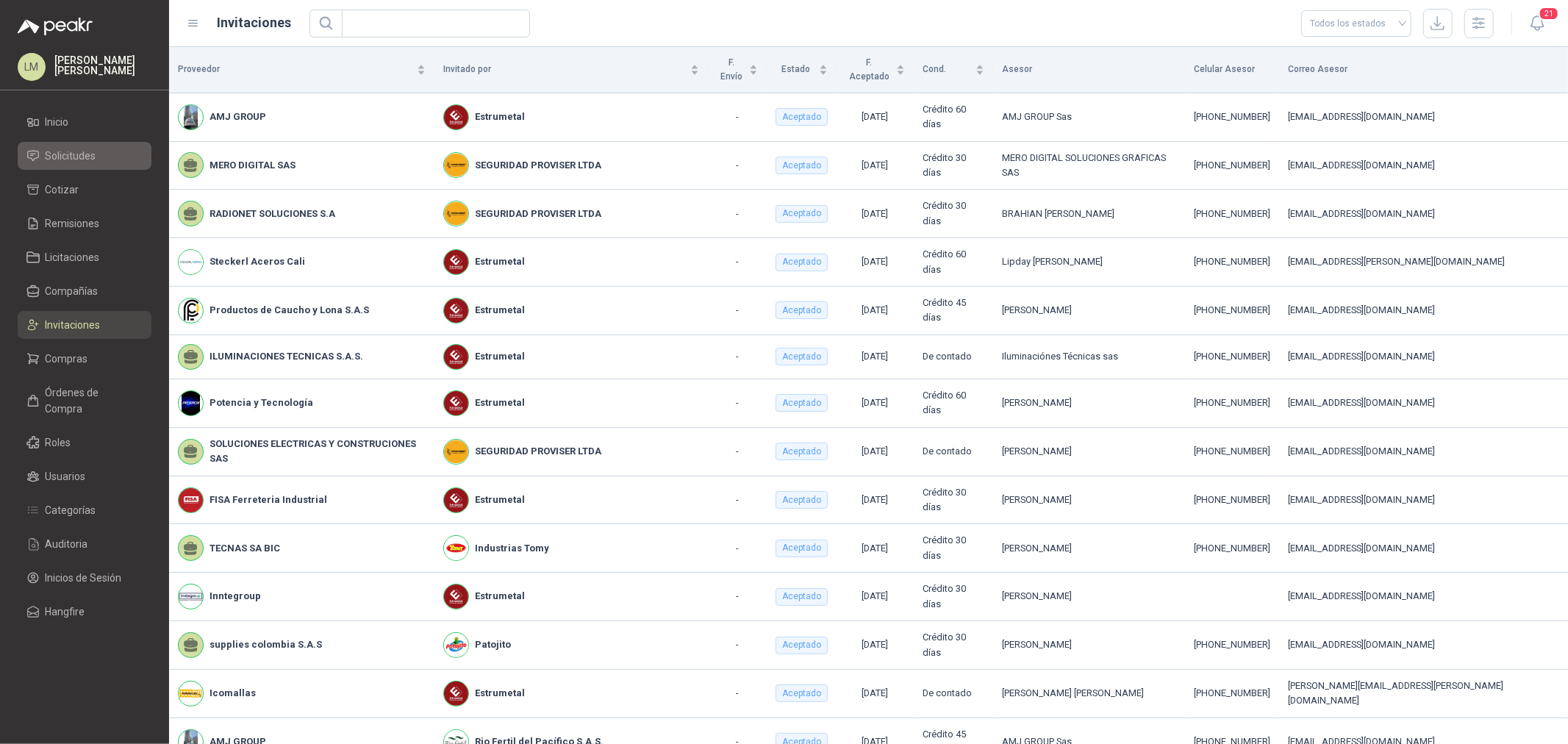
click at [76, 150] on span "Solicitudes" at bounding box center [71, 156] width 50 height 16
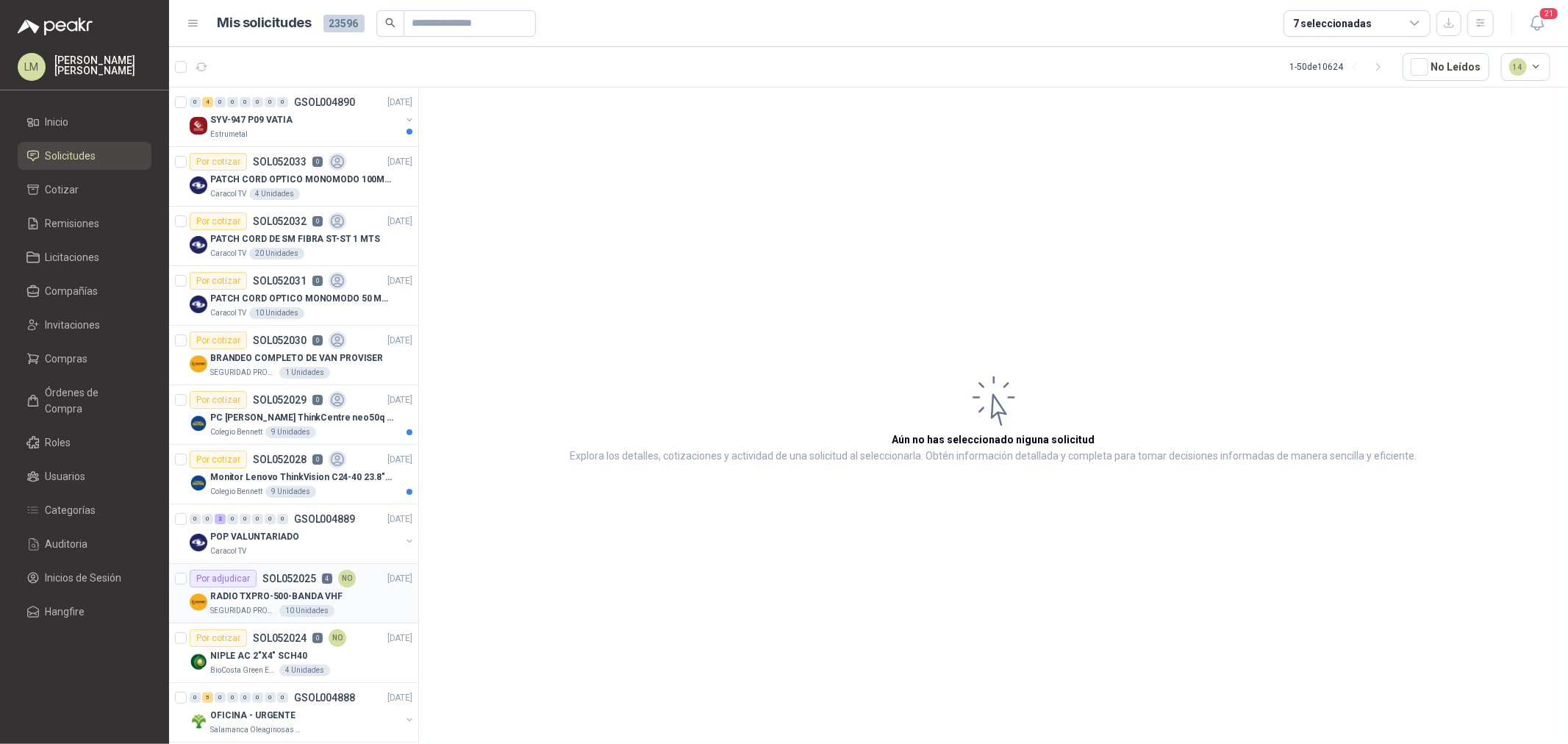
click at [299, 593] on p "RADIO TXPRO-500-BANDA VHF" at bounding box center [276, 596] width 133 height 14
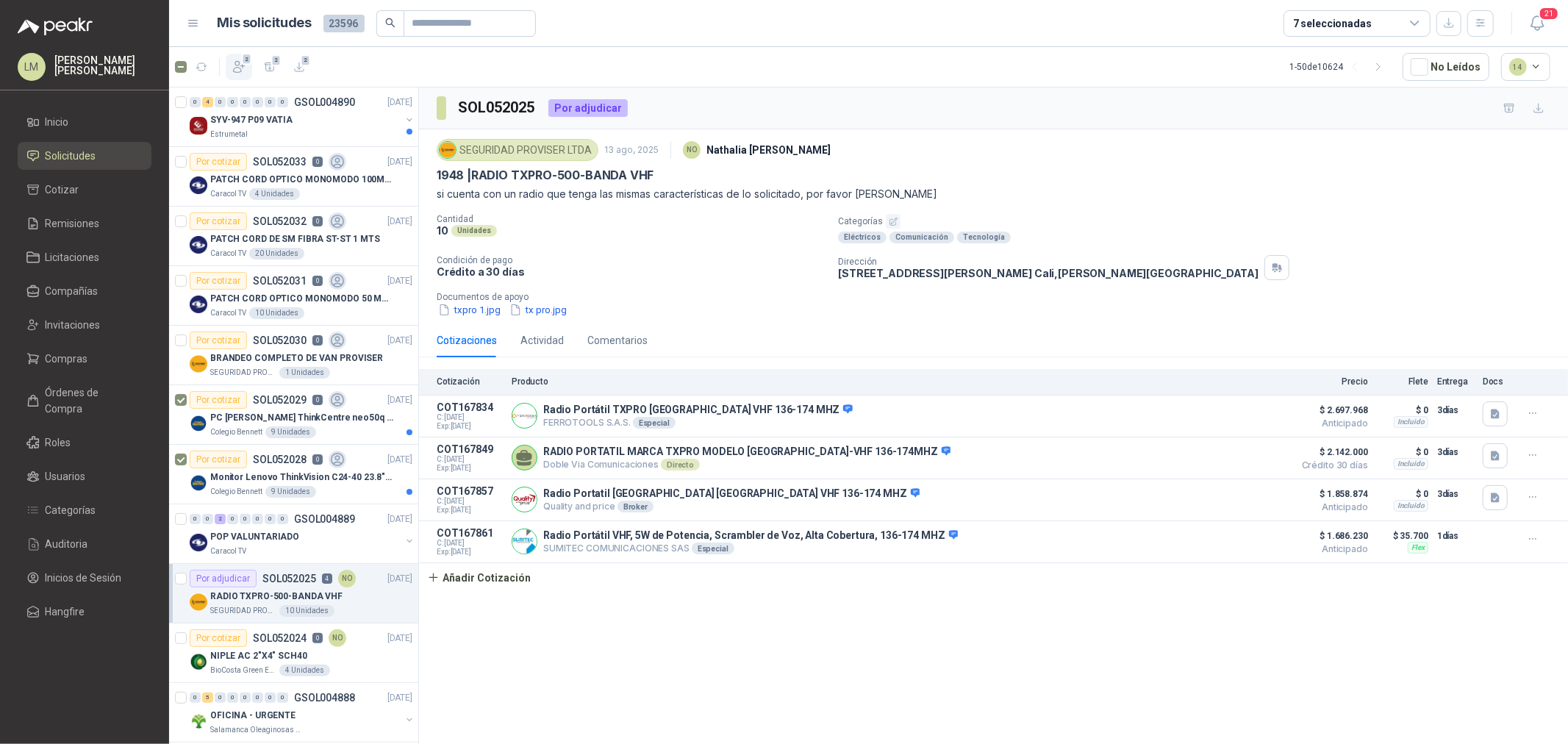
click at [237, 64] on icon "button" at bounding box center [239, 67] width 14 height 14
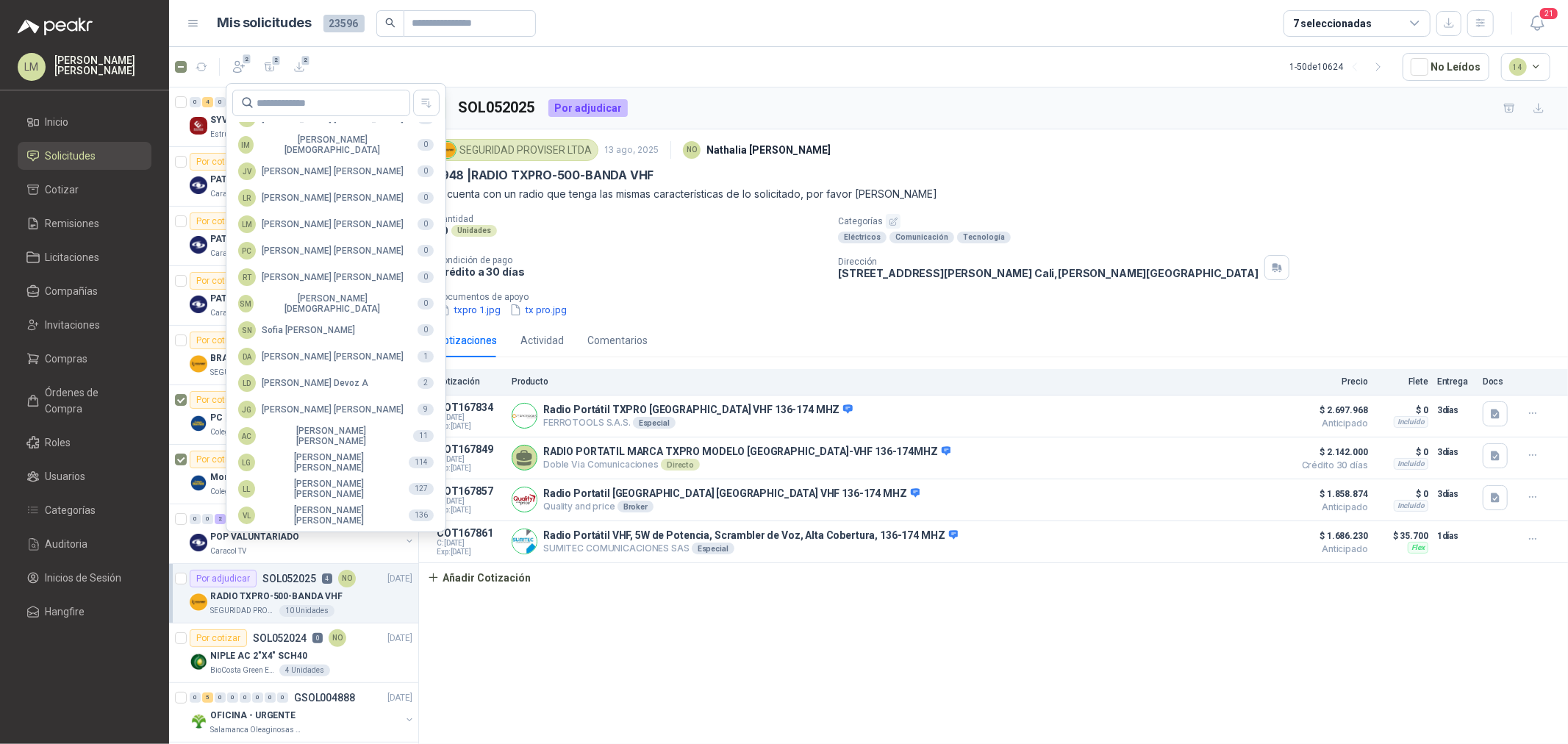
scroll to position [261, 0]
click at [309, 491] on div "NO Nathalia Ortega" at bounding box center [302, 489] width 129 height 18
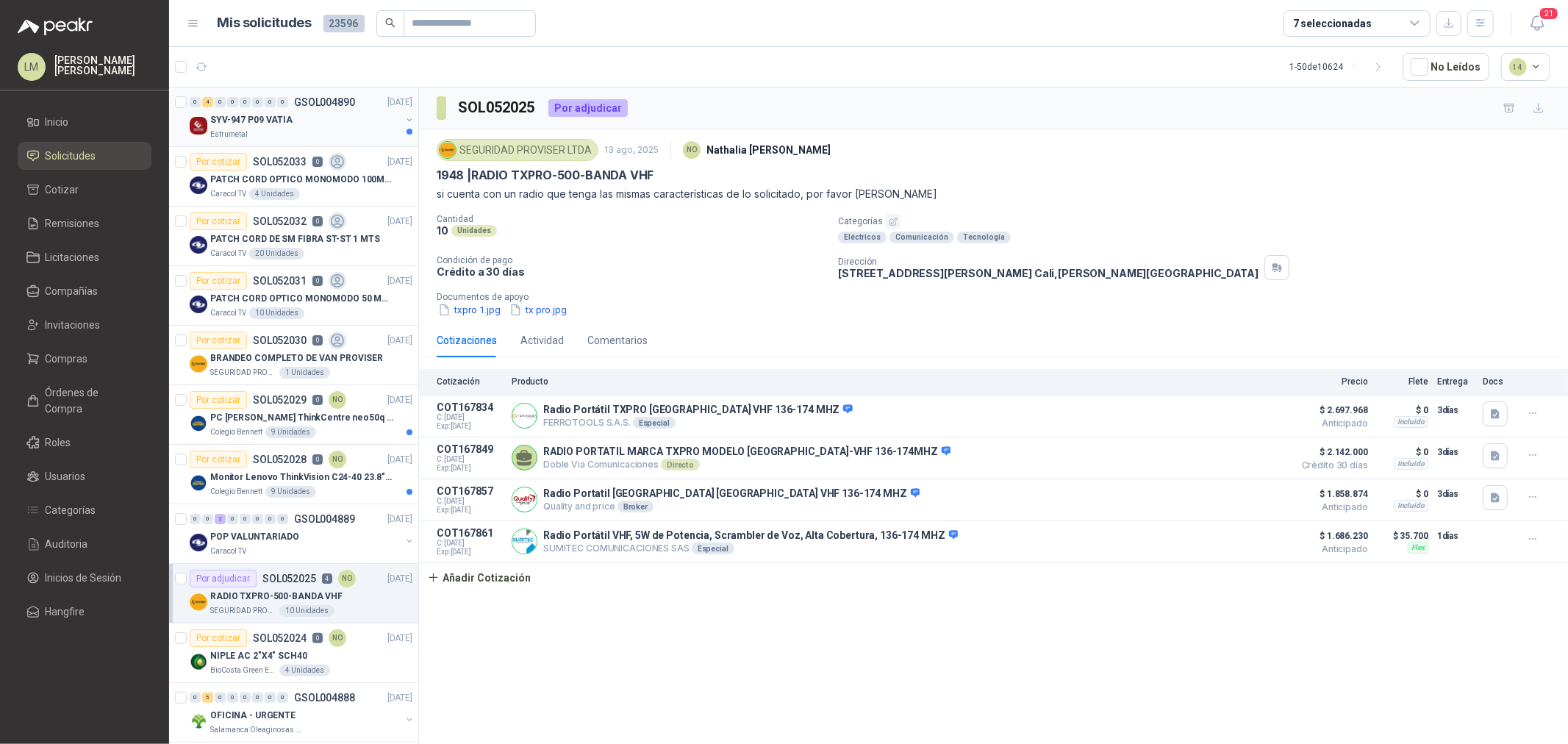
click at [404, 117] on button "button" at bounding box center [409, 119] width 12 height 12
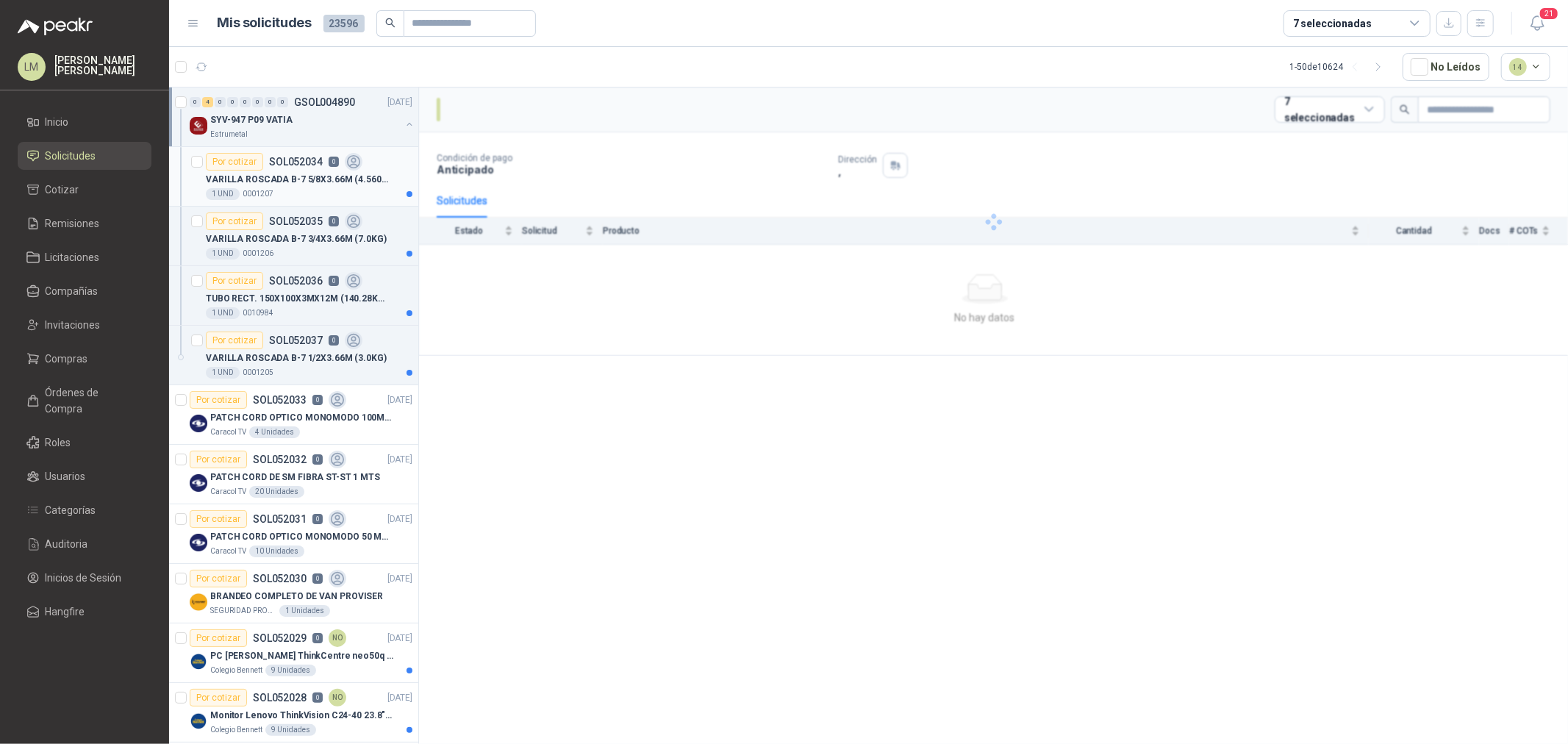
click at [290, 181] on p "VARILLA ROSCADA B-7 5/8X3.66M (4.560KG)" at bounding box center [297, 179] width 183 height 14
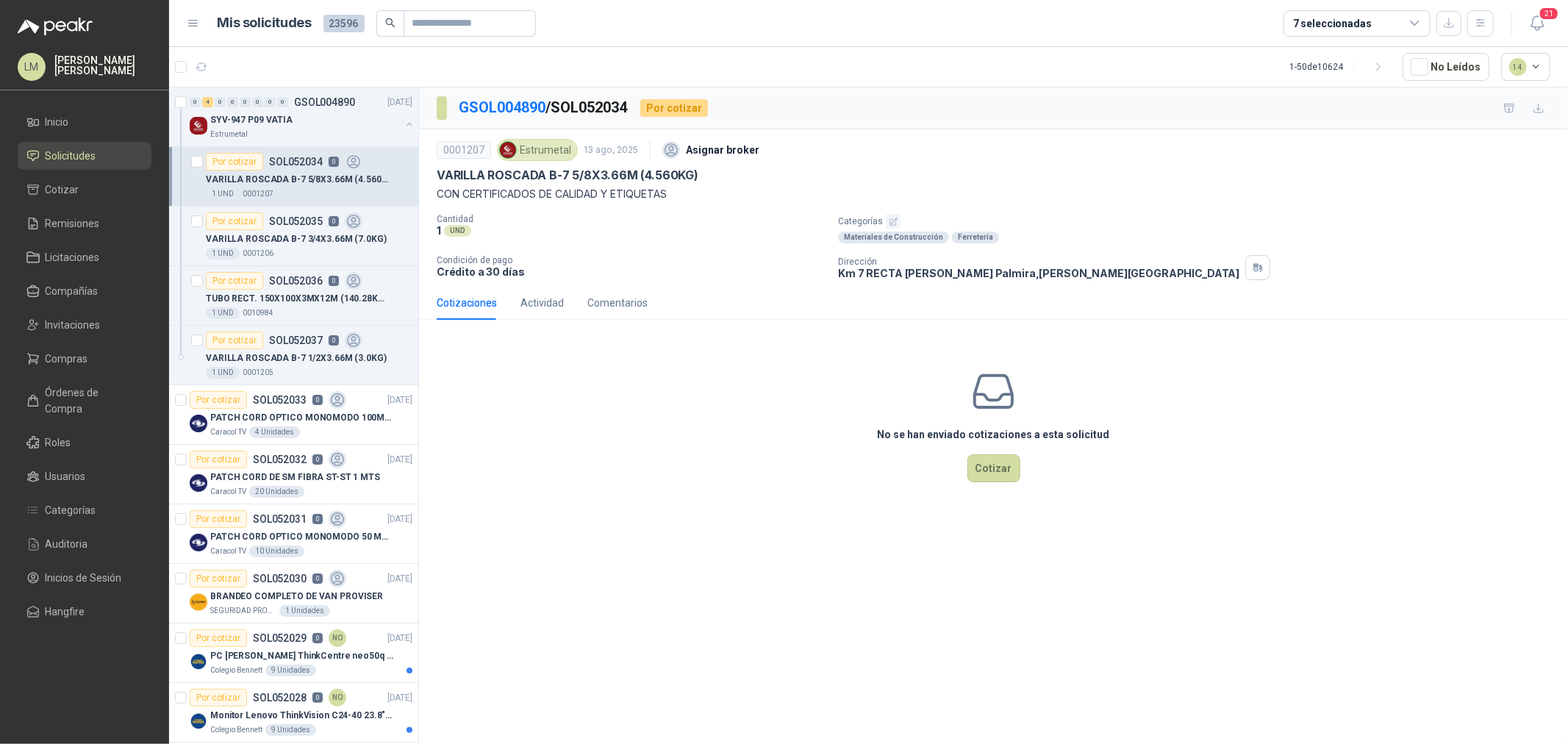
click at [891, 224] on icon "button" at bounding box center [894, 221] width 10 height 10
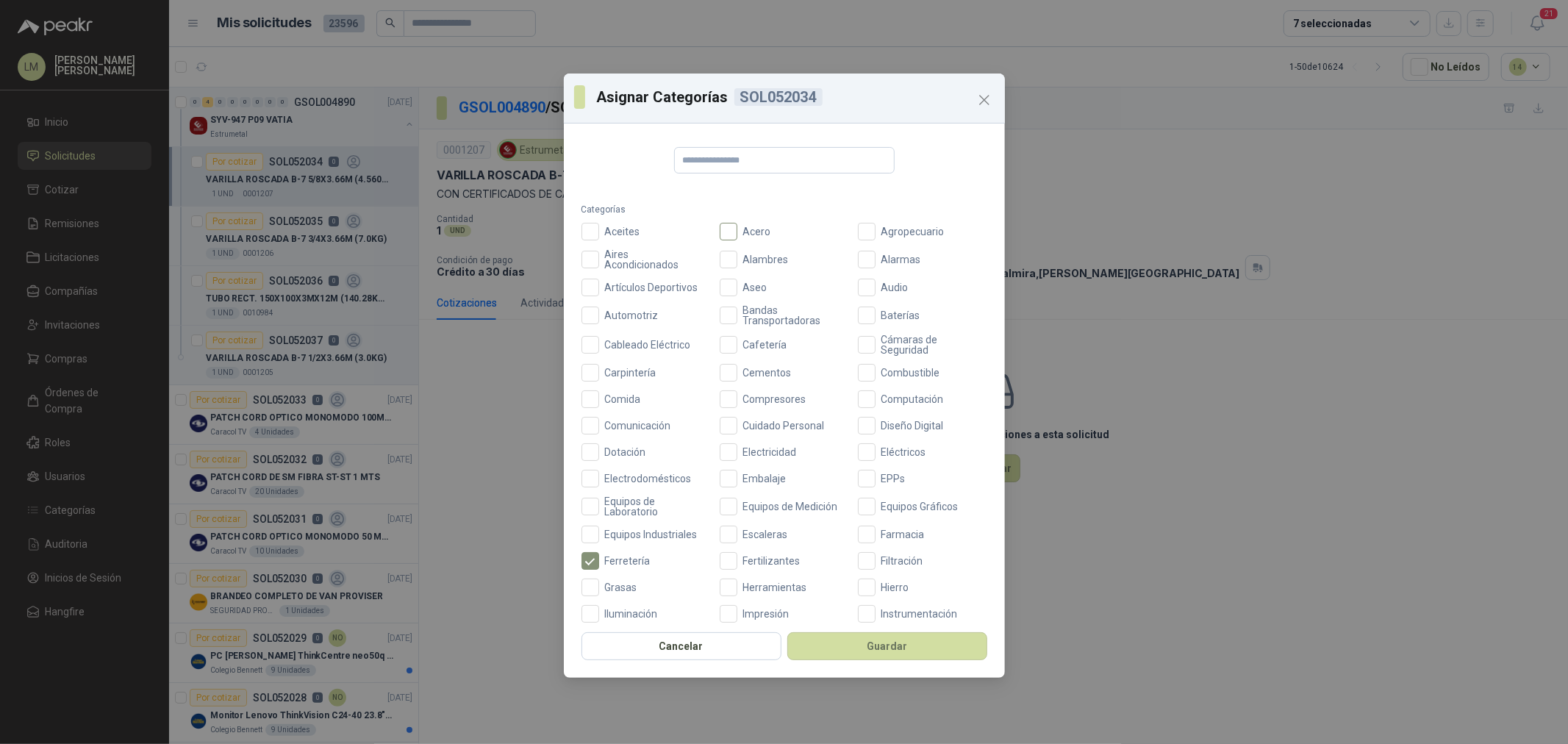
click at [738, 233] on span "Acero" at bounding box center [757, 231] width 40 height 10
click at [848, 642] on button "Guardar" at bounding box center [887, 646] width 200 height 28
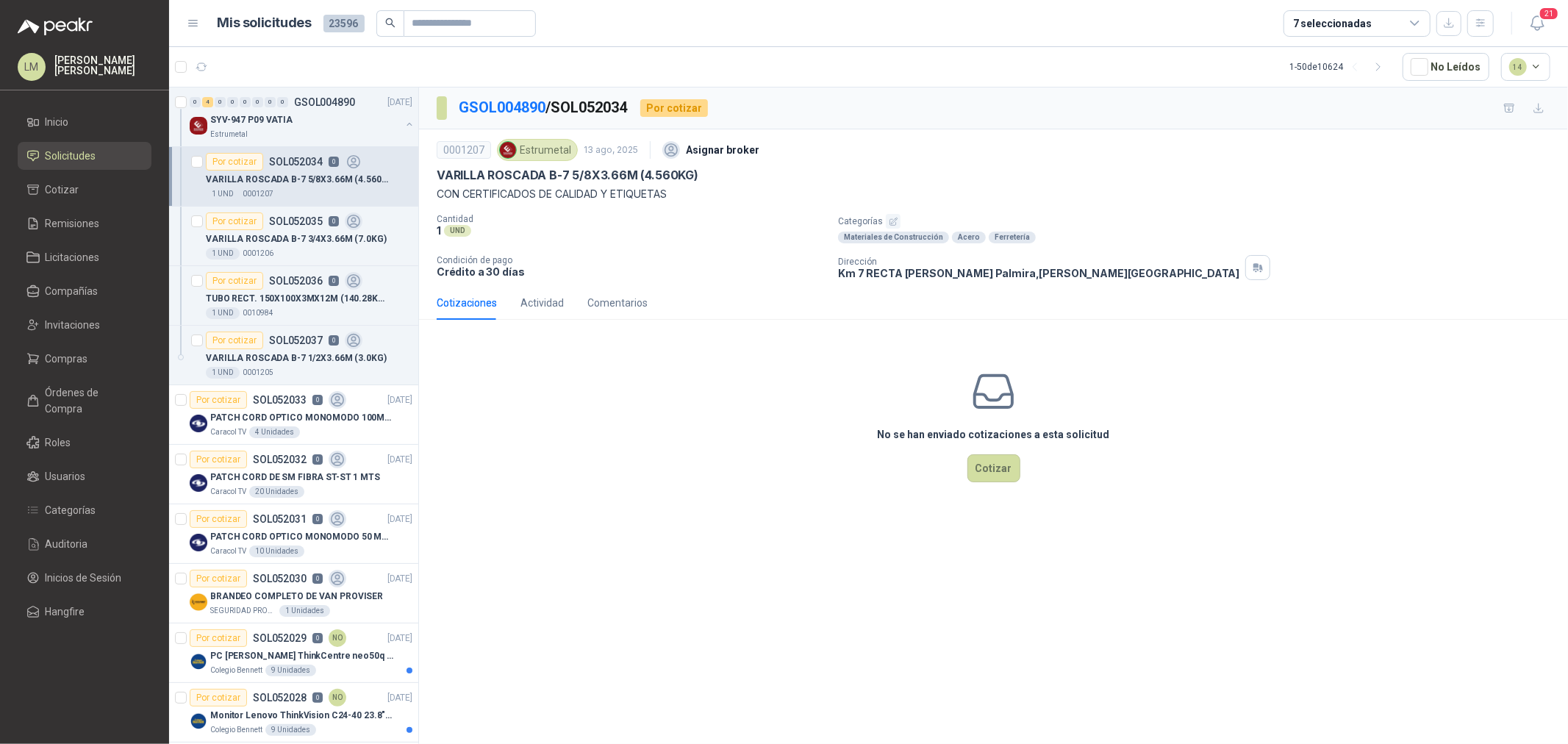
click at [277, 234] on p "VARILLA ROSCADA B-7 3/4X3.66M (7.0KG)" at bounding box center [296, 239] width 181 height 14
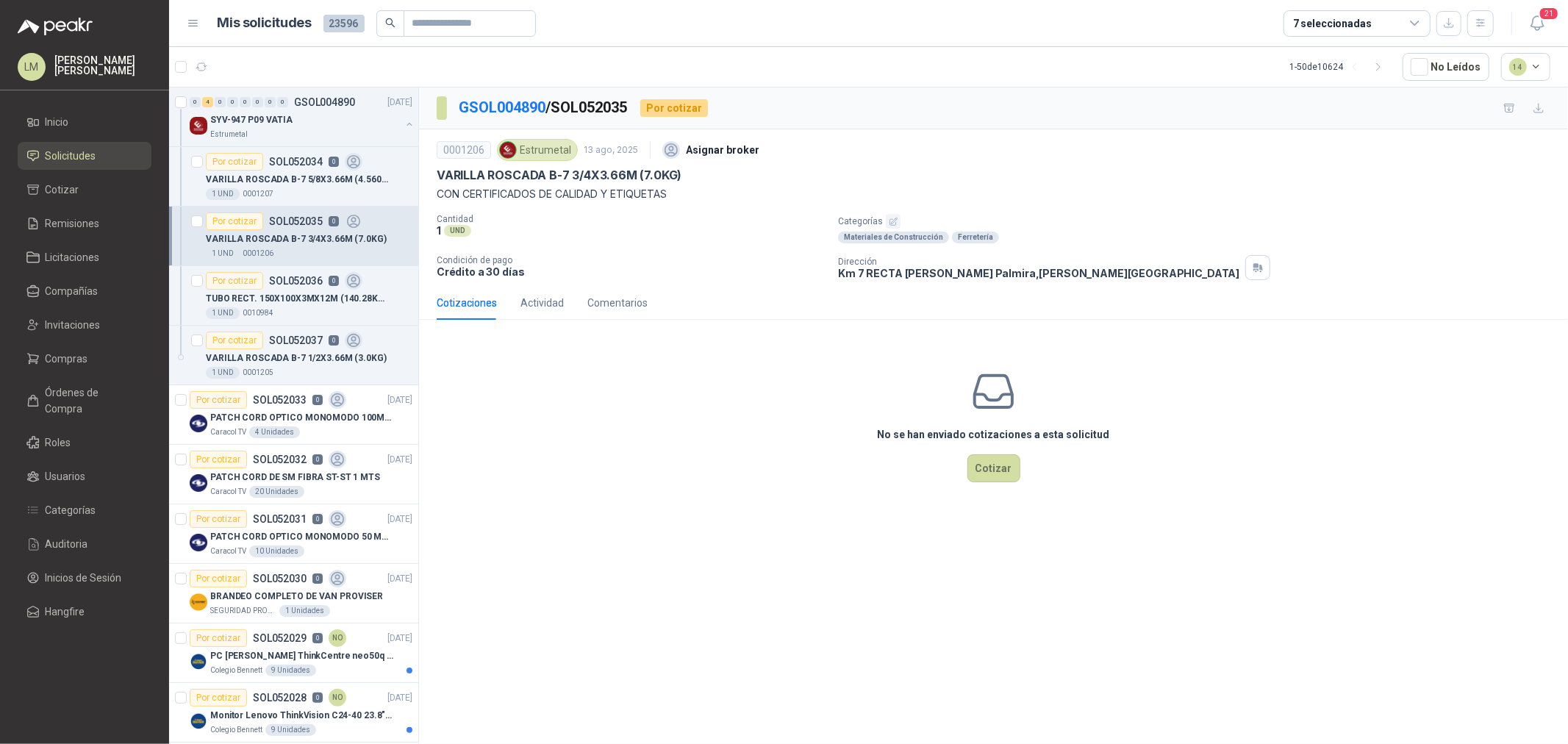
click at [889, 218] on icon "button" at bounding box center [894, 221] width 10 height 10
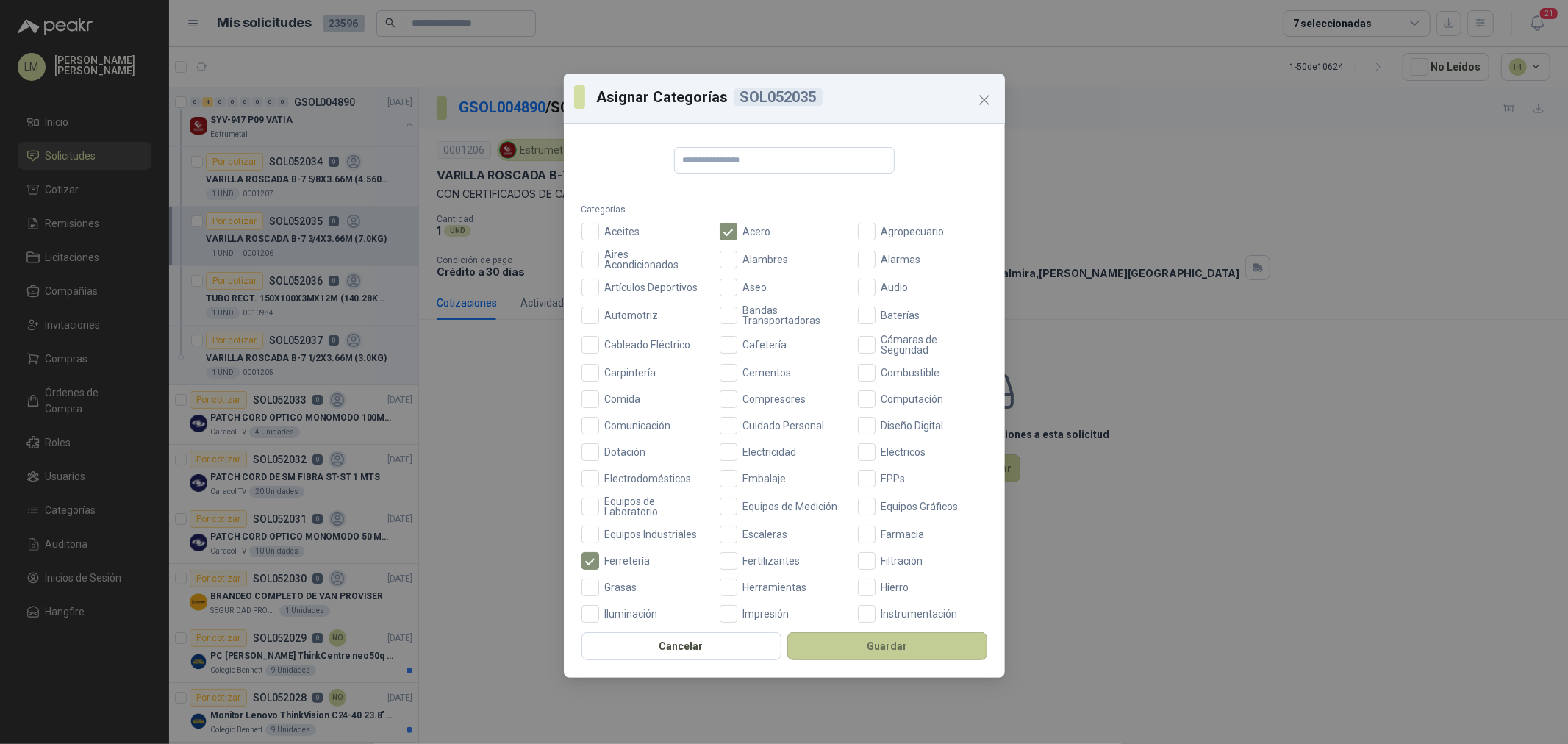
click at [830, 648] on button "Guardar" at bounding box center [887, 646] width 200 height 28
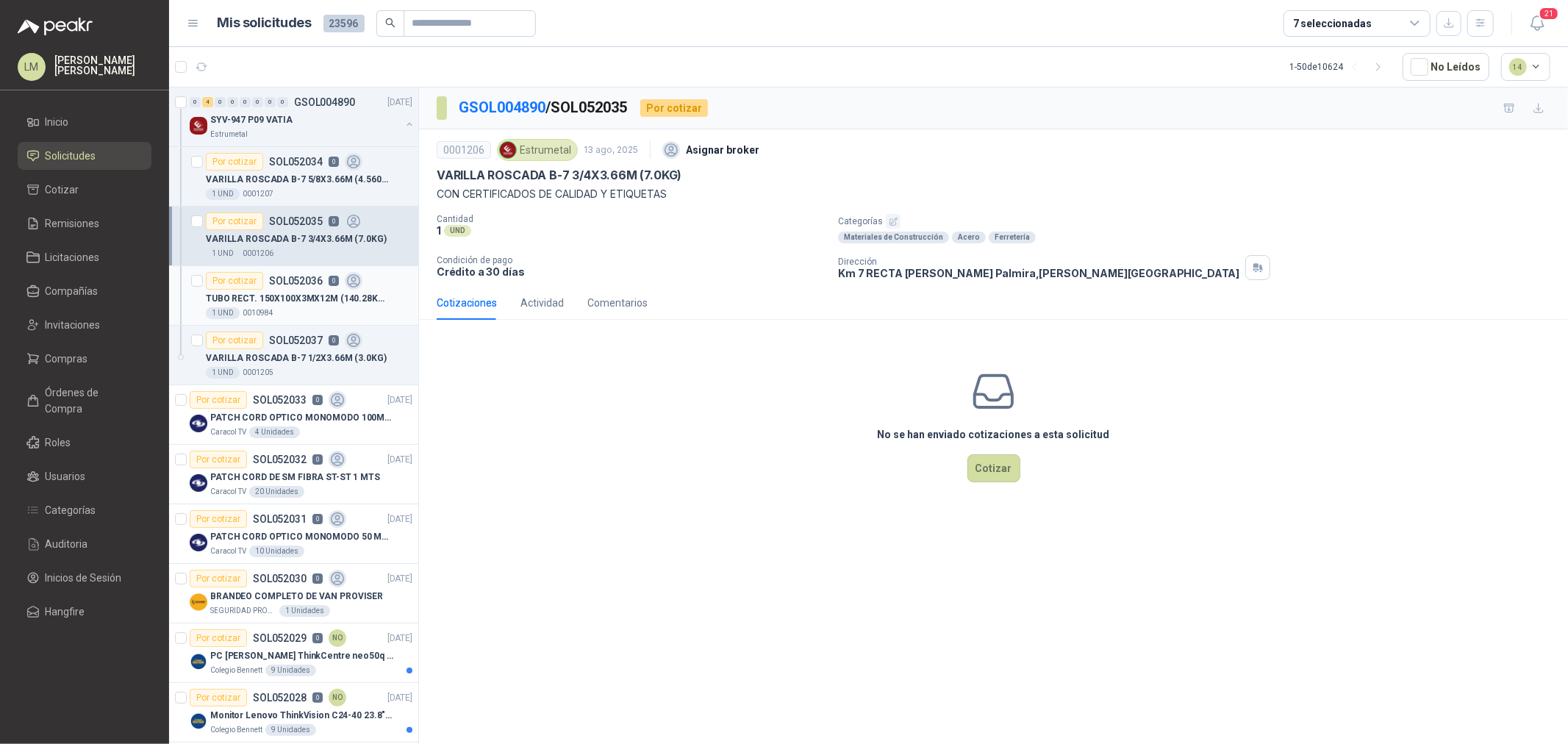
click at [269, 292] on p "TUBO RECT. 150X100X3MX12M (140.28KG)A500" at bounding box center [297, 299] width 183 height 14
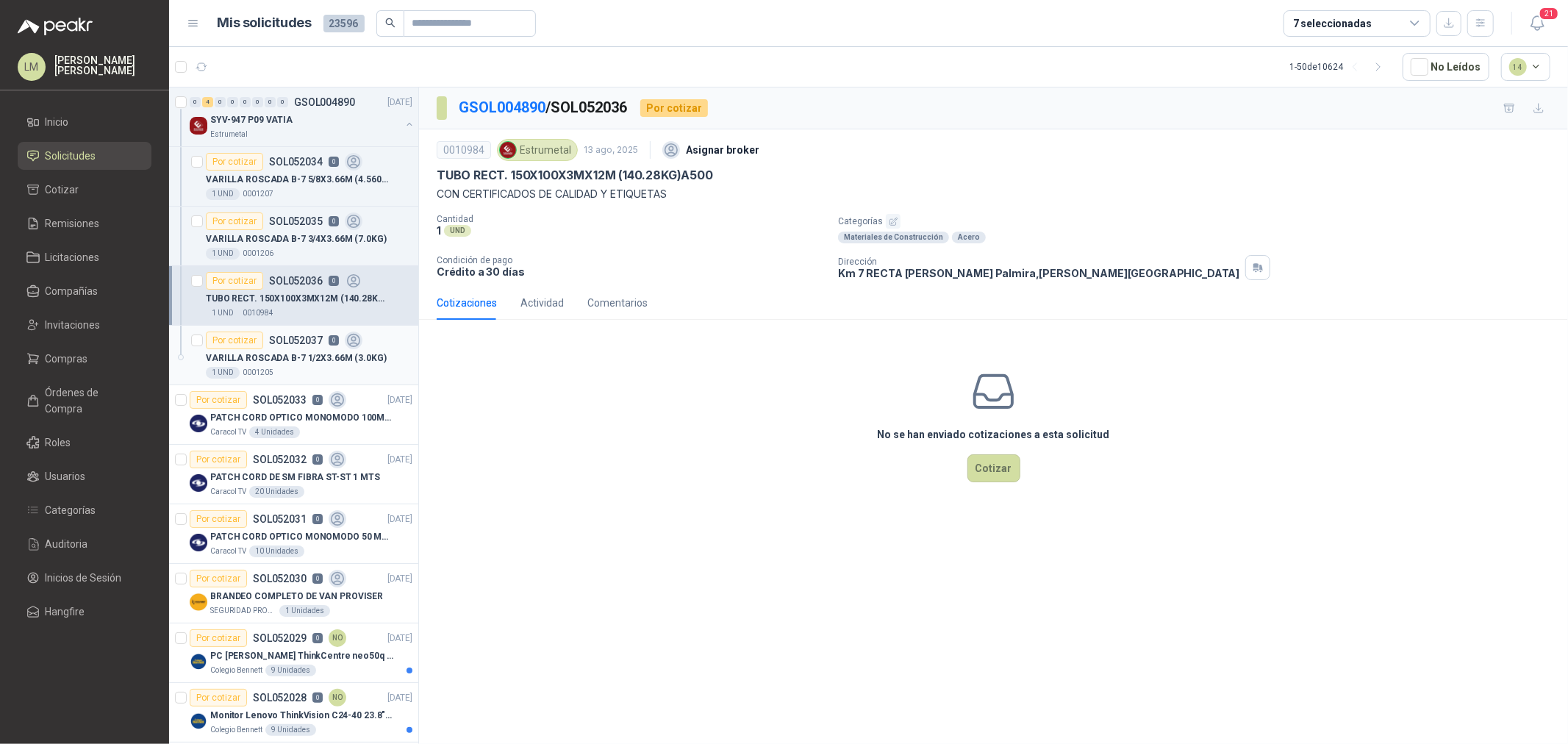
click at [280, 339] on p "SOL052037" at bounding box center [296, 340] width 54 height 10
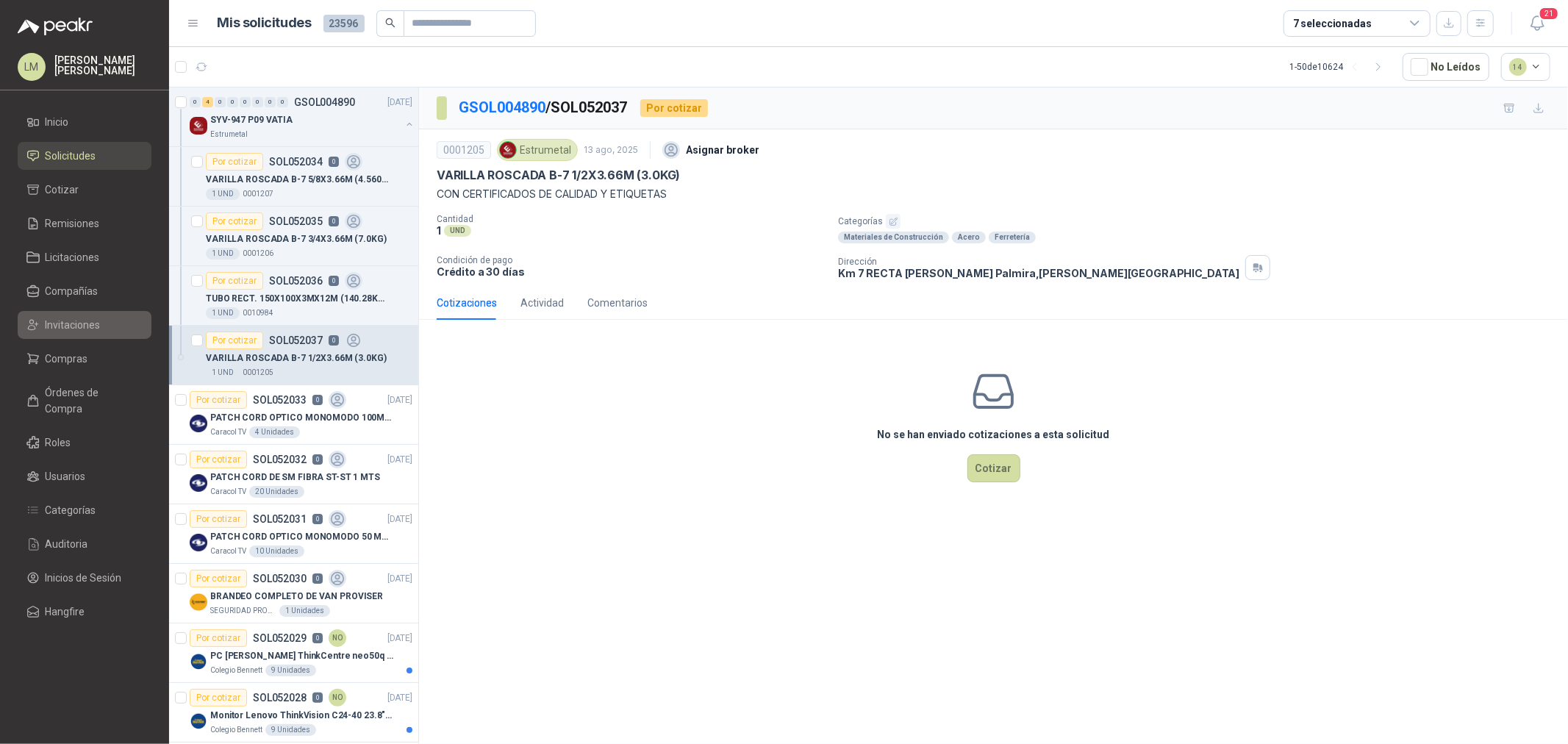
click at [75, 327] on span "Invitaciones" at bounding box center [73, 325] width 55 height 16
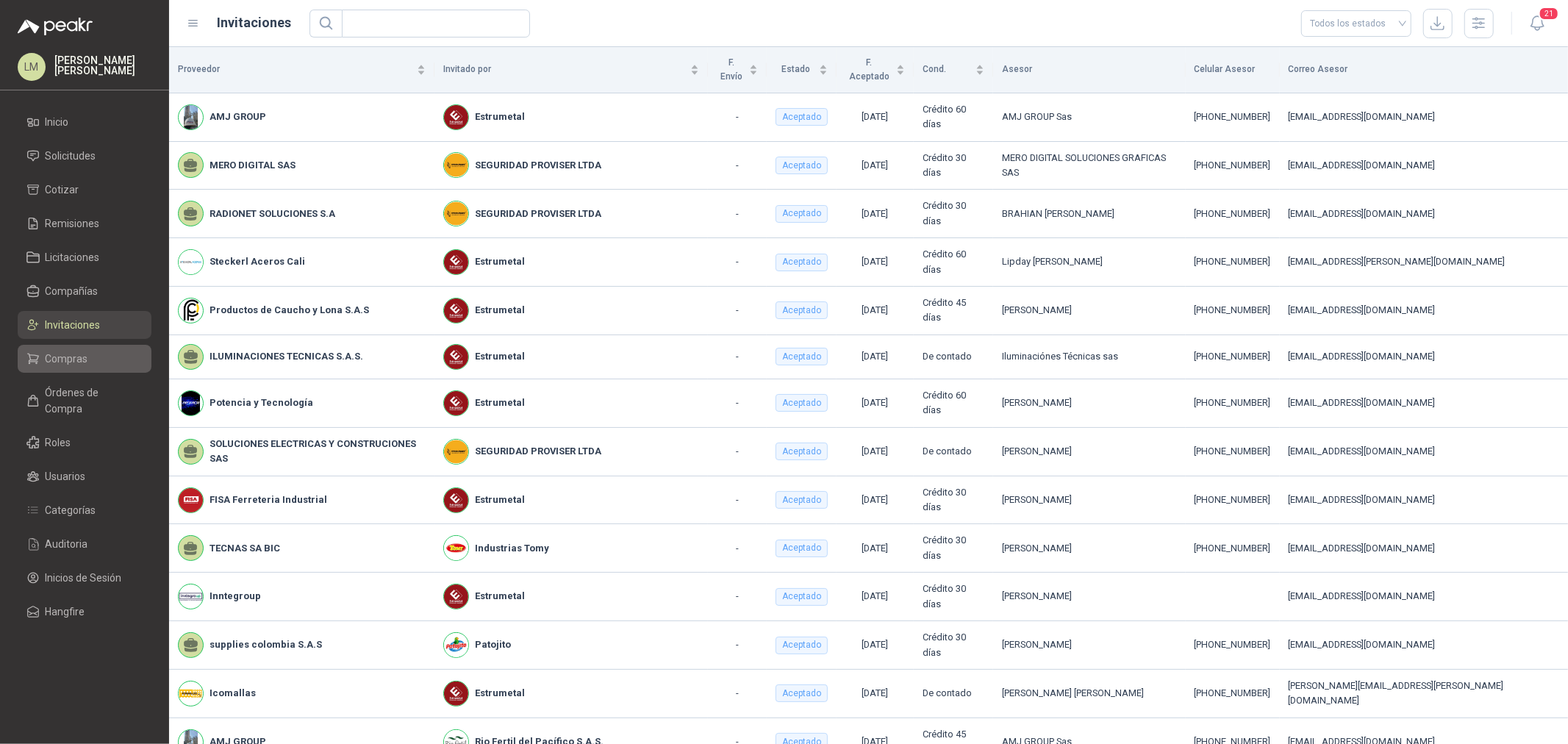
click at [74, 361] on span "Compras" at bounding box center [67, 359] width 42 height 16
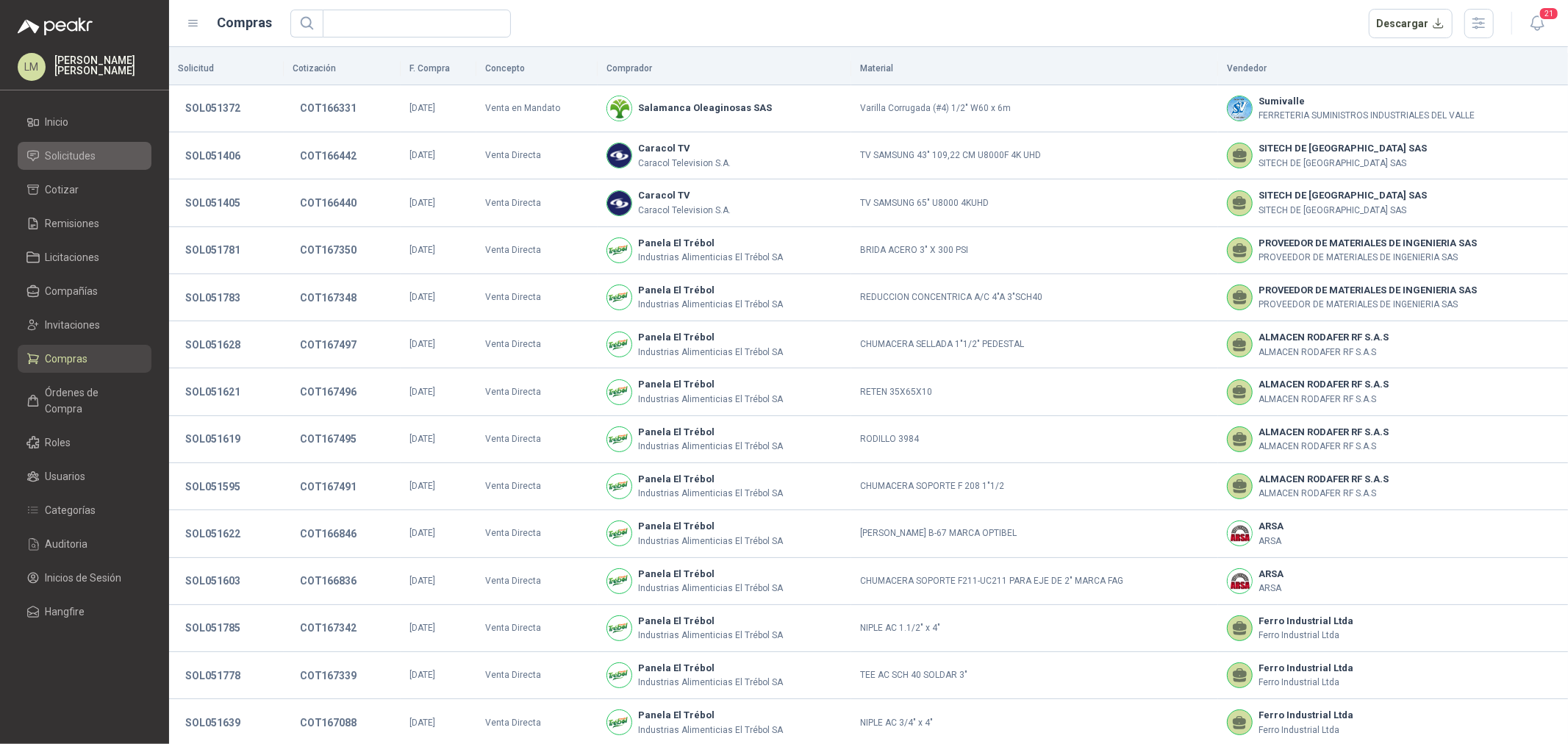
click at [87, 148] on span "Solicitudes" at bounding box center [71, 156] width 50 height 16
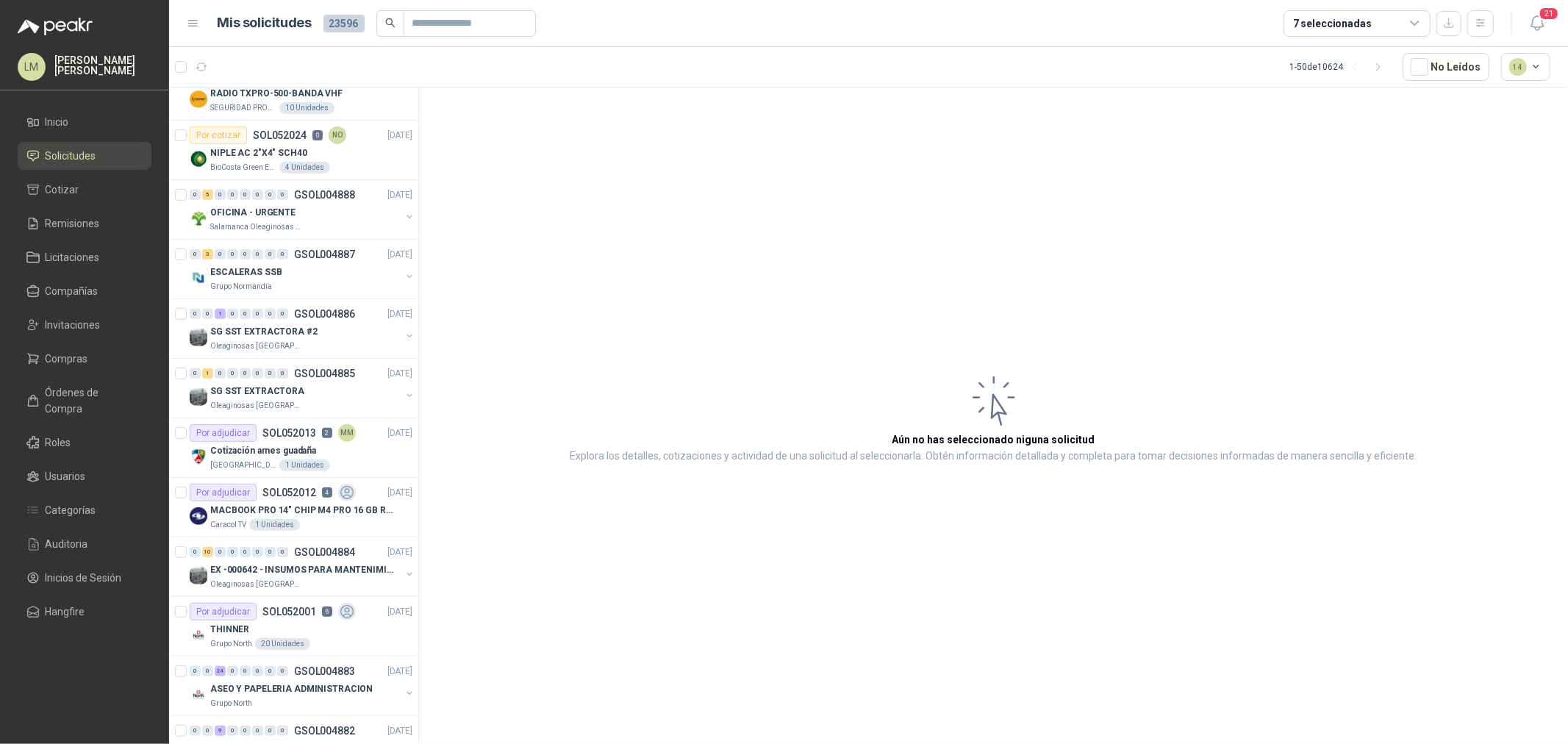
scroll to position [571, 0]
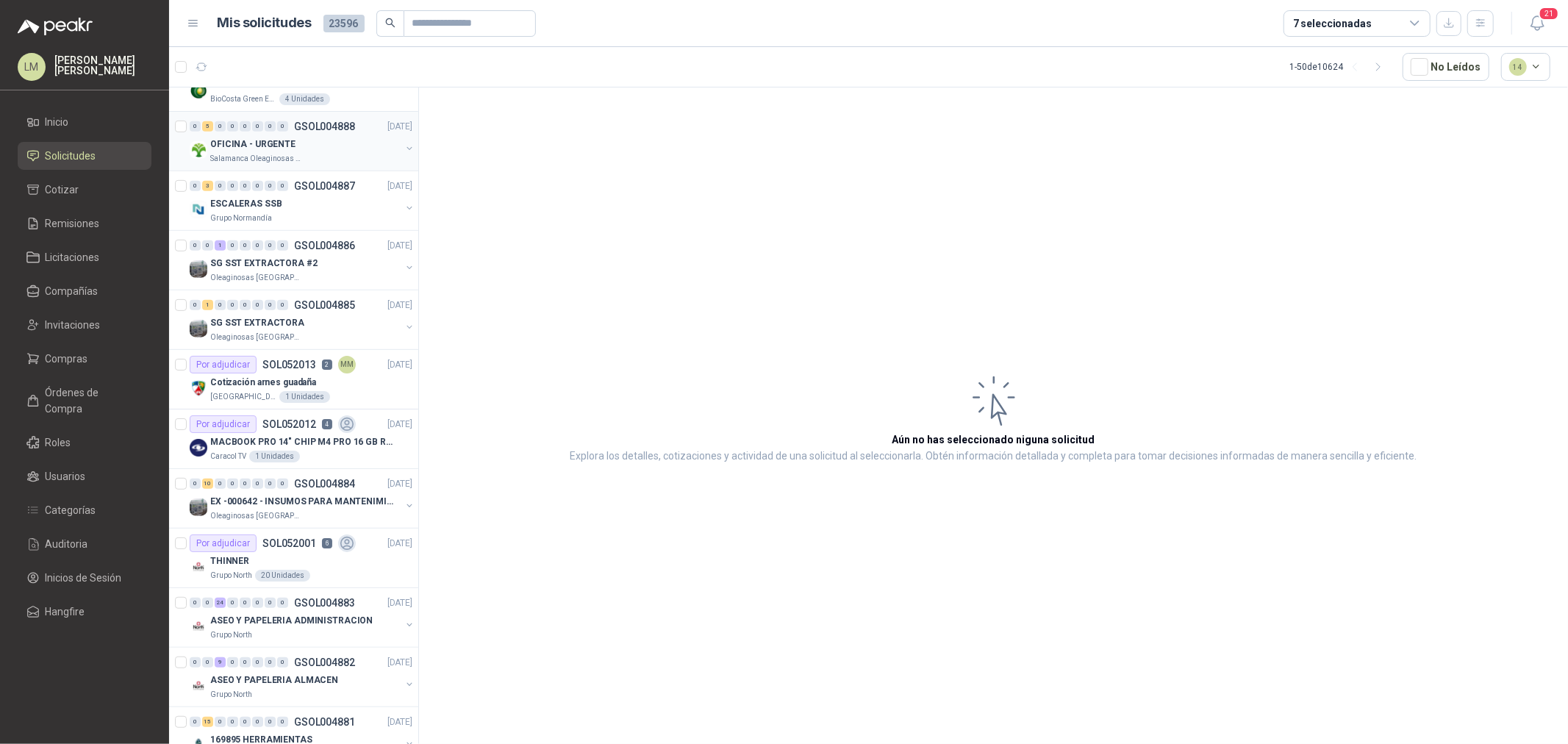
click at [404, 148] on button "button" at bounding box center [409, 148] width 12 height 12
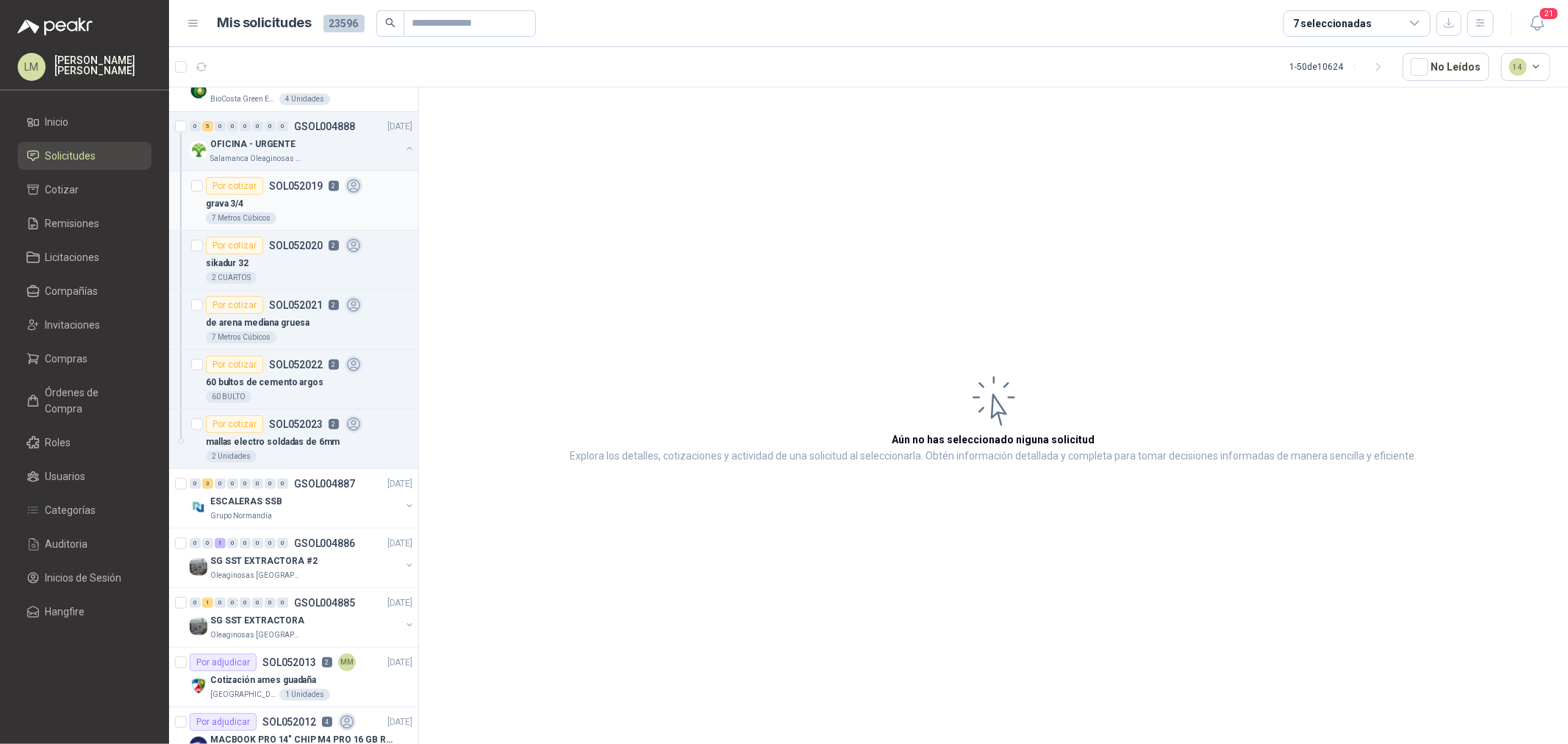
click at [315, 193] on div "Por cotizar SOL052019 2" at bounding box center [284, 186] width 157 height 18
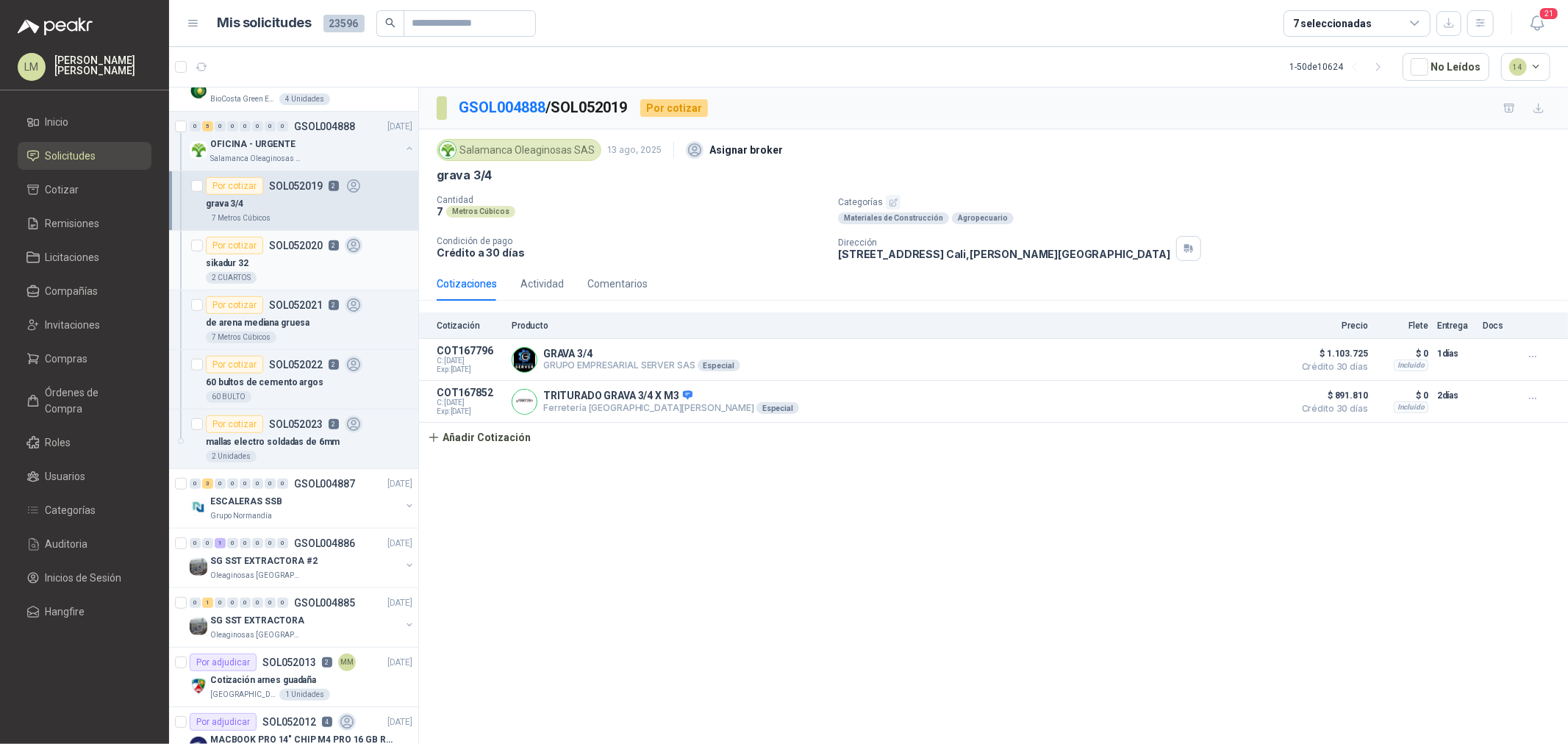
click at [284, 251] on p "SOL052020" at bounding box center [296, 245] width 54 height 10
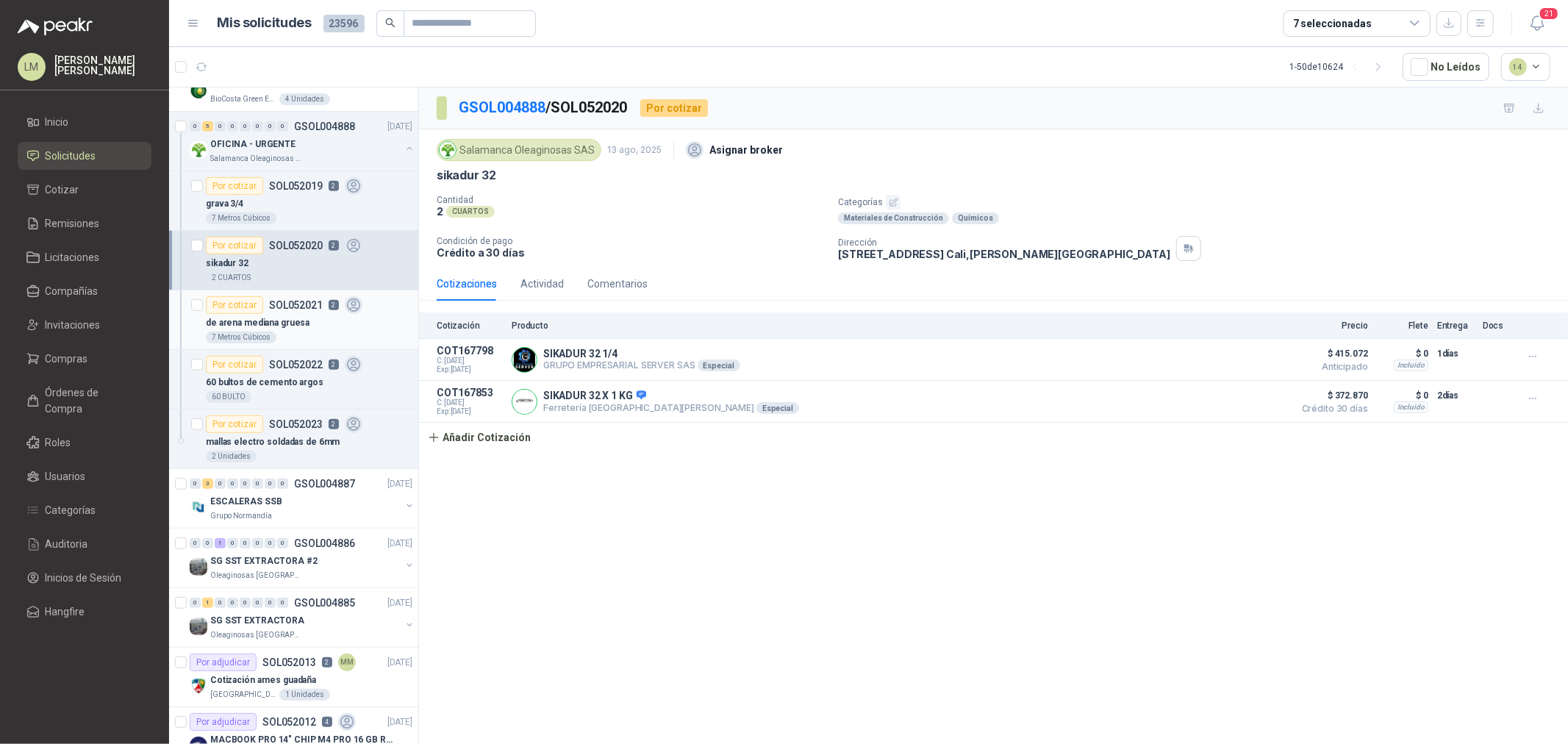
click at [275, 317] on p "de arena mediana gruesa" at bounding box center [257, 323] width 104 height 14
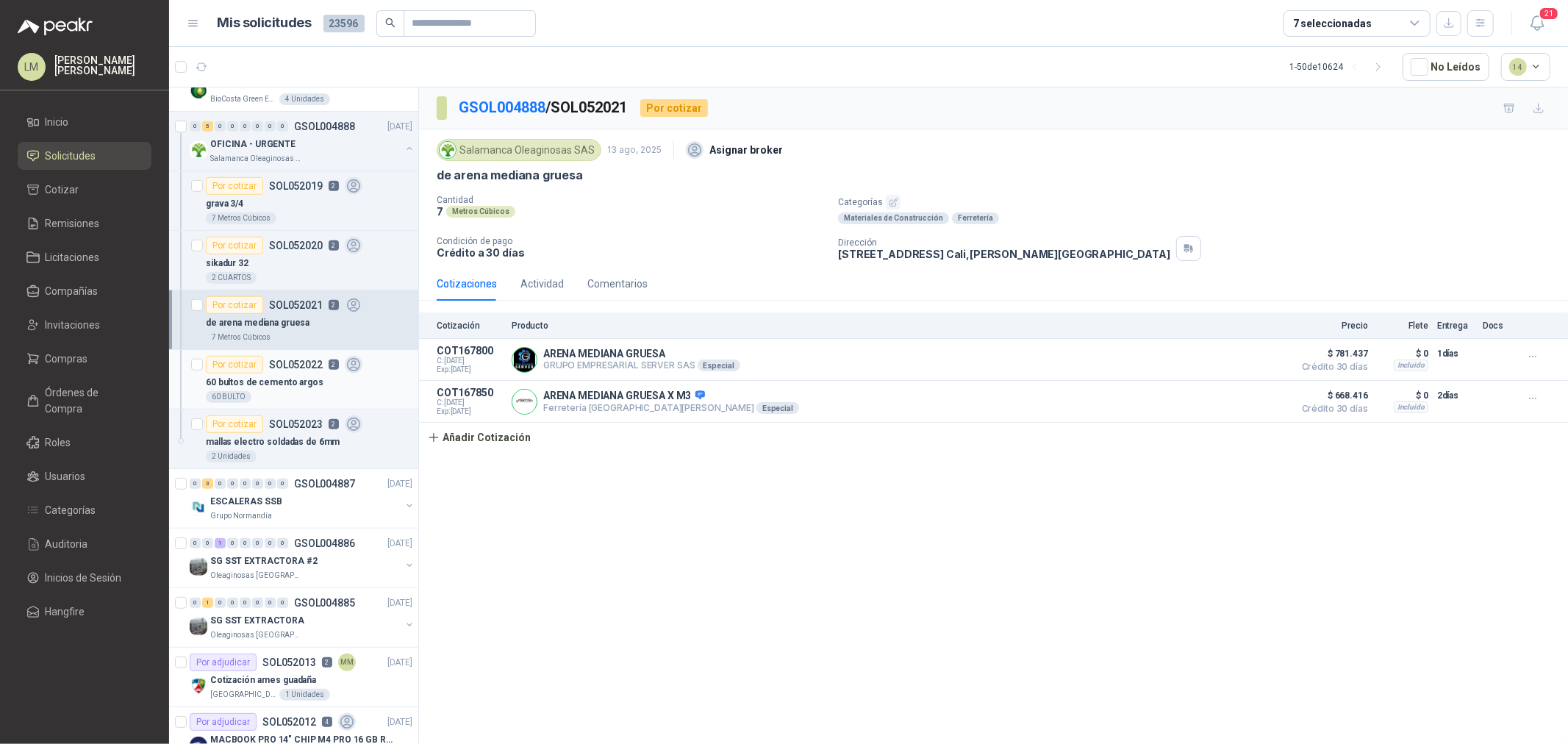
click at [287, 372] on div "Por cotizar SOL052022 2" at bounding box center [284, 365] width 157 height 18
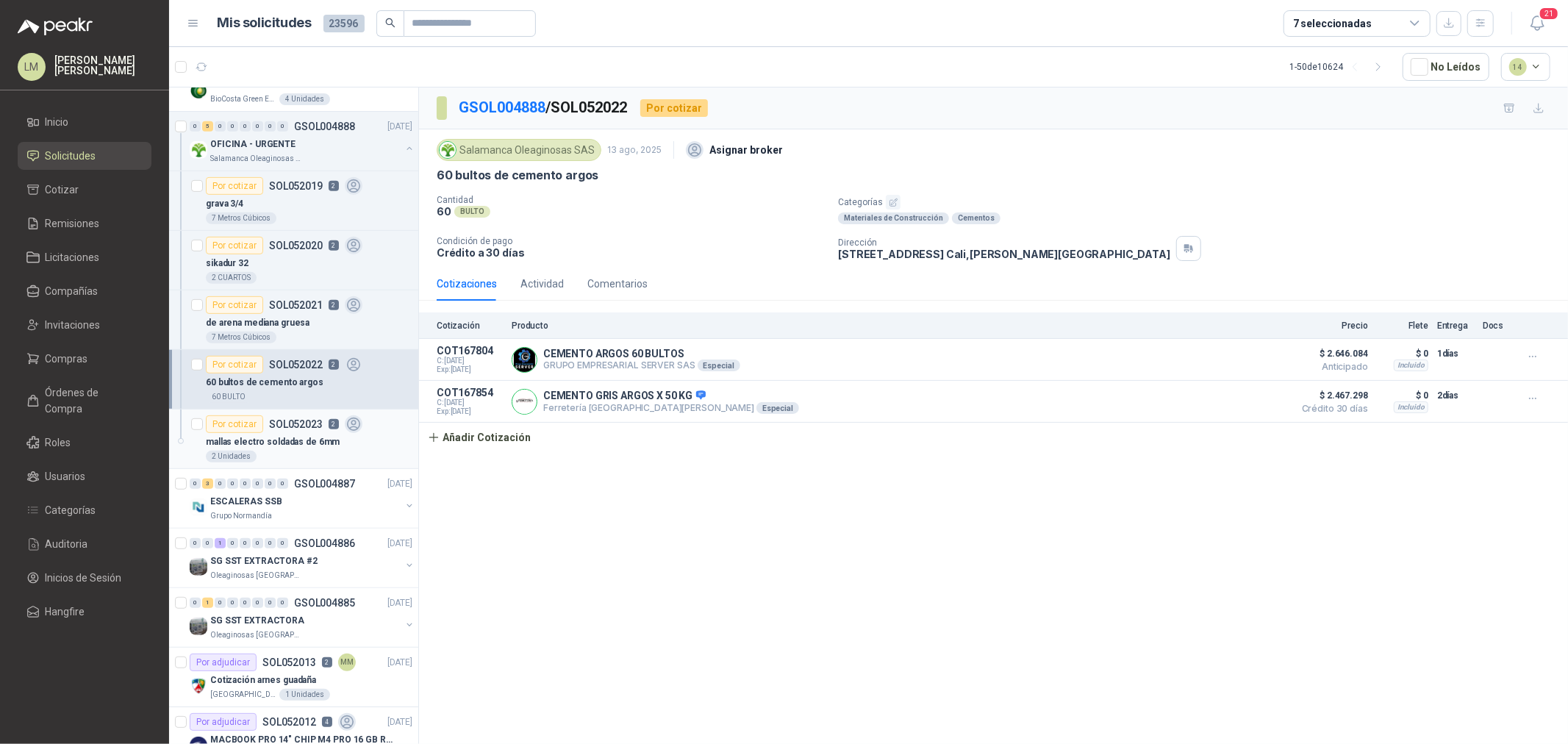
click at [281, 436] on p "mallas electro soldadas de 6mm" at bounding box center [272, 442] width 133 height 14
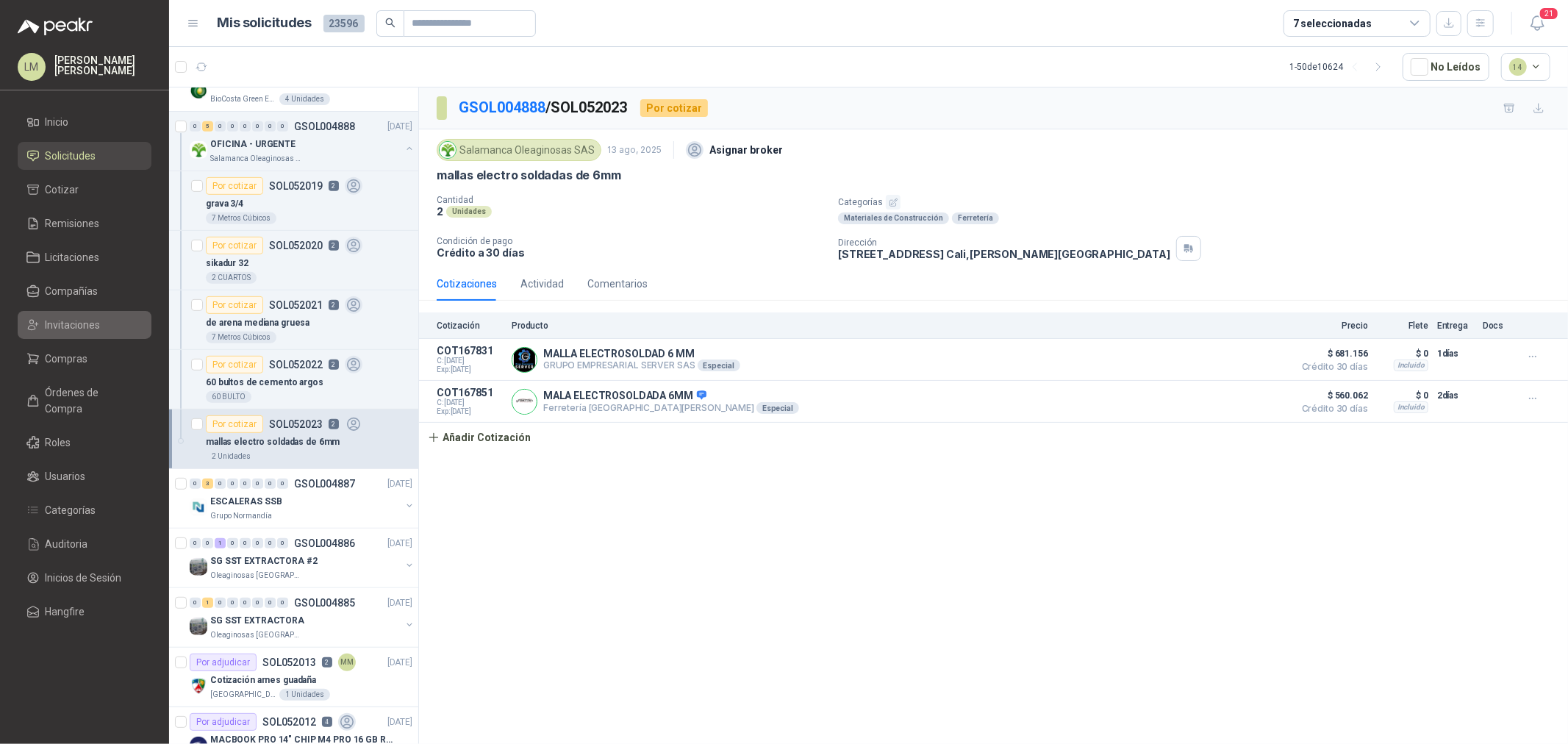
click at [70, 327] on span "Invitaciones" at bounding box center [73, 325] width 55 height 16
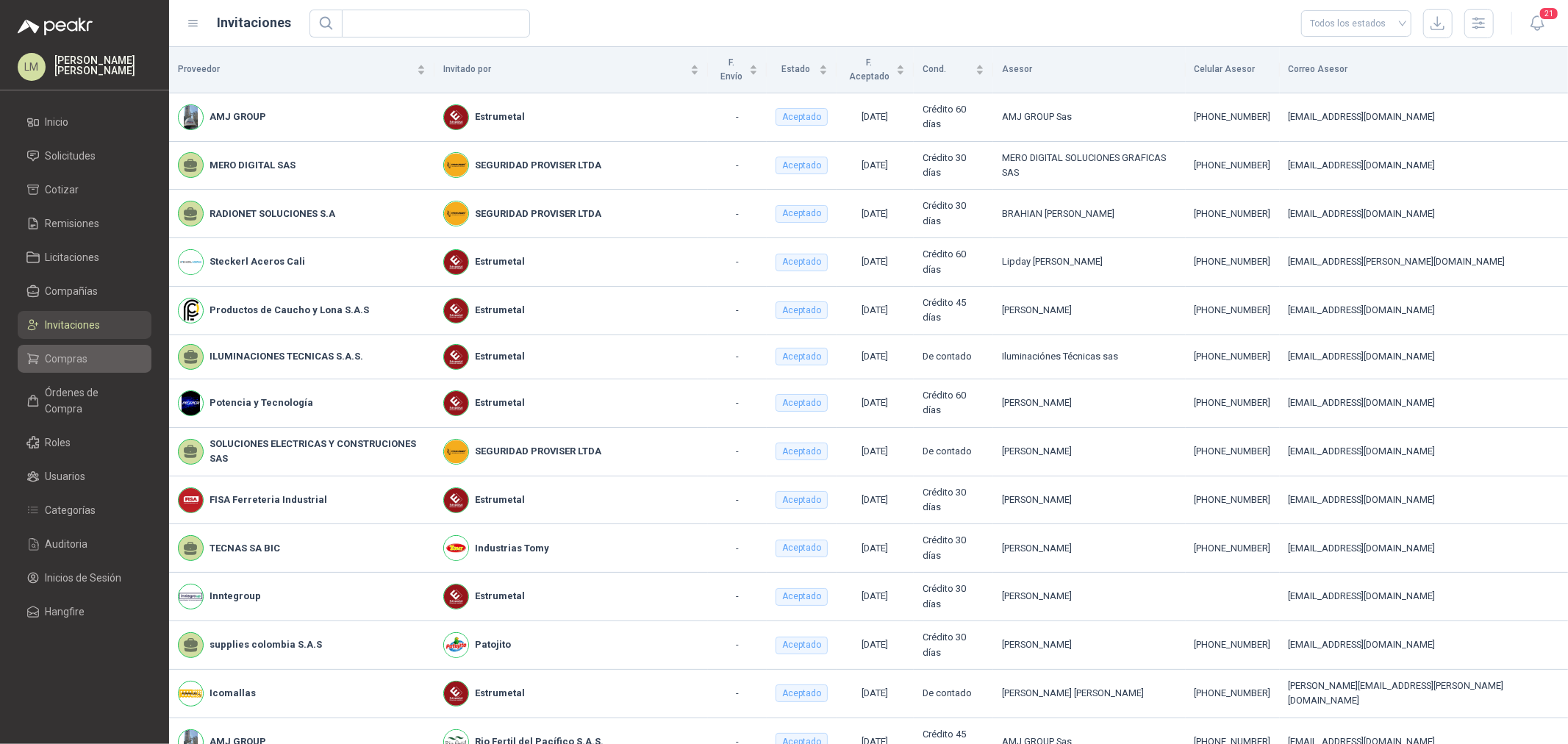
click at [61, 355] on span "Compras" at bounding box center [67, 359] width 42 height 16
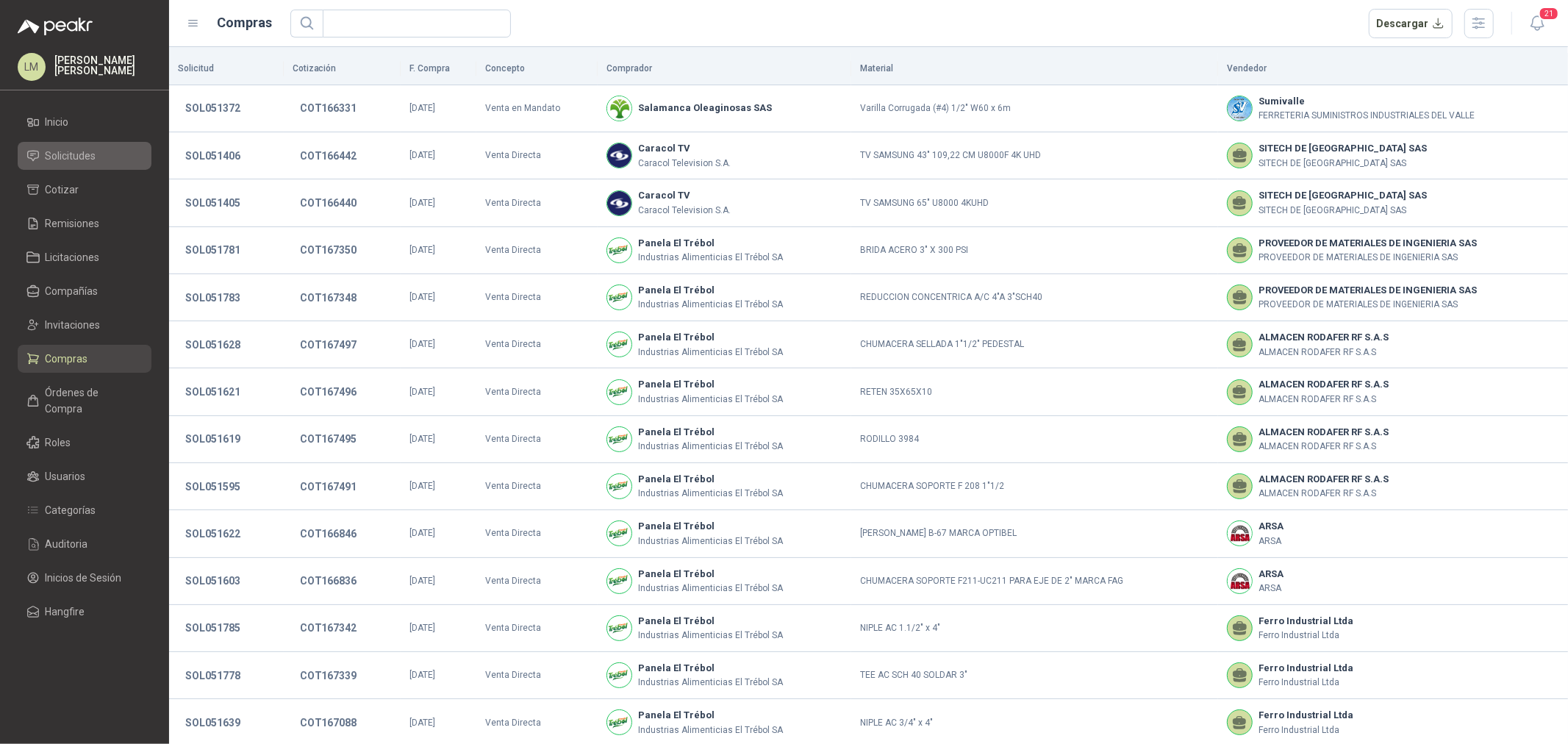
click at [79, 158] on span "Solicitudes" at bounding box center [71, 156] width 50 height 16
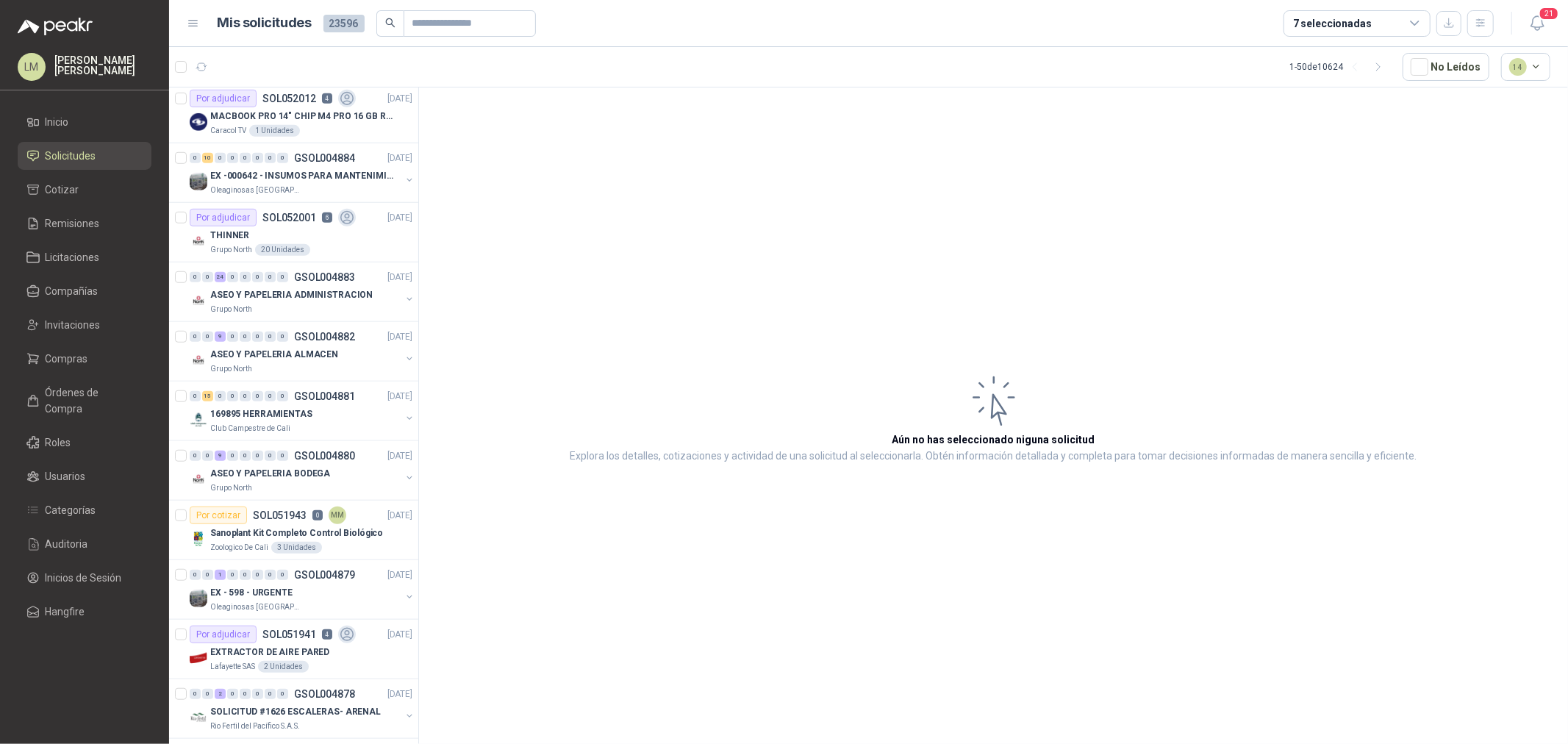
scroll to position [898, 0]
click at [298, 283] on div "0 0 24 0 0 0 0 0 GSOL004883 13/08/25" at bounding box center [302, 276] width 225 height 18
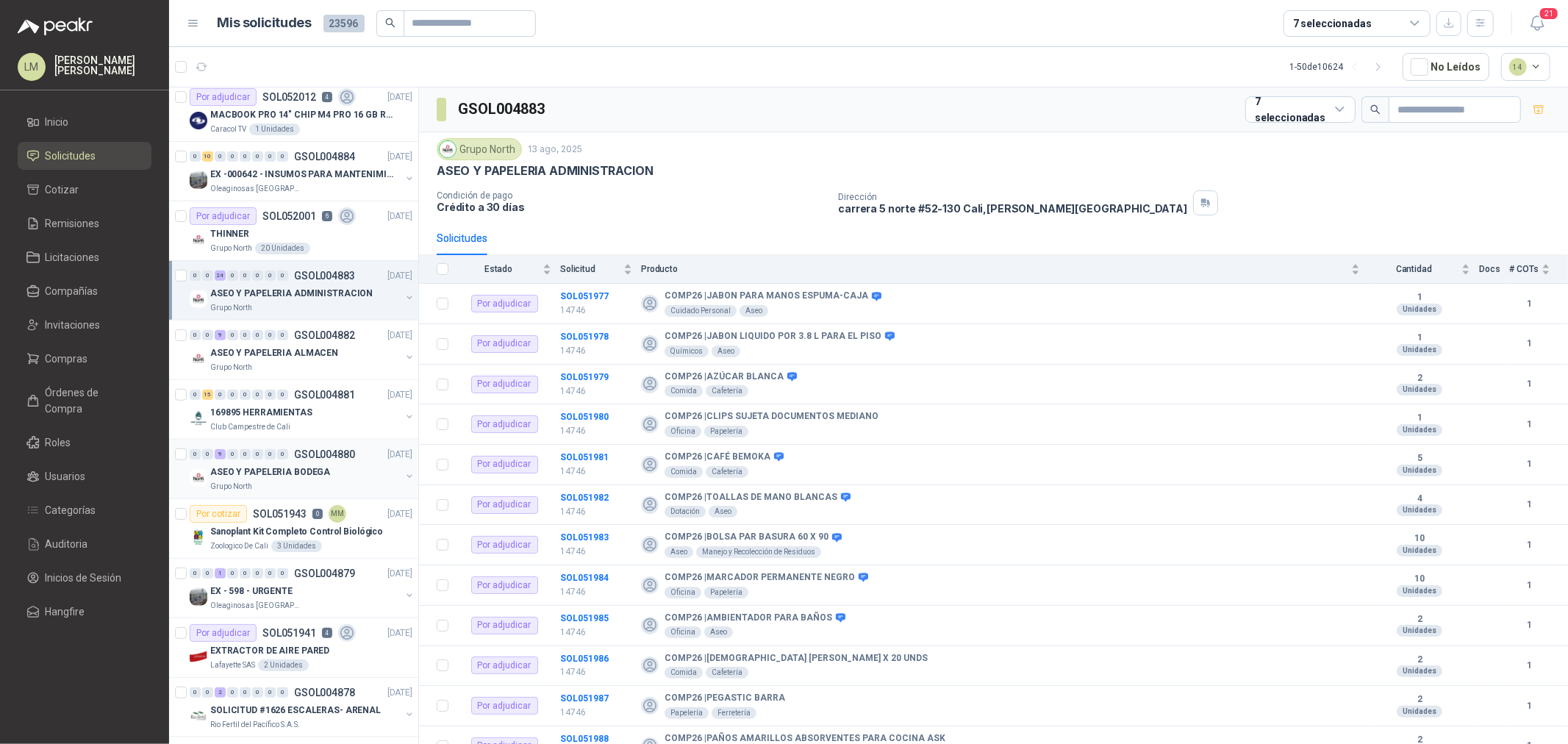
click at [280, 464] on div "0 0 9 0 0 0 0 0 GSOL004880 13/08/25" at bounding box center [302, 455] width 225 height 18
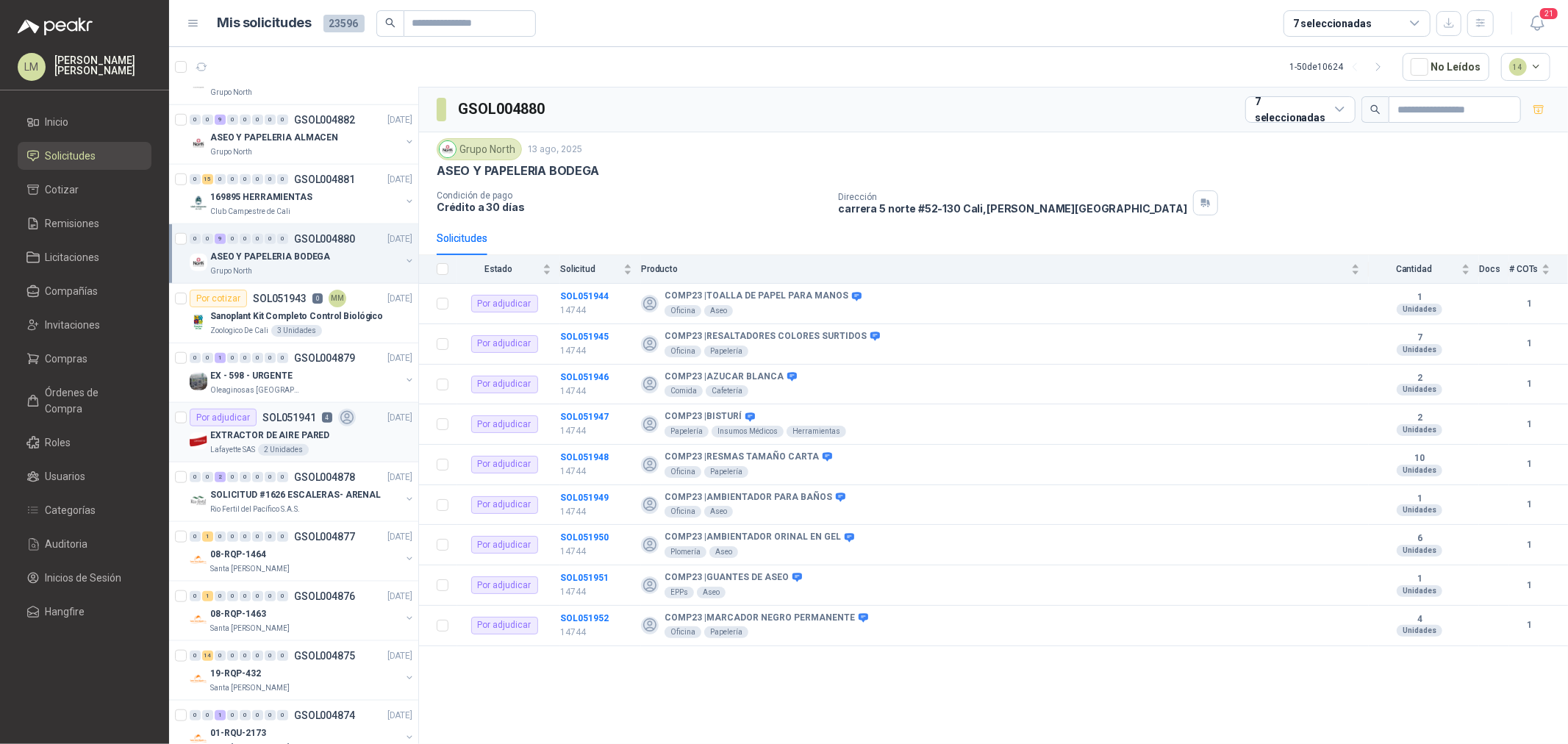
scroll to position [1144, 0]
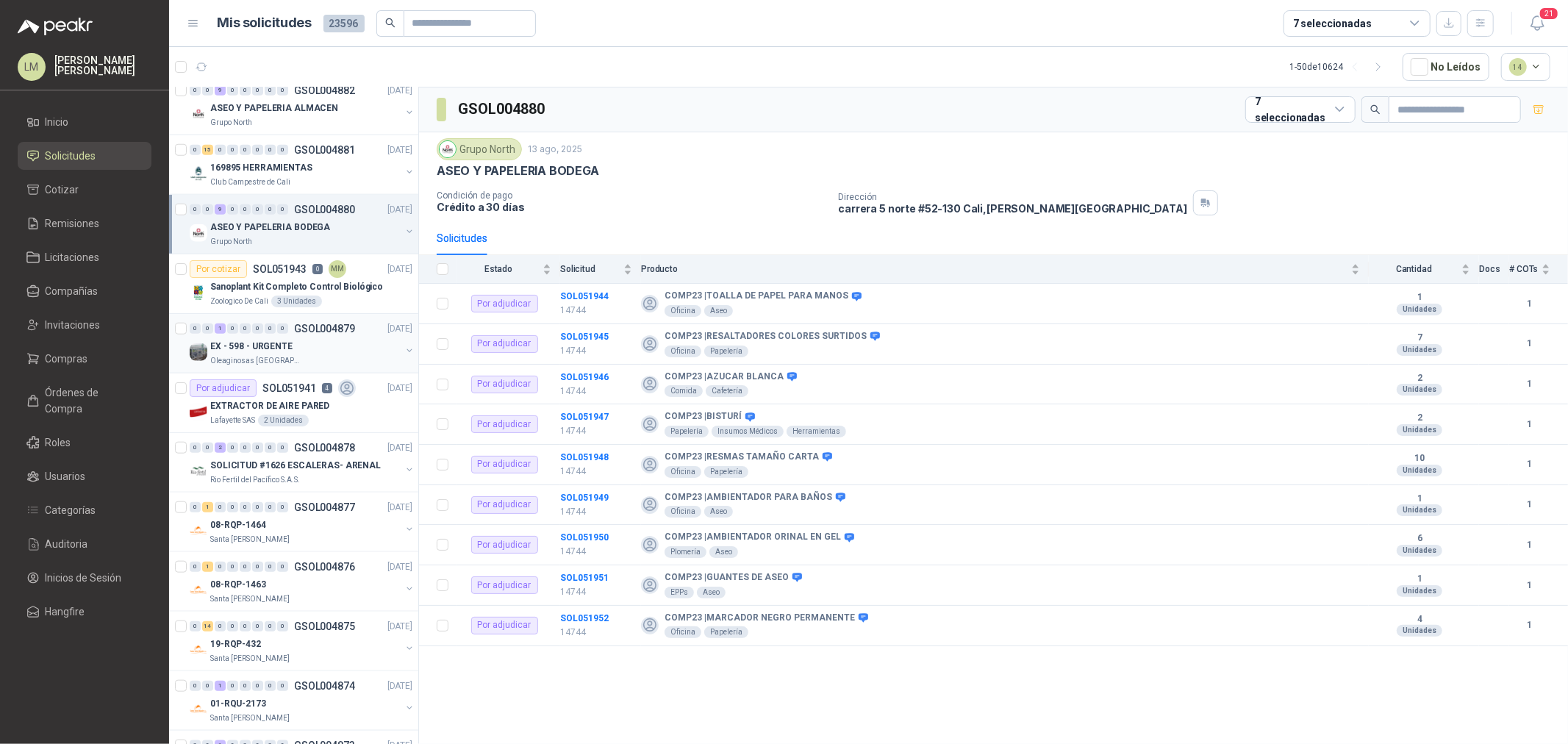
click at [304, 354] on div "EX - 598 - URGENTE" at bounding box center [305, 346] width 190 height 18
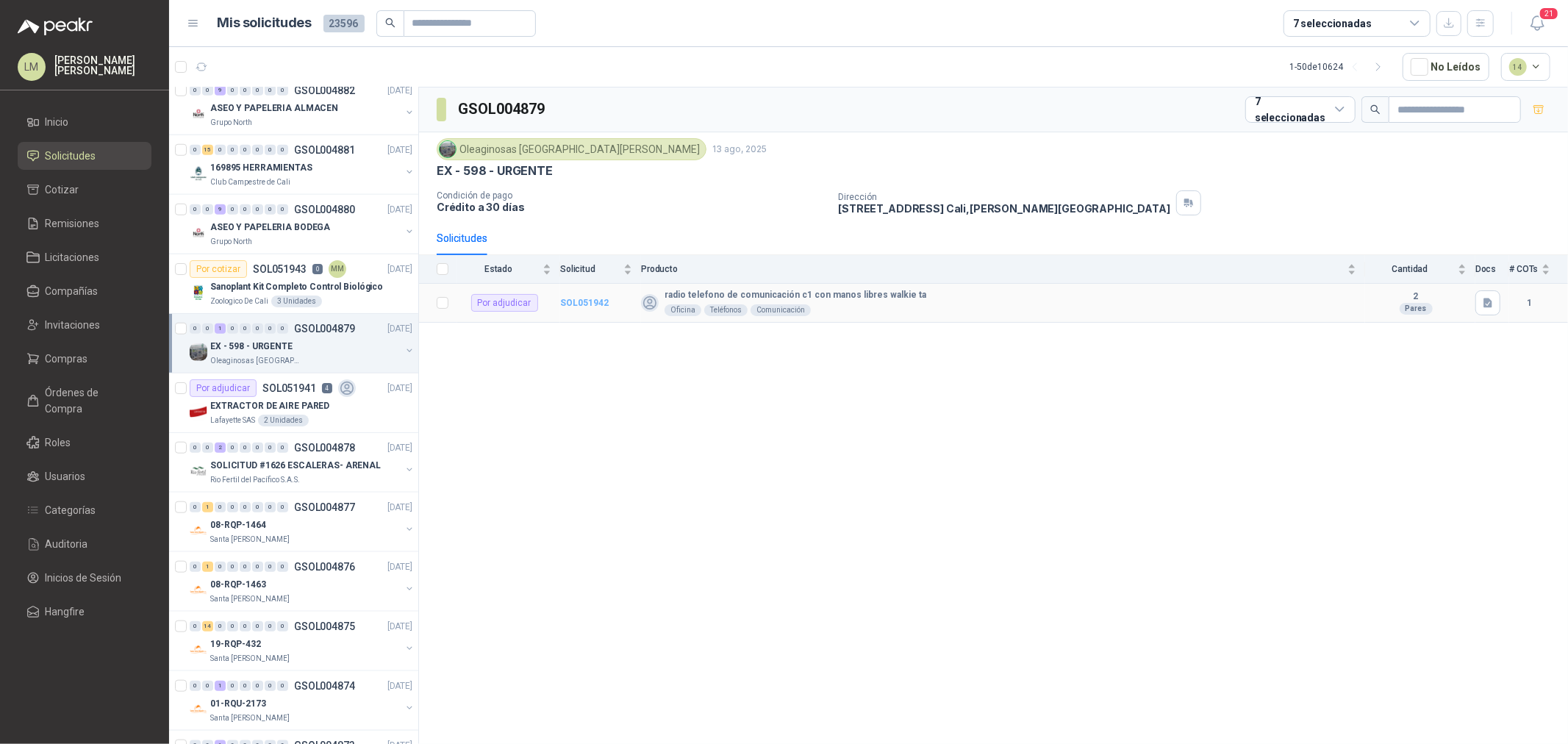
click at [575, 300] on b "SOL051942" at bounding box center [584, 302] width 49 height 10
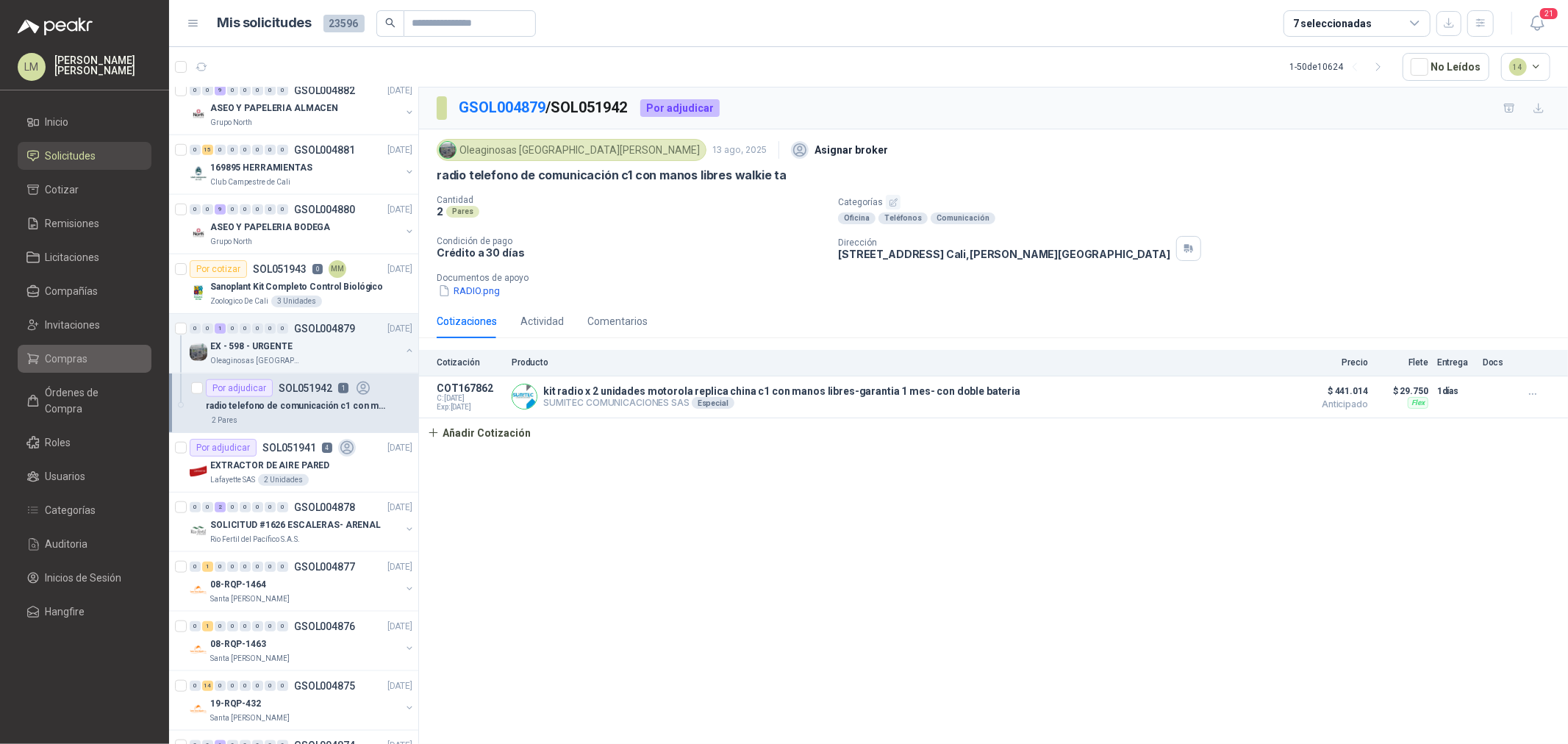
click at [78, 359] on span "Compras" at bounding box center [67, 359] width 42 height 16
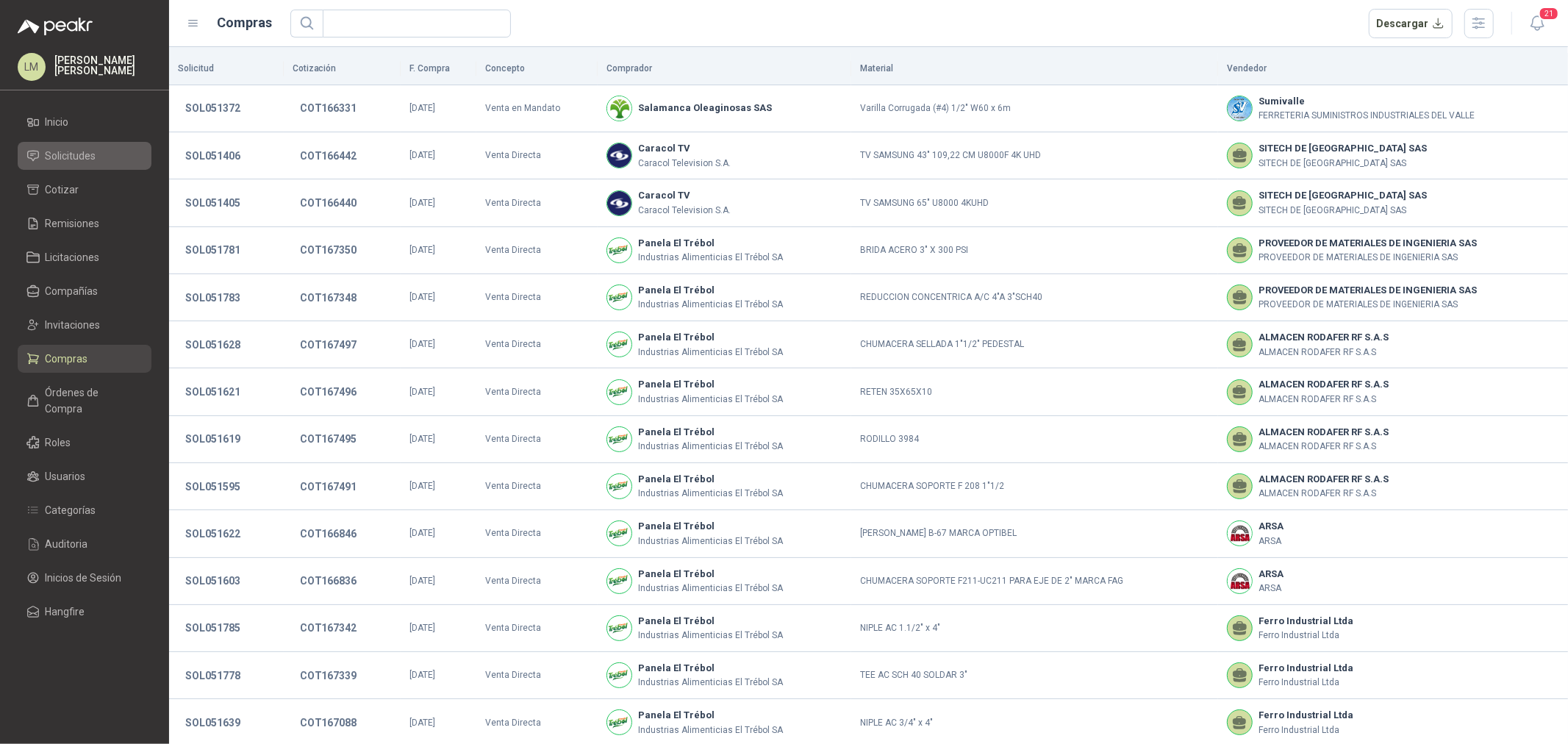
click at [97, 144] on link "Solicitudes" at bounding box center [85, 155] width 133 height 28
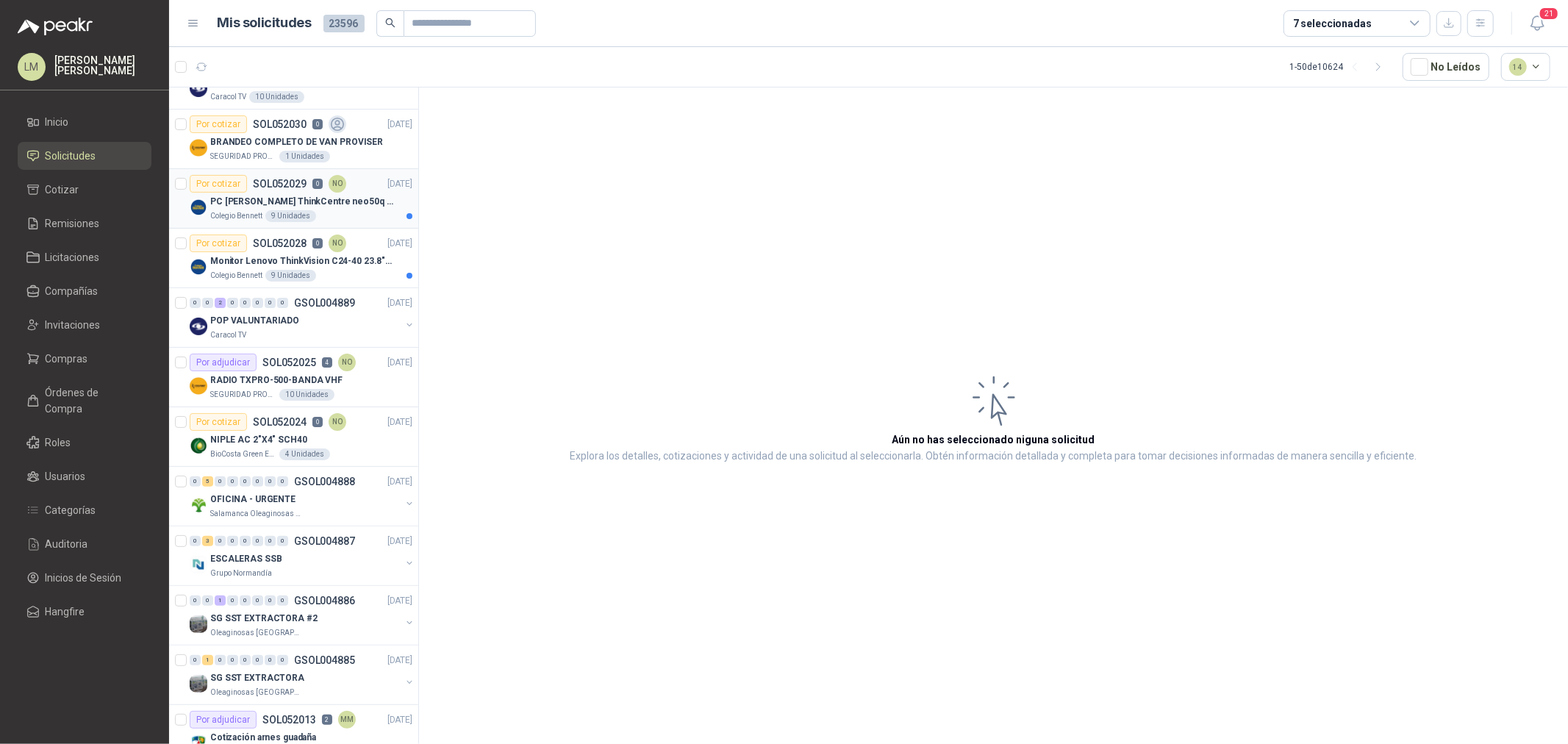
scroll to position [244, 0]
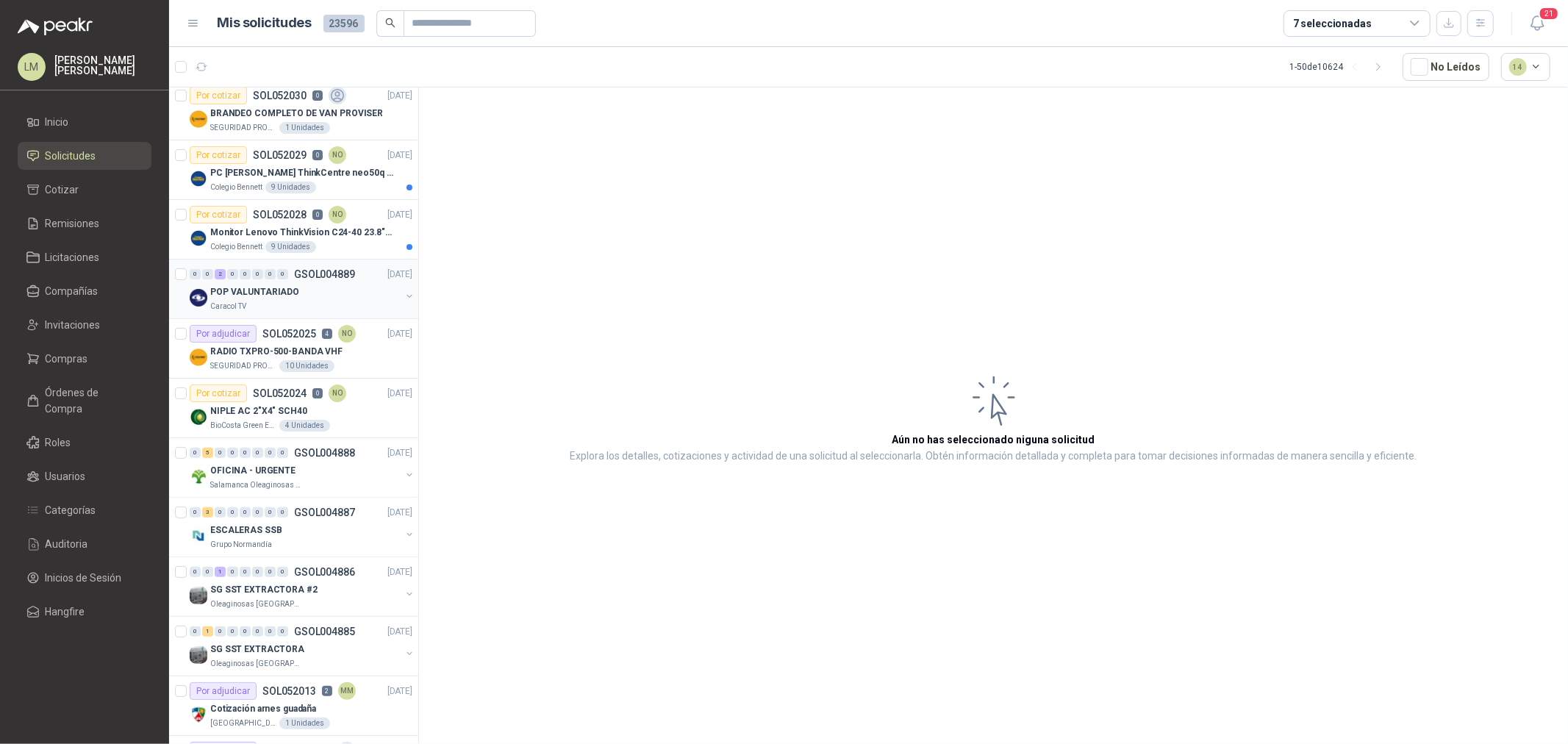
click at [278, 300] on div "Caracol TV" at bounding box center [305, 306] width 190 height 12
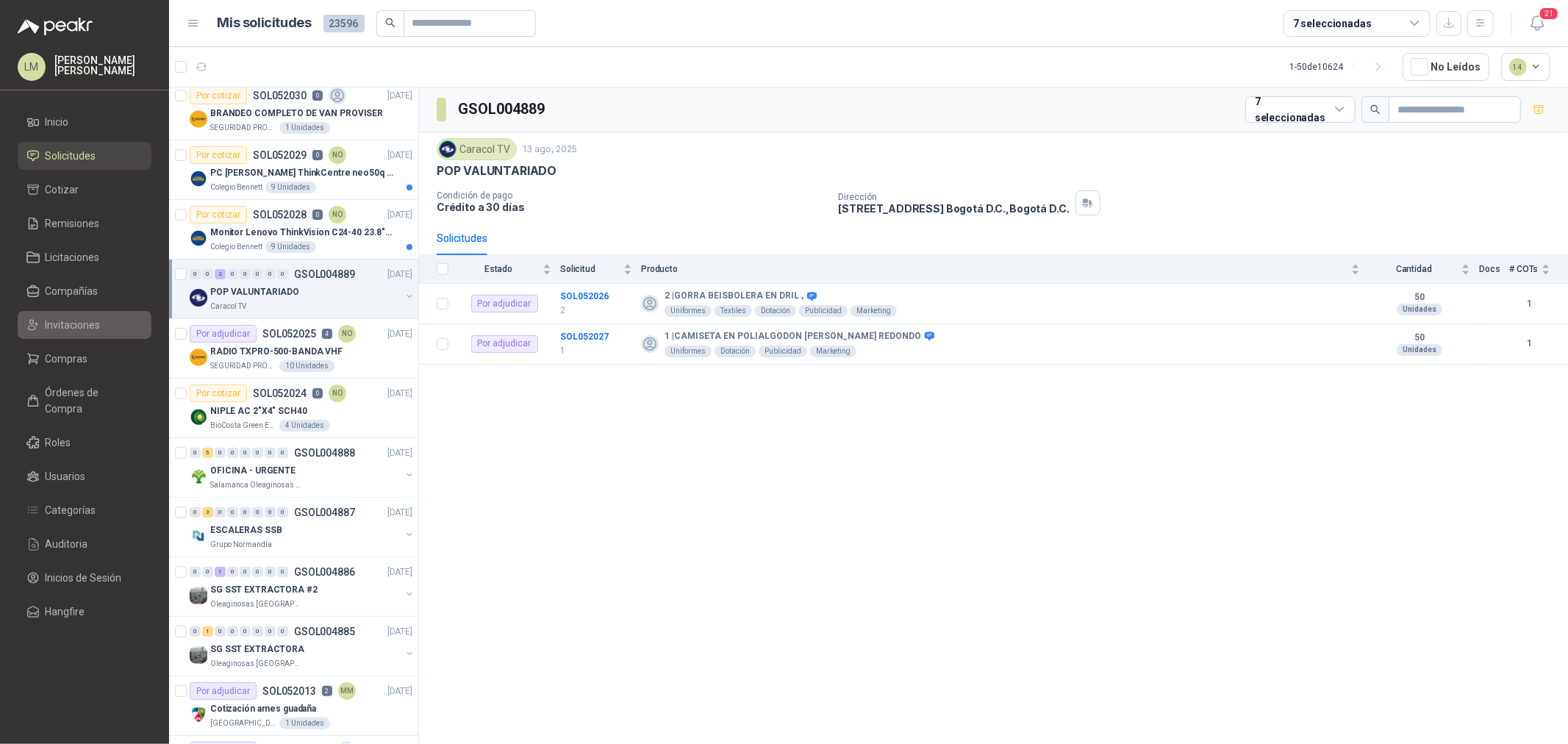
click at [58, 327] on span "Invitaciones" at bounding box center [73, 325] width 55 height 16
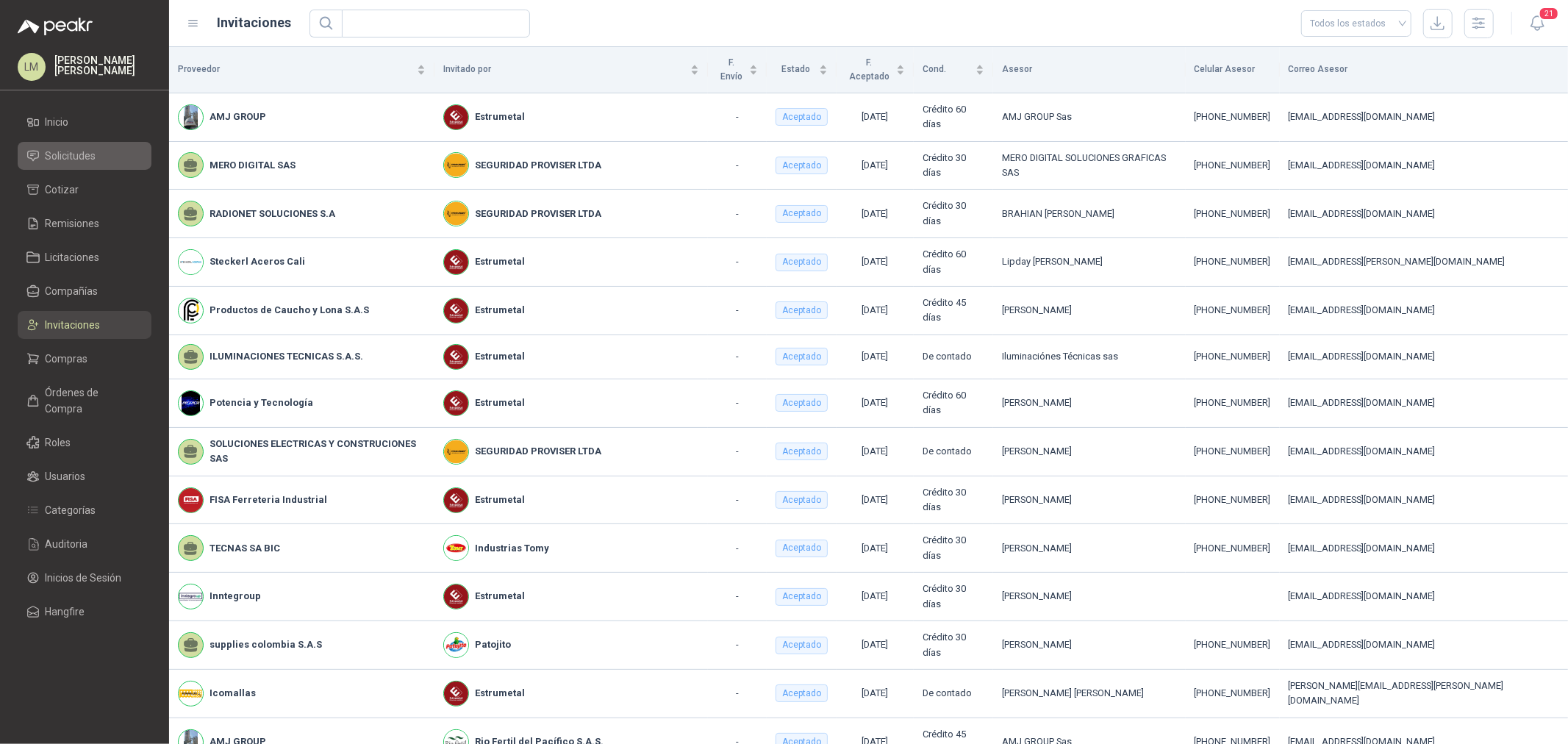
click at [65, 154] on span "Solicitudes" at bounding box center [71, 156] width 50 height 16
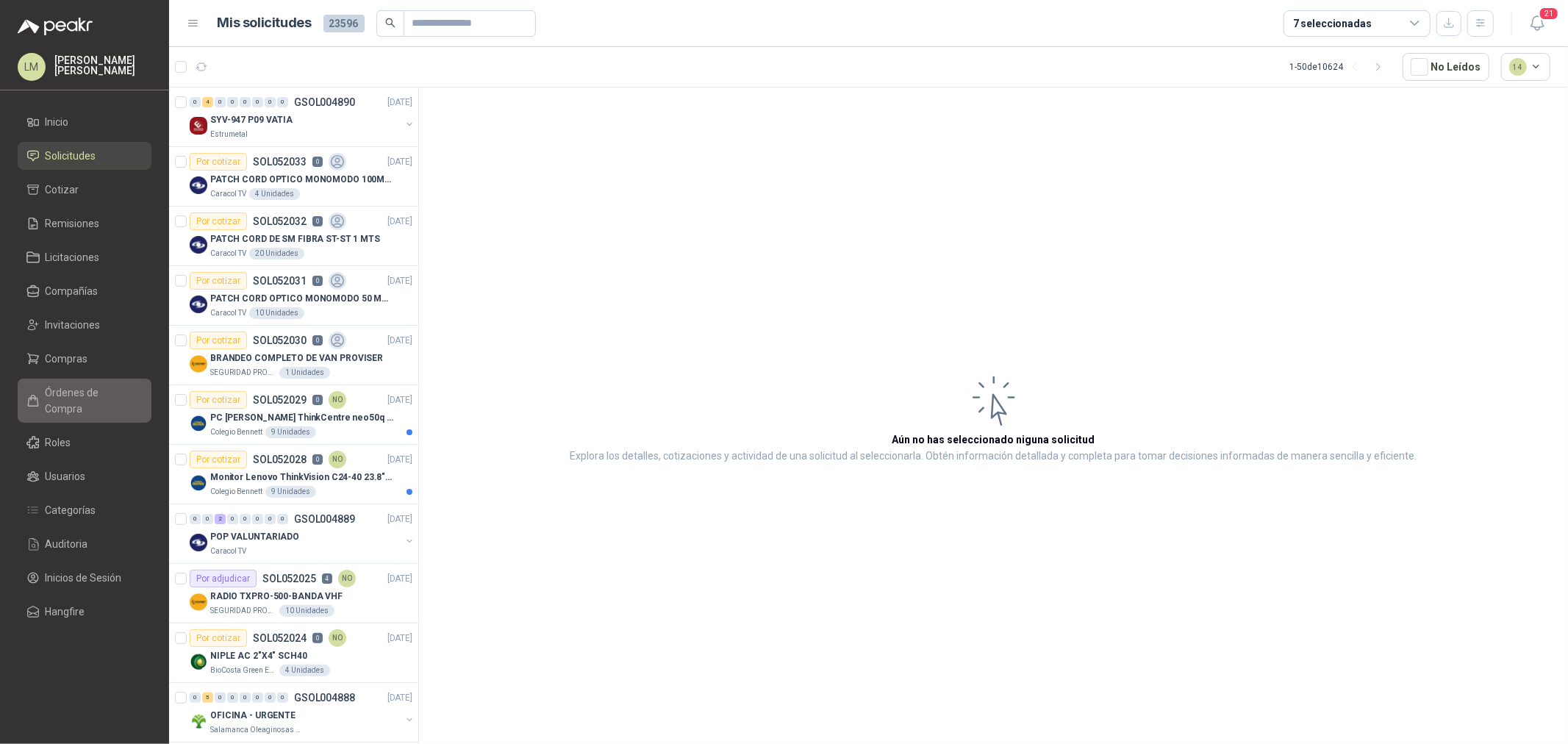
click at [70, 392] on span "Órdenes de Compra" at bounding box center [92, 400] width 92 height 32
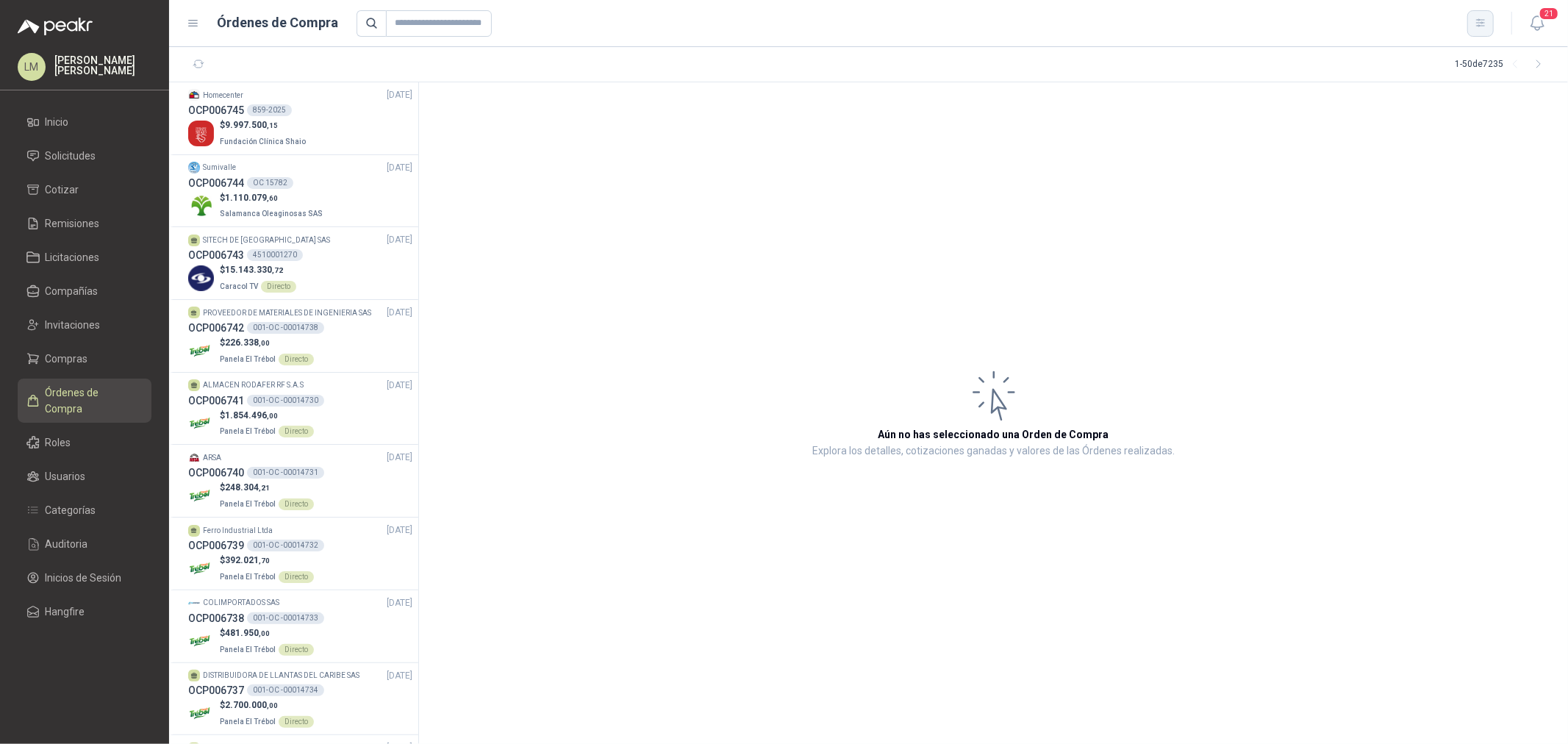
click at [1481, 23] on icon "button" at bounding box center [1480, 23] width 8 height 7
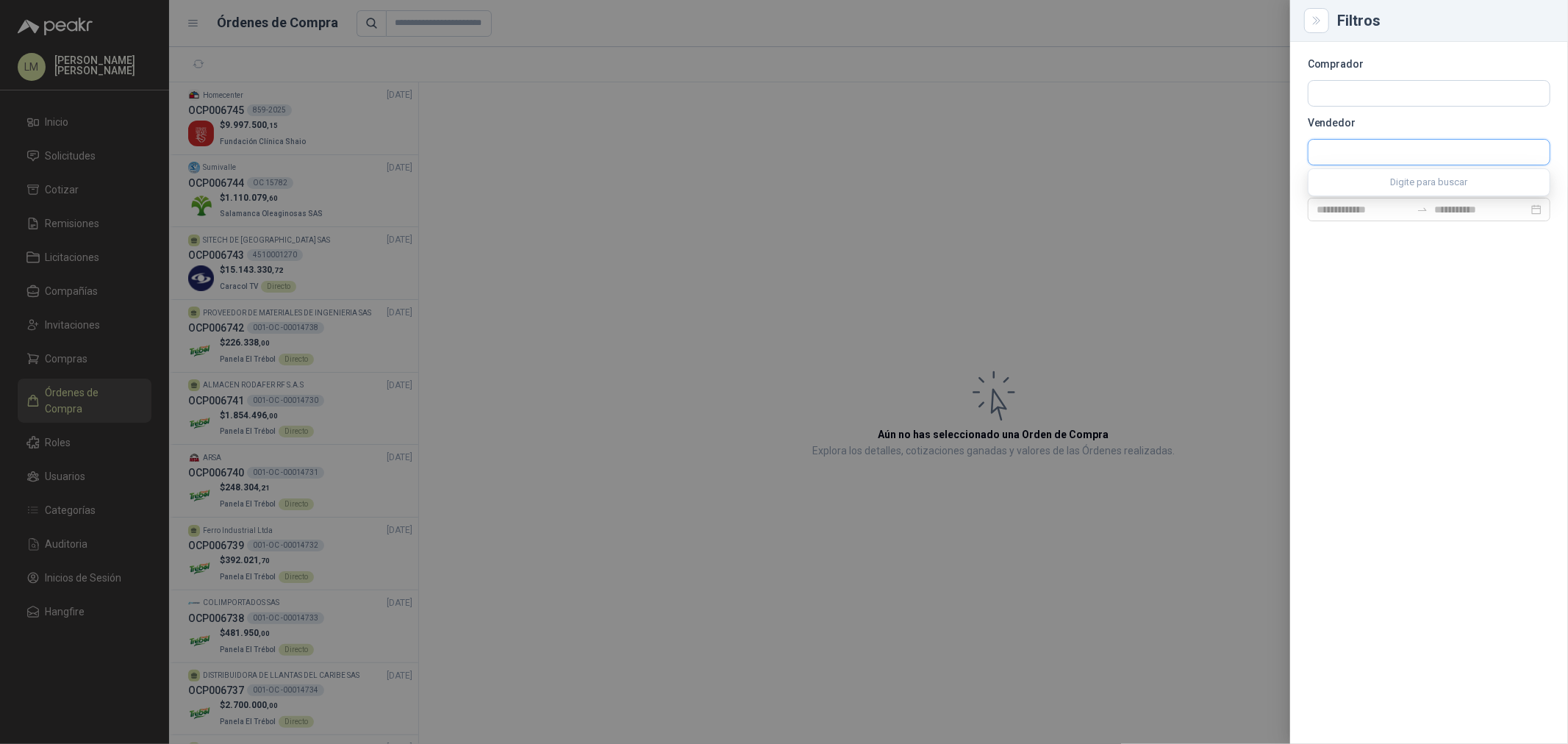
click at [1362, 144] on input "text" at bounding box center [1428, 152] width 241 height 25
type input "********"
click at [1364, 186] on p "FERROTOOLS S.A.S." at bounding box center [1401, 184] width 117 height 9
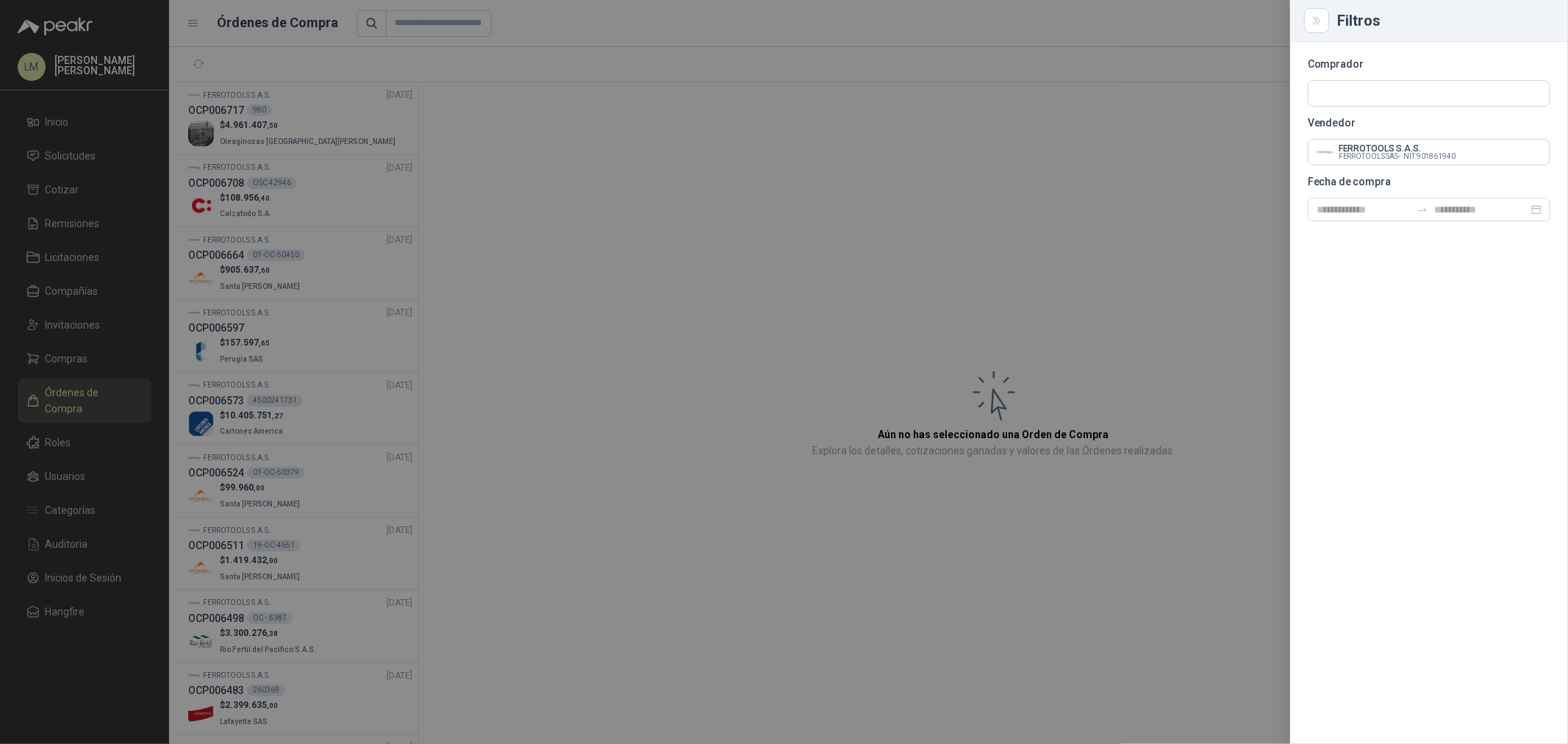
click at [306, 124] on div at bounding box center [784, 372] width 1568 height 744
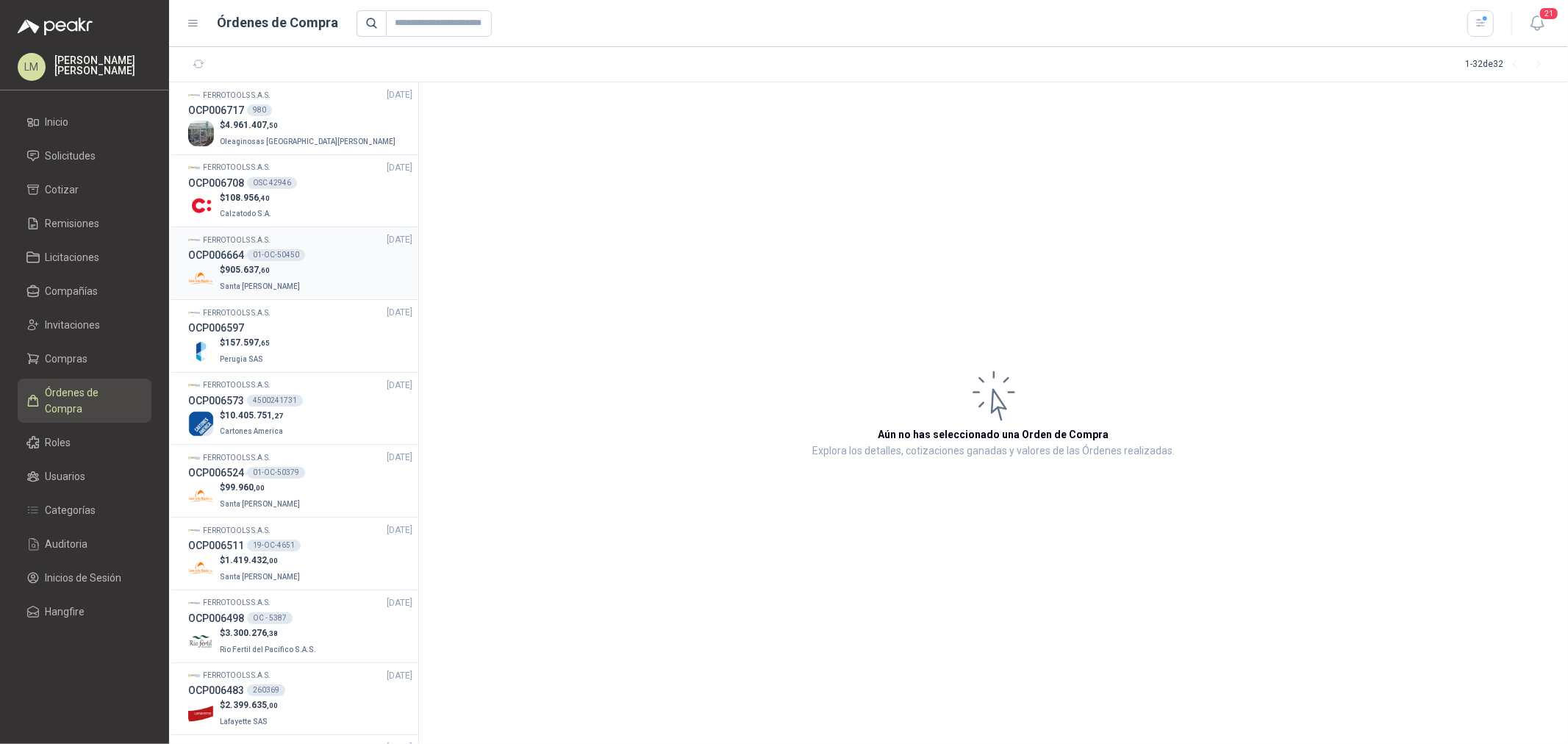
click at [237, 259] on h3 "OCP006664" at bounding box center [216, 255] width 56 height 16
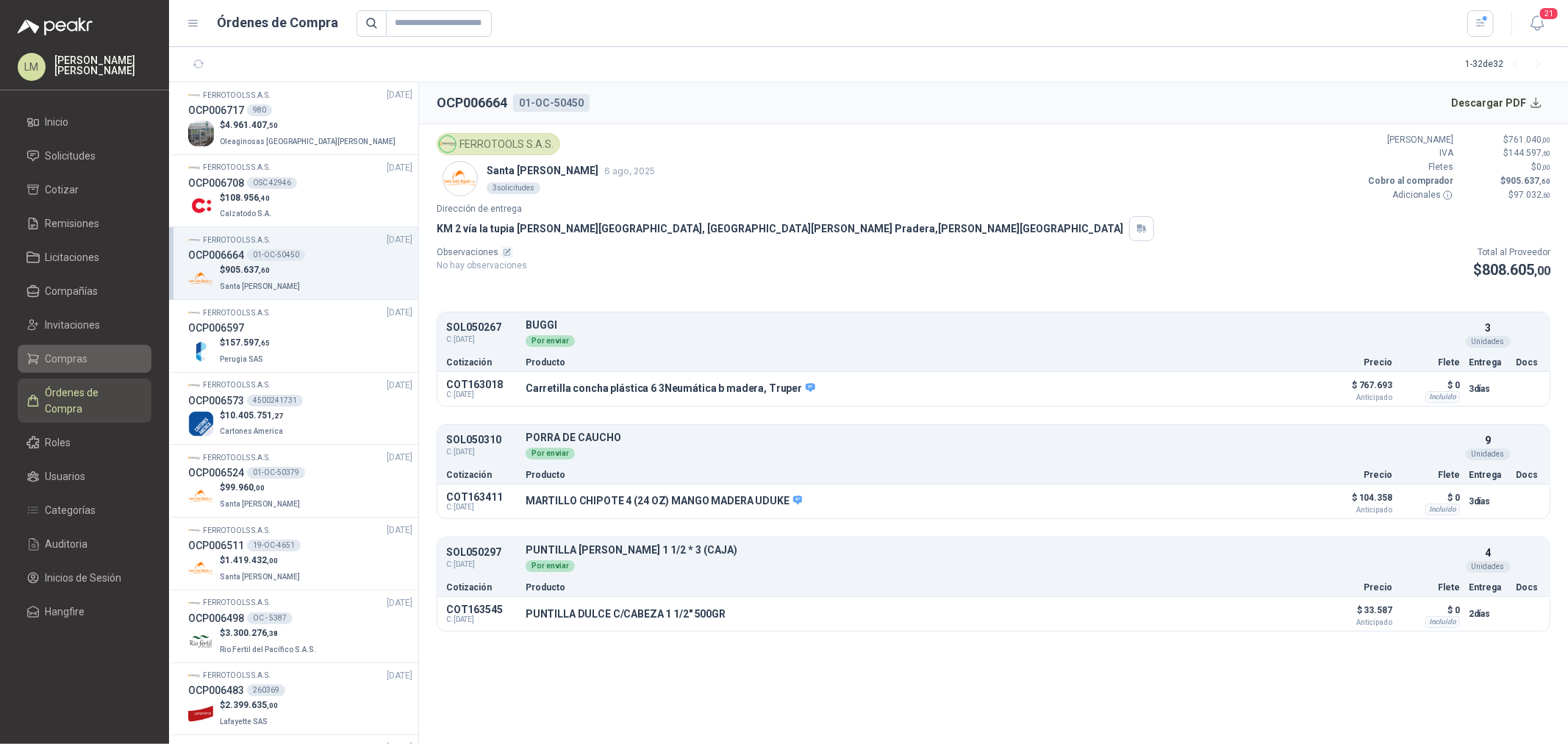
click at [60, 352] on span "Compras" at bounding box center [67, 359] width 42 height 16
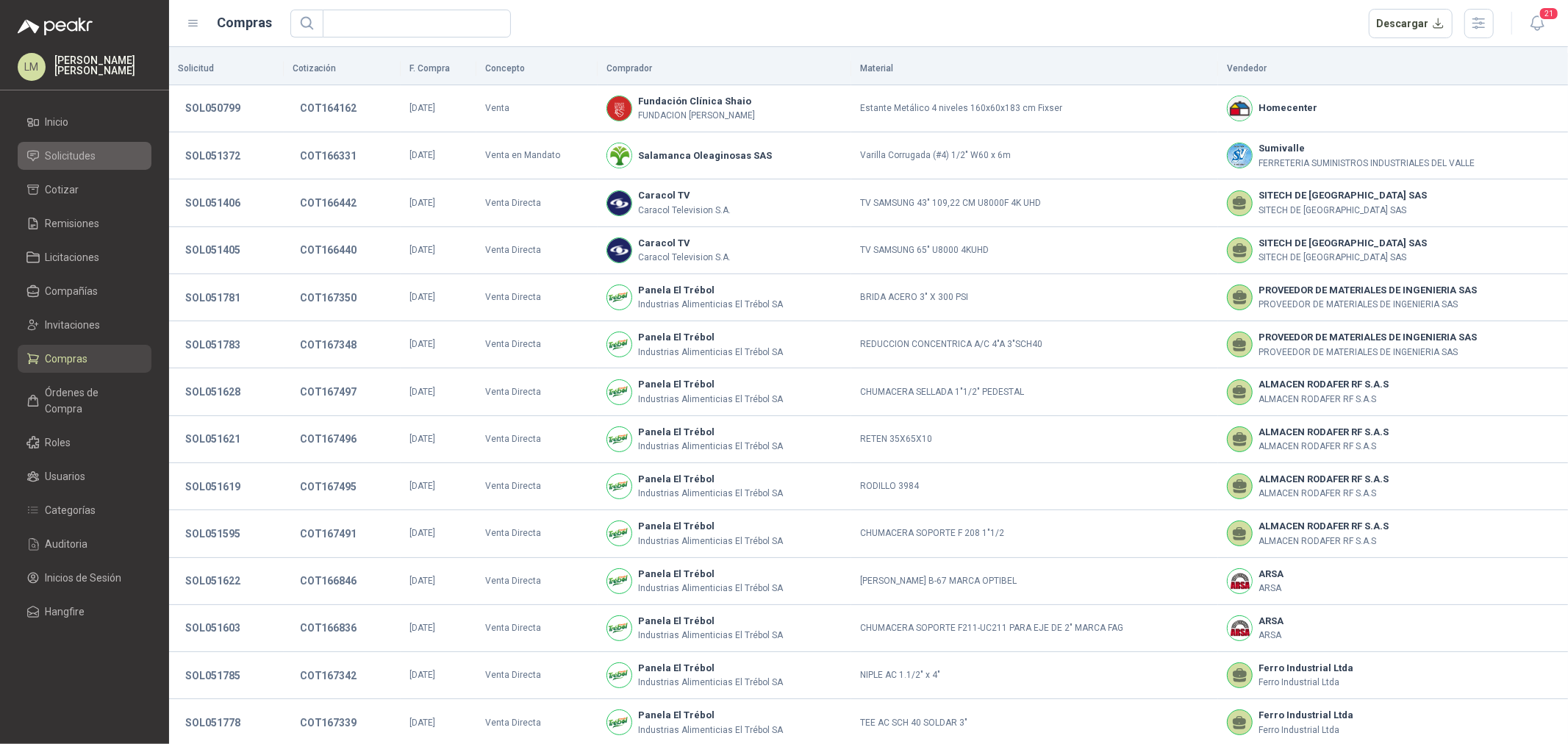
click at [57, 158] on span "Solicitudes" at bounding box center [71, 156] width 50 height 16
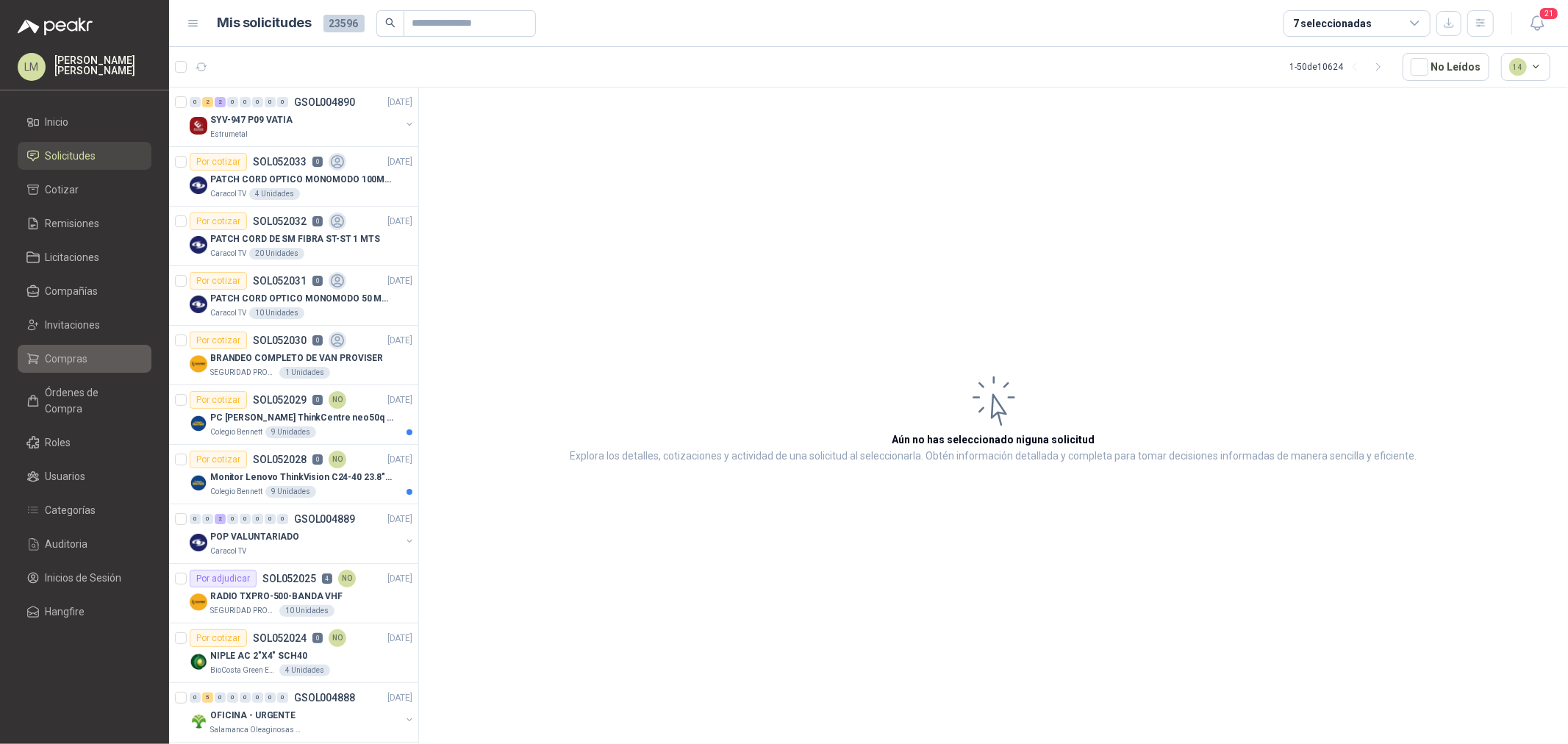
click at [72, 361] on span "Compras" at bounding box center [67, 359] width 42 height 16
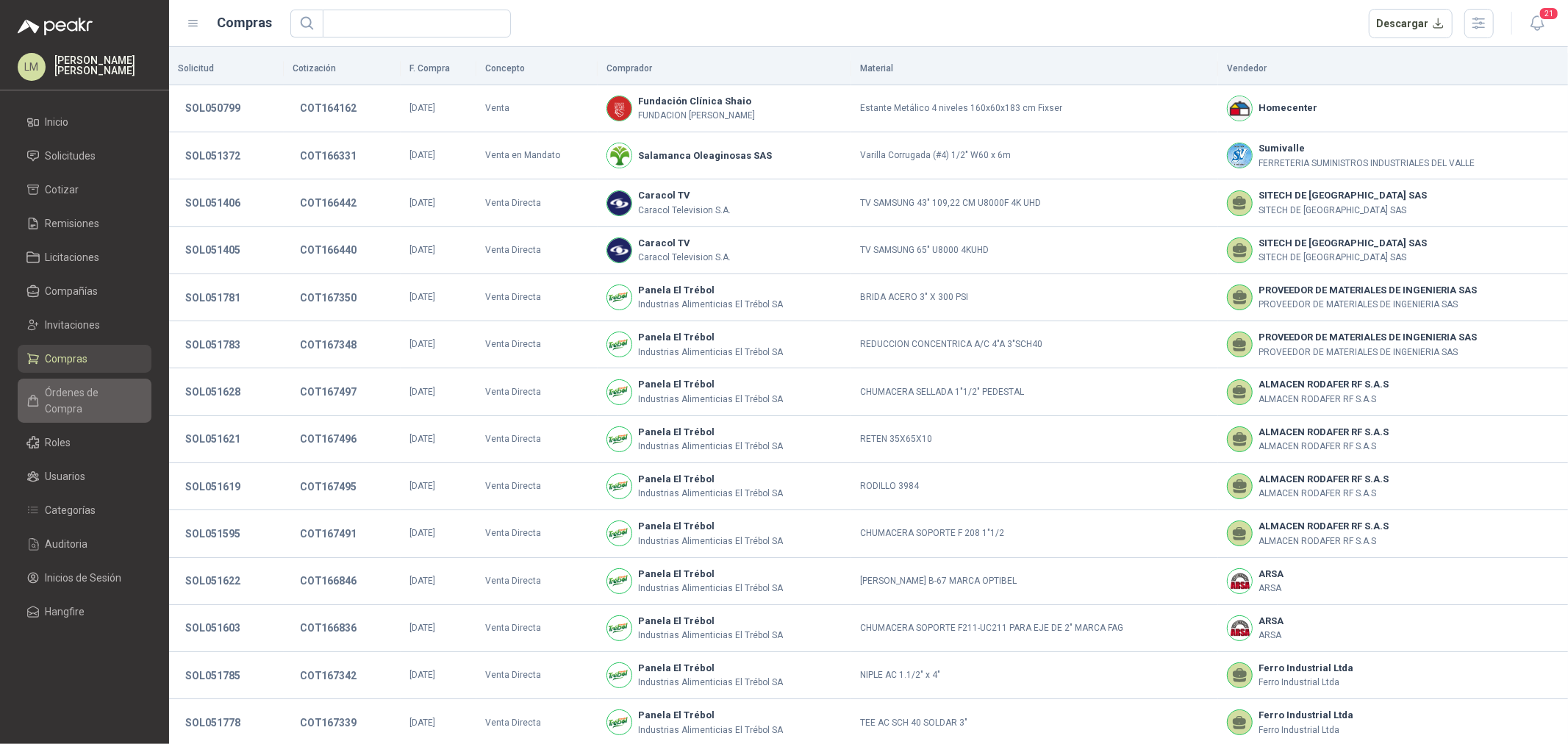
click at [74, 392] on span "Órdenes de Compra" at bounding box center [92, 400] width 92 height 32
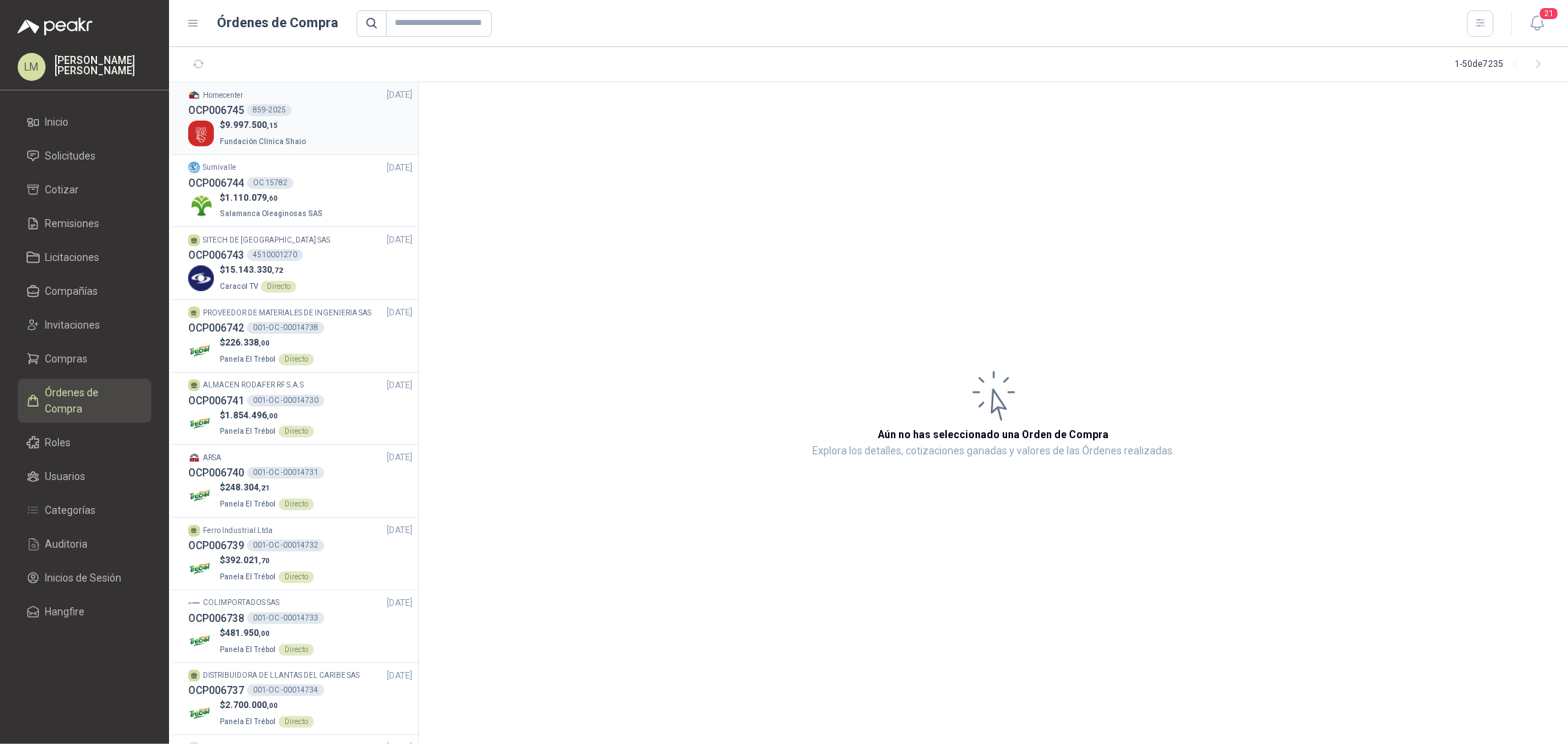
click at [316, 138] on div "$ 9.997.500 ,15 Fundación Clínica Shaio" at bounding box center [300, 133] width 225 height 30
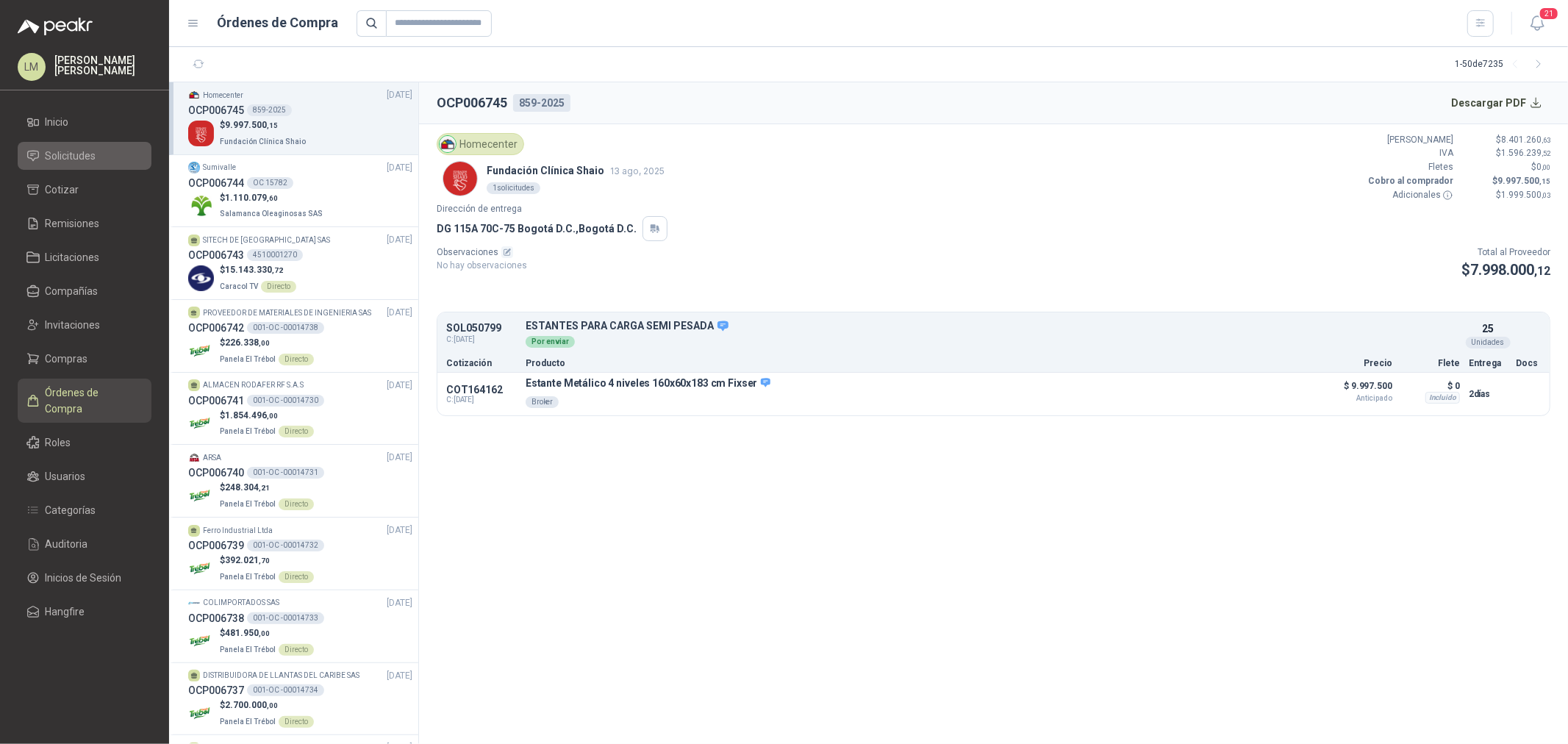
click at [62, 161] on span "Solicitudes" at bounding box center [71, 156] width 50 height 16
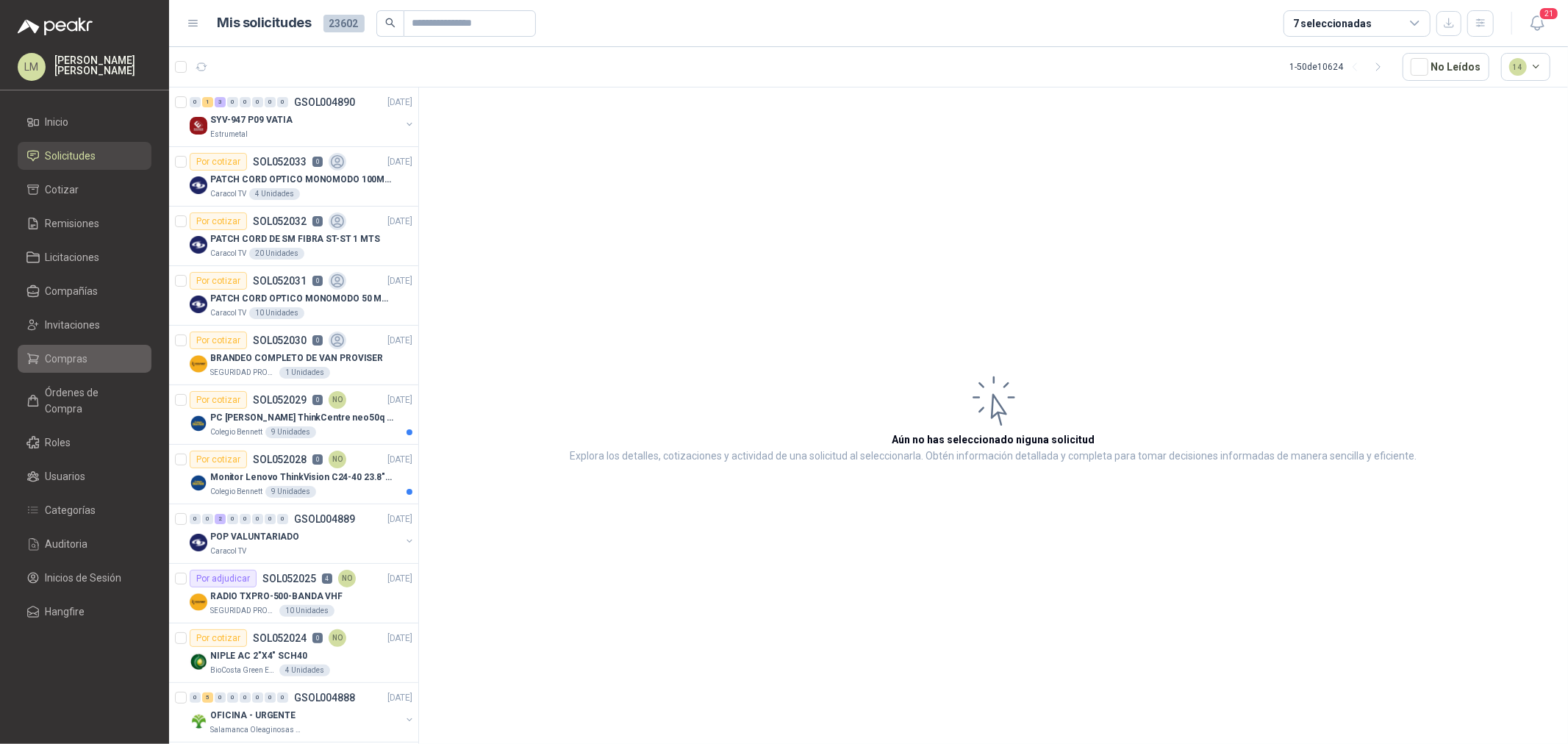
drag, startPoint x: 54, startPoint y: 340, endPoint x: 63, endPoint y: 365, distance: 26.6
click at [54, 348] on ul "Inicio Solicitudes Cotizar Remisiones Licitaciones Compañías Invitaciones Compr…" at bounding box center [85, 370] width 170 height 523
click at [63, 365] on span "Compras" at bounding box center [67, 359] width 42 height 16
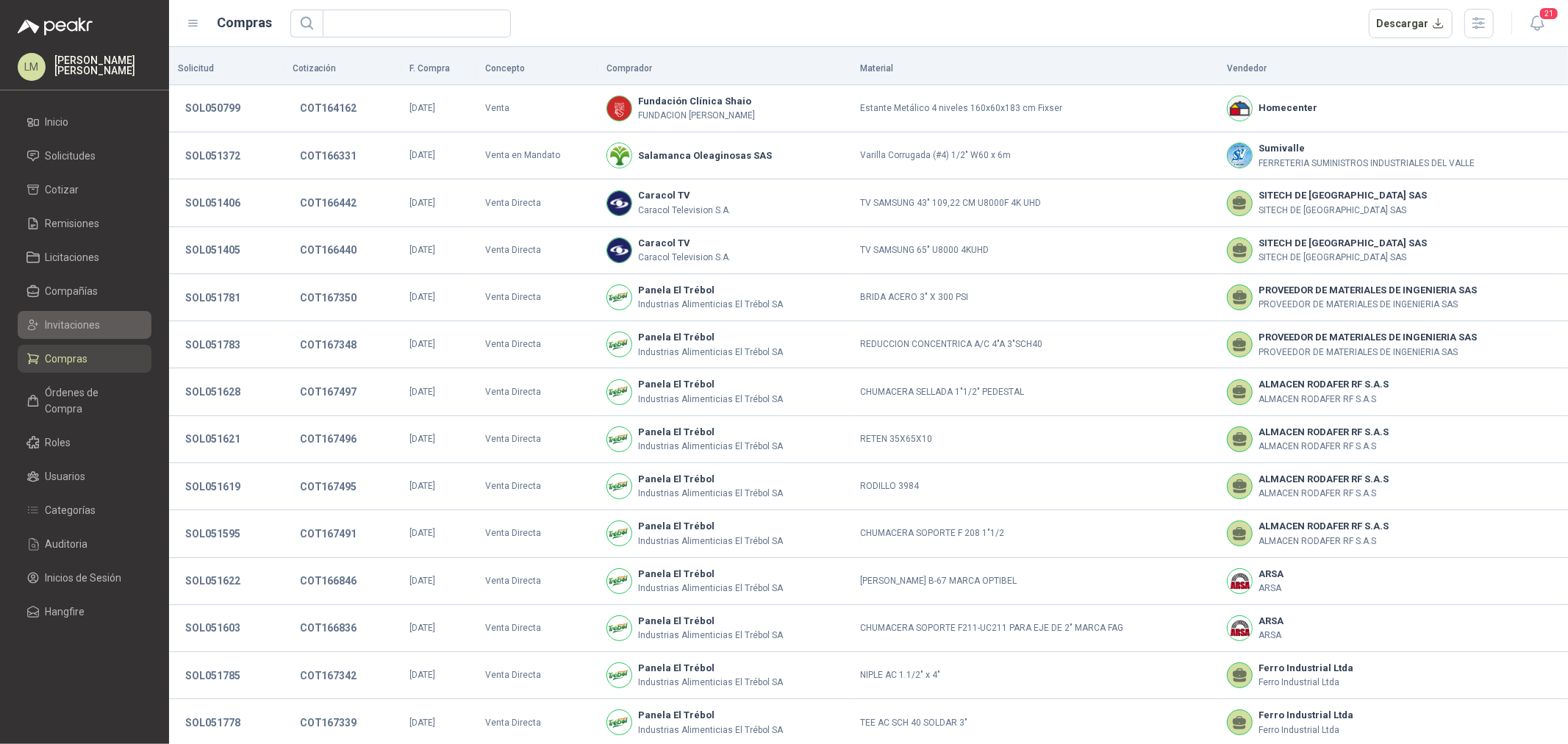
click at [71, 327] on span "Invitaciones" at bounding box center [73, 325] width 55 height 16
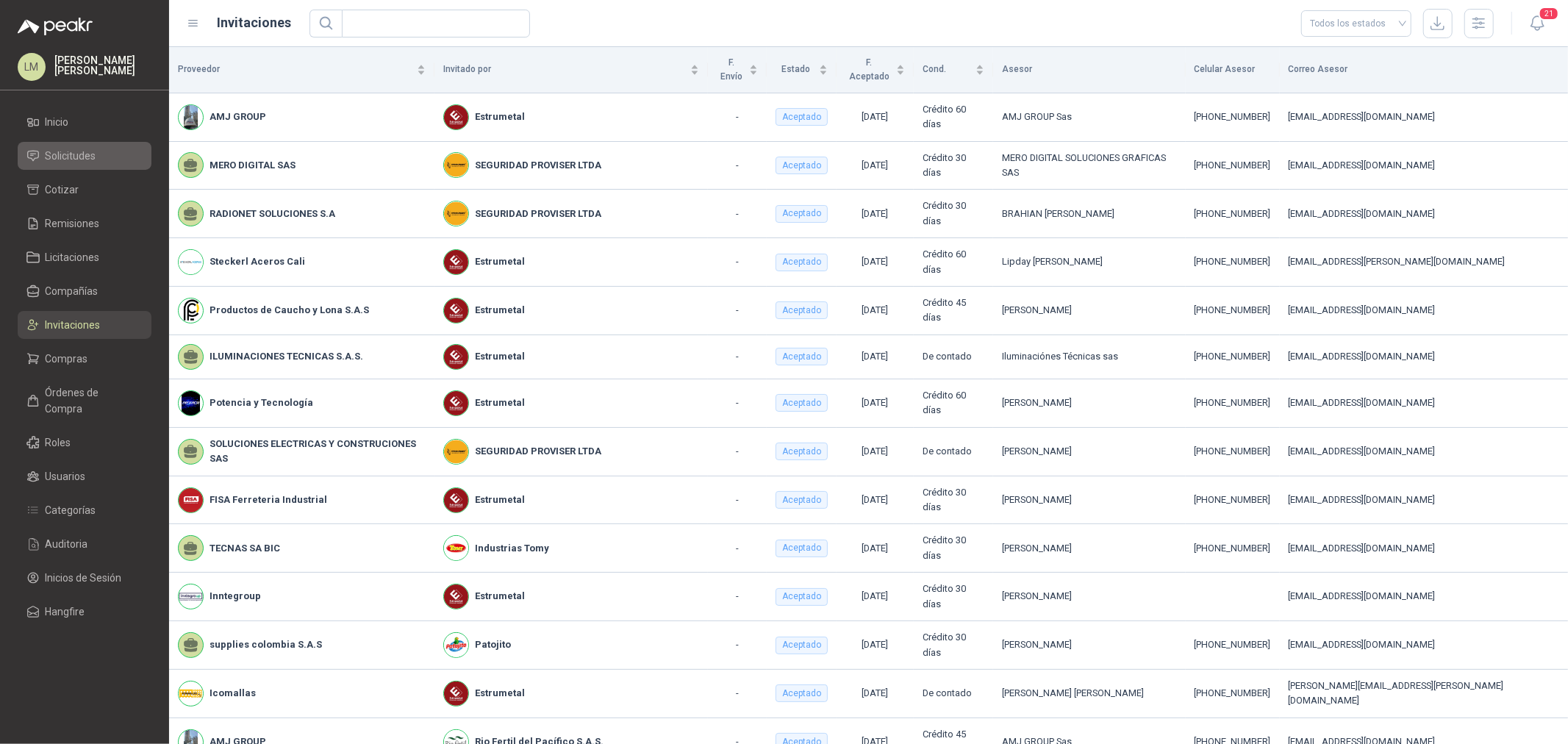
click at [69, 162] on span "Solicitudes" at bounding box center [71, 156] width 50 height 16
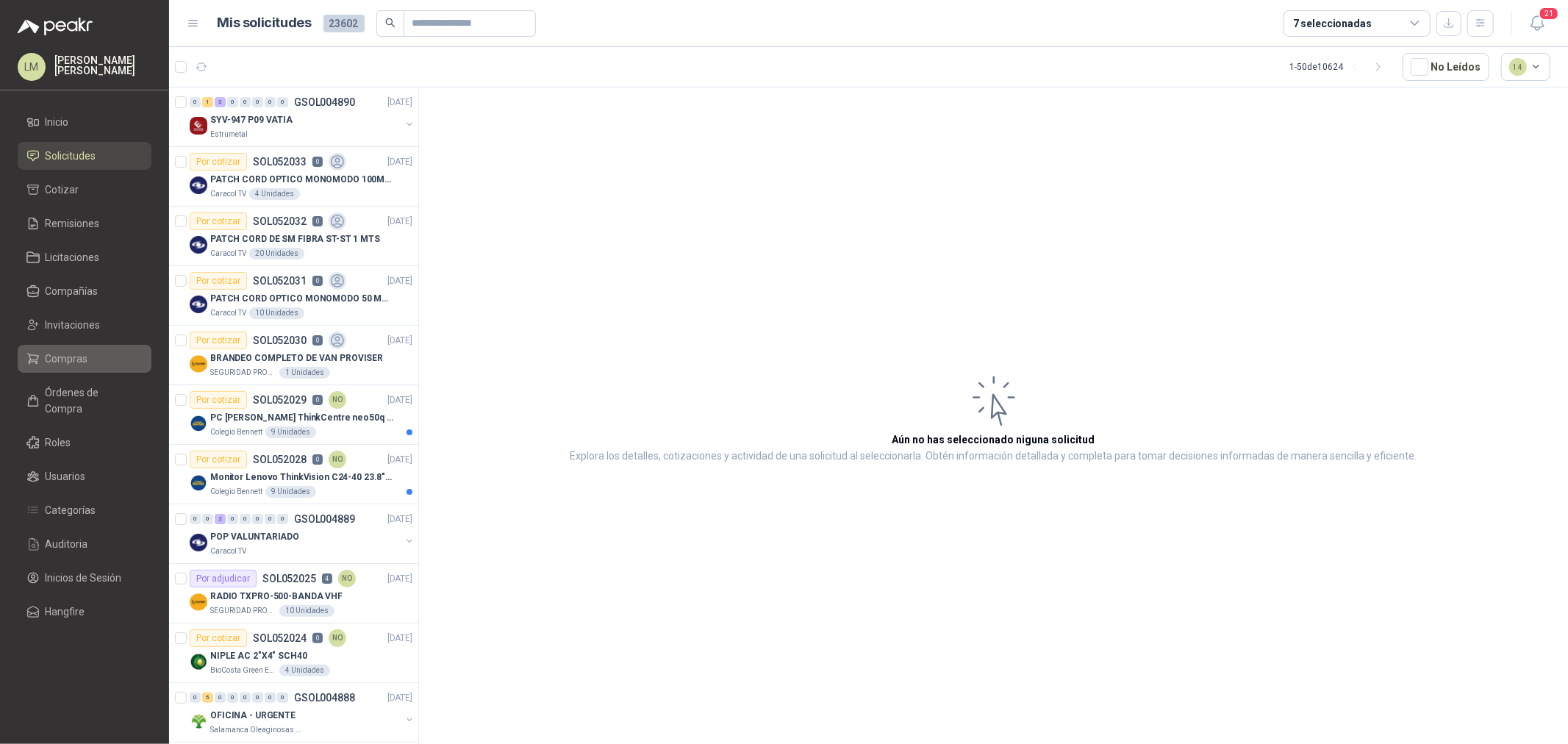
click at [66, 366] on link "Compras" at bounding box center [85, 358] width 133 height 28
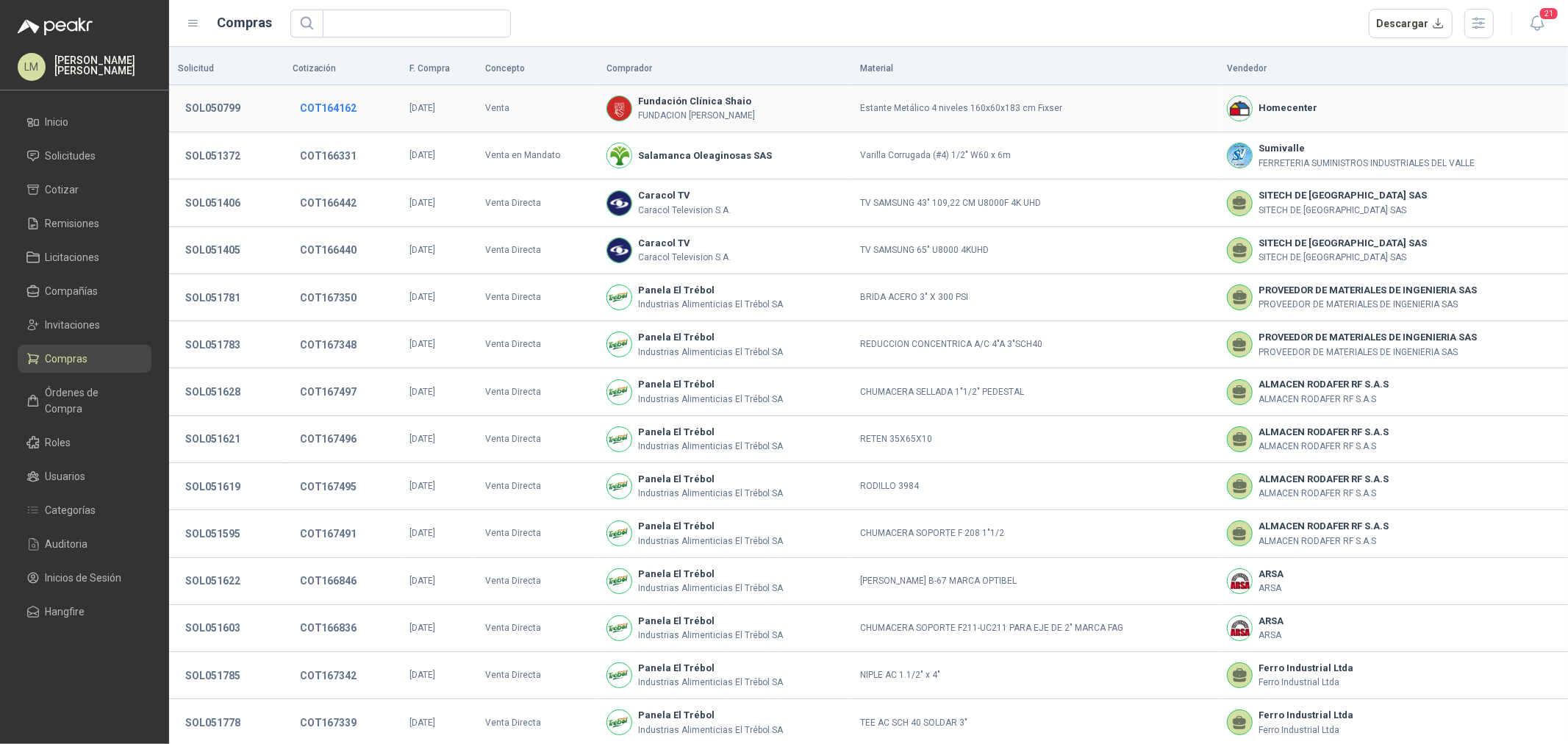
click at [327, 106] on button "COT164162" at bounding box center [328, 107] width 72 height 26
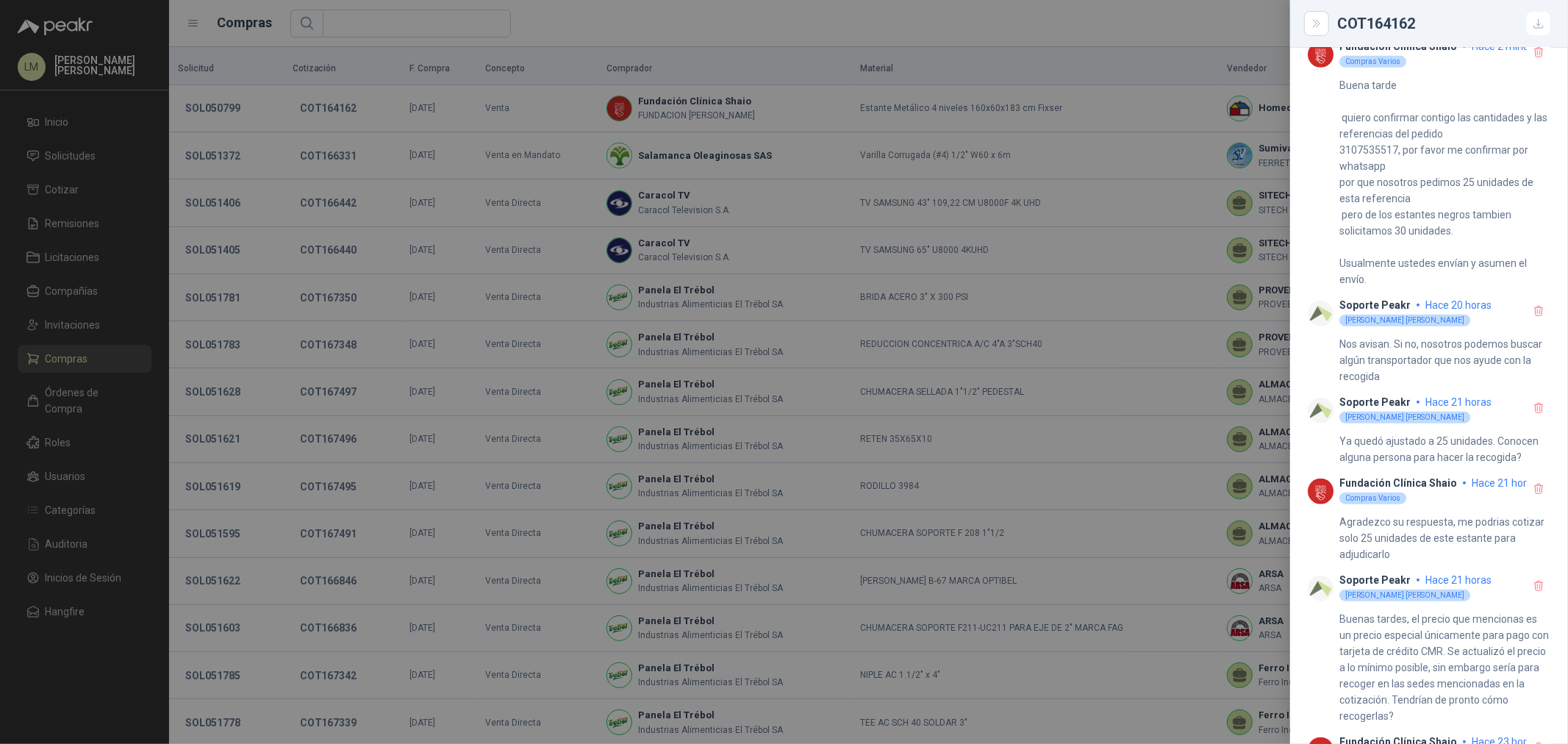
scroll to position [817, 0]
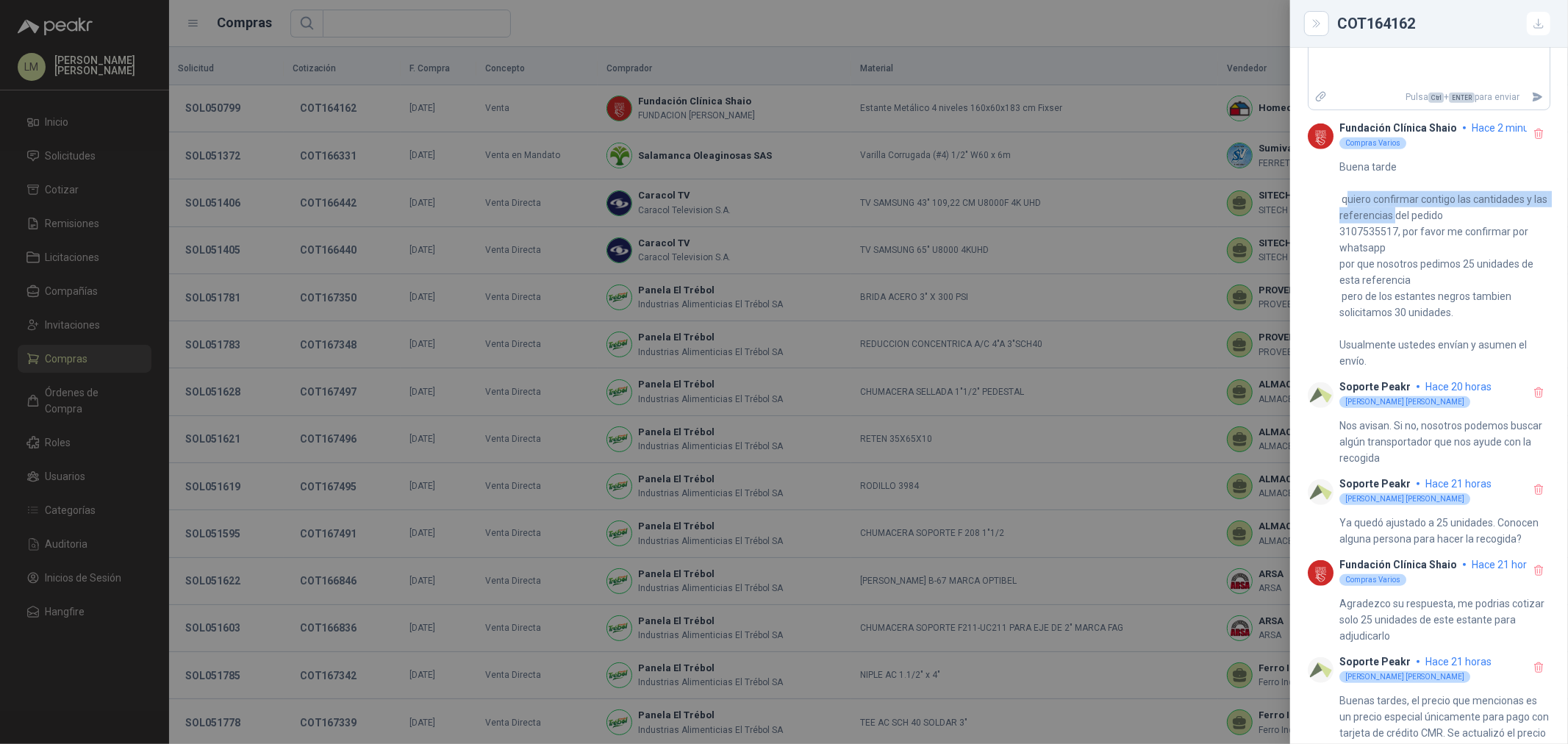
drag, startPoint x: 1347, startPoint y: 207, endPoint x: 1412, endPoint y: 209, distance: 65.0
click at [1412, 209] on p "Buena tarde quiero confirmar contigo las cantidades y las referencias del pedid…" at bounding box center [1444, 263] width 211 height 210
drag, startPoint x: 1423, startPoint y: 238, endPoint x: 1442, endPoint y: 238, distance: 19.0
click at [1442, 238] on p "Buena tarde quiero confirmar contigo las cantidades y las referencias del pedid…" at bounding box center [1444, 263] width 211 height 210
click at [1368, 253] on p "Buena tarde quiero confirmar contigo las cantidades y las referencias del pedid…" at bounding box center [1444, 263] width 211 height 210
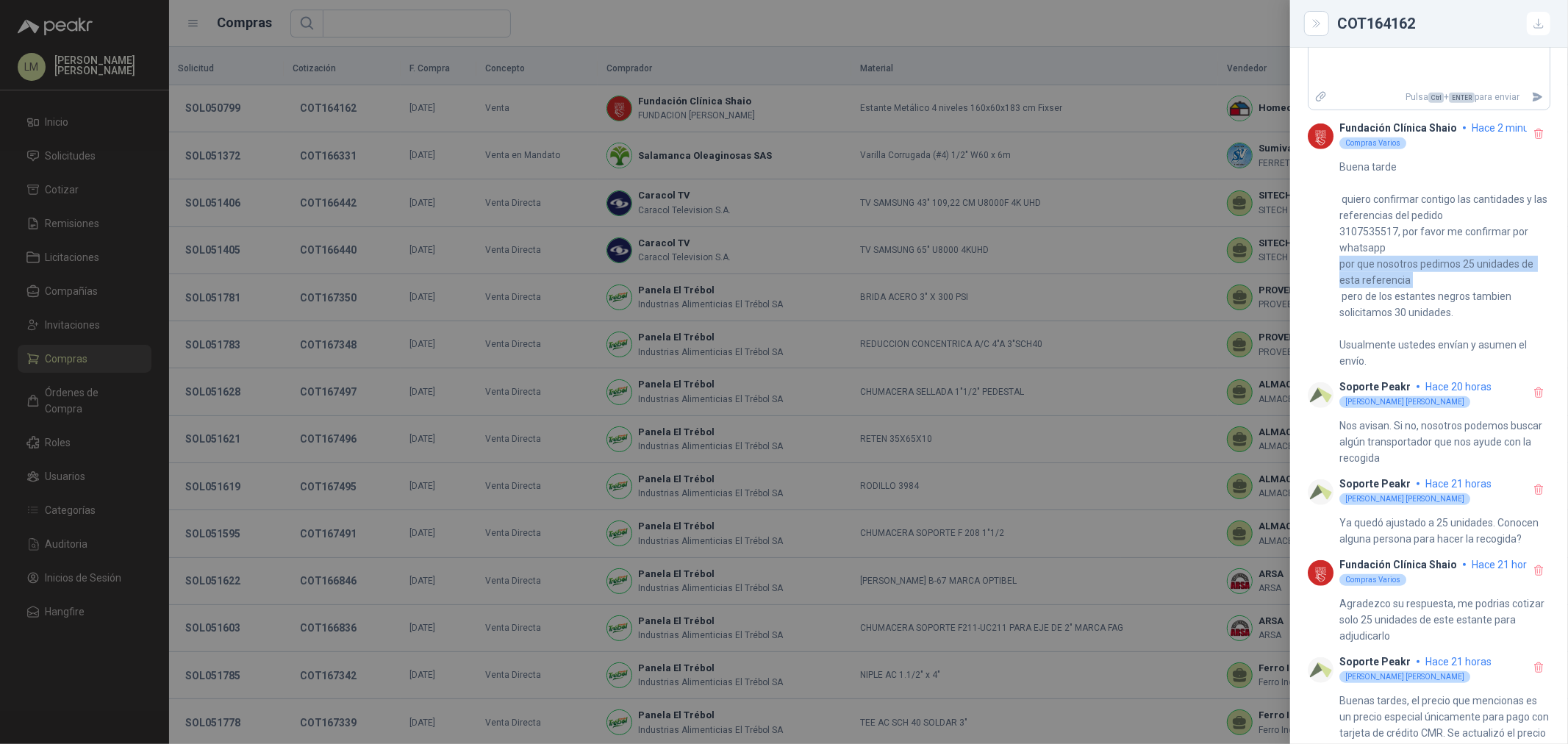
drag, startPoint x: 1340, startPoint y: 269, endPoint x: 1426, endPoint y: 280, distance: 86.7
click at [1426, 280] on p "Buena tarde quiero confirmar contigo las cantidades y las referencias del pedid…" at bounding box center [1444, 263] width 211 height 210
drag, startPoint x: 1370, startPoint y: 295, endPoint x: 1429, endPoint y: 306, distance: 60.0
click at [1488, 295] on p "Buena tarde quiero confirmar contigo las cantidades y las referencias del pedid…" at bounding box center [1444, 263] width 211 height 210
drag, startPoint x: 1346, startPoint y: 320, endPoint x: 1406, endPoint y: 318, distance: 60.0
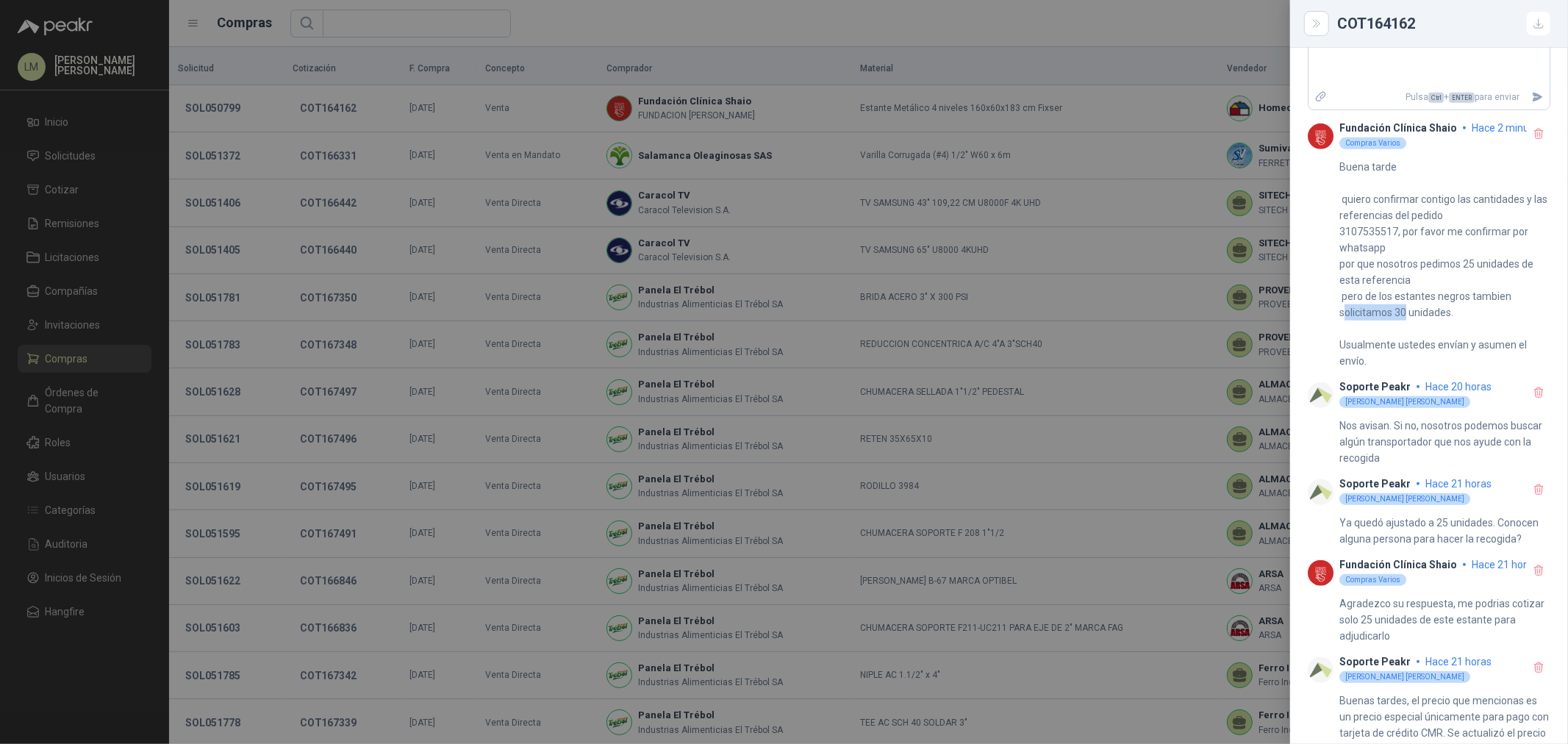
click at [1406, 318] on p "Buena tarde quiero confirmar contigo las cantidades y las referencias del pedid…" at bounding box center [1444, 263] width 211 height 210
drag, startPoint x: 1353, startPoint y: 344, endPoint x: 1487, endPoint y: 344, distance: 134.0
click at [1487, 344] on p "Buena tarde quiero confirmar contigo las cantidades y las referencias del pedid…" at bounding box center [1444, 263] width 211 height 210
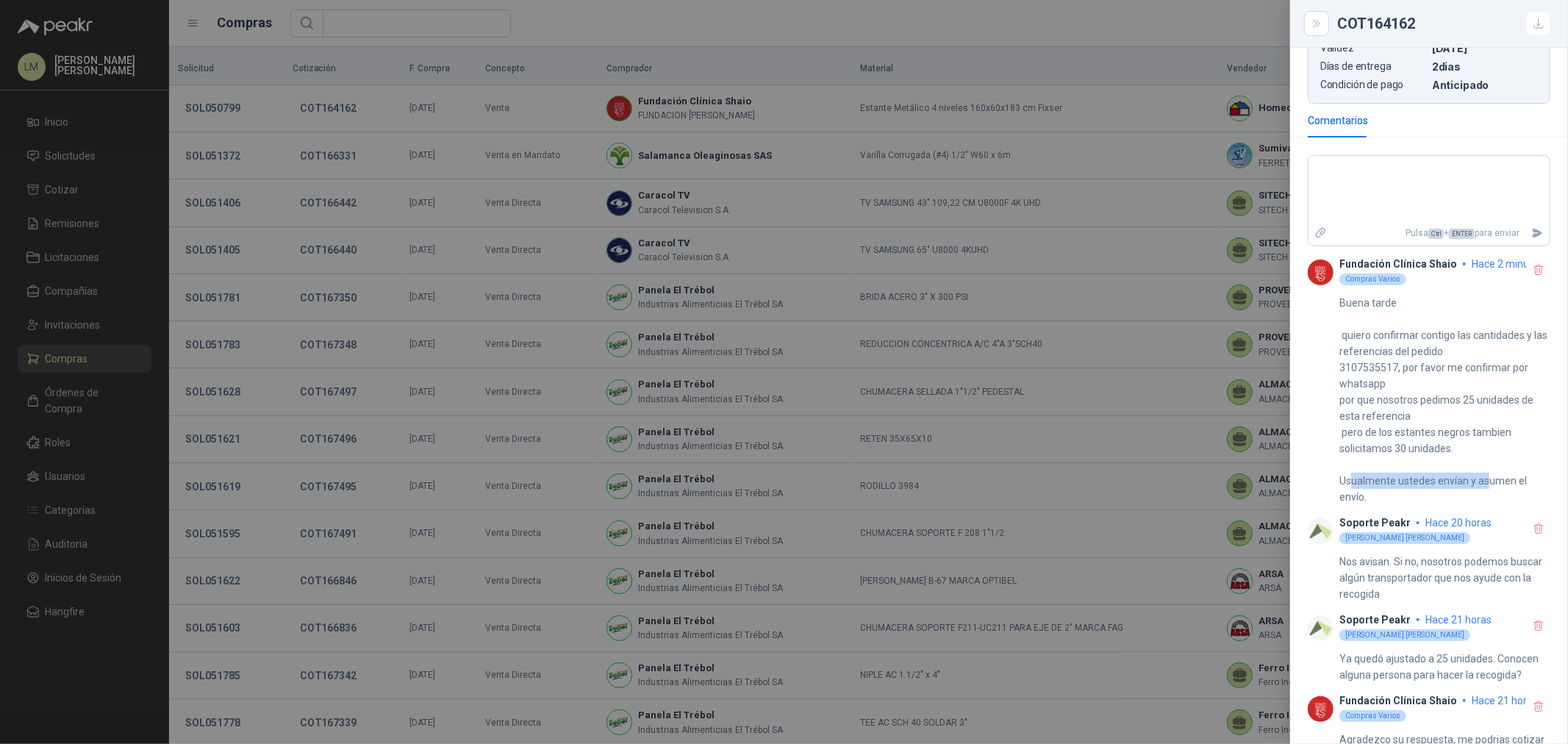
scroll to position [653, 0]
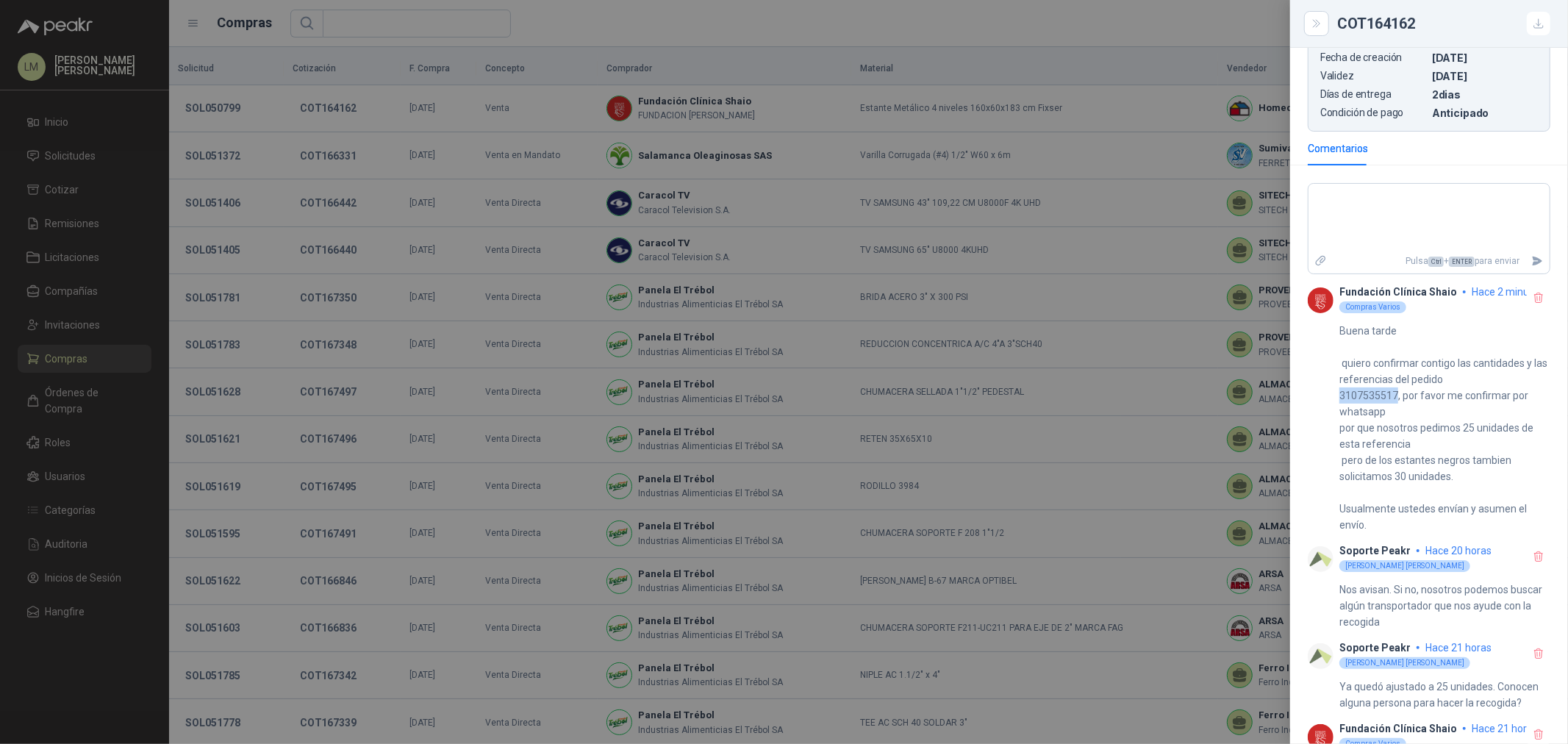
drag, startPoint x: 1398, startPoint y: 392, endPoint x: 1342, endPoint y: 396, distance: 56.1
click at [1342, 396] on p "Buena tarde quiero confirmar contigo las cantidades y las referencias del pedid…" at bounding box center [1444, 427] width 211 height 210
copy p "3107535517"
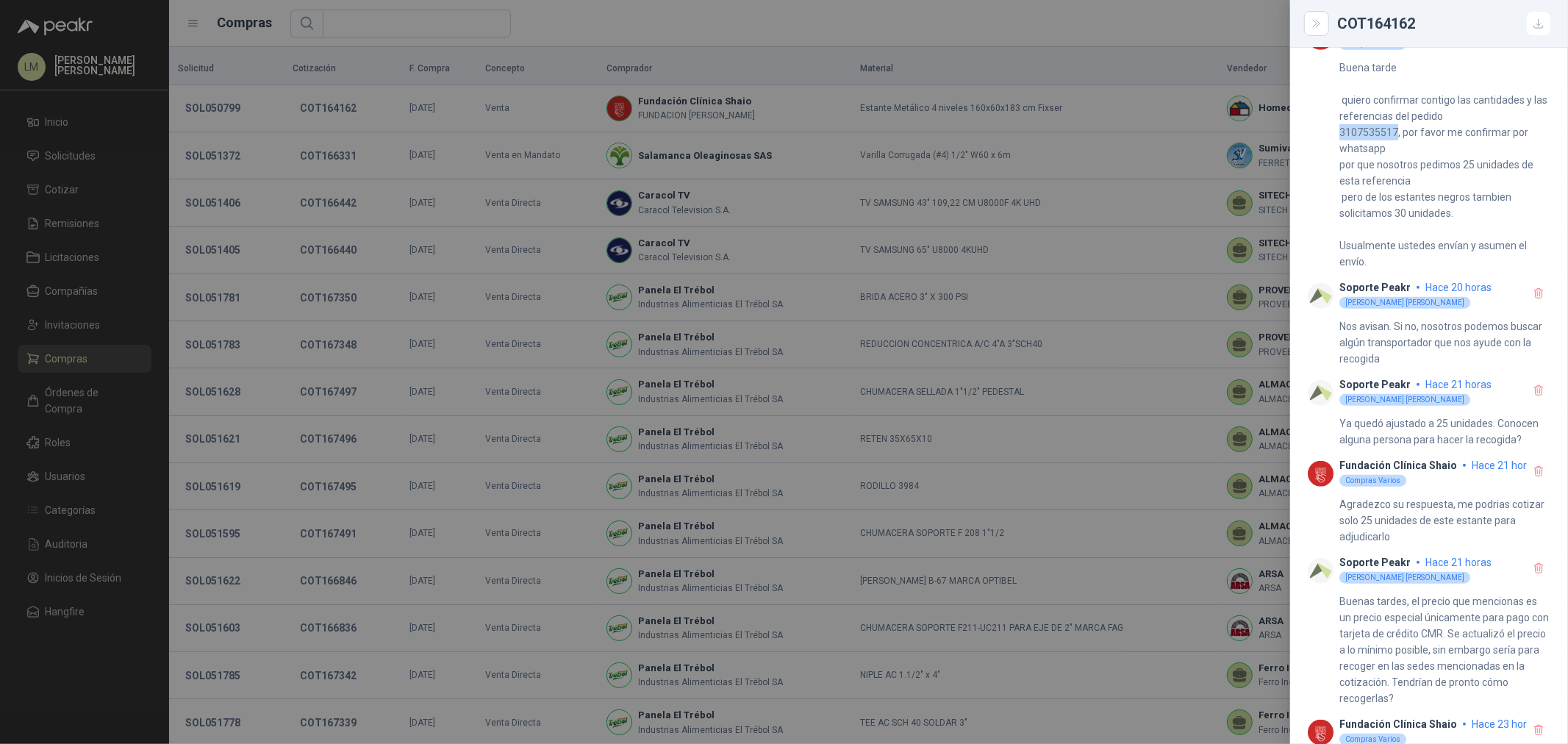
scroll to position [647, 0]
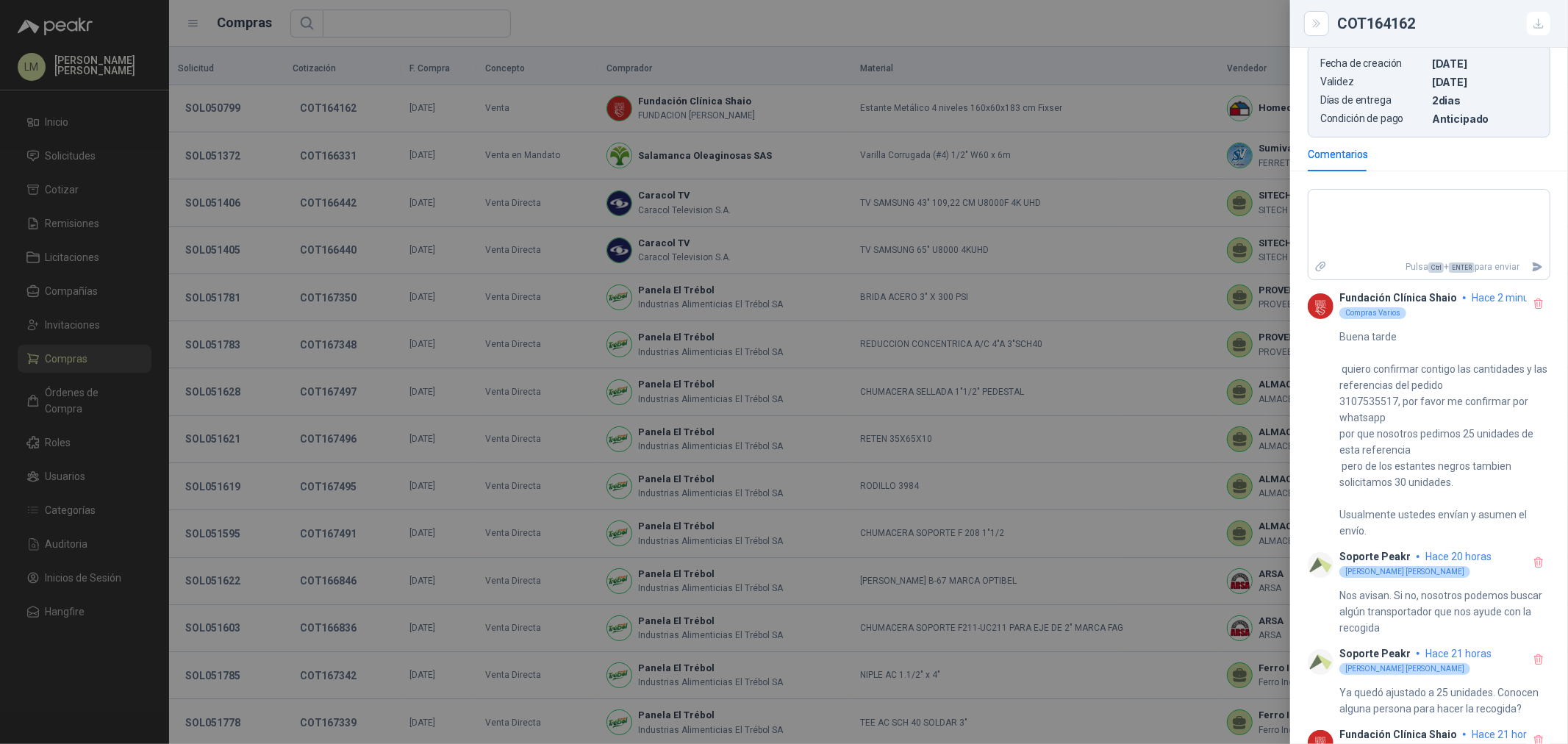
click at [256, 109] on div at bounding box center [784, 372] width 1568 height 744
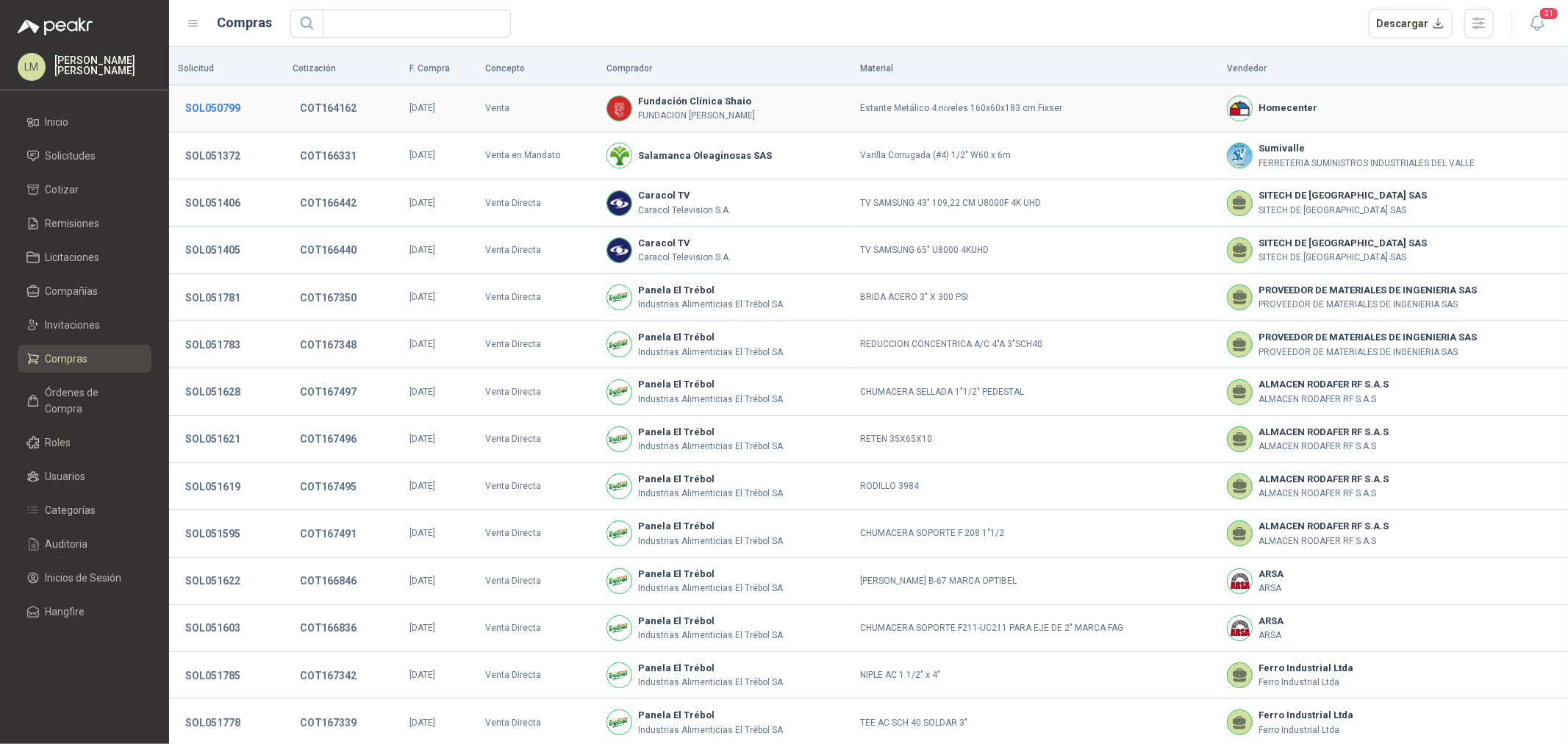
click at [213, 108] on button "SOL050799" at bounding box center [212, 107] width 69 height 26
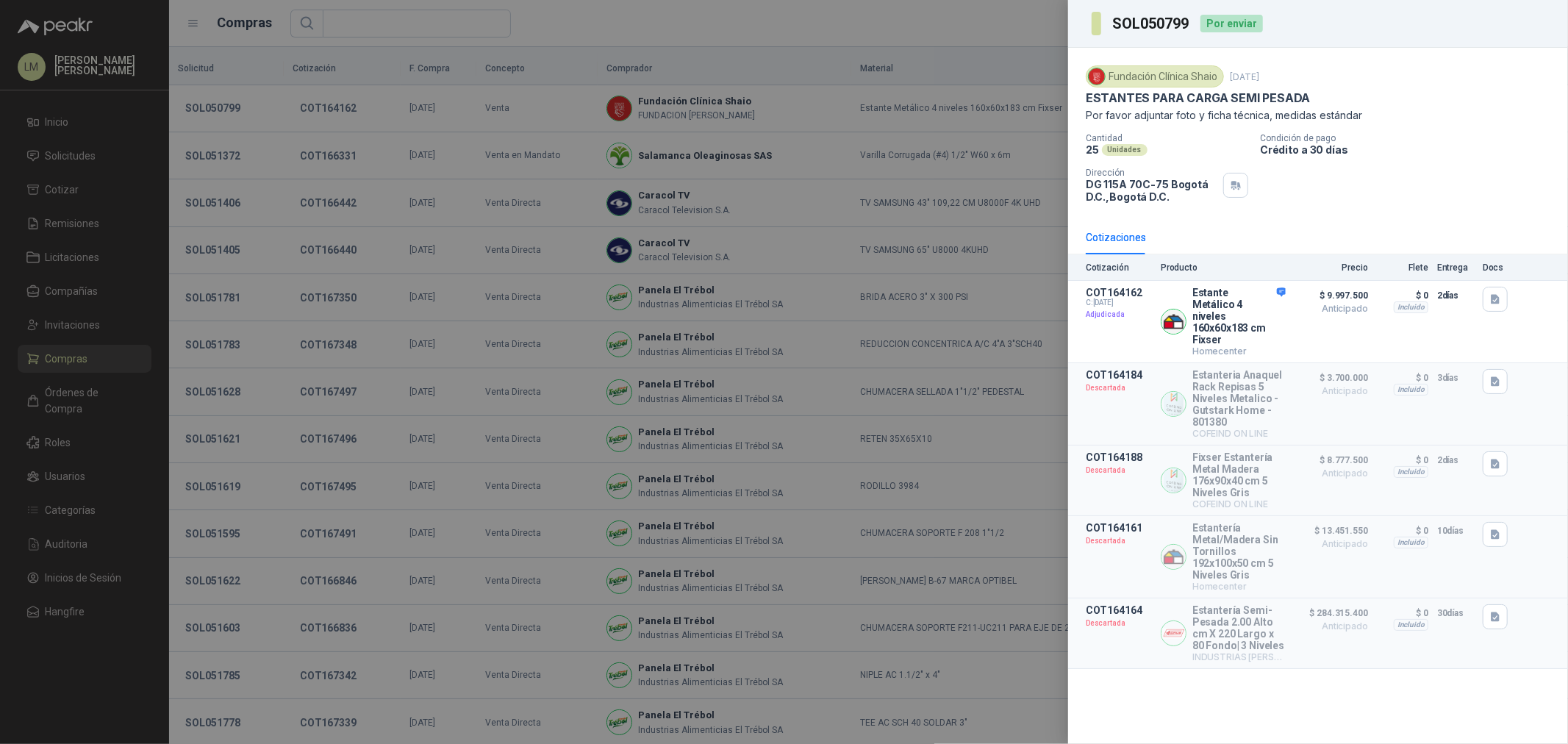
drag, startPoint x: 252, startPoint y: 197, endPoint x: 120, endPoint y: 188, distance: 132.3
click at [181, 189] on div at bounding box center [784, 372] width 1568 height 744
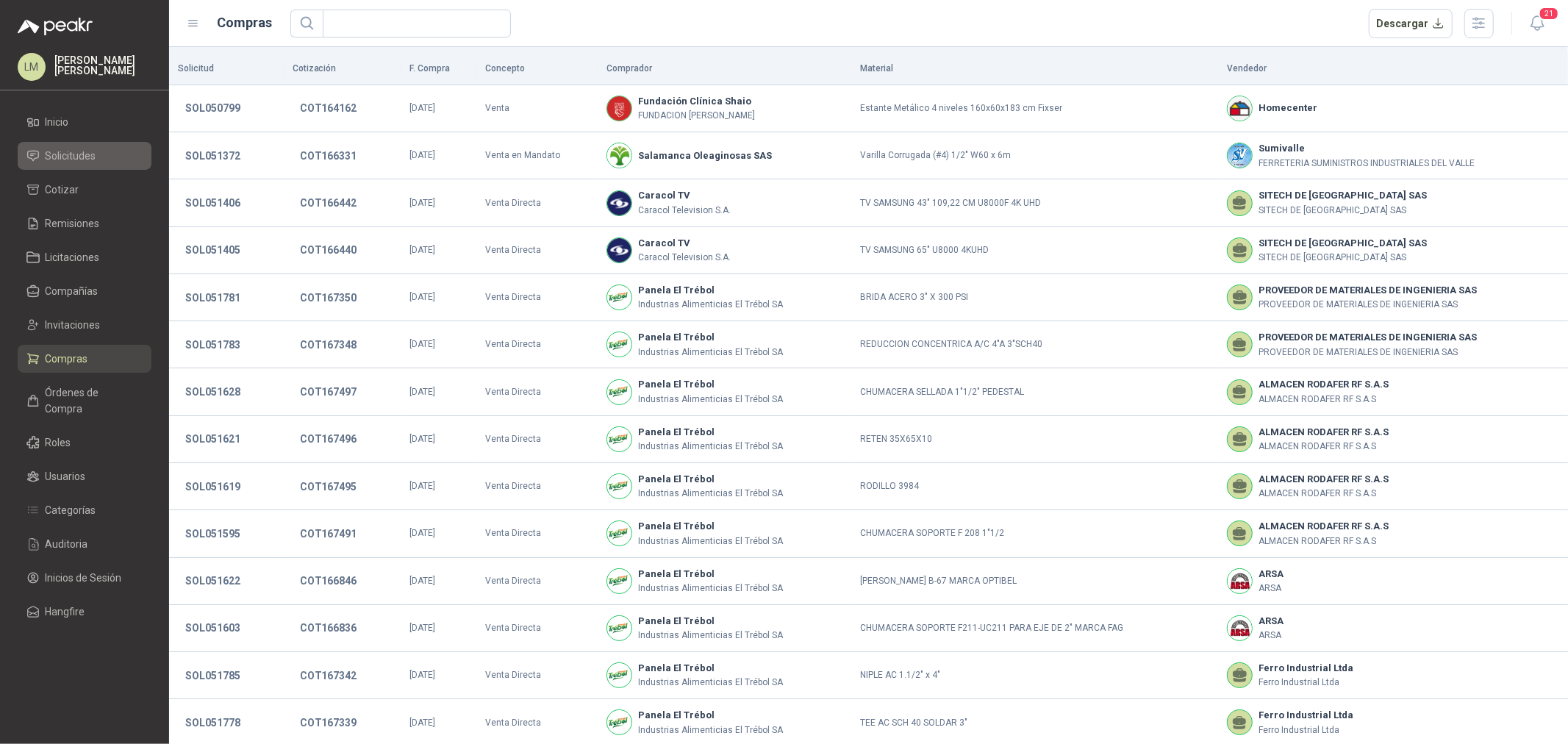
click at [79, 153] on span "Solicitudes" at bounding box center [71, 156] width 50 height 16
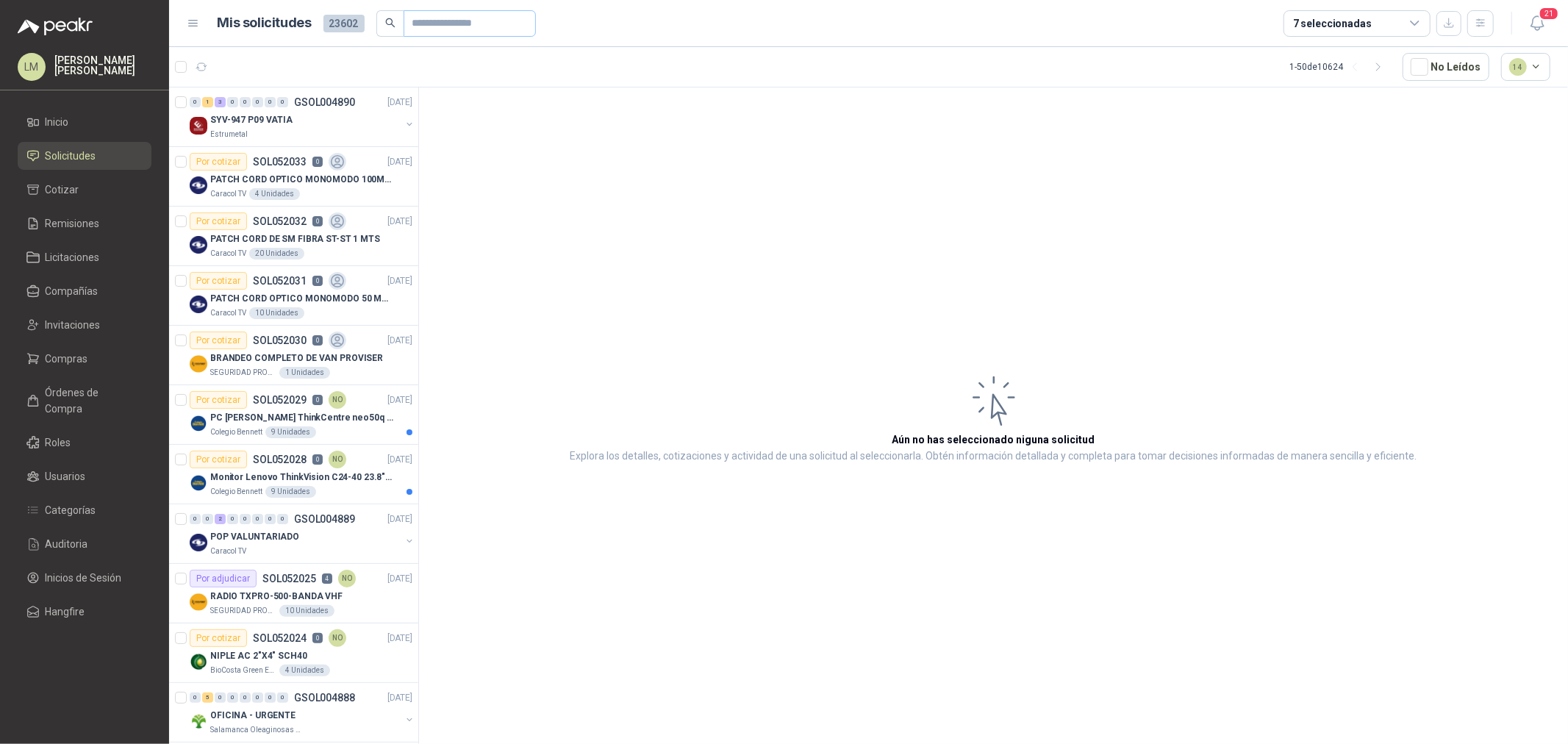
click at [404, 22] on span at bounding box center [470, 23] width 133 height 26
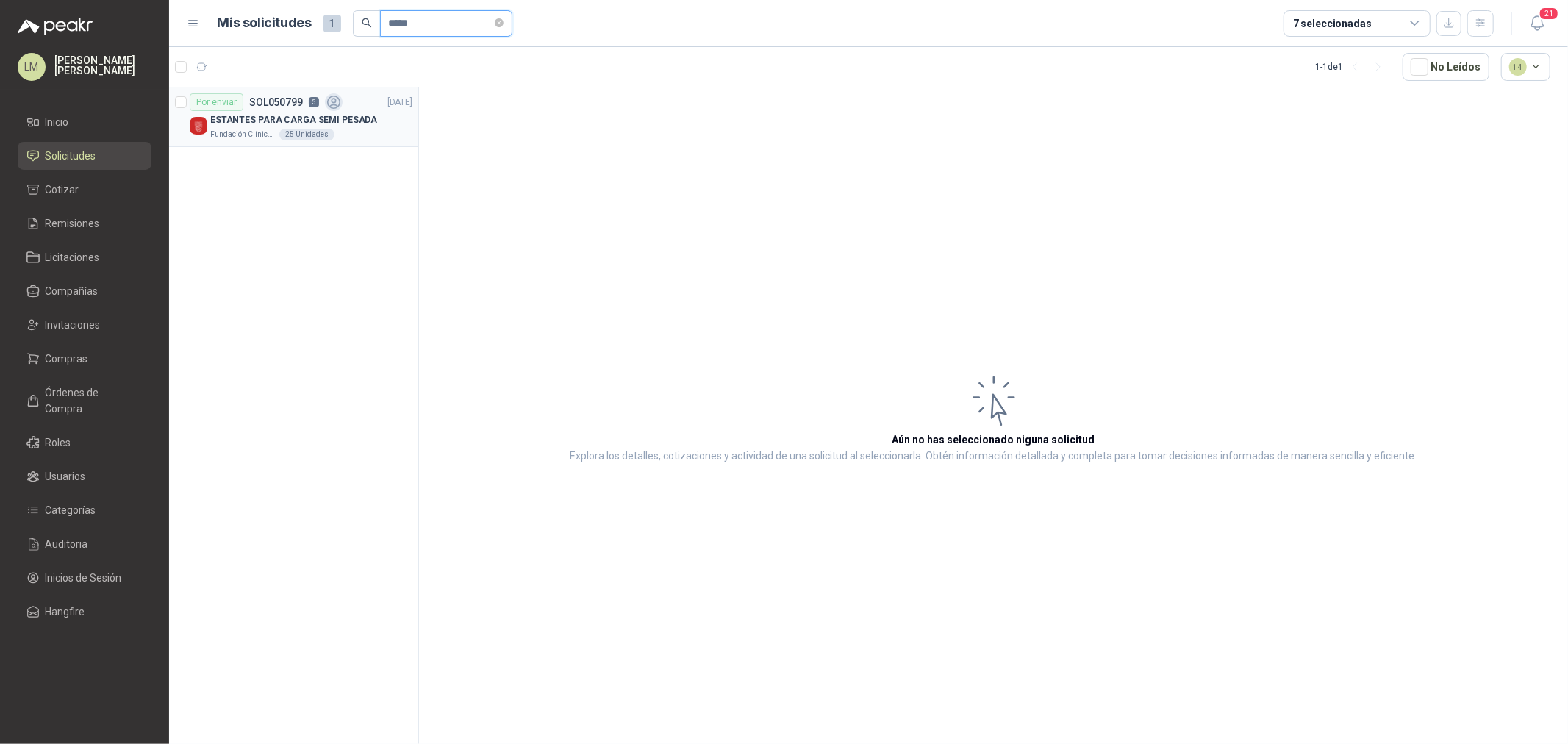
type input "*****"
click at [316, 119] on p "ESTANTES PARA CARGA SEMI PESADA" at bounding box center [293, 120] width 167 height 14
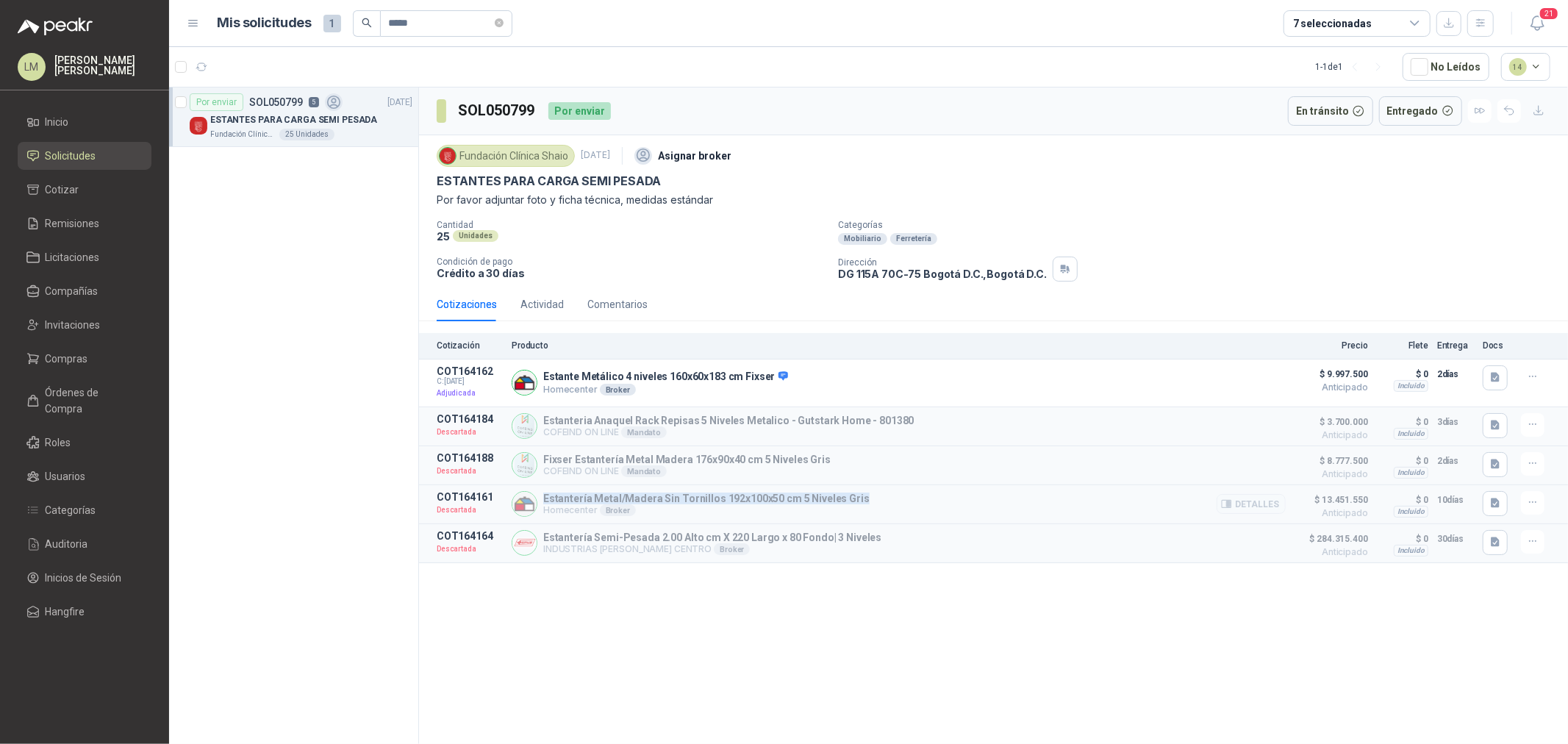
drag, startPoint x: 546, startPoint y: 502, endPoint x: 858, endPoint y: 502, distance: 312.0
click at [858, 502] on div "Estantería Metal/Madera Sin Tornillos 192x100x50 cm 5 Niveles Gris Homecenter B…" at bounding box center [898, 504] width 774 height 26
click at [544, 294] on div "Actividad" at bounding box center [542, 305] width 43 height 34
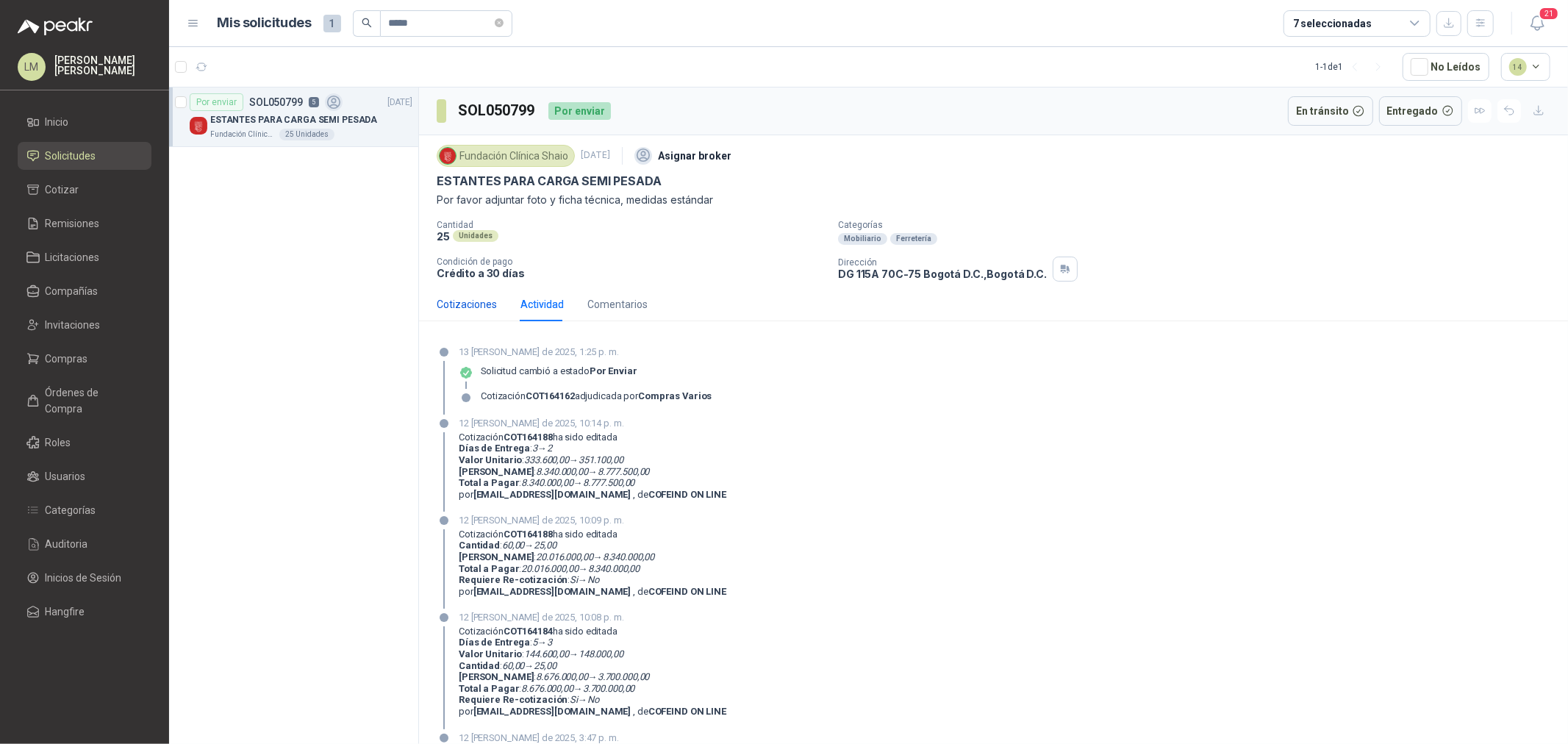
click at [486, 306] on div "Cotizaciones" at bounding box center [466, 305] width 60 height 16
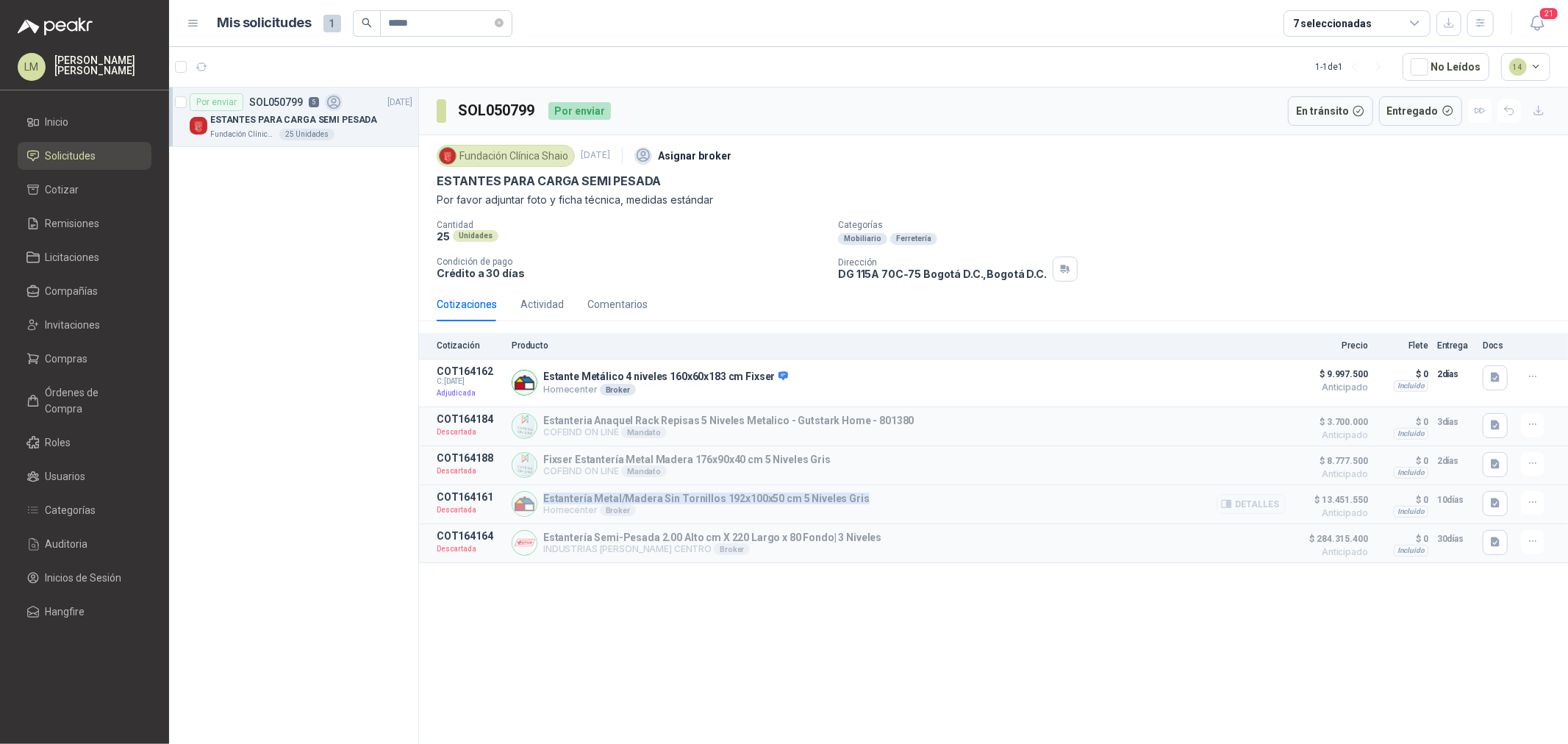
drag, startPoint x: 539, startPoint y: 500, endPoint x: 860, endPoint y: 488, distance: 321.2
click at [860, 488] on article "COT164161 Descartada Estantería Metal/Madera Sin Tornillos 192x100x50 cm 5 Nive…" at bounding box center [994, 504] width 1149 height 39
copy p "Estantería Metal/Madera Sin Tornillos 192x100x50 cm 5 Niveles Gris"
click at [79, 354] on span "Compras" at bounding box center [67, 359] width 42 height 16
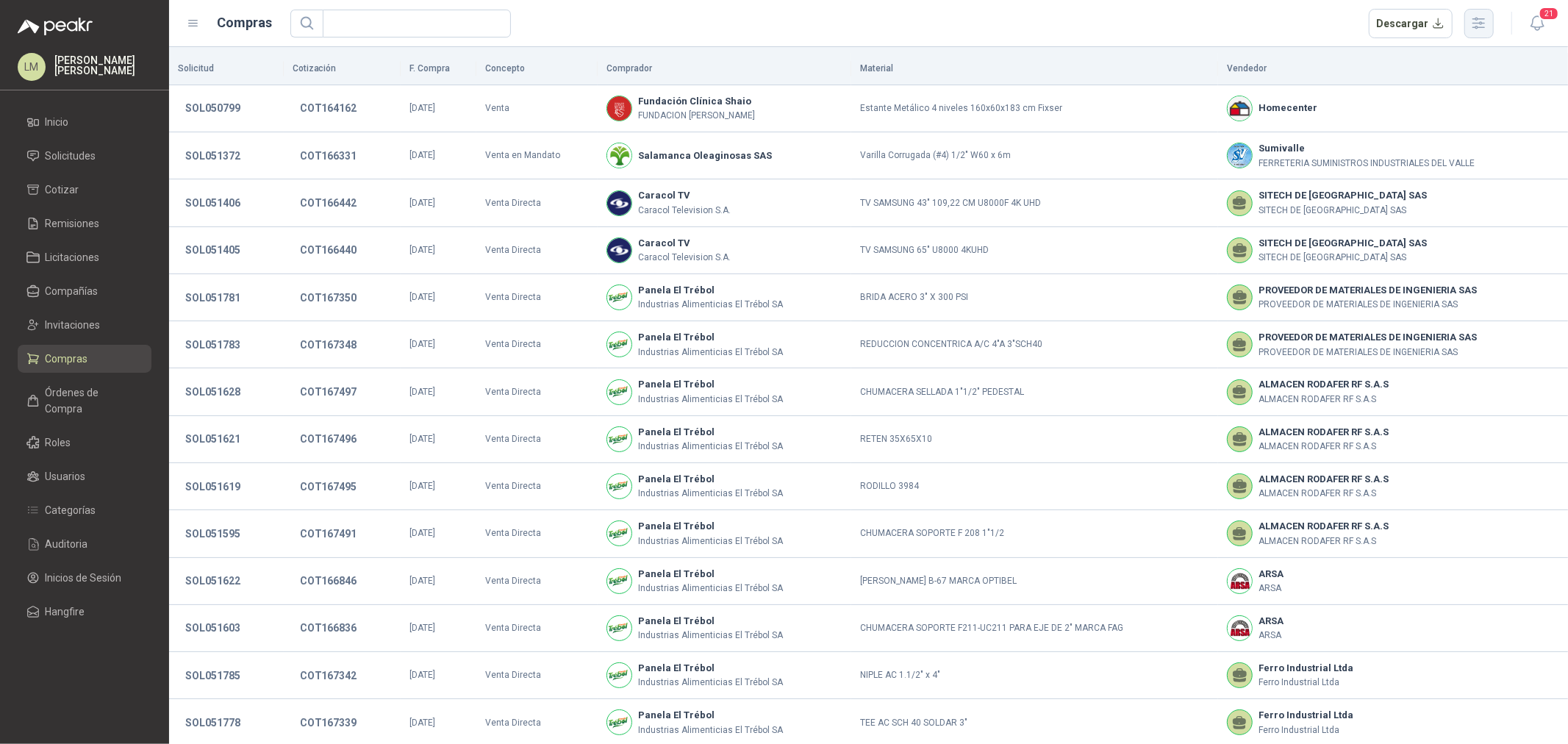
click at [1479, 30] on icon "button" at bounding box center [1478, 23] width 17 height 17
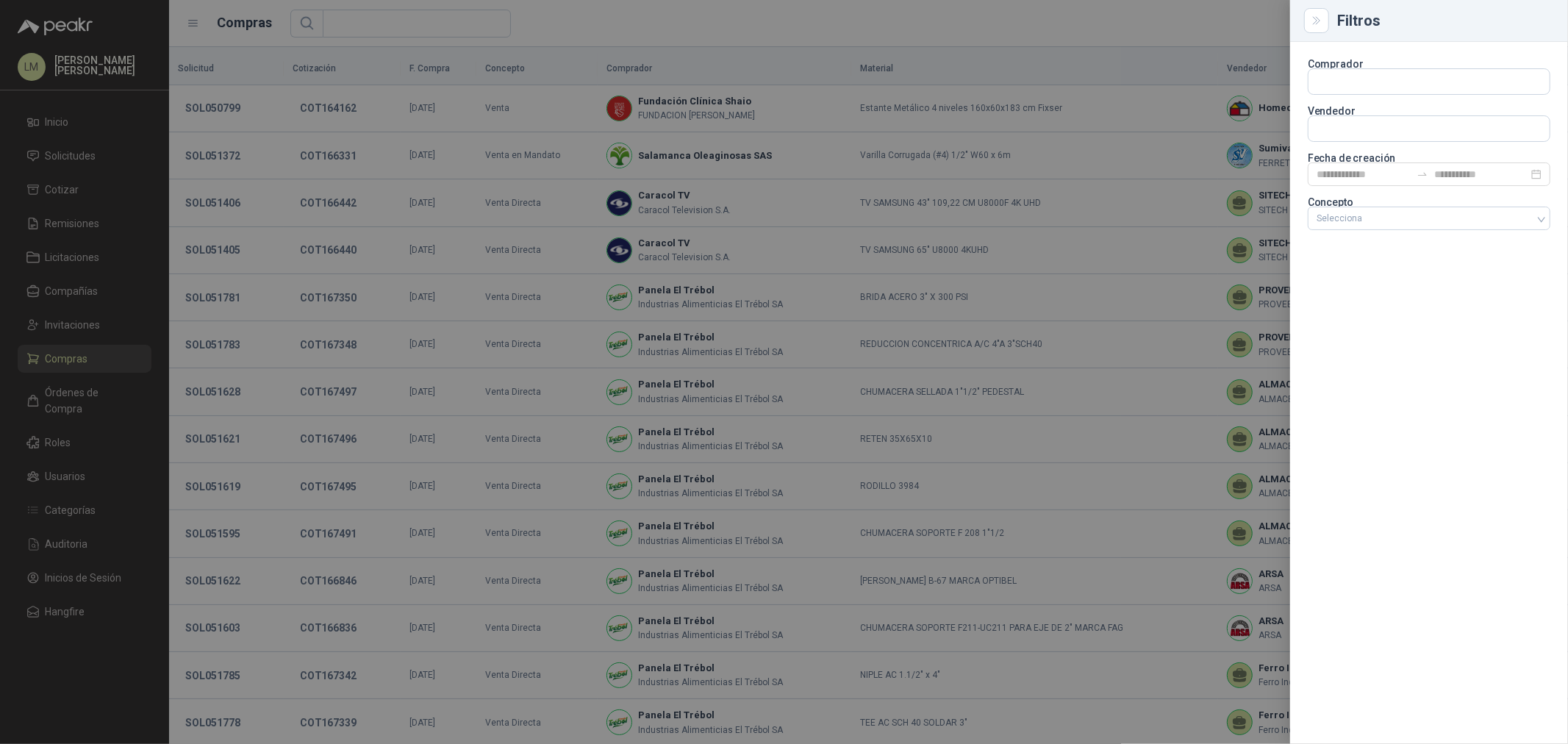
click at [1350, 114] on p "Vendedor" at bounding box center [1428, 111] width 243 height 9
click at [1347, 94] on input "text" at bounding box center [1428, 82] width 241 height 25
type input "******"
click at [1350, 165] on span "NIT : 805023055" at bounding box center [1369, 169] width 52 height 7
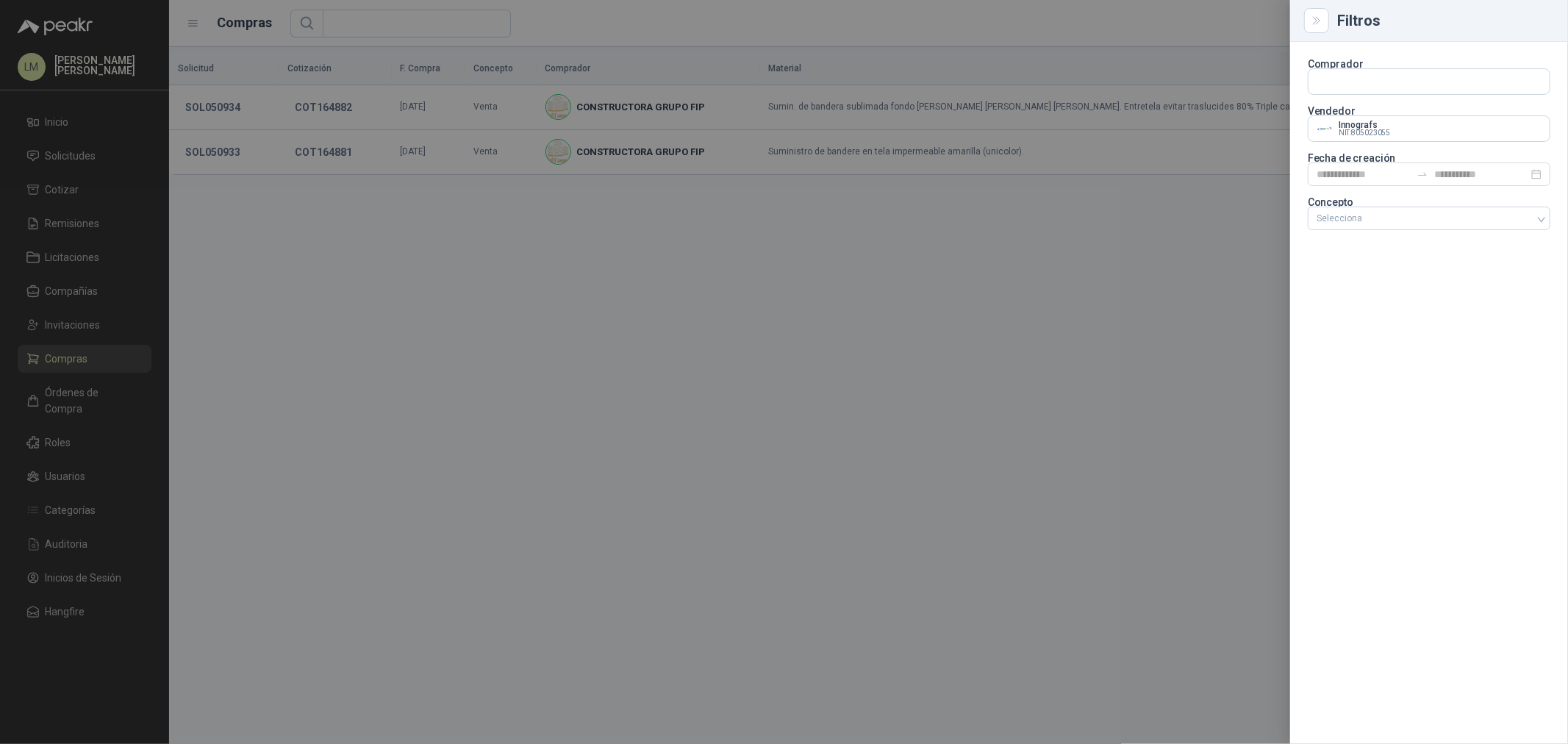
click at [272, 114] on div at bounding box center [784, 372] width 1568 height 744
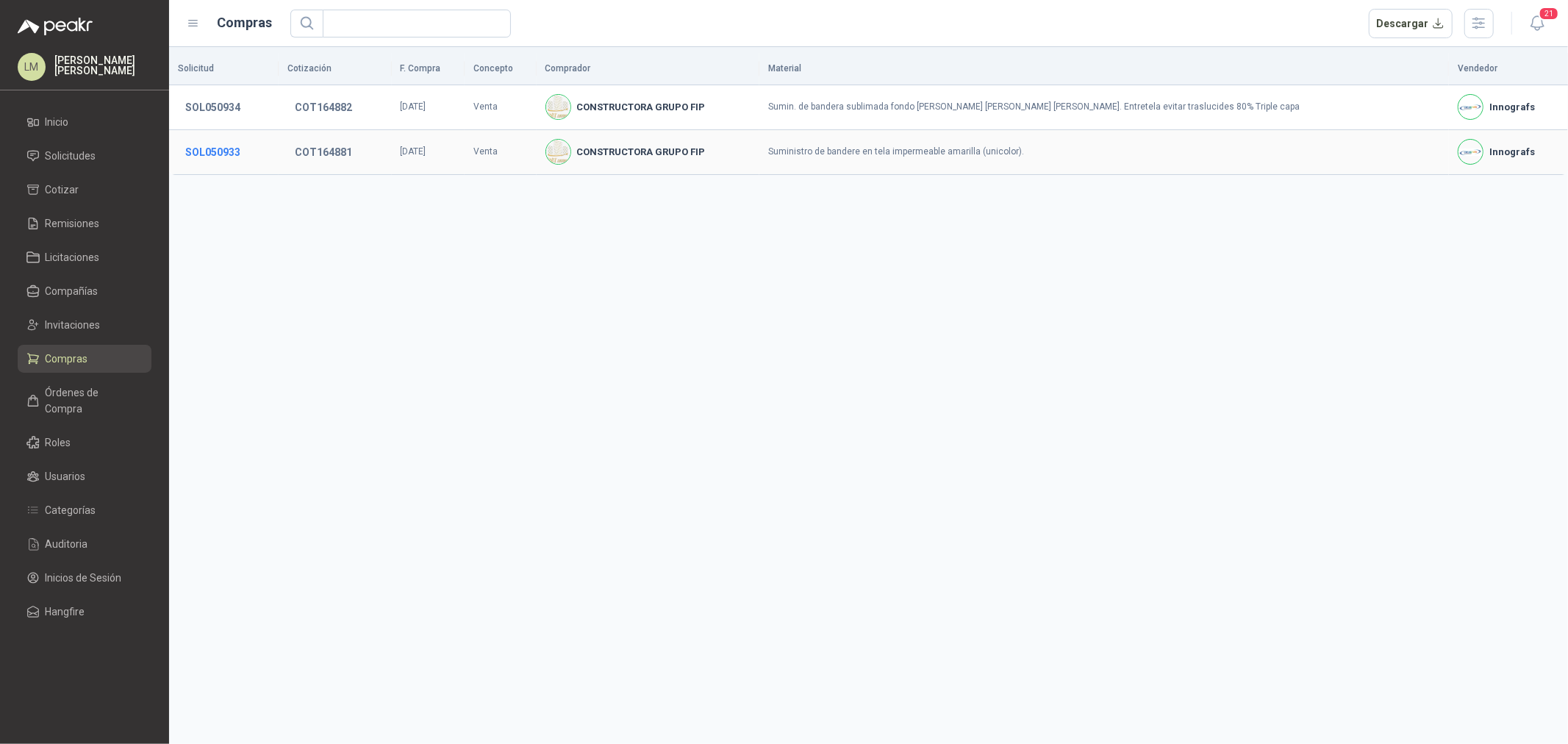
click at [225, 151] on button "SOL050933" at bounding box center [212, 152] width 69 height 26
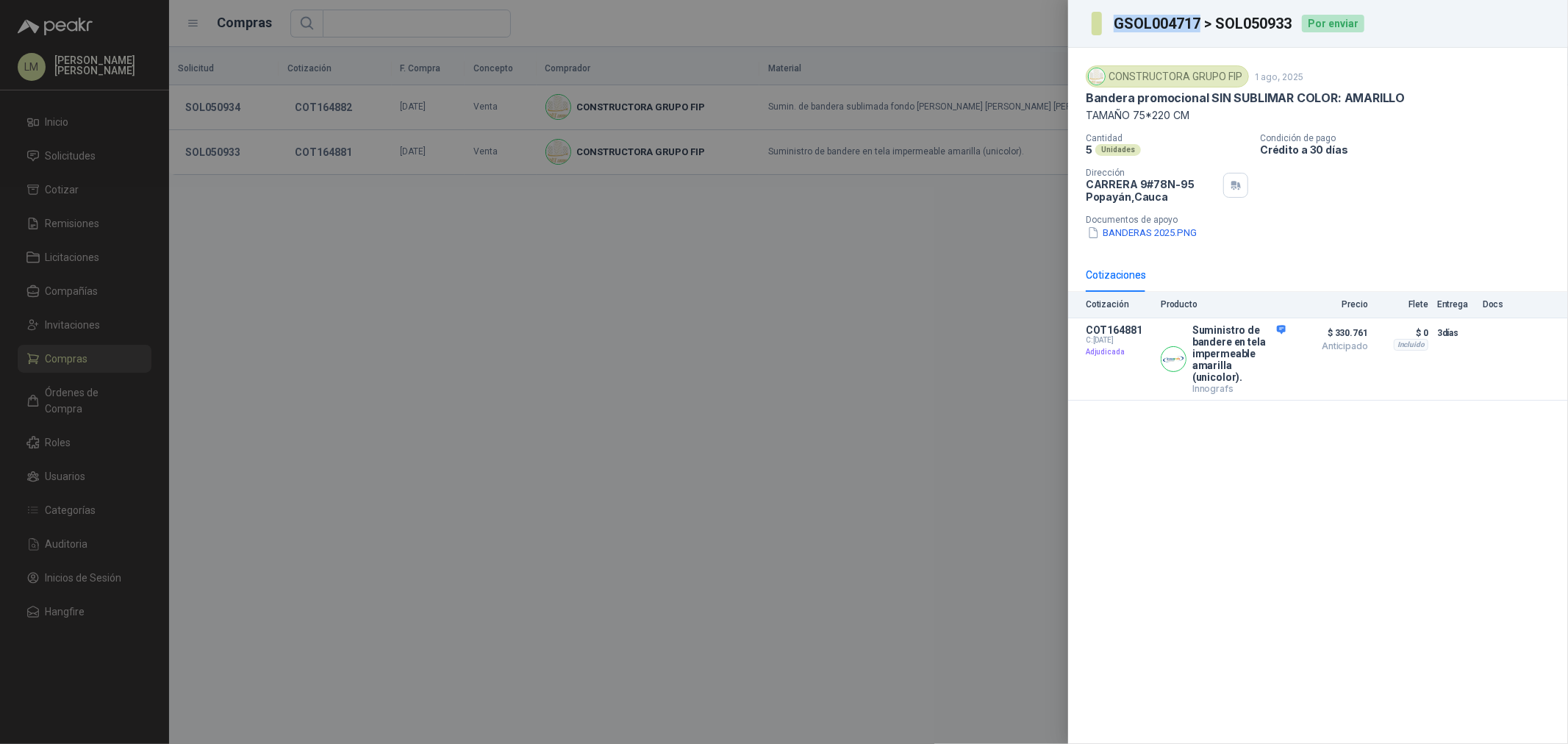
drag, startPoint x: 1112, startPoint y: 20, endPoint x: 1200, endPoint y: 21, distance: 88.0
click at [1200, 21] on section "GSOL004717 > SOL050933" at bounding box center [1192, 23] width 201 height 23
copy h3 "GSOL004717"
click at [272, 118] on div at bounding box center [784, 372] width 1568 height 744
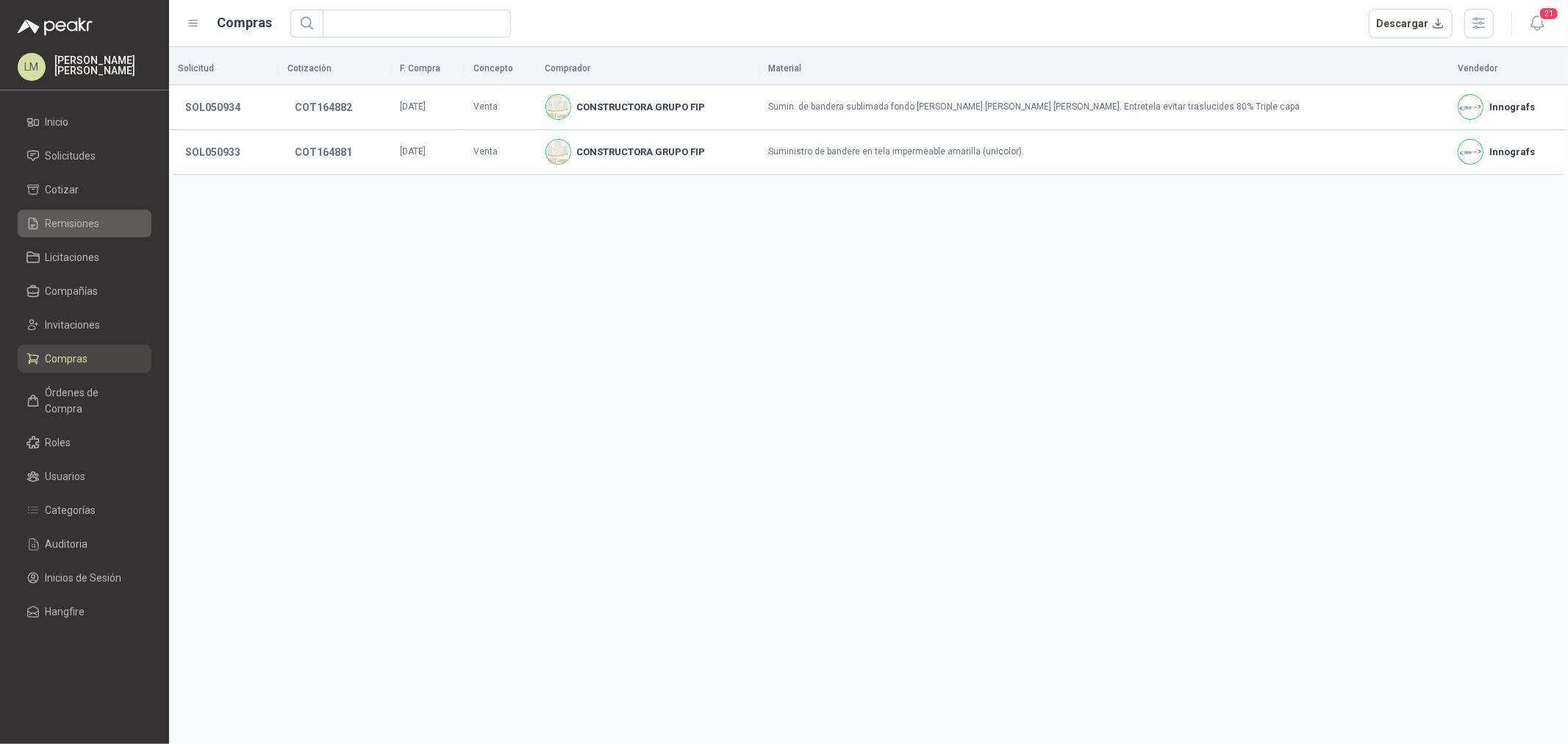
click at [89, 216] on span "Remisiones" at bounding box center [73, 224] width 54 height 16
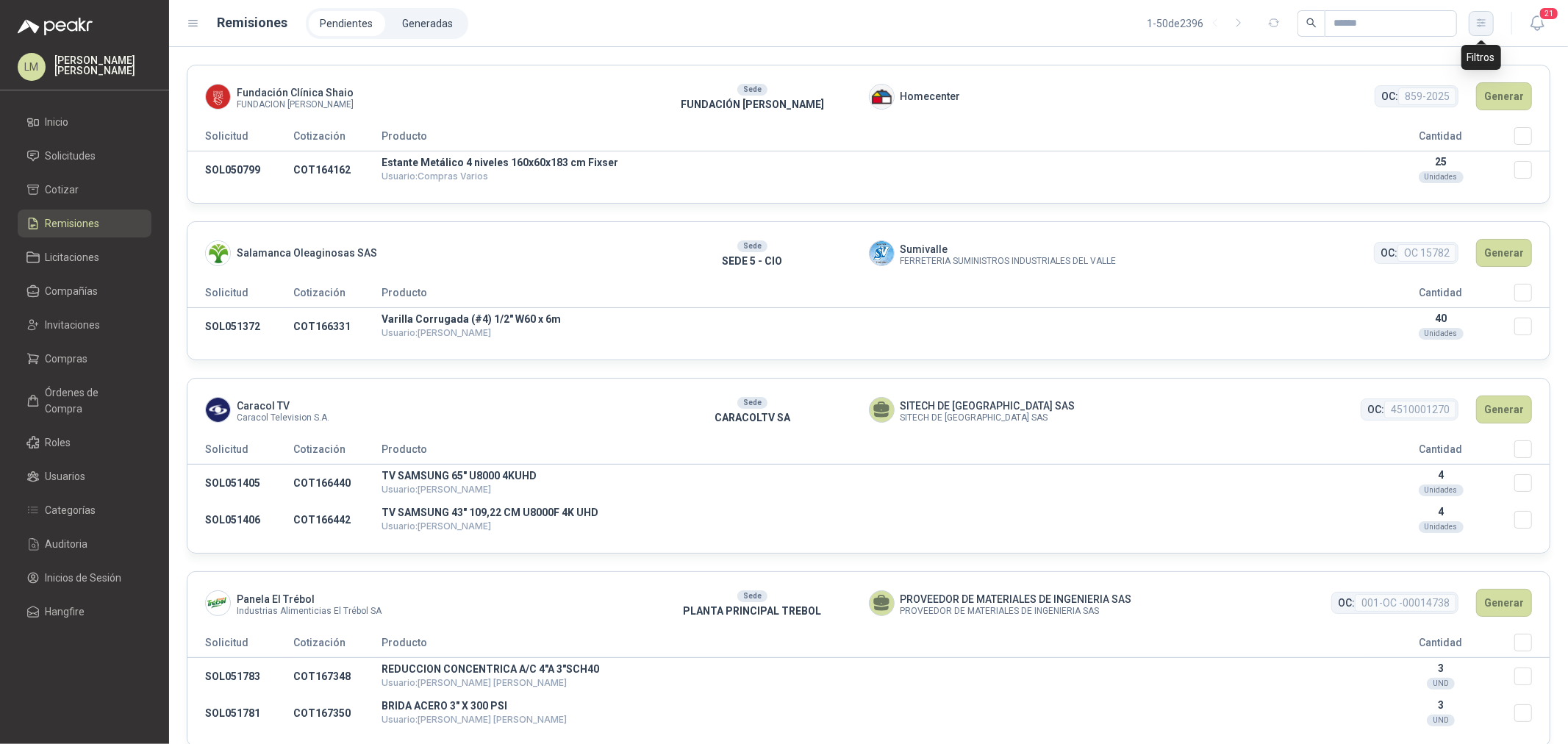
click at [1479, 24] on icon "button" at bounding box center [1481, 23] width 13 height 13
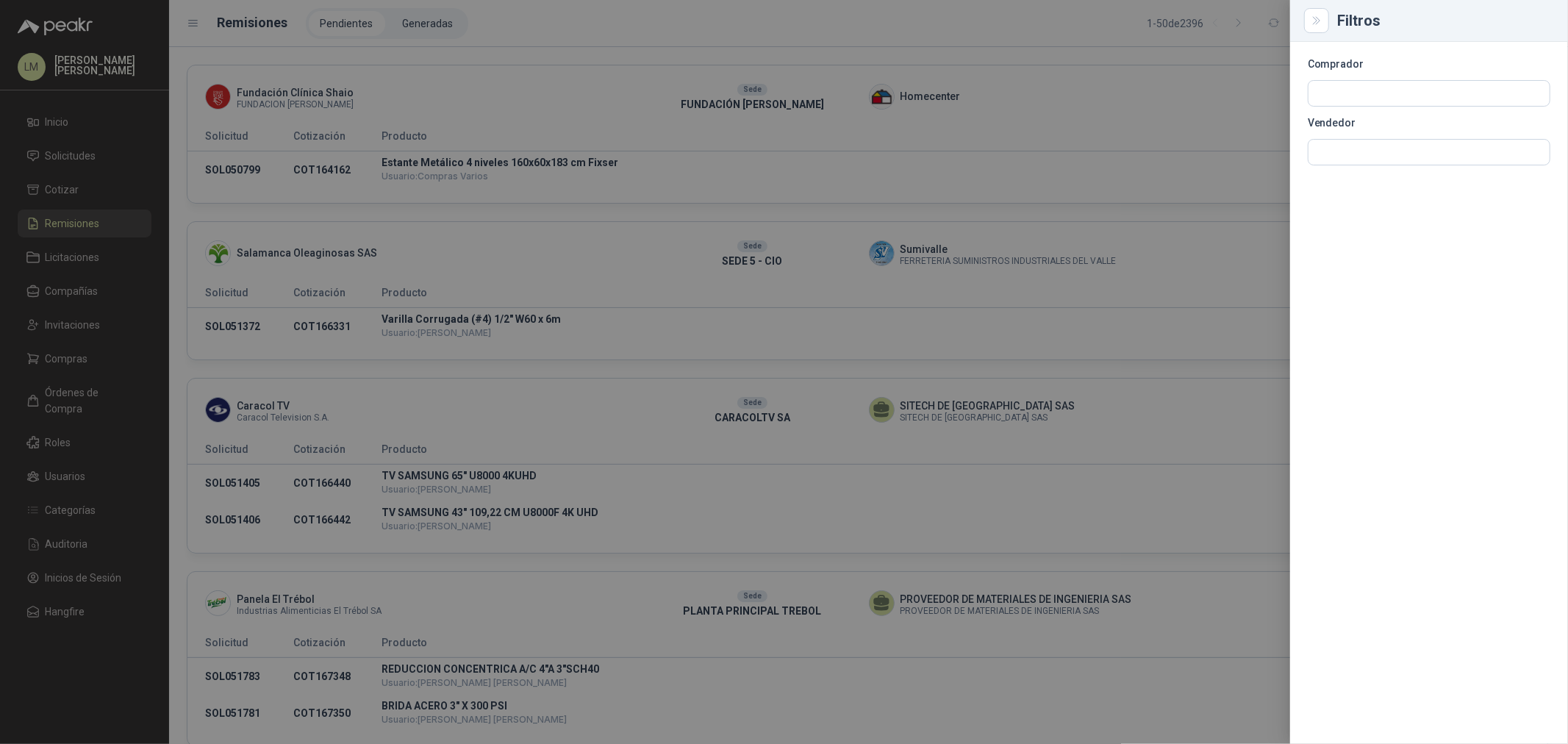
click at [1350, 134] on section "Comprador Vendedor" at bounding box center [1428, 112] width 243 height 106
click at [1348, 106] on input "text" at bounding box center [1428, 94] width 241 height 25
type input "******"
click at [1353, 185] on p "Innografs" at bounding box center [1369, 184] width 52 height 9
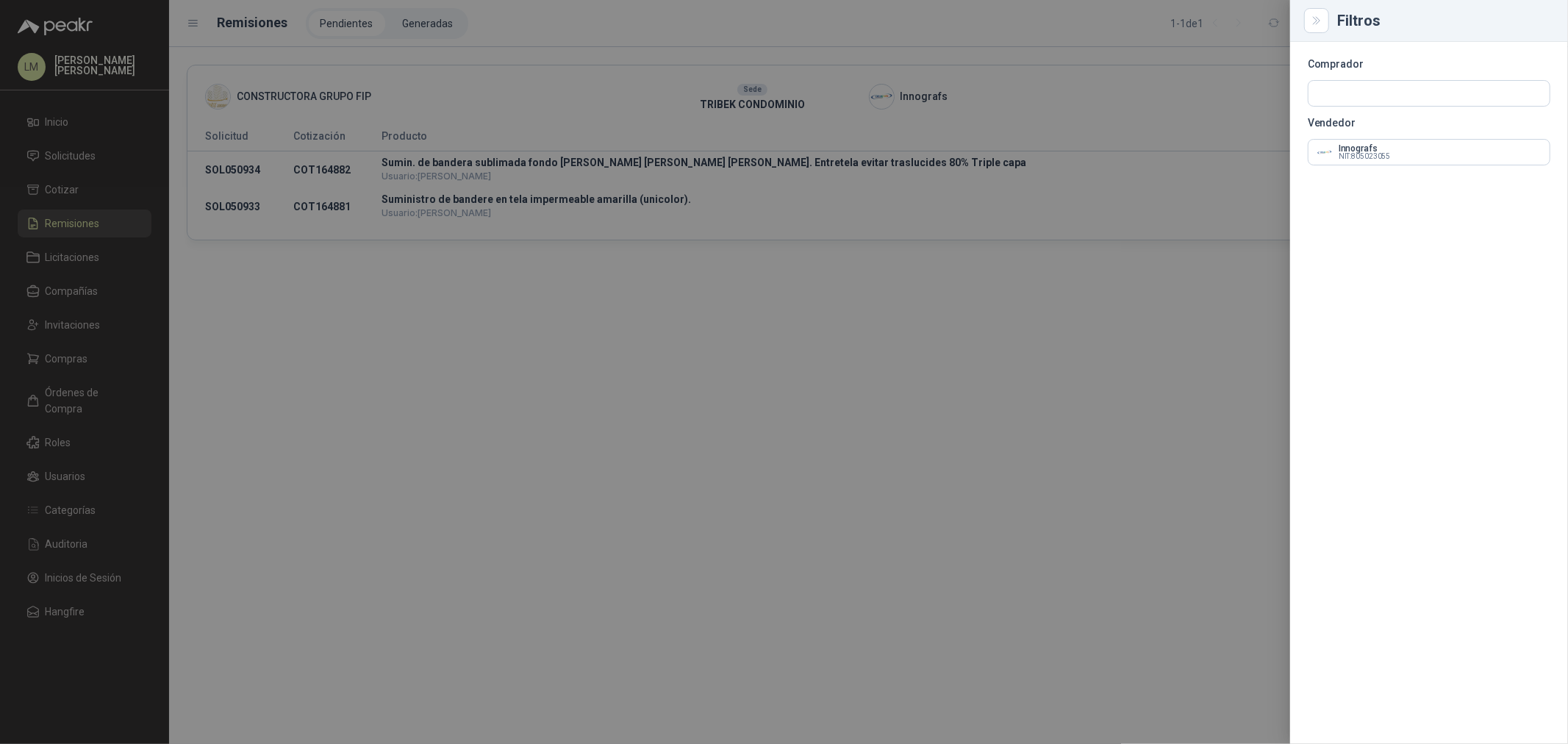
click at [577, 102] on div at bounding box center [784, 372] width 1568 height 744
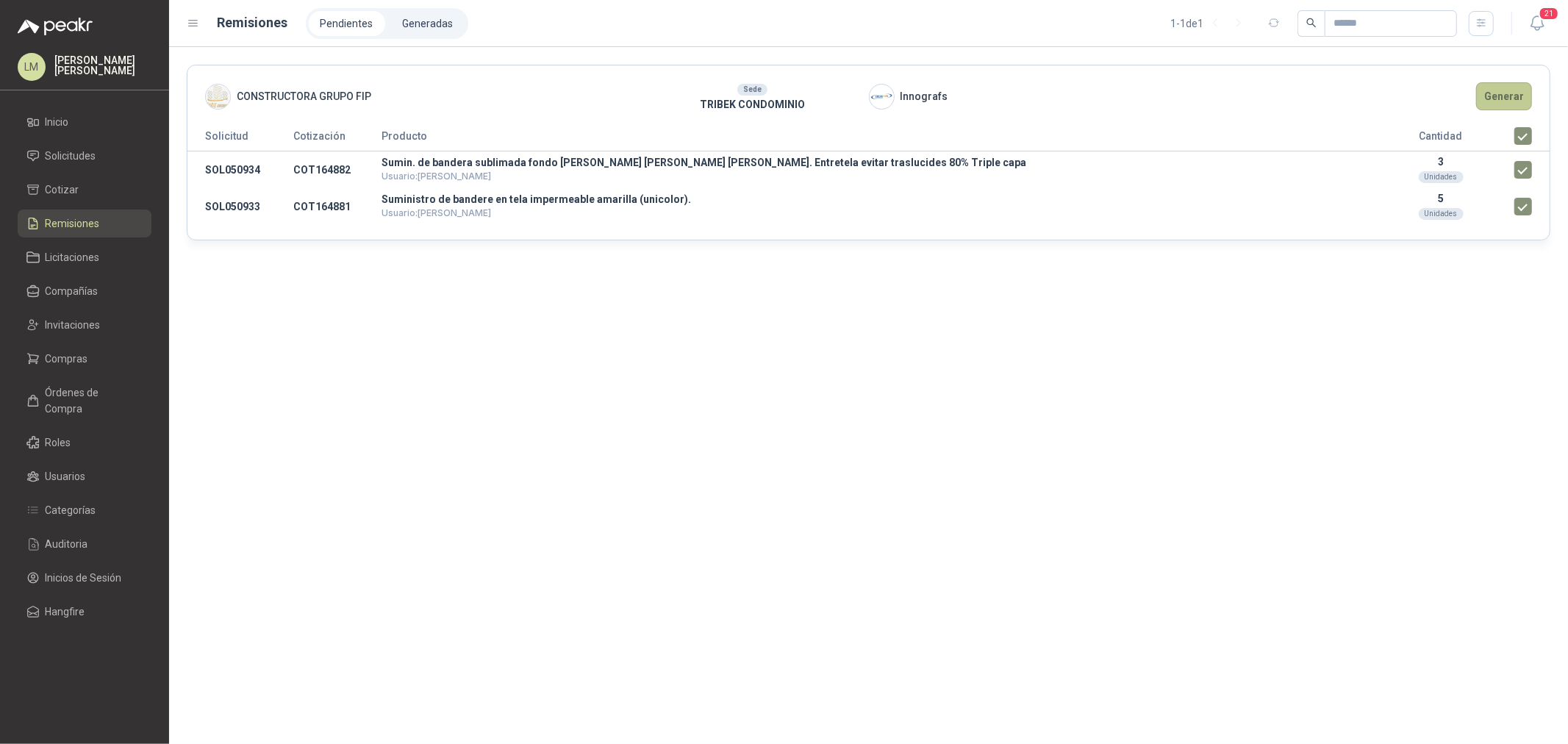
click at [1497, 96] on button "Generar" at bounding box center [1504, 96] width 56 height 28
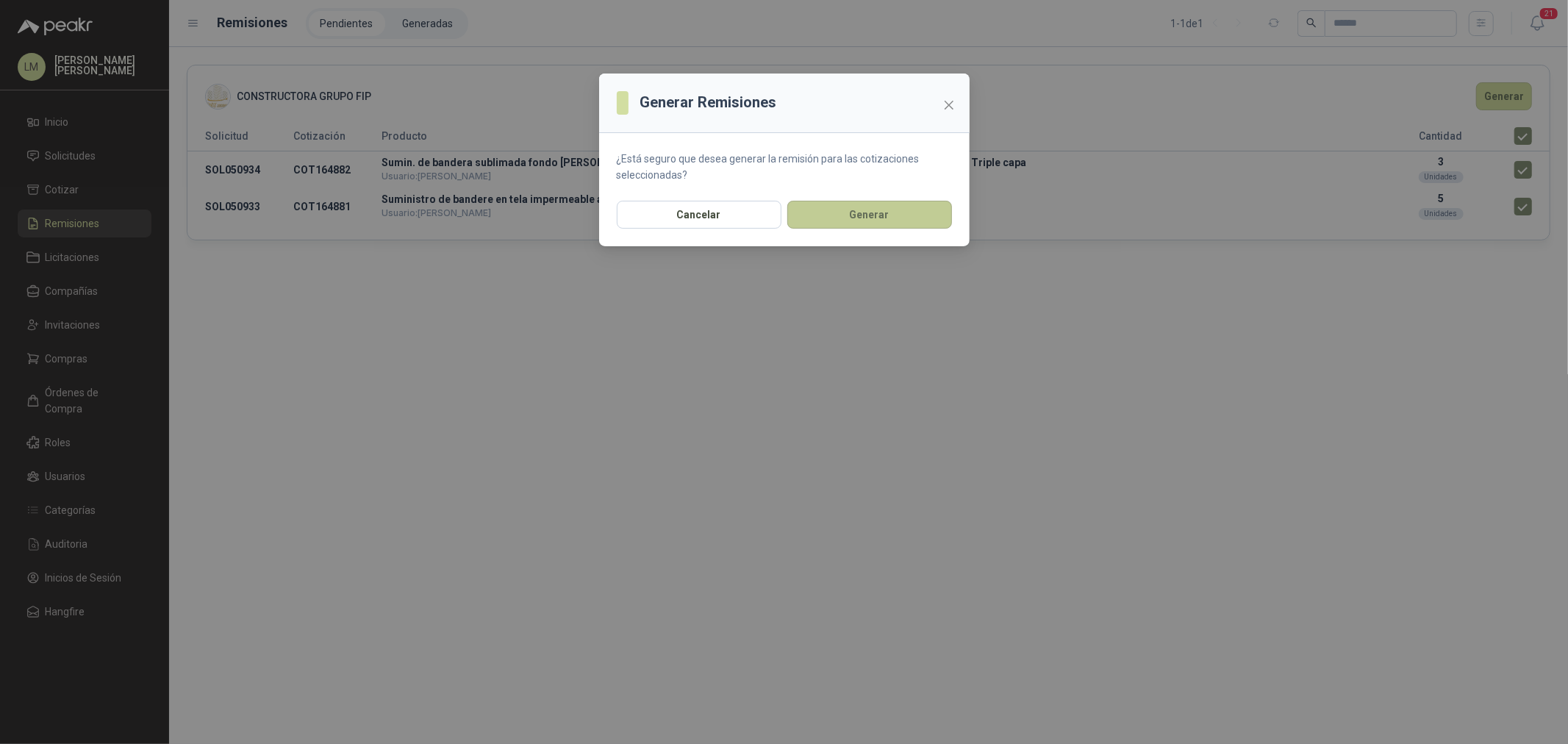
click at [869, 216] on button "Generar" at bounding box center [869, 215] width 165 height 28
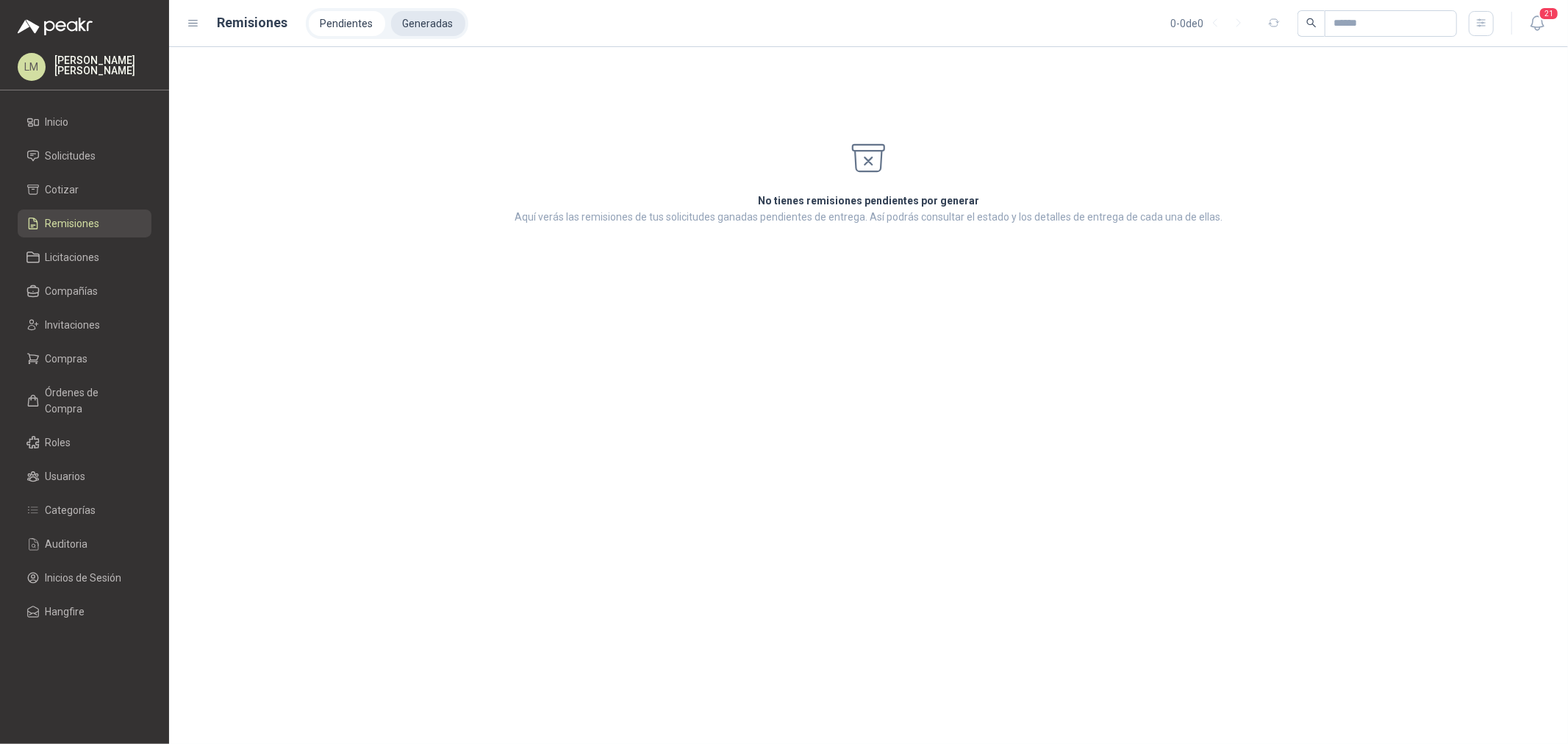
click at [426, 26] on li "Generadas" at bounding box center [428, 23] width 74 height 25
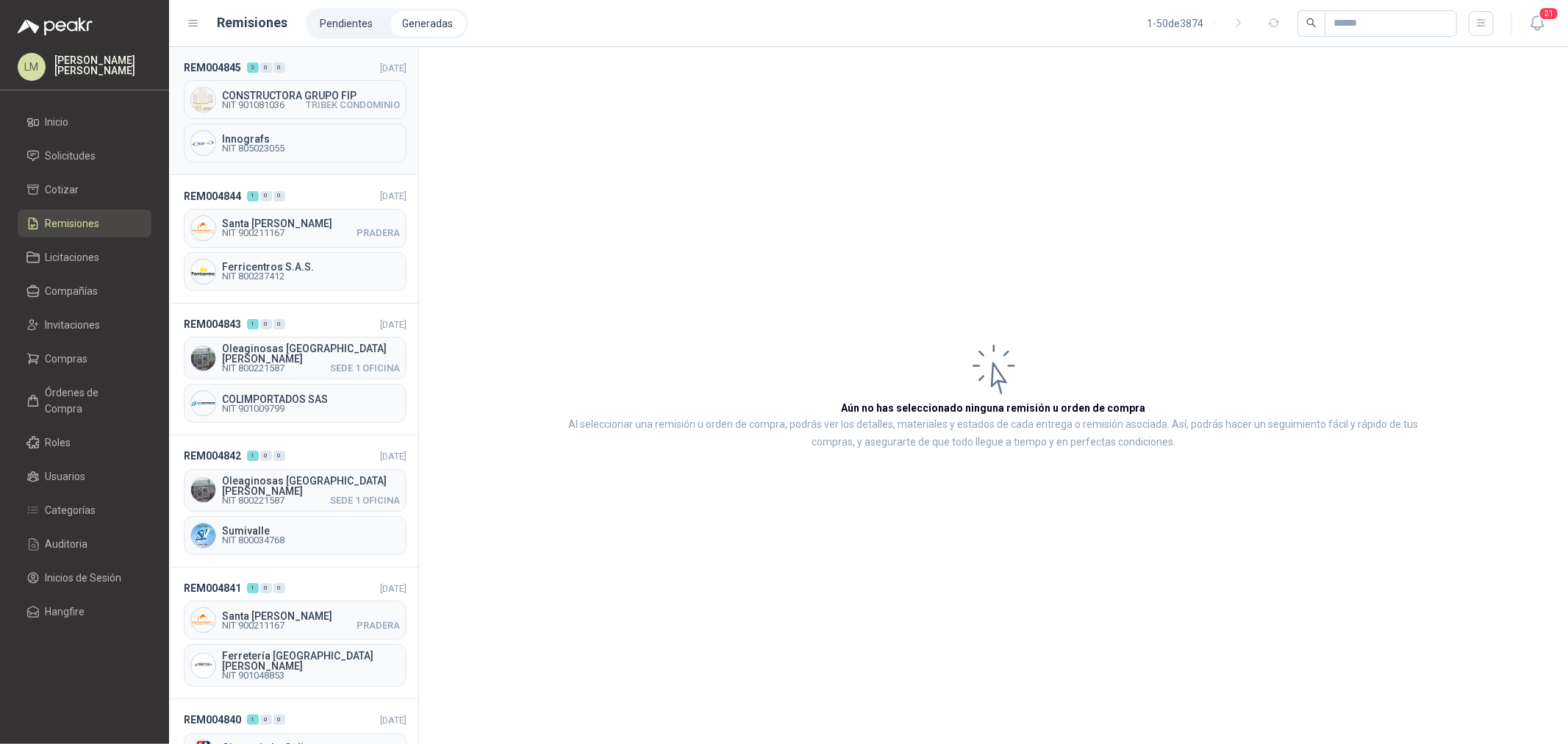
click at [250, 97] on span "CONSTRUCTORA GRUPO FIP" at bounding box center [310, 95] width 178 height 10
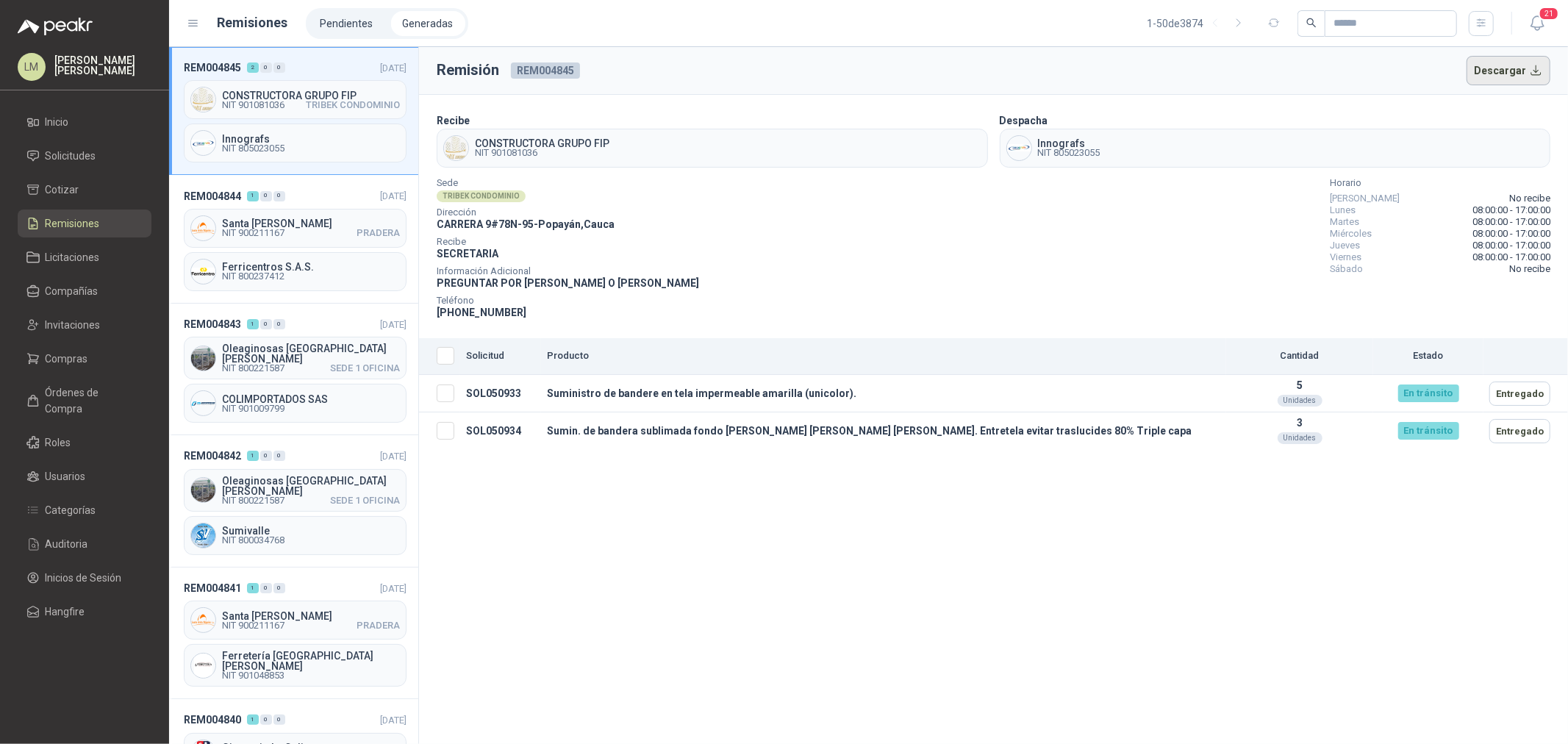
click at [1512, 77] on button "Descargar" at bounding box center [1508, 70] width 85 height 30
click at [230, 225] on span "Santa [PERSON_NAME]" at bounding box center [310, 223] width 178 height 10
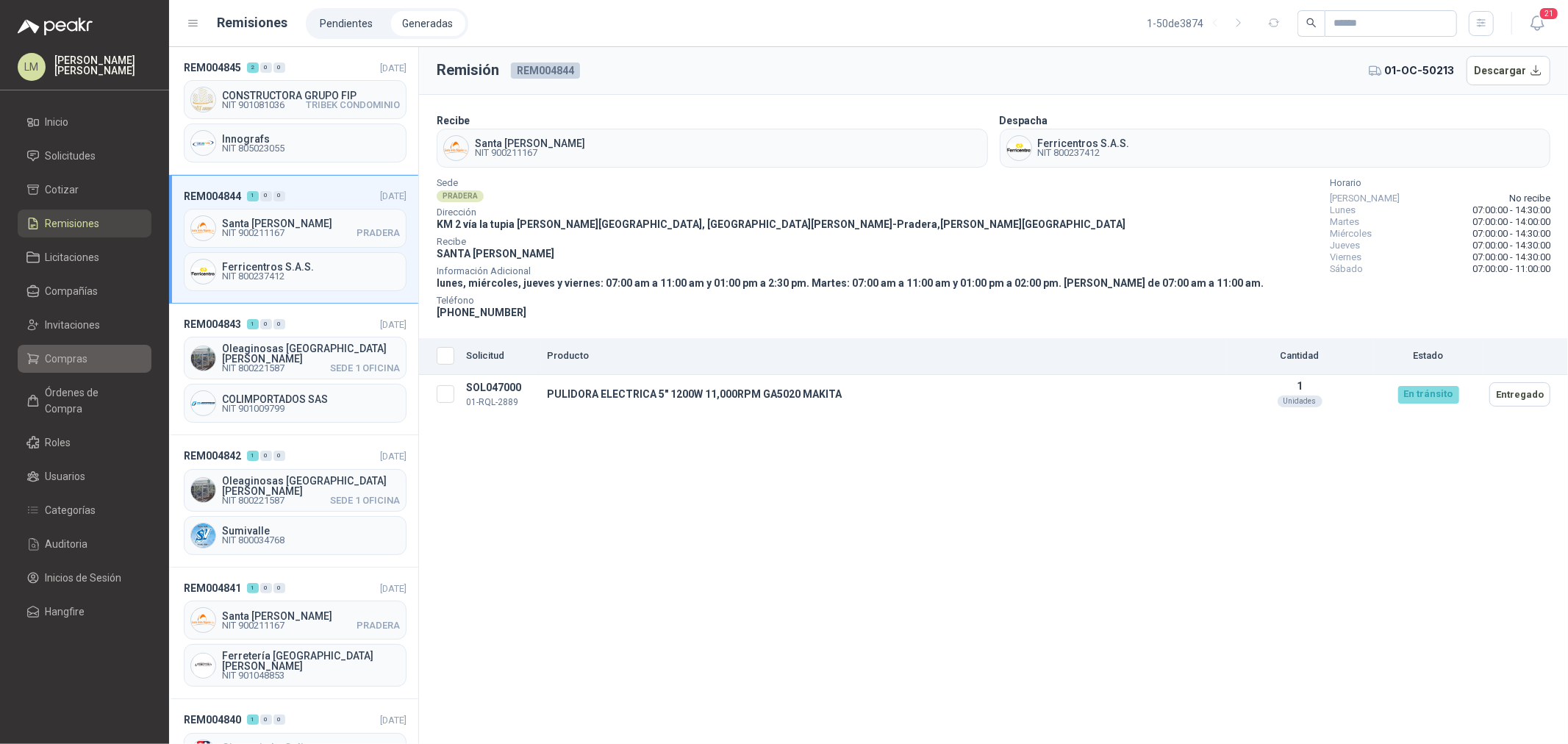
click at [58, 363] on span "Compras" at bounding box center [67, 359] width 42 height 16
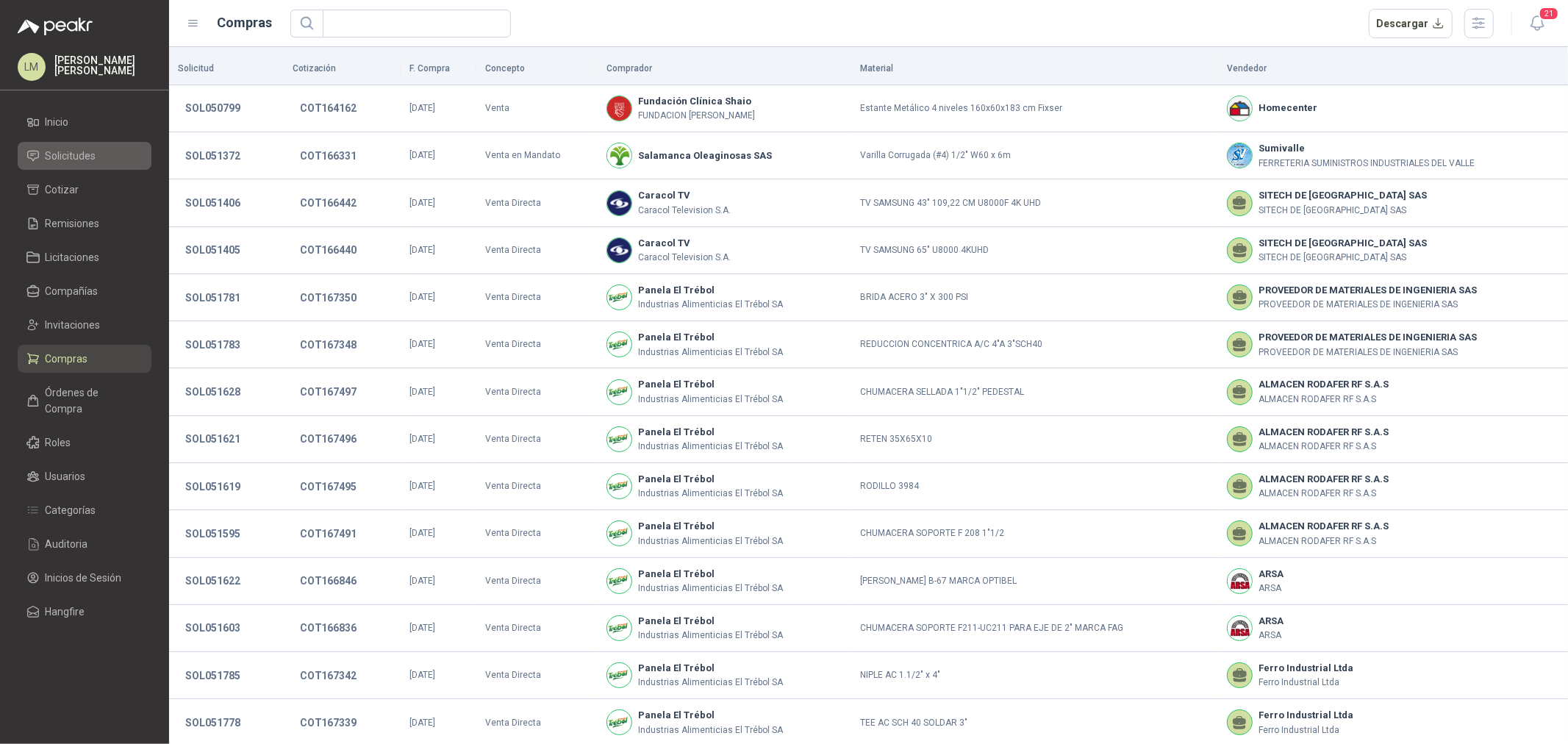
click at [71, 149] on span "Solicitudes" at bounding box center [71, 156] width 50 height 16
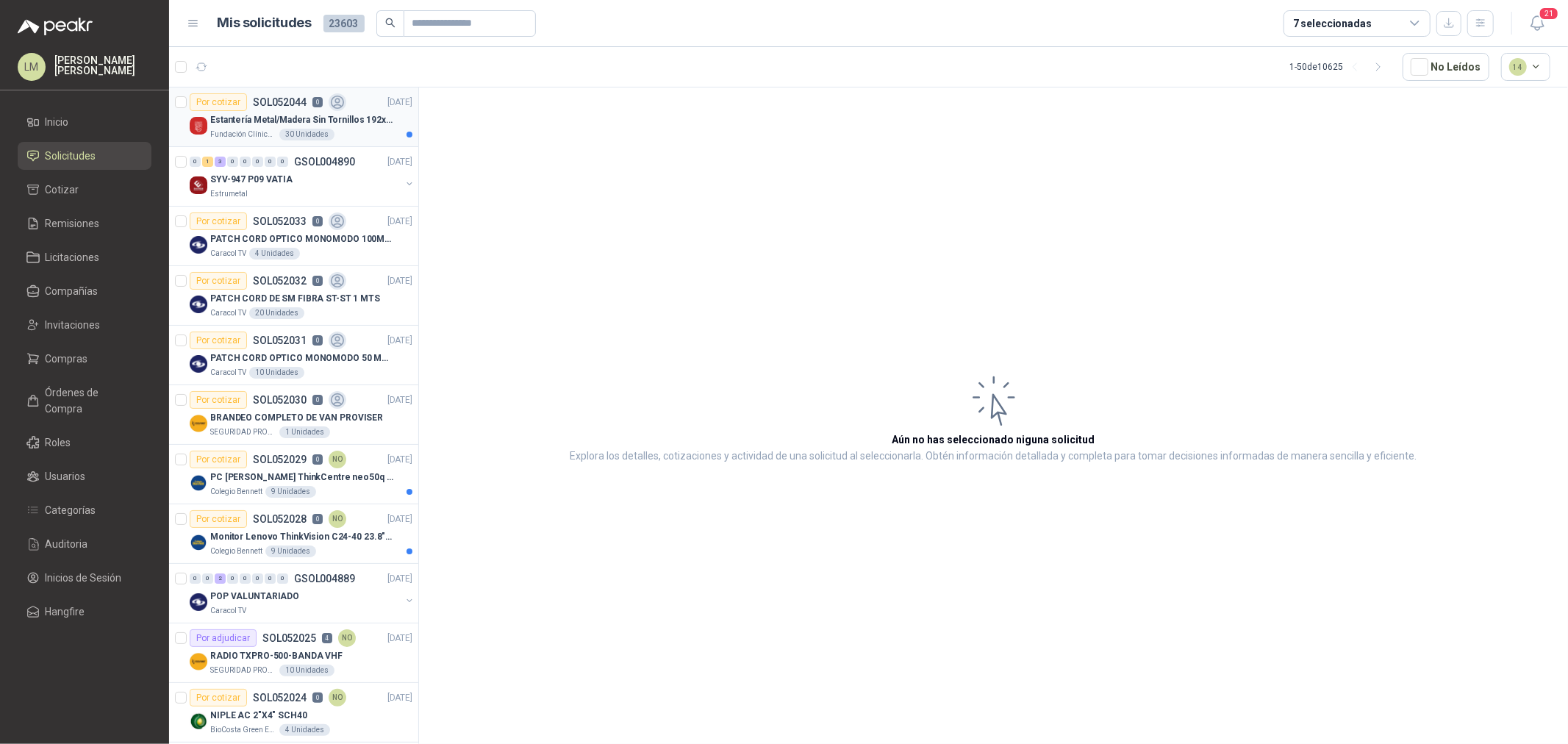
click at [237, 130] on p "Fundación Clínica Shaio" at bounding box center [243, 134] width 66 height 12
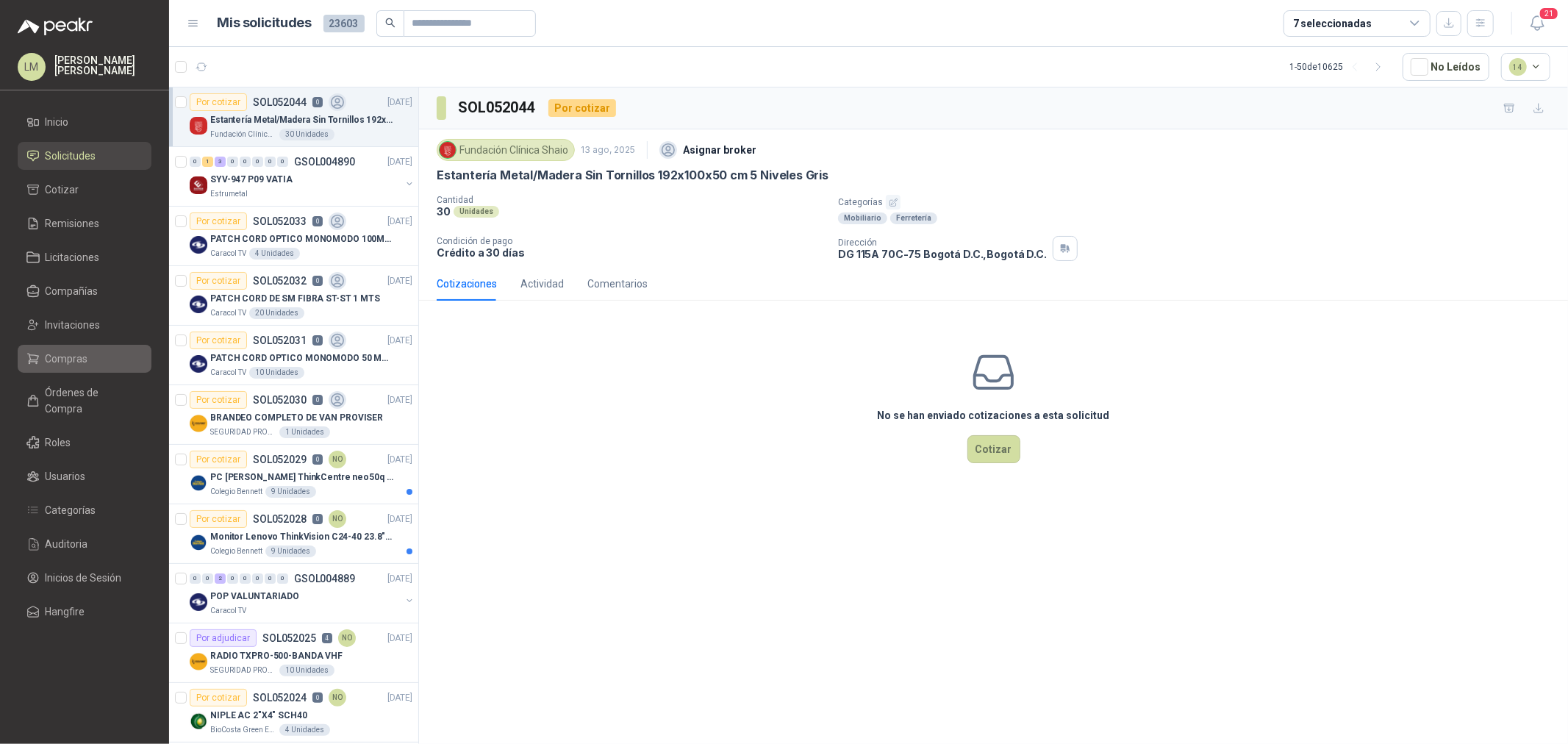
click at [74, 364] on span "Compras" at bounding box center [67, 359] width 42 height 16
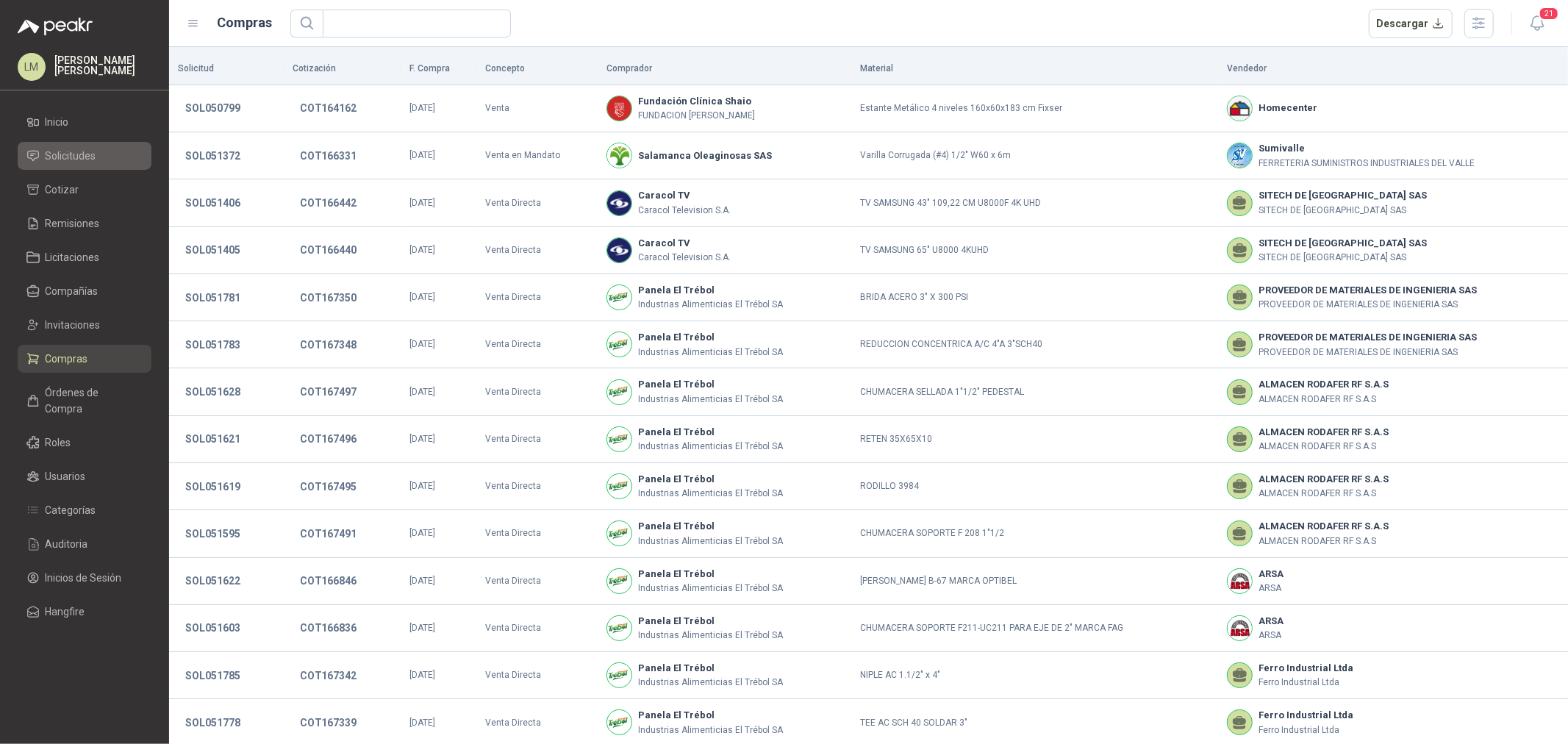
click at [81, 157] on span "Solicitudes" at bounding box center [71, 156] width 50 height 16
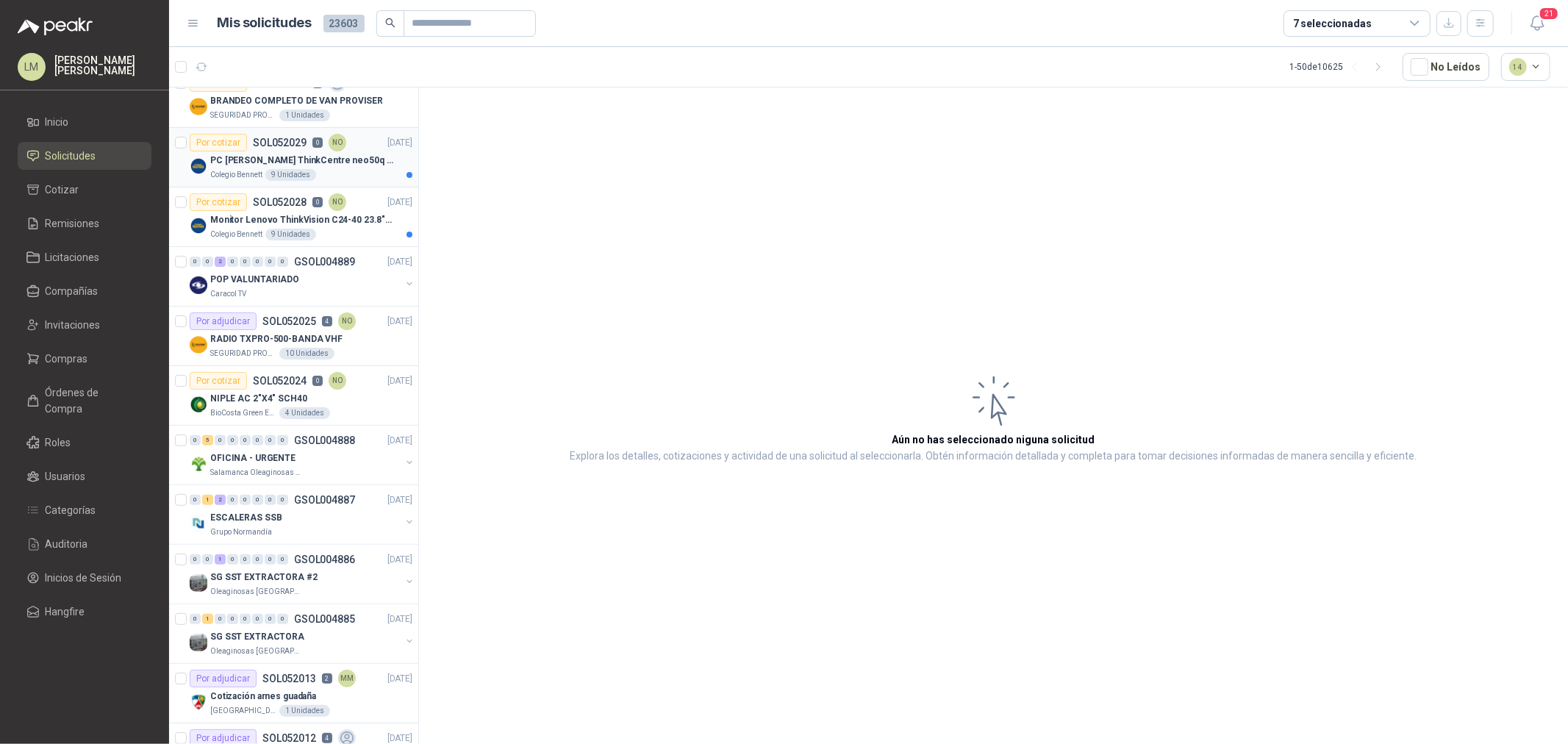
scroll to position [326, 0]
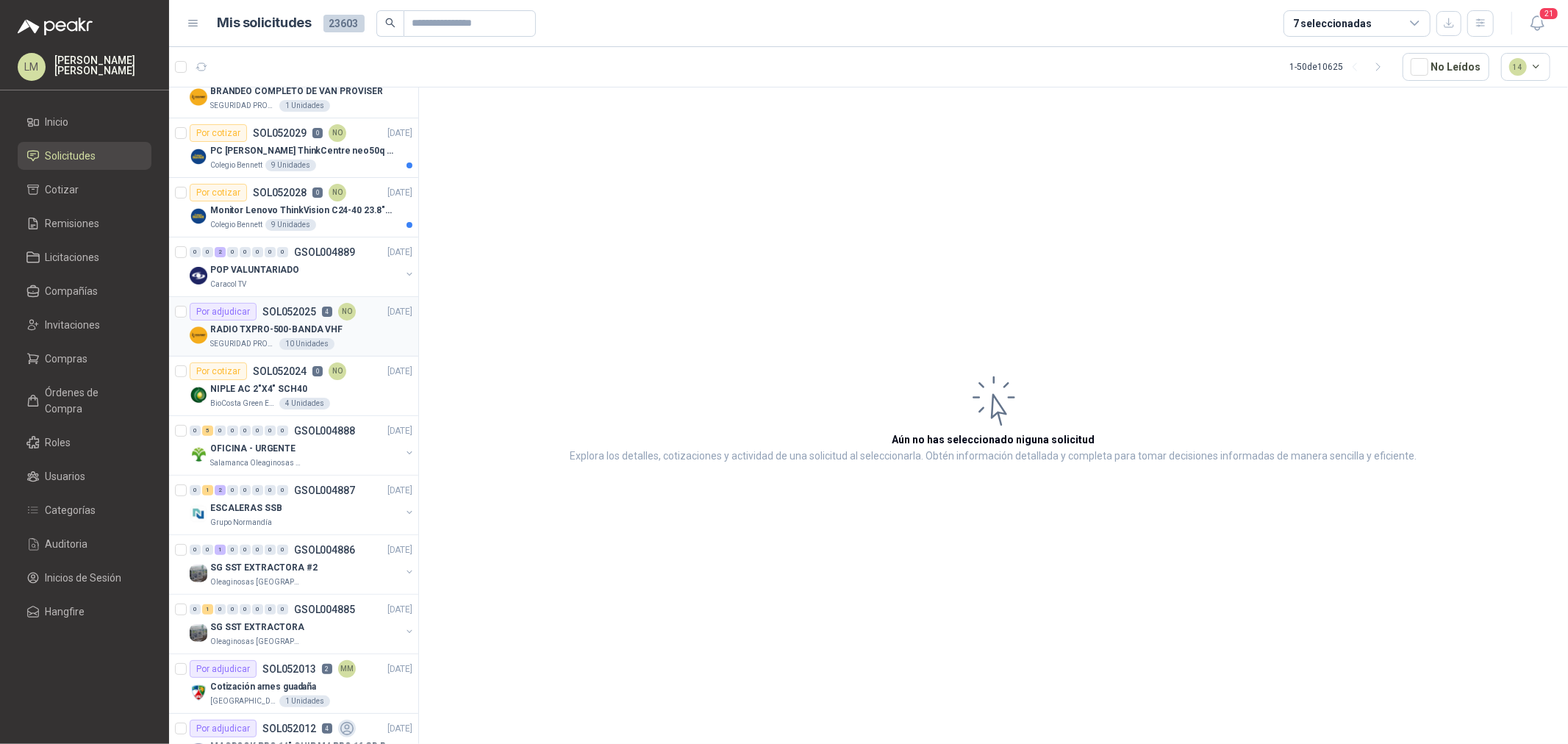
click at [301, 329] on p "RADIO TXPRO-500-BANDA VHF" at bounding box center [276, 329] width 133 height 14
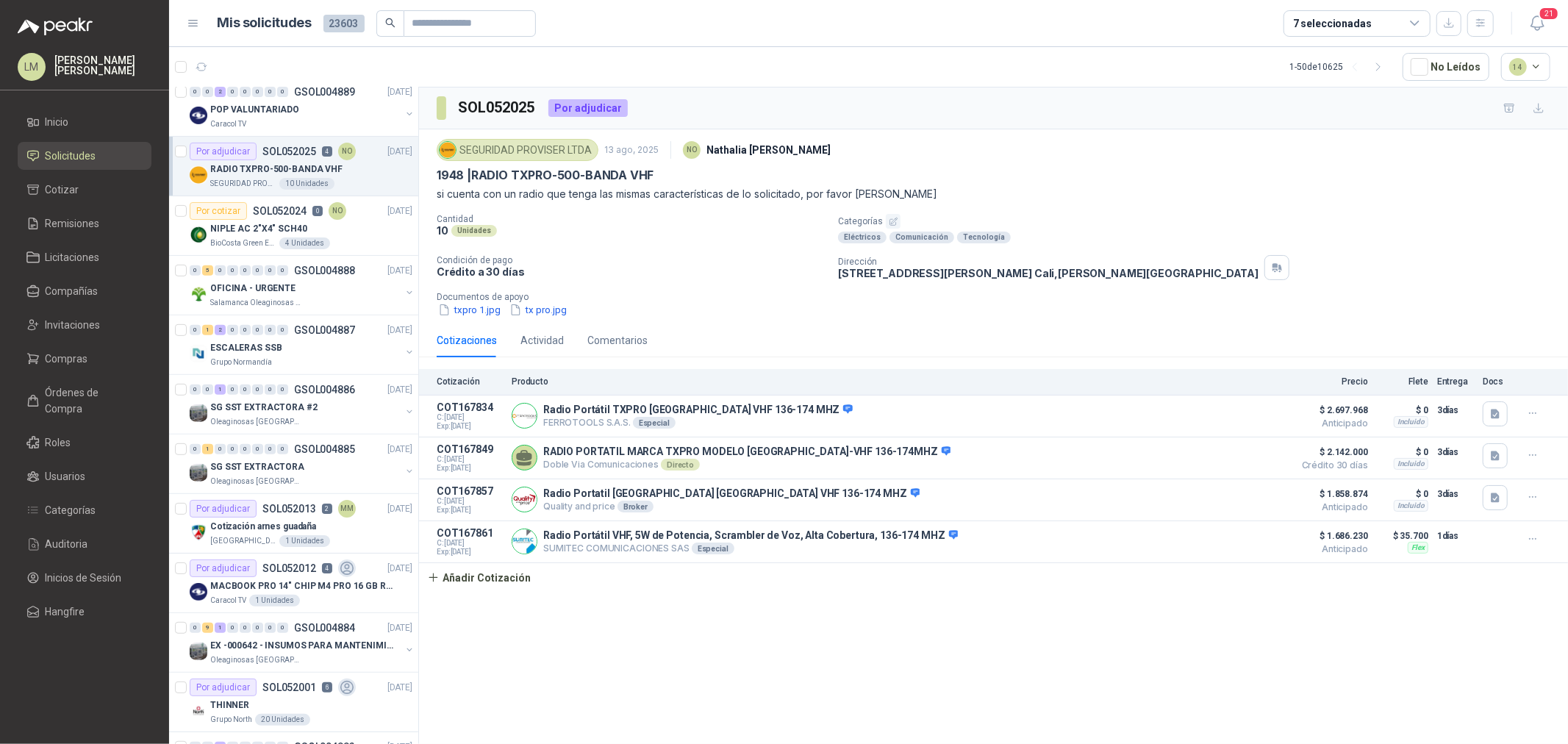
scroll to position [490, 0]
click at [305, 310] on div "0 5 0 0 0 0 0 0 GSOL004888 13/08/25 OFICINA - URGENTE Salamanca Oleaginosas SAS" at bounding box center [294, 282] width 249 height 60
click at [305, 289] on div "OFICINA - URGENTE" at bounding box center [305, 286] width 190 height 18
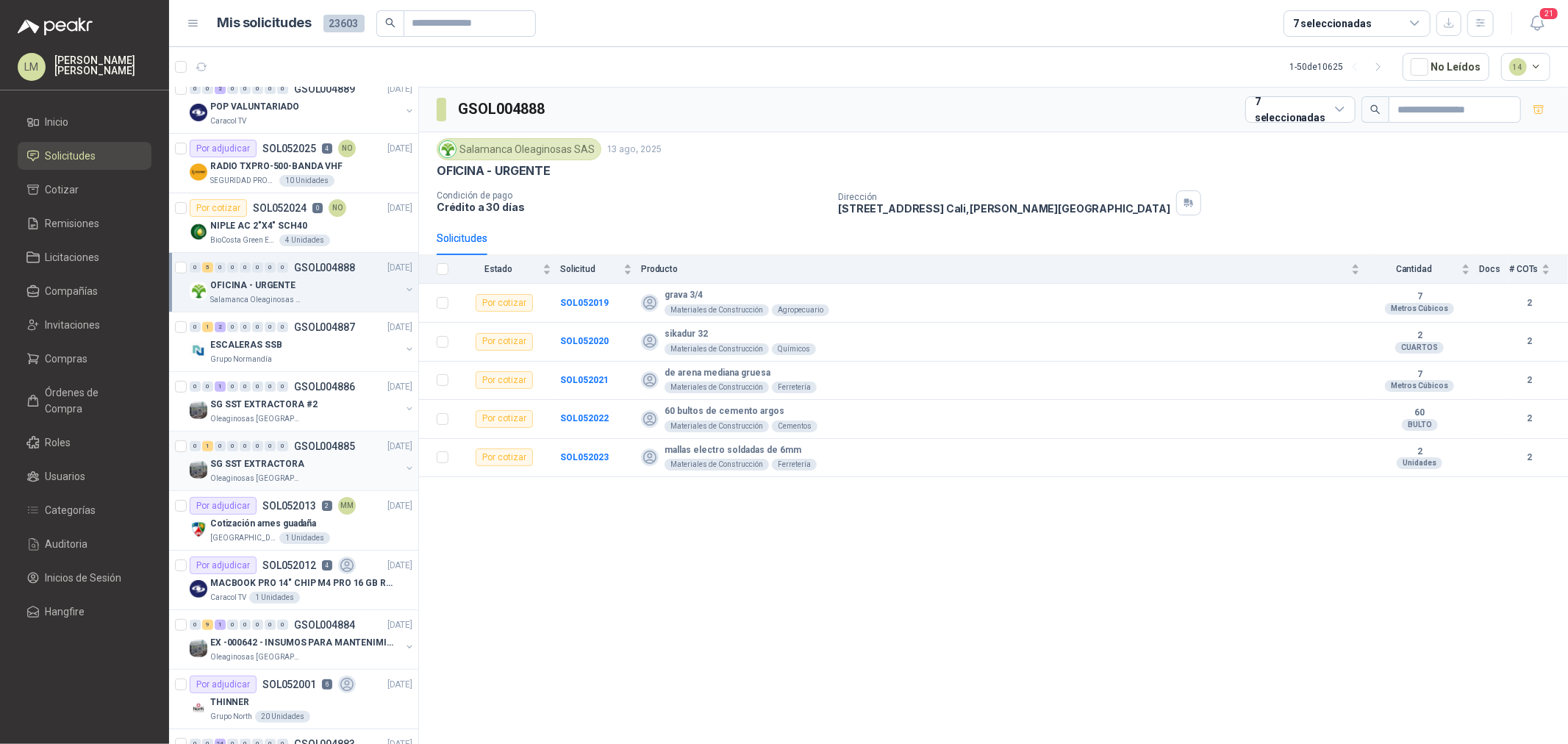
click at [295, 457] on p "SG SST EXTRACTORA" at bounding box center [257, 464] width 94 height 14
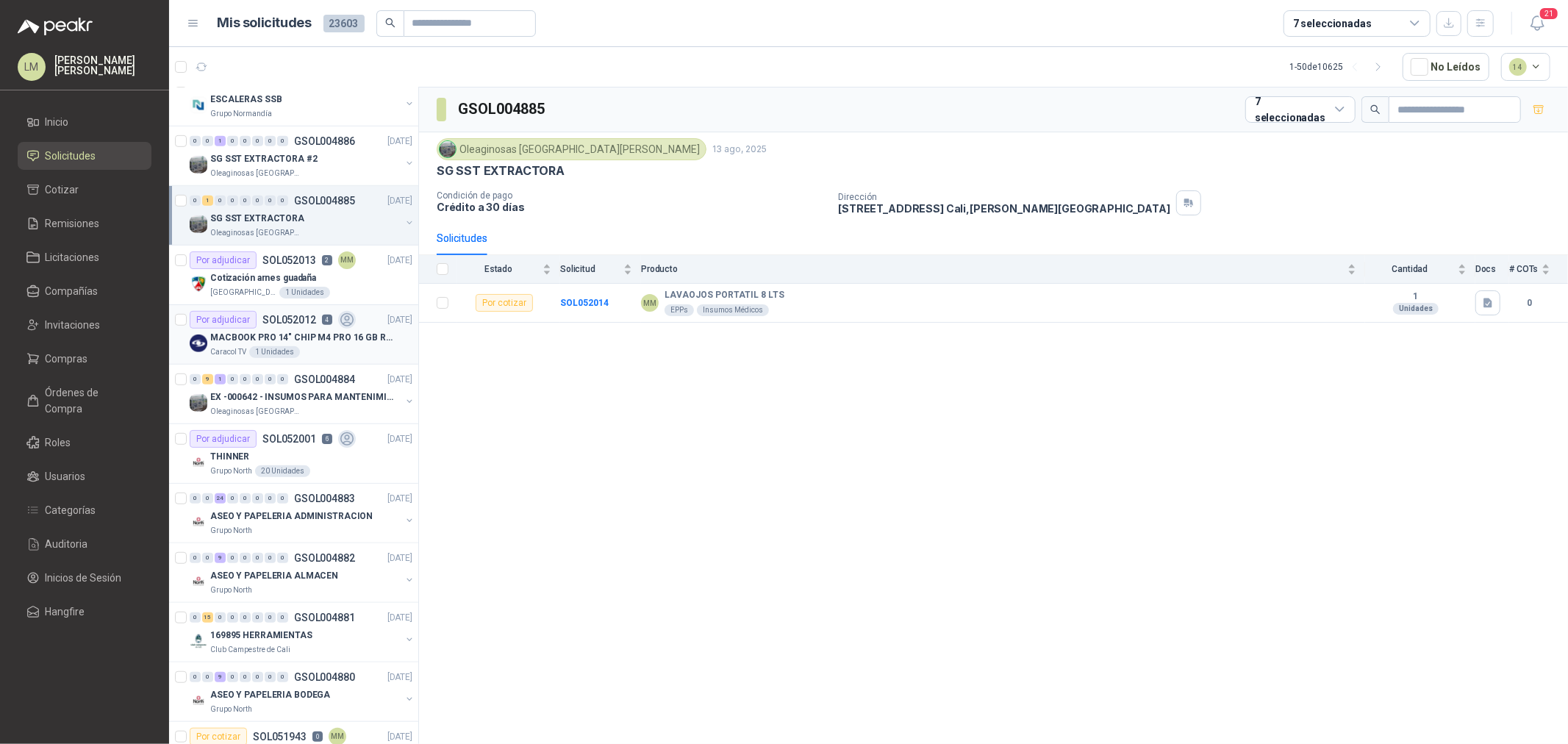
scroll to position [898, 0]
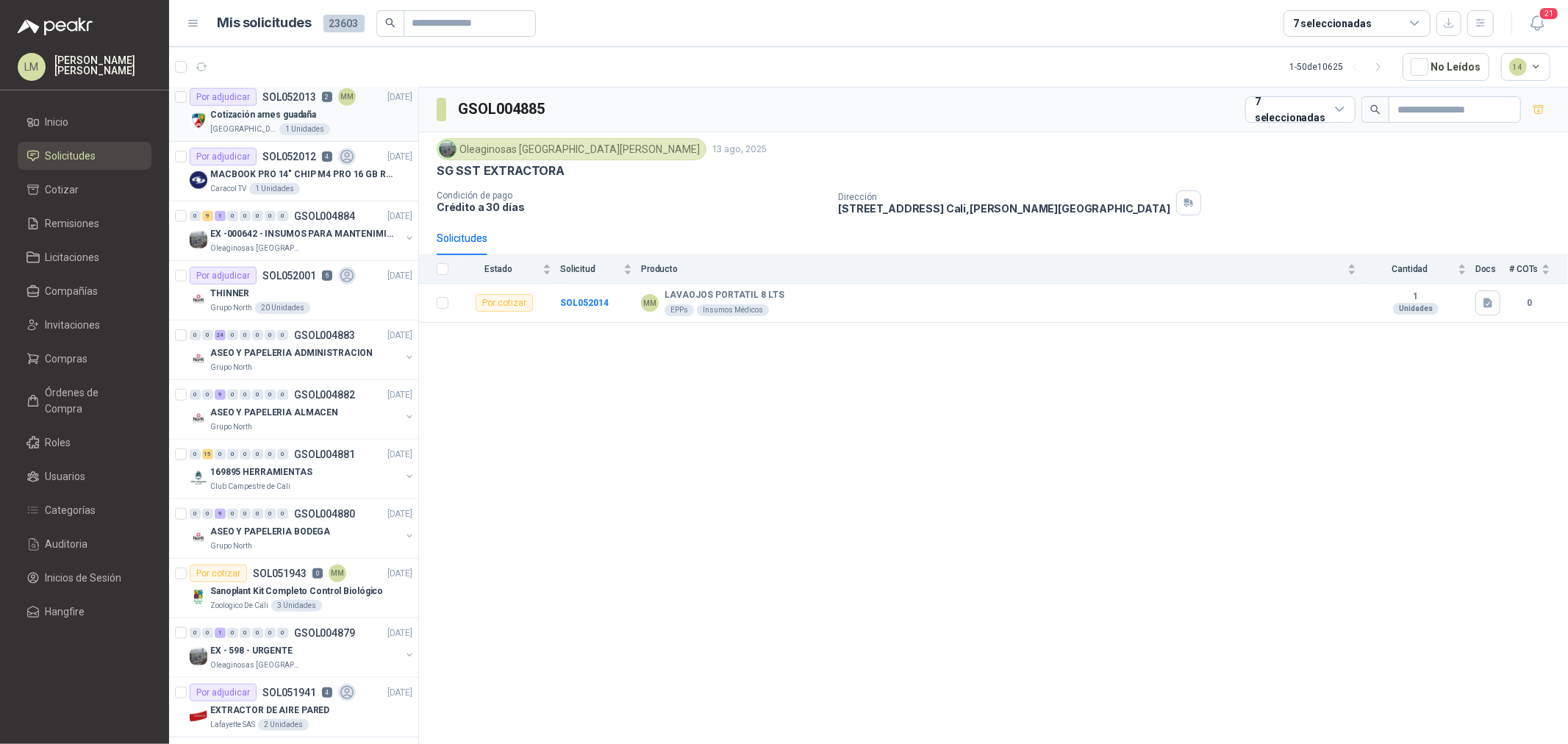
click at [295, 114] on p "Cotización arnes guadaña" at bounding box center [262, 115] width 105 height 14
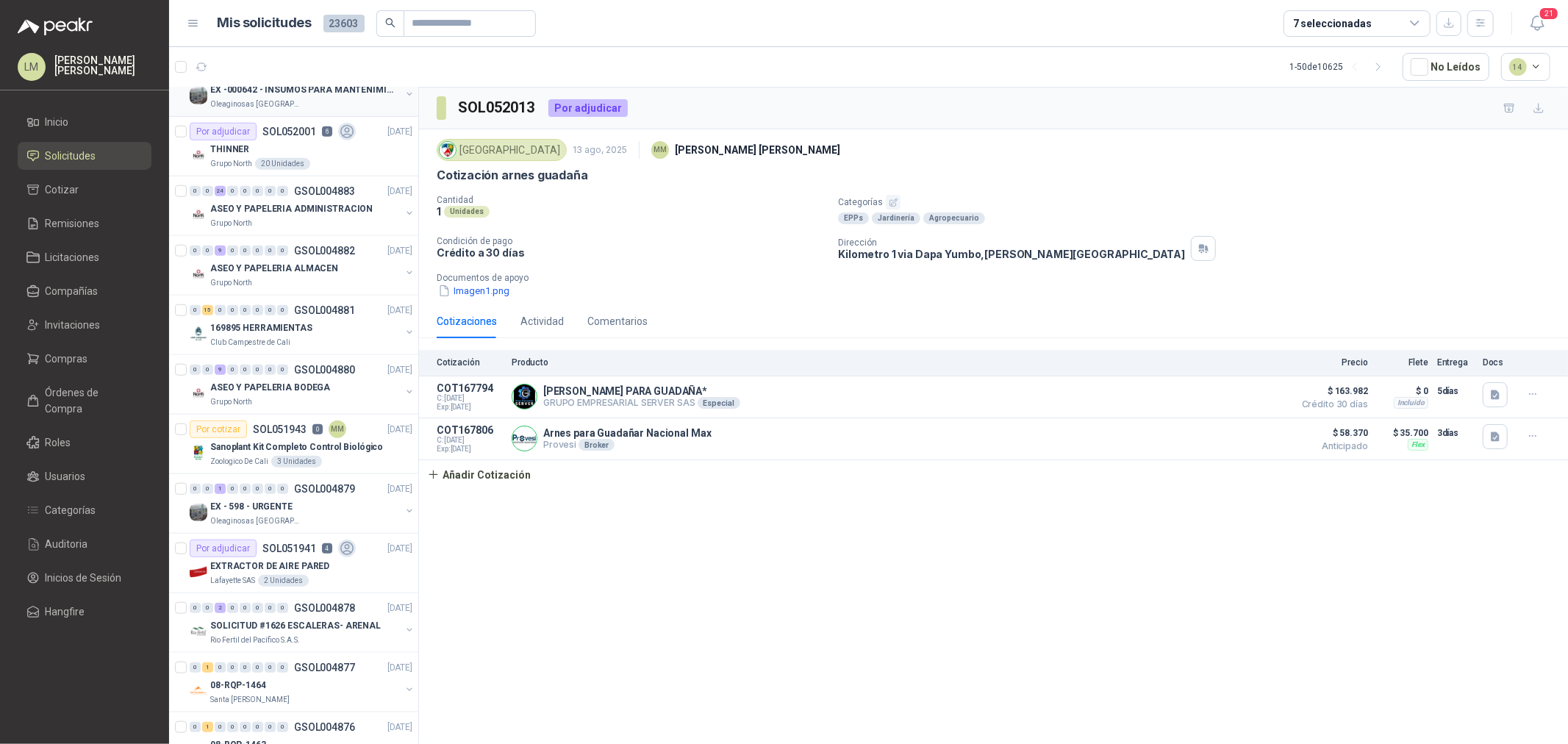
scroll to position [1061, 0]
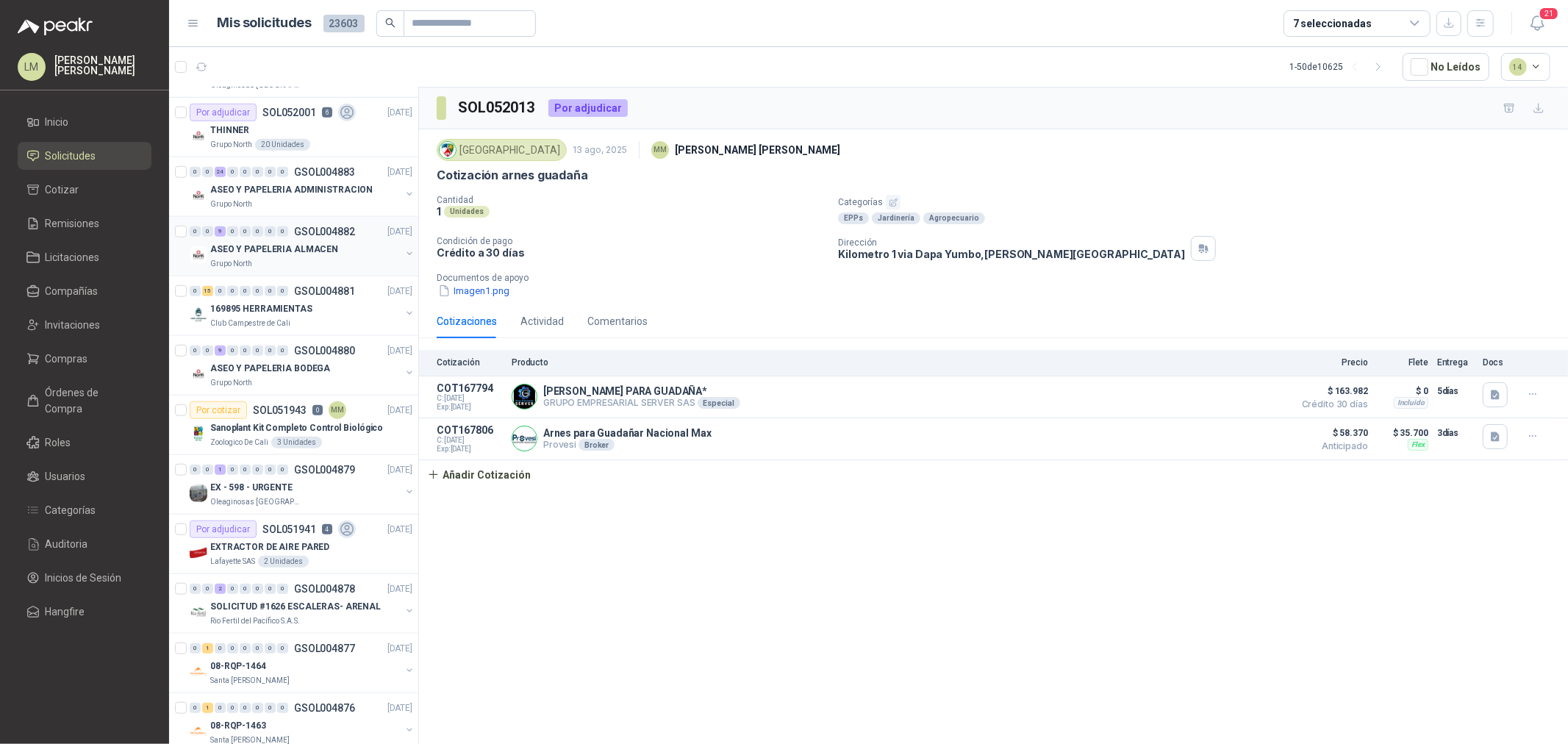
click at [292, 246] on p "ASEO Y PAPELERIA ALMACEN" at bounding box center [274, 249] width 128 height 14
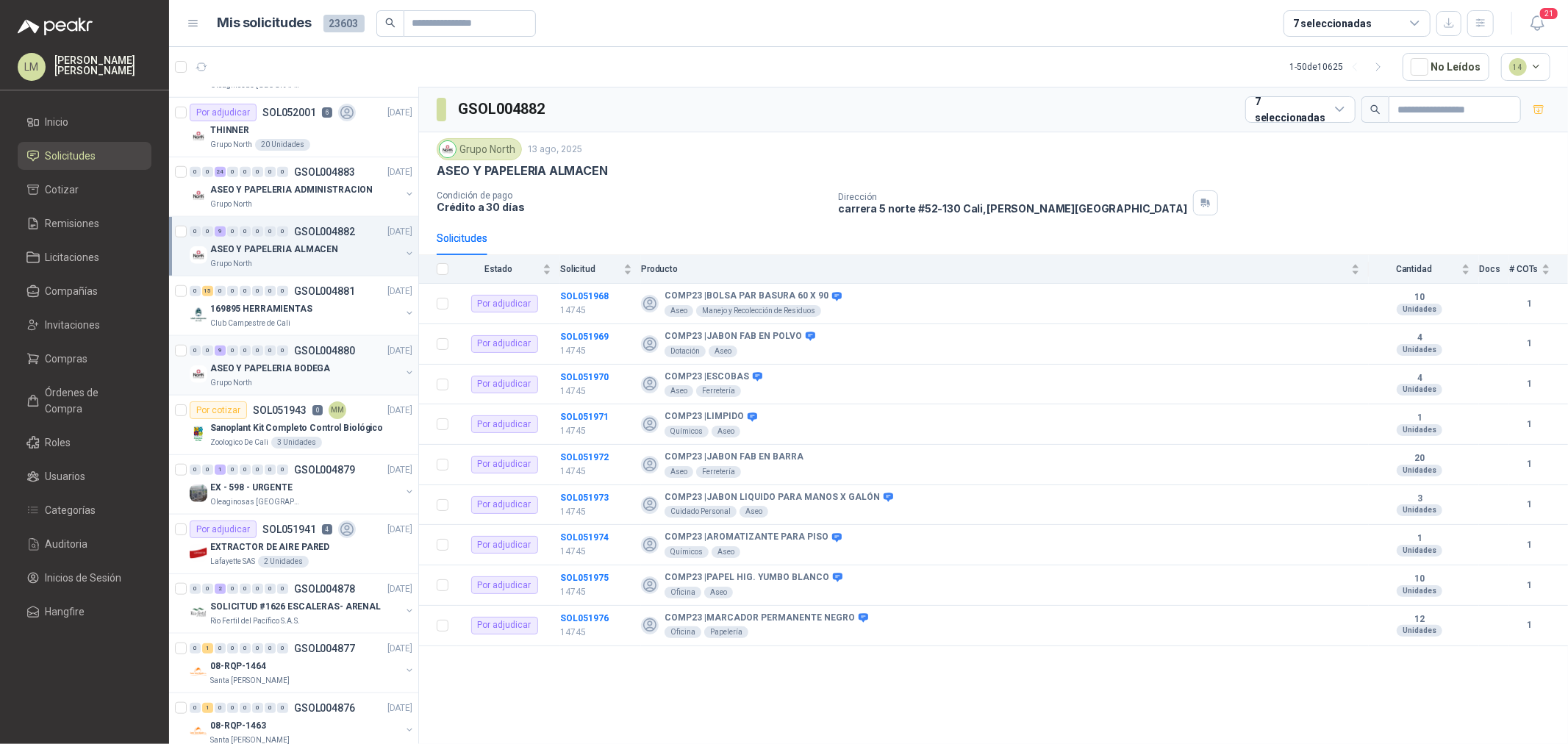
click at [269, 352] on div "0" at bounding box center [270, 350] width 11 height 10
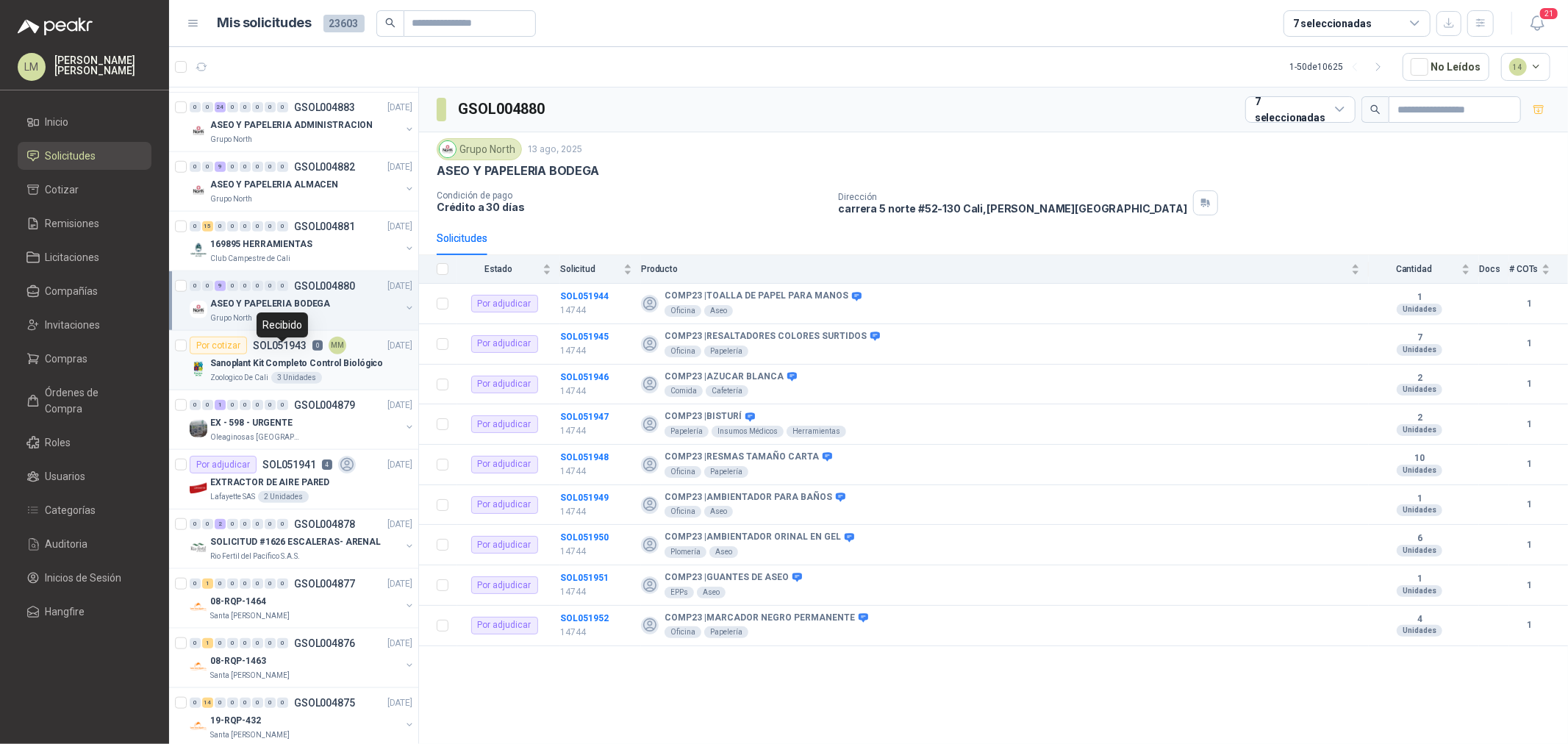
scroll to position [1144, 0]
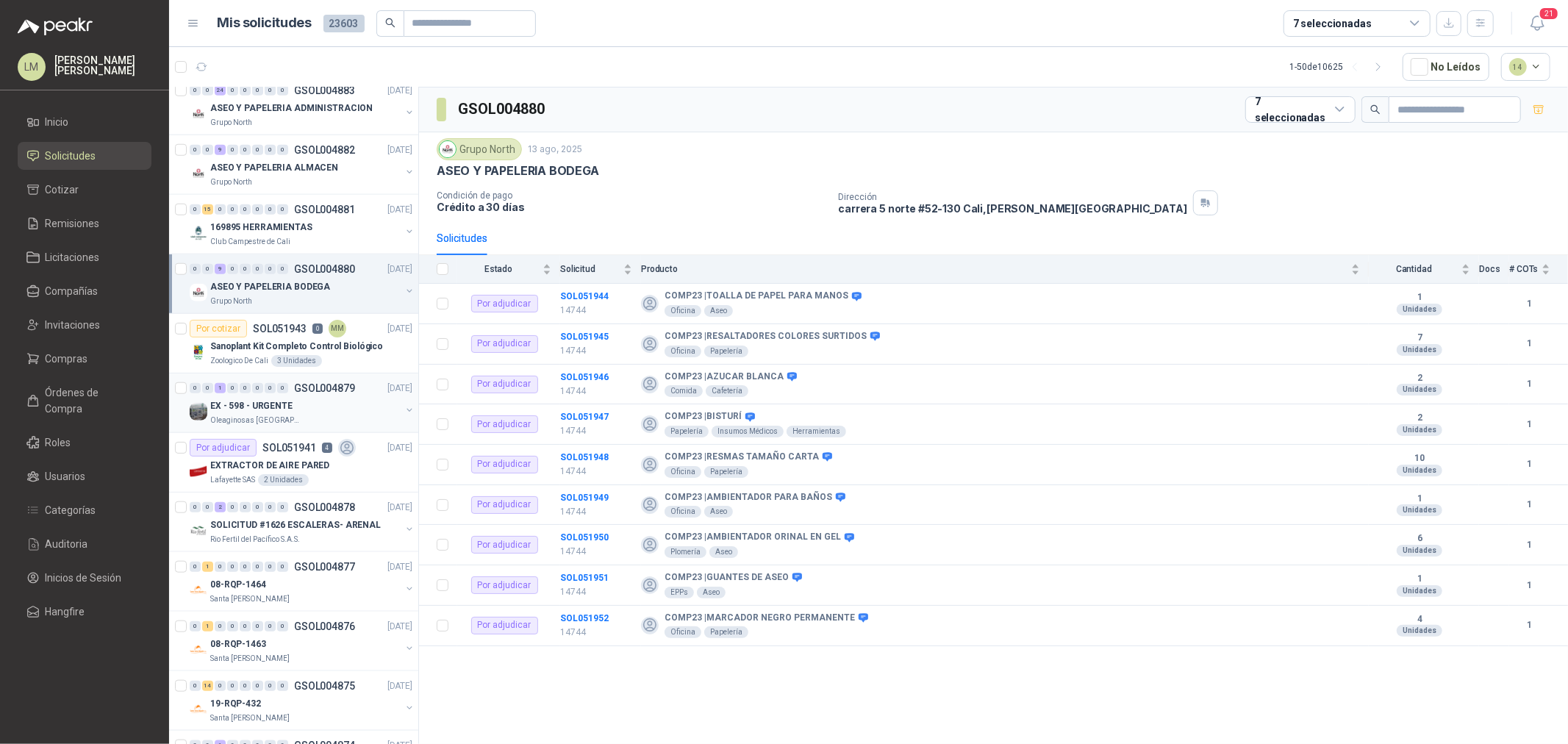
click at [298, 406] on div "EX - 598 - URGENTE" at bounding box center [305, 406] width 190 height 18
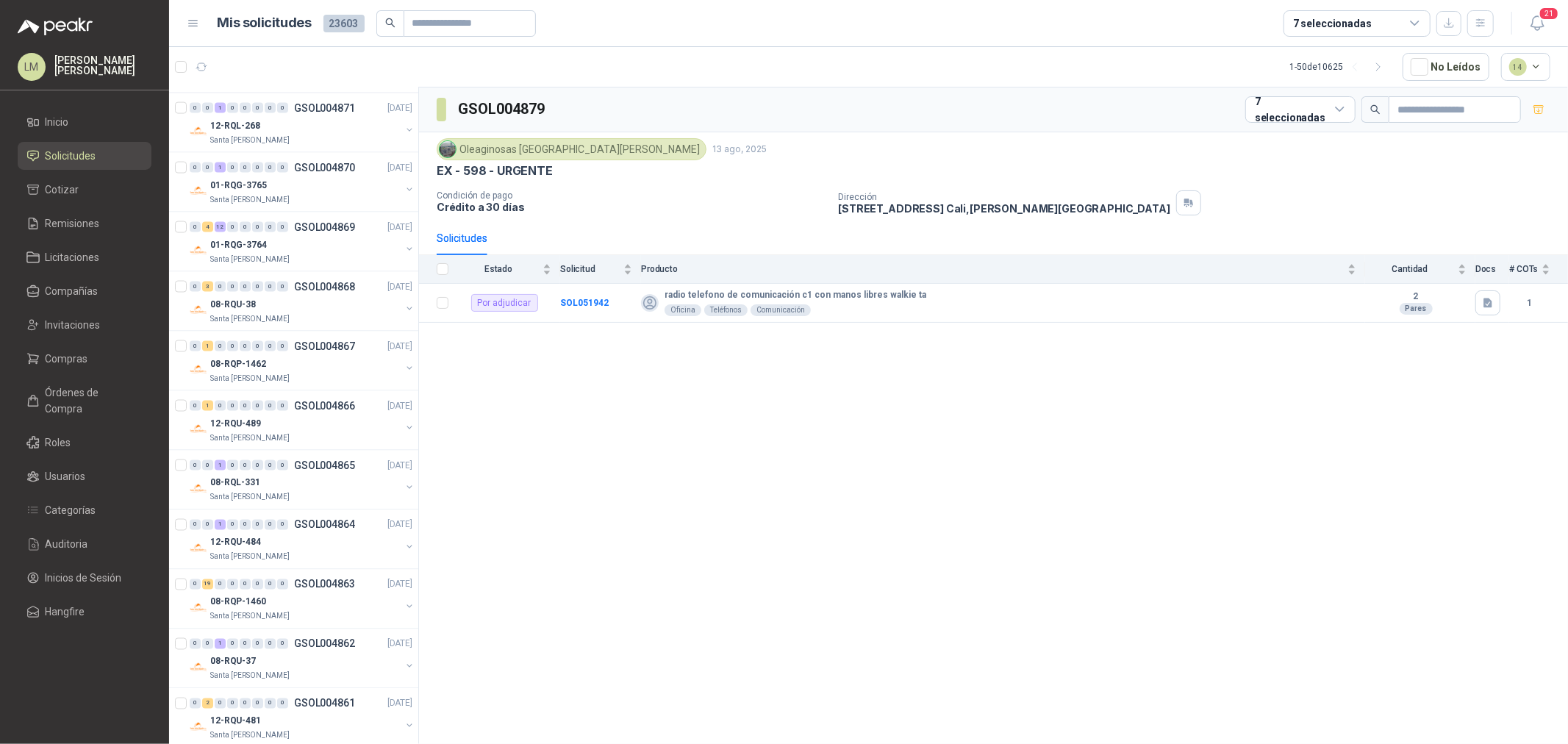
scroll to position [1960, 0]
click at [269, 304] on div "08-RQU-38" at bounding box center [305, 304] width 190 height 18
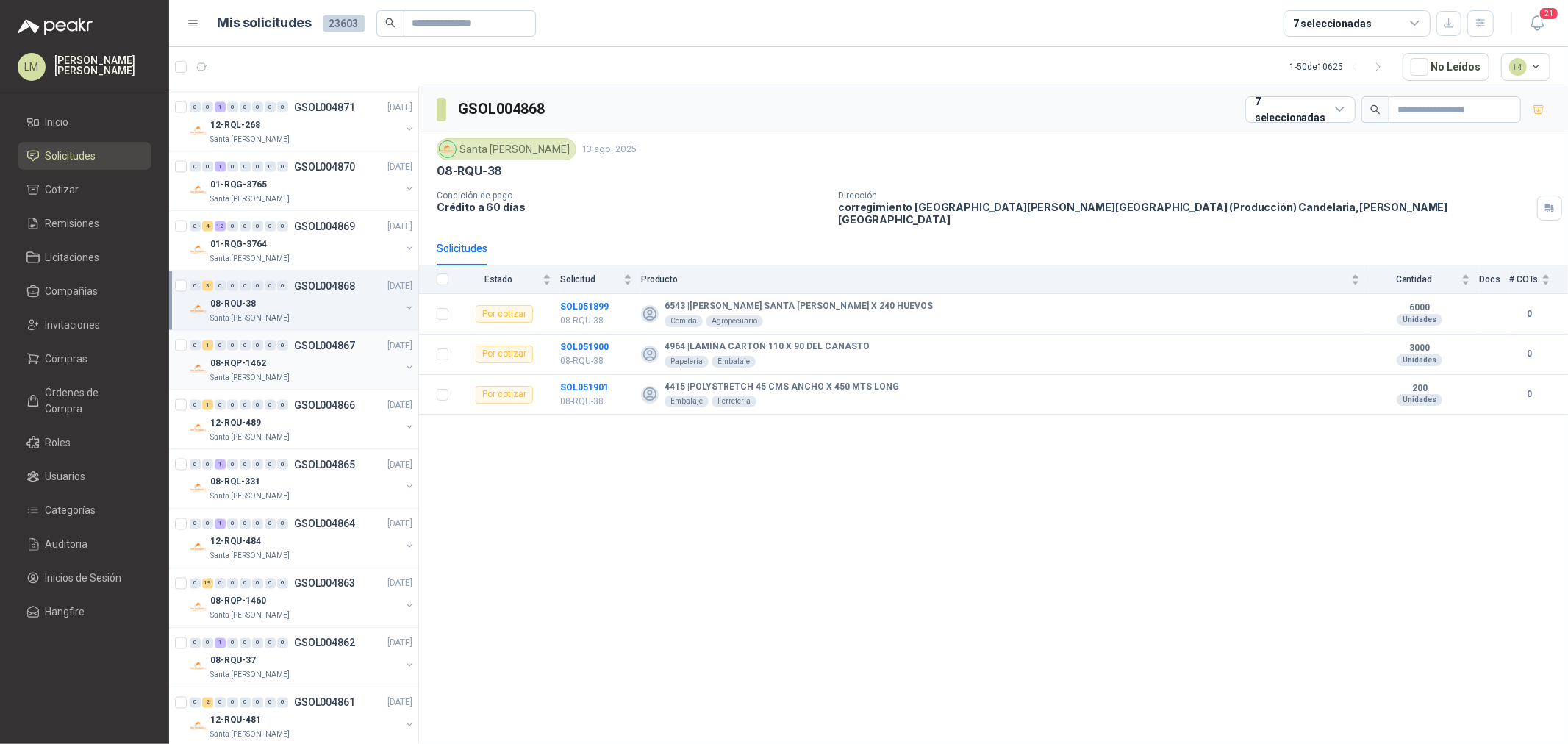
click at [282, 355] on div "08-RQP-1462" at bounding box center [305, 363] width 190 height 18
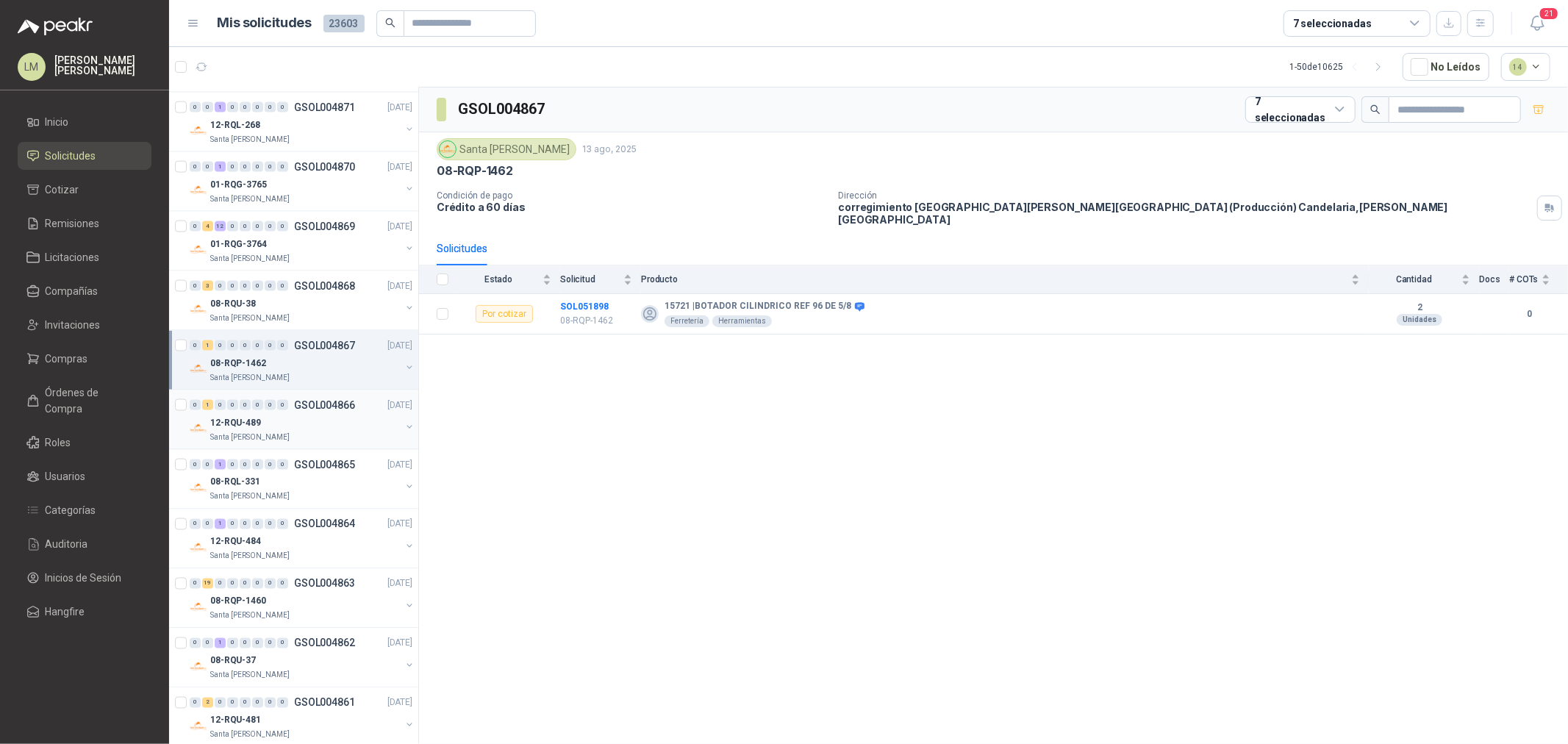
click at [266, 427] on div "12-RQU-489" at bounding box center [305, 423] width 190 height 18
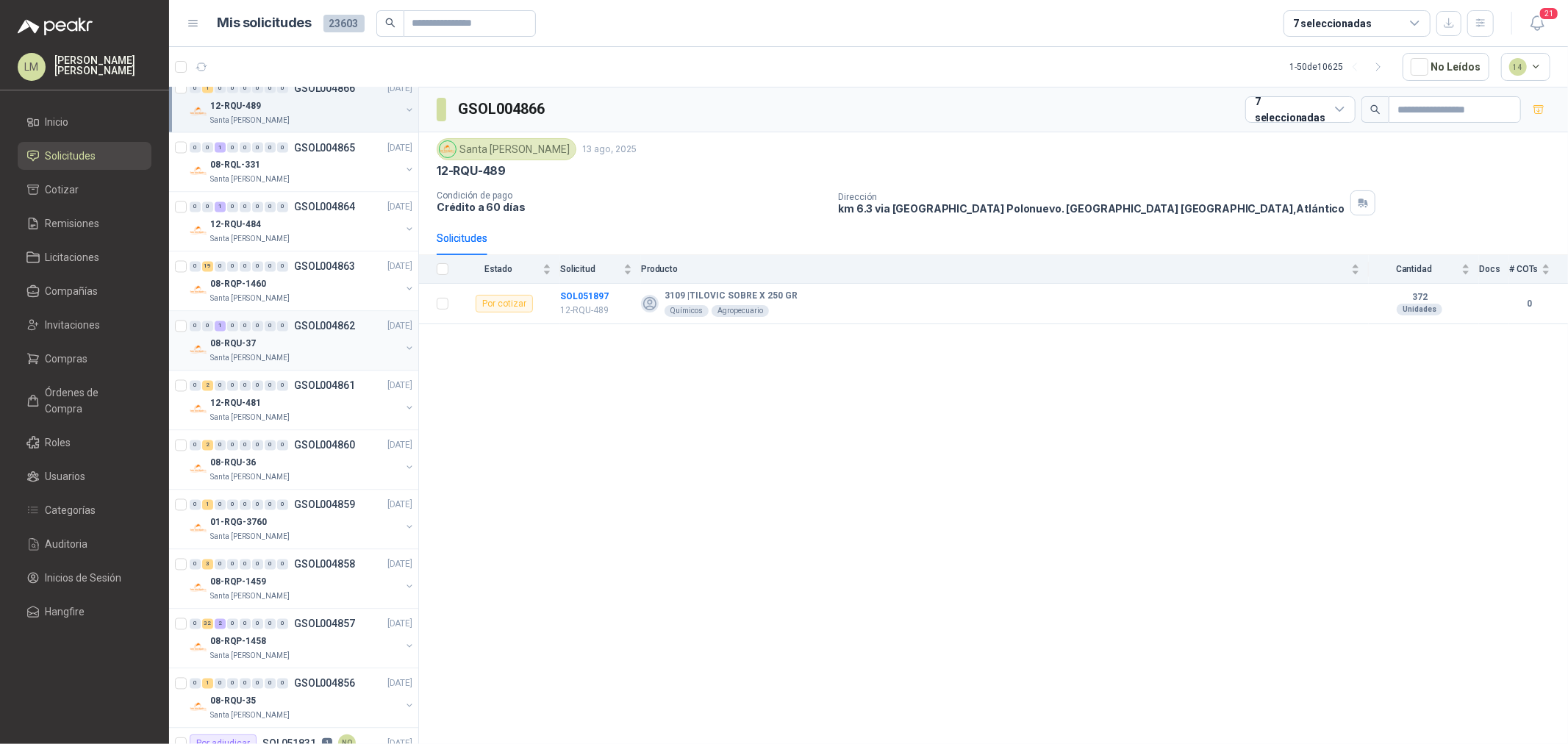
scroll to position [2287, 0]
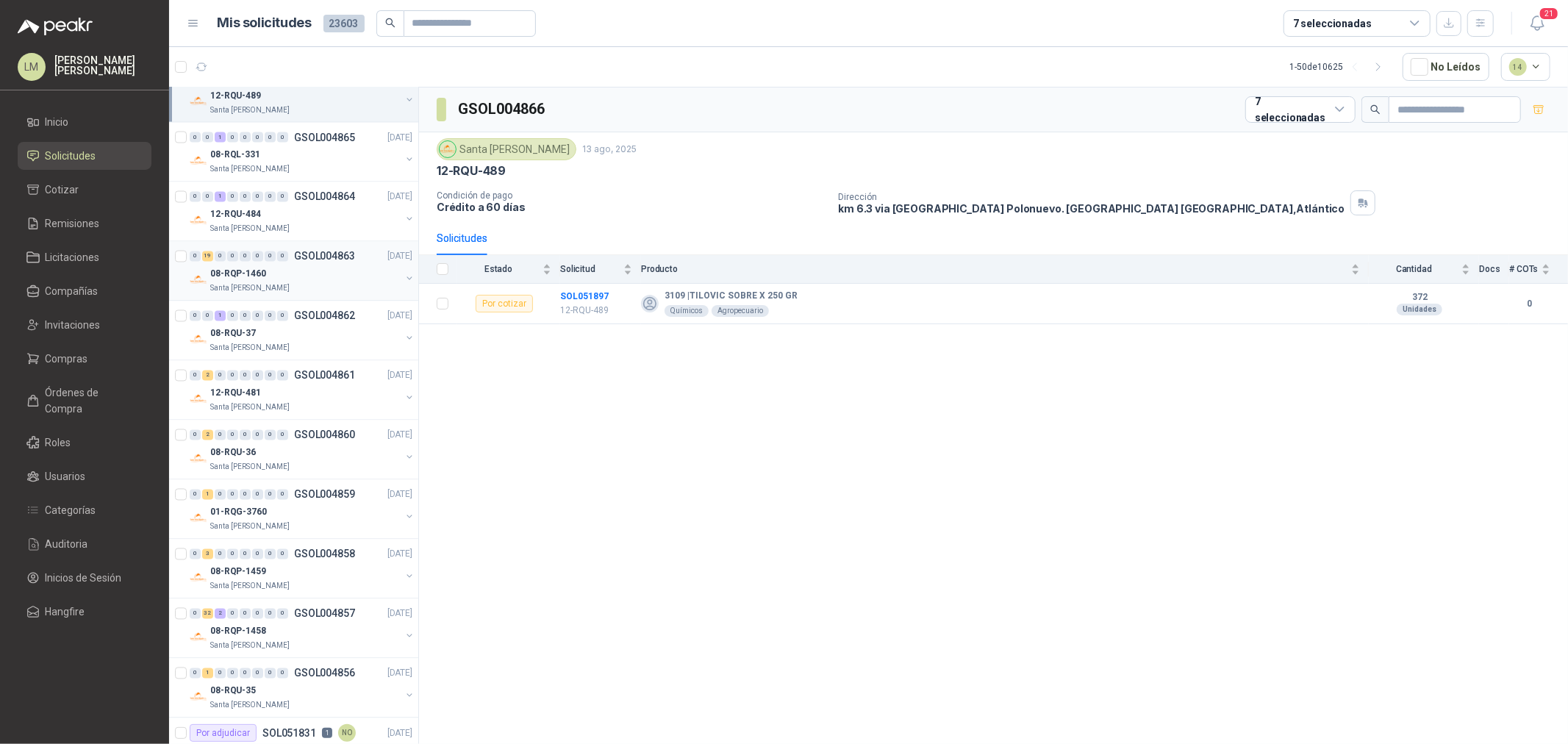
click at [271, 271] on div "08-RQP-1460" at bounding box center [305, 274] width 190 height 18
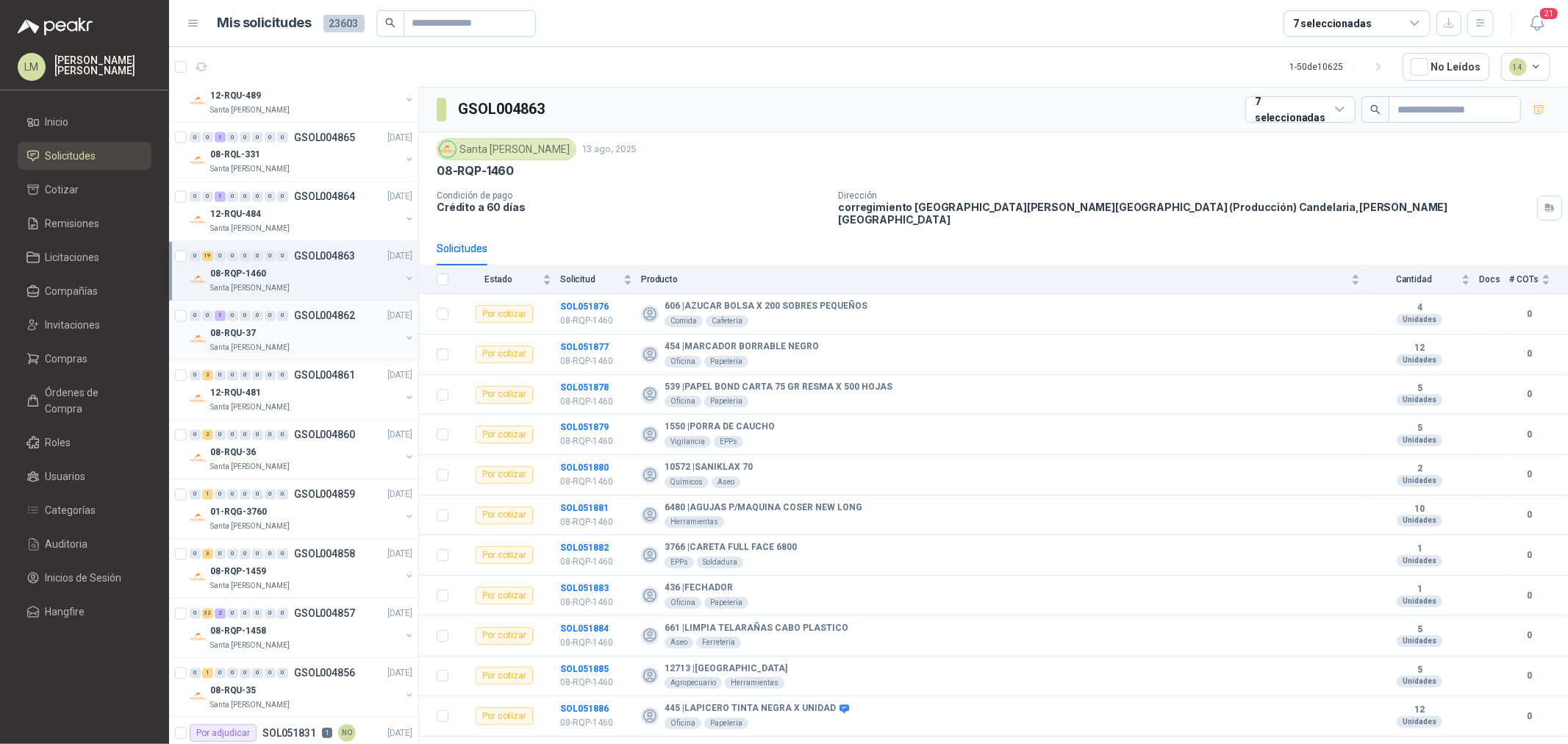
click at [269, 335] on div "08-RQU-37" at bounding box center [305, 334] width 190 height 18
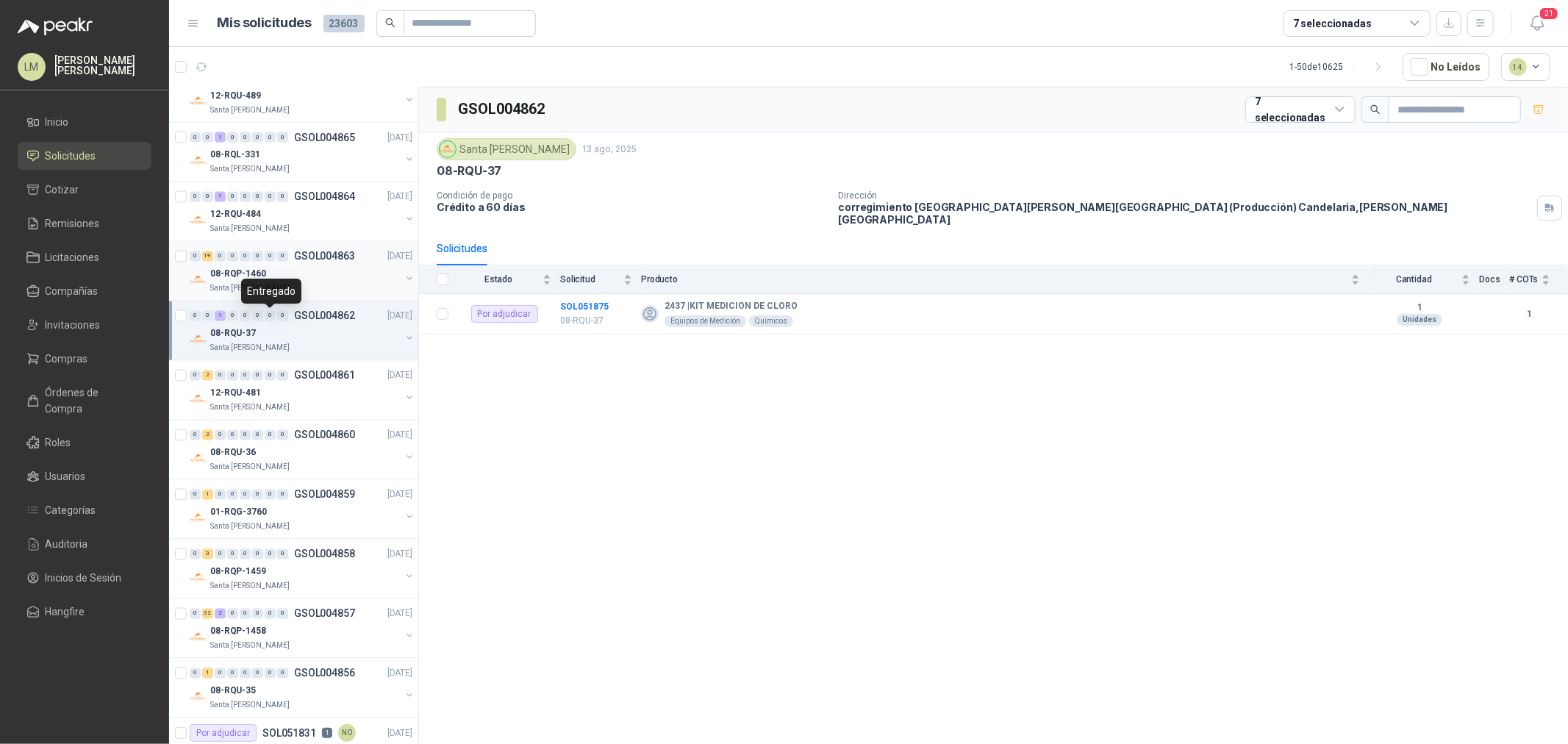
click at [280, 276] on div "08-RQP-1460" at bounding box center [305, 274] width 190 height 18
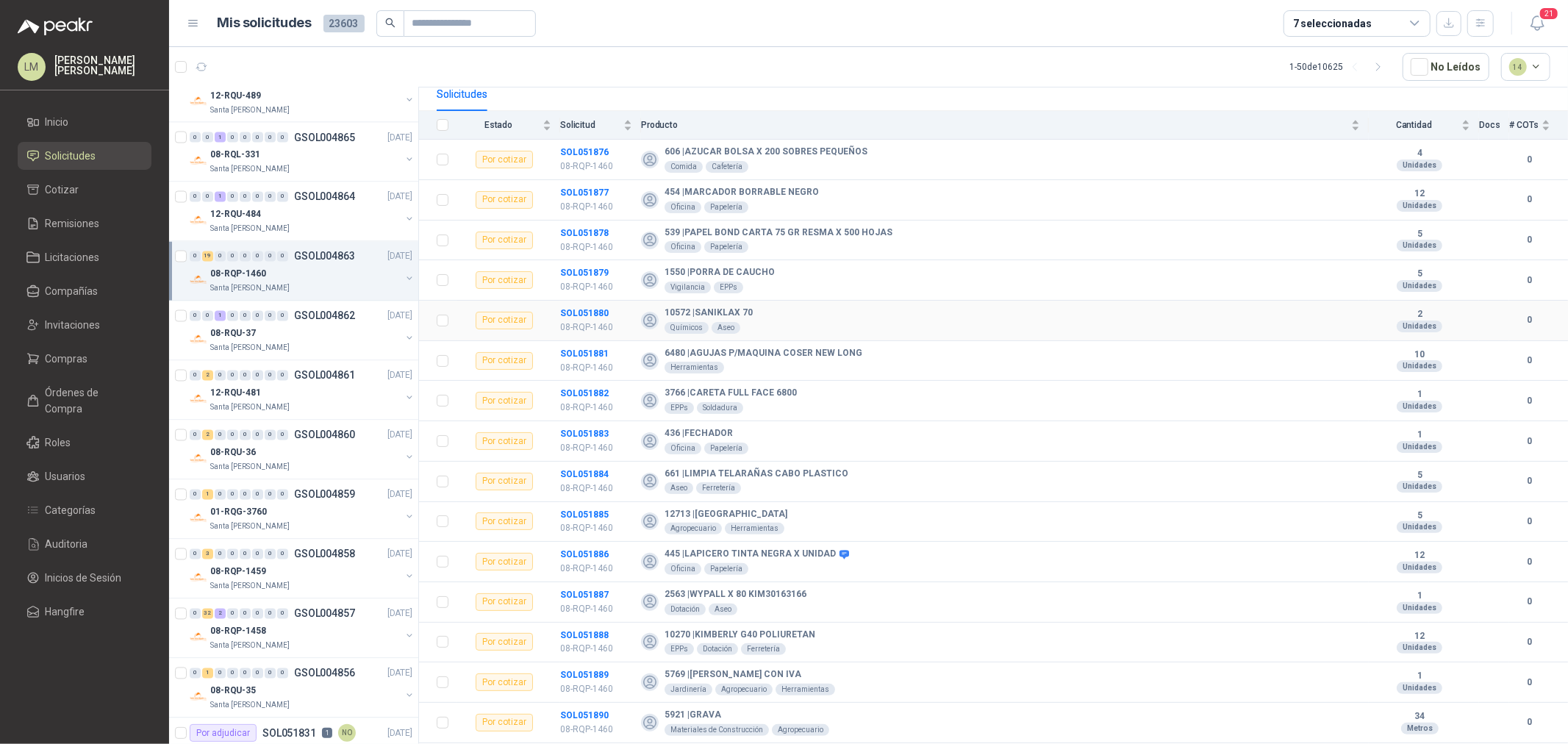
scroll to position [163, 0]
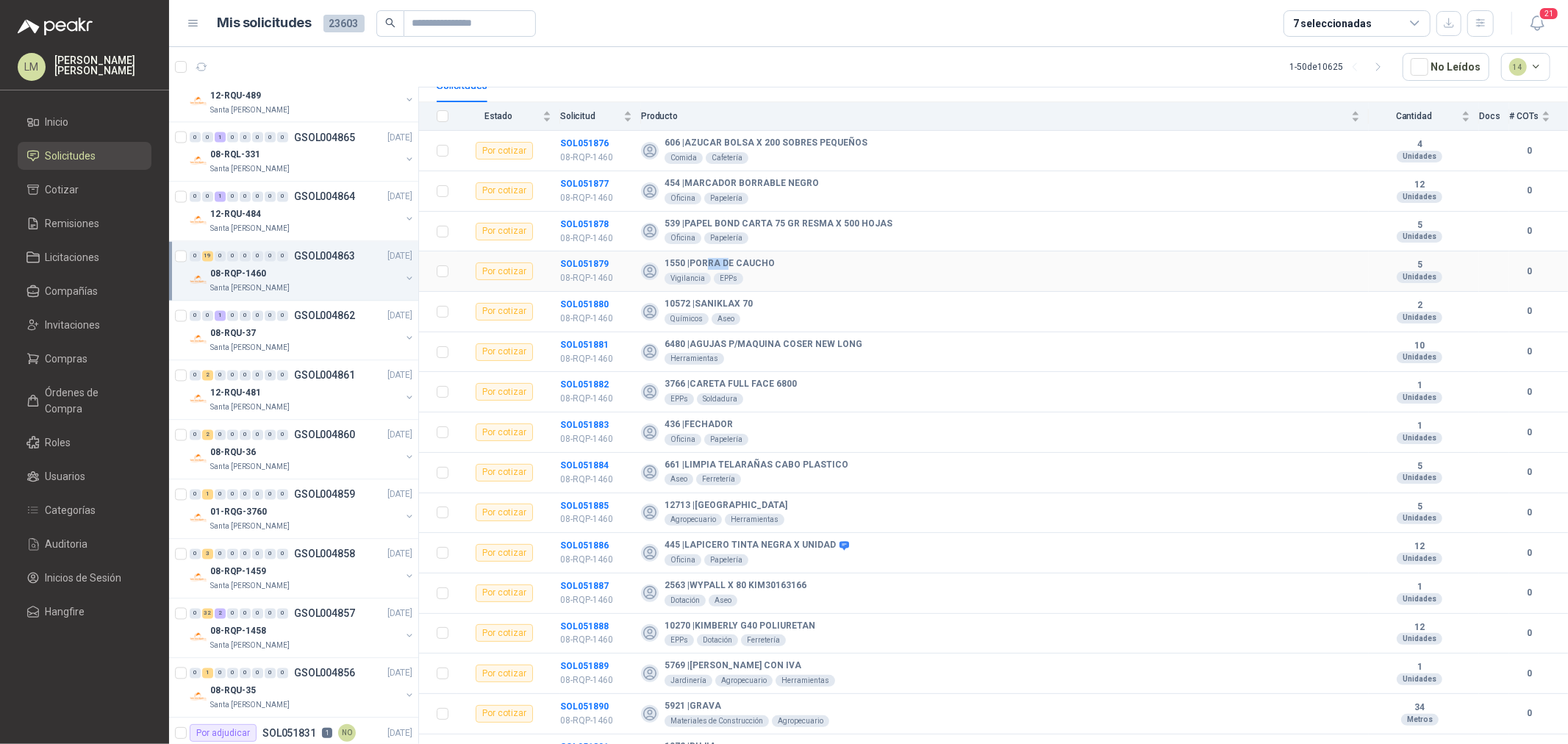
drag, startPoint x: 728, startPoint y: 253, endPoint x: 707, endPoint y: 253, distance: 21.0
click at [708, 258] on b "1550 | PORRA DE CAUCHO" at bounding box center [720, 263] width 110 height 12
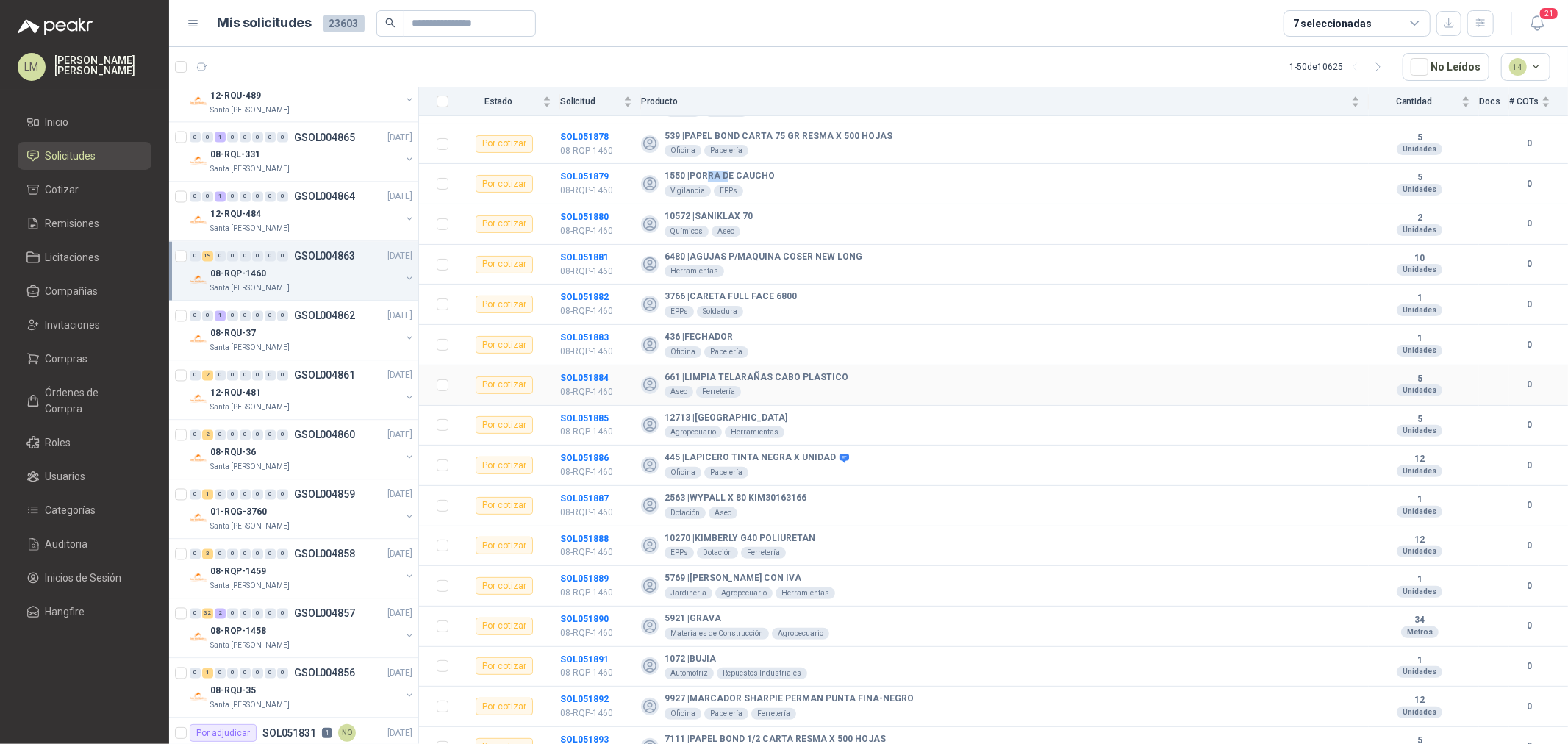
scroll to position [299, 0]
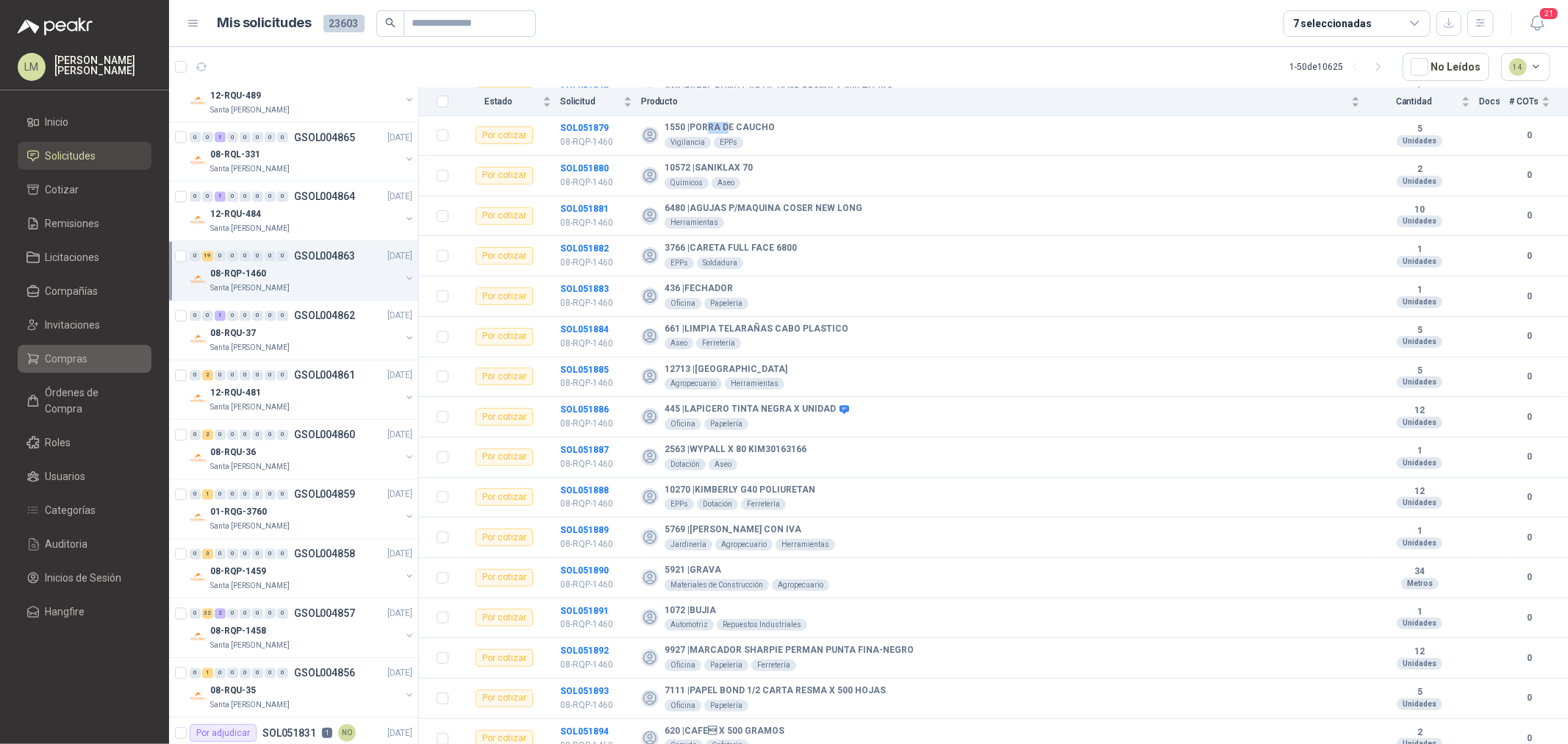
click at [51, 351] on span "Compras" at bounding box center [67, 359] width 42 height 16
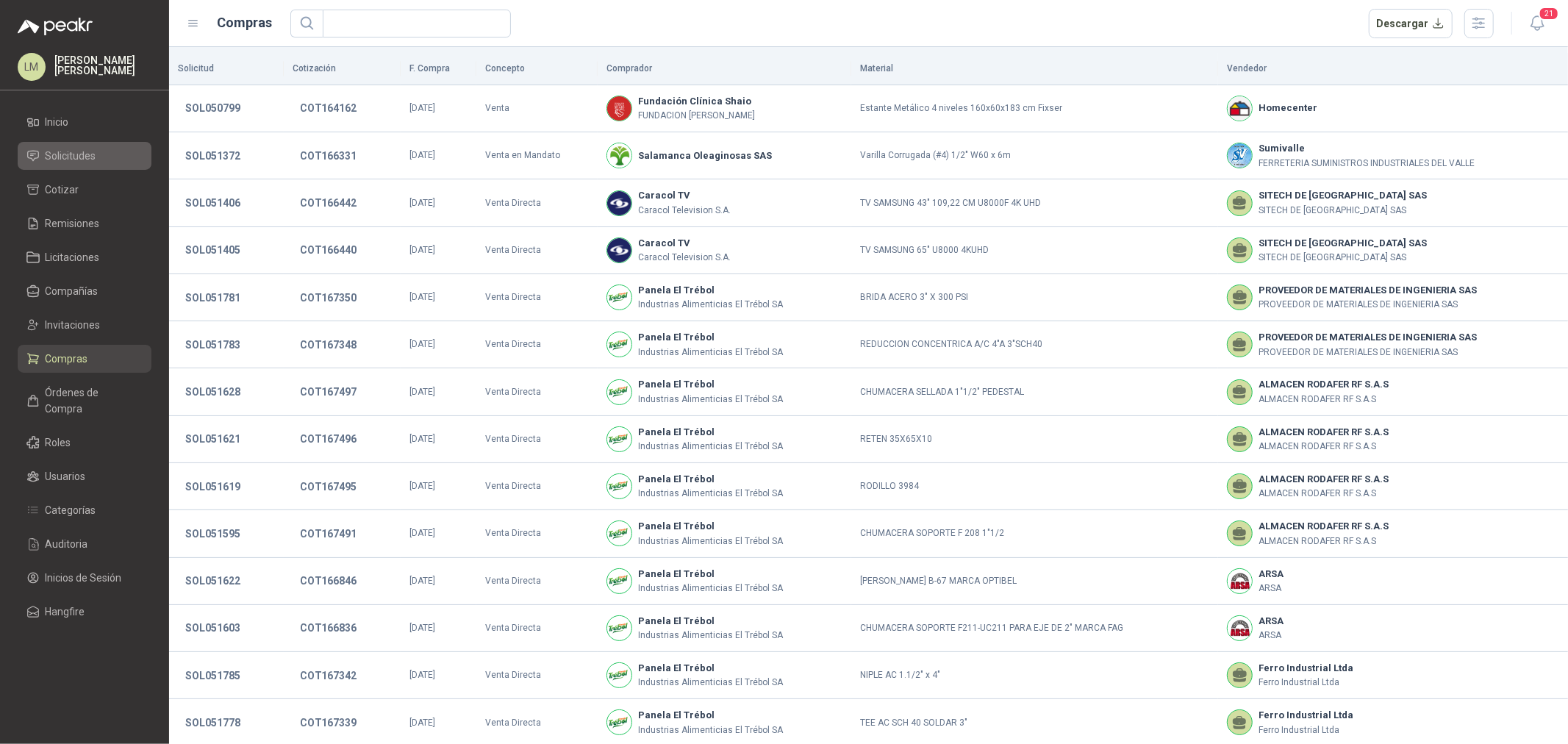
click at [78, 152] on span "Solicitudes" at bounding box center [71, 156] width 50 height 16
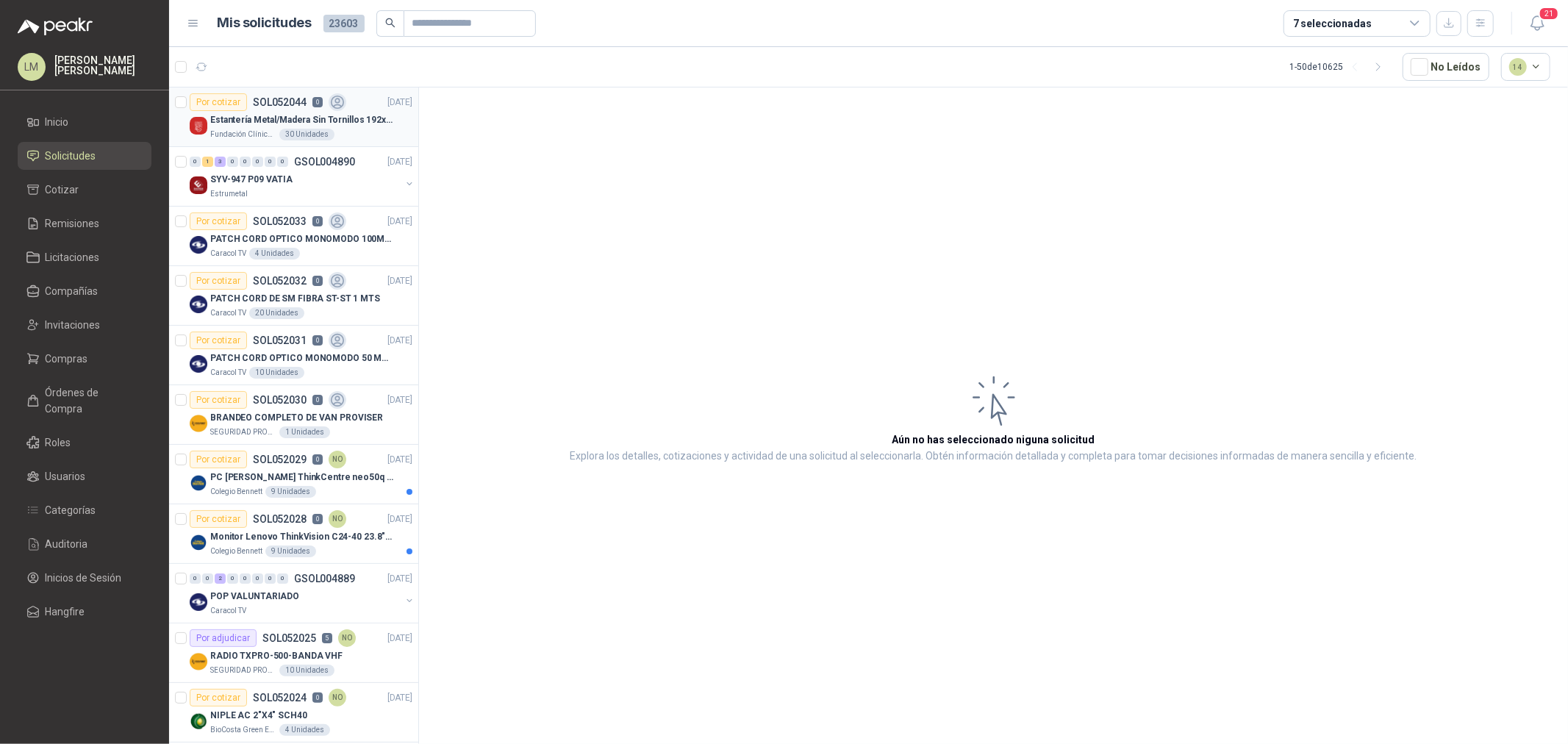
click at [280, 114] on p "Estantería Metal/Madera Sin Tornillos 192x100x50 cm 5 Niveles Gris" at bounding box center [301, 120] width 183 height 14
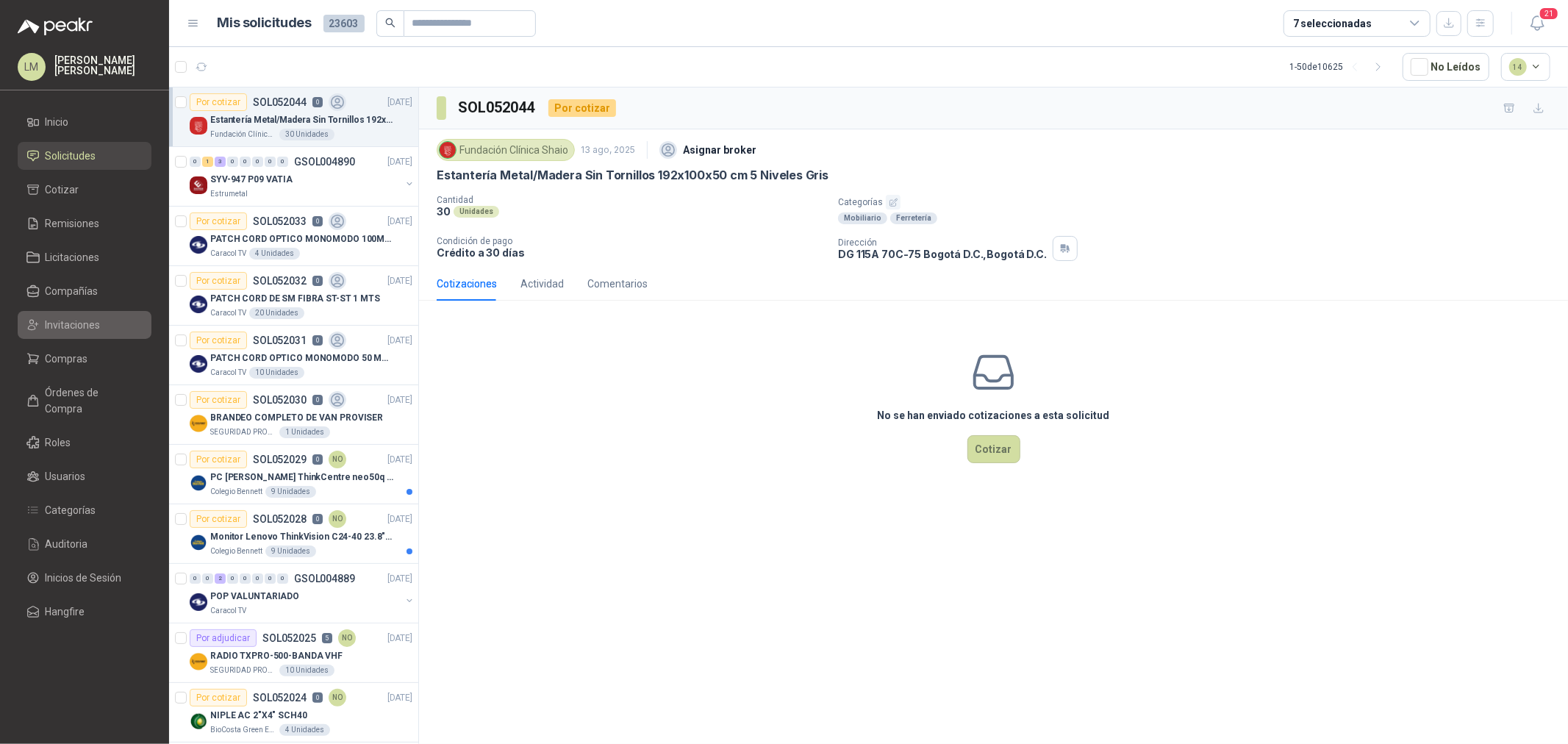
click at [74, 317] on span "Invitaciones" at bounding box center [73, 325] width 55 height 16
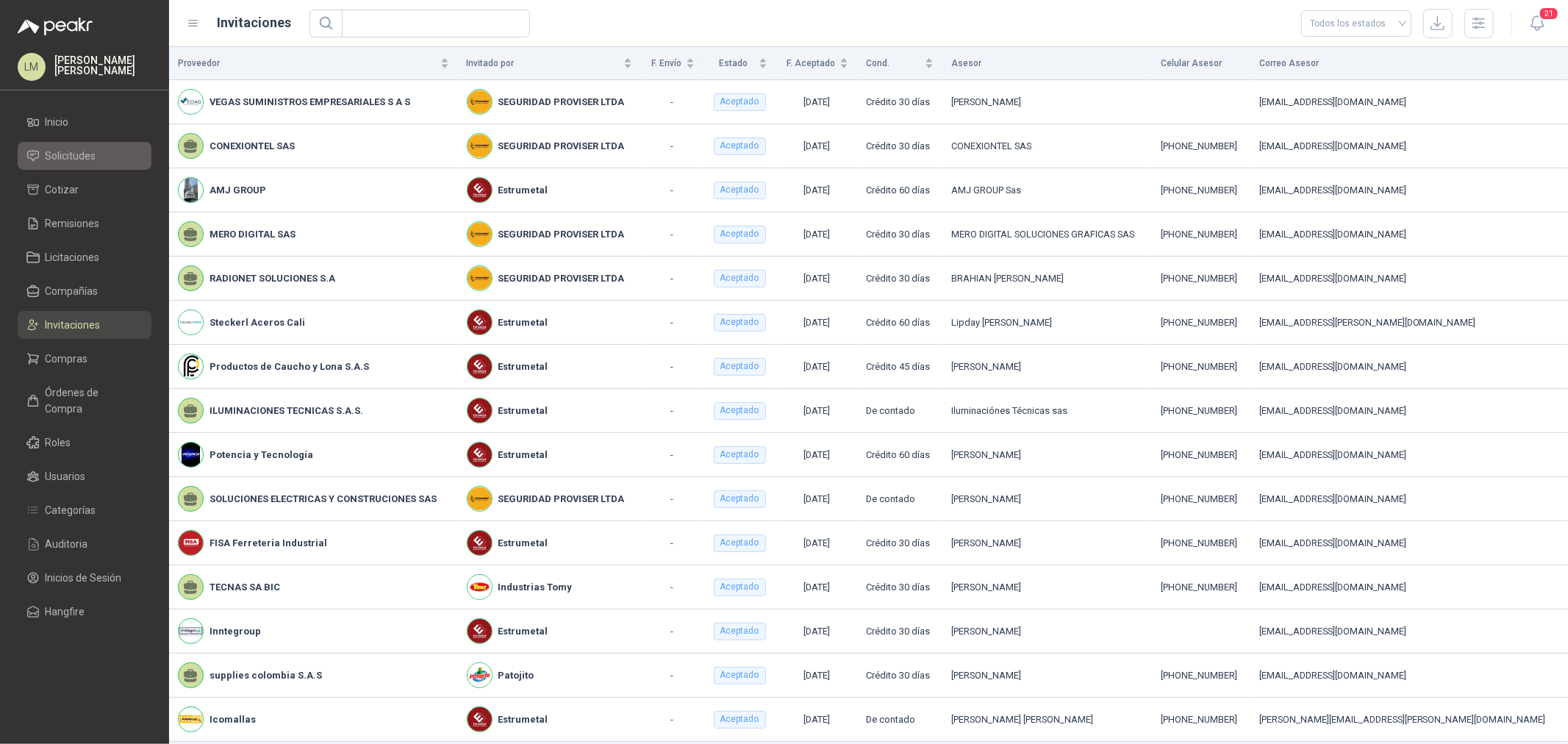
click at [74, 152] on span "Solicitudes" at bounding box center [71, 156] width 50 height 16
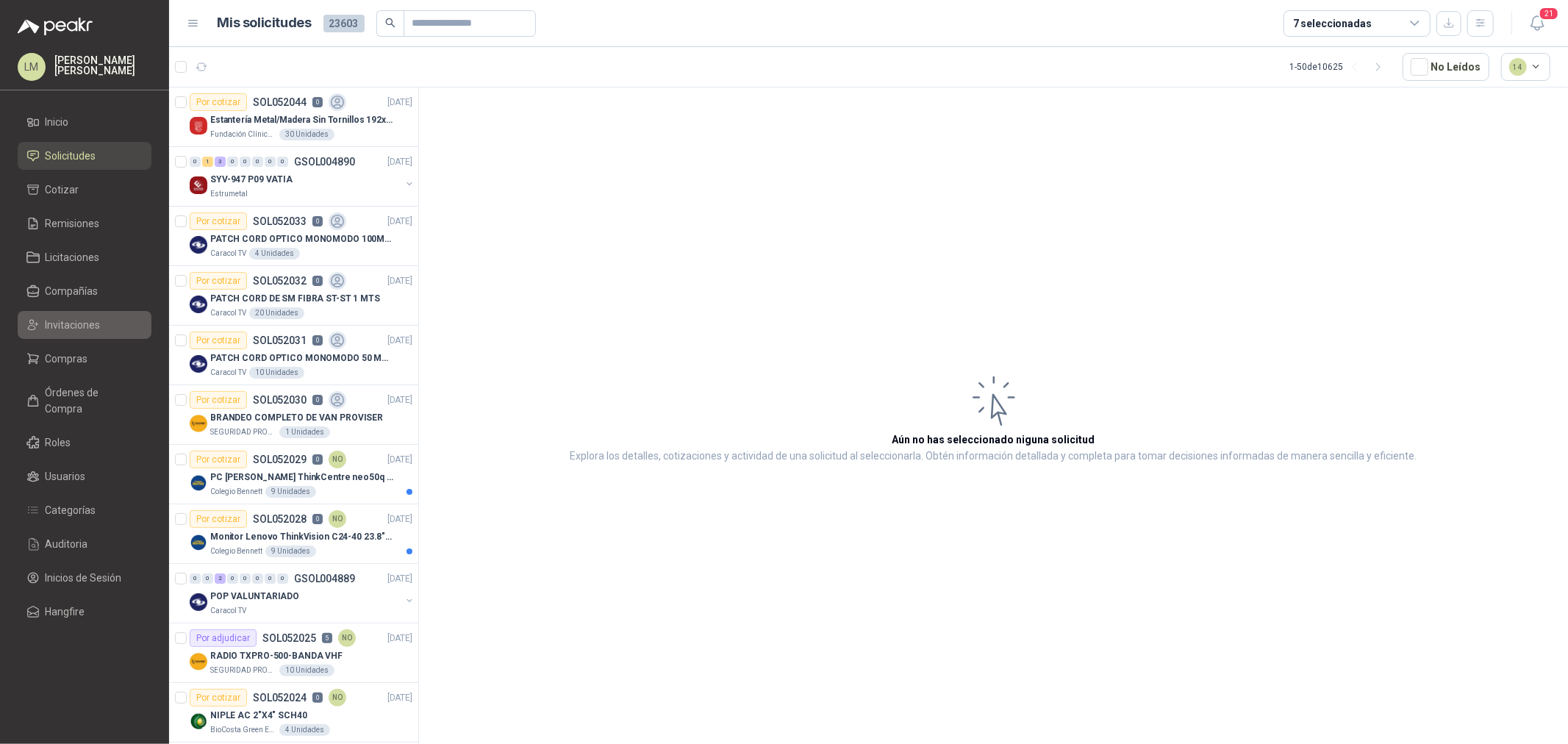
click at [69, 325] on span "Invitaciones" at bounding box center [73, 325] width 55 height 16
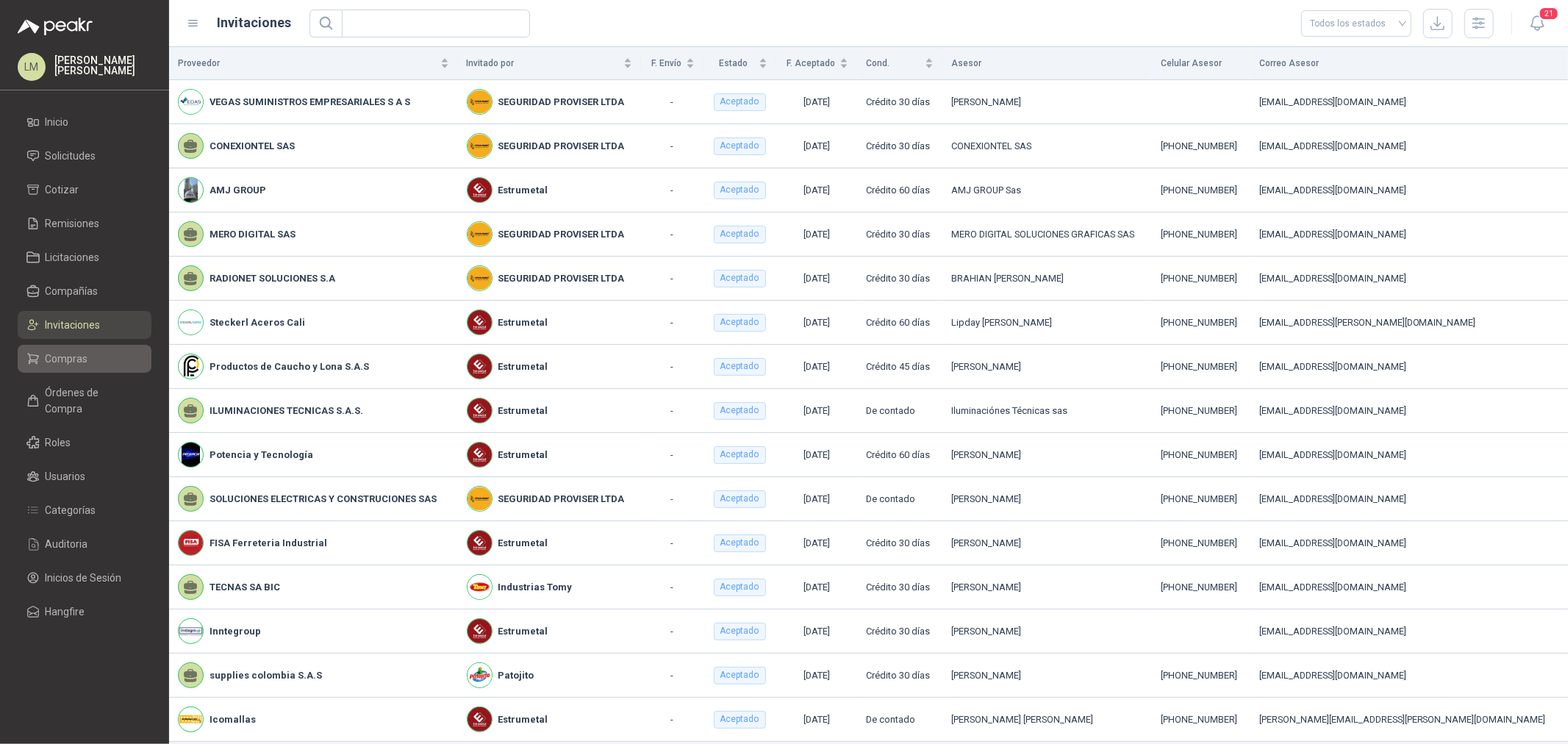
click at [68, 358] on span "Compras" at bounding box center [67, 359] width 42 height 16
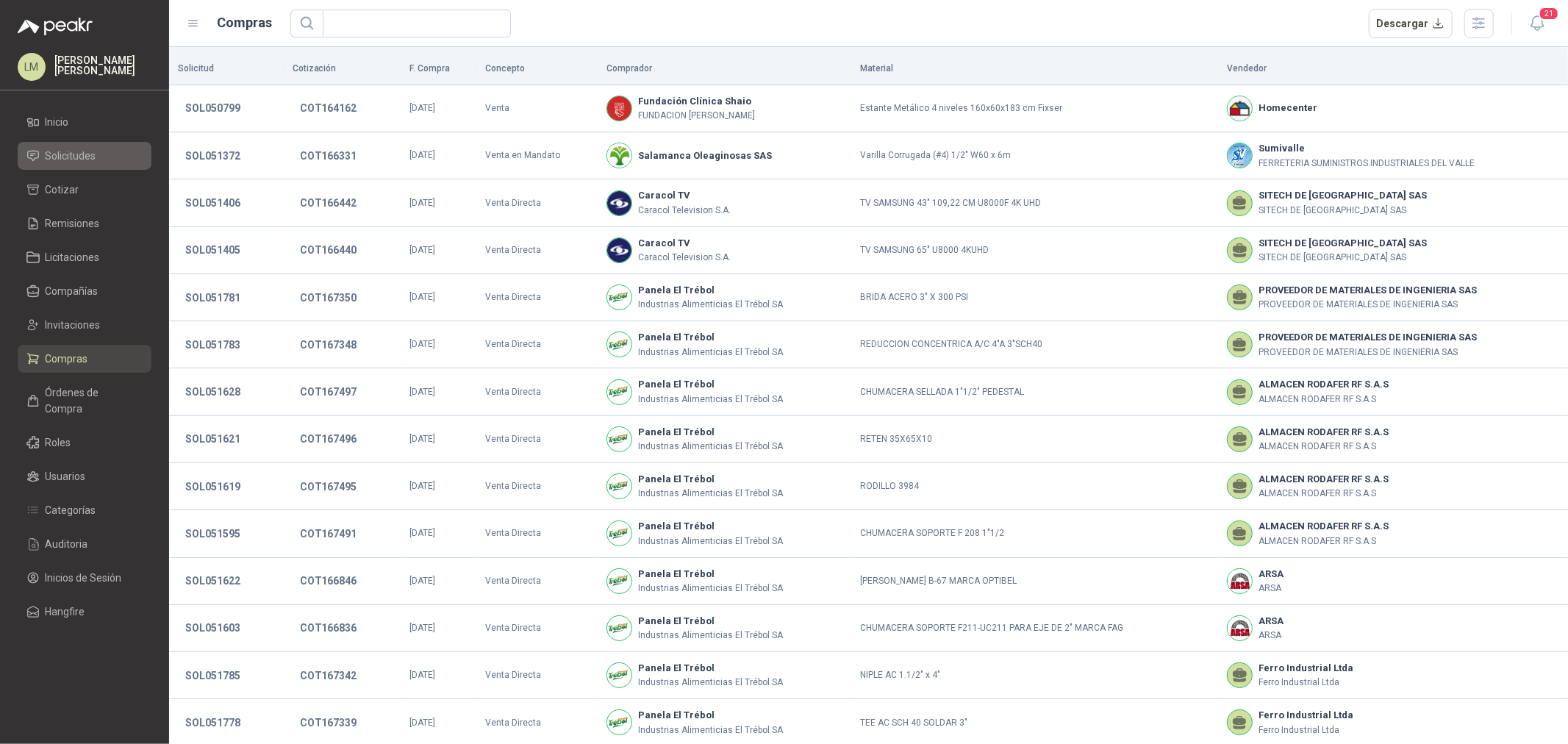
click at [89, 152] on span "Solicitudes" at bounding box center [71, 156] width 50 height 16
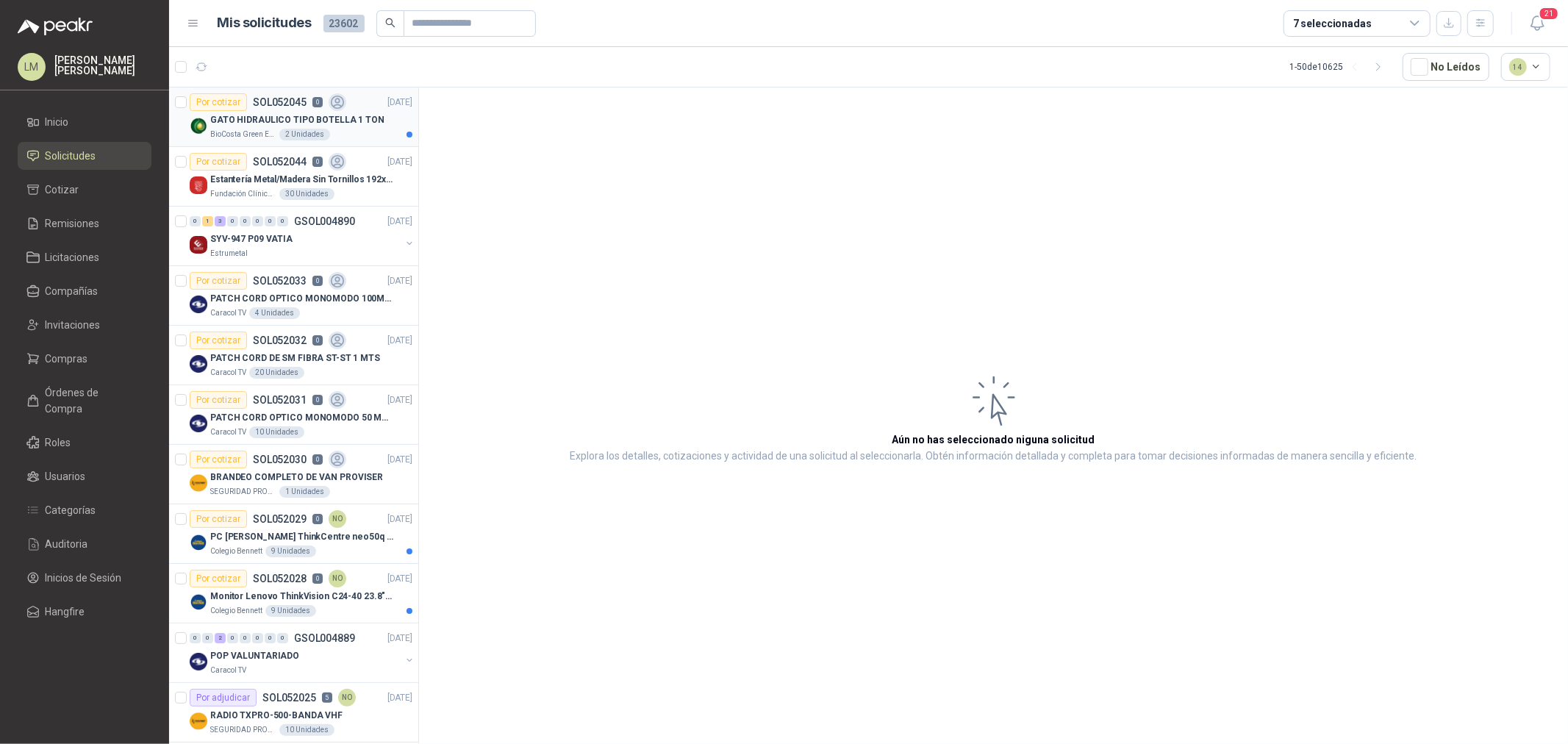
click at [252, 117] on p "GATO HIDRAULICO TIPO BOTELLA 1 TON" at bounding box center [297, 120] width 174 height 14
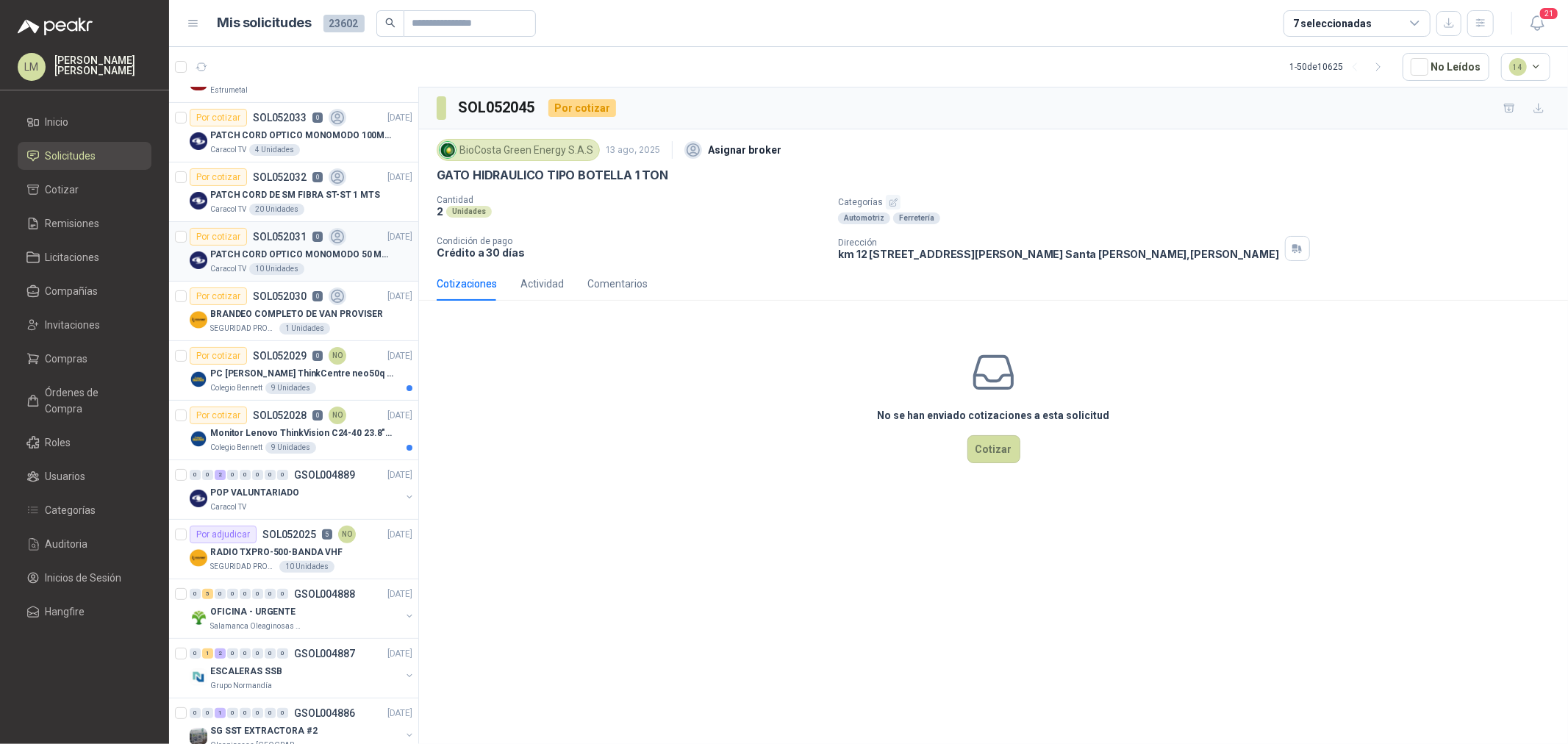
scroll to position [408, 0]
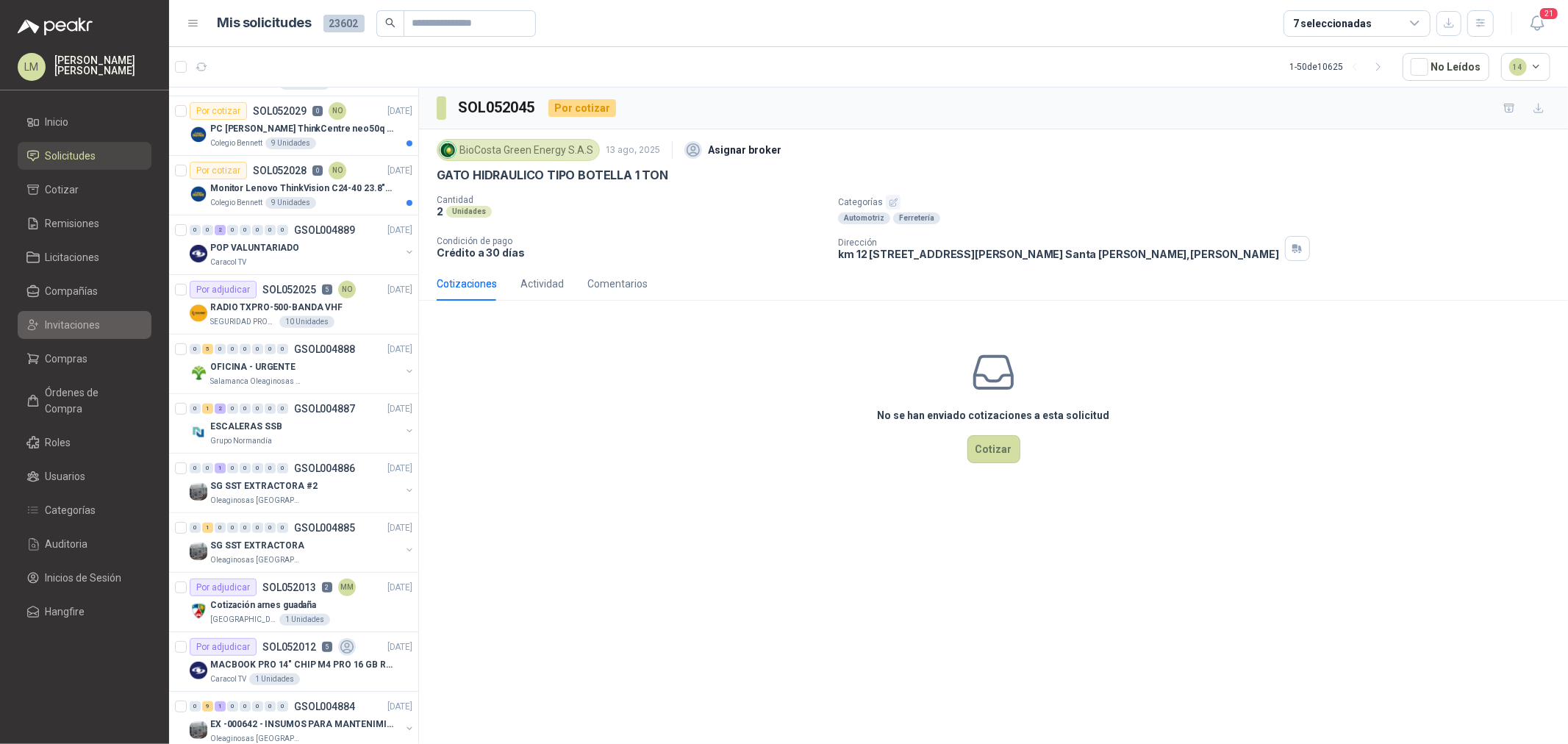
click at [86, 315] on link "Invitaciones" at bounding box center [85, 325] width 133 height 28
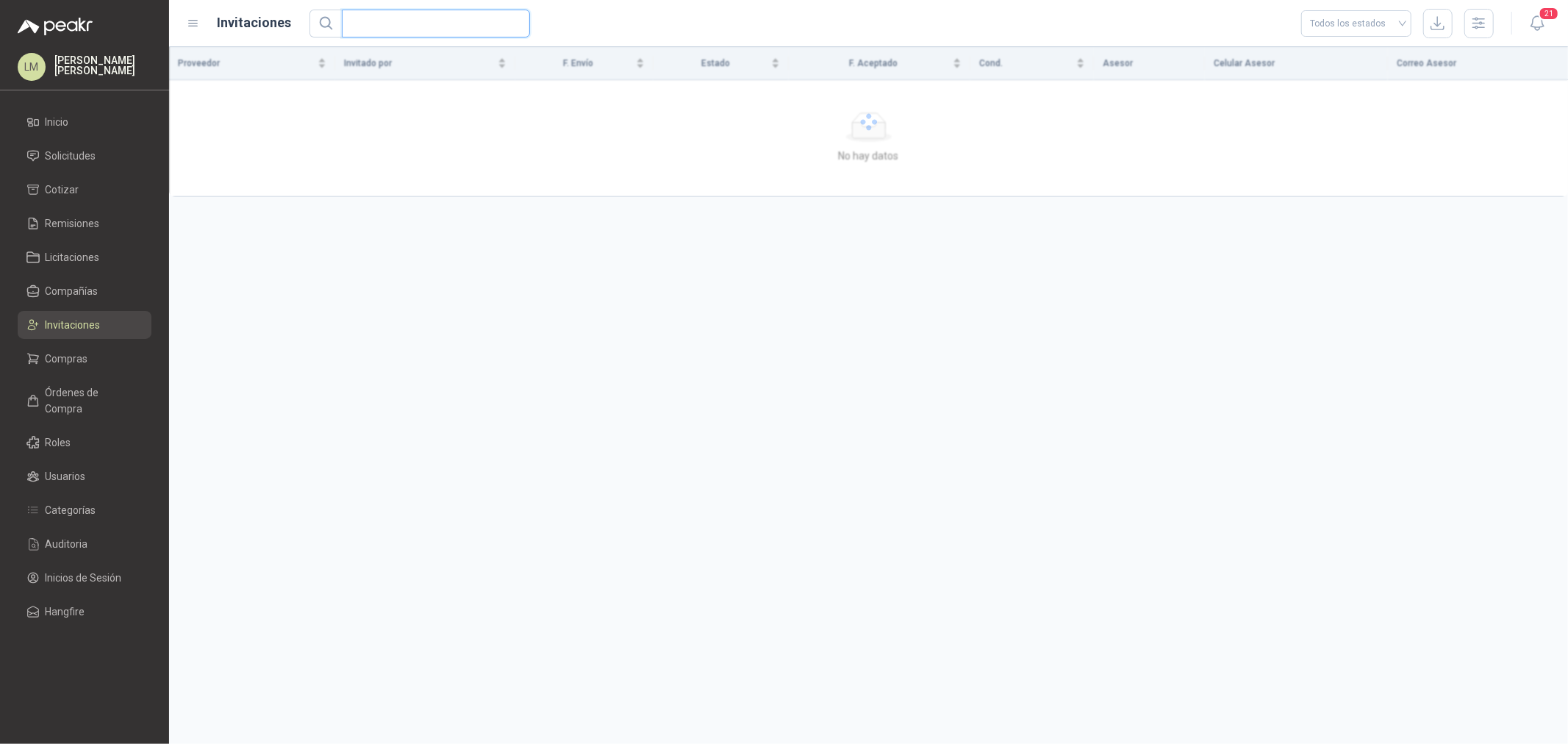
click at [385, 27] on input "text" at bounding box center [430, 23] width 159 height 26
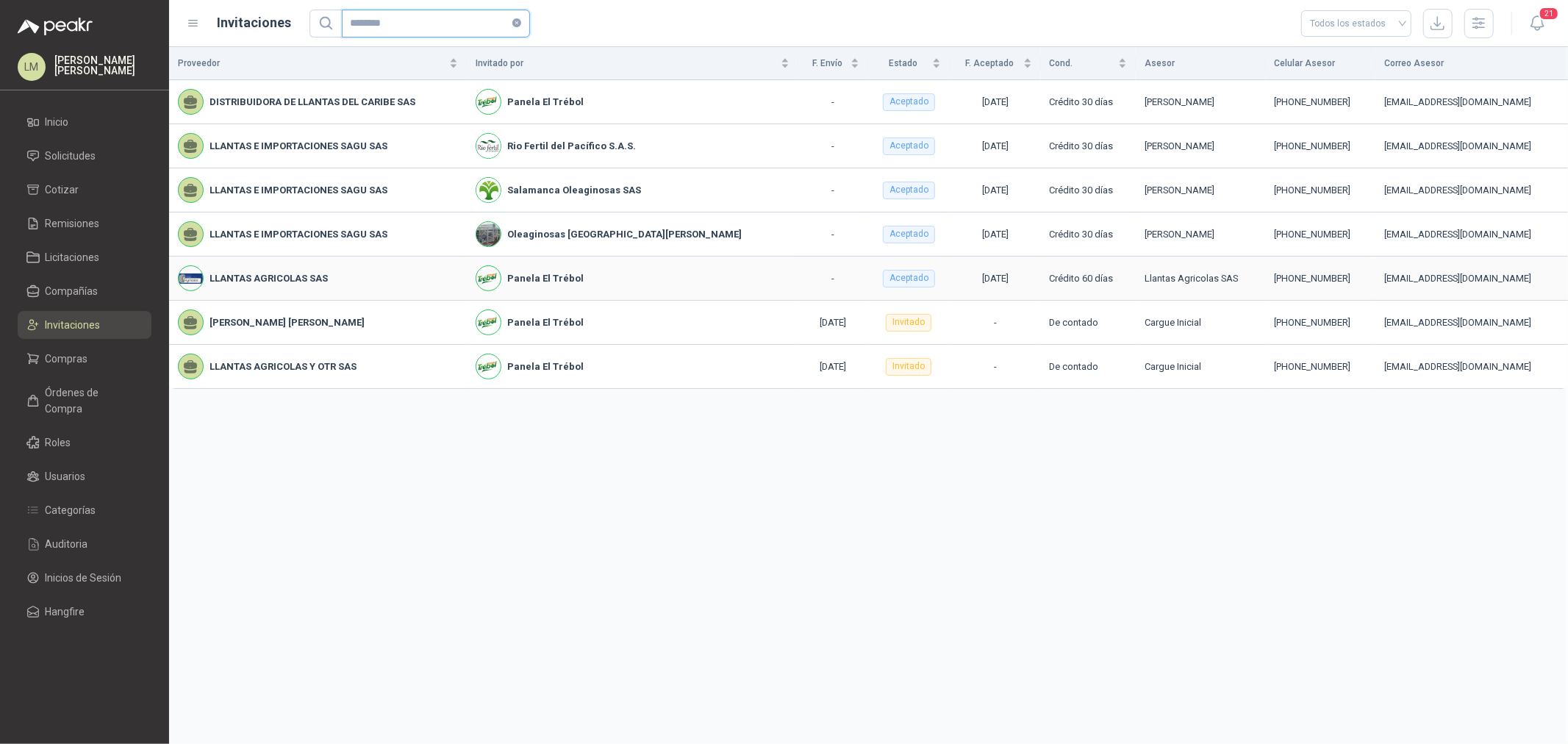
type input "*******"
drag, startPoint x: 239, startPoint y: 281, endPoint x: 318, endPoint y: 272, distance: 79.5
click at [318, 272] on b "LLANTAS AGRICOLAS SAS" at bounding box center [268, 279] width 118 height 14
click at [64, 294] on span "Compañías" at bounding box center [72, 291] width 53 height 16
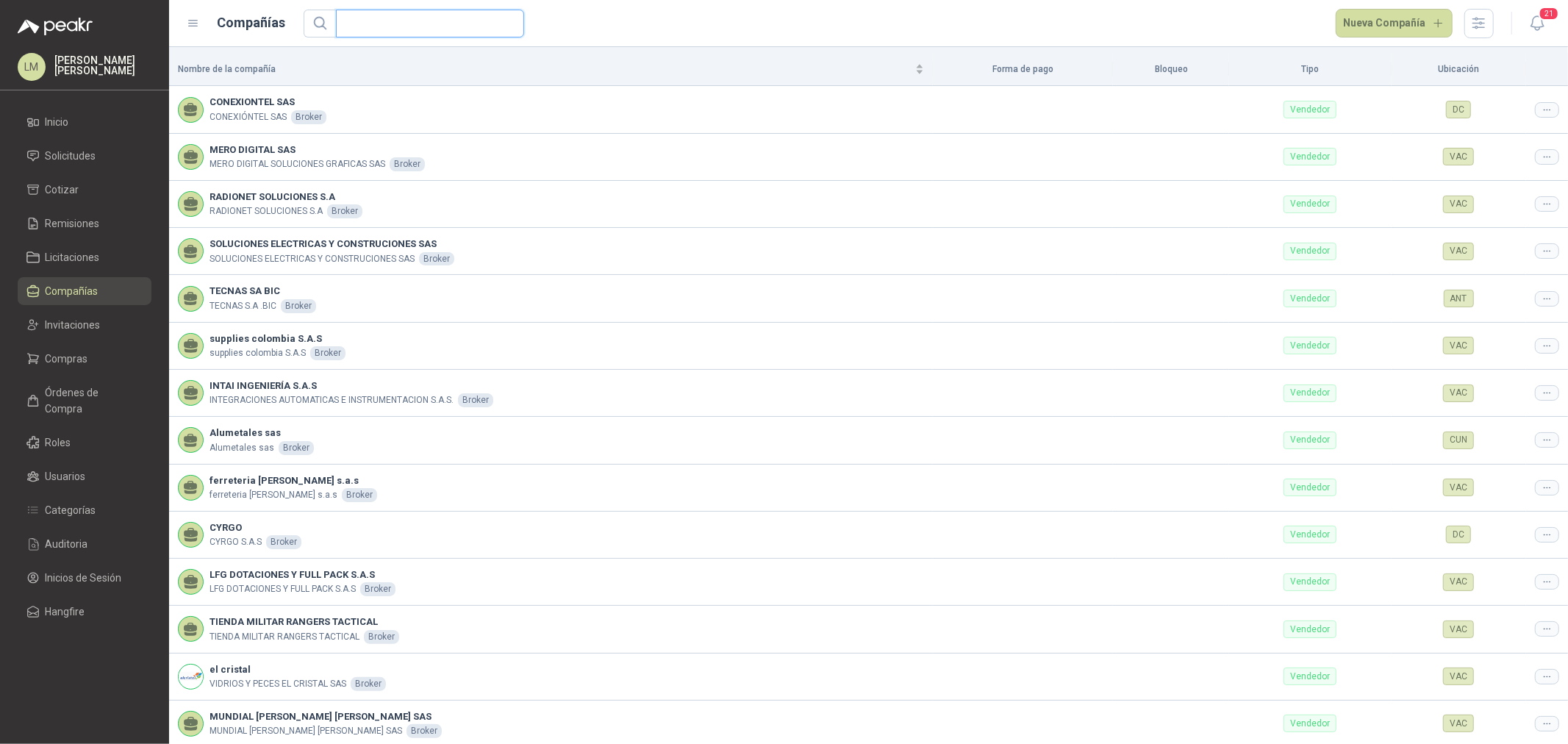
click at [370, 23] on input "text" at bounding box center [424, 23] width 159 height 26
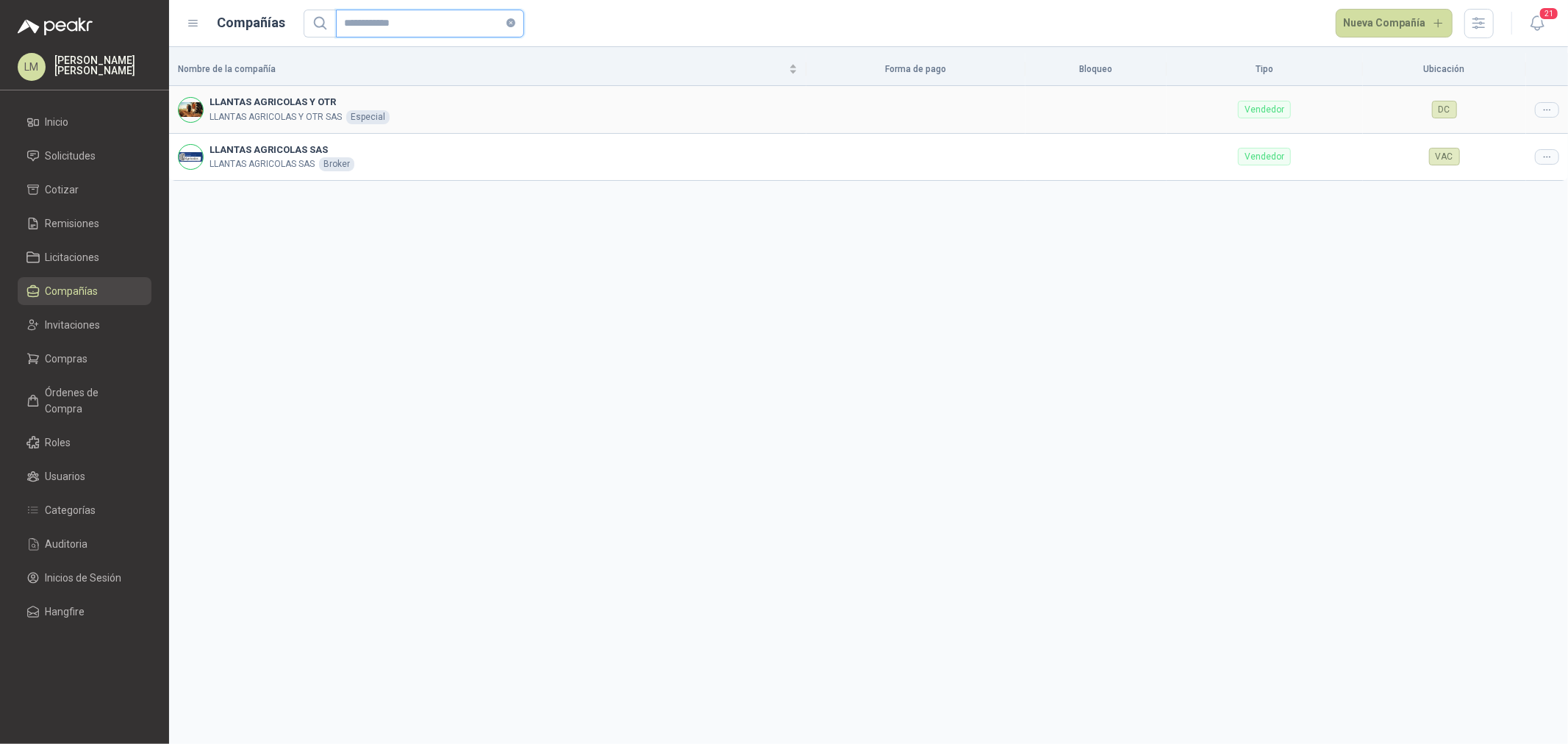
type input "**********"
click at [1544, 110] on icon at bounding box center [1547, 110] width 11 height 11
click at [1502, 134] on span "Editar compañía" at bounding box center [1509, 135] width 76 height 16
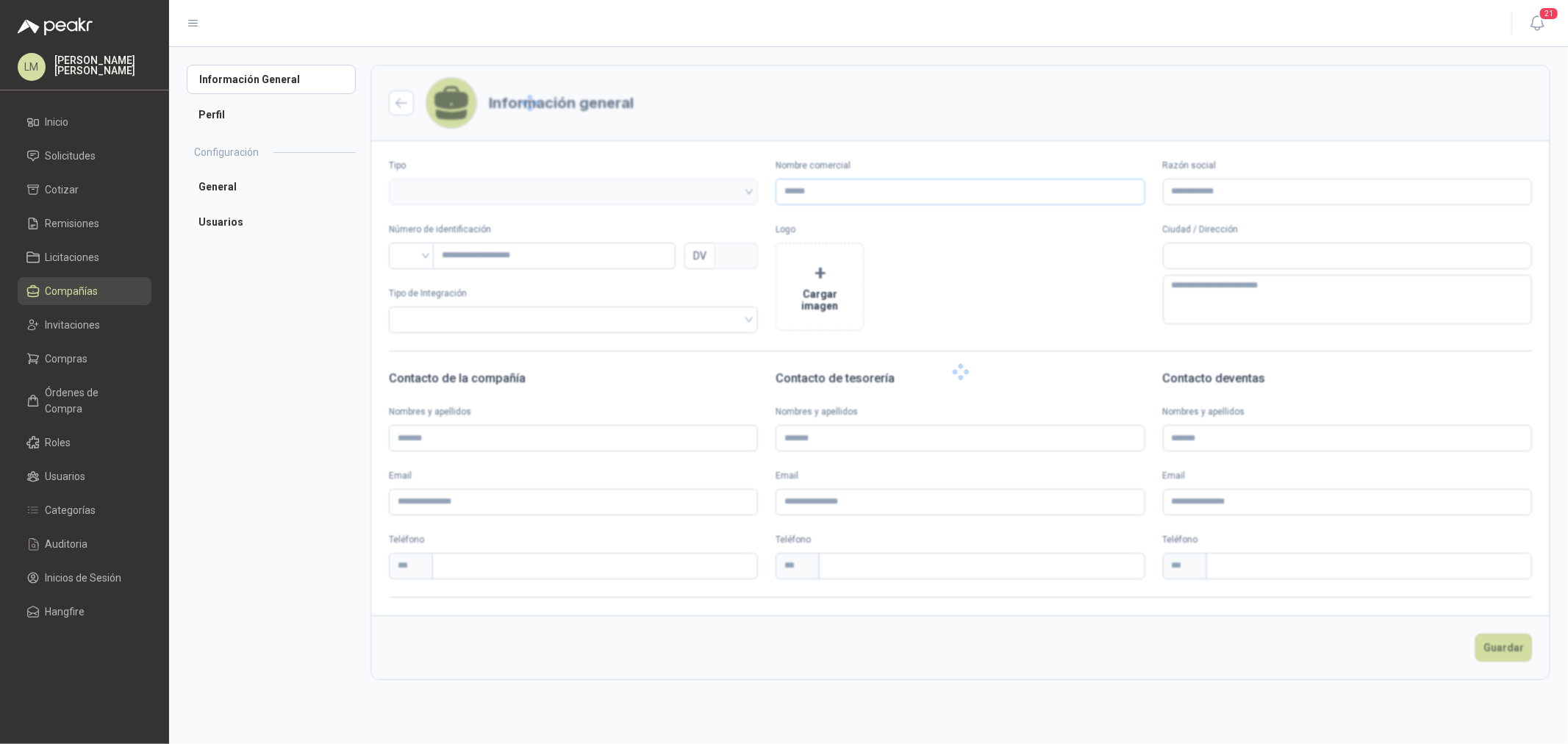
type input "**********"
type input "*********"
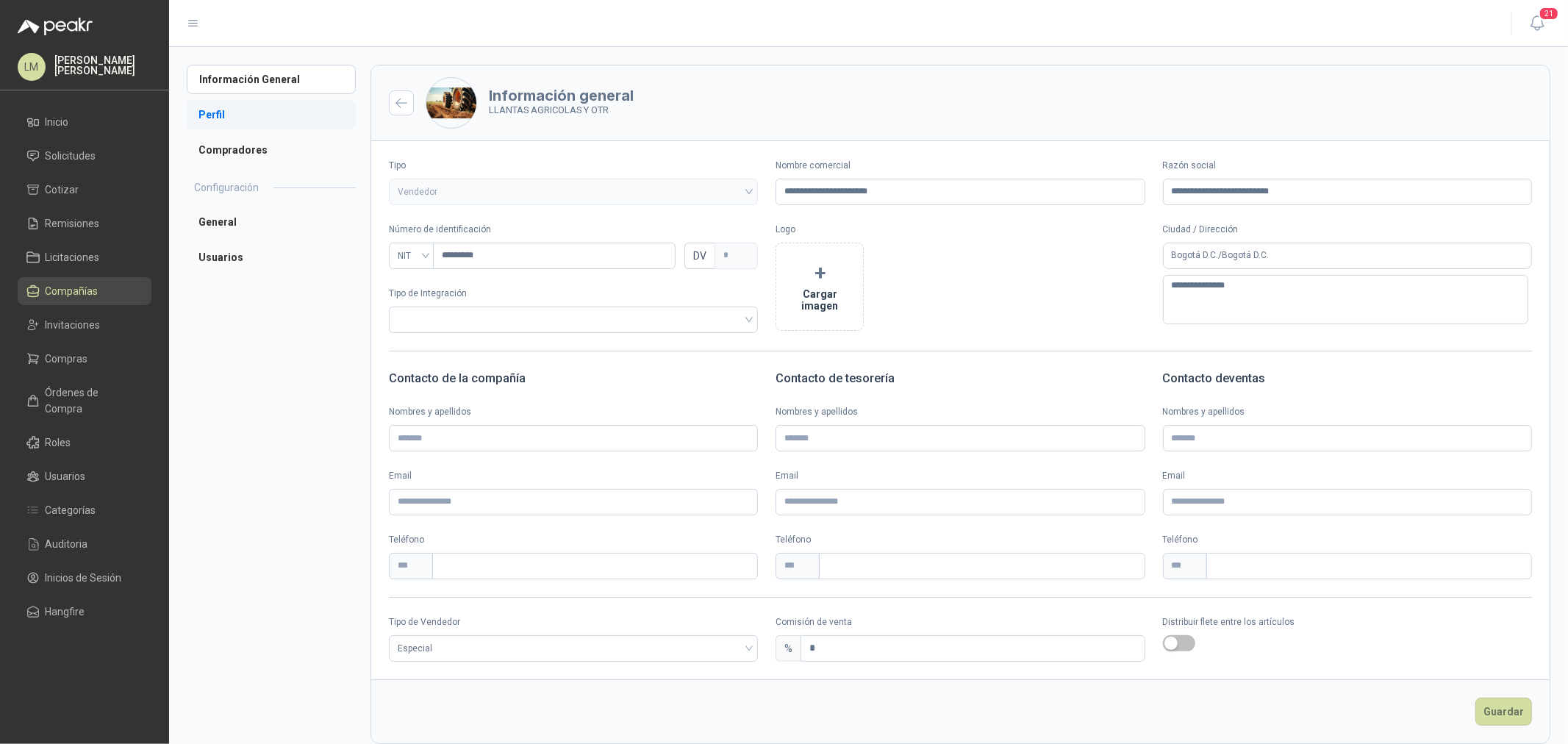
click at [244, 120] on li "Perfil" at bounding box center [271, 115] width 170 height 30
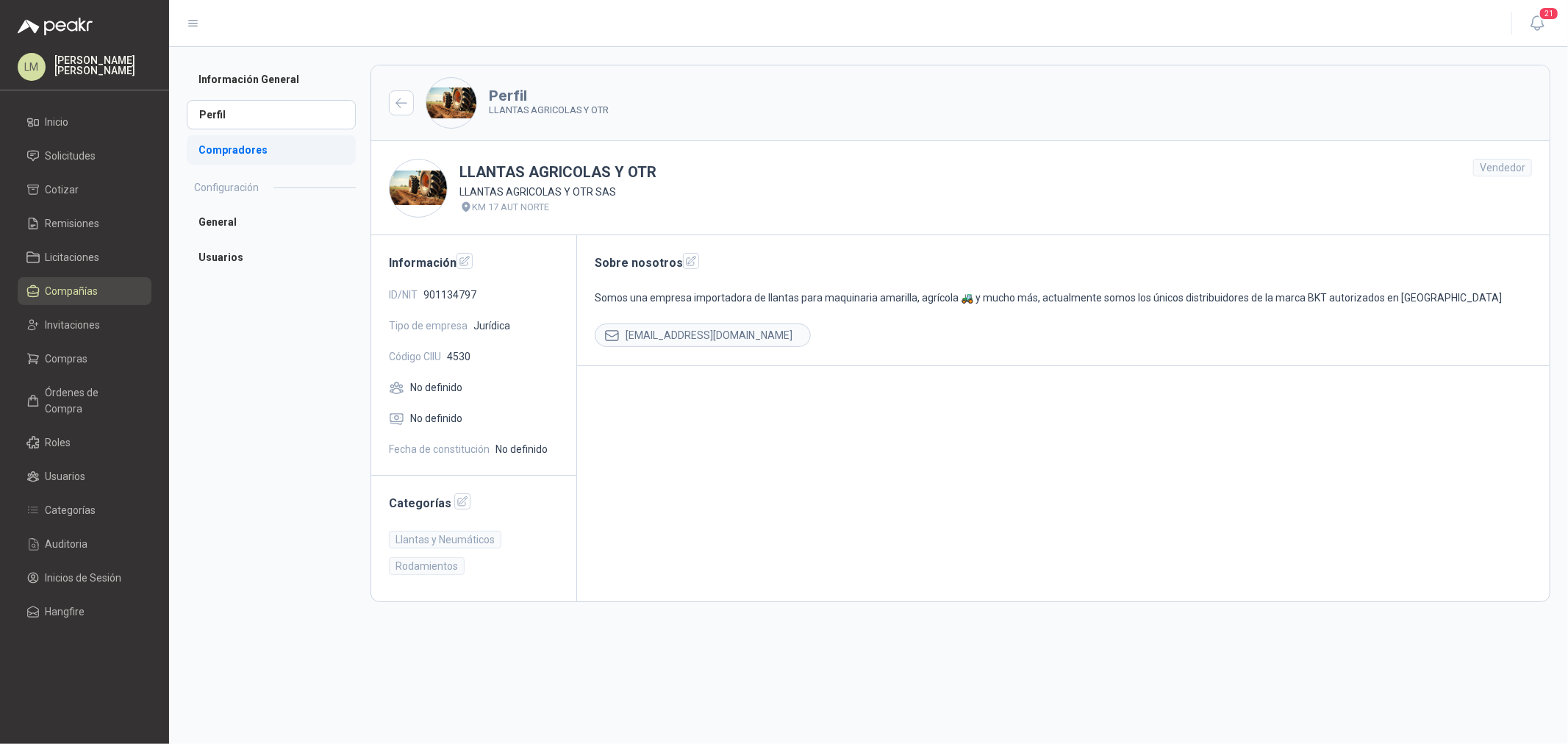
click at [246, 143] on li "Compradores" at bounding box center [271, 150] width 170 height 30
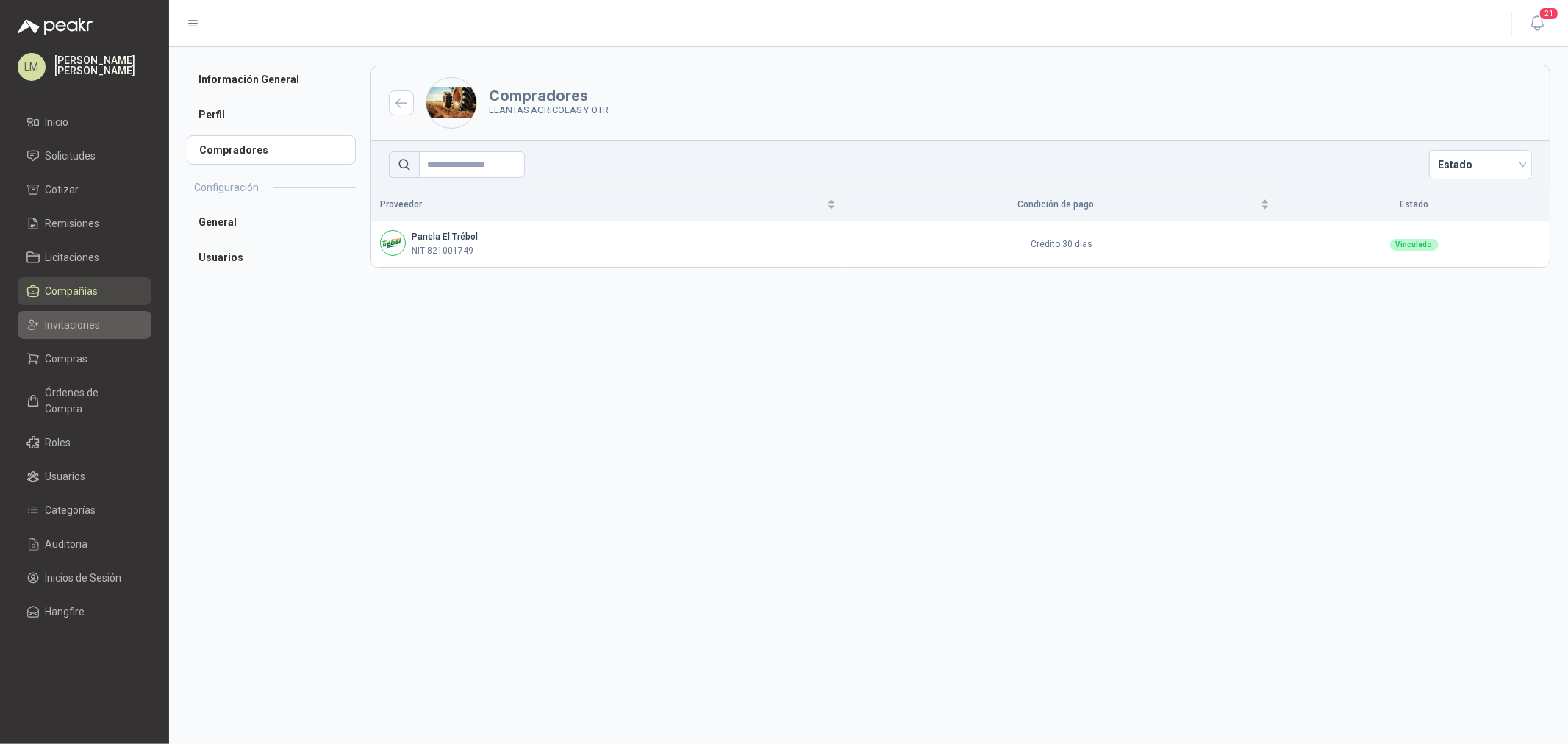
click at [86, 328] on span "Invitaciones" at bounding box center [73, 325] width 55 height 16
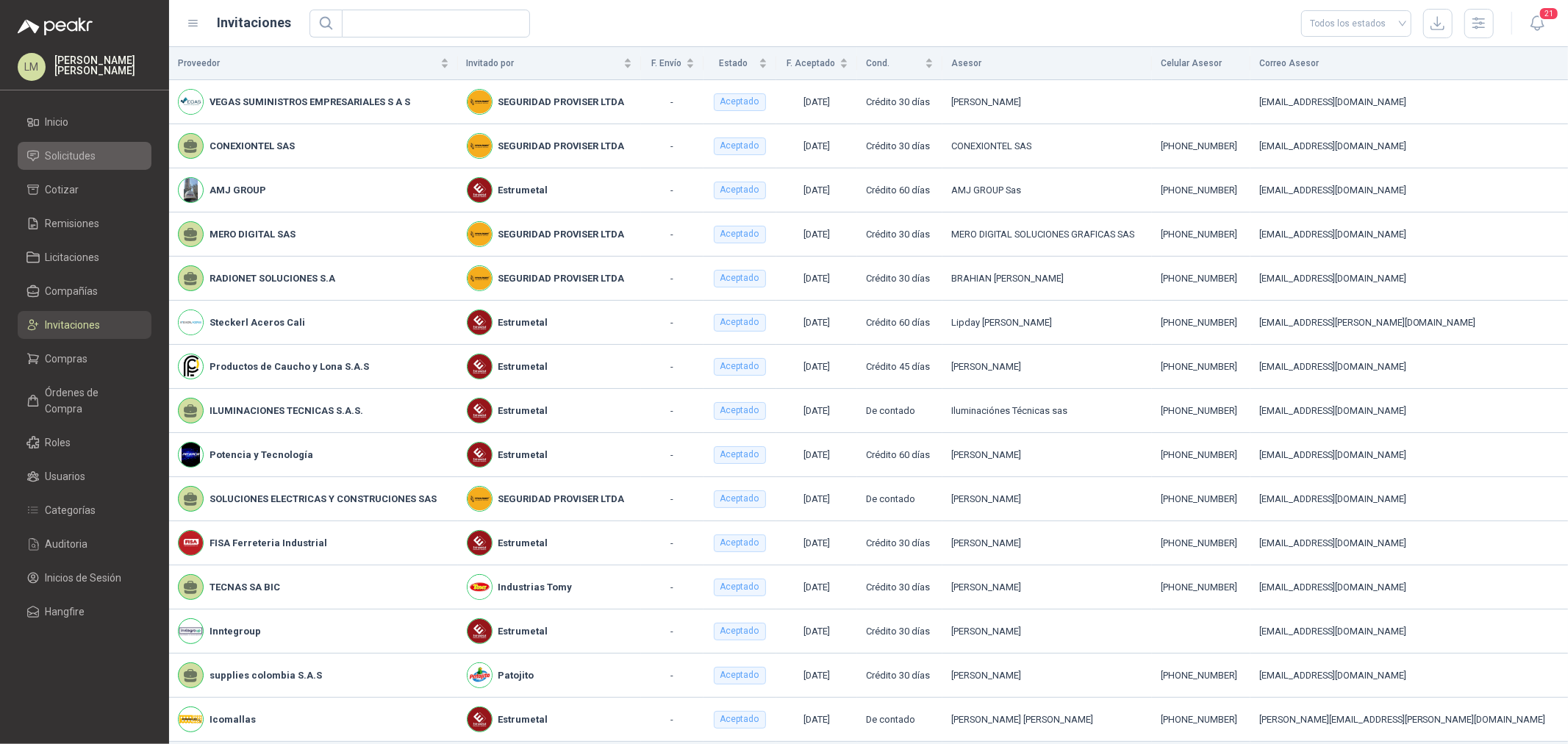
click at [76, 152] on span "Solicitudes" at bounding box center [71, 156] width 50 height 16
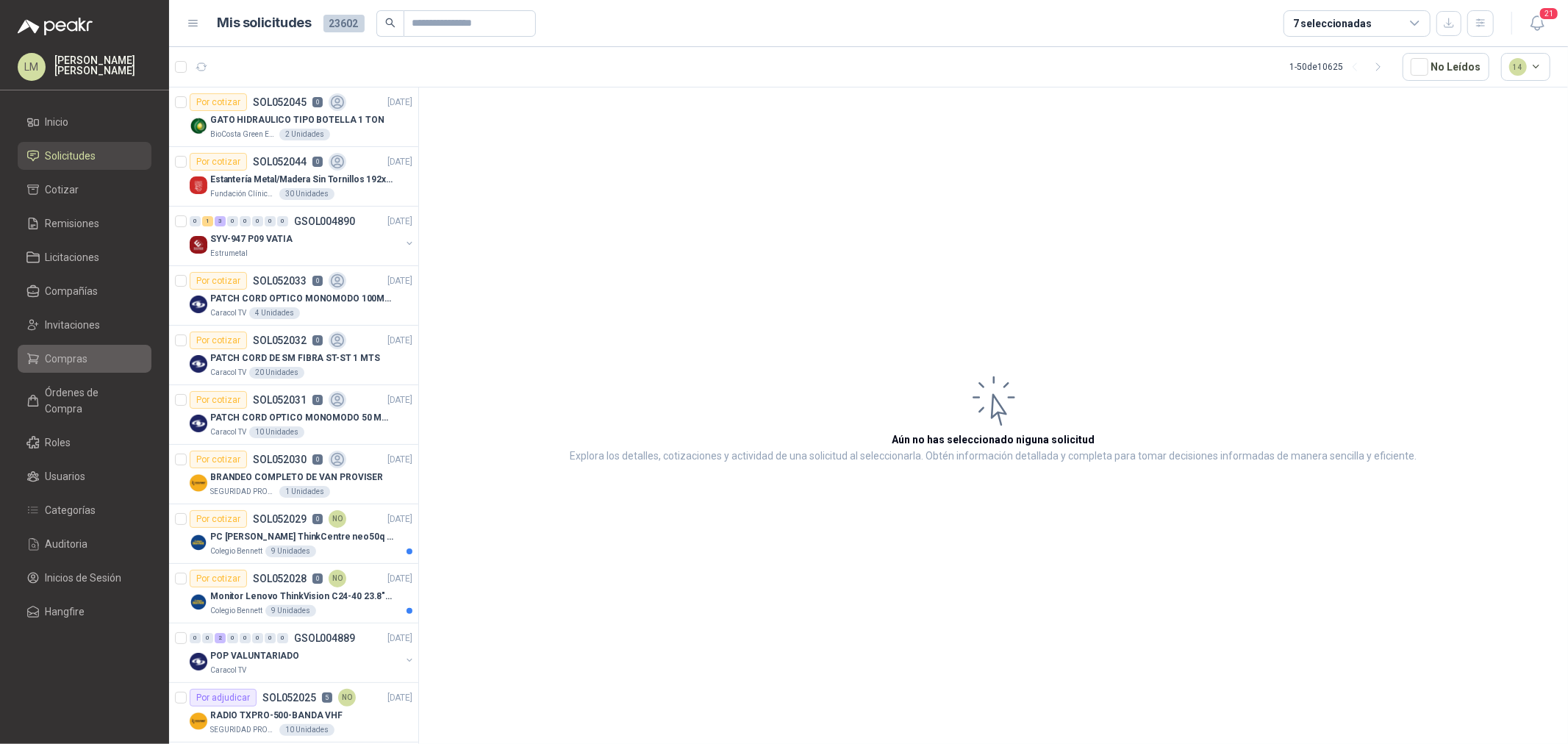
click at [77, 364] on span "Compras" at bounding box center [67, 359] width 42 height 16
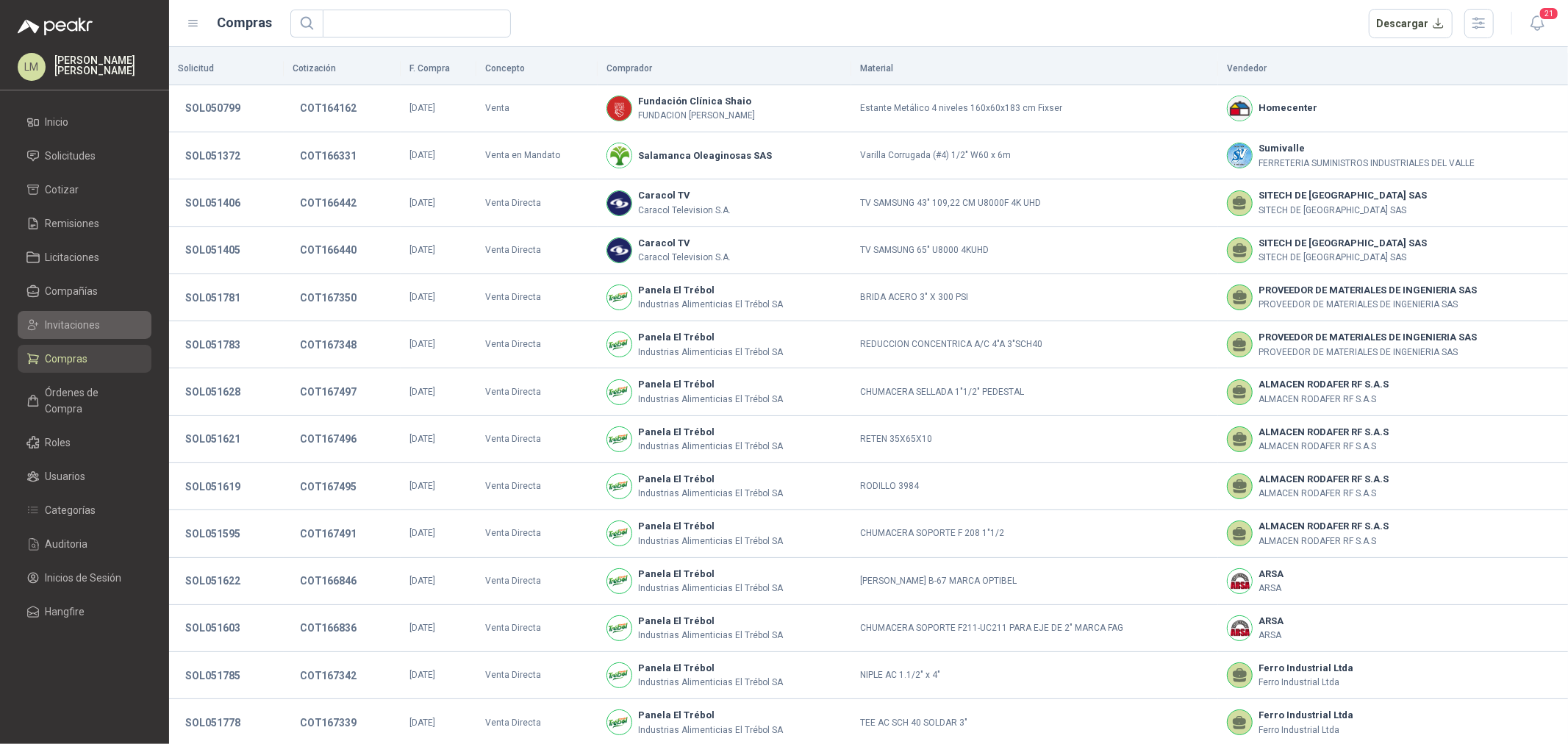
click at [76, 325] on span "Invitaciones" at bounding box center [73, 325] width 55 height 16
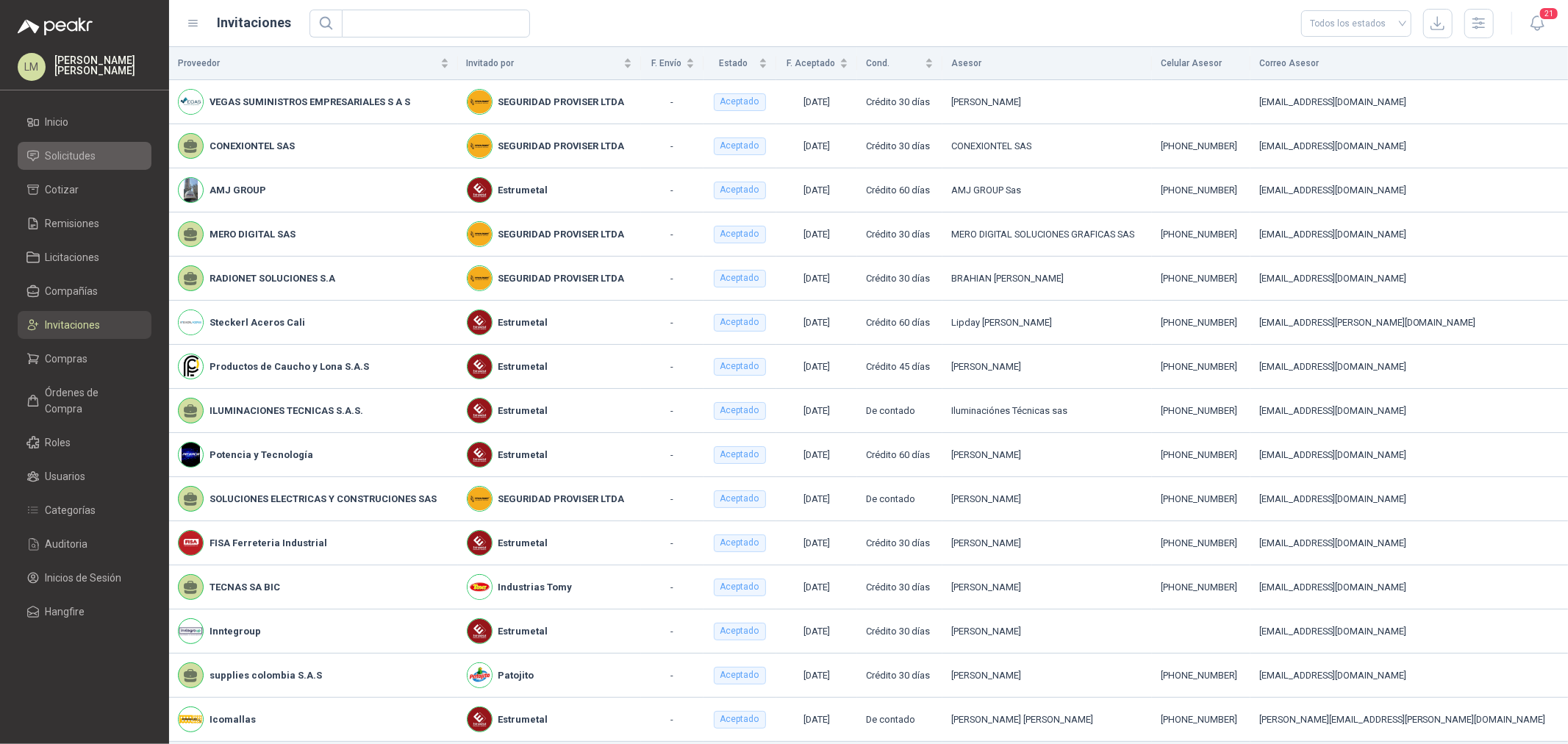
click at [75, 152] on span "Solicitudes" at bounding box center [71, 156] width 50 height 16
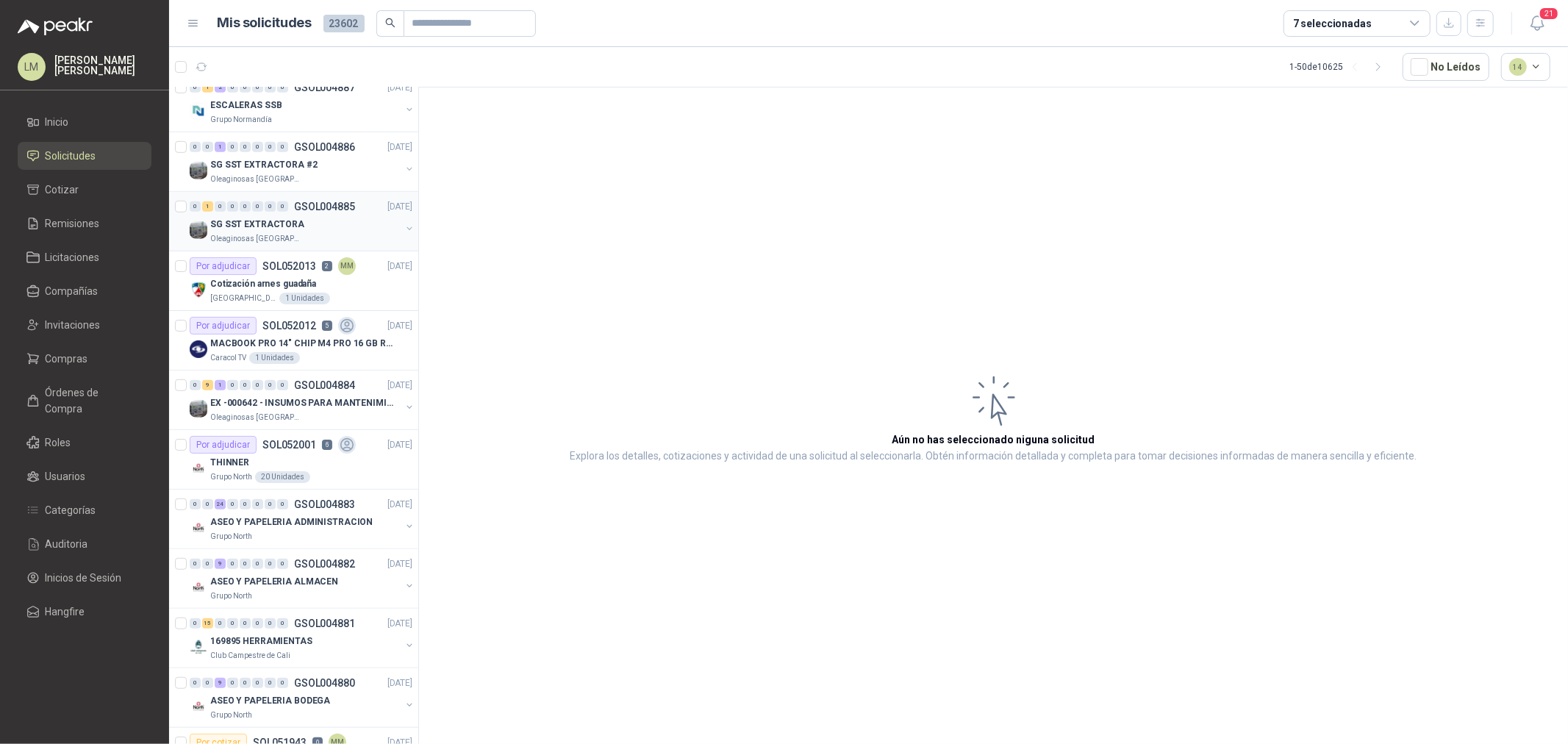
scroll to position [735, 0]
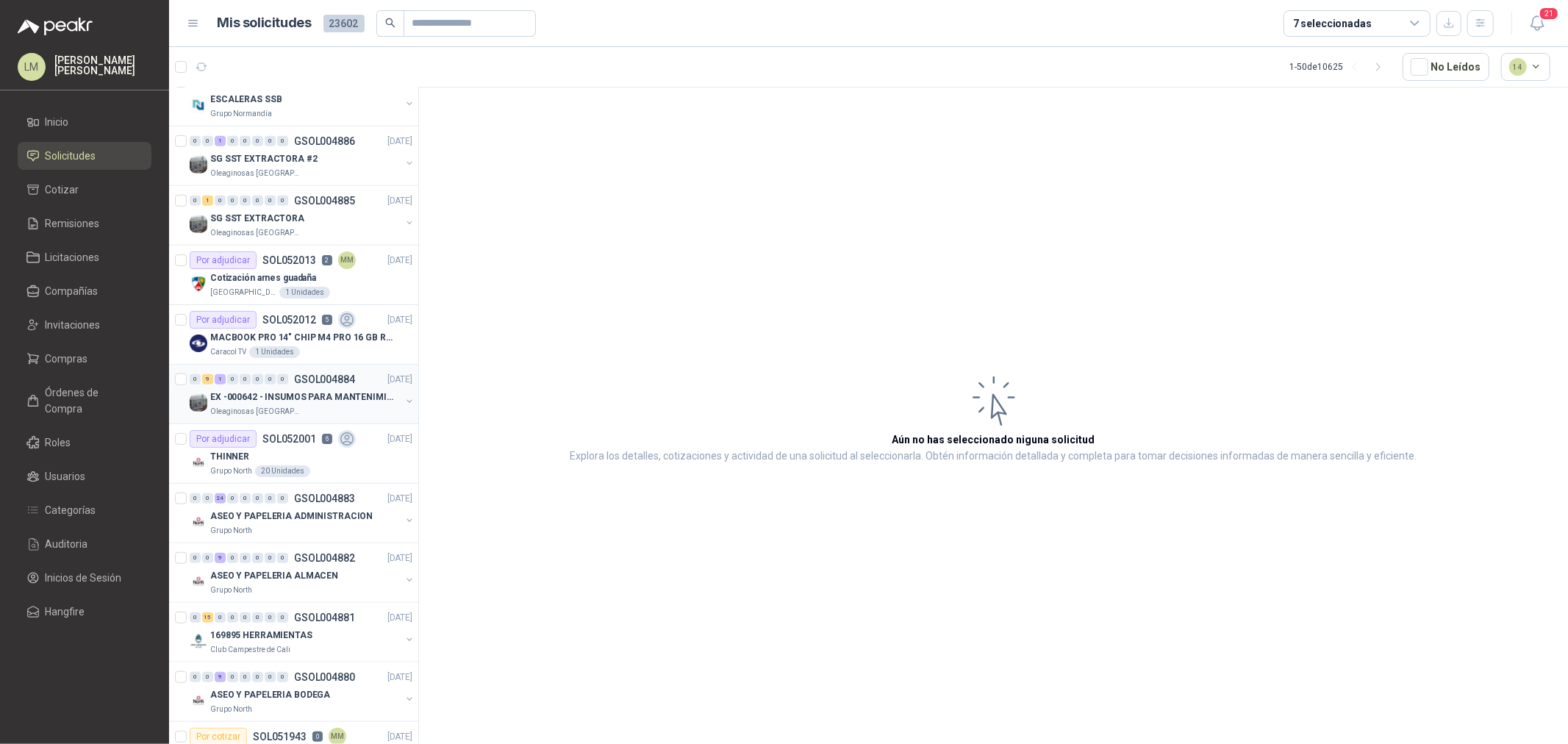
click at [267, 401] on p "EX -000642 - INSUMOS PARA MANTENIMIENTO PREVENTIVO" at bounding box center [301, 397] width 183 height 14
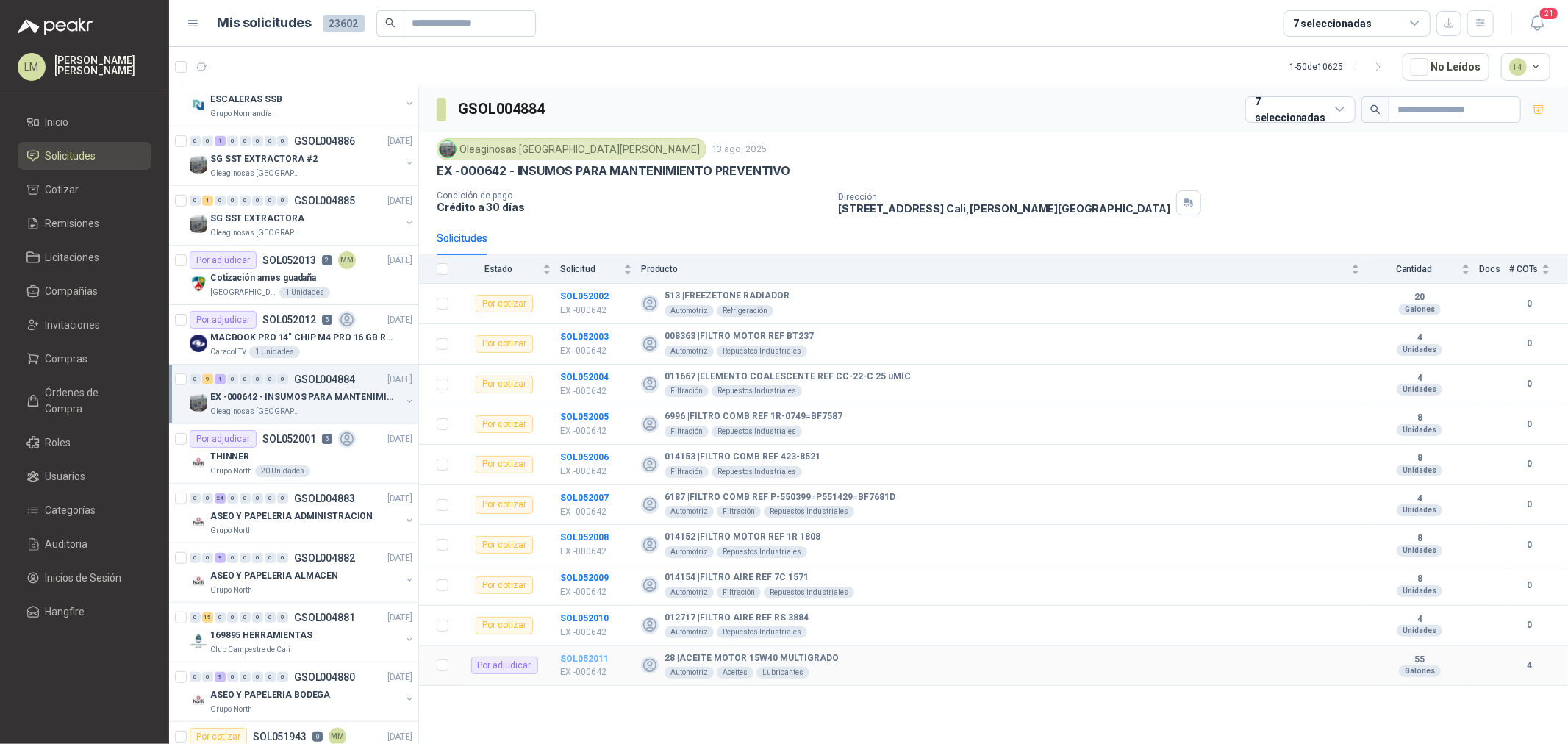
click at [591, 656] on b "SOL052011" at bounding box center [584, 658] width 49 height 10
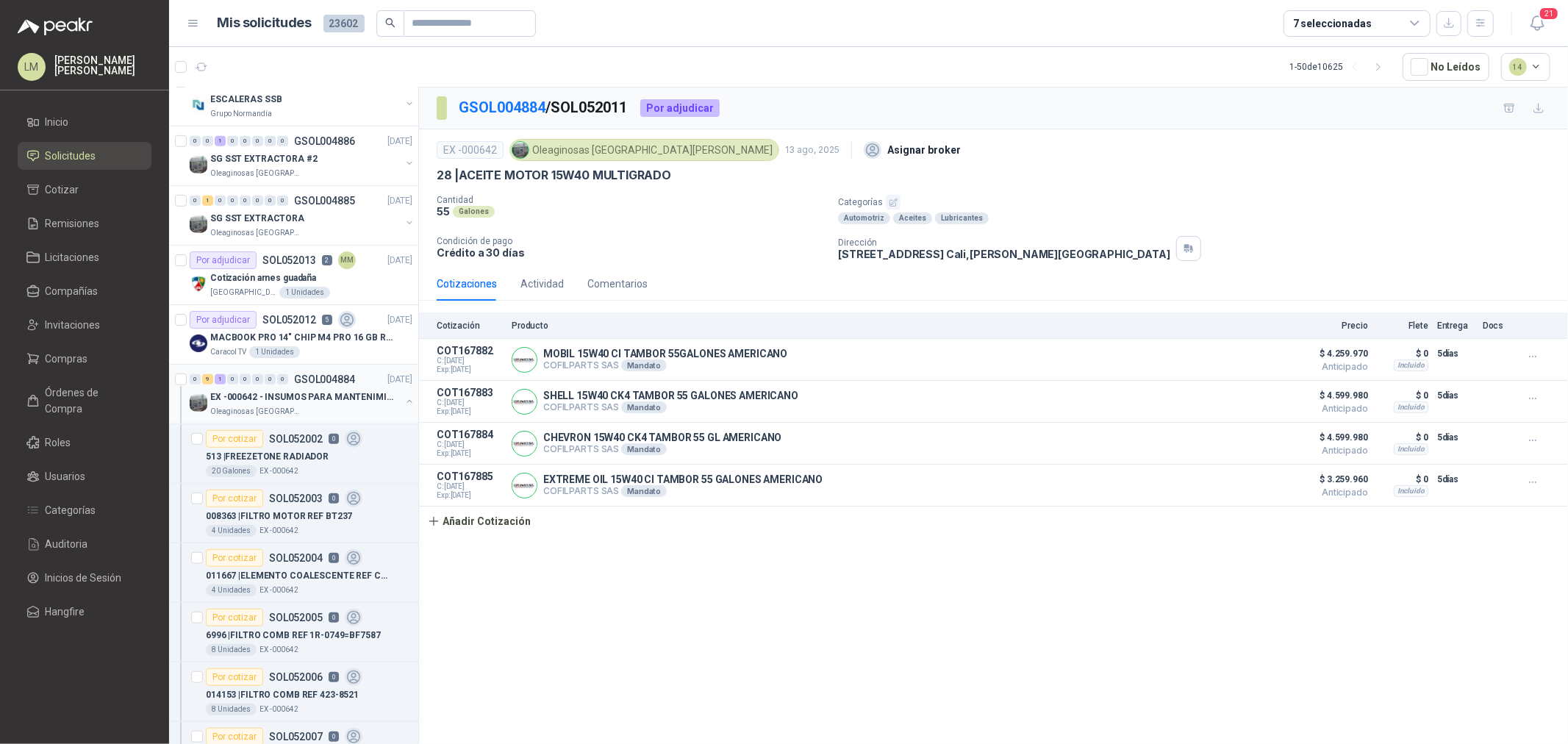
click at [404, 400] on button "button" at bounding box center [409, 401] width 12 height 12
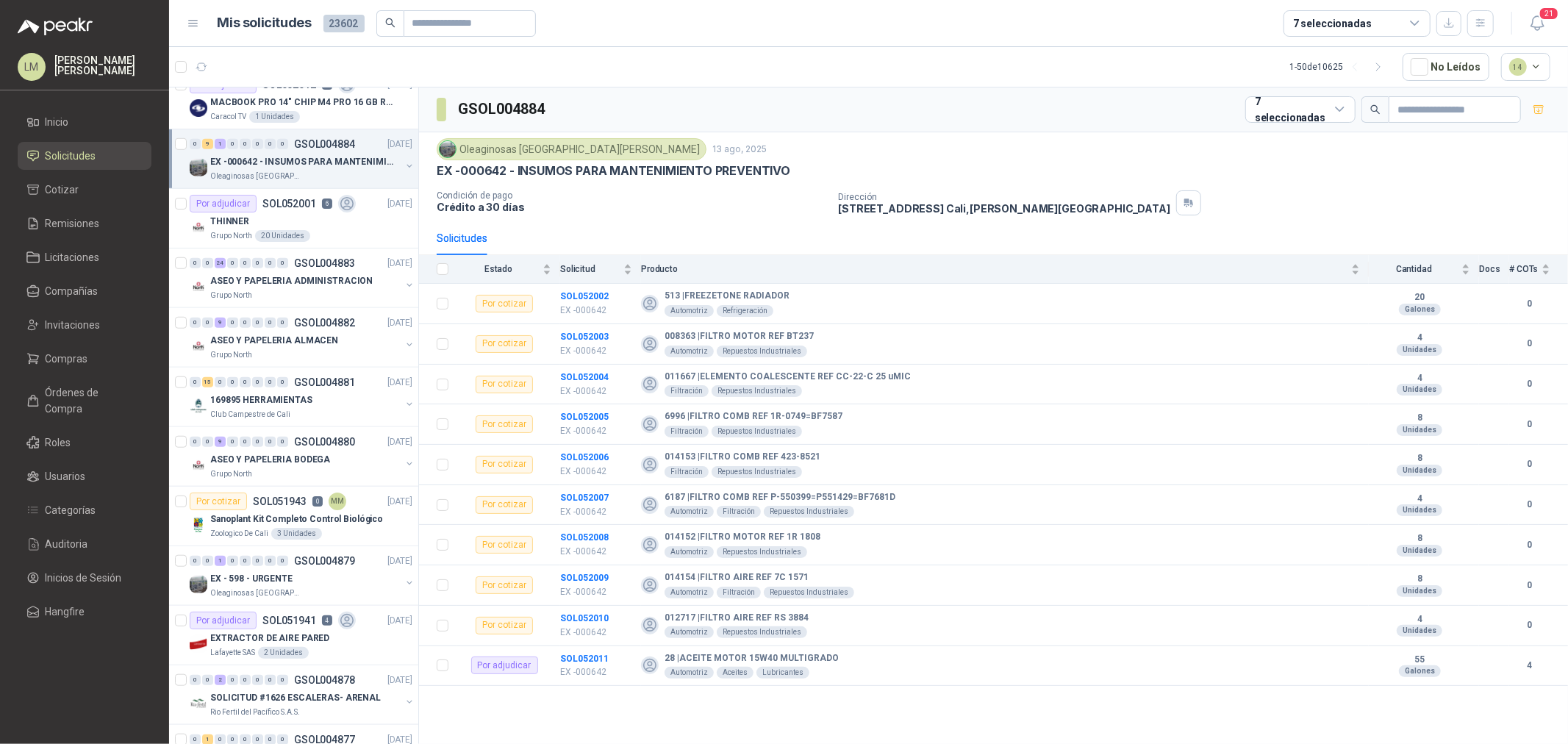
scroll to position [1061, 0]
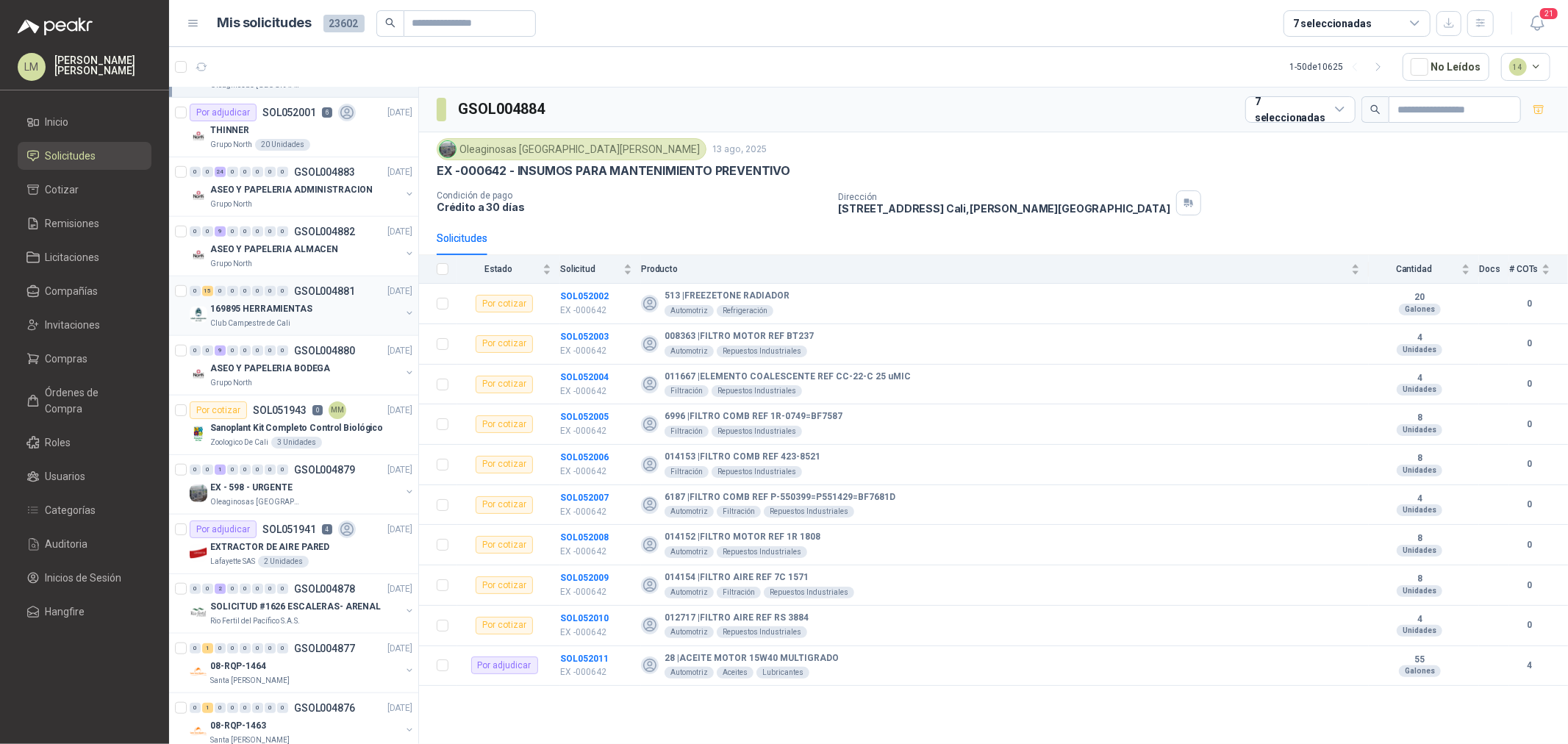
click at [270, 332] on div "0 15 0 0 0 0 0 0 GSOL004881 13/08/25 169895 HERRAMIENTAS Club Campestre de Cali" at bounding box center [294, 307] width 249 height 60
click at [272, 368] on p "ASEO Y PAPELERIA BODEGA" at bounding box center [270, 368] width 120 height 14
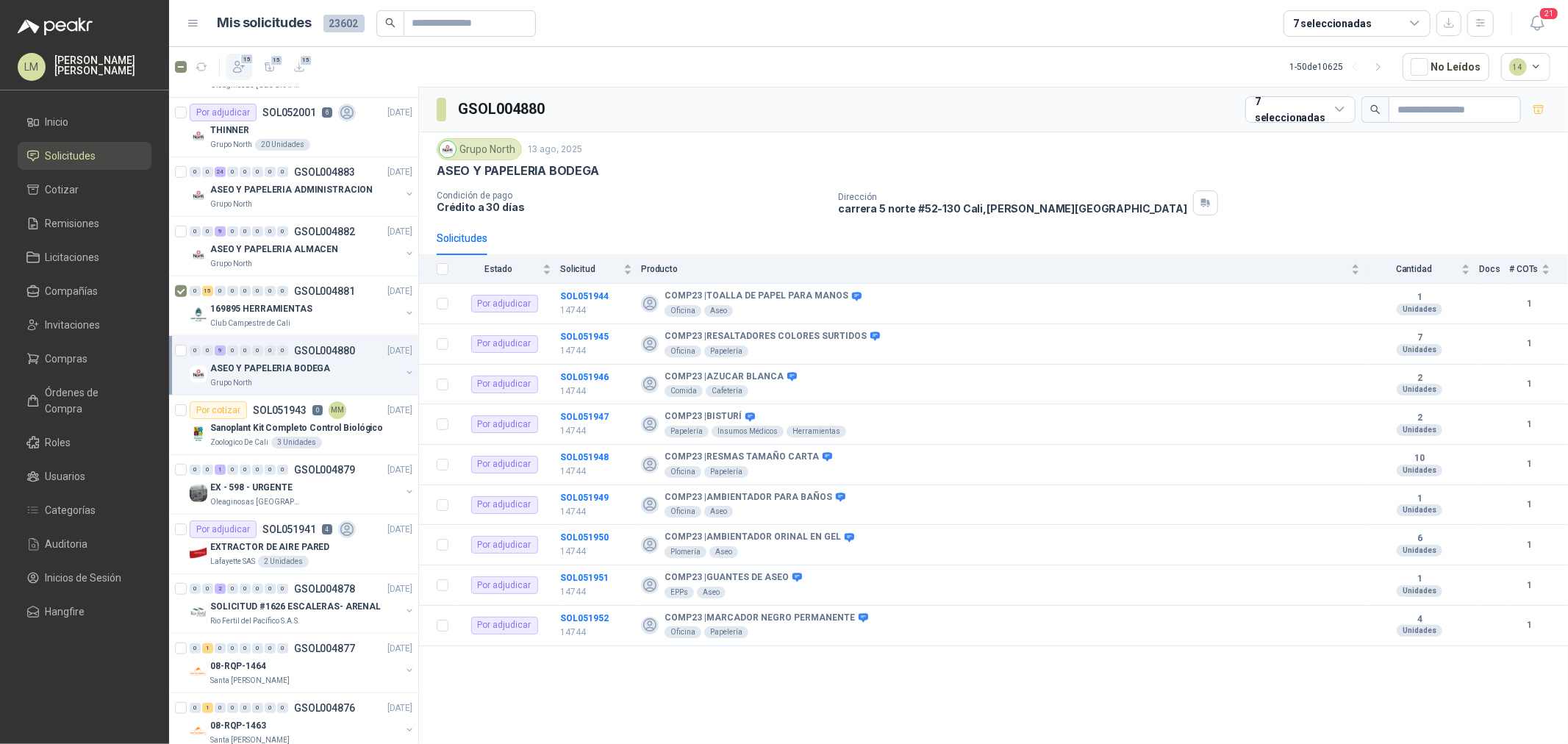
click at [241, 57] on span "15" at bounding box center [246, 59] width 14 height 12
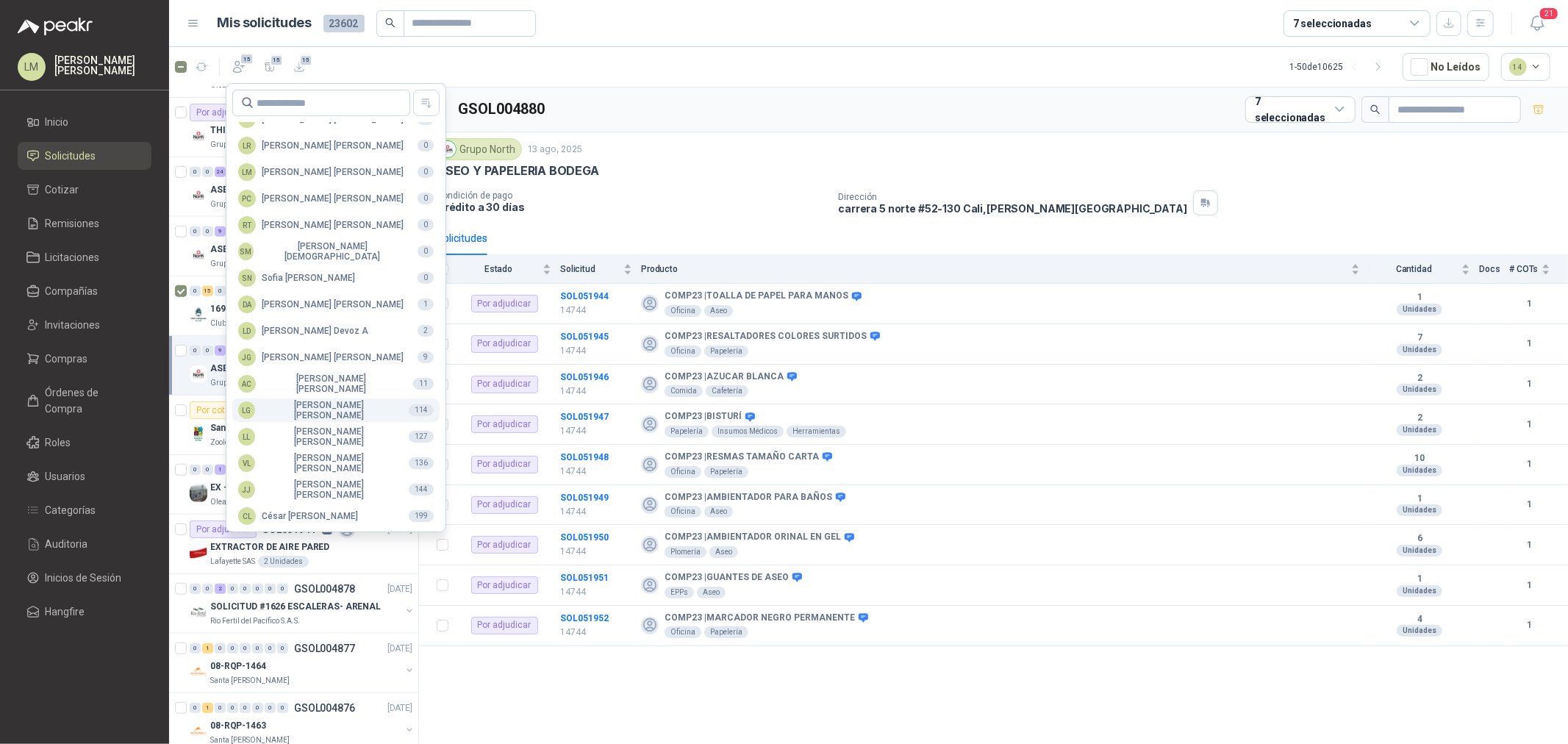
scroll to position [261, 0]
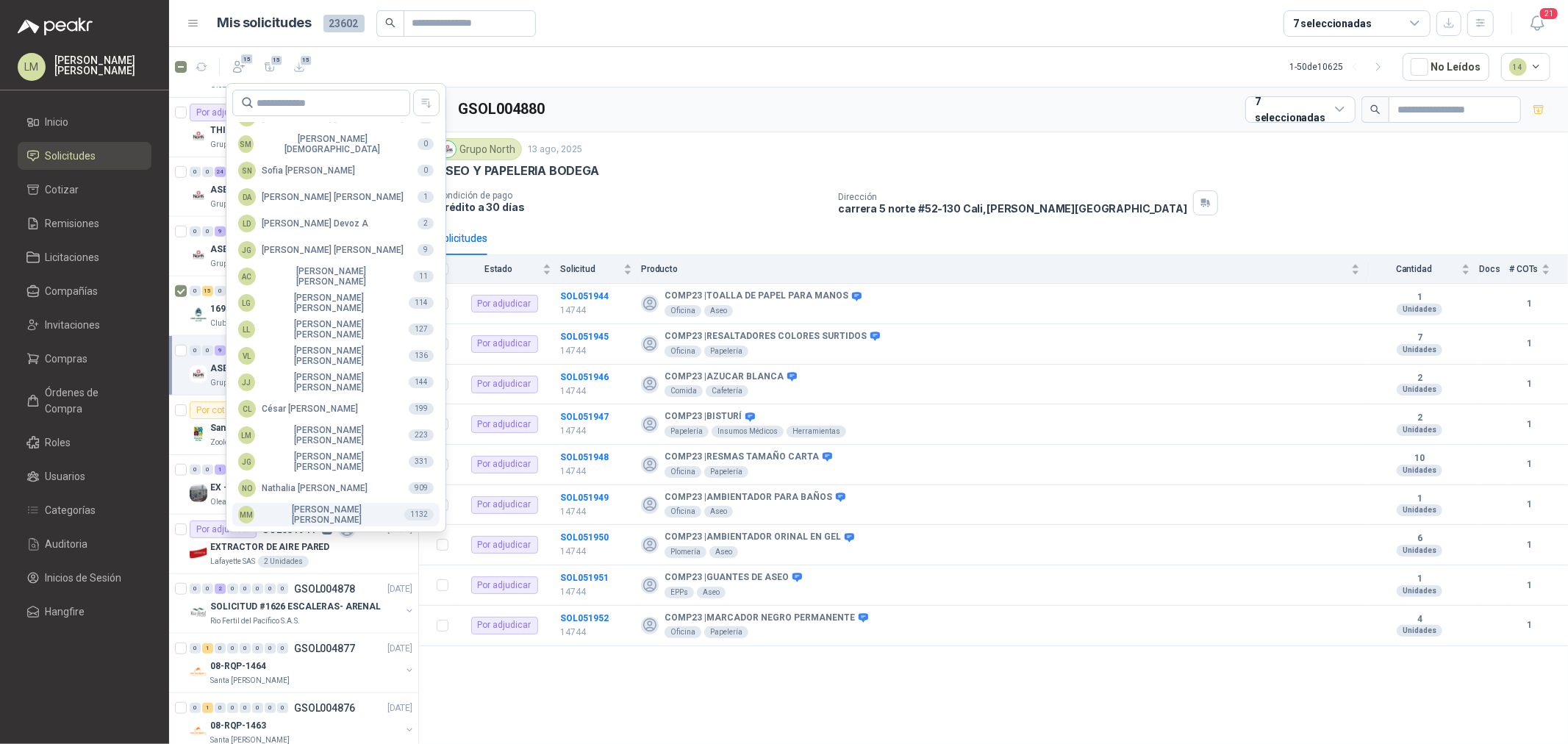
click at [309, 512] on div "MM Mauricio Martinez" at bounding box center [315, 514] width 154 height 21
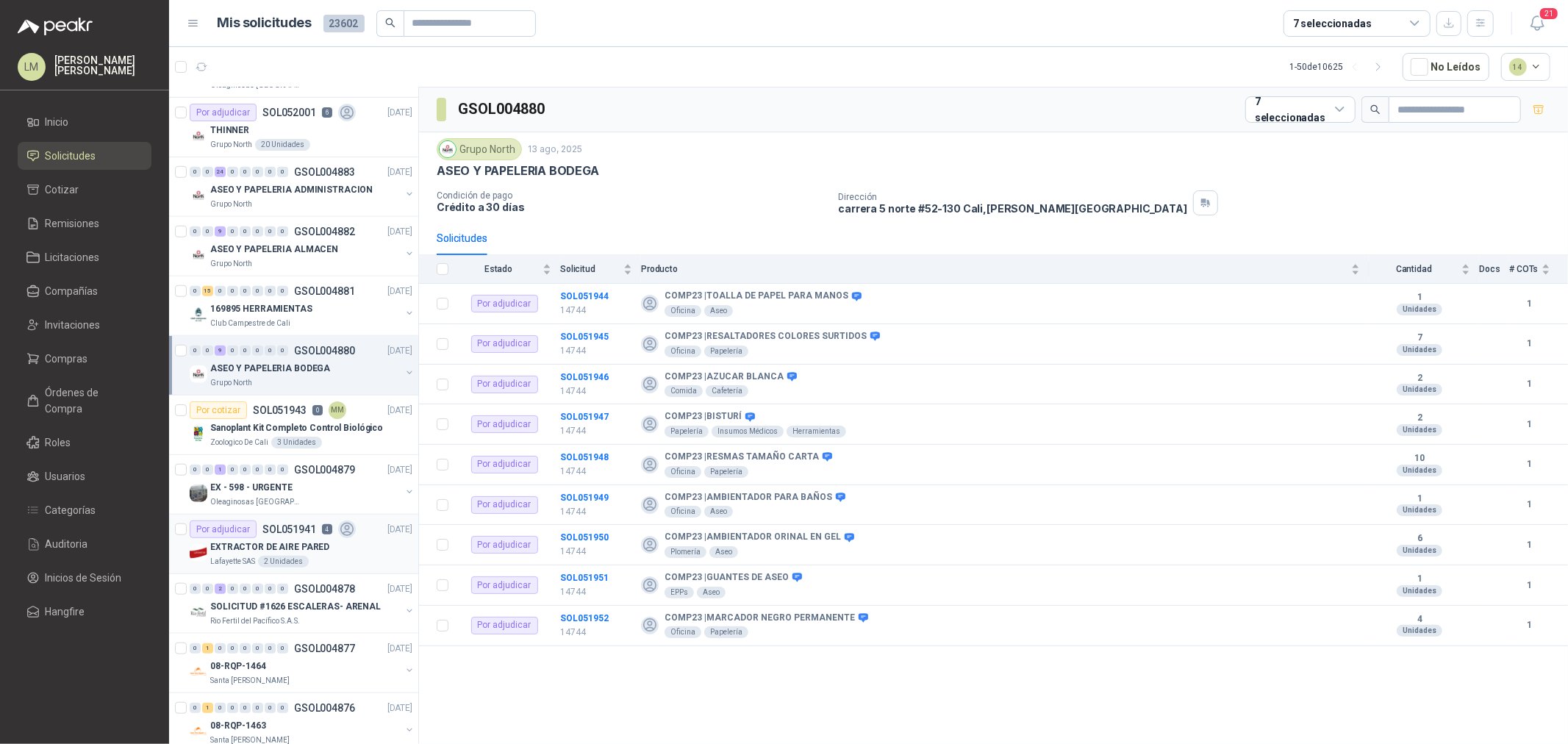
click at [307, 526] on p "SOL051941" at bounding box center [289, 528] width 54 height 10
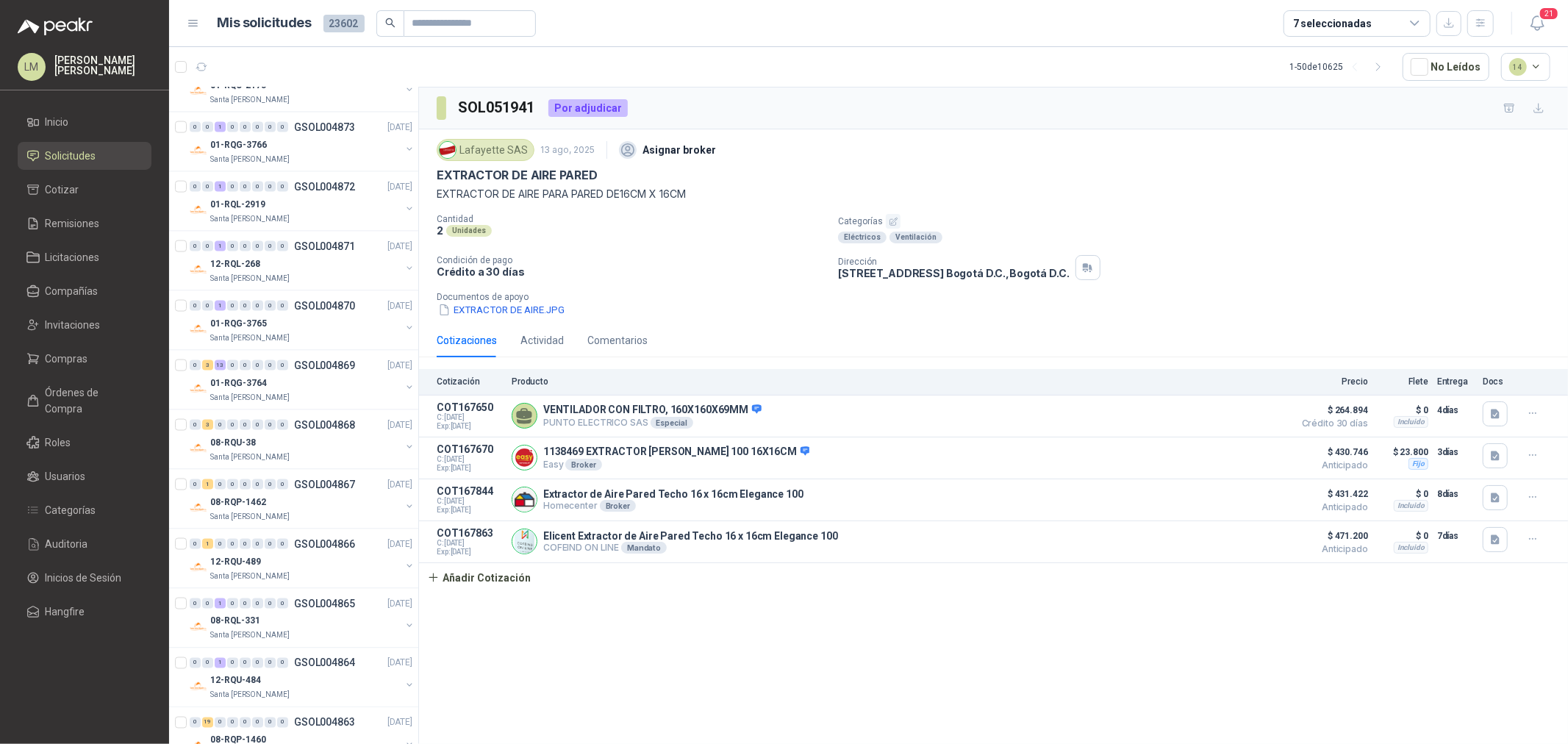
scroll to position [1878, 0]
click at [1334, 28] on div "7 seleccionadas" at bounding box center [1332, 23] width 78 height 16
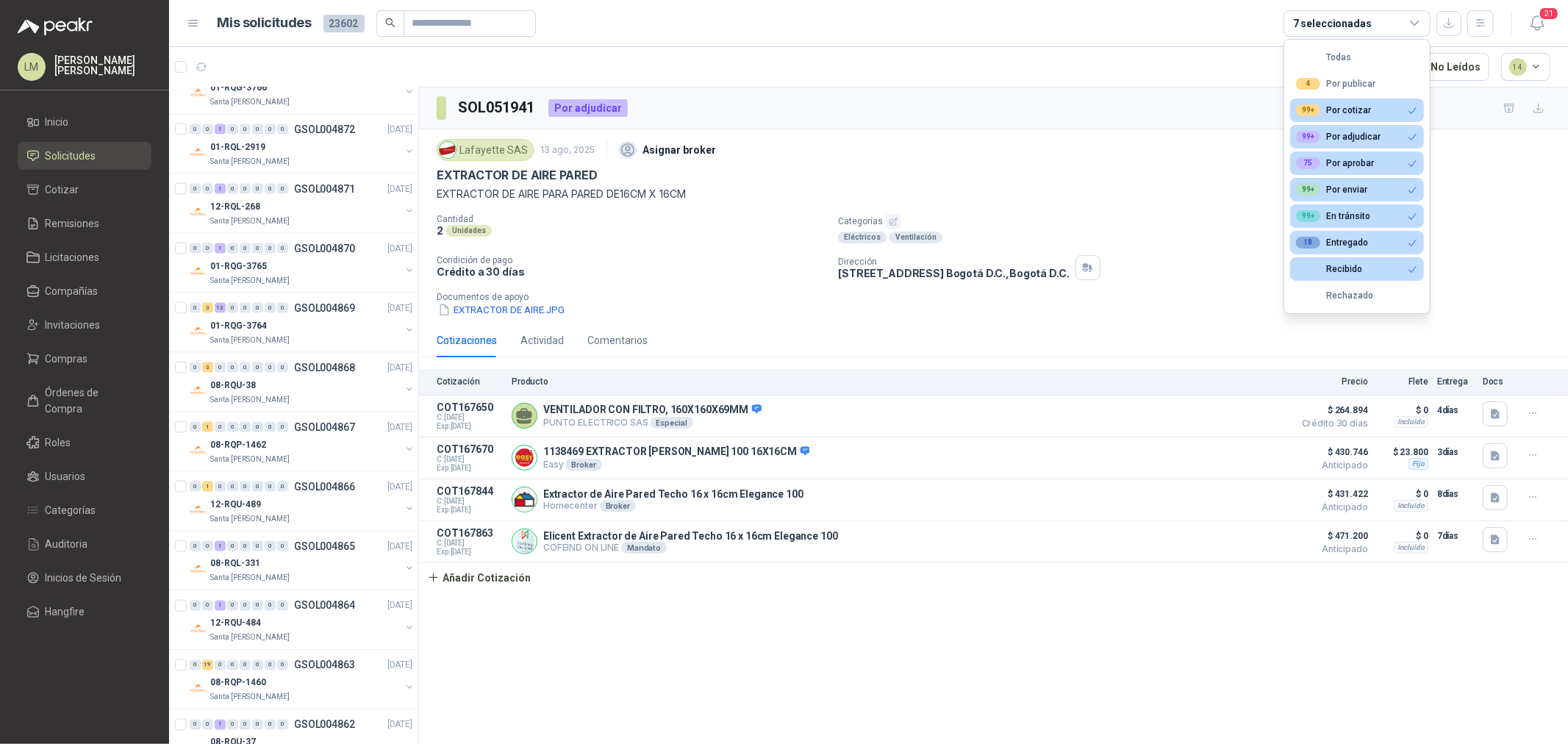
click at [929, 168] on div "EXTRACTOR DE AIRE PARED" at bounding box center [993, 175] width 1114 height 15
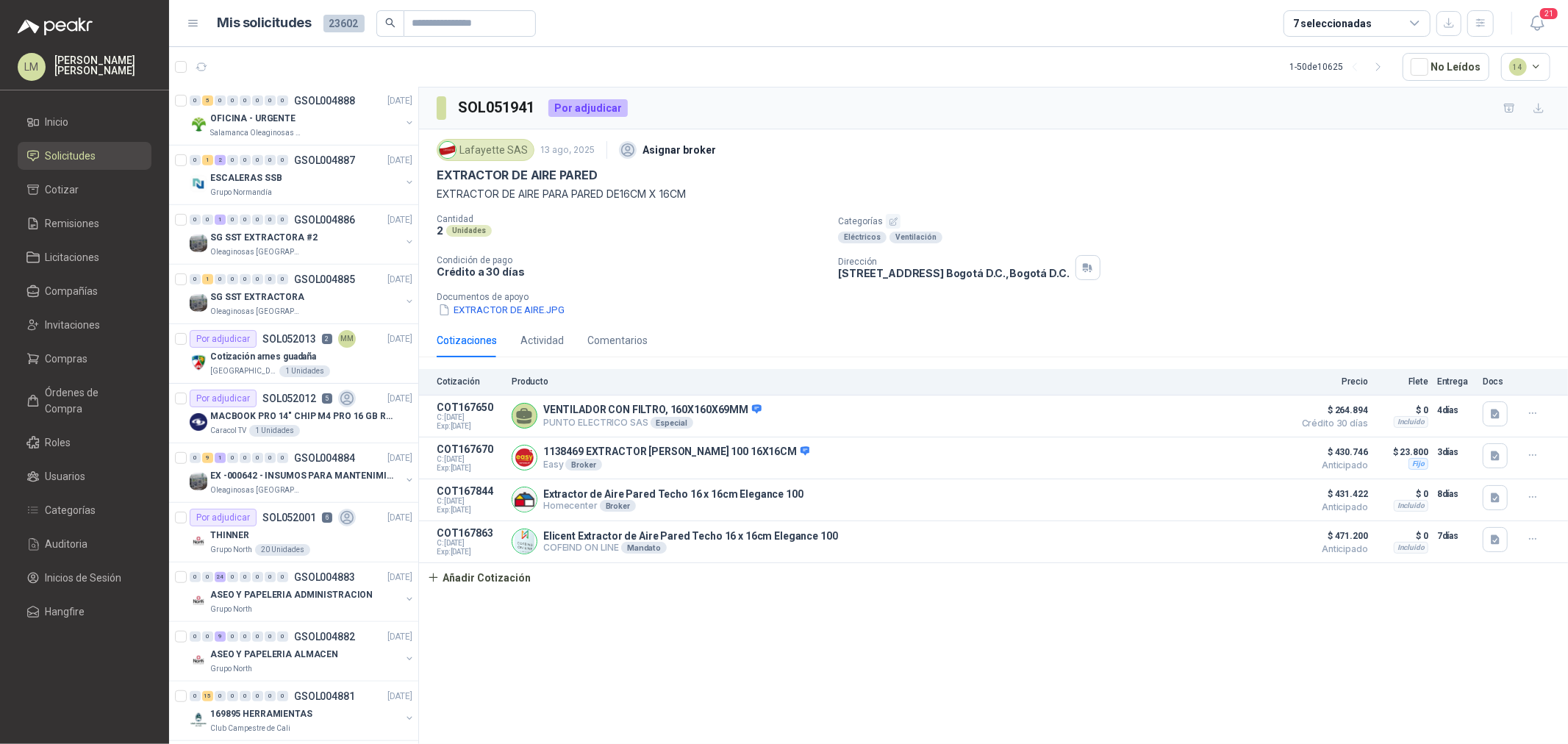
scroll to position [326, 0]
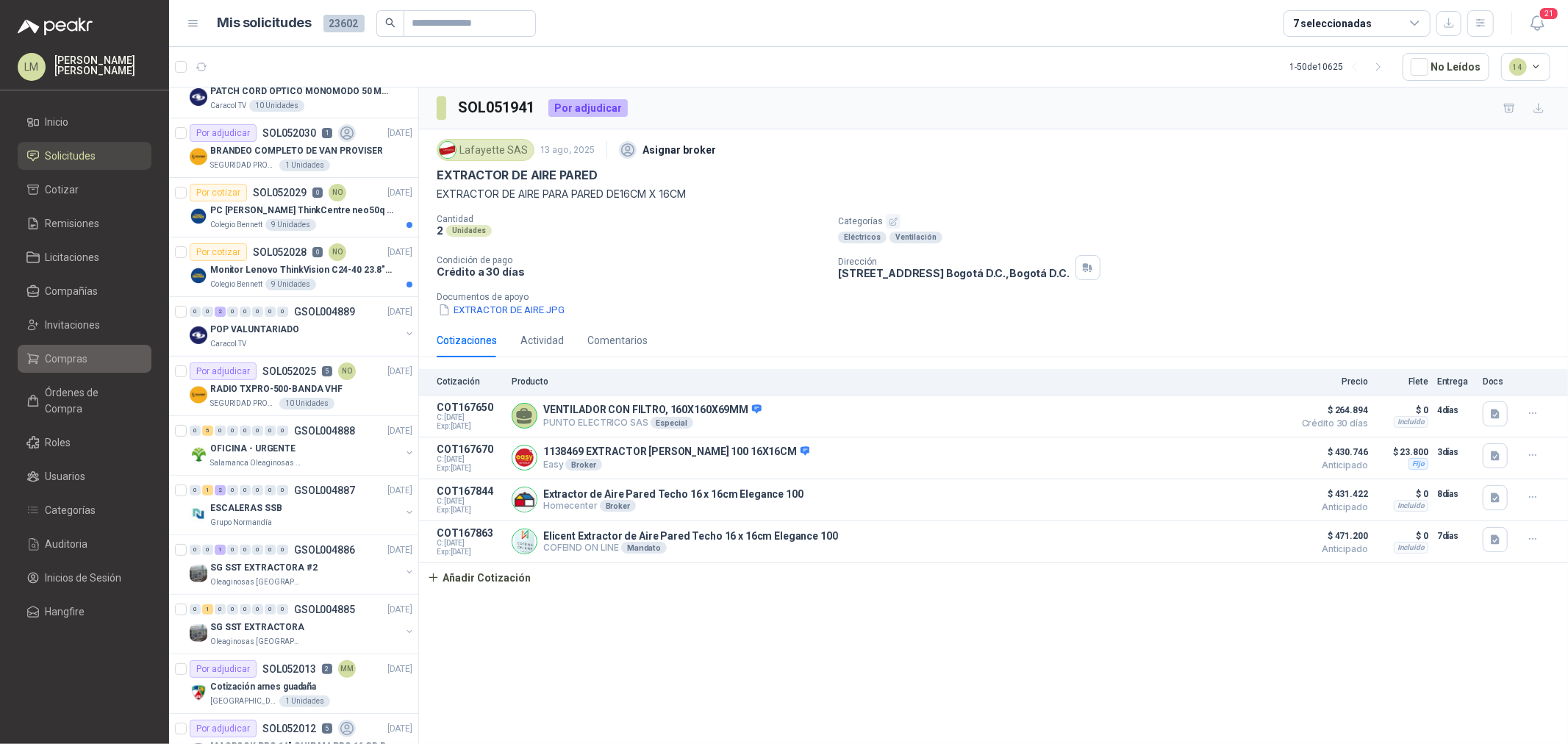
click at [66, 354] on span "Compras" at bounding box center [67, 359] width 42 height 16
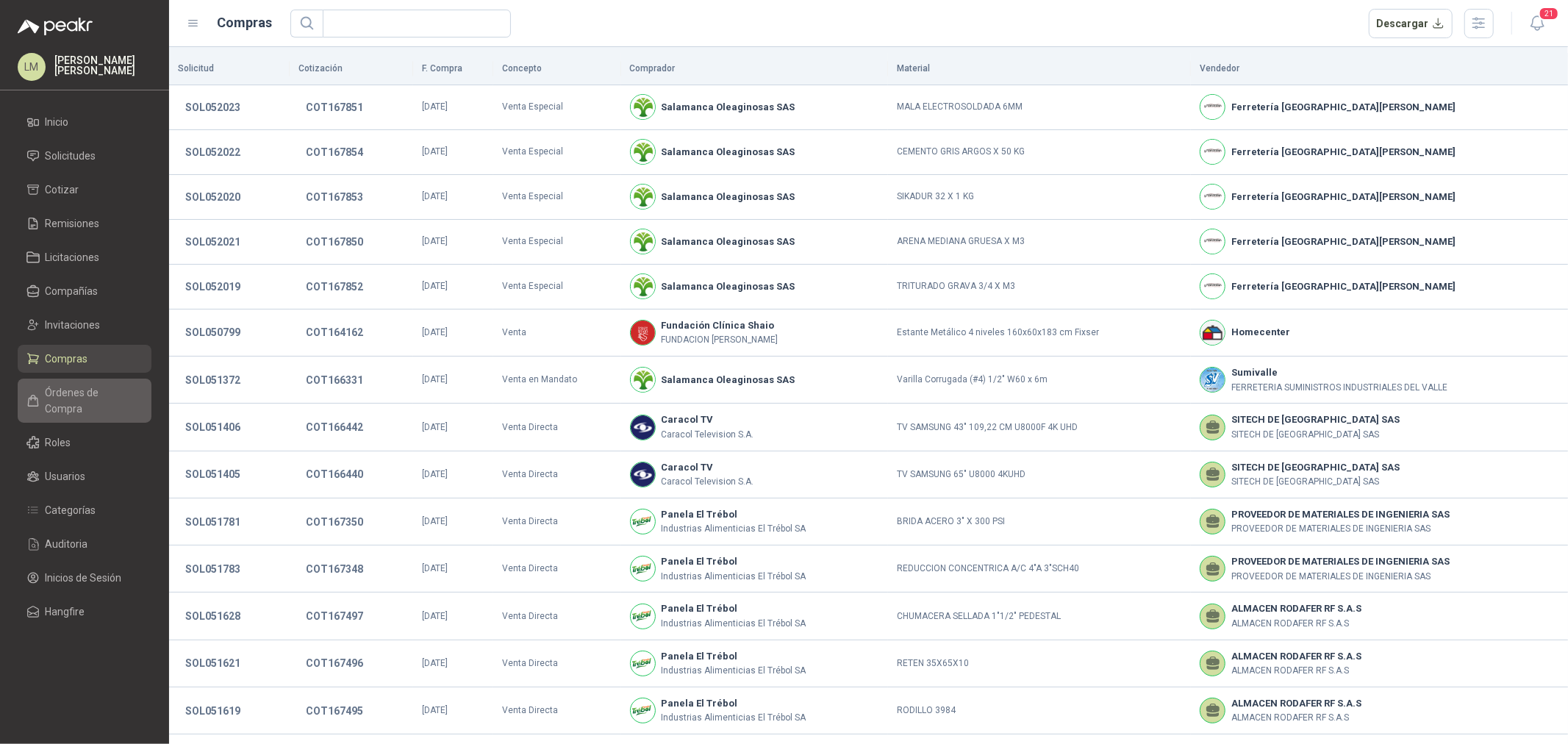
click at [78, 395] on span "Órdenes de Compra" at bounding box center [92, 400] width 92 height 32
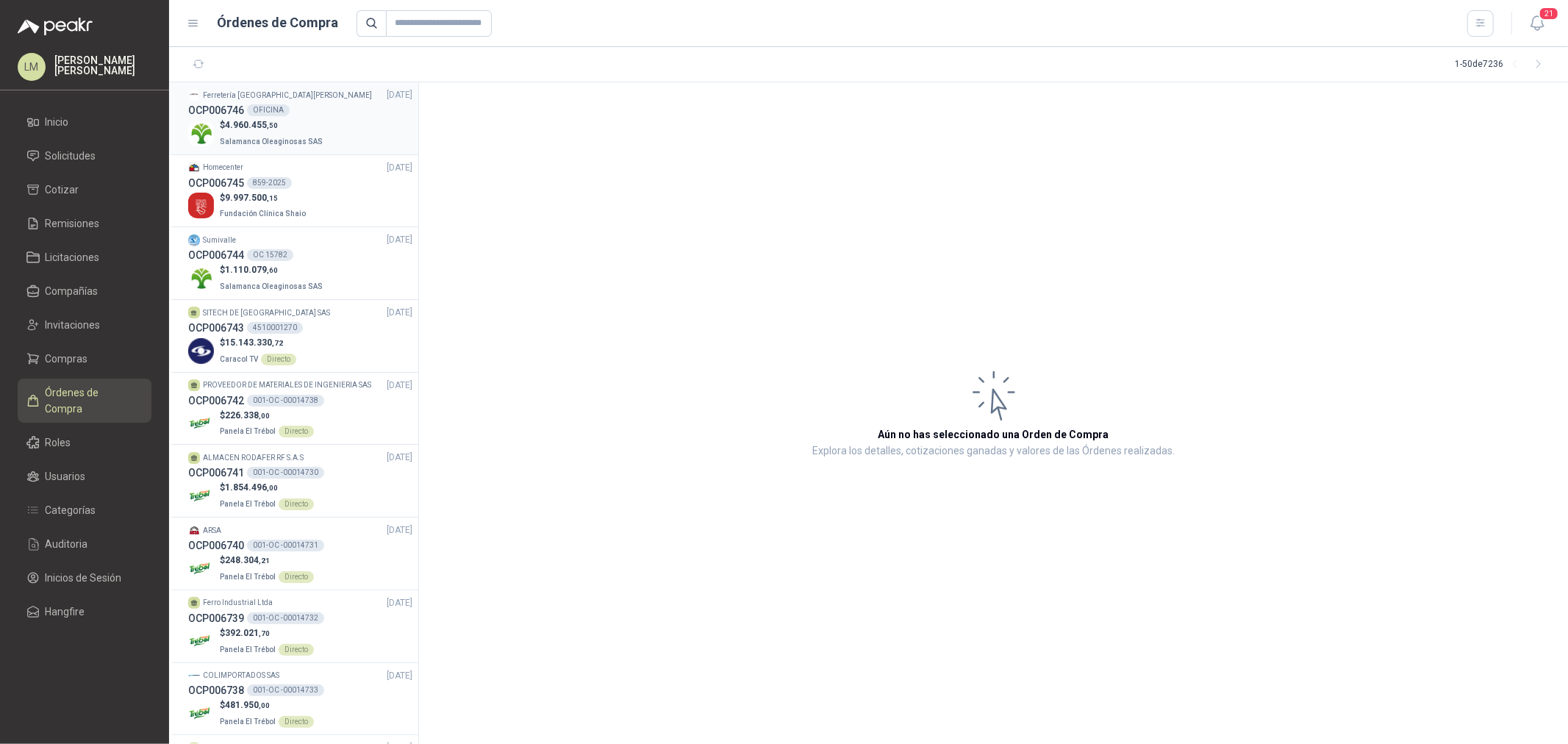
click at [225, 124] on p "$ 4.960.455 ,50" at bounding box center [272, 124] width 105 height 14
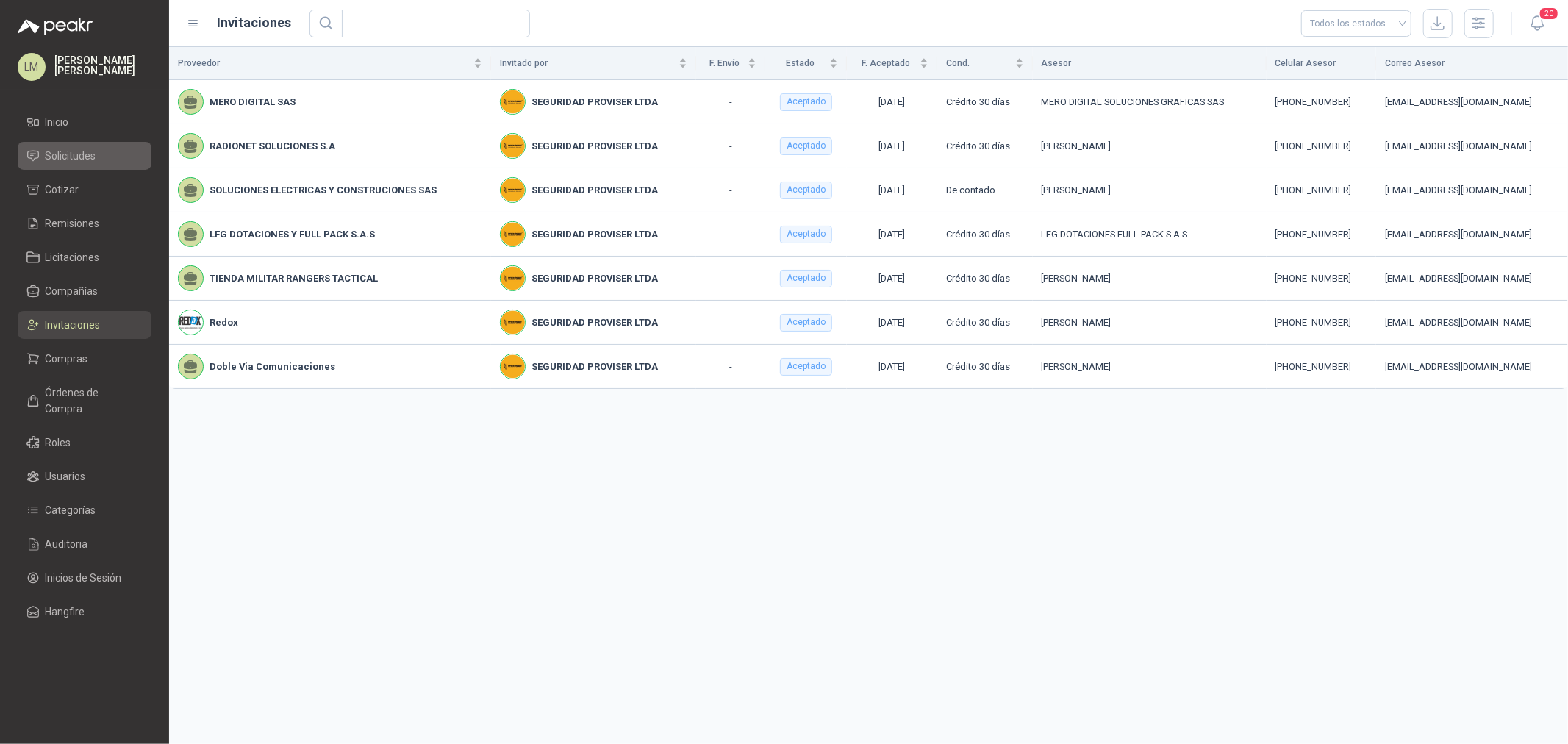
click at [86, 161] on span "Solicitudes" at bounding box center [71, 156] width 50 height 16
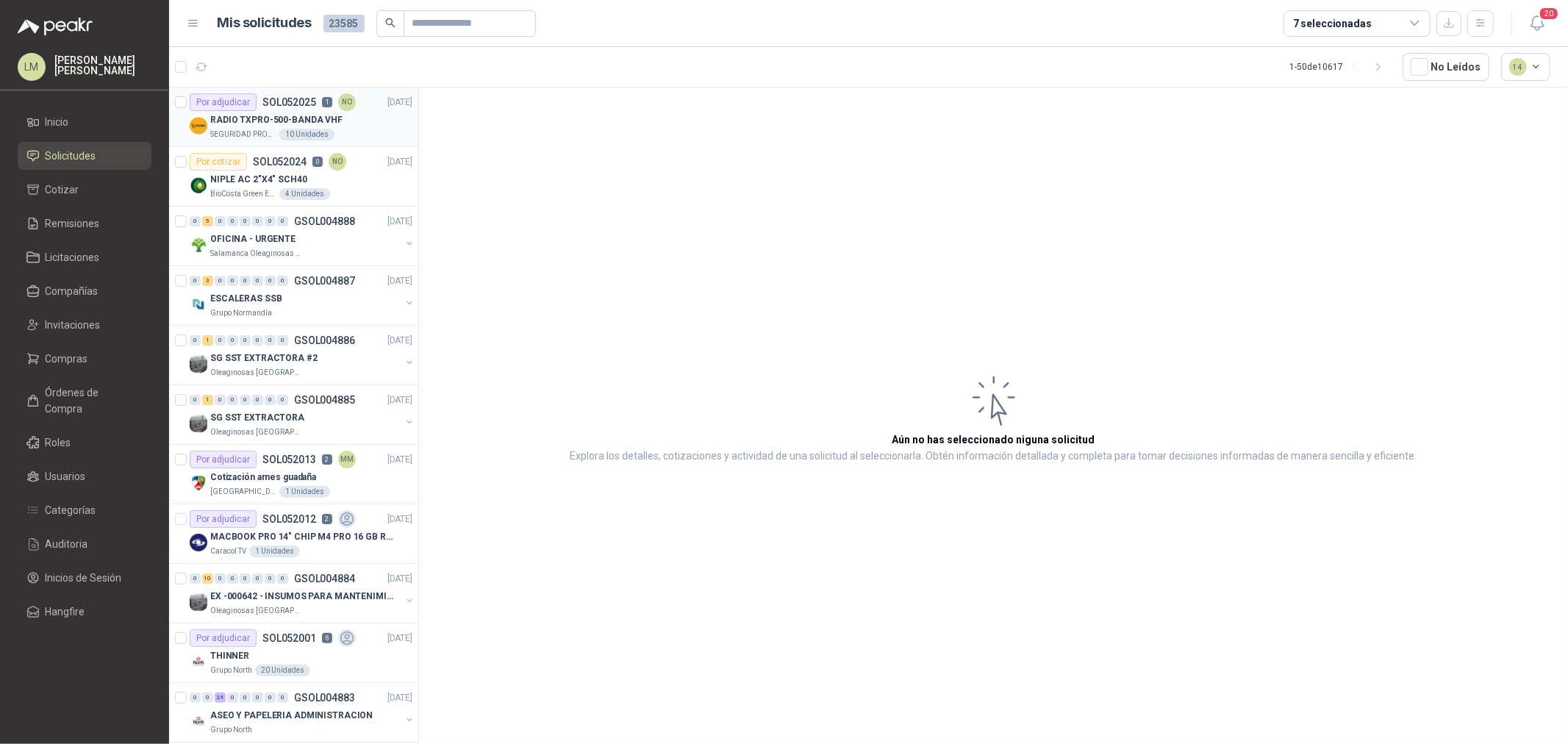
click at [294, 114] on p "RADIO TXPRO-500-BANDA VHF" at bounding box center [276, 120] width 133 height 14
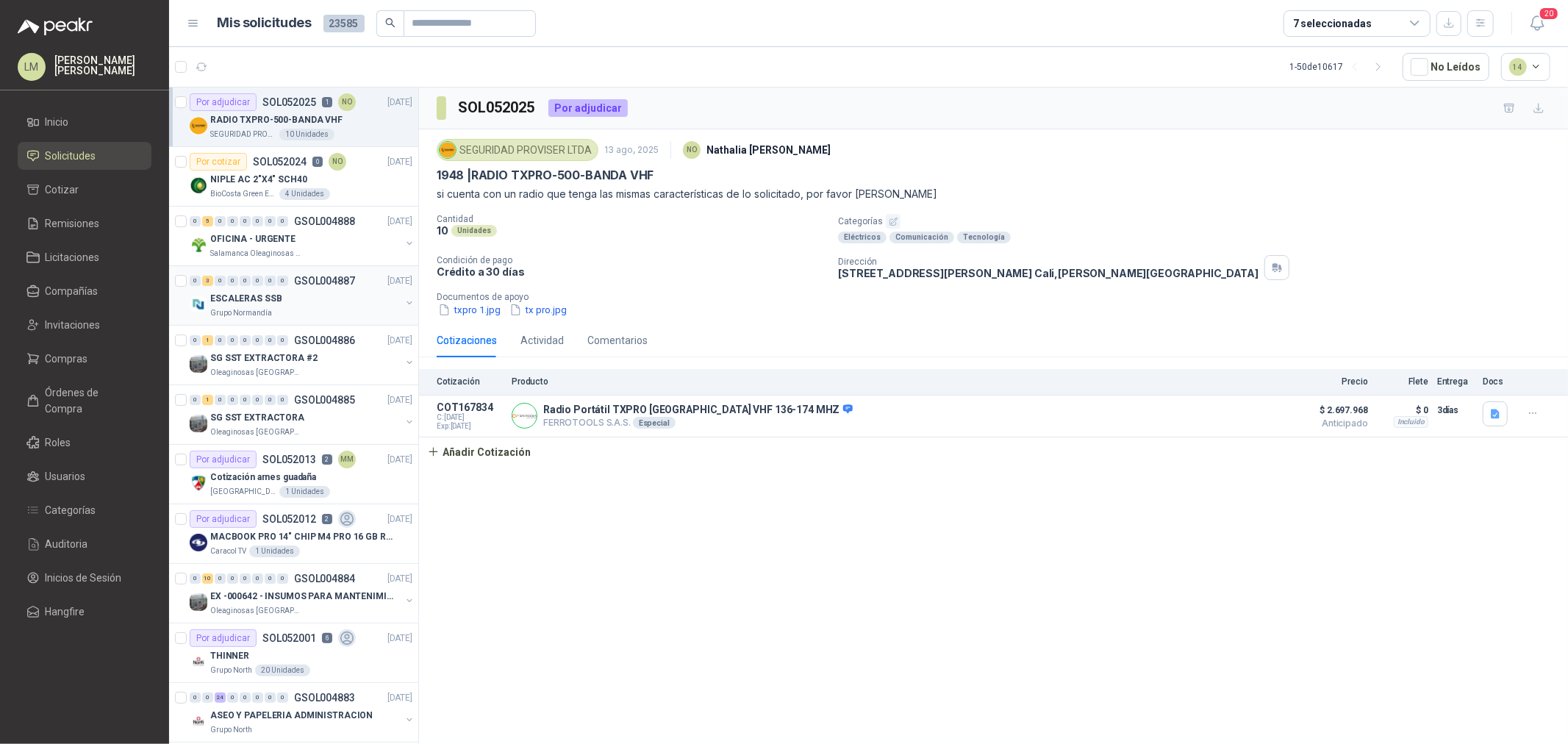
scroll to position [571, 0]
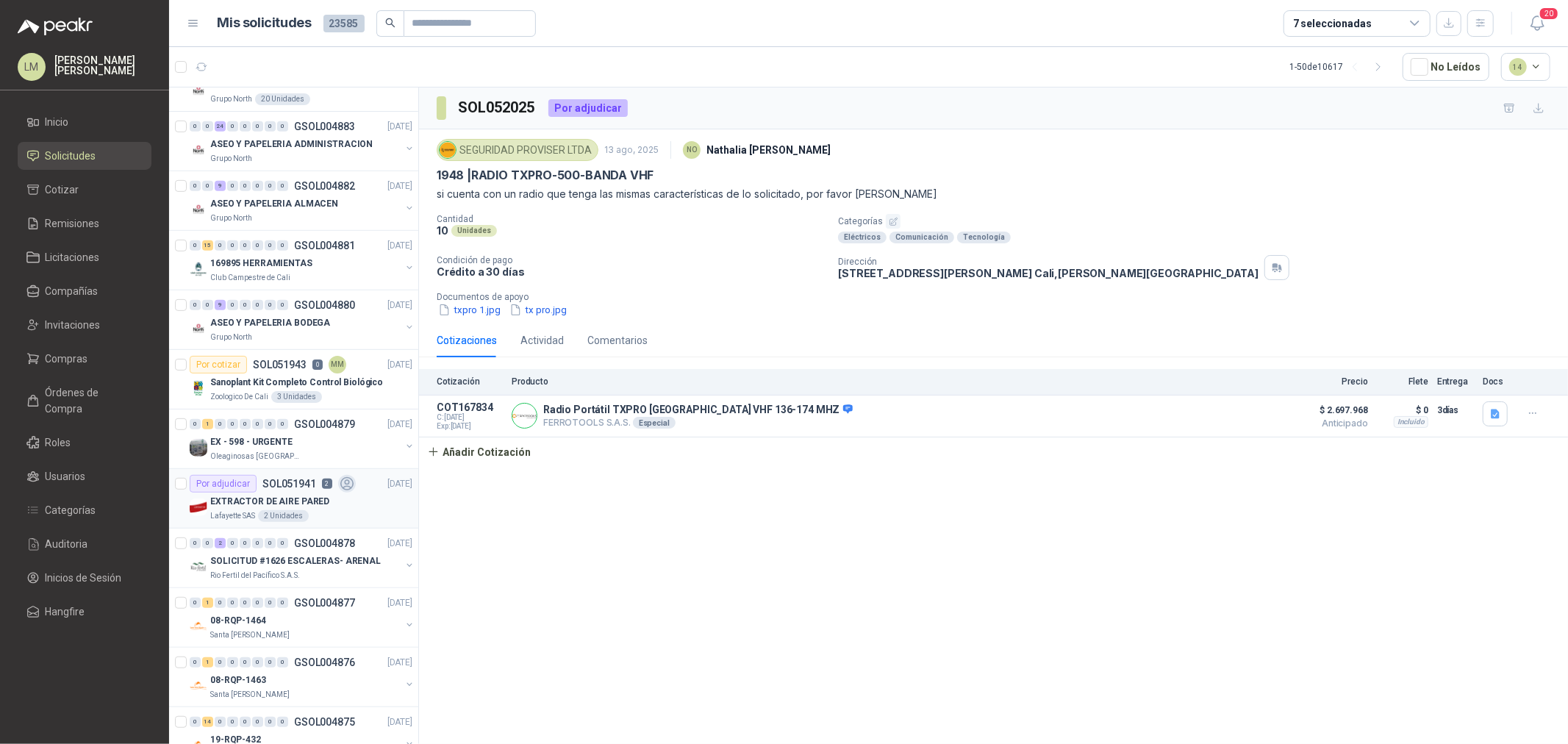
click at [264, 501] on p "EXTRACTOR DE AIRE PARED" at bounding box center [270, 501] width 119 height 14
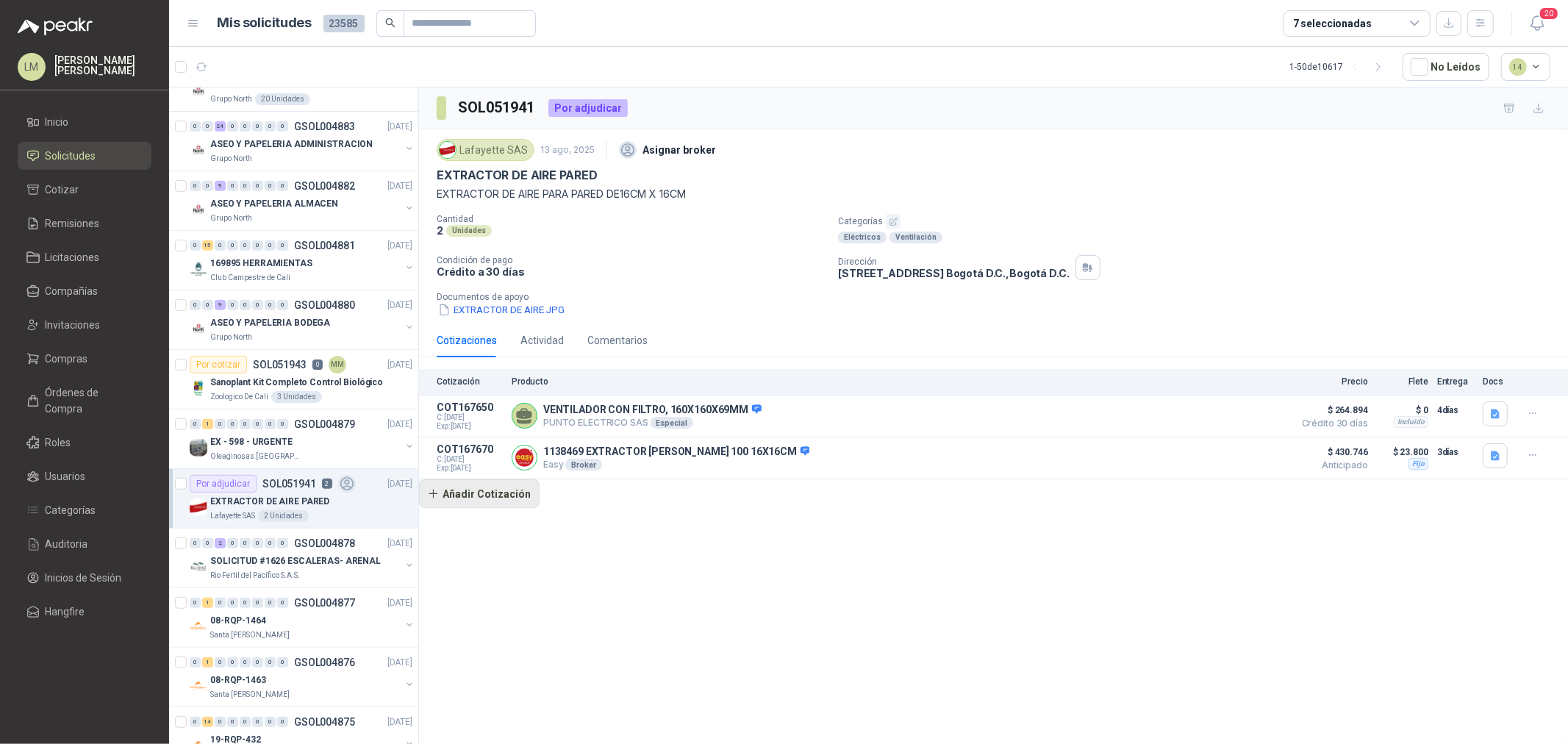
click at [495, 495] on button "Añadir Cotización" at bounding box center [480, 494] width 121 height 30
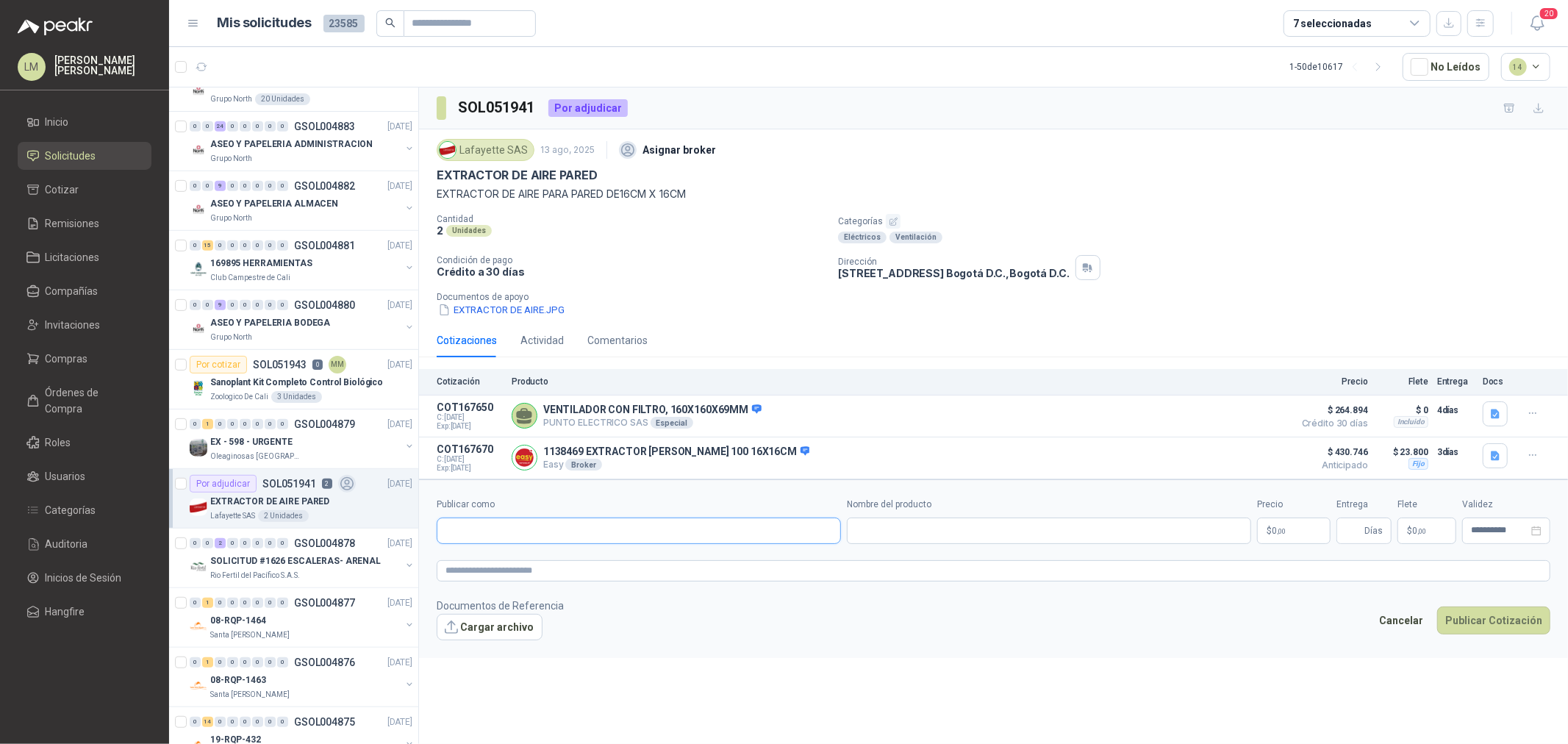
click at [499, 525] on input "Publicar como" at bounding box center [638, 531] width 403 height 25
type input "******"
click at [519, 561] on p "Homecenter" at bounding box center [498, 564] width 52 height 9
type input "**********"
click at [901, 539] on input "Nombre del producto" at bounding box center [1049, 530] width 404 height 26
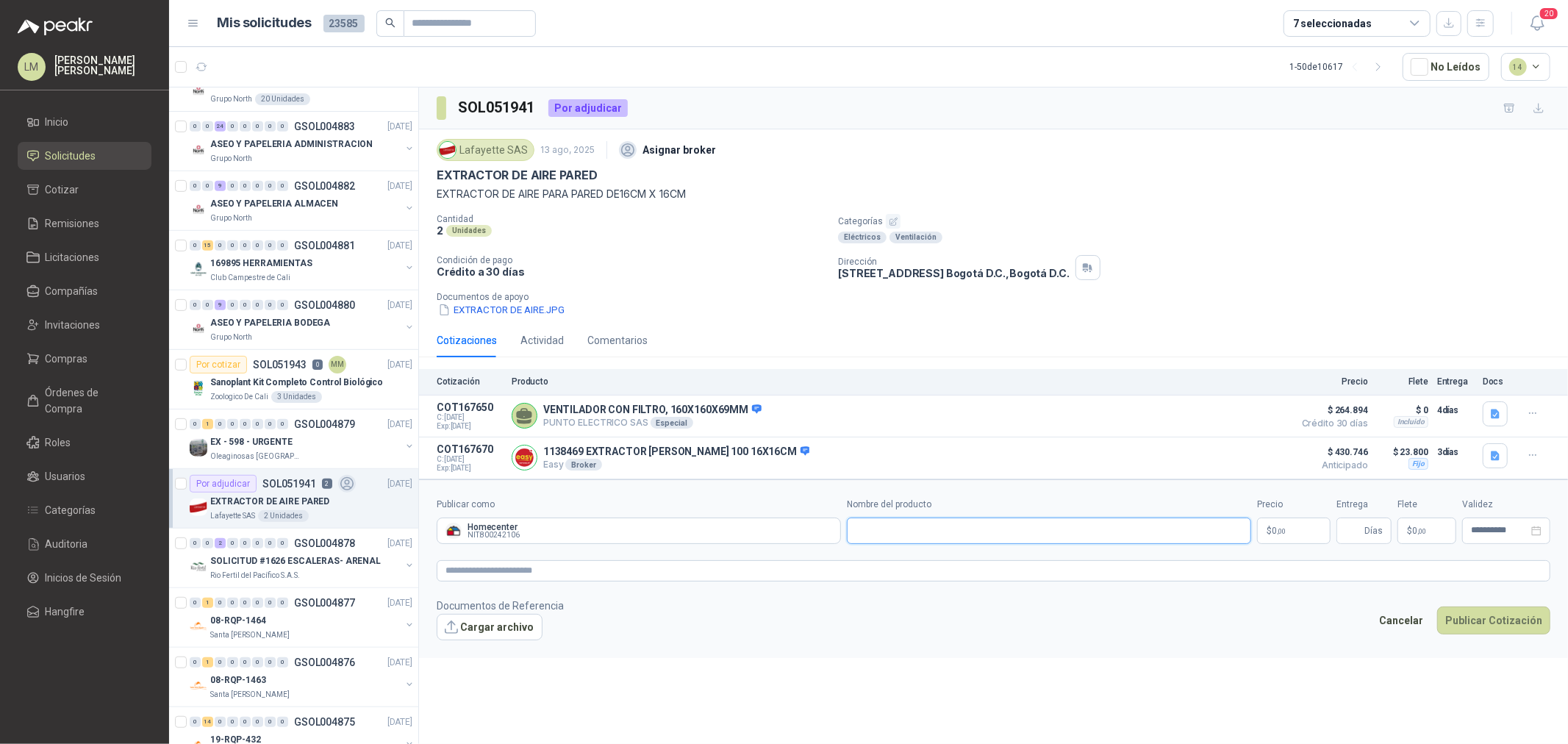
paste input "**********"
type input "**********"
click at [1295, 528] on p "$ 0 ,00" at bounding box center [1294, 530] width 74 height 26
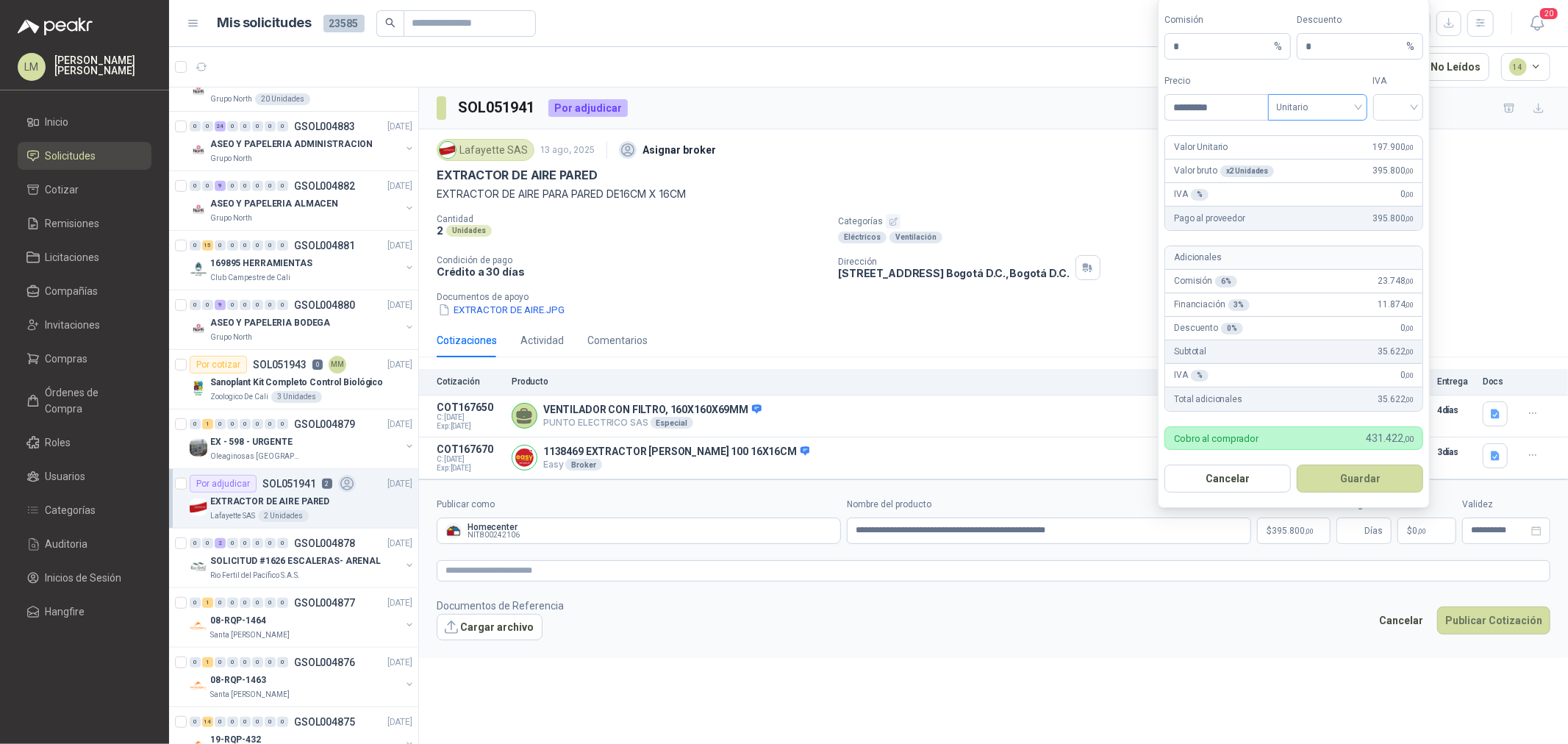
click at [1297, 106] on span "Unitario" at bounding box center [1317, 107] width 81 height 22
type input "*********"
click at [1298, 160] on div "Unitario con IVA" at bounding box center [1317, 161] width 76 height 16
click at [1383, 111] on input "search" at bounding box center [1398, 106] width 33 height 22
click at [1383, 138] on div "19%" at bounding box center [1398, 137] width 45 height 23
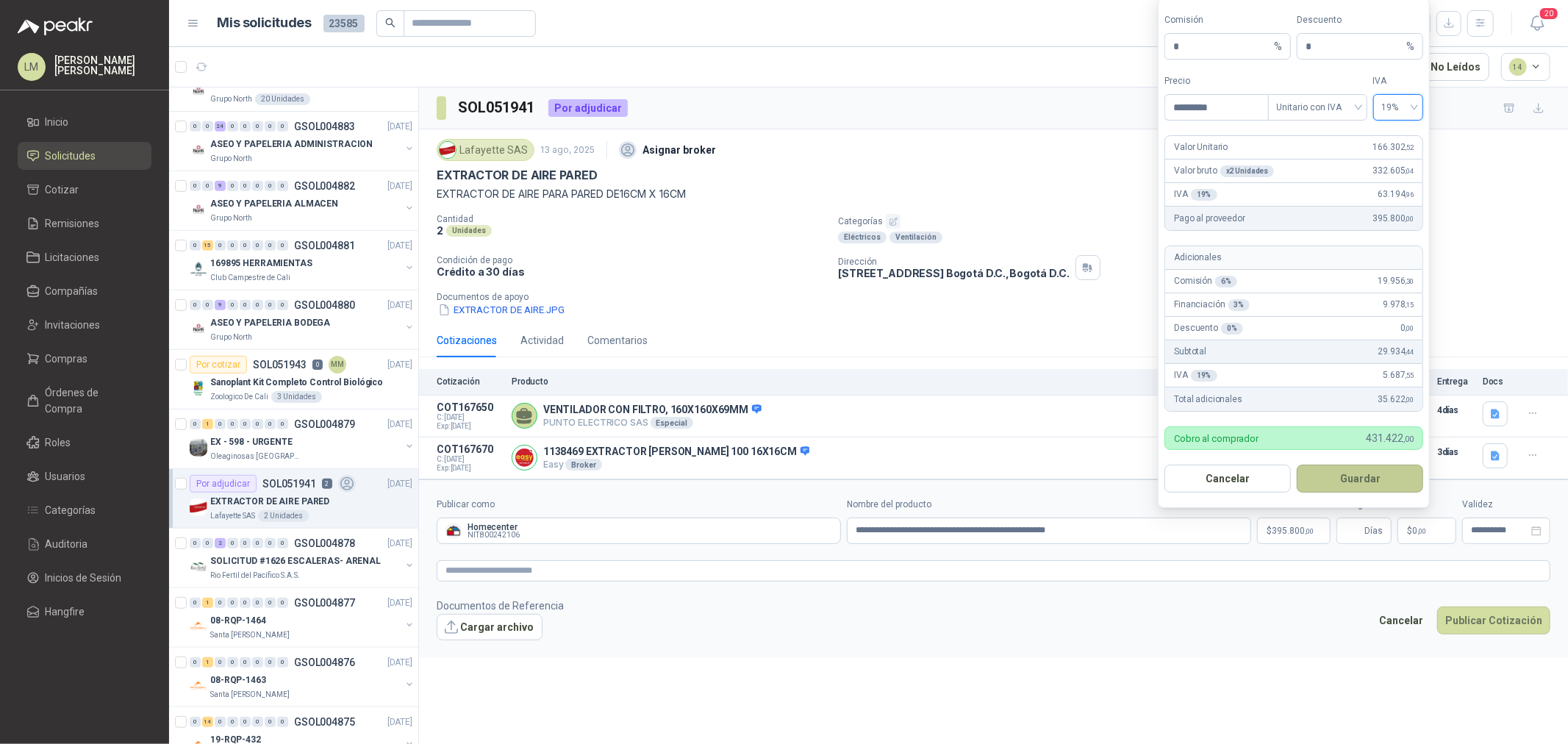
click at [1340, 473] on button "Guardar" at bounding box center [1360, 478] width 126 height 28
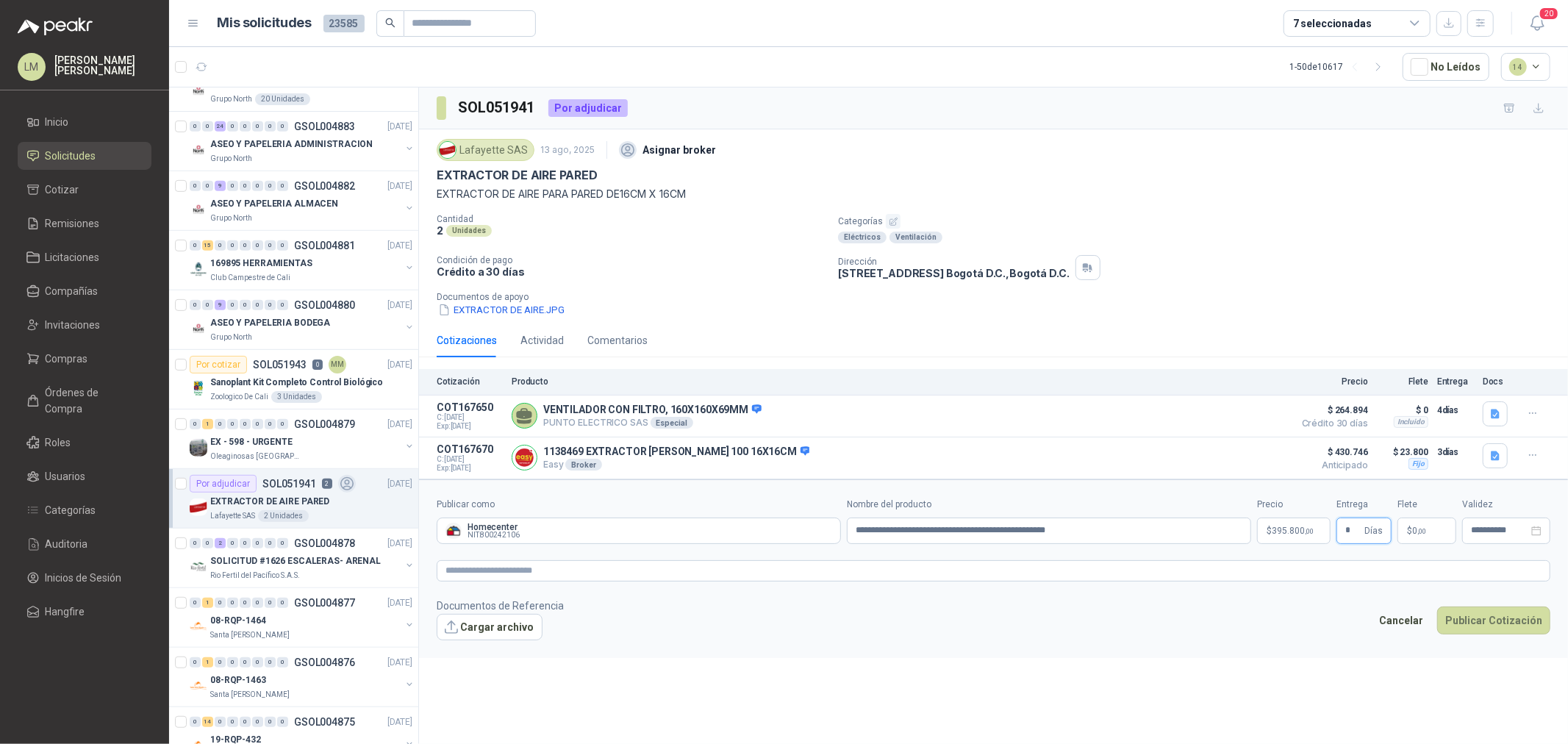
type input "*"
click at [851, 574] on textarea at bounding box center [993, 571] width 1114 height 22
click at [1486, 641] on button "Publicar Cotización" at bounding box center [1494, 639] width 114 height 28
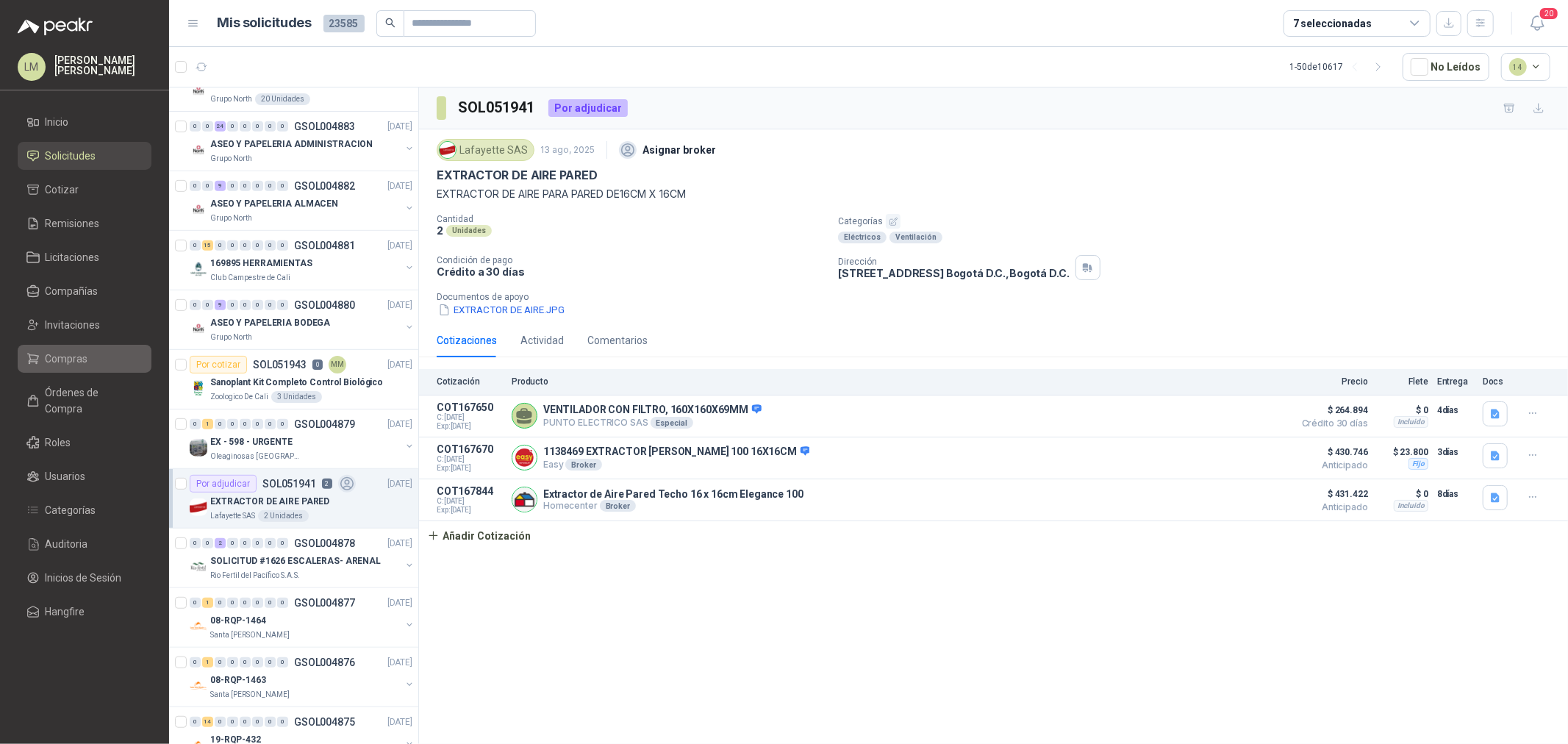
click at [35, 354] on icon at bounding box center [32, 358] width 14 height 14
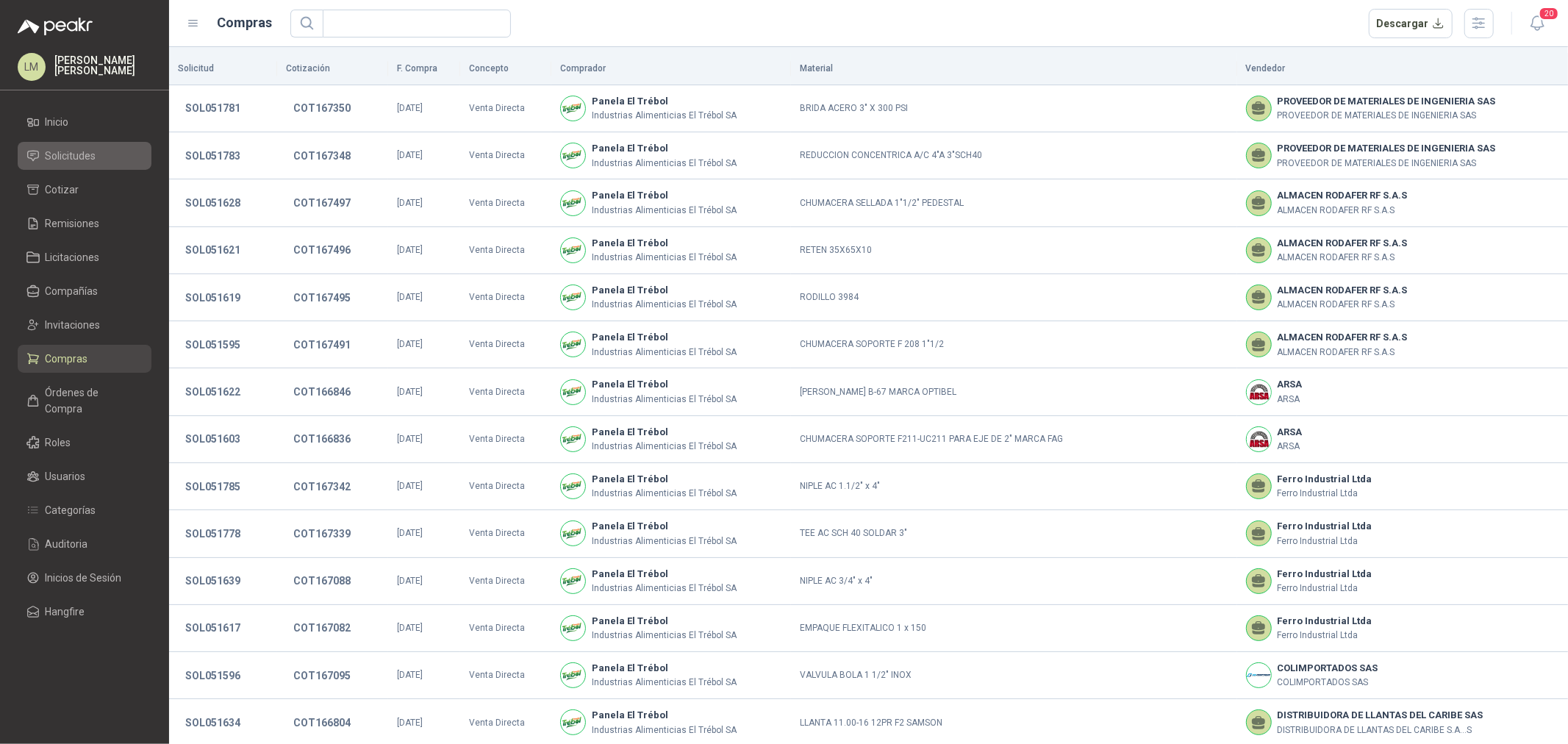
click at [72, 155] on span "Solicitudes" at bounding box center [71, 156] width 50 height 16
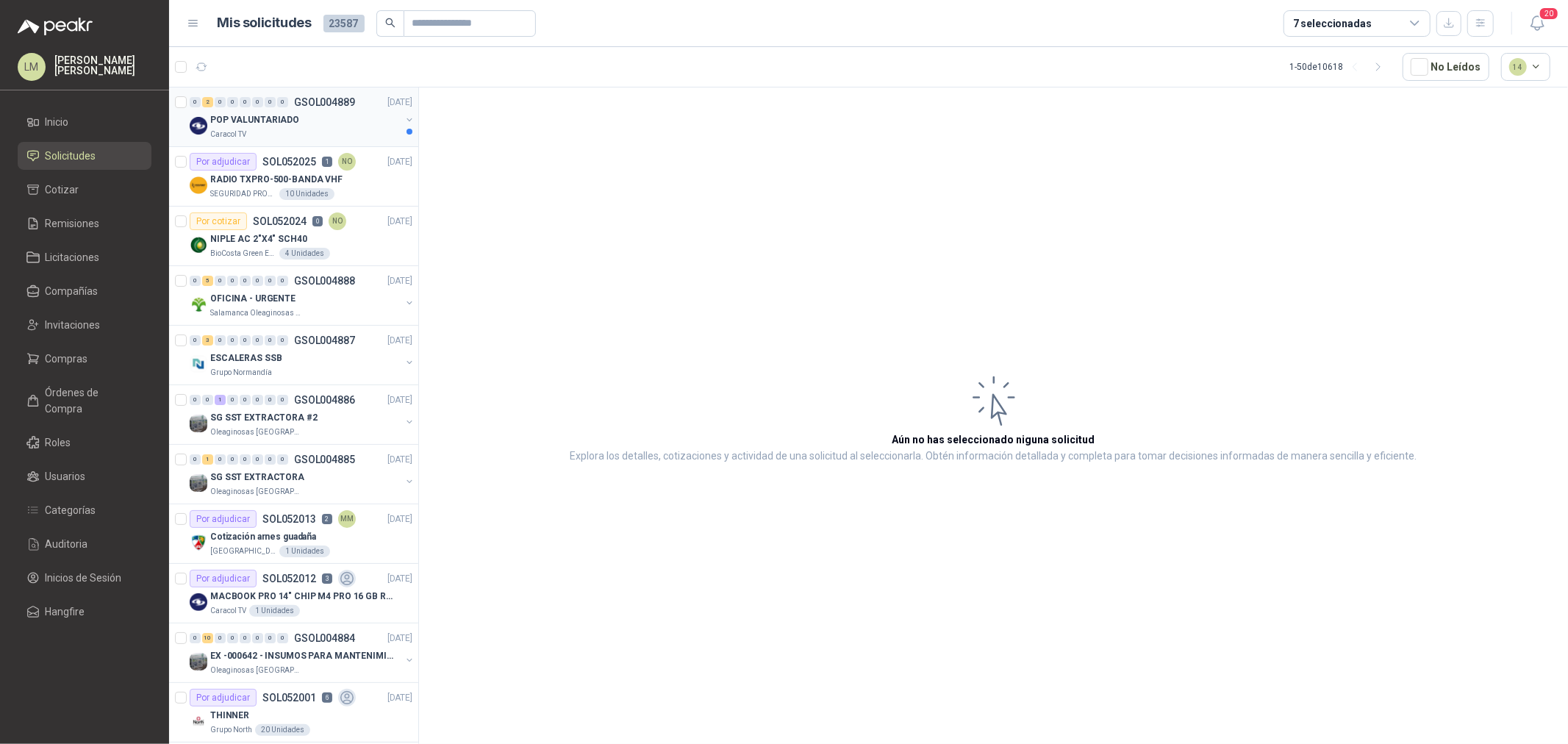
click at [332, 121] on div "POP VALUNTARIADO" at bounding box center [305, 120] width 190 height 18
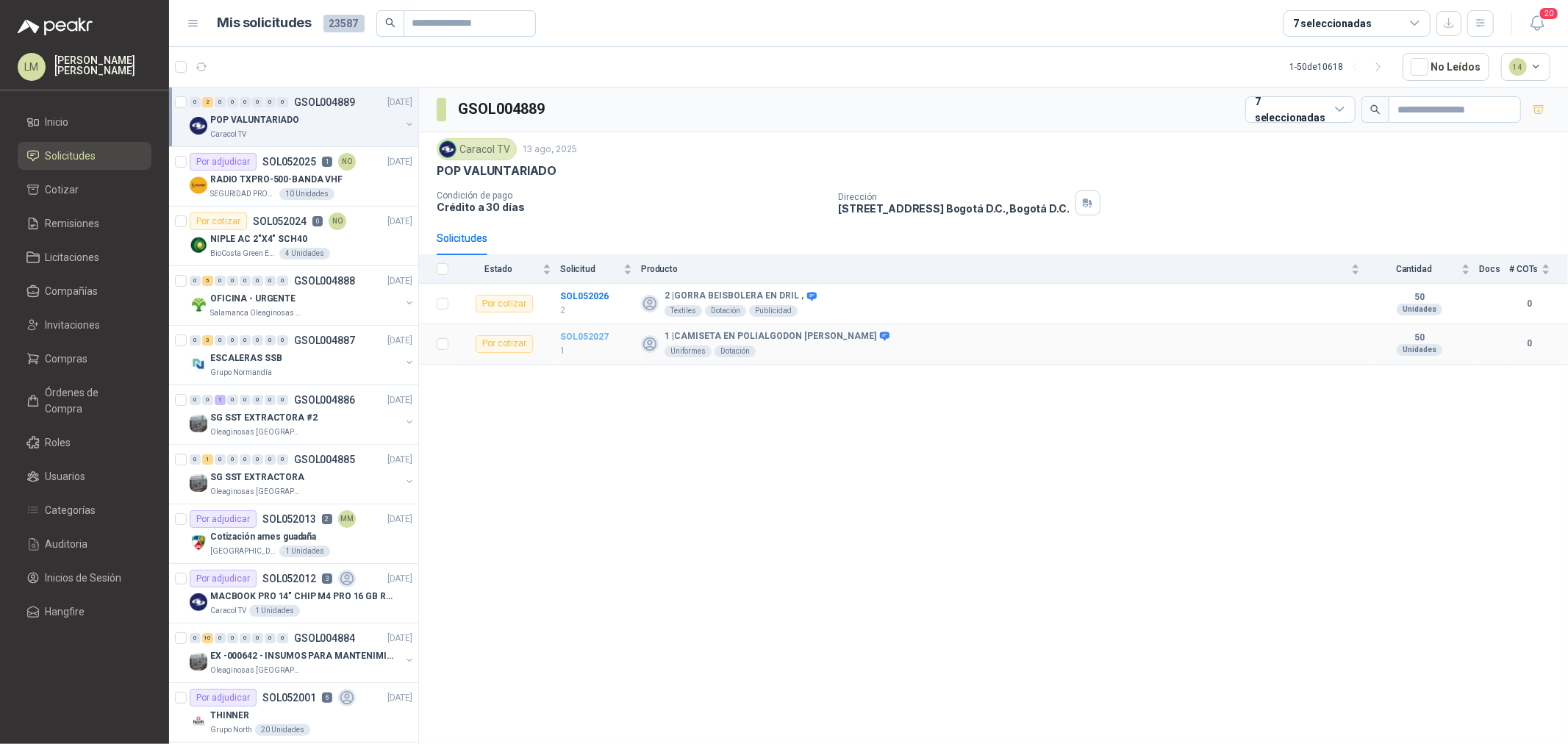
click at [590, 332] on b "SOL052027" at bounding box center [584, 336] width 49 height 10
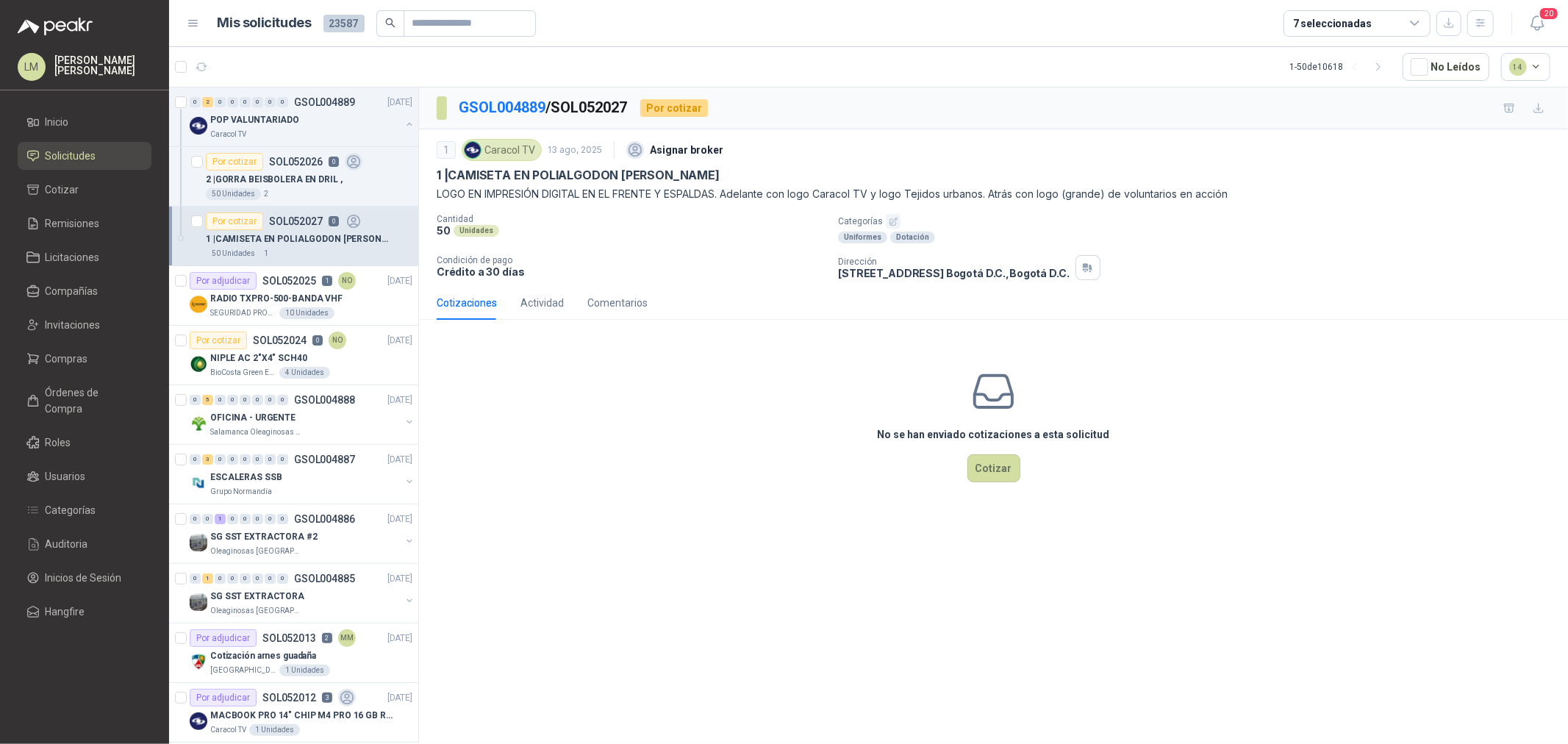
click at [890, 221] on icon "button" at bounding box center [893, 221] width 7 height 7
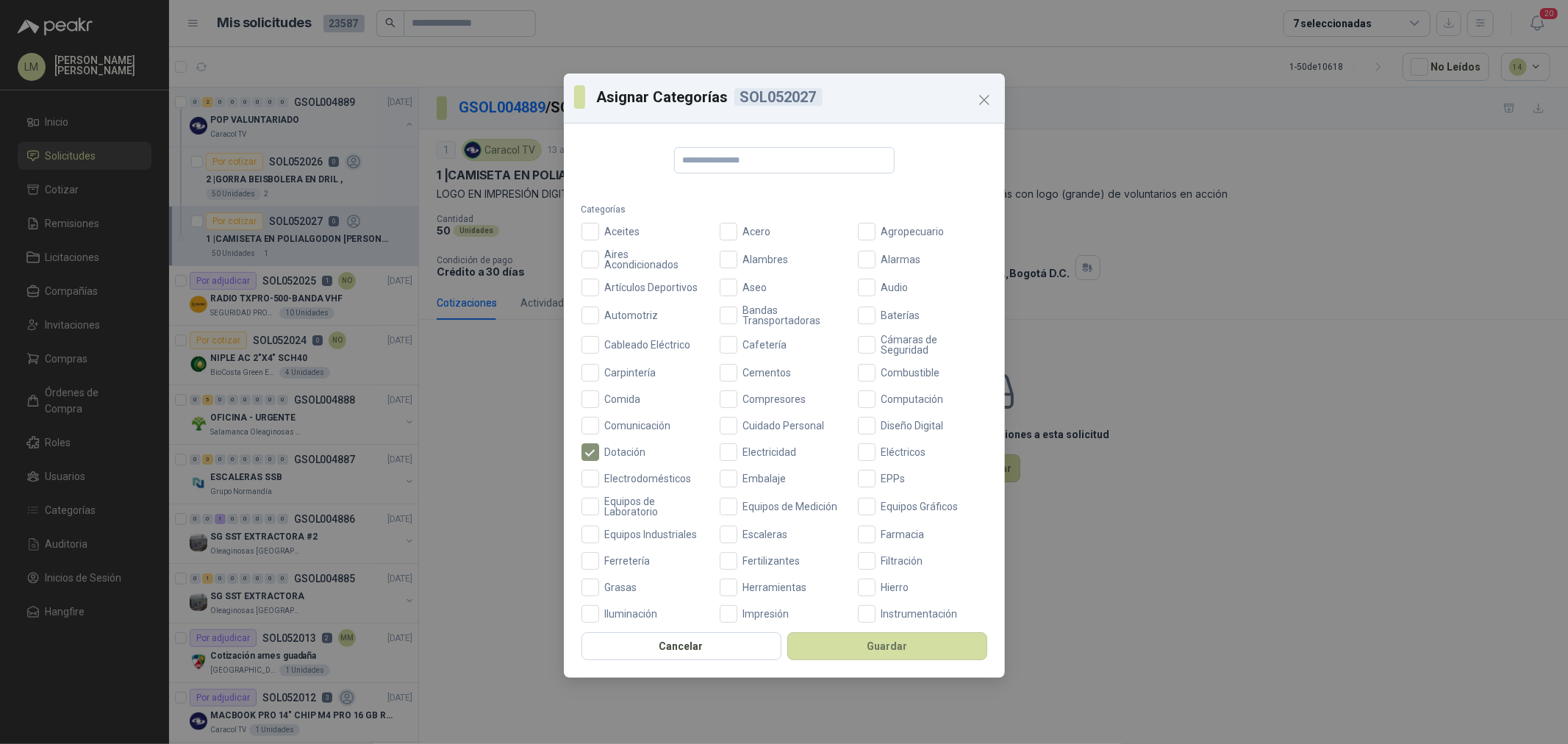
scroll to position [347, 0]
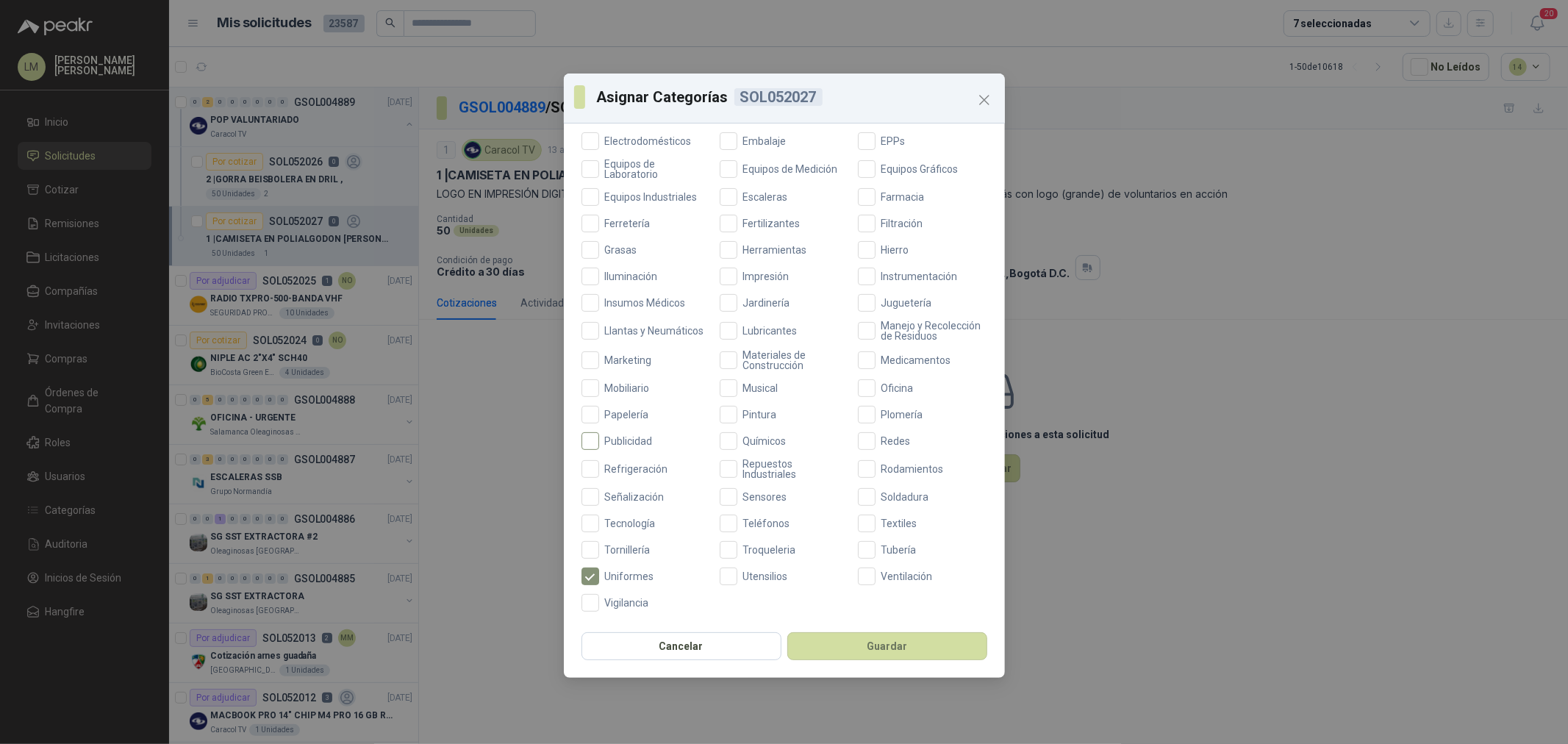
click at [618, 438] on span "Publicidad" at bounding box center [628, 440] width 60 height 10
click at [637, 359] on span "Marketing" at bounding box center [628, 360] width 59 height 10
click at [847, 655] on button "Guardar" at bounding box center [887, 646] width 200 height 28
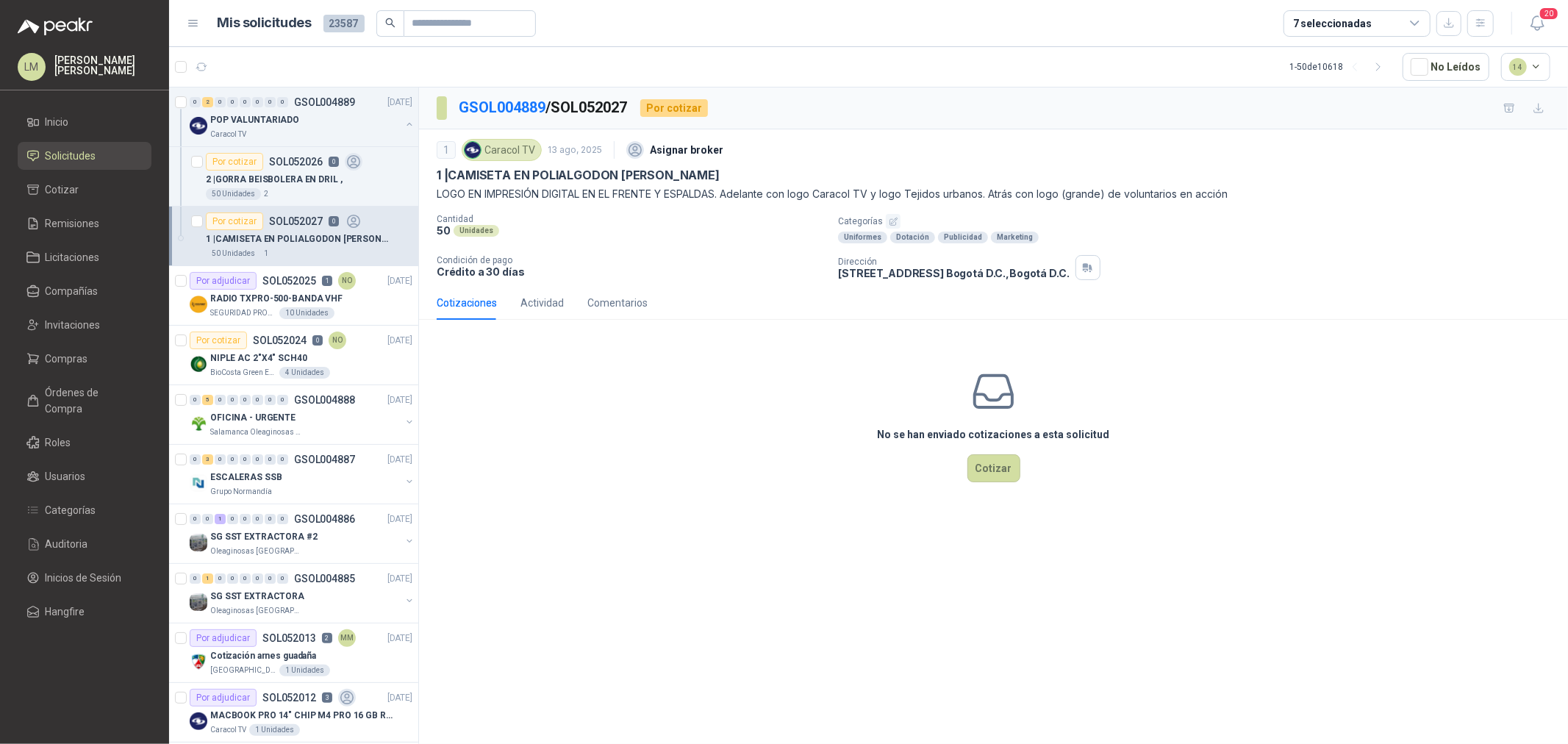
click at [505, 110] on link "GSOL004889" at bounding box center [502, 107] width 87 height 18
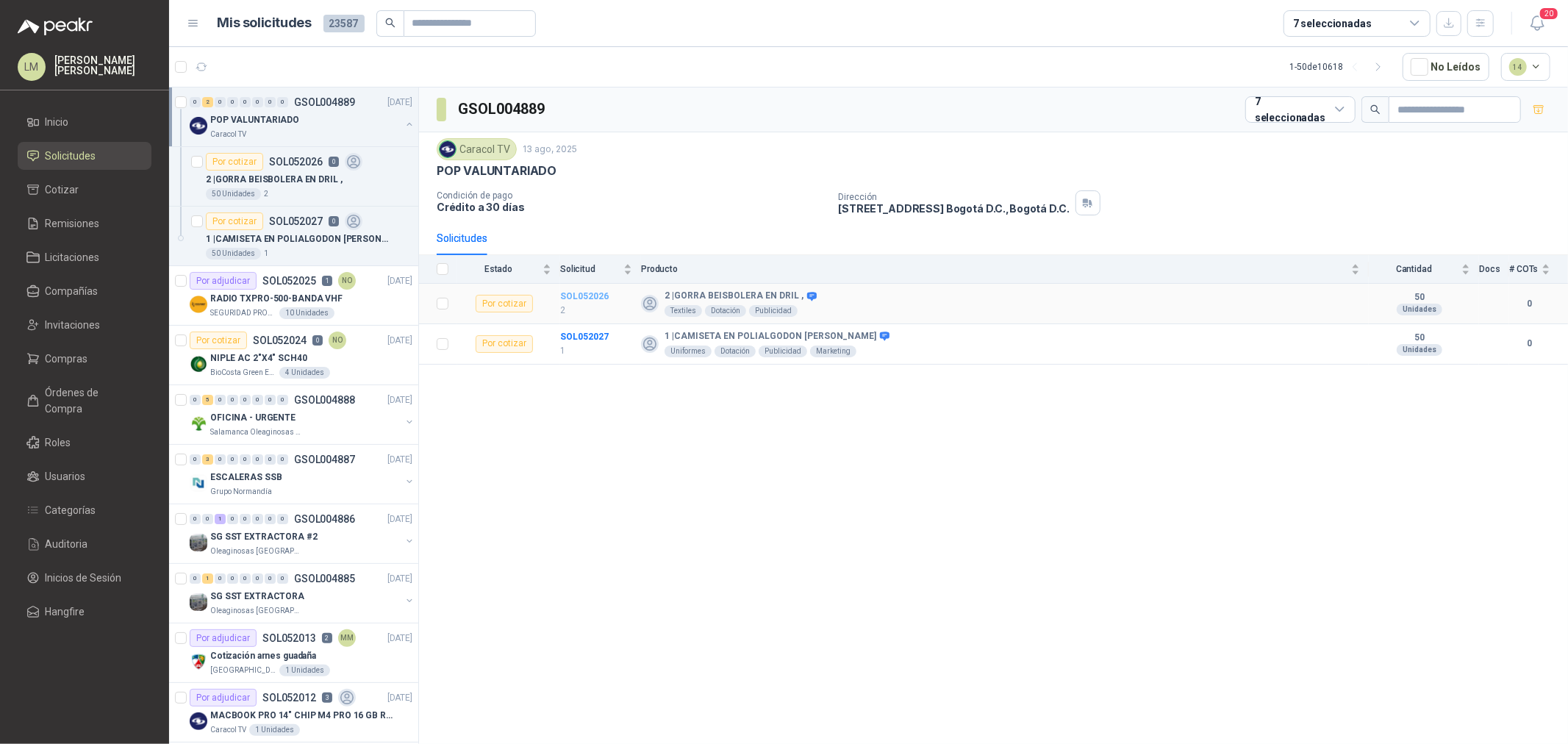
click at [598, 295] on b "SOL052026" at bounding box center [584, 296] width 49 height 10
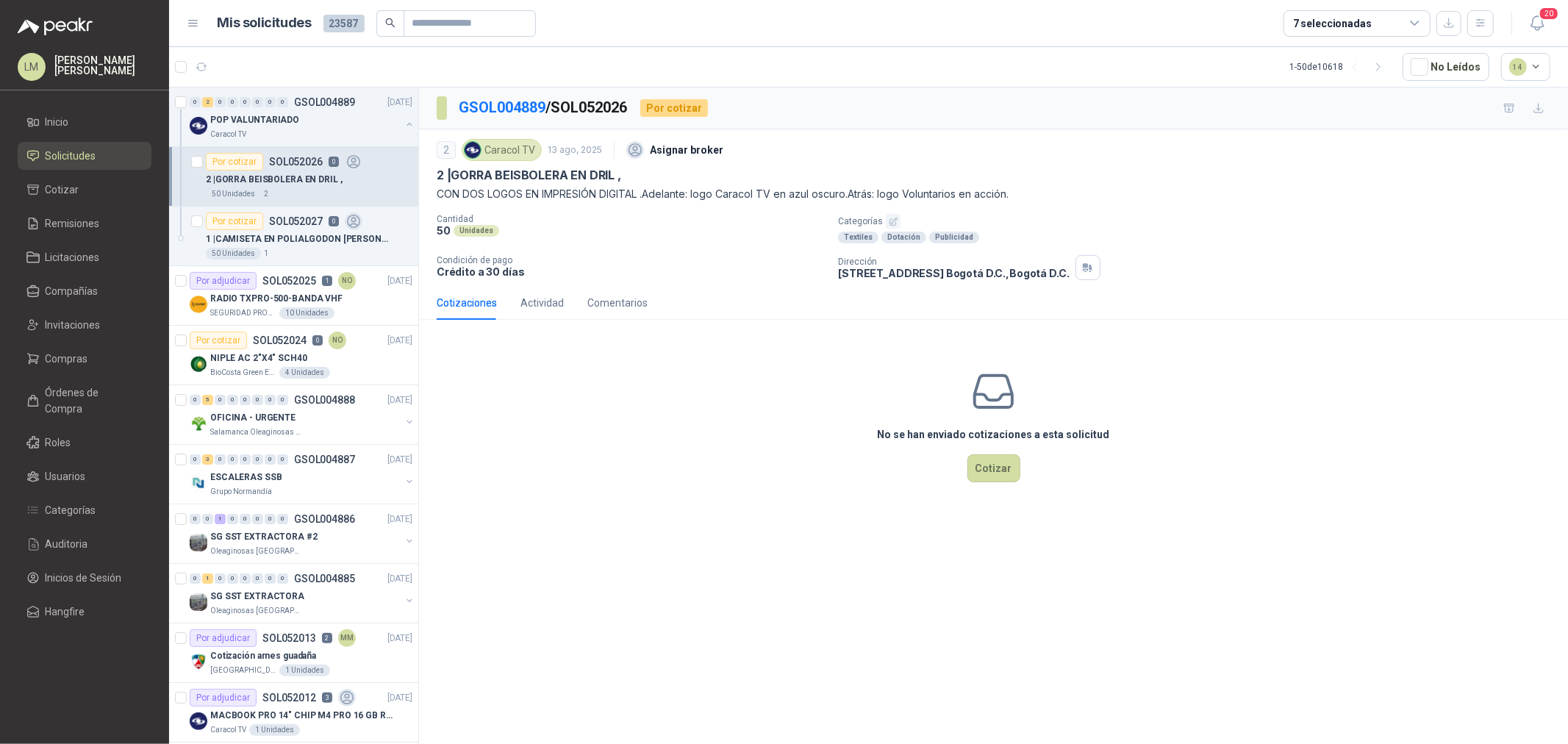
click at [889, 221] on icon "button" at bounding box center [894, 221] width 10 height 10
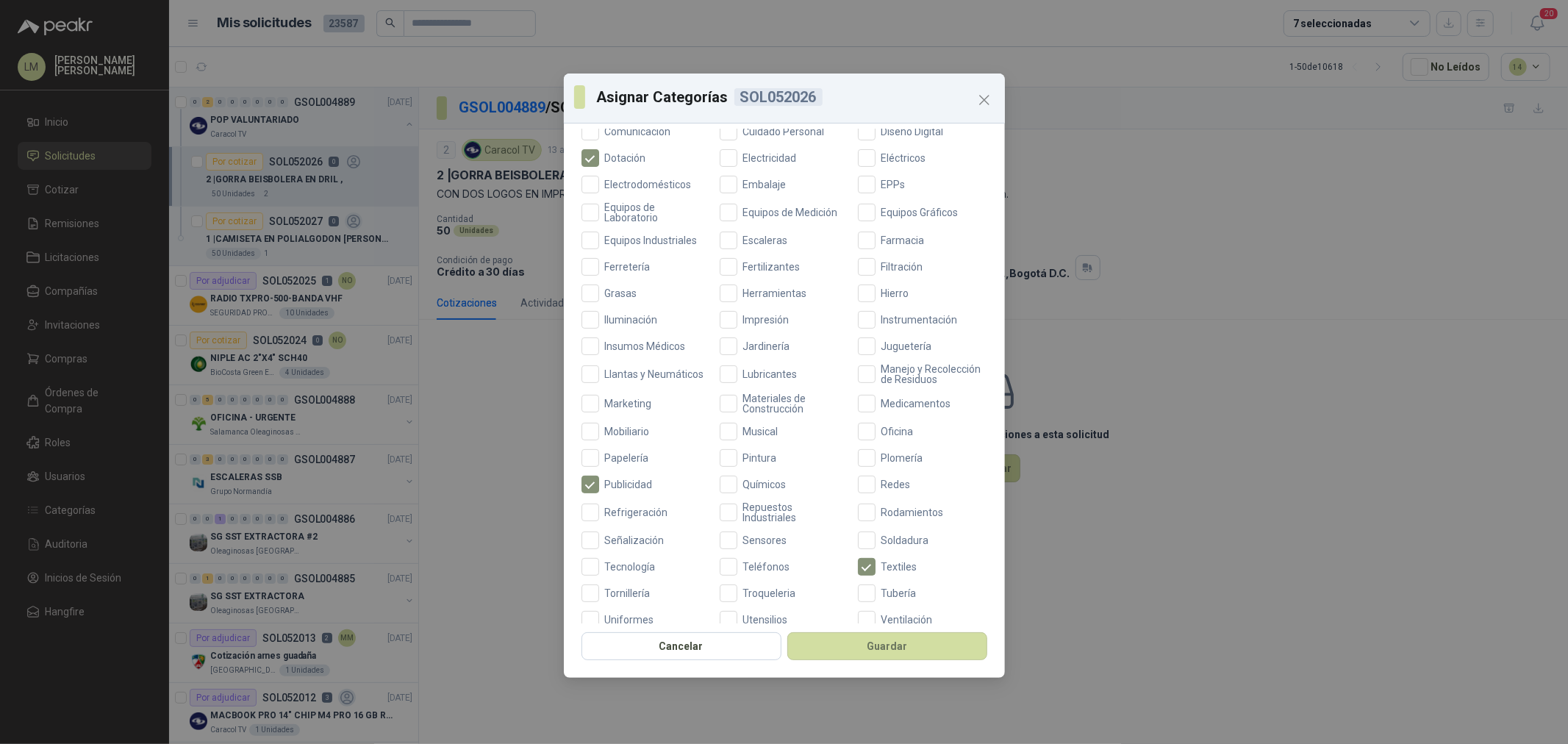
scroll to position [347, 0]
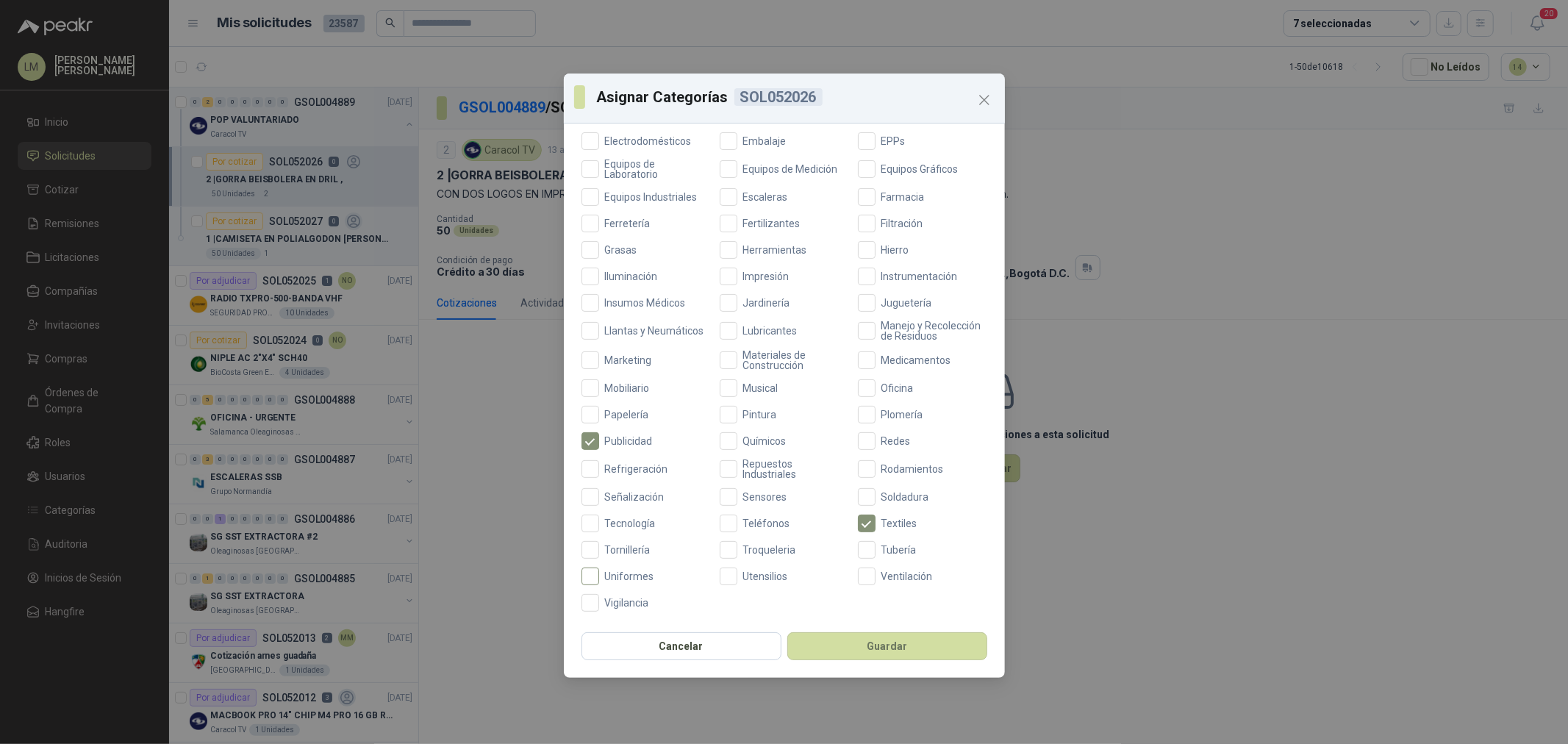
click at [609, 578] on span "Uniformes" at bounding box center [629, 575] width 61 height 10
click at [652, 357] on span "Marketing" at bounding box center [628, 360] width 59 height 10
click at [874, 650] on button "Guardar" at bounding box center [887, 646] width 200 height 28
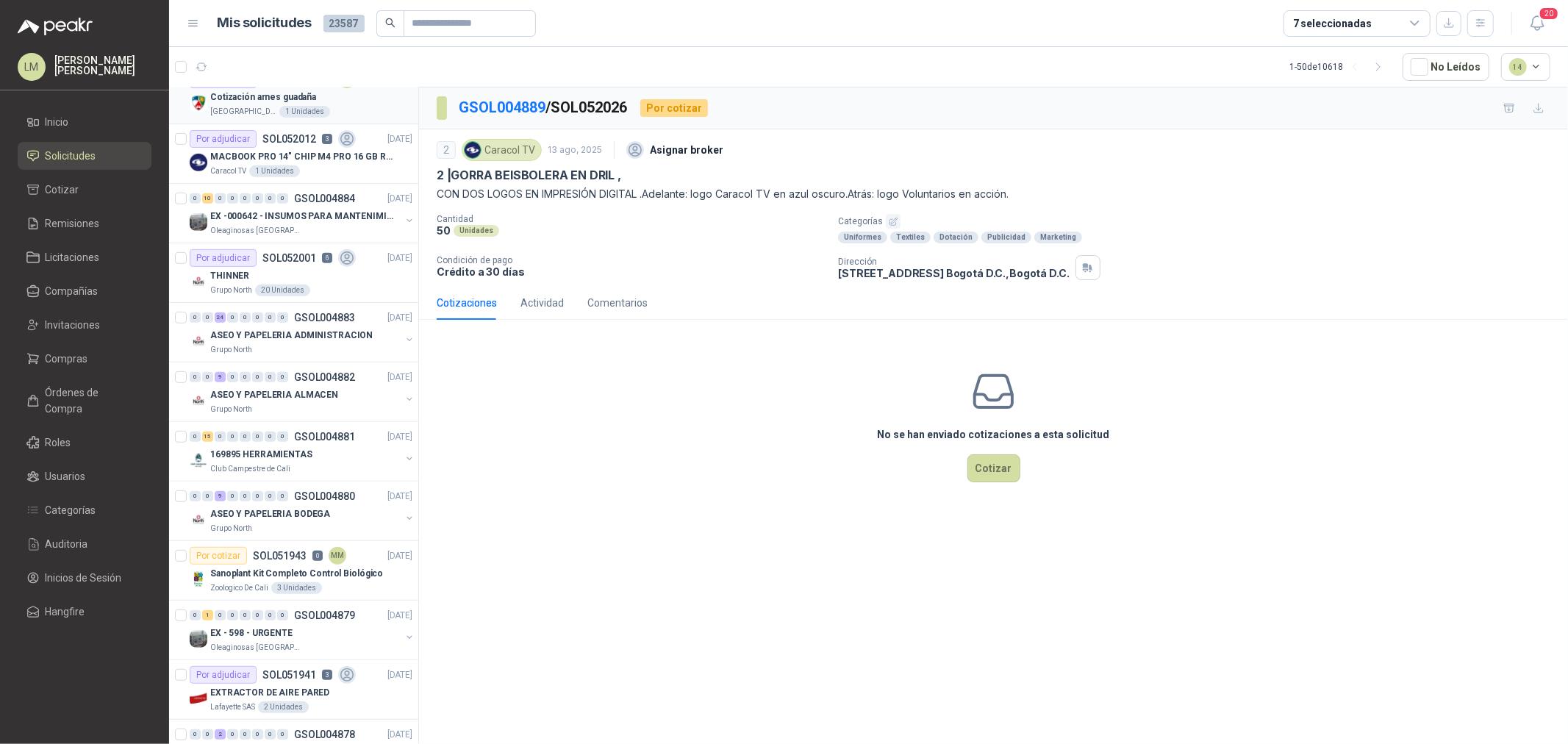
scroll to position [571, 0]
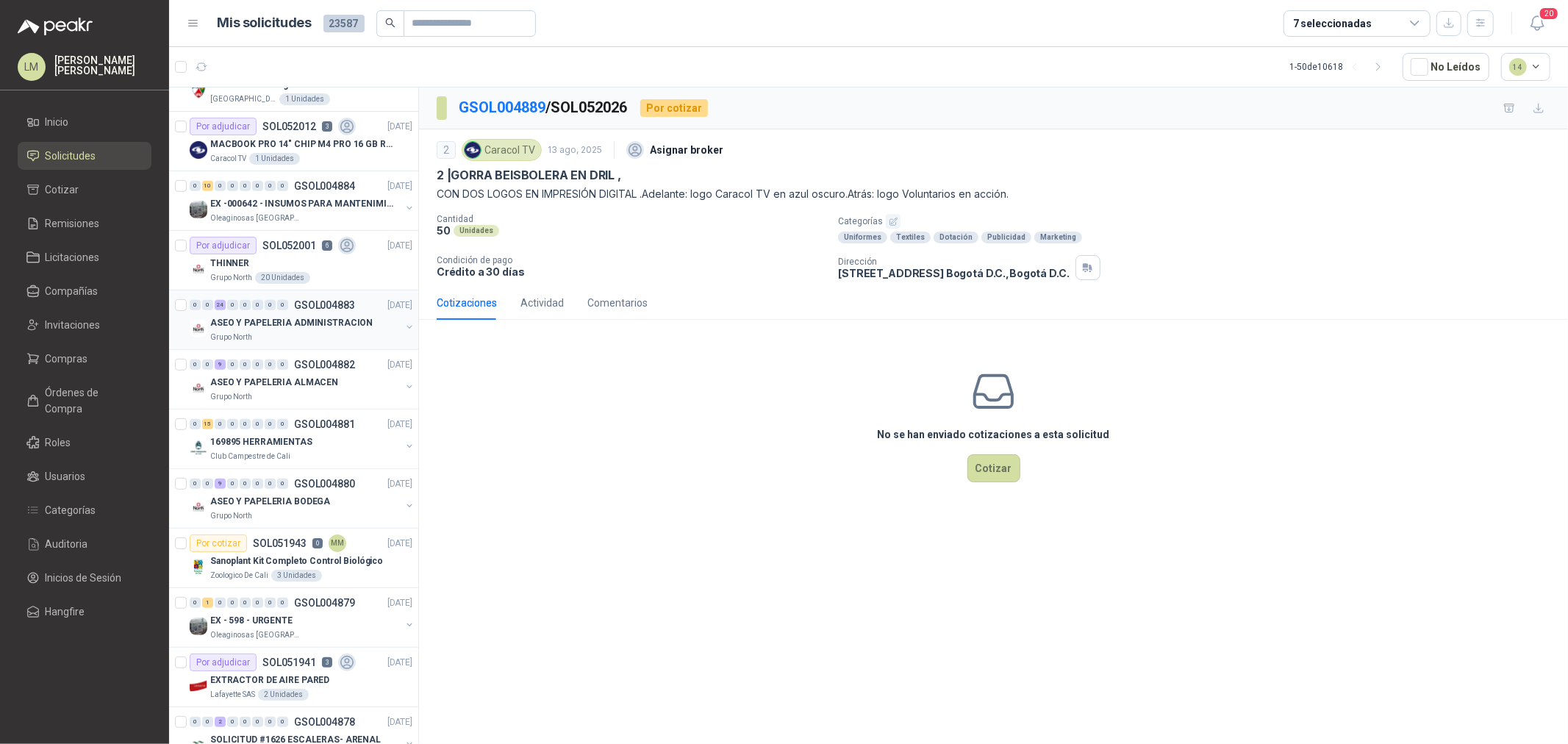
click at [307, 308] on p "GSOL004883" at bounding box center [325, 305] width 61 height 10
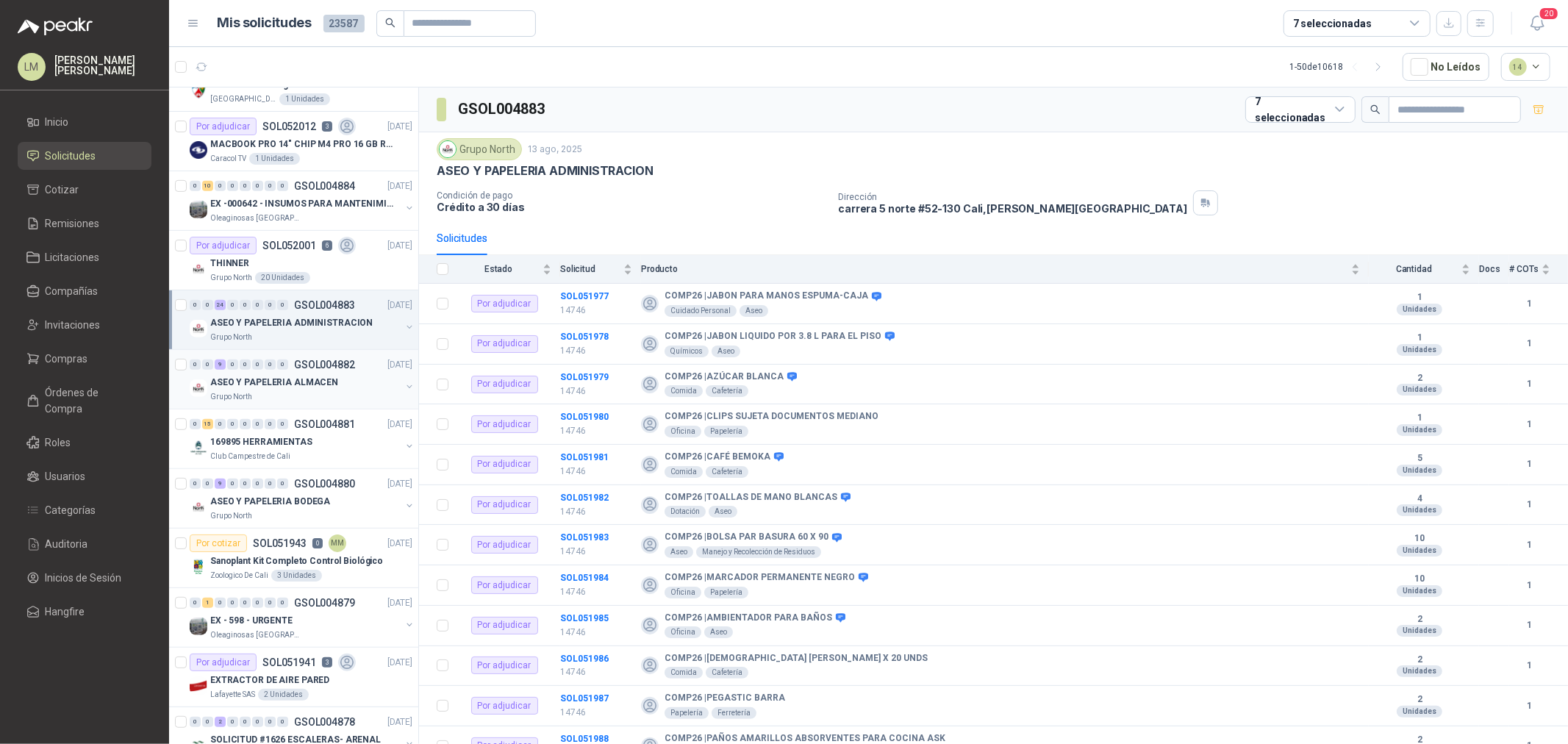
click at [304, 377] on p "ASEO Y PAPELERIA ALMACEN" at bounding box center [274, 382] width 128 height 14
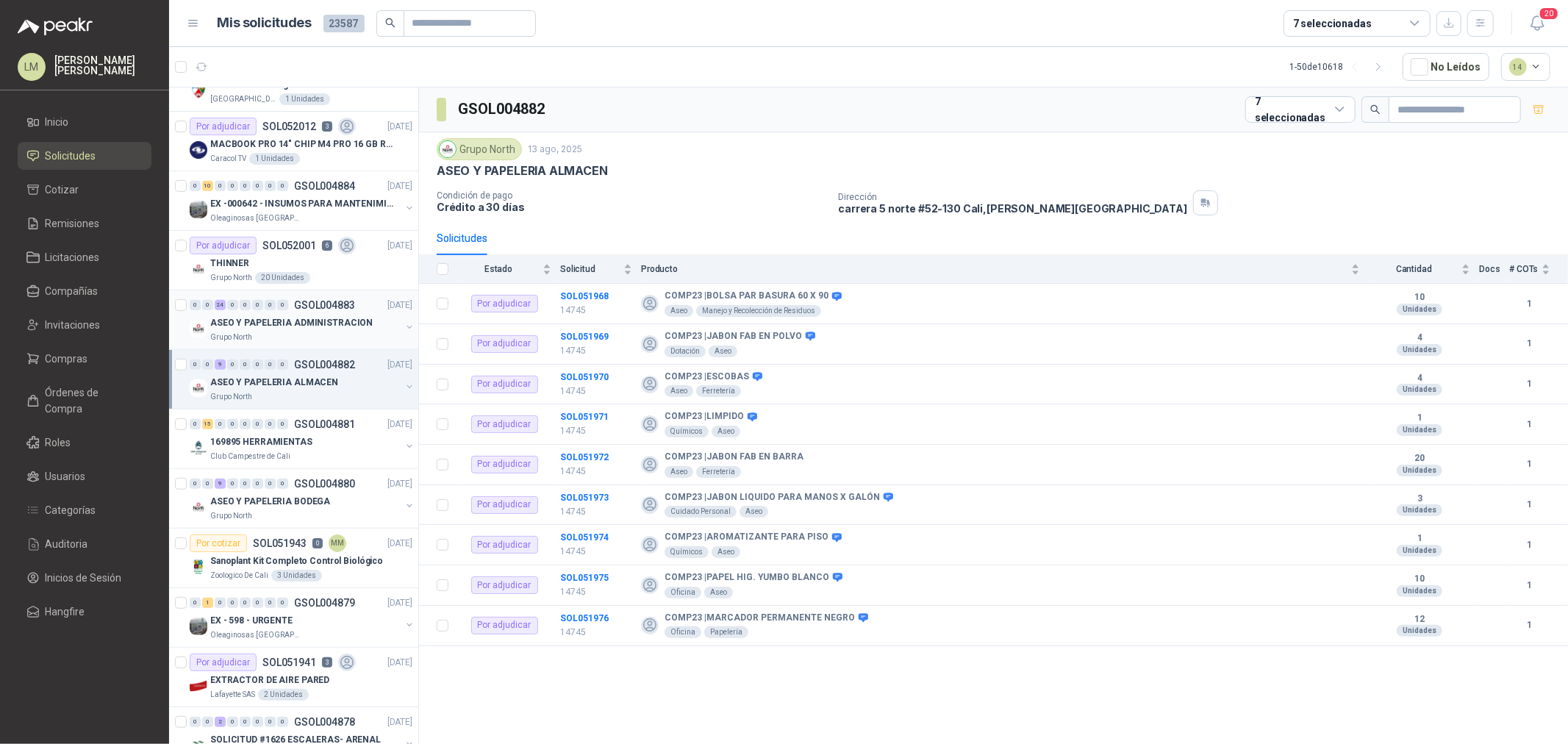
click at [303, 317] on p "ASEO Y PAPELERIA ADMINISTRACION" at bounding box center [291, 323] width 162 height 14
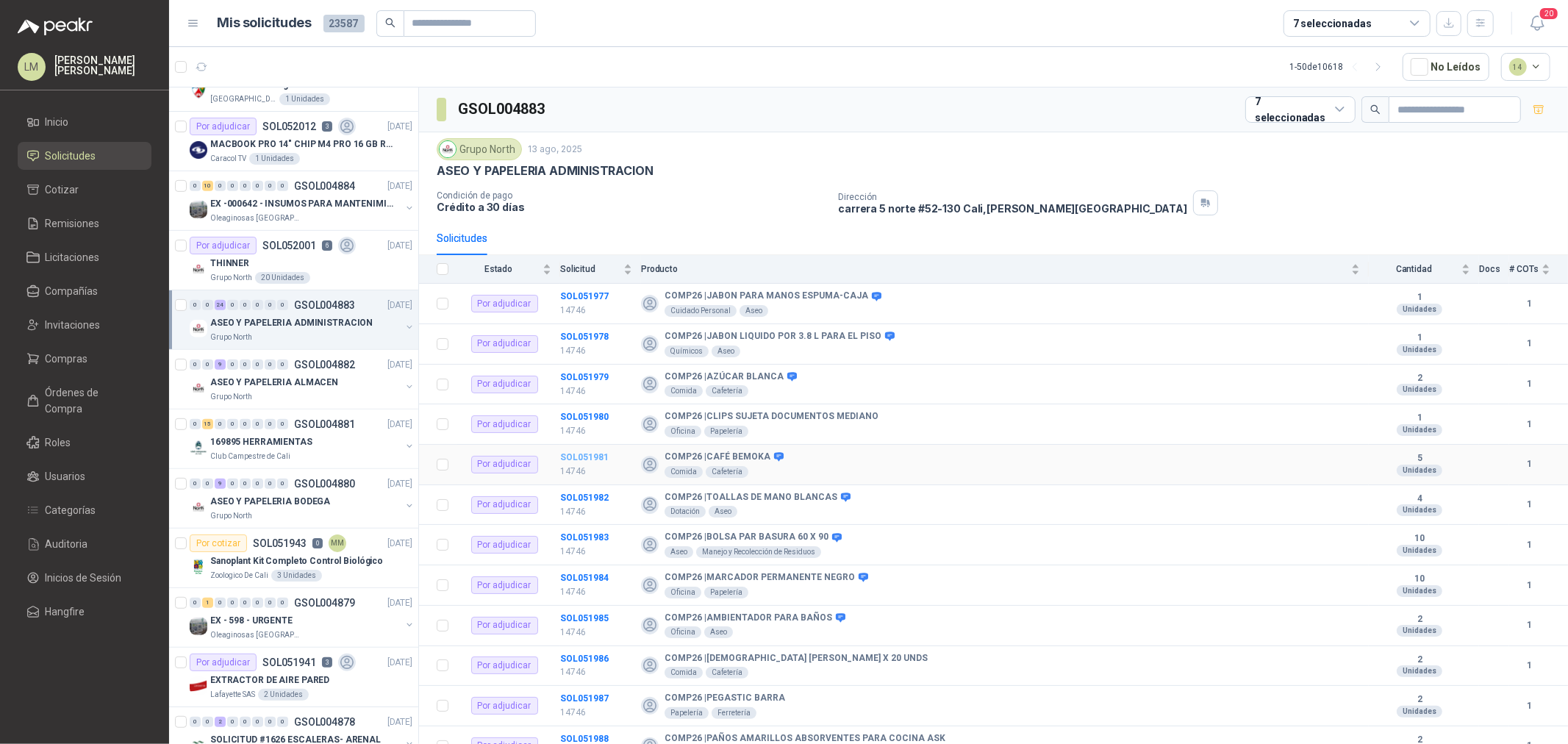
click at [584, 455] on b "SOL051981" at bounding box center [584, 456] width 49 height 10
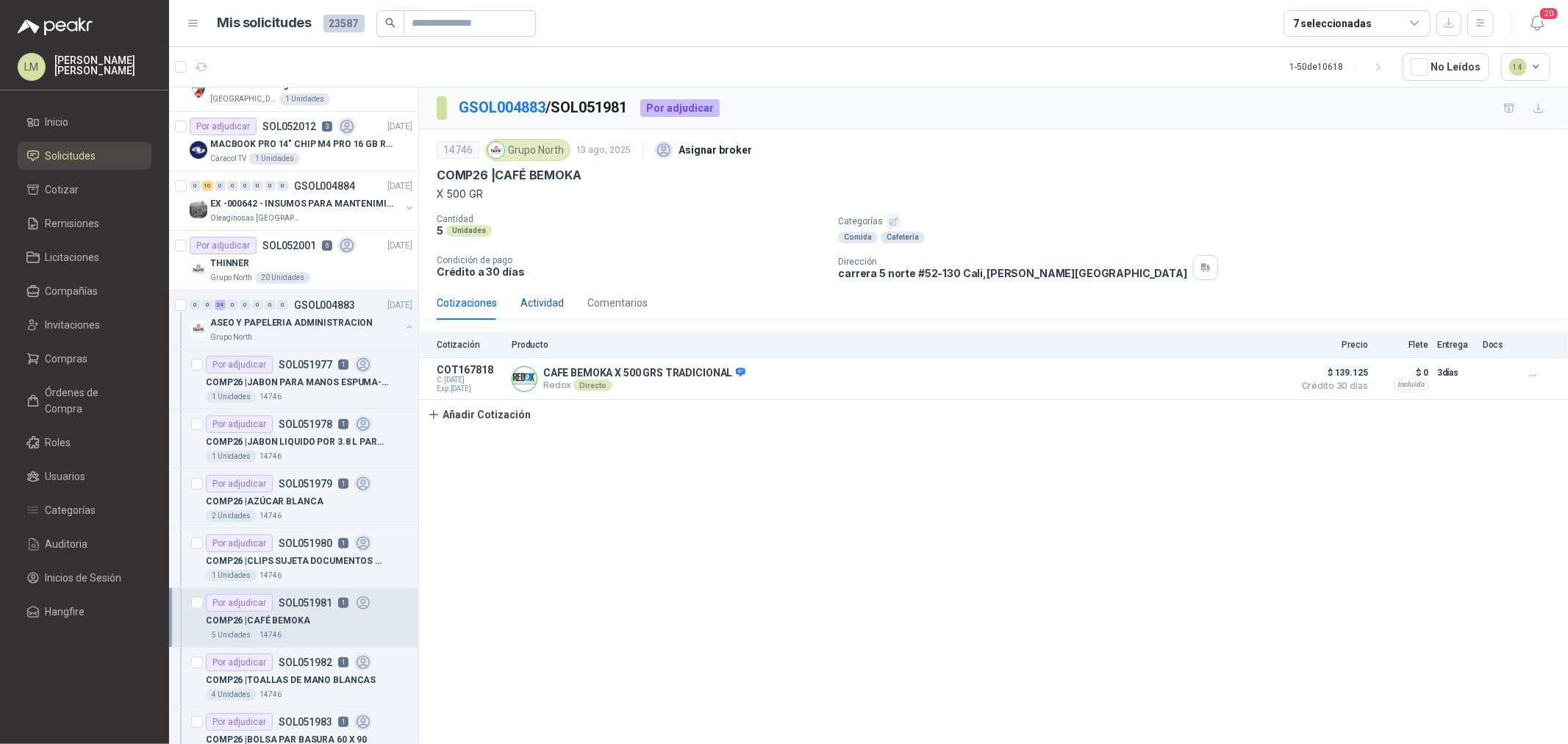
click at [529, 299] on div "Actividad" at bounding box center [542, 303] width 43 height 16
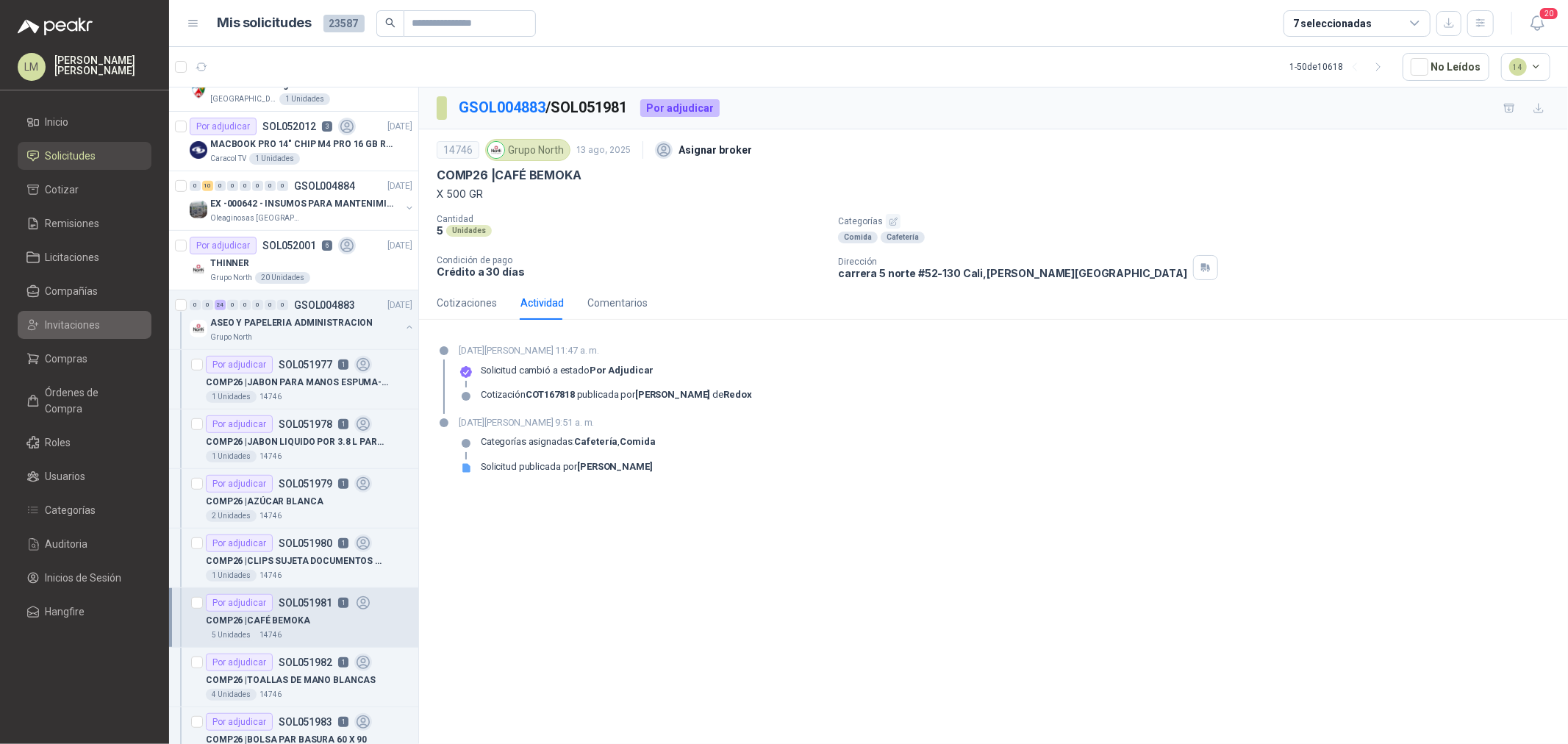
click at [70, 320] on span "Invitaciones" at bounding box center [73, 325] width 55 height 16
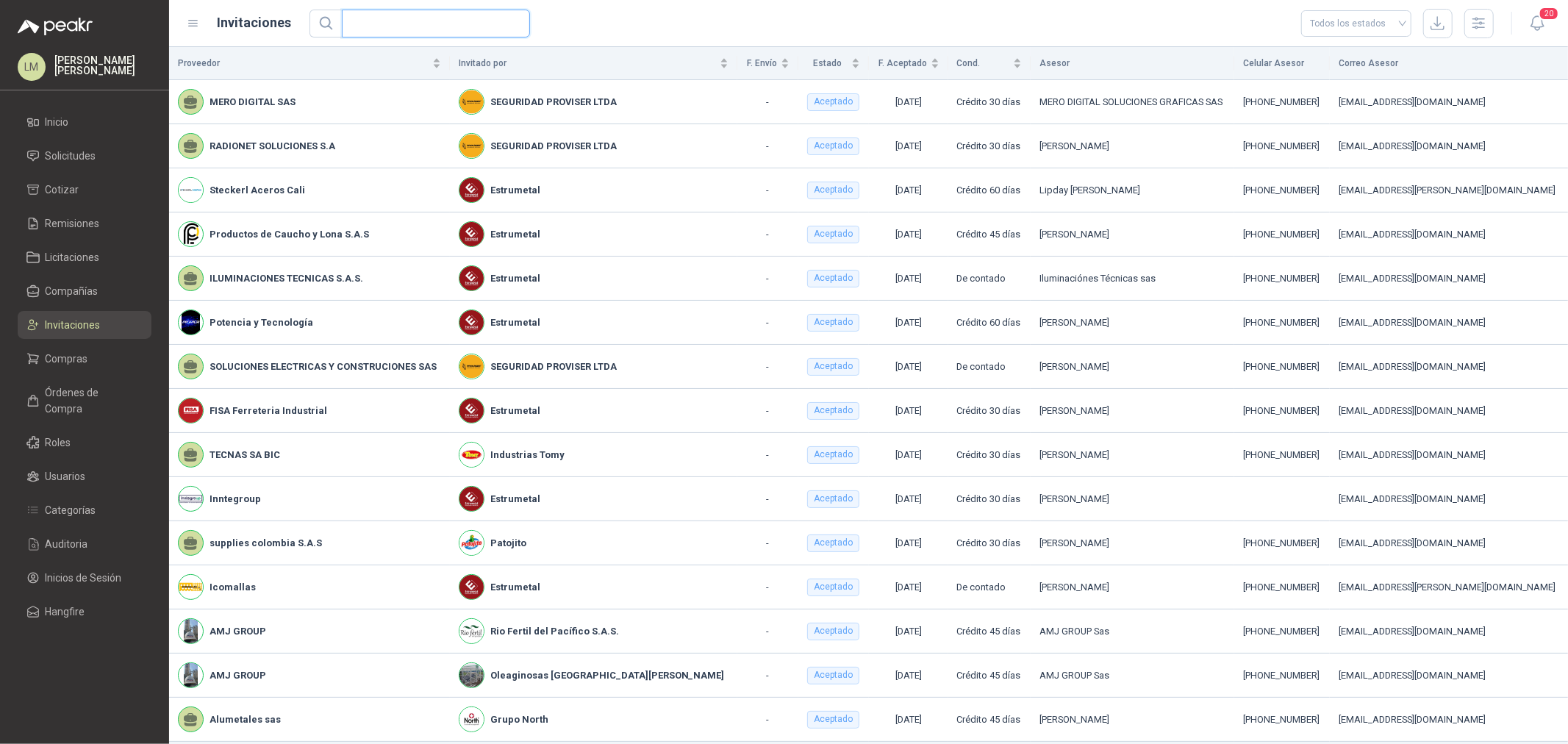
click at [455, 17] on input "text" at bounding box center [430, 23] width 159 height 26
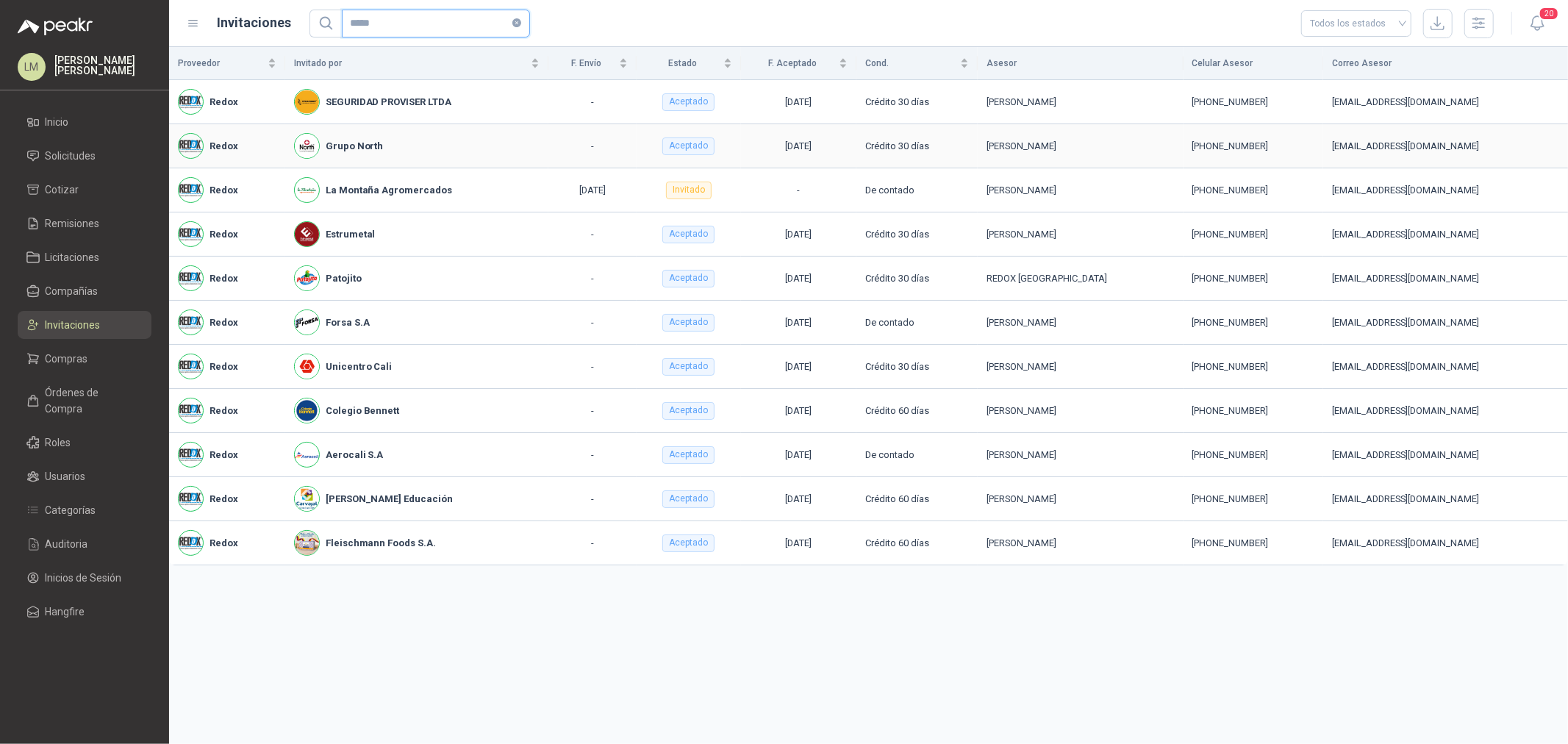
type input "*****"
drag, startPoint x: 1226, startPoint y: 142, endPoint x: 1283, endPoint y: 142, distance: 57.0
click at [1283, 142] on div "+57 3183497998" at bounding box center [1252, 146] width 122 height 14
copy div "3183497998"
click at [66, 157] on span "Solicitudes" at bounding box center [71, 156] width 50 height 16
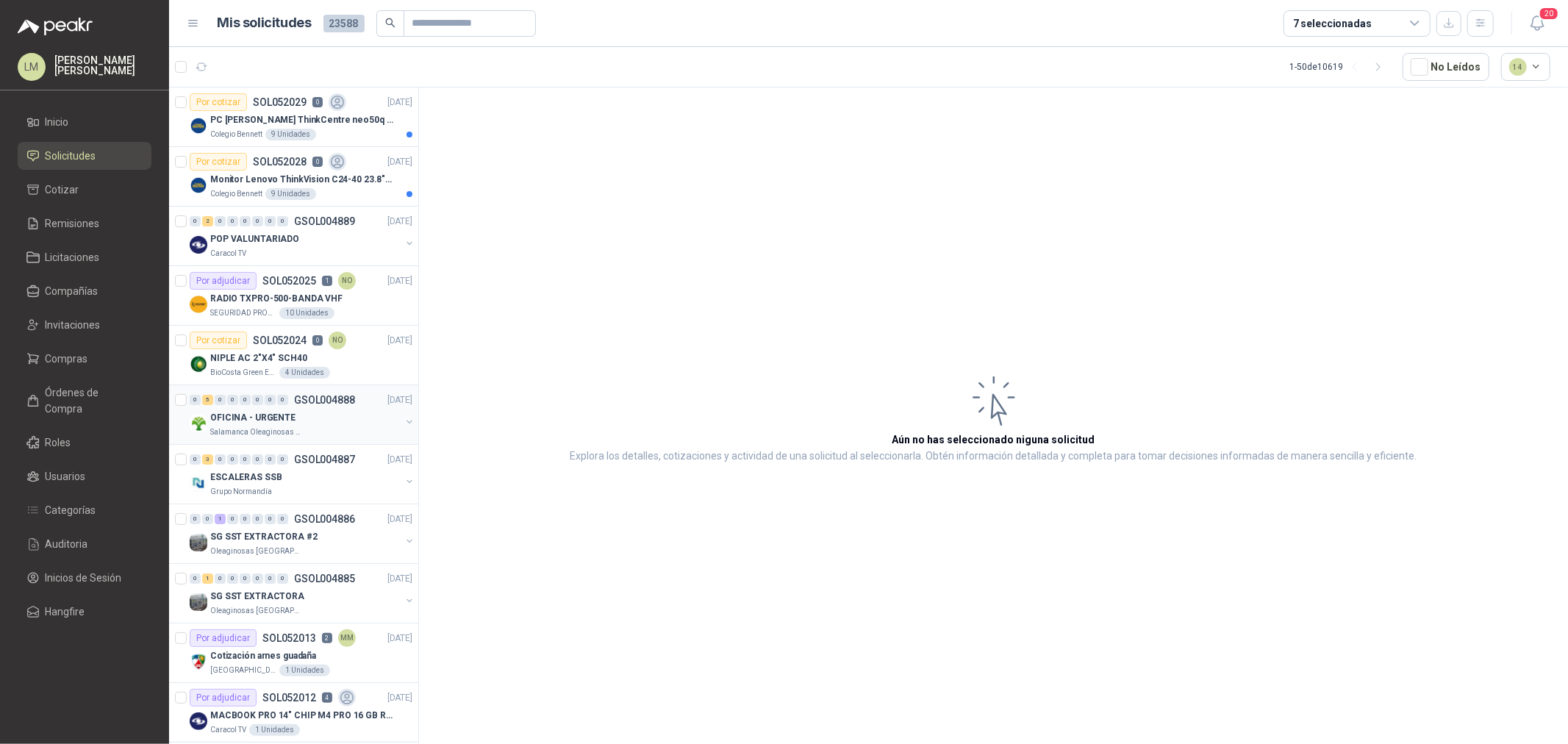
click at [267, 414] on p "OFICINA - URGENTE" at bounding box center [252, 418] width 86 height 14
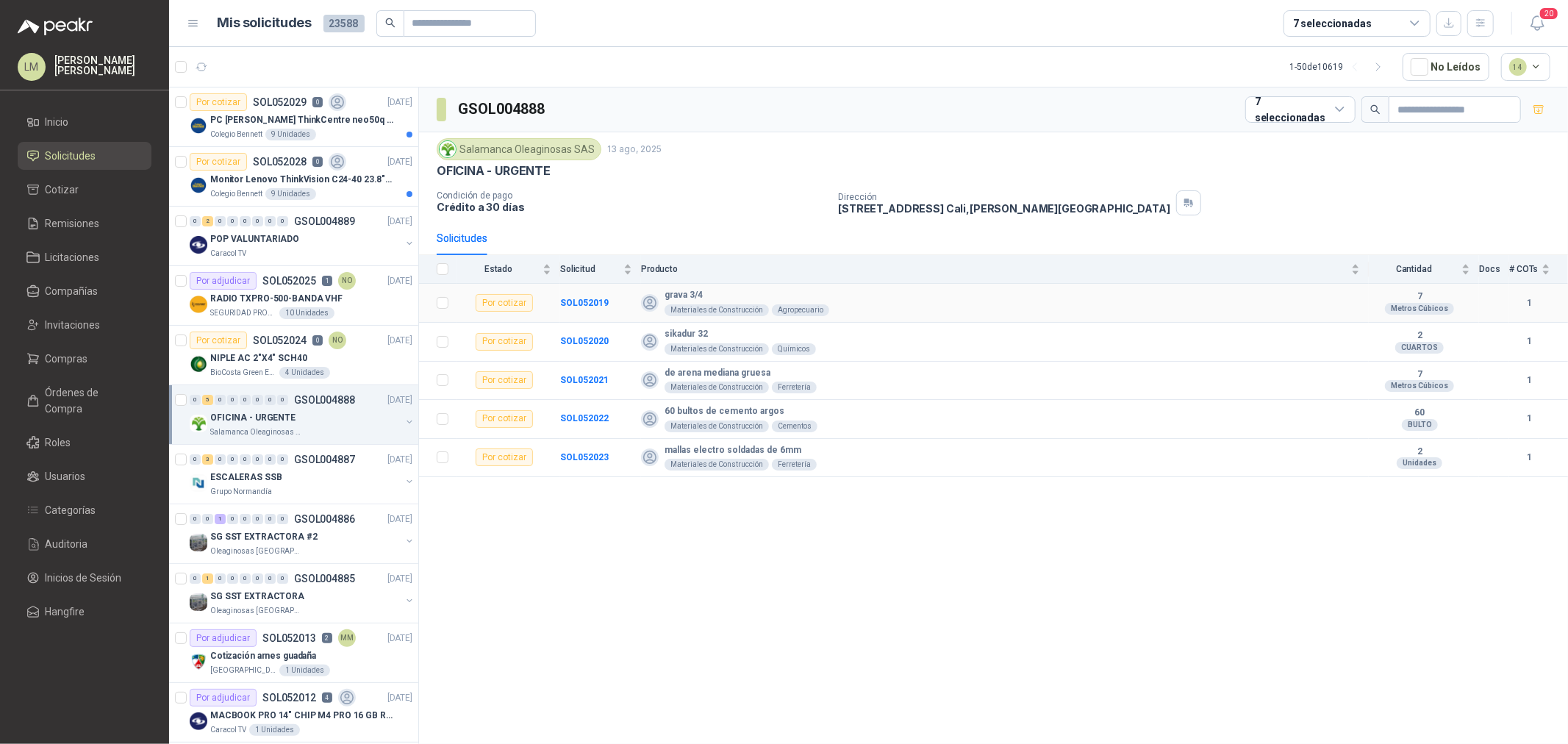
click at [567, 297] on td "SOL052019" at bounding box center [601, 303] width 81 height 39
click at [569, 305] on b "SOL052019" at bounding box center [584, 302] width 49 height 10
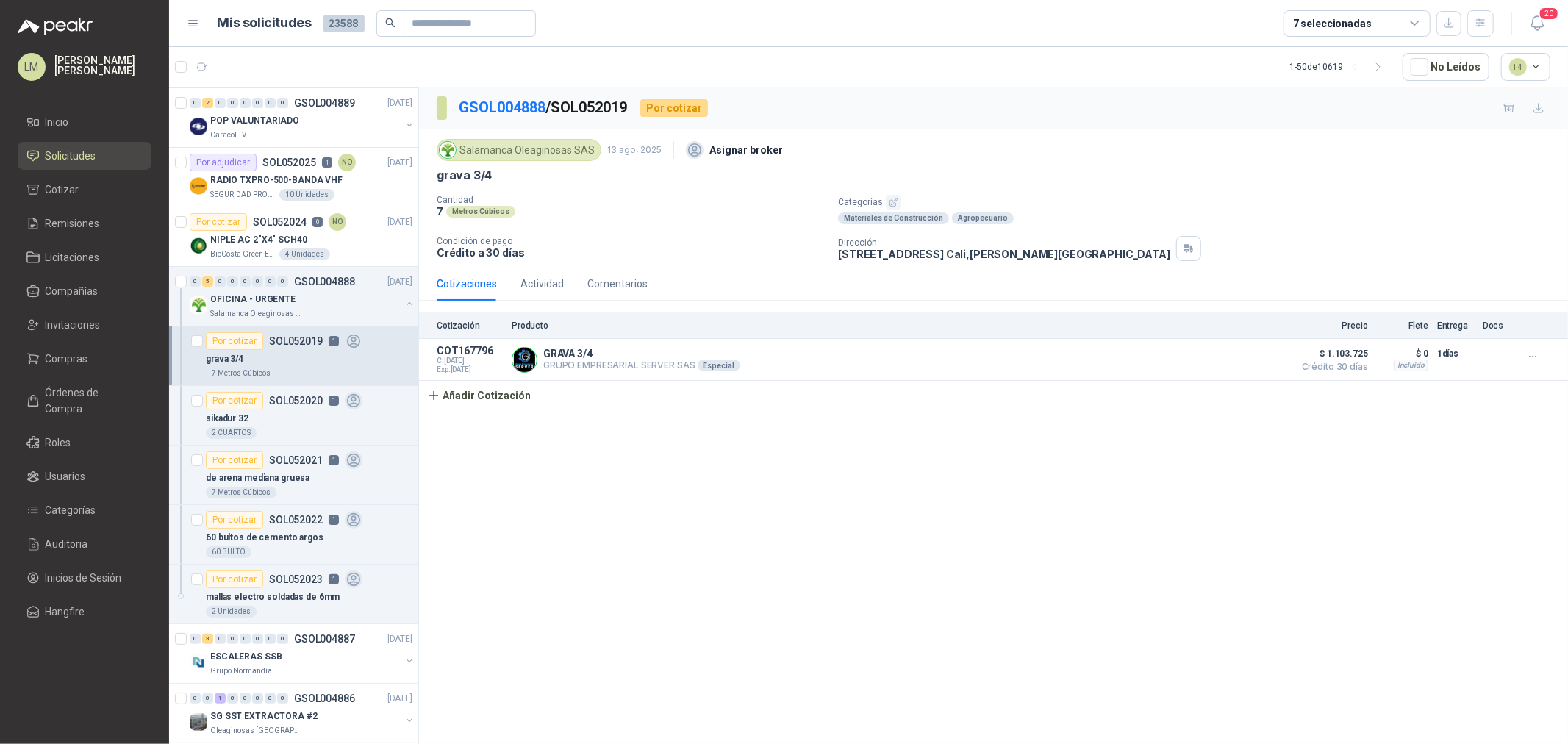
scroll to position [163, 0]
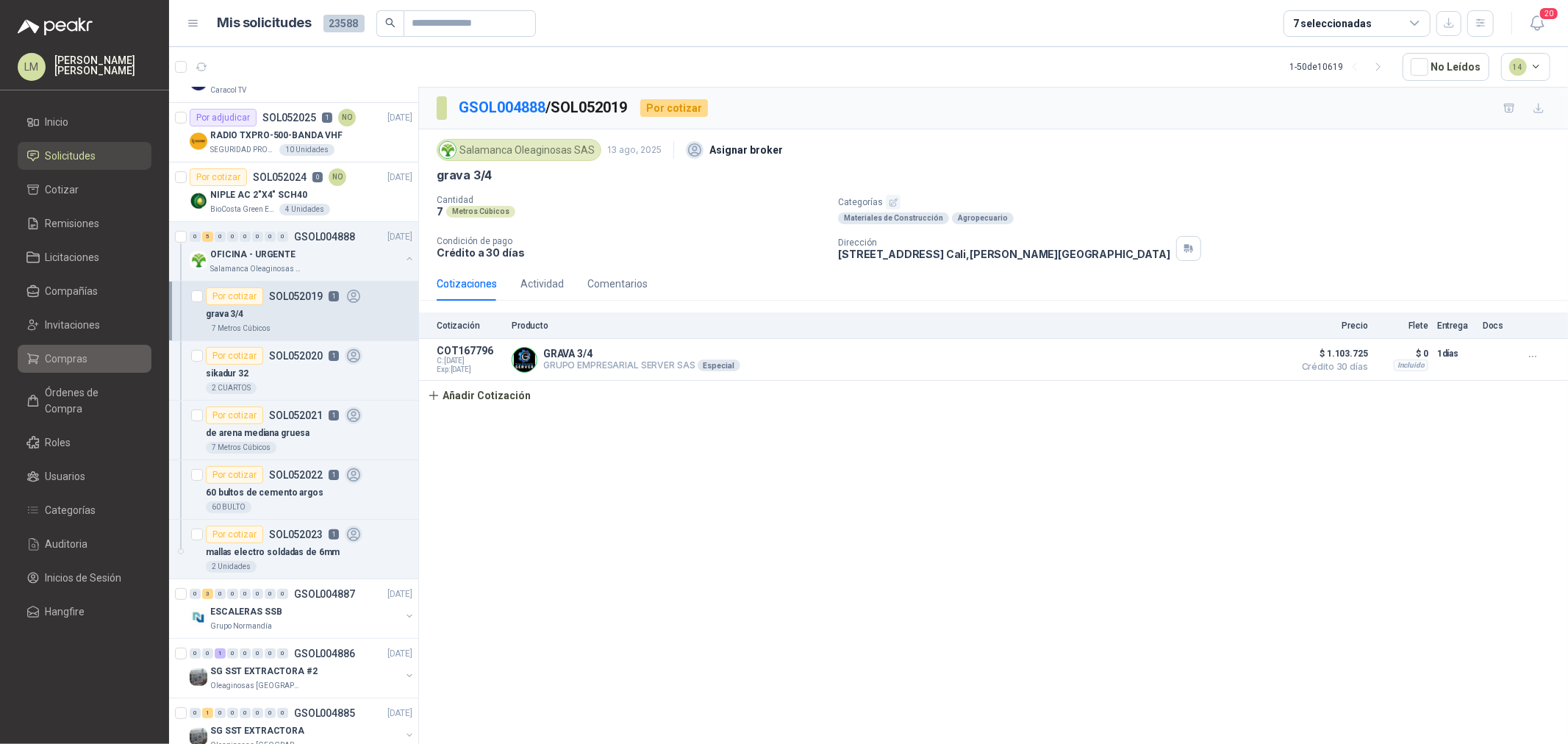
click at [83, 354] on span "Compras" at bounding box center [67, 359] width 42 height 16
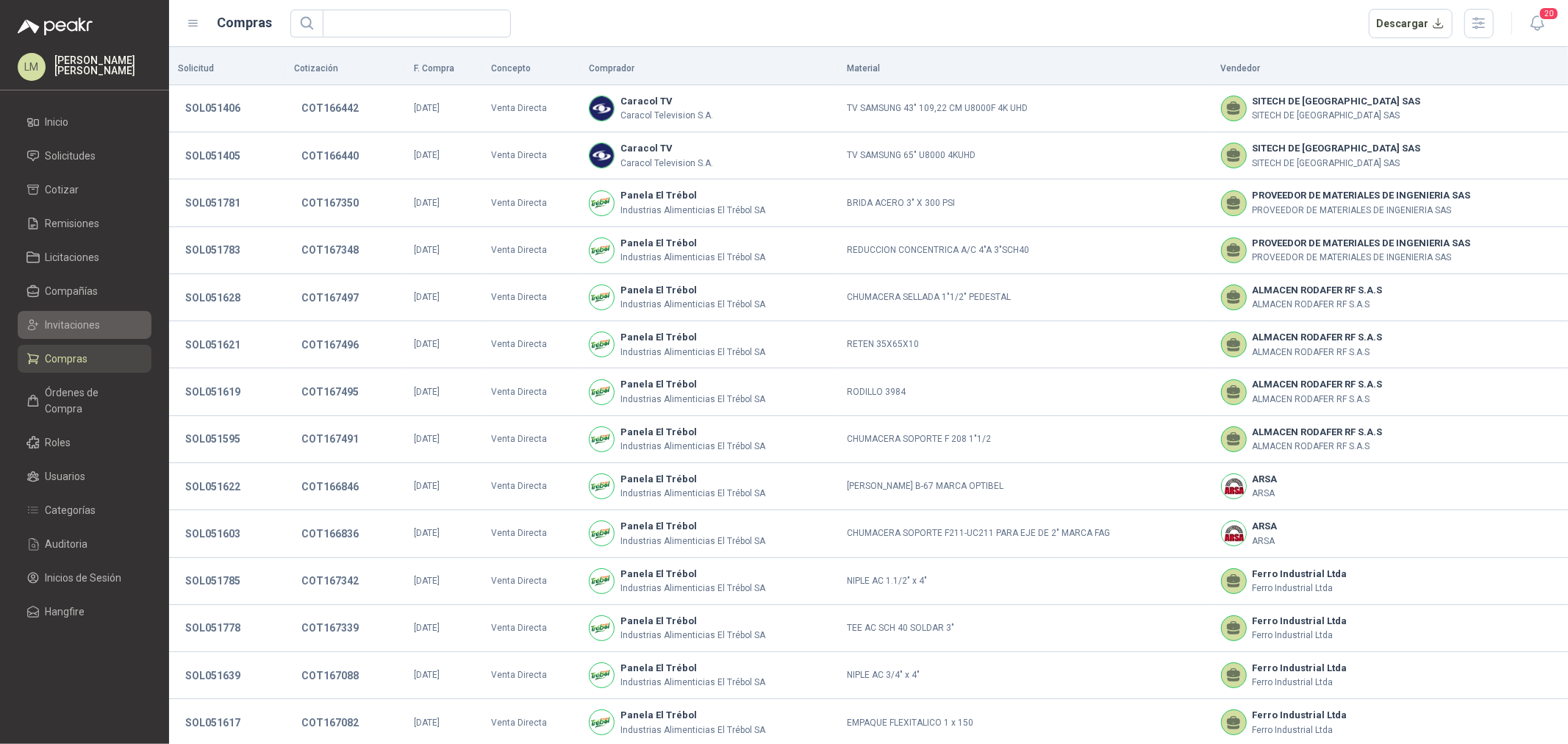
click at [78, 327] on span "Invitaciones" at bounding box center [73, 325] width 55 height 16
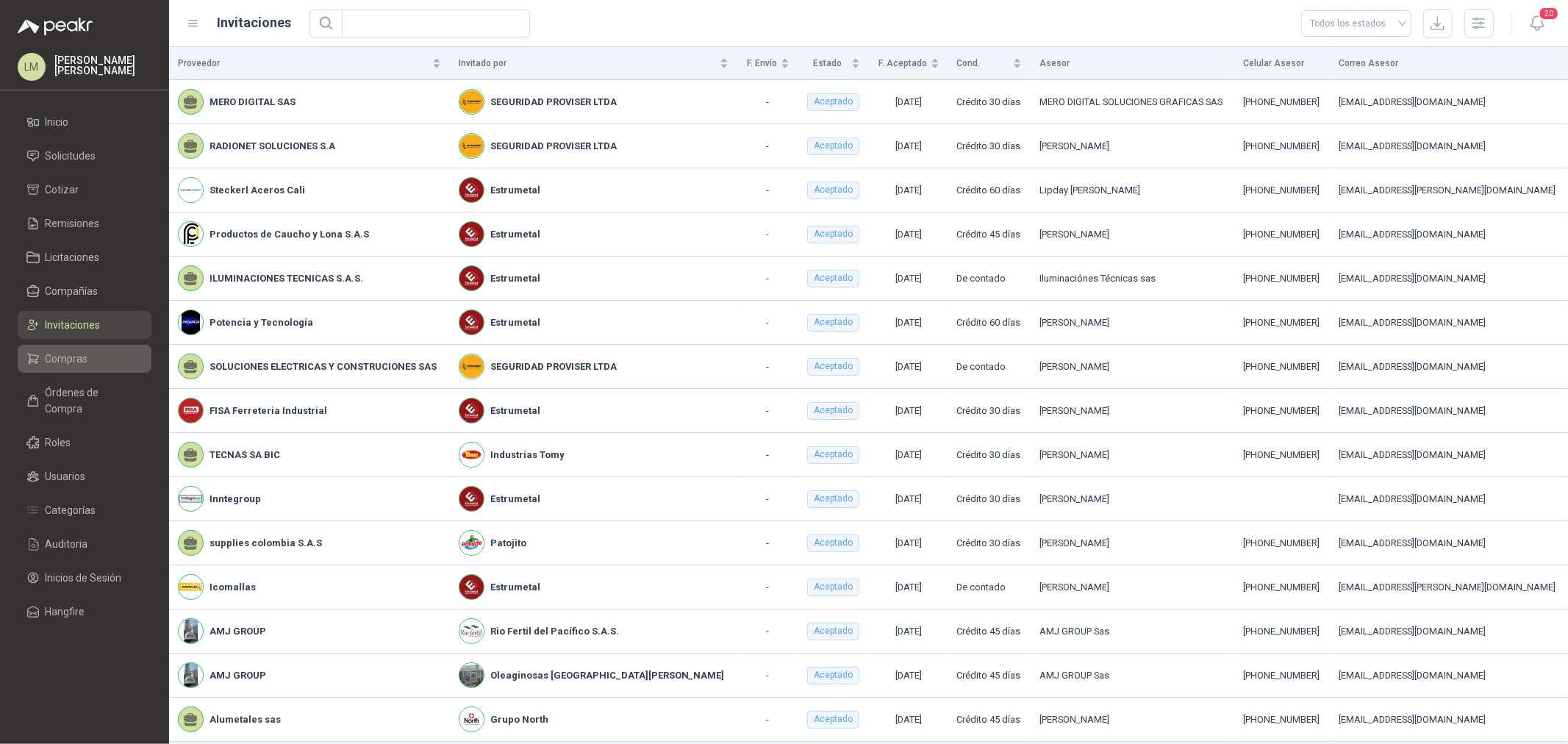
click at [72, 370] on link "Compras" at bounding box center [85, 358] width 133 height 28
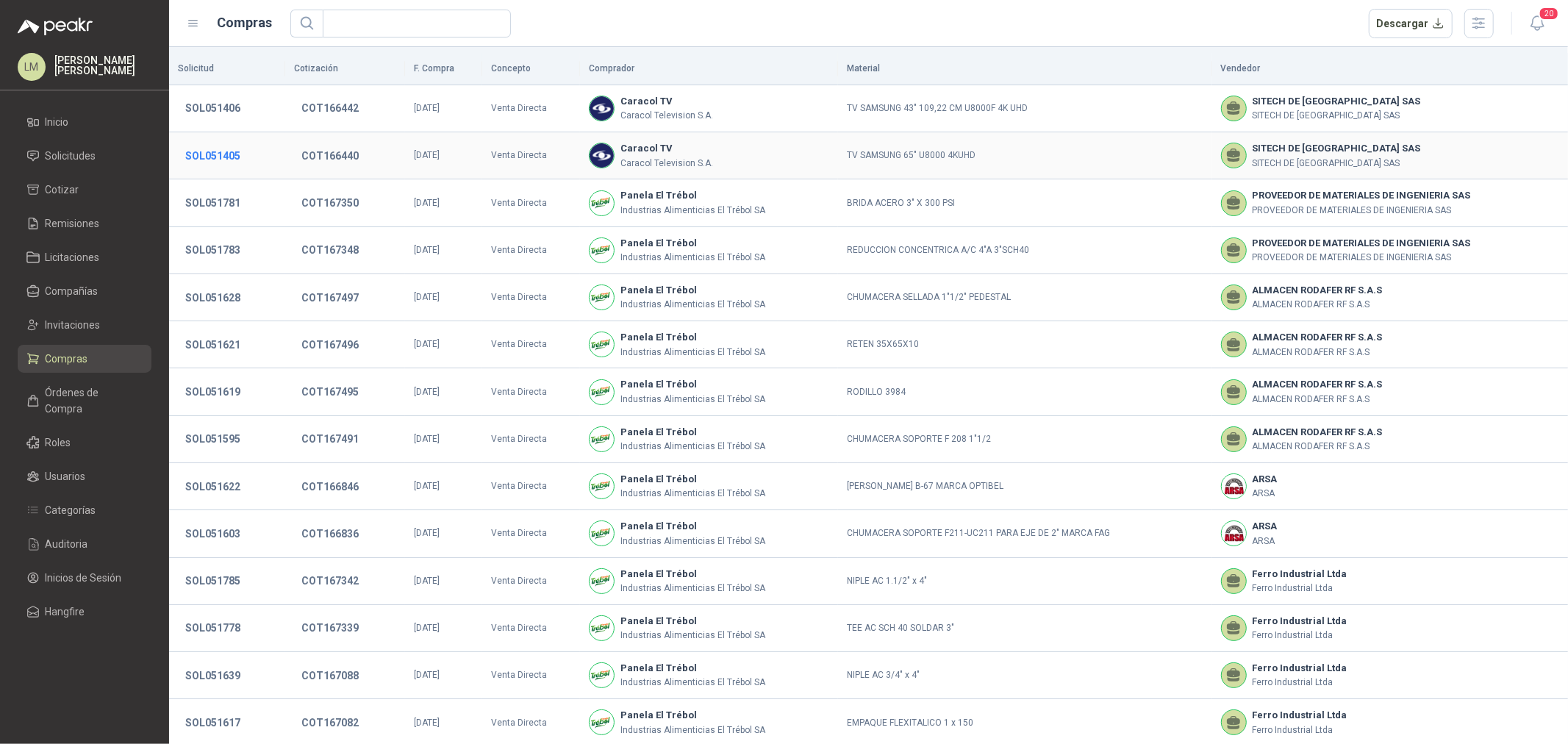
click at [215, 152] on button "SOL051405" at bounding box center [212, 155] width 69 height 26
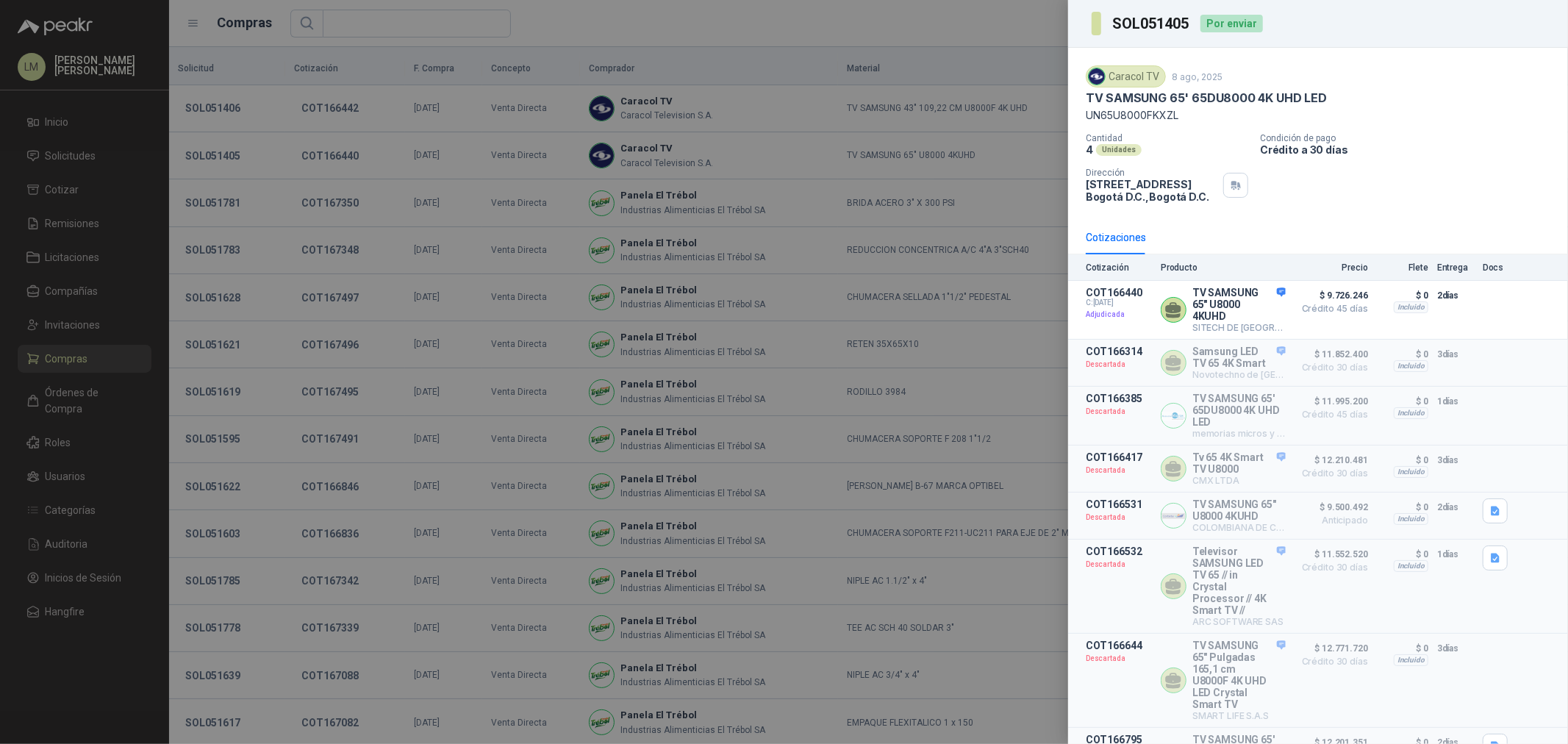
click at [294, 150] on div at bounding box center [784, 372] width 1568 height 744
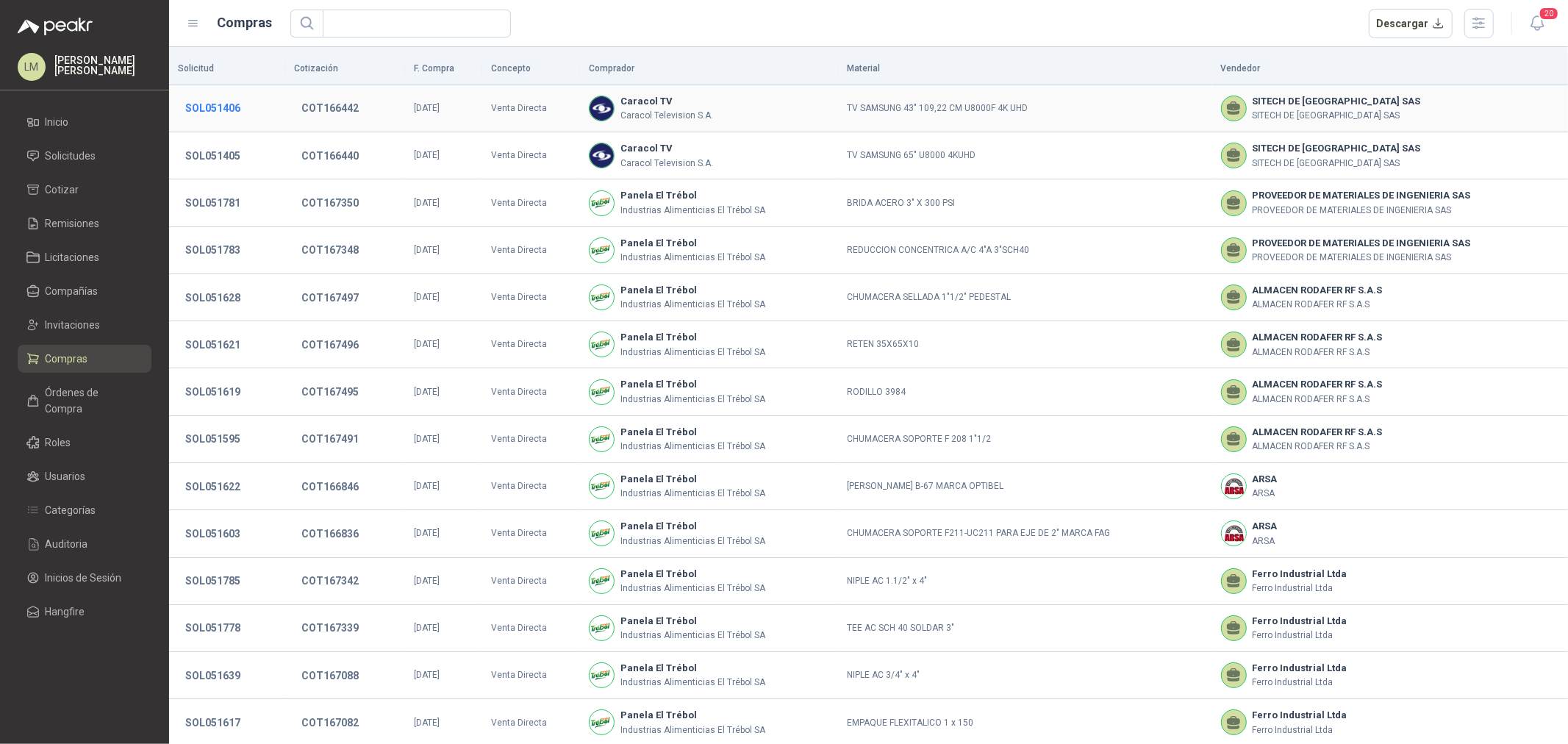
click at [233, 105] on button "SOL051406" at bounding box center [212, 107] width 69 height 26
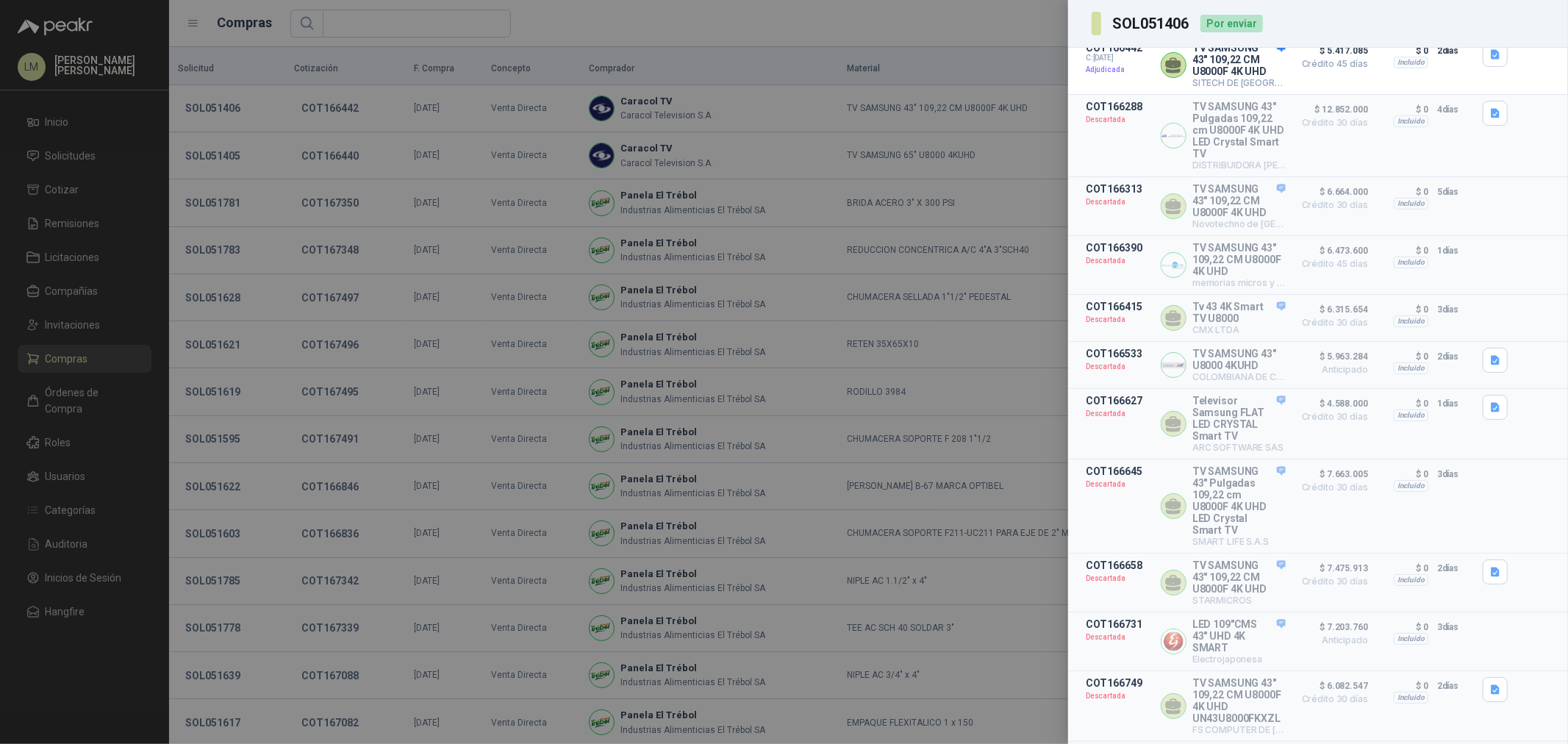
scroll to position [163, 0]
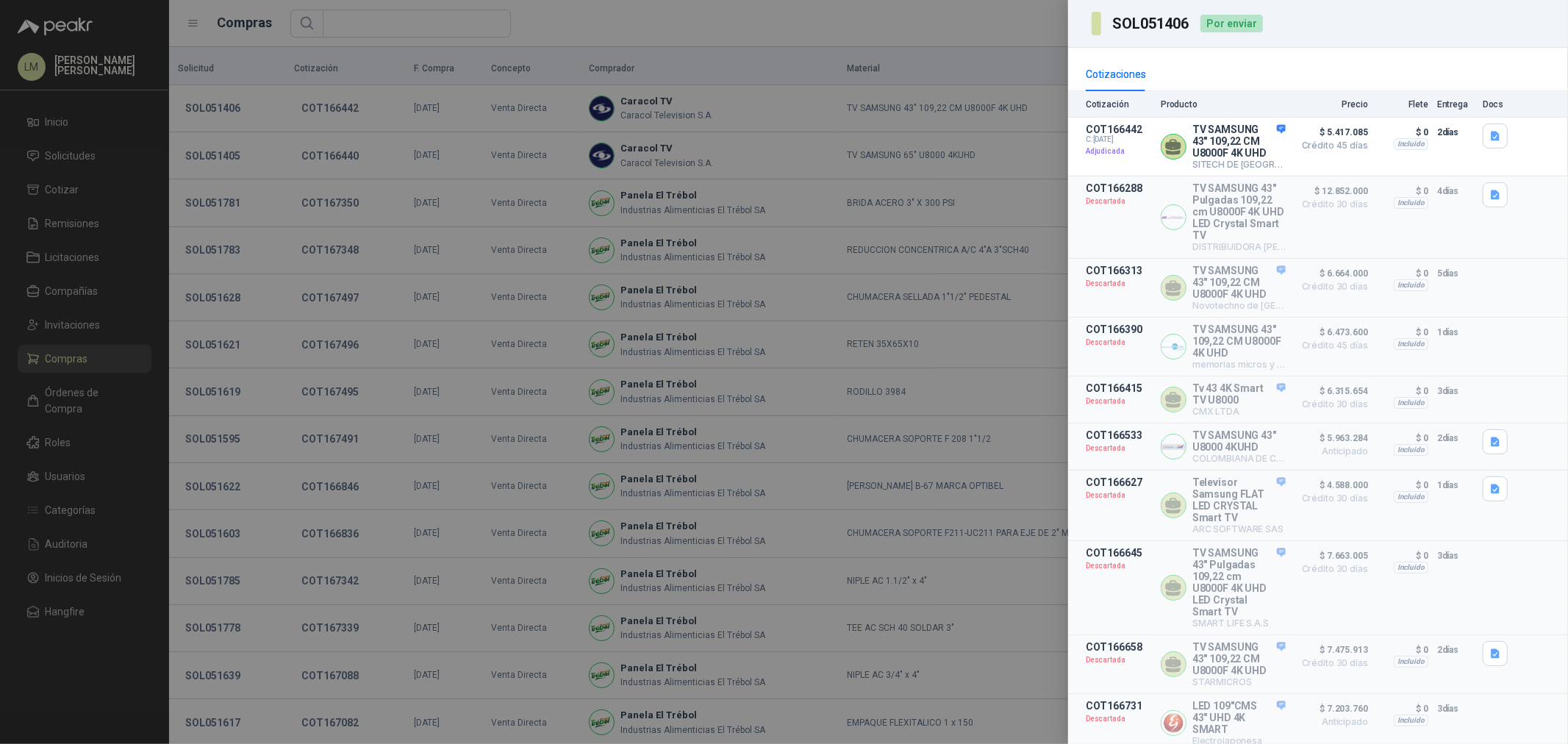
click at [440, 160] on div at bounding box center [784, 372] width 1568 height 744
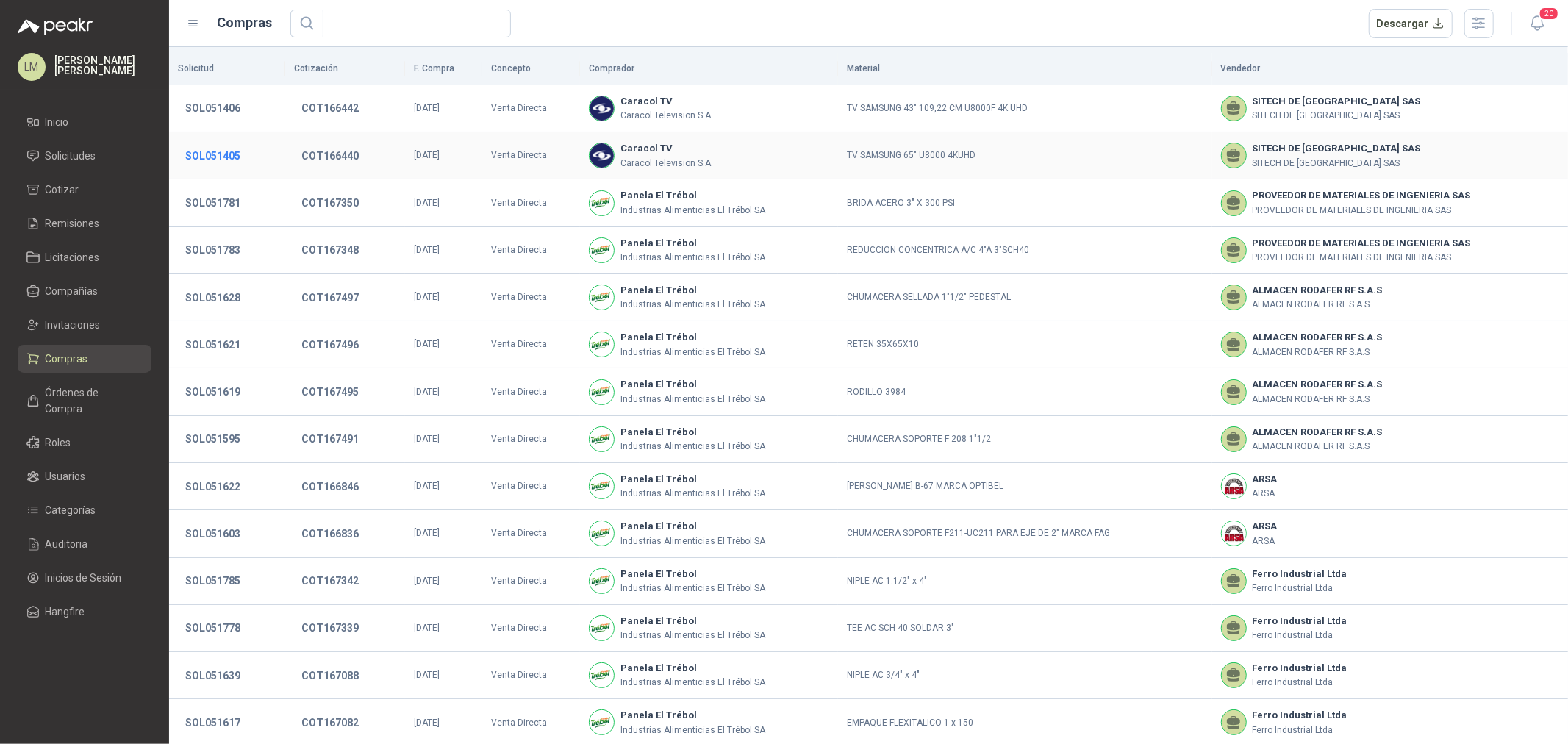
click at [222, 157] on button "SOL051405" at bounding box center [212, 155] width 69 height 26
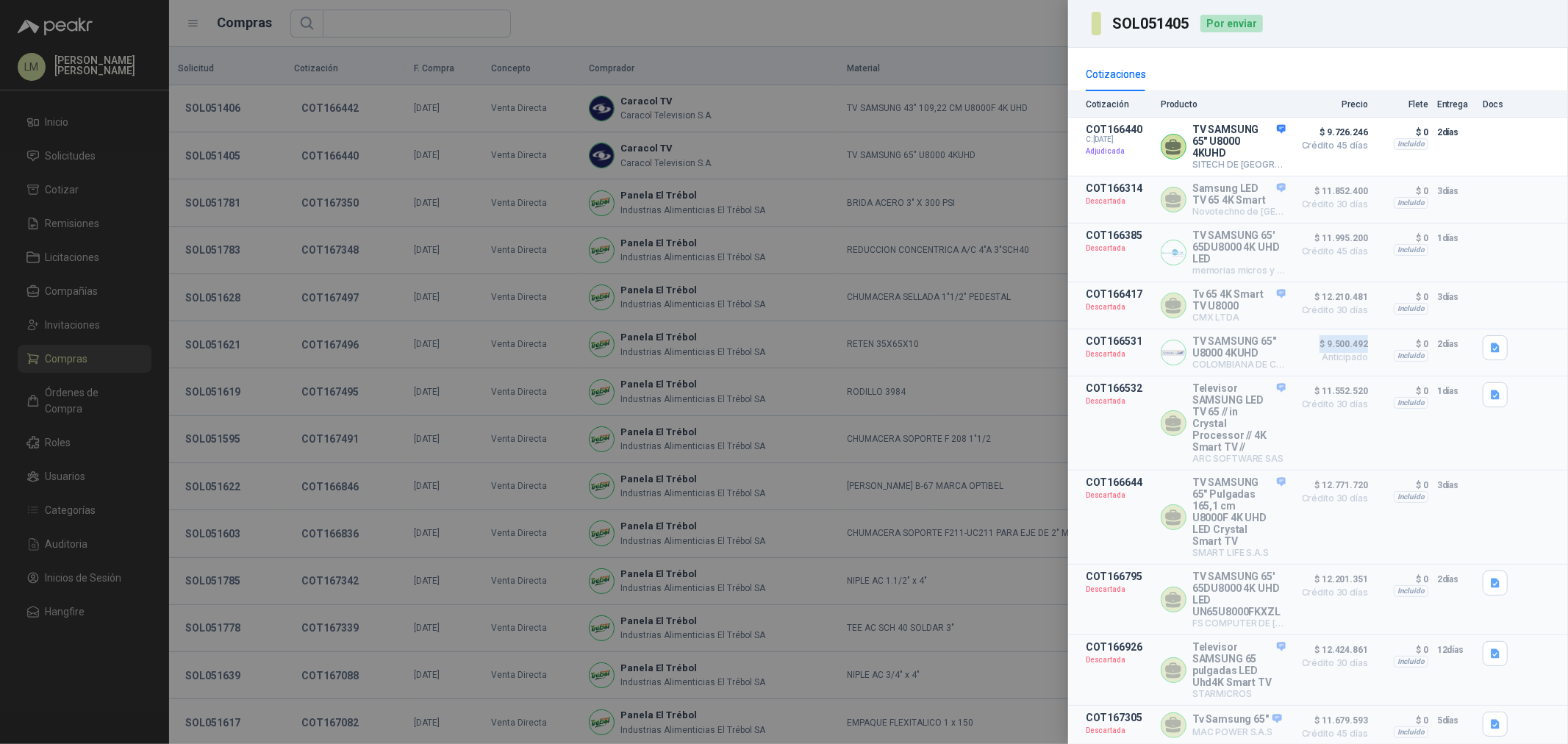
drag, startPoint x: 1309, startPoint y: 368, endPoint x: 1357, endPoint y: 369, distance: 48.0
click at [1356, 353] on span "$ 9.500.492" at bounding box center [1332, 344] width 74 height 18
click at [1382, 353] on p "$ 0" at bounding box center [1402, 344] width 51 height 18
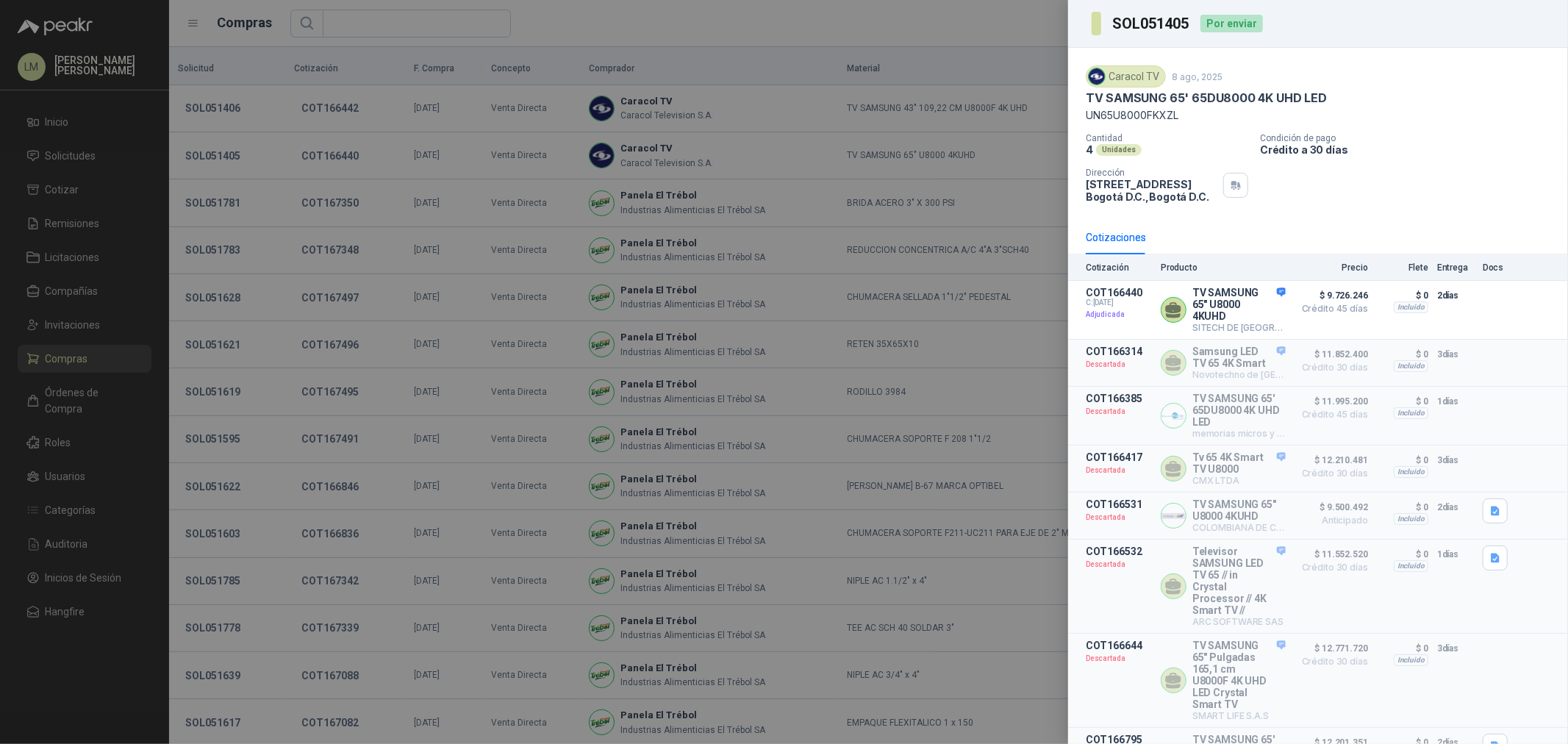
drag, startPoint x: 597, startPoint y: 177, endPoint x: 569, endPoint y: 184, distance: 28.9
click at [597, 177] on div at bounding box center [784, 372] width 1568 height 744
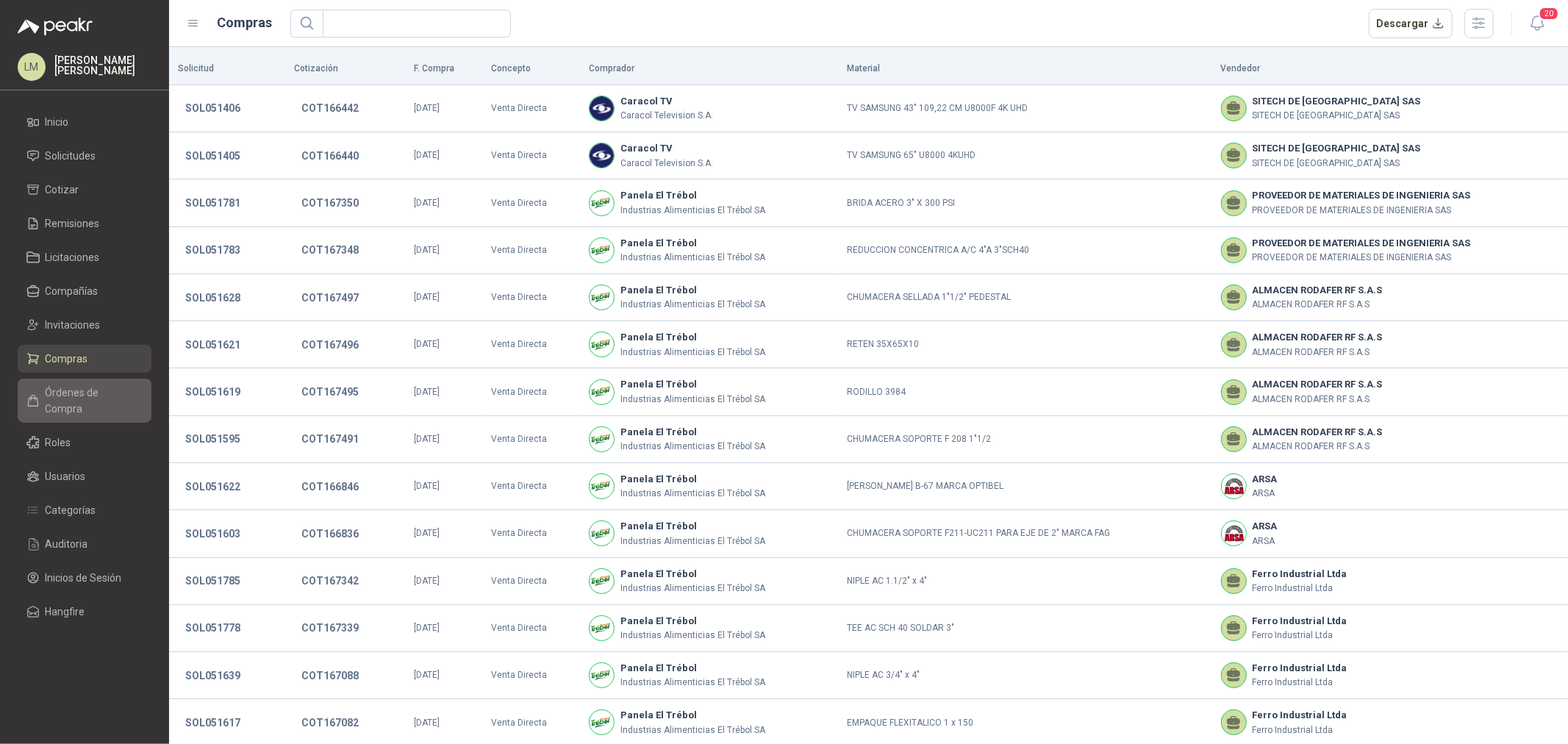
click at [84, 390] on span "Órdenes de Compra" at bounding box center [92, 400] width 92 height 32
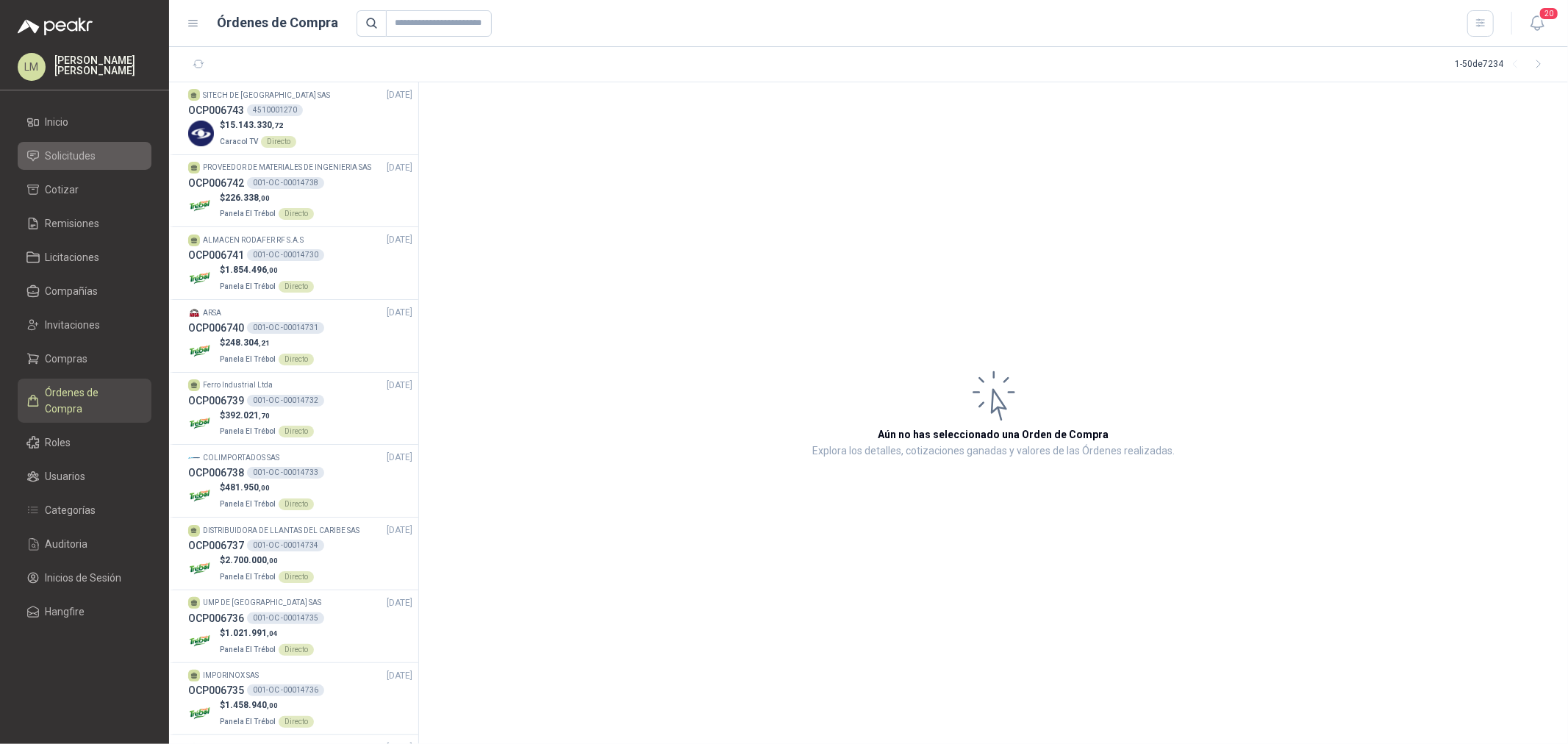
click at [92, 161] on span "Solicitudes" at bounding box center [71, 156] width 50 height 16
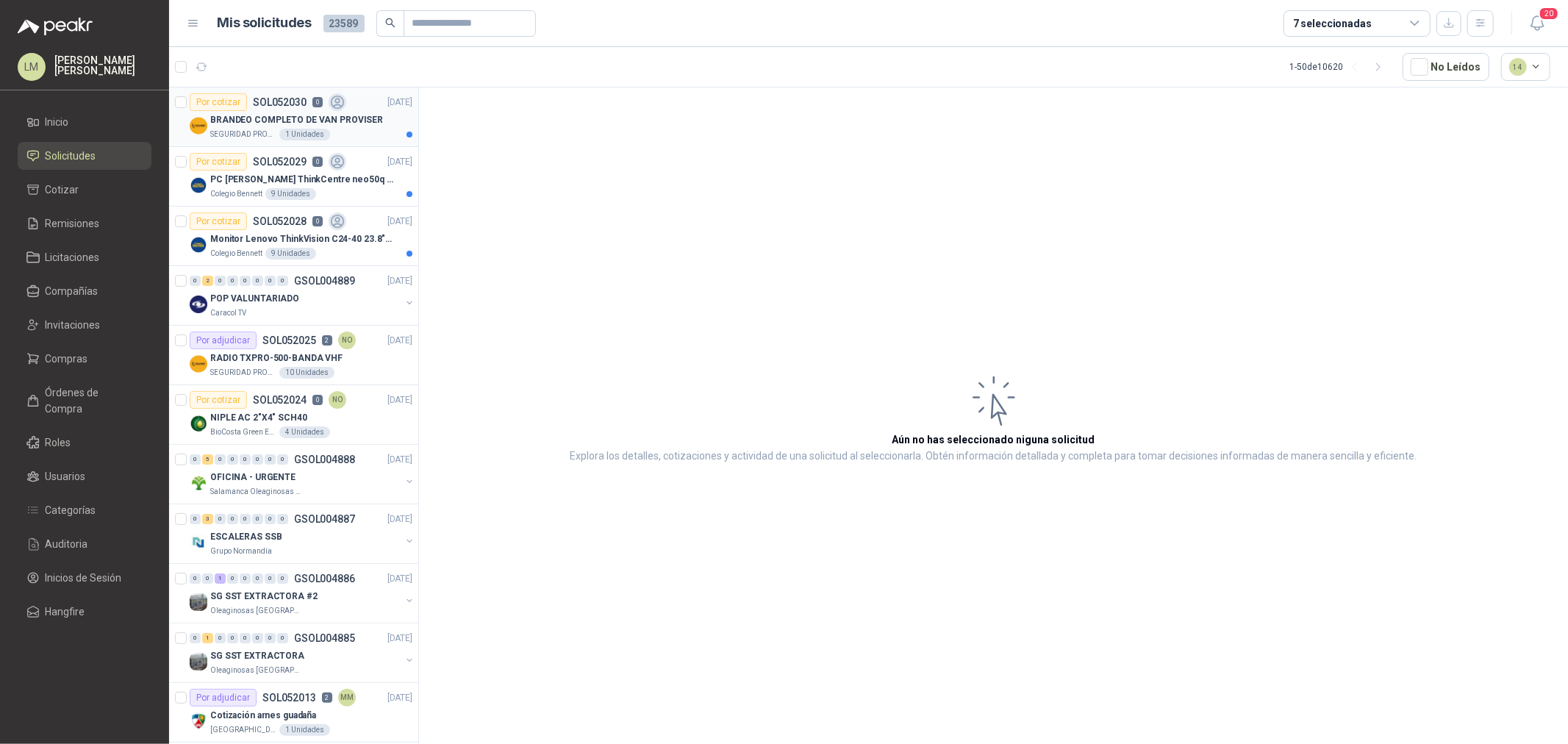
click at [309, 116] on p "BRANDEO COMPLETO DE VAN PROVISER" at bounding box center [297, 120] width 173 height 14
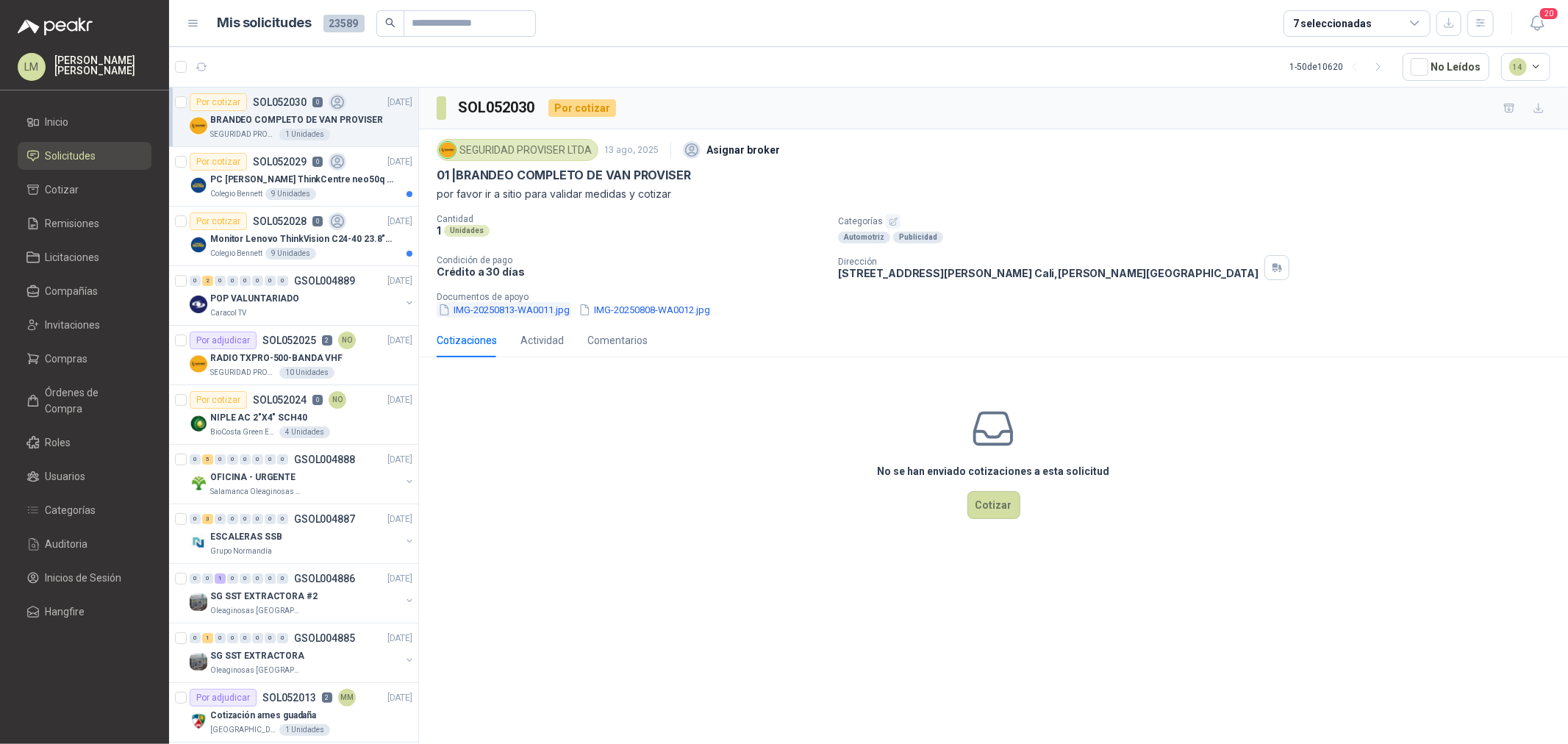
click at [498, 312] on button "IMG-20250813-WA0011.jpg" at bounding box center [503, 309] width 134 height 15
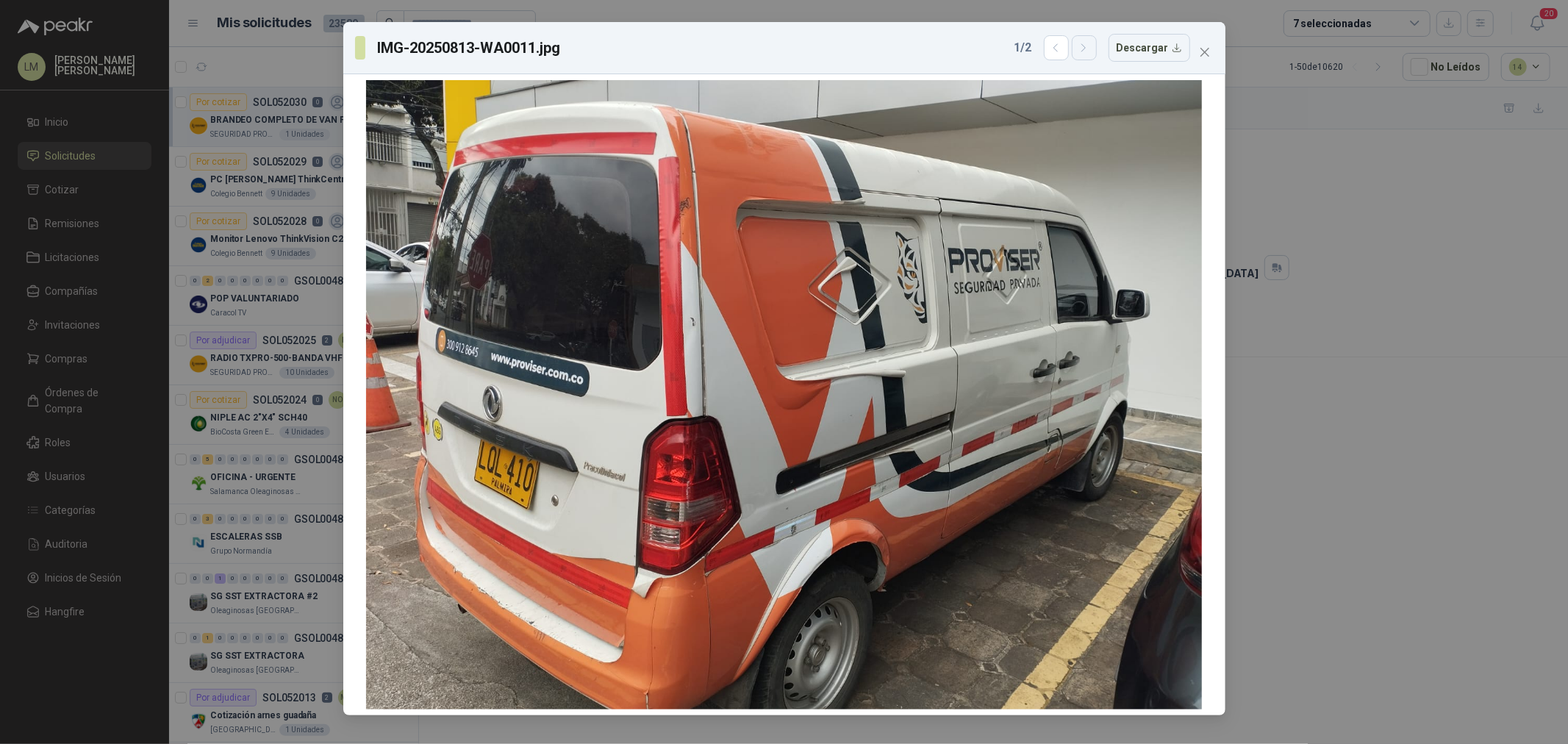
click at [1091, 54] on button "button" at bounding box center [1085, 48] width 25 height 25
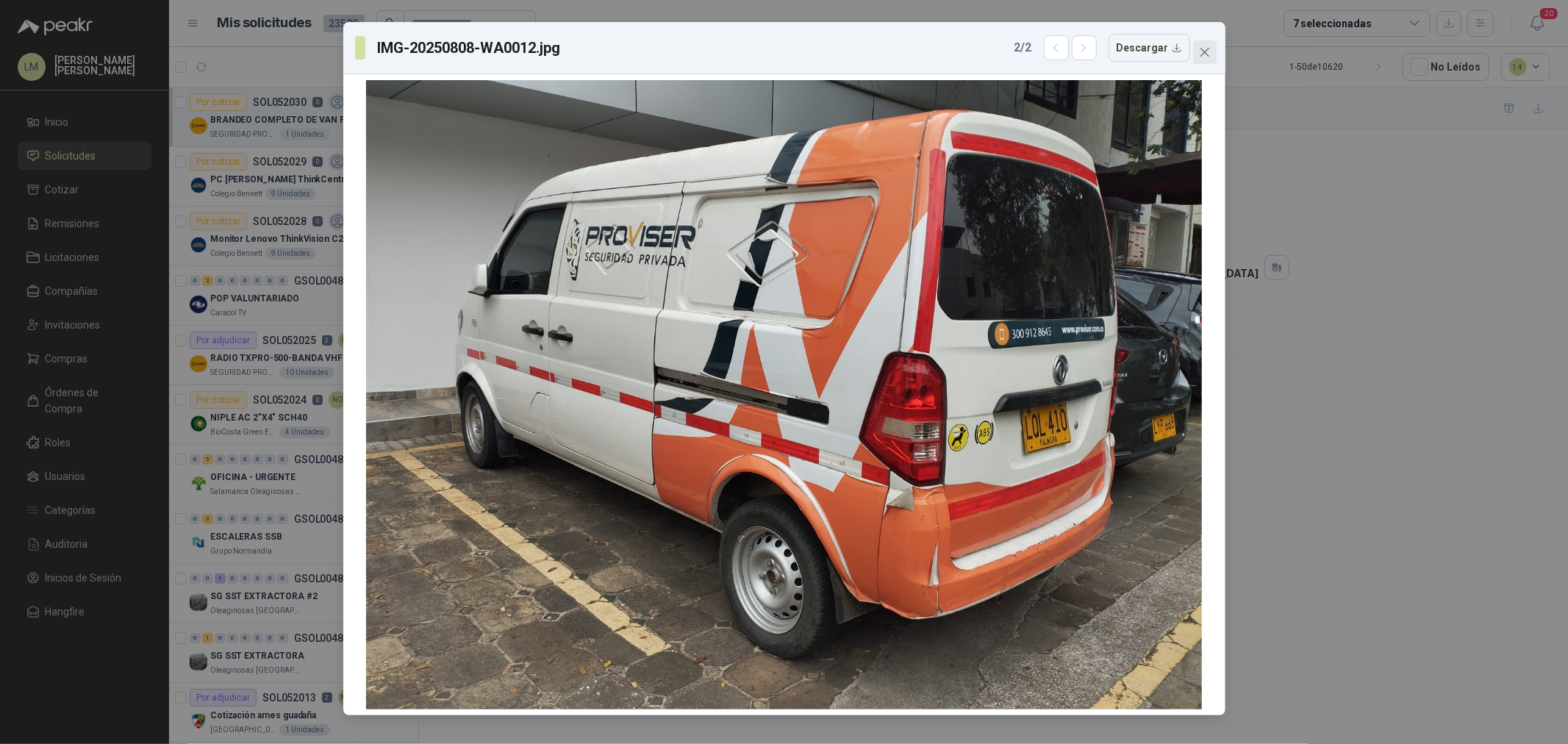
click at [1207, 49] on icon "close" at bounding box center [1204, 52] width 9 height 9
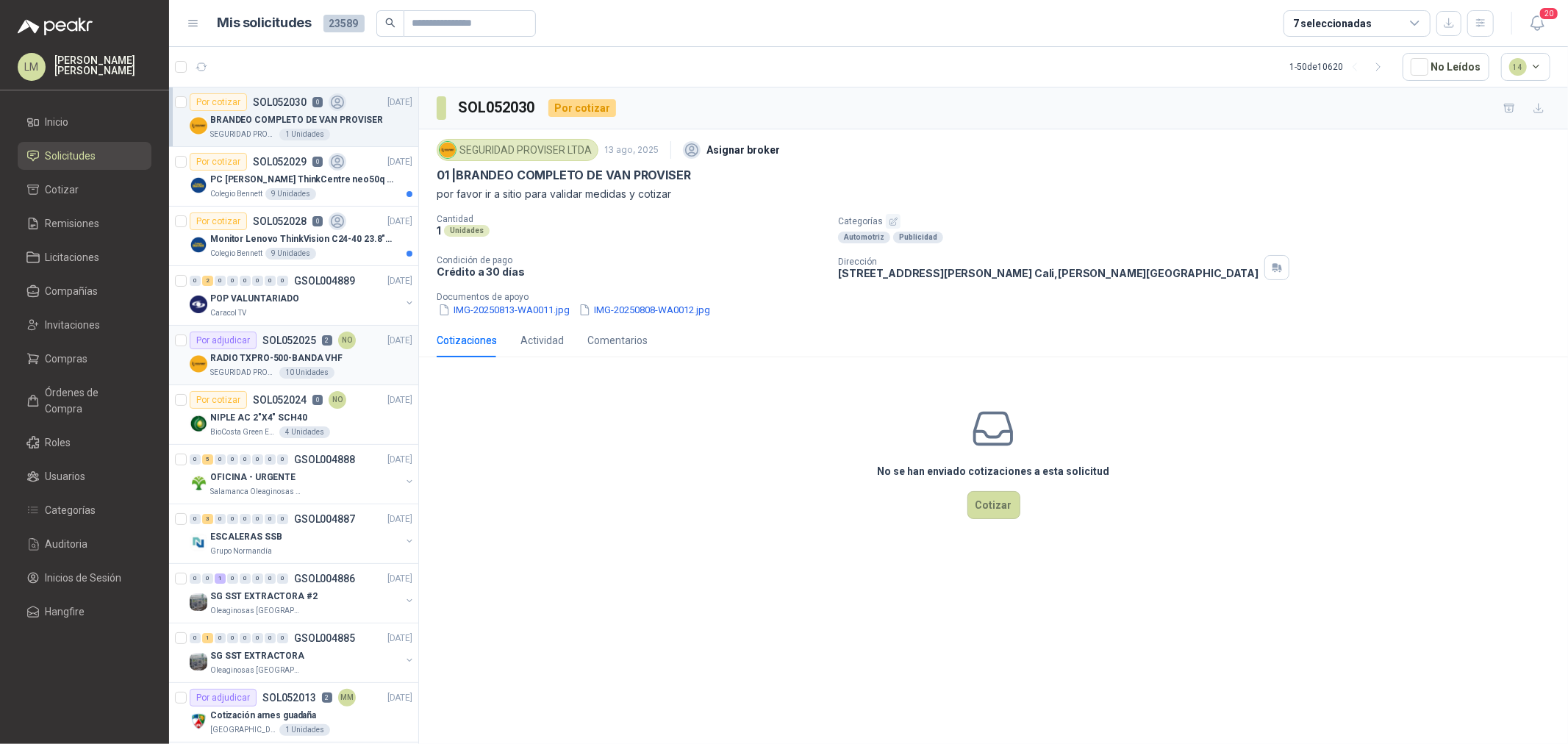
click at [284, 363] on p "RADIO TXPRO-500-BANDA VHF" at bounding box center [276, 358] width 133 height 14
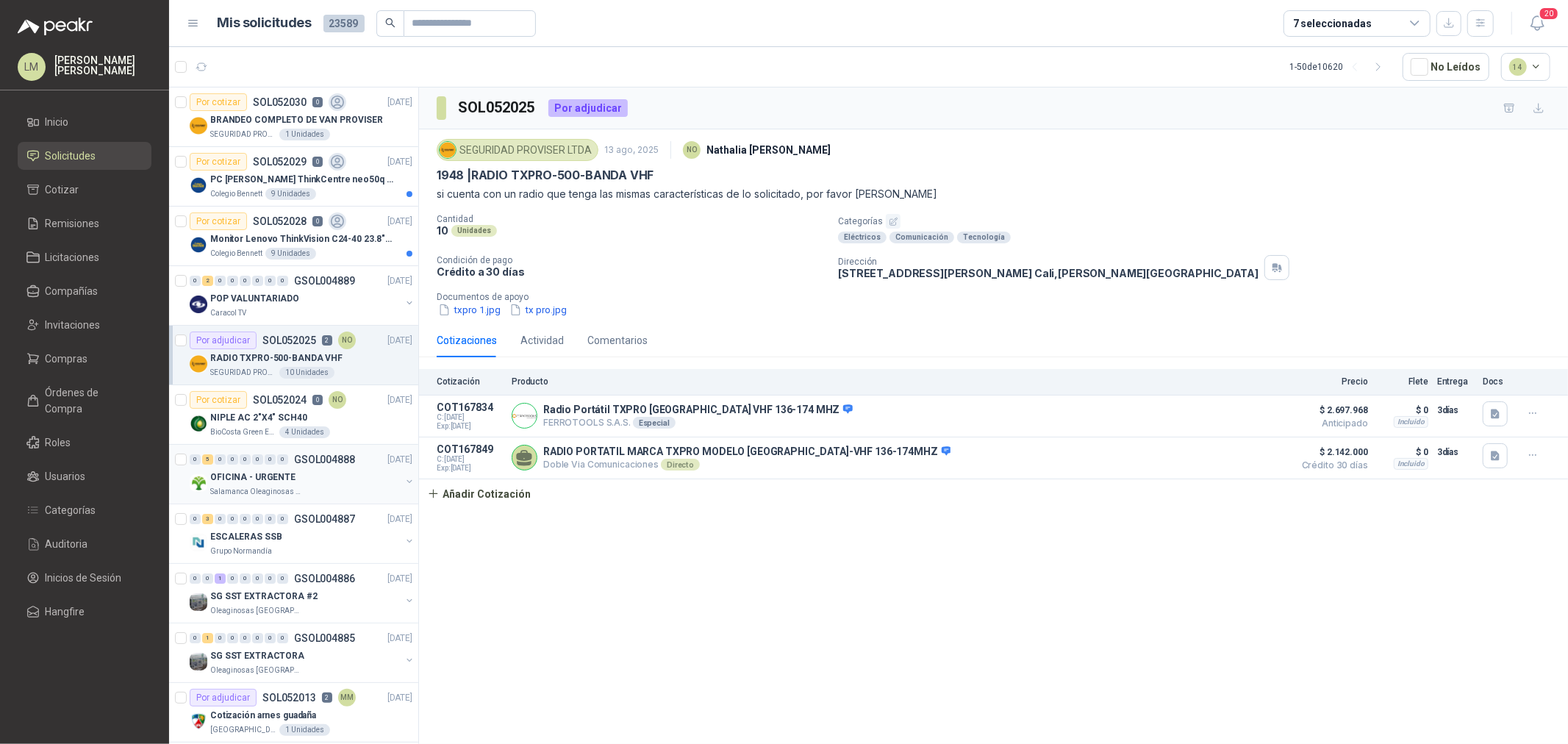
click at [265, 461] on div "0" at bounding box center [270, 459] width 11 height 10
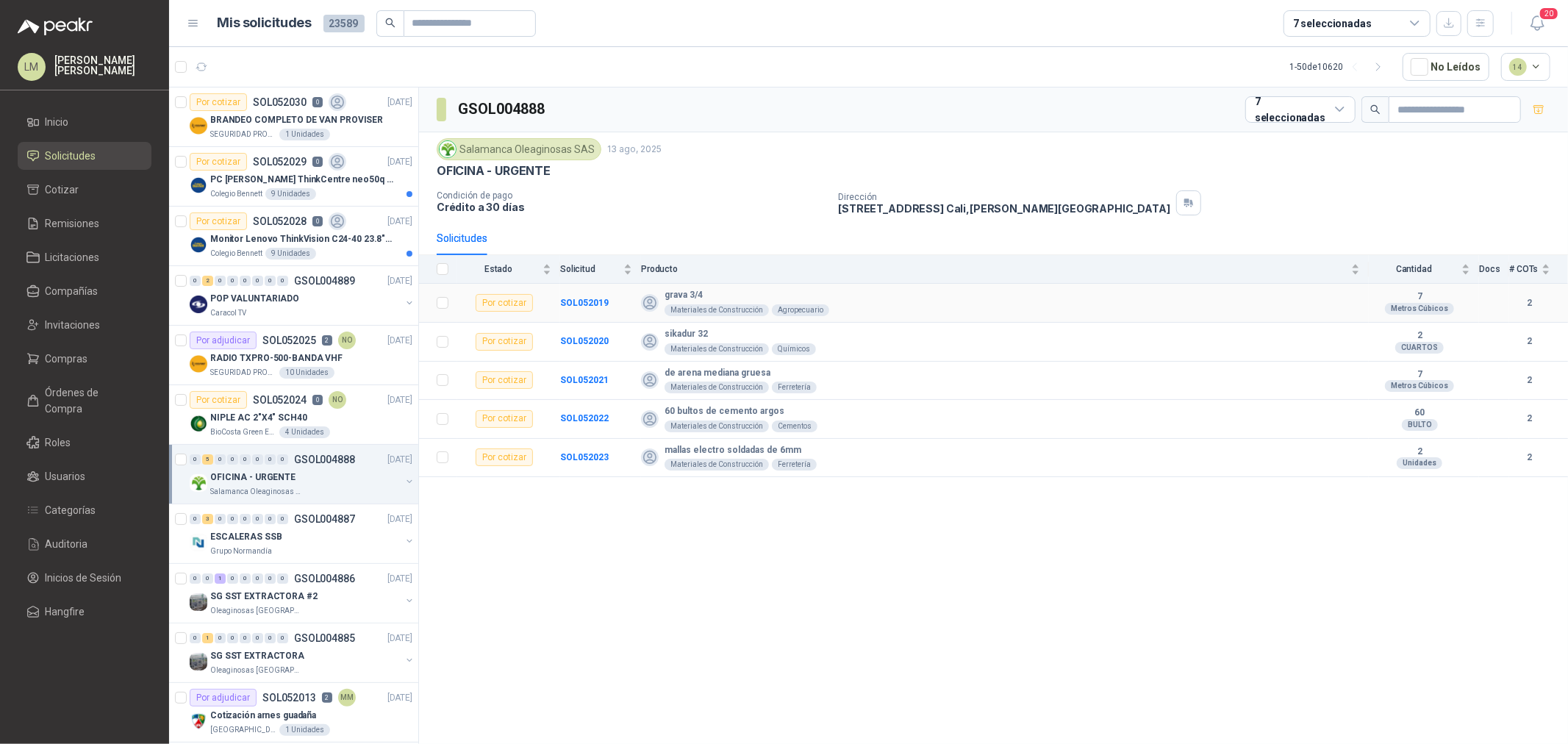
click at [584, 312] on td "SOL052019" at bounding box center [601, 303] width 81 height 39
click at [585, 305] on b "SOL052019" at bounding box center [584, 302] width 49 height 10
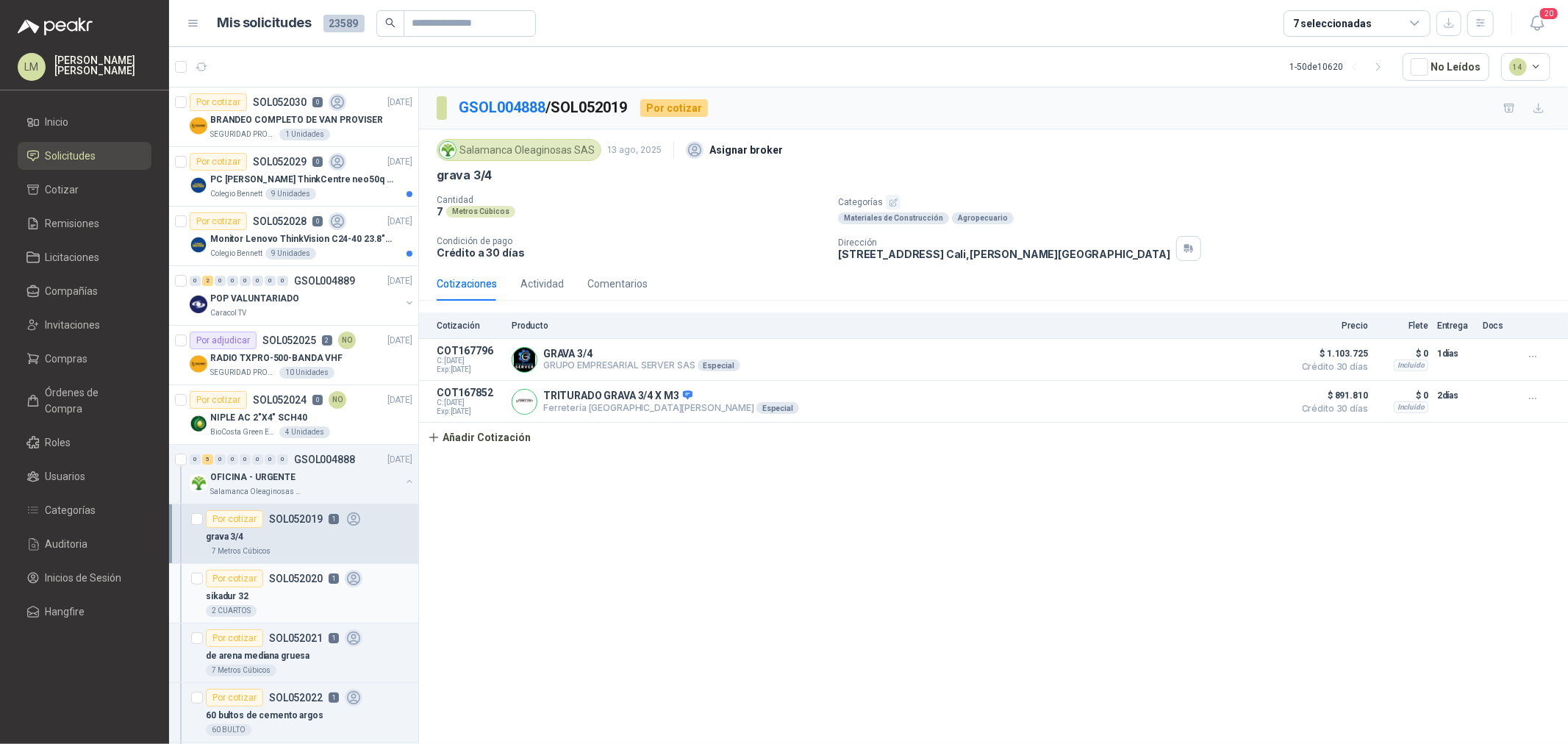
click at [288, 595] on div "sikadur 32" at bounding box center [308, 596] width 206 height 18
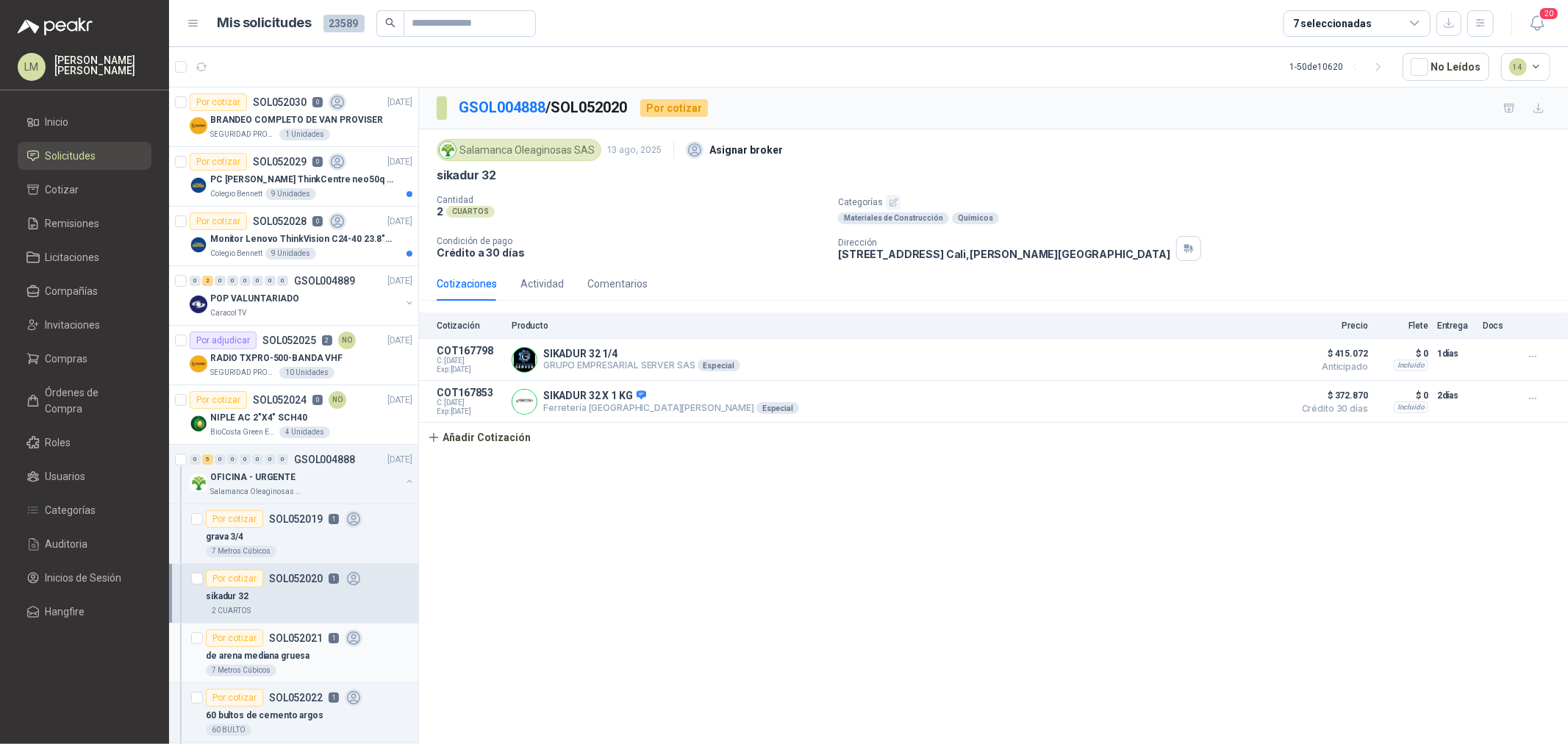
click at [277, 643] on p "SOL052021" at bounding box center [296, 638] width 54 height 10
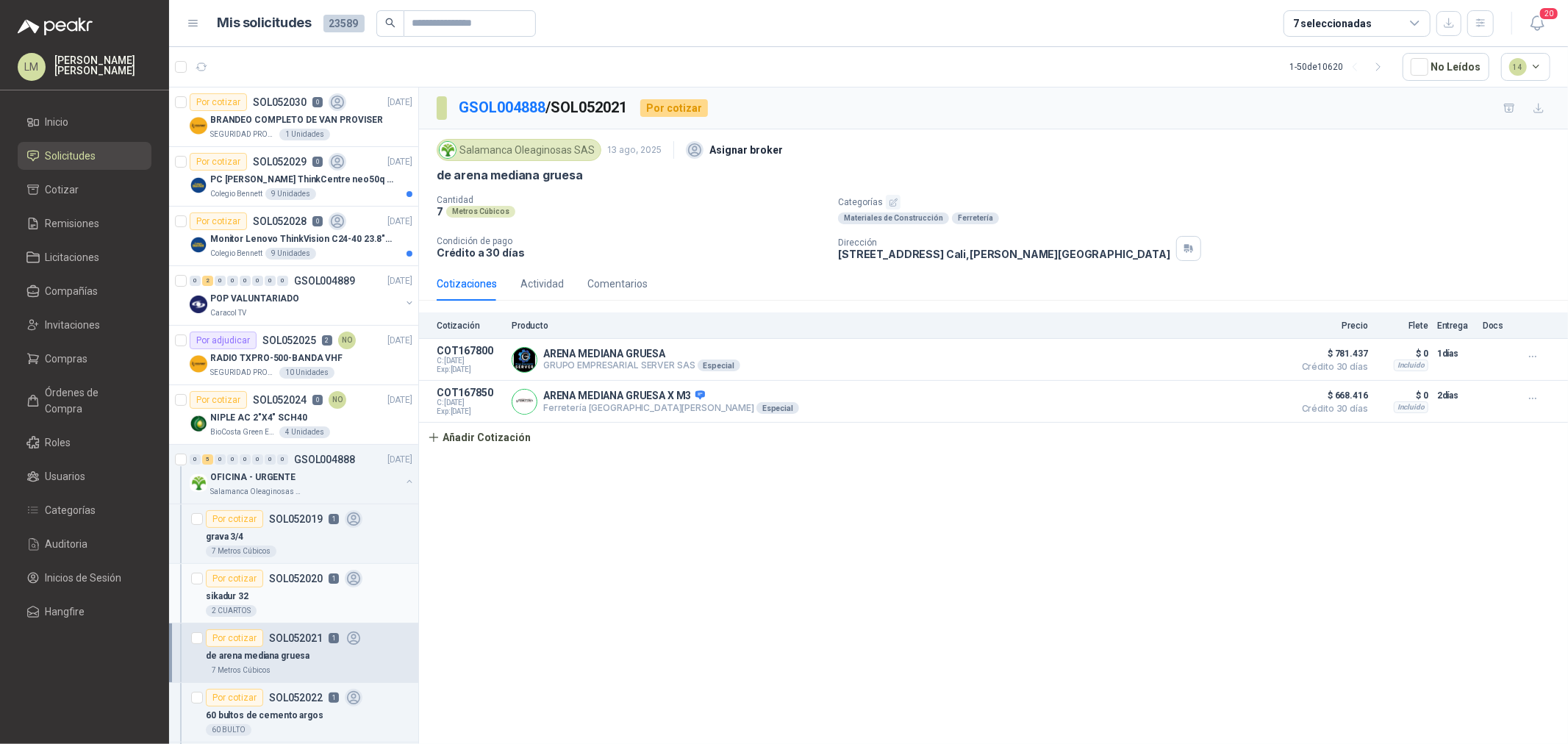
scroll to position [163, 0]
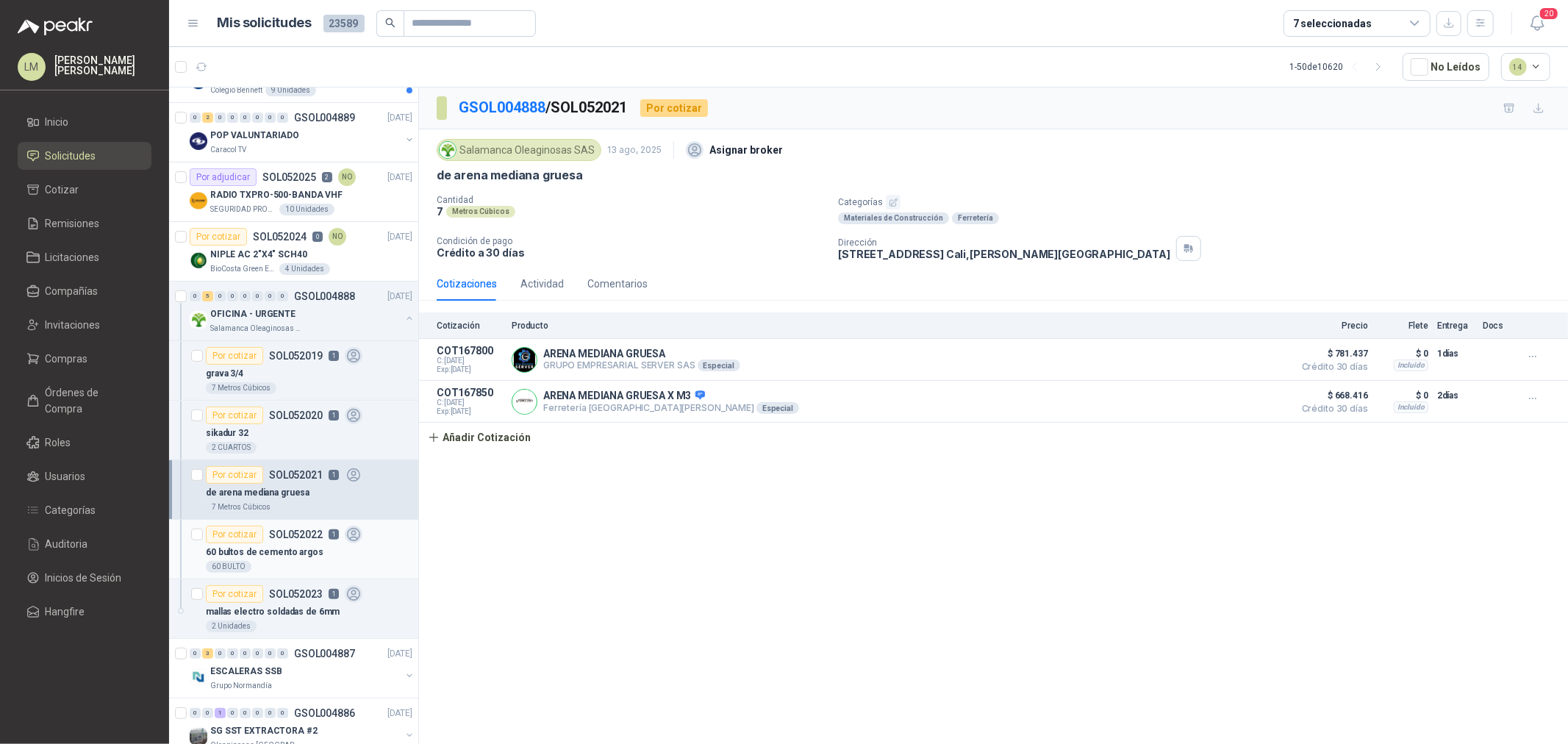
click at [287, 538] on p "SOL052022" at bounding box center [296, 534] width 54 height 10
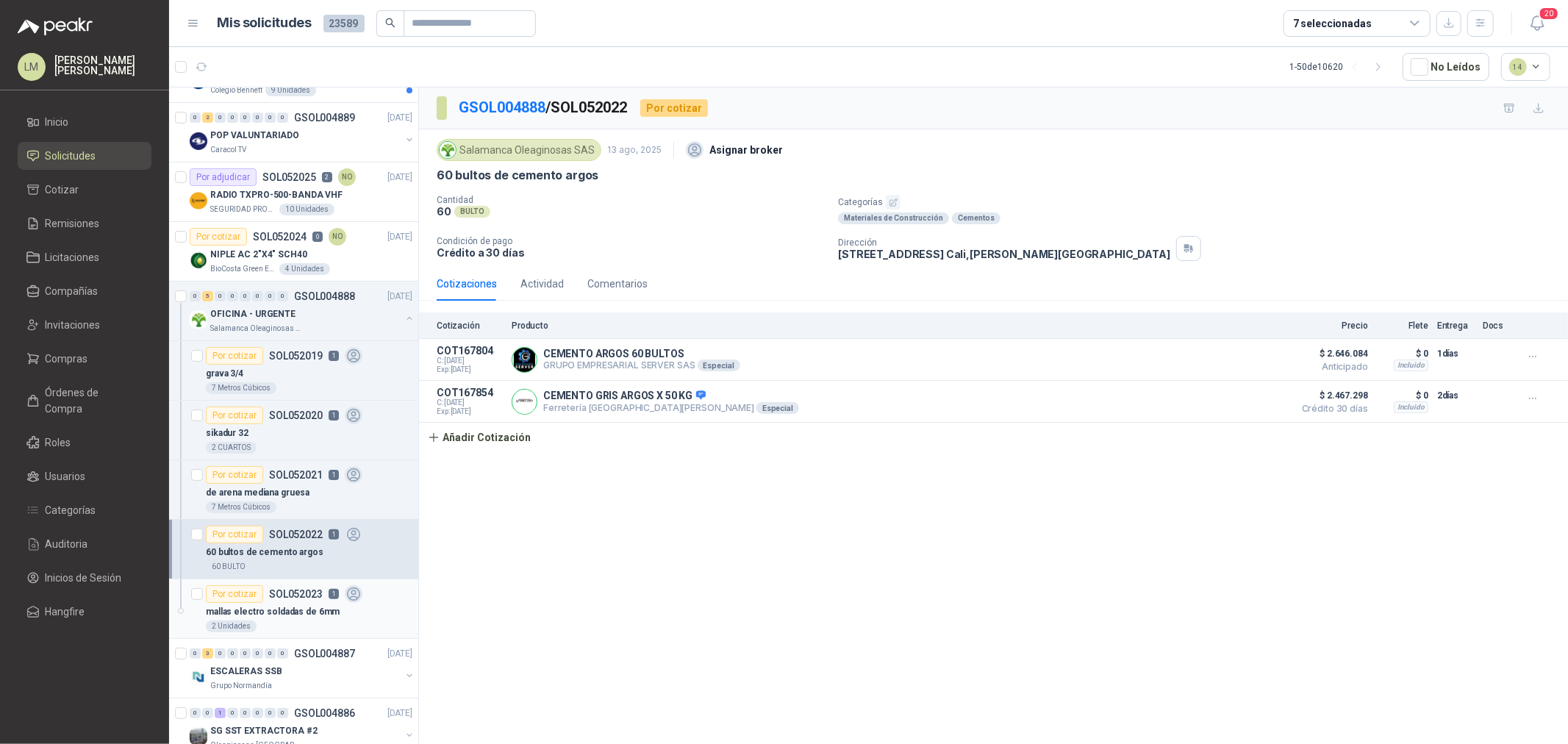
click at [290, 615] on p "mallas electro soldadas de 6mm" at bounding box center [272, 611] width 133 height 14
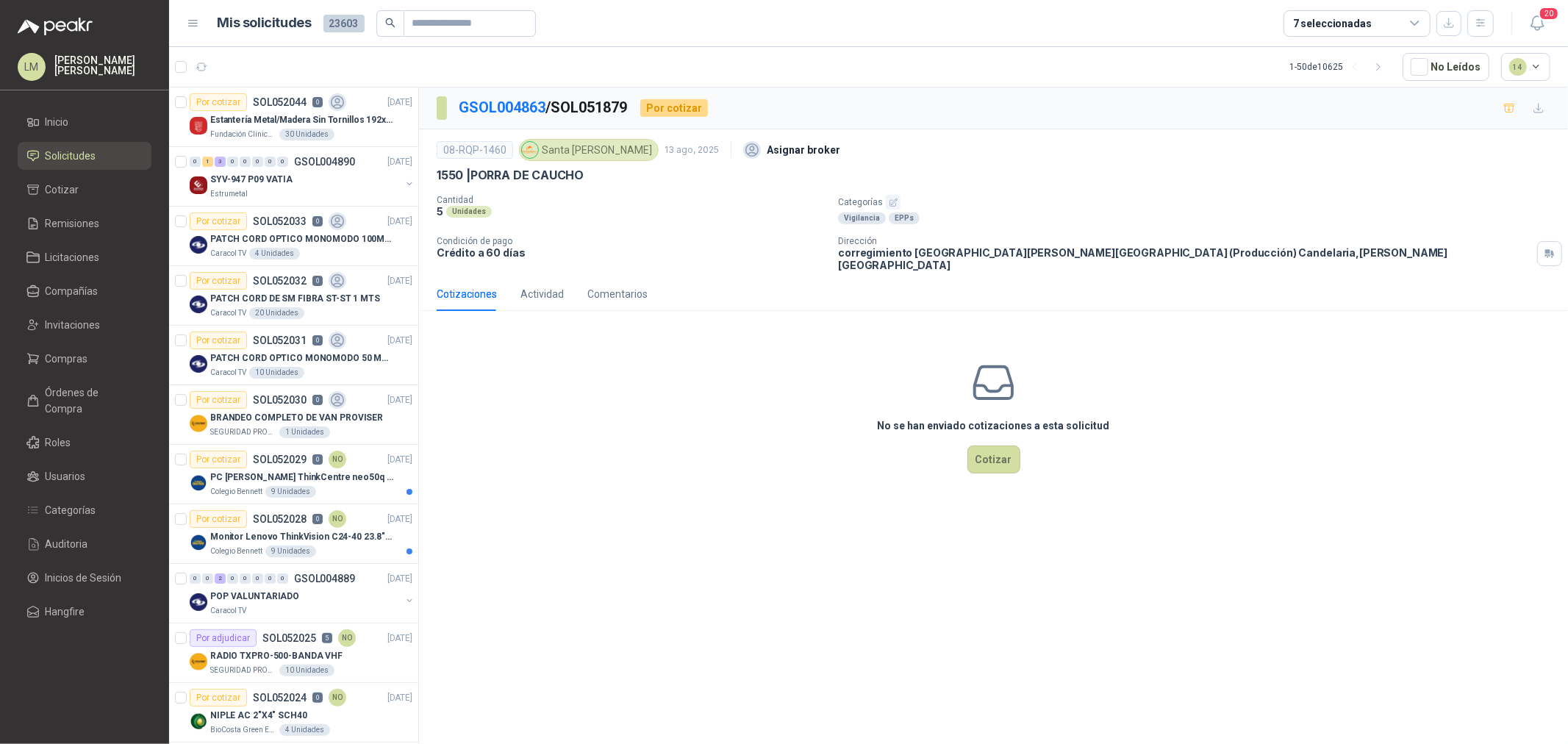
click at [894, 201] on icon "button" at bounding box center [894, 202] width 10 height 10
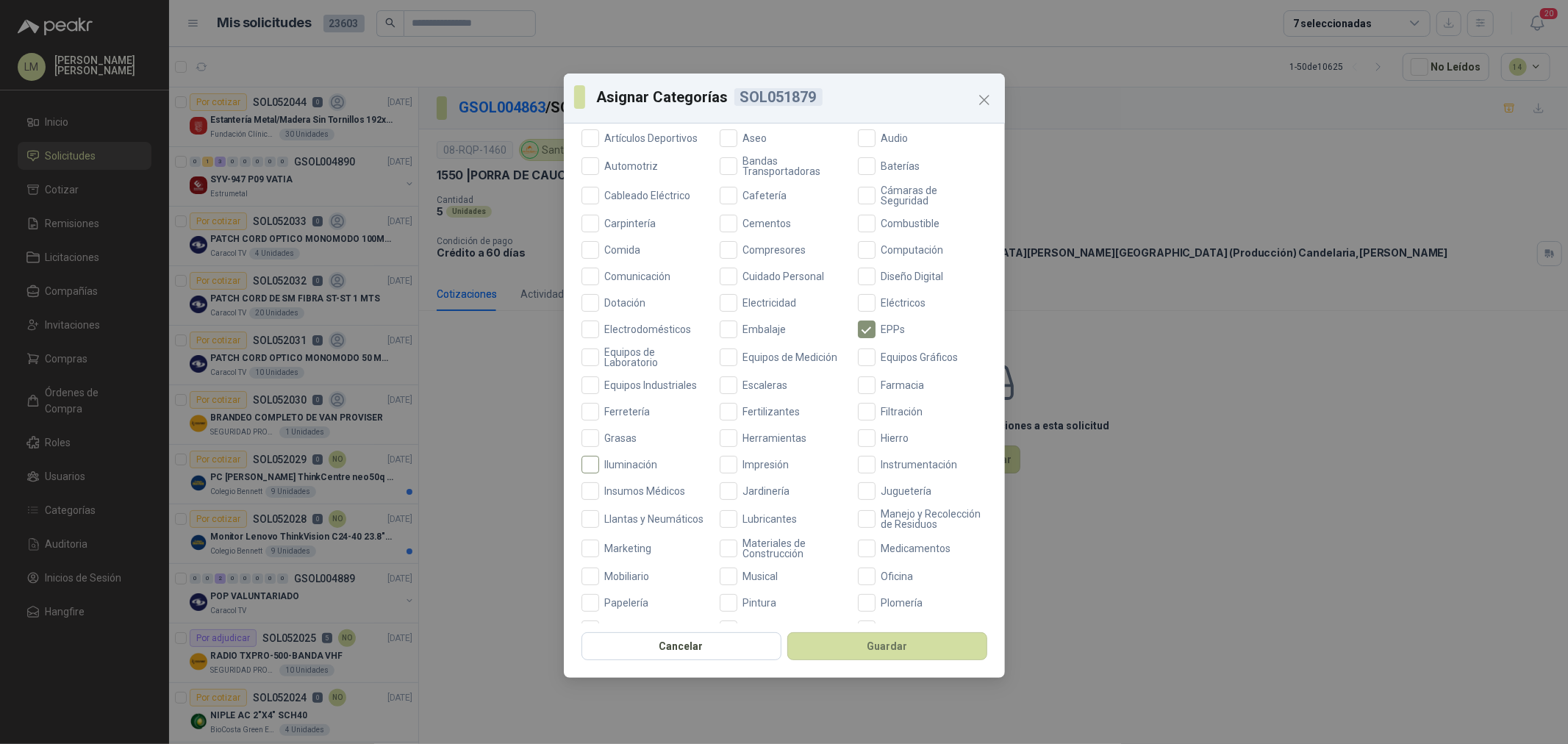
scroll to position [347, 0]
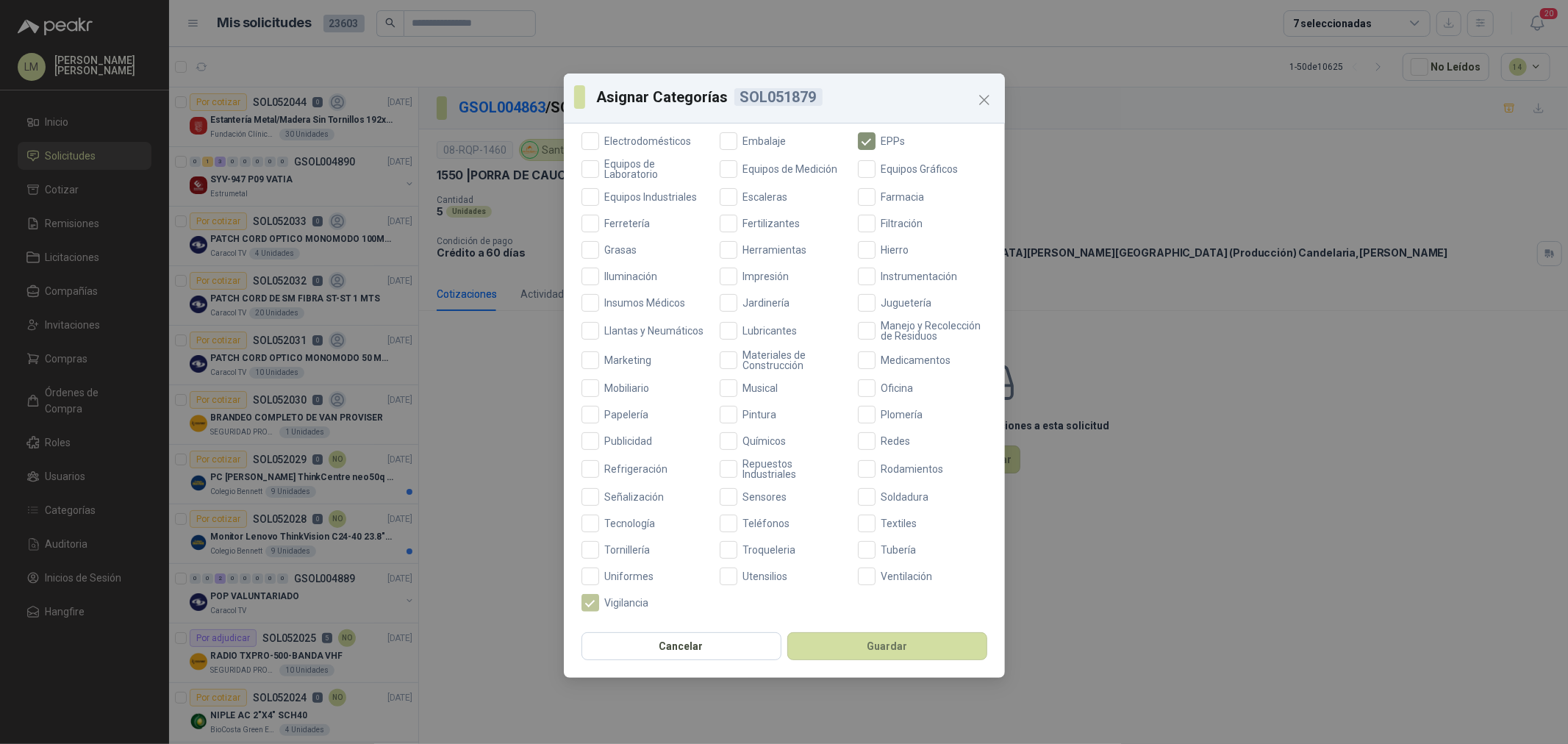
click at [630, 603] on span "Vigilancia" at bounding box center [627, 602] width 56 height 10
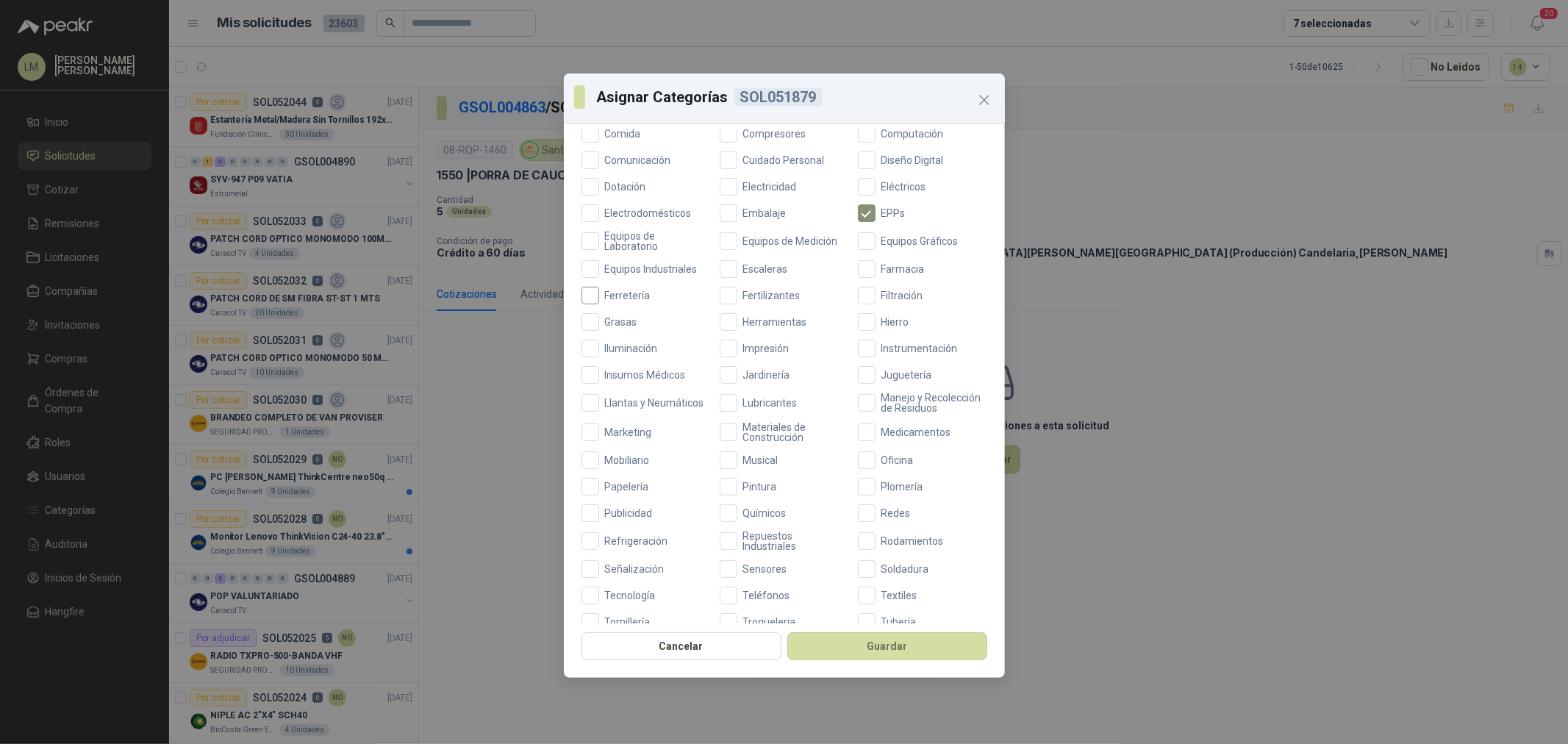
click at [648, 294] on span "Ferretería" at bounding box center [628, 295] width 58 height 10
click at [880, 638] on button "Guardar" at bounding box center [887, 646] width 200 height 28
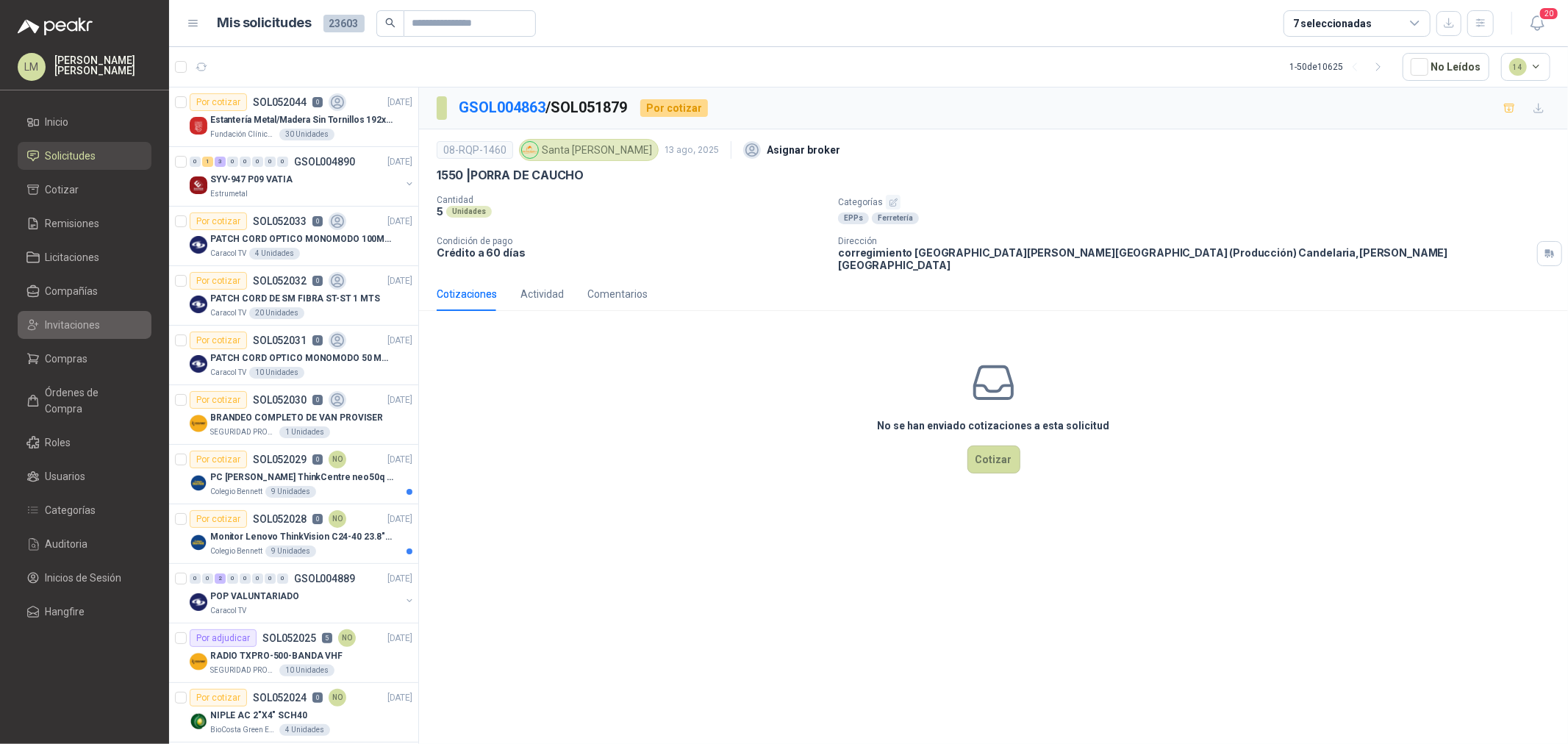
click at [83, 324] on span "Invitaciones" at bounding box center [73, 325] width 55 height 16
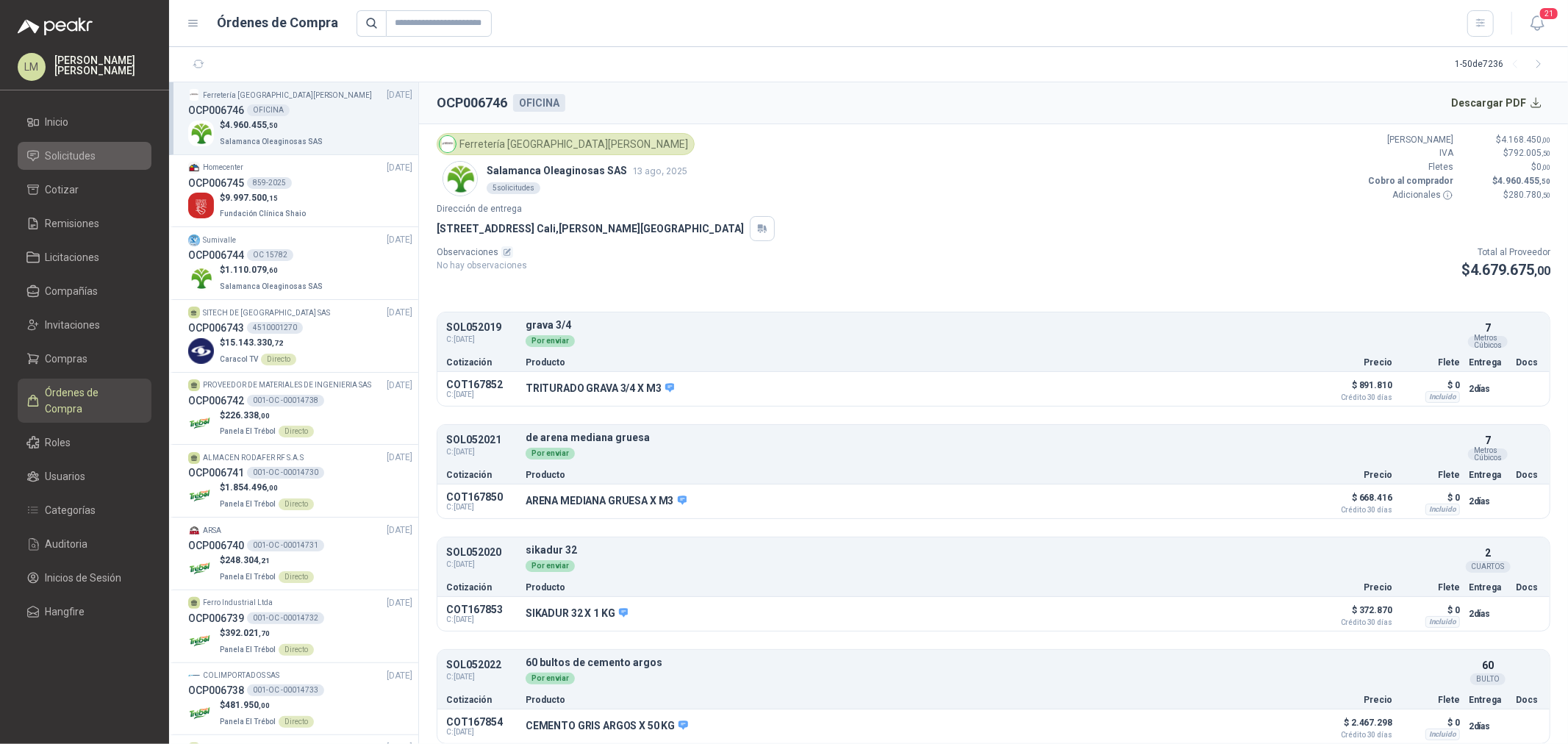
click at [54, 150] on span "Solicitudes" at bounding box center [71, 156] width 50 height 16
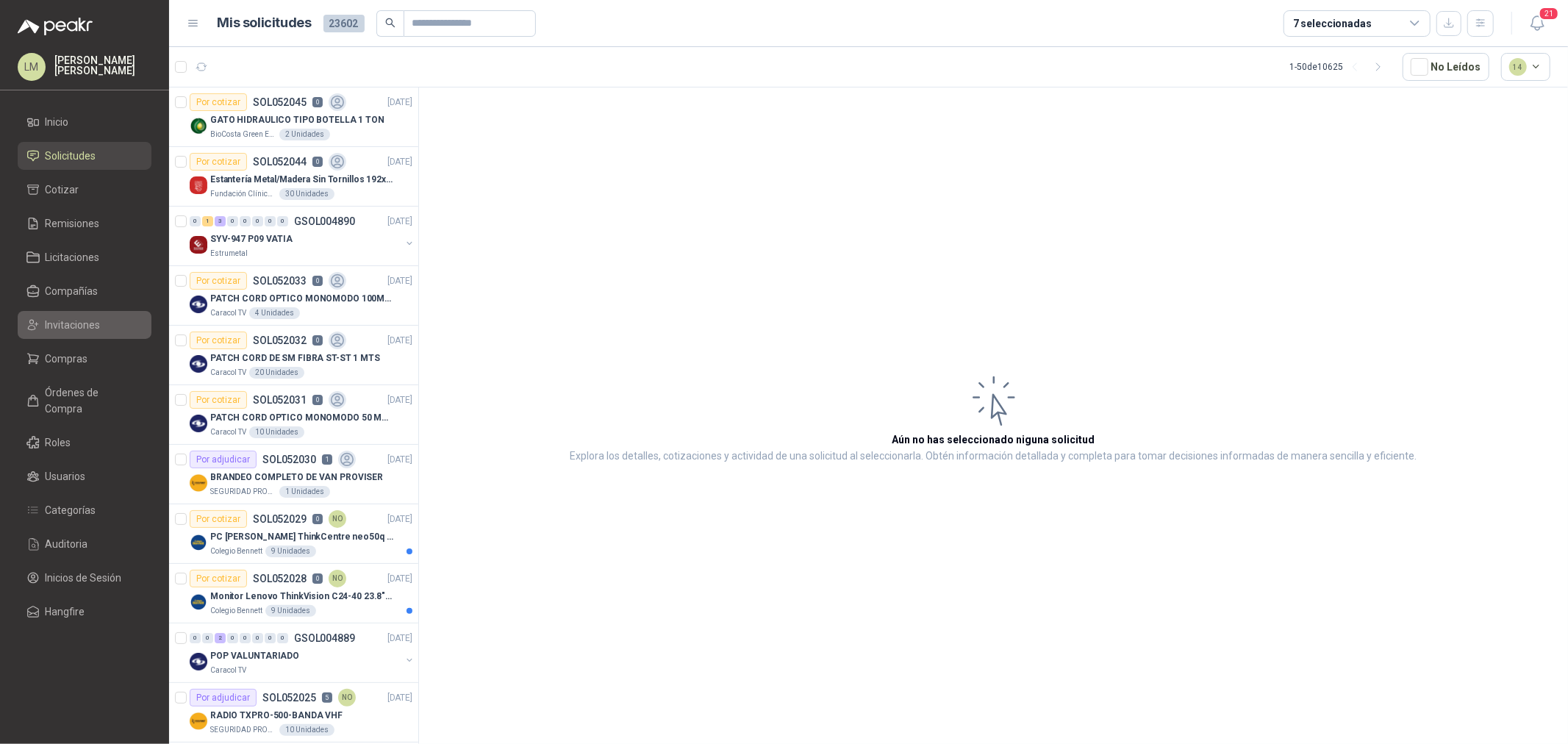
click at [74, 326] on span "Invitaciones" at bounding box center [73, 325] width 55 height 16
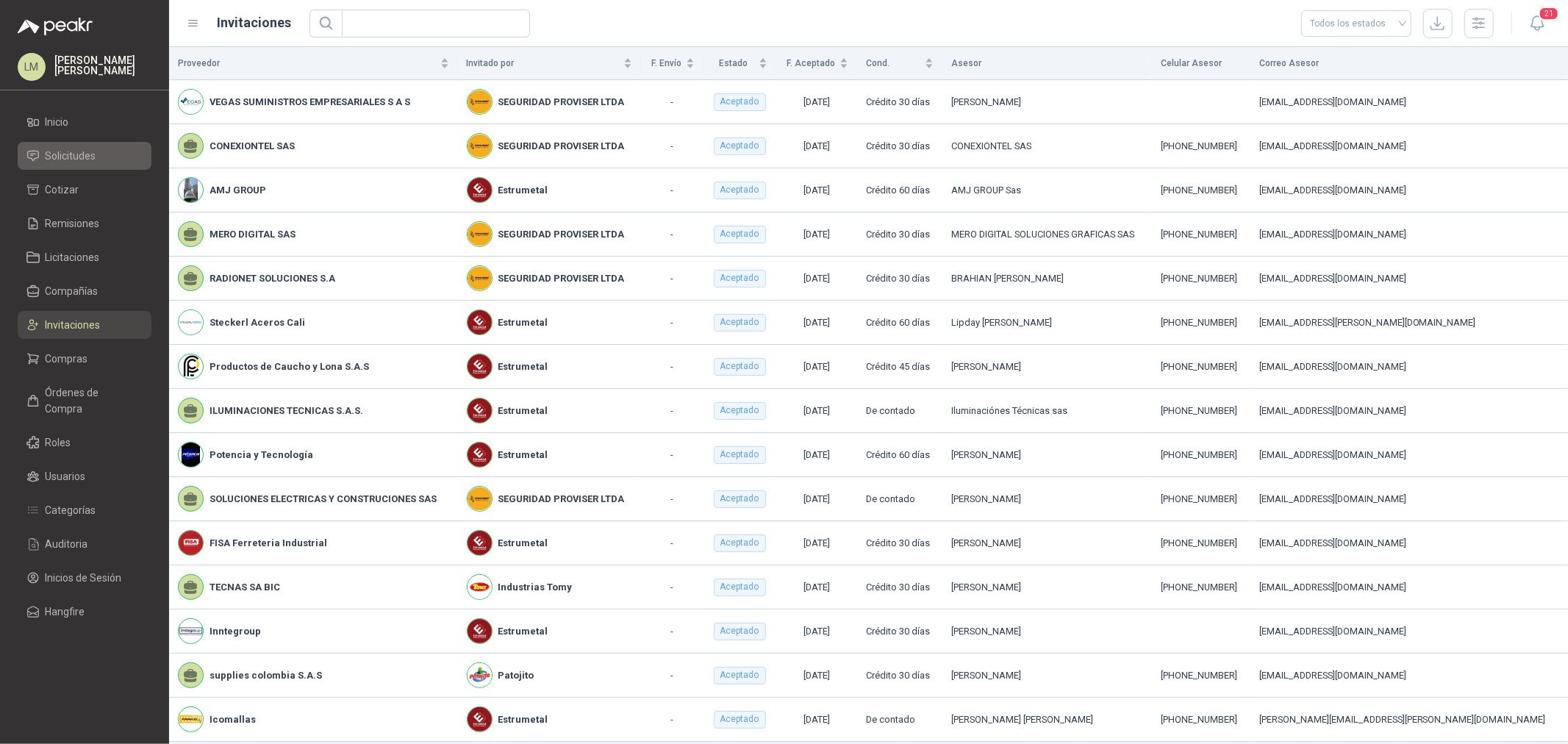
click at [53, 155] on span "Solicitudes" at bounding box center [71, 156] width 50 height 16
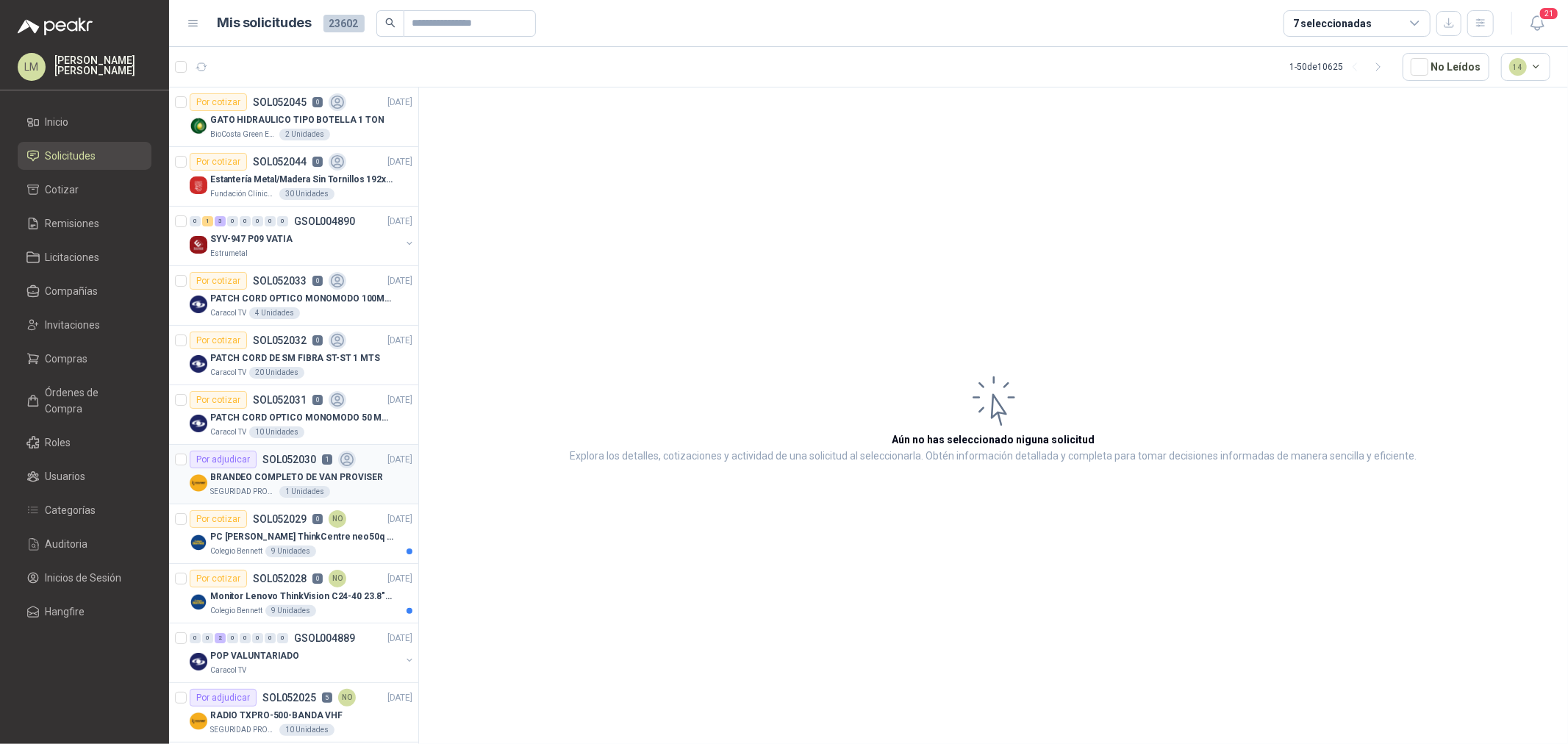
click at [253, 455] on div "Por adjudicar" at bounding box center [223, 460] width 67 height 18
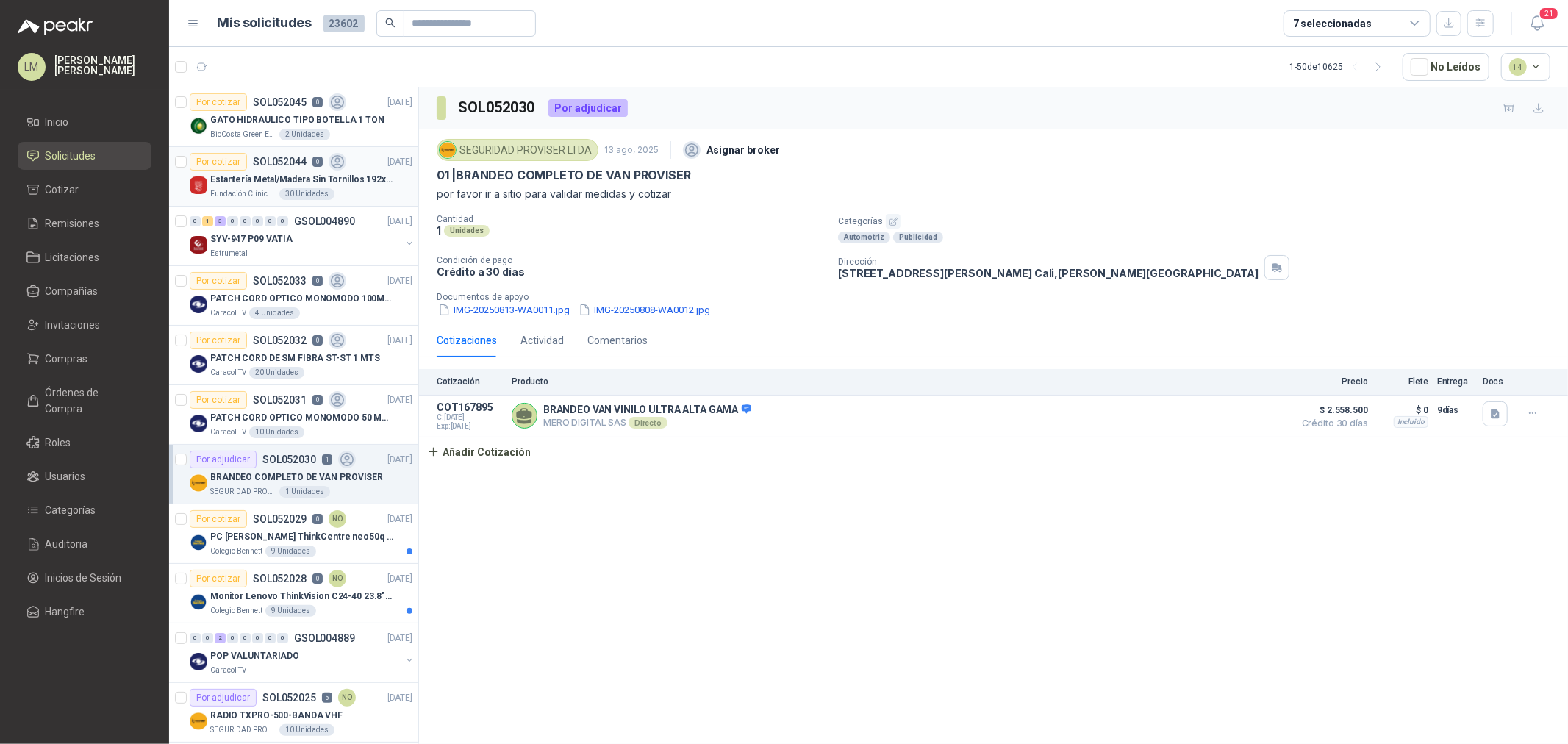
click at [262, 194] on p "Fundación Clínica Shaio" at bounding box center [243, 194] width 66 height 12
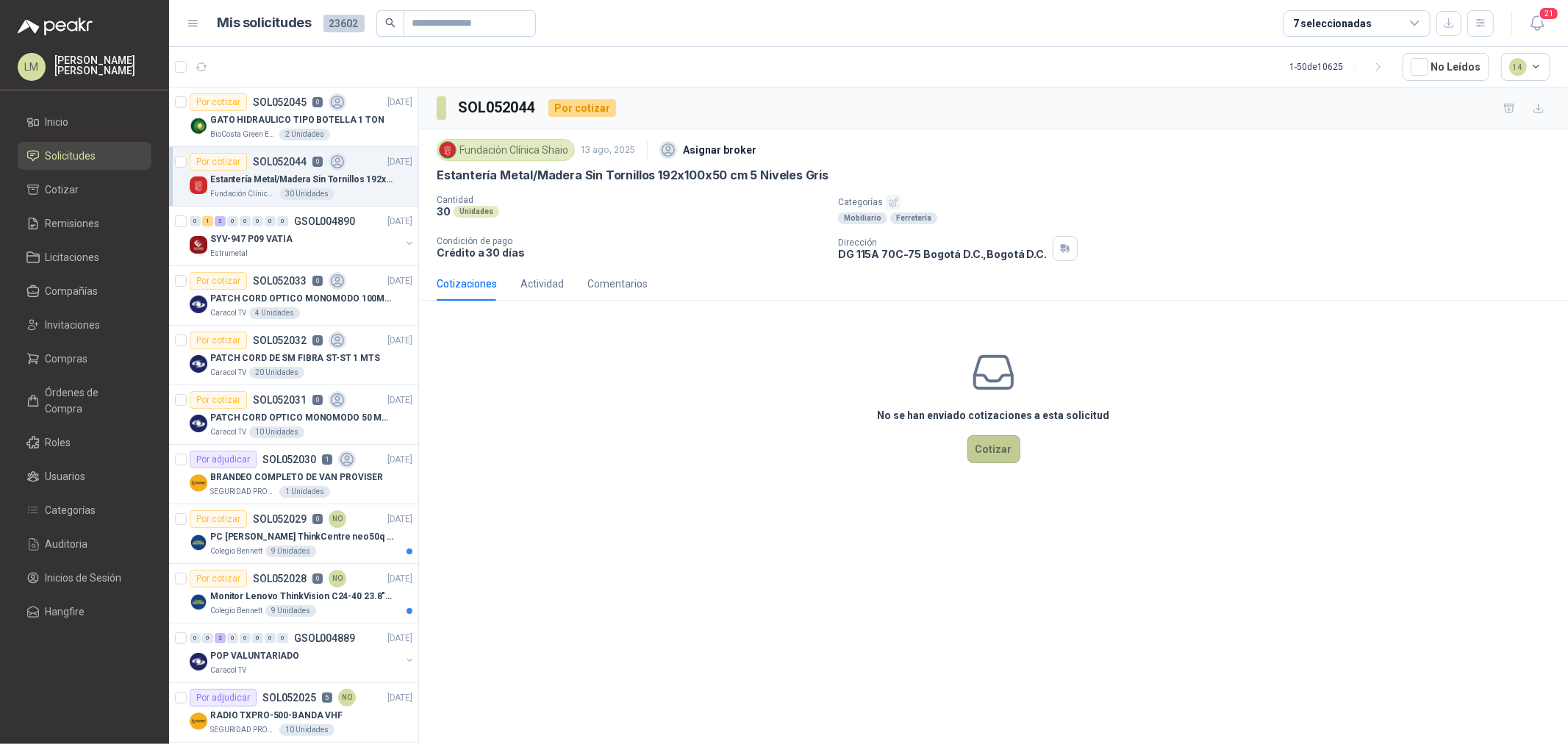
click at [978, 455] on button "Cotizar" at bounding box center [994, 449] width 53 height 28
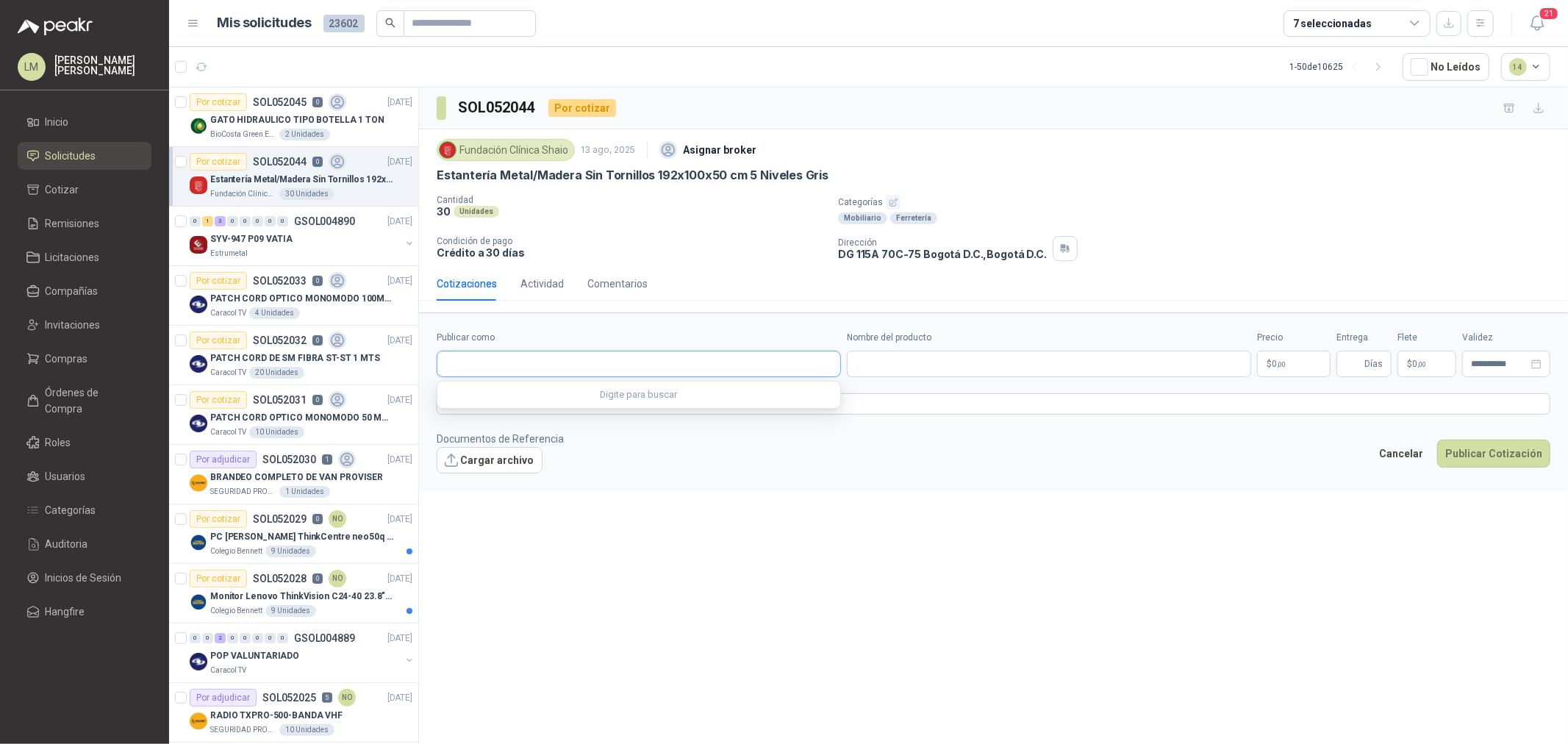
click at [509, 364] on input "Publicar como" at bounding box center [638, 364] width 403 height 25
type input "******"
click at [511, 392] on p "Homecenter" at bounding box center [498, 397] width 52 height 9
type input "**********"
click at [890, 370] on input "Nombre del producto" at bounding box center [1049, 363] width 404 height 26
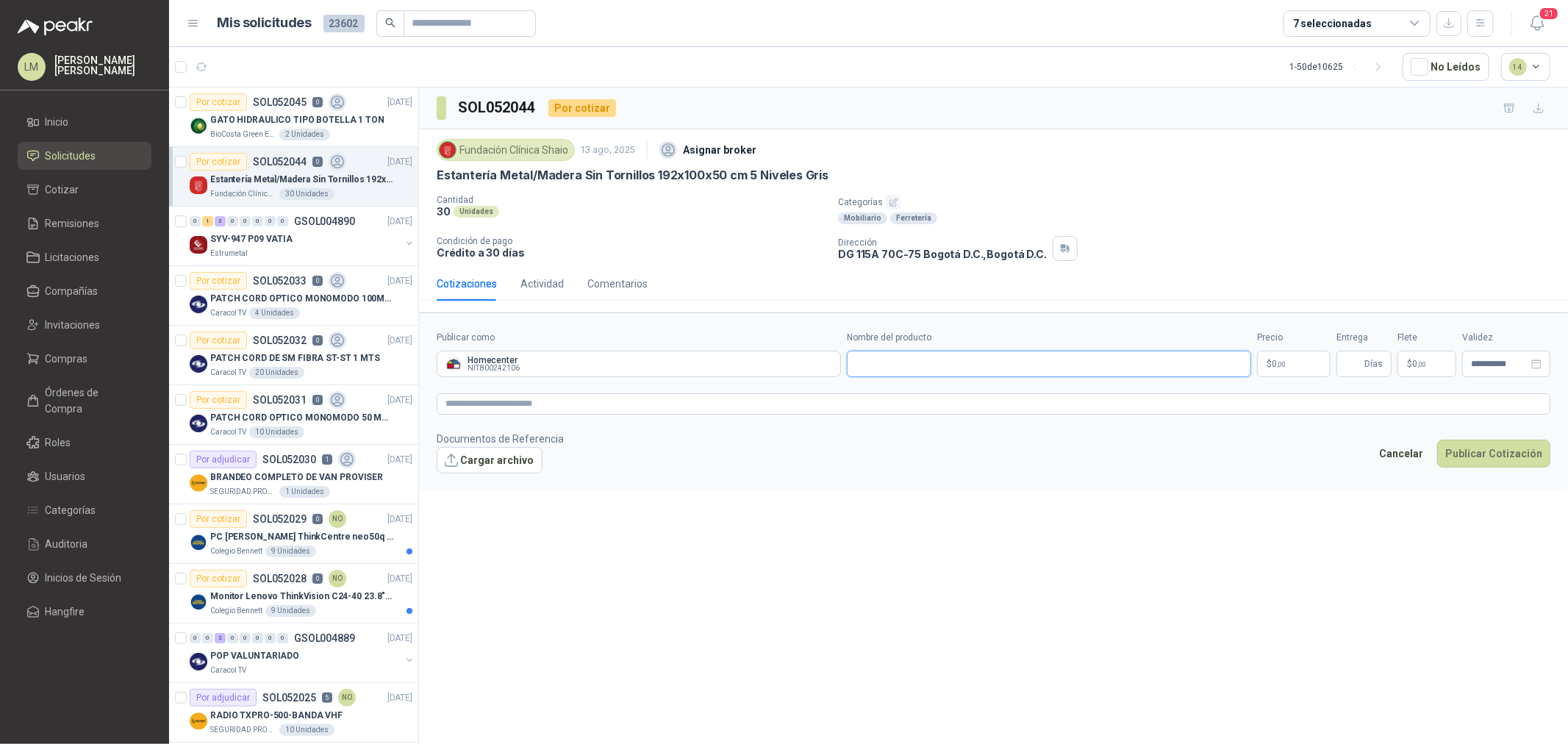
paste input "**********"
type input "**********"
click at [1289, 359] on body "LM [PERSON_NAME] [PERSON_NAME] Inicio Solicitudes Cotizar Remisiones Licitacion…" at bounding box center [784, 372] width 1568 height 744
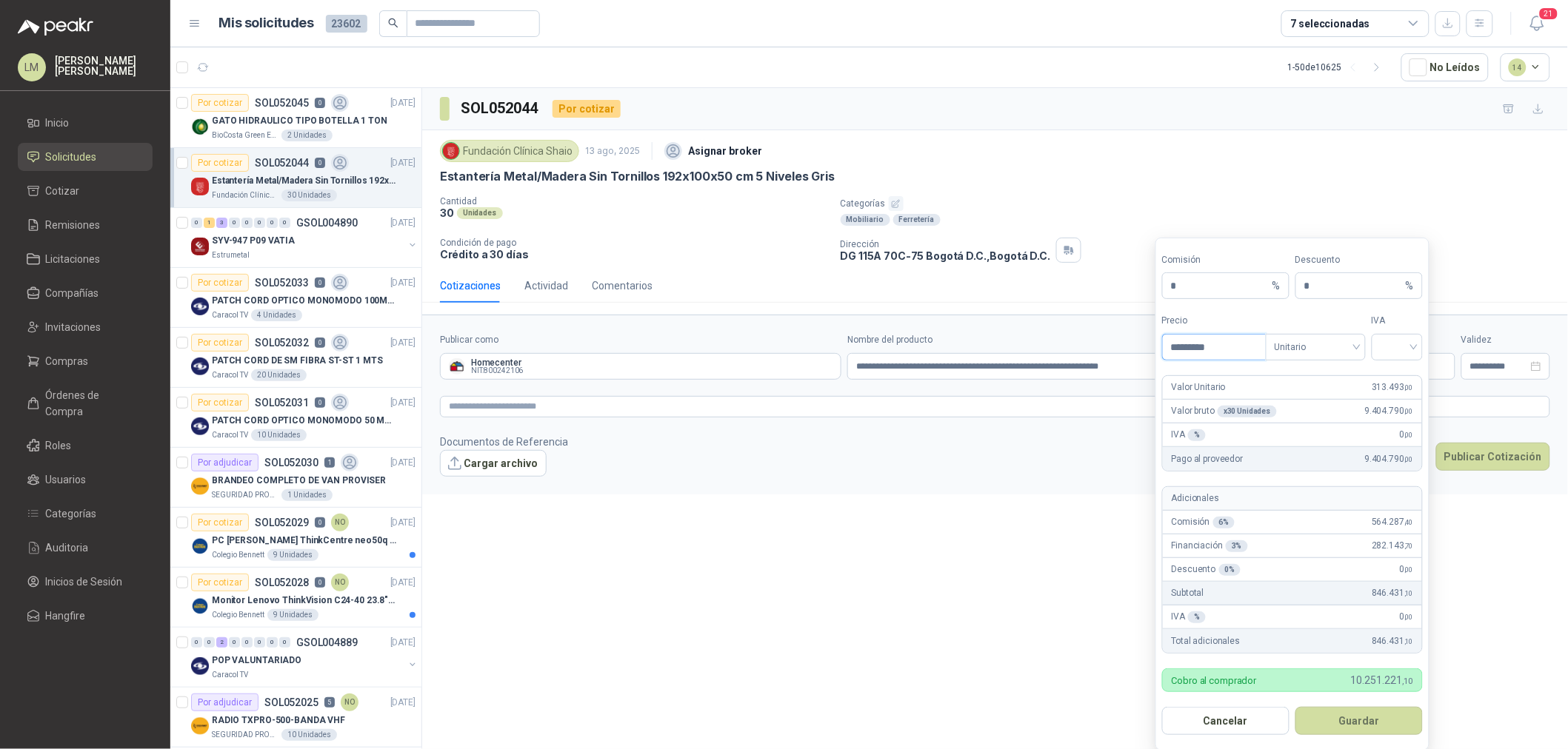
drag, startPoint x: 1306, startPoint y: 344, endPoint x: 1309, endPoint y: 362, distance: 18.2
click at [1306, 344] on span "Unitario" at bounding box center [1315, 347] width 82 height 22
type input "*********"
click at [1309, 395] on div "Unitario con IVA" at bounding box center [1315, 403] width 76 height 16
click at [1400, 348] on input "search" at bounding box center [1397, 345] width 34 height 22
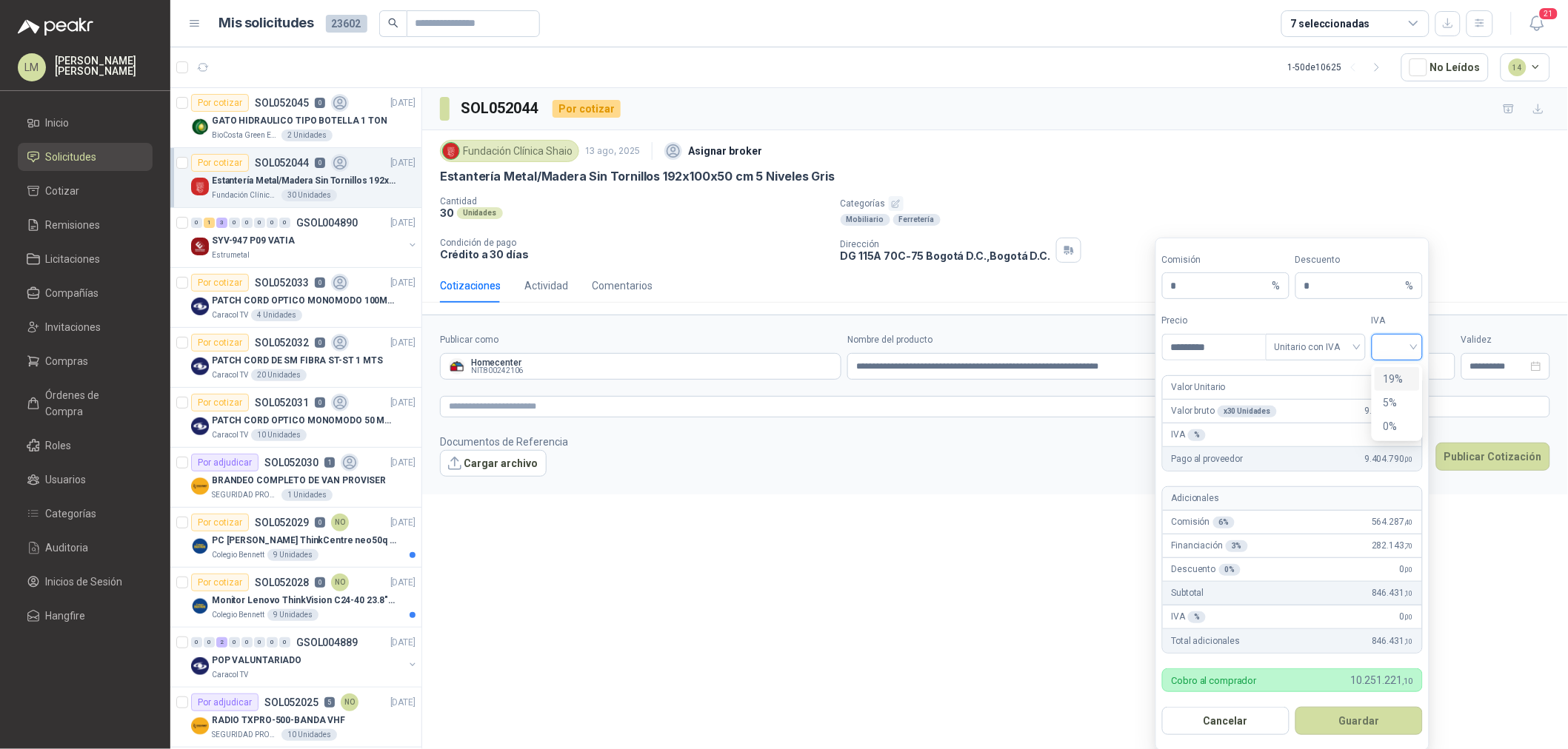
click at [1398, 370] on div "19%" at bounding box center [1397, 379] width 27 height 16
drag, startPoint x: 1172, startPoint y: 284, endPoint x: 1164, endPoint y: 284, distance: 8.0
click at [1165, 284] on span "* %" at bounding box center [1226, 285] width 127 height 26
click at [1183, 291] on input "**" at bounding box center [1220, 286] width 98 height 25
click at [1200, 282] on input "**" at bounding box center [1220, 286] width 98 height 25
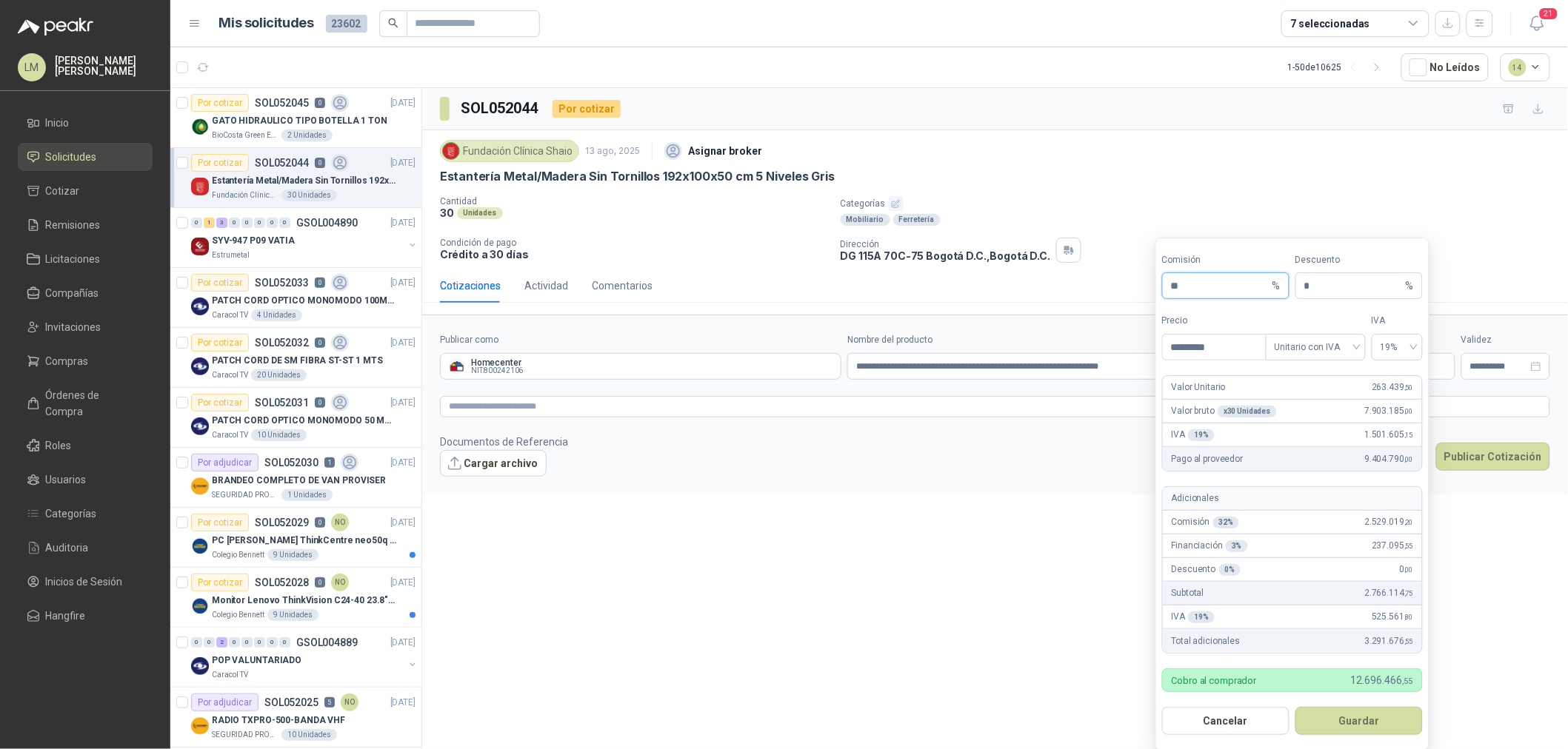
type input "**"
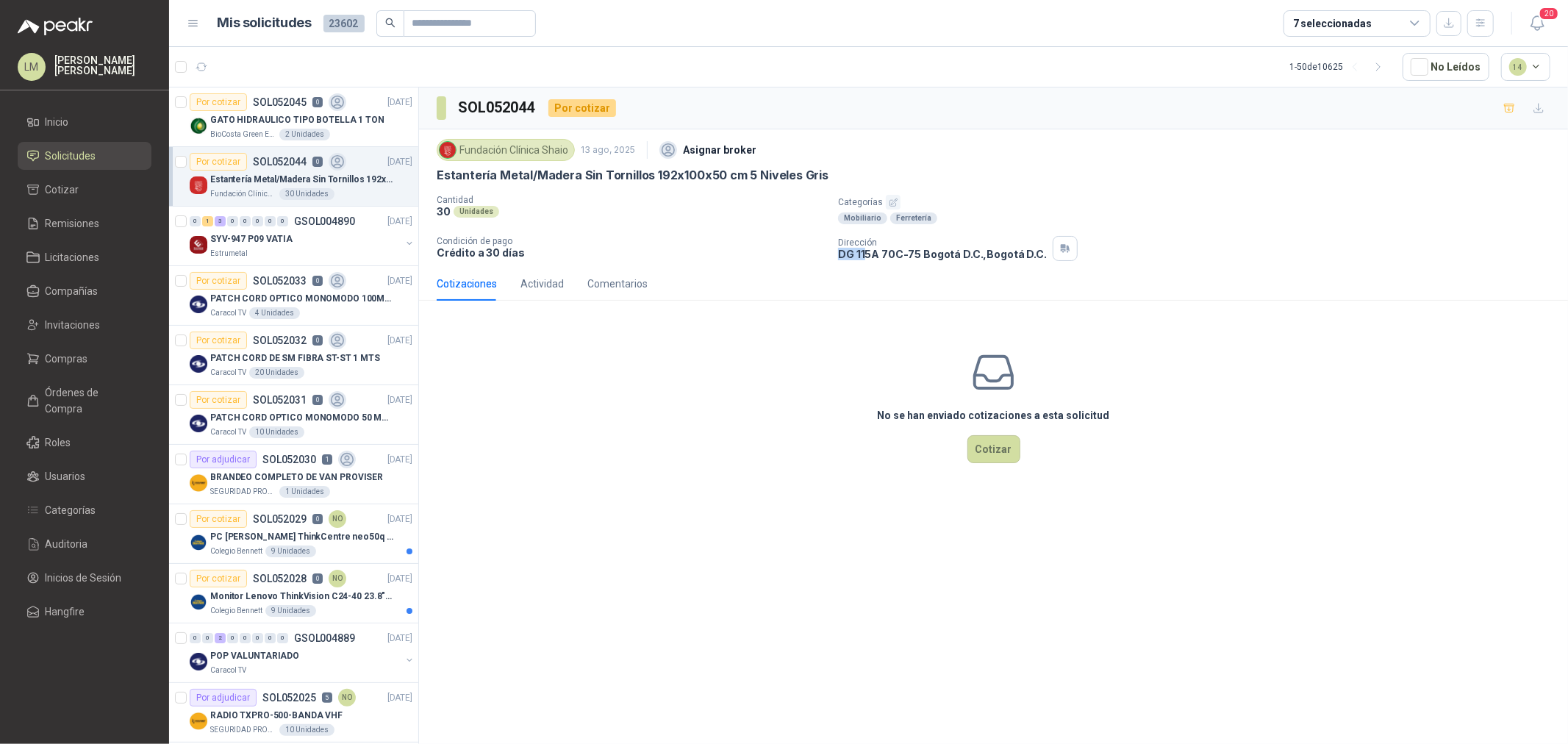
drag, startPoint x: 840, startPoint y: 252, endPoint x: 866, endPoint y: 253, distance: 26.0
click at [865, 253] on p "DG 115A 70C-75 Bogotá D.C. , [GEOGRAPHIC_DATA] D.C." at bounding box center [942, 254] width 209 height 13
click at [853, 259] on p "DG 115A 70C-75 Bogotá D.C. , [GEOGRAPHIC_DATA] D.C." at bounding box center [942, 254] width 209 height 13
drag, startPoint x: 833, startPoint y: 254, endPoint x: 874, endPoint y: 260, distance: 41.4
click at [874, 260] on div "Cantidad 30 Unidades Categorías Mobiliario Ferretería Condición de pago Crédito…" at bounding box center [993, 227] width 1114 height 66
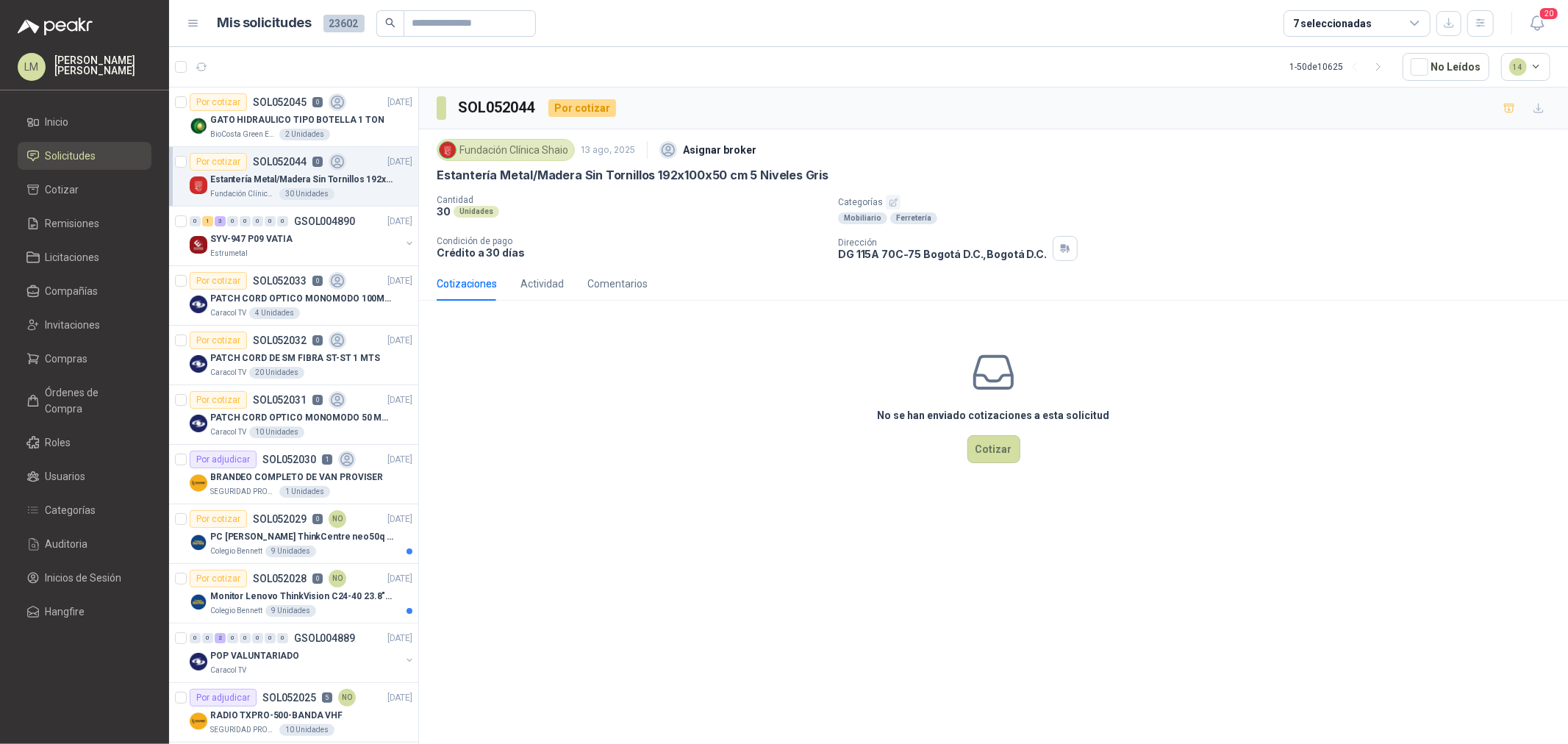
click at [876, 253] on p "DG 115A 70C-75 Bogotá D.C. , [GEOGRAPHIC_DATA] D.C." at bounding box center [942, 254] width 209 height 13
drag, startPoint x: 857, startPoint y: 256, endPoint x: 891, endPoint y: 255, distance: 34.0
click at [891, 255] on p "DG 115A 70C-75 Bogotá D.C. , [GEOGRAPHIC_DATA] D.C." at bounding box center [942, 254] width 209 height 13
click at [264, 106] on p "SOL052045" at bounding box center [280, 102] width 54 height 10
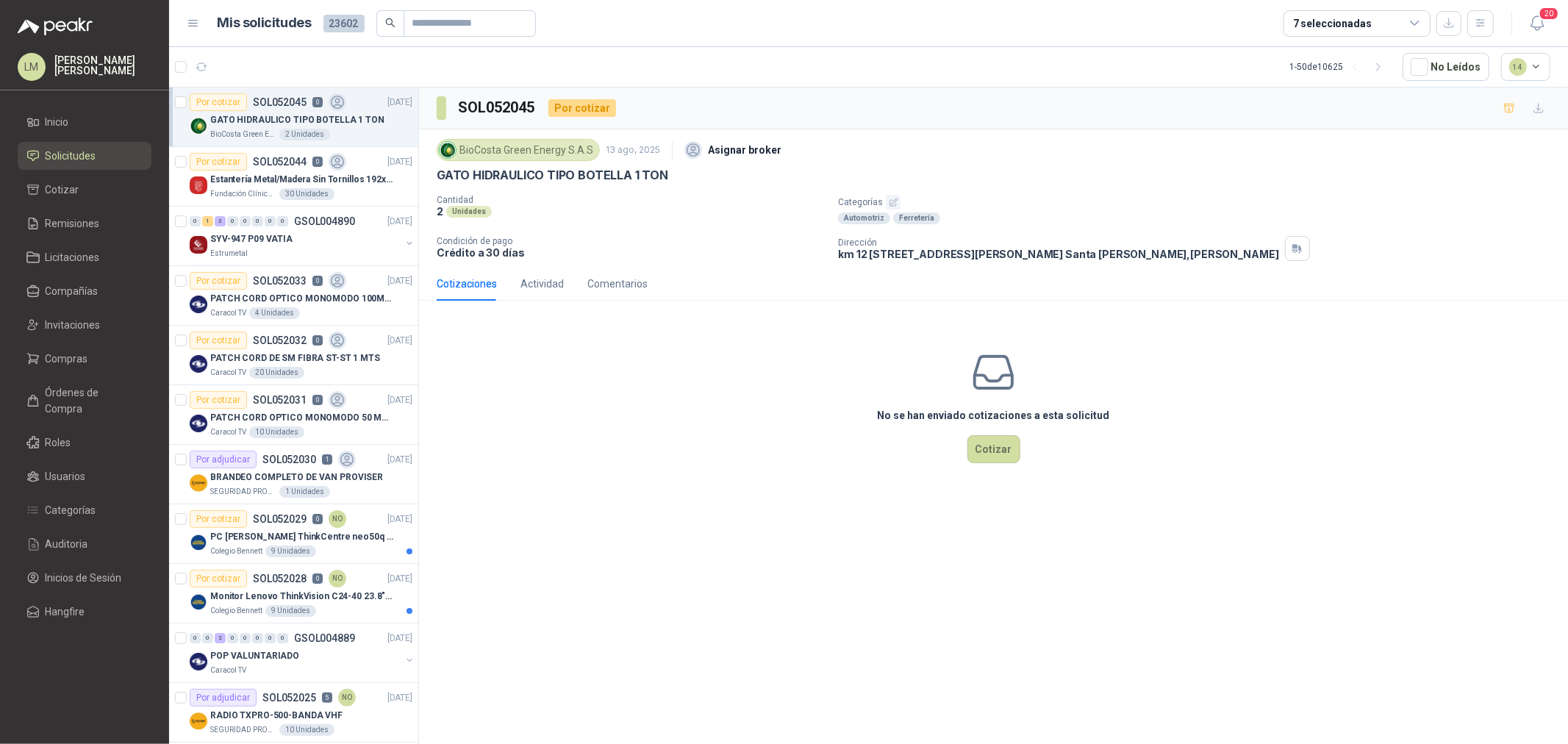
click at [889, 201] on icon "button" at bounding box center [894, 202] width 10 height 10
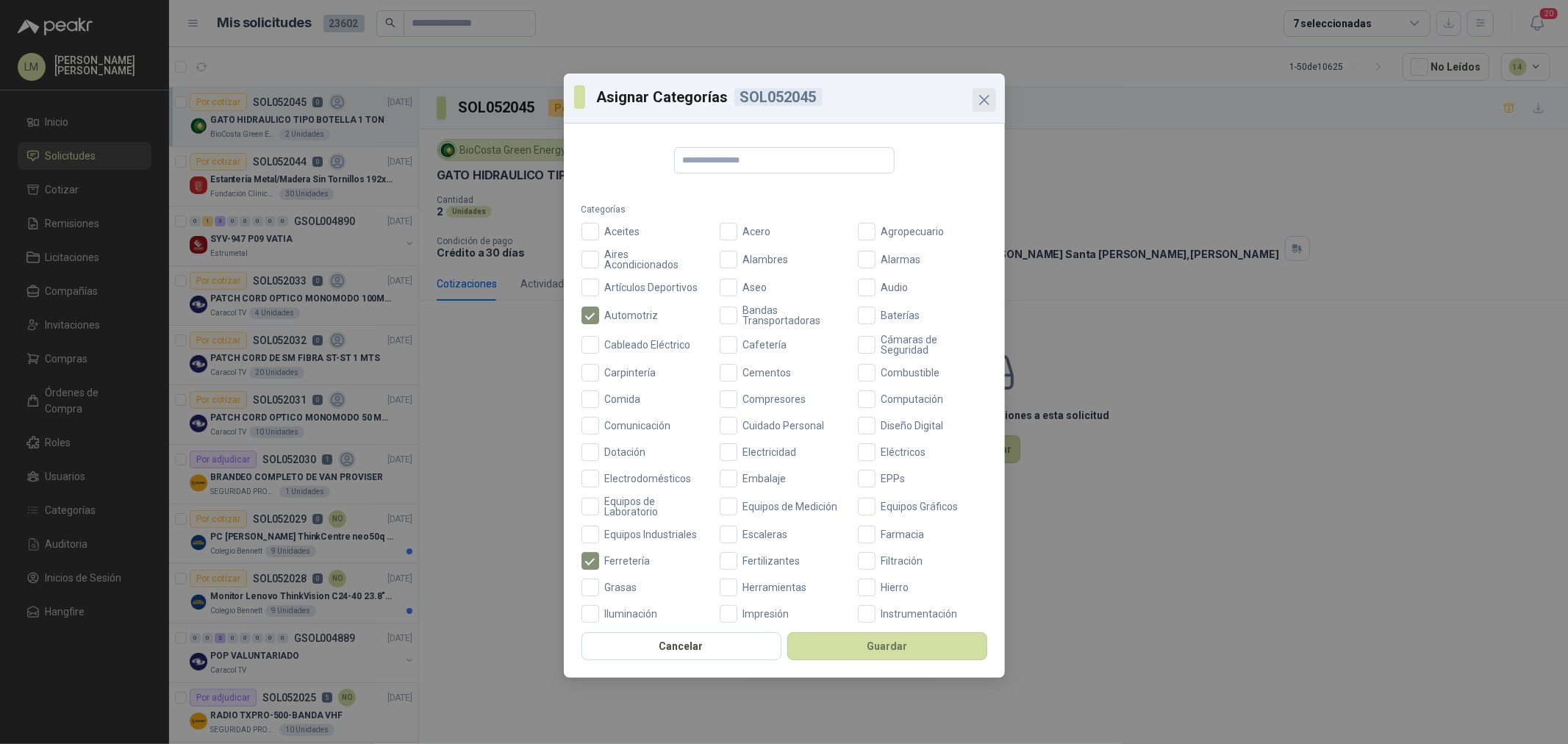
click at [984, 102] on icon "Close" at bounding box center [985, 100] width 18 height 18
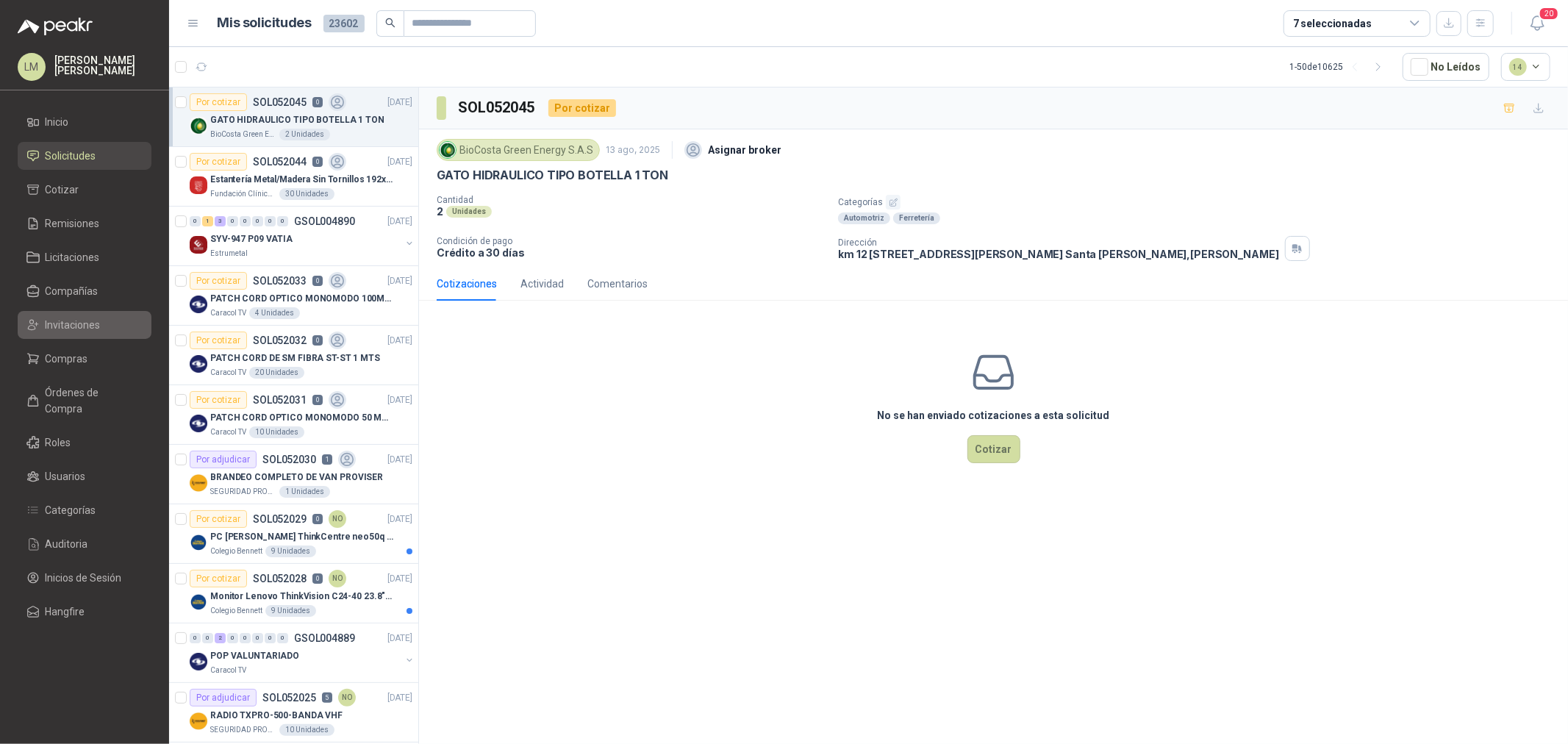
click at [71, 328] on span "Invitaciones" at bounding box center [73, 325] width 55 height 16
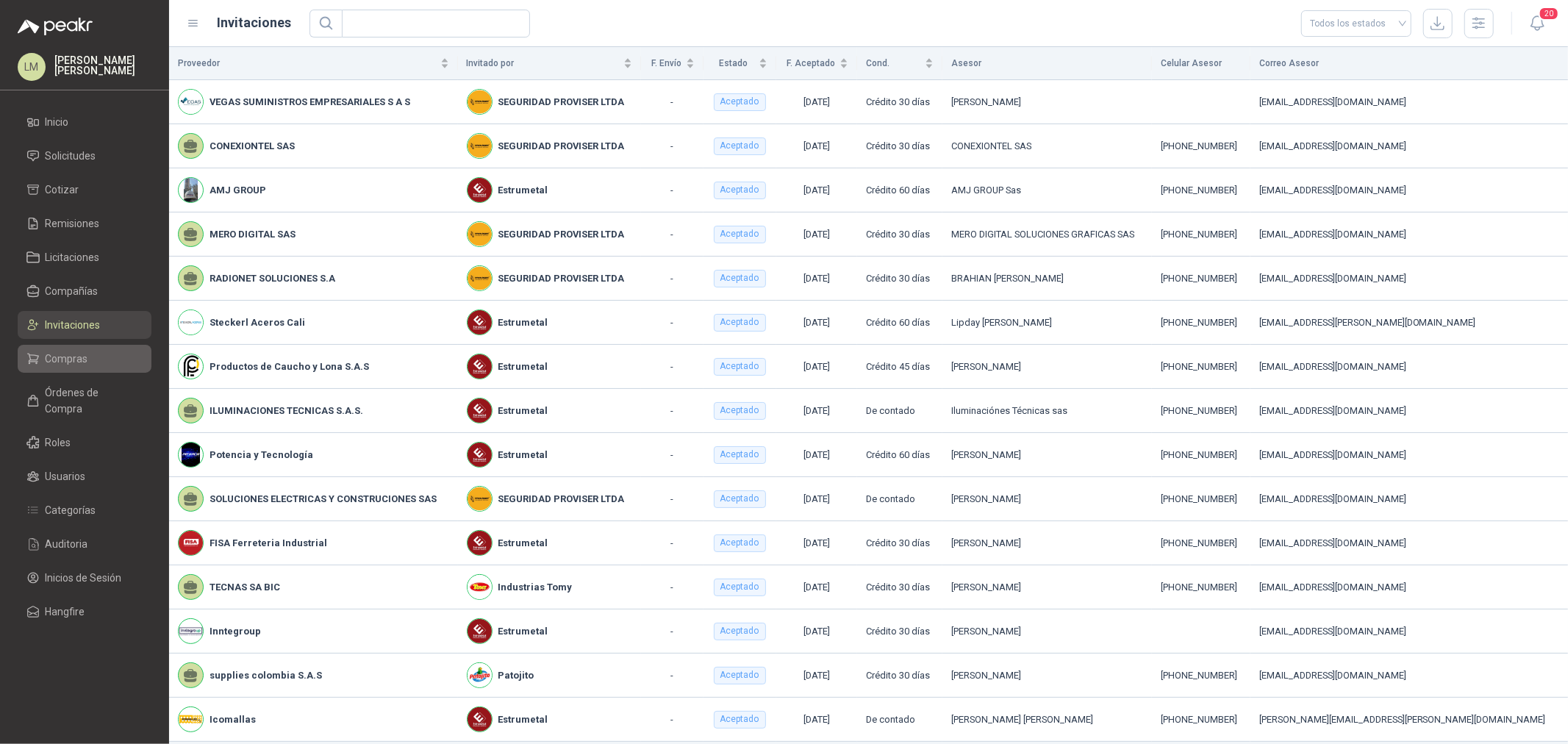
click at [69, 354] on span "Compras" at bounding box center [67, 359] width 42 height 16
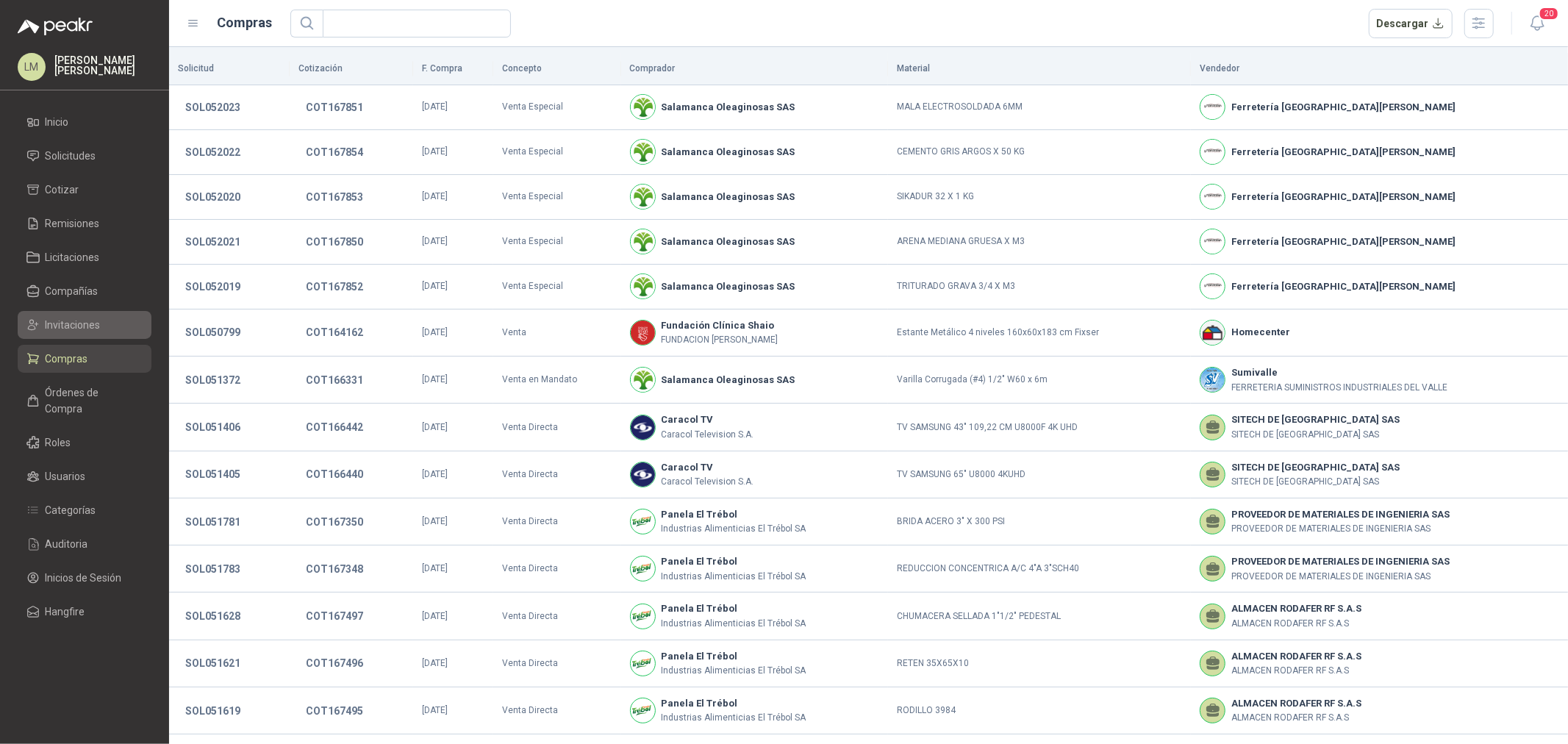
click at [96, 317] on span "Invitaciones" at bounding box center [73, 325] width 55 height 16
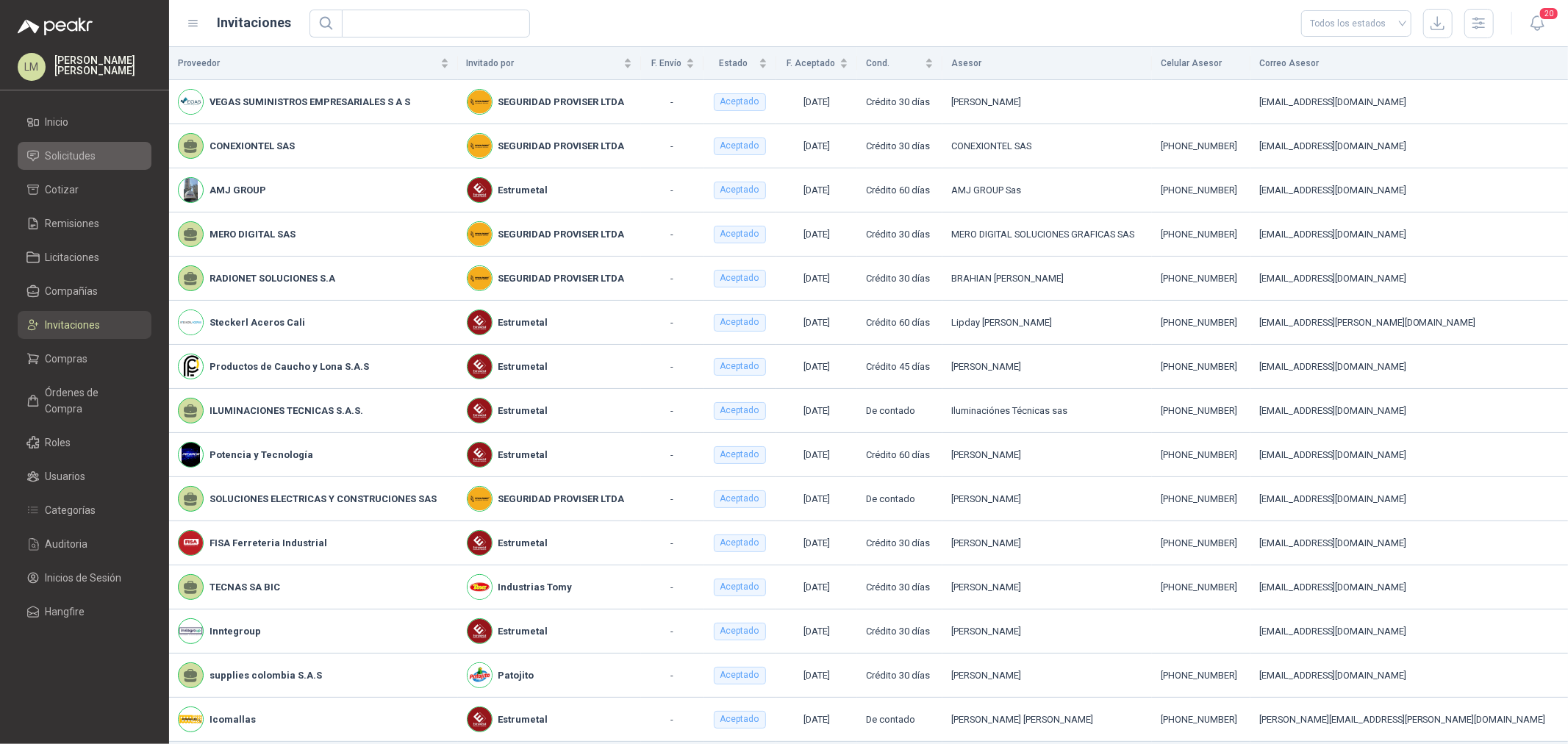
click at [72, 151] on span "Solicitudes" at bounding box center [71, 156] width 50 height 16
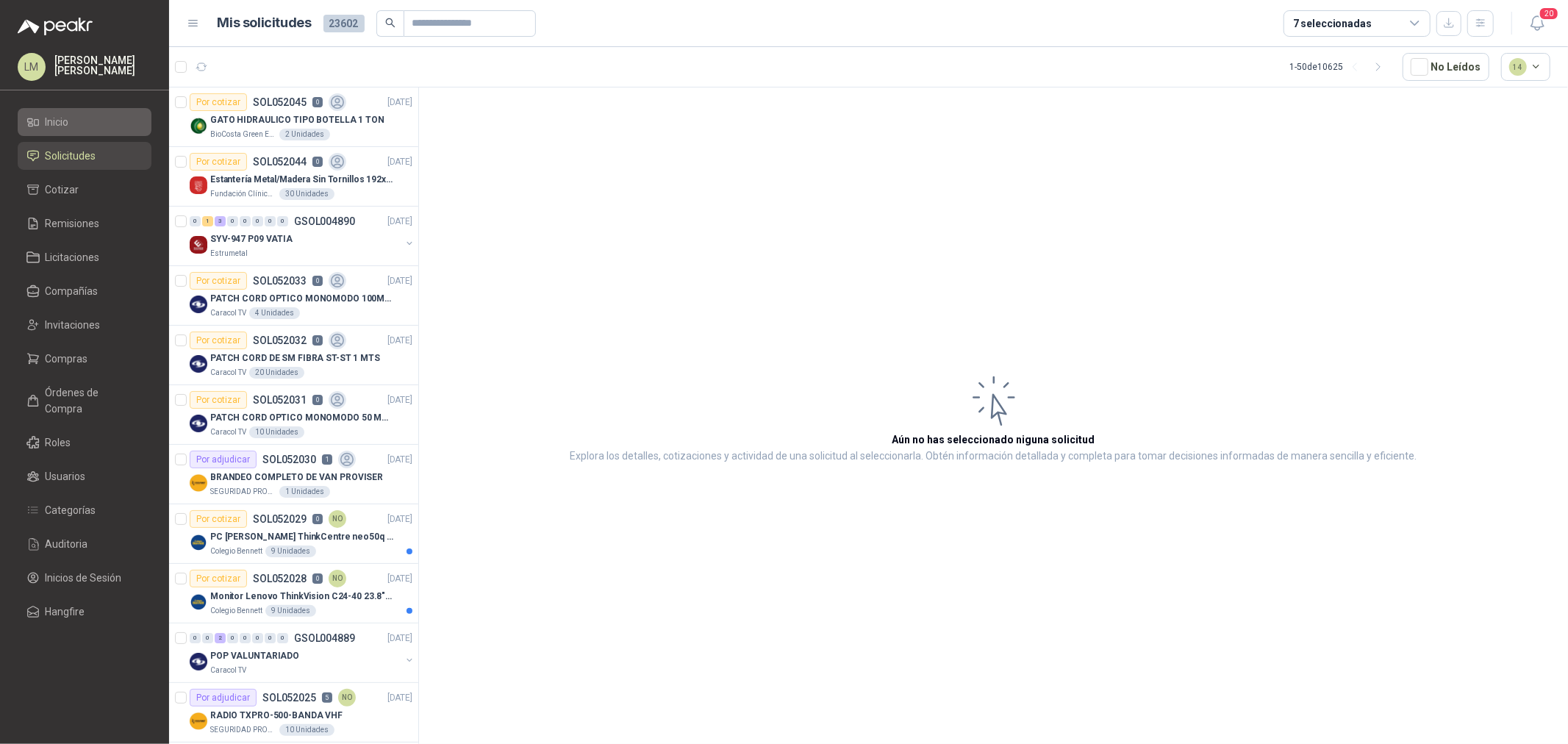
click at [67, 122] on span "Inicio" at bounding box center [58, 122] width 23 height 16
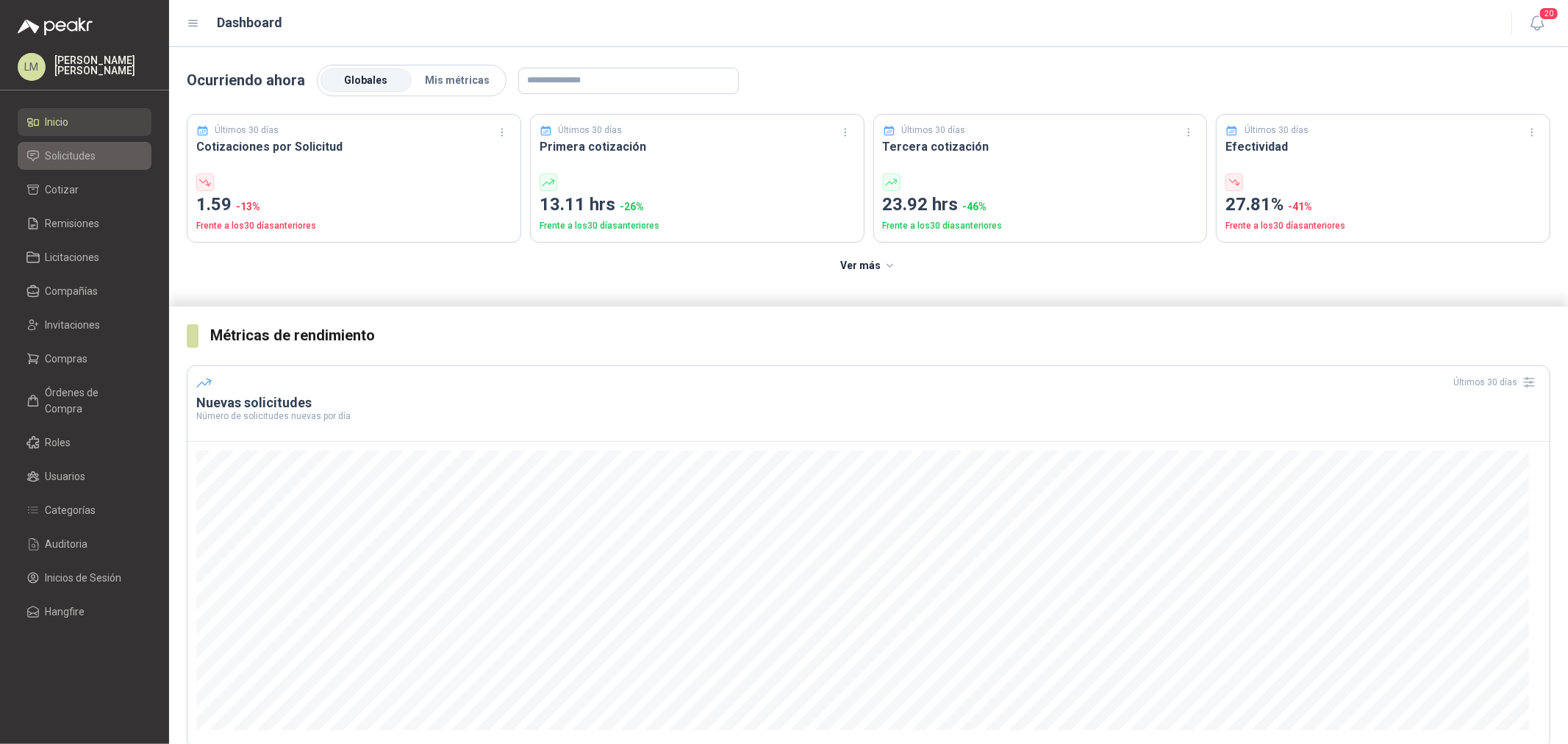
click at [67, 156] on span "Solicitudes" at bounding box center [71, 156] width 50 height 16
